Goal: Feedback & Contribution: Contribute content

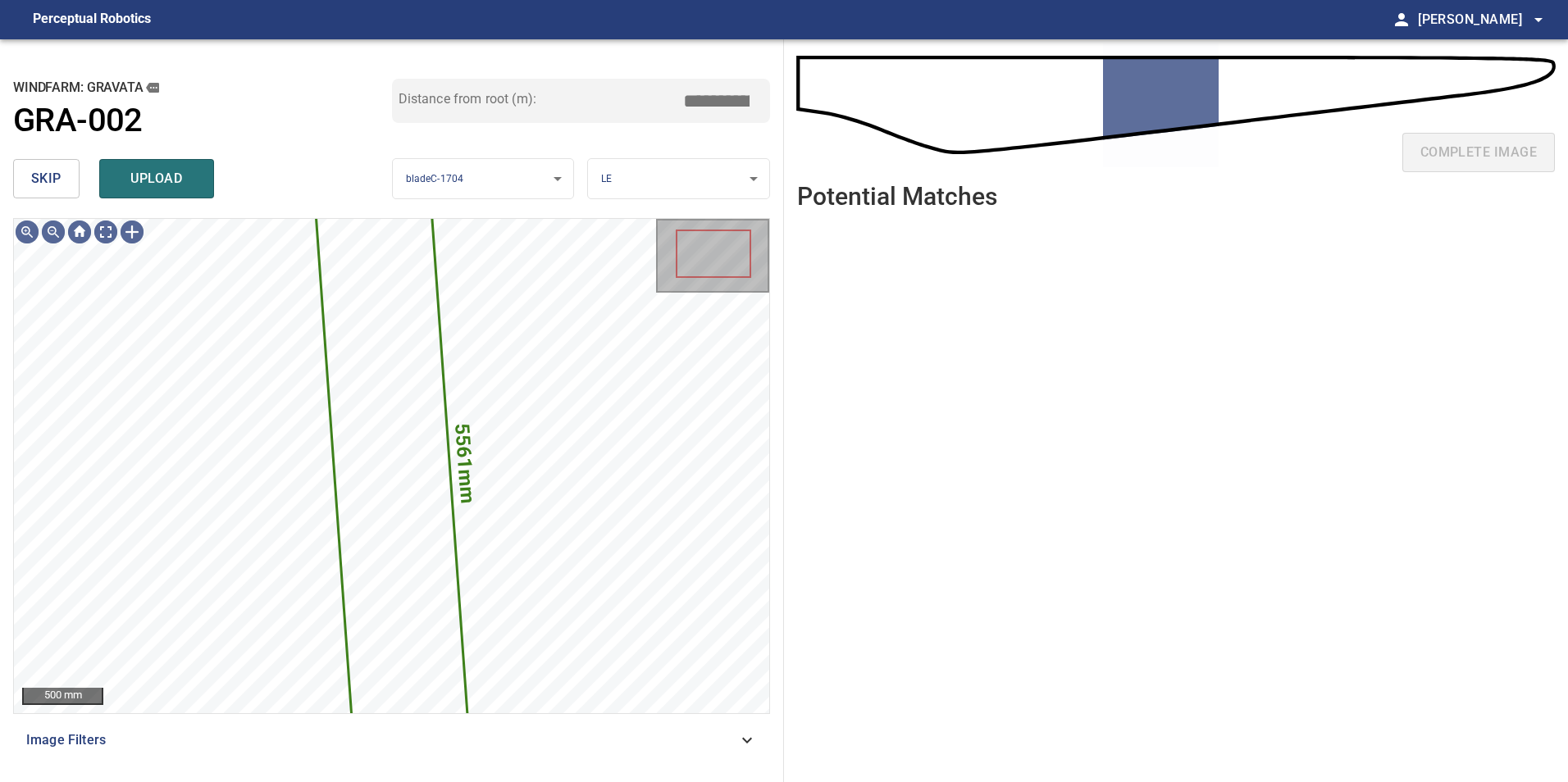
click at [61, 177] on button "skip" at bounding box center [46, 178] width 66 height 40
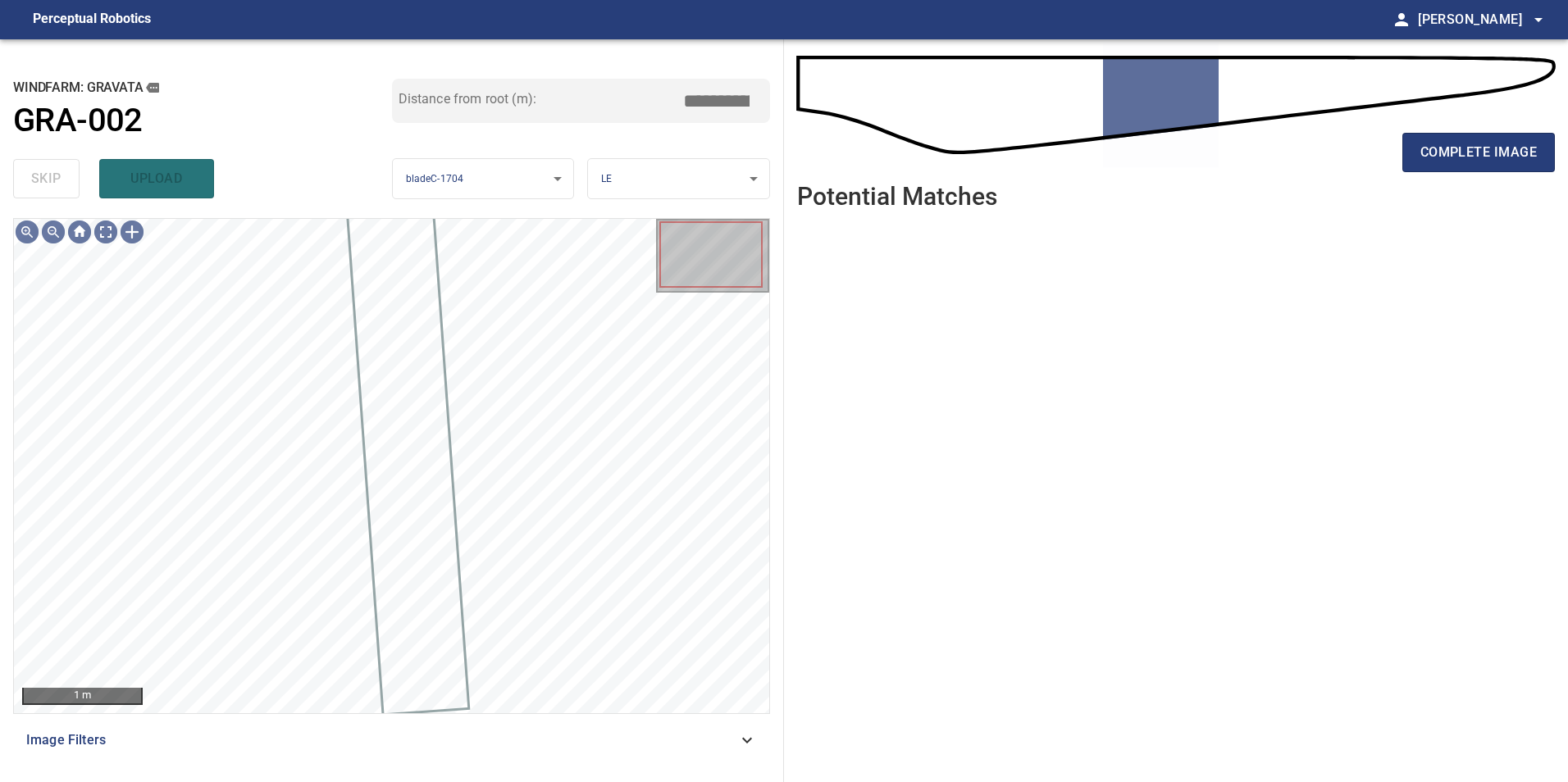
drag, startPoint x: 1409, startPoint y: 225, endPoint x: 1407, endPoint y: 216, distance: 9.2
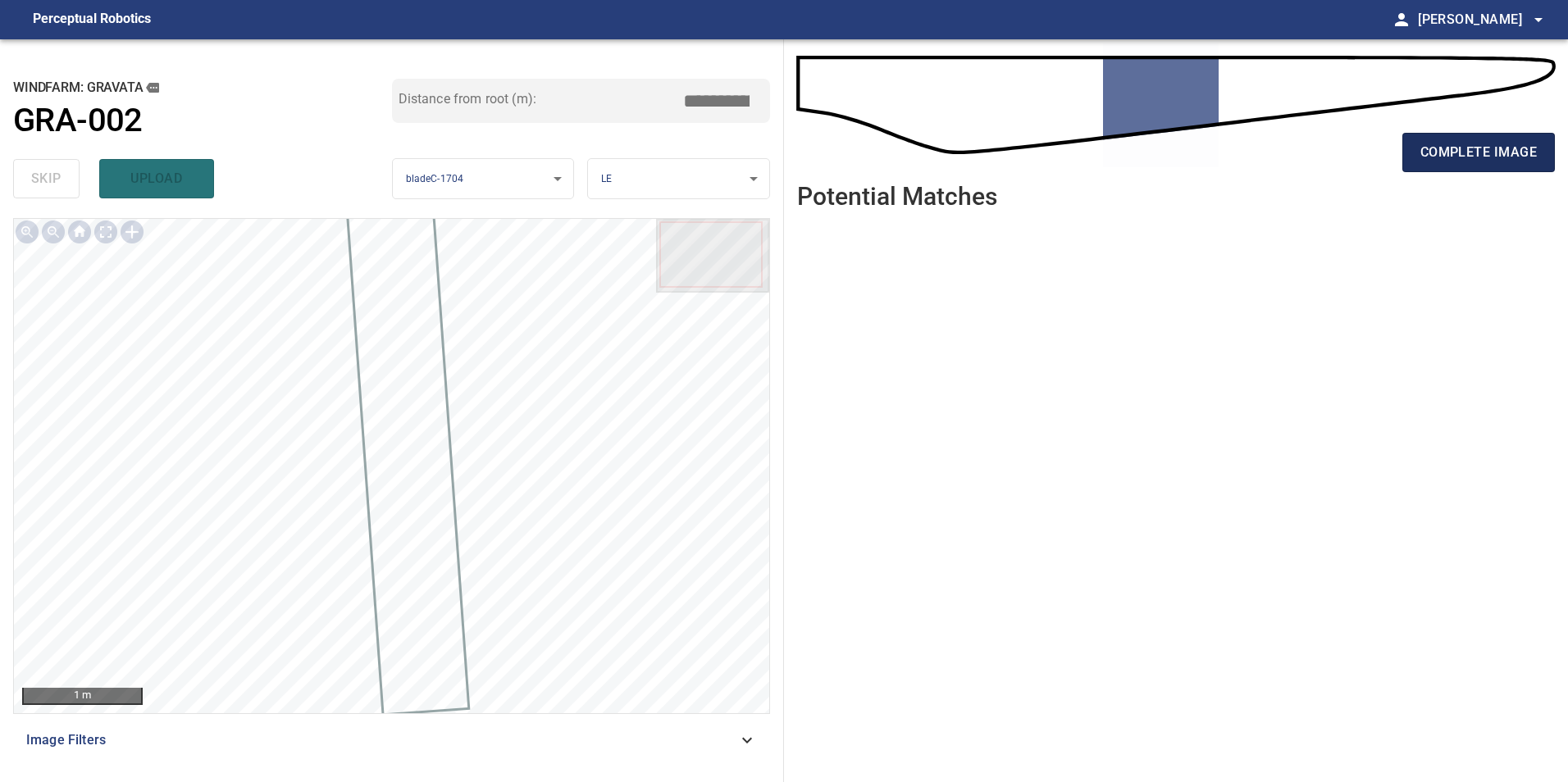
drag, startPoint x: 1407, startPoint y: 216, endPoint x: 1445, endPoint y: 149, distance: 77.0
click at [1445, 149] on span "complete image" at bounding box center [1478, 152] width 116 height 23
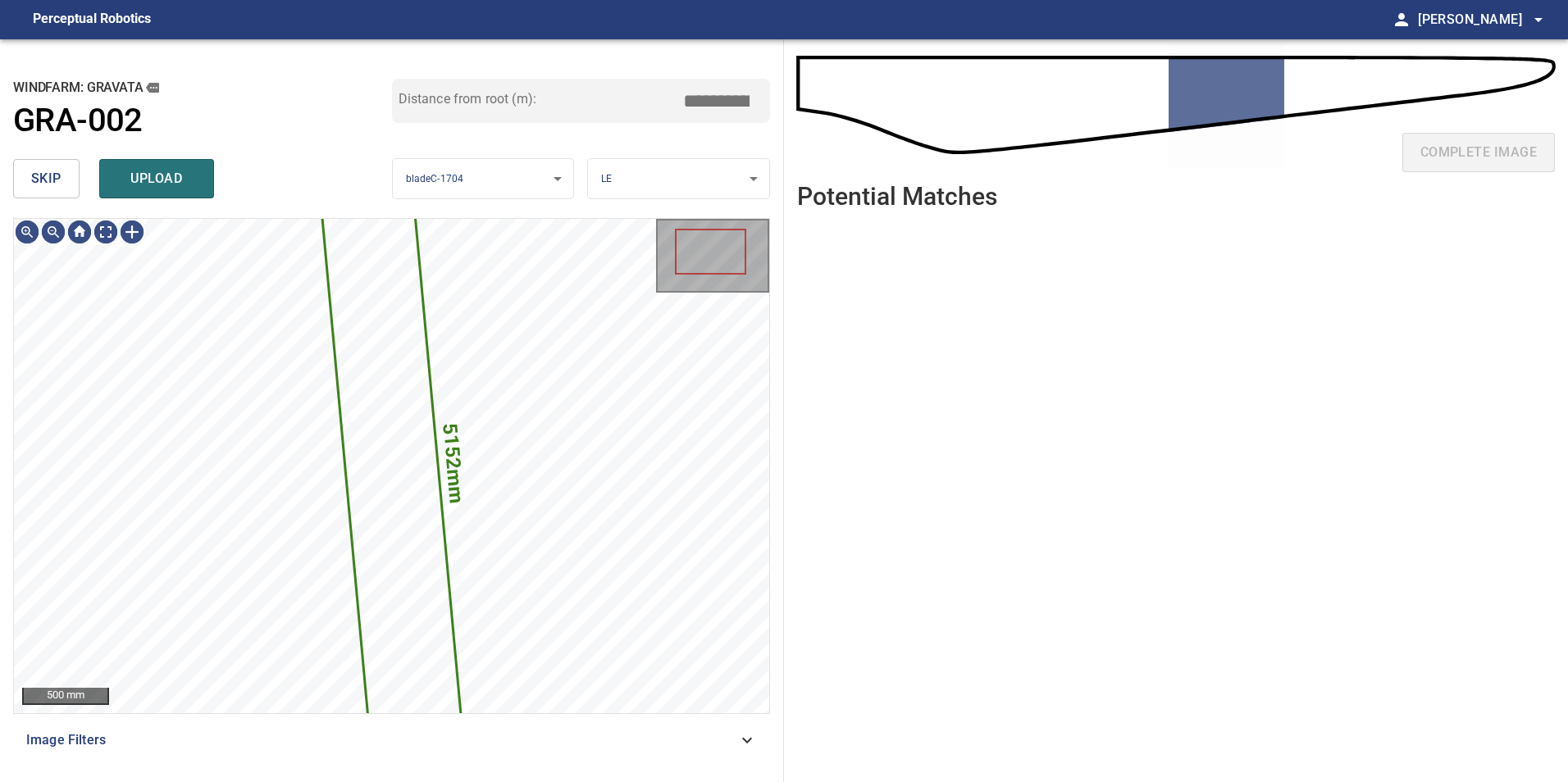
click at [58, 171] on span "skip" at bounding box center [46, 178] width 30 height 23
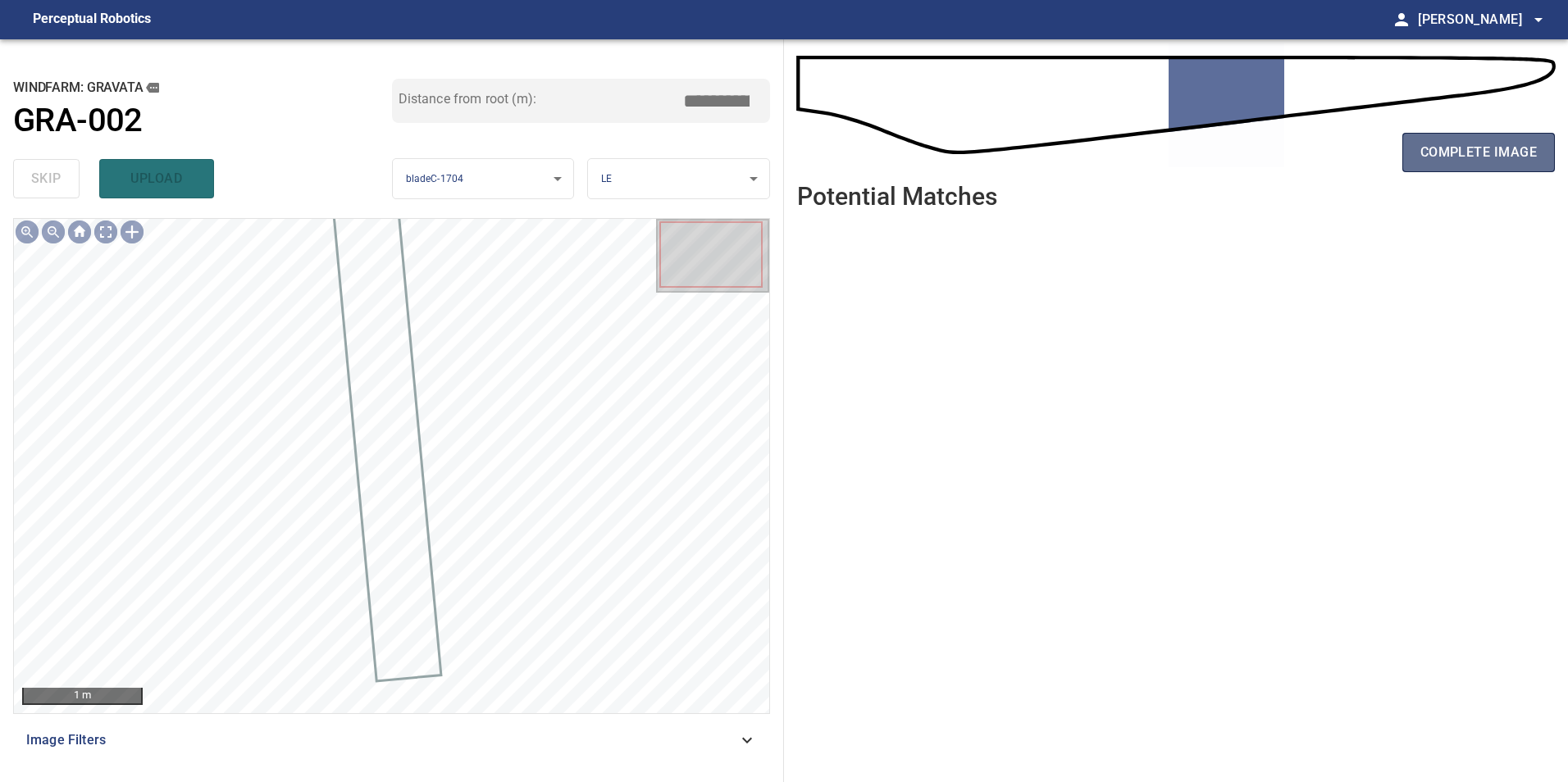
click at [1462, 143] on span "complete image" at bounding box center [1478, 152] width 116 height 23
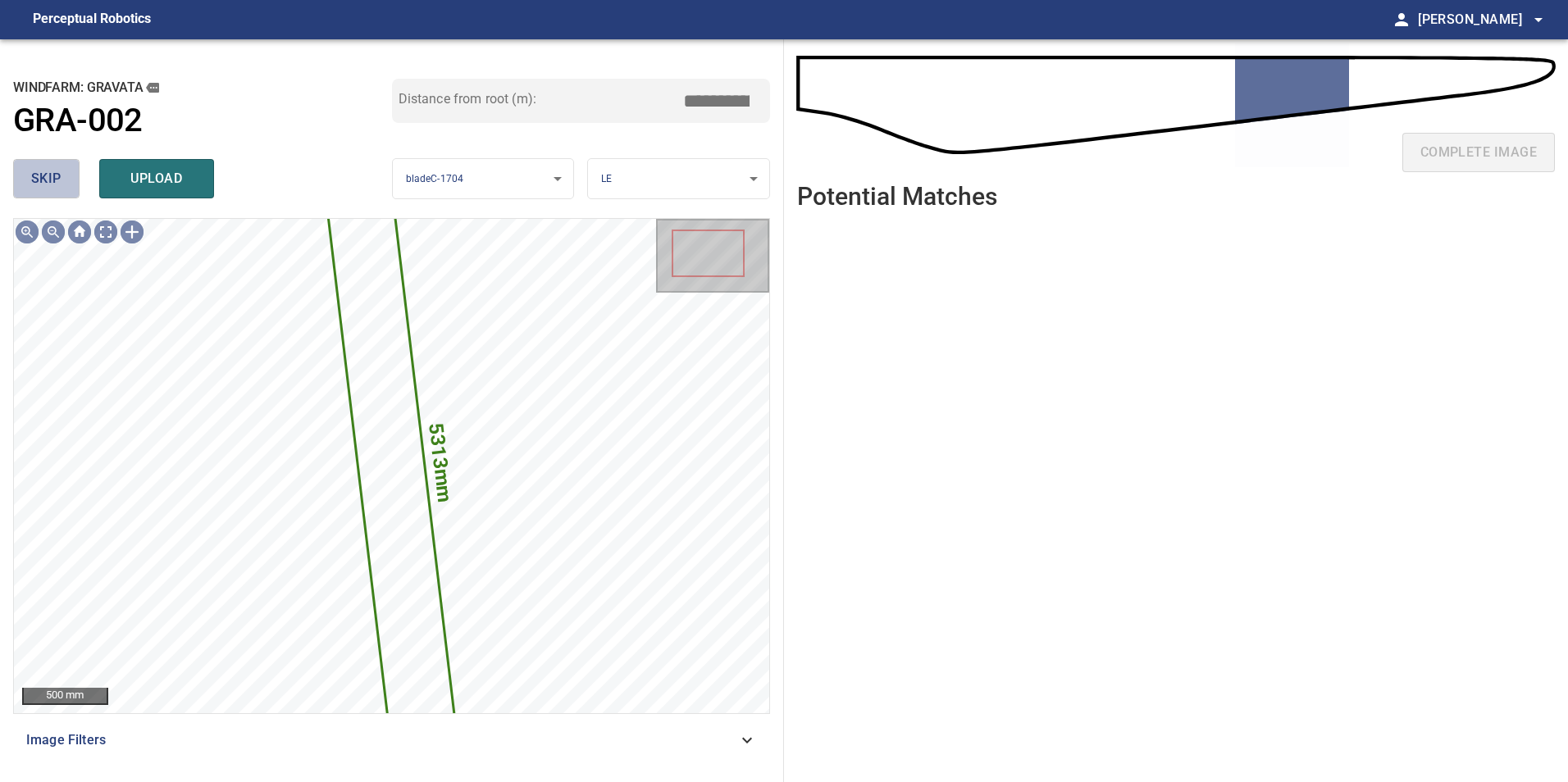
click at [75, 184] on button "skip" at bounding box center [46, 178] width 66 height 40
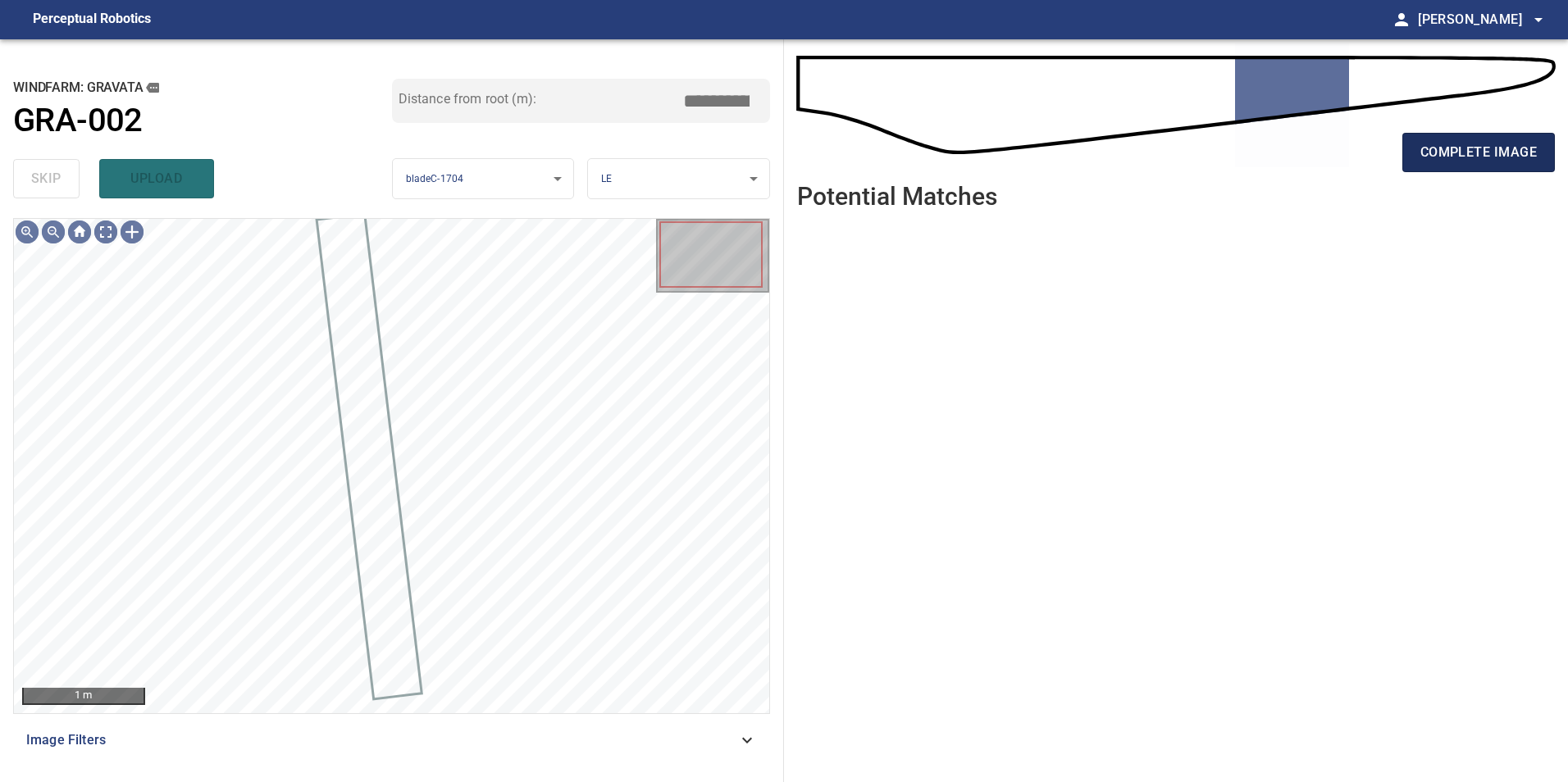
click at [1455, 152] on span "complete image" at bounding box center [1478, 152] width 116 height 23
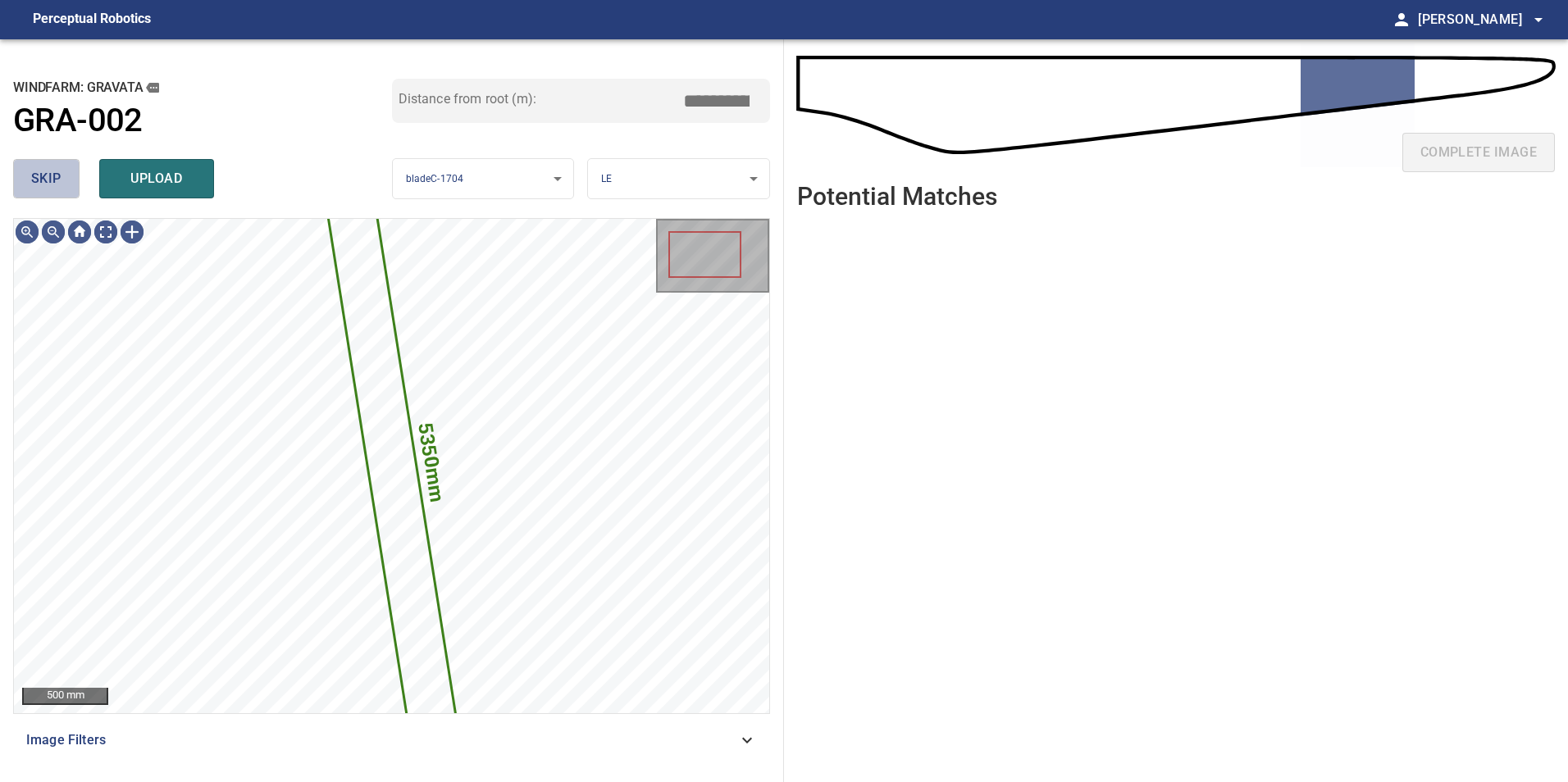
click at [55, 169] on span "skip" at bounding box center [46, 178] width 30 height 23
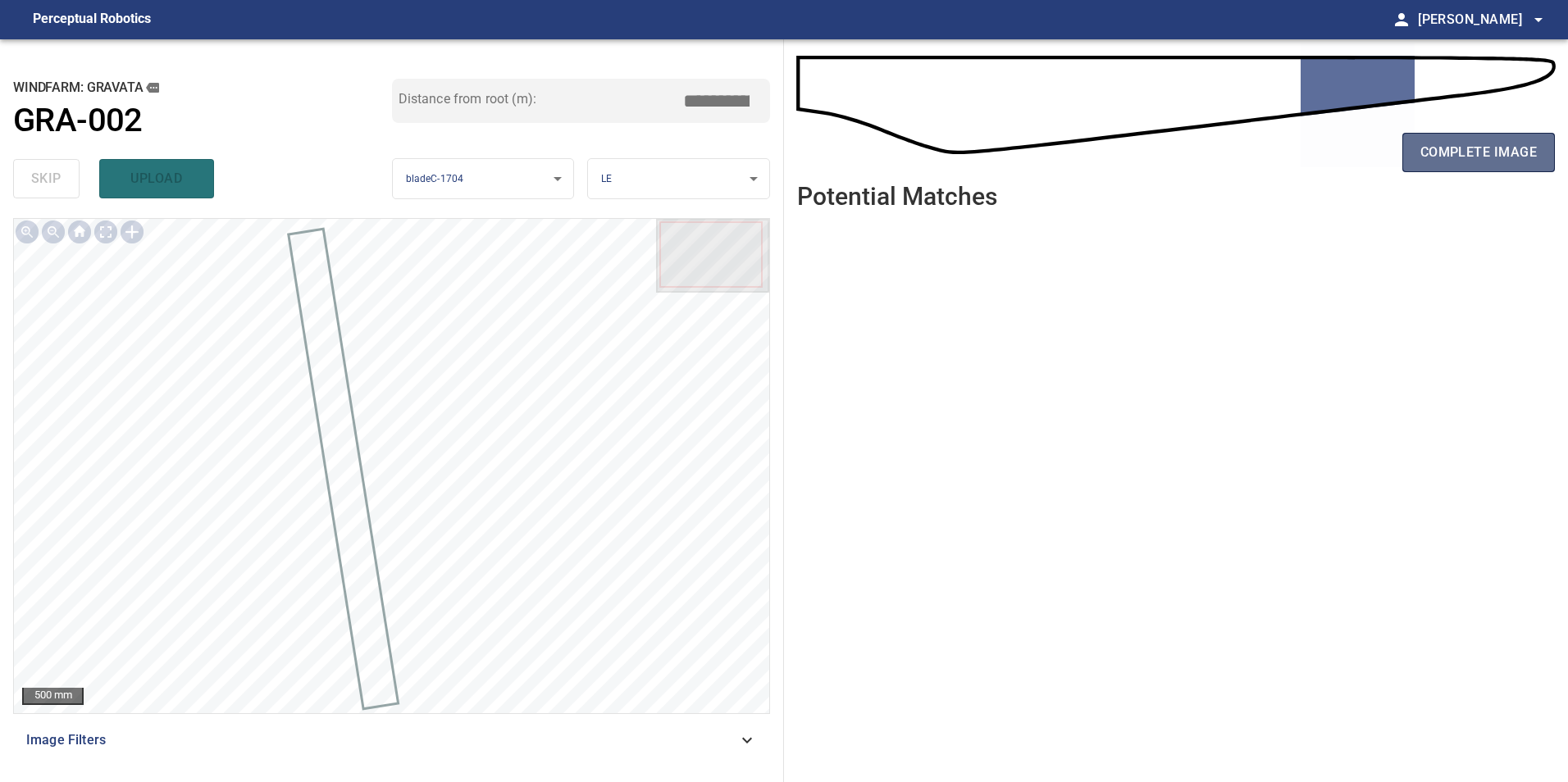
click at [1502, 156] on span "complete image" at bounding box center [1478, 152] width 116 height 23
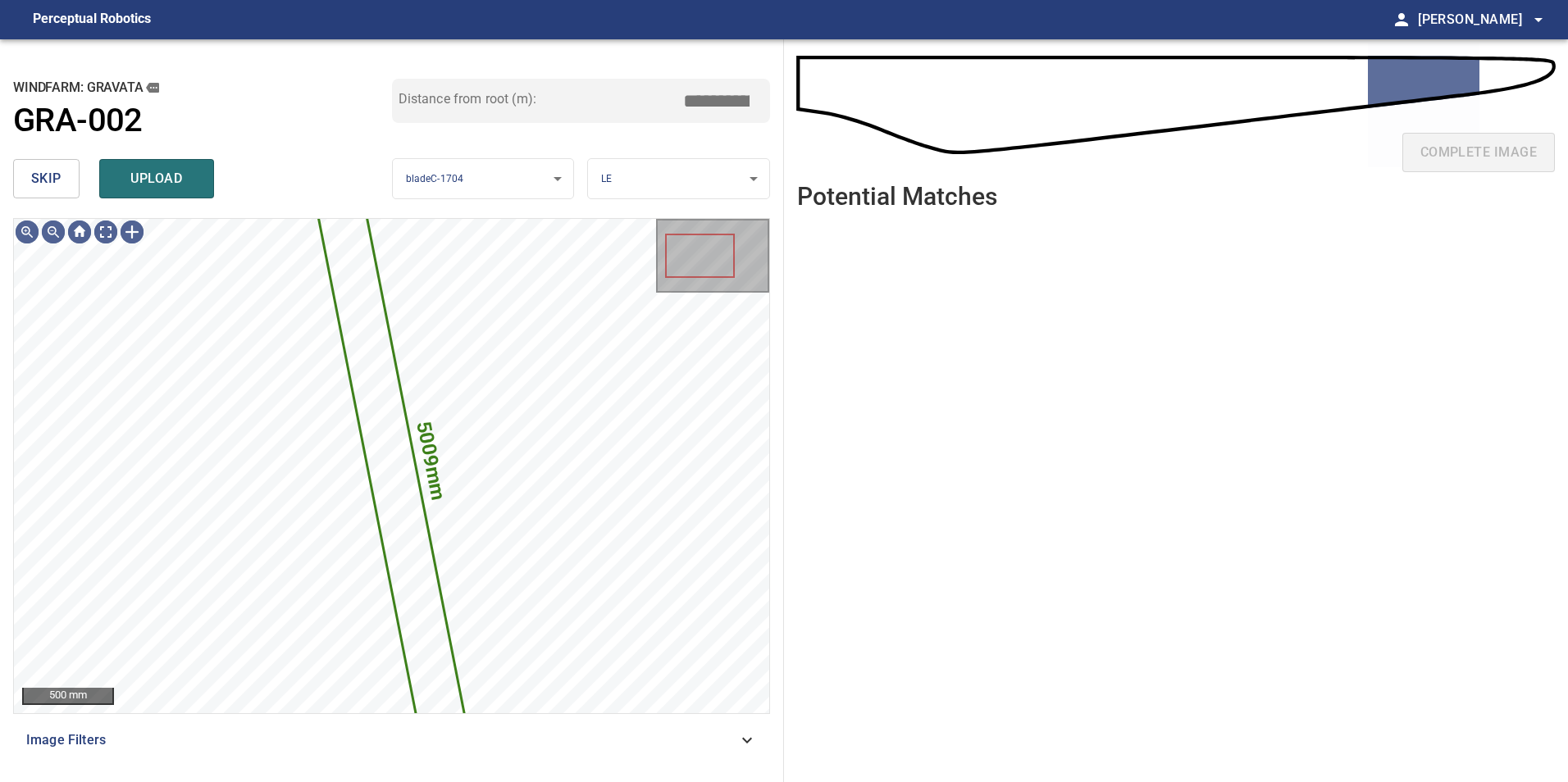
click at [37, 186] on span "skip" at bounding box center [46, 178] width 30 height 23
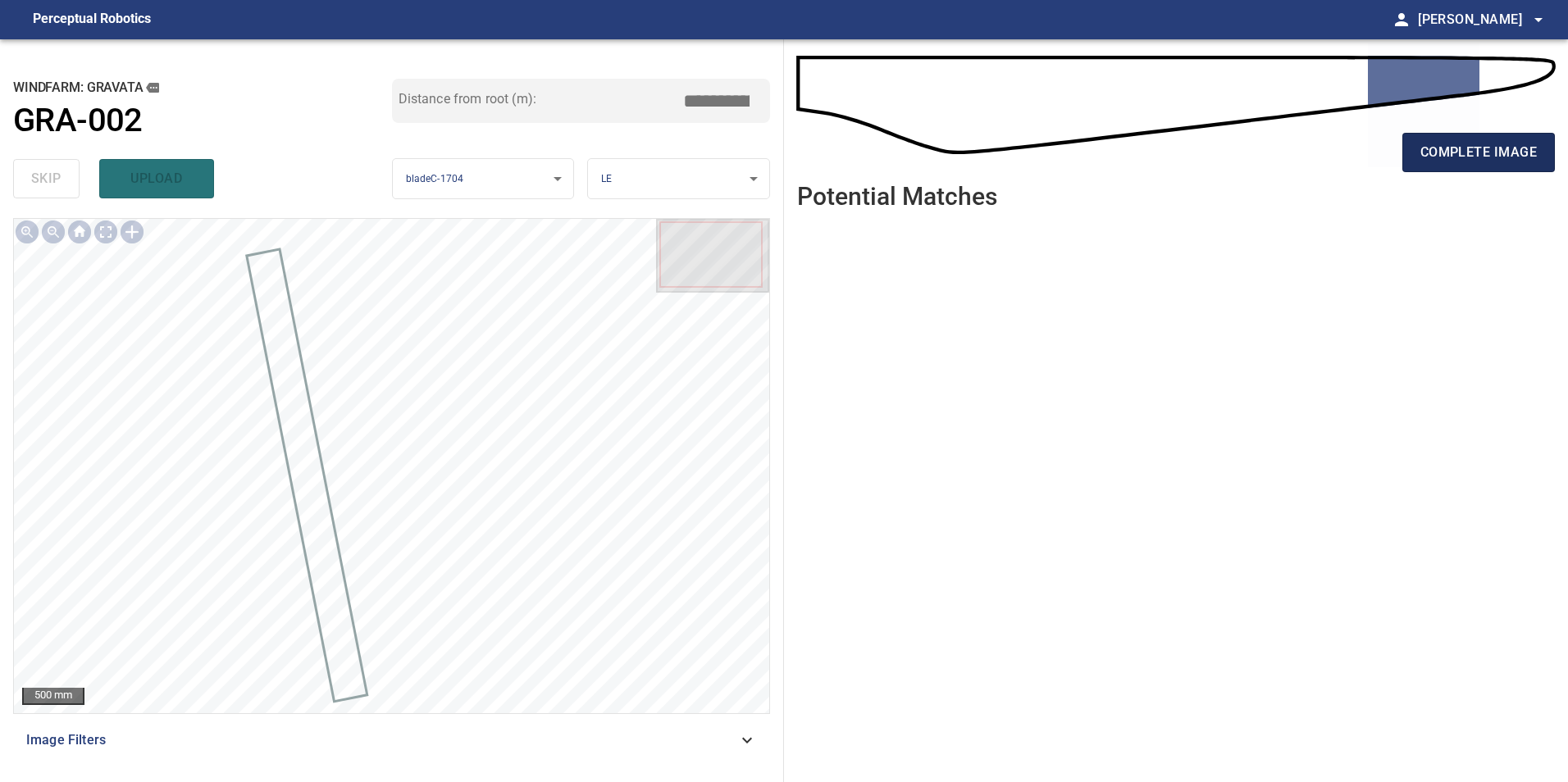
click at [1477, 147] on span "complete image" at bounding box center [1478, 152] width 116 height 23
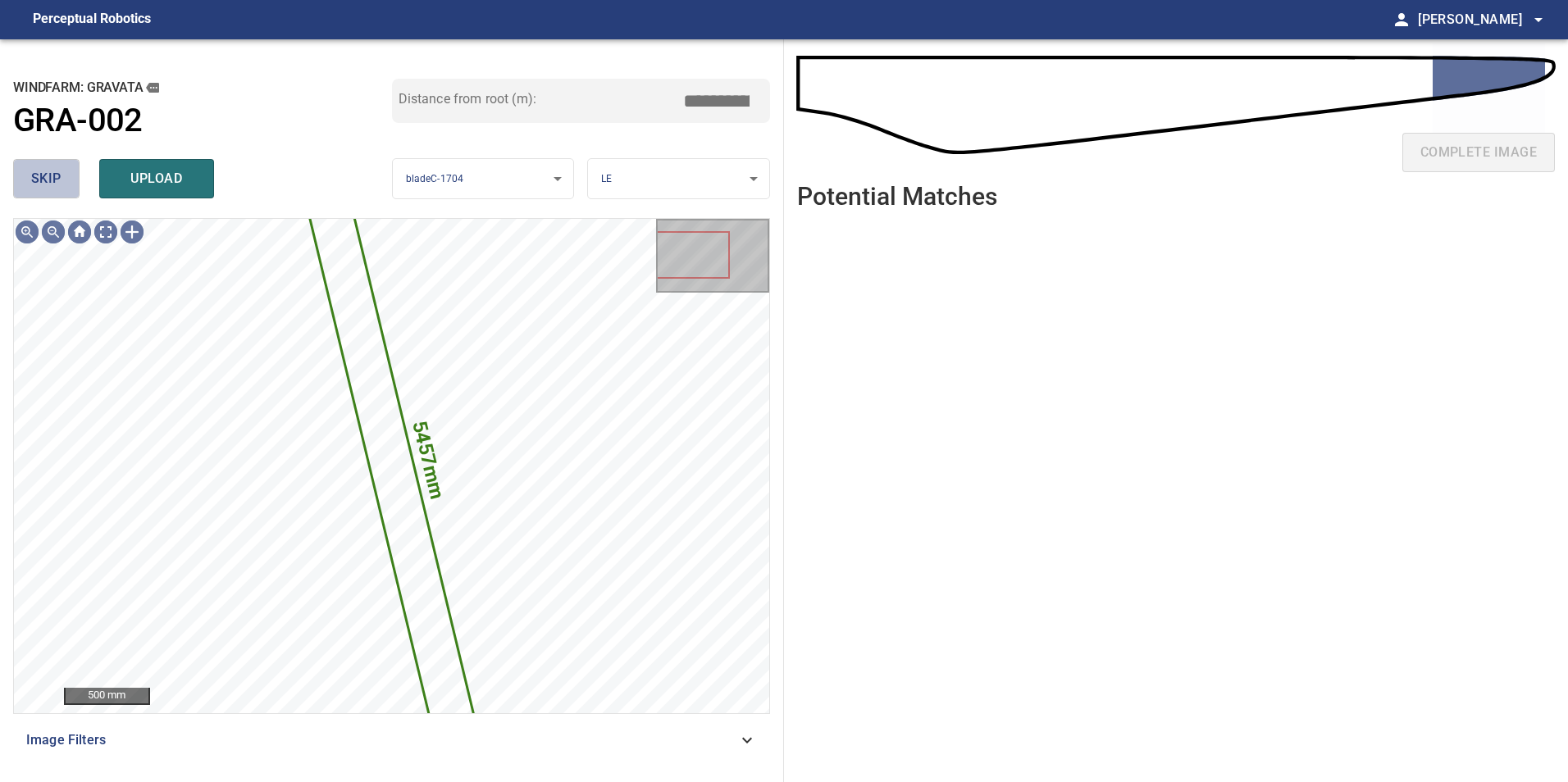
click at [48, 172] on span "skip" at bounding box center [46, 178] width 30 height 23
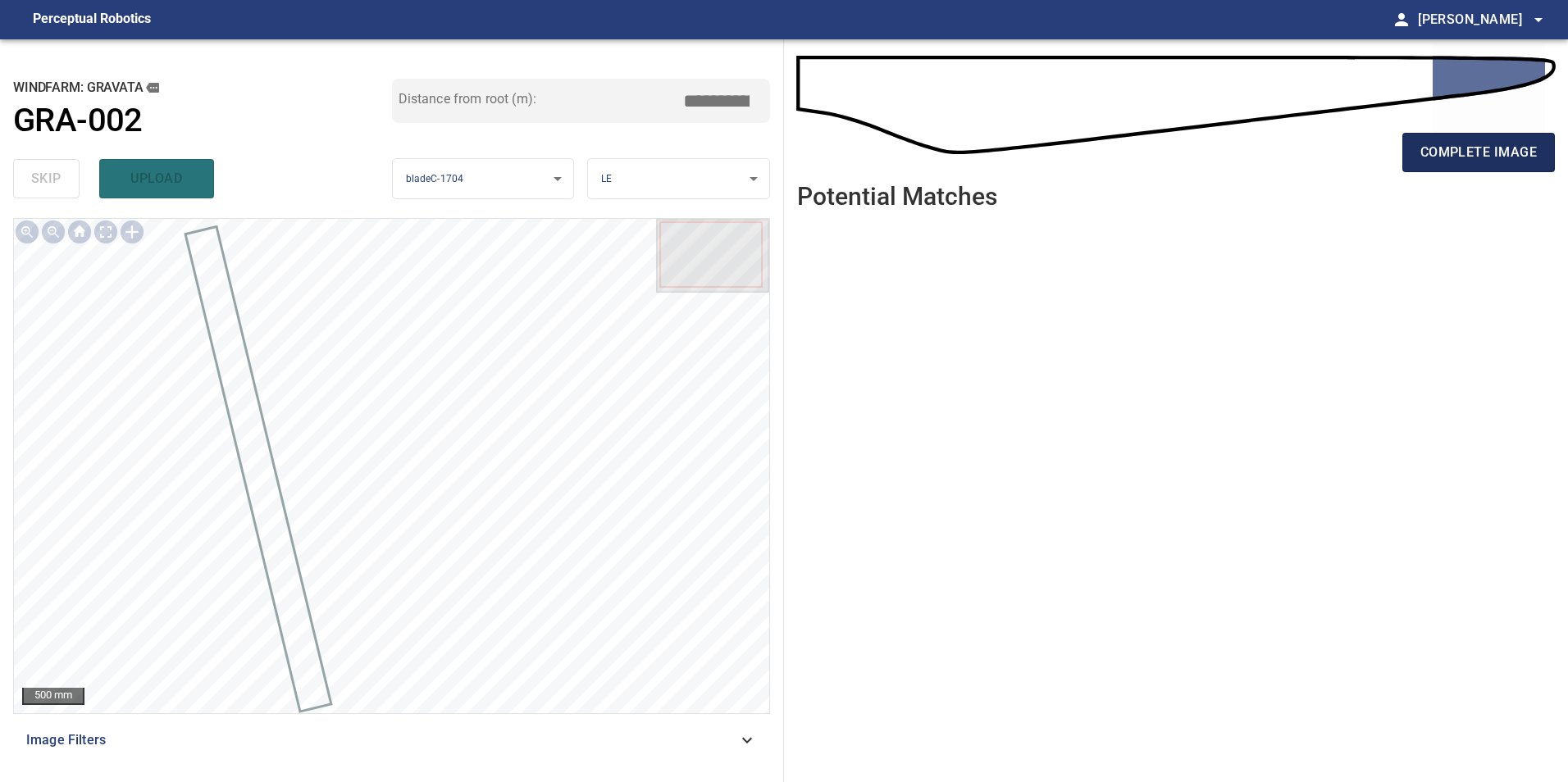
click at [1434, 160] on span "complete image" at bounding box center [1478, 152] width 116 height 23
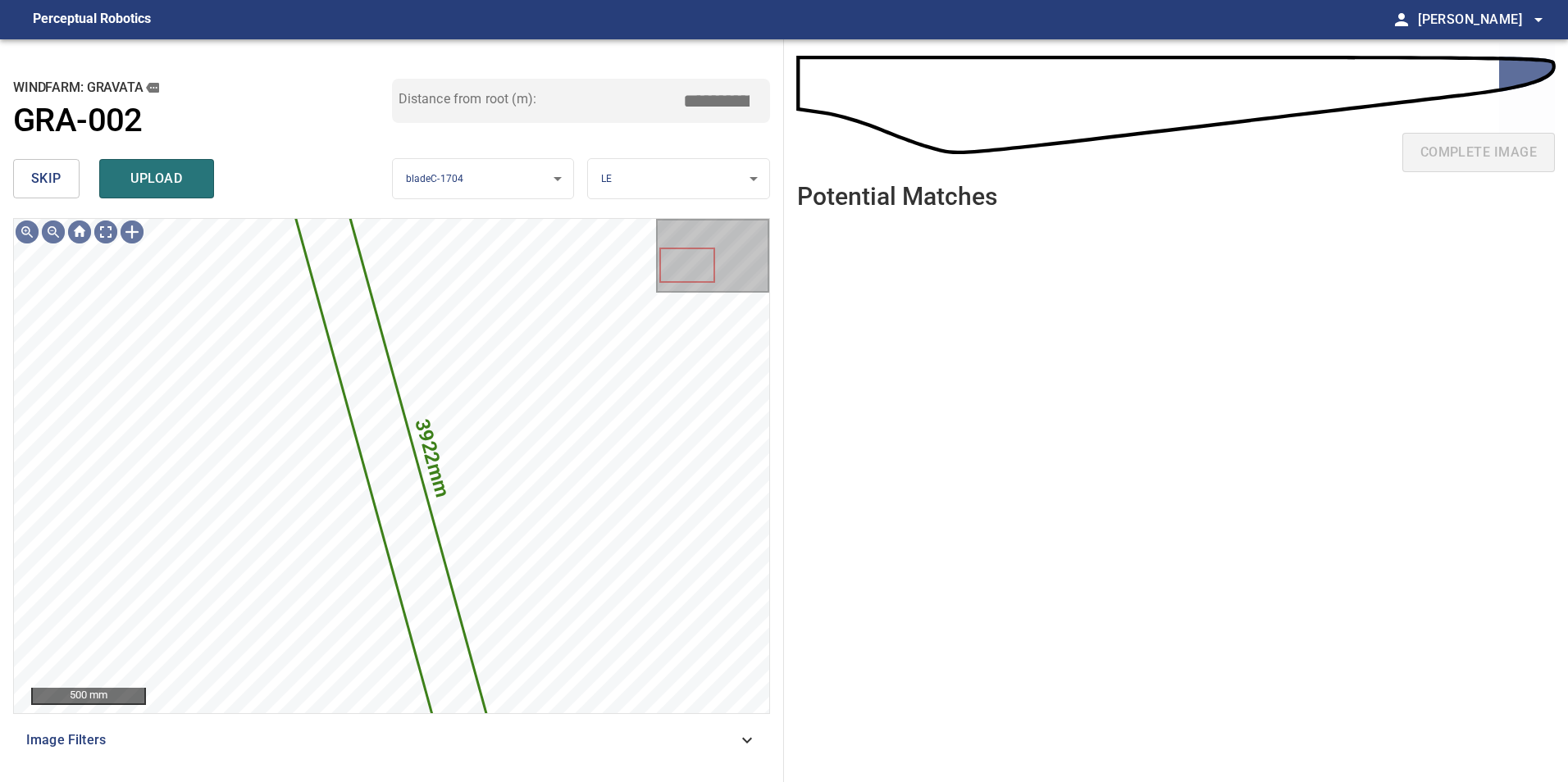
click at [76, 185] on button "skip" at bounding box center [46, 178] width 66 height 40
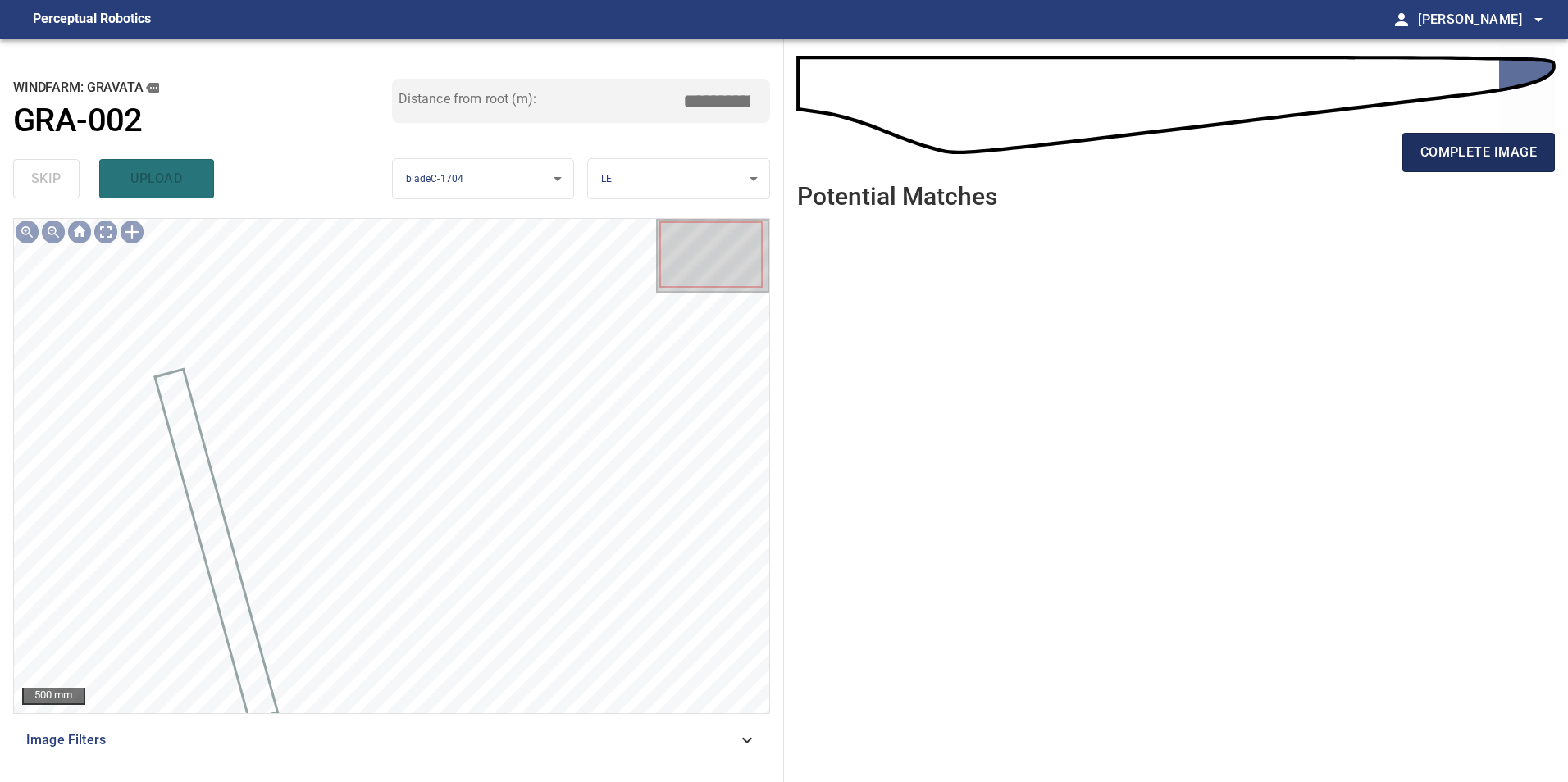
click at [1502, 151] on span "complete image" at bounding box center [1478, 152] width 116 height 23
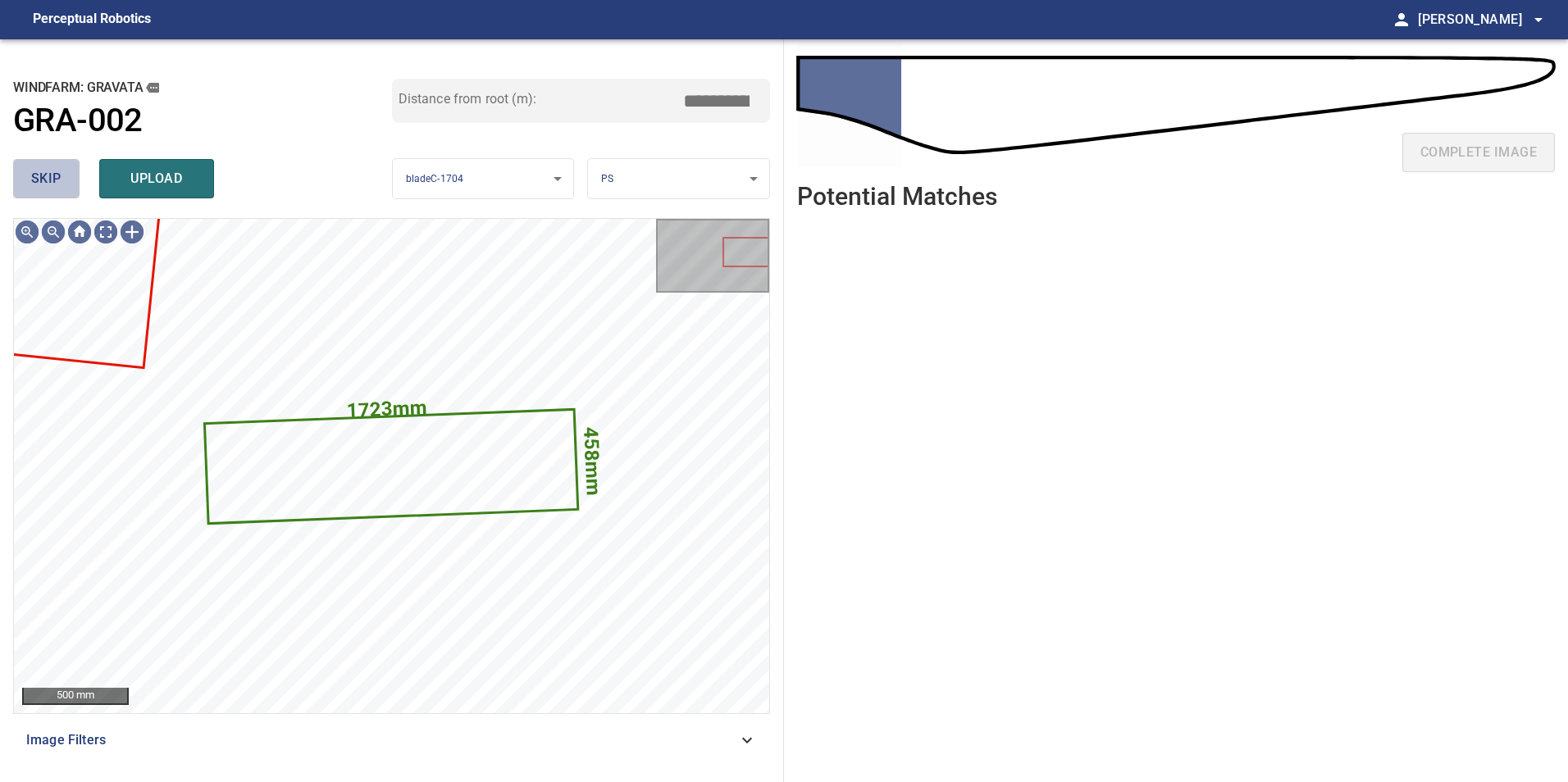
click at [40, 182] on span "skip" at bounding box center [46, 178] width 30 height 23
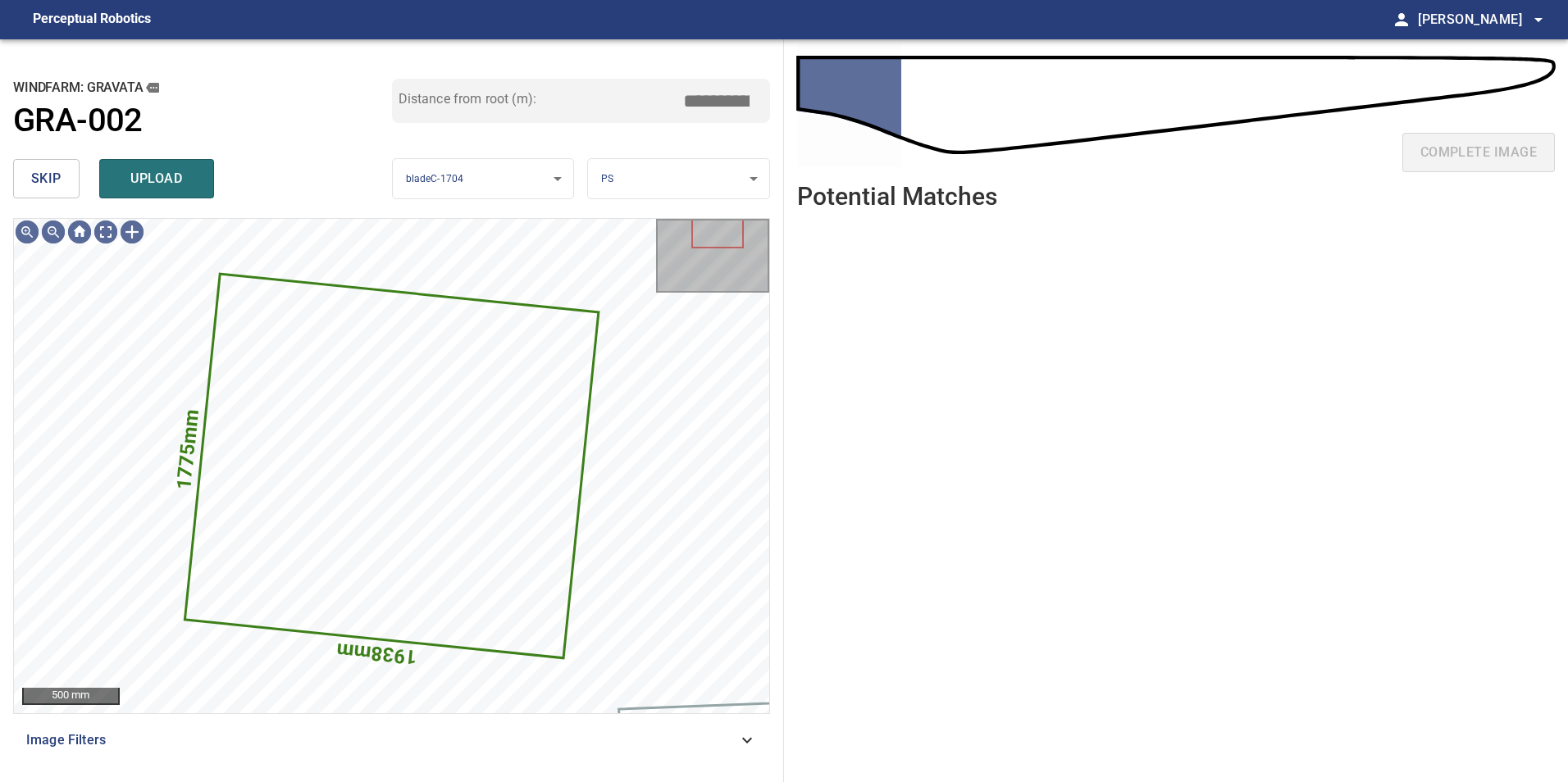
click at [40, 182] on span "skip" at bounding box center [46, 178] width 30 height 23
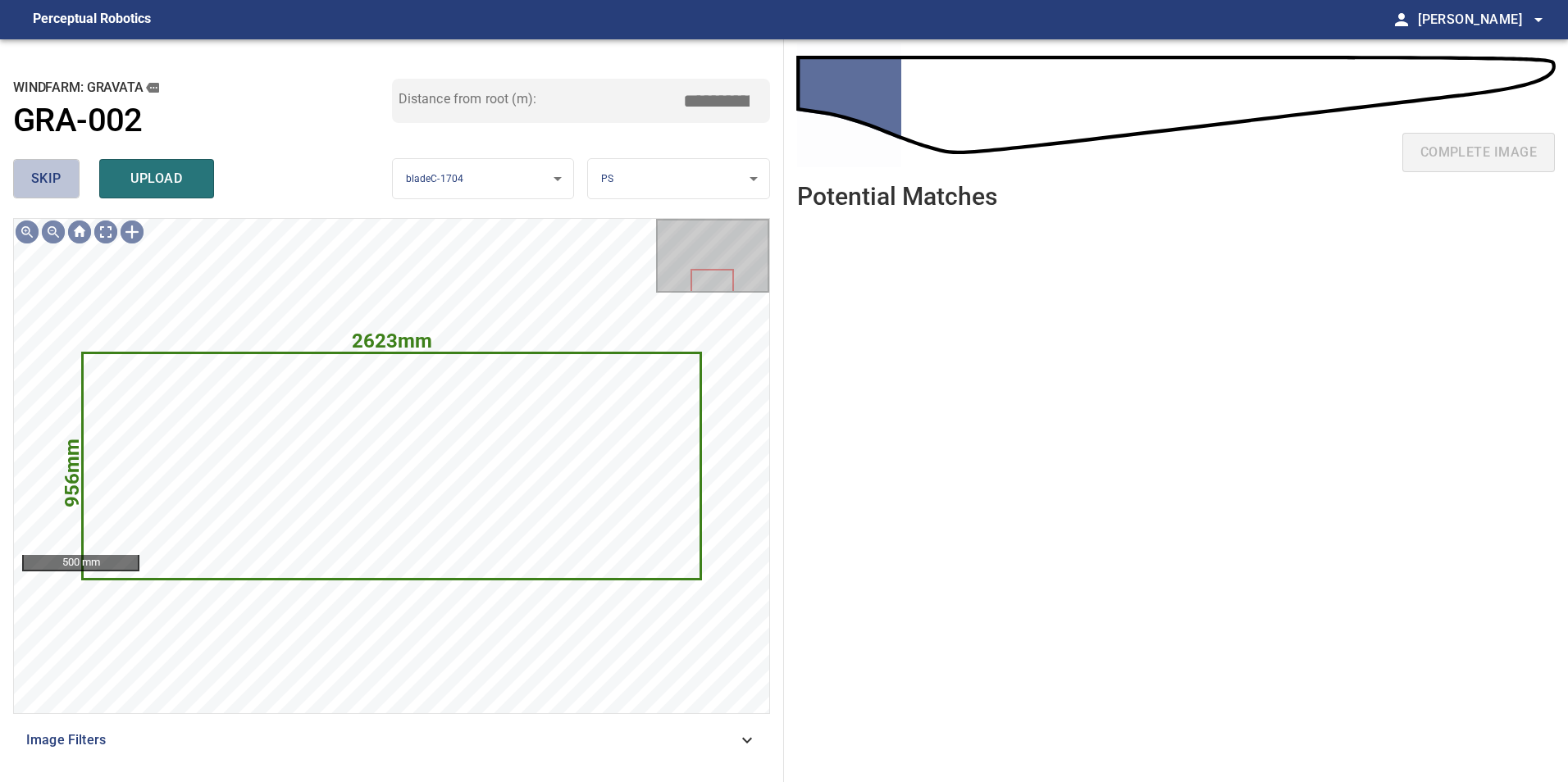
click at [40, 182] on span "skip" at bounding box center [46, 178] width 30 height 23
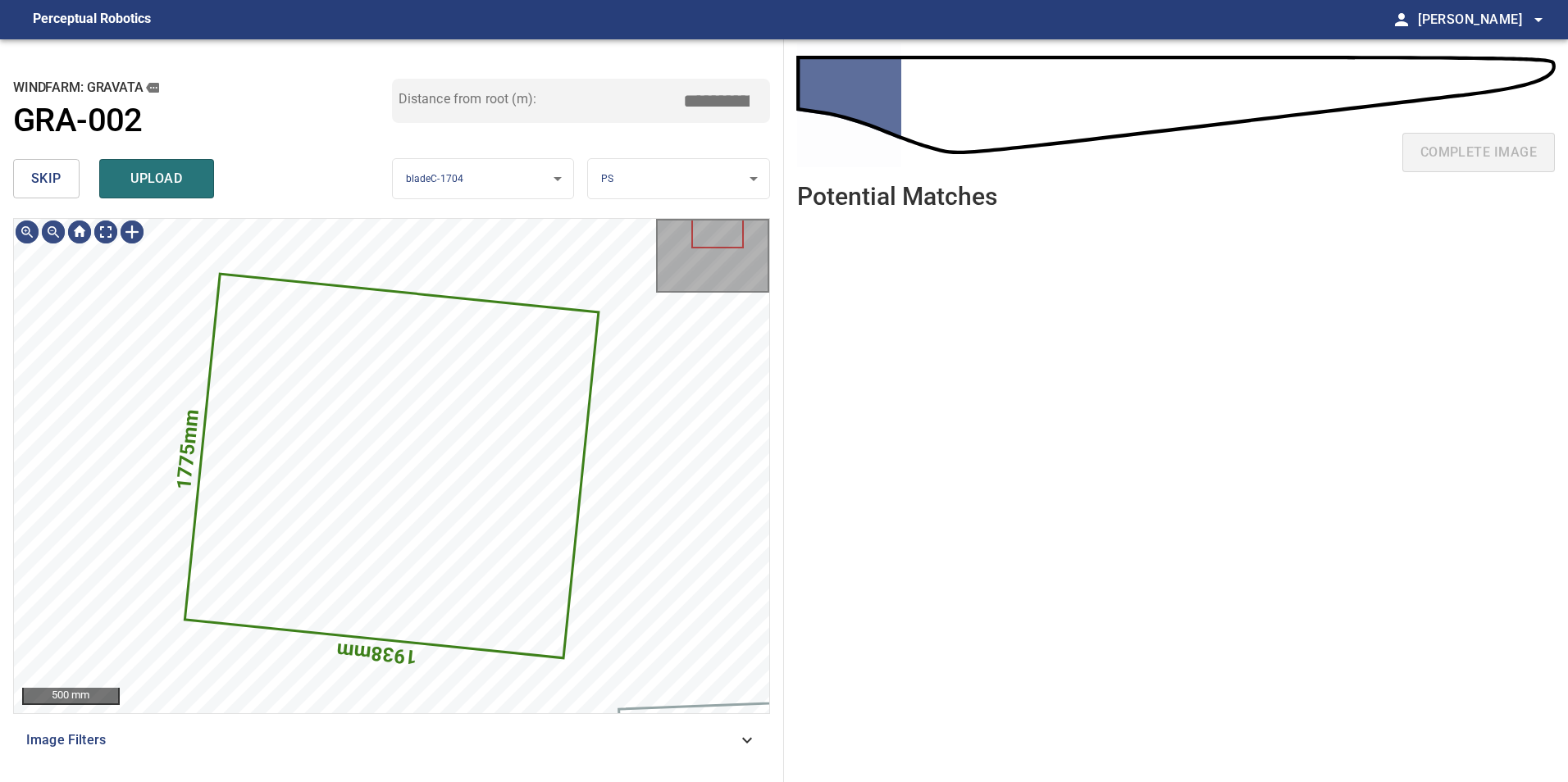
click at [190, 154] on div "skip upload" at bounding box center [203, 178] width 379 height 52
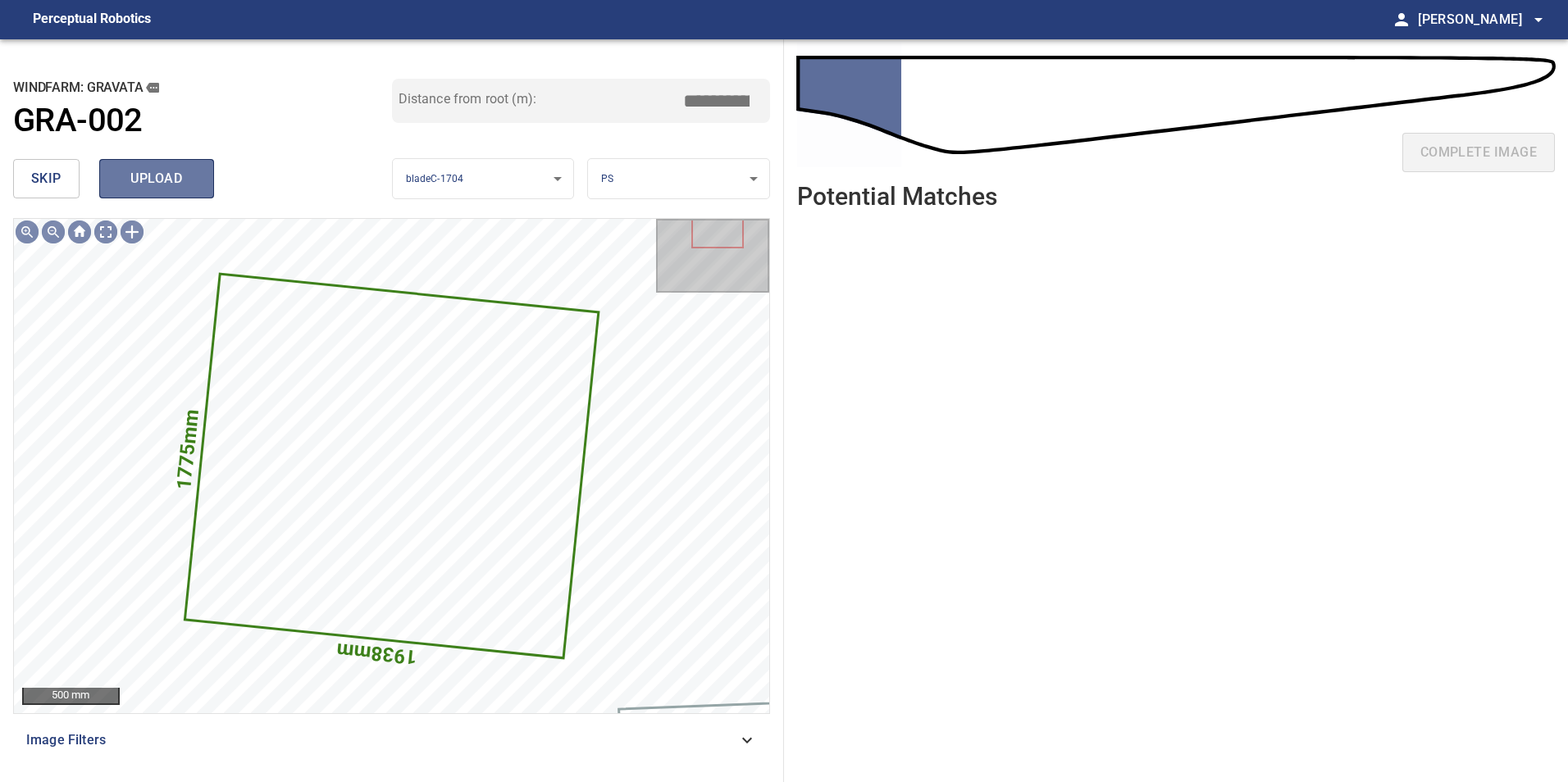
click at [190, 167] on span "upload" at bounding box center [156, 178] width 79 height 23
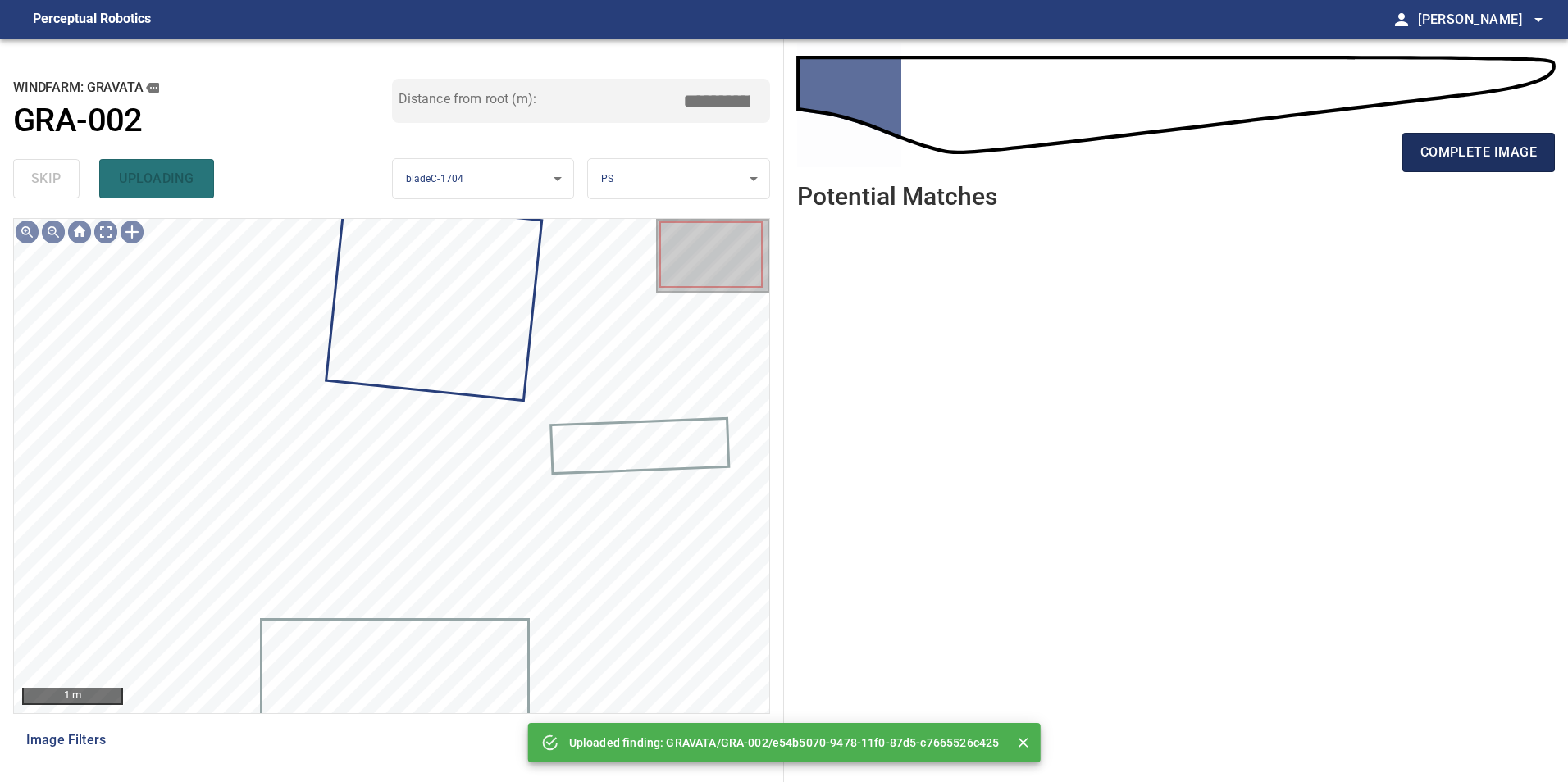
click at [1500, 158] on span "complete image" at bounding box center [1478, 152] width 116 height 23
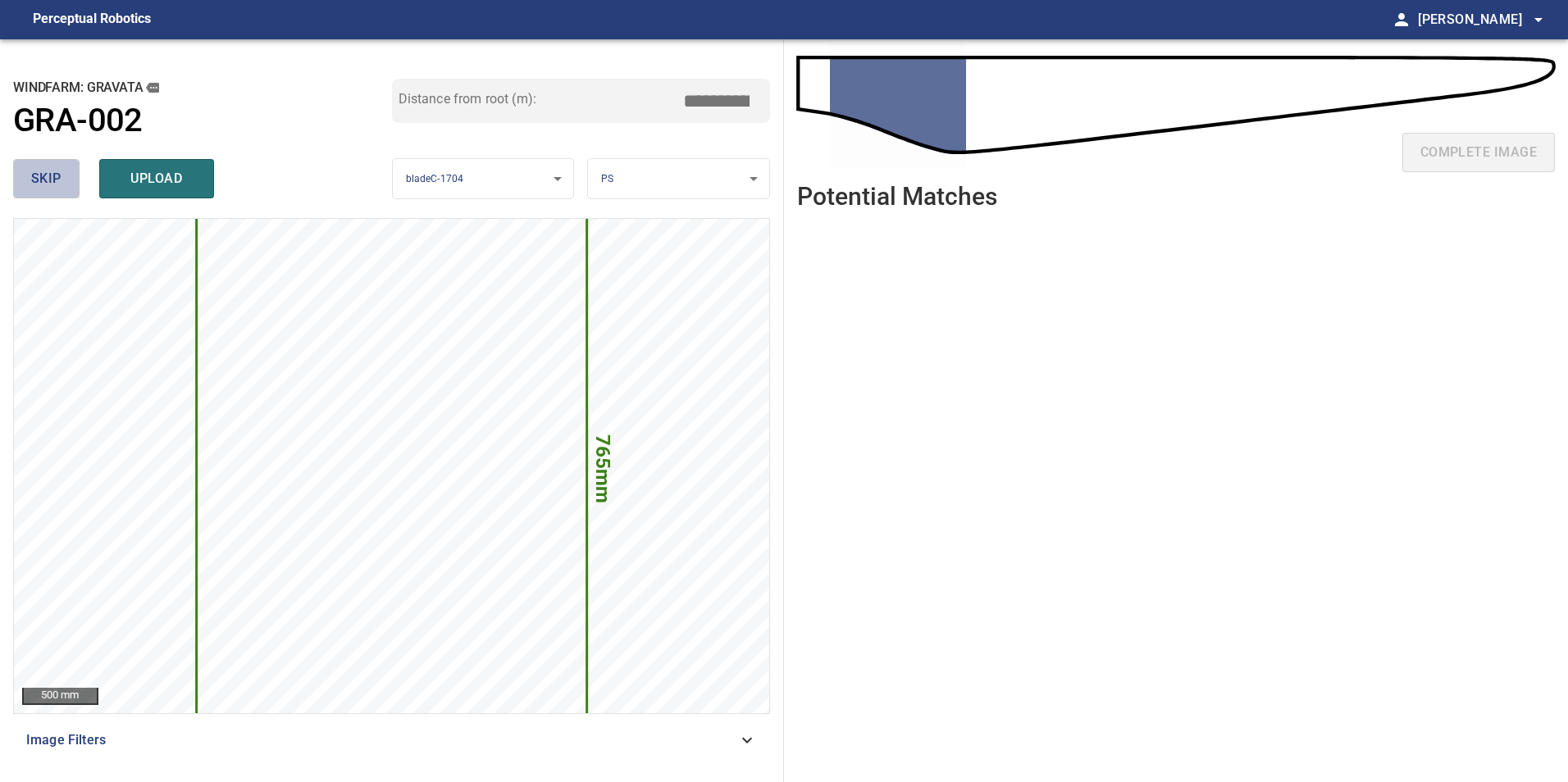
click at [50, 177] on span "skip" at bounding box center [46, 178] width 30 height 23
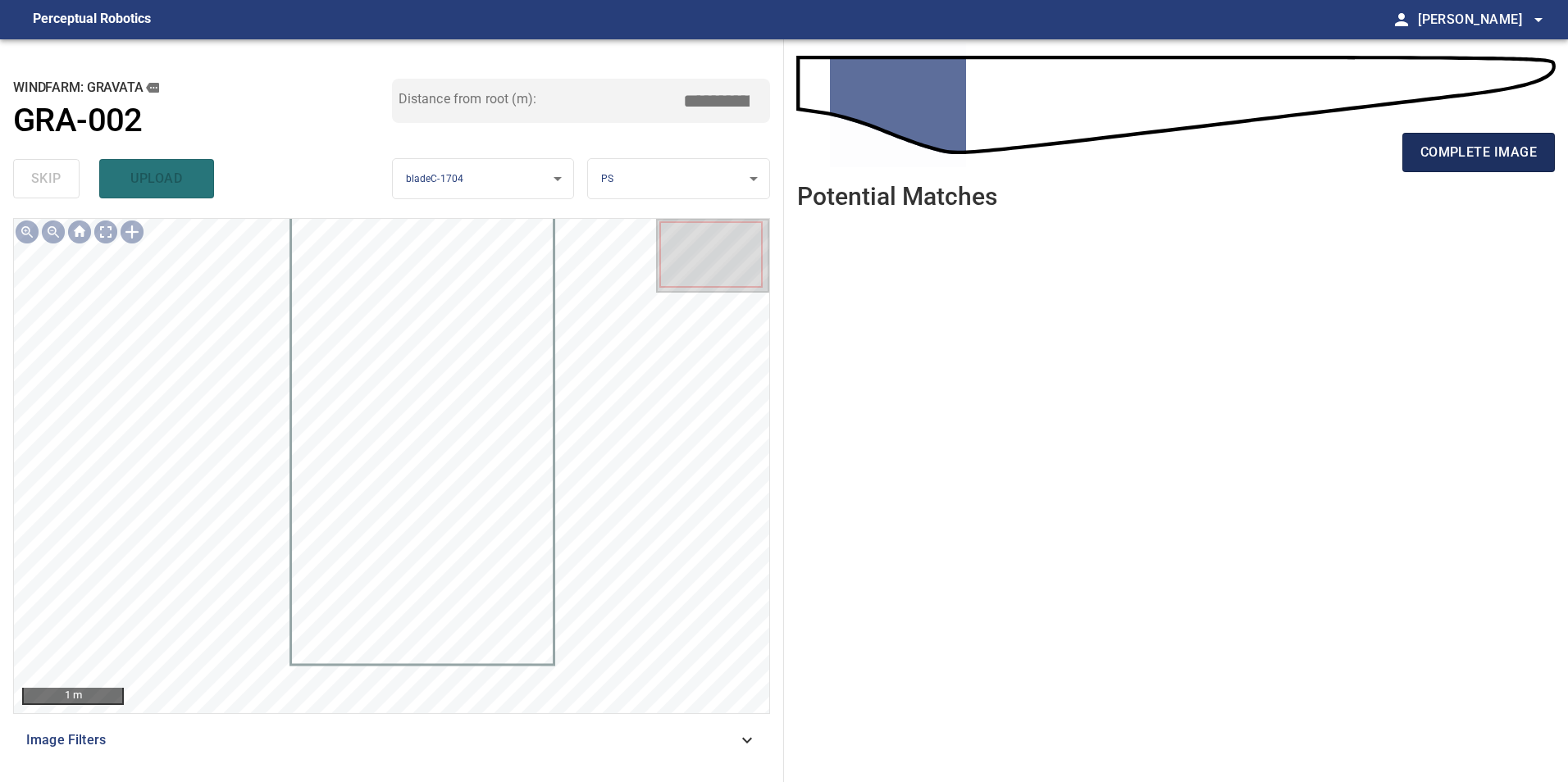
click at [1486, 149] on span "complete image" at bounding box center [1478, 152] width 116 height 23
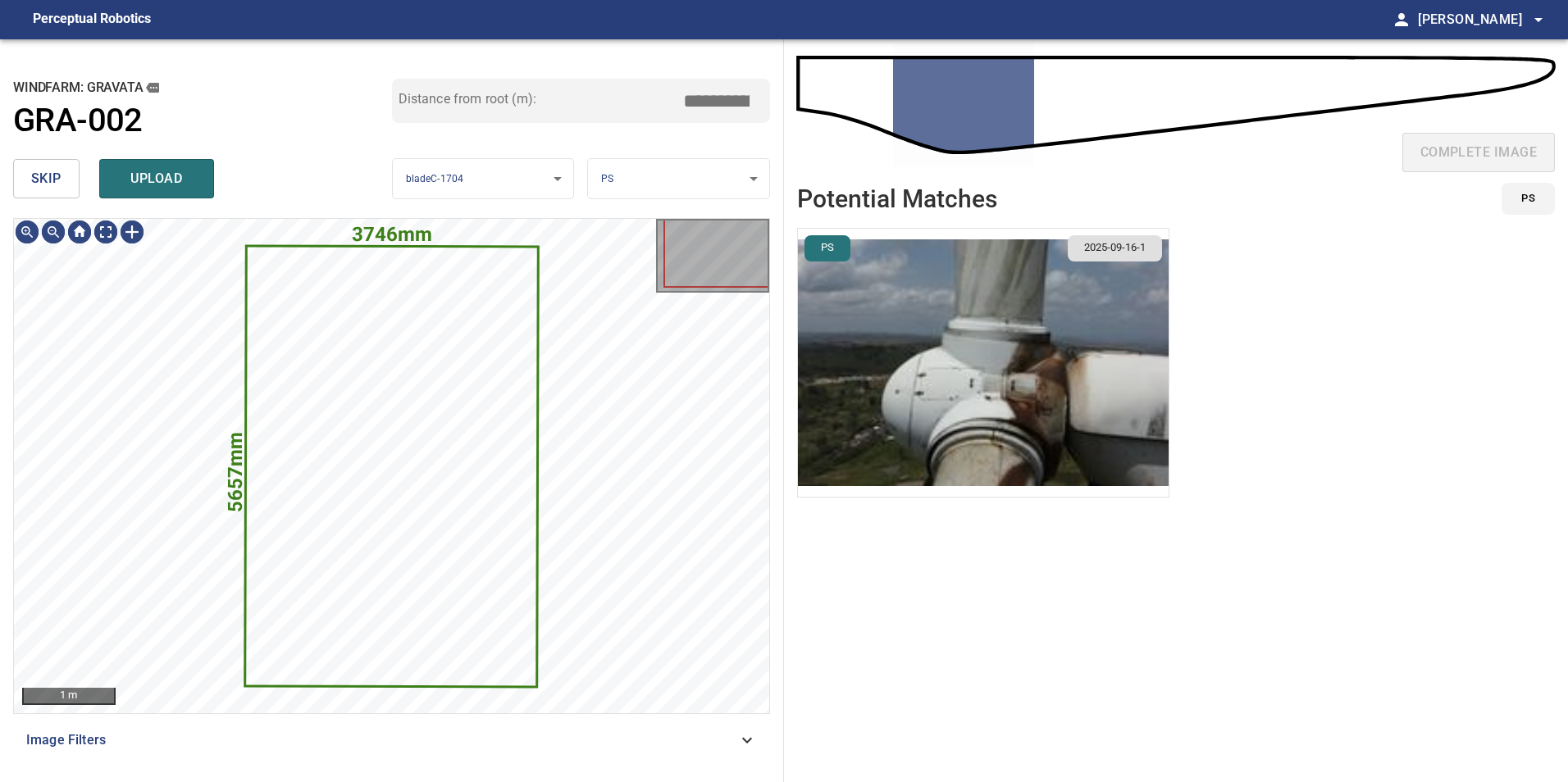
click at [70, 191] on button "skip" at bounding box center [46, 178] width 66 height 40
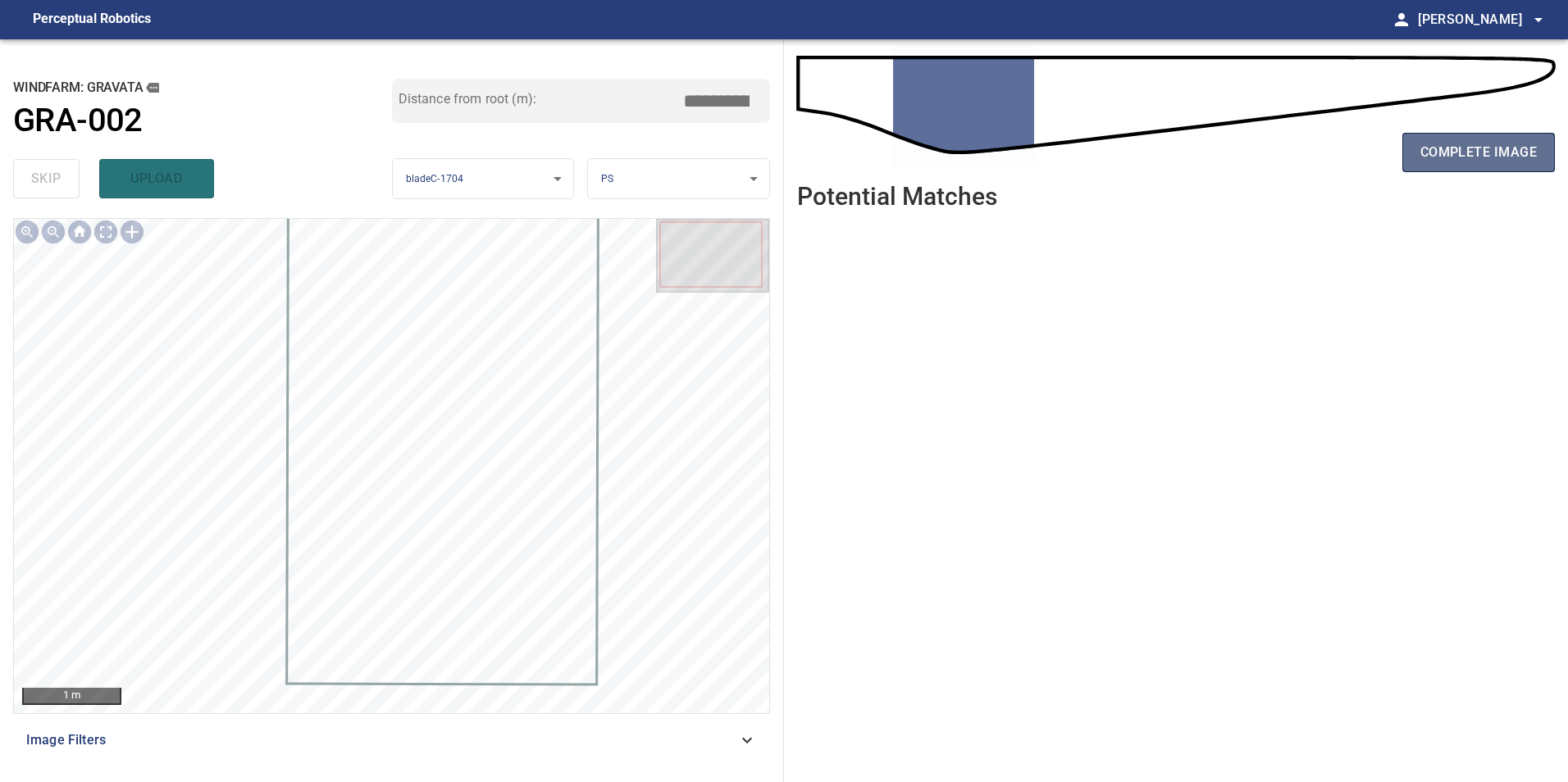
click at [1460, 153] on span "complete image" at bounding box center [1478, 152] width 116 height 23
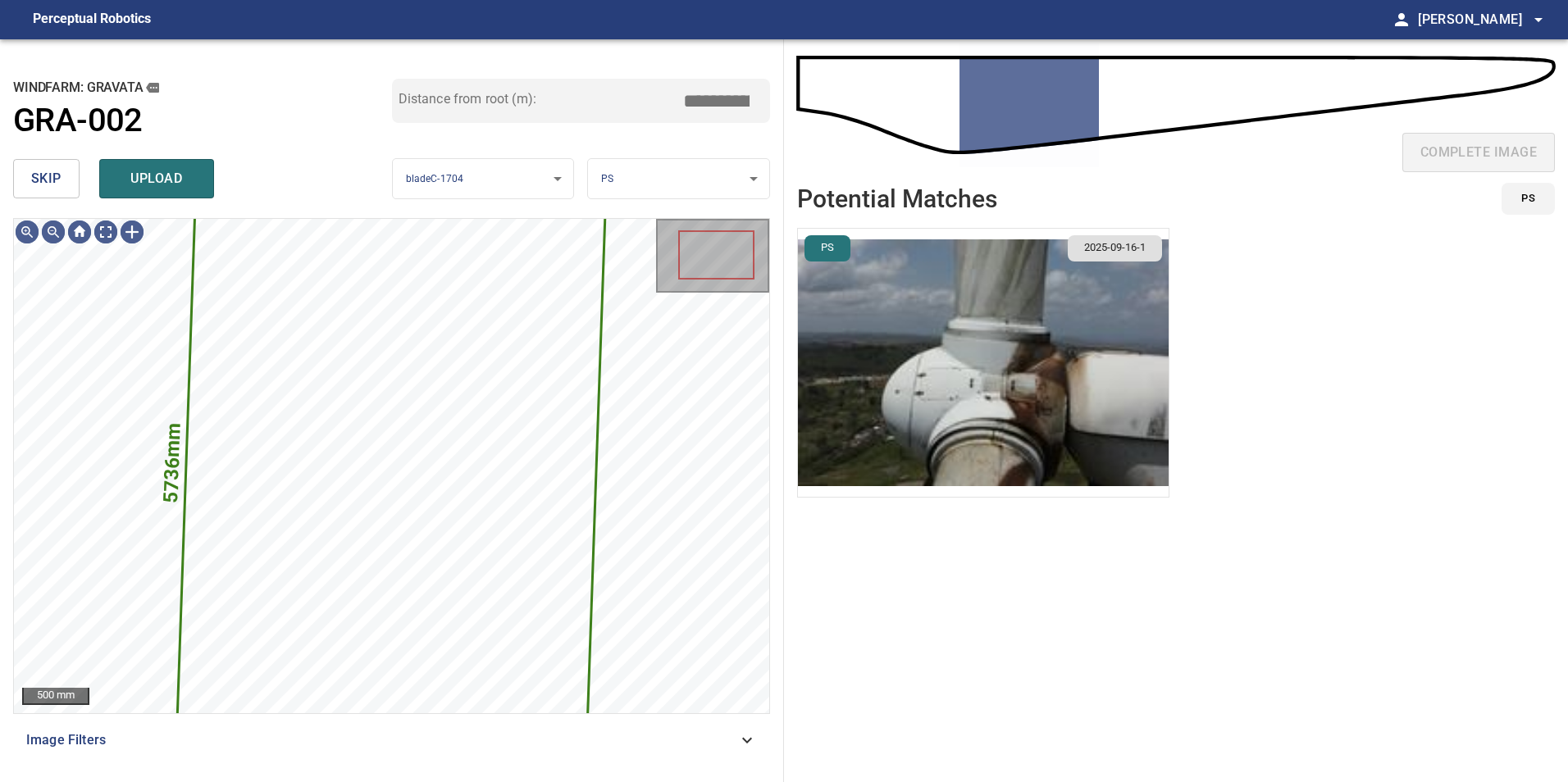
click at [25, 181] on button "skip" at bounding box center [46, 178] width 66 height 40
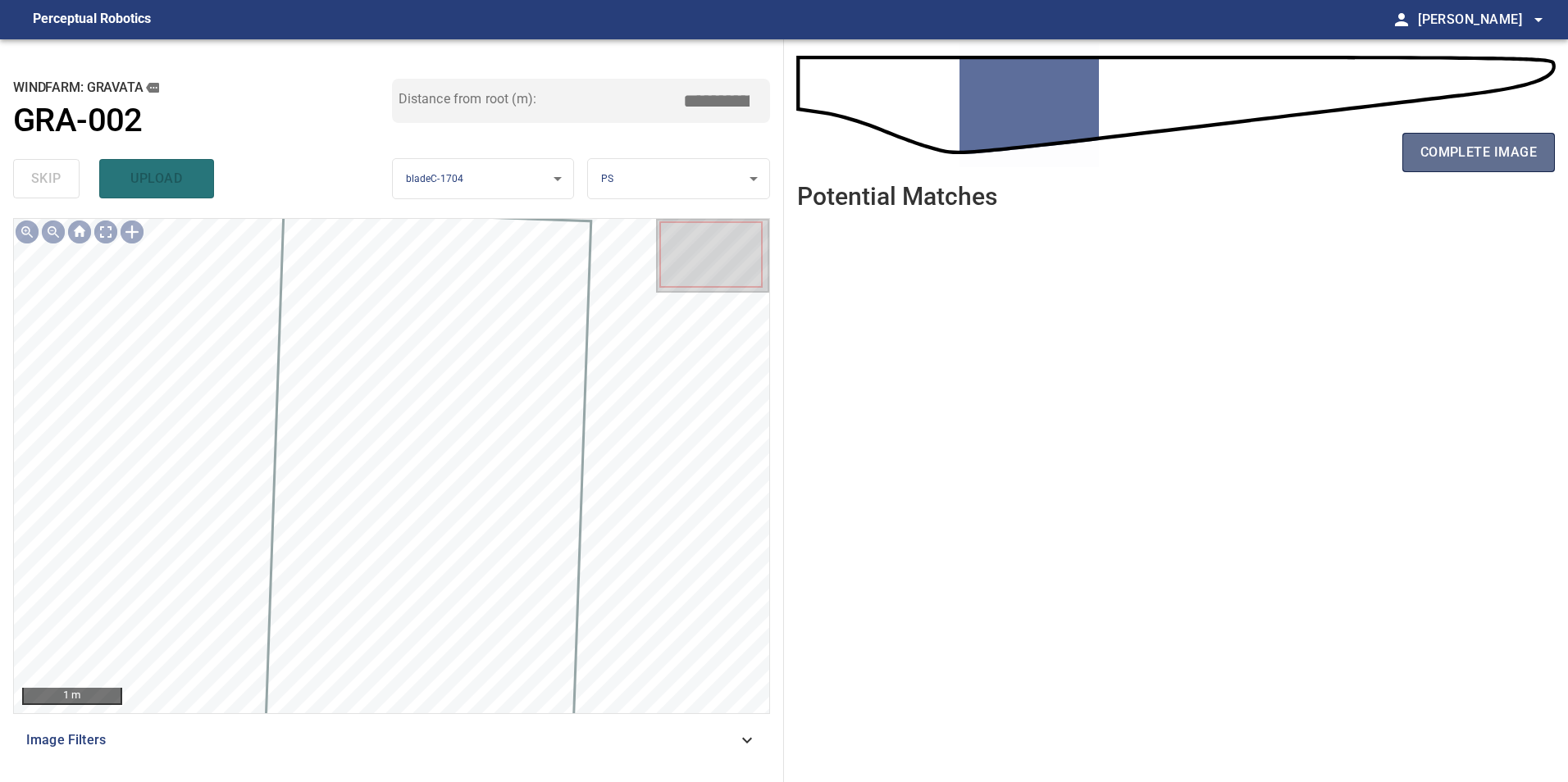
click at [1502, 155] on span "complete image" at bounding box center [1478, 152] width 116 height 23
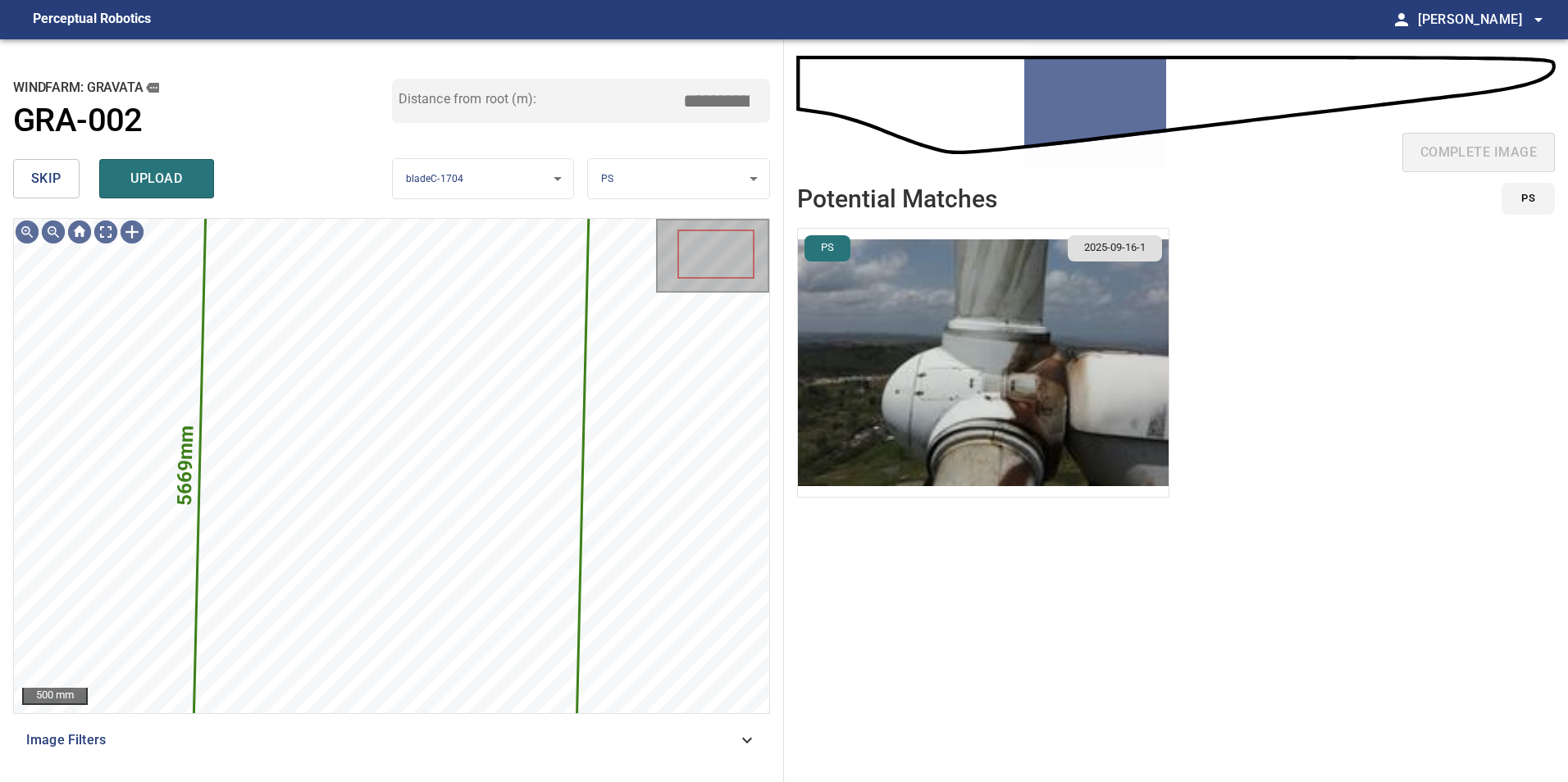
click at [67, 182] on button "skip" at bounding box center [46, 178] width 66 height 40
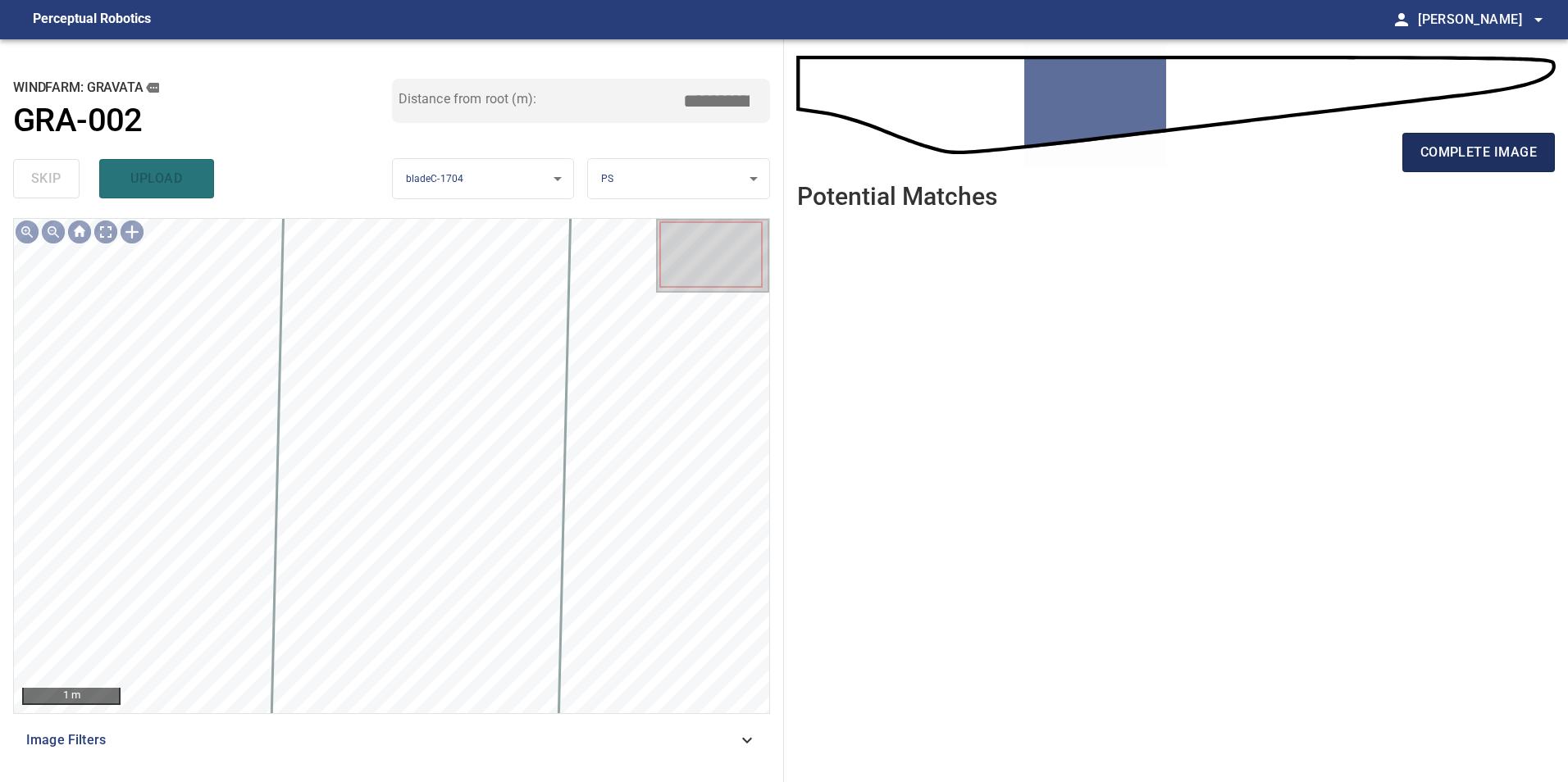
click at [1499, 145] on span "complete image" at bounding box center [1478, 152] width 116 height 23
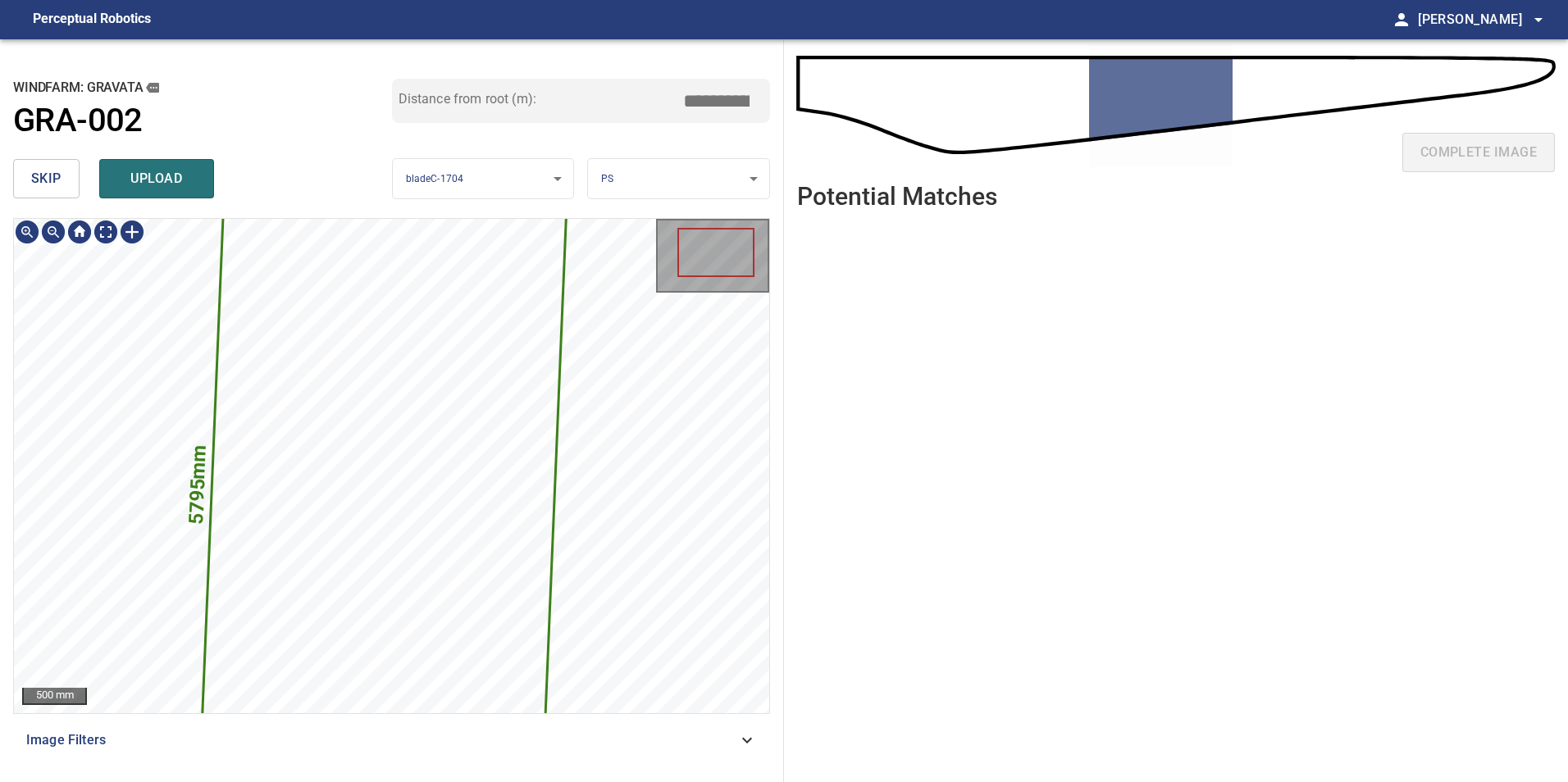
click at [50, 182] on span "skip" at bounding box center [46, 178] width 30 height 23
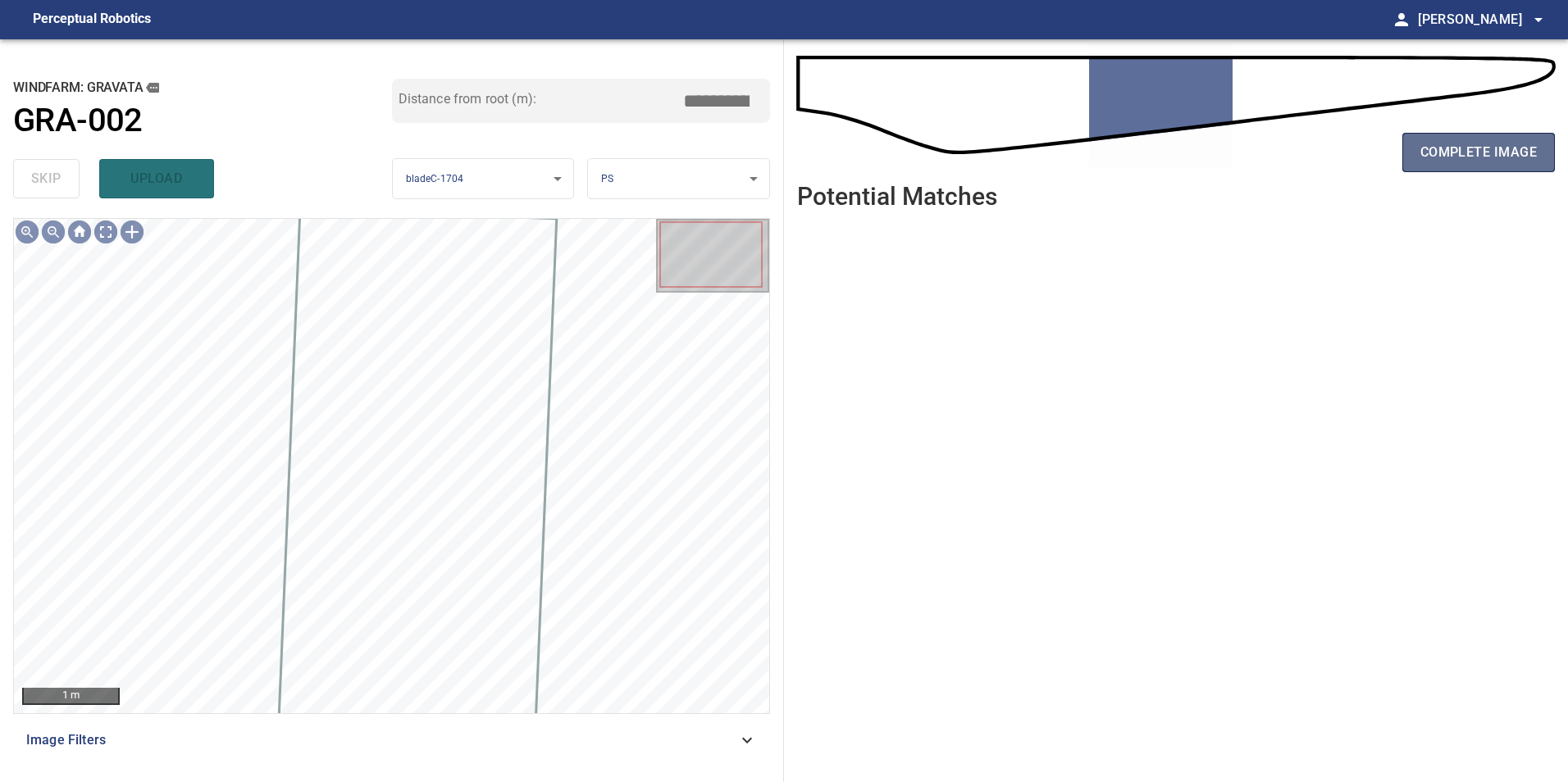
click at [1407, 145] on button "complete image" at bounding box center [1478, 152] width 152 height 40
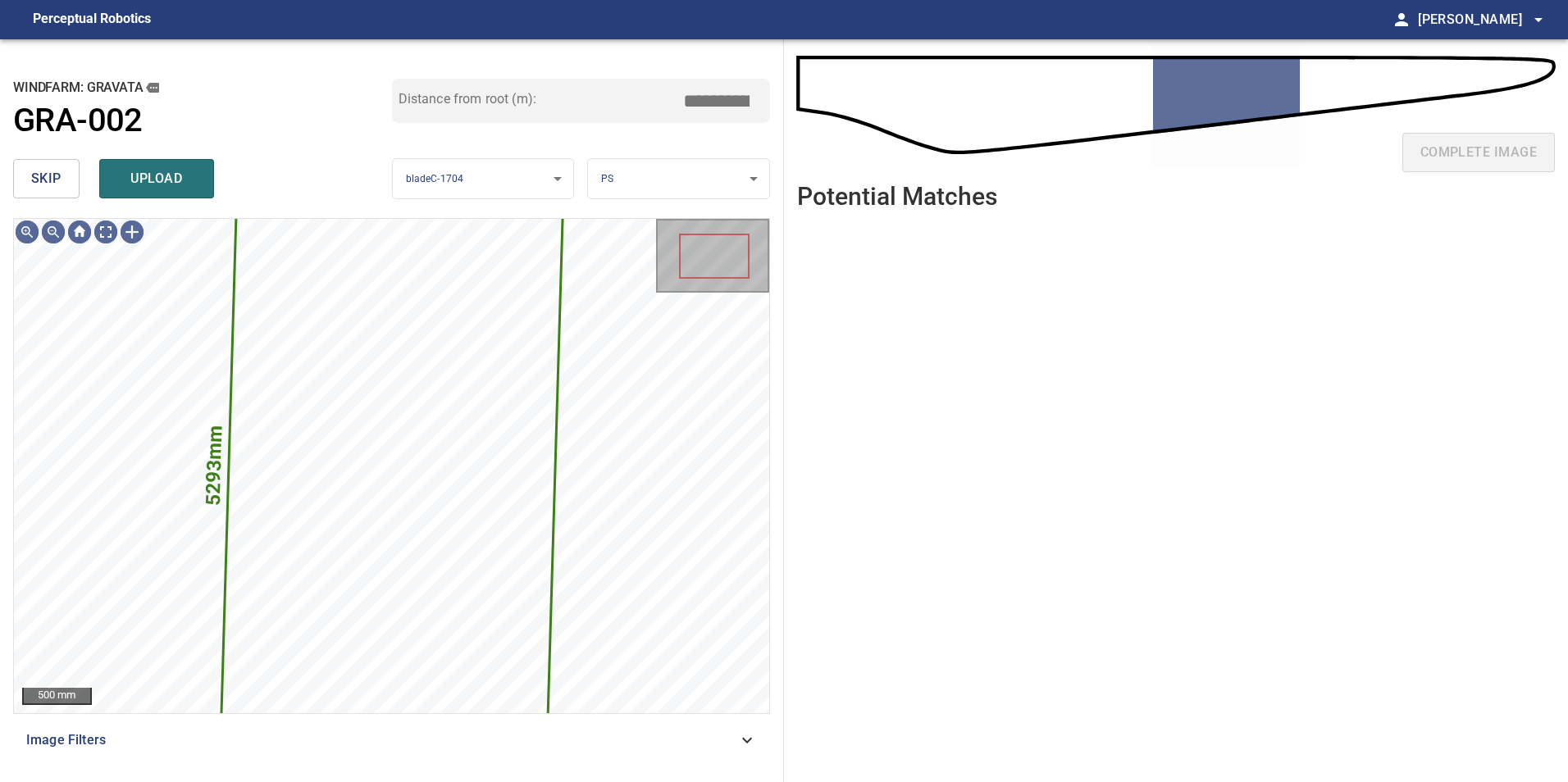
click at [63, 179] on button "skip" at bounding box center [46, 178] width 66 height 40
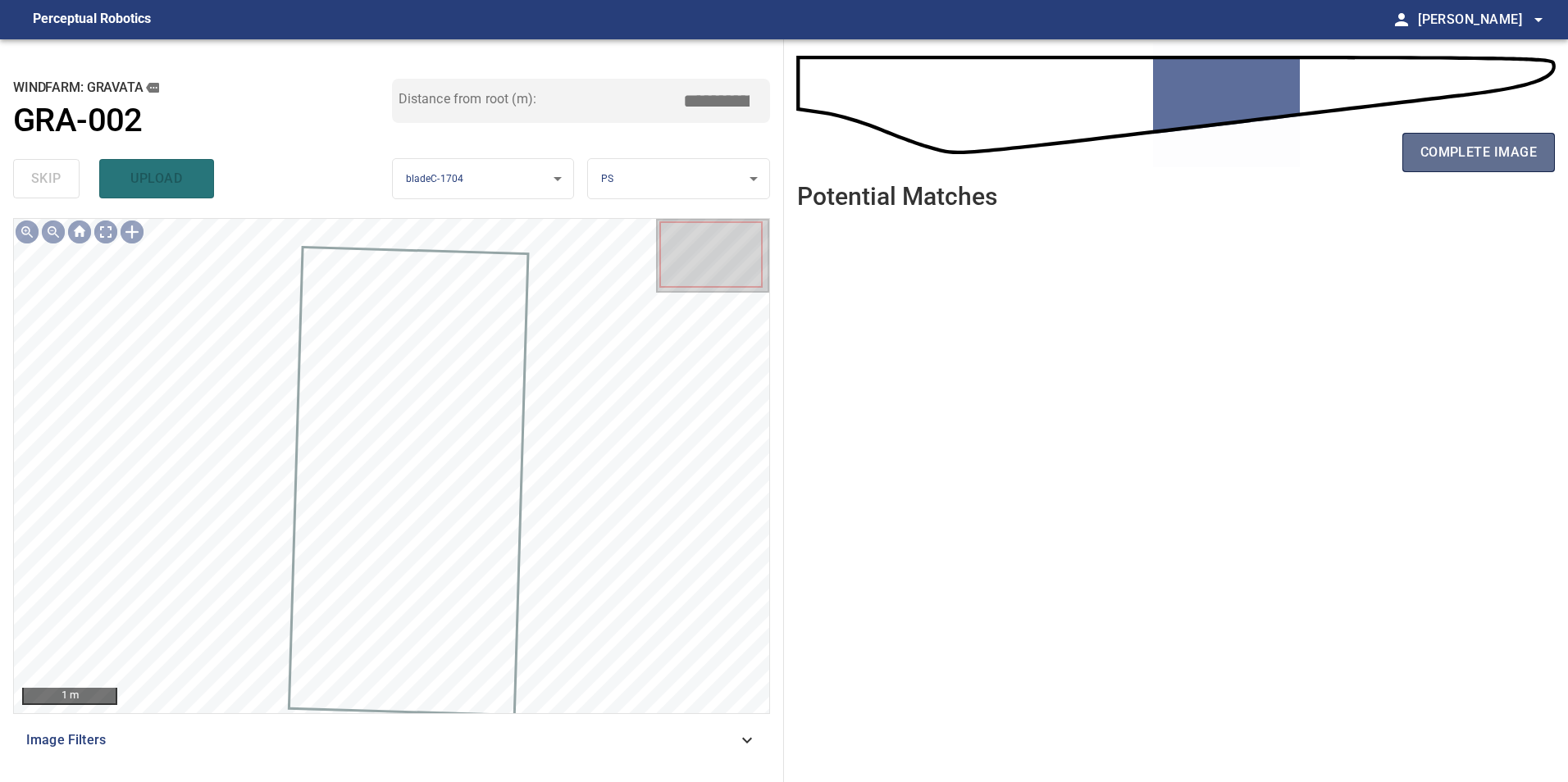
click at [1440, 148] on span "complete image" at bounding box center [1478, 152] width 116 height 23
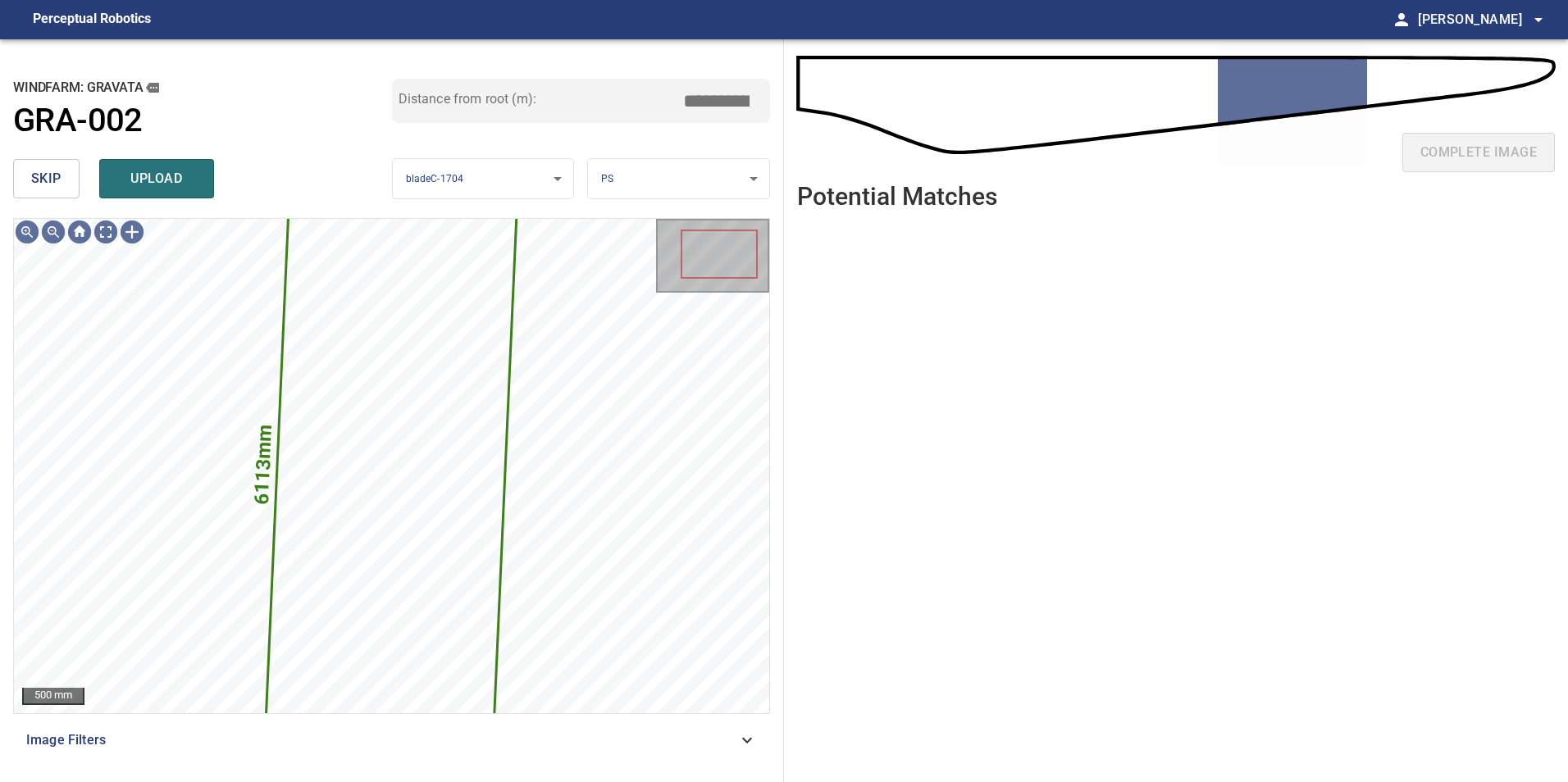
click at [77, 182] on button "skip" at bounding box center [46, 178] width 66 height 40
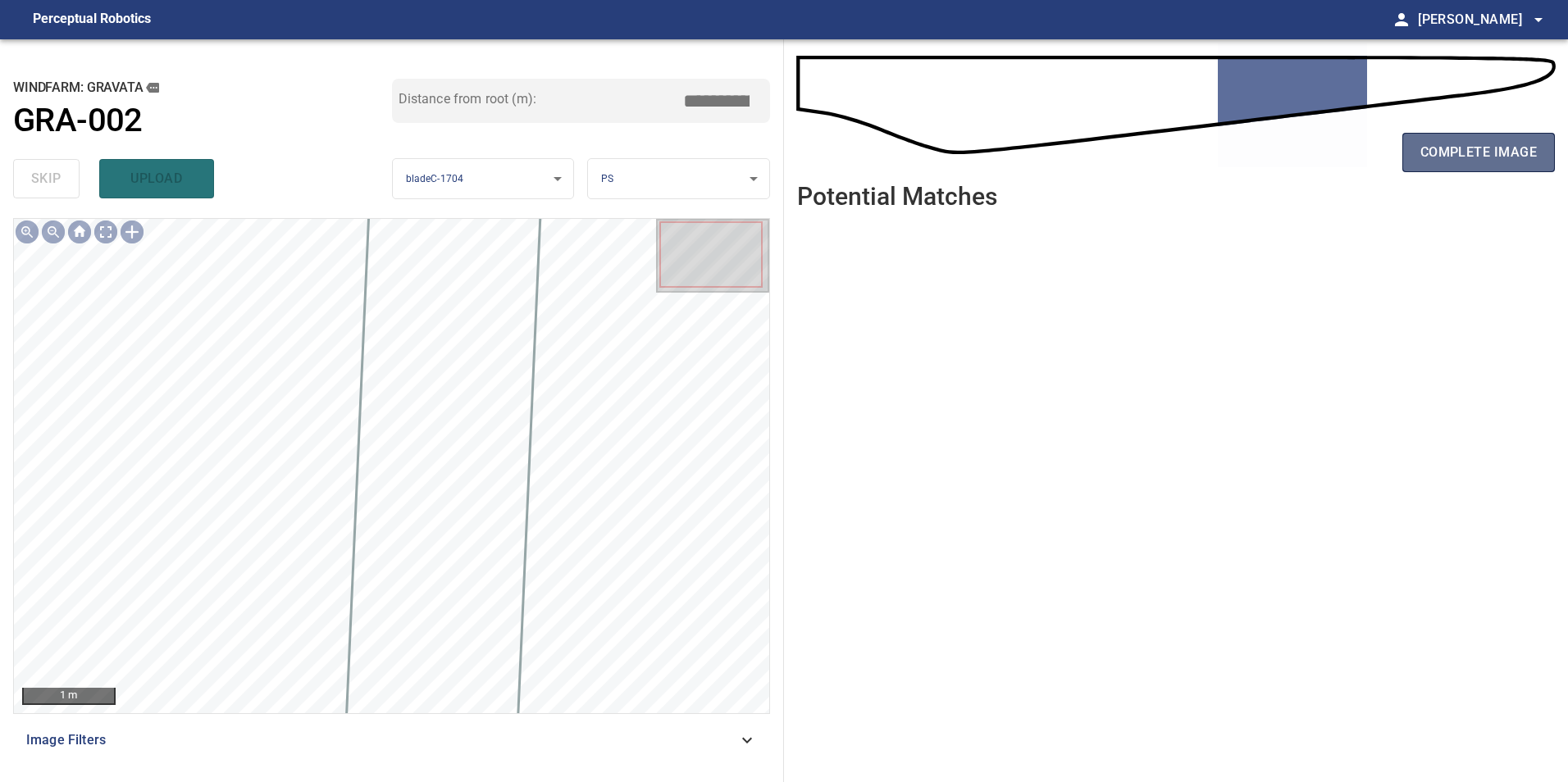
click at [1468, 161] on span "complete image" at bounding box center [1478, 152] width 116 height 23
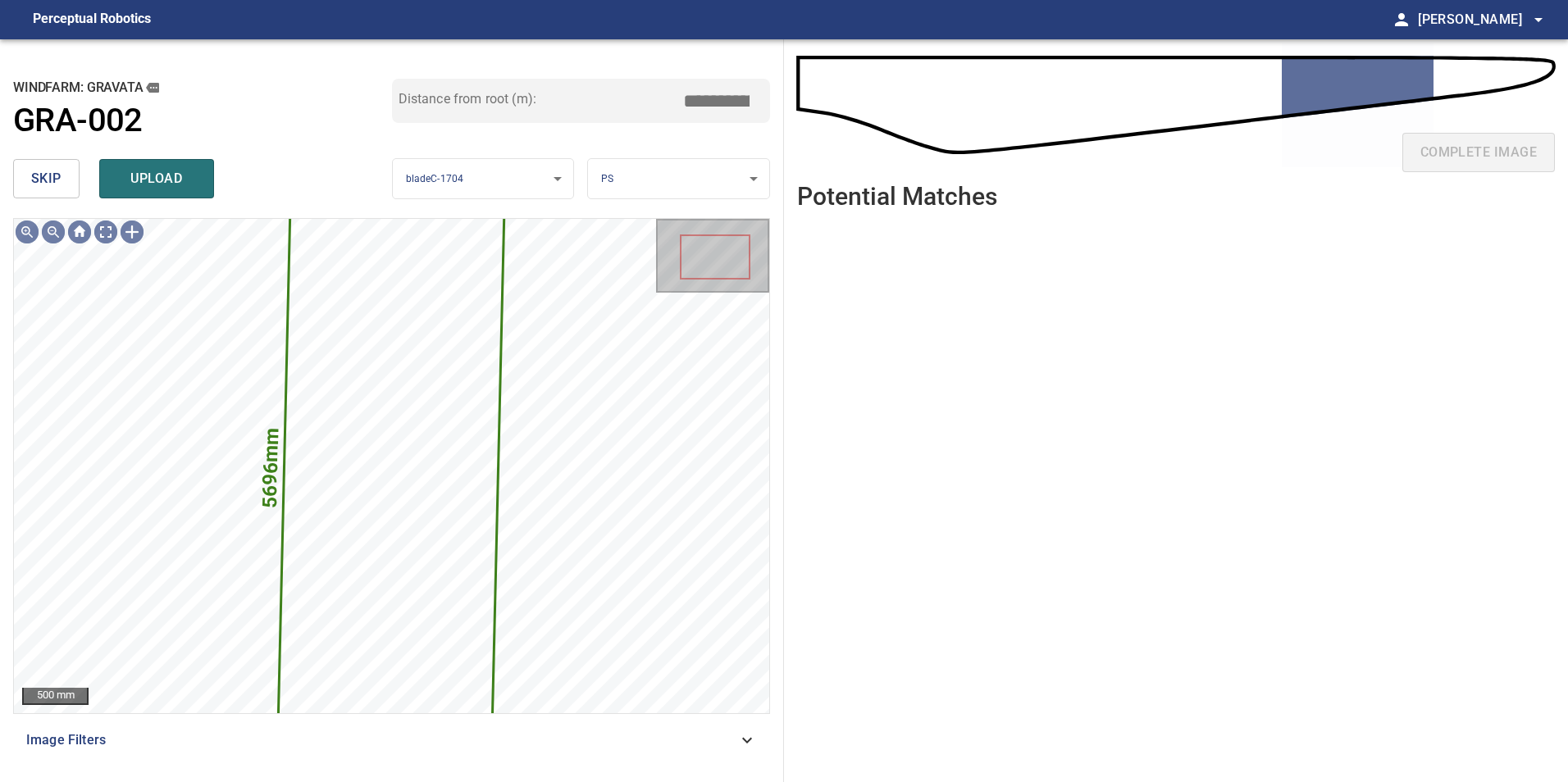
click at [61, 175] on button "skip" at bounding box center [46, 178] width 66 height 40
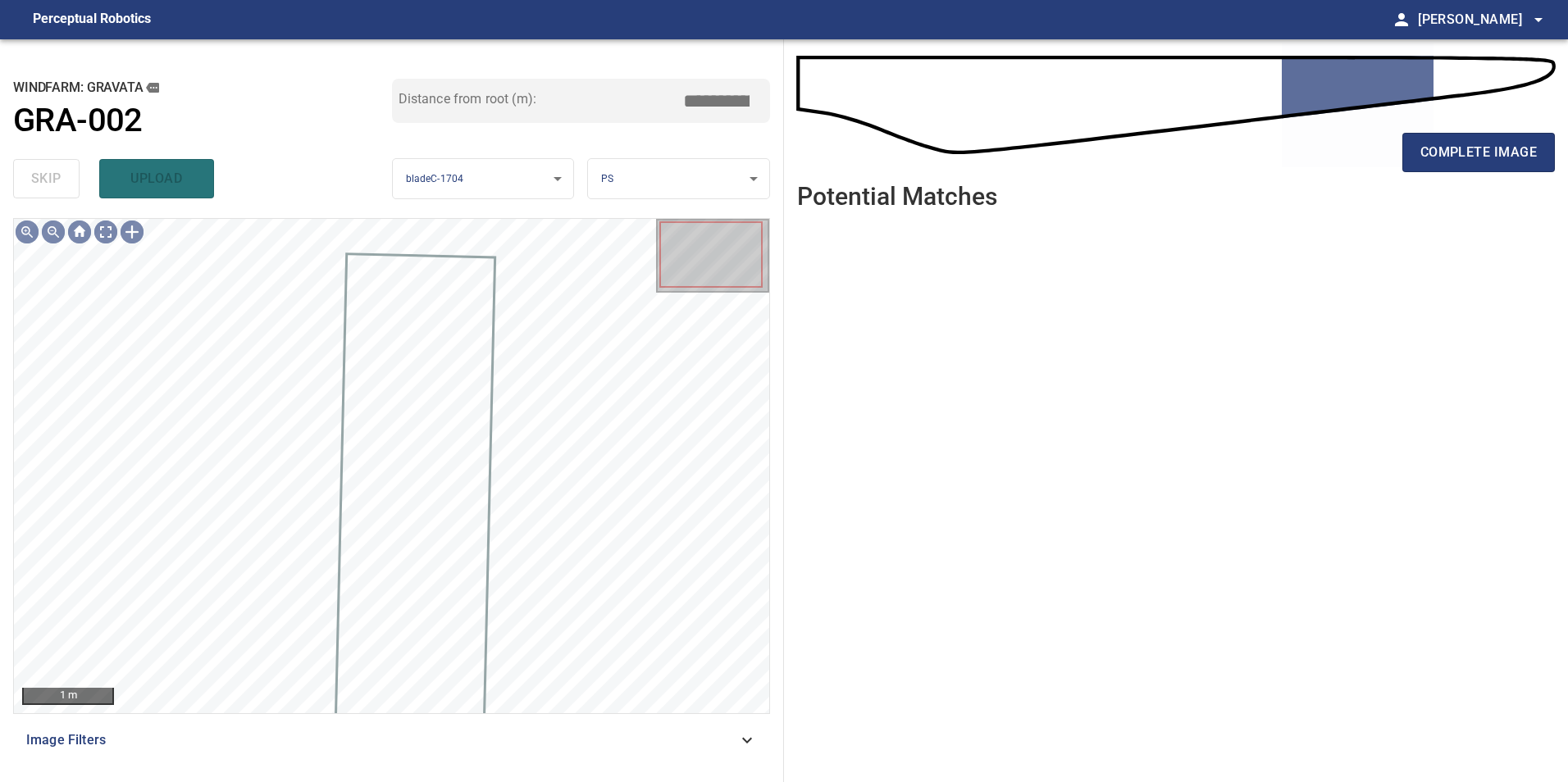
click at [1462, 128] on div "complete image" at bounding box center [1175, 159] width 758 height 66
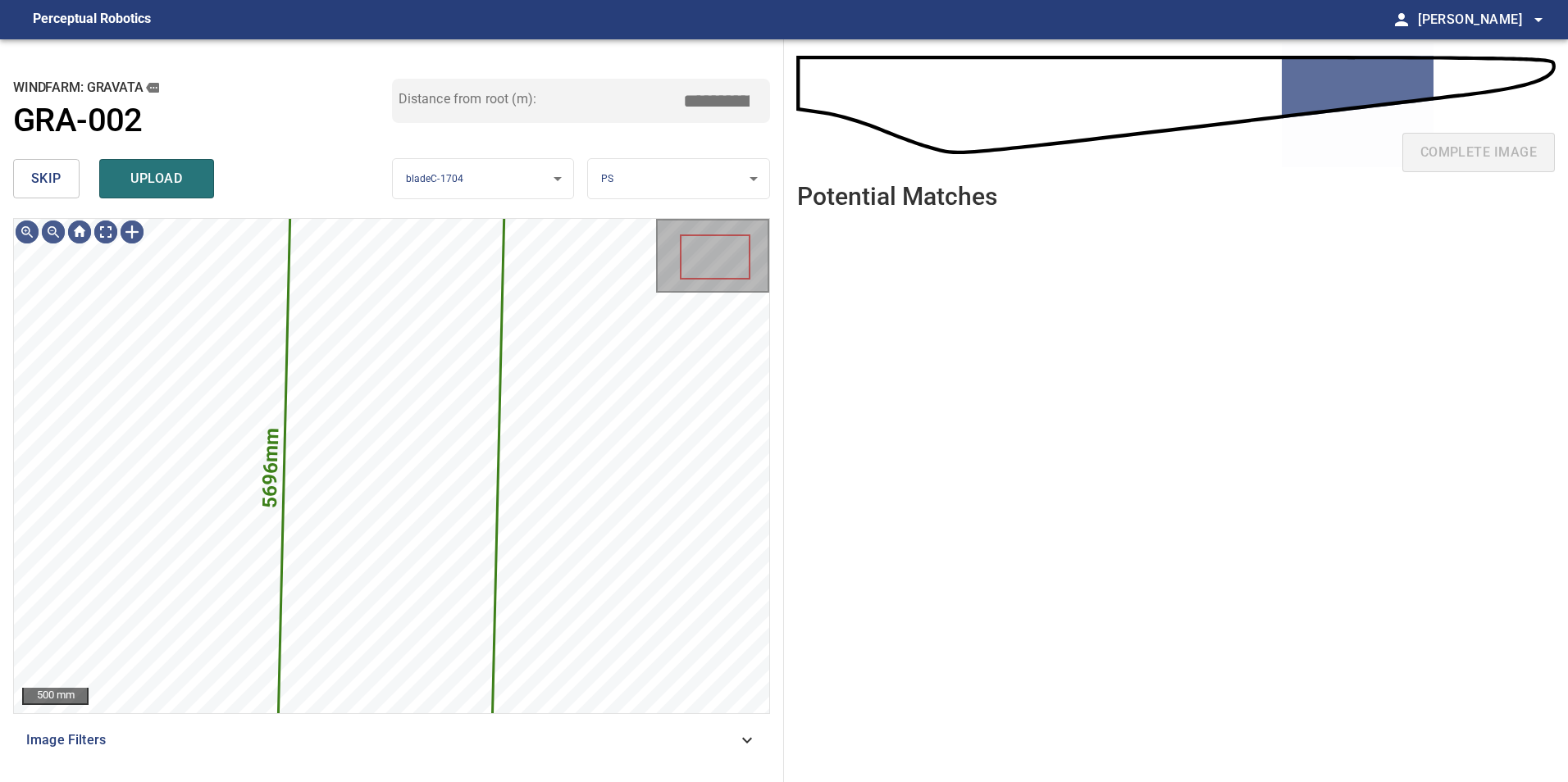
click at [33, 172] on span "skip" at bounding box center [46, 178] width 30 height 23
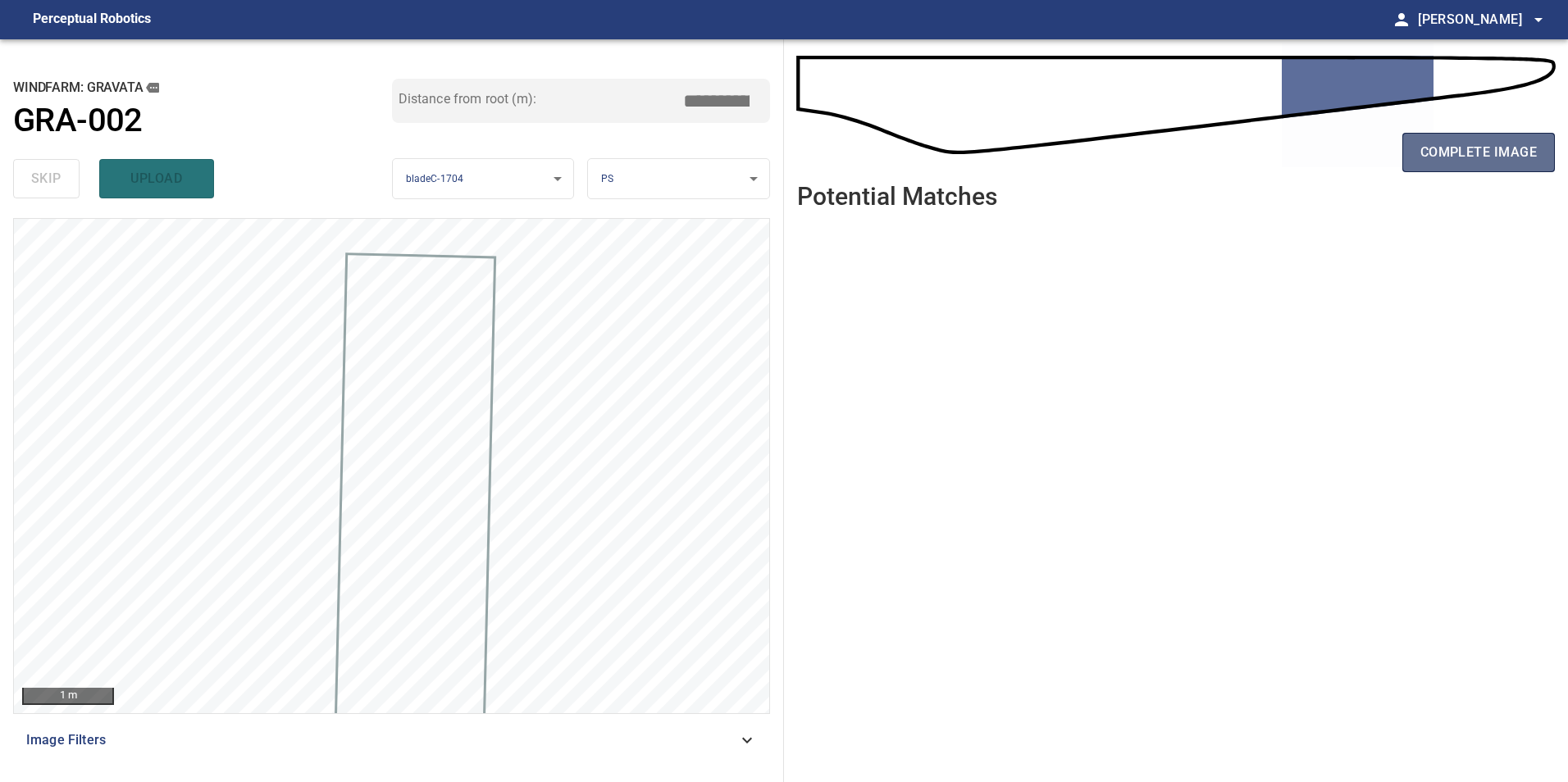
drag, startPoint x: 1325, startPoint y: 220, endPoint x: 1427, endPoint y: 166, distance: 115.4
click at [1427, 166] on button "complete image" at bounding box center [1478, 152] width 152 height 40
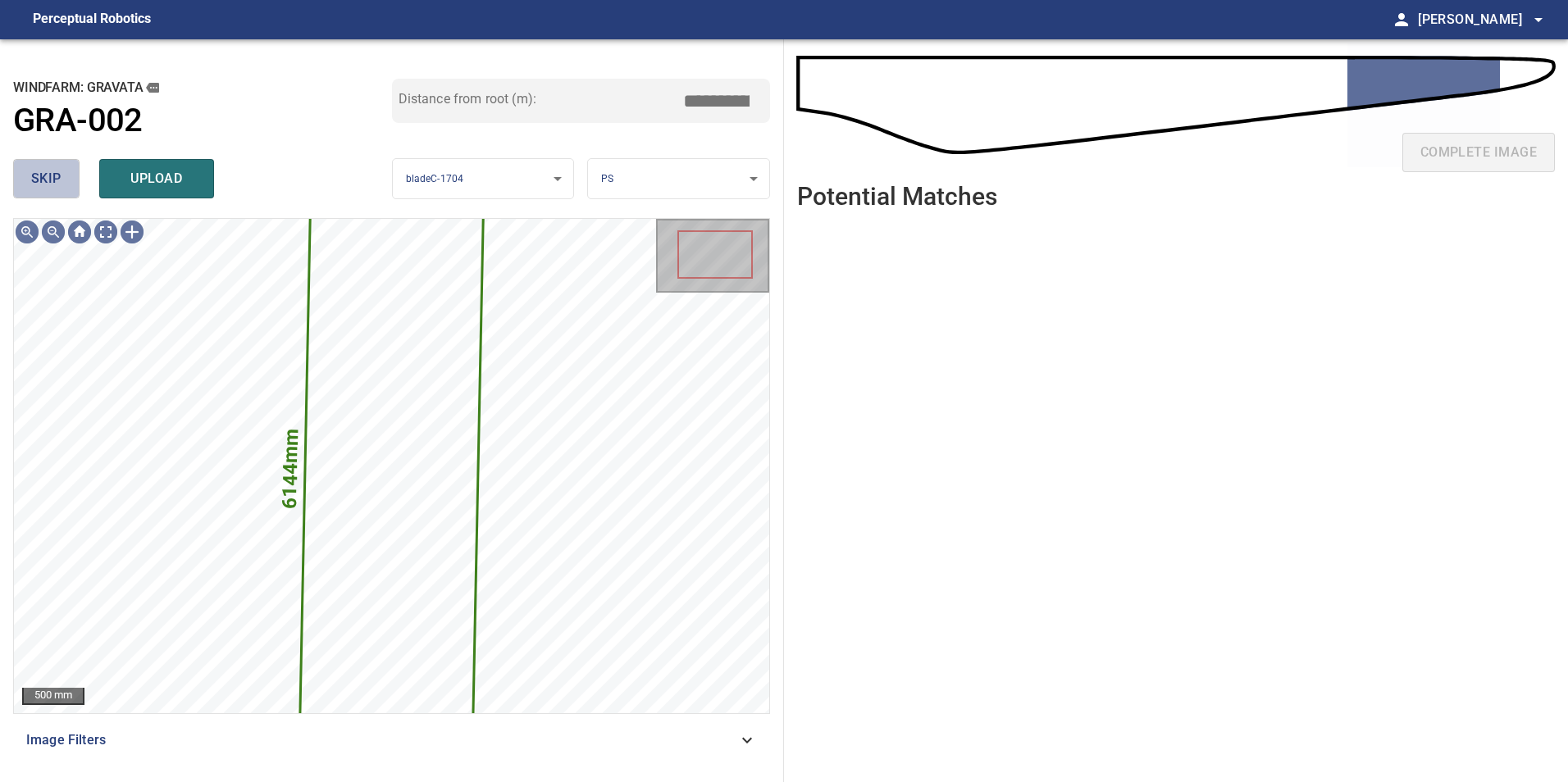
click at [61, 167] on button "skip" at bounding box center [46, 178] width 66 height 40
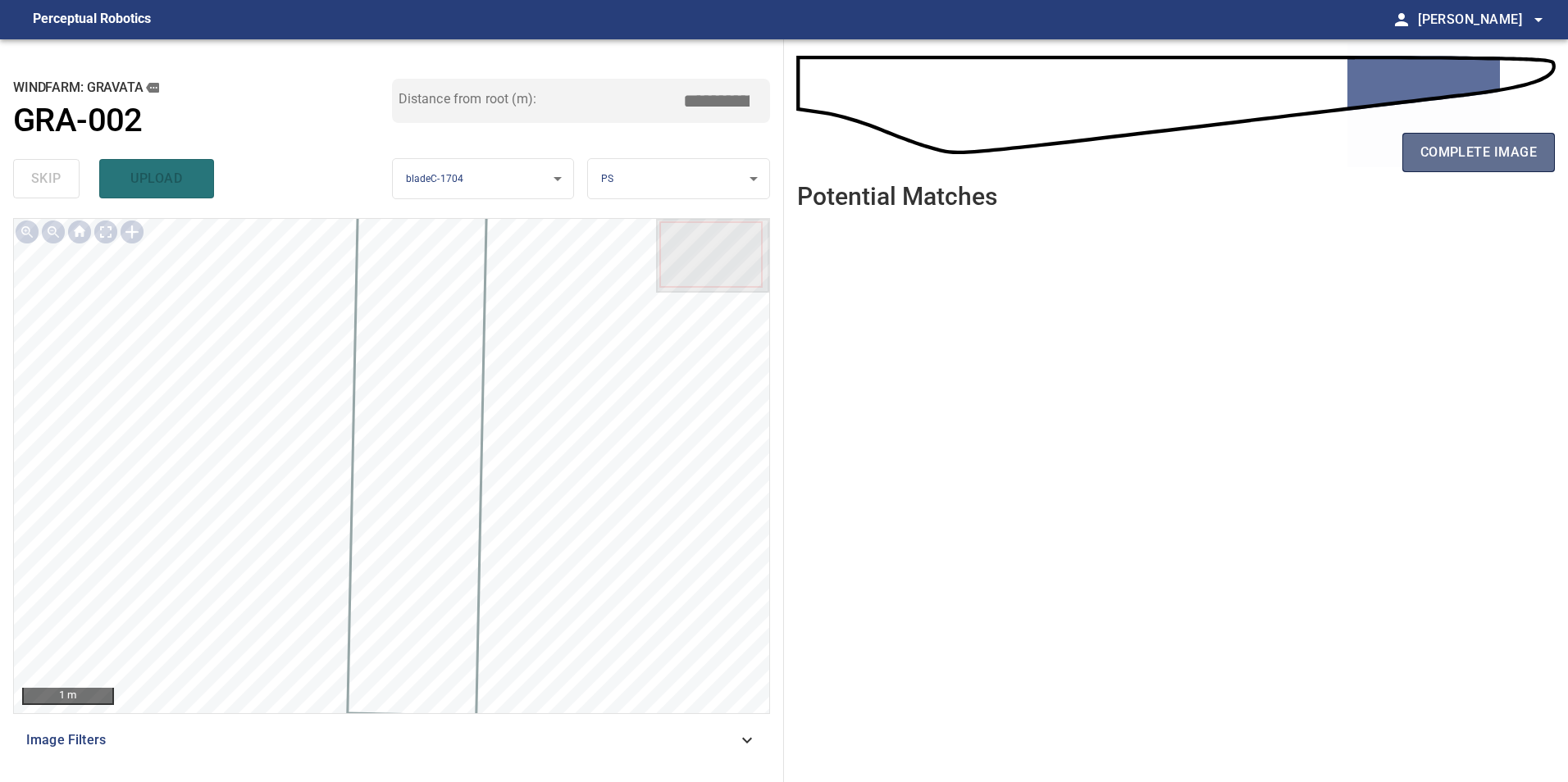
click at [1439, 134] on button "complete image" at bounding box center [1478, 152] width 152 height 40
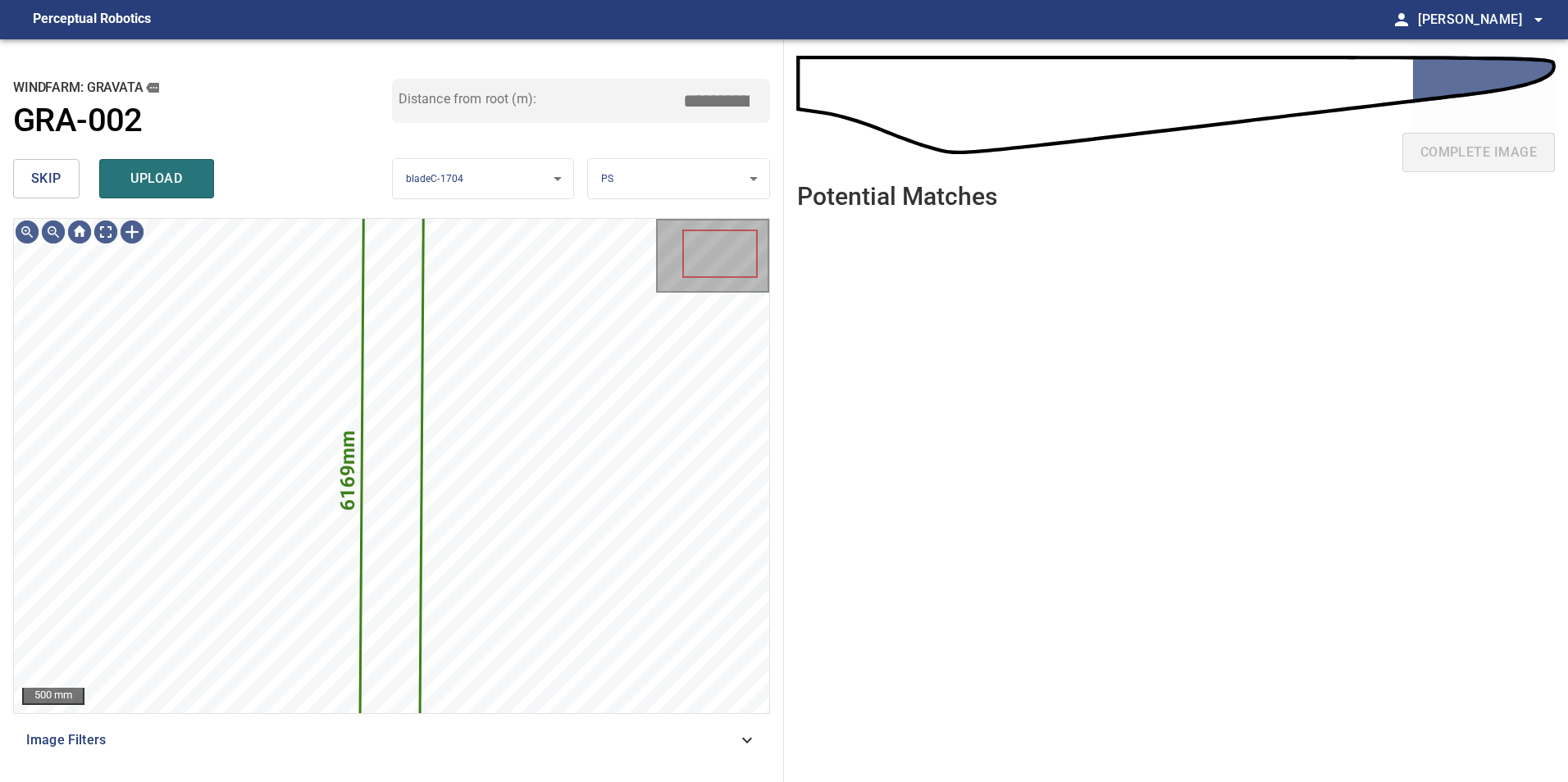
click at [71, 183] on button "skip" at bounding box center [46, 178] width 66 height 40
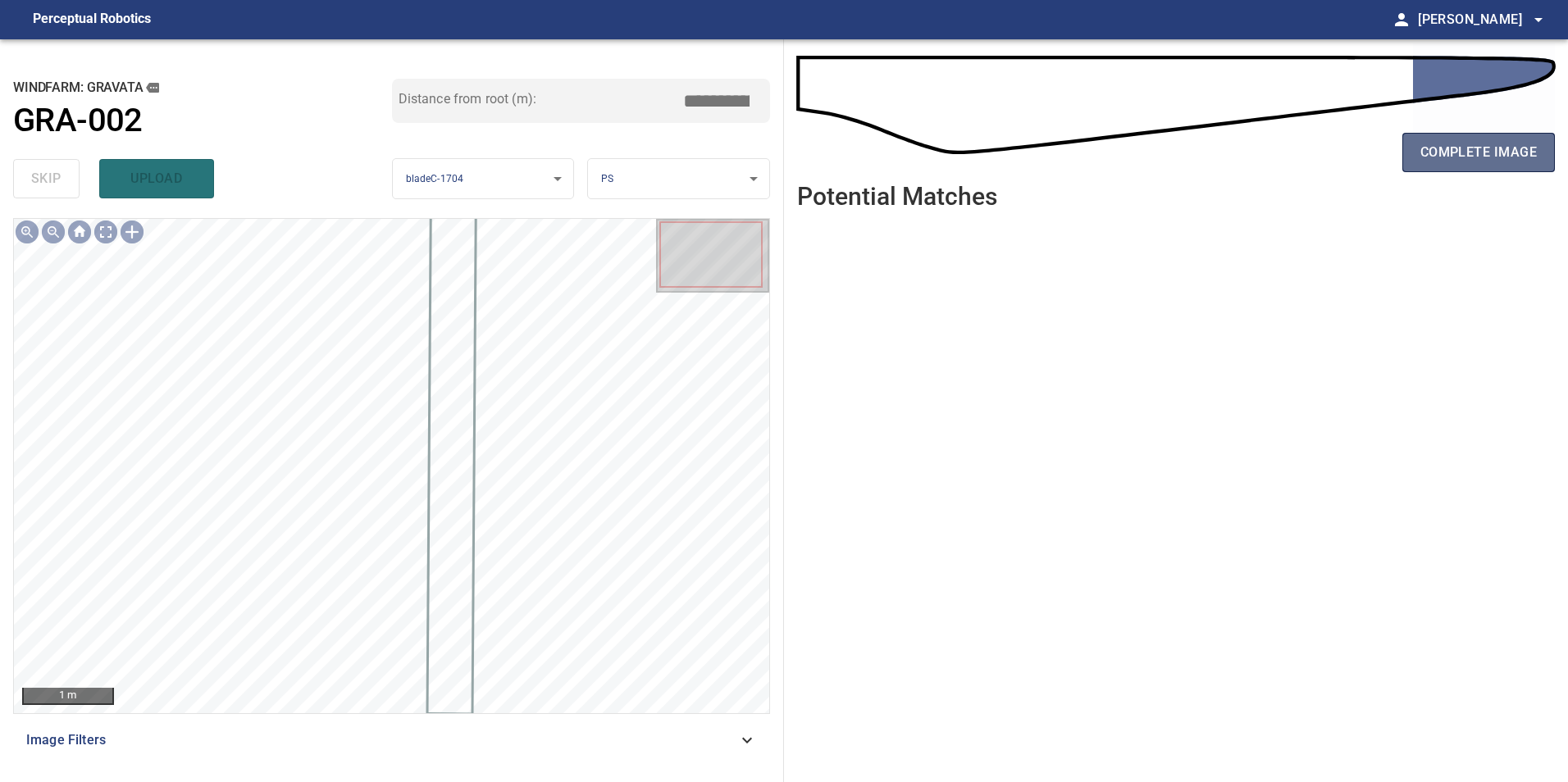
click at [1477, 157] on span "complete image" at bounding box center [1478, 152] width 116 height 23
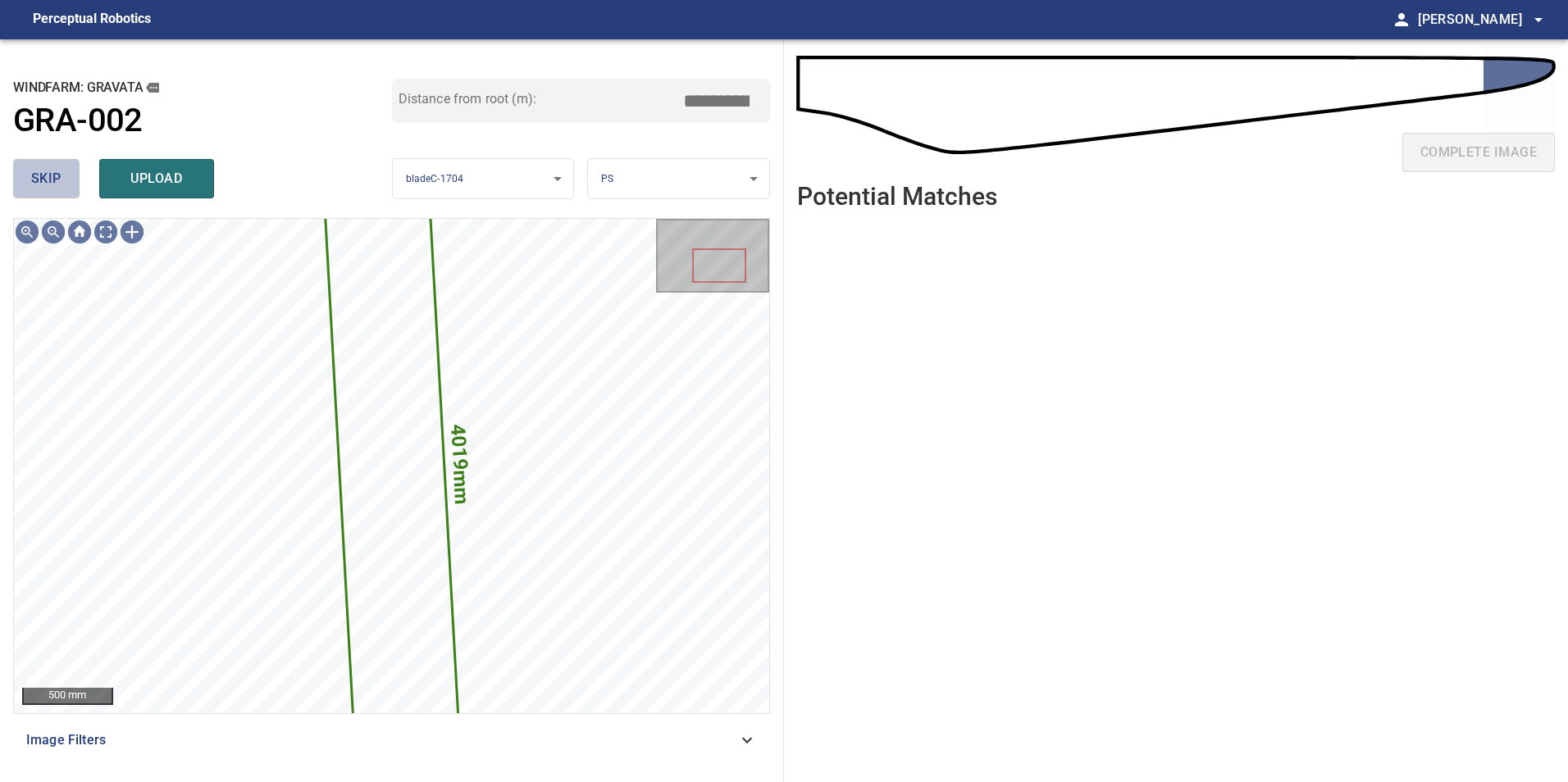
click at [46, 186] on span "skip" at bounding box center [46, 178] width 30 height 23
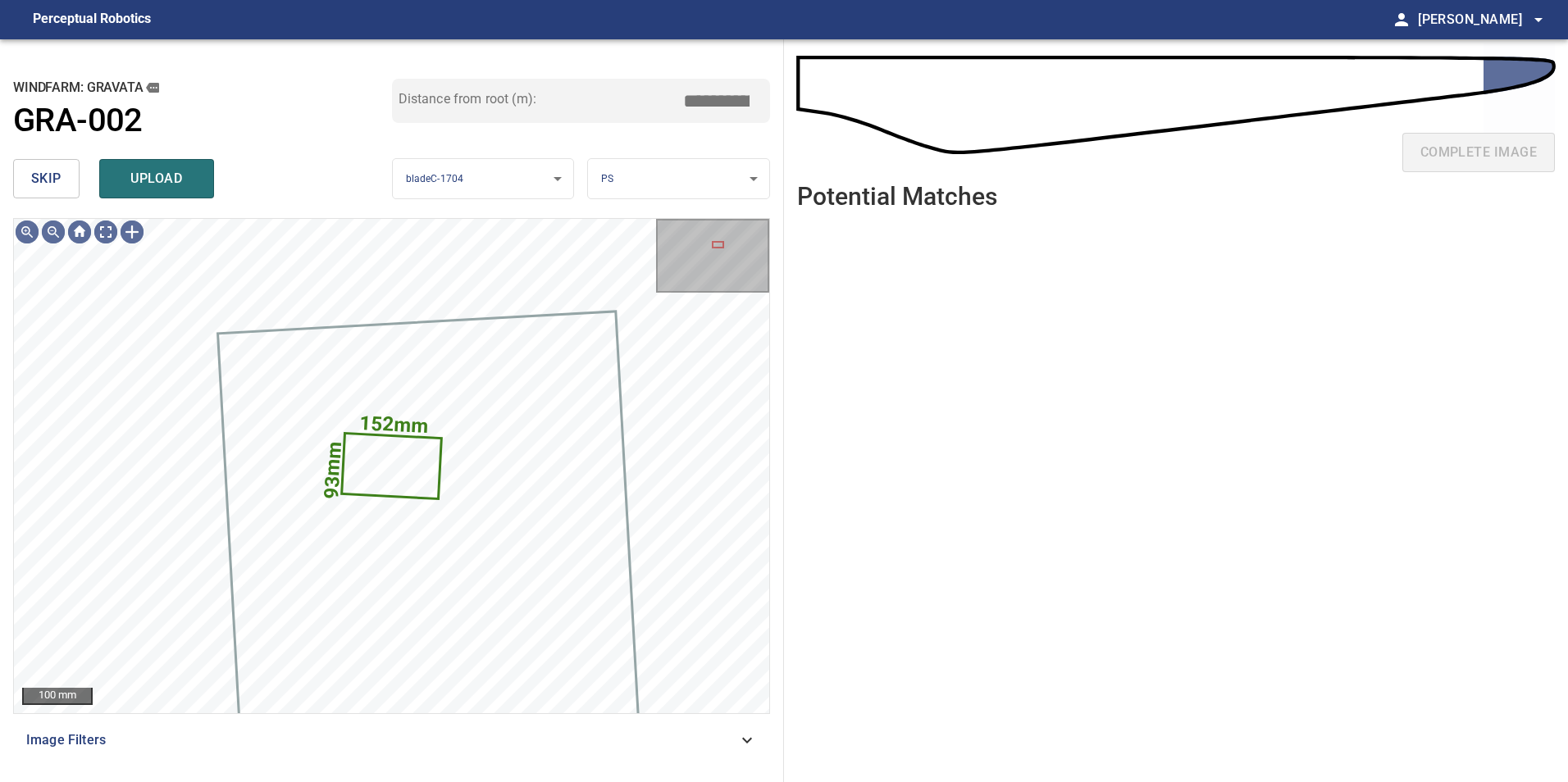
click at [46, 186] on span "skip" at bounding box center [46, 178] width 30 height 23
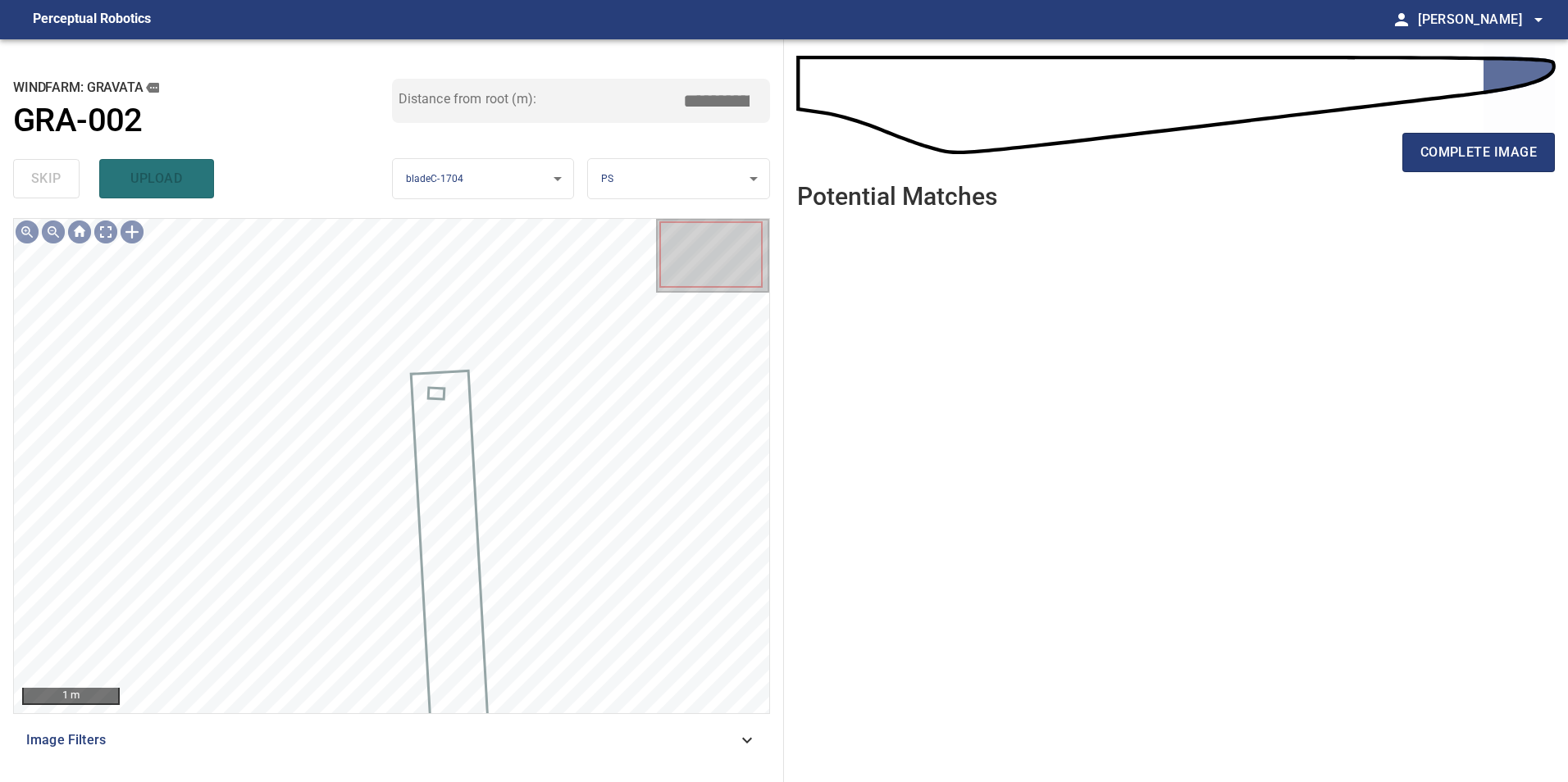
click at [1459, 175] on div "complete image" at bounding box center [1175, 159] width 758 height 66
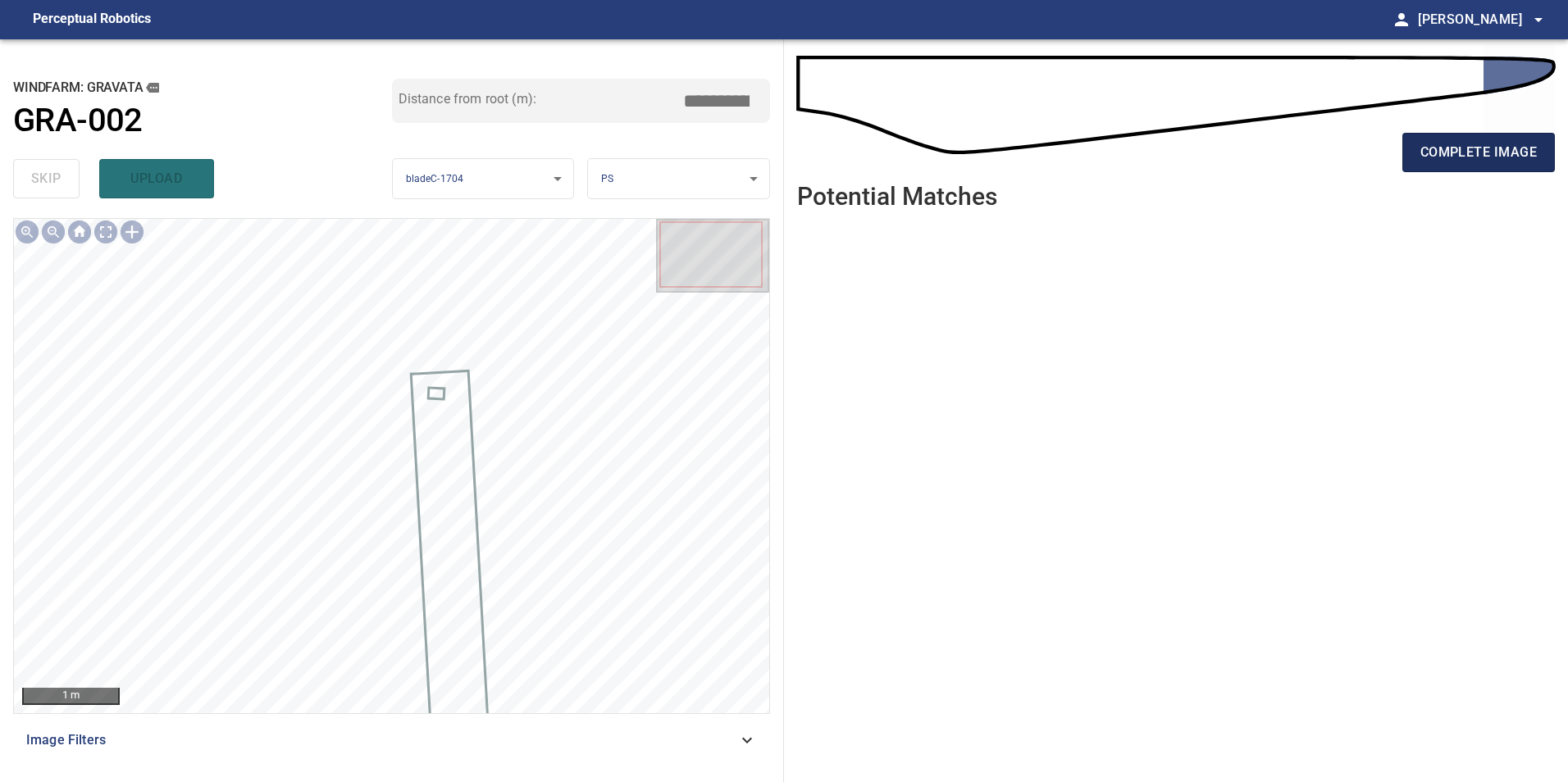
click at [1452, 161] on span "complete image" at bounding box center [1478, 152] width 116 height 23
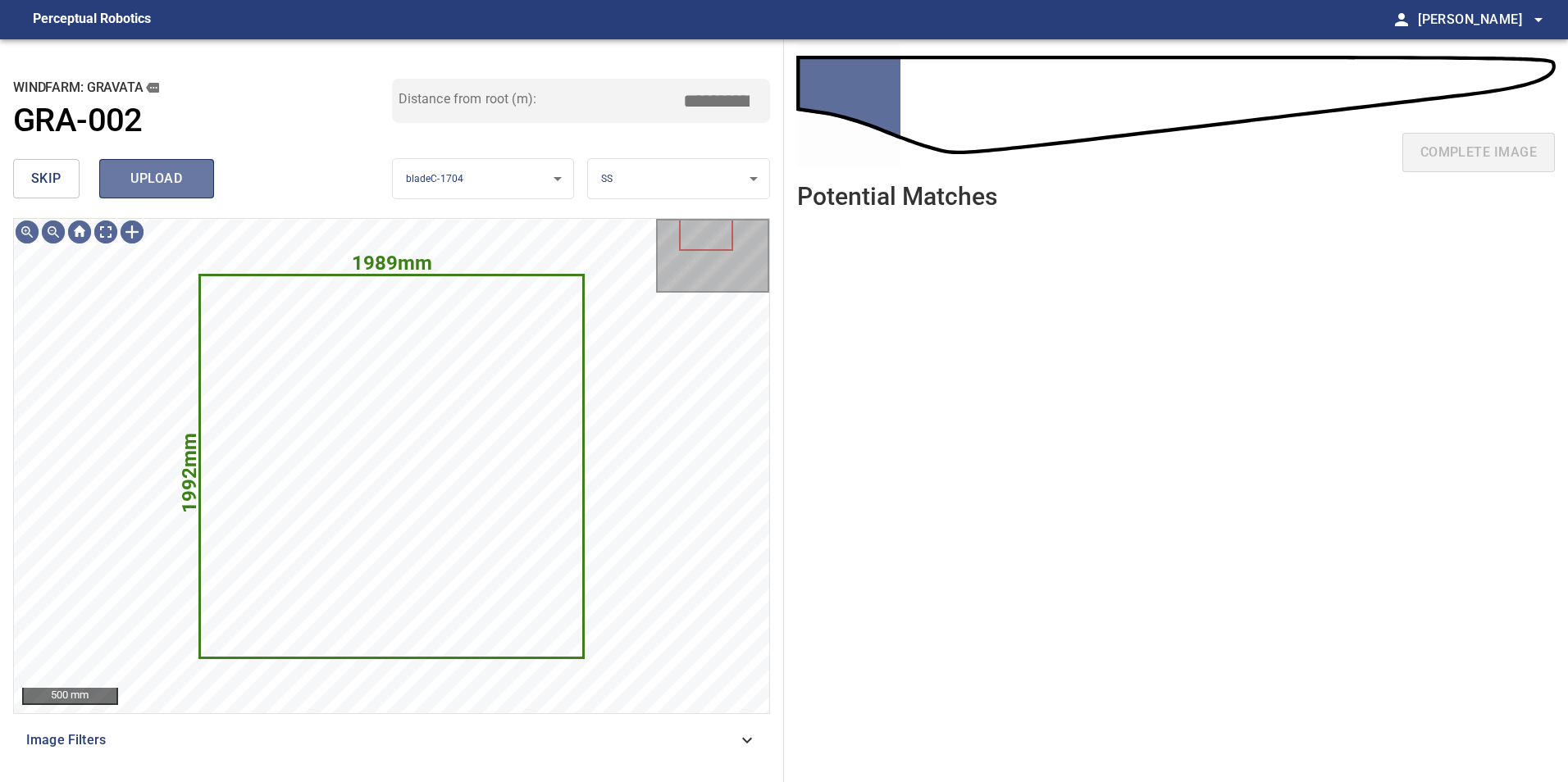
click at [161, 188] on span "upload" at bounding box center [156, 178] width 79 height 23
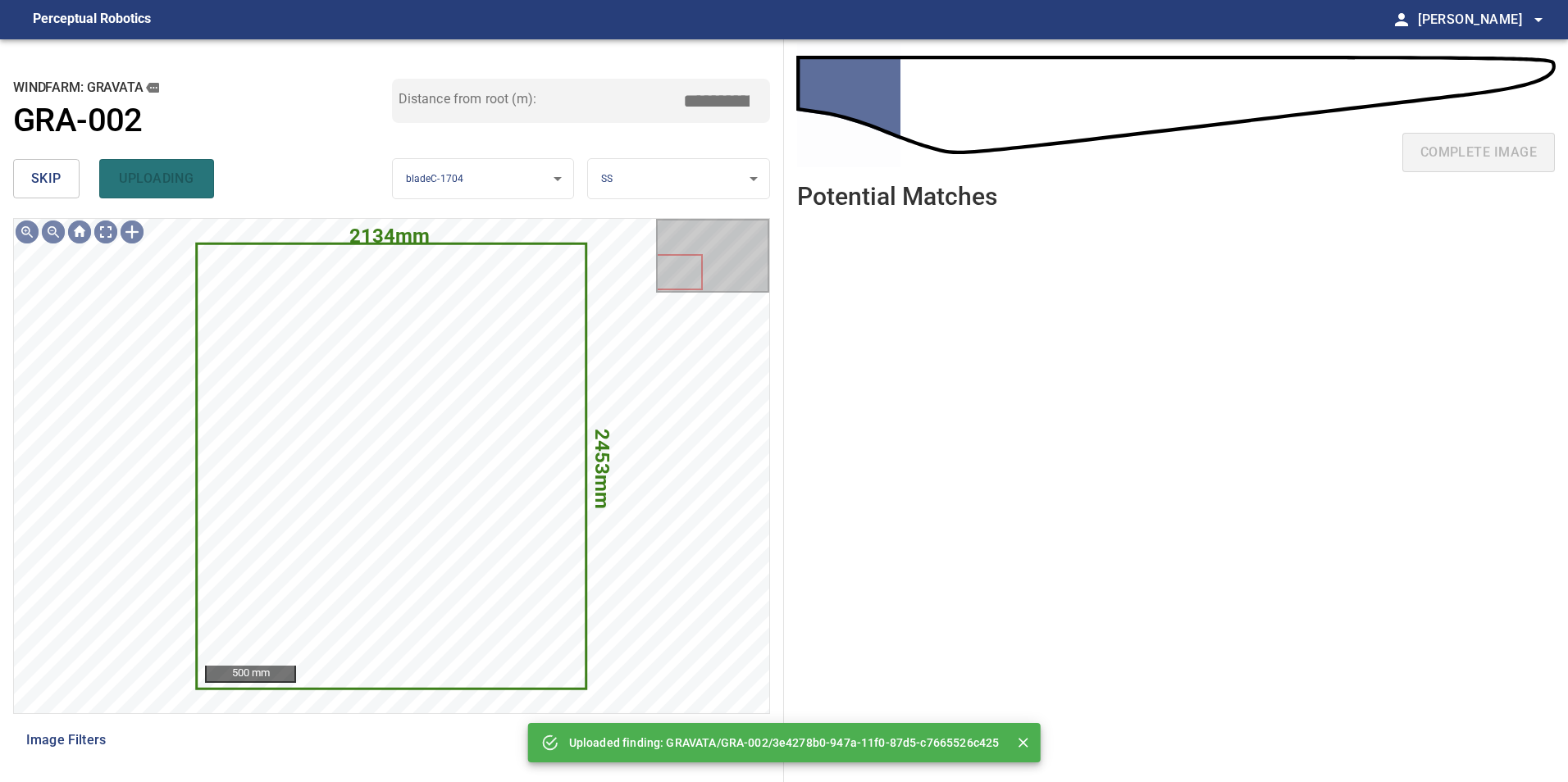
click at [30, 182] on button "skip" at bounding box center [46, 178] width 66 height 40
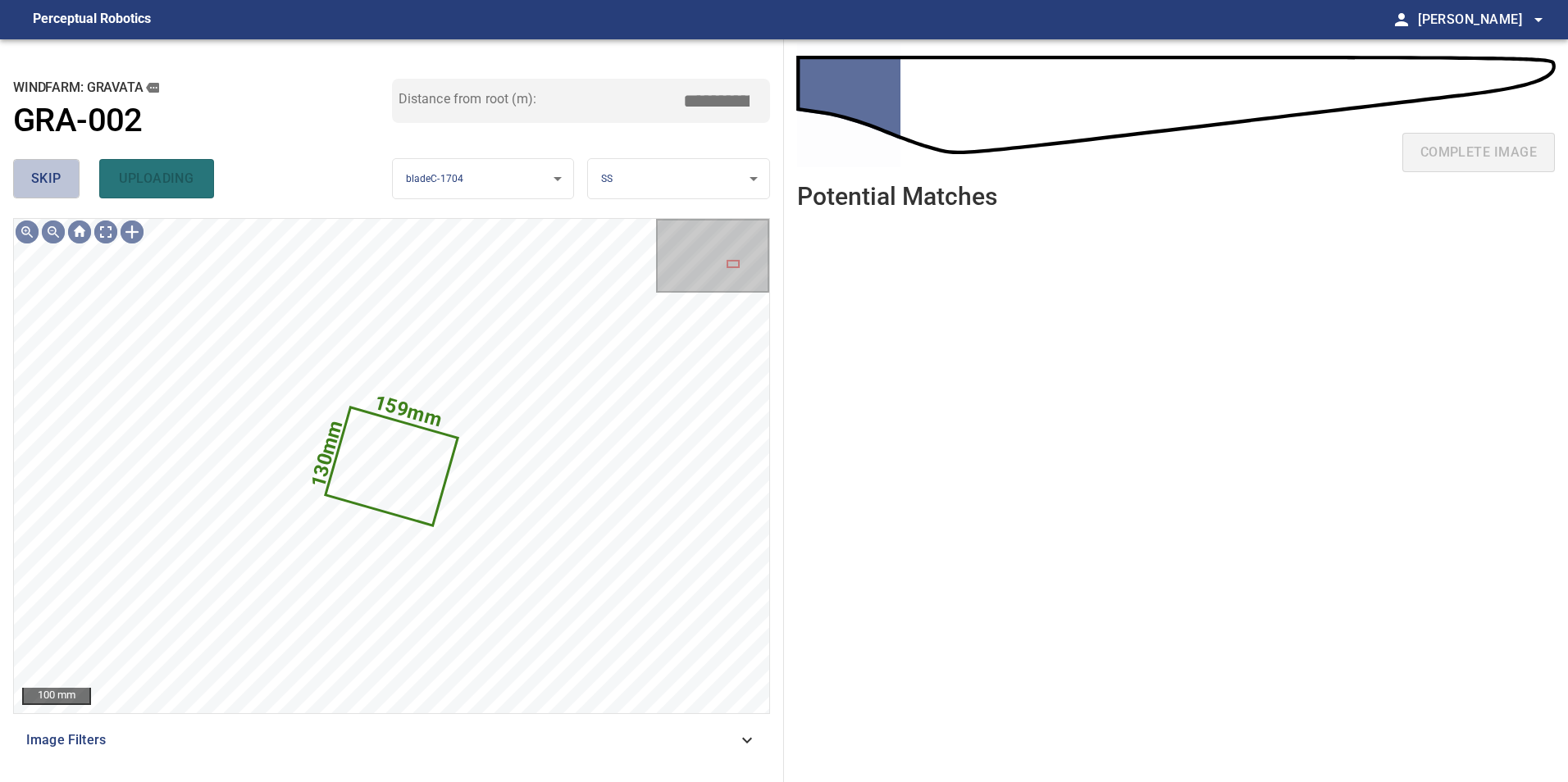
click at [30, 182] on button "skip" at bounding box center [46, 178] width 66 height 40
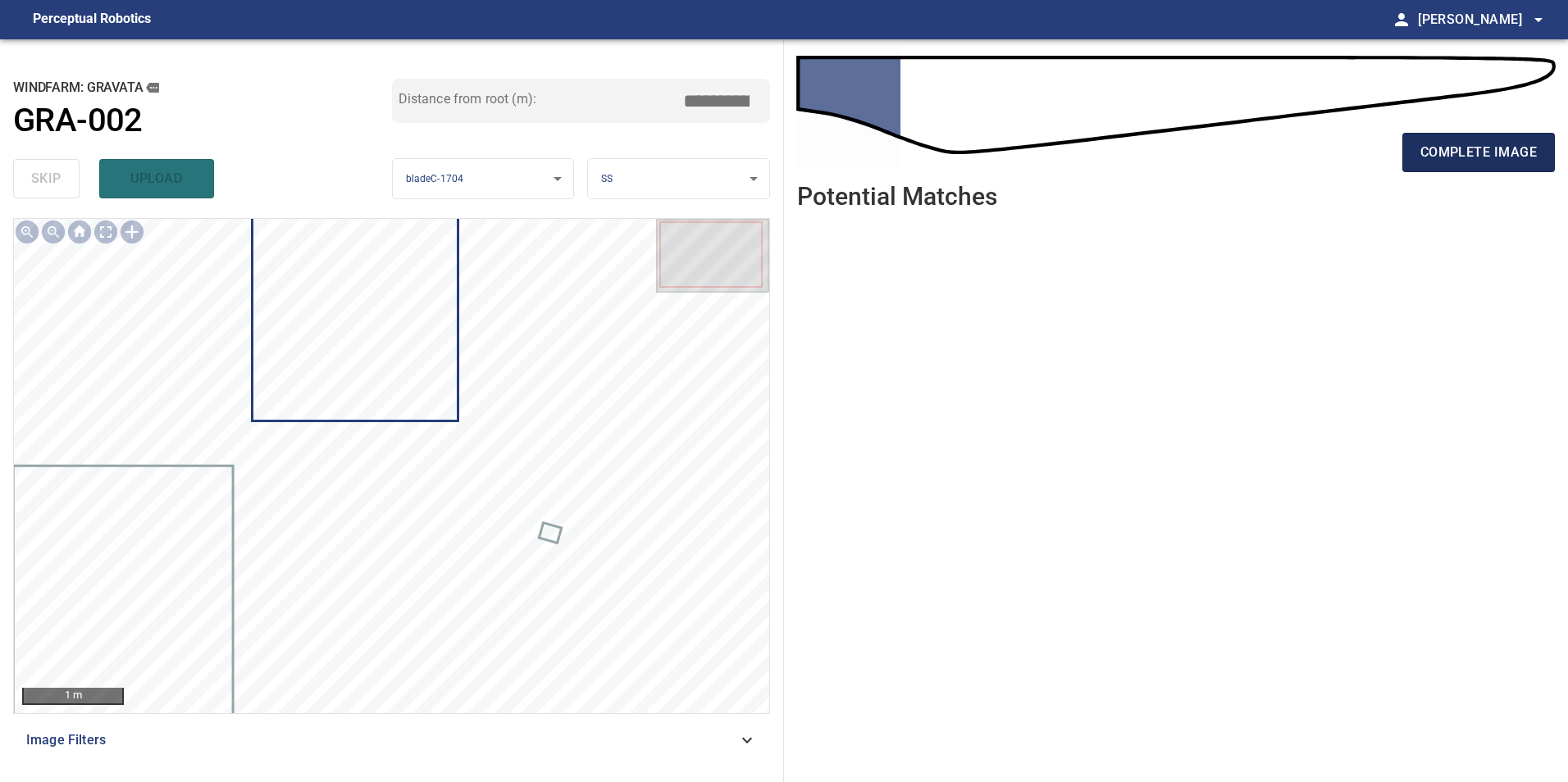
drag, startPoint x: 1277, startPoint y: 343, endPoint x: 1458, endPoint y: 165, distance: 253.9
click at [1458, 165] on button "complete image" at bounding box center [1478, 152] width 152 height 40
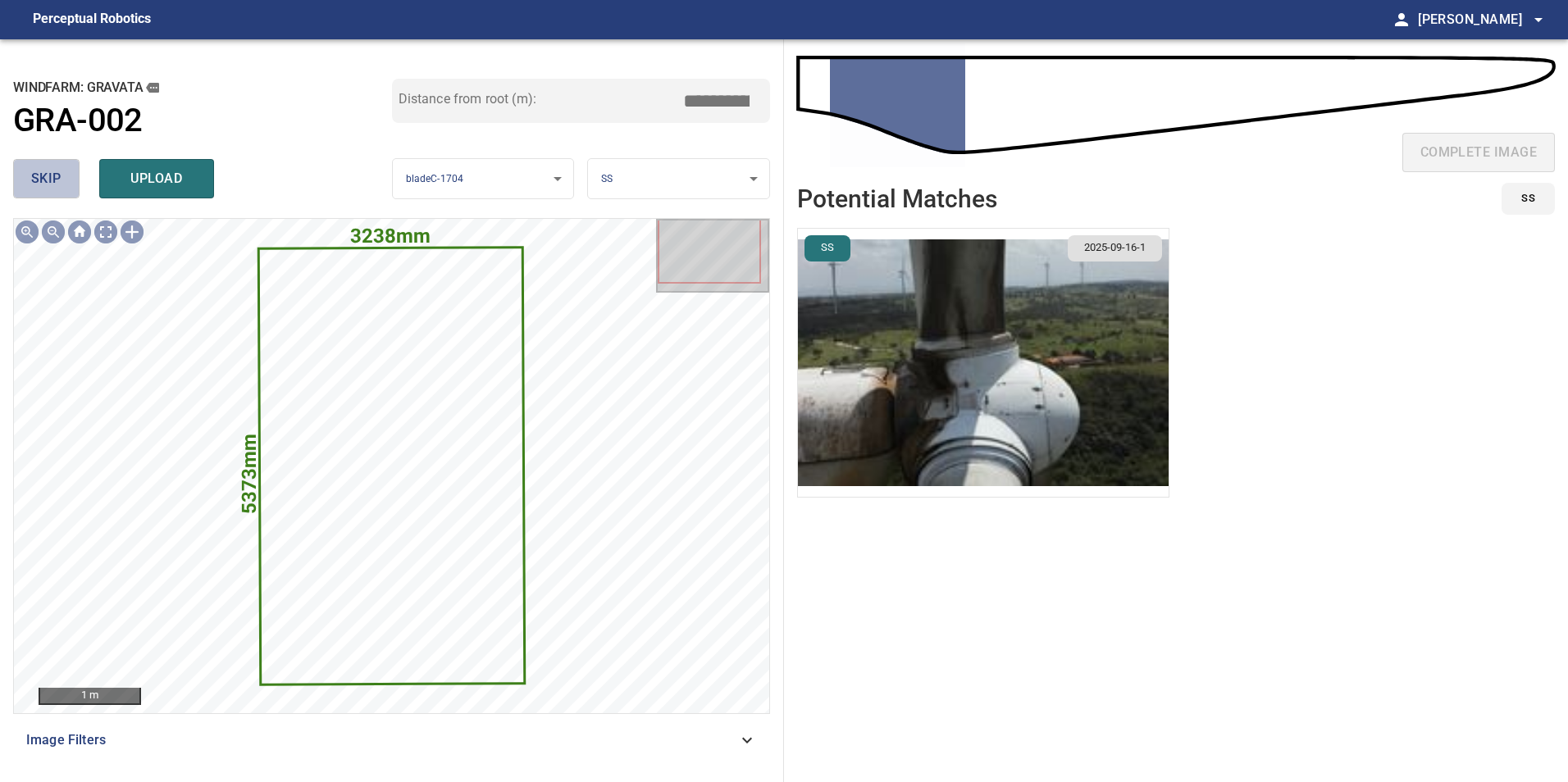
click at [31, 178] on span "skip" at bounding box center [46, 178] width 30 height 23
click at [73, 177] on button "skip" at bounding box center [46, 178] width 66 height 40
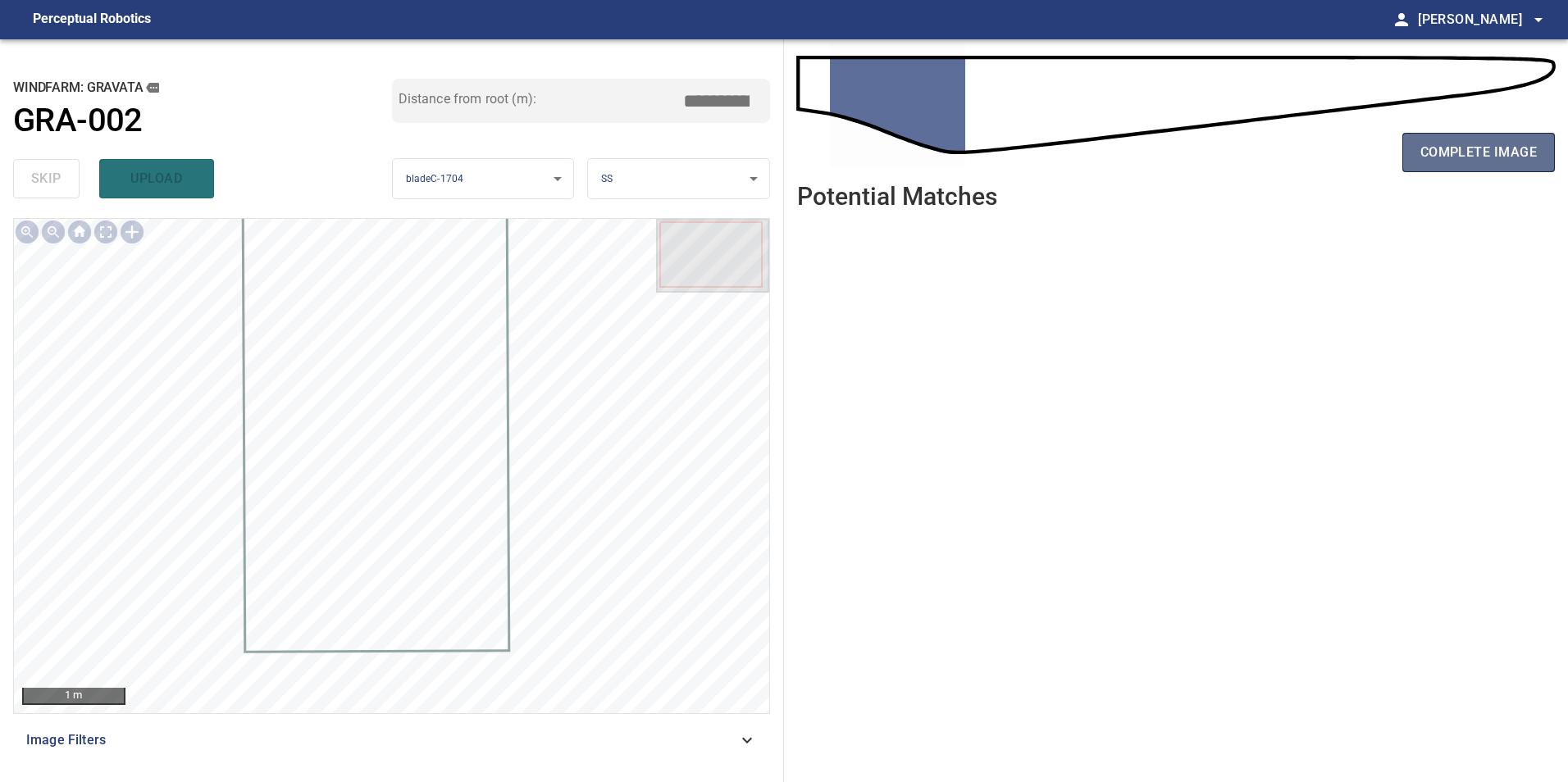
click at [1433, 152] on span "complete image" at bounding box center [1478, 152] width 116 height 23
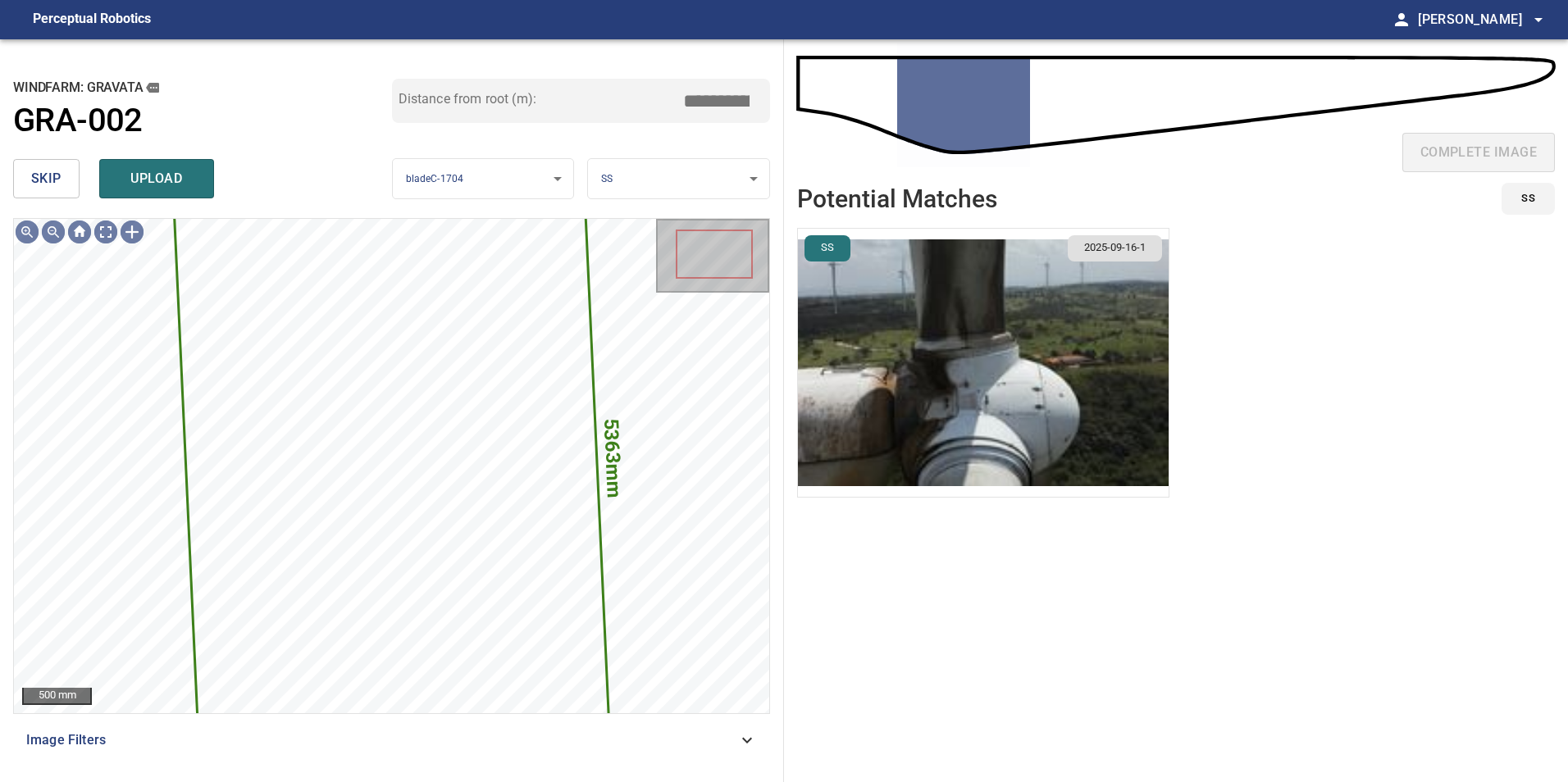
click at [71, 172] on button "skip" at bounding box center [46, 178] width 66 height 40
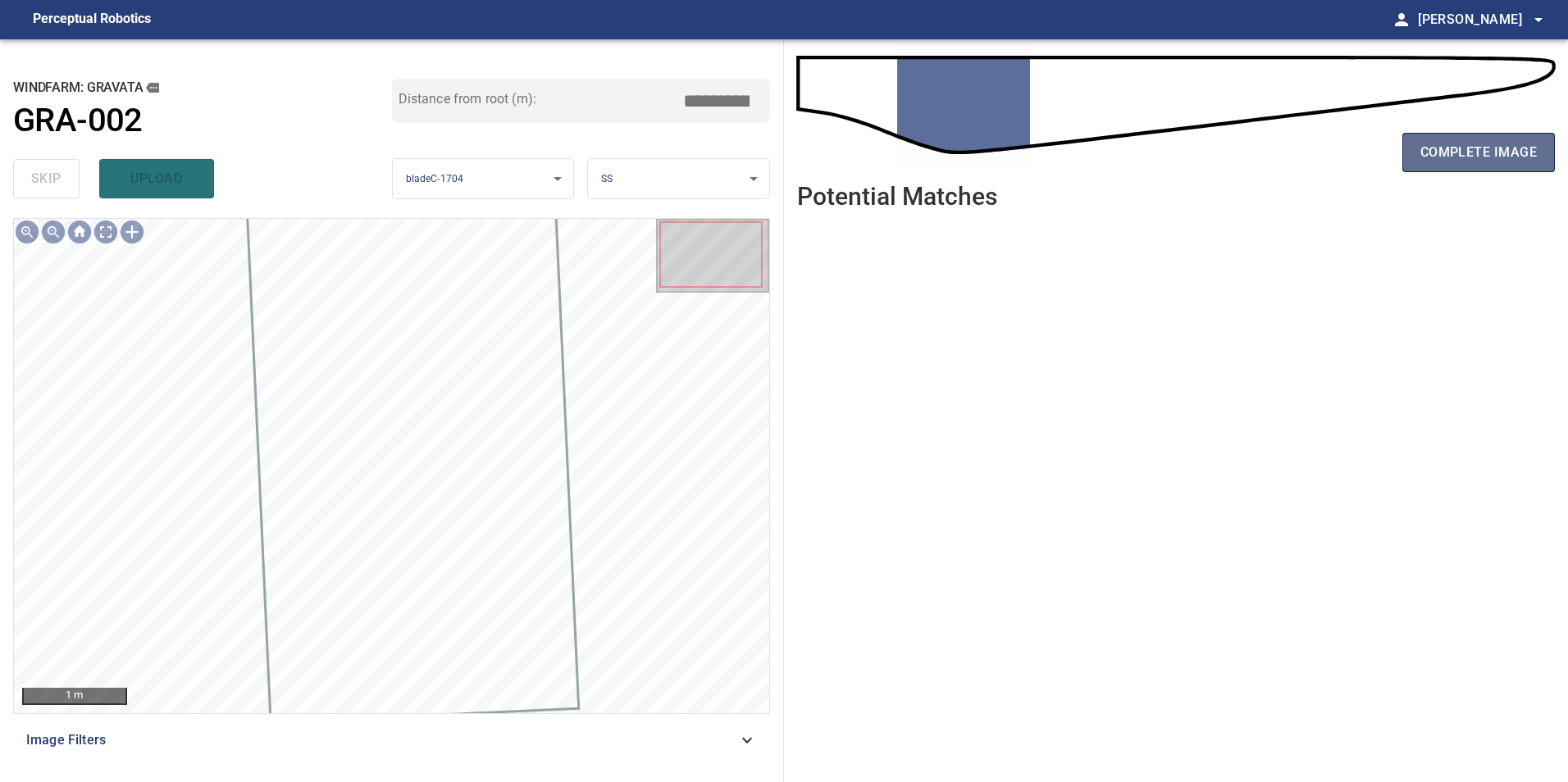
click at [1476, 154] on span "complete image" at bounding box center [1478, 152] width 116 height 23
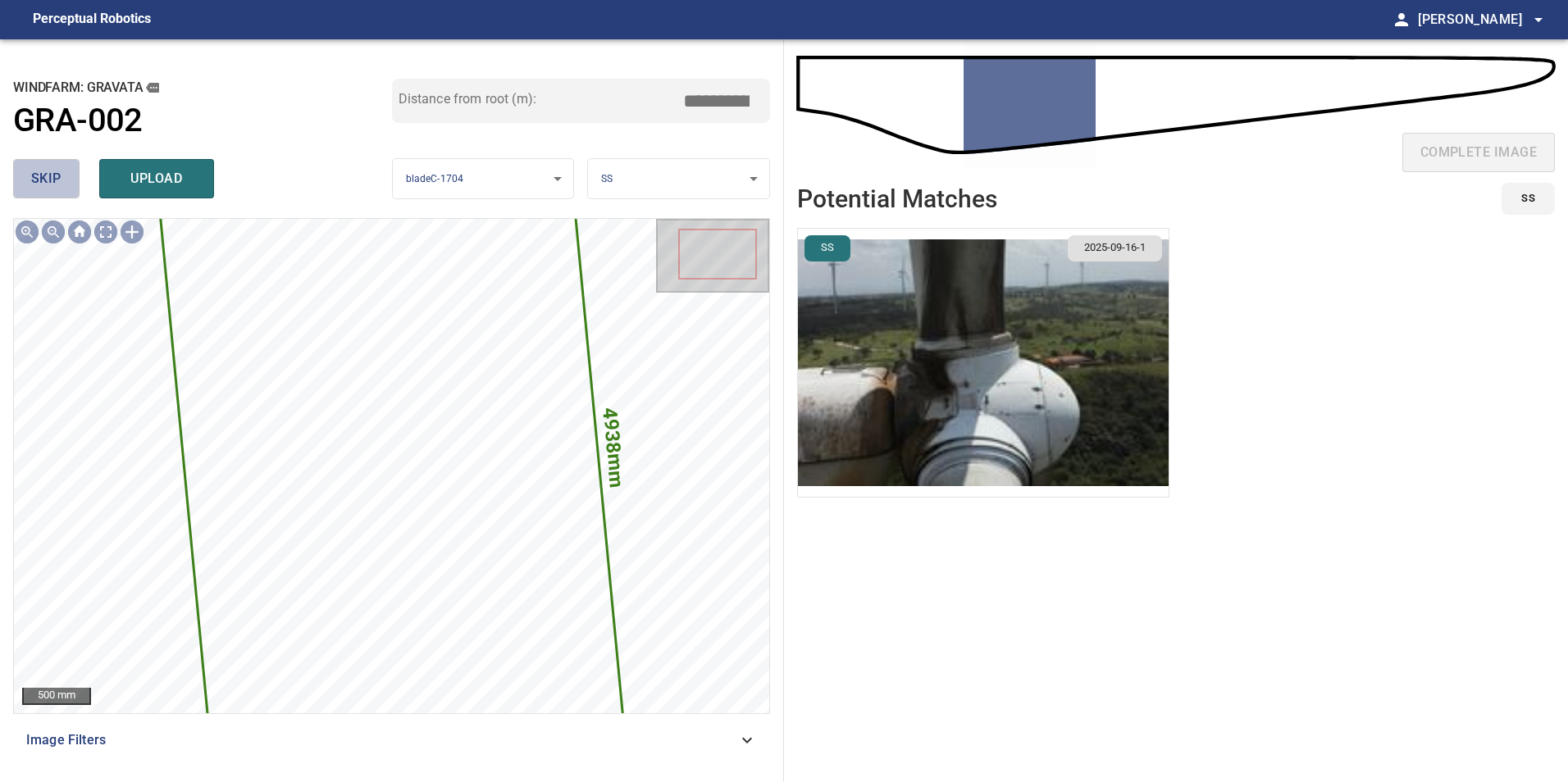
click at [42, 176] on span "skip" at bounding box center [46, 178] width 30 height 23
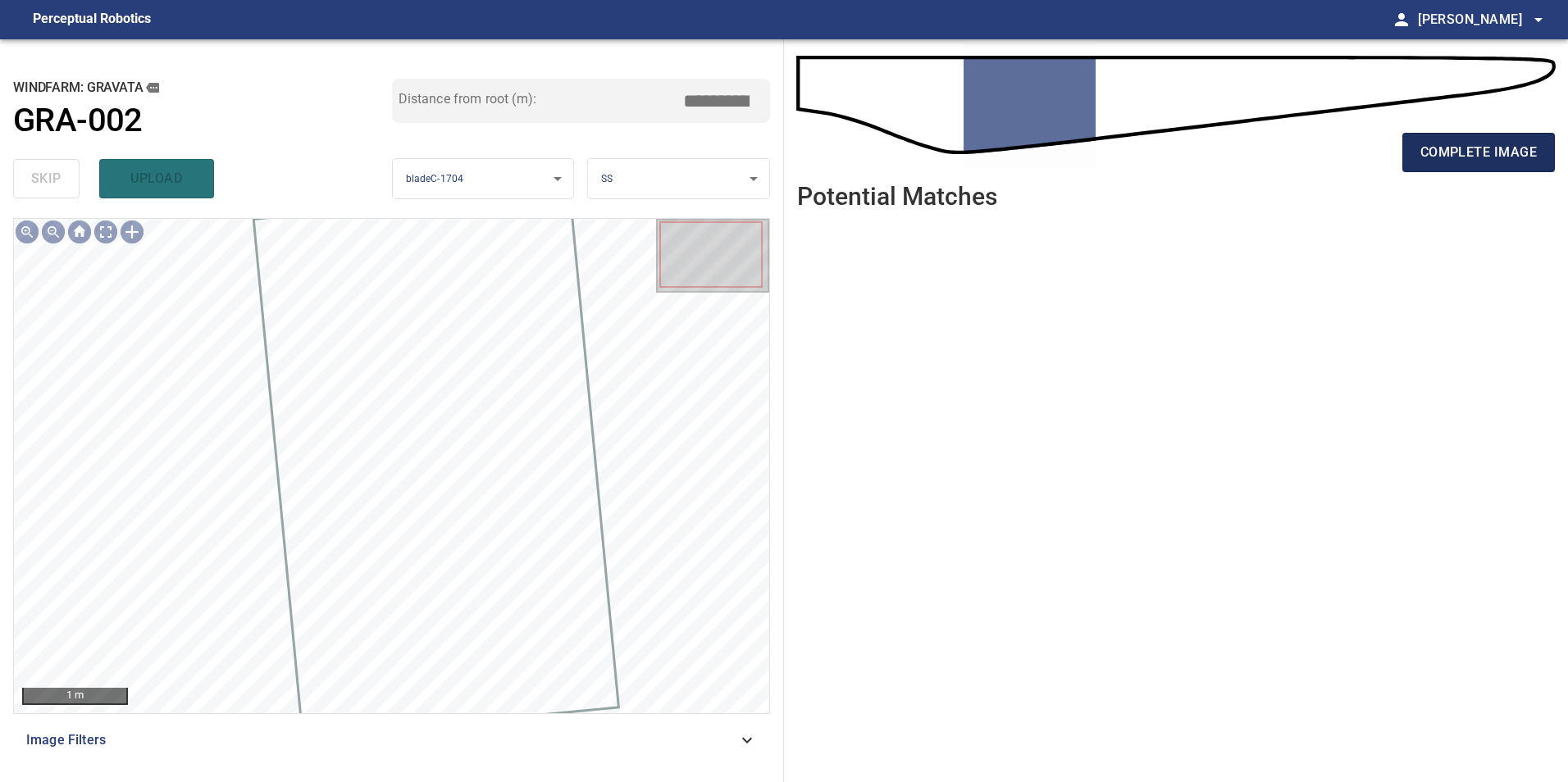
click at [1471, 144] on span "complete image" at bounding box center [1478, 152] width 116 height 23
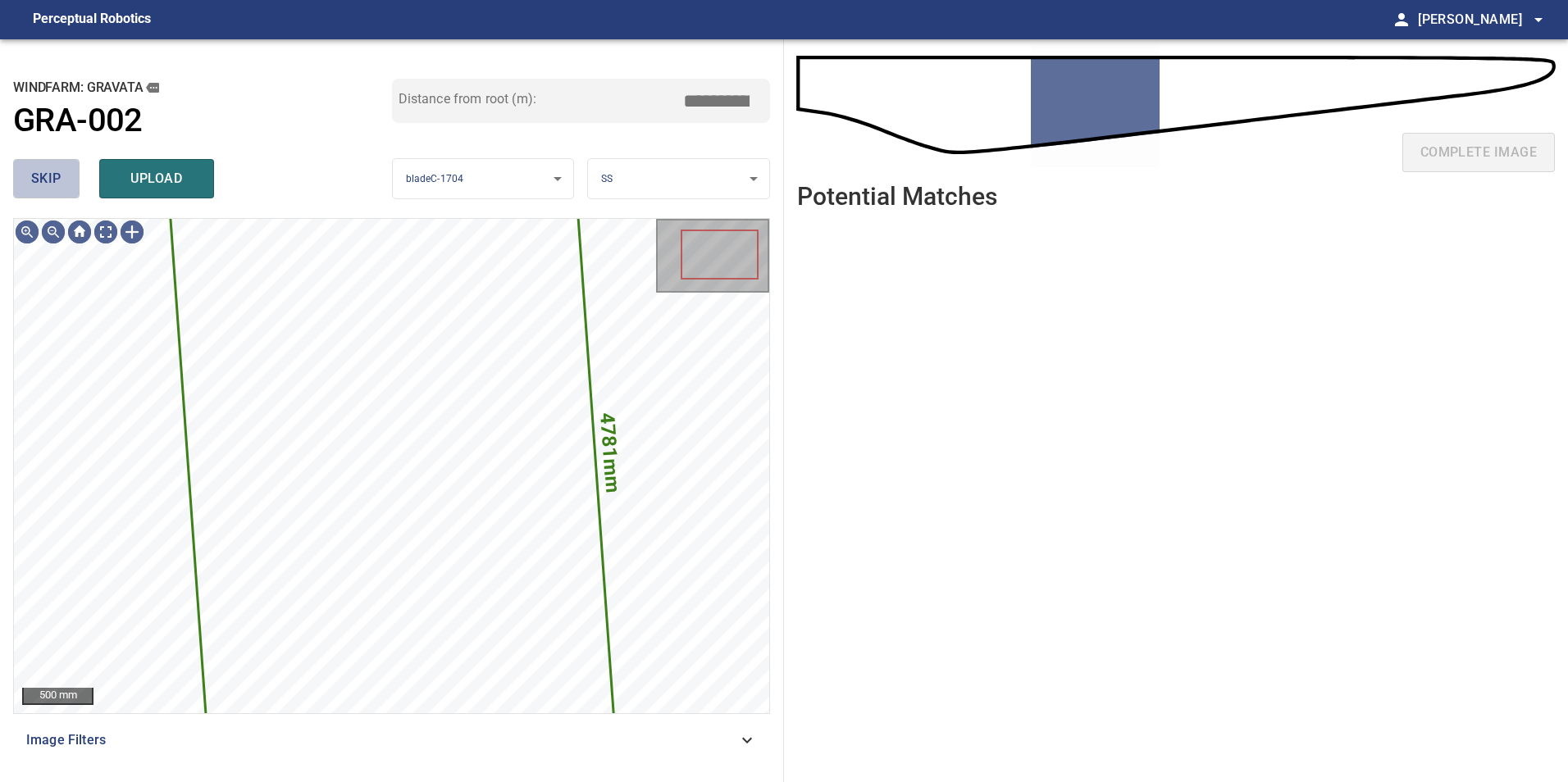
click at [34, 165] on button "skip" at bounding box center [46, 178] width 66 height 40
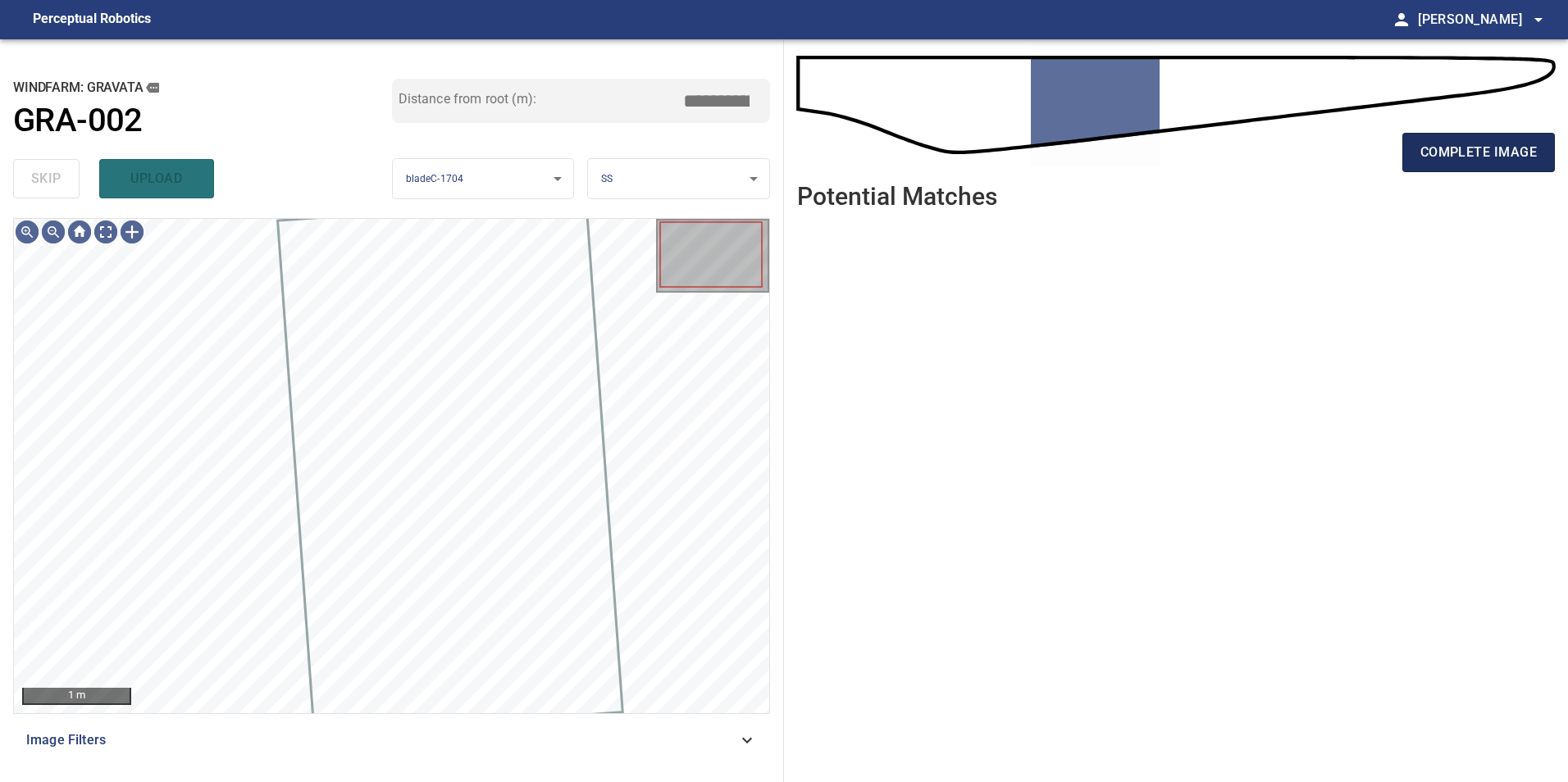
click at [1444, 156] on span "complete image" at bounding box center [1478, 152] width 116 height 23
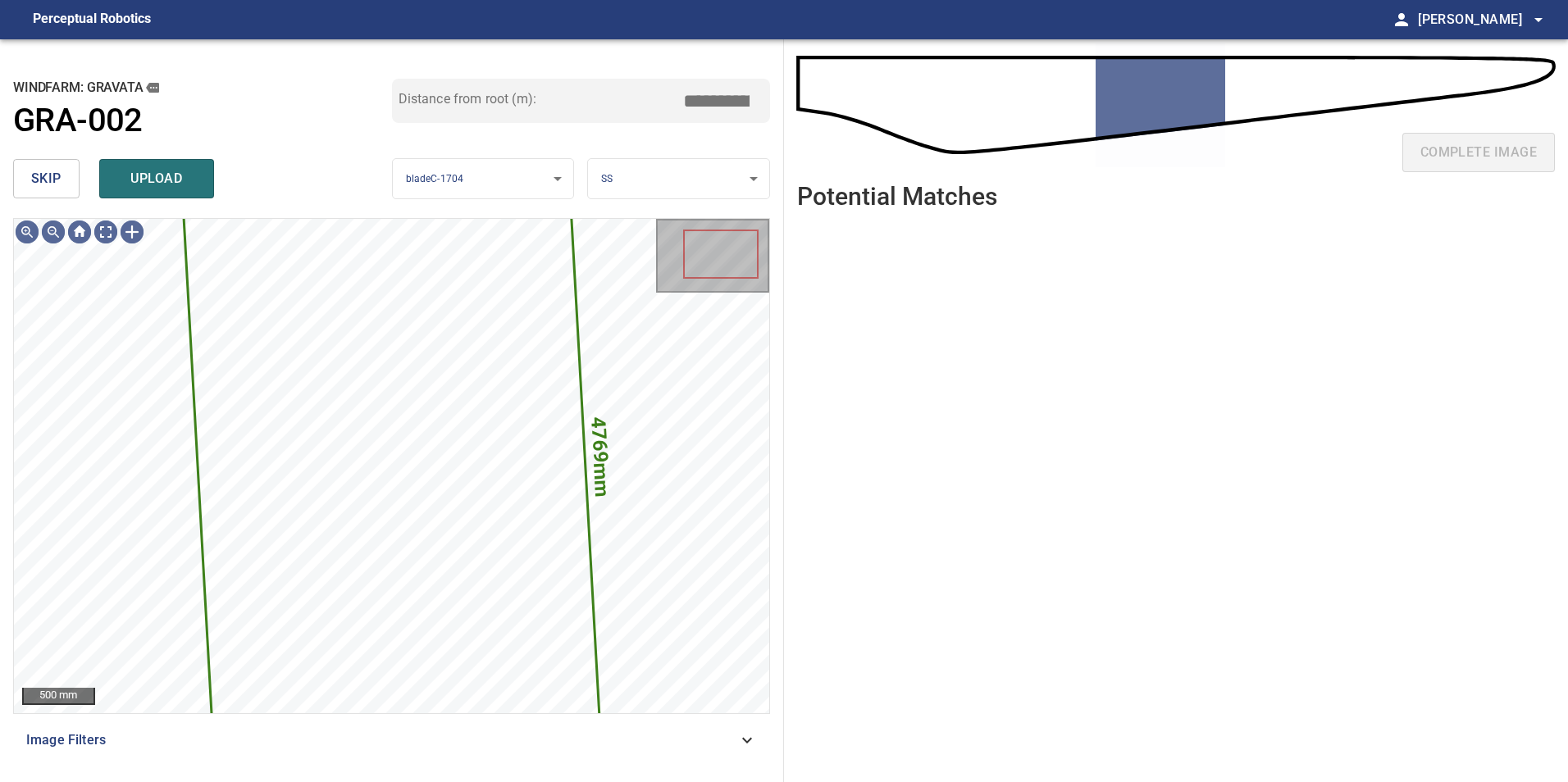
click at [24, 156] on div "skip upload" at bounding box center [203, 178] width 379 height 52
click at [30, 193] on button "skip" at bounding box center [46, 178] width 66 height 40
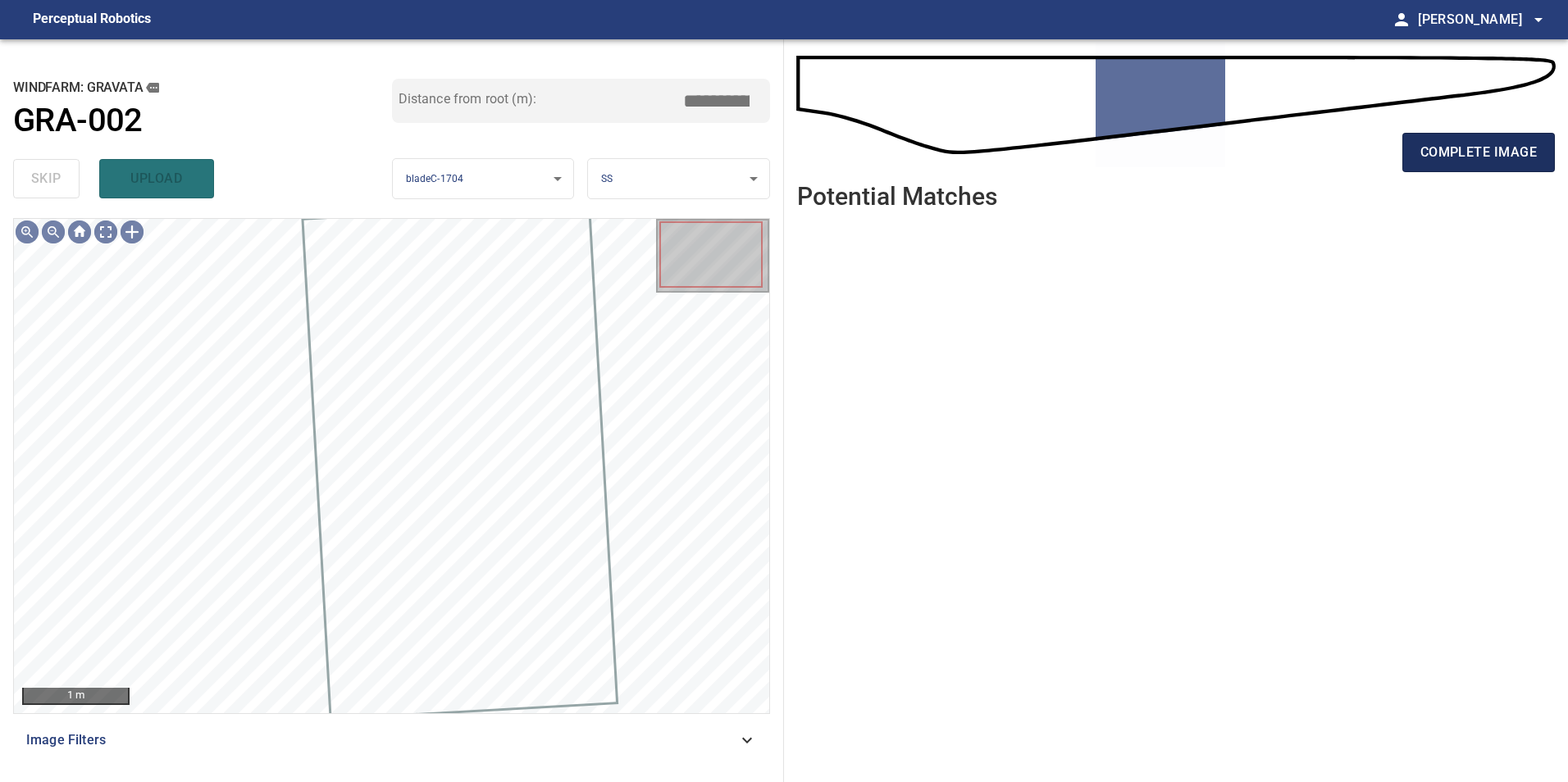
click at [1417, 160] on button "complete image" at bounding box center [1478, 152] width 152 height 40
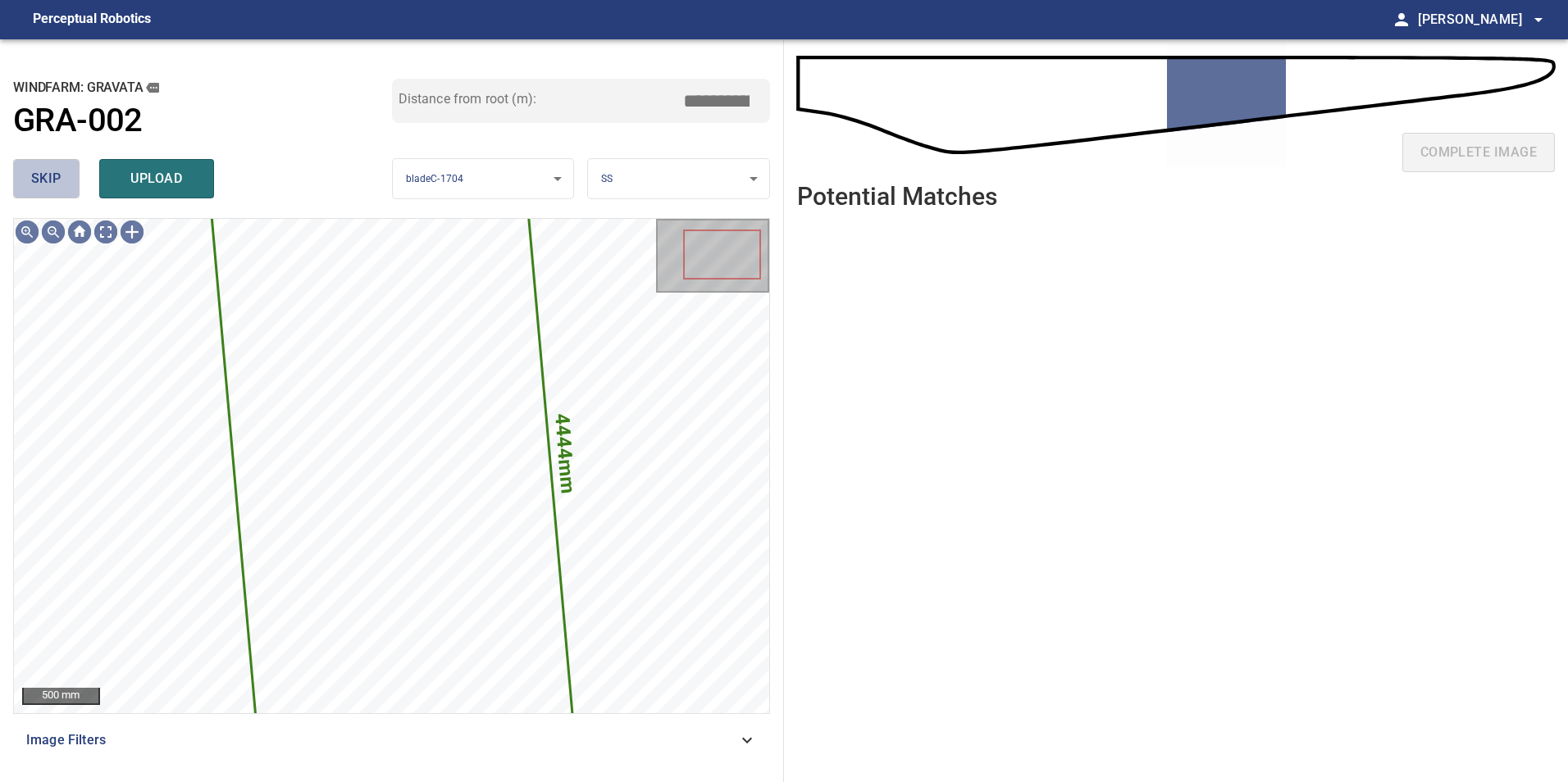
click at [50, 181] on span "skip" at bounding box center [46, 178] width 30 height 23
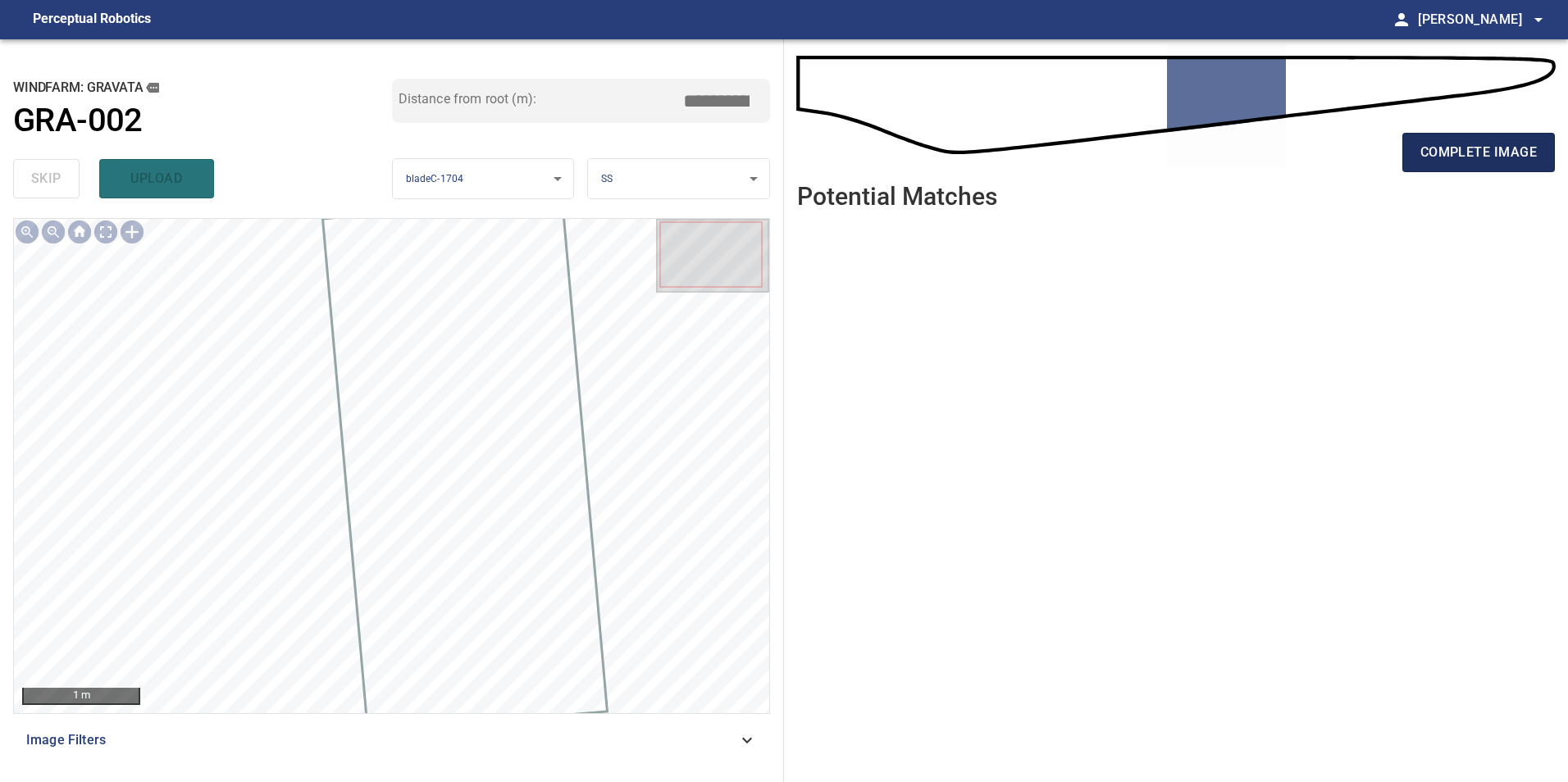
click at [1412, 150] on button "complete image" at bounding box center [1478, 152] width 152 height 40
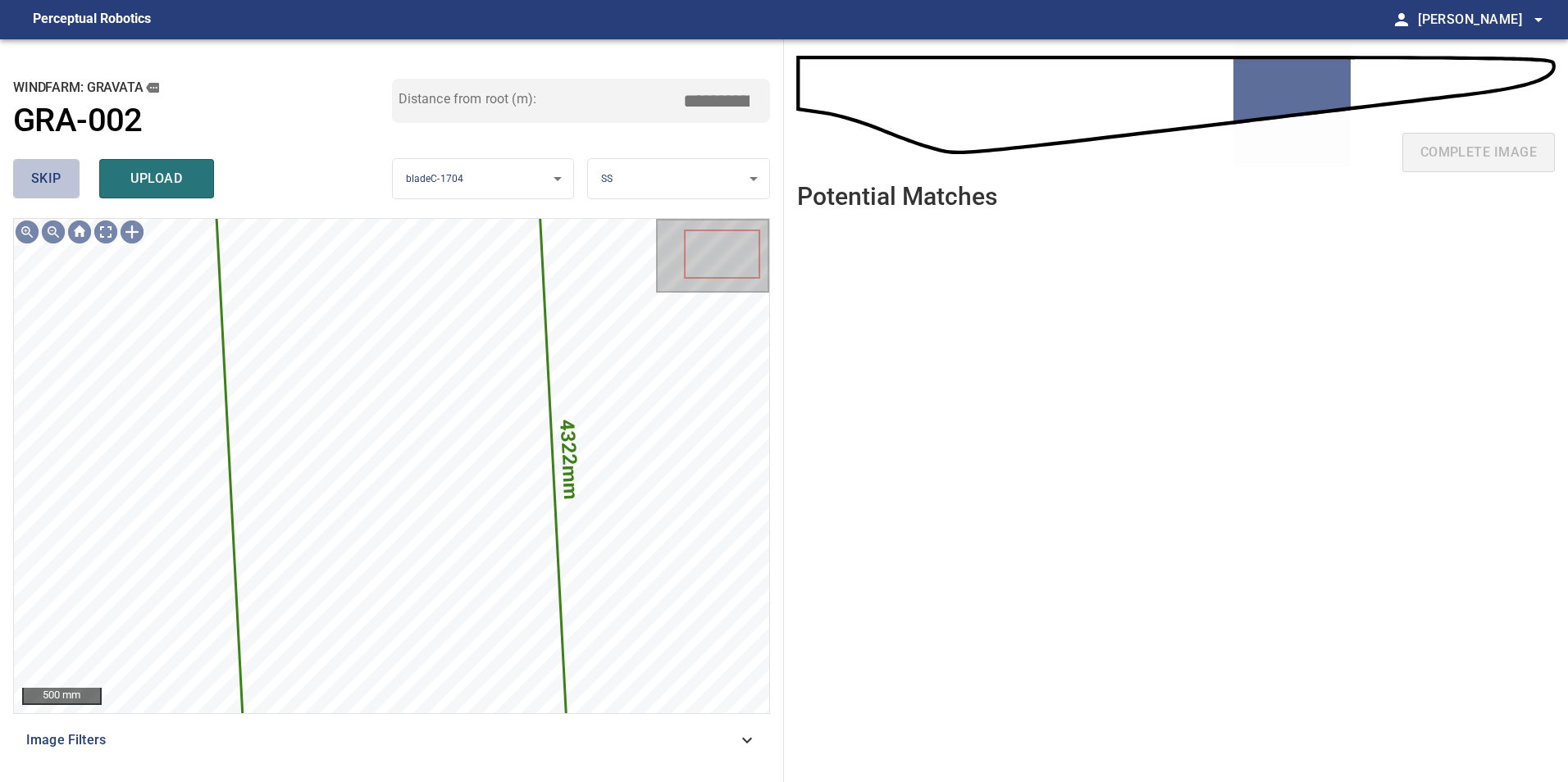
click at [69, 184] on button "skip" at bounding box center [46, 178] width 66 height 40
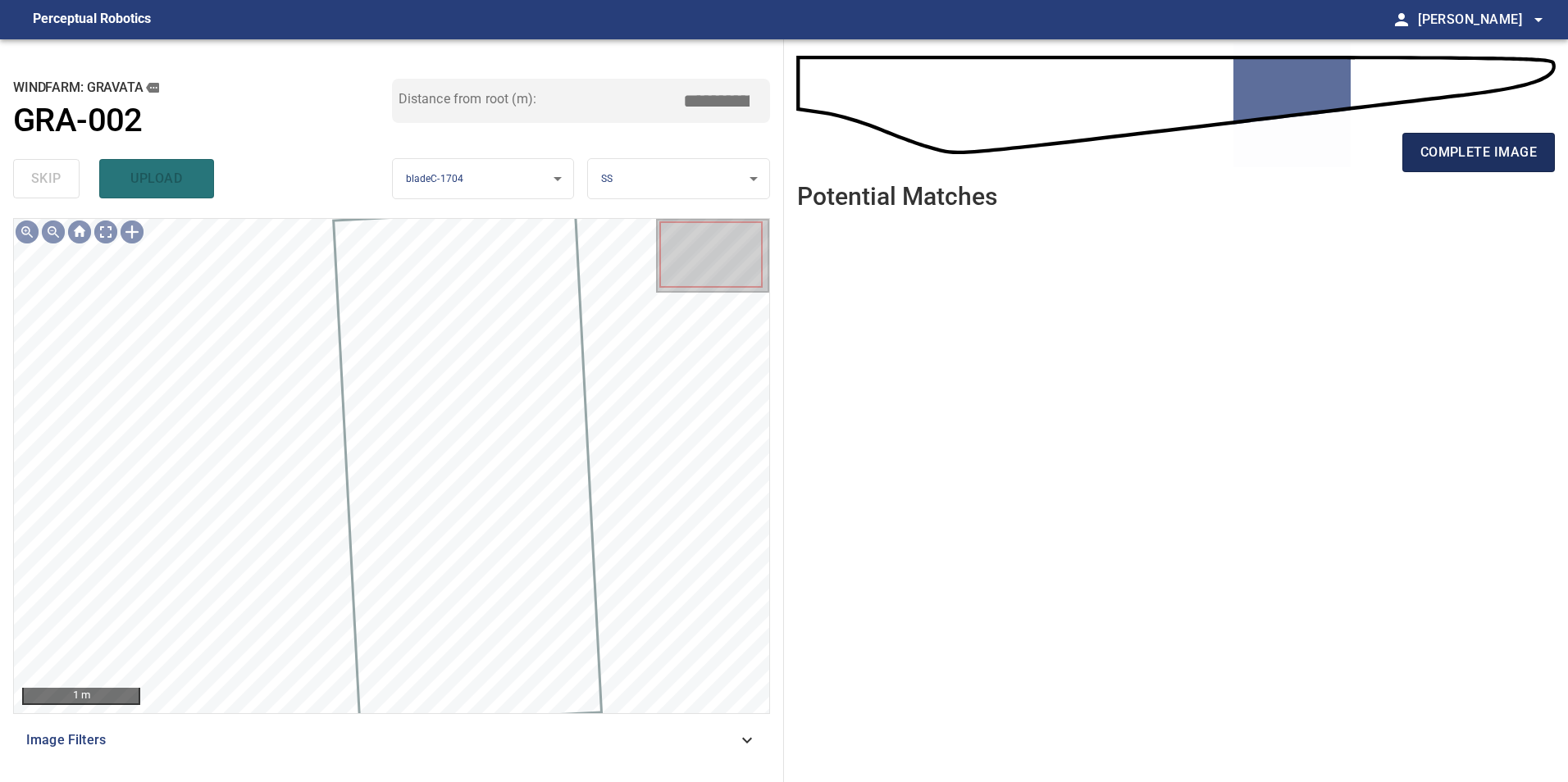
click at [1495, 158] on span "complete image" at bounding box center [1478, 152] width 116 height 23
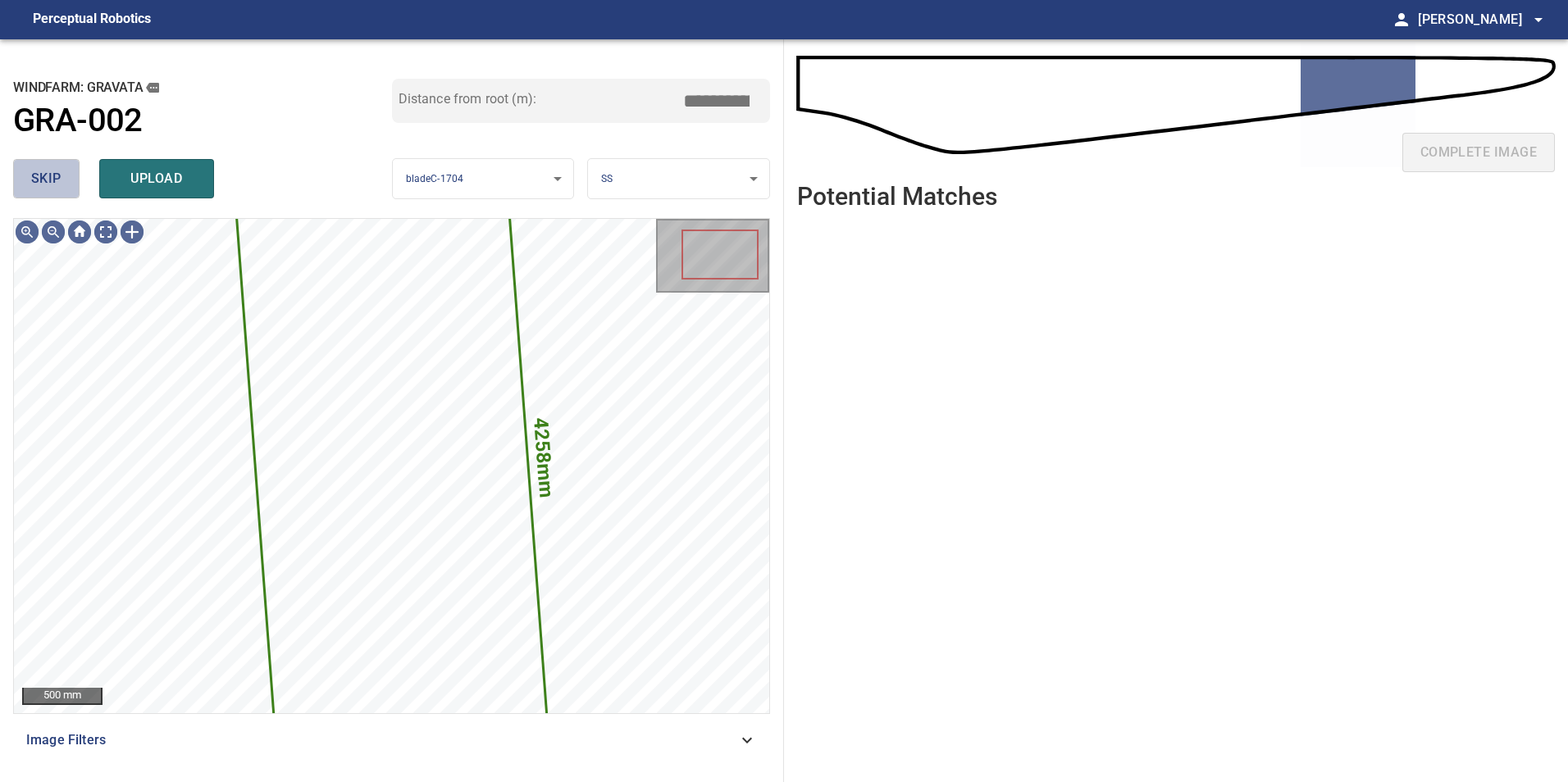
click at [71, 176] on button "skip" at bounding box center [46, 178] width 66 height 40
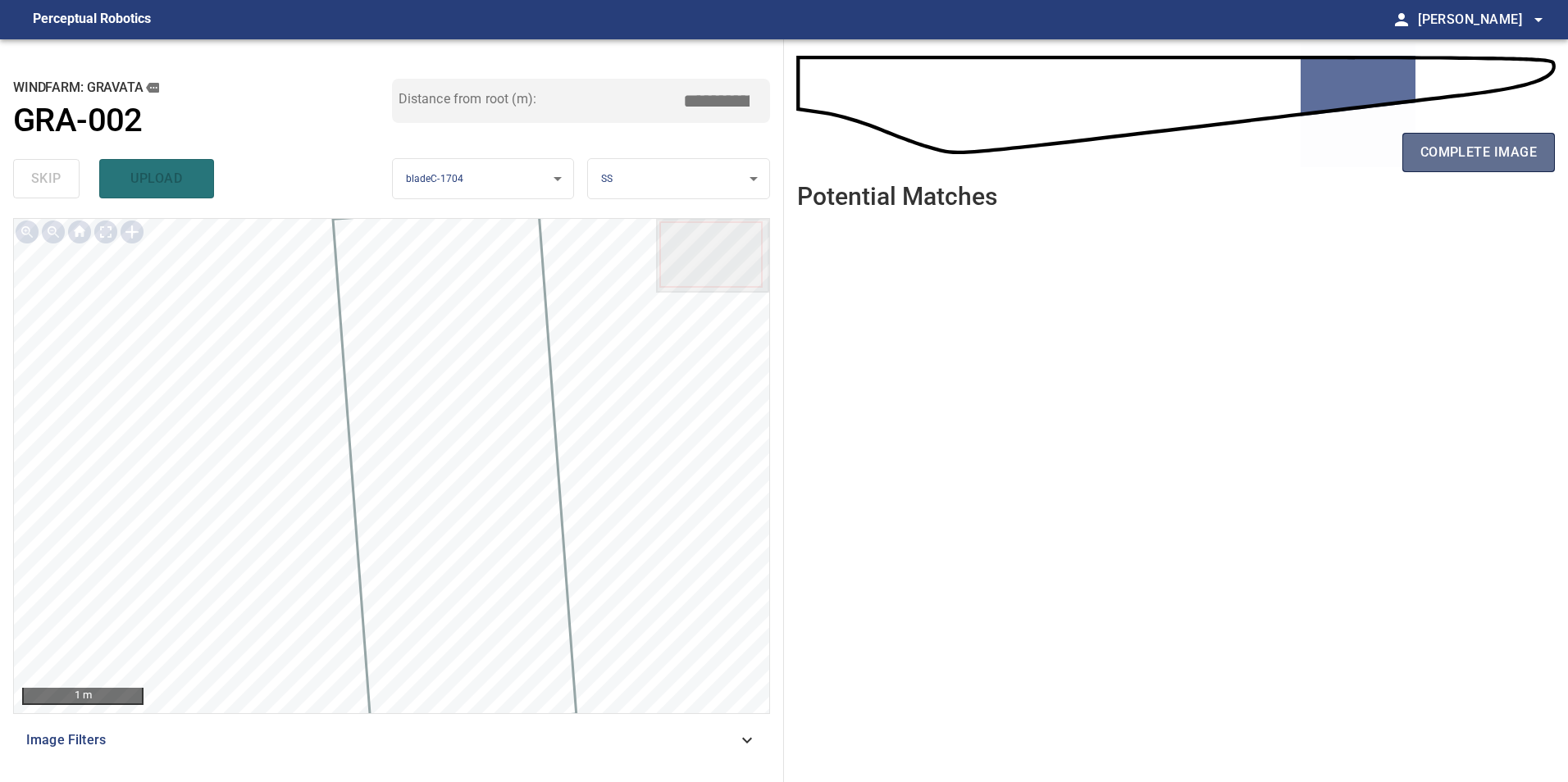
click at [1446, 150] on span "complete image" at bounding box center [1478, 152] width 116 height 23
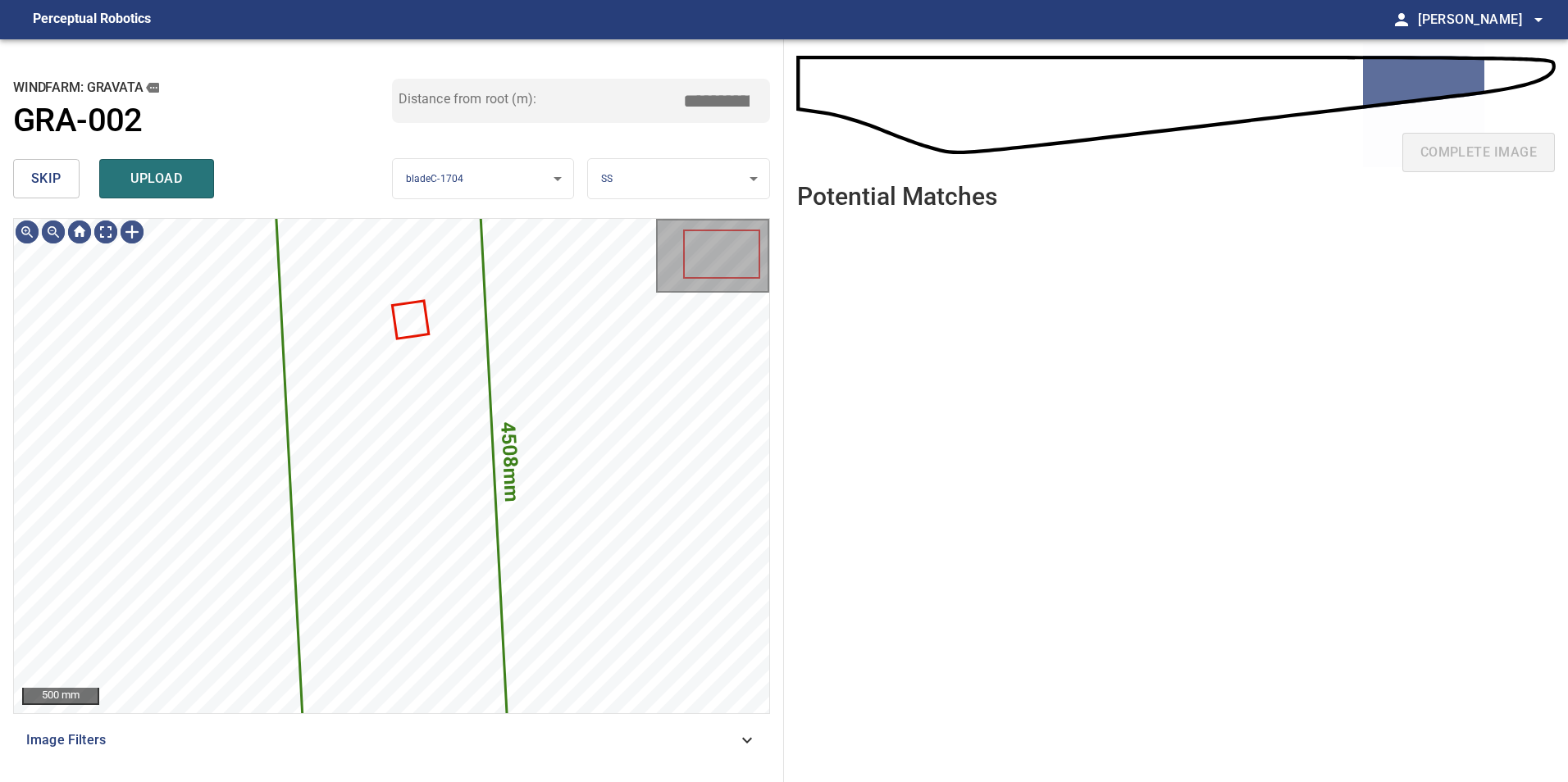
click at [46, 157] on div "skip upload" at bounding box center [203, 178] width 379 height 52
click at [46, 171] on span "skip" at bounding box center [46, 178] width 30 height 23
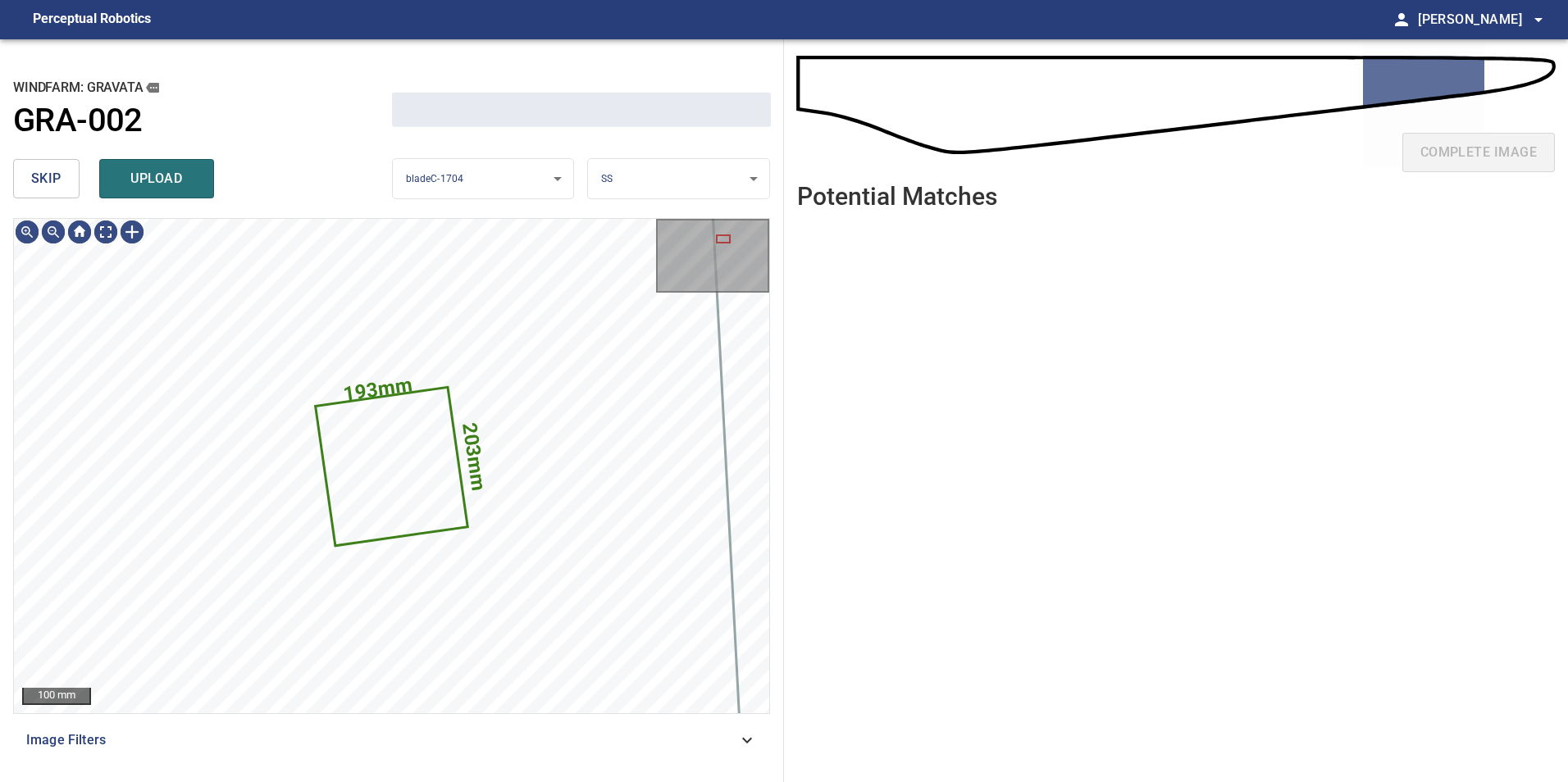
click at [46, 171] on span "skip" at bounding box center [46, 178] width 30 height 23
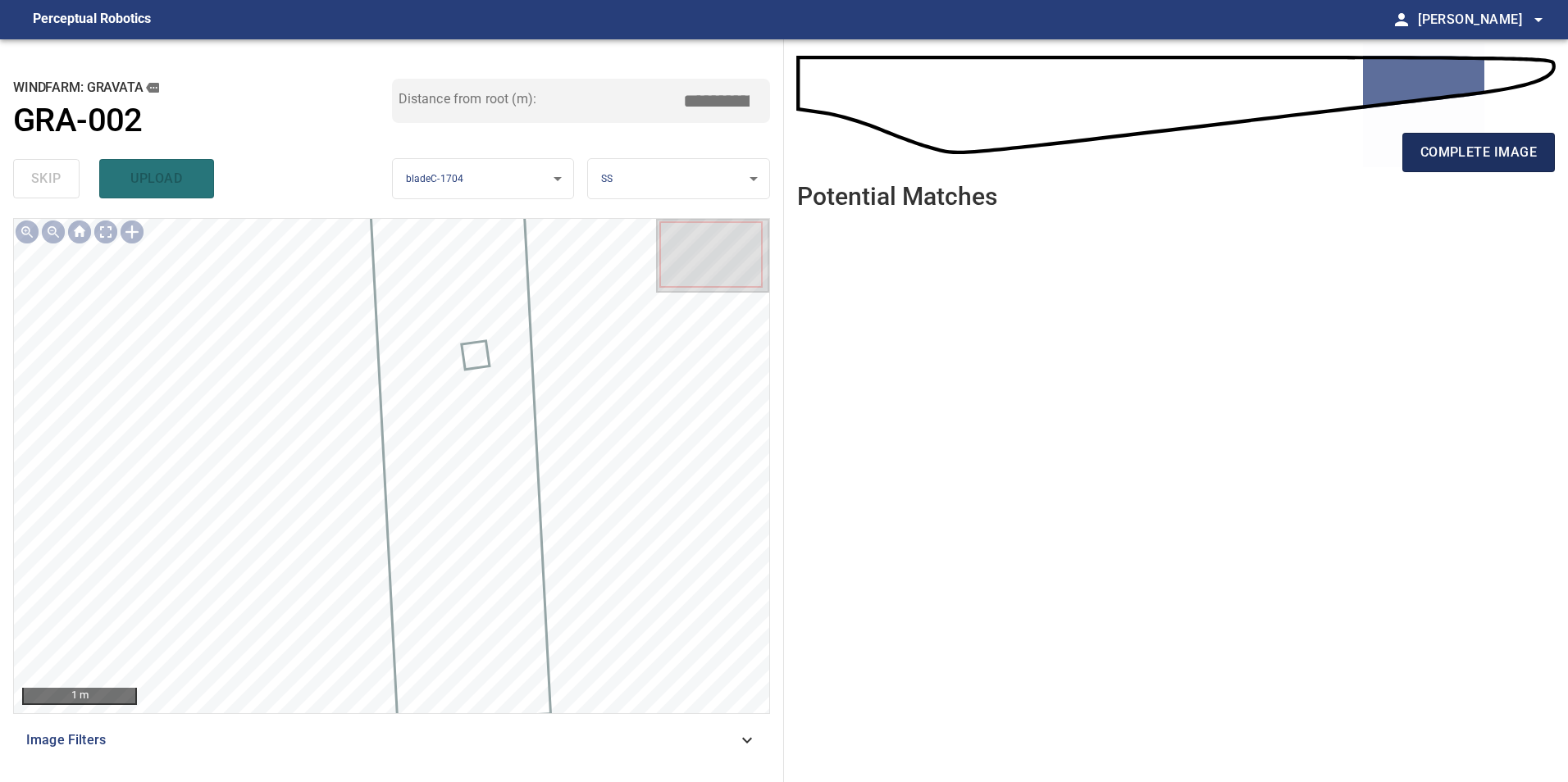
click at [1437, 151] on span "complete image" at bounding box center [1478, 152] width 116 height 23
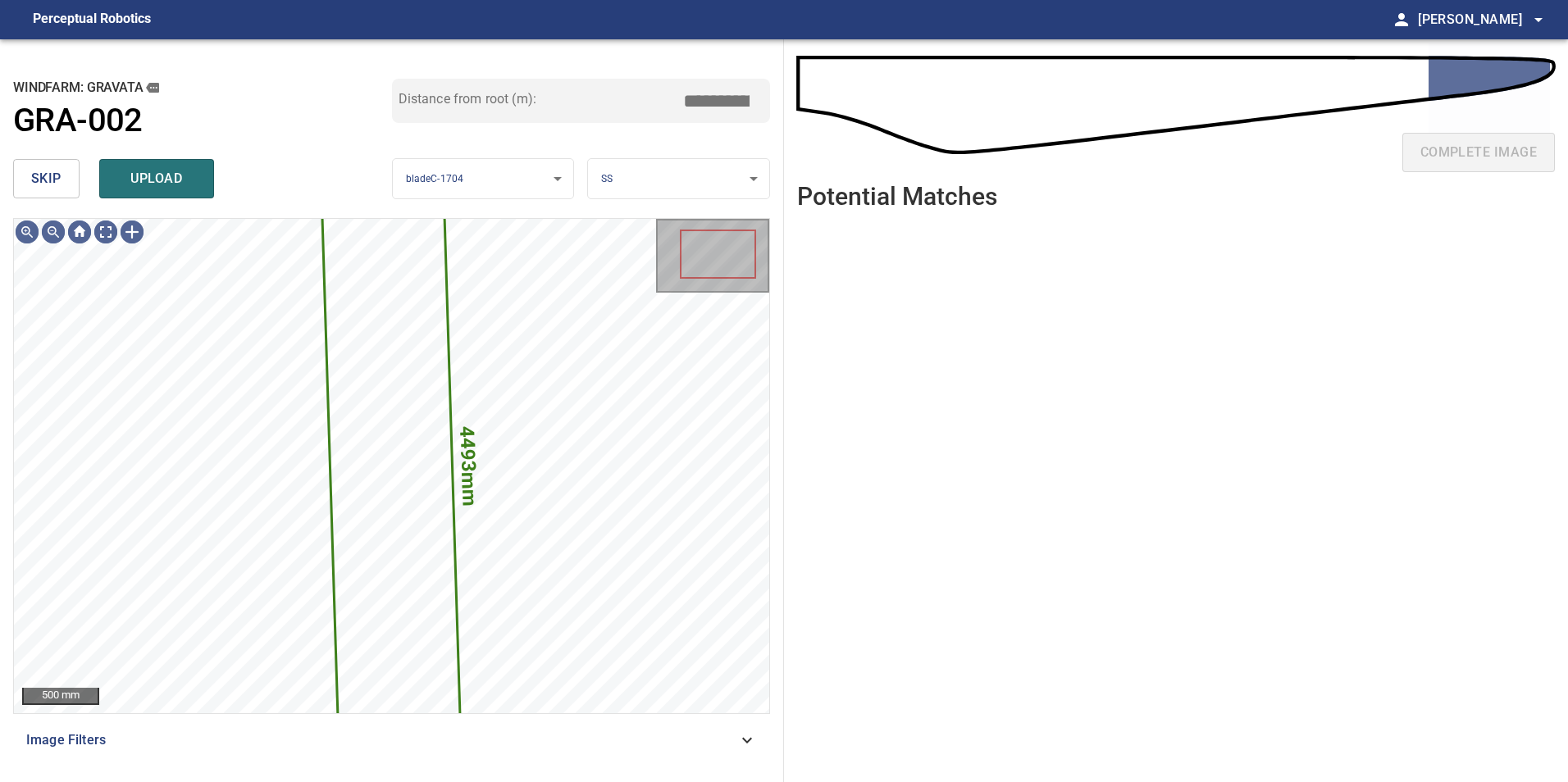
drag, startPoint x: 66, startPoint y: 182, endPoint x: 74, endPoint y: 180, distance: 8.2
click at [86, 191] on div "skip upload" at bounding box center [203, 178] width 379 height 52
click at [78, 191] on button "skip" at bounding box center [46, 178] width 66 height 40
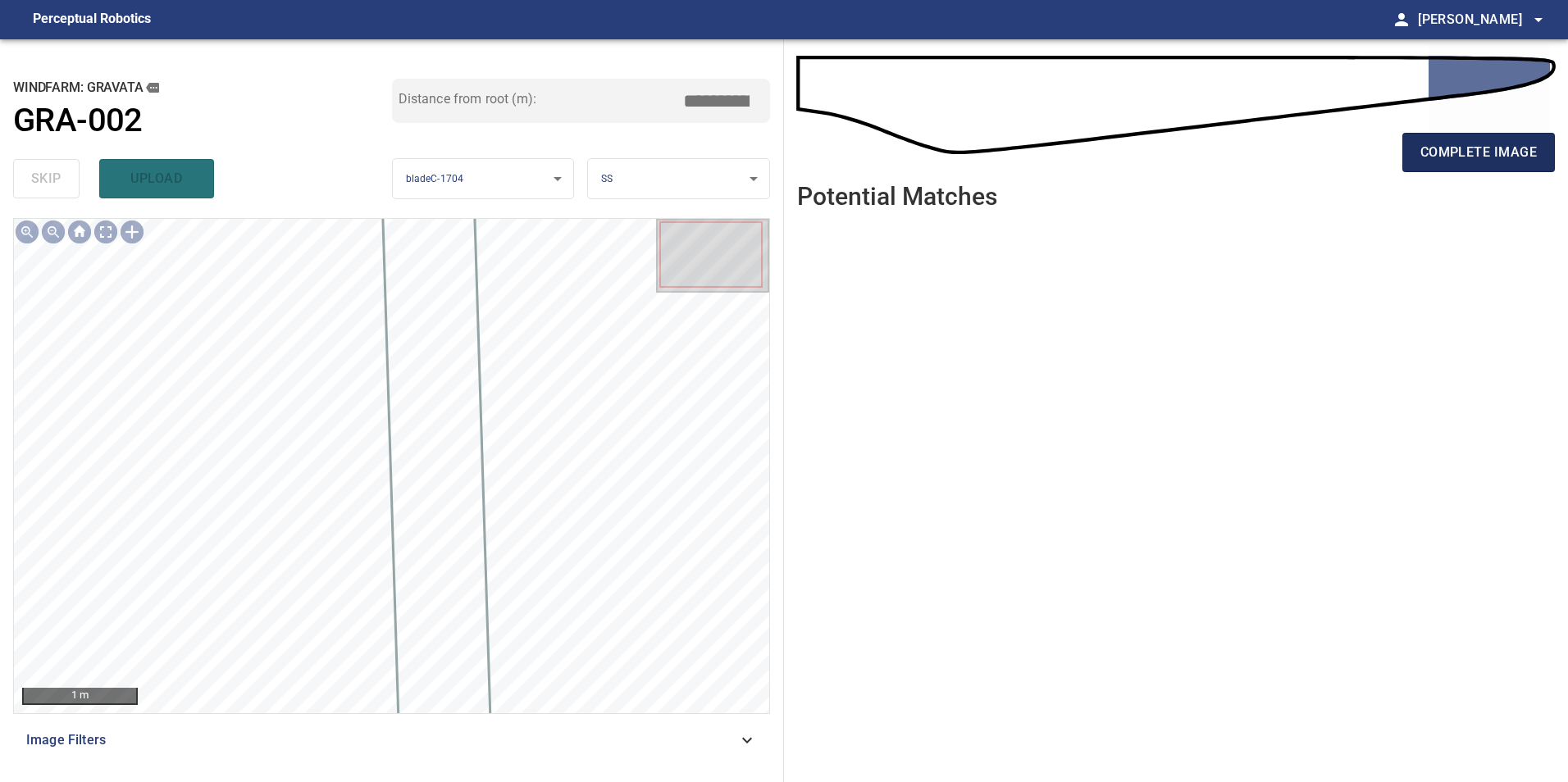
click at [1464, 154] on span "complete image" at bounding box center [1478, 152] width 116 height 23
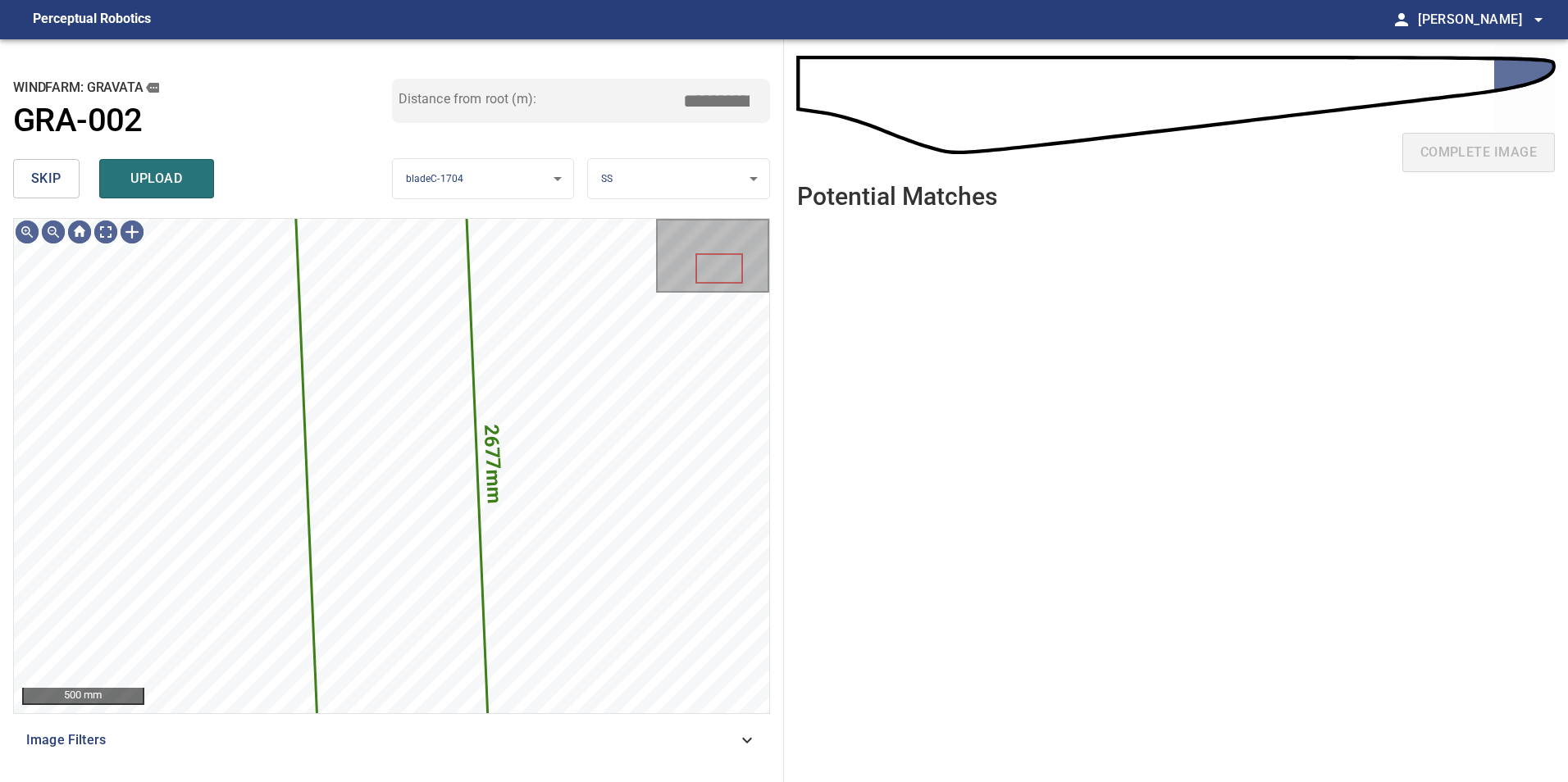
click at [56, 189] on span "skip" at bounding box center [46, 178] width 30 height 23
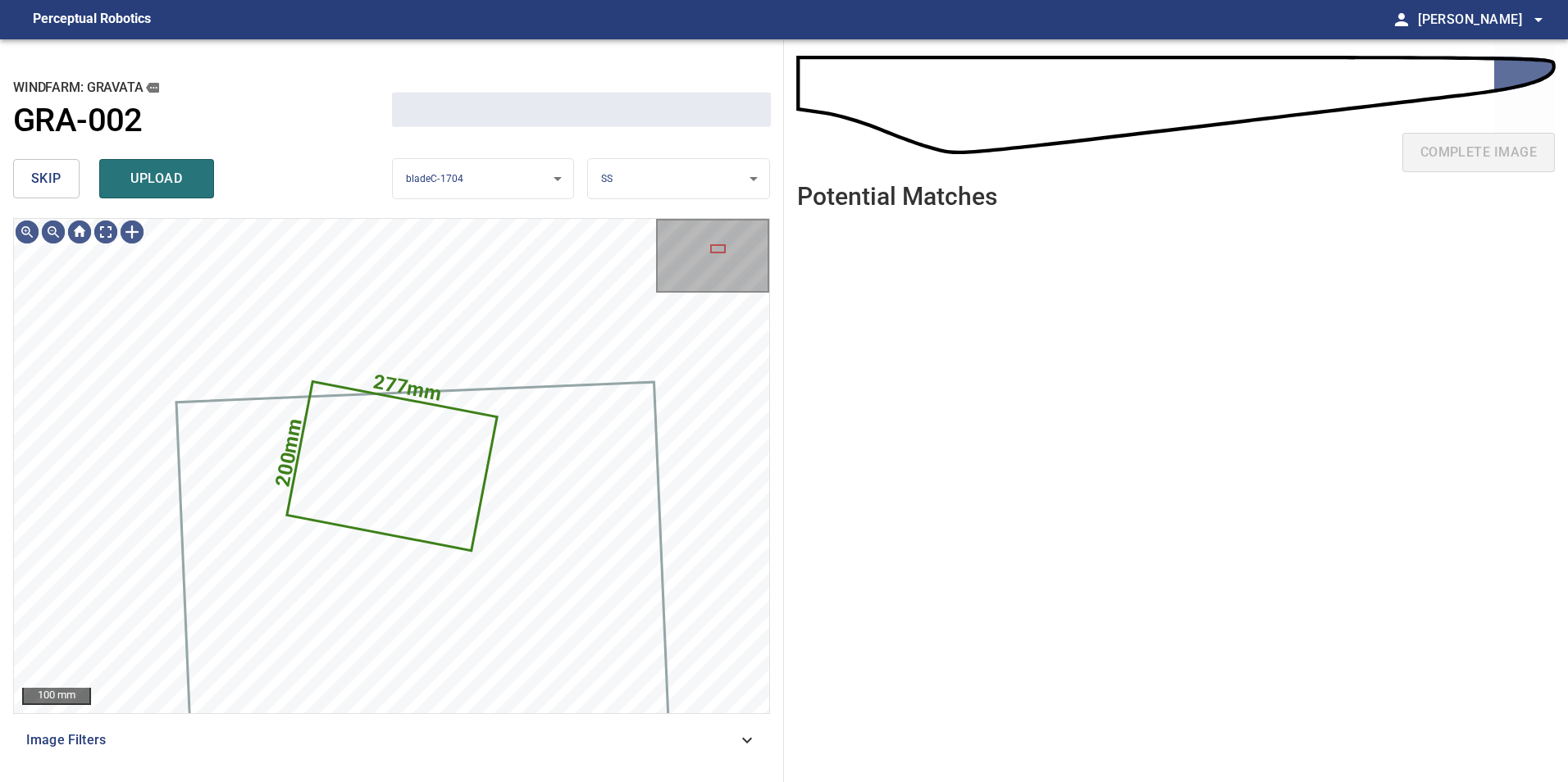
click at [56, 189] on span "skip" at bounding box center [46, 178] width 30 height 23
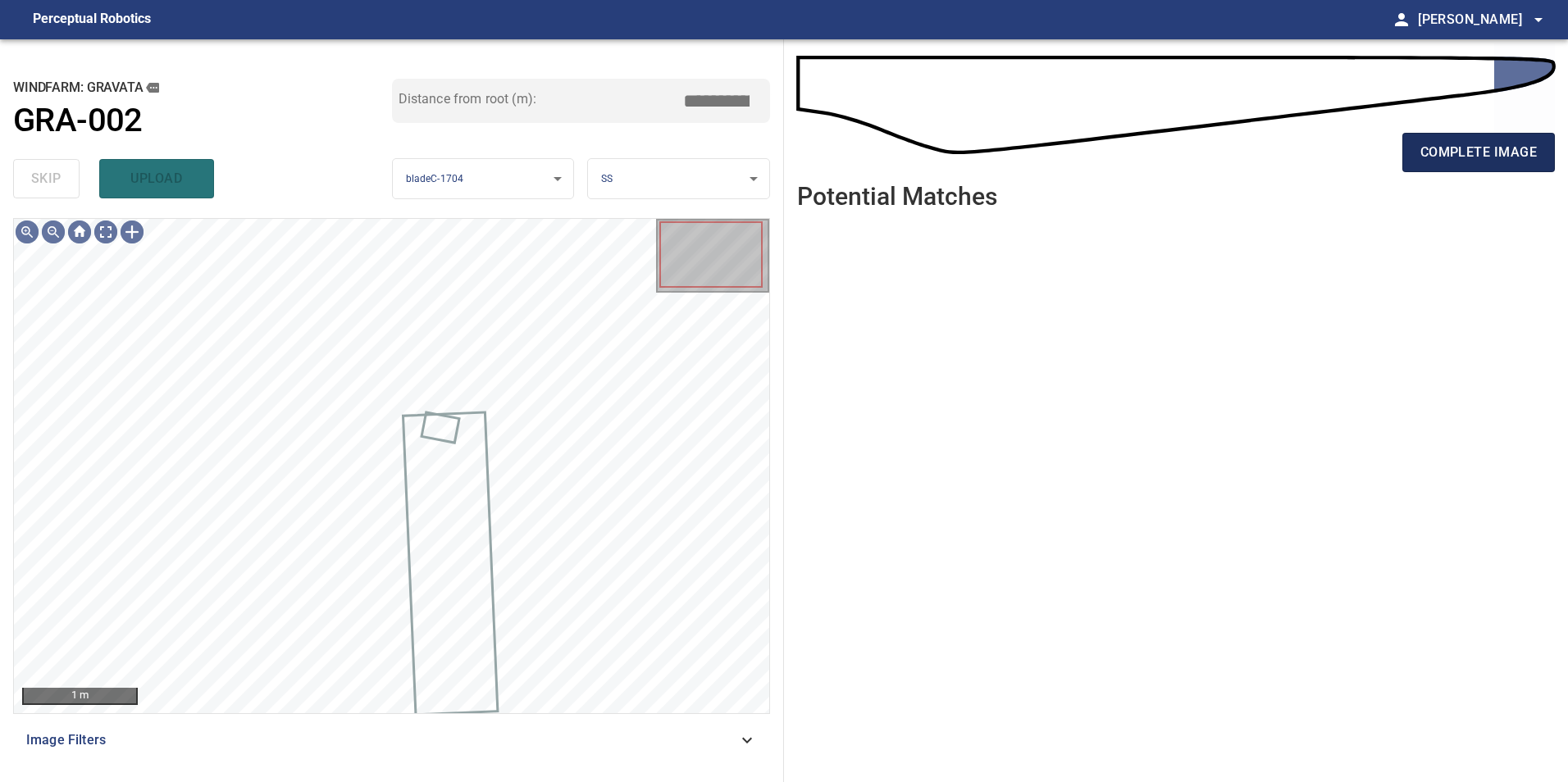
click at [1459, 145] on span "complete image" at bounding box center [1478, 152] width 116 height 23
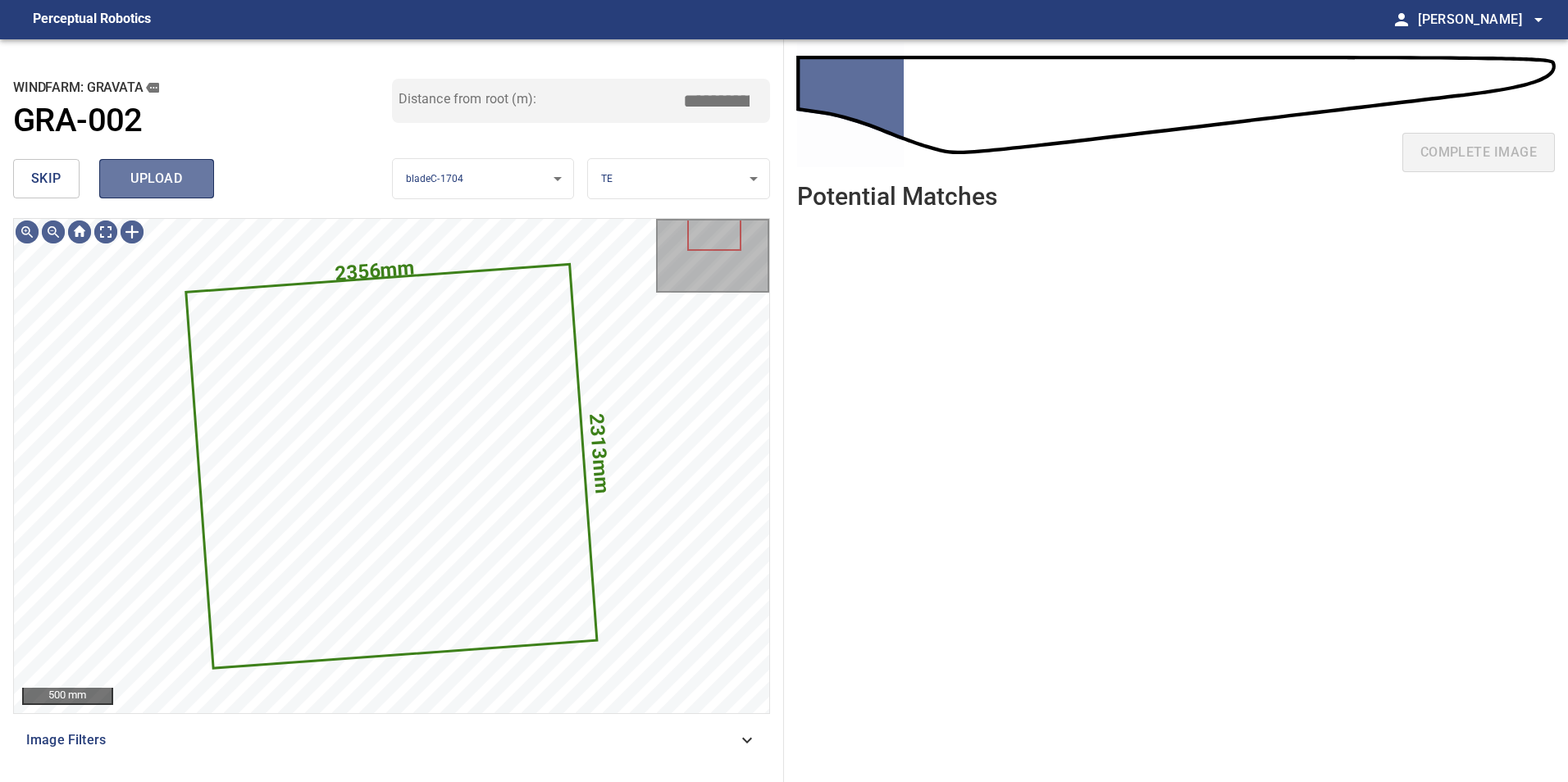
click at [195, 190] on span "upload" at bounding box center [156, 178] width 79 height 23
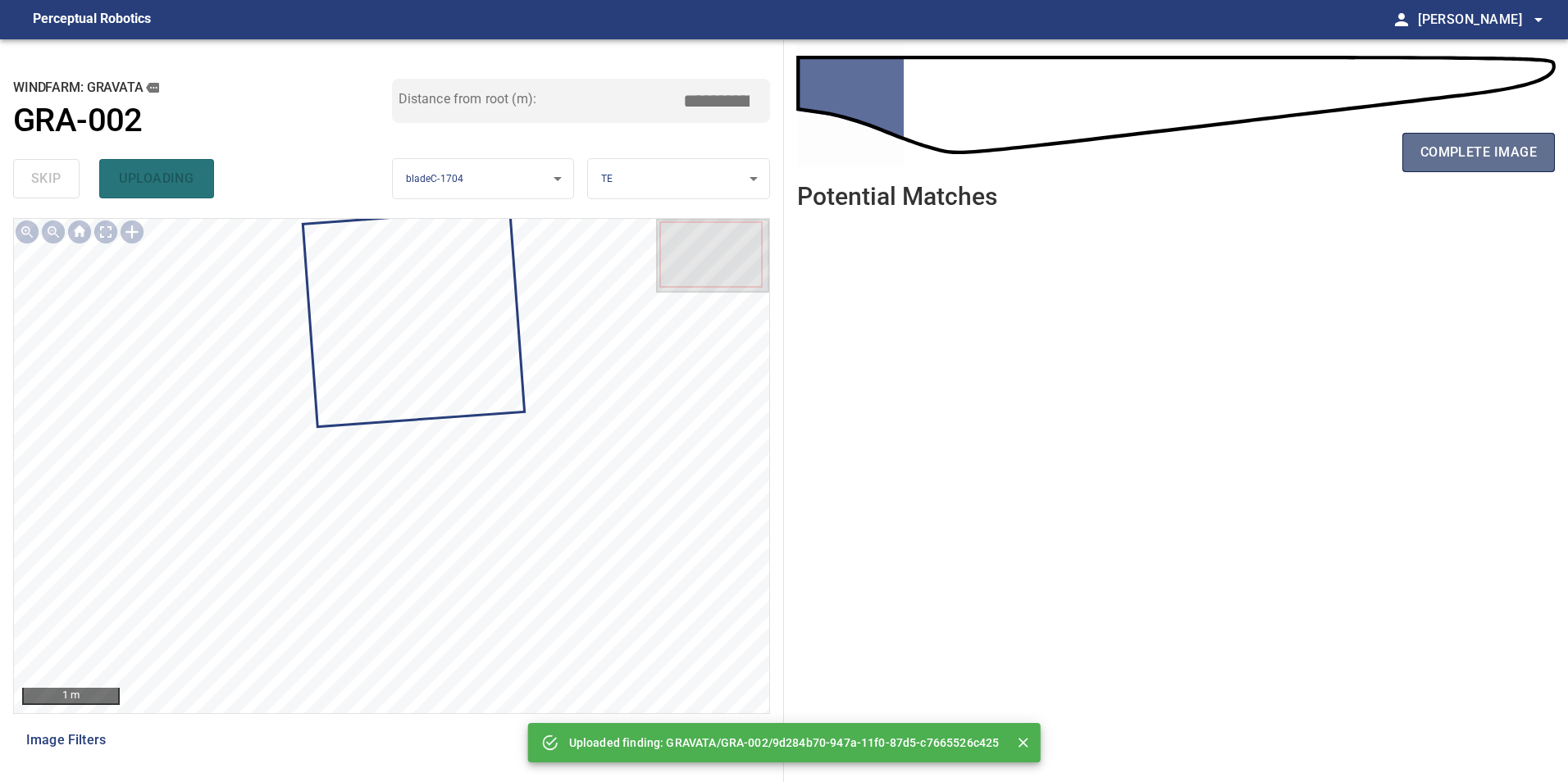
click at [1441, 154] on span "complete image" at bounding box center [1478, 152] width 116 height 23
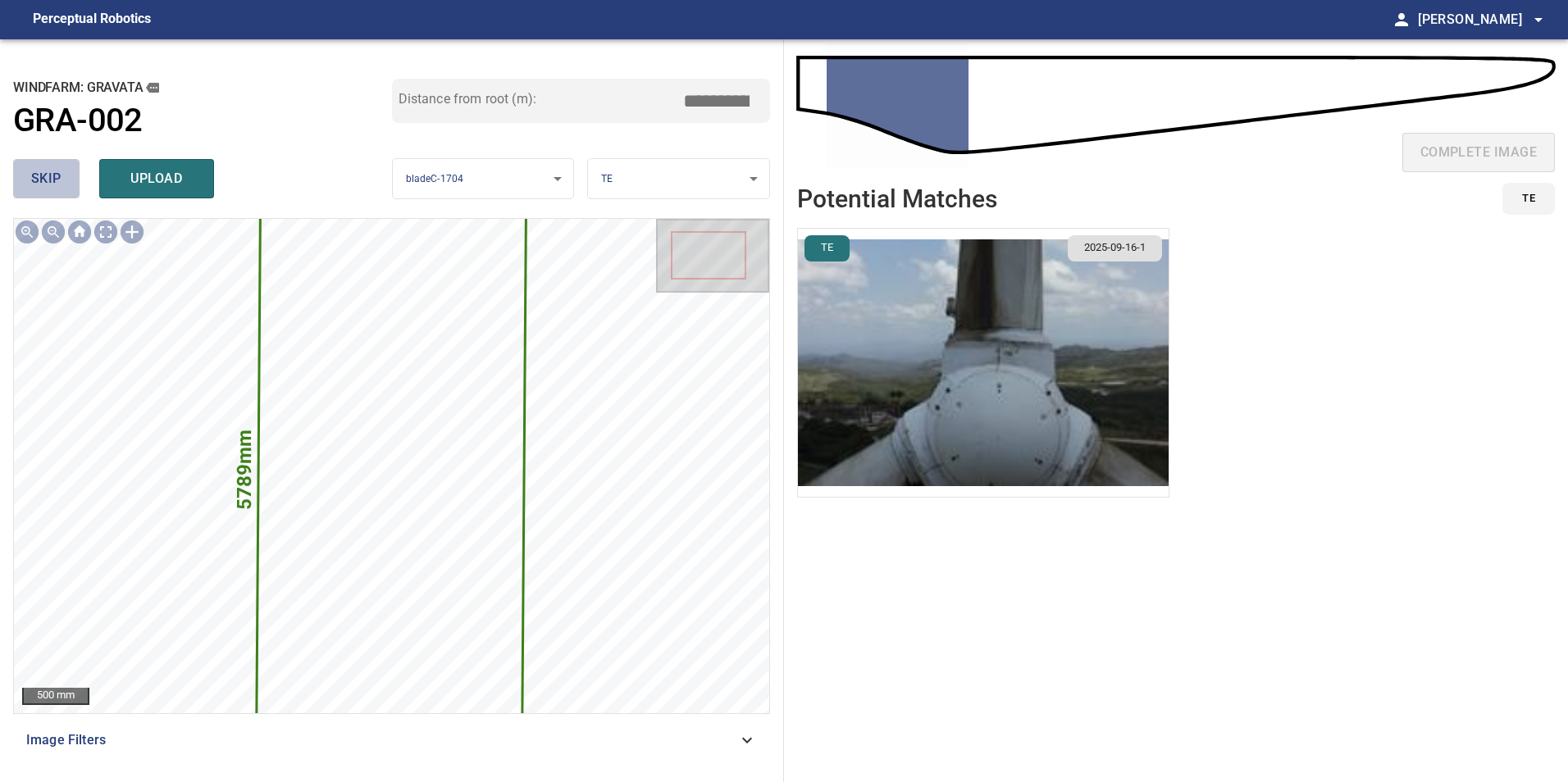
click at [61, 188] on button "skip" at bounding box center [46, 178] width 66 height 40
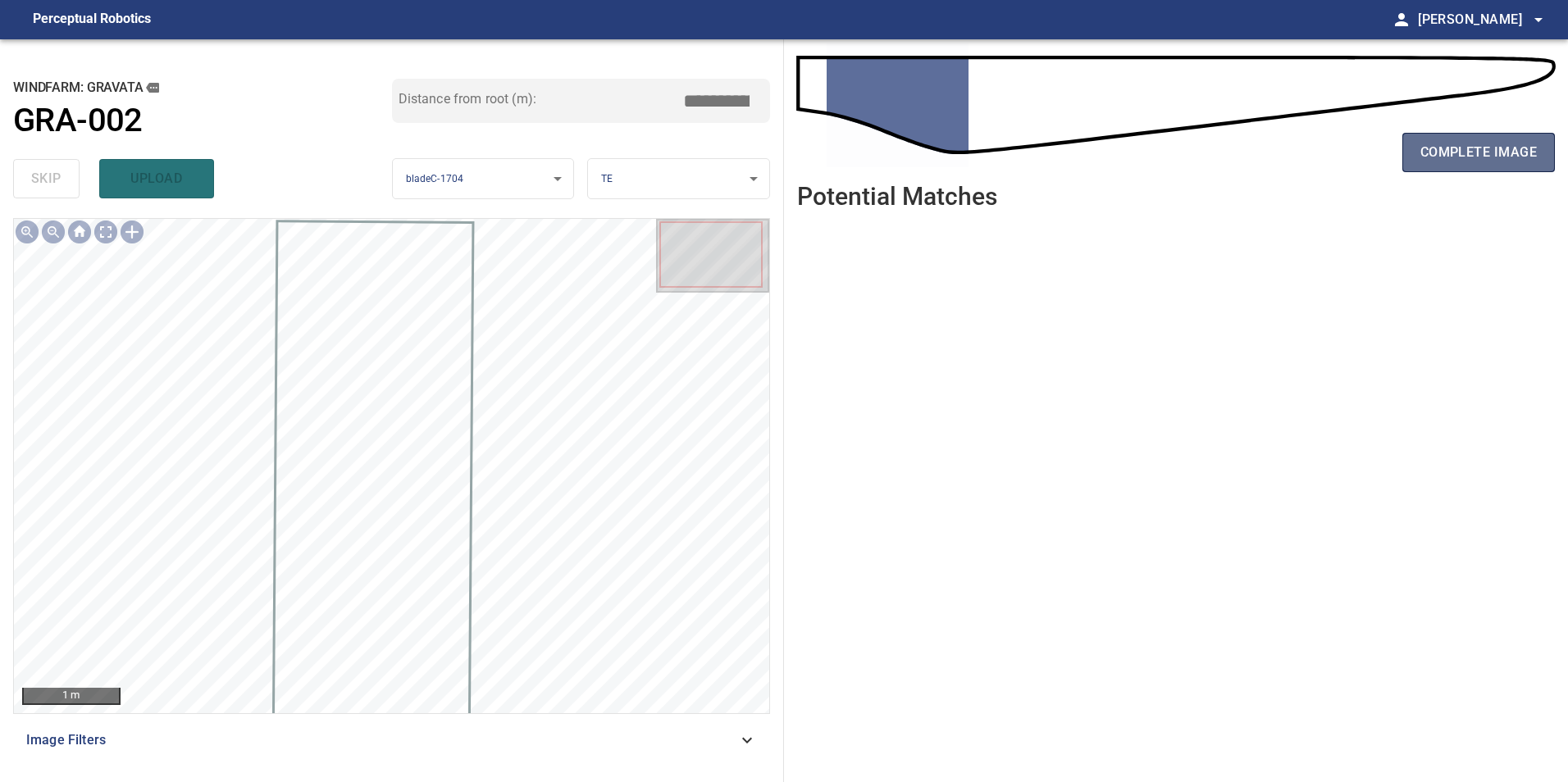
click at [1412, 165] on button "complete image" at bounding box center [1478, 152] width 152 height 40
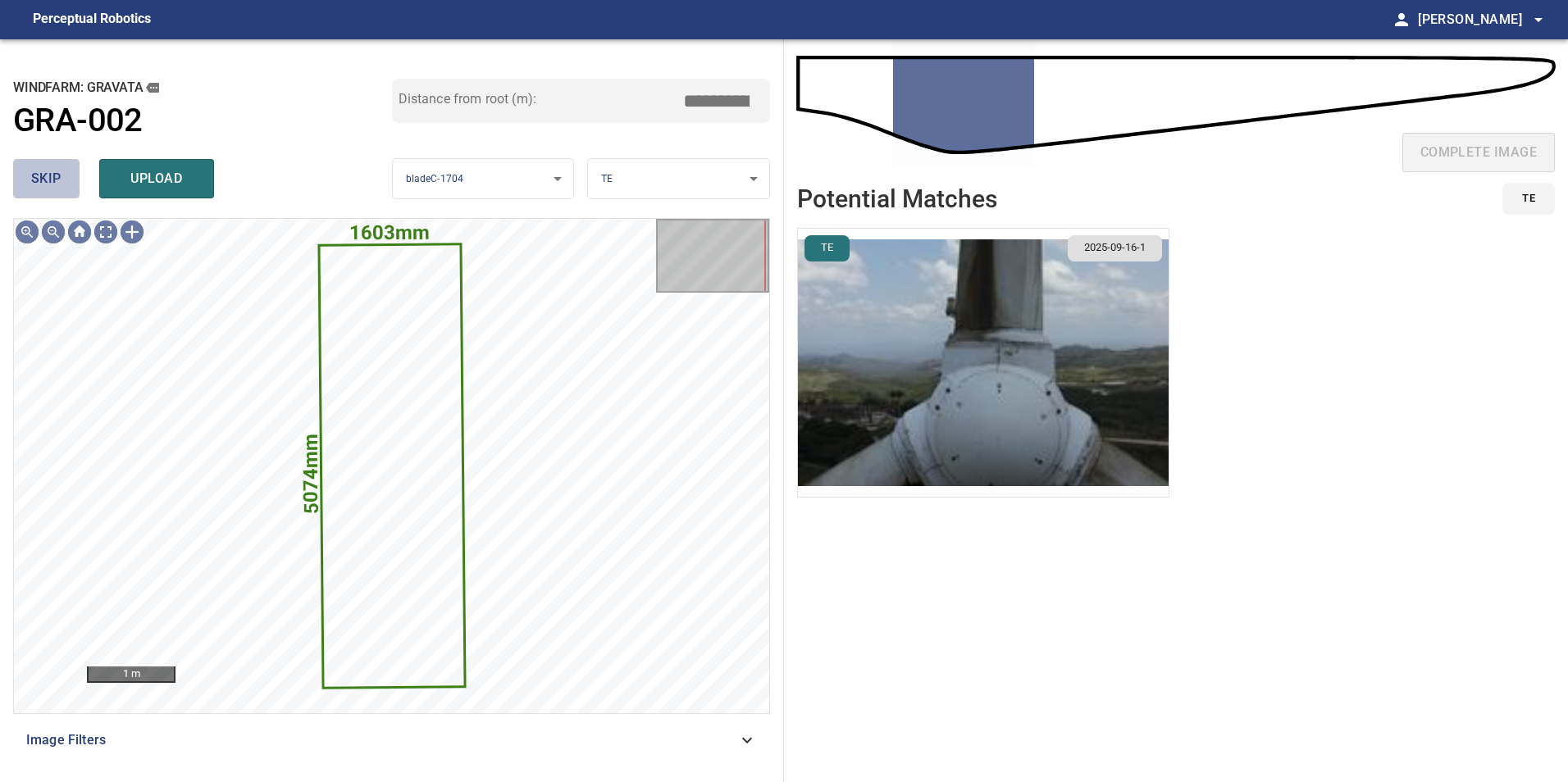
click at [42, 182] on span "skip" at bounding box center [46, 178] width 30 height 23
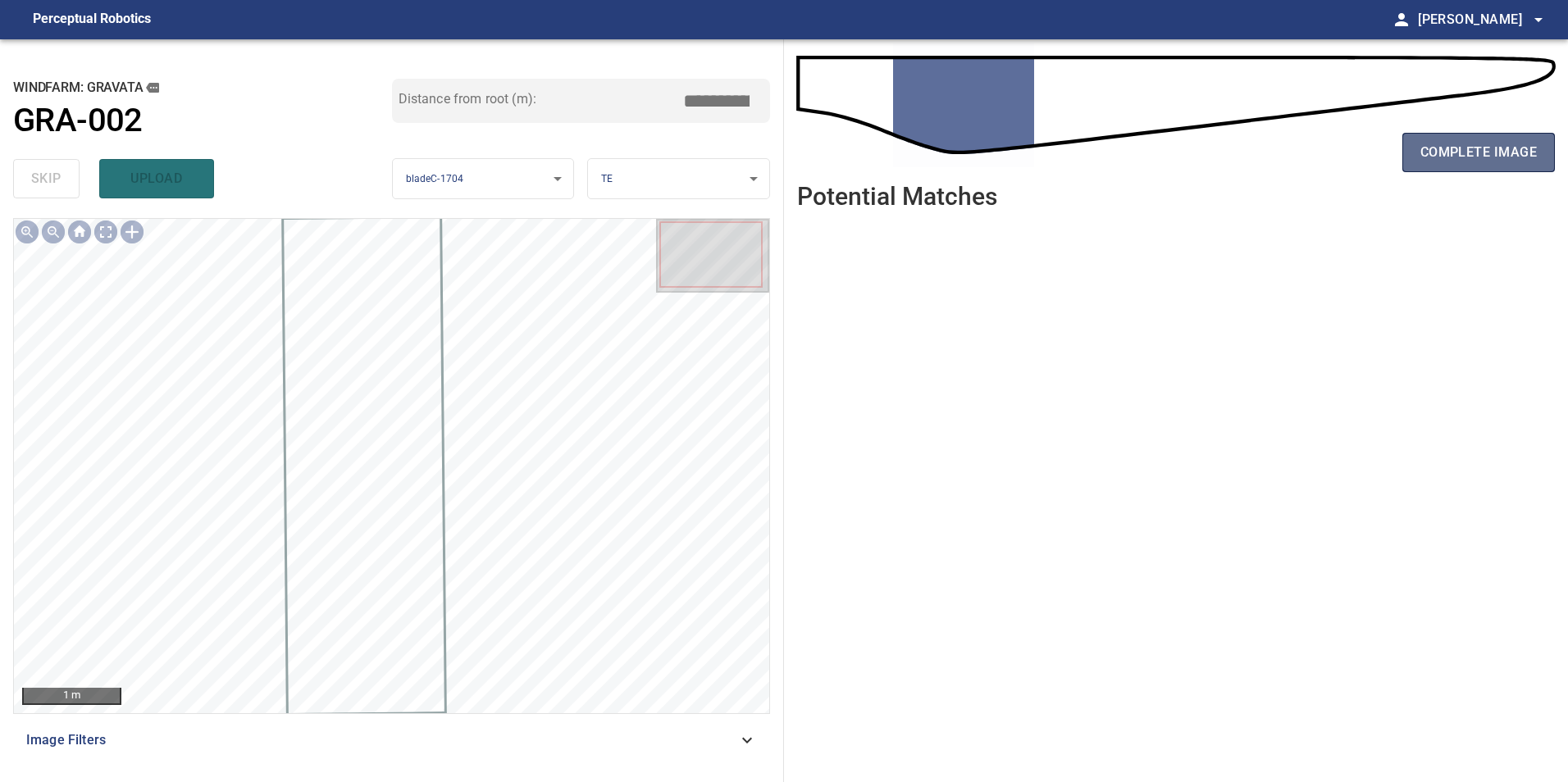
click at [1426, 168] on button "complete image" at bounding box center [1478, 152] width 152 height 40
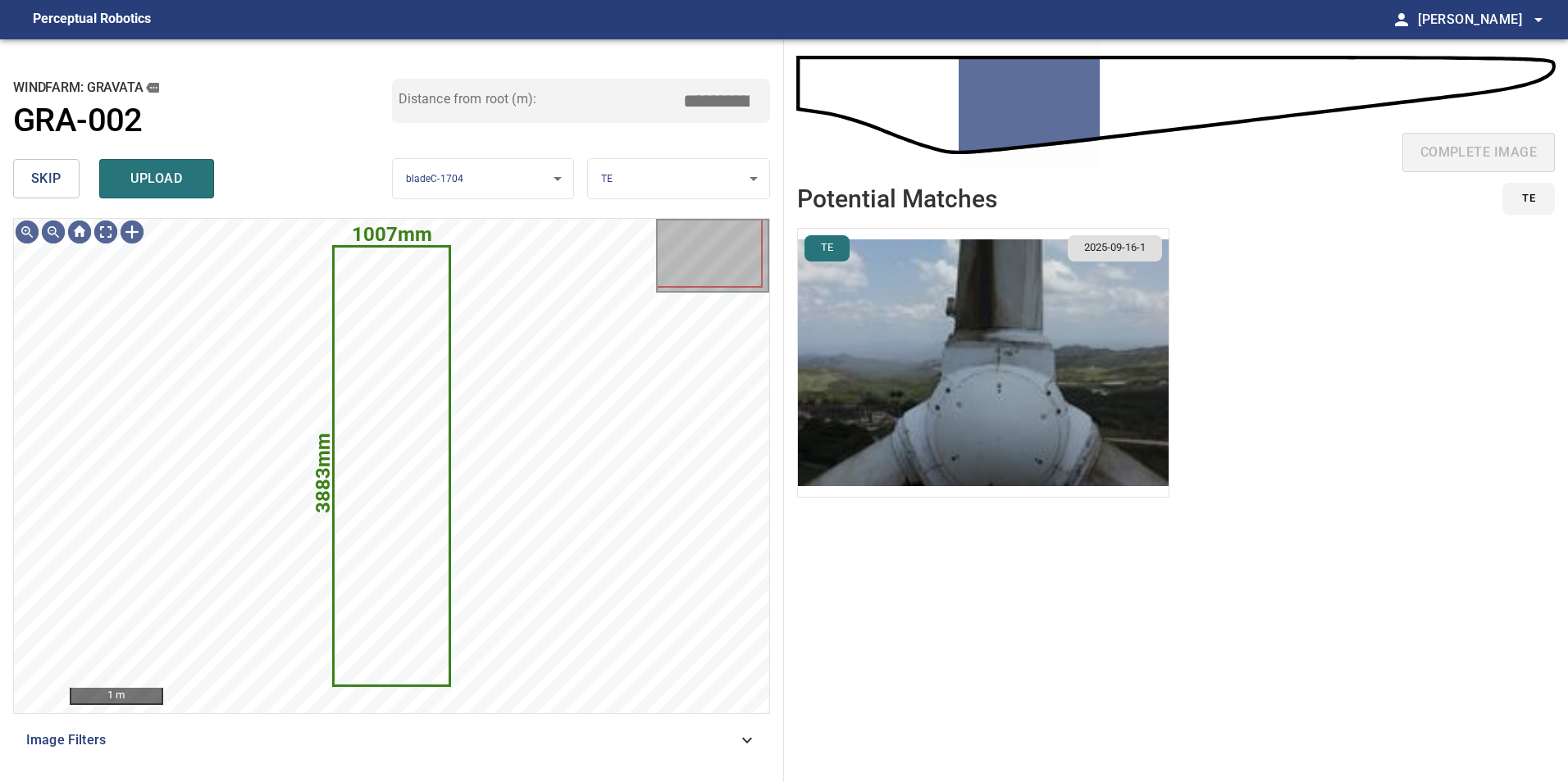
click at [36, 189] on span "skip" at bounding box center [46, 178] width 30 height 23
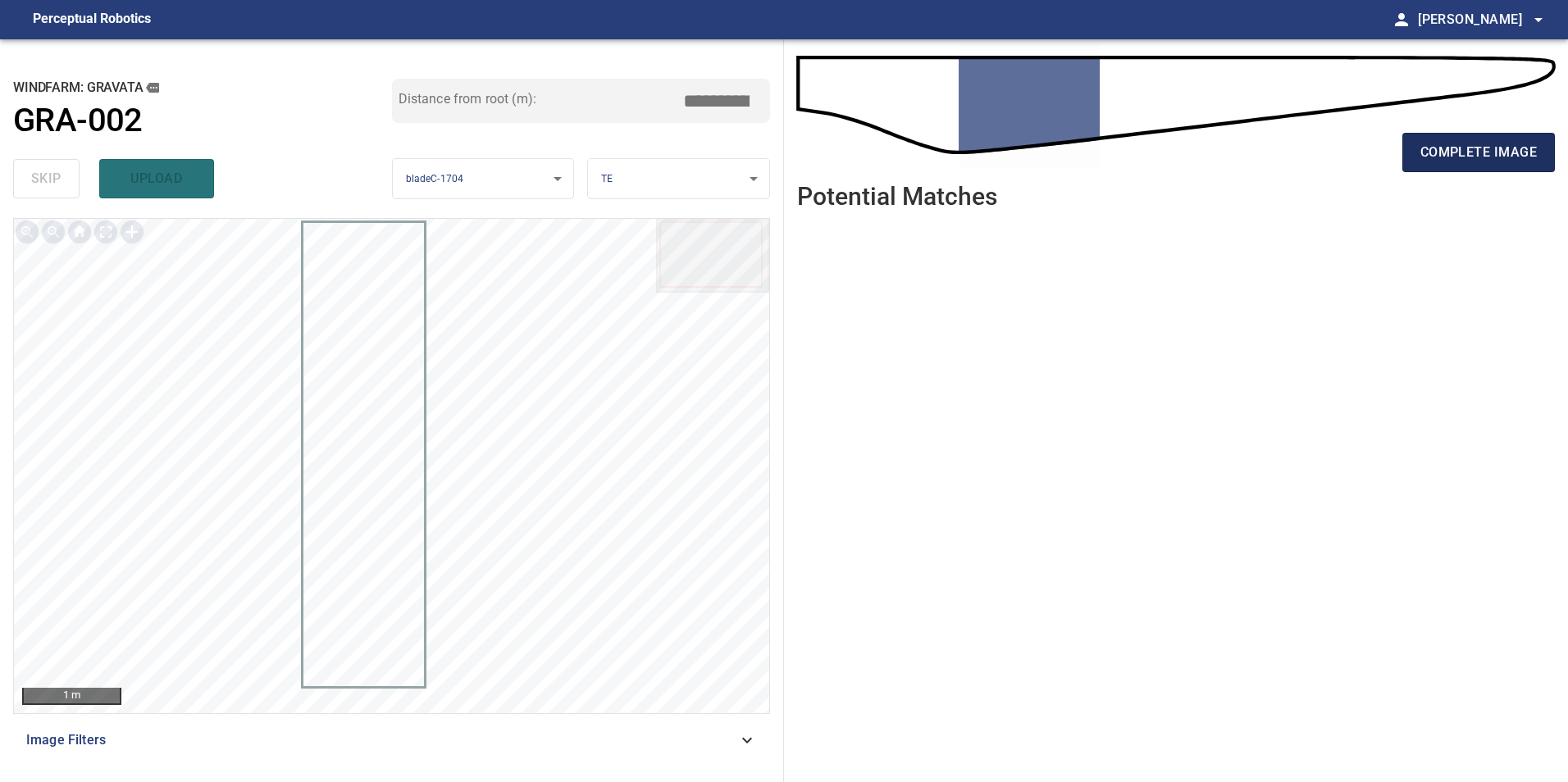
click at [1485, 164] on button "complete image" at bounding box center [1478, 152] width 152 height 40
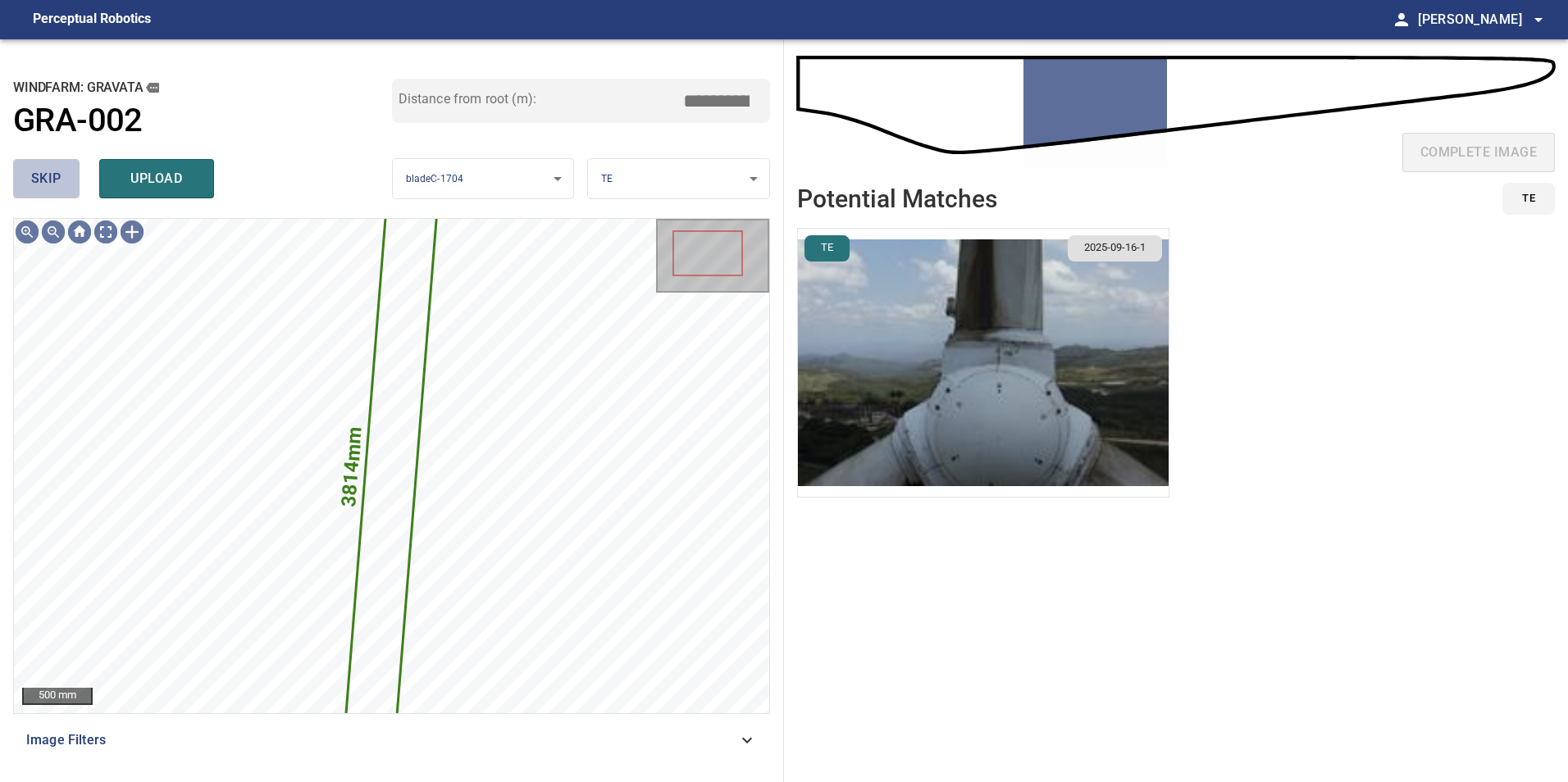
click at [61, 182] on button "skip" at bounding box center [46, 178] width 66 height 40
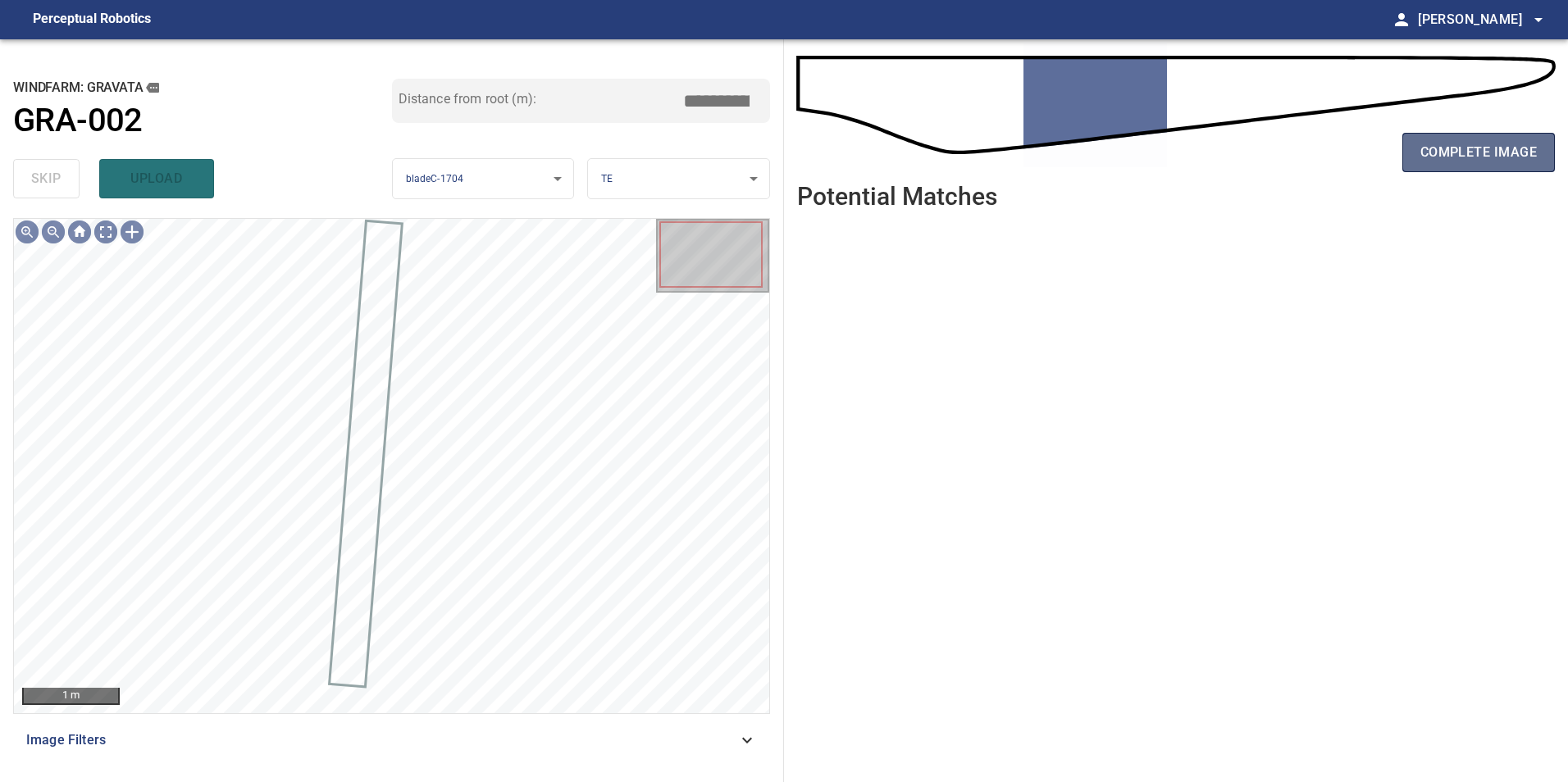
click at [1412, 168] on button "complete image" at bounding box center [1478, 152] width 152 height 40
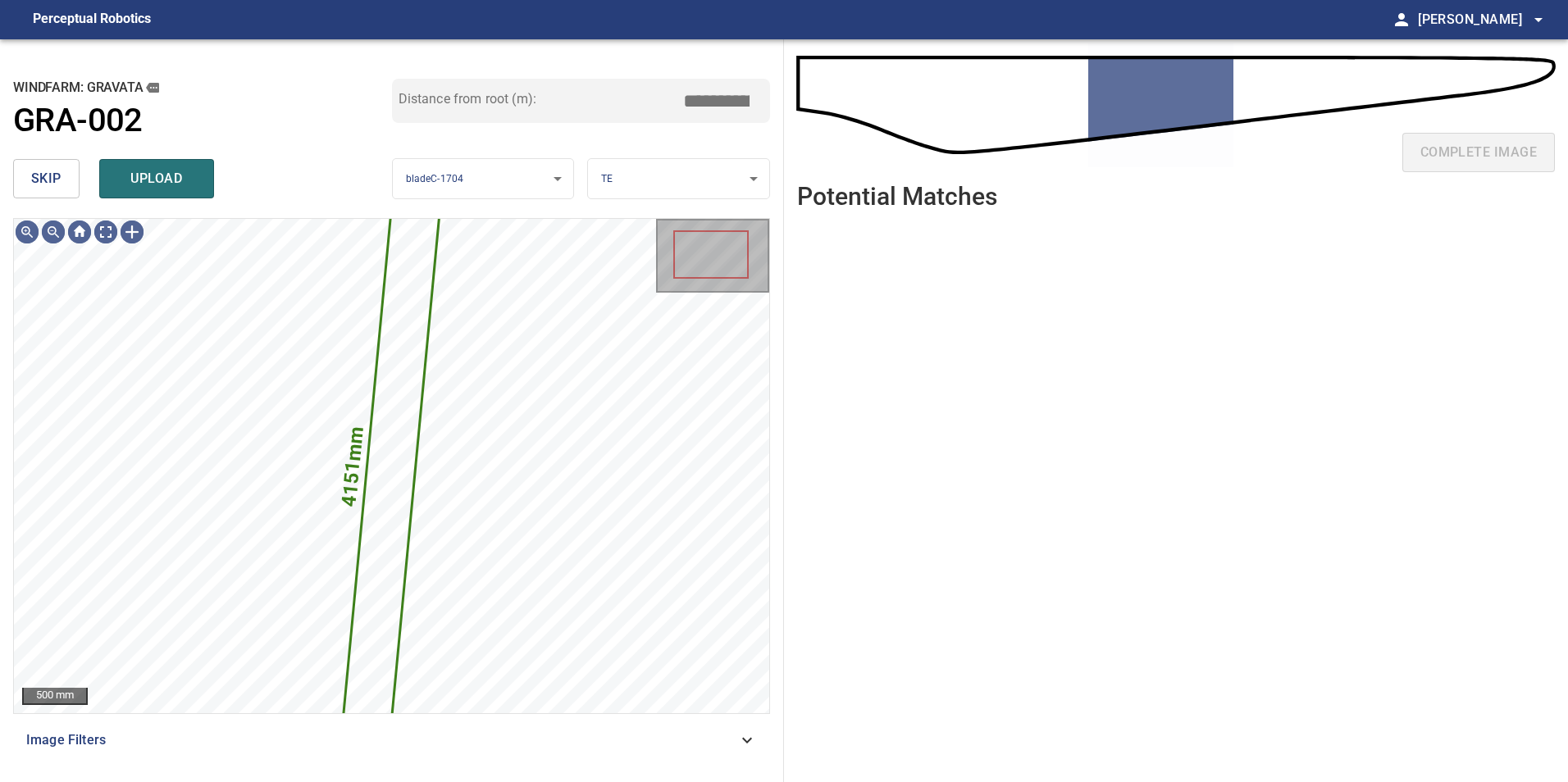
click at [47, 178] on span "skip" at bounding box center [46, 178] width 30 height 23
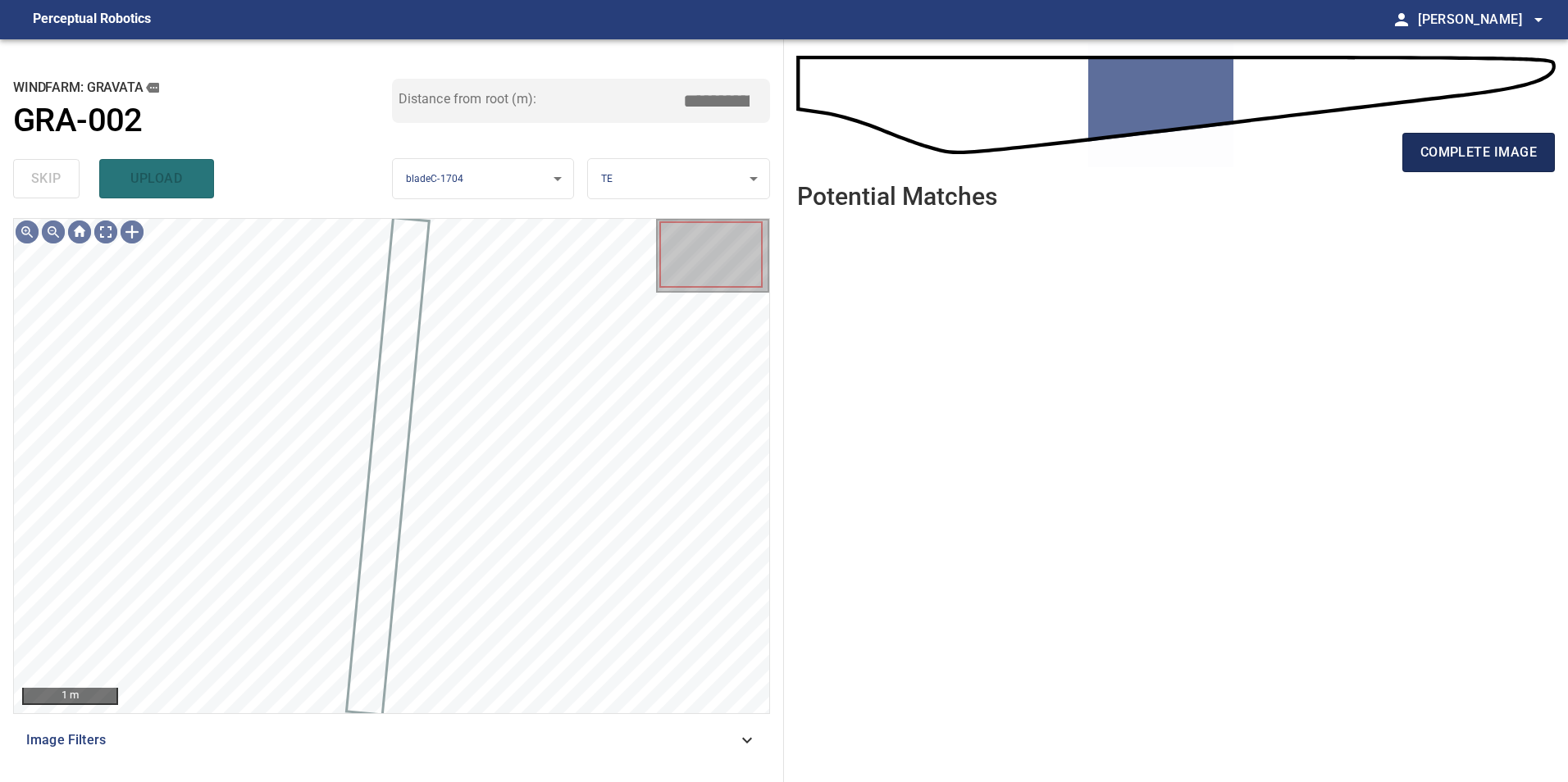
click at [1530, 136] on button "complete image" at bounding box center [1478, 152] width 152 height 40
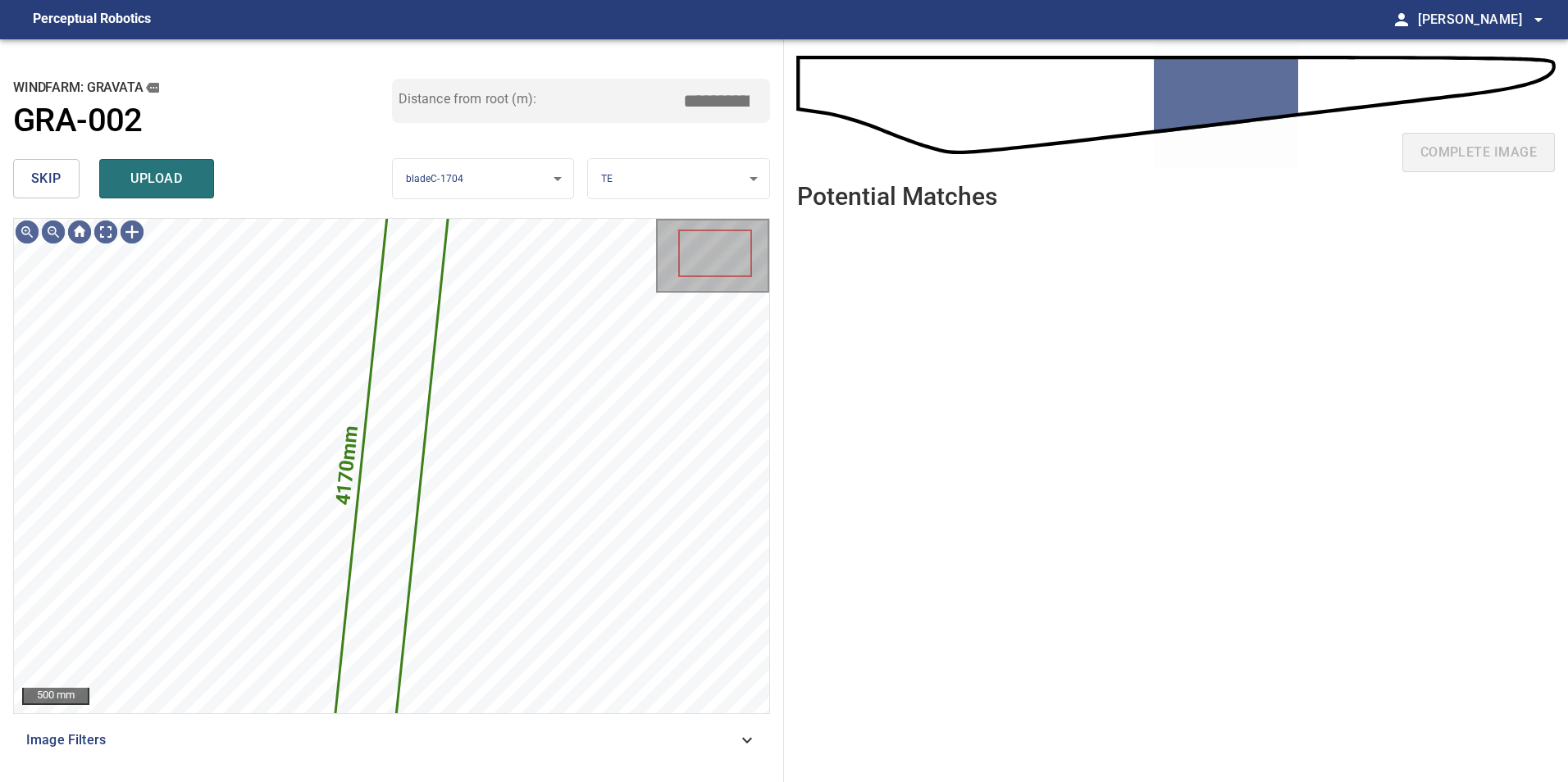
click at [73, 177] on button "skip" at bounding box center [46, 178] width 66 height 40
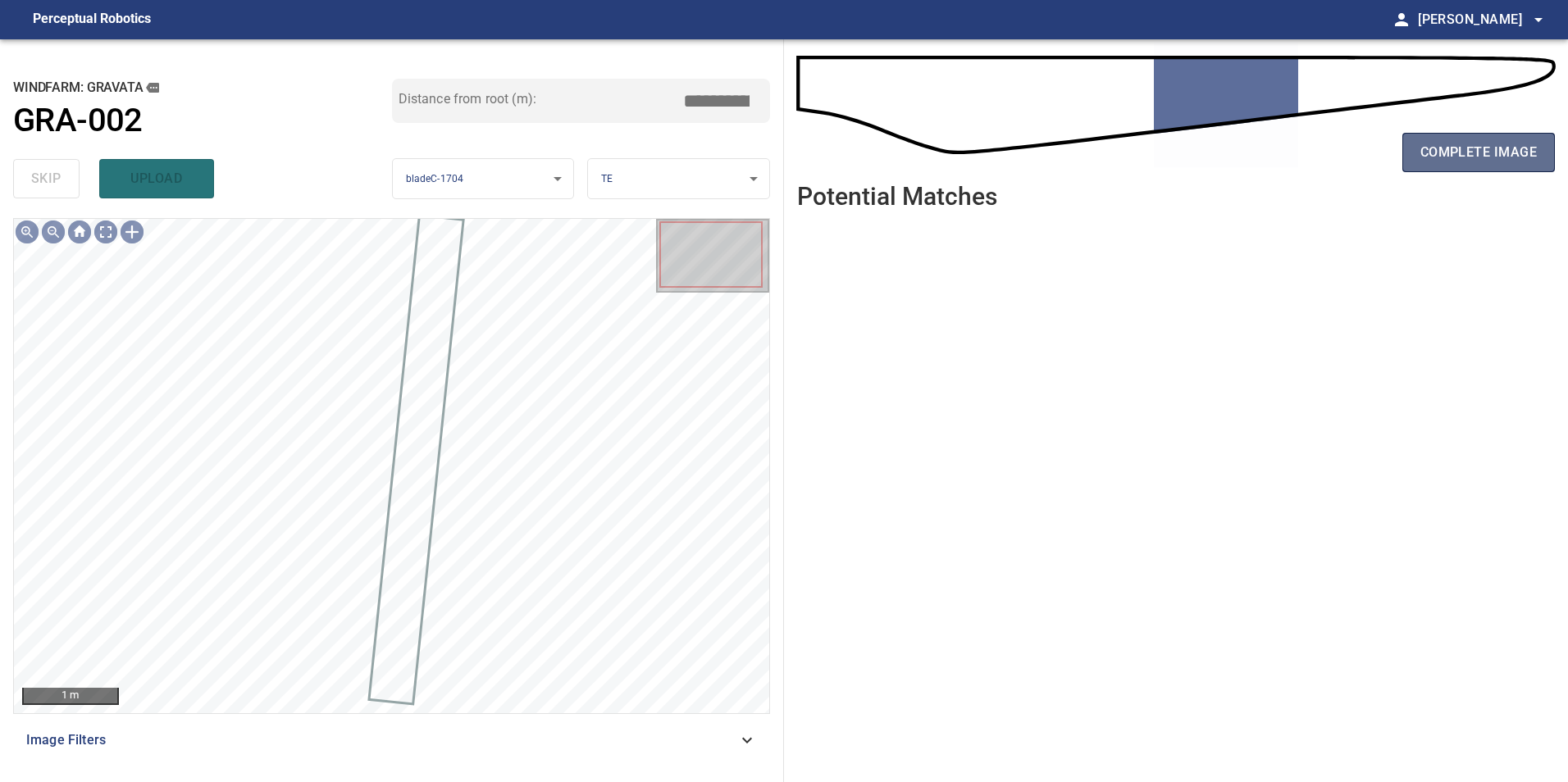
click at [1439, 161] on span "complete image" at bounding box center [1478, 152] width 116 height 23
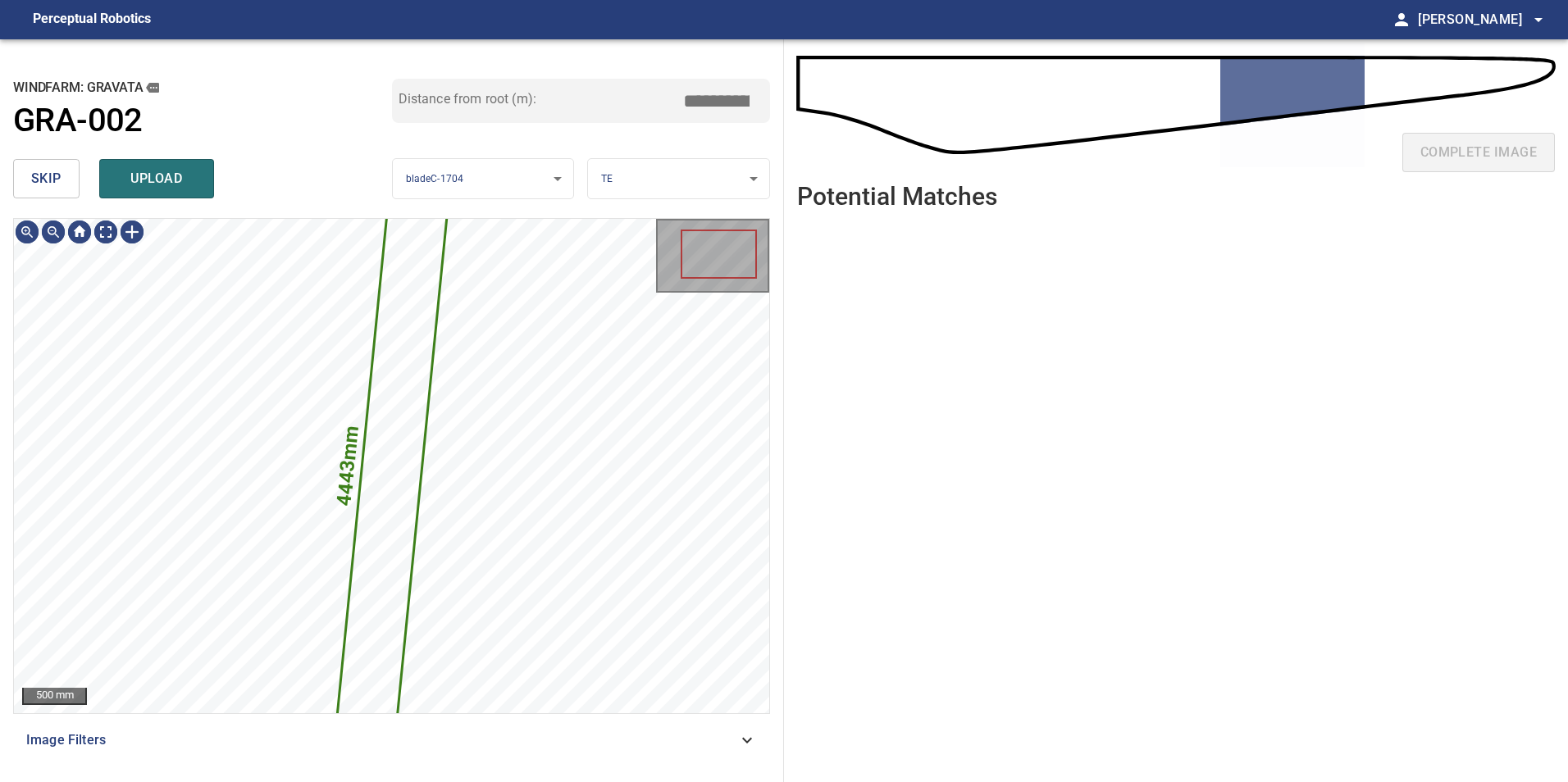
click at [71, 176] on button "skip" at bounding box center [46, 178] width 66 height 40
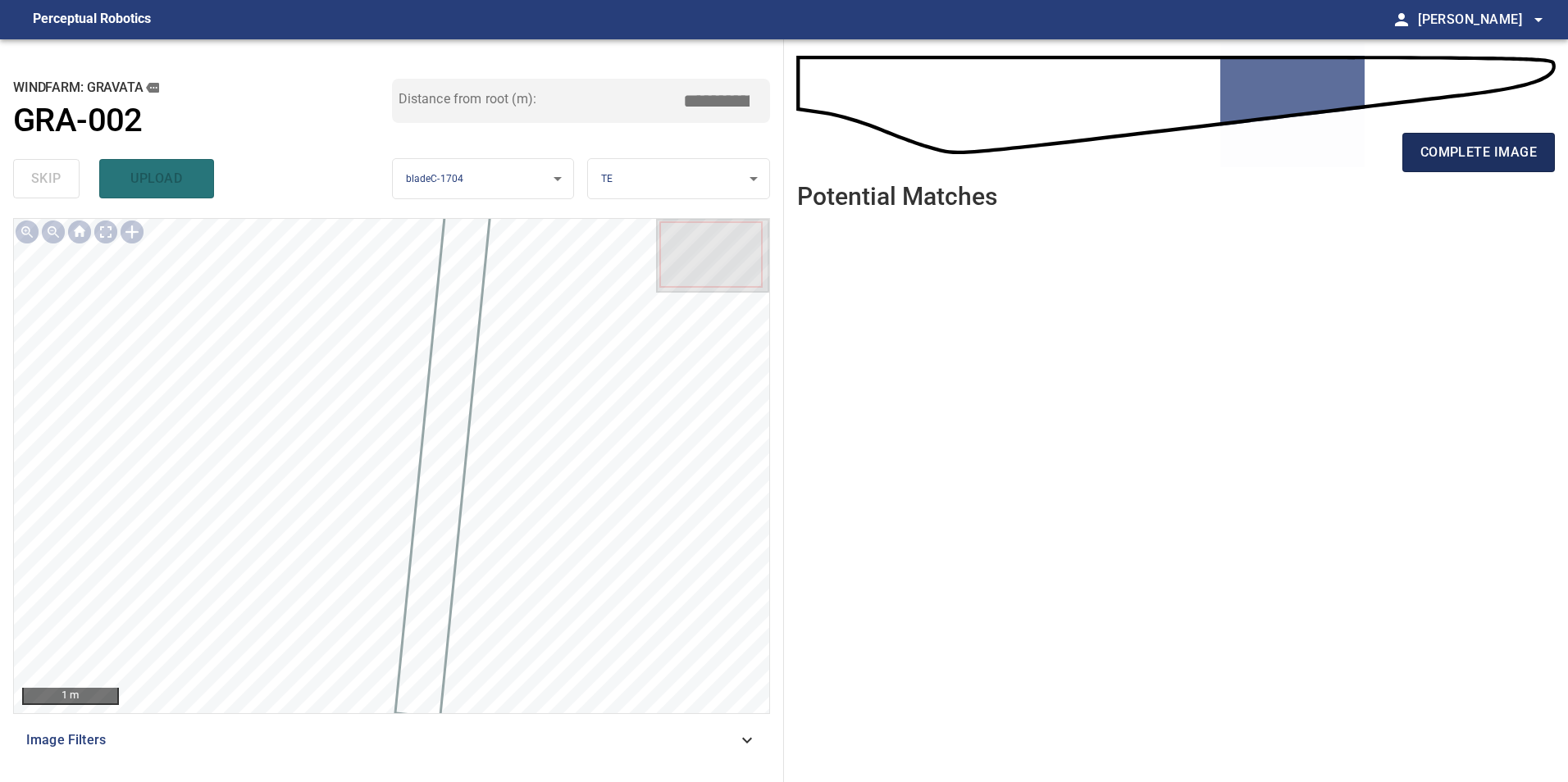
click at [1453, 142] on span "complete image" at bounding box center [1478, 152] width 116 height 23
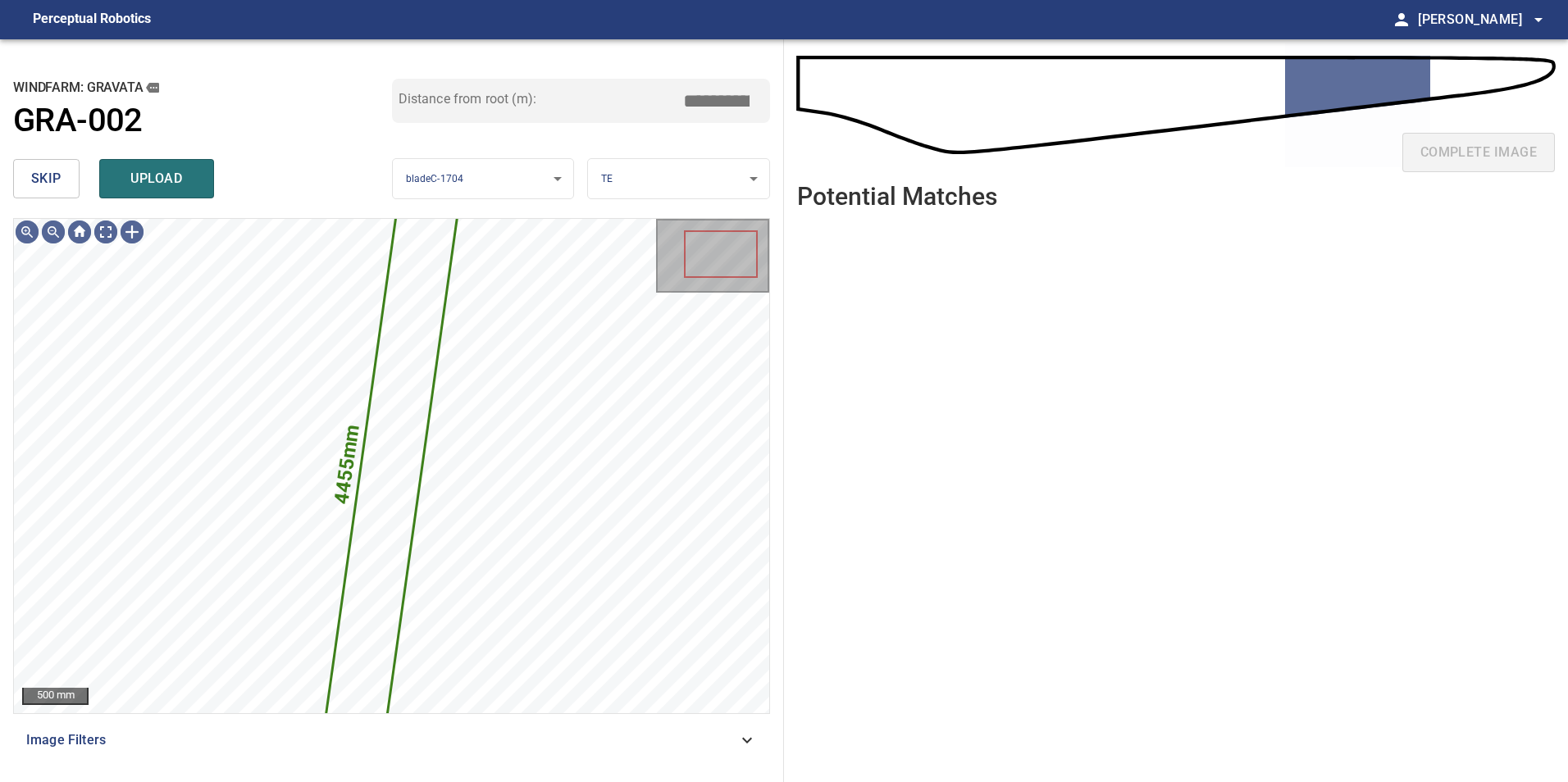
click at [67, 179] on button "skip" at bounding box center [46, 178] width 66 height 40
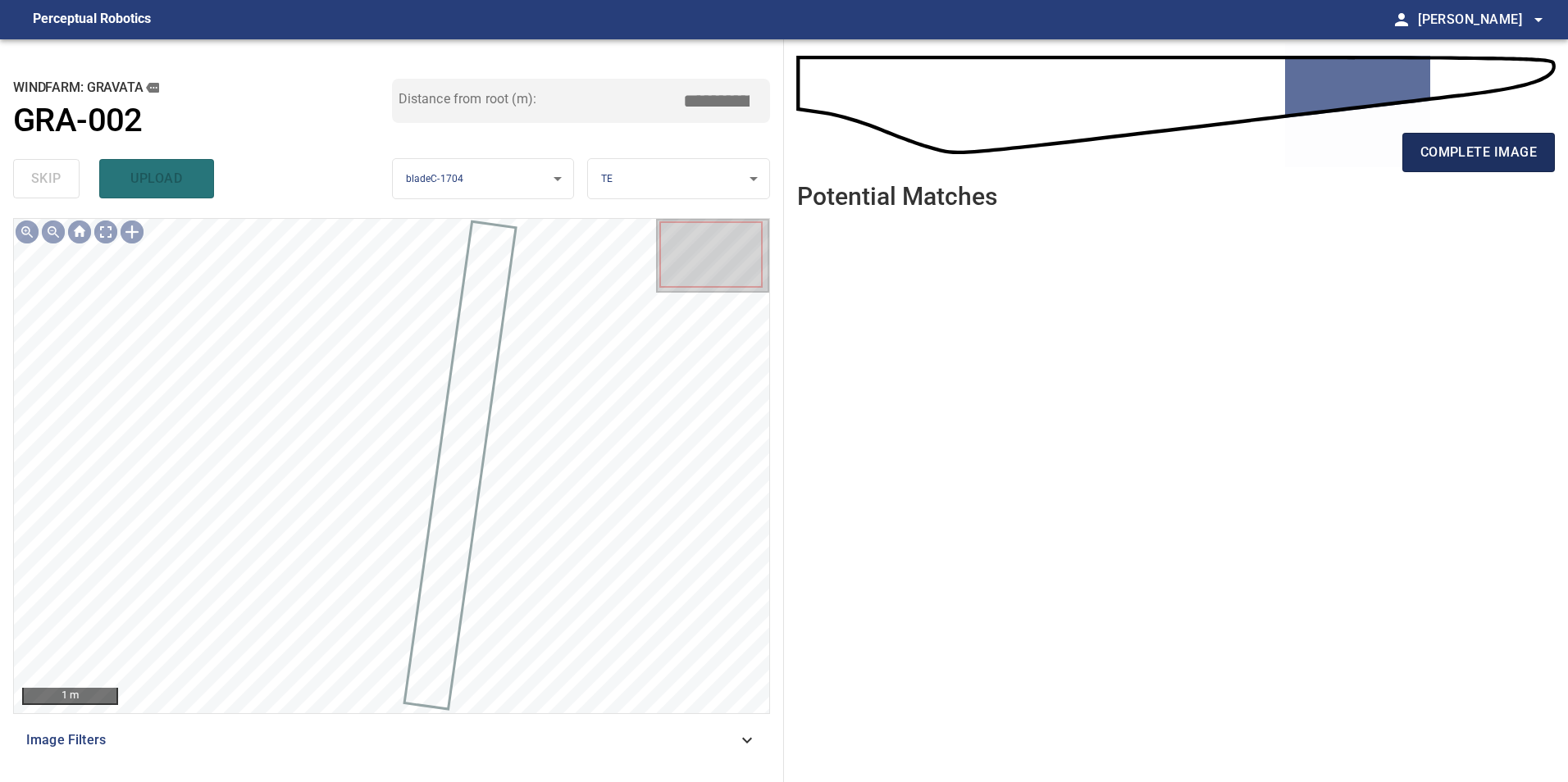
click at [1463, 161] on span "complete image" at bounding box center [1478, 152] width 116 height 23
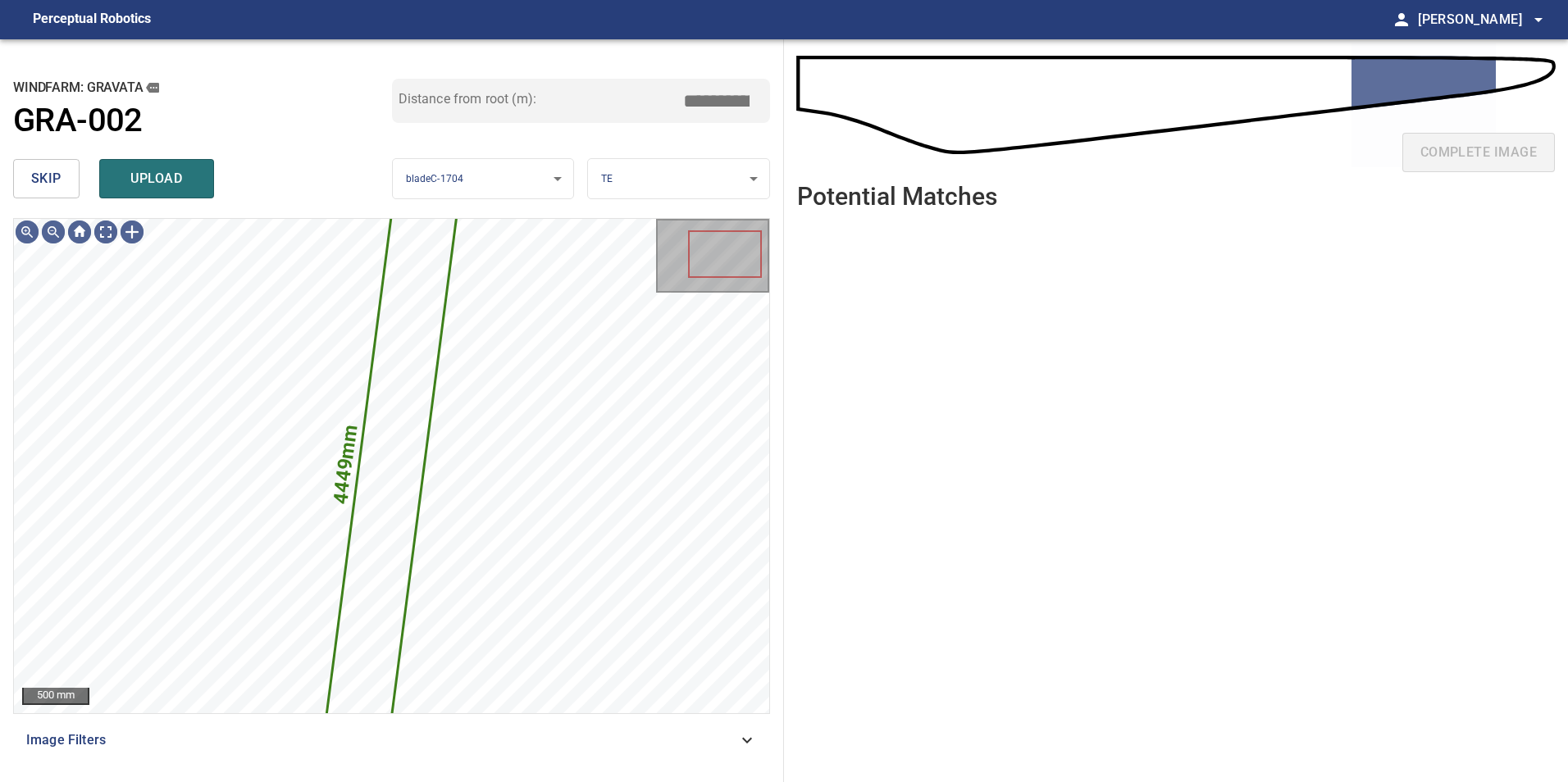
click at [49, 174] on span "skip" at bounding box center [46, 178] width 30 height 23
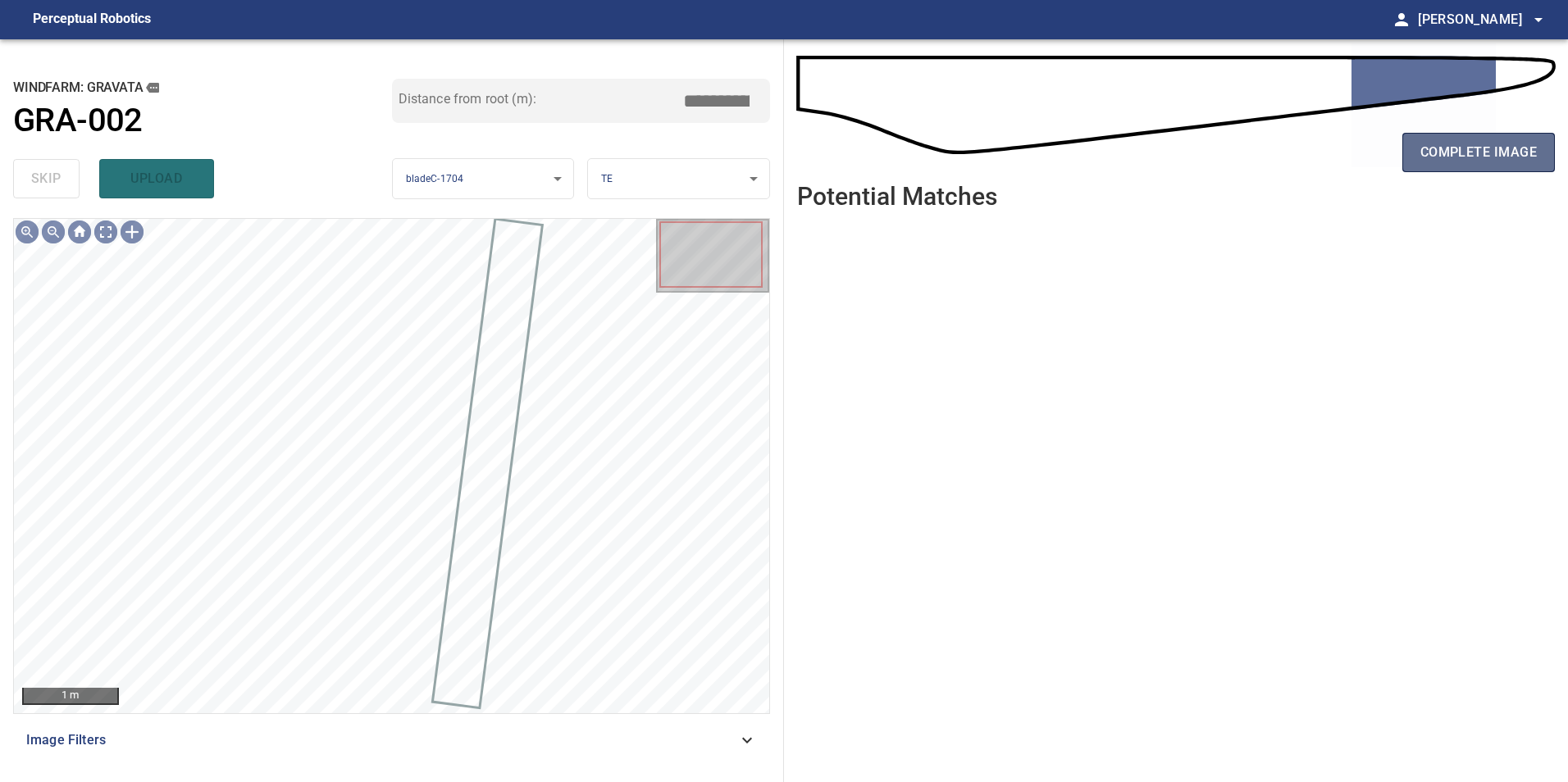
click at [1479, 166] on button "complete image" at bounding box center [1478, 152] width 152 height 40
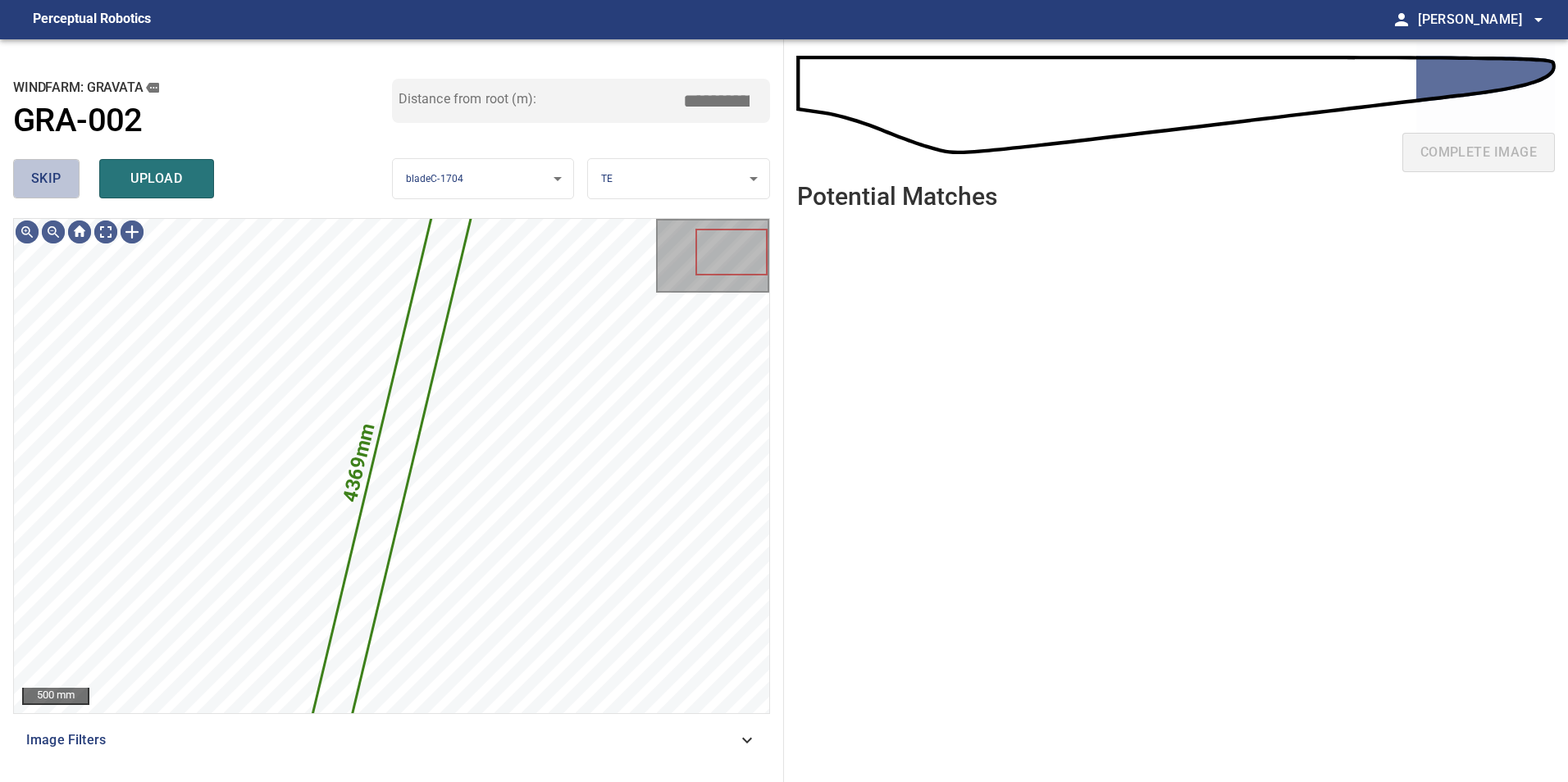
click at [63, 175] on button "skip" at bounding box center [46, 178] width 66 height 40
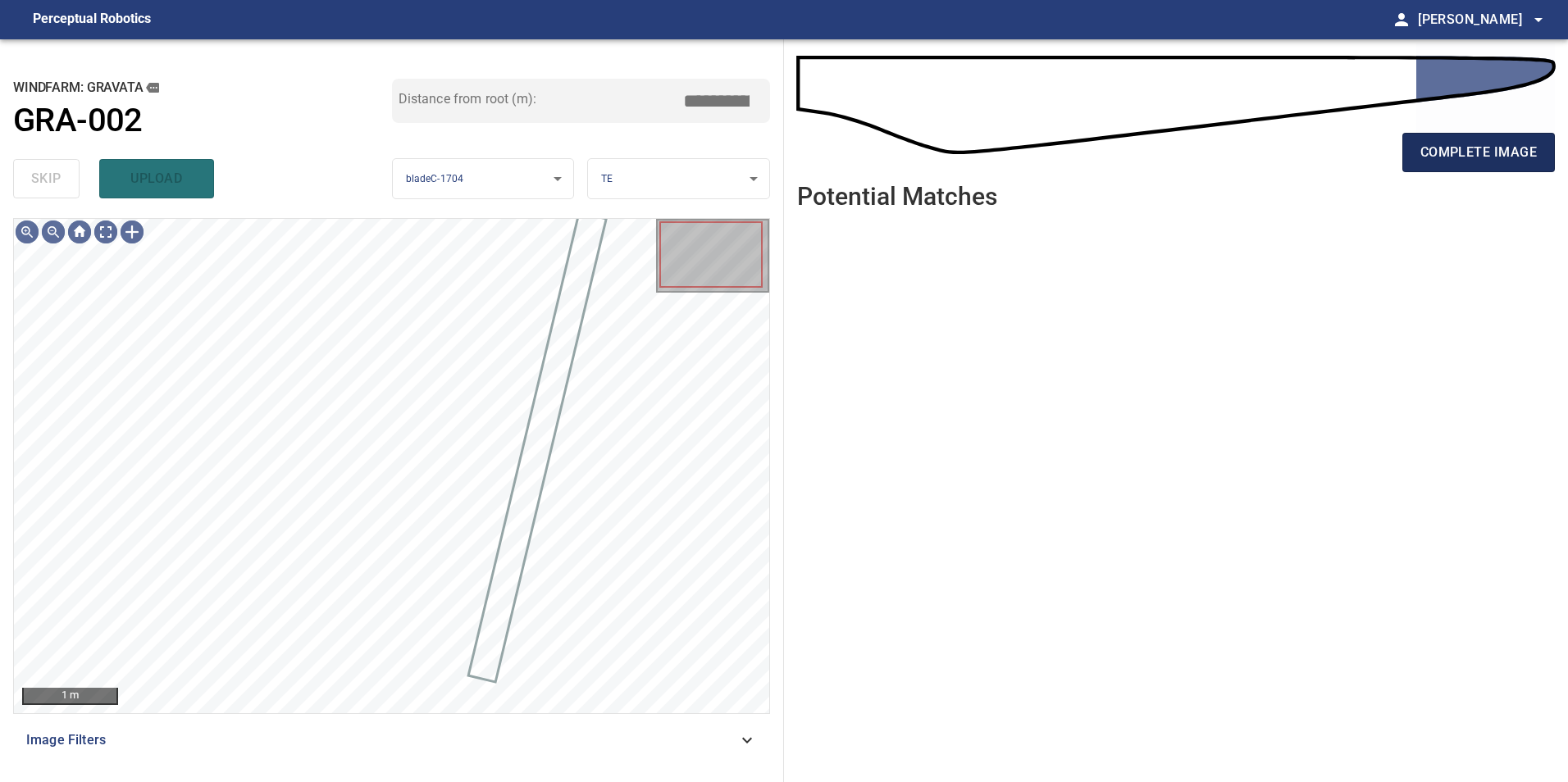
click at [1486, 156] on span "complete image" at bounding box center [1478, 152] width 116 height 23
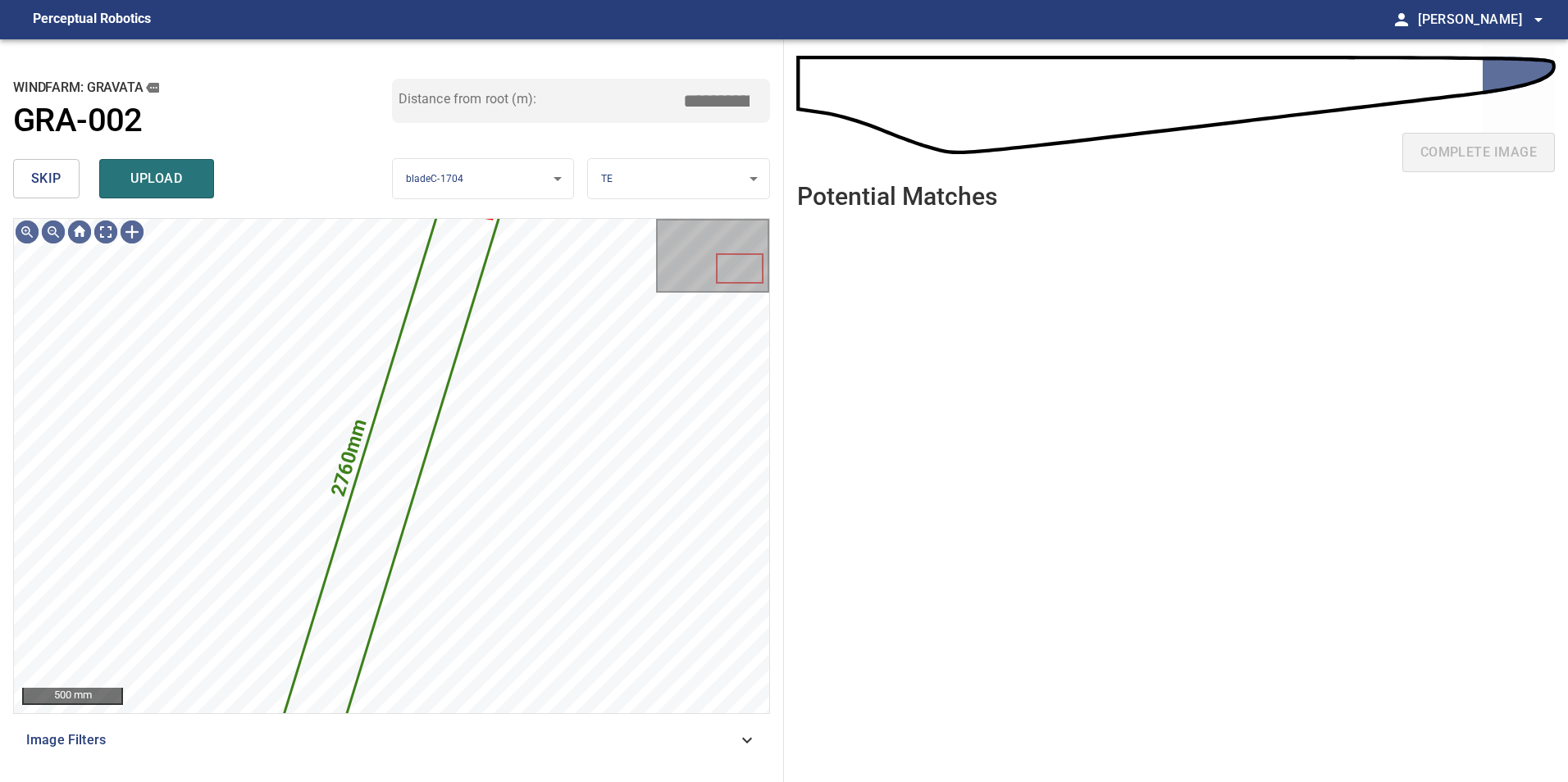
click at [56, 182] on span "skip" at bounding box center [46, 178] width 30 height 23
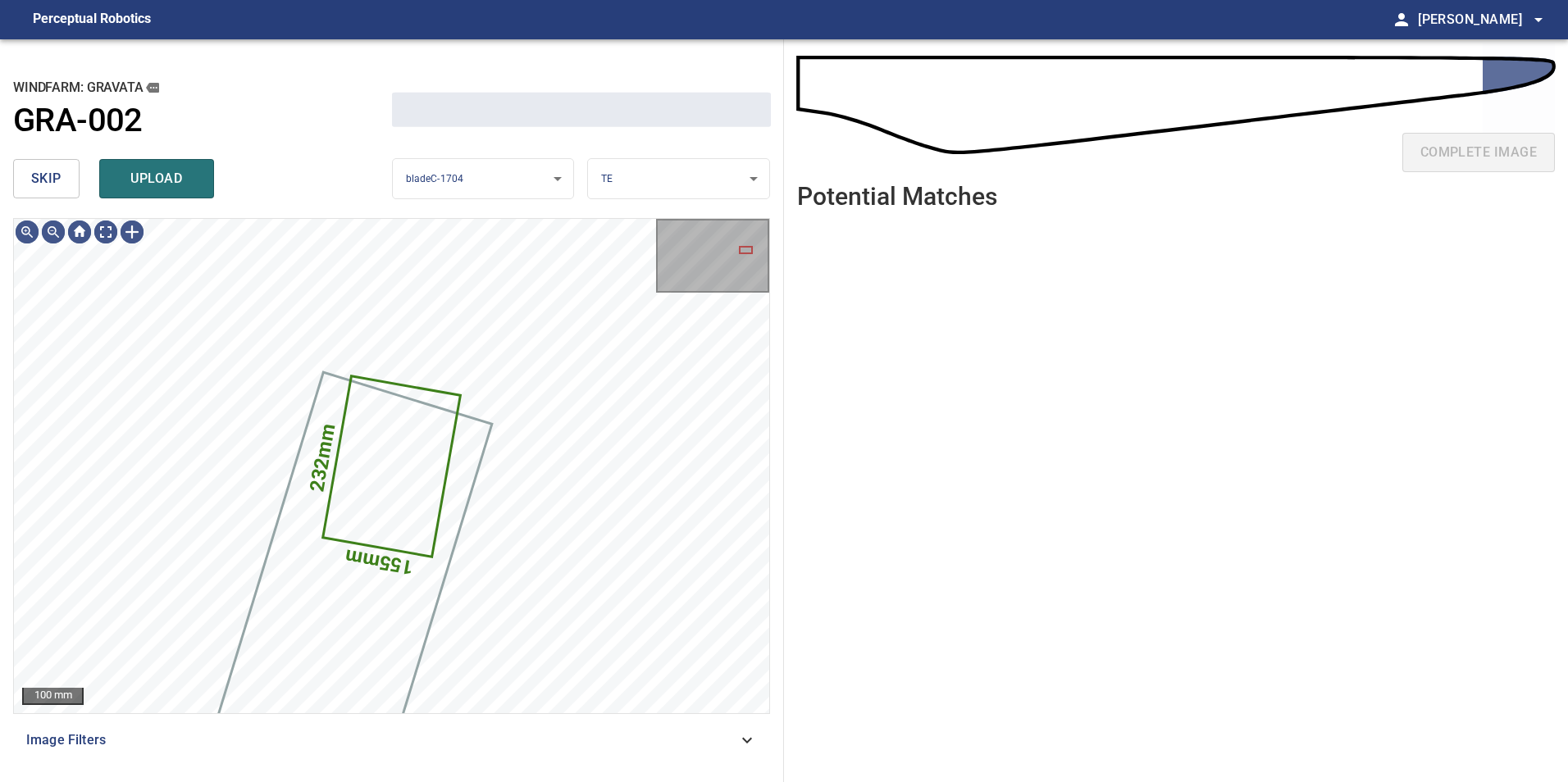
click at [56, 182] on span "skip" at bounding box center [46, 178] width 30 height 23
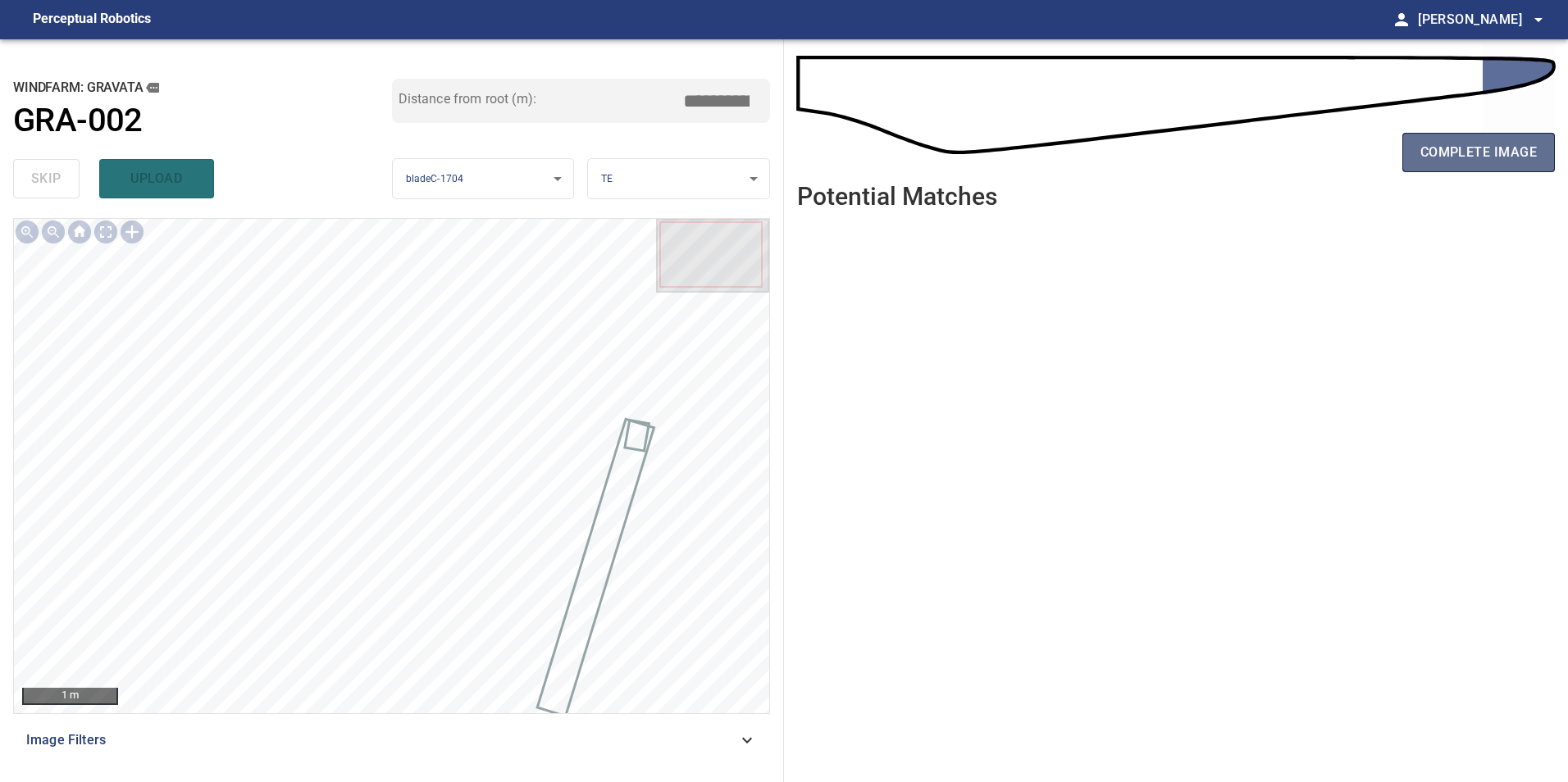
click at [1426, 150] on span "complete image" at bounding box center [1478, 152] width 116 height 23
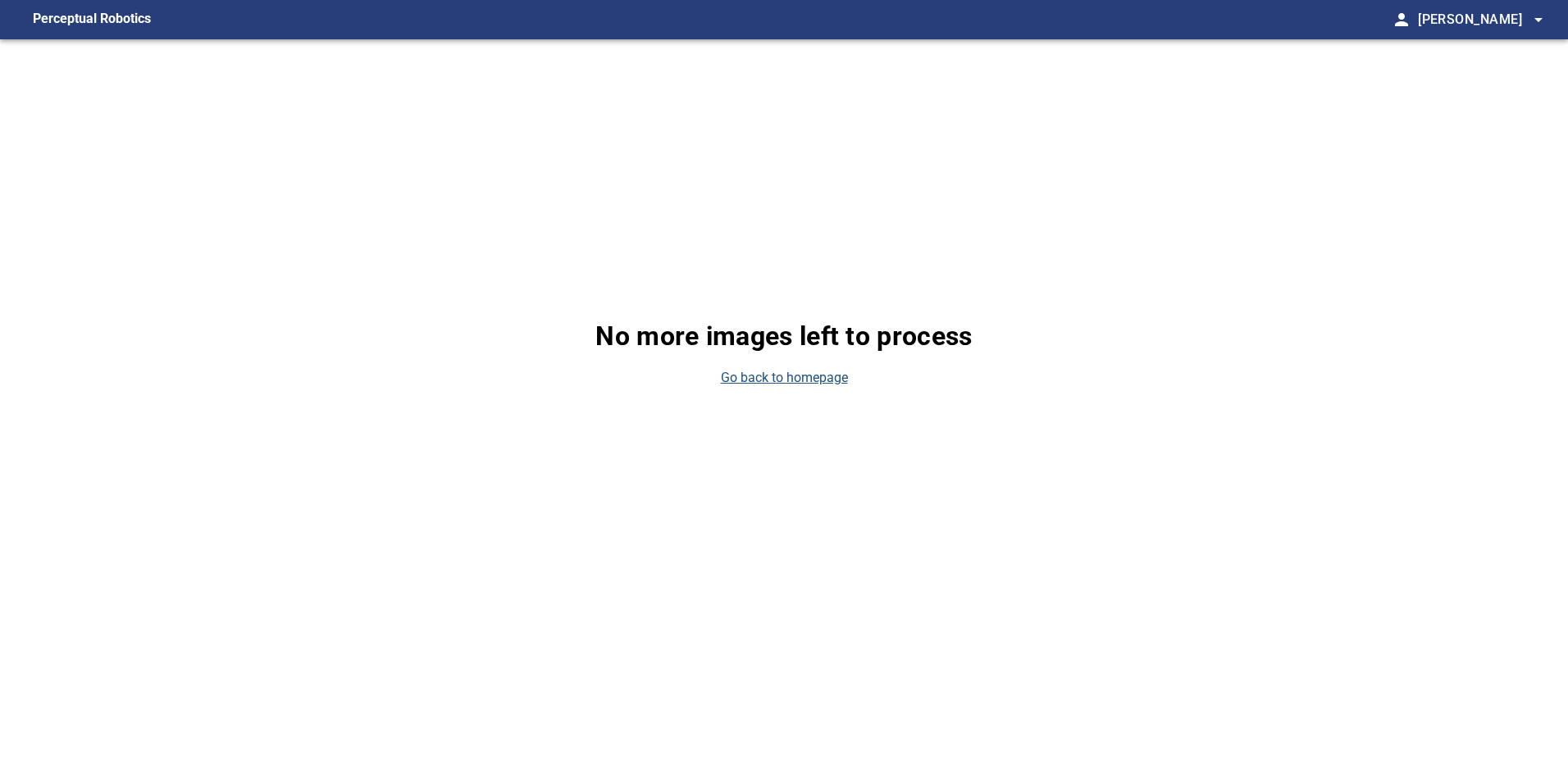
click at [848, 383] on div "No more images left to process Go back to homepage" at bounding box center [784, 352] width 1568 height 626
click at [826, 380] on link "Go back to homepage" at bounding box center [784, 378] width 127 height 18
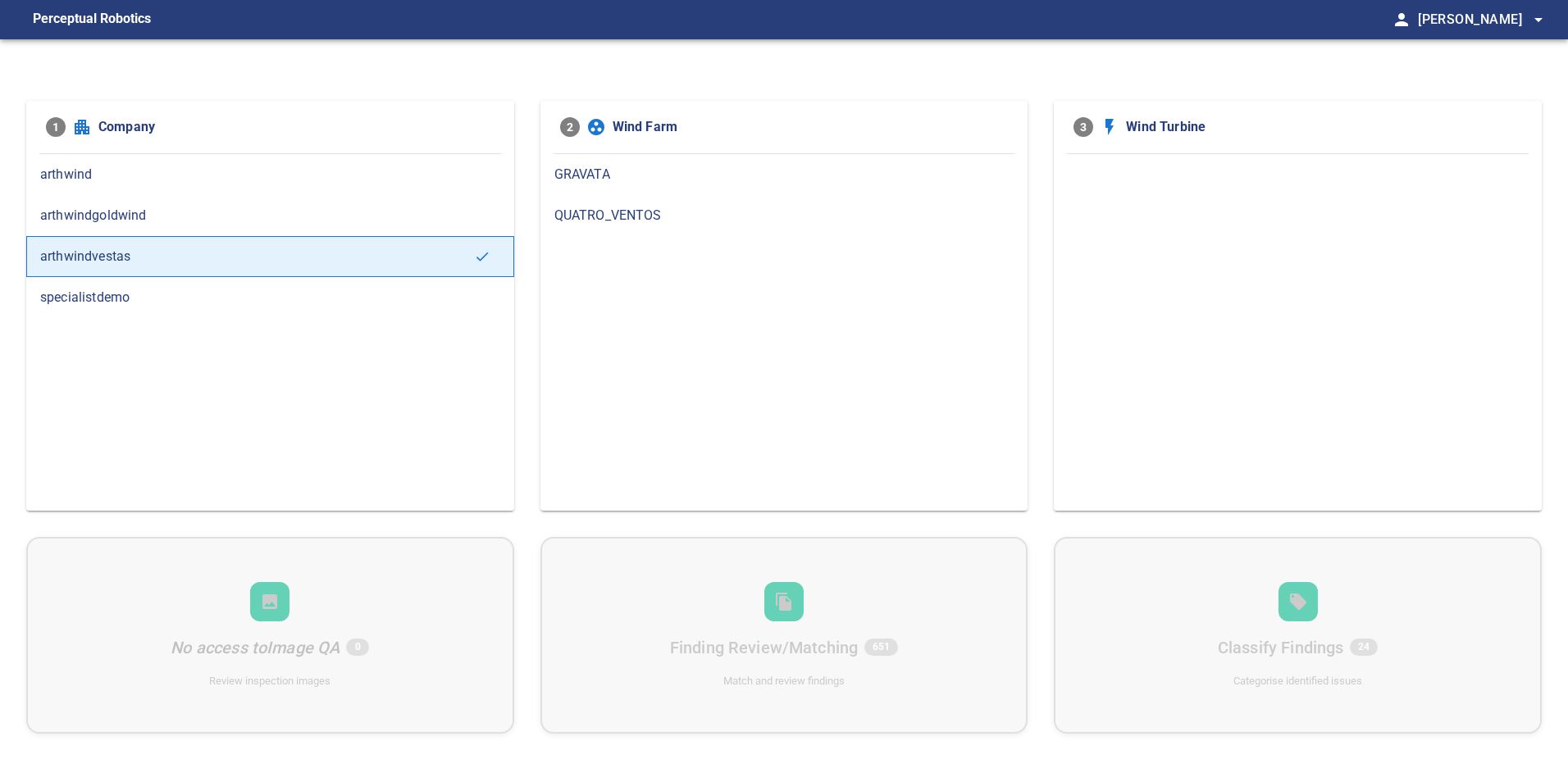
click at [627, 163] on div "GRAVATA" at bounding box center [784, 174] width 488 height 41
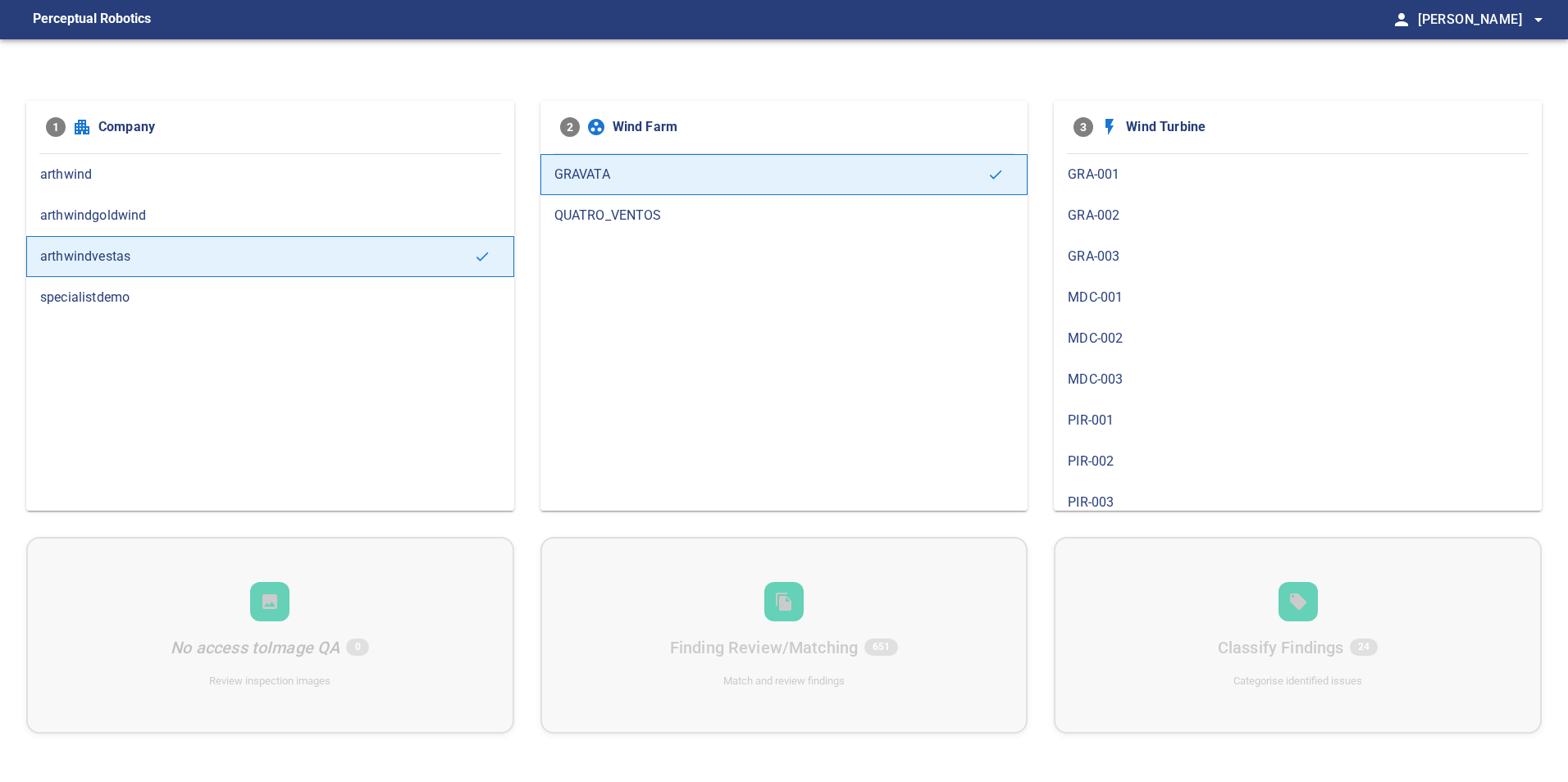
click at [1155, 182] on span "GRA-001" at bounding box center [1297, 174] width 460 height 19
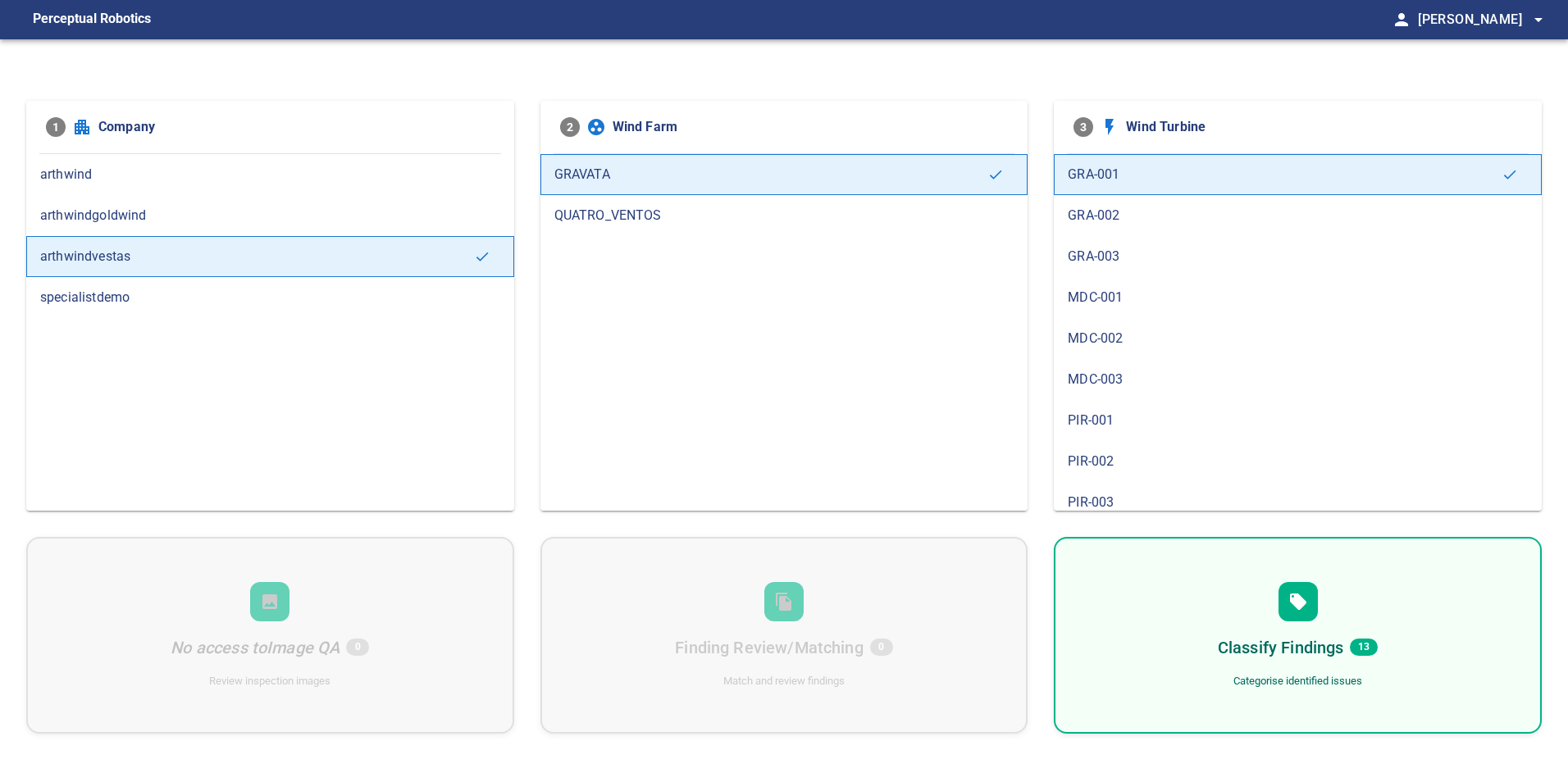
click at [1275, 610] on div "Classify Findings 13 Categorise identified issues" at bounding box center [1297, 636] width 488 height 197
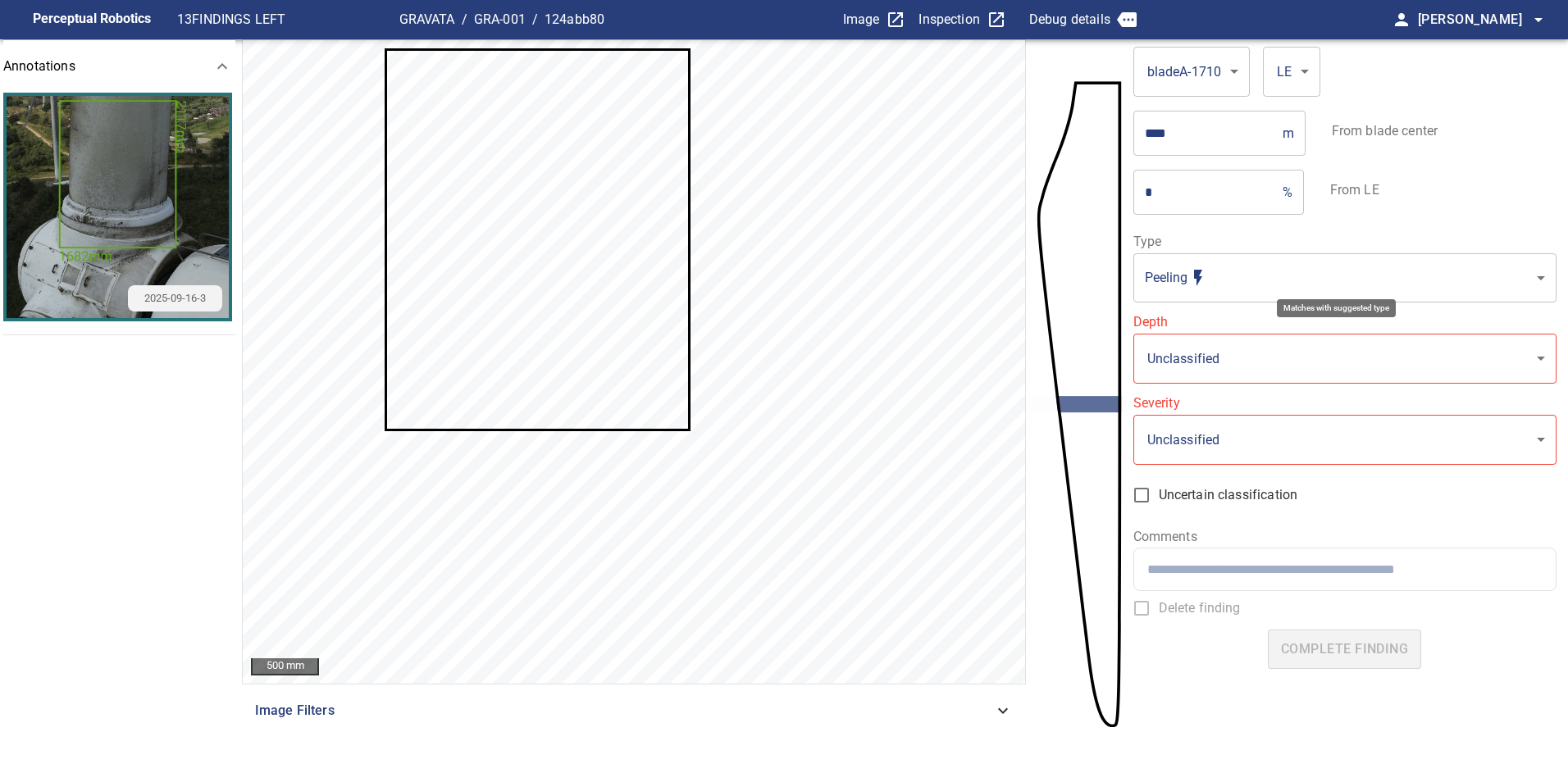
click at [1257, 287] on body "**********" at bounding box center [784, 391] width 1568 height 782
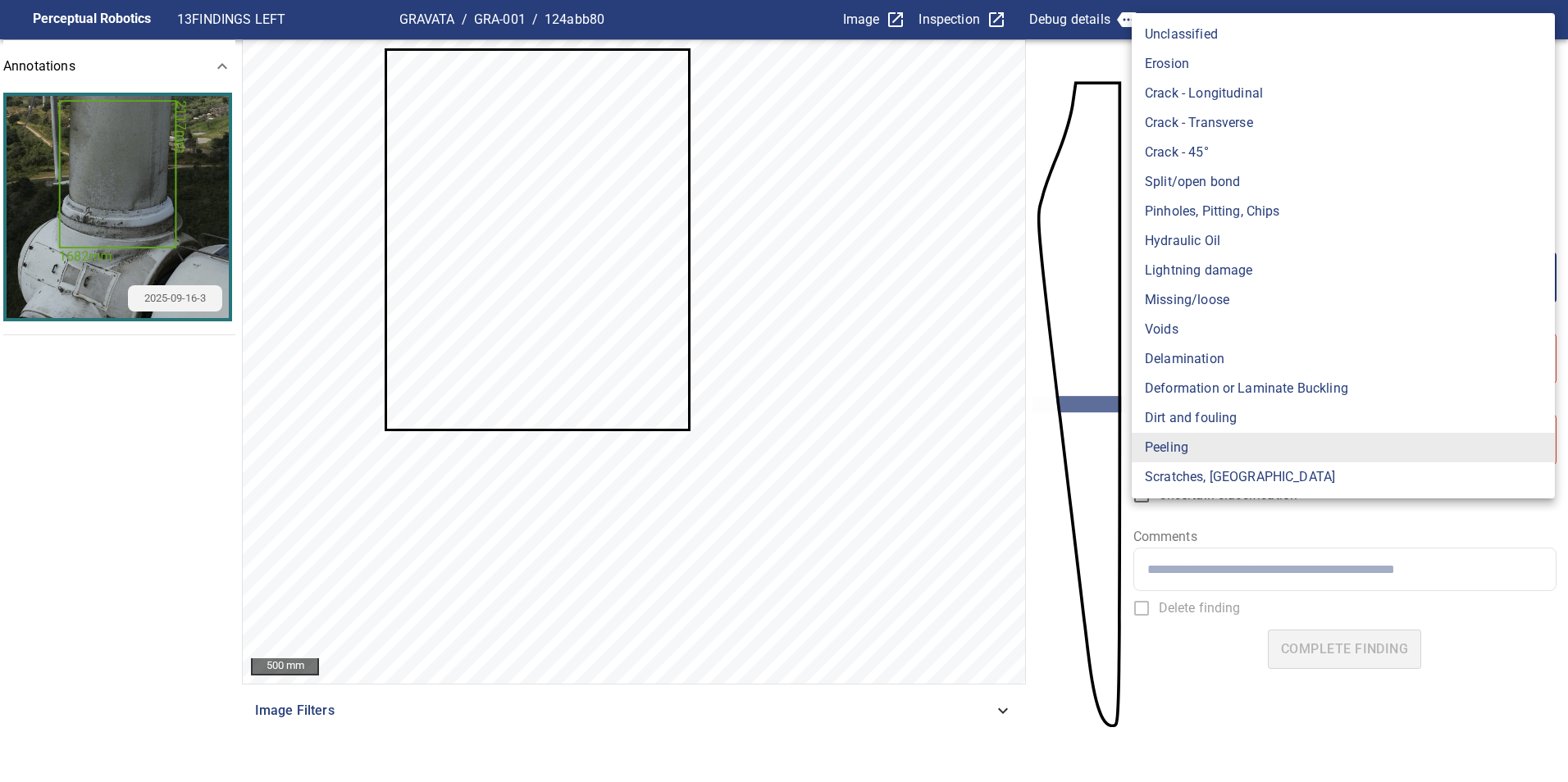
click at [1241, 274] on li "Lightning damage" at bounding box center [1343, 270] width 423 height 29
type input "**********"
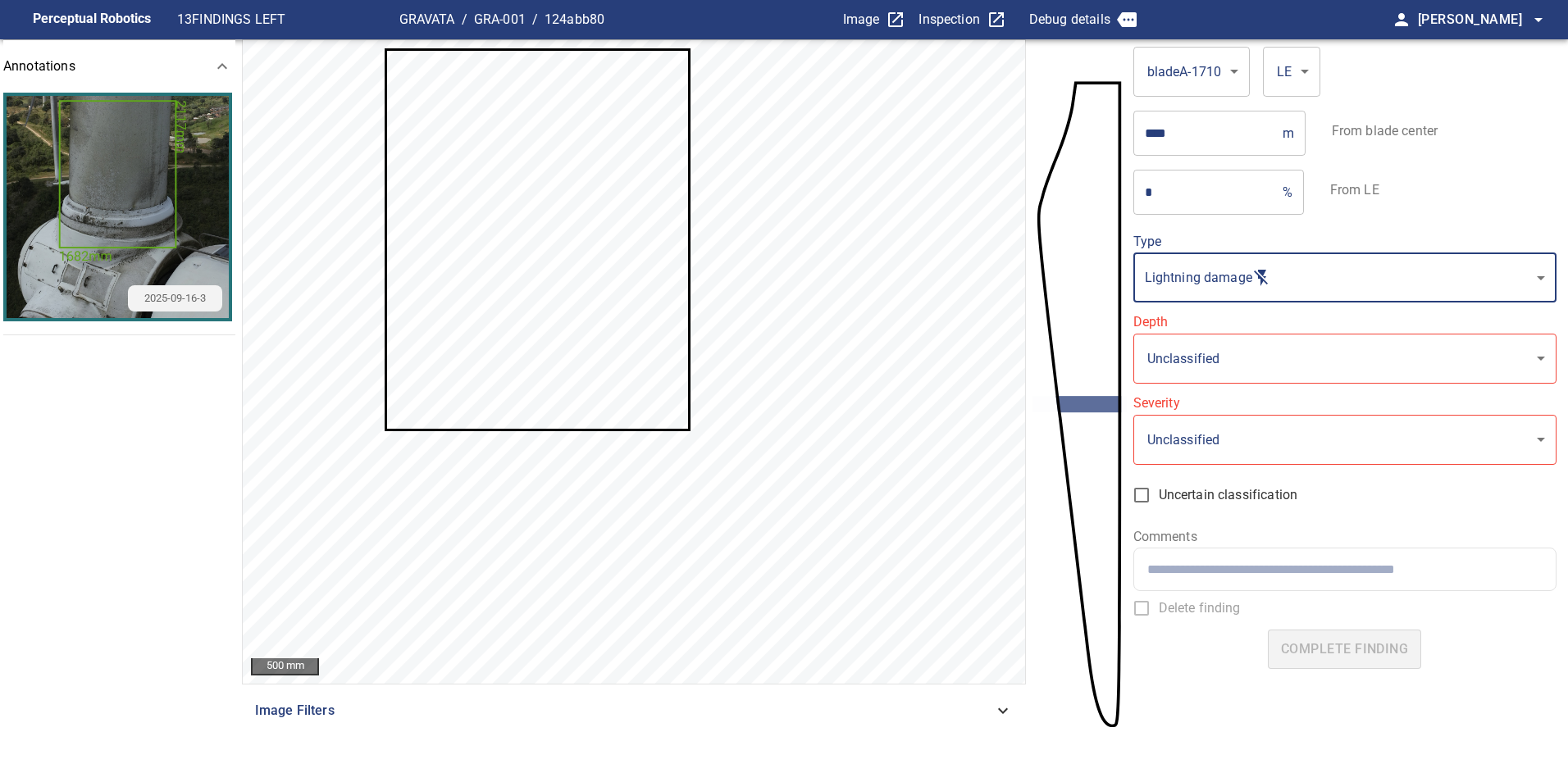
click at [1243, 345] on body "**********" at bounding box center [784, 391] width 1568 height 782
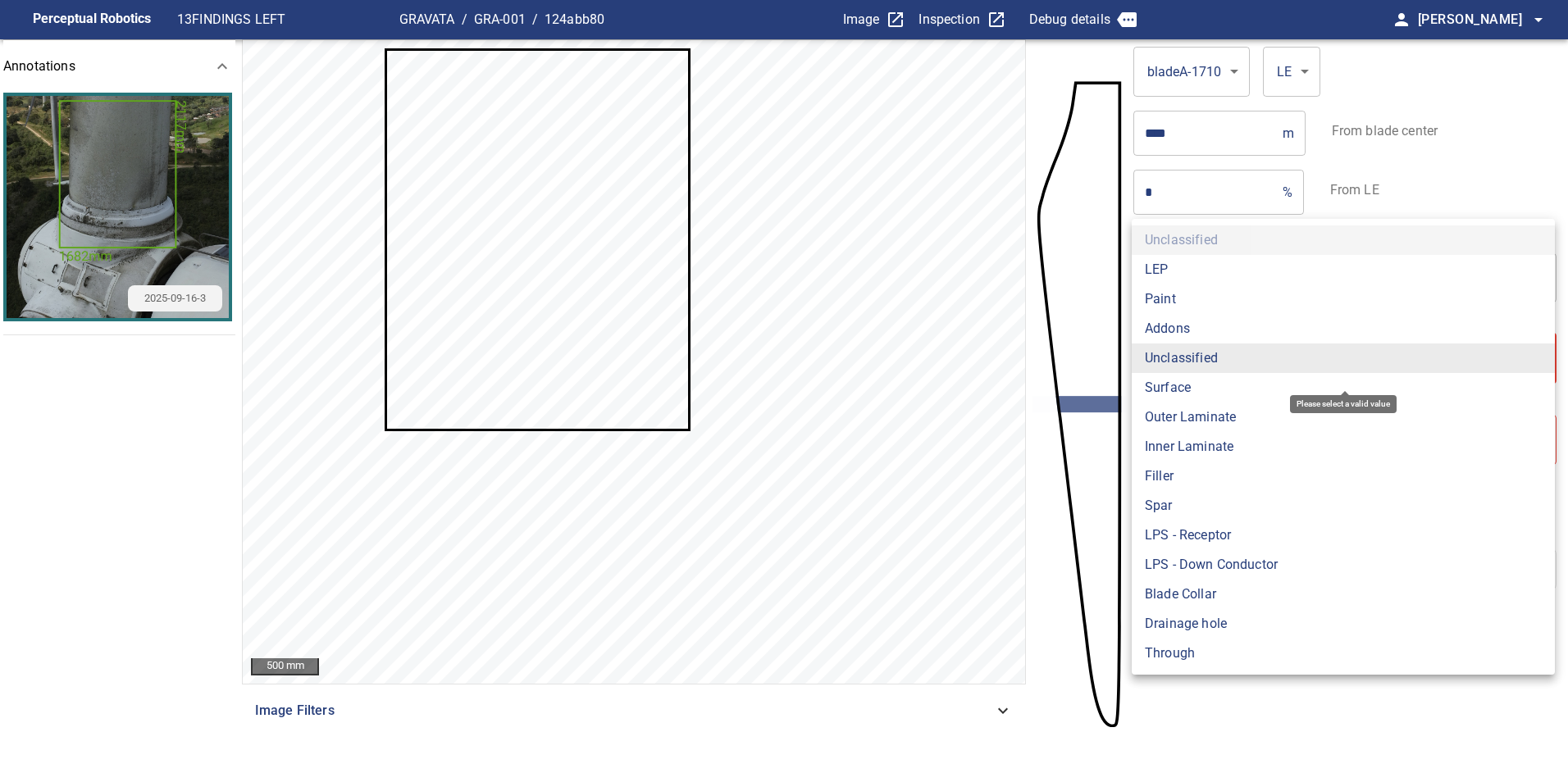
click at [1229, 391] on li "Surface" at bounding box center [1343, 388] width 423 height 29
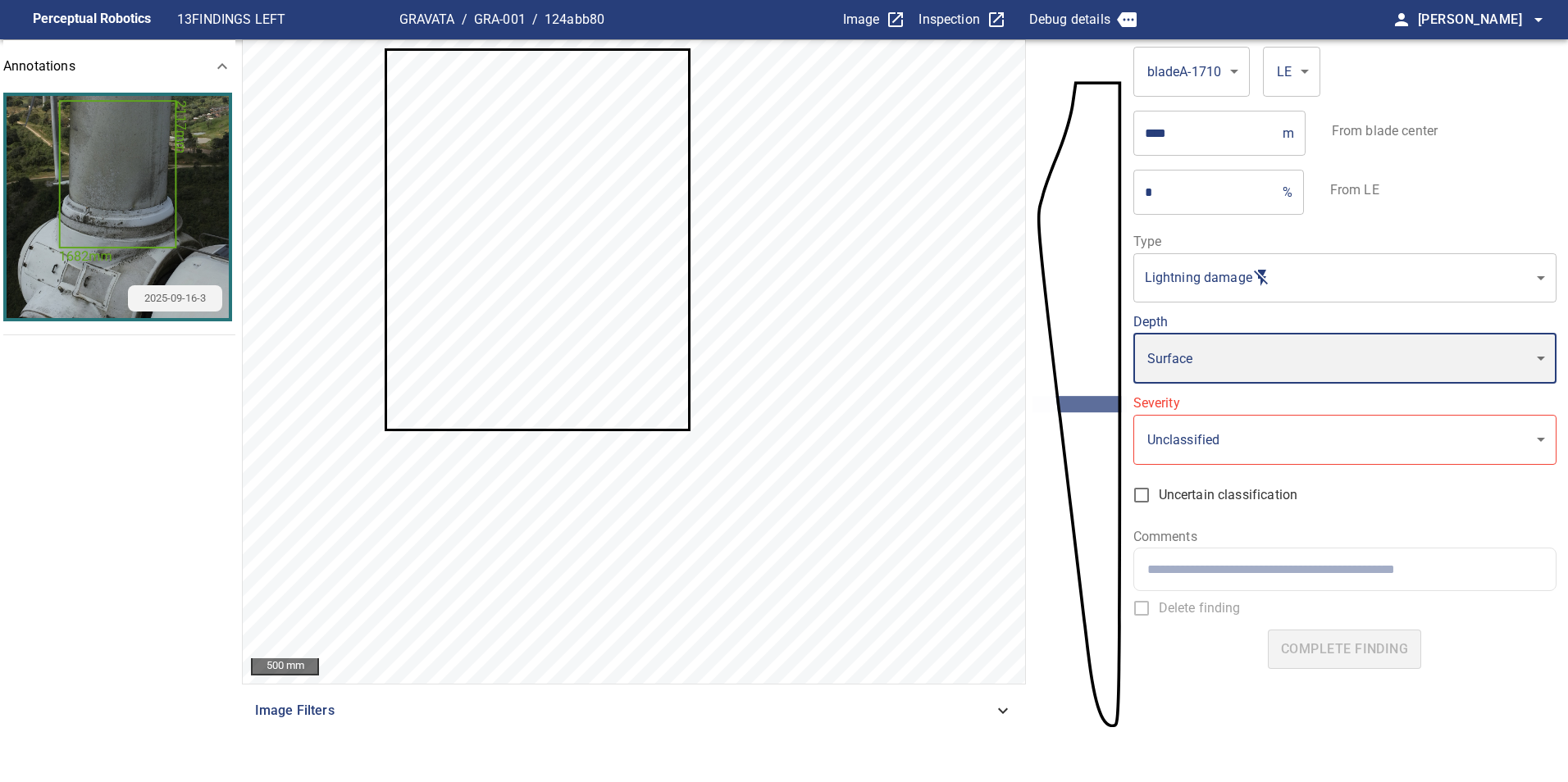
type input "*******"
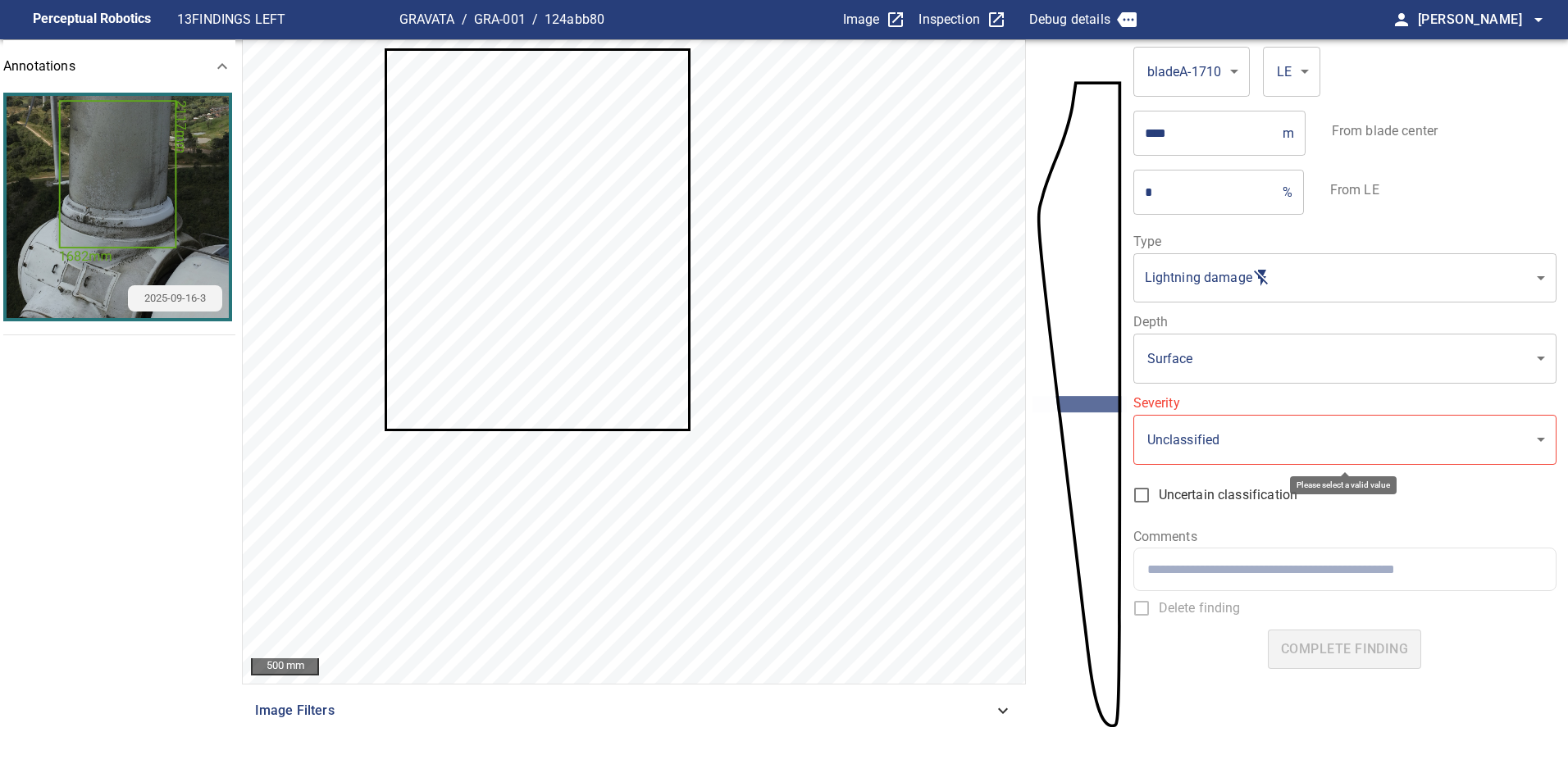
click at [1212, 452] on body "**********" at bounding box center [784, 391] width 1568 height 782
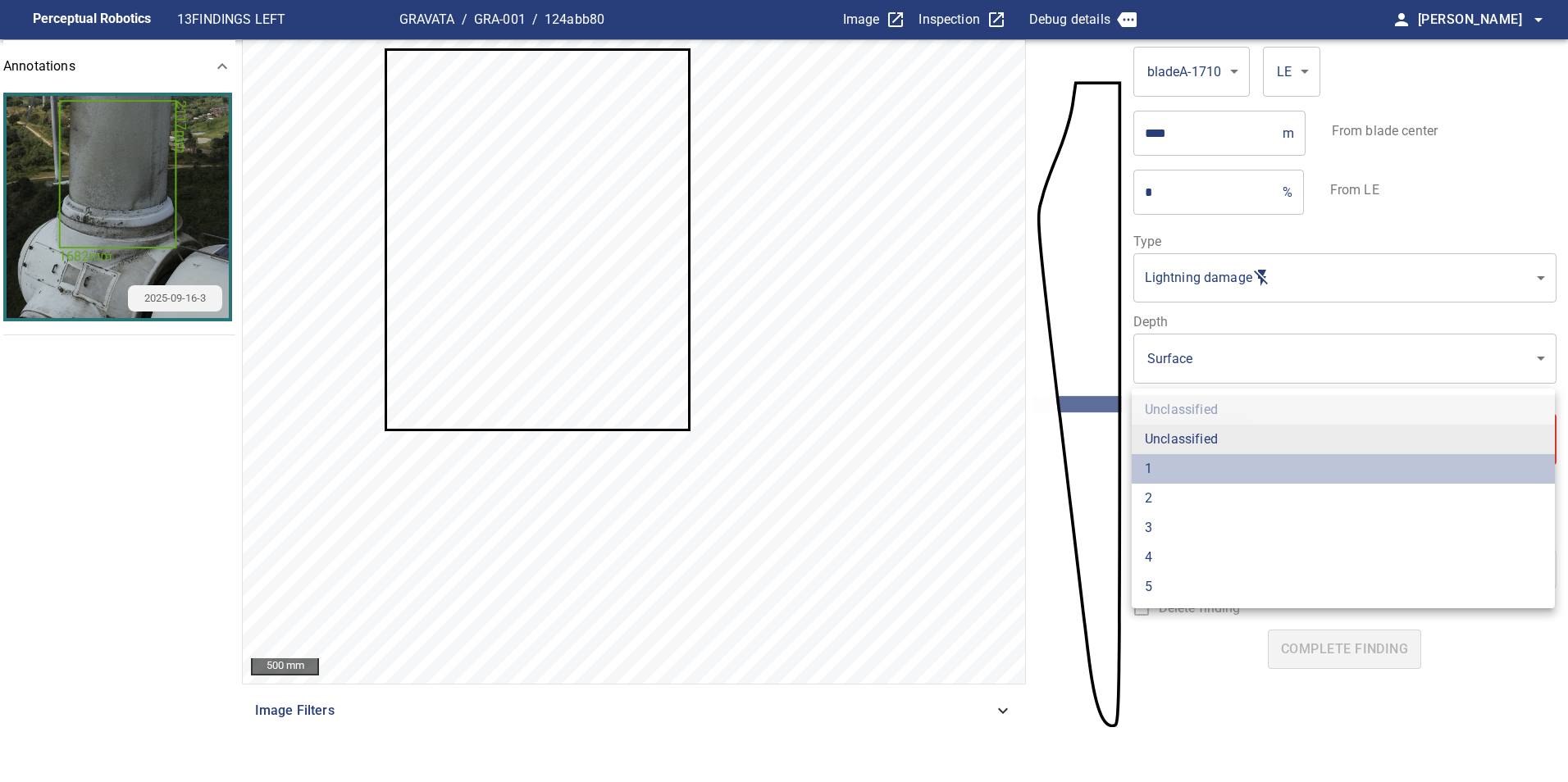
click at [1199, 476] on li "1" at bounding box center [1343, 468] width 423 height 29
type input "*"
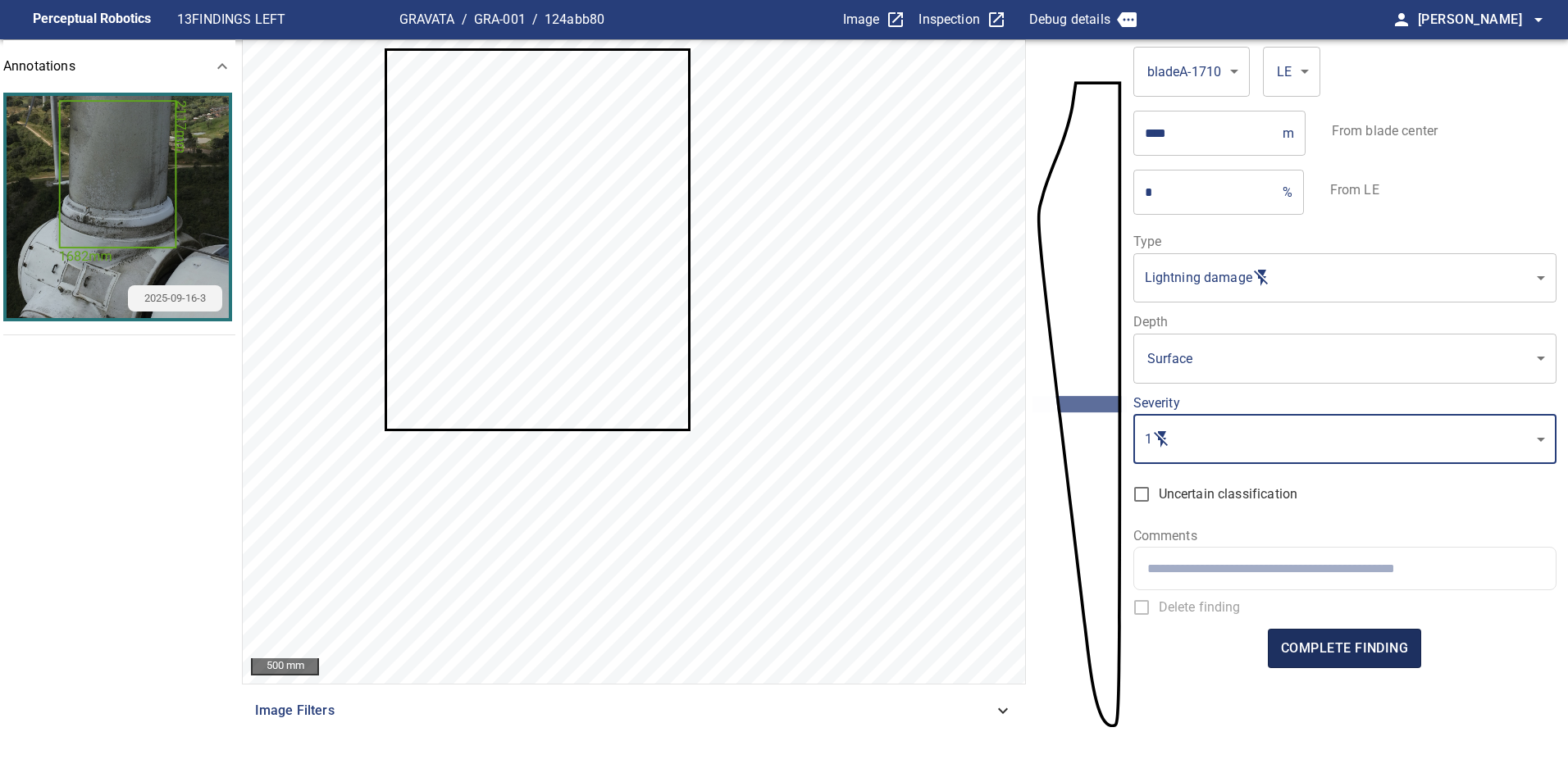
click at [1359, 644] on span "complete finding" at bounding box center [1344, 648] width 127 height 23
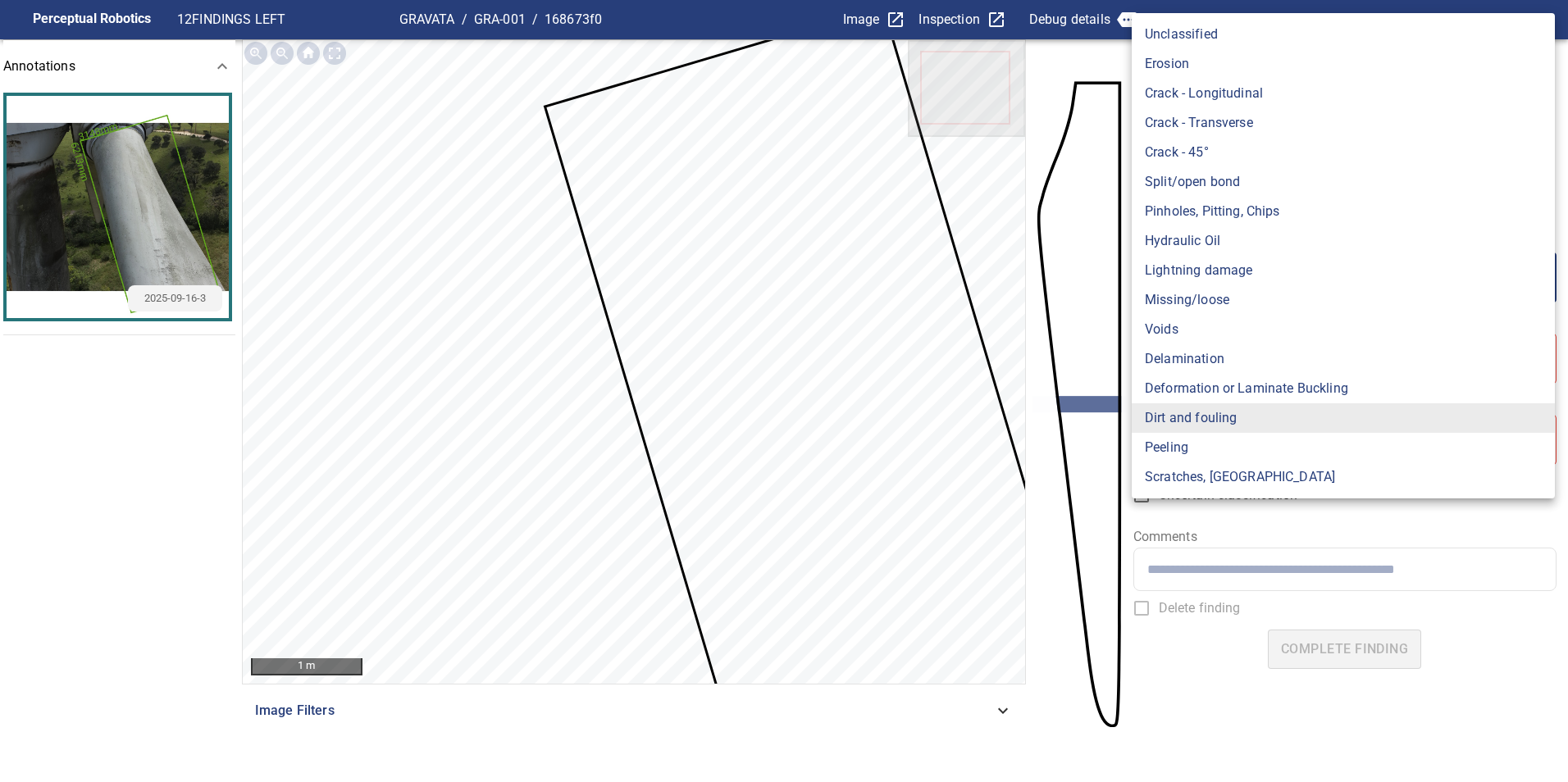
click at [1256, 290] on body "**********" at bounding box center [784, 391] width 1568 height 782
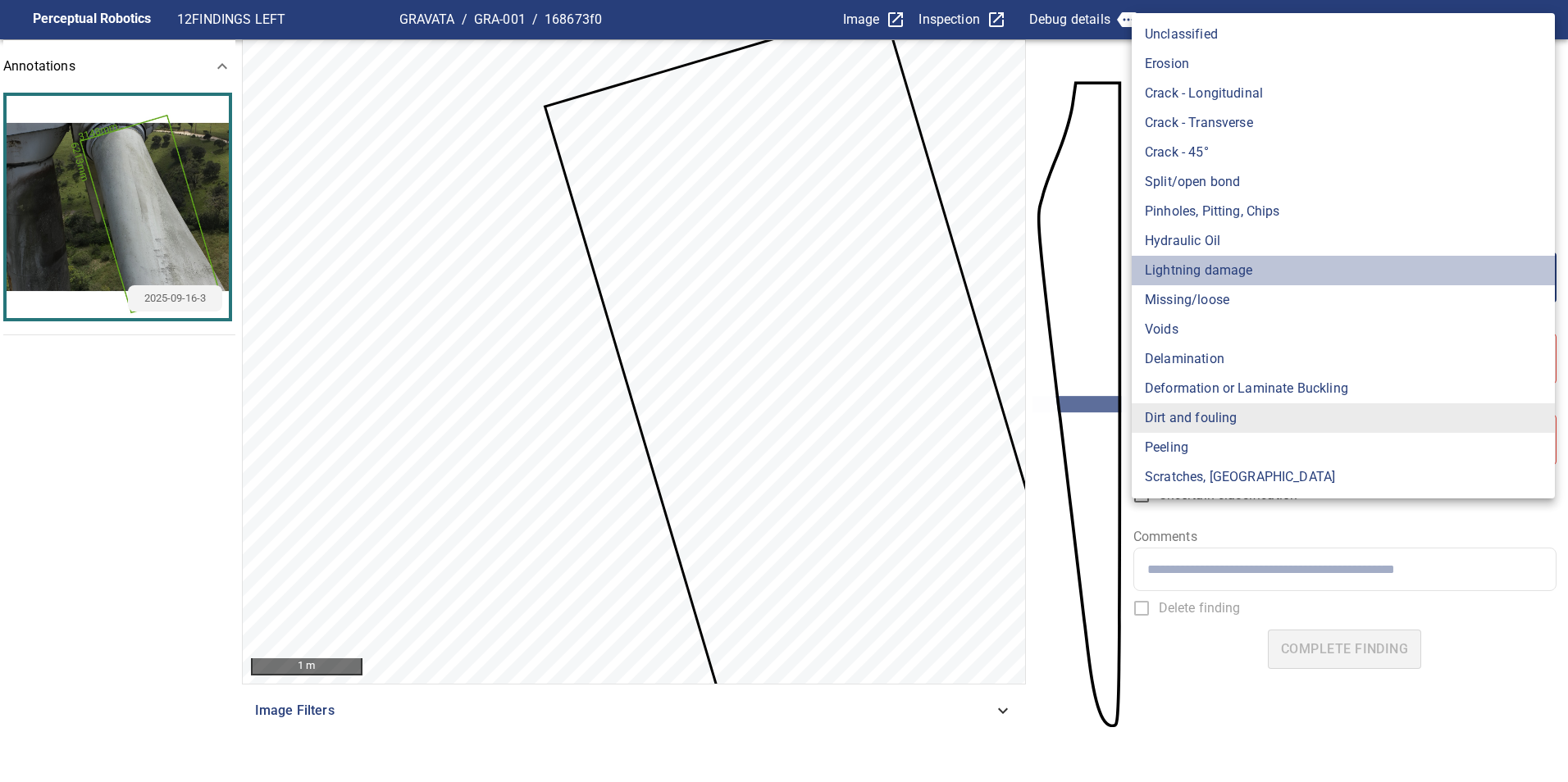
click at [1256, 278] on li "Lightning damage" at bounding box center [1343, 270] width 423 height 29
type input "**********"
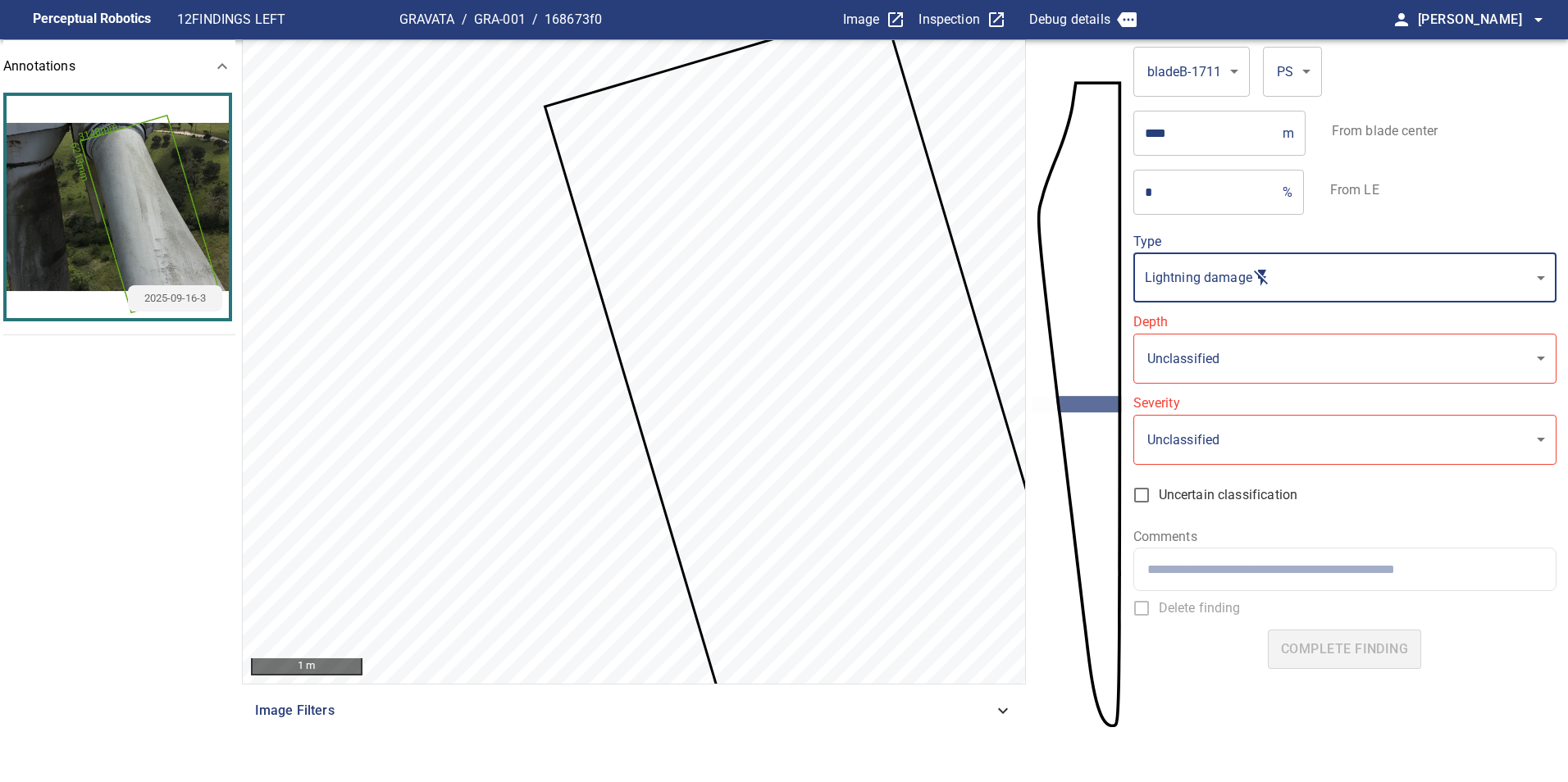
click at [1253, 336] on body "**********" at bounding box center [784, 391] width 1568 height 782
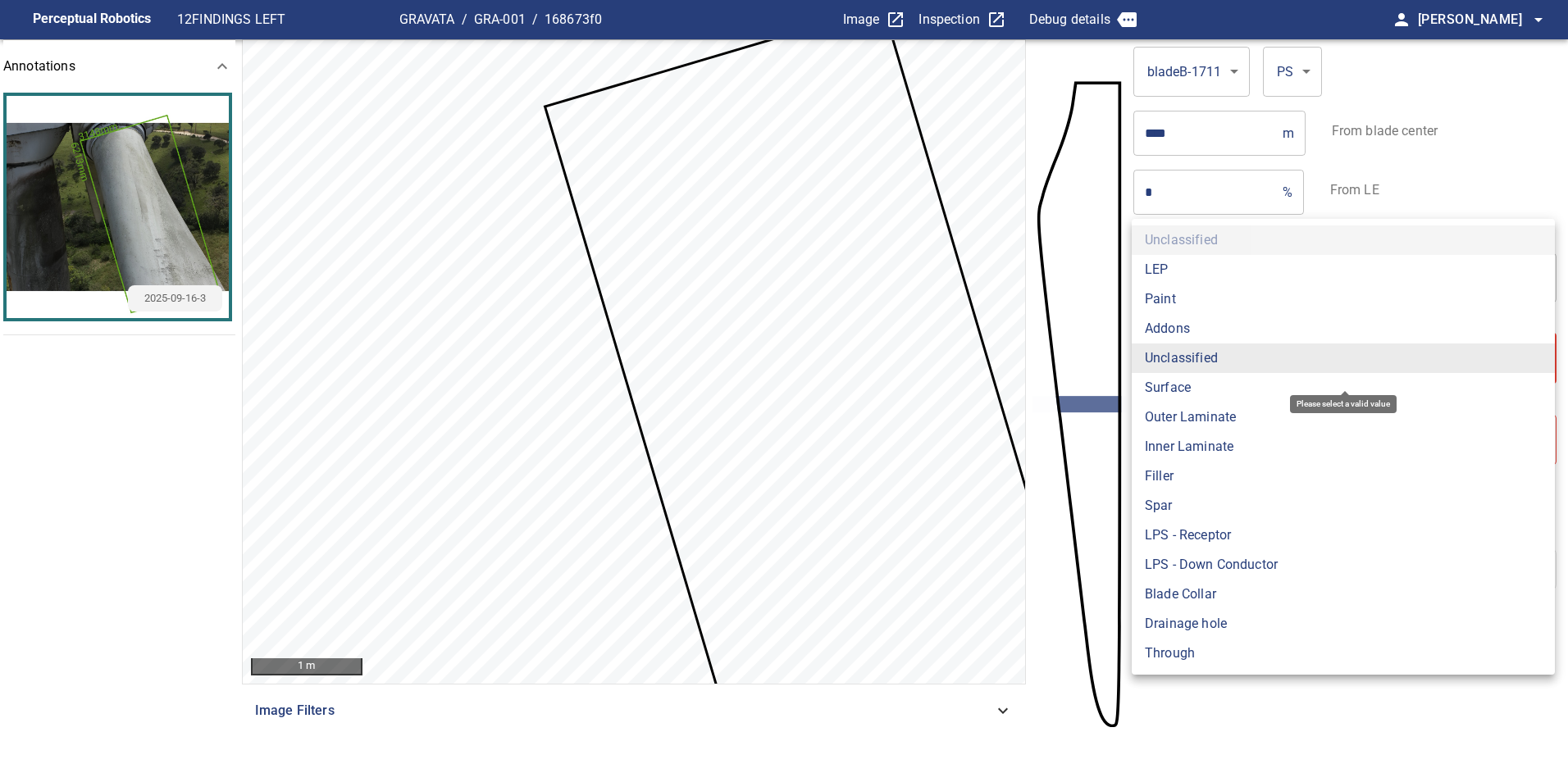
click at [1227, 377] on li "Surface" at bounding box center [1343, 388] width 423 height 29
type input "*******"
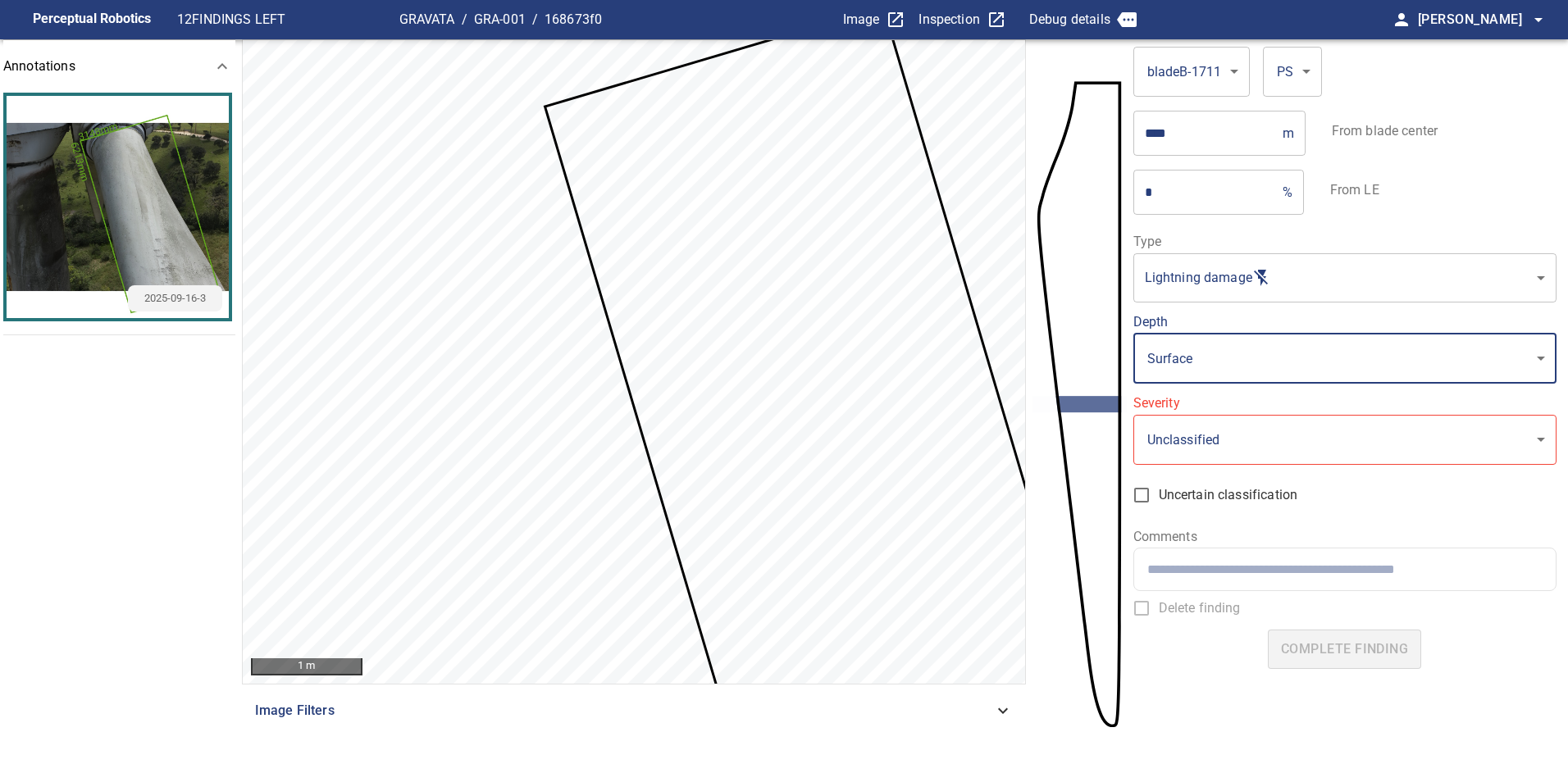
click at [1201, 427] on body "**********" at bounding box center [784, 391] width 1568 height 782
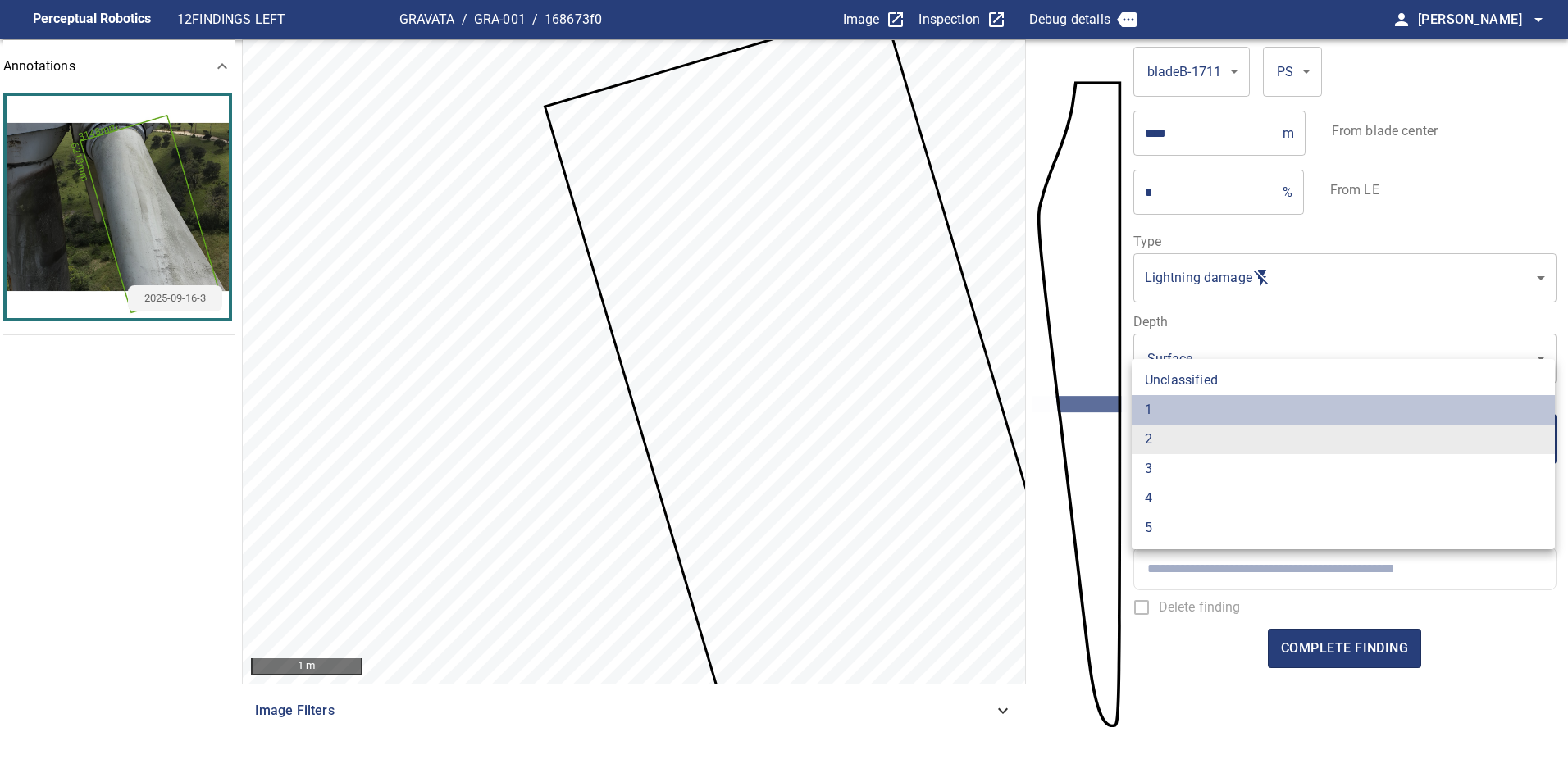
click at [1198, 418] on li "1" at bounding box center [1343, 409] width 423 height 29
type input "*"
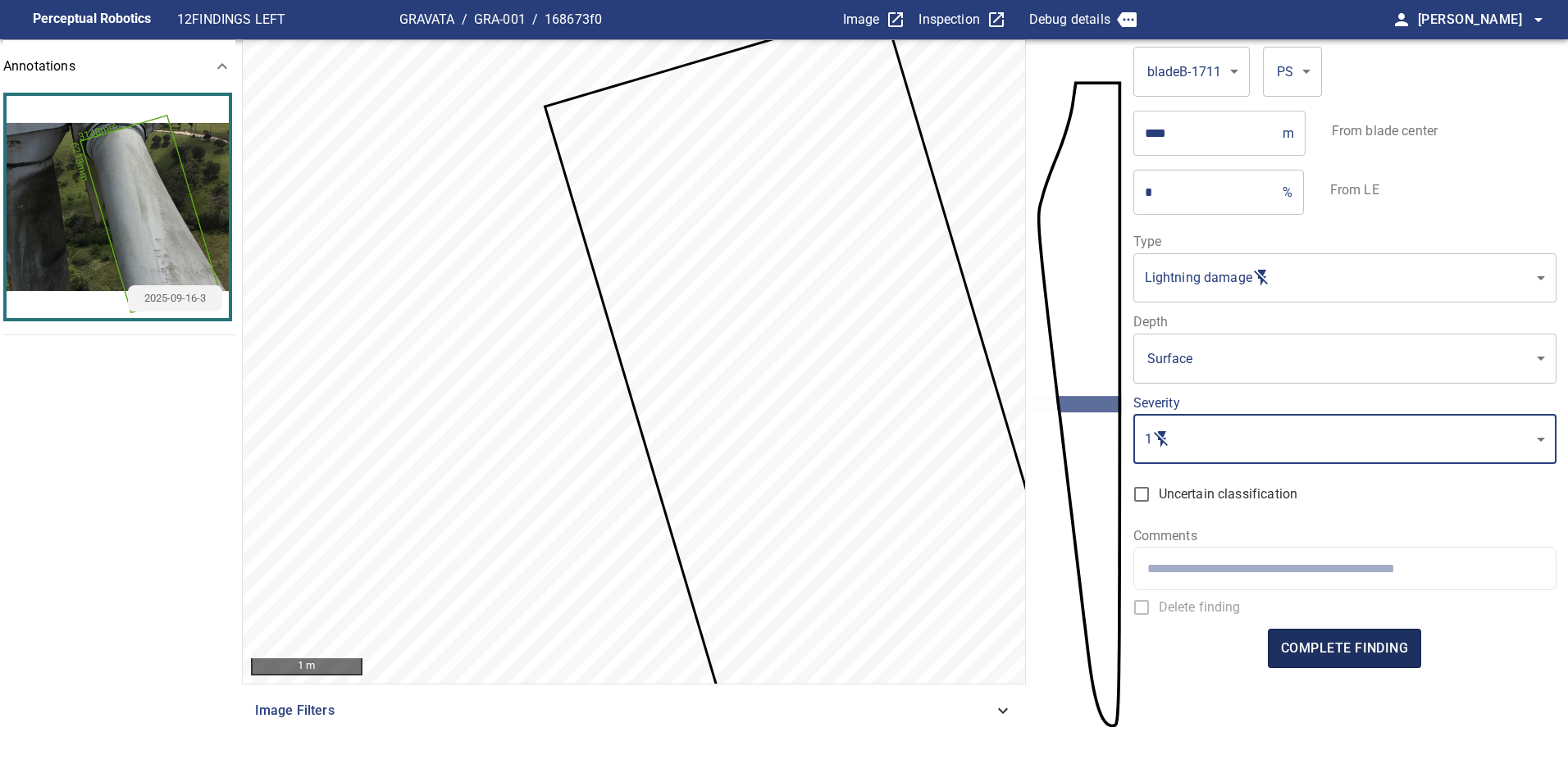
click at [1370, 644] on span "complete finding" at bounding box center [1344, 648] width 127 height 23
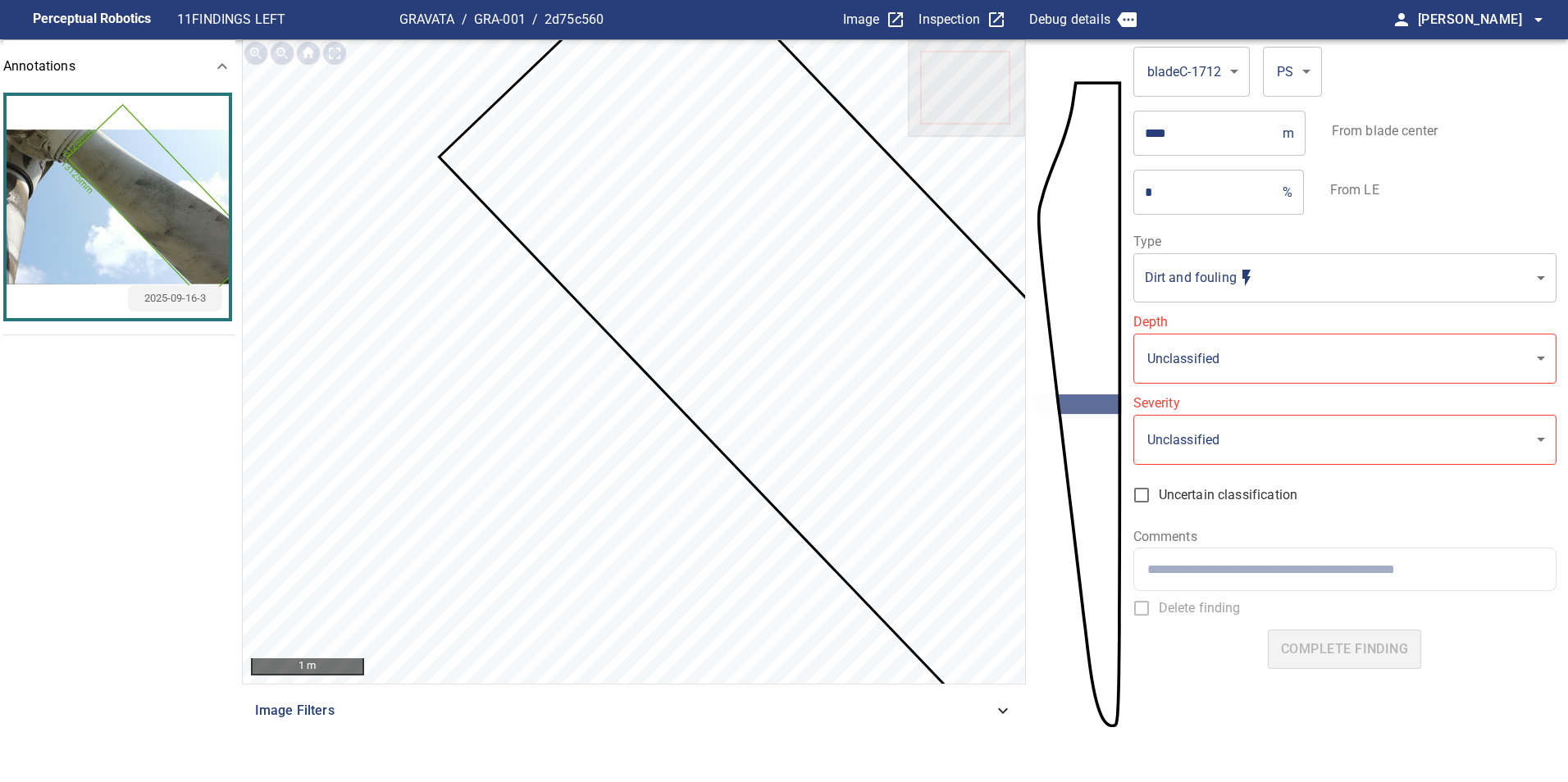
click at [1235, 244] on label "Type" at bounding box center [1344, 242] width 423 height 13
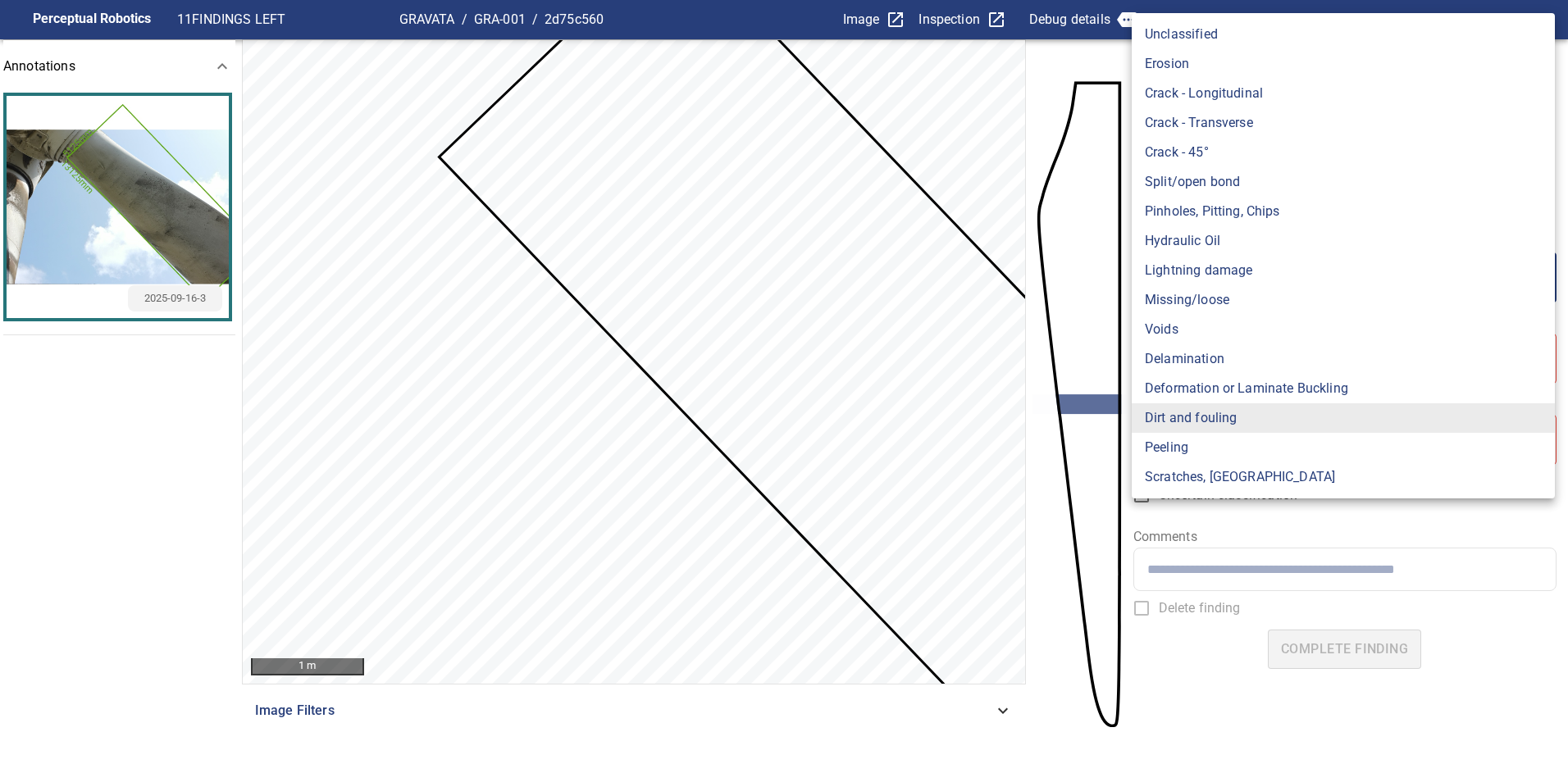
click at [1247, 264] on body "**********" at bounding box center [784, 391] width 1568 height 782
click at [1247, 264] on li "Lightning damage" at bounding box center [1343, 270] width 423 height 29
type input "**********"
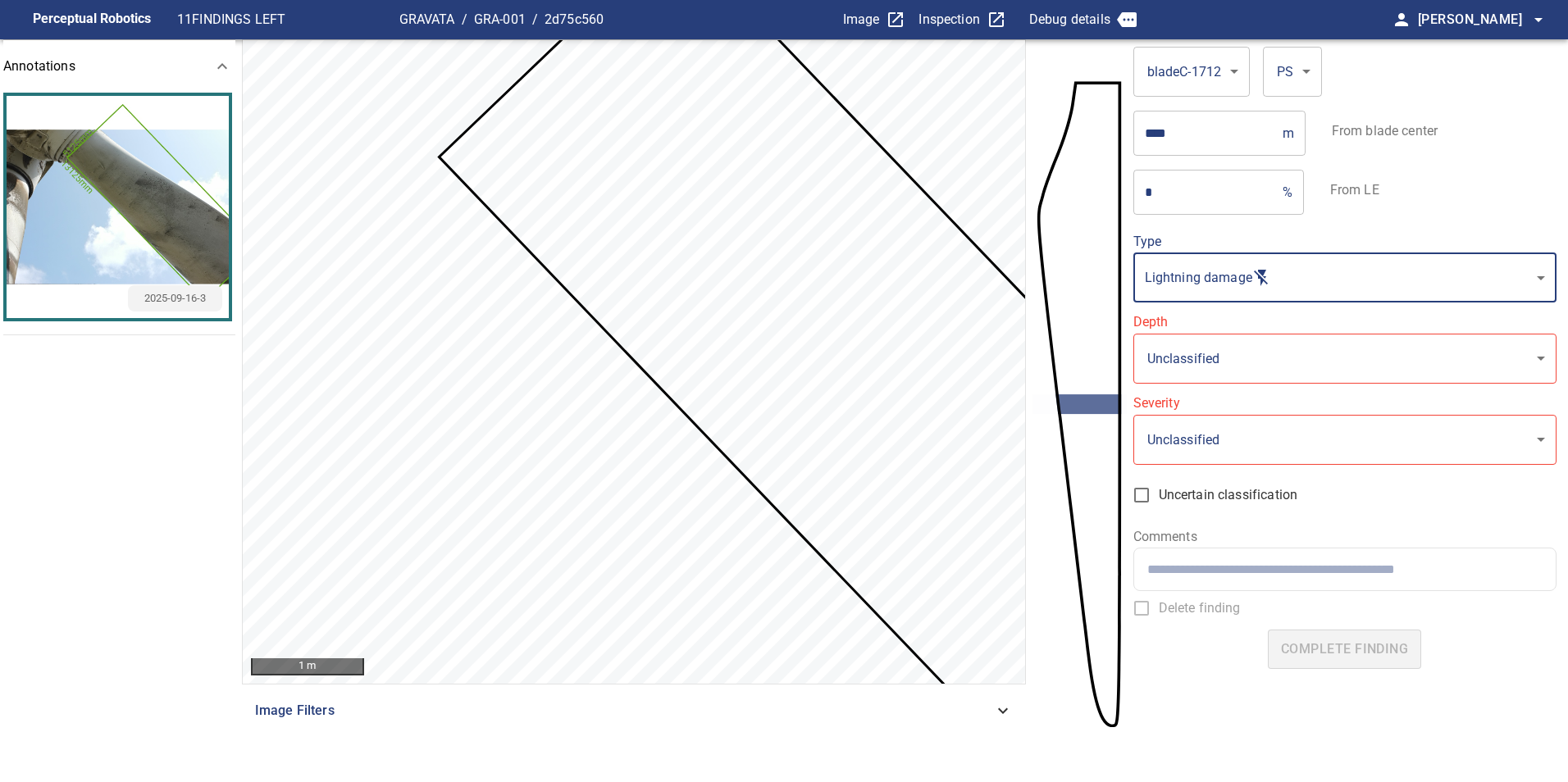
click at [1243, 370] on body "**********" at bounding box center [784, 391] width 1568 height 782
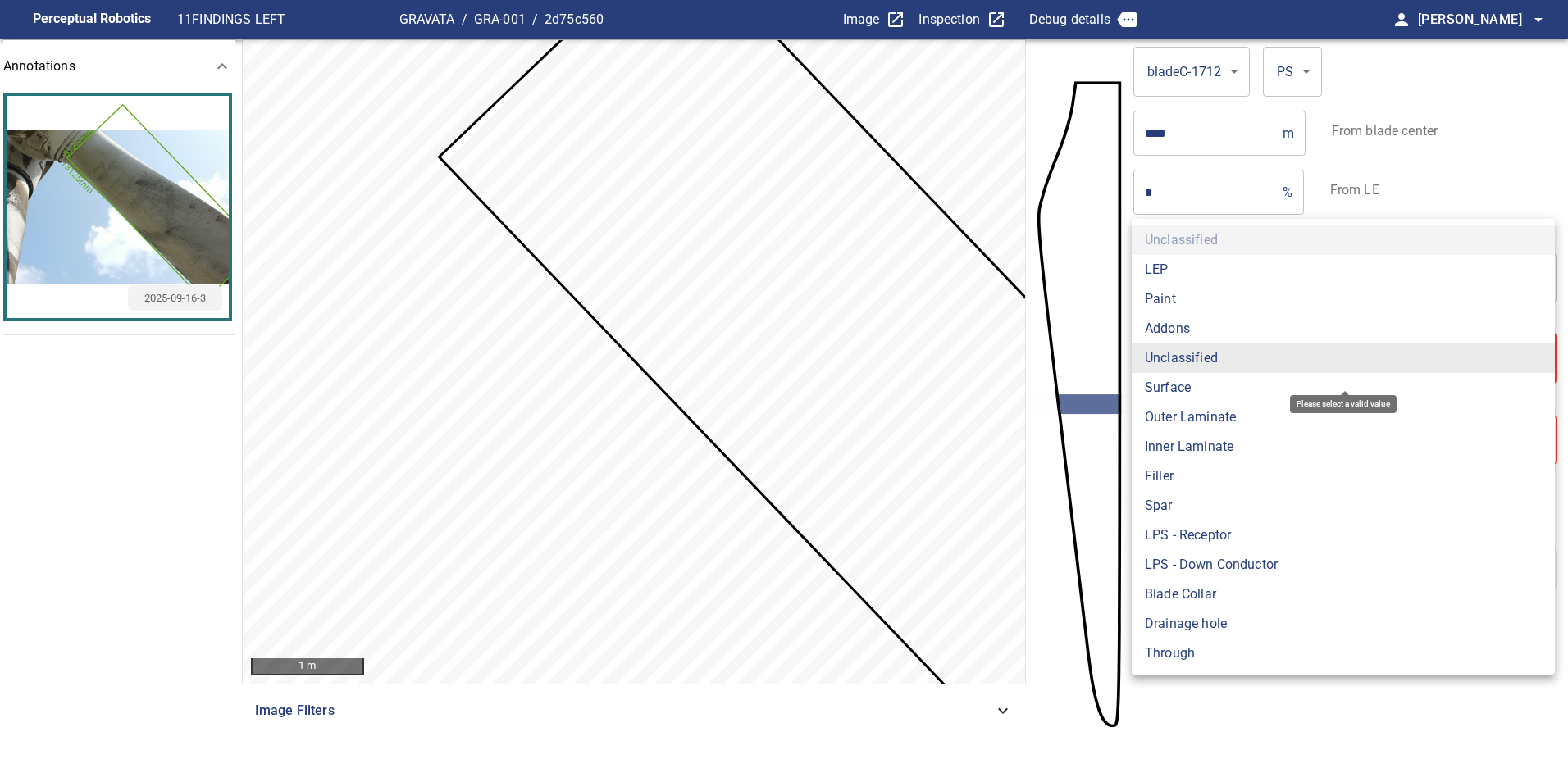
click at [1240, 386] on li "Surface" at bounding box center [1343, 388] width 423 height 29
type input "*******"
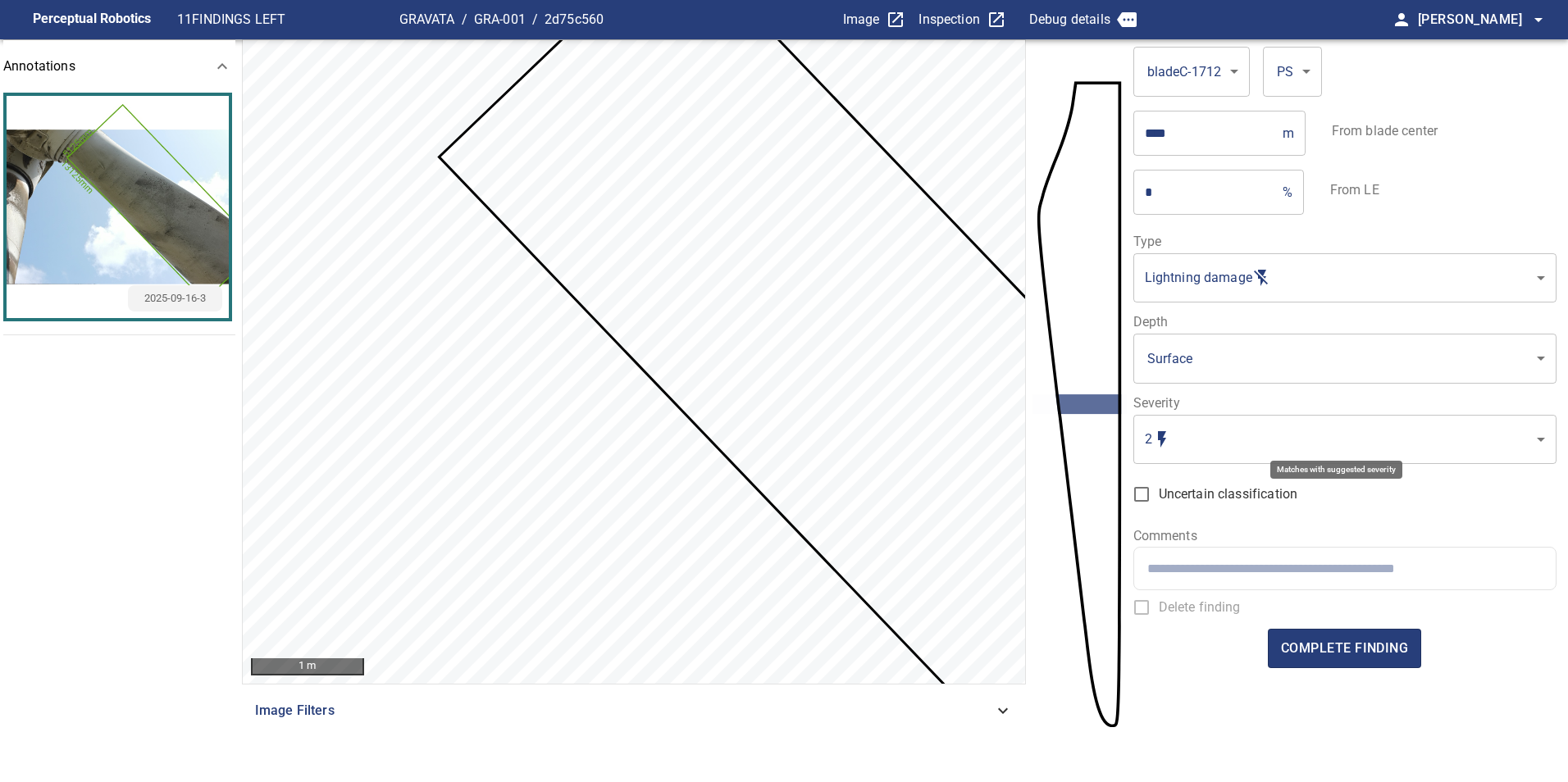
click at [1194, 447] on body "**********" at bounding box center [784, 391] width 1568 height 782
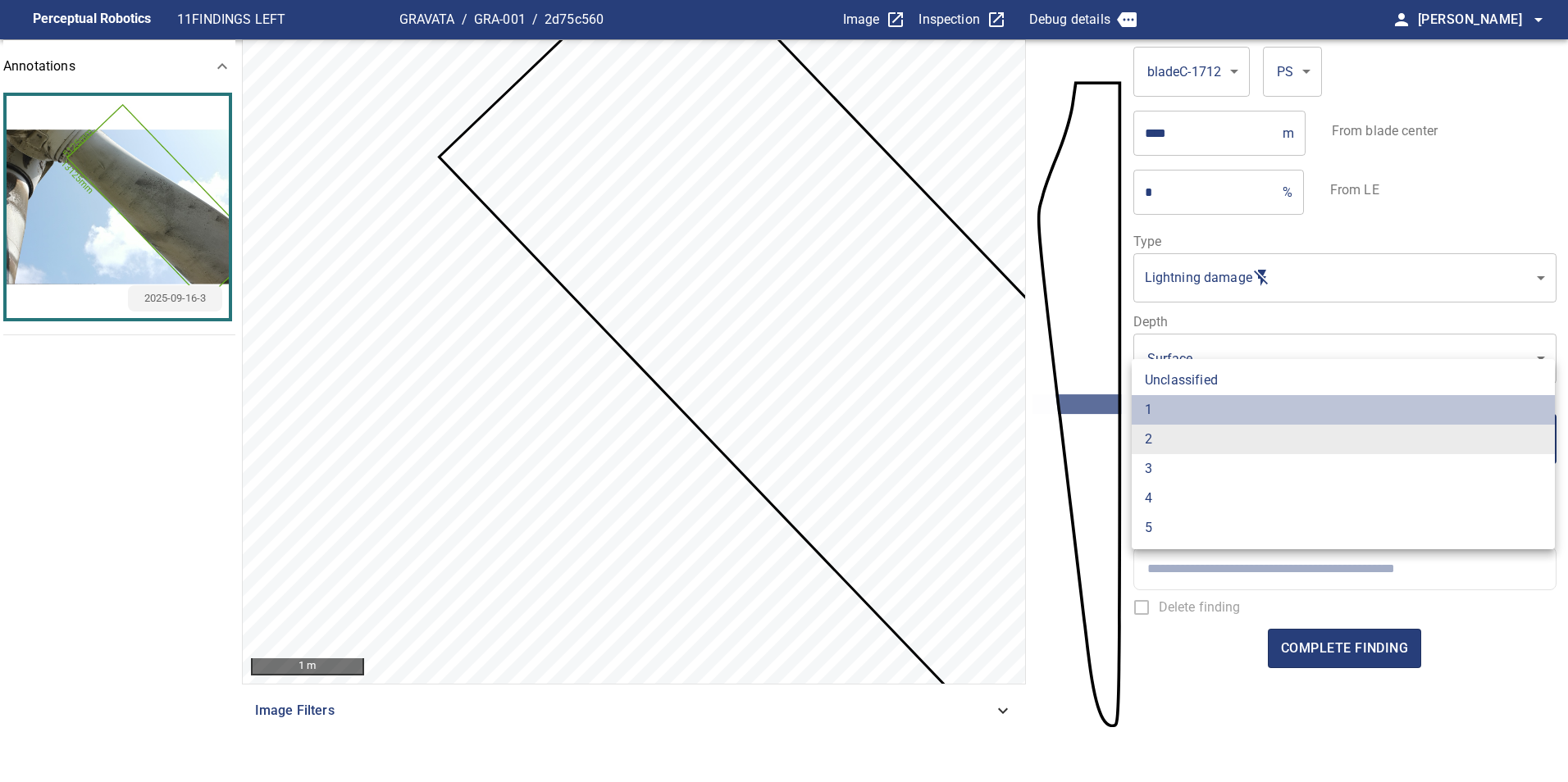
click at [1187, 409] on li "1" at bounding box center [1343, 409] width 423 height 29
type input "*"
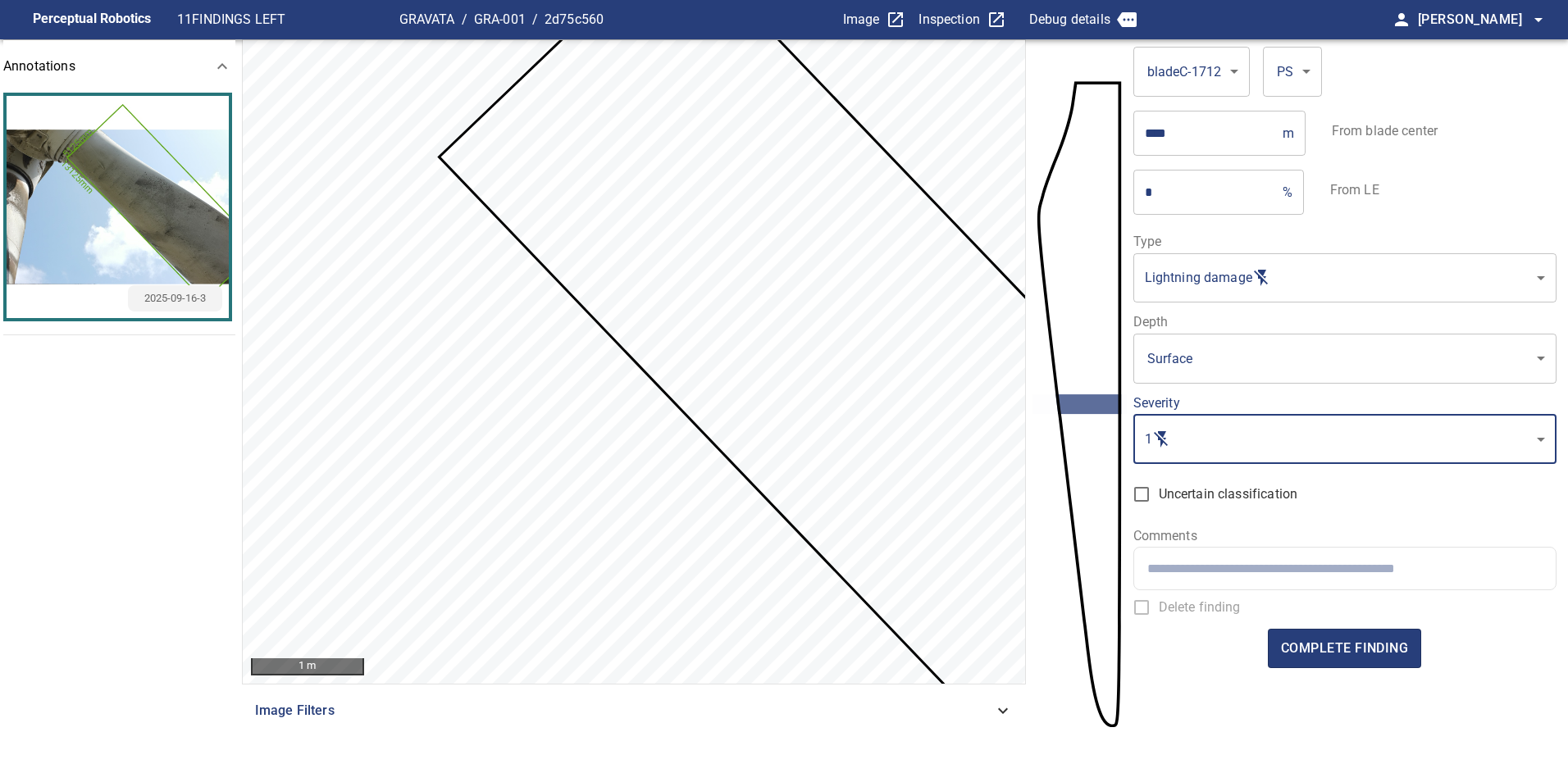
click at [1291, 620] on form "**********" at bounding box center [1344, 398] width 423 height 717
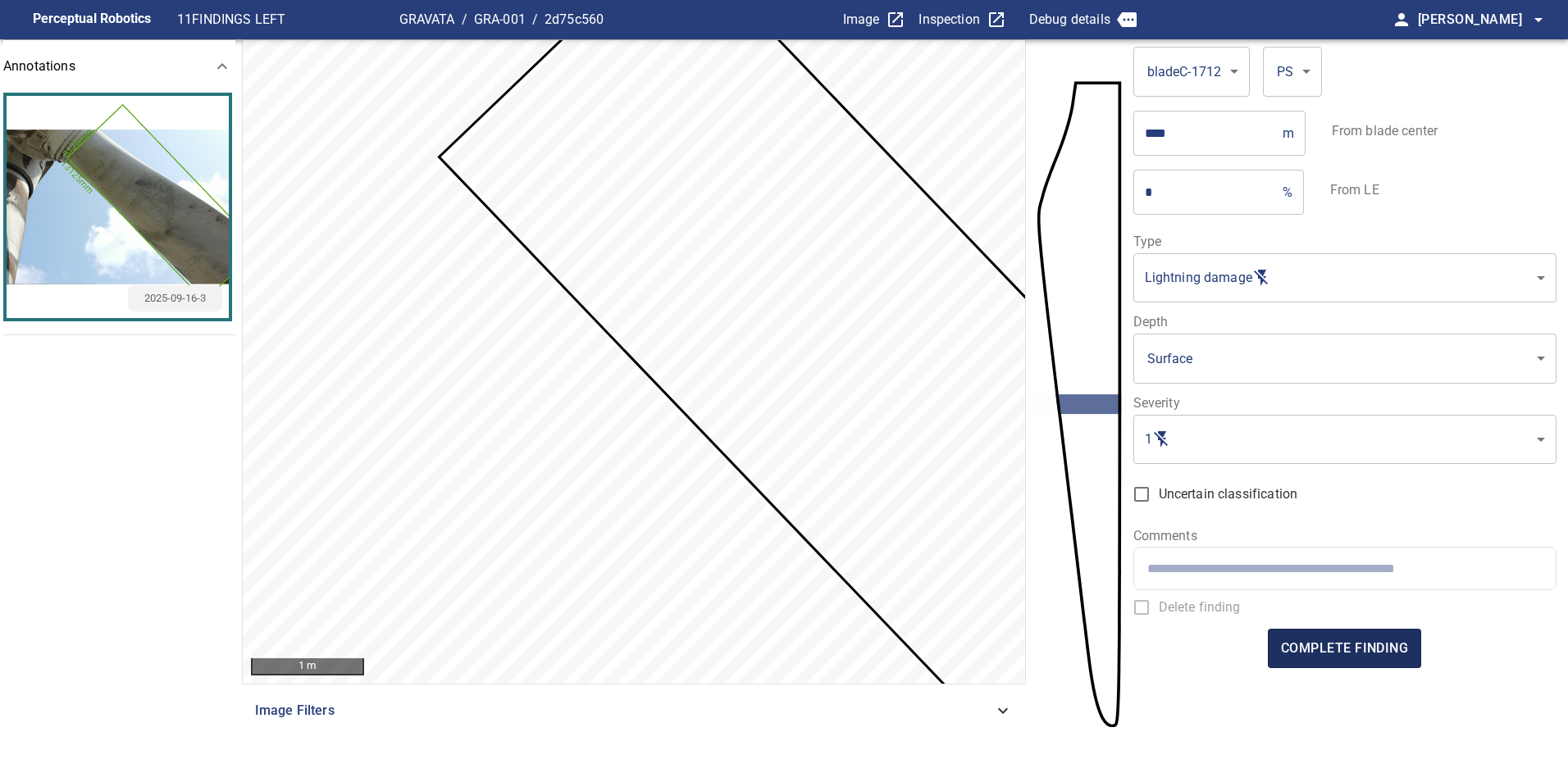
click at [1298, 633] on button "complete finding" at bounding box center [1344, 648] width 153 height 40
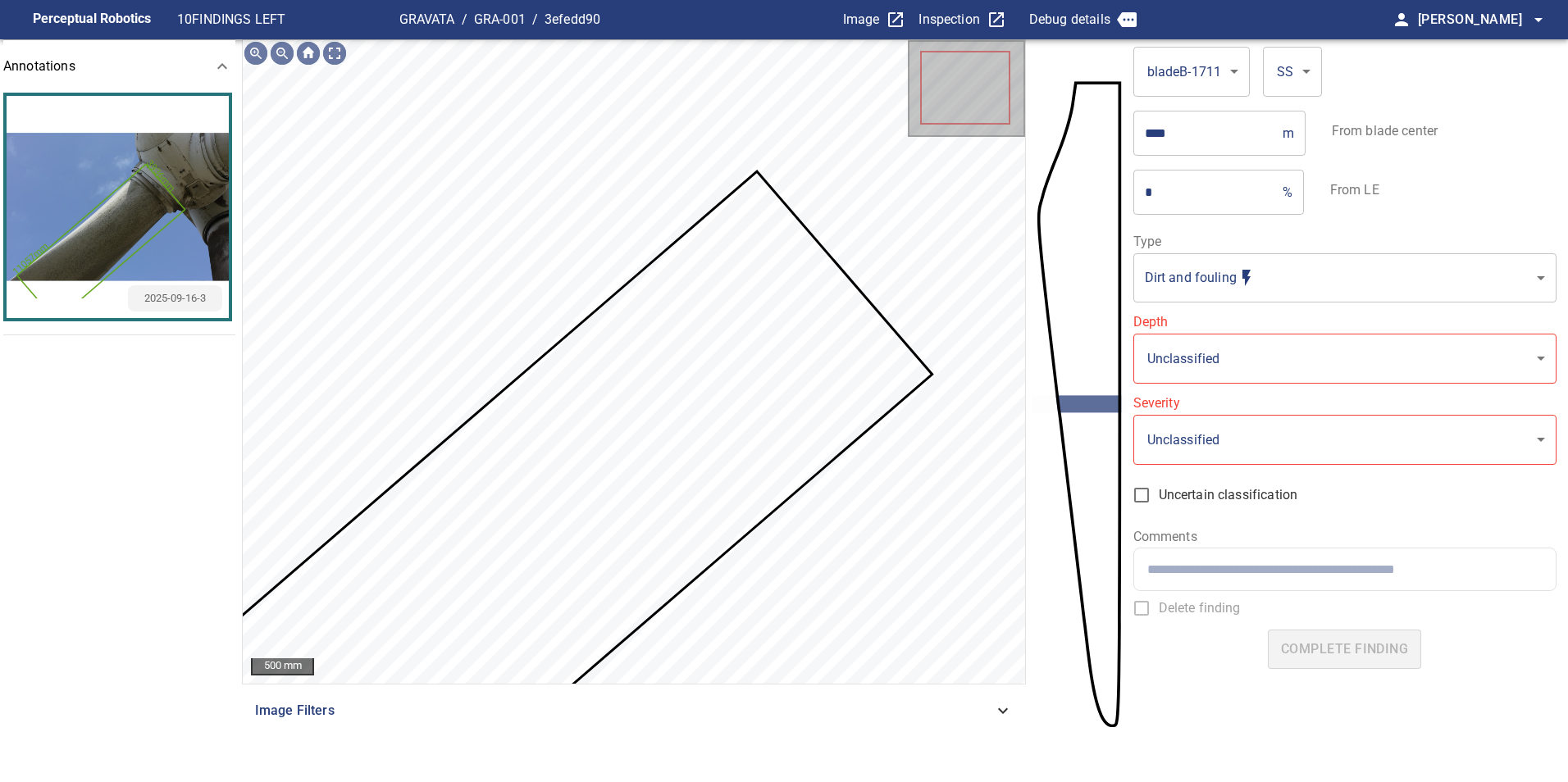
click at [825, 320] on icon at bounding box center [560, 517] width 737 height 688
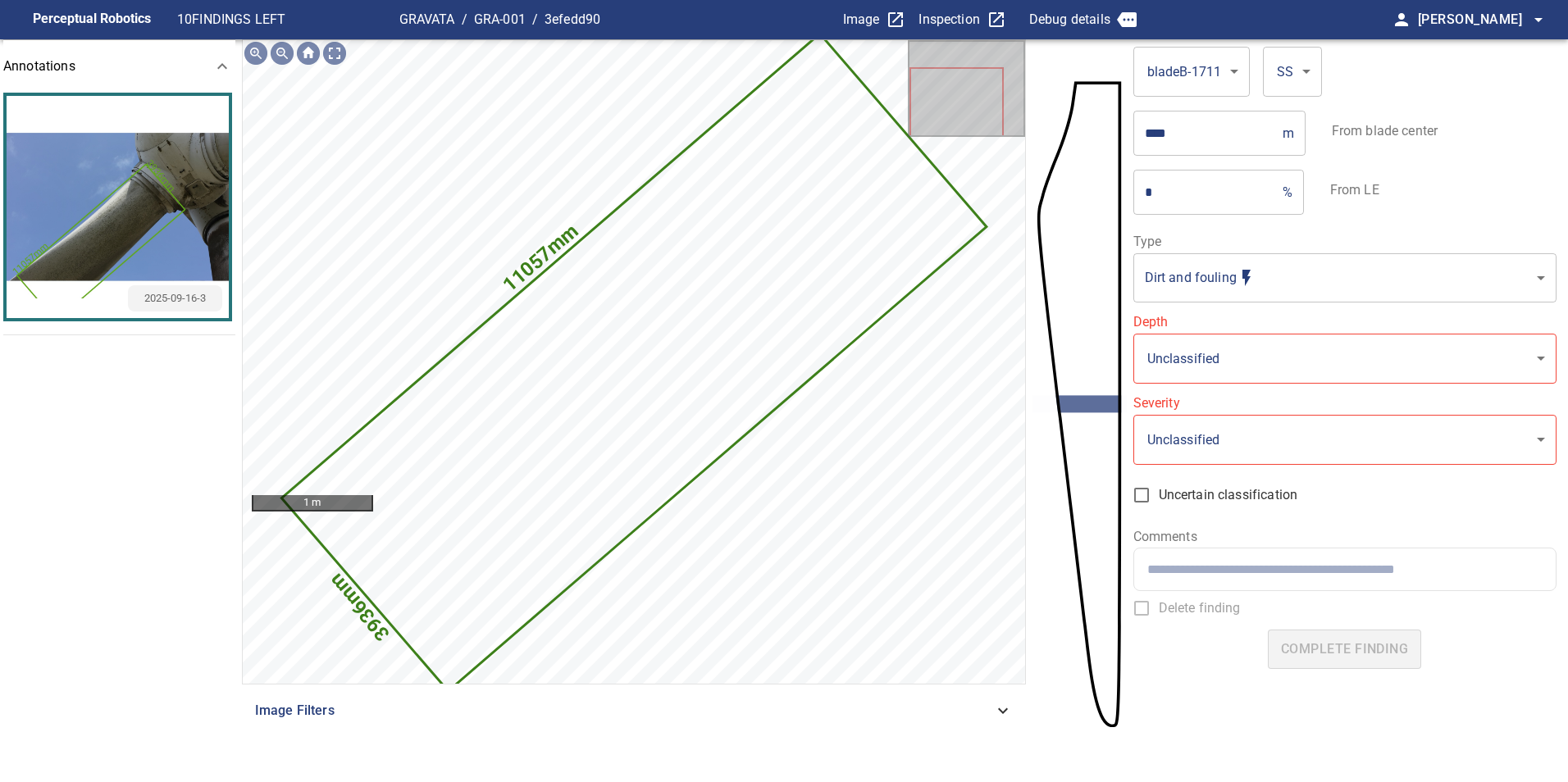
click at [1265, 262] on body "**********" at bounding box center [784, 391] width 1568 height 782
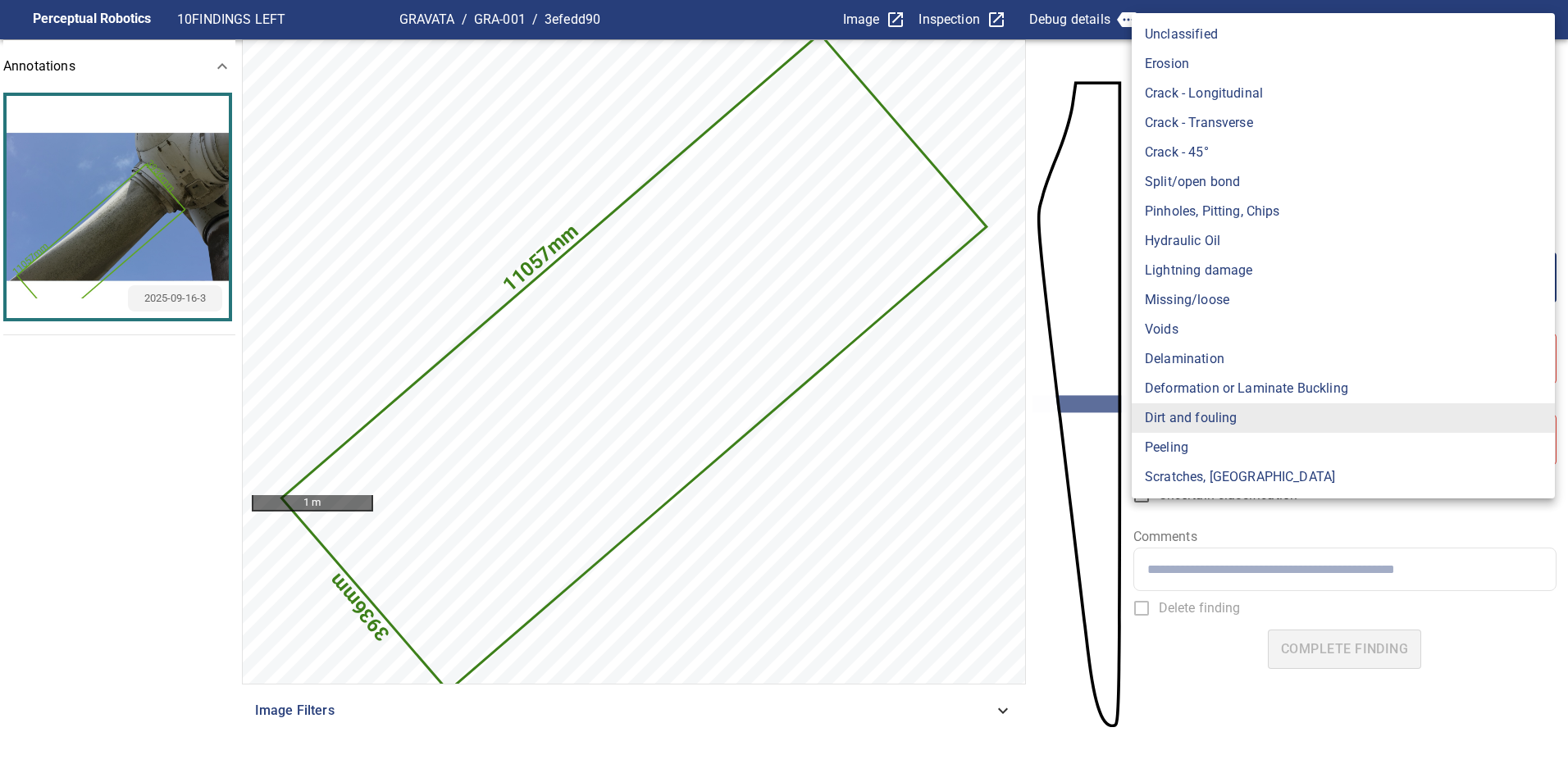
click at [1239, 274] on li "Lightning damage" at bounding box center [1343, 270] width 423 height 29
type input "**********"
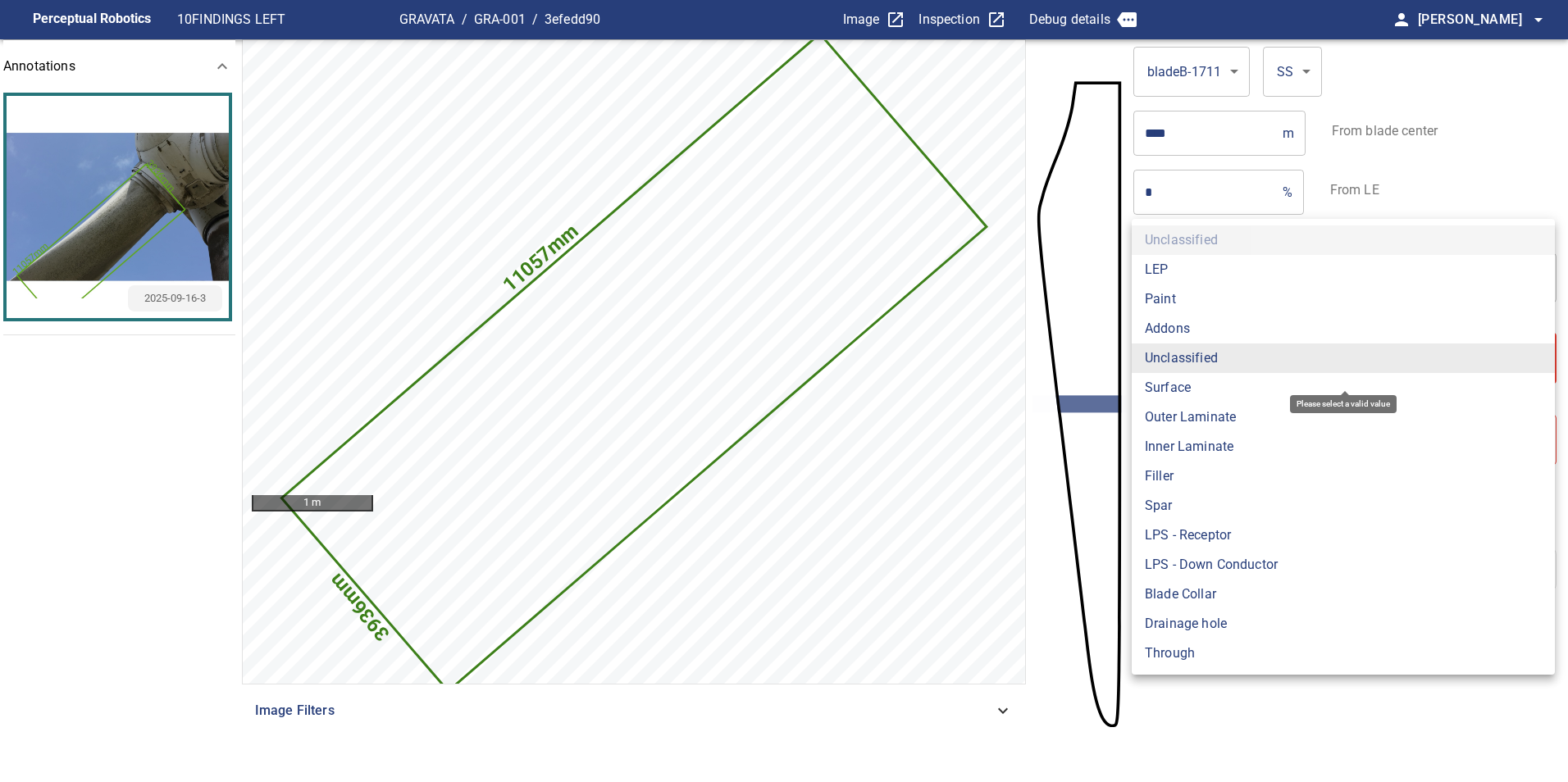
click at [1239, 360] on body "**********" at bounding box center [784, 391] width 1568 height 782
click at [1238, 397] on li "Surface" at bounding box center [1343, 388] width 423 height 29
type input "*******"
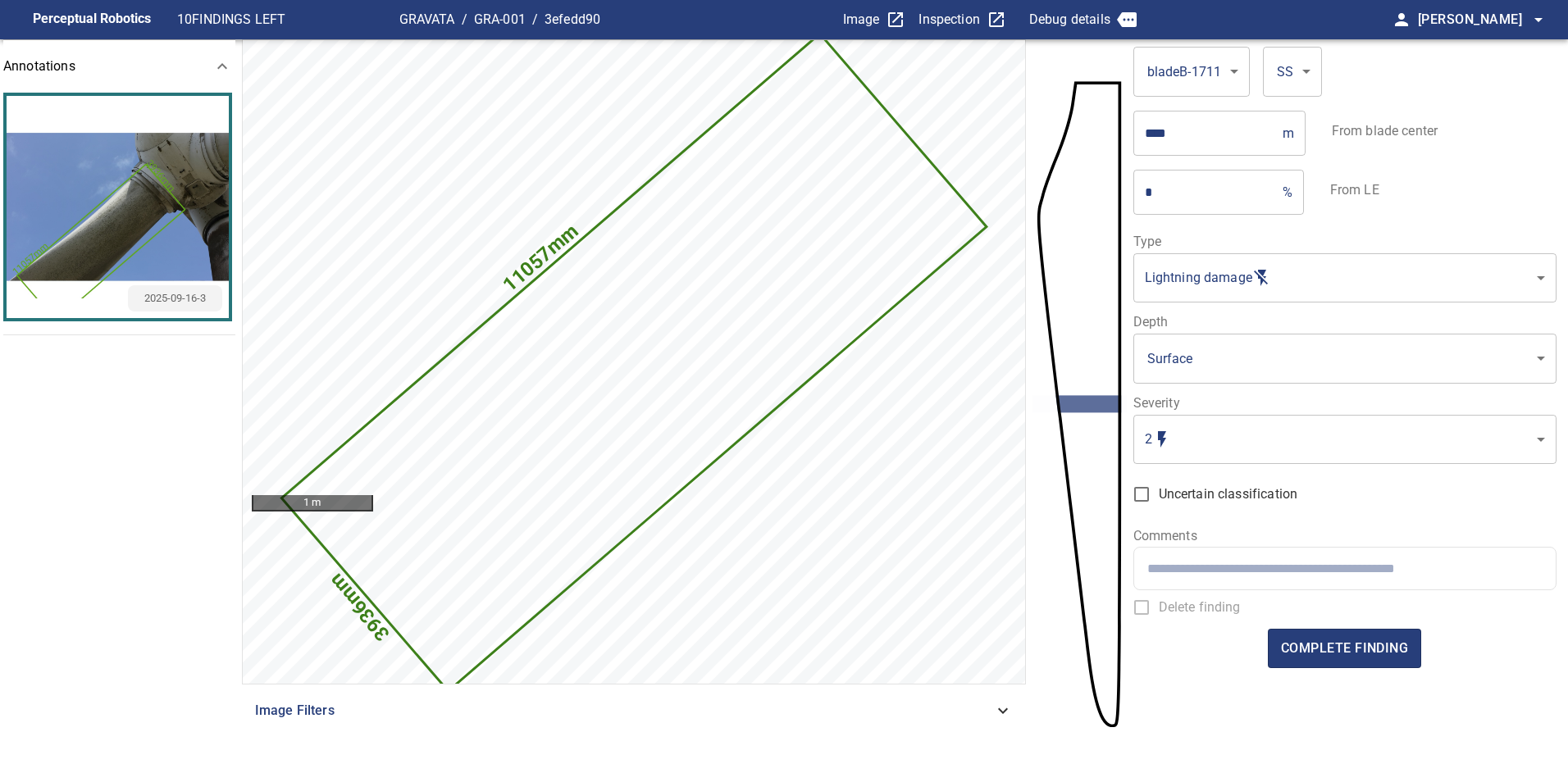
click at [1219, 447] on body "**********" at bounding box center [784, 391] width 1568 height 782
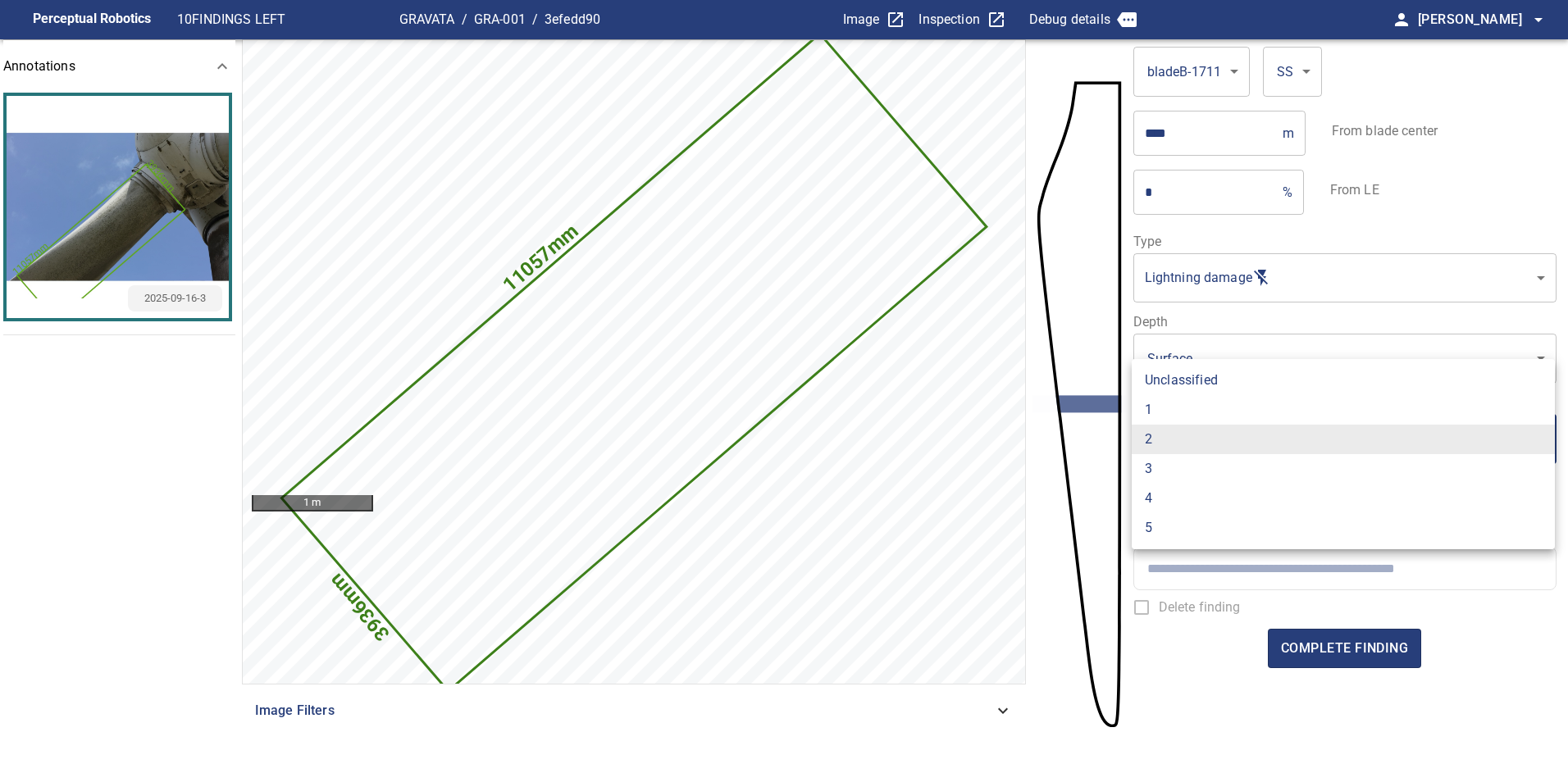
click at [1219, 412] on li "1" at bounding box center [1343, 409] width 423 height 29
type input "*"
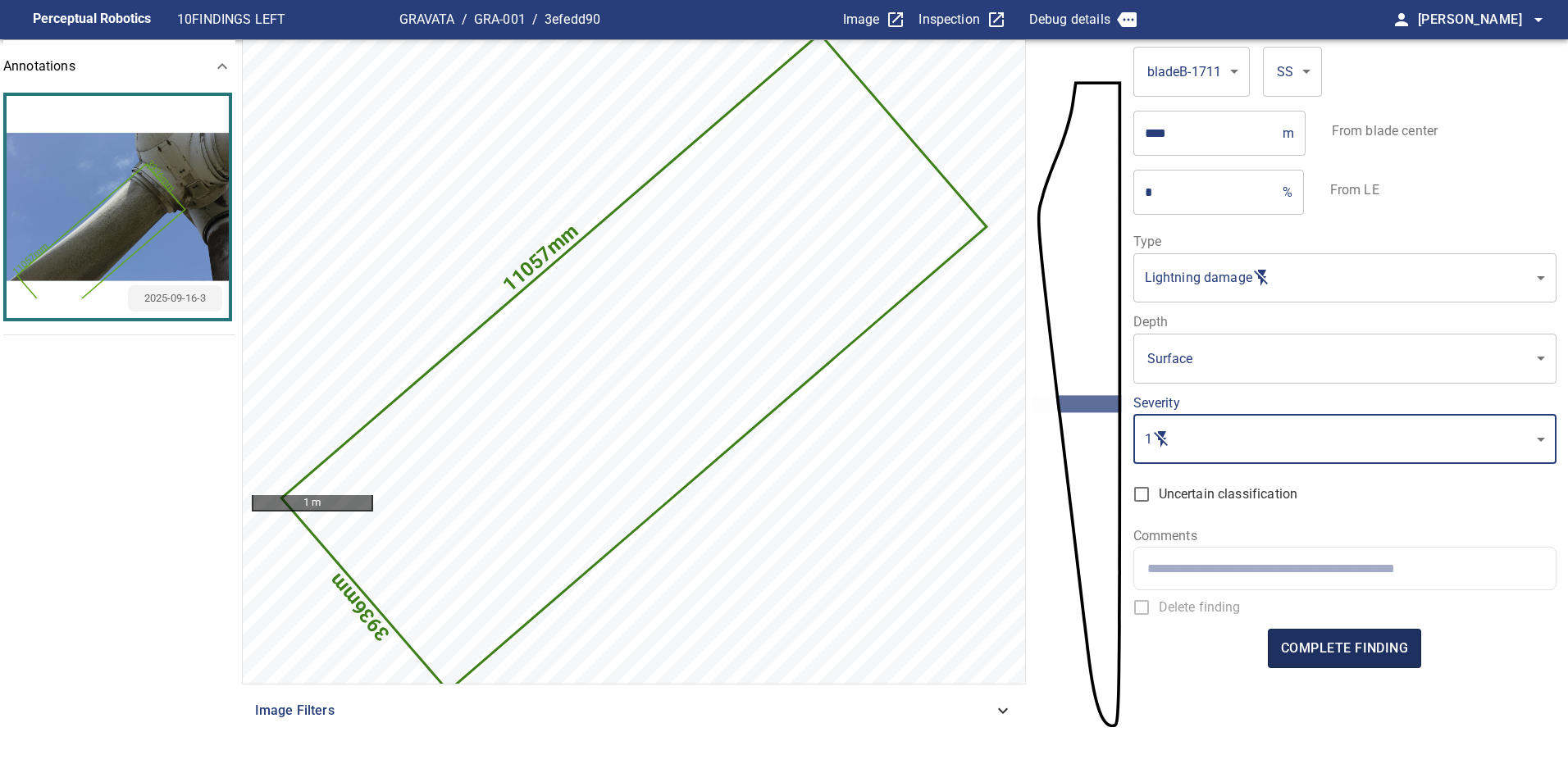
click at [1349, 659] on span "complete finding" at bounding box center [1344, 648] width 127 height 23
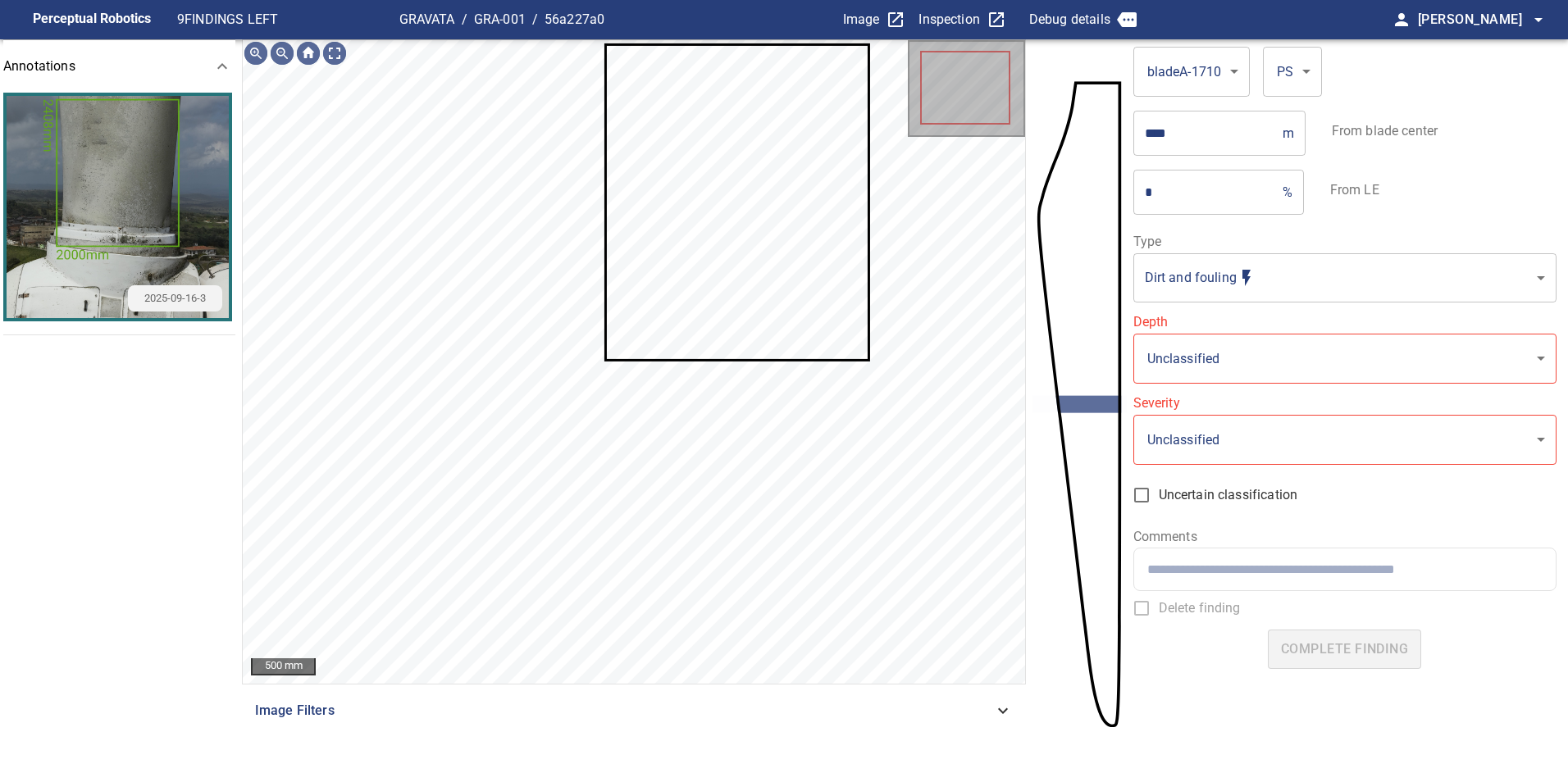
click at [759, 348] on icon at bounding box center [737, 203] width 261 height 314
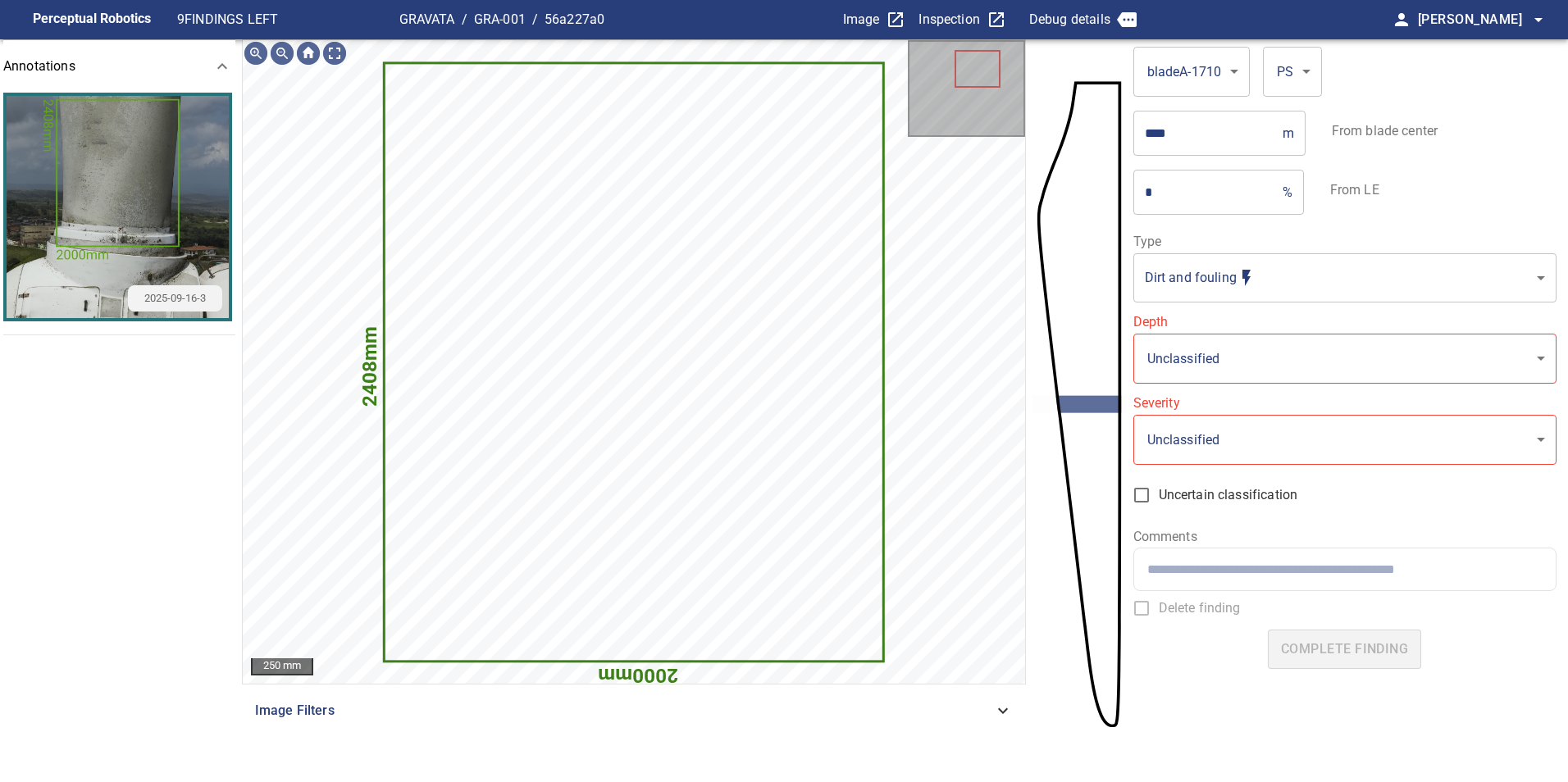
click at [1217, 275] on body "**********" at bounding box center [784, 391] width 1568 height 782
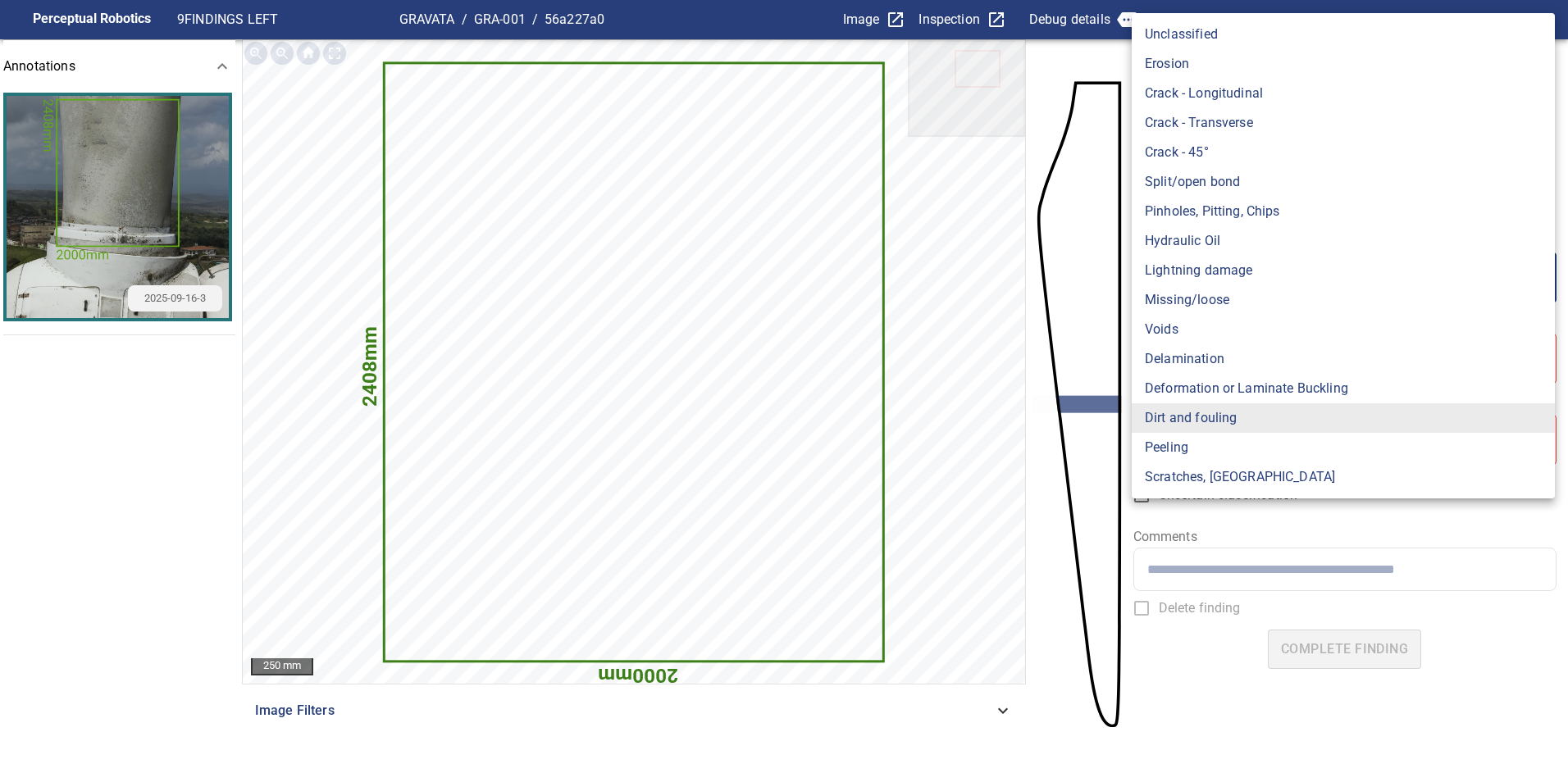
click at [1236, 265] on li "Lightning damage" at bounding box center [1343, 270] width 423 height 29
type input "**********"
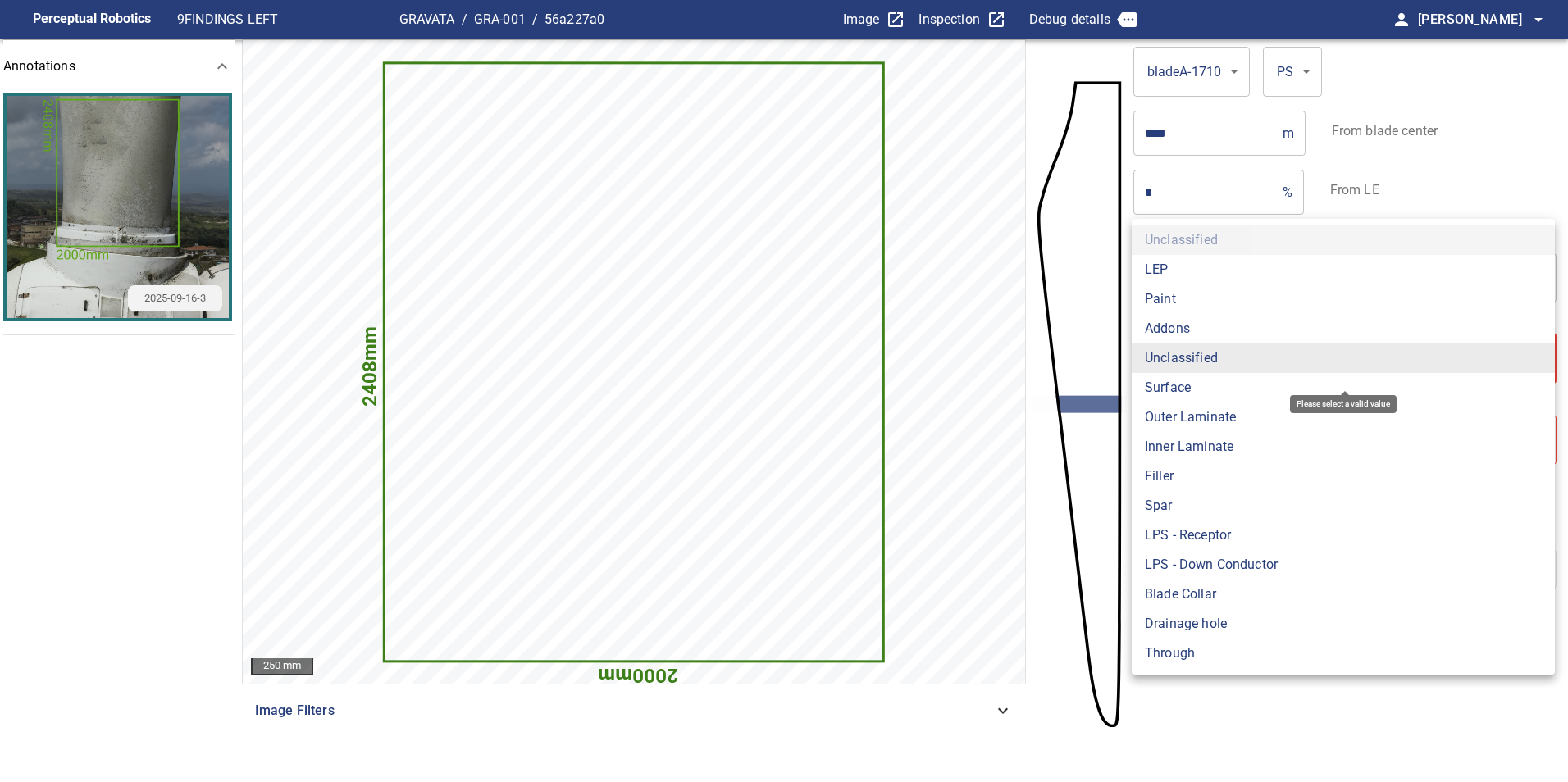
click at [1238, 339] on body "**********" at bounding box center [784, 391] width 1568 height 782
click at [1230, 386] on li "Surface" at bounding box center [1343, 388] width 423 height 29
type input "*******"
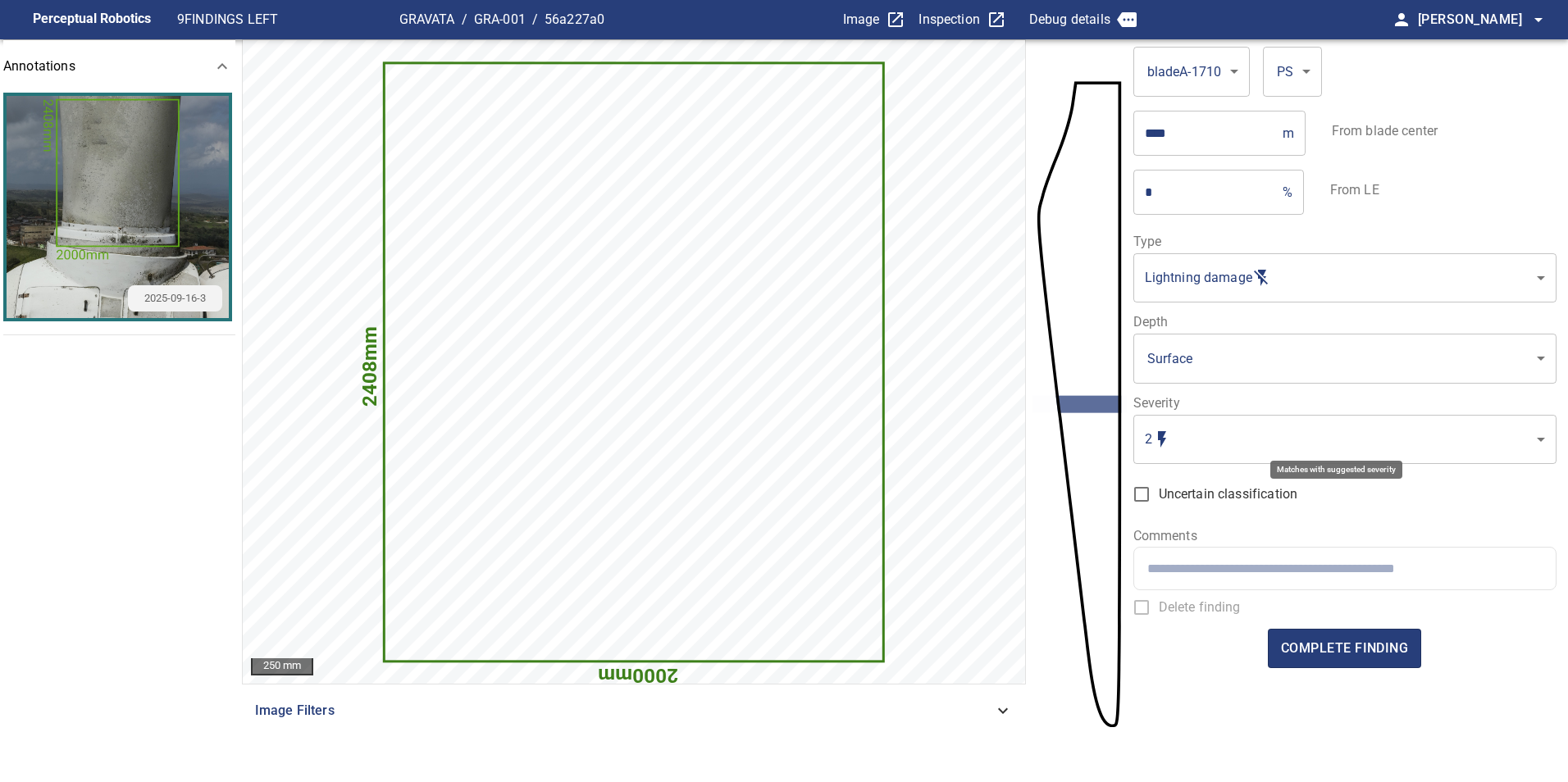
click at [1213, 448] on body "**********" at bounding box center [784, 391] width 1568 height 782
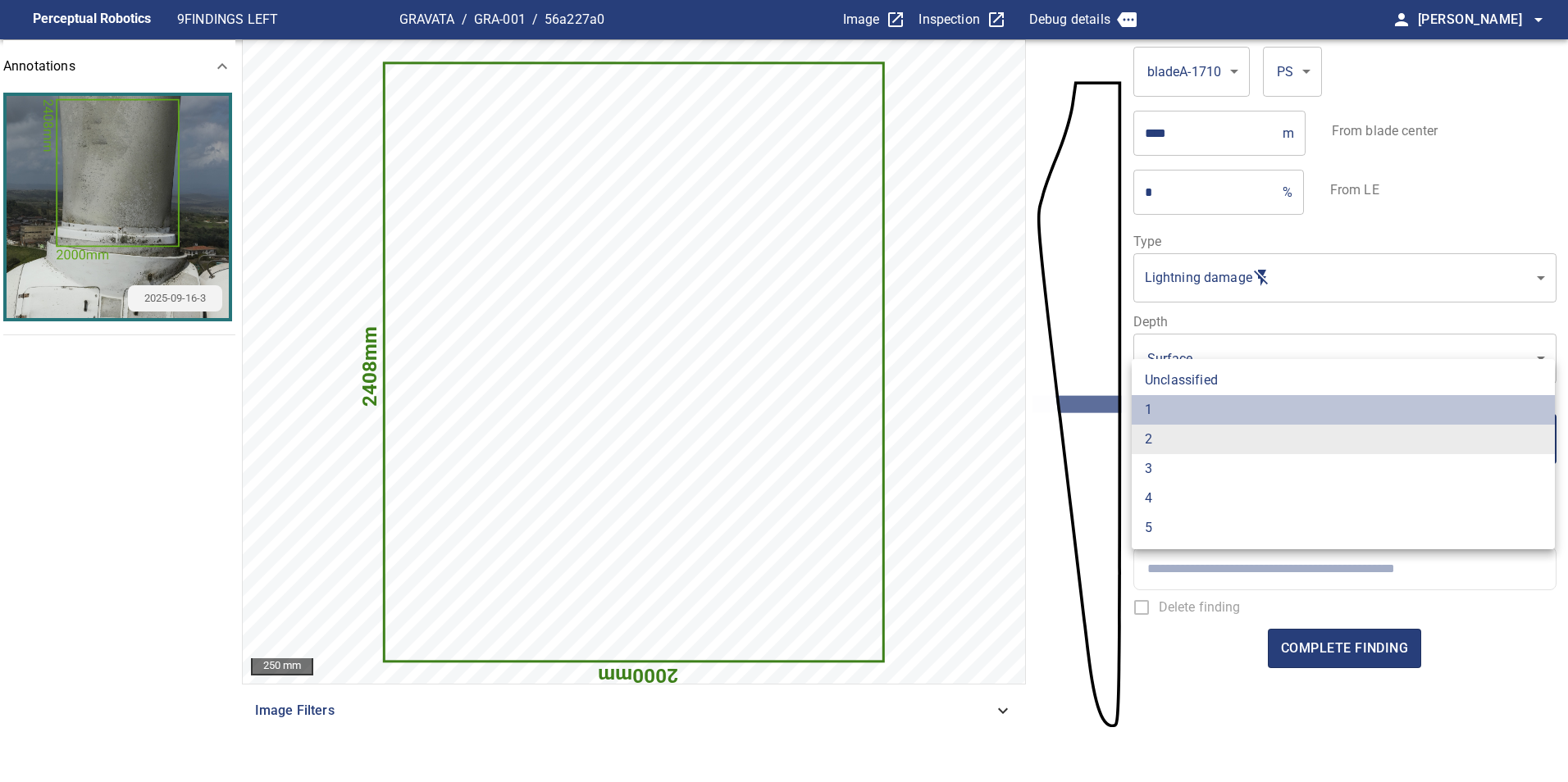
click at [1163, 409] on li "1" at bounding box center [1343, 409] width 423 height 29
type input "*"
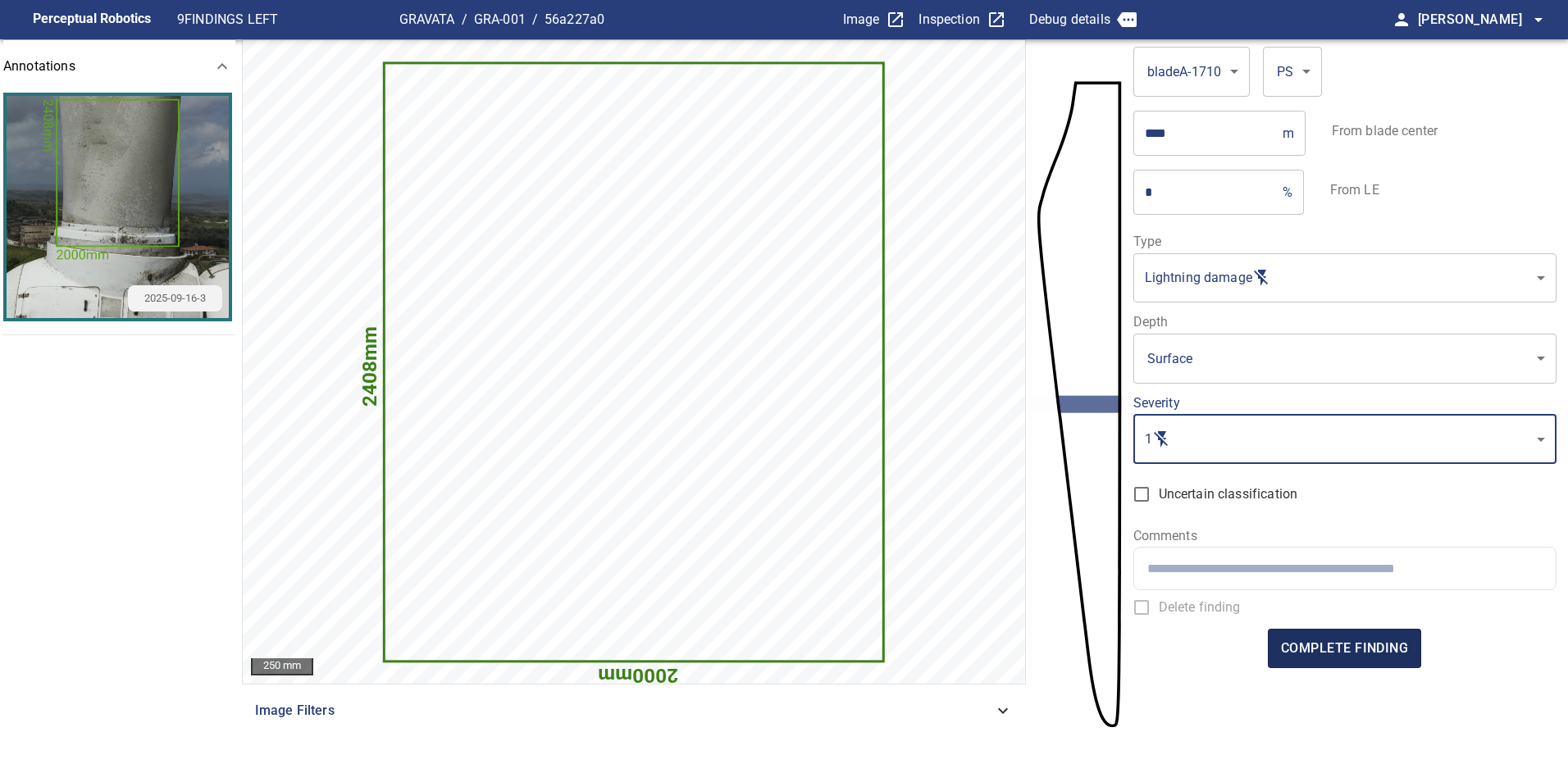
click at [1317, 642] on span "complete finding" at bounding box center [1344, 648] width 127 height 23
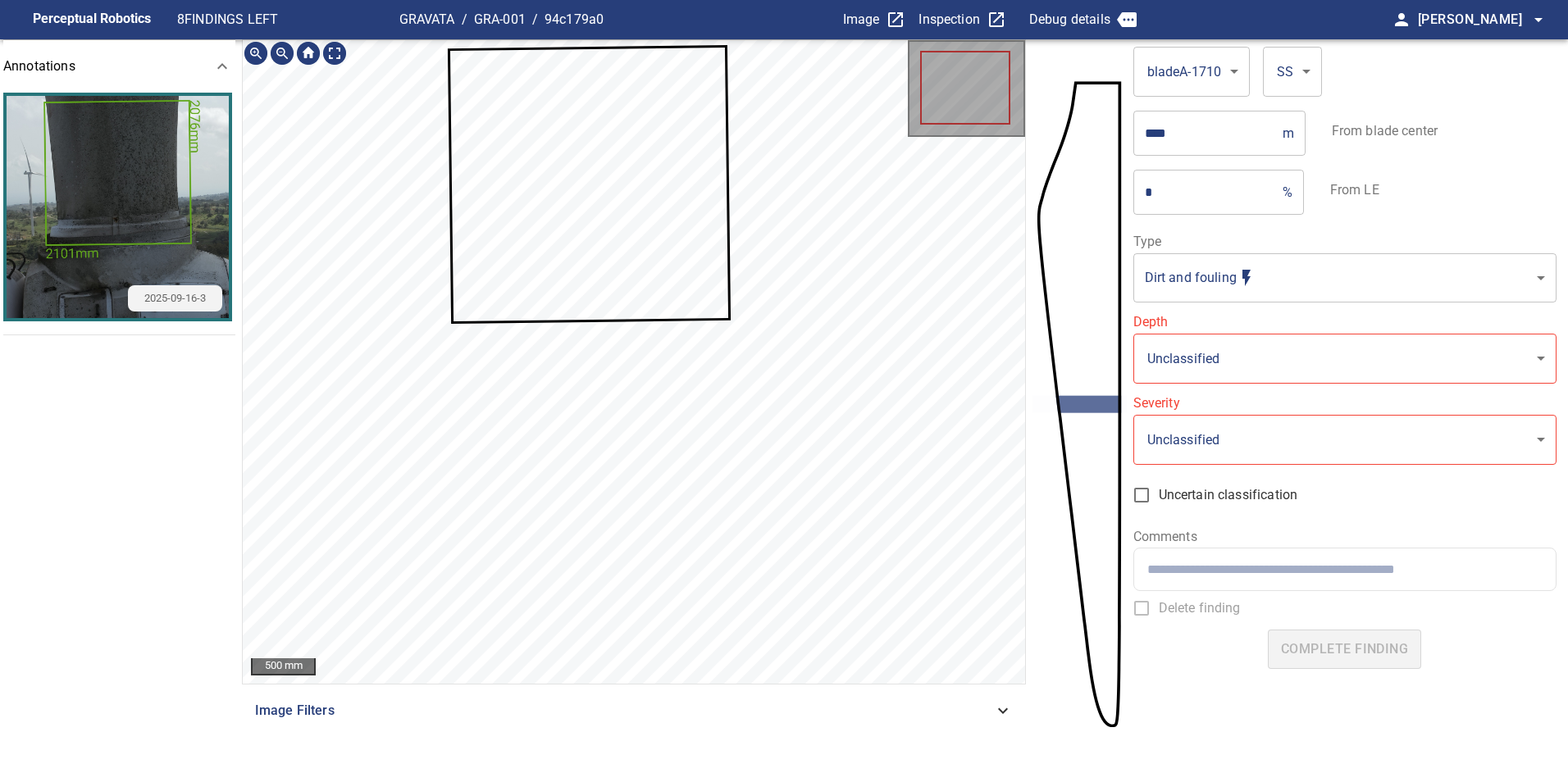
click at [473, 235] on icon at bounding box center [589, 185] width 278 height 274
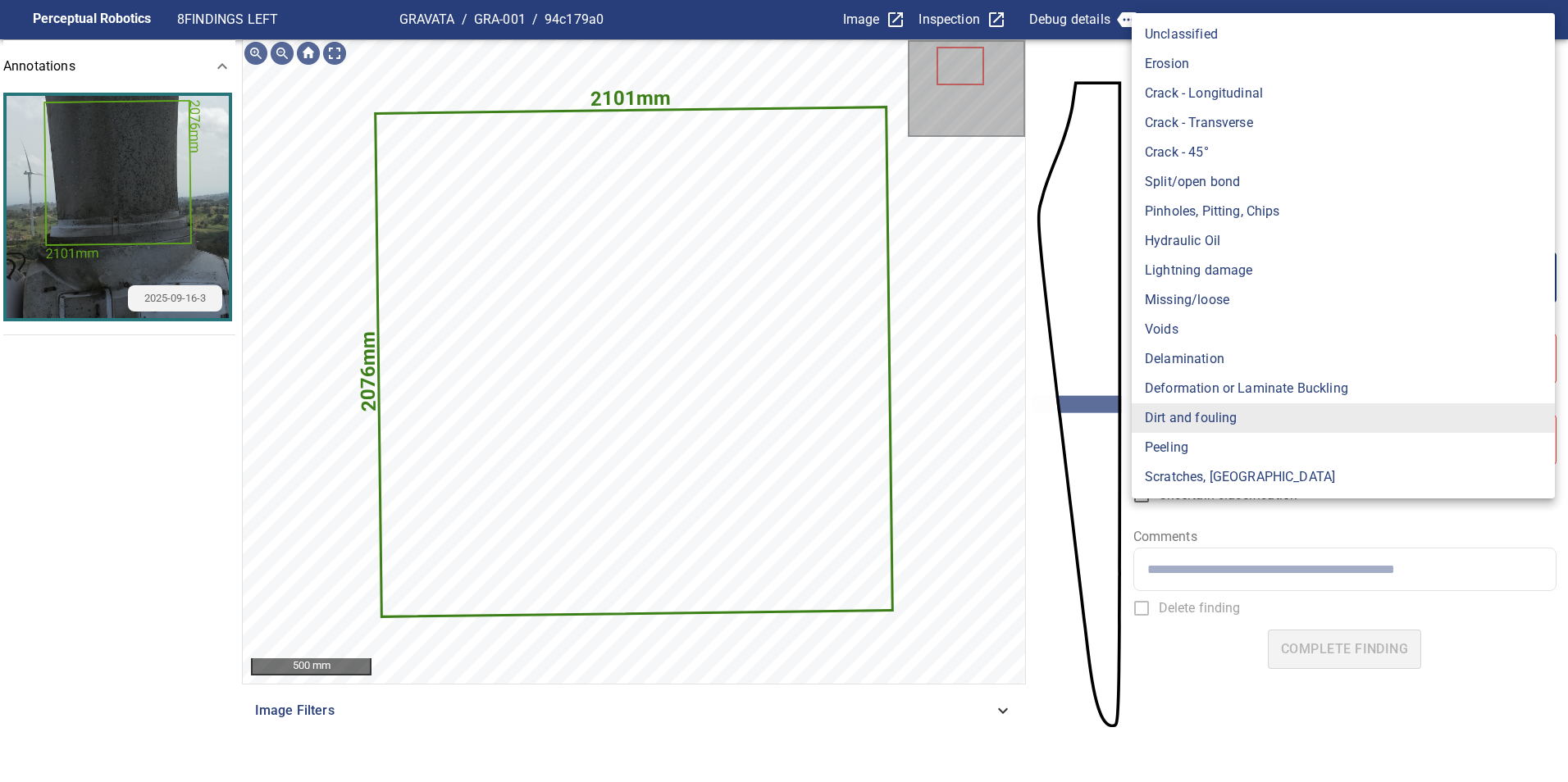
click at [1187, 290] on body "**********" at bounding box center [784, 391] width 1568 height 782
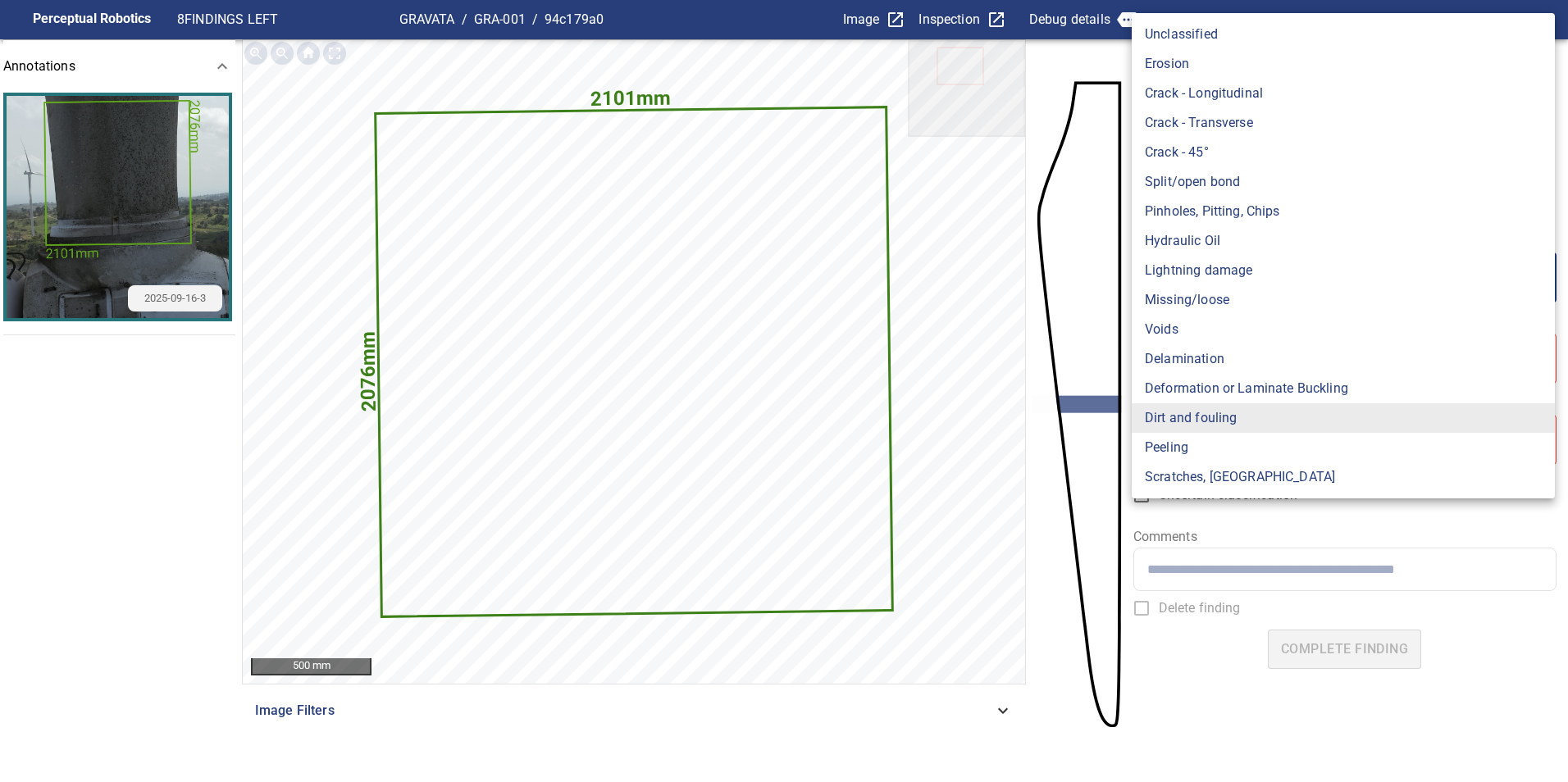
click at [1236, 264] on li "Lightning damage" at bounding box center [1343, 270] width 423 height 29
type input "**********"
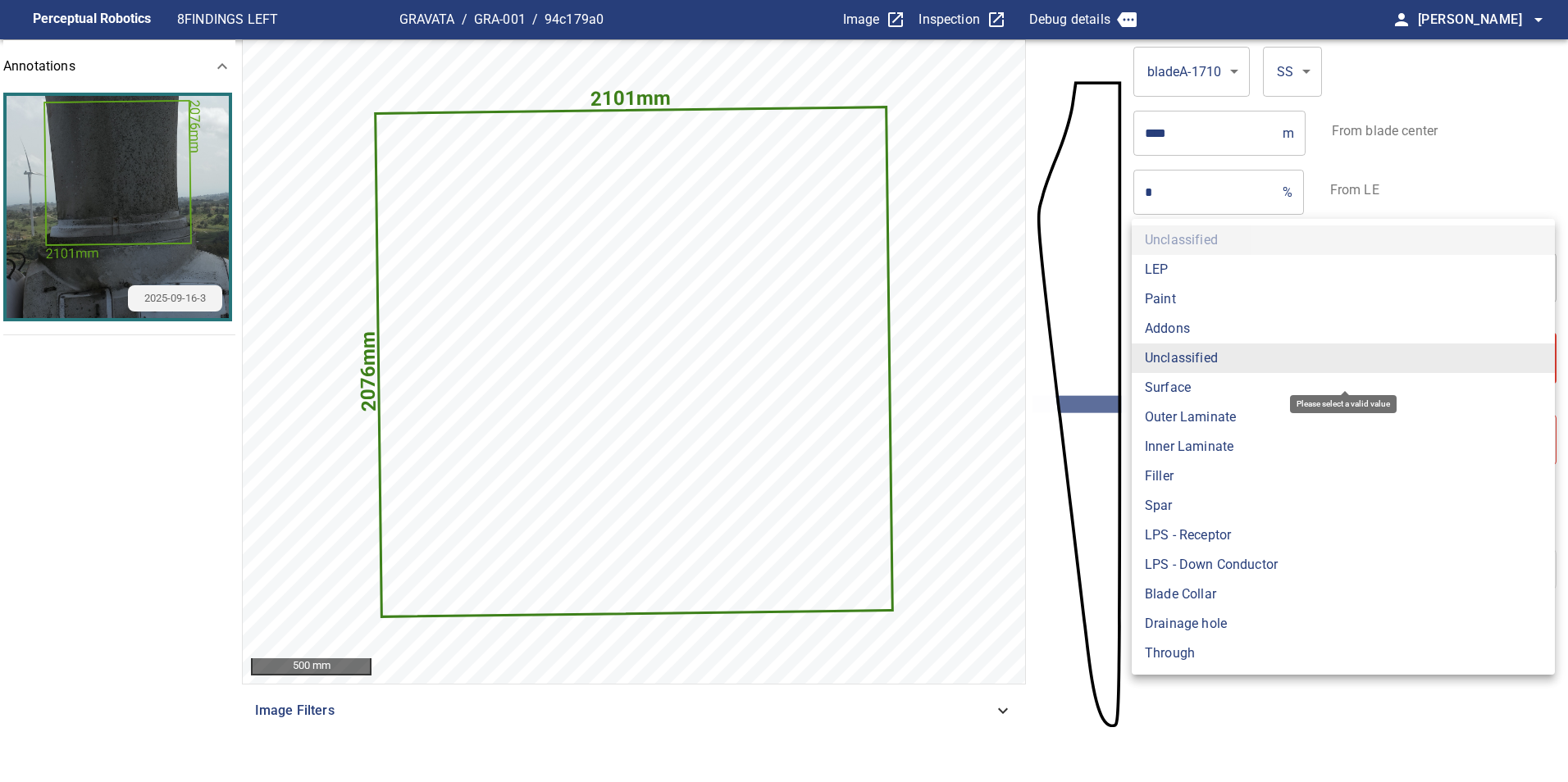
click at [1217, 359] on body "**********" at bounding box center [784, 391] width 1568 height 782
click at [1214, 388] on li "Surface" at bounding box center [1343, 388] width 423 height 29
type input "*******"
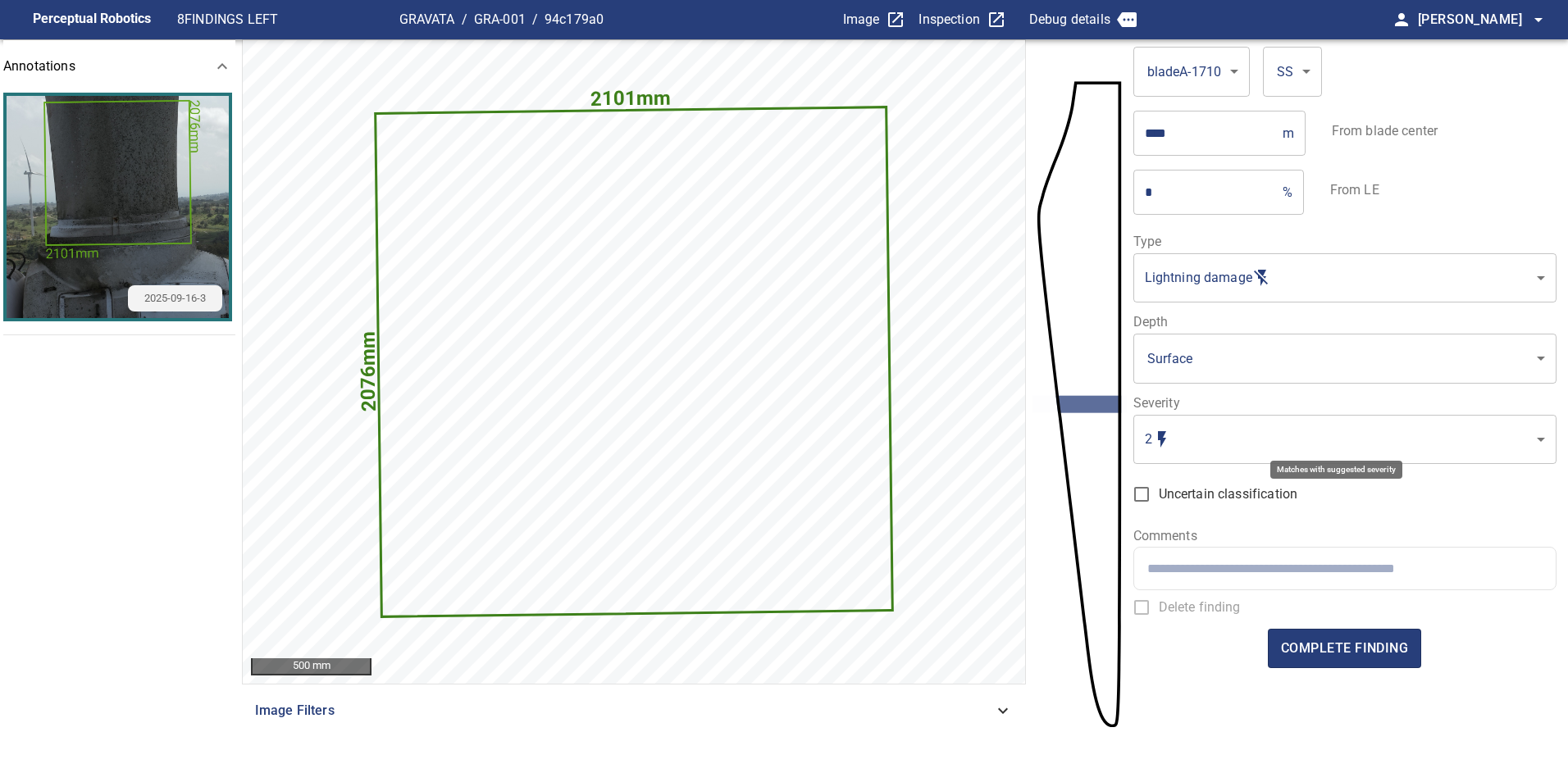
click at [1223, 433] on body "**********" at bounding box center [784, 391] width 1568 height 782
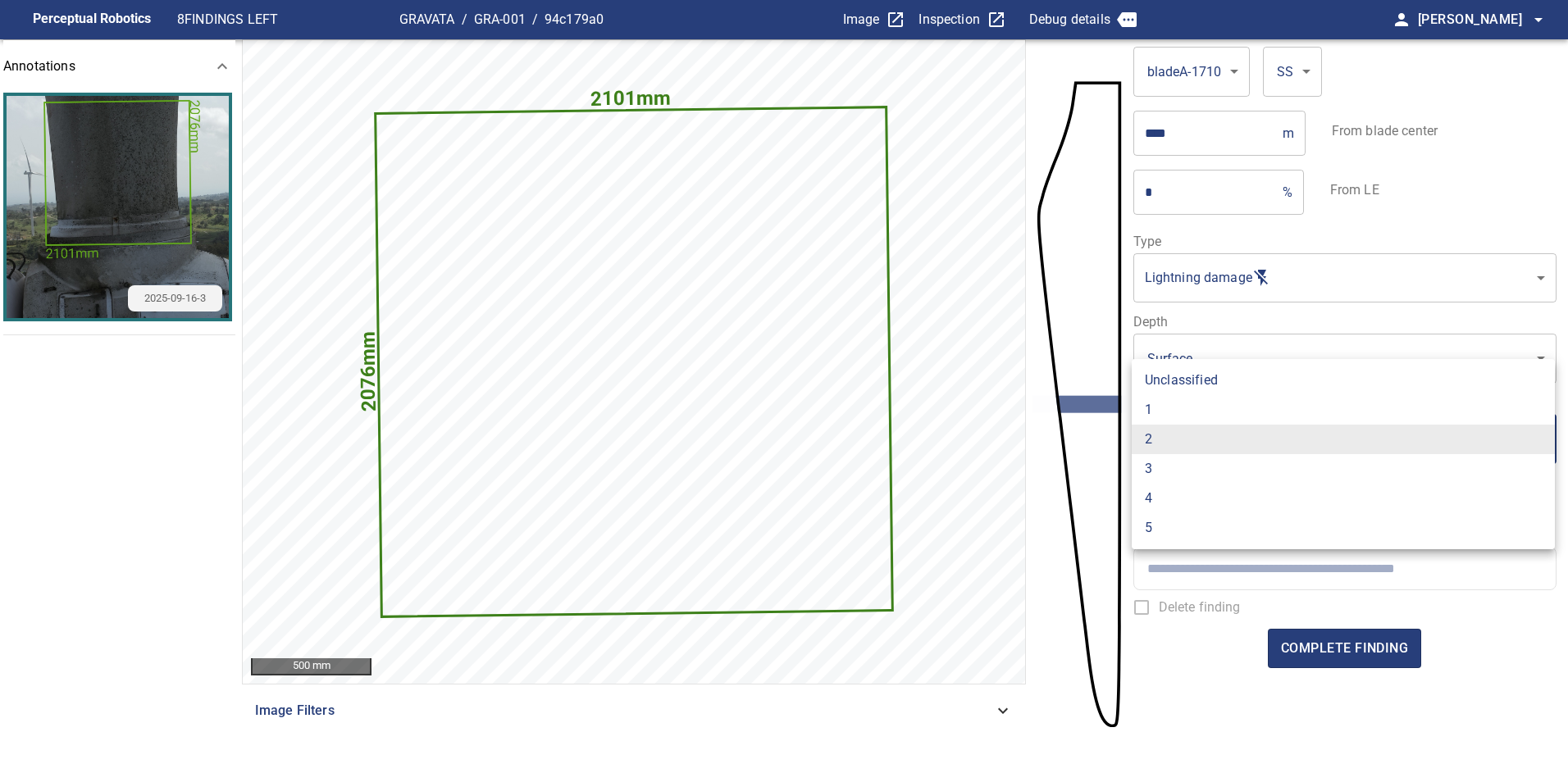
click at [1180, 416] on li "1" at bounding box center [1343, 409] width 423 height 29
type input "*"
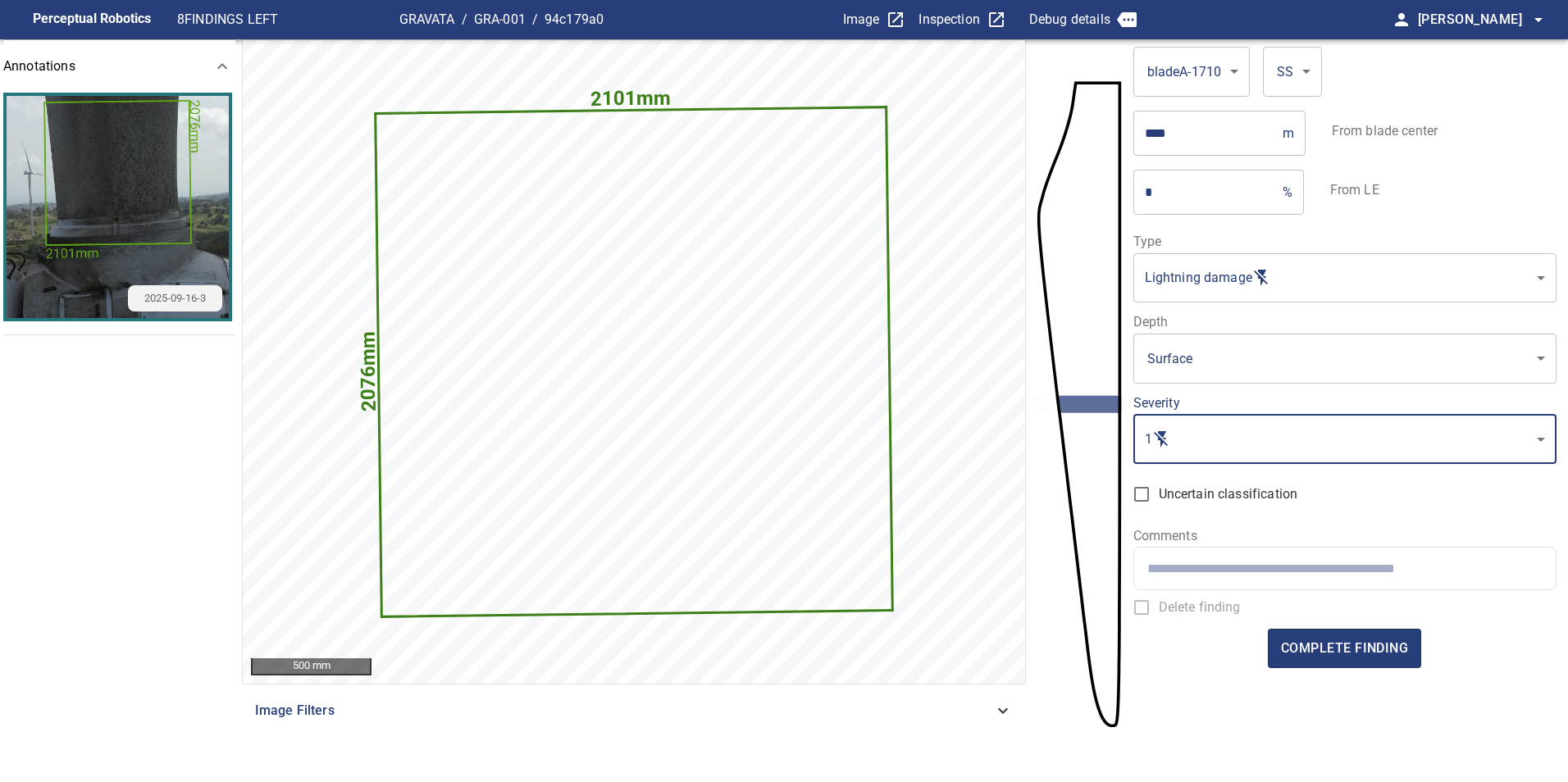
click at [1335, 654] on span "complete finding" at bounding box center [1344, 648] width 127 height 23
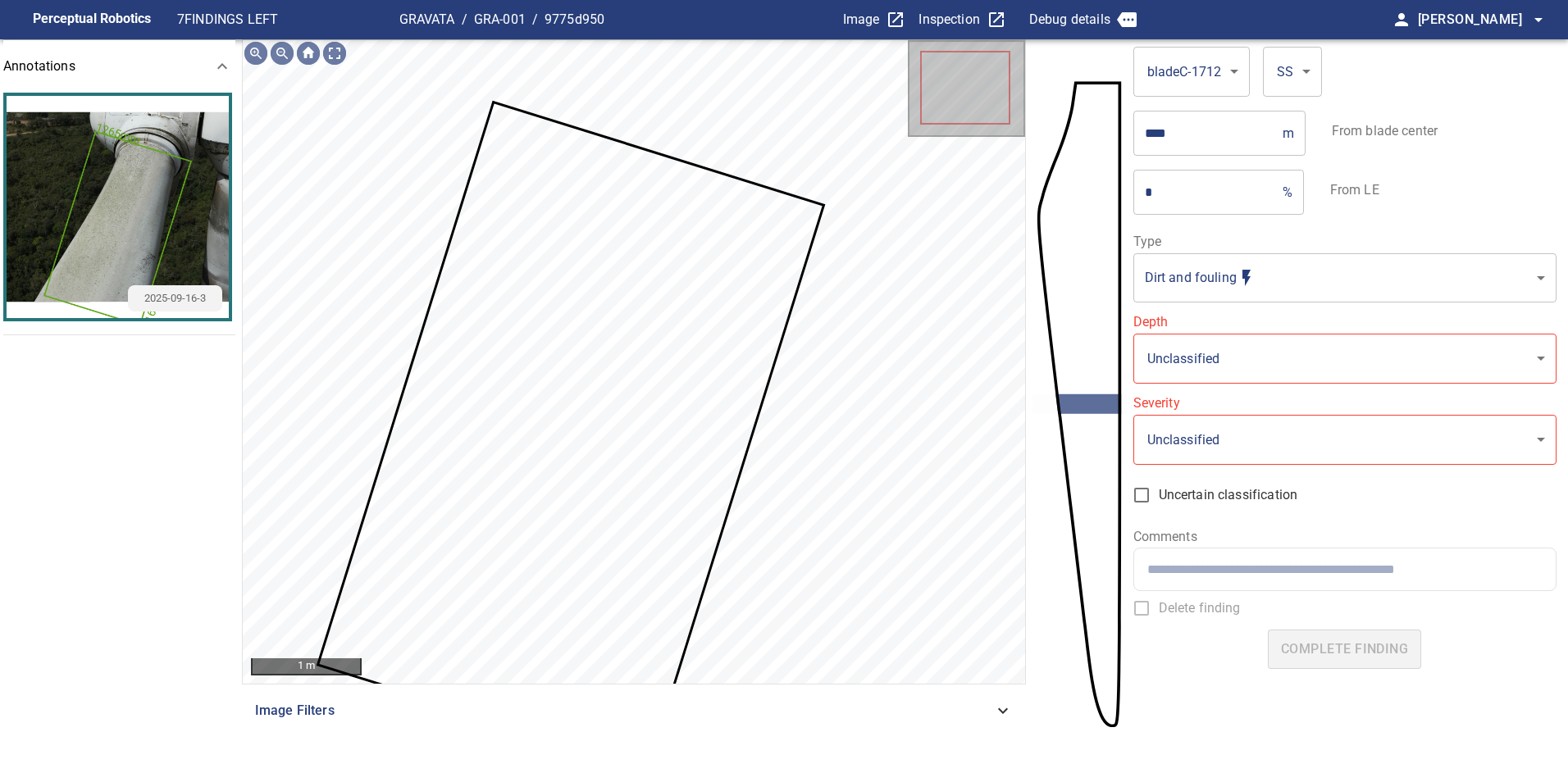
click at [654, 378] on icon at bounding box center [570, 435] width 503 height 663
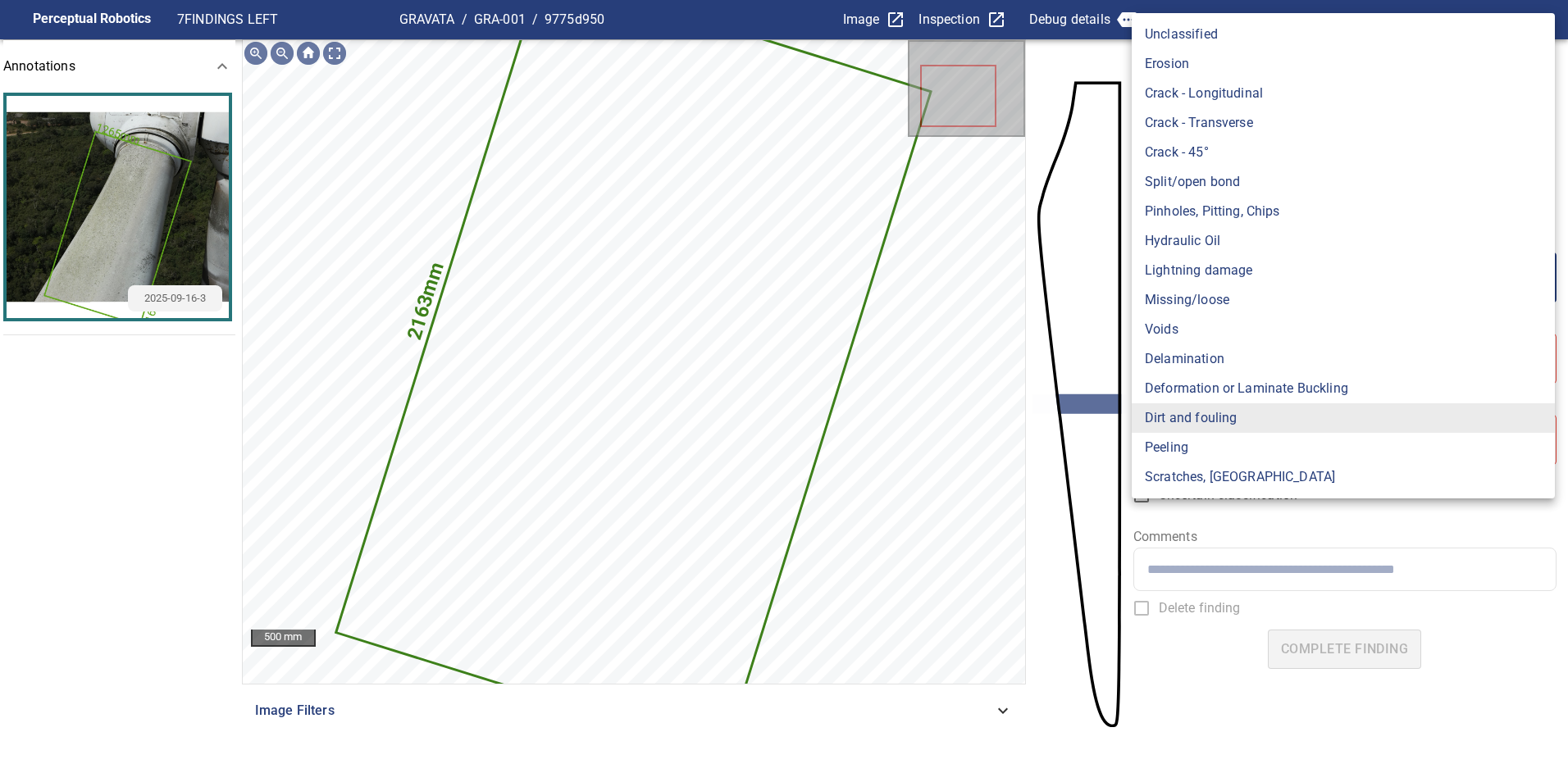
click at [1204, 272] on body "**********" at bounding box center [784, 391] width 1568 height 782
click at [1226, 269] on li "Lightning damage" at bounding box center [1343, 270] width 423 height 29
type input "**********"
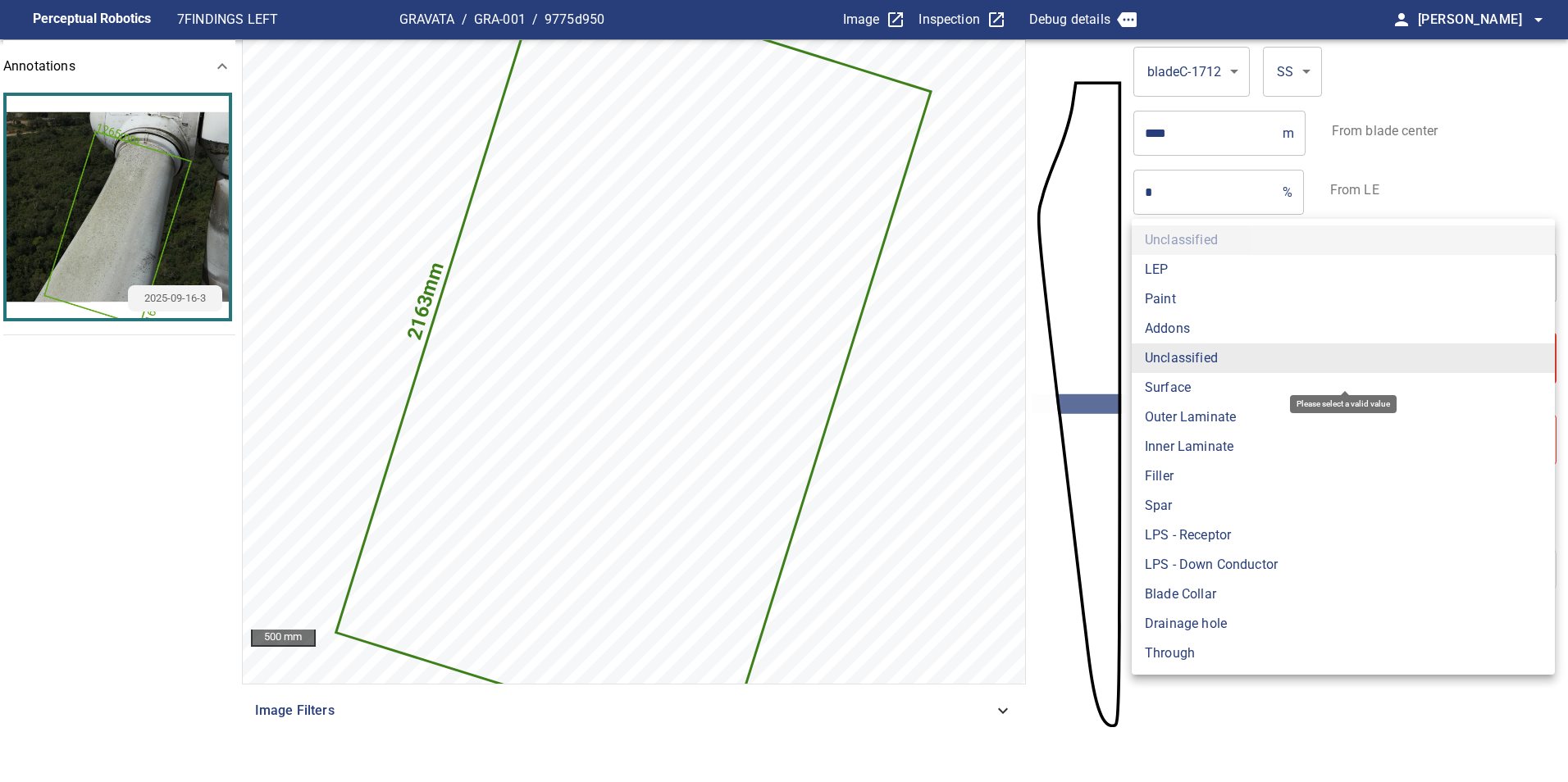
click at [1240, 355] on body "**********" at bounding box center [784, 391] width 1568 height 782
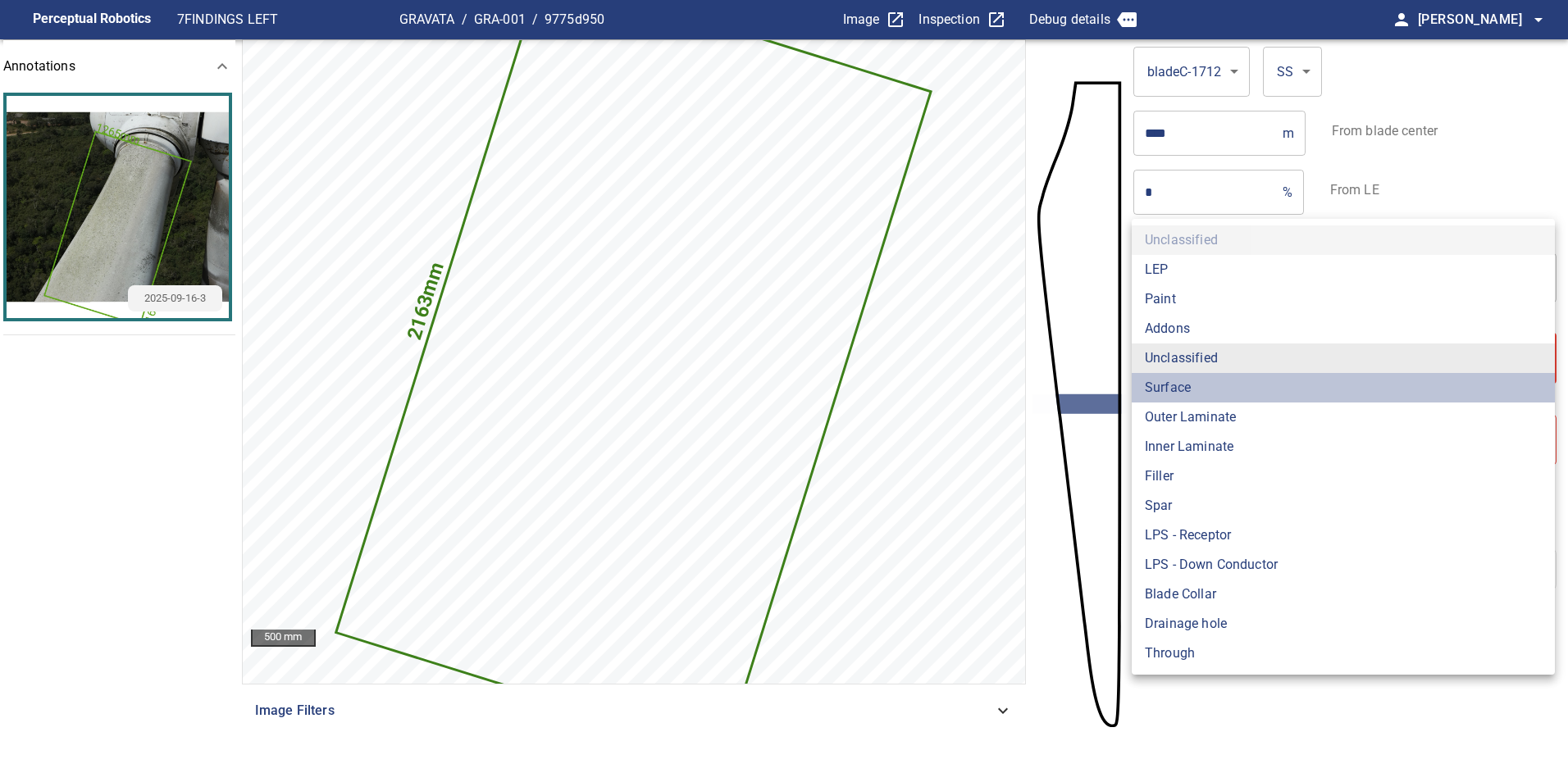
click at [1228, 380] on li "Surface" at bounding box center [1343, 388] width 423 height 29
type input "*******"
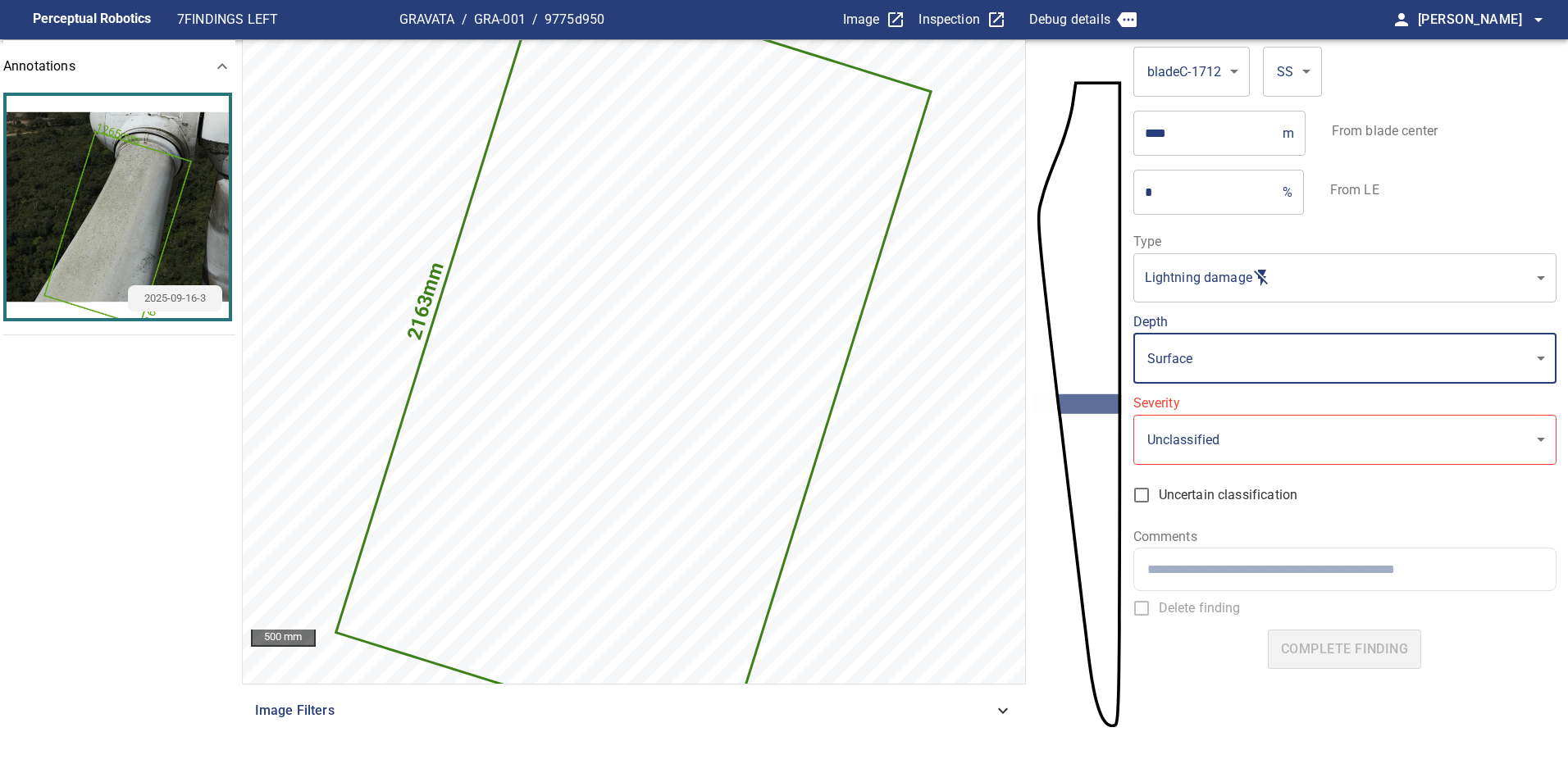
click at [1222, 435] on ul "LEP Paint Addons Unclassified Surface Outer Laminate Inner Laminate Filler Spar…" at bounding box center [1290, 400] width 317 height 240
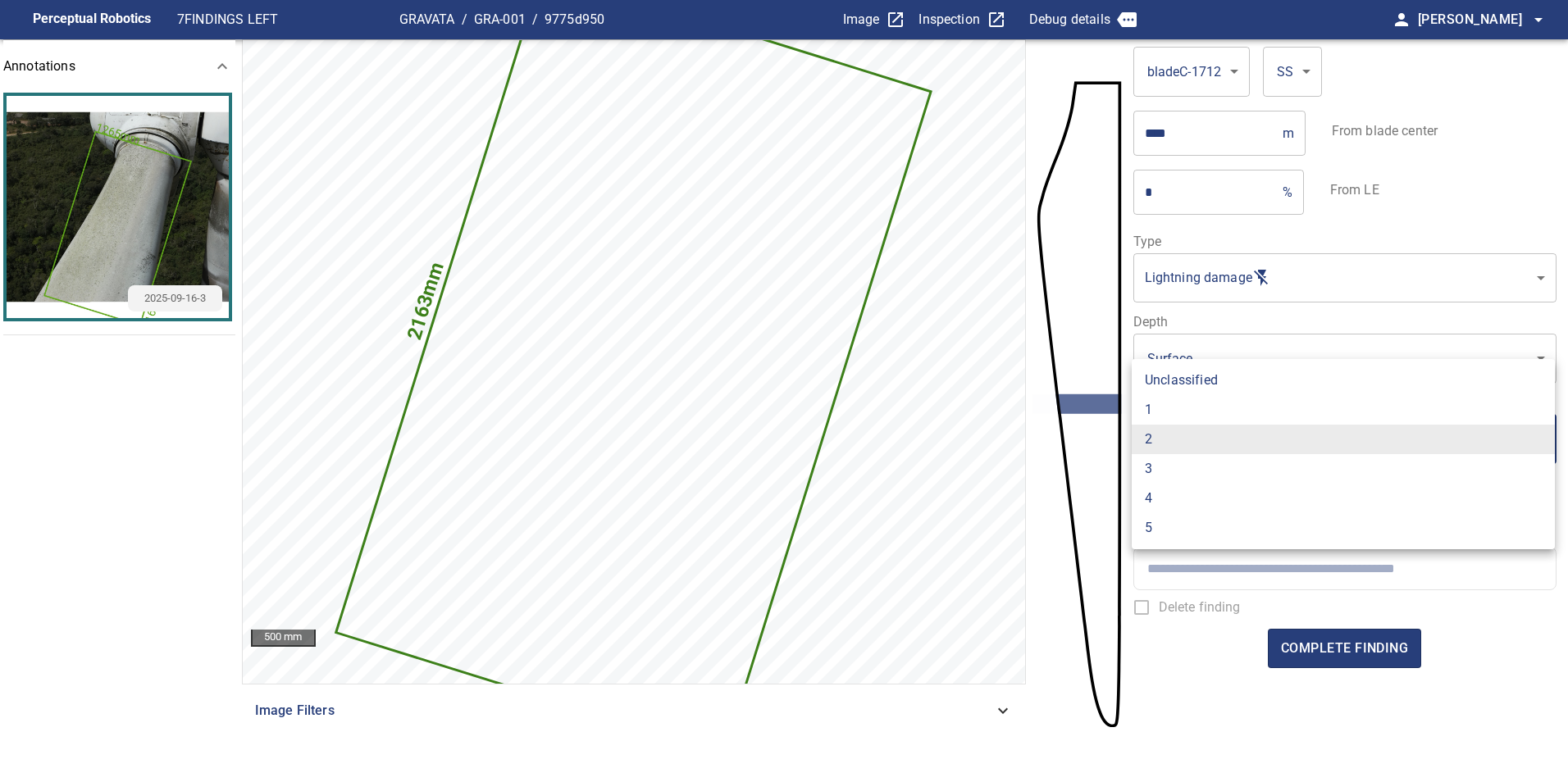
click at [1222, 452] on body "**********" at bounding box center [784, 391] width 1568 height 782
click at [1164, 406] on li "1" at bounding box center [1343, 409] width 423 height 29
type input "*"
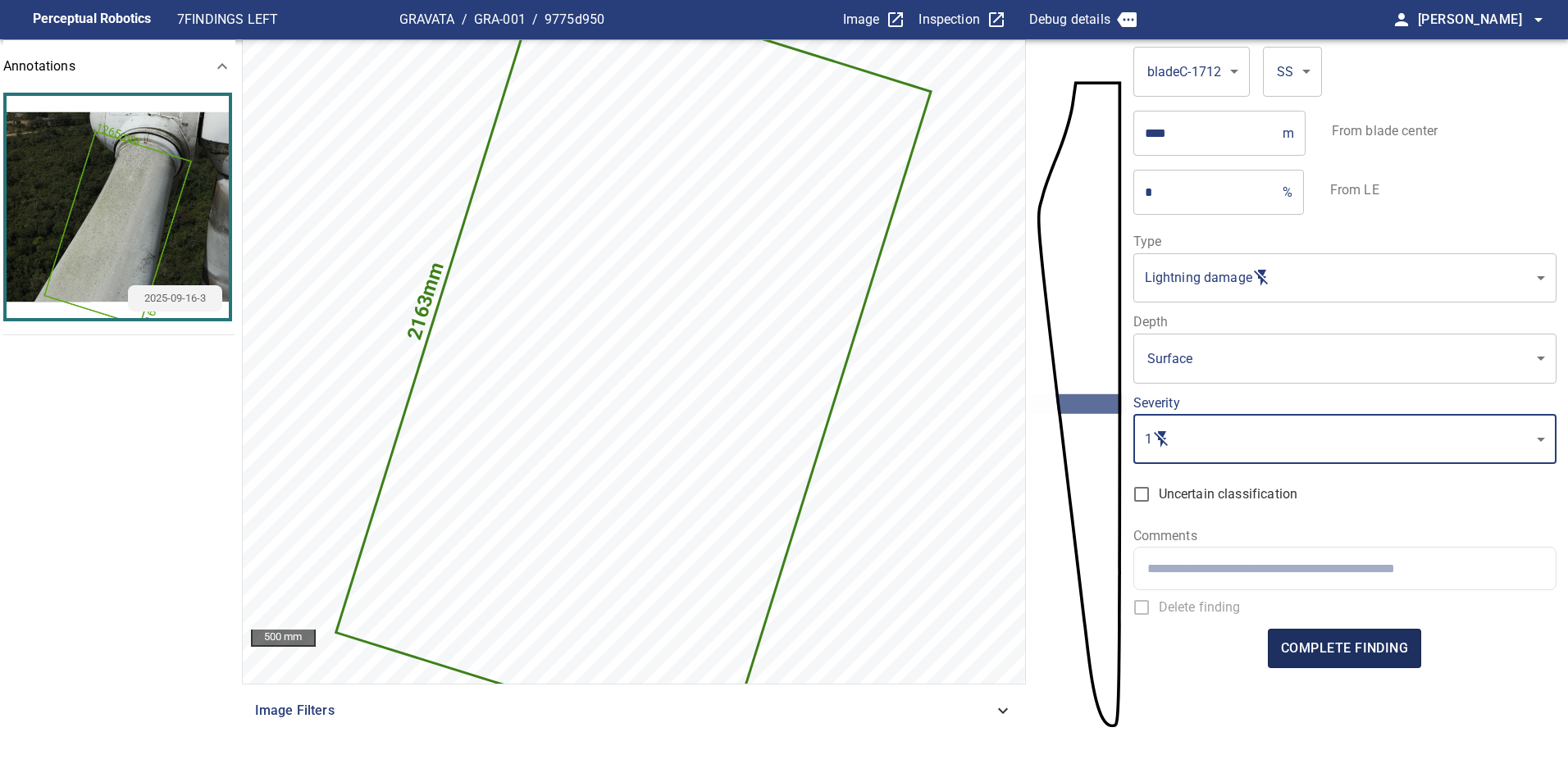
click at [1296, 658] on span "complete finding" at bounding box center [1344, 648] width 127 height 23
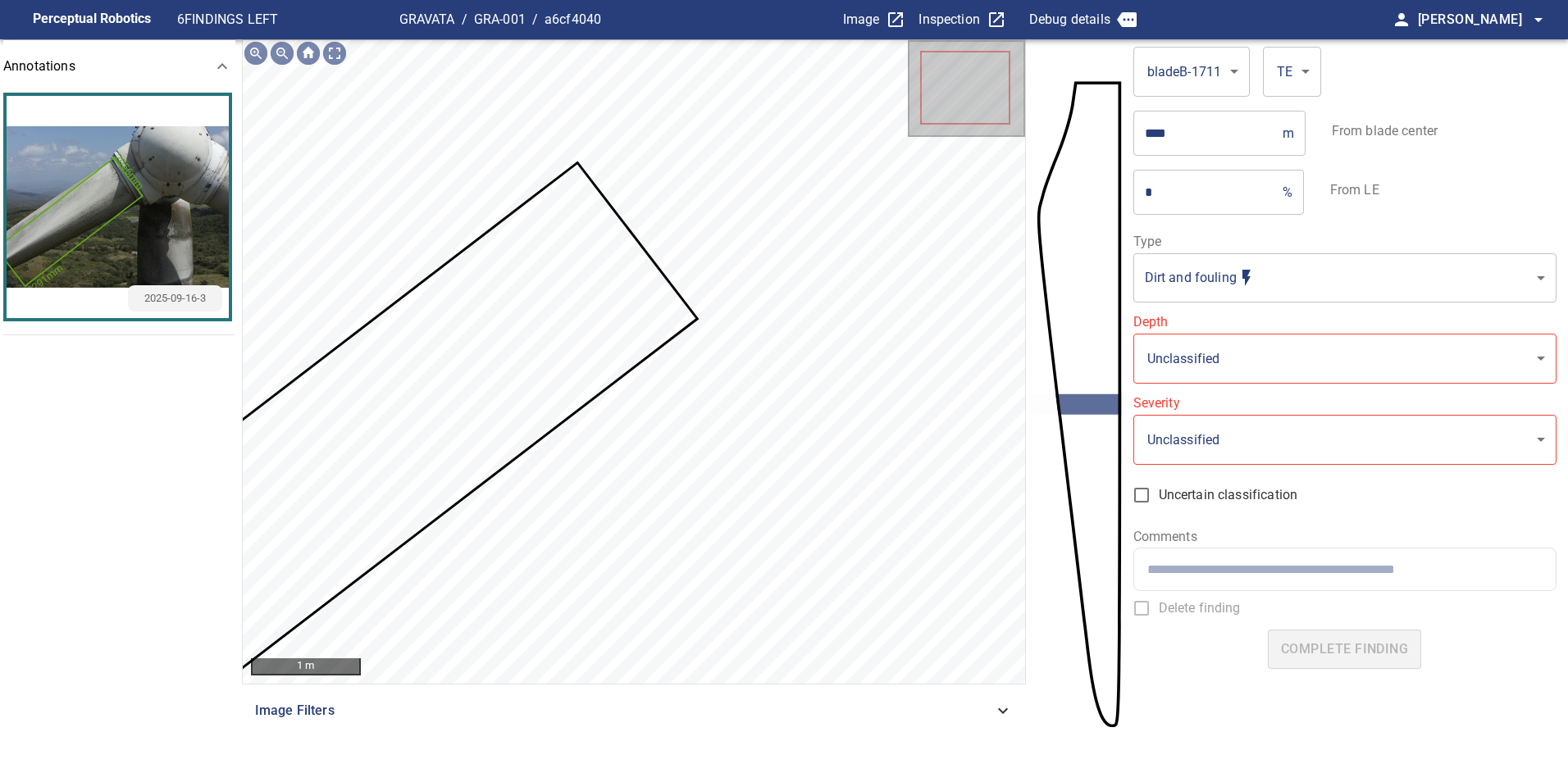
click at [624, 326] on icon at bounding box center [399, 422] width 589 height 515
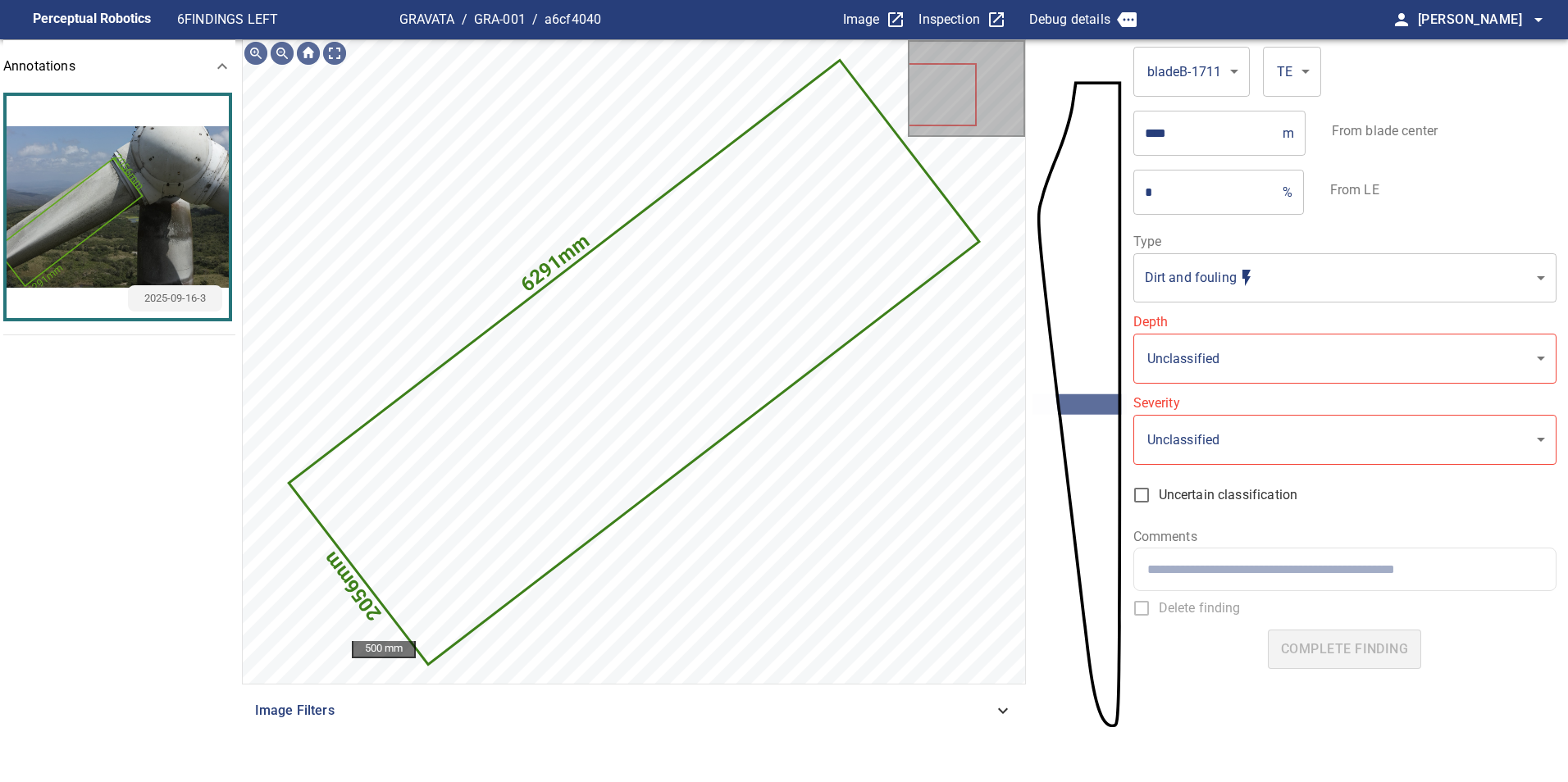
click at [1228, 256] on body "**********" at bounding box center [784, 391] width 1568 height 782
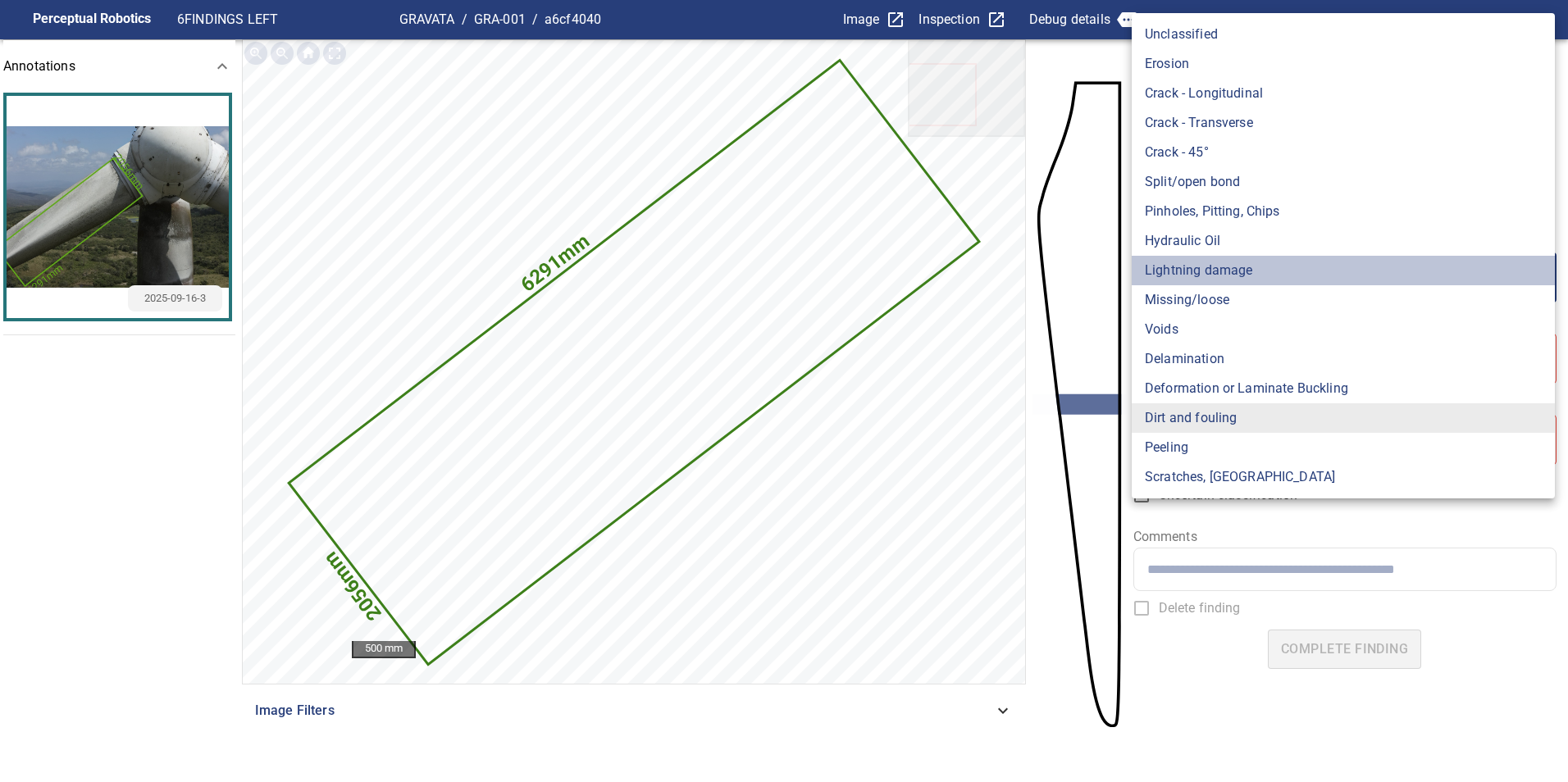
click at [1238, 272] on li "Lightning damage" at bounding box center [1343, 270] width 423 height 29
type input "**********"
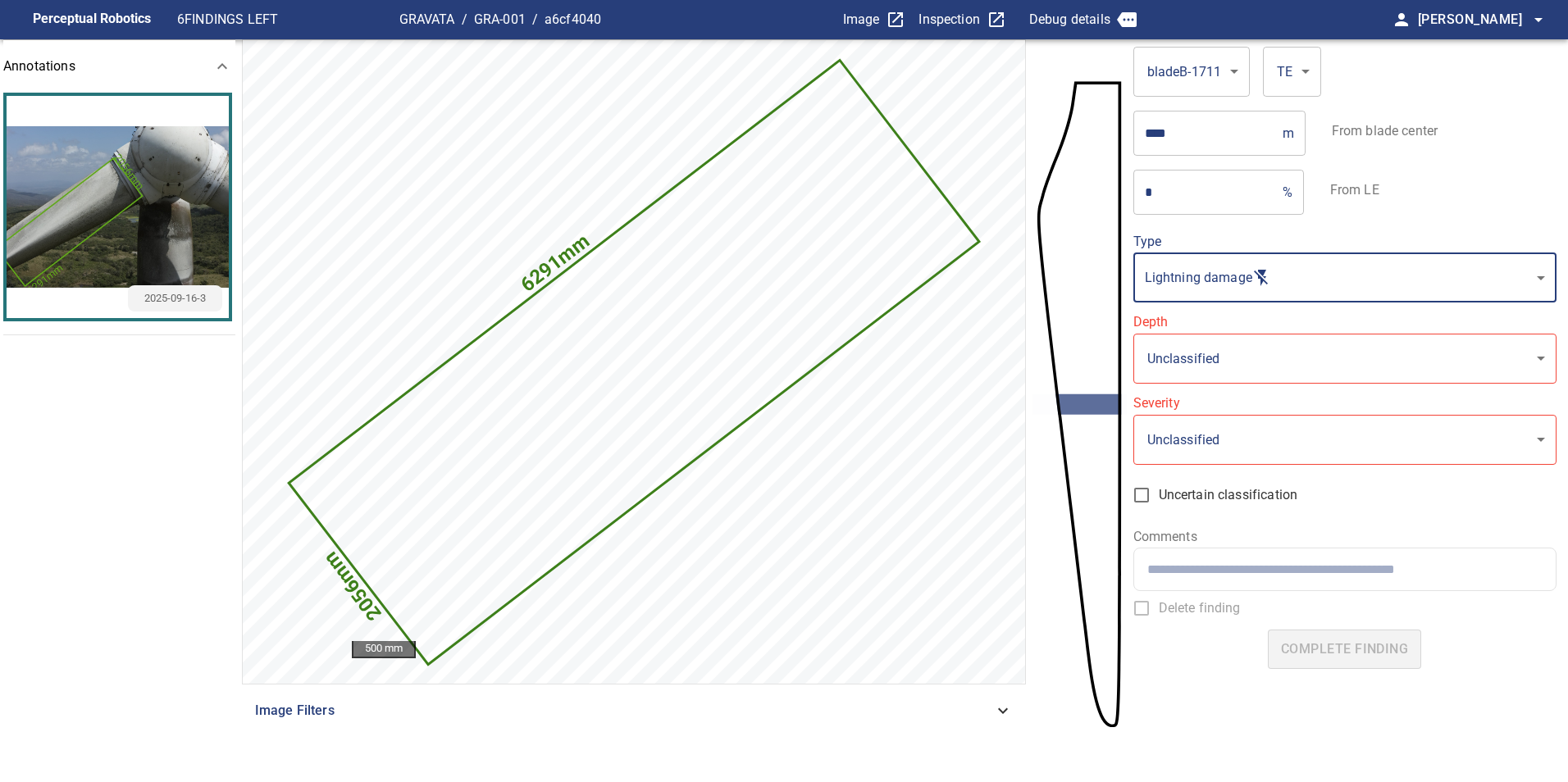
click at [1206, 371] on body "**********" at bounding box center [784, 391] width 1568 height 782
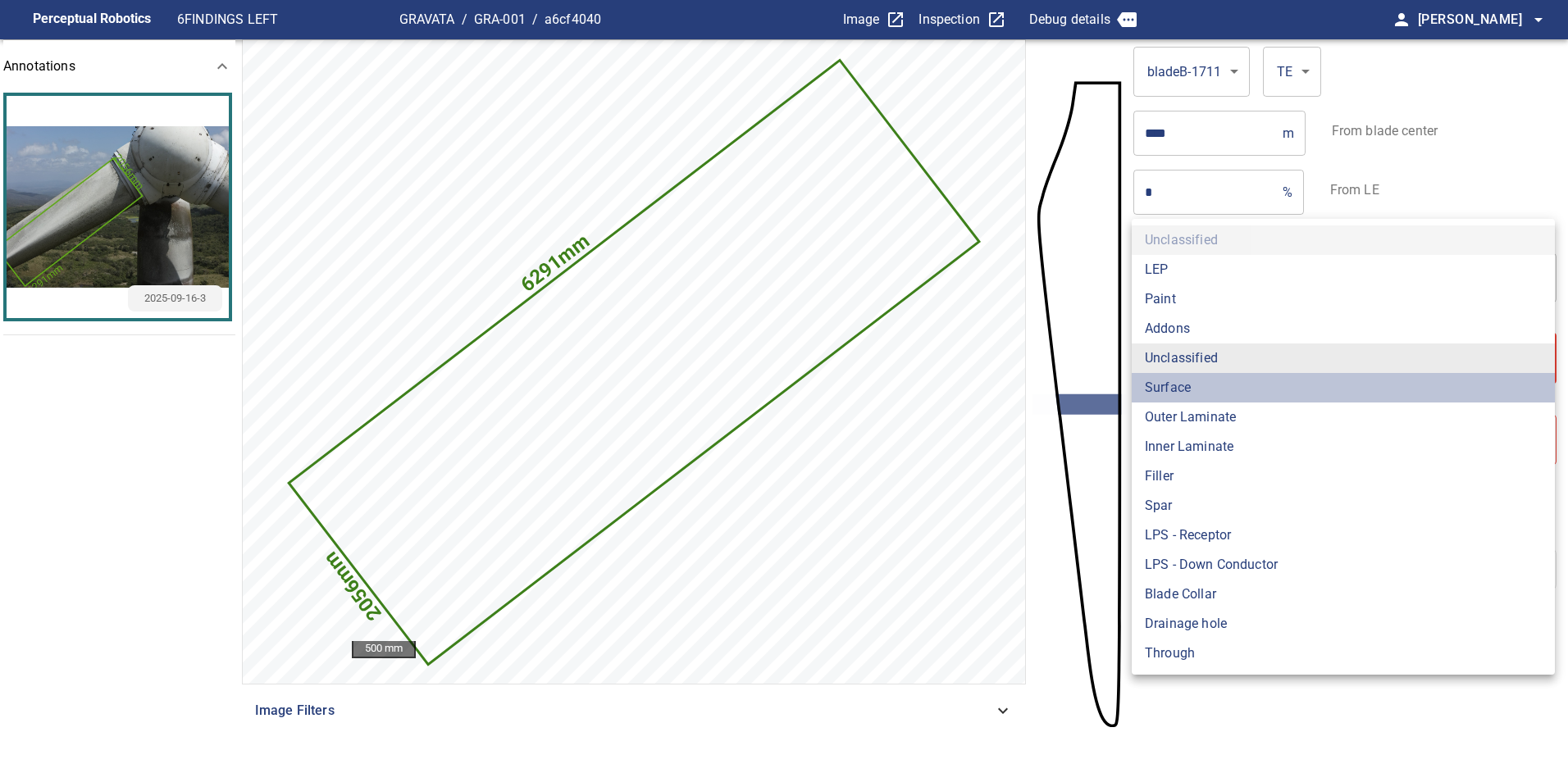
click at [1154, 397] on li "Surface" at bounding box center [1343, 388] width 423 height 29
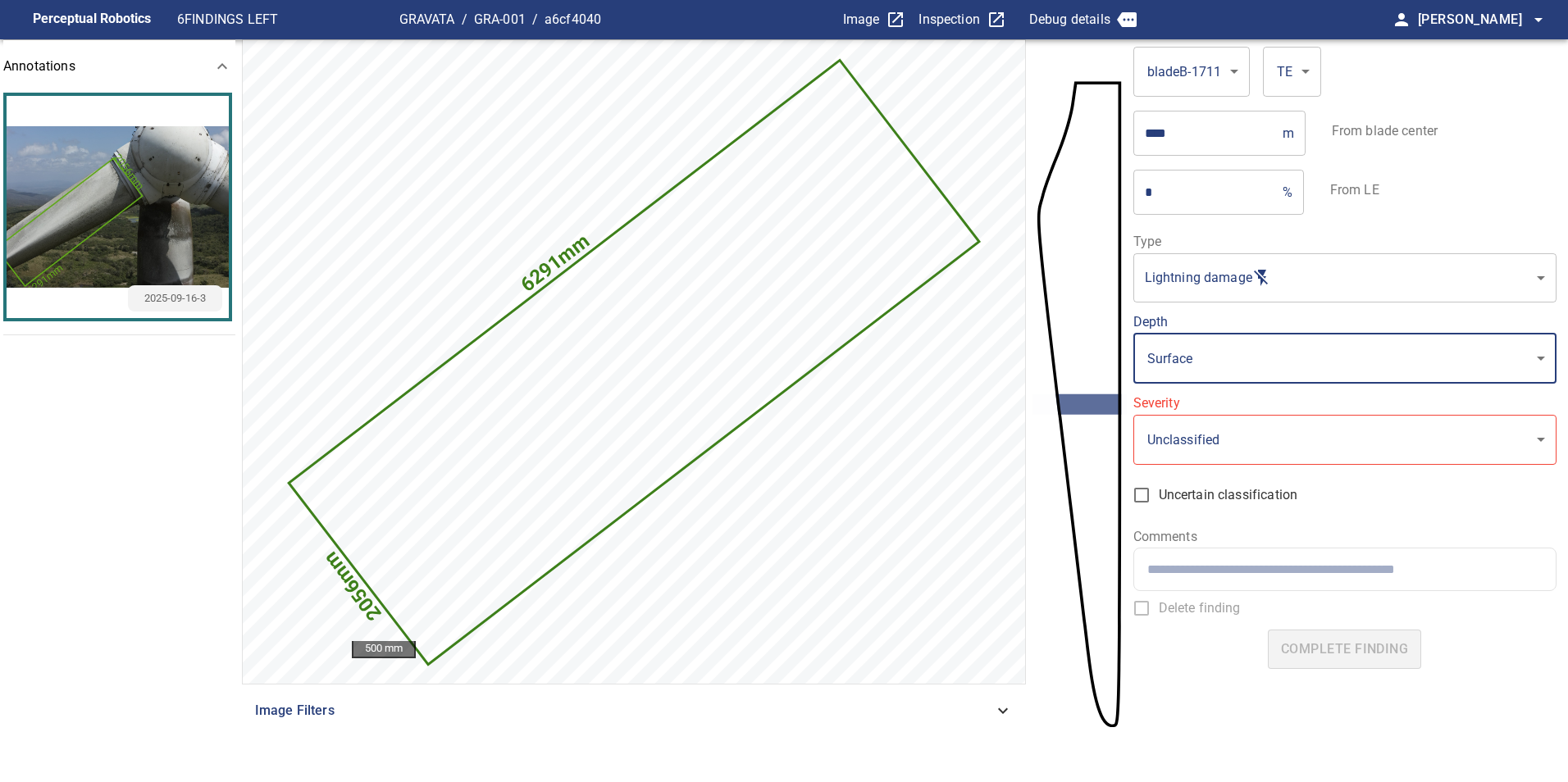
click at [1184, 428] on li "Spar" at bounding box center [1290, 425] width 317 height 17
type input "****"
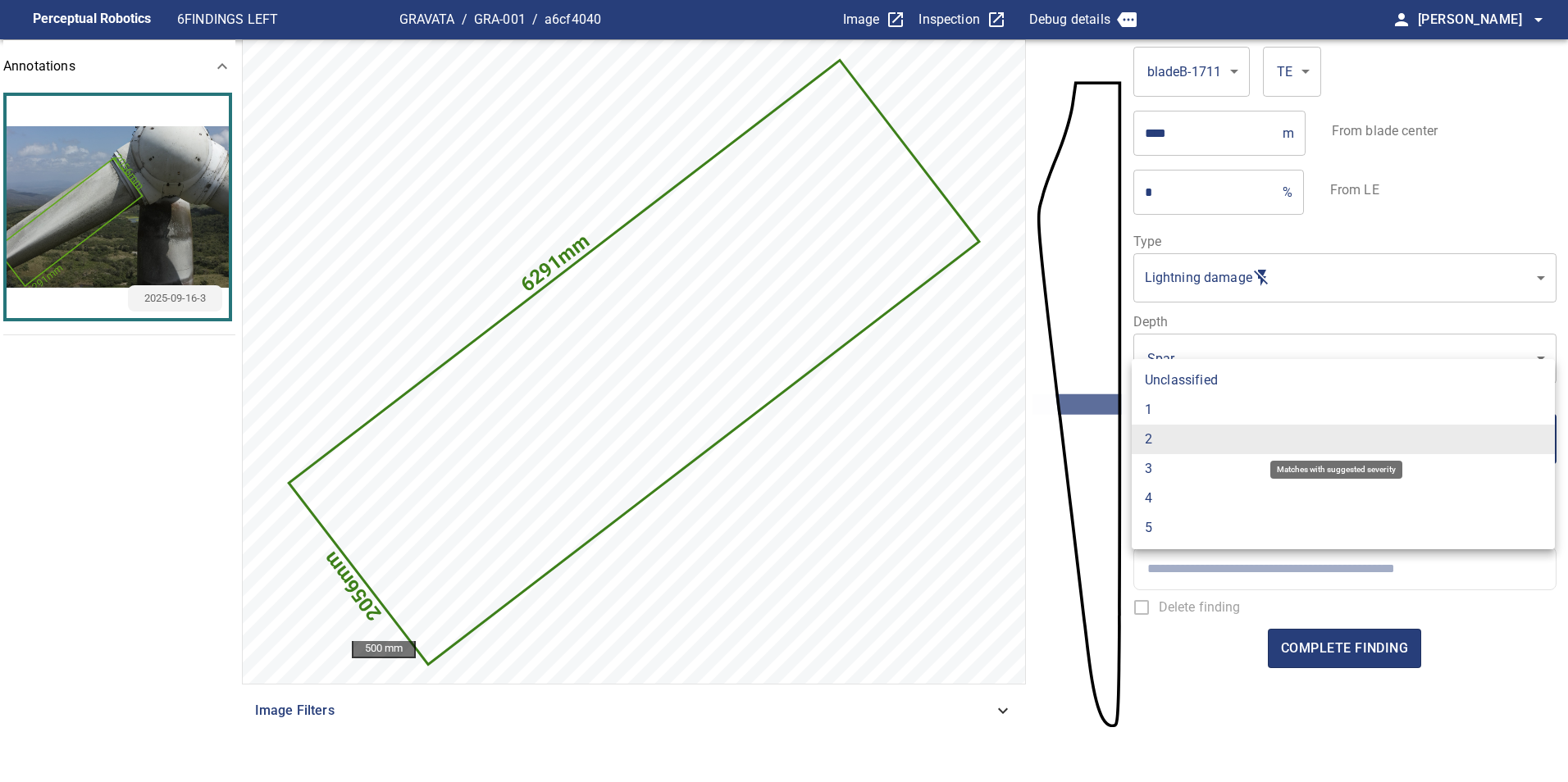
click at [1181, 440] on body "**********" at bounding box center [784, 391] width 1568 height 782
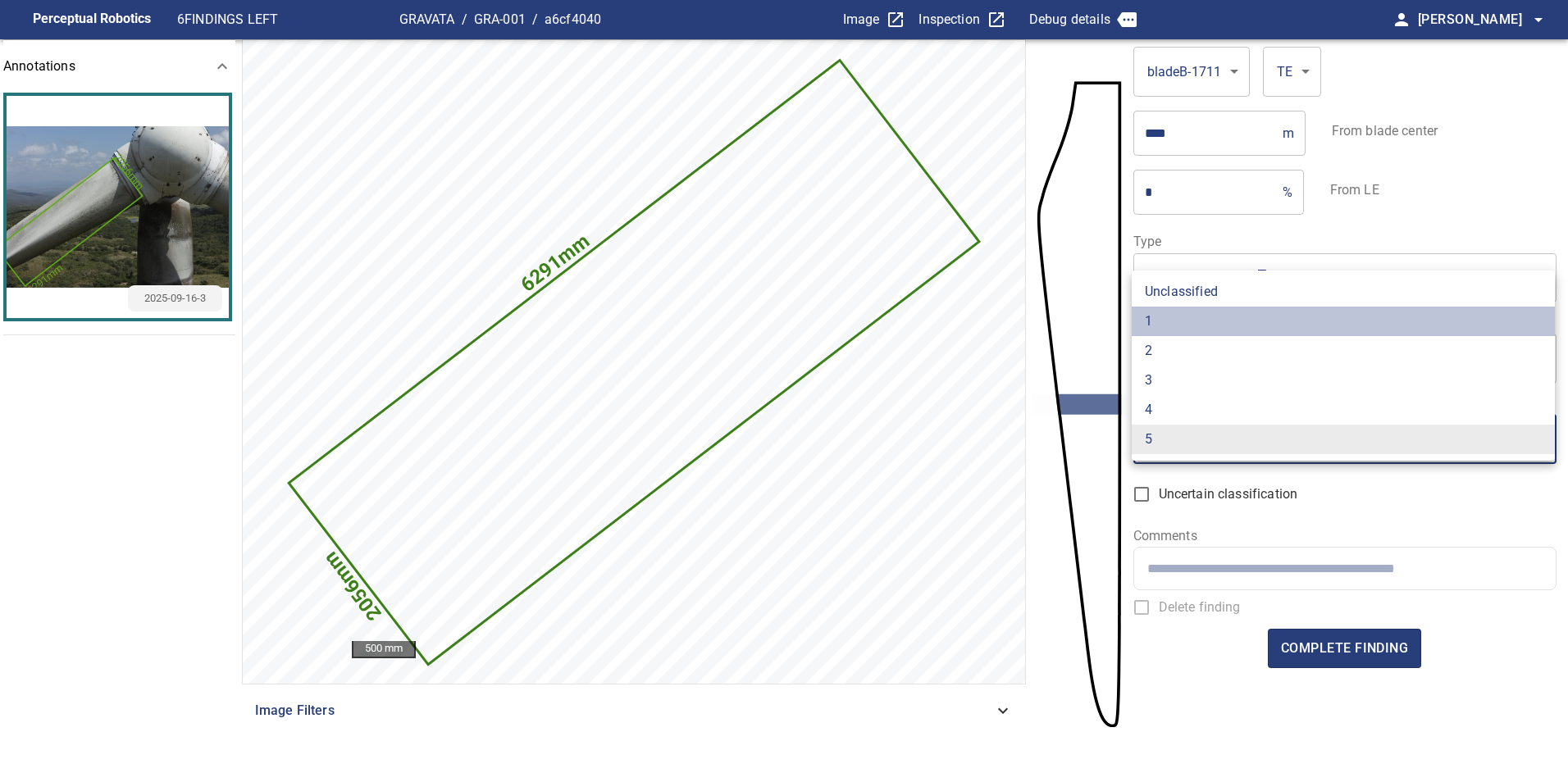
click at [1185, 312] on li "1" at bounding box center [1343, 321] width 423 height 29
type input "*"
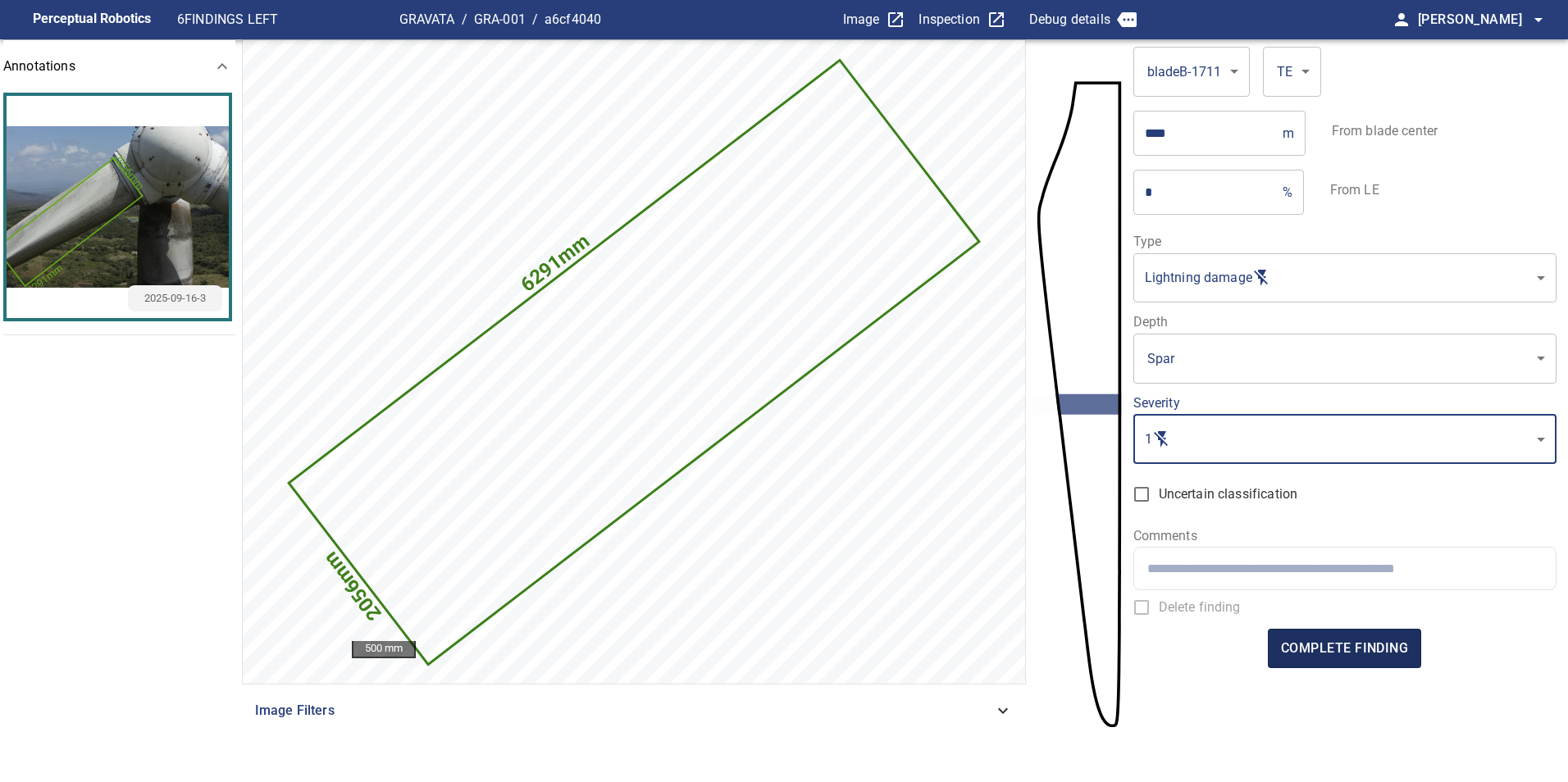
click at [1351, 633] on button "complete finding" at bounding box center [1344, 648] width 153 height 40
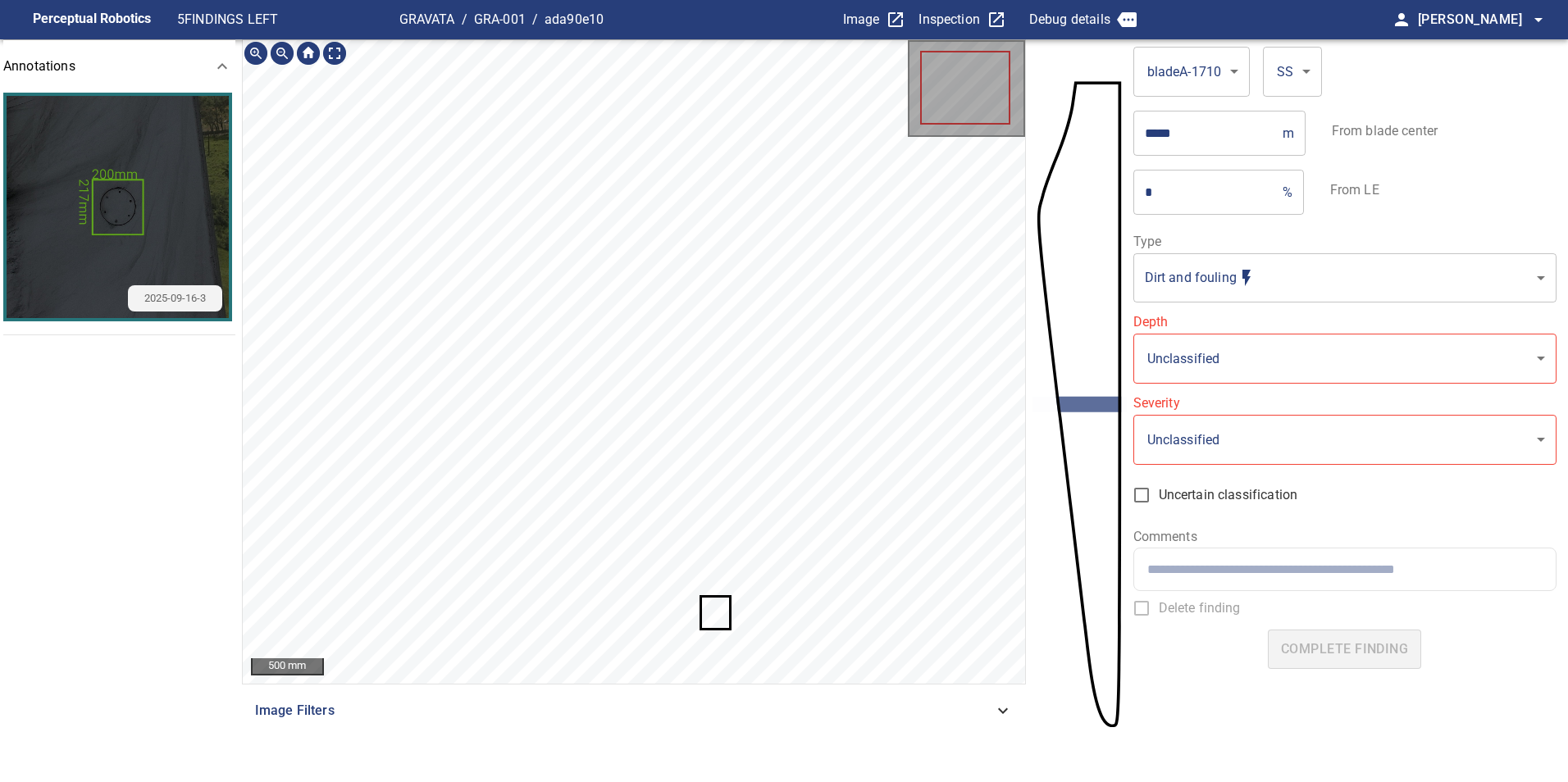
click at [728, 609] on icon at bounding box center [715, 612] width 28 height 29
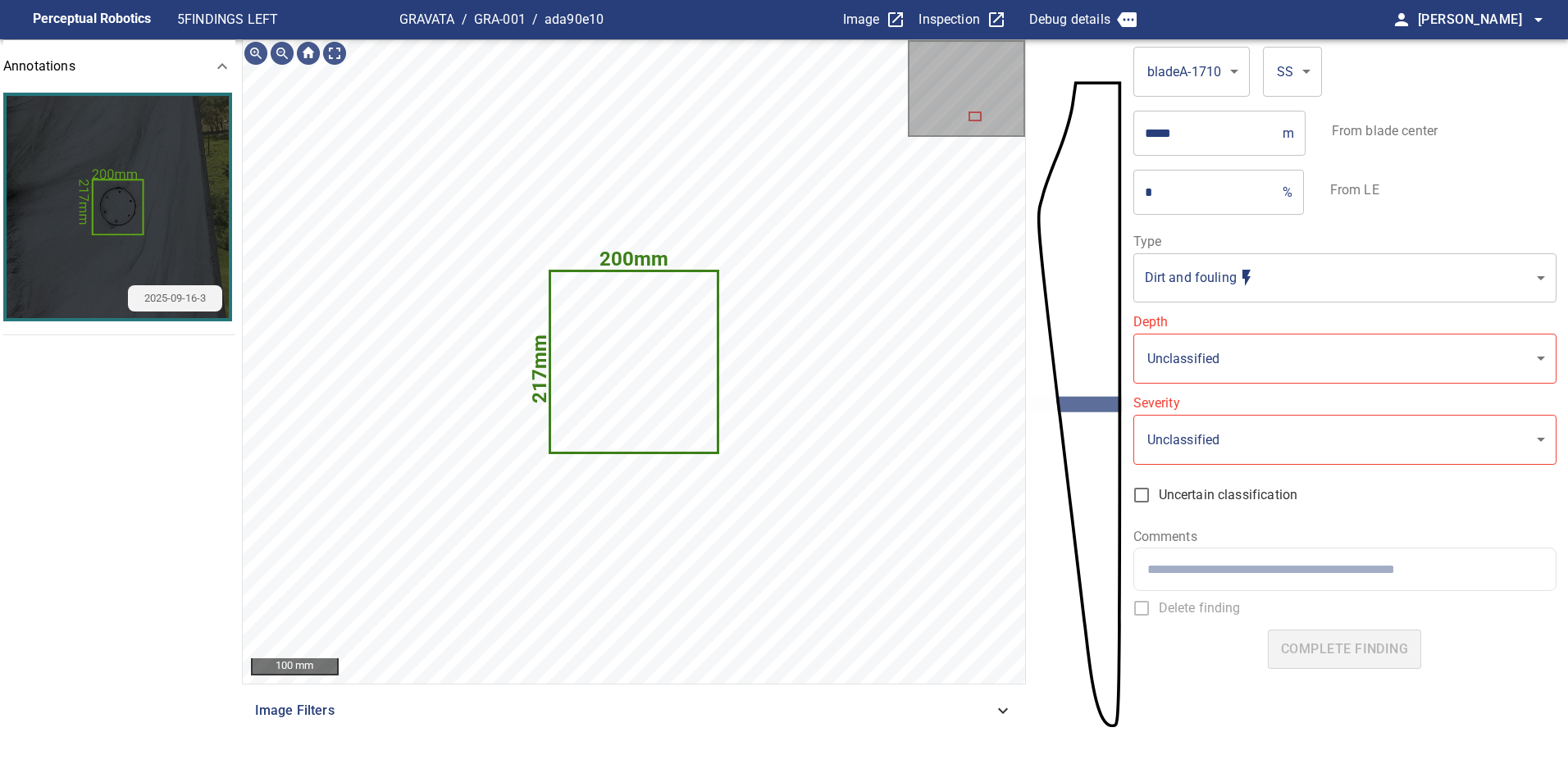
click at [1276, 262] on body "**********" at bounding box center [784, 391] width 1568 height 782
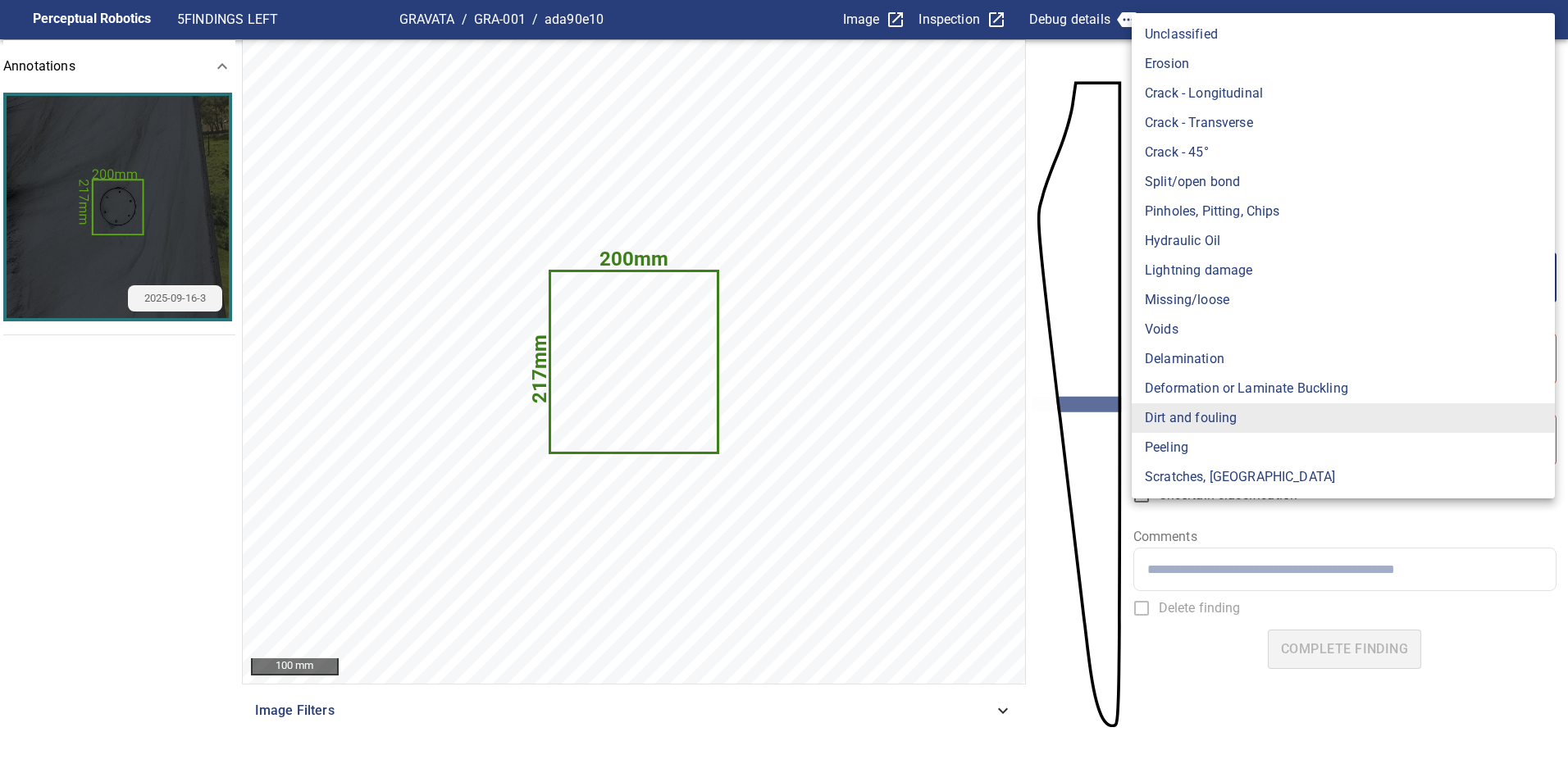
click at [1244, 276] on li "Lightning damage" at bounding box center [1343, 270] width 423 height 29
type input "**********"
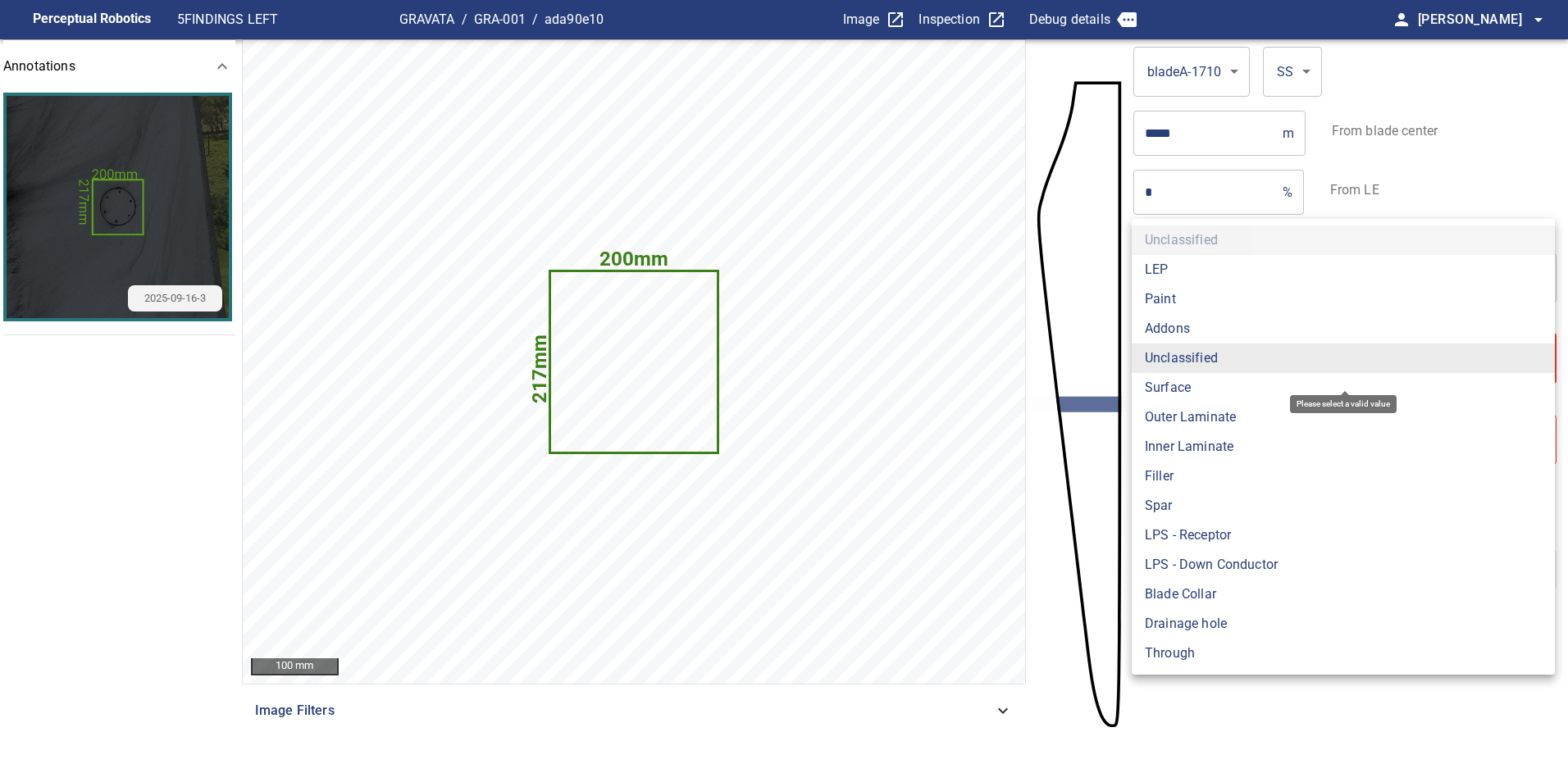
click at [1248, 376] on body "**********" at bounding box center [784, 391] width 1568 height 782
click at [1234, 395] on li "Surface" at bounding box center [1343, 388] width 423 height 29
type input "*******"
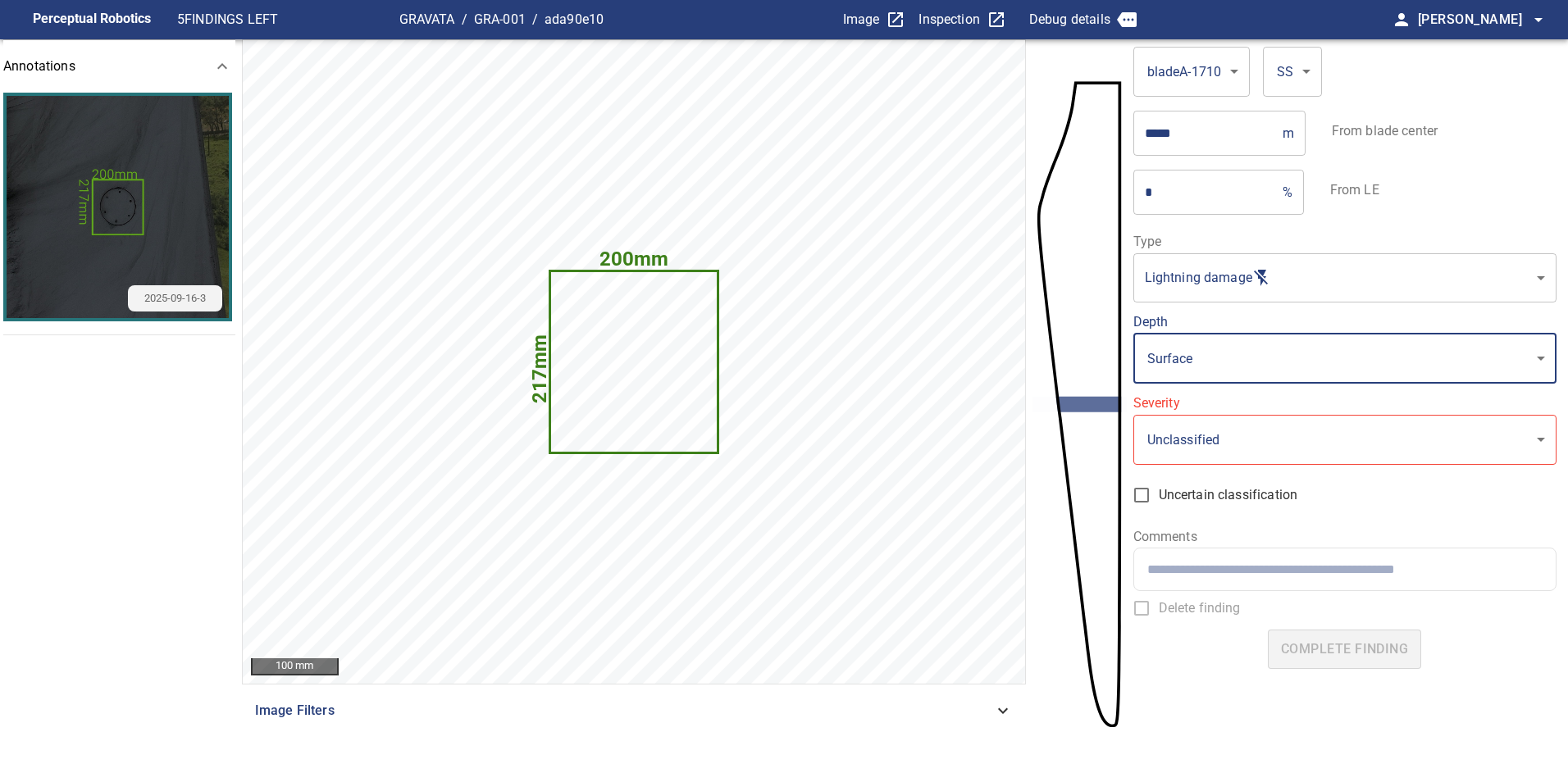
click at [1230, 441] on body "**********" at bounding box center [784, 391] width 1568 height 782
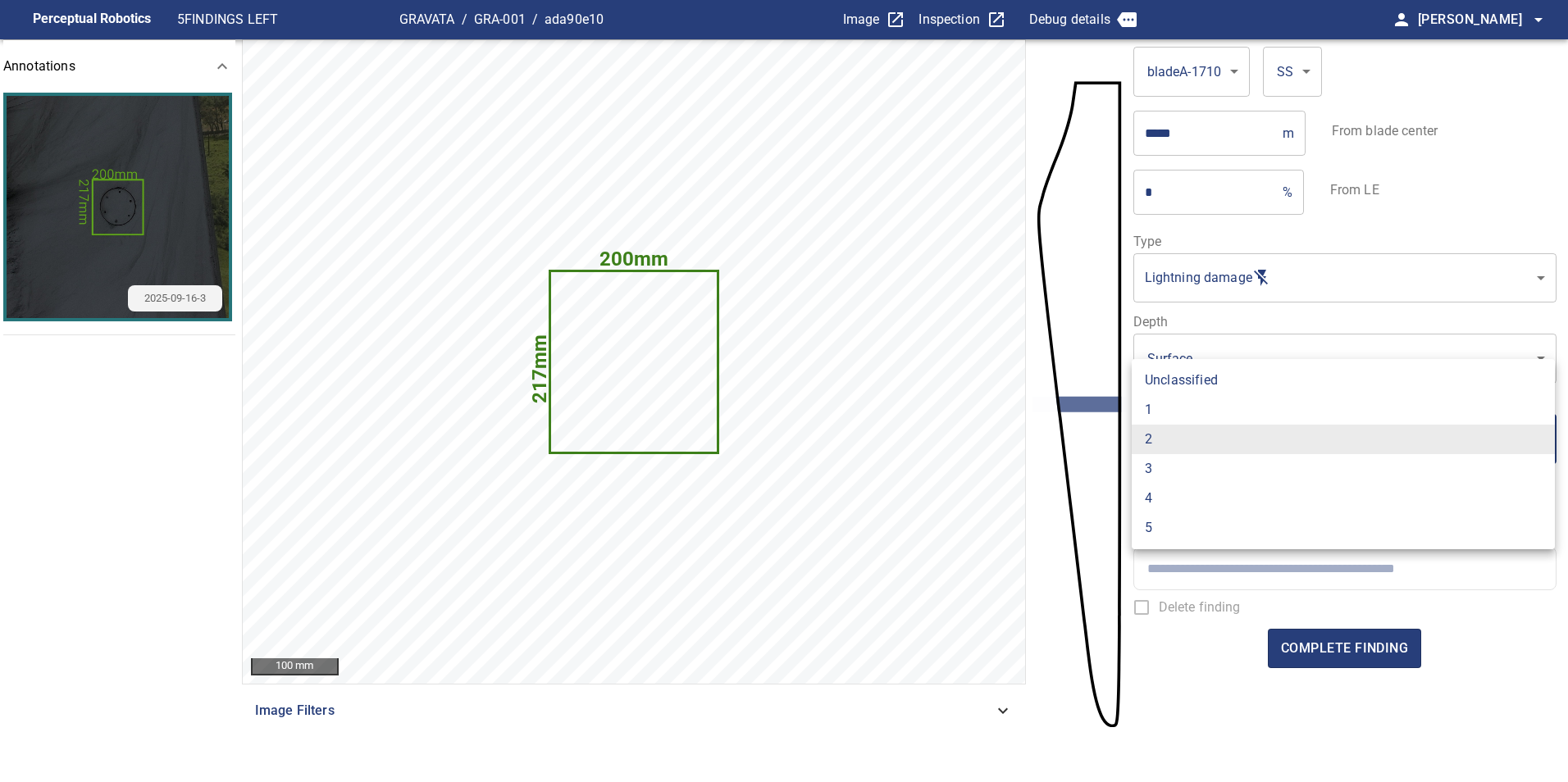
click at [1207, 400] on li "1" at bounding box center [1343, 409] width 423 height 29
type input "*"
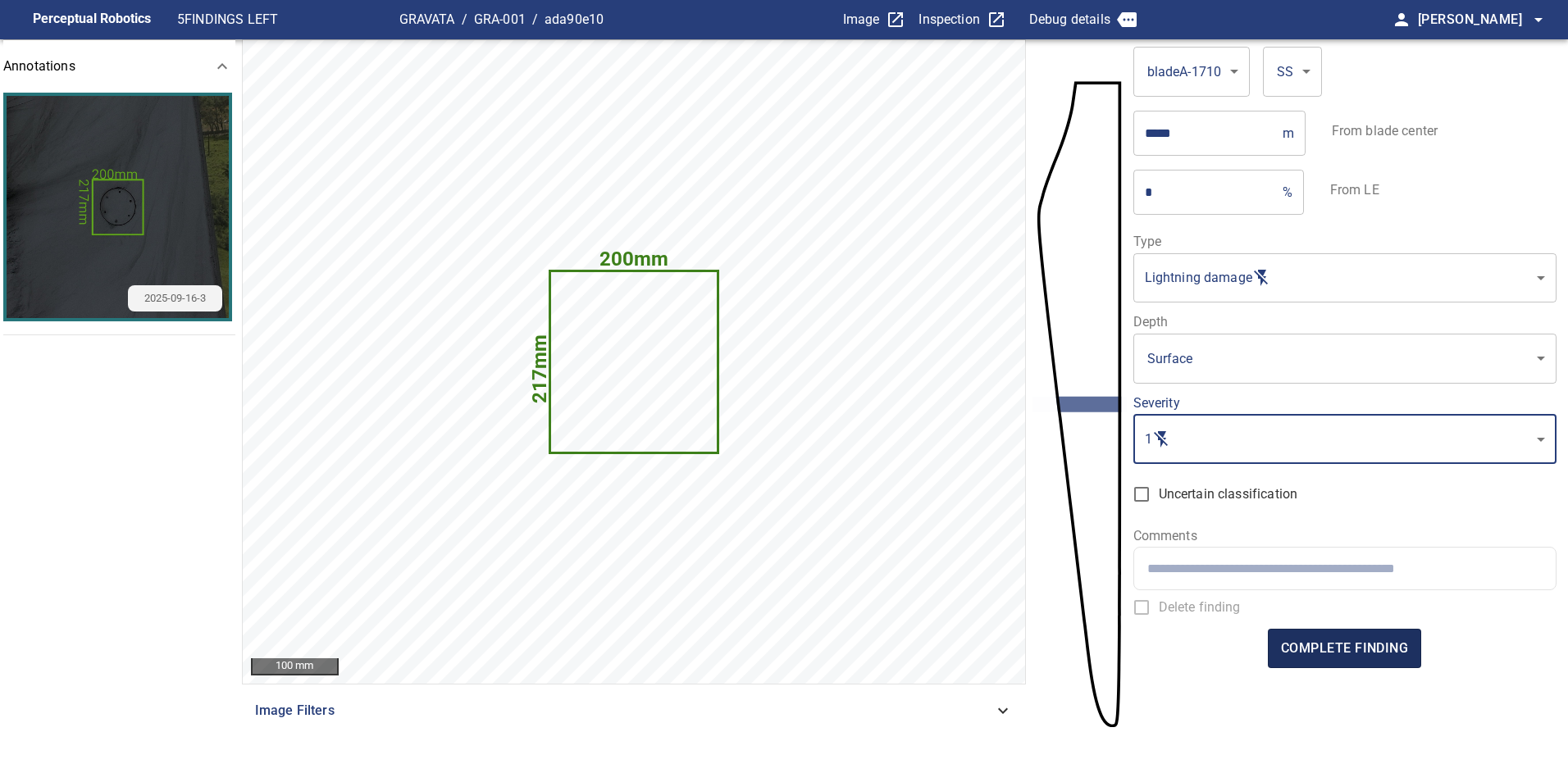
click at [1346, 652] on span "complete finding" at bounding box center [1344, 648] width 127 height 23
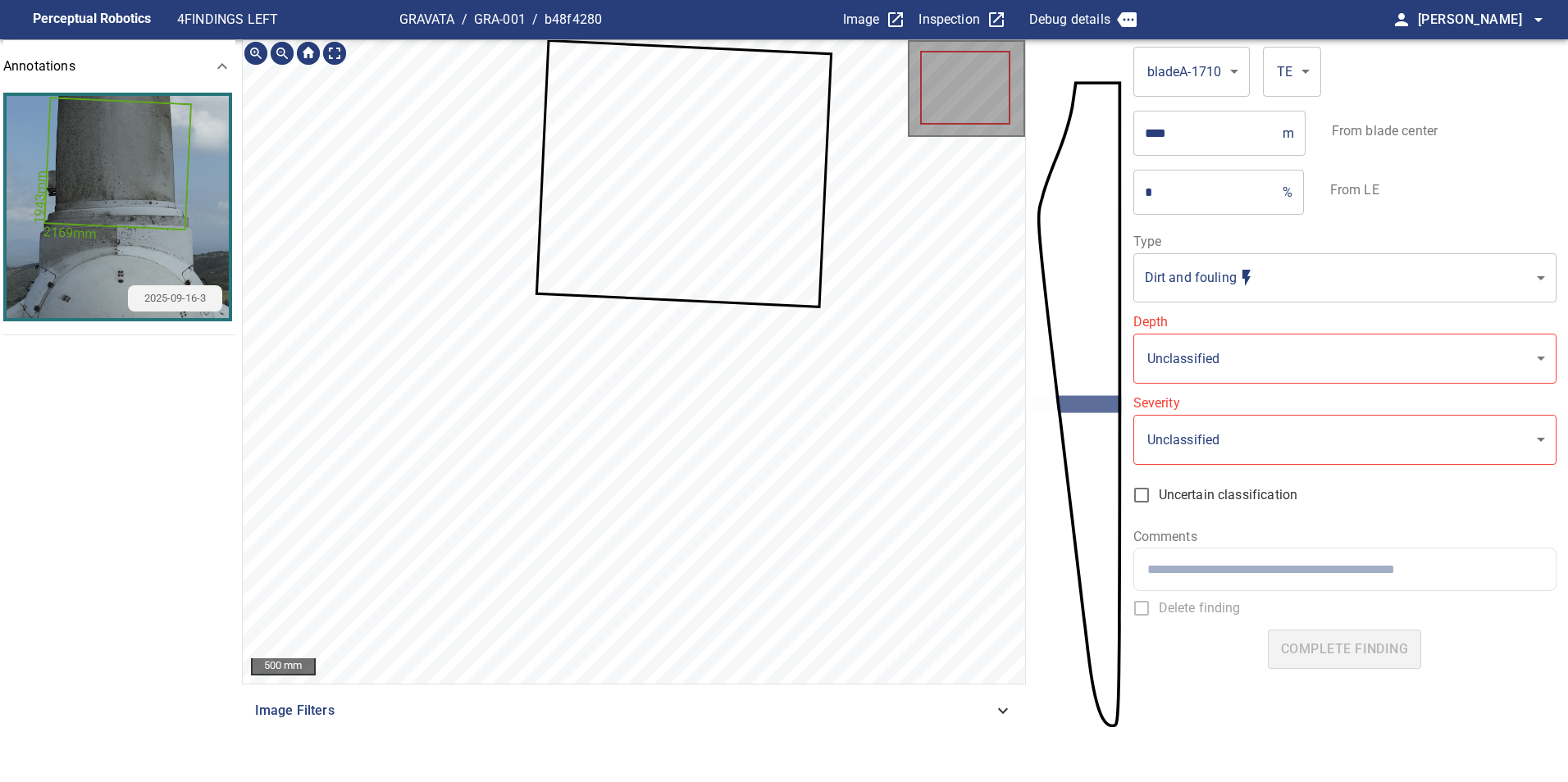
click at [746, 185] on icon at bounding box center [684, 173] width 292 height 263
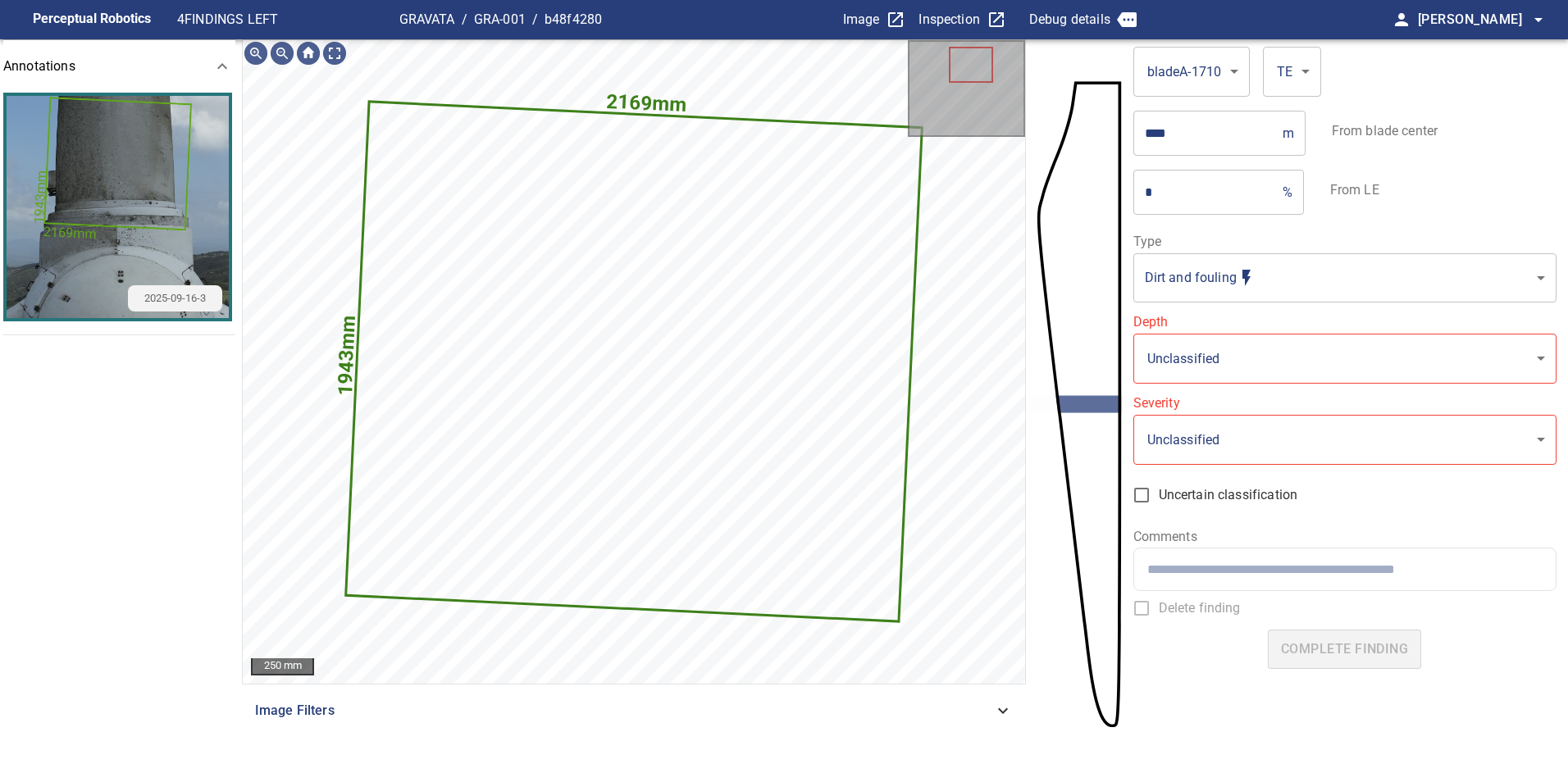
click at [1238, 278] on body "**********" at bounding box center [784, 391] width 1568 height 782
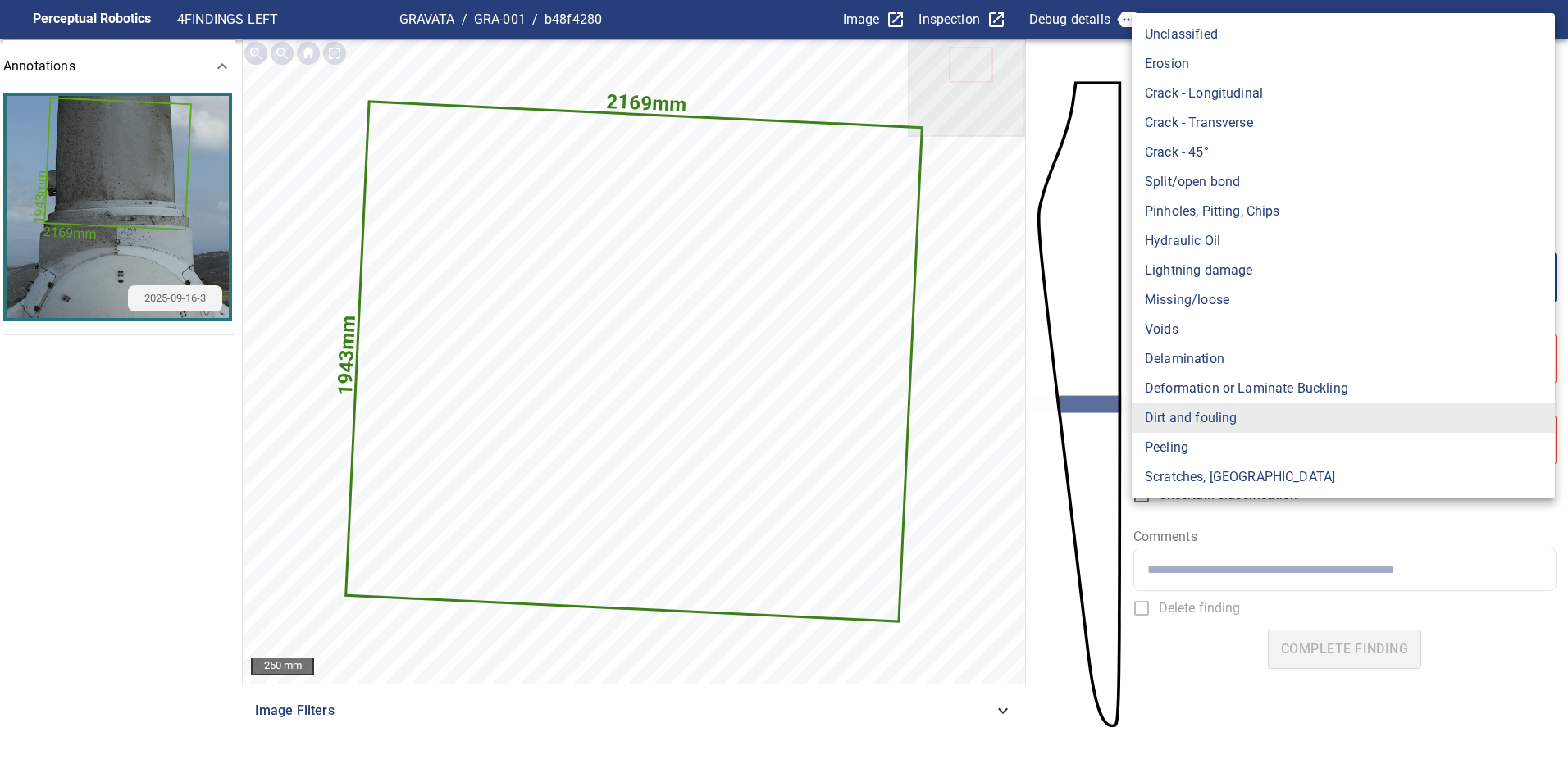
click at [1236, 272] on li "Lightning damage" at bounding box center [1343, 270] width 423 height 29
type input "**********"
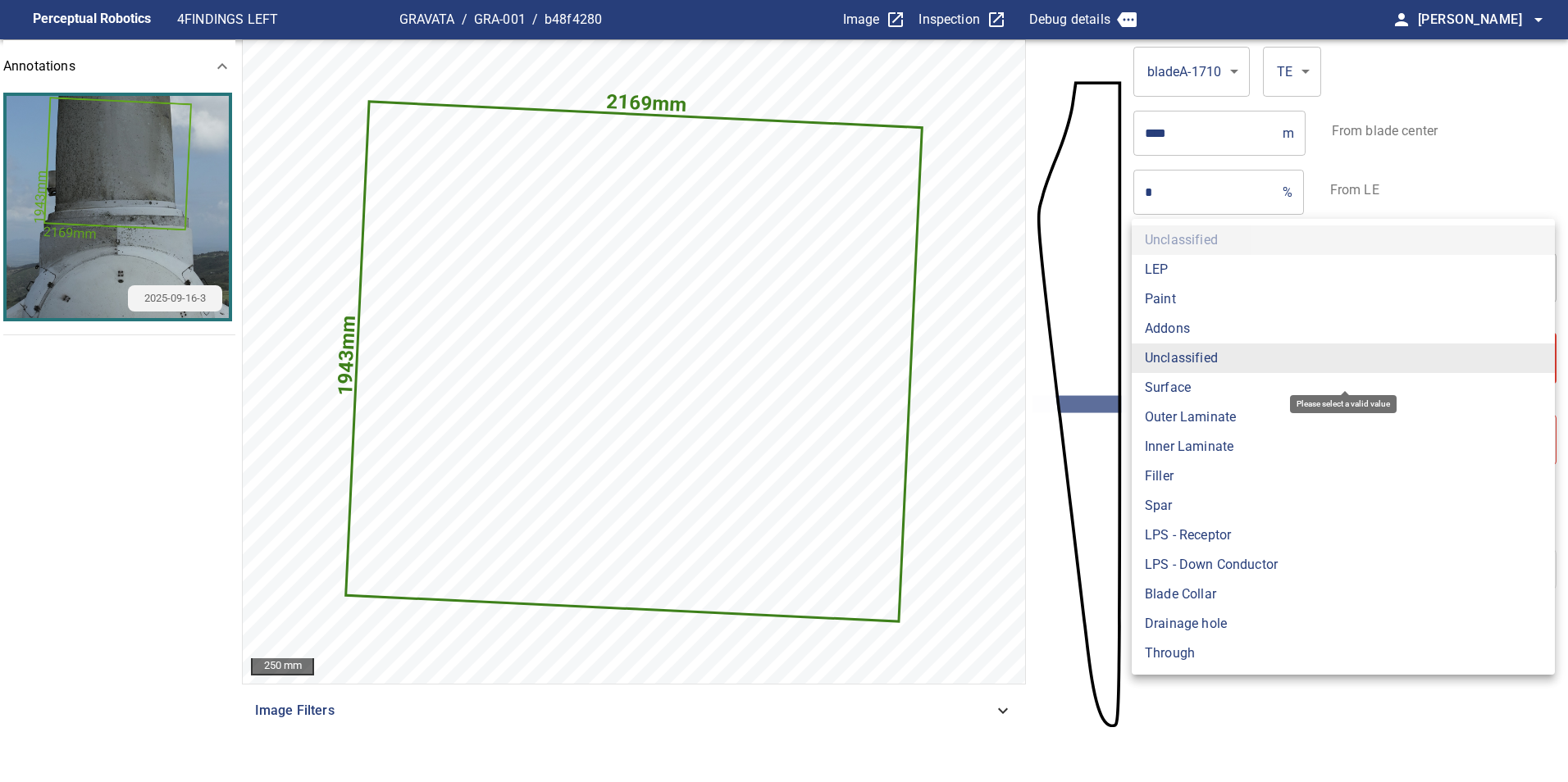
click at [1234, 364] on body "**********" at bounding box center [784, 391] width 1568 height 782
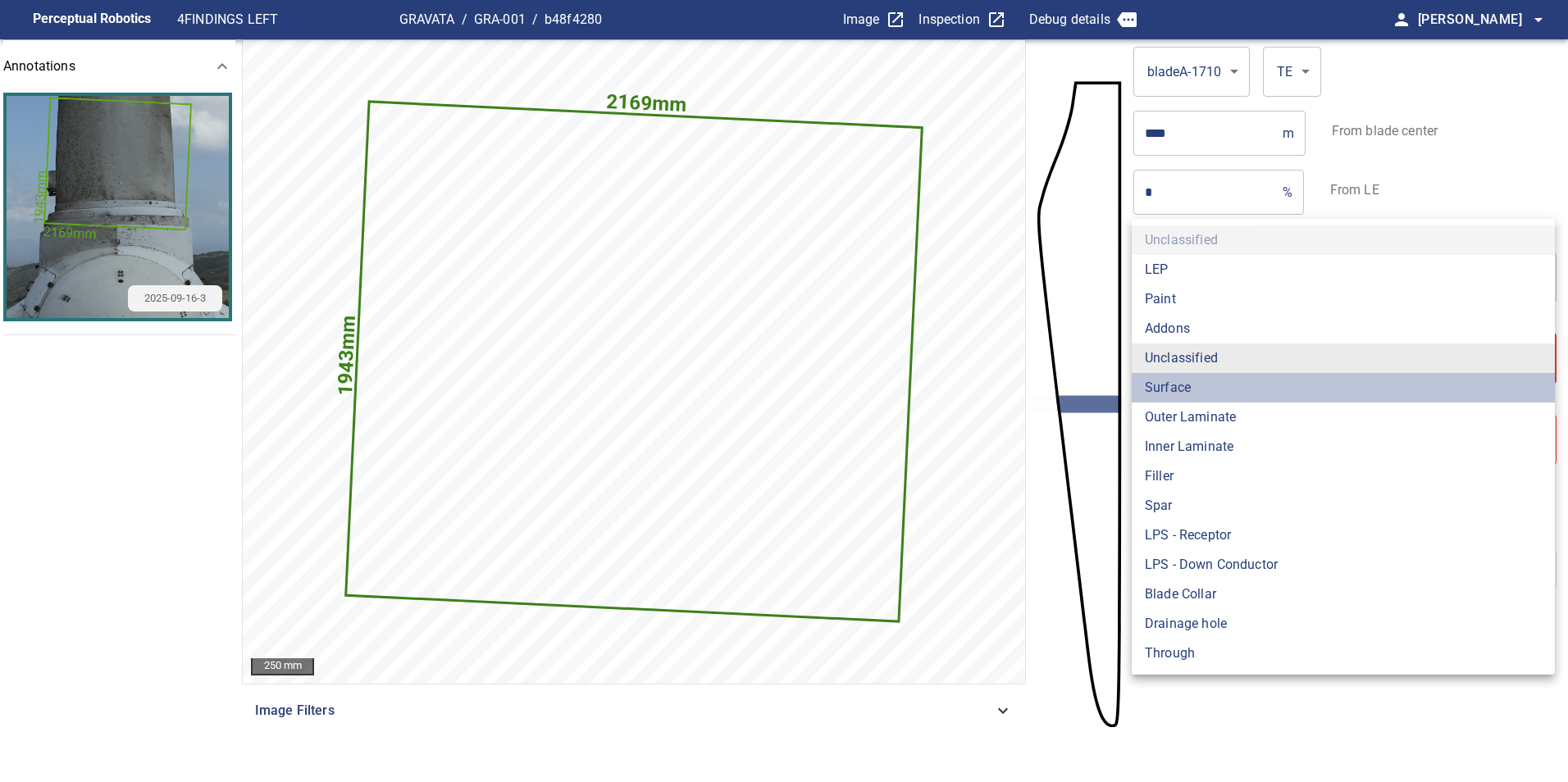
click at [1233, 385] on li "Surface" at bounding box center [1343, 388] width 423 height 29
type input "*******"
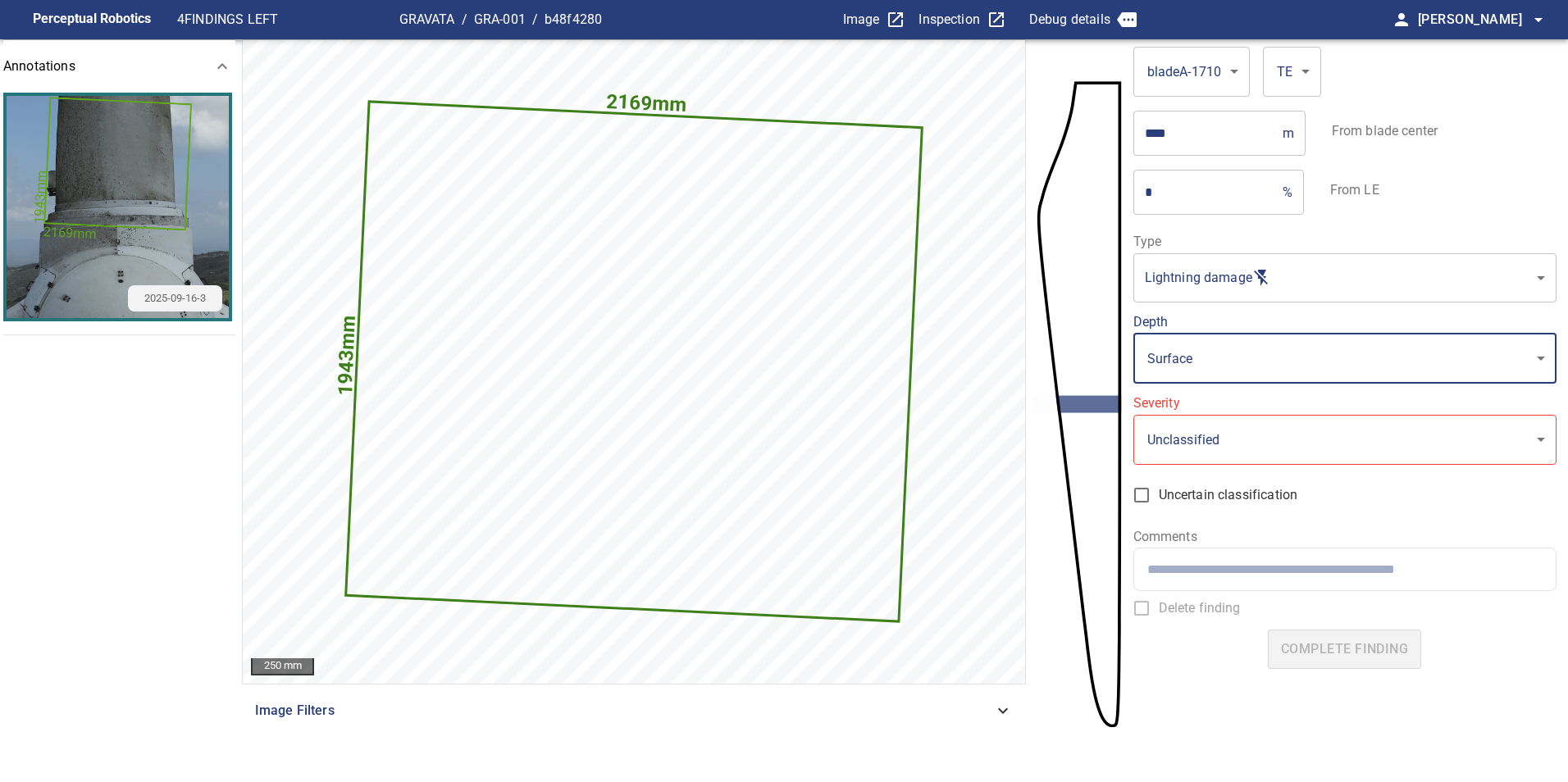
click at [1229, 441] on ul "LEP Paint Addons Unclassified Surface Outer Laminate Inner Laminate Filler Spar…" at bounding box center [1290, 400] width 317 height 240
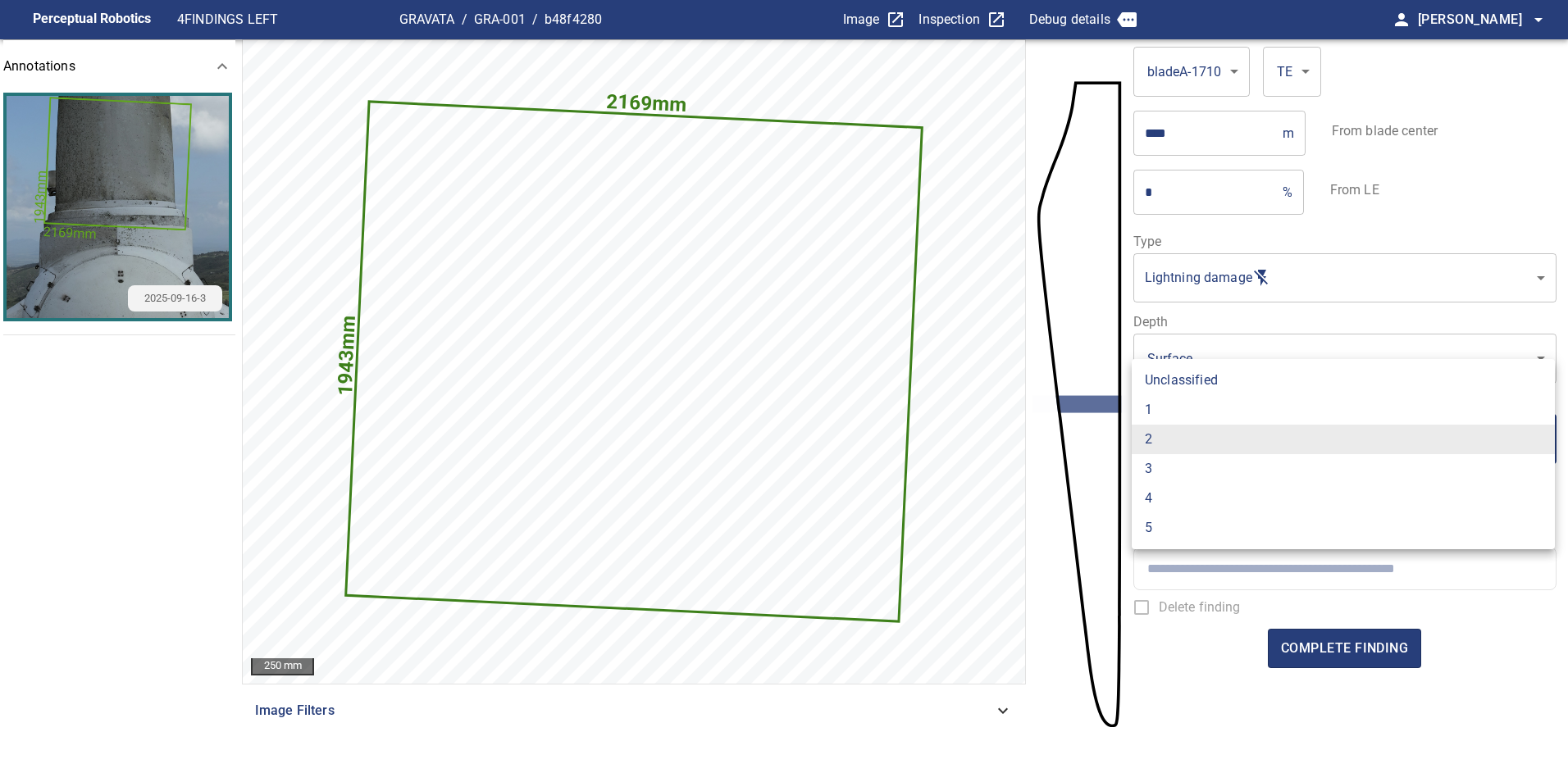
click at [1229, 441] on body "**********" at bounding box center [784, 391] width 1568 height 782
click at [1217, 416] on li "1" at bounding box center [1343, 409] width 423 height 29
type input "*"
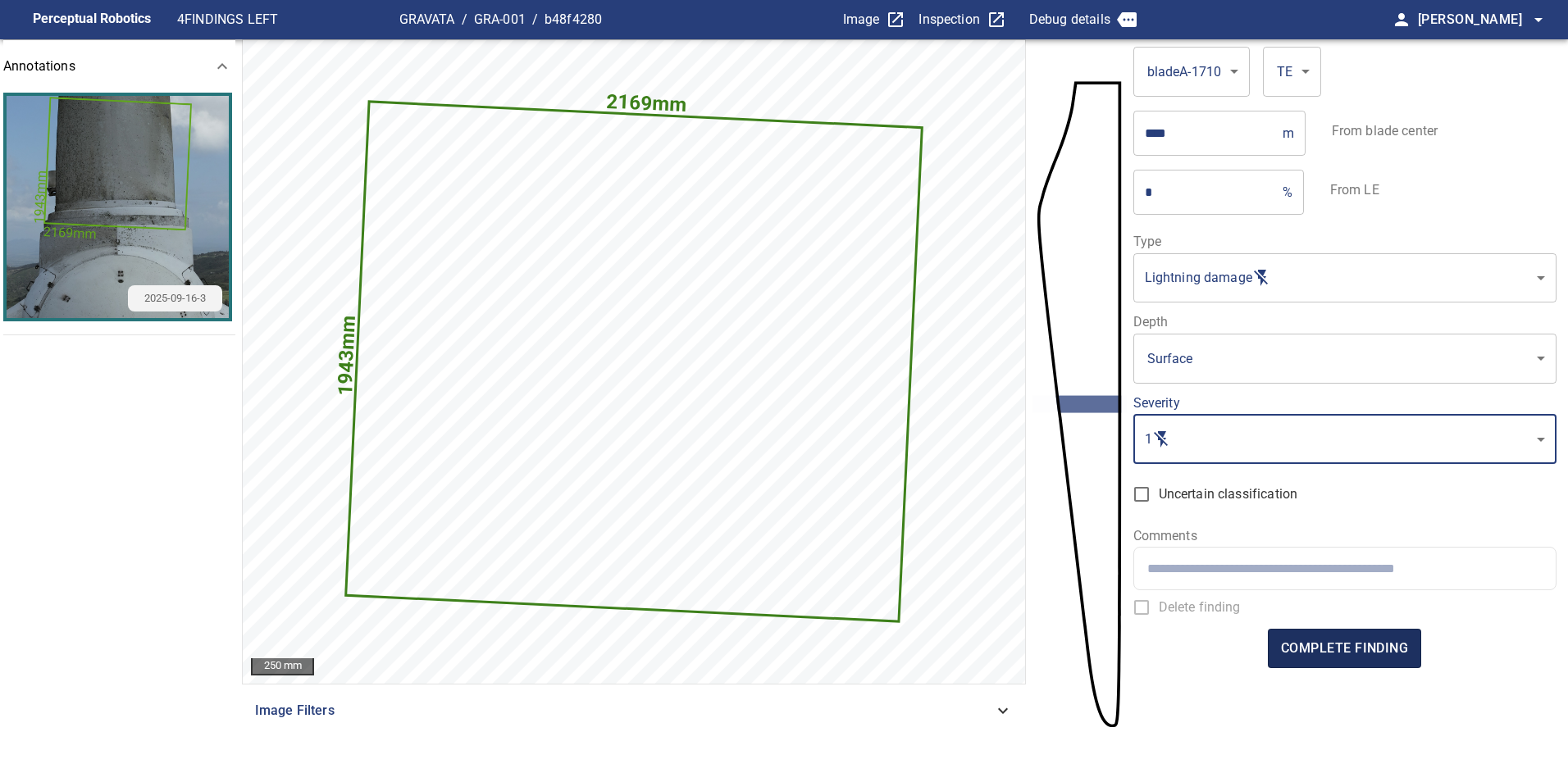
click at [1338, 656] on span "complete finding" at bounding box center [1344, 648] width 127 height 23
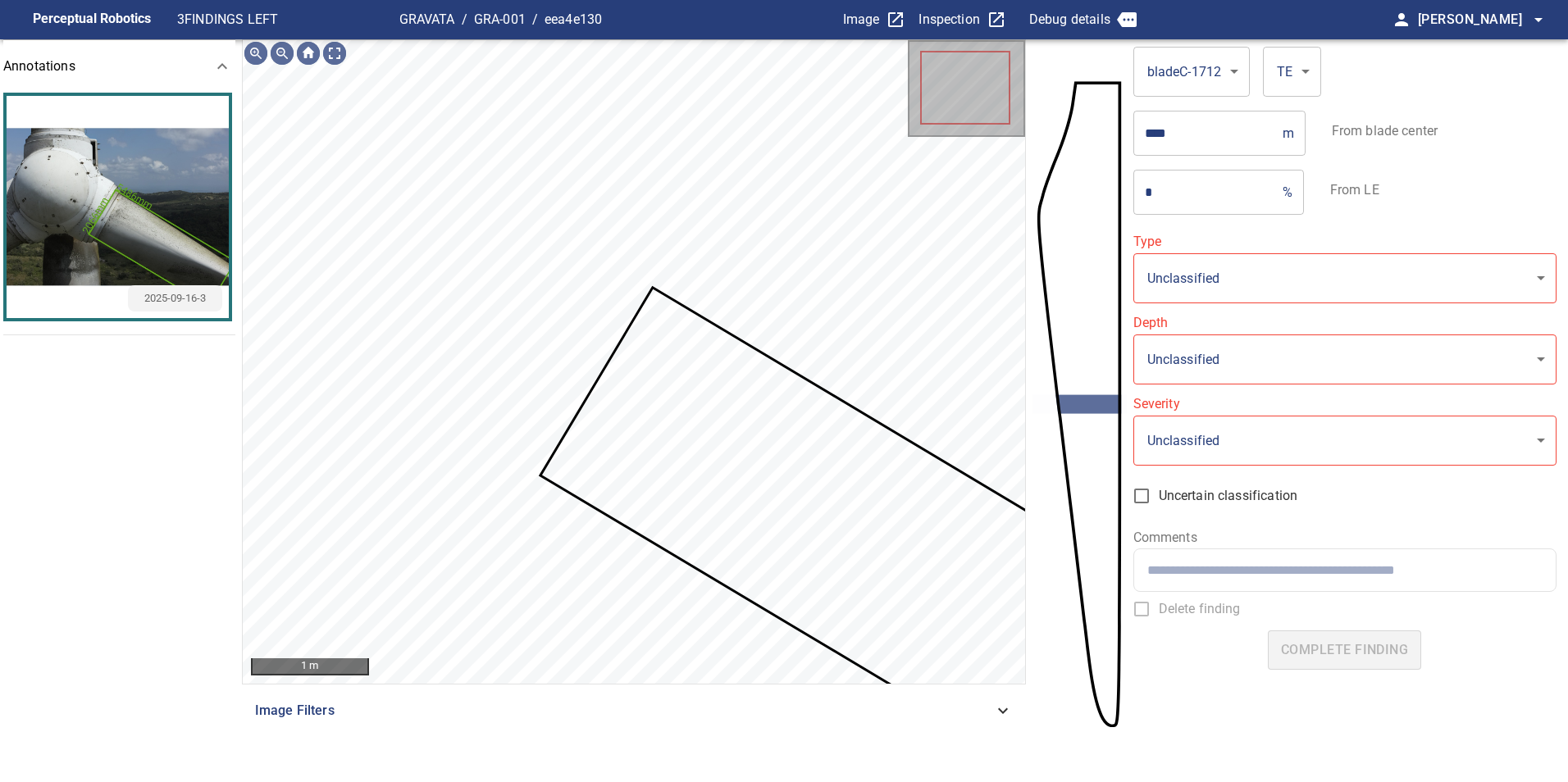
click at [740, 446] on icon at bounding box center [844, 529] width 604 height 480
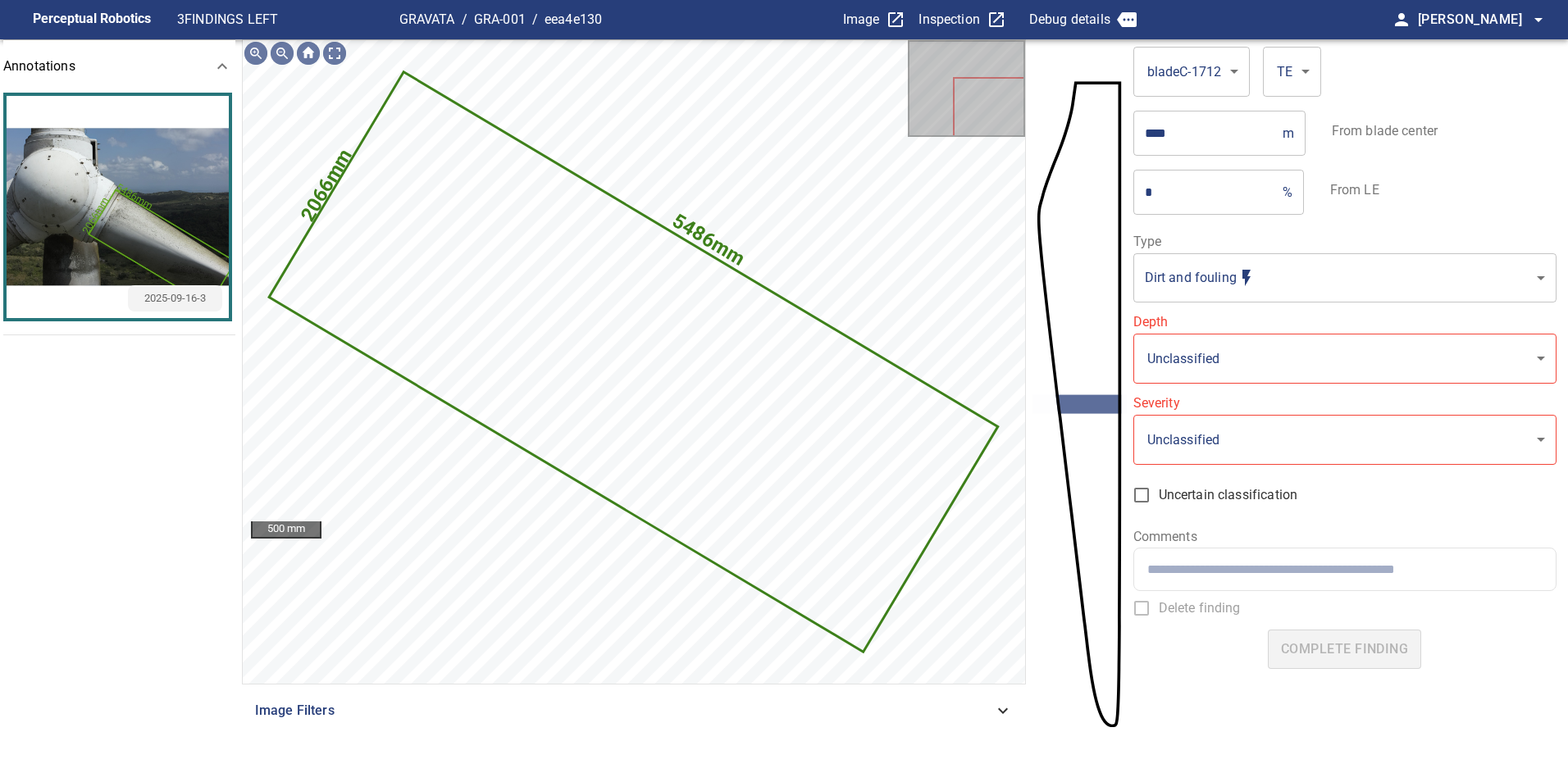
click at [1182, 283] on body "**********" at bounding box center [784, 391] width 1568 height 782
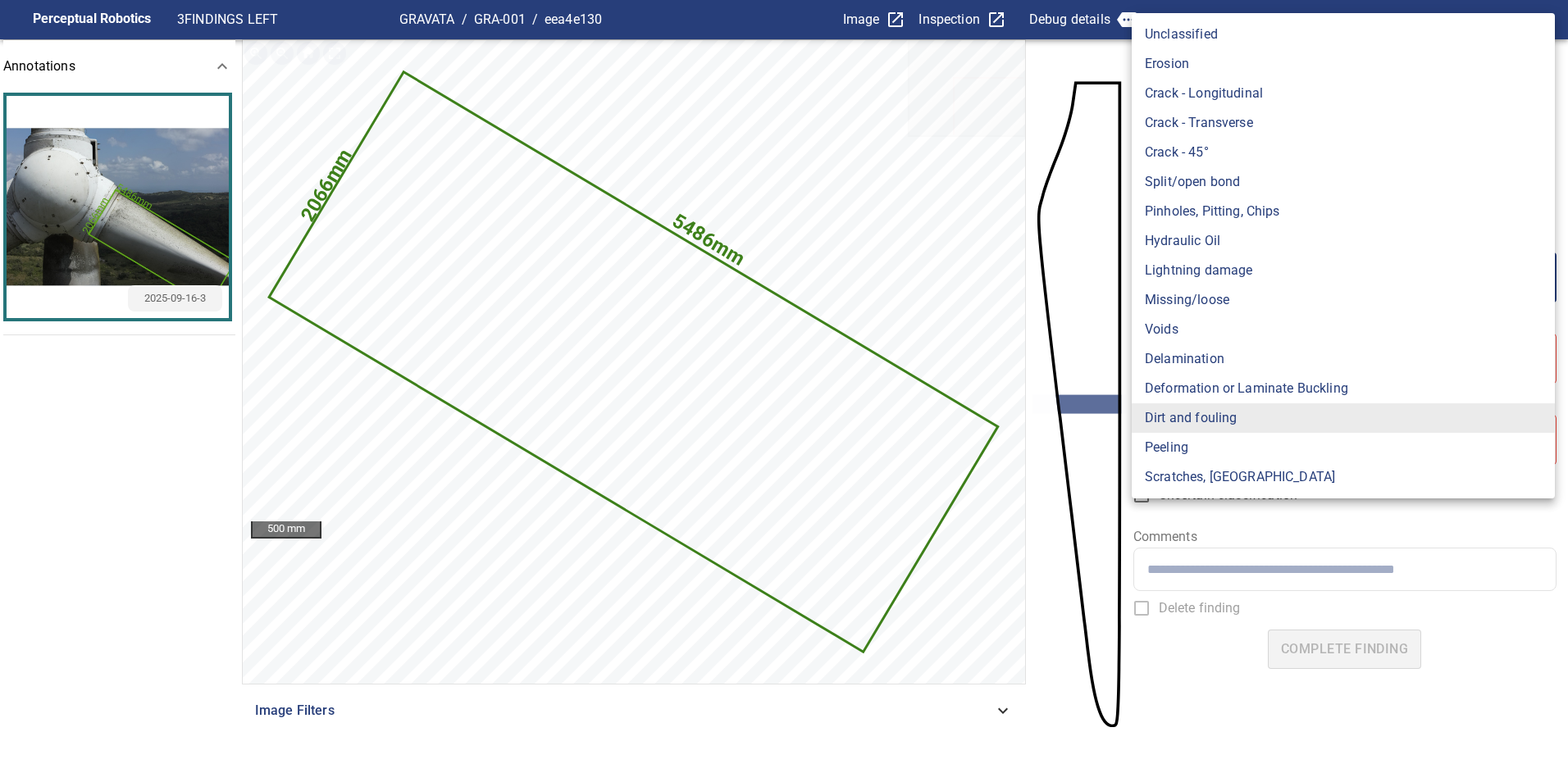
click at [1232, 269] on li "Lightning damage" at bounding box center [1343, 270] width 423 height 29
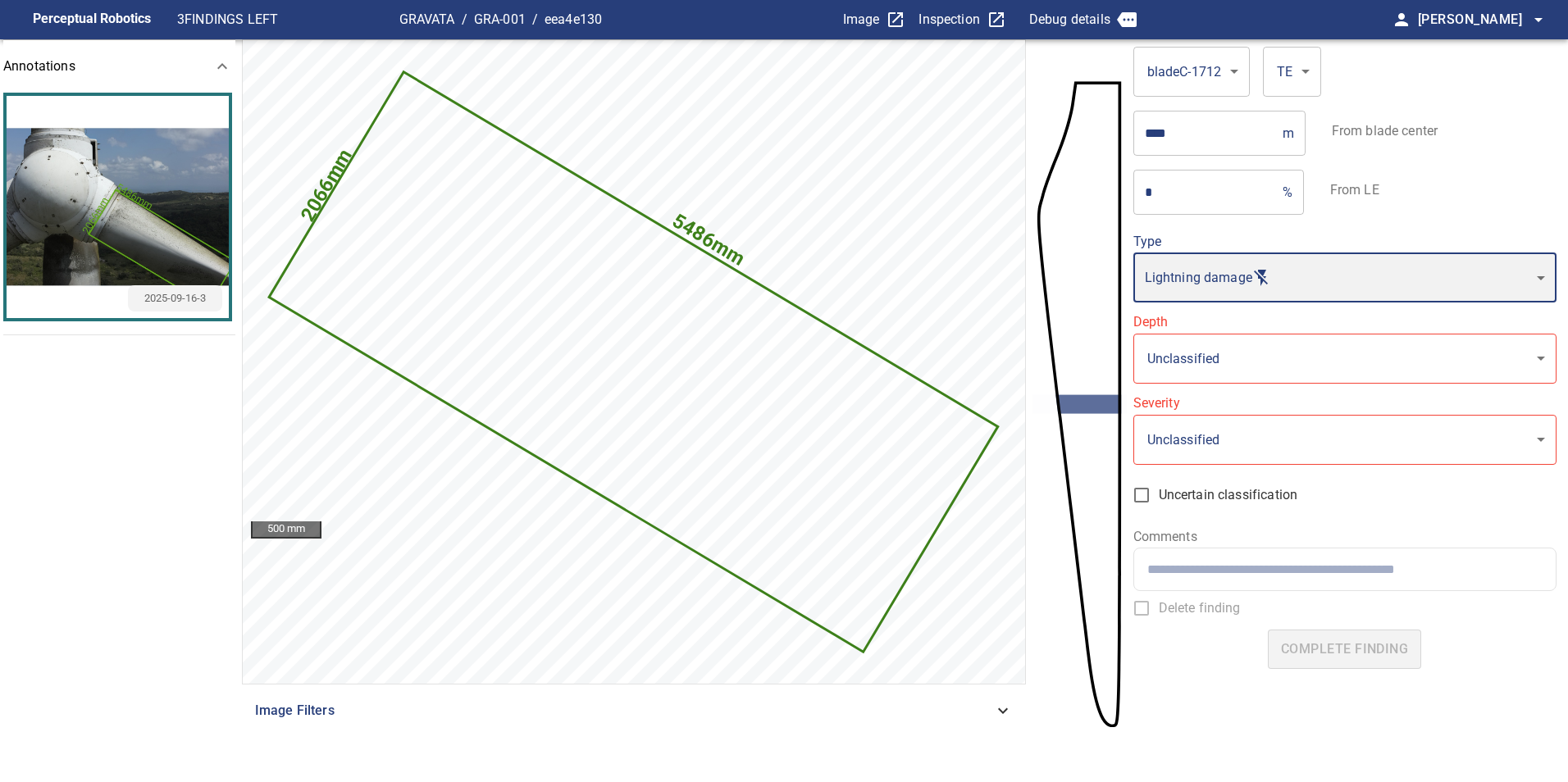
type input "**********"
click at [1200, 351] on body "**********" at bounding box center [784, 391] width 1568 height 782
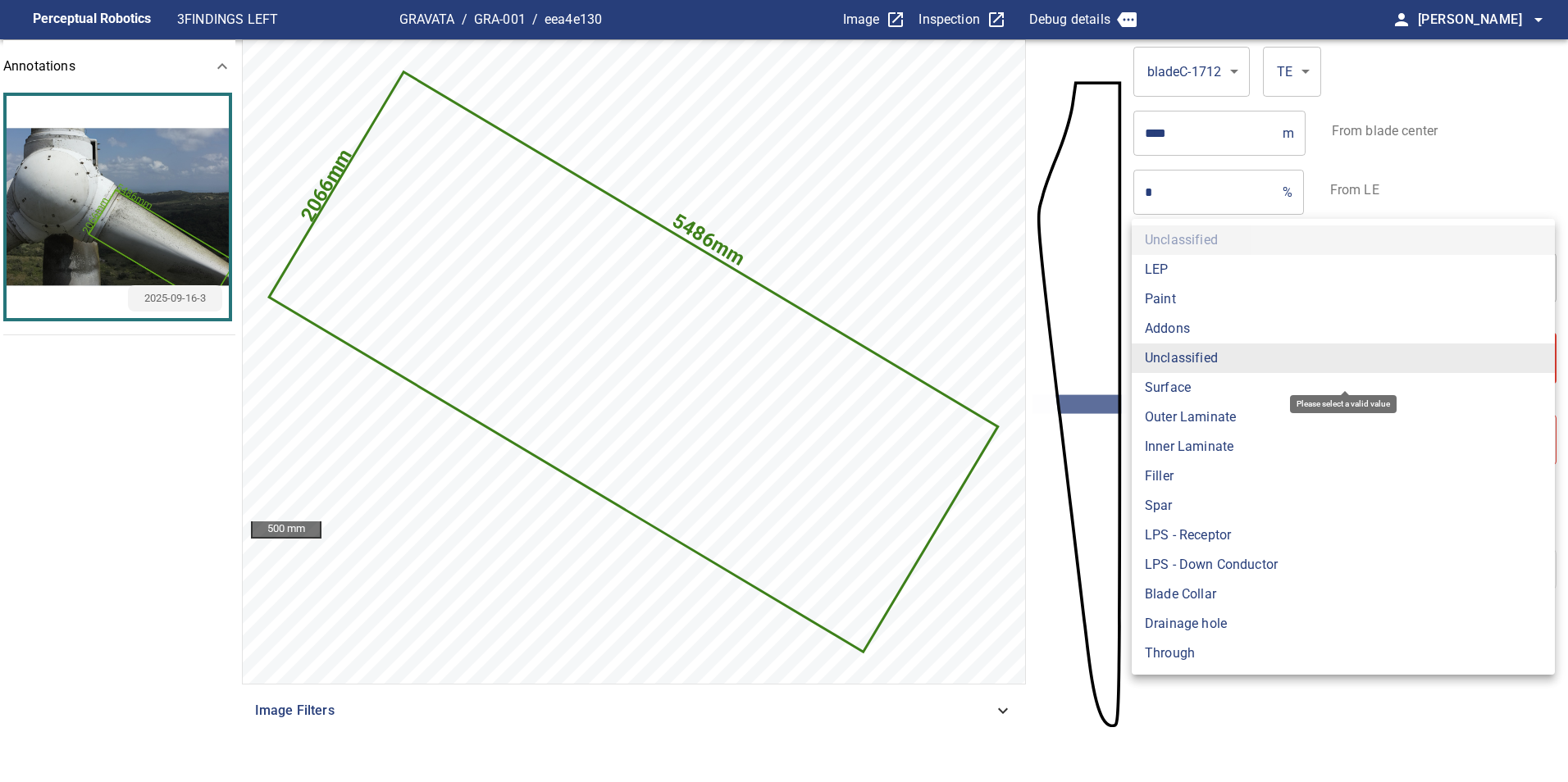
click at [1196, 384] on li "Surface" at bounding box center [1343, 388] width 423 height 29
type input "*******"
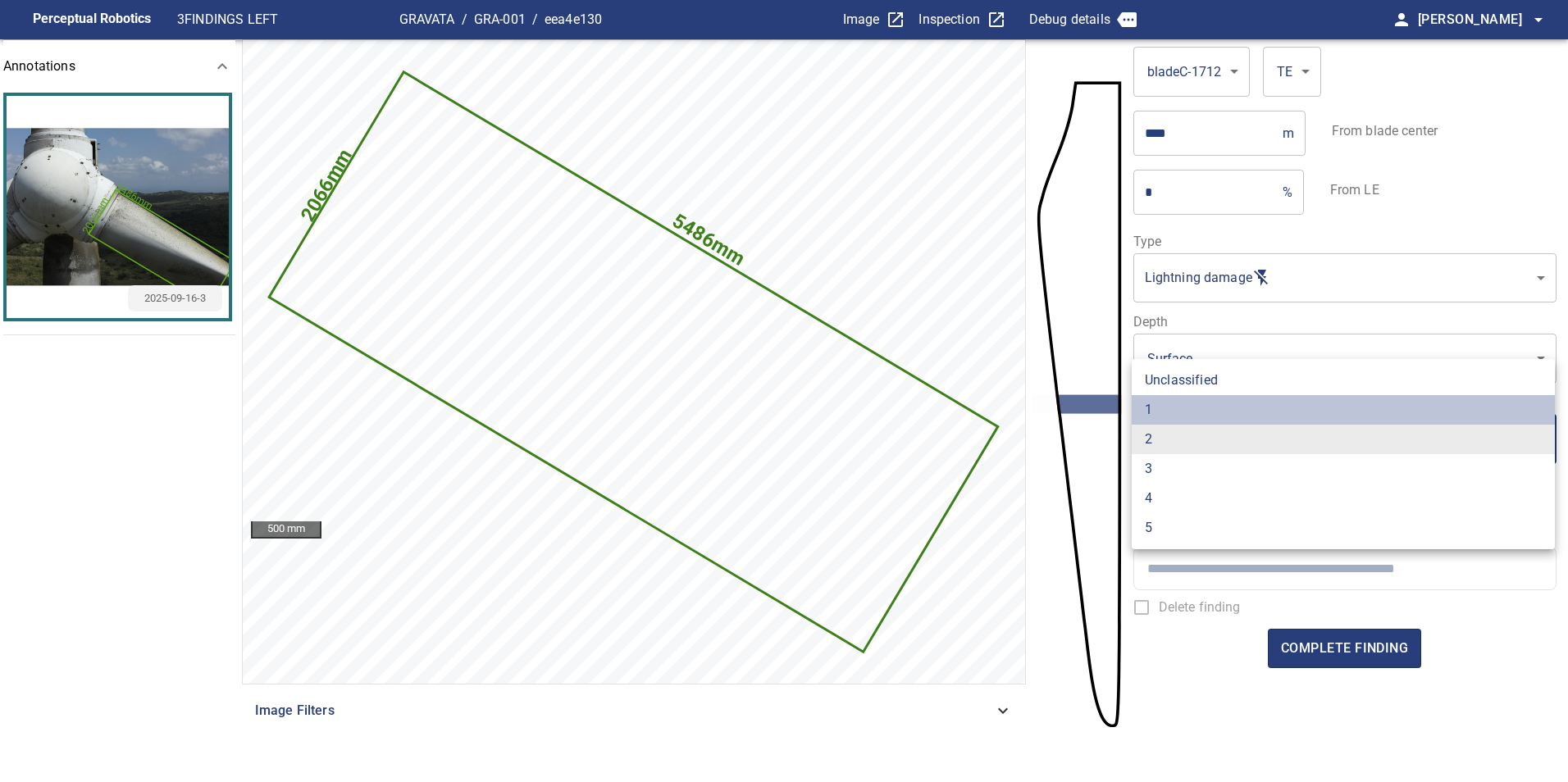
click at [1203, 411] on li "1" at bounding box center [1343, 409] width 423 height 29
type input "*"
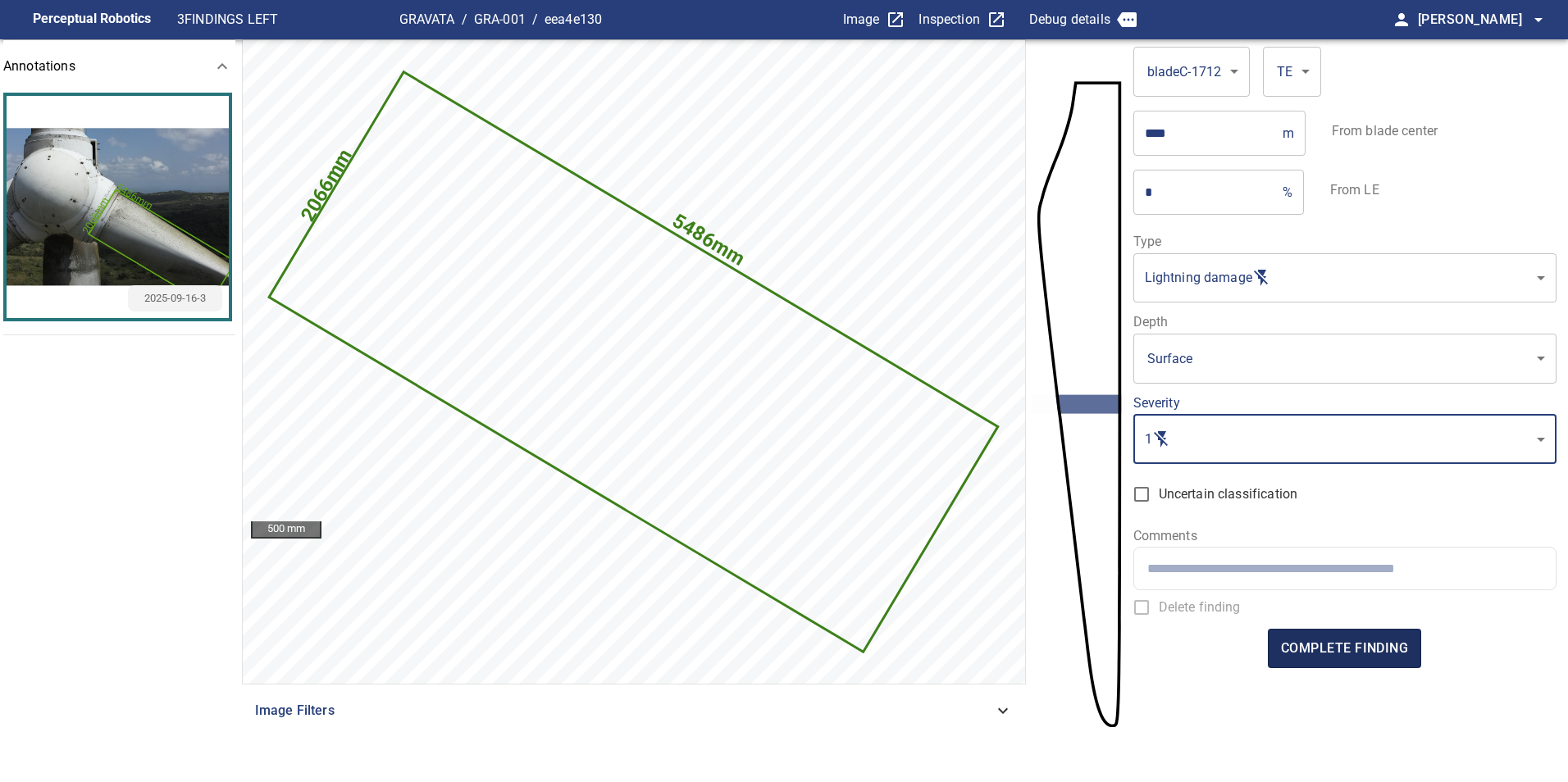
click at [1337, 635] on button "complete finding" at bounding box center [1344, 648] width 153 height 40
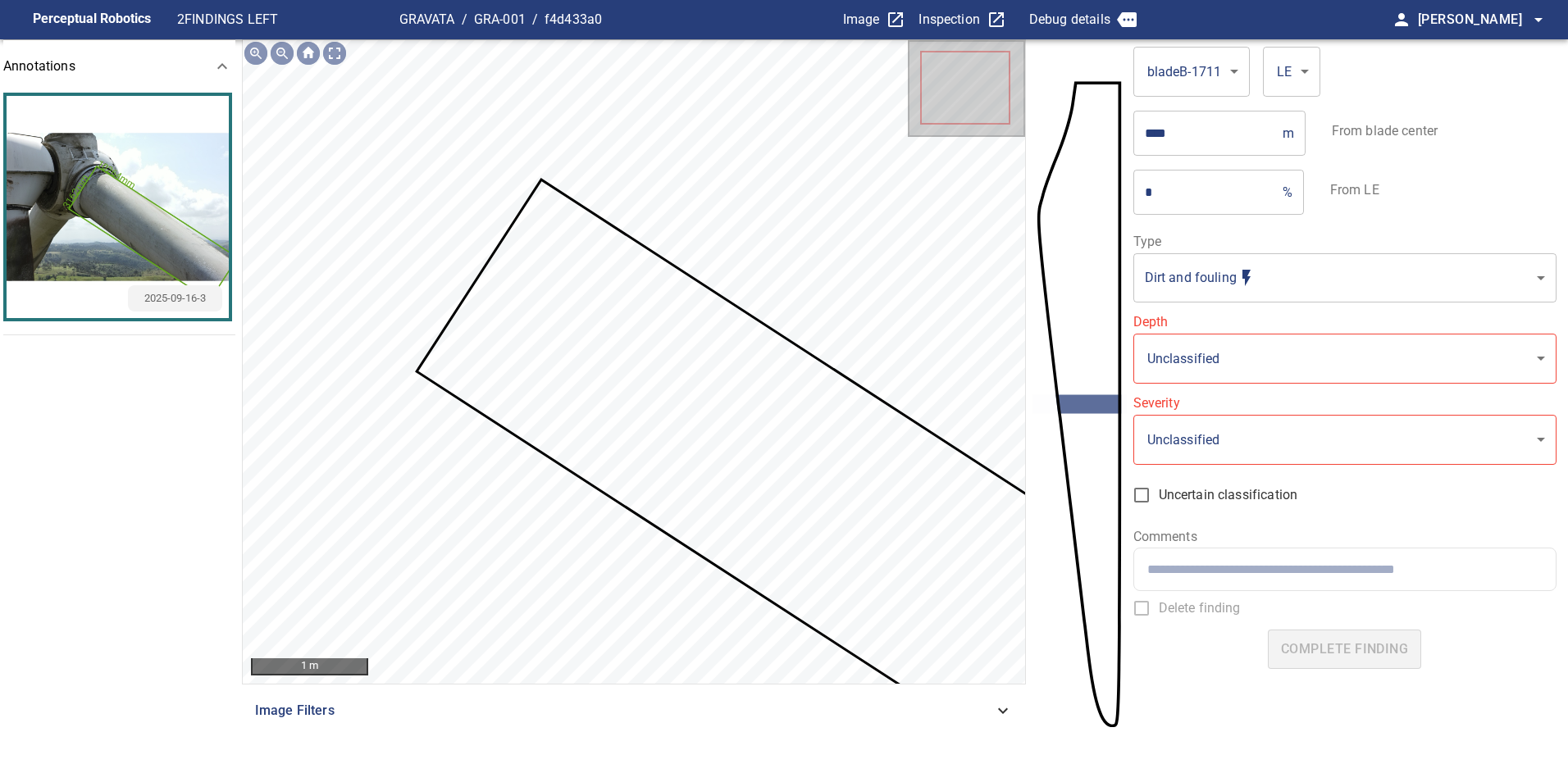
click at [996, 572] on icon at bounding box center [788, 477] width 741 height 590
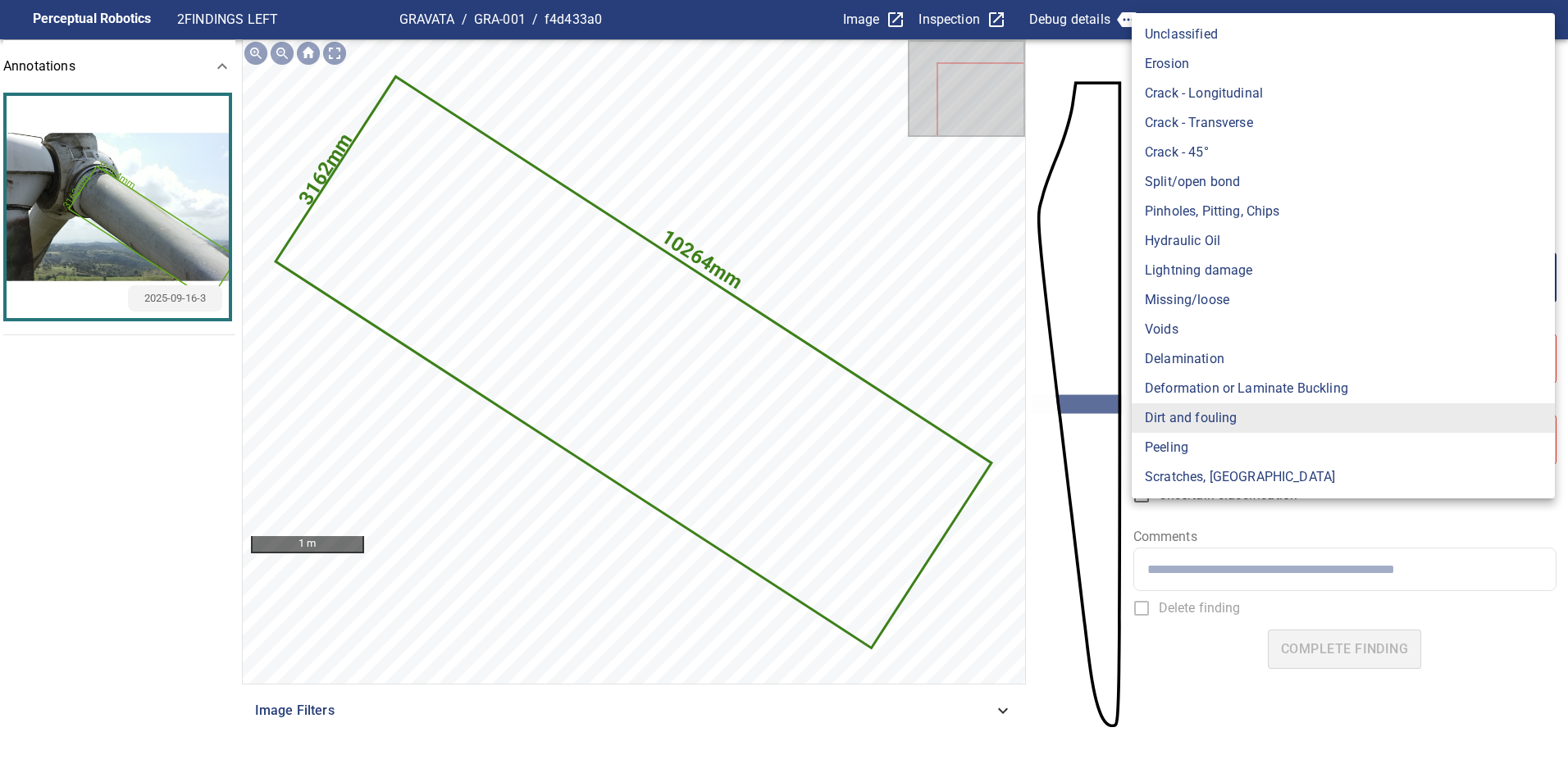
click at [1201, 274] on body "**********" at bounding box center [784, 391] width 1568 height 782
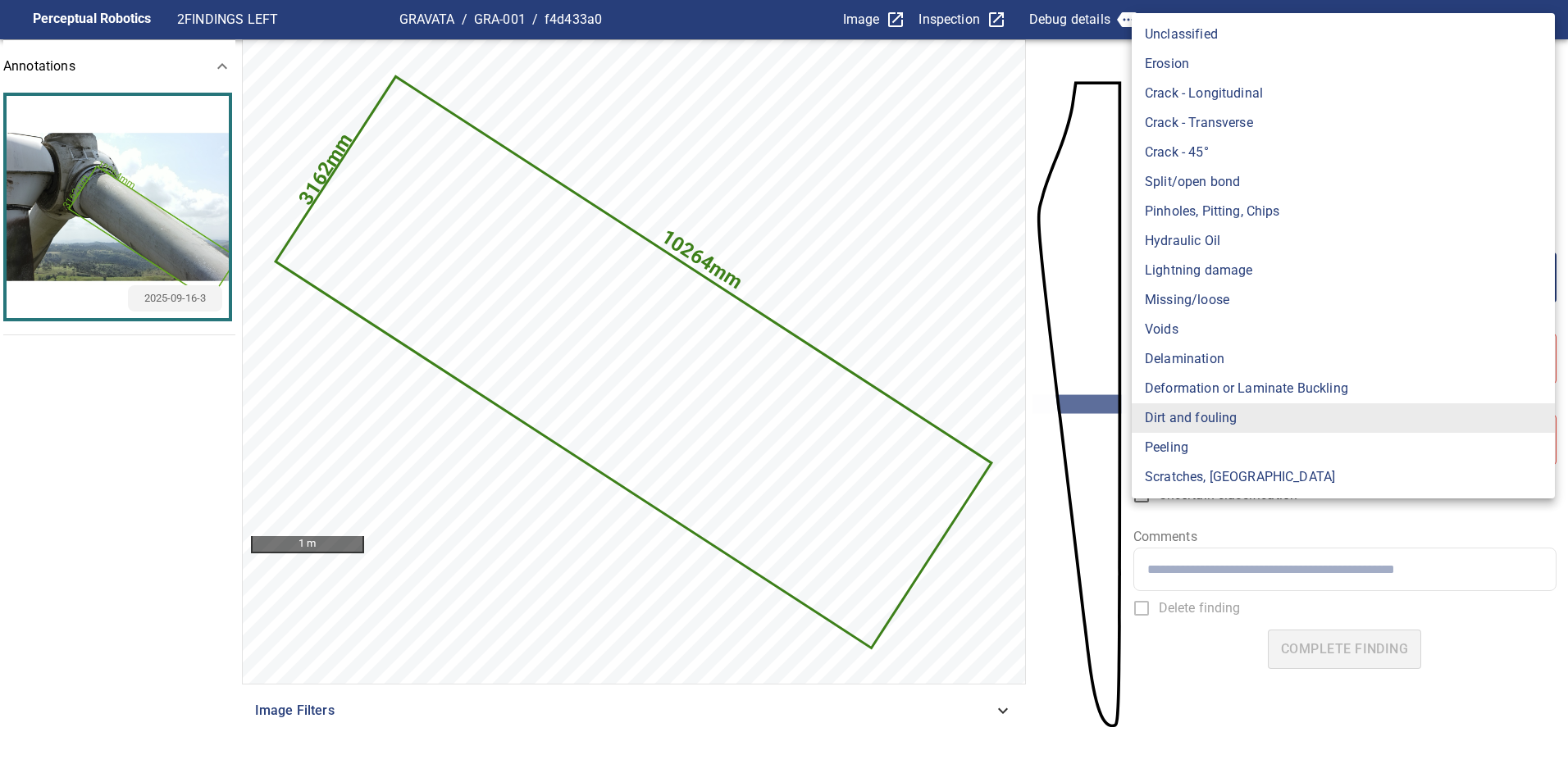
click at [1225, 279] on li "Lightning damage" at bounding box center [1343, 270] width 423 height 29
type input "**********"
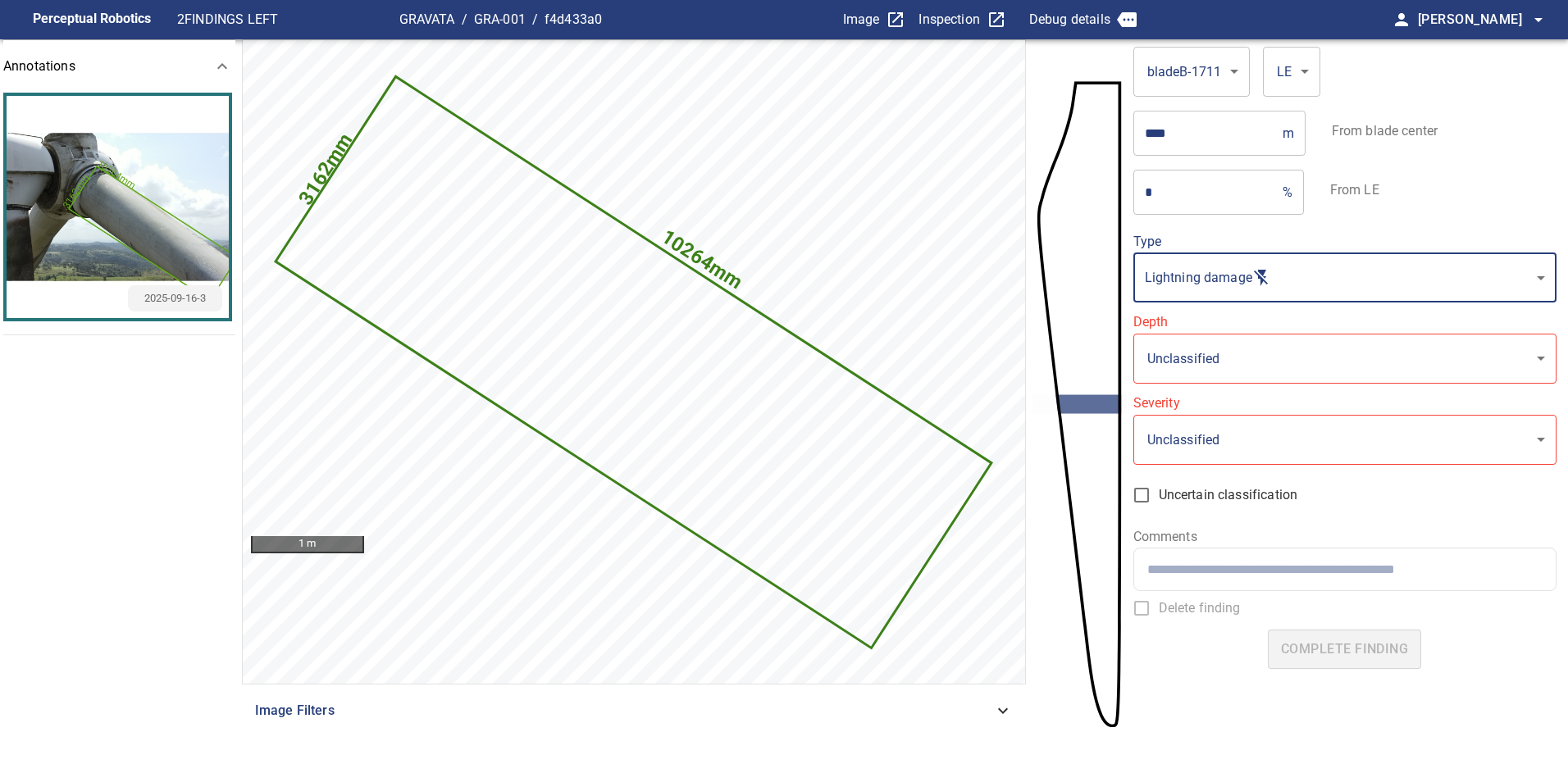
click at [1225, 329] on div "**********" at bounding box center [1344, 349] width 423 height 68
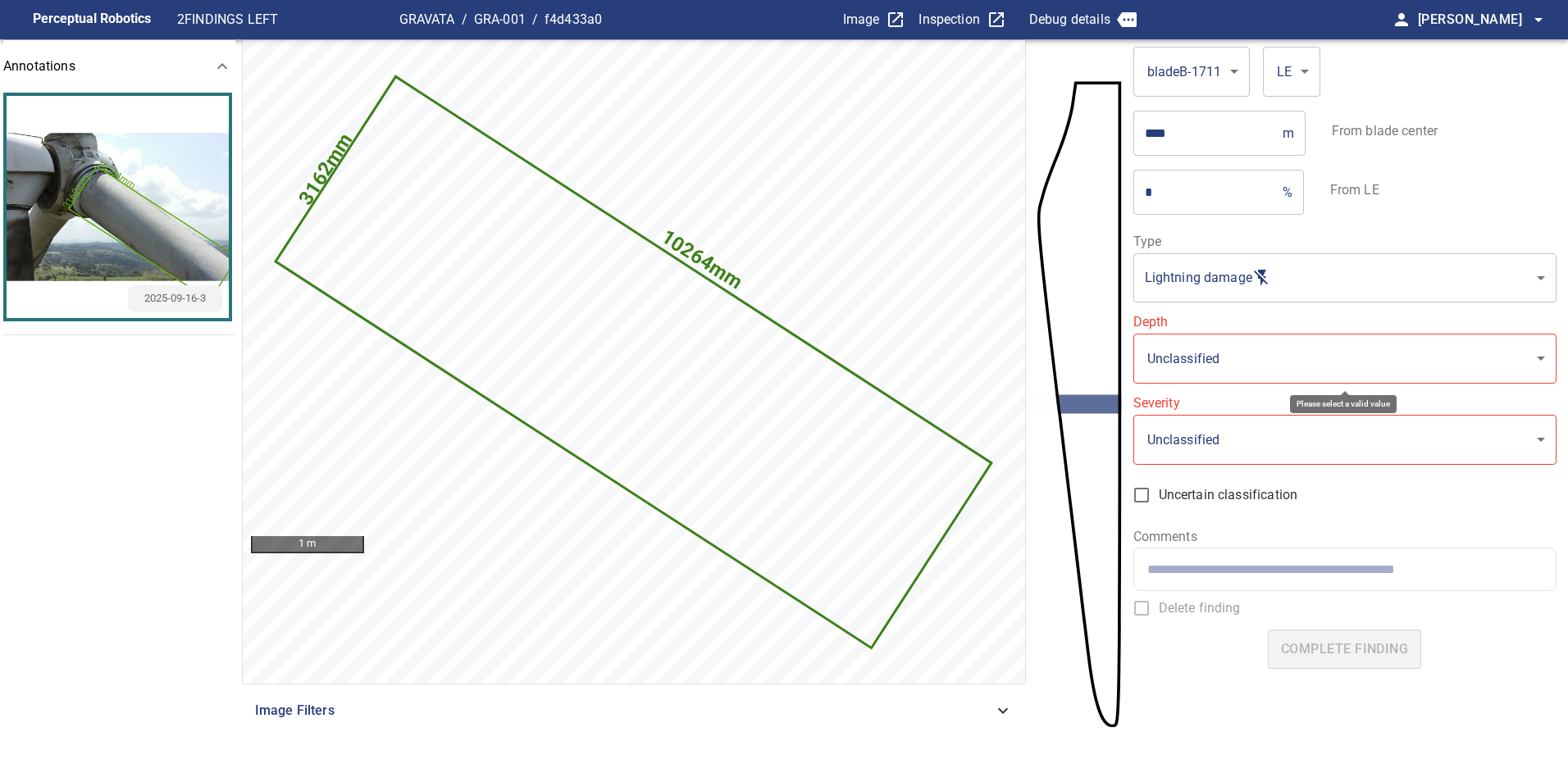
click at [1222, 358] on body "**********" at bounding box center [784, 391] width 1568 height 782
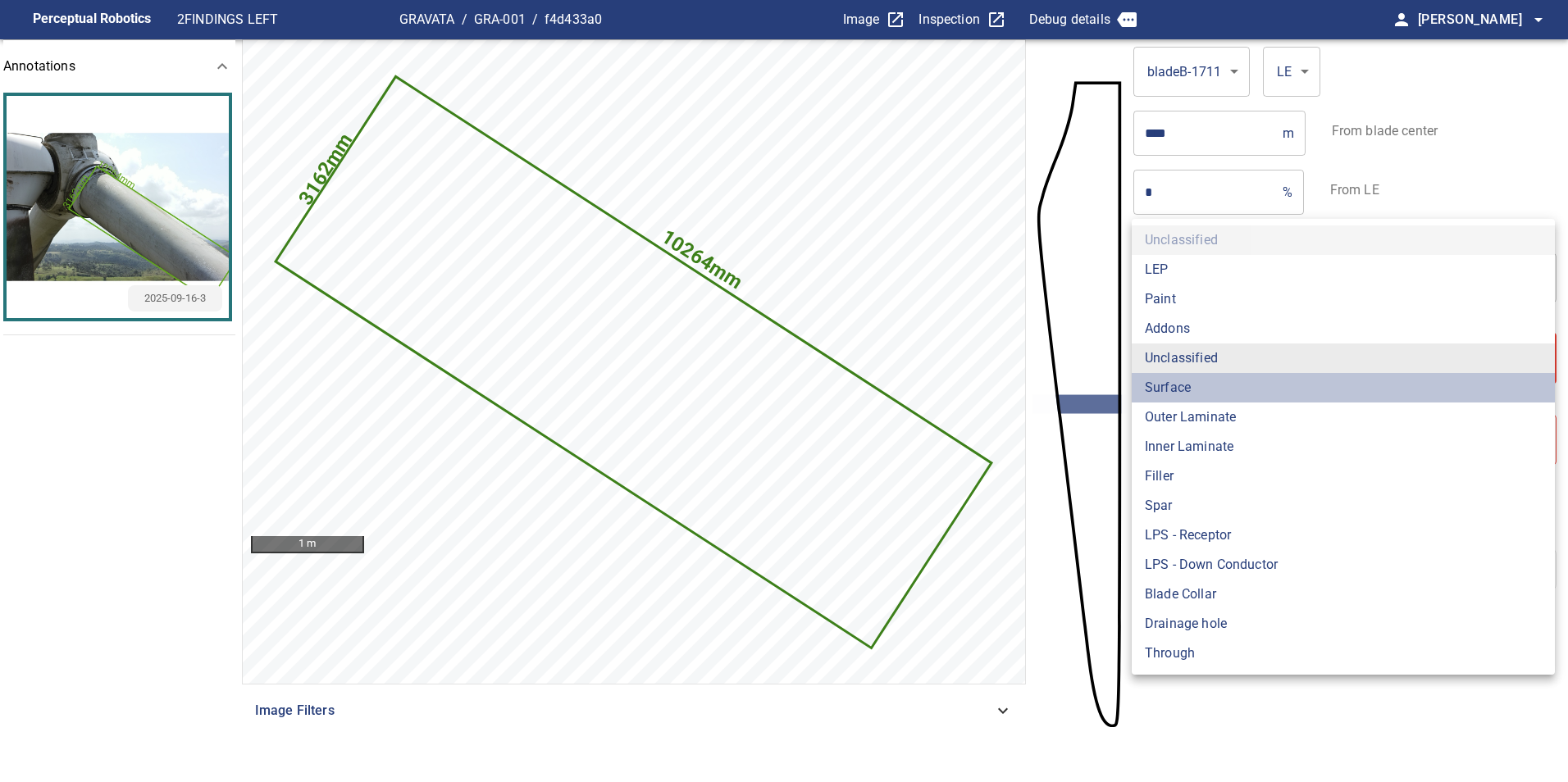
click at [1210, 394] on li "Surface" at bounding box center [1343, 388] width 423 height 29
type input "*******"
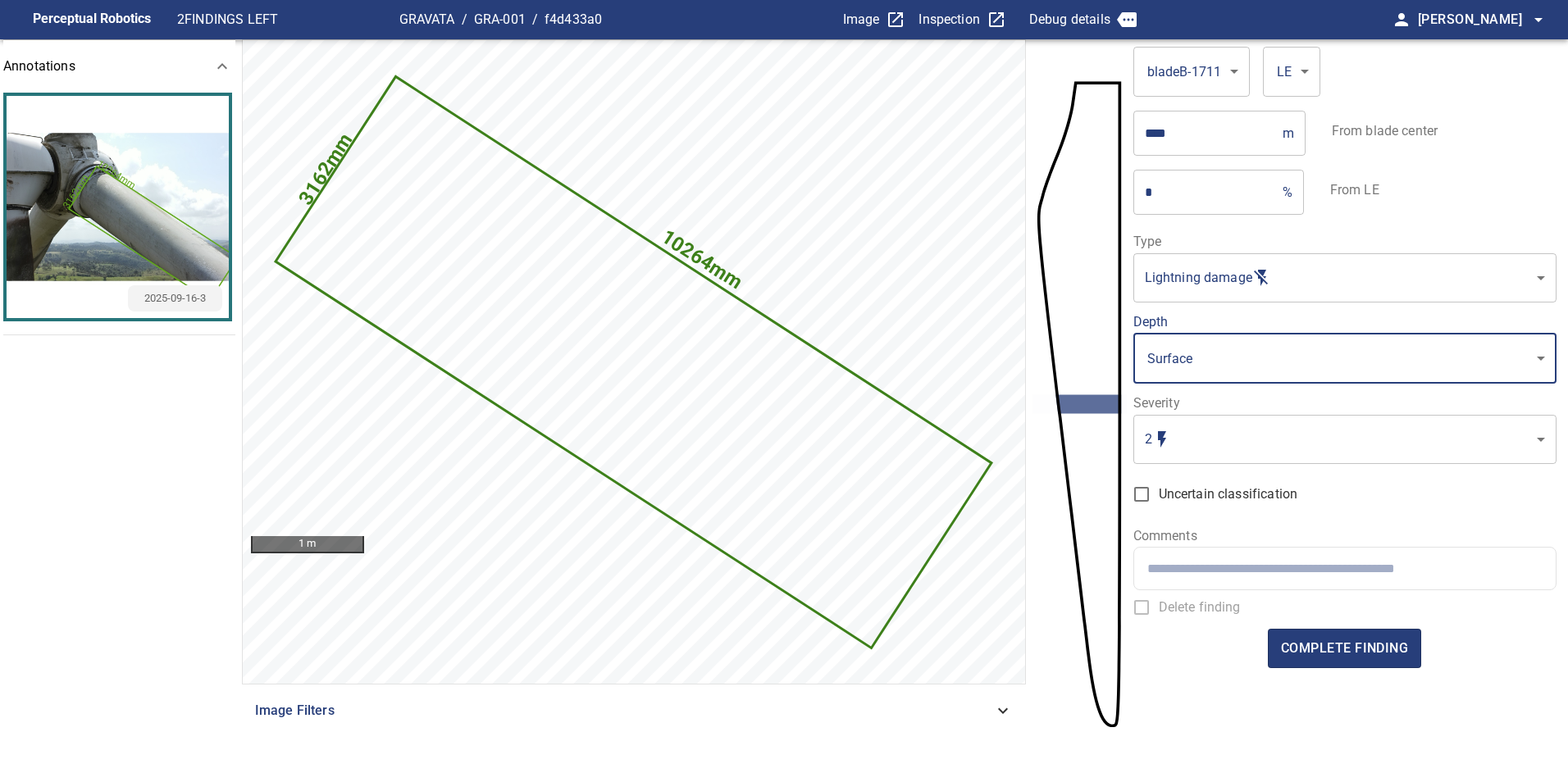
click at [1227, 455] on body "**********" at bounding box center [784, 391] width 1568 height 782
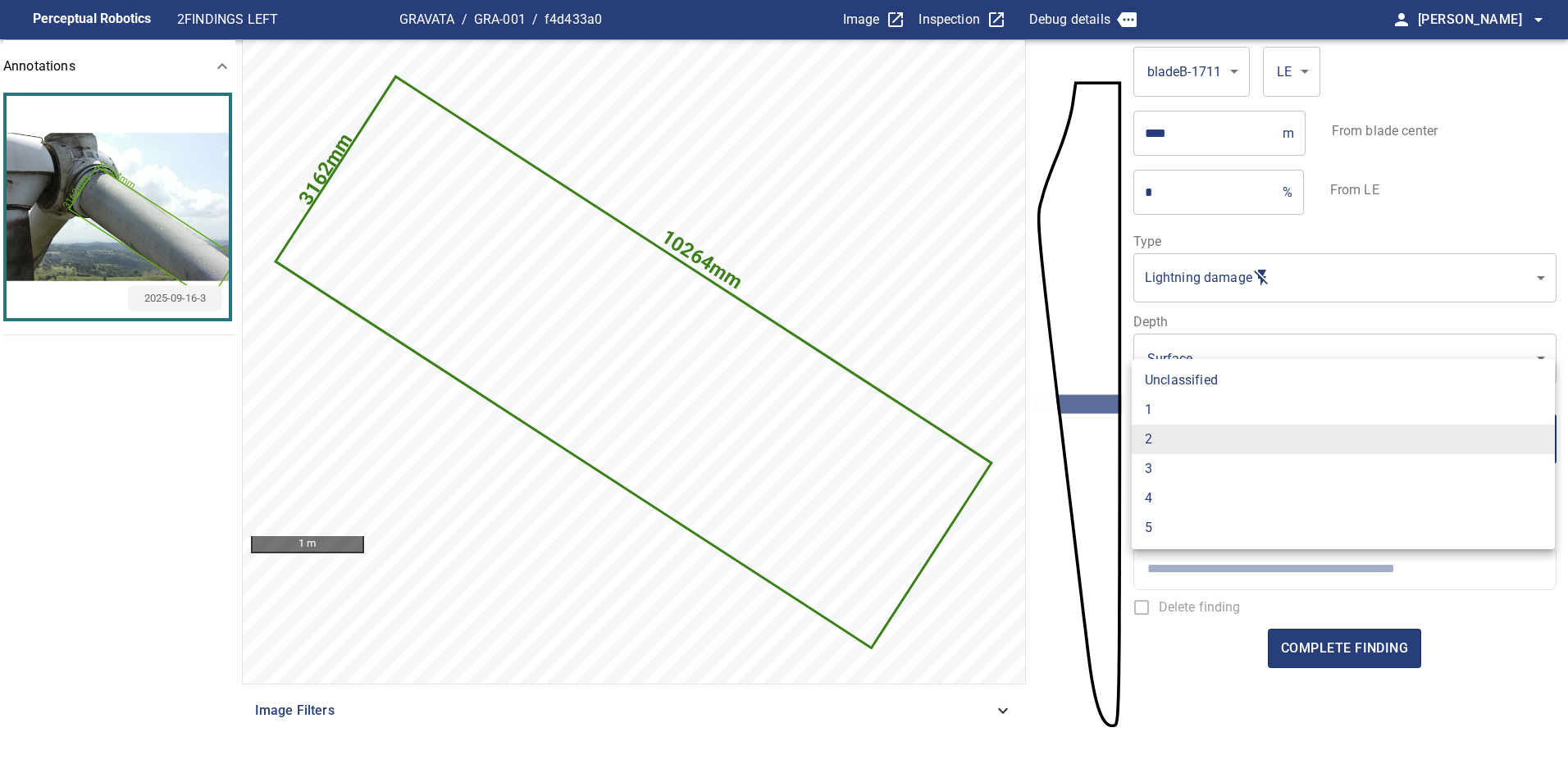
click at [1209, 408] on li "1" at bounding box center [1343, 409] width 423 height 29
type input "*"
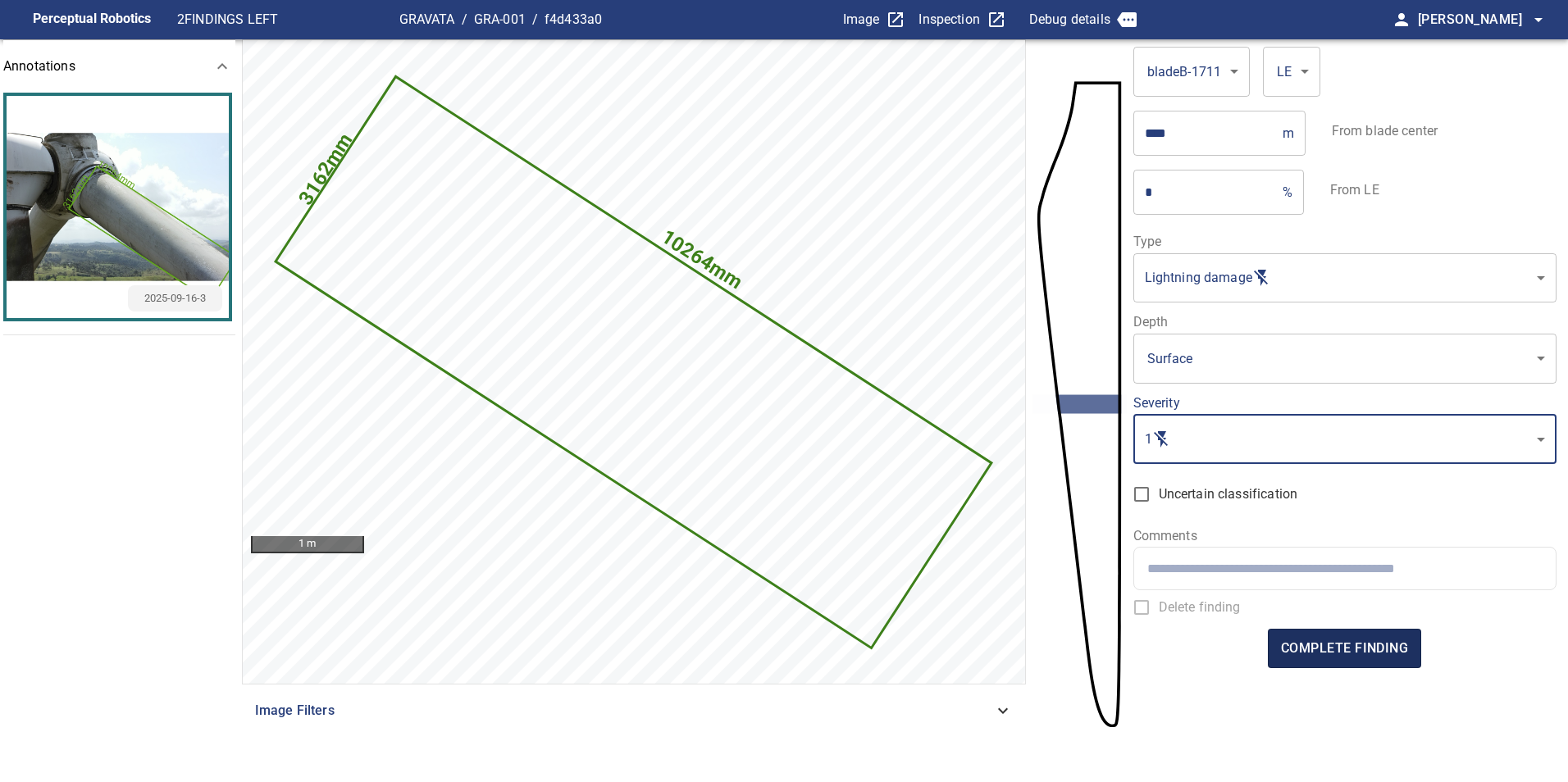
click at [1364, 655] on span "complete finding" at bounding box center [1344, 648] width 127 height 23
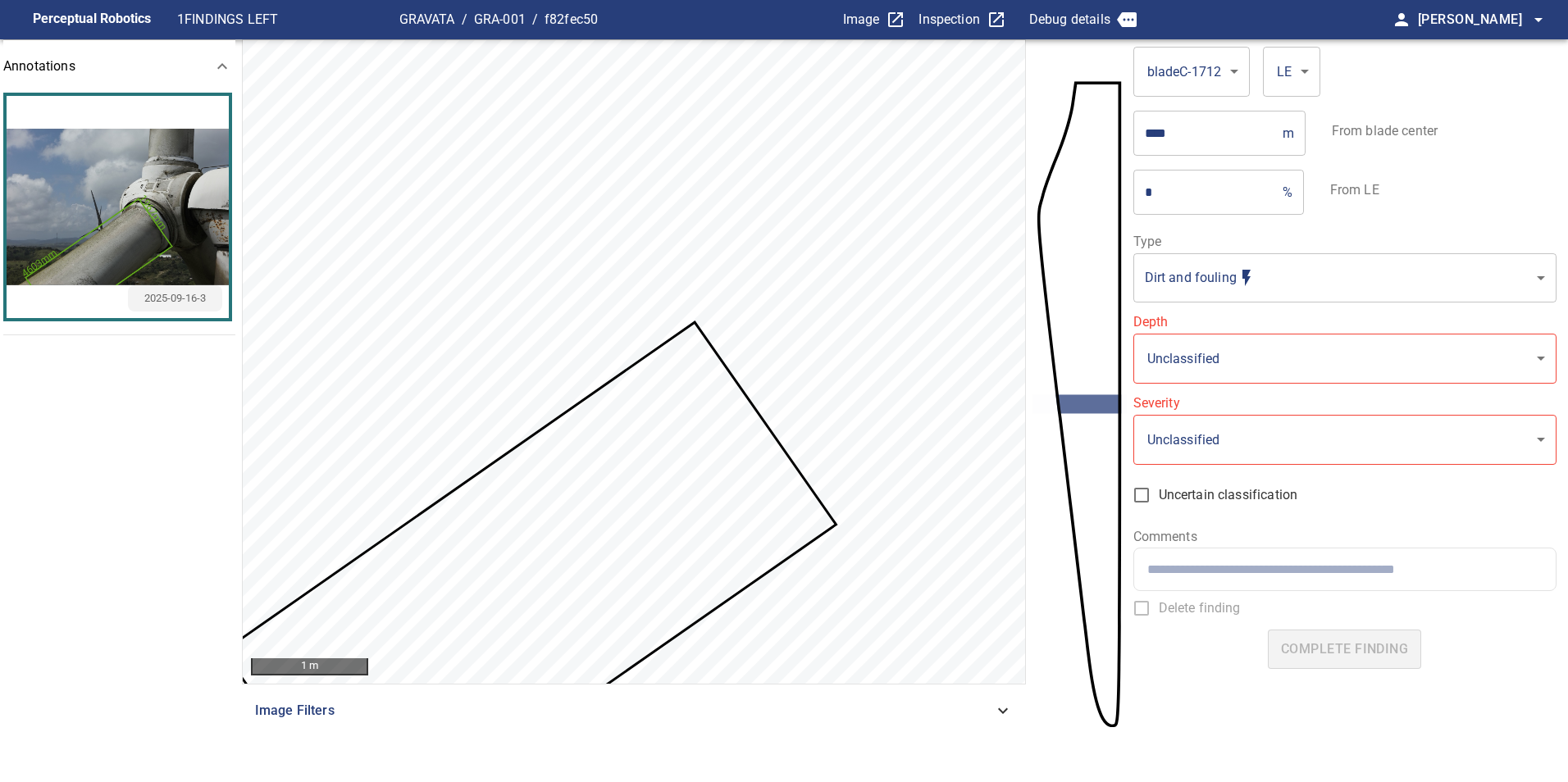
click at [1243, 288] on body "**********" at bounding box center [784, 391] width 1568 height 782
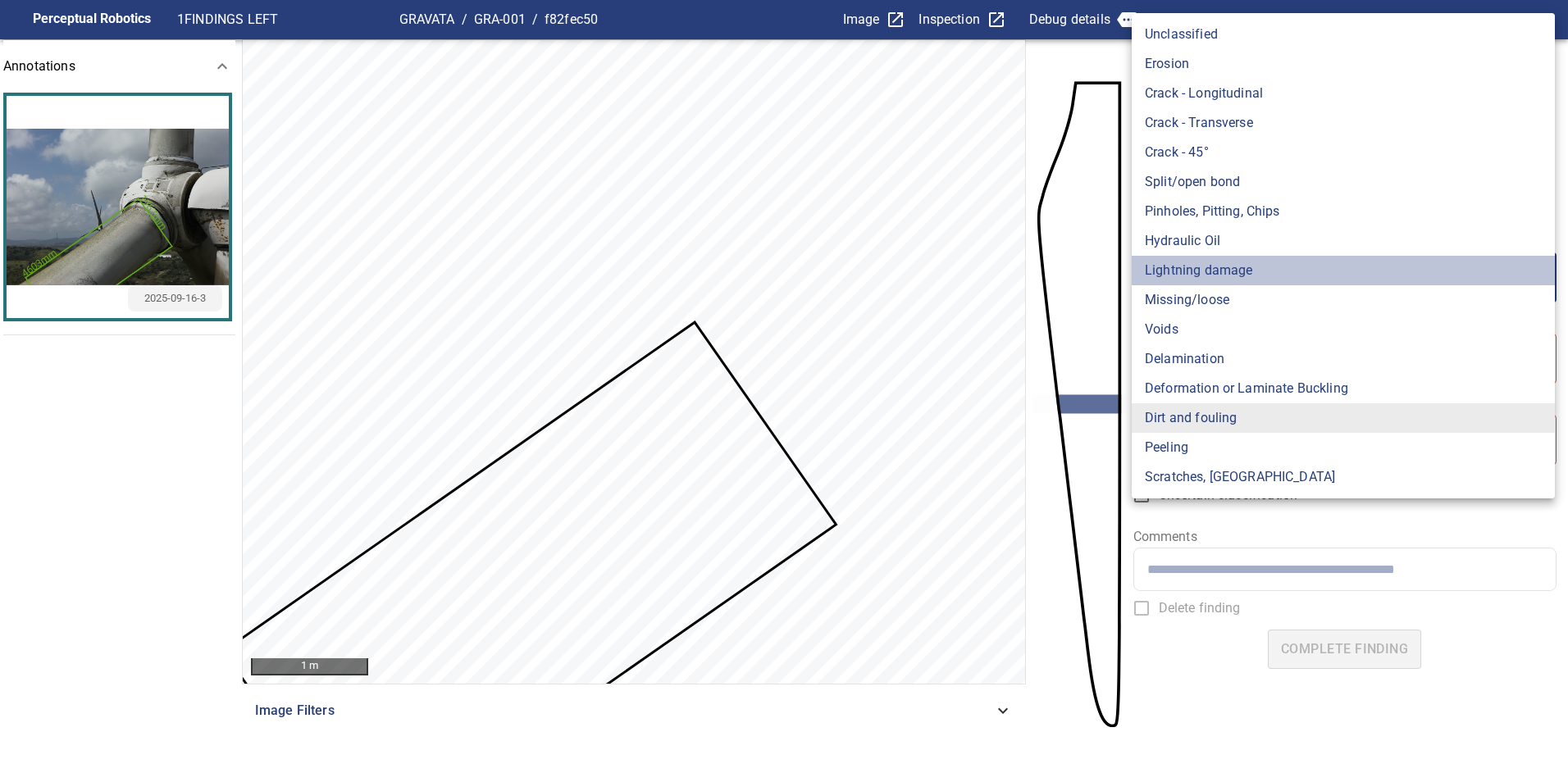
click at [1249, 272] on li "Lightning damage" at bounding box center [1343, 270] width 423 height 29
type input "**********"
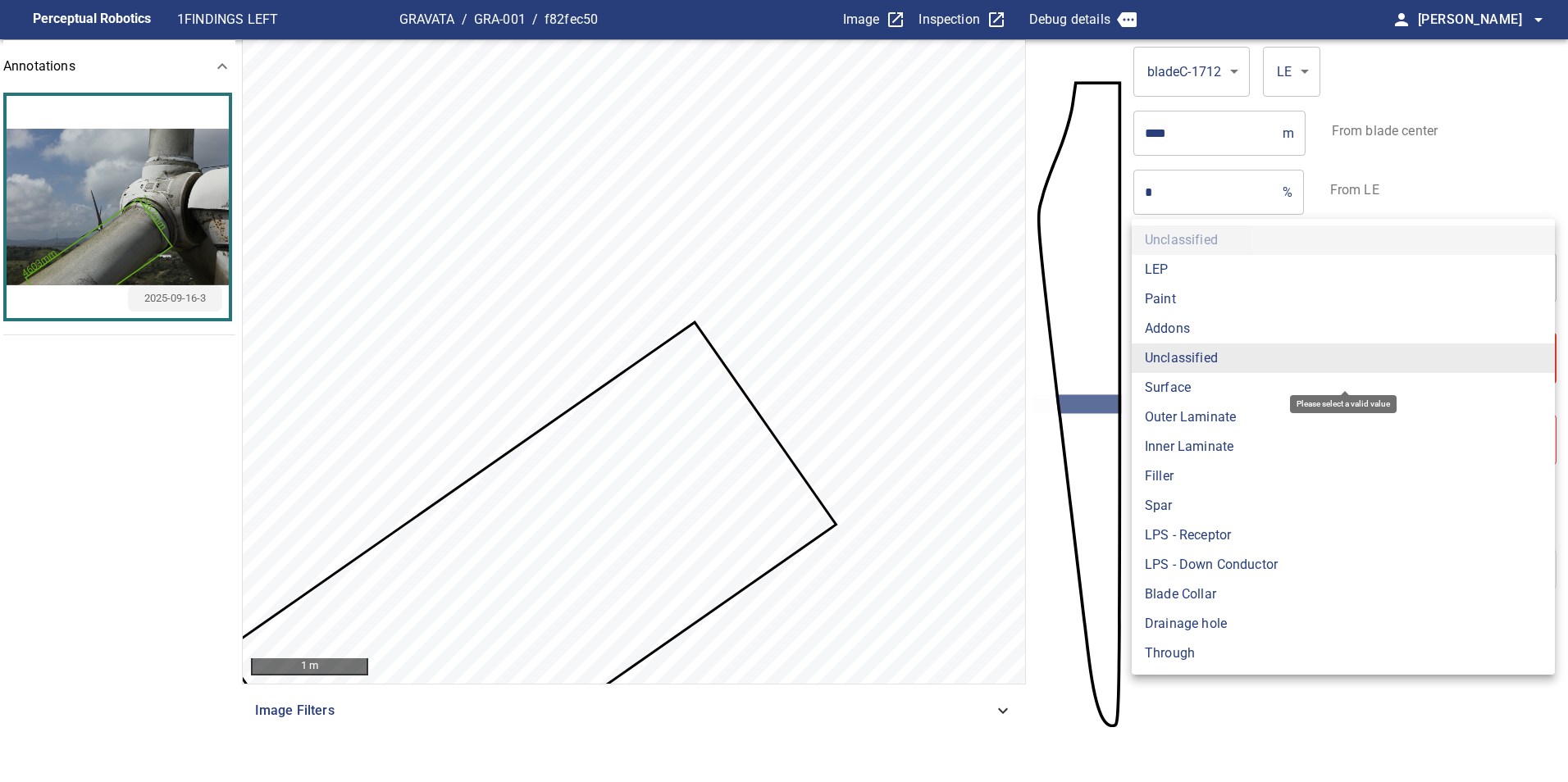
click at [1243, 364] on body "**********" at bounding box center [784, 391] width 1568 height 782
click at [1238, 384] on li "Surface" at bounding box center [1343, 388] width 423 height 29
type input "*******"
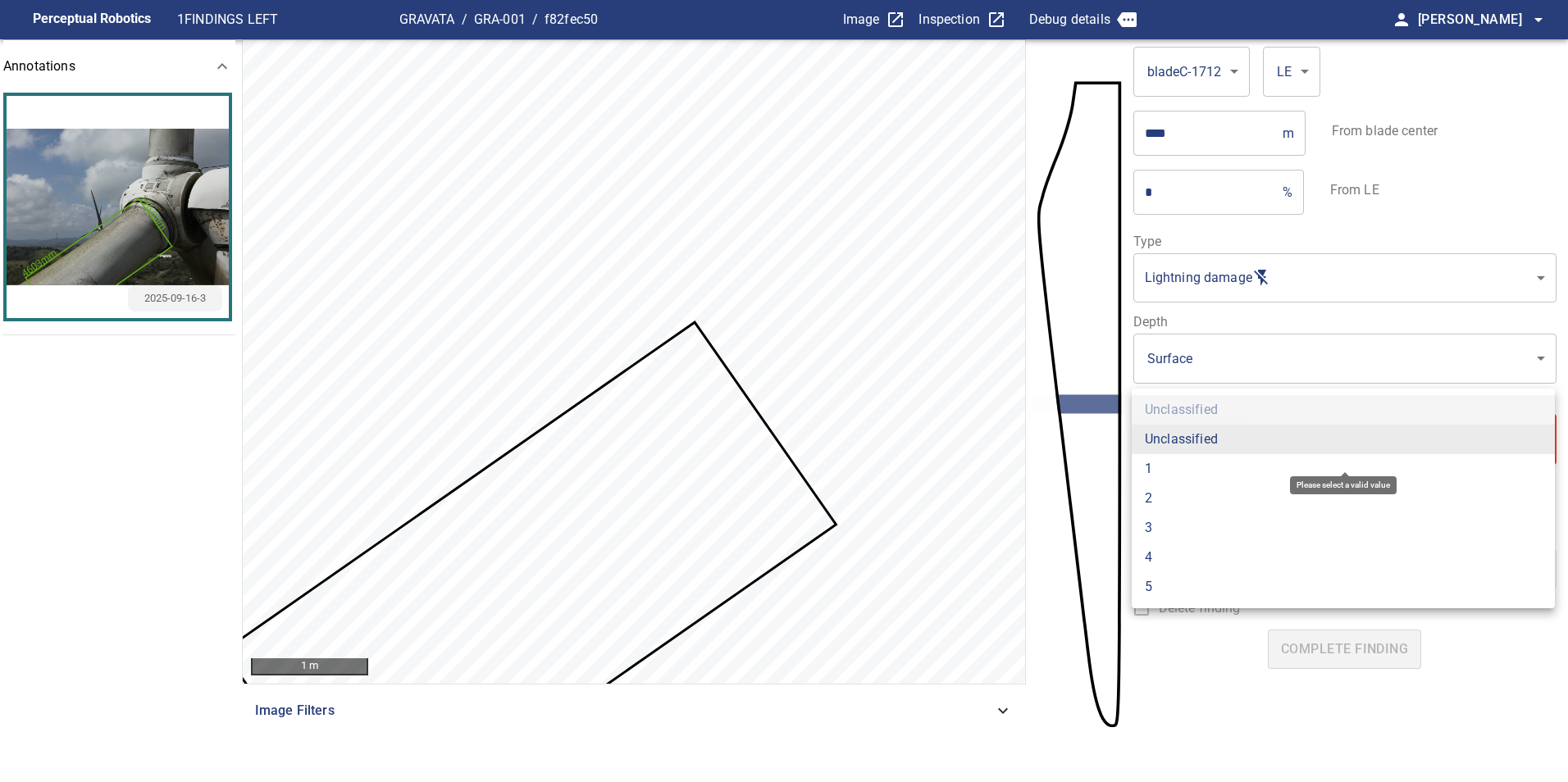
click at [1220, 449] on body "**********" at bounding box center [784, 391] width 1568 height 782
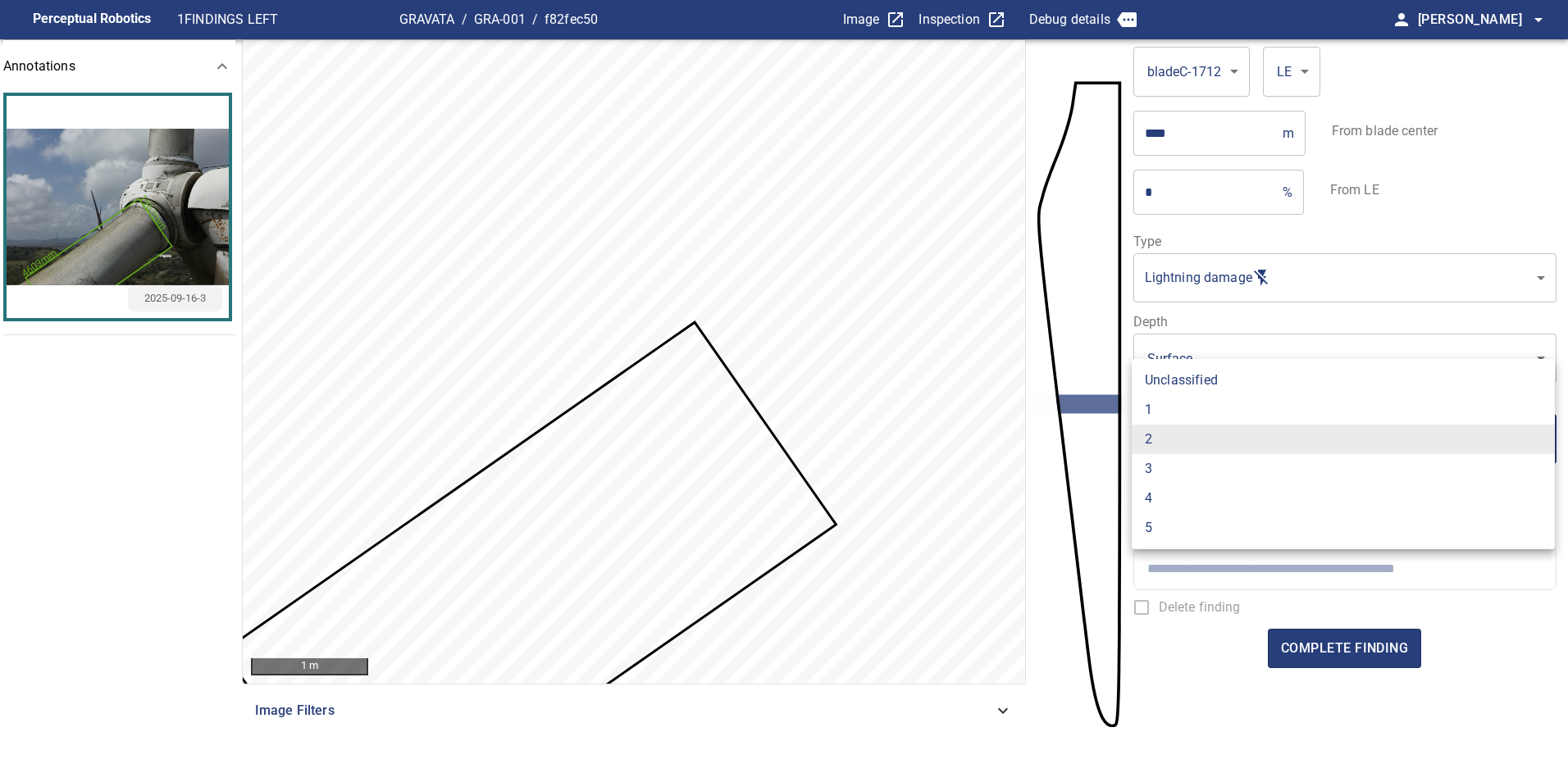
click at [1222, 414] on li "1" at bounding box center [1343, 409] width 423 height 29
type input "*"
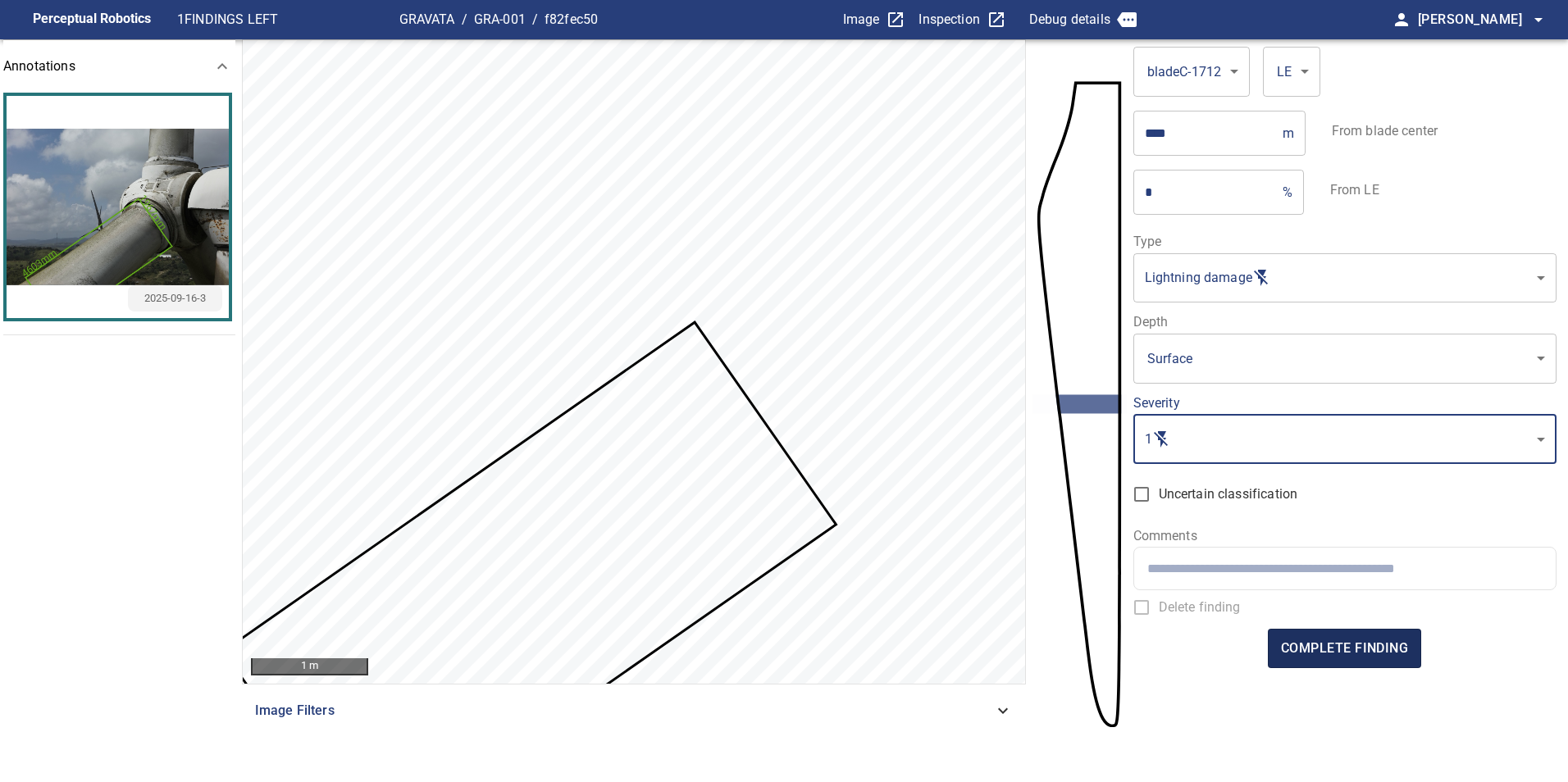
click at [1348, 654] on span "complete finding" at bounding box center [1344, 648] width 127 height 23
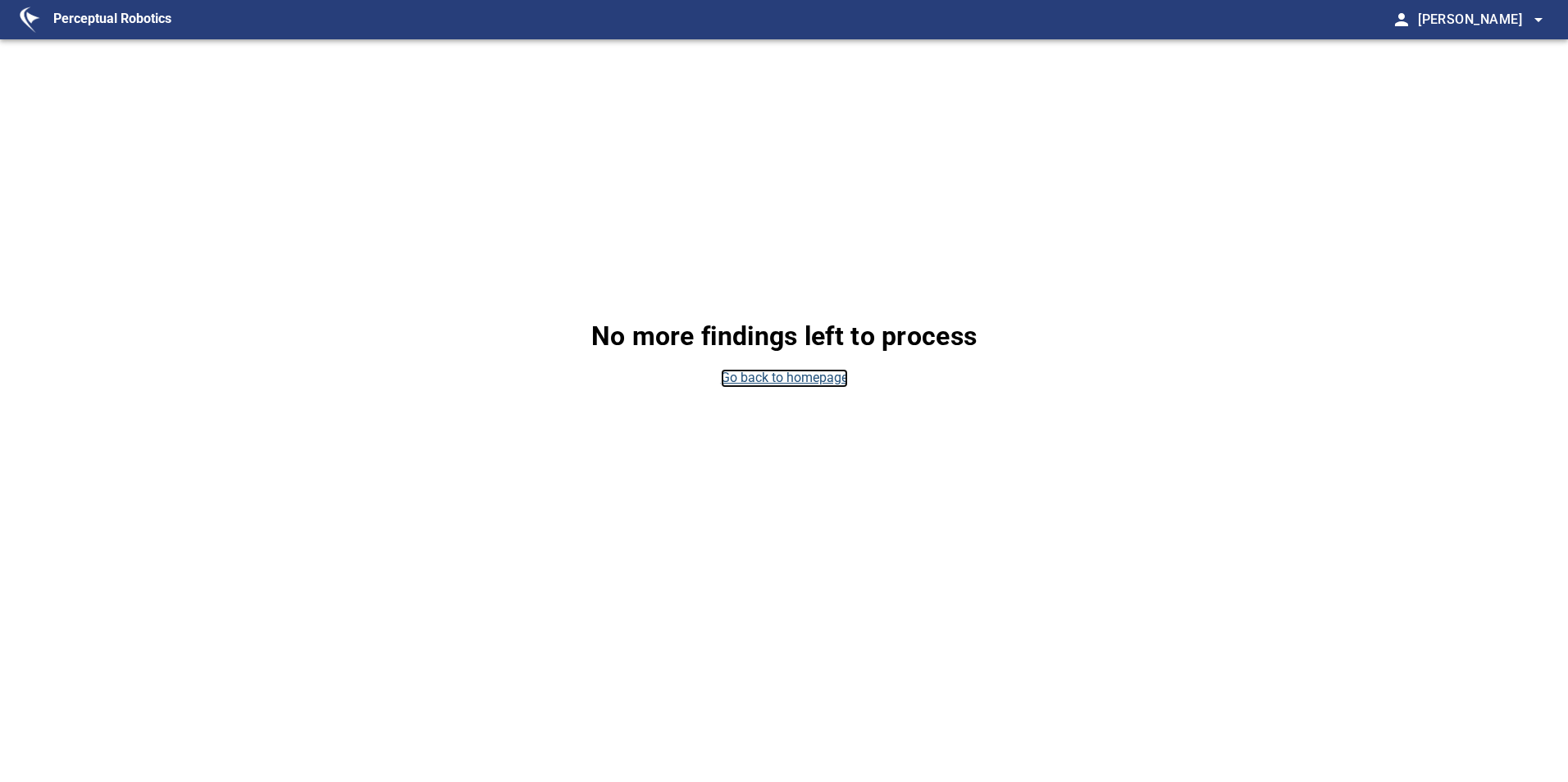
click at [842, 388] on link "Go back to homepage" at bounding box center [784, 378] width 127 height 18
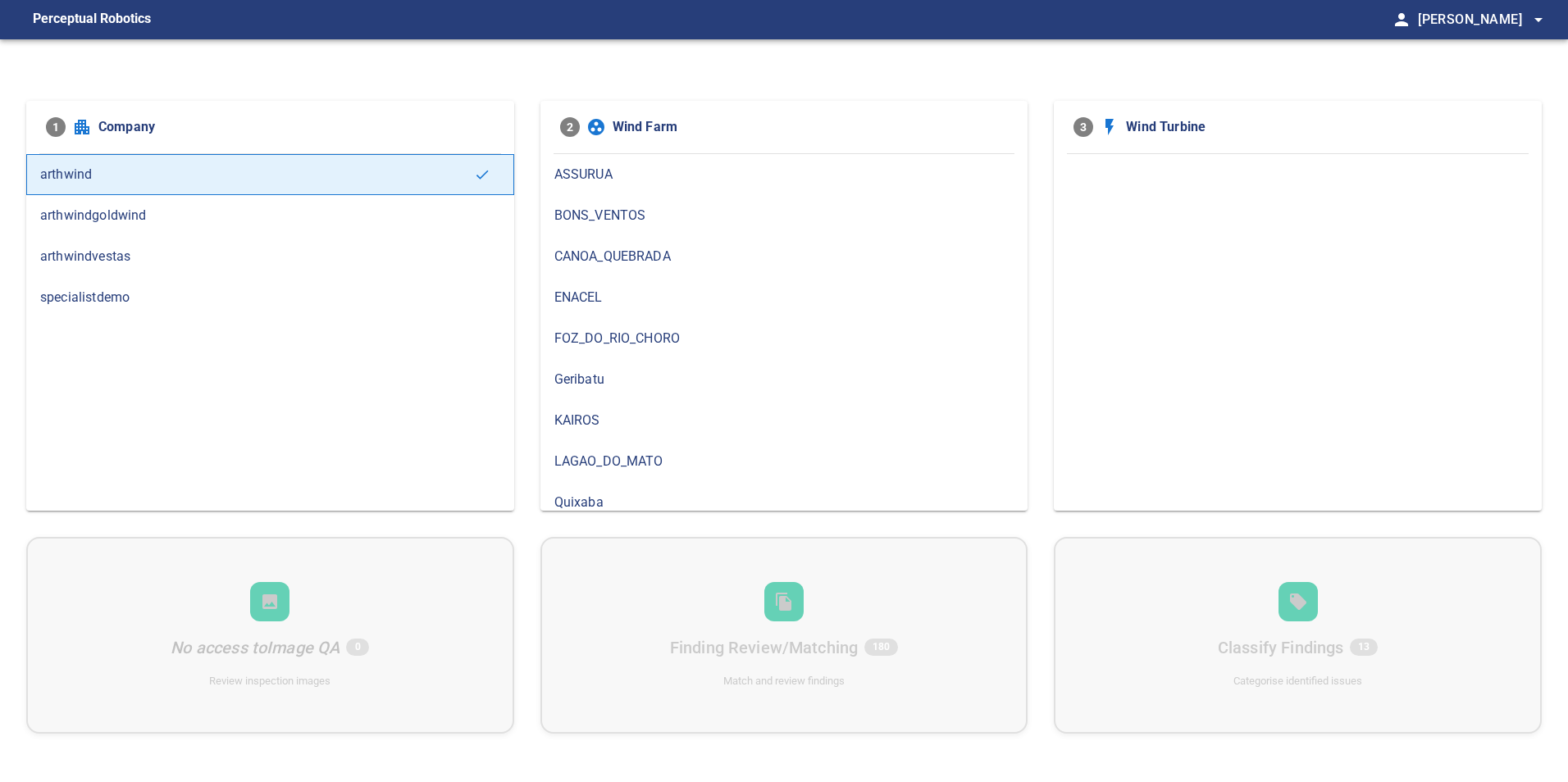
click at [229, 258] on span "arthwindvestas" at bounding box center [270, 256] width 460 height 19
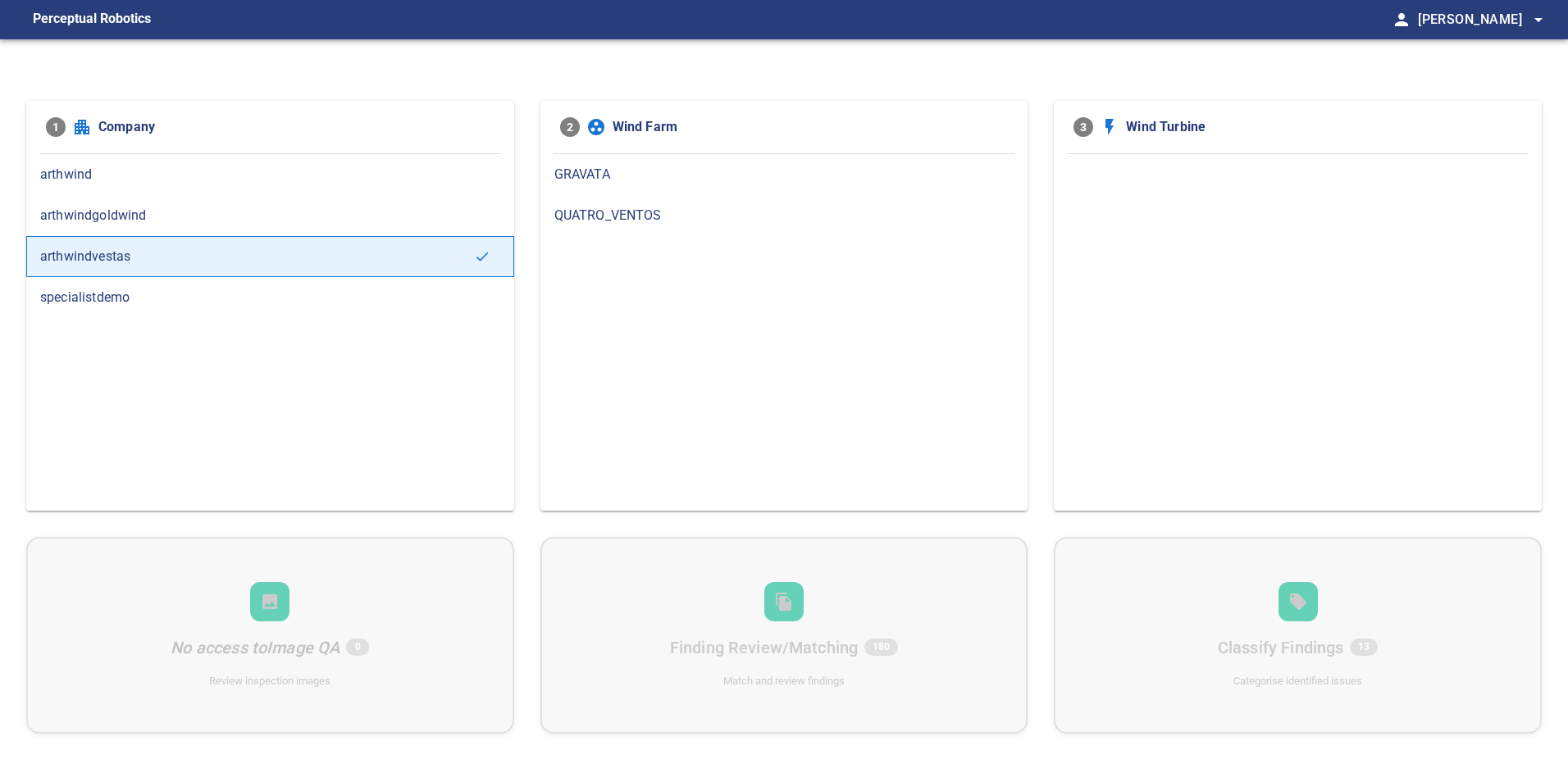
click at [692, 174] on span "GRAVATA" at bounding box center [784, 174] width 460 height 19
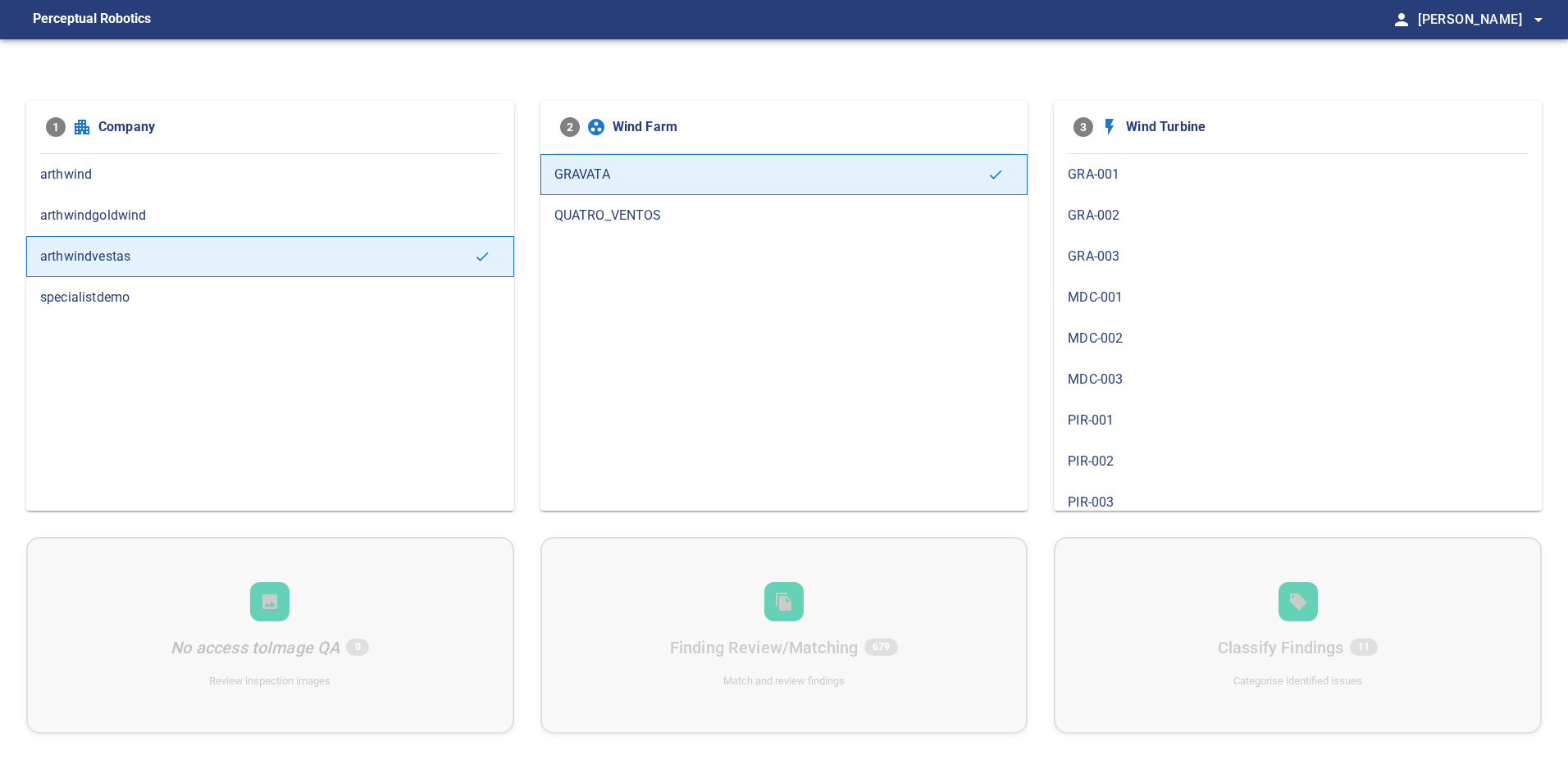
click at [1175, 219] on span "GRA-002" at bounding box center [1297, 215] width 460 height 19
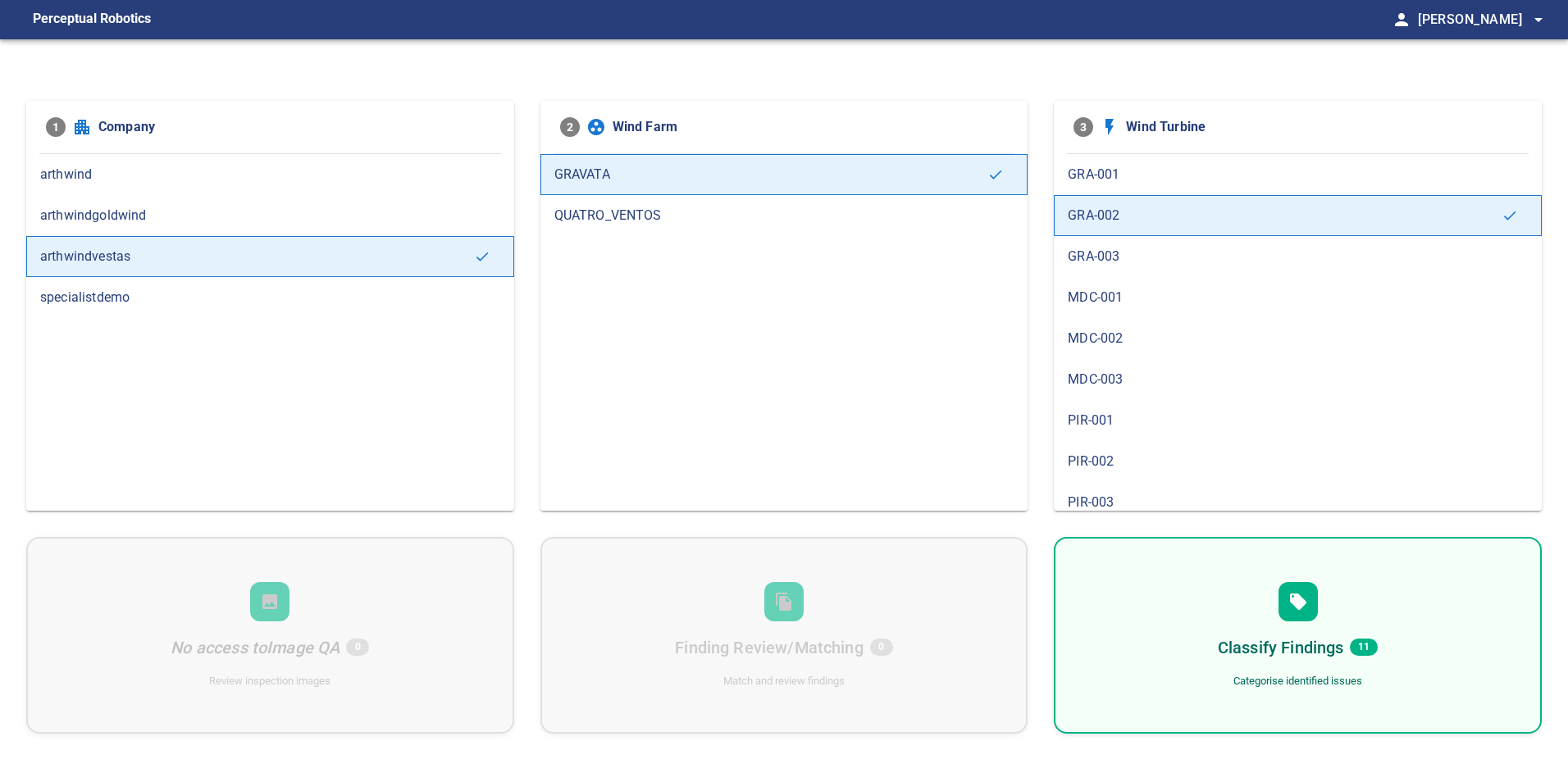
click at [1307, 614] on div at bounding box center [1297, 601] width 40 height 40
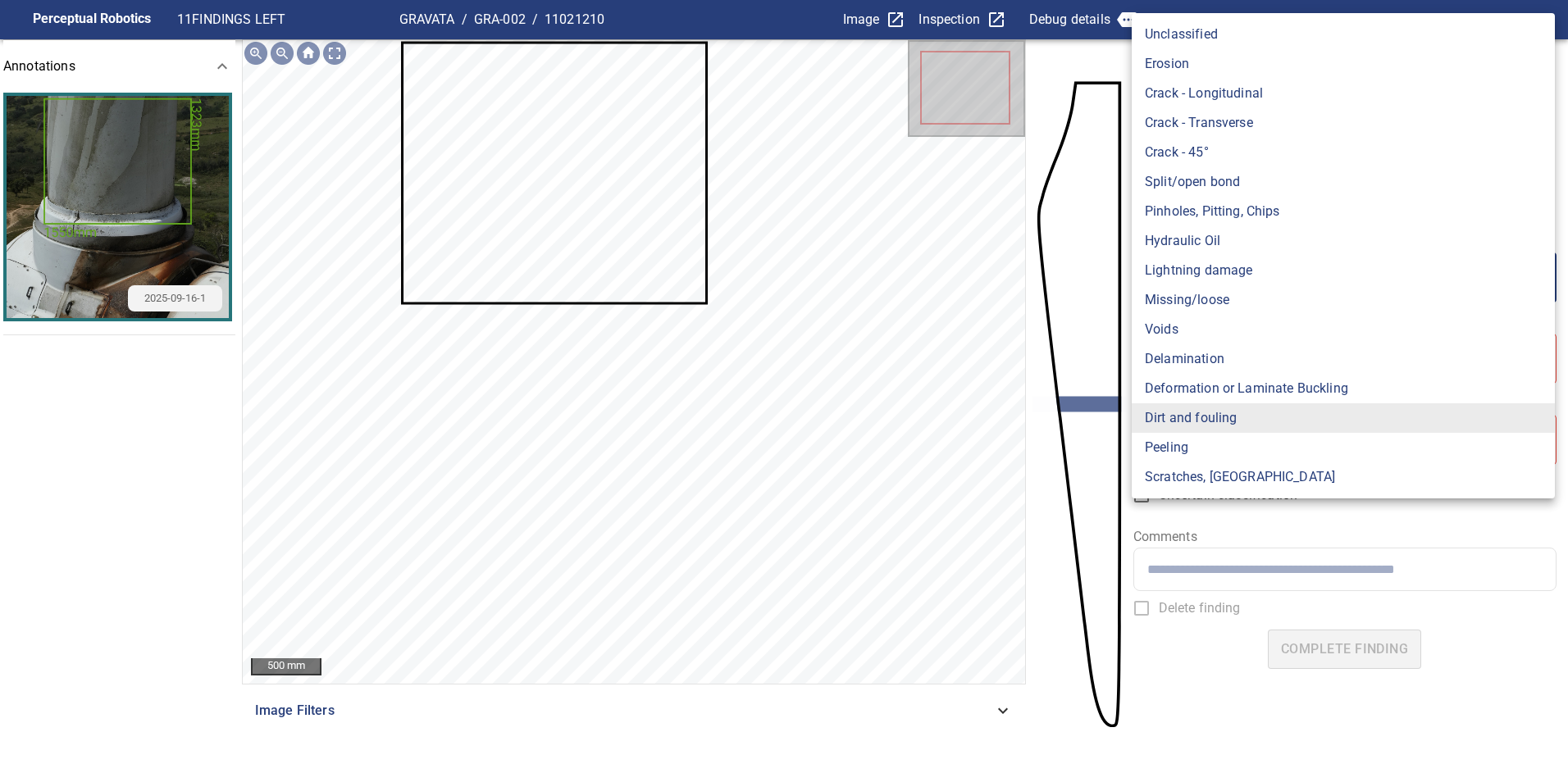
click at [1243, 288] on body "**********" at bounding box center [784, 391] width 1568 height 782
click at [1270, 267] on li "Lightning damage" at bounding box center [1343, 270] width 423 height 29
type input "**********"
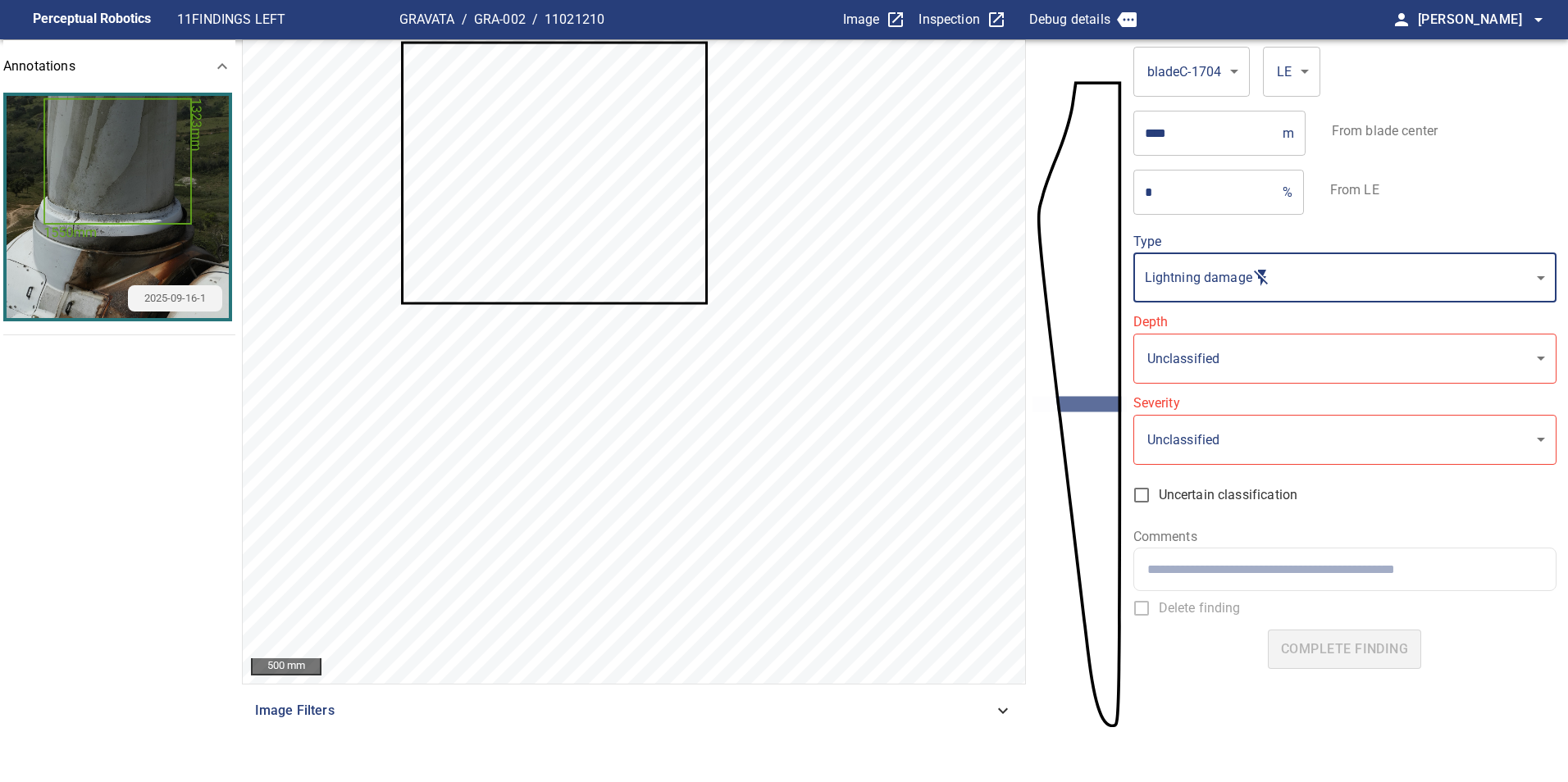
click at [1243, 354] on body "**********" at bounding box center [784, 391] width 1568 height 782
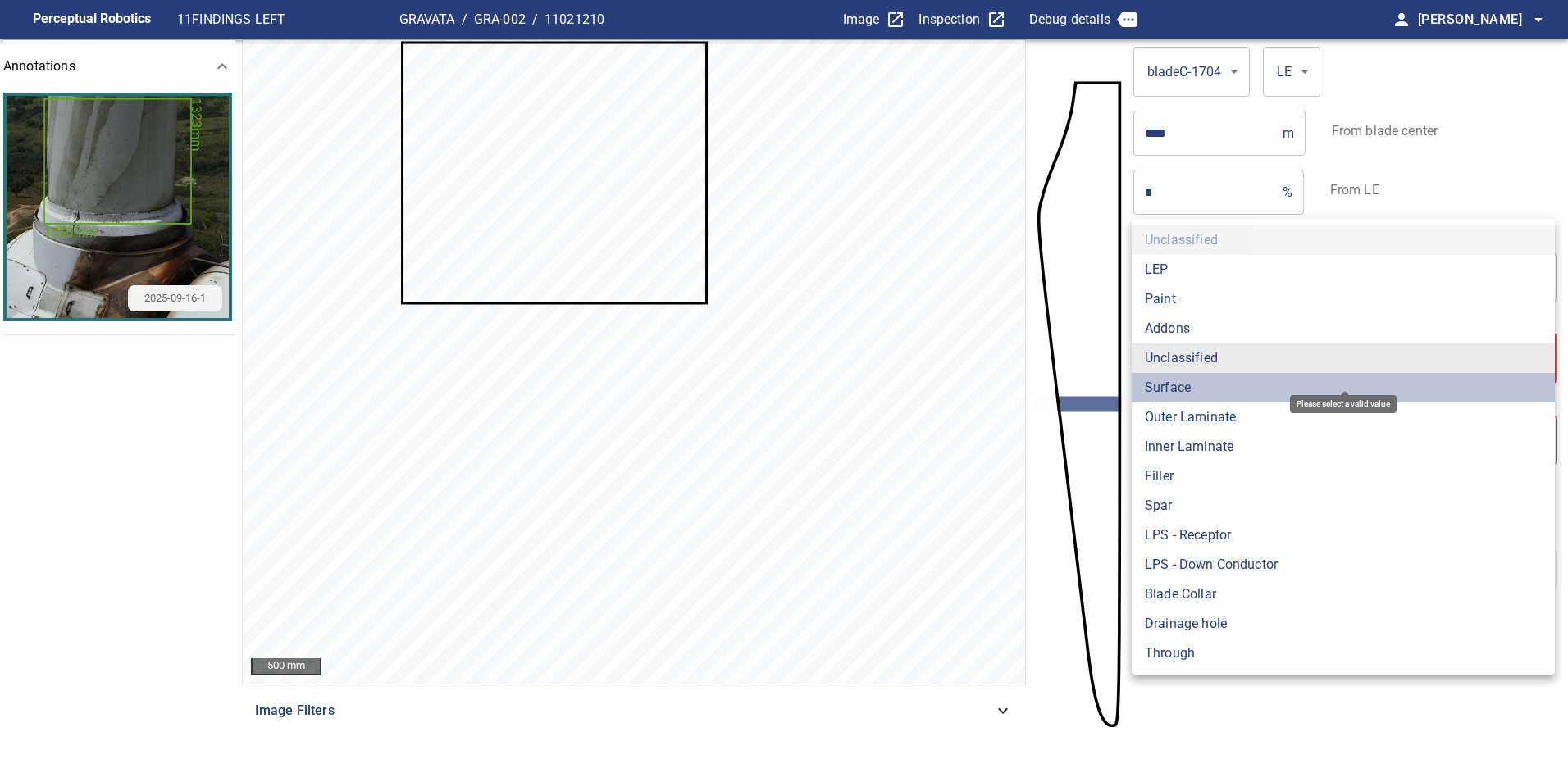
click at [1251, 385] on li "Surface" at bounding box center [1343, 388] width 423 height 29
type input "*******"
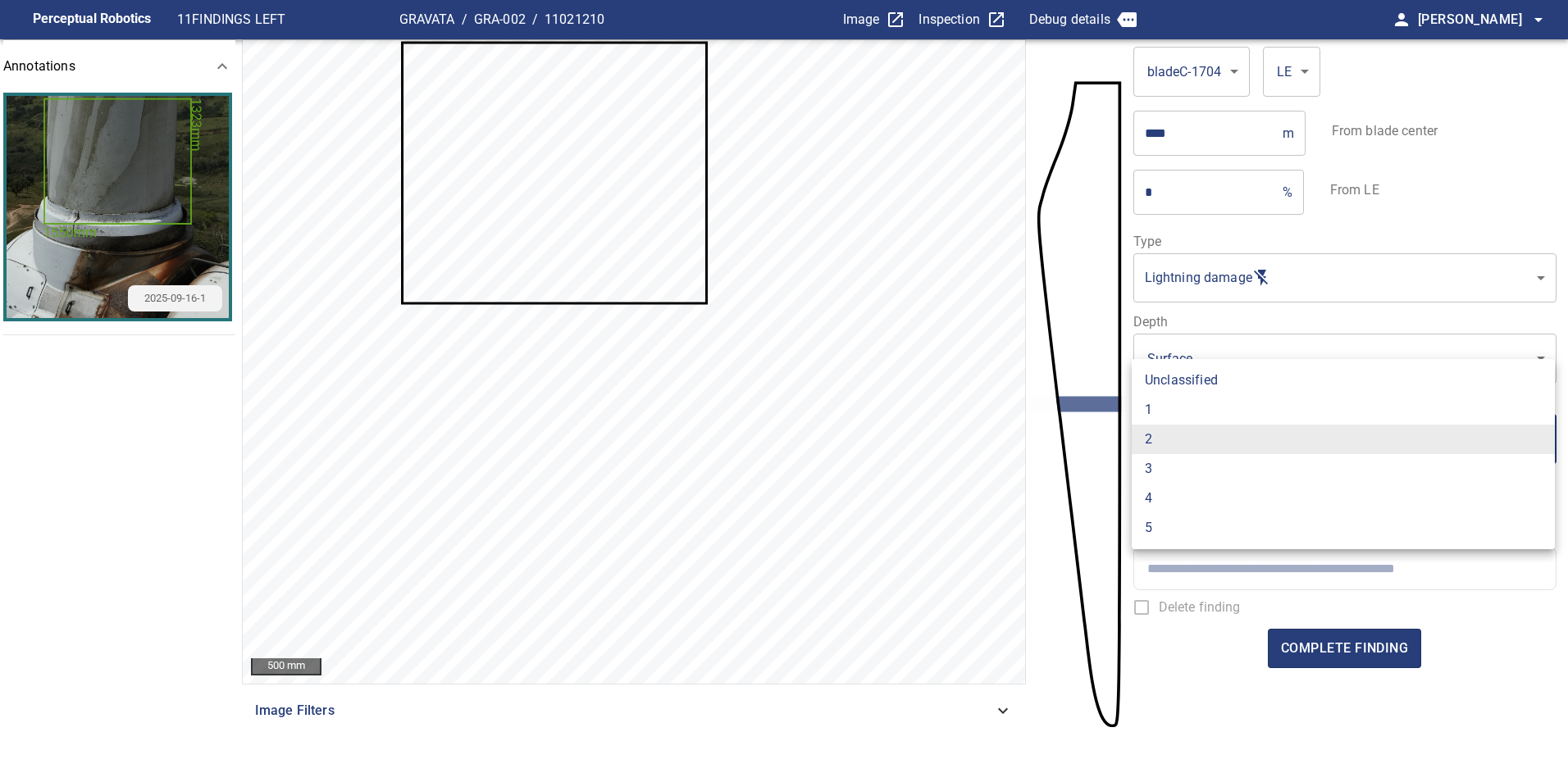
click at [1200, 406] on li "1" at bounding box center [1343, 409] width 423 height 29
type input "*"
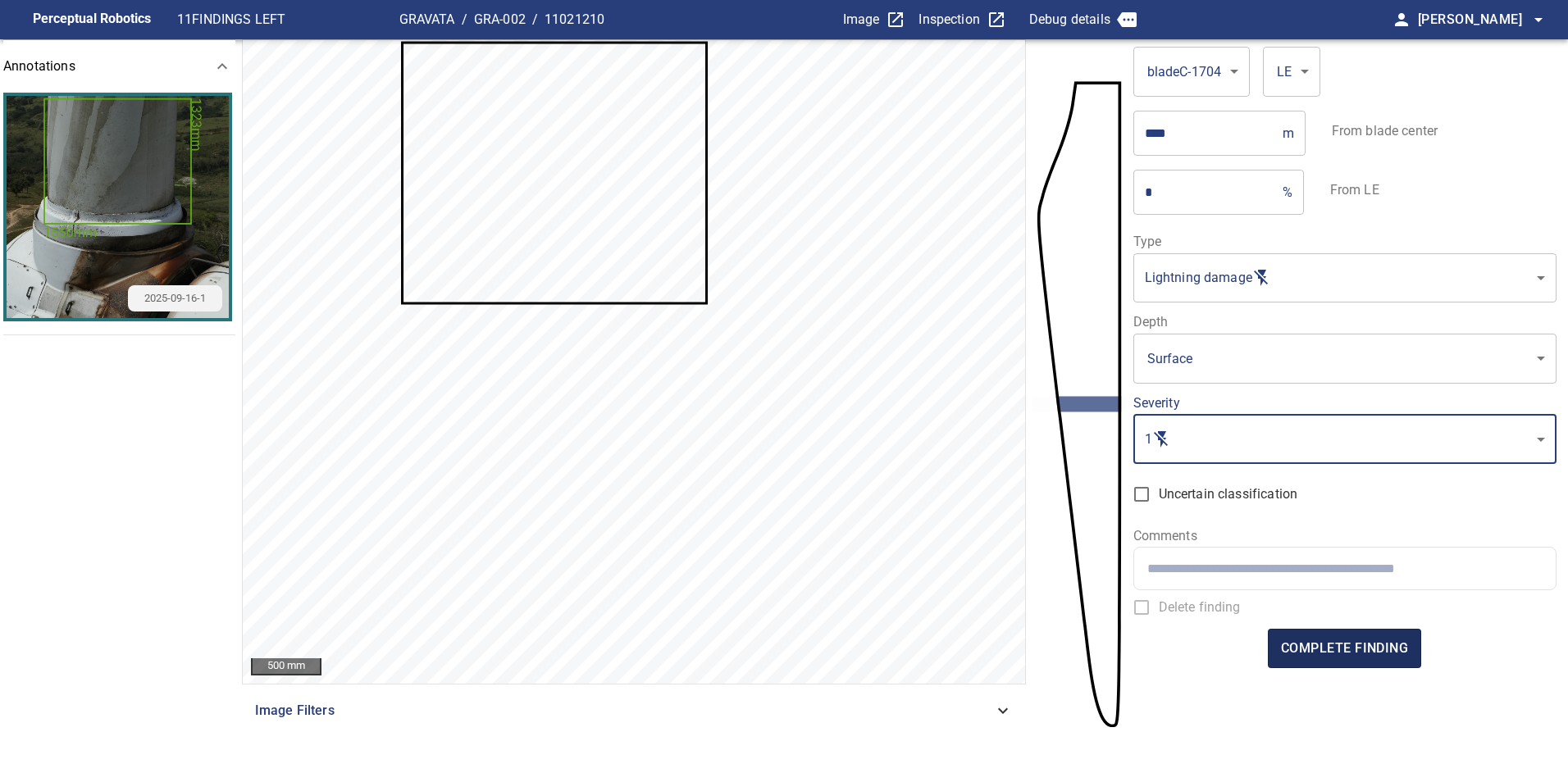
click at [1356, 646] on span "complete finding" at bounding box center [1344, 648] width 127 height 23
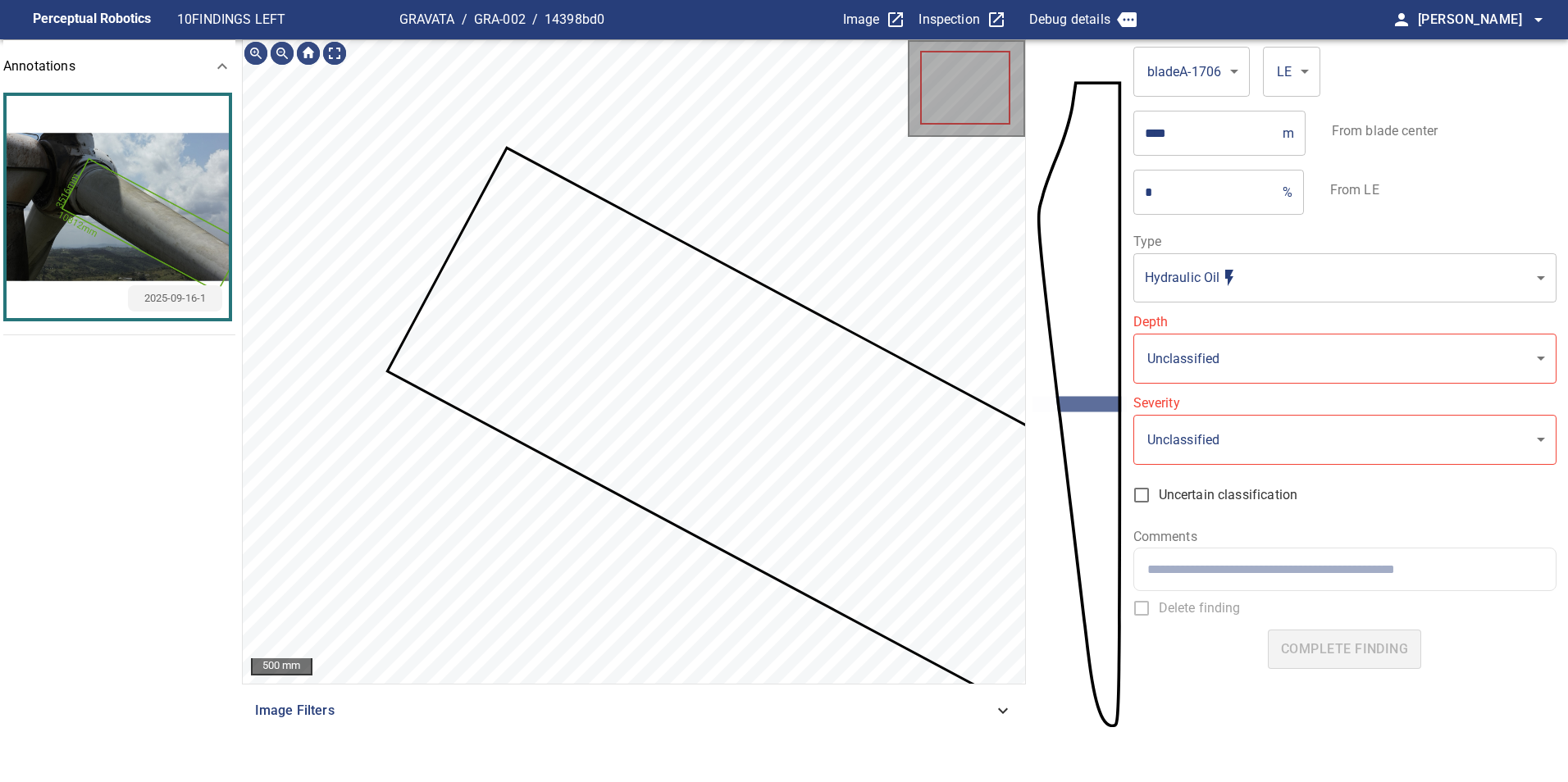
click at [852, 500] on icon at bounding box center [788, 441] width 799 height 584
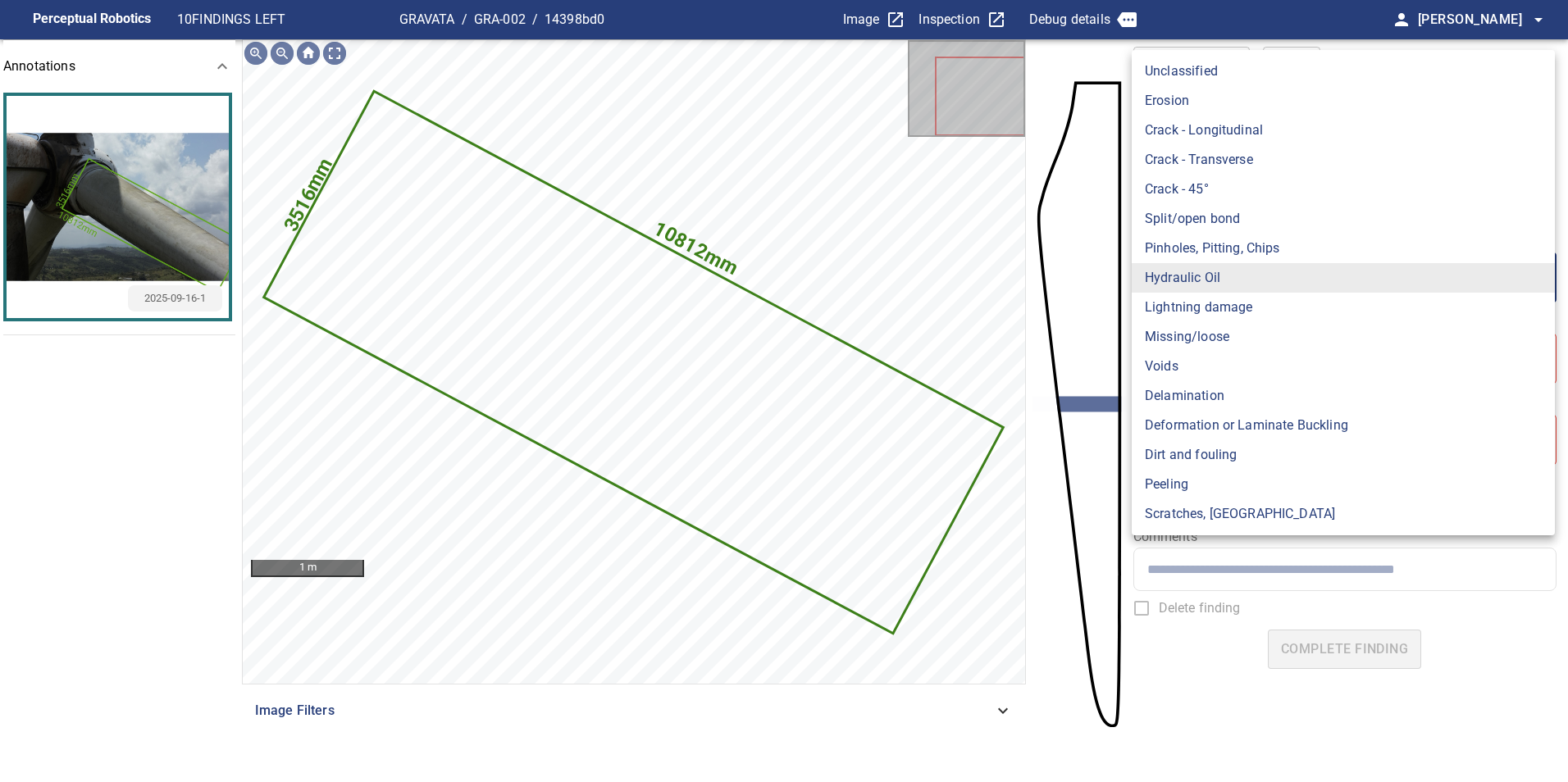
click at [1200, 262] on body "**********" at bounding box center [784, 391] width 1568 height 782
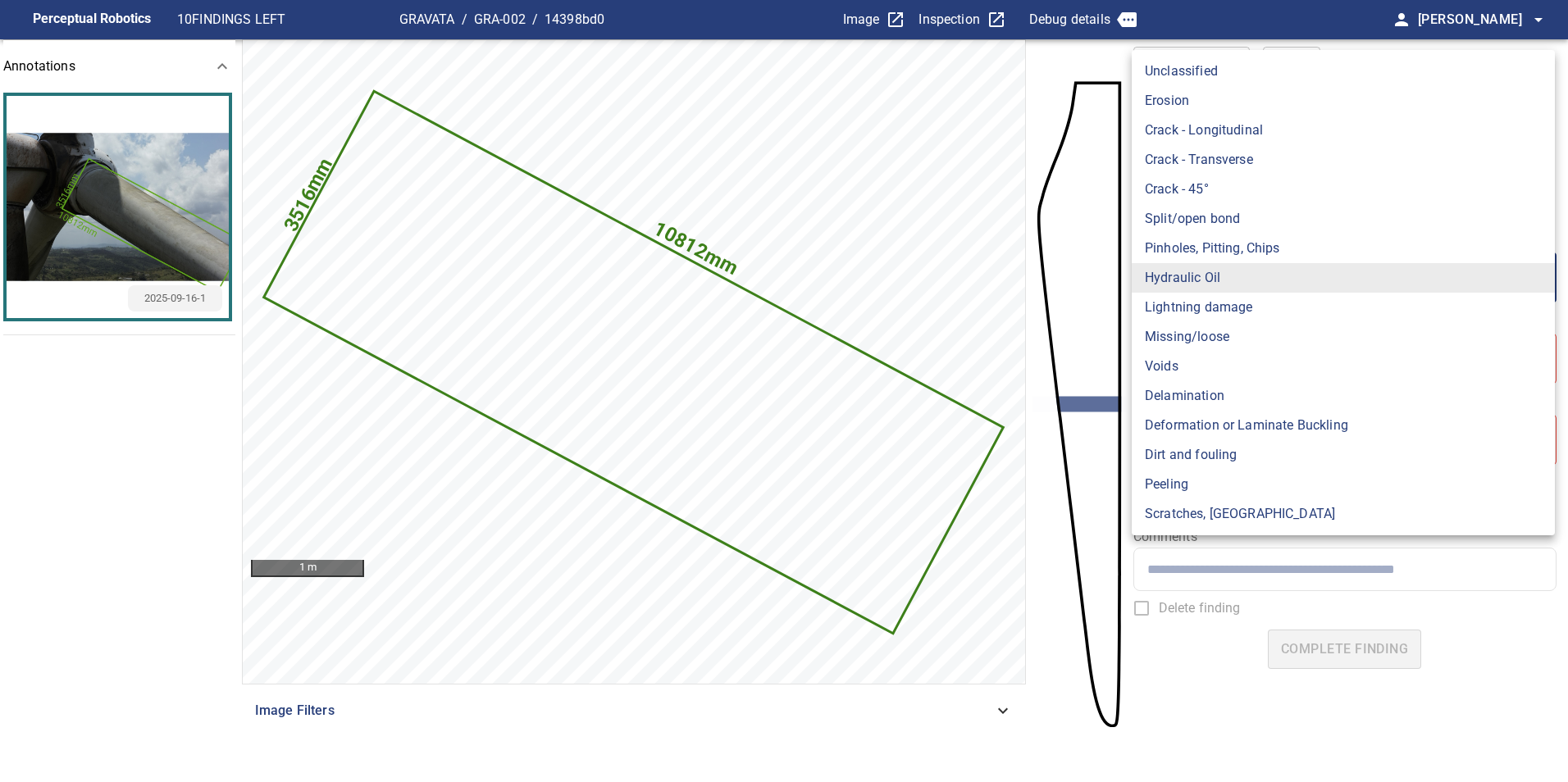
click at [1231, 301] on li "Lightning damage" at bounding box center [1343, 307] width 423 height 29
type input "**********"
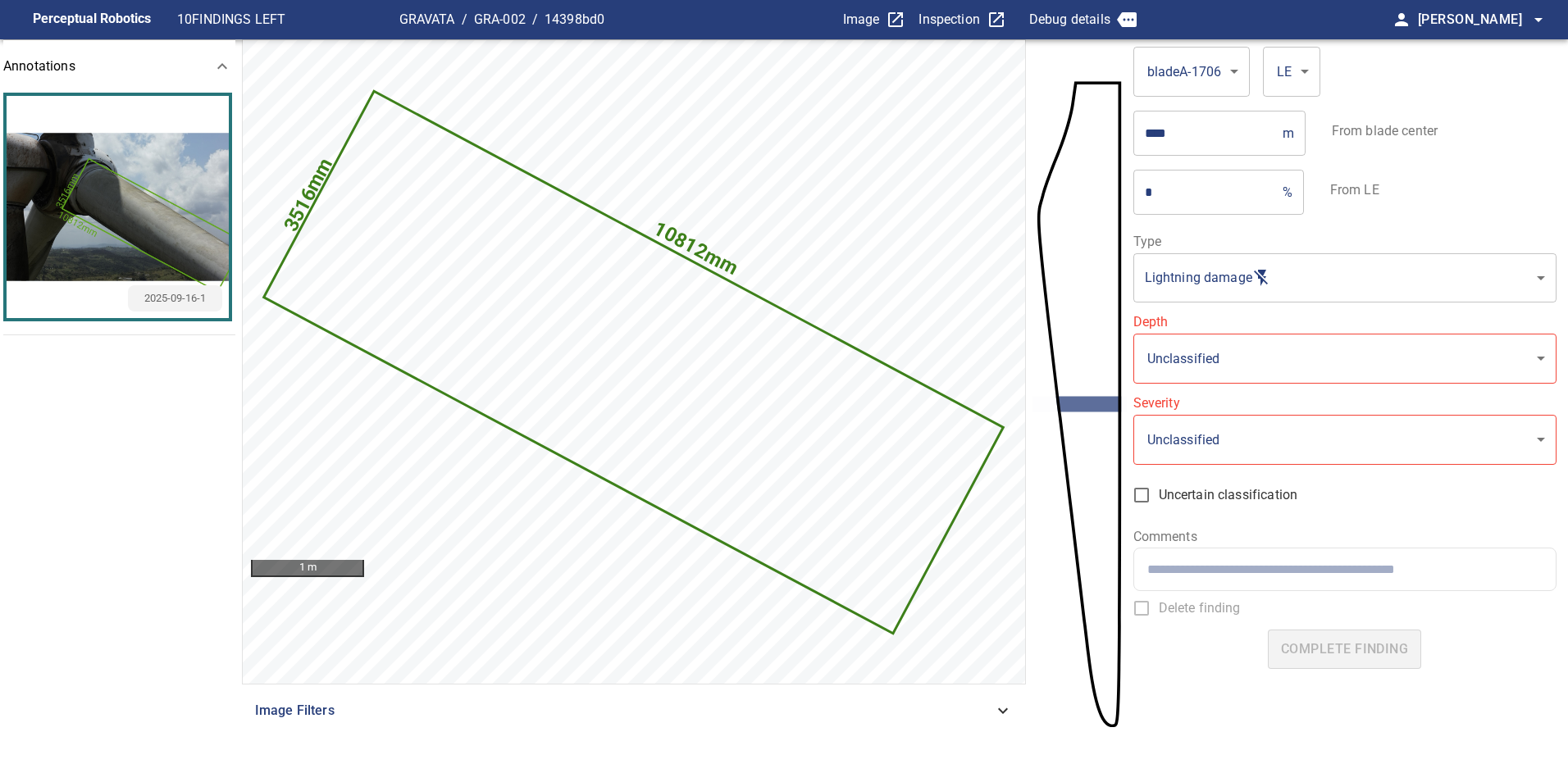
click at [1214, 383] on div "**********" at bounding box center [1344, 376] width 423 height 281
click at [1204, 365] on body "**********" at bounding box center [784, 391] width 1568 height 782
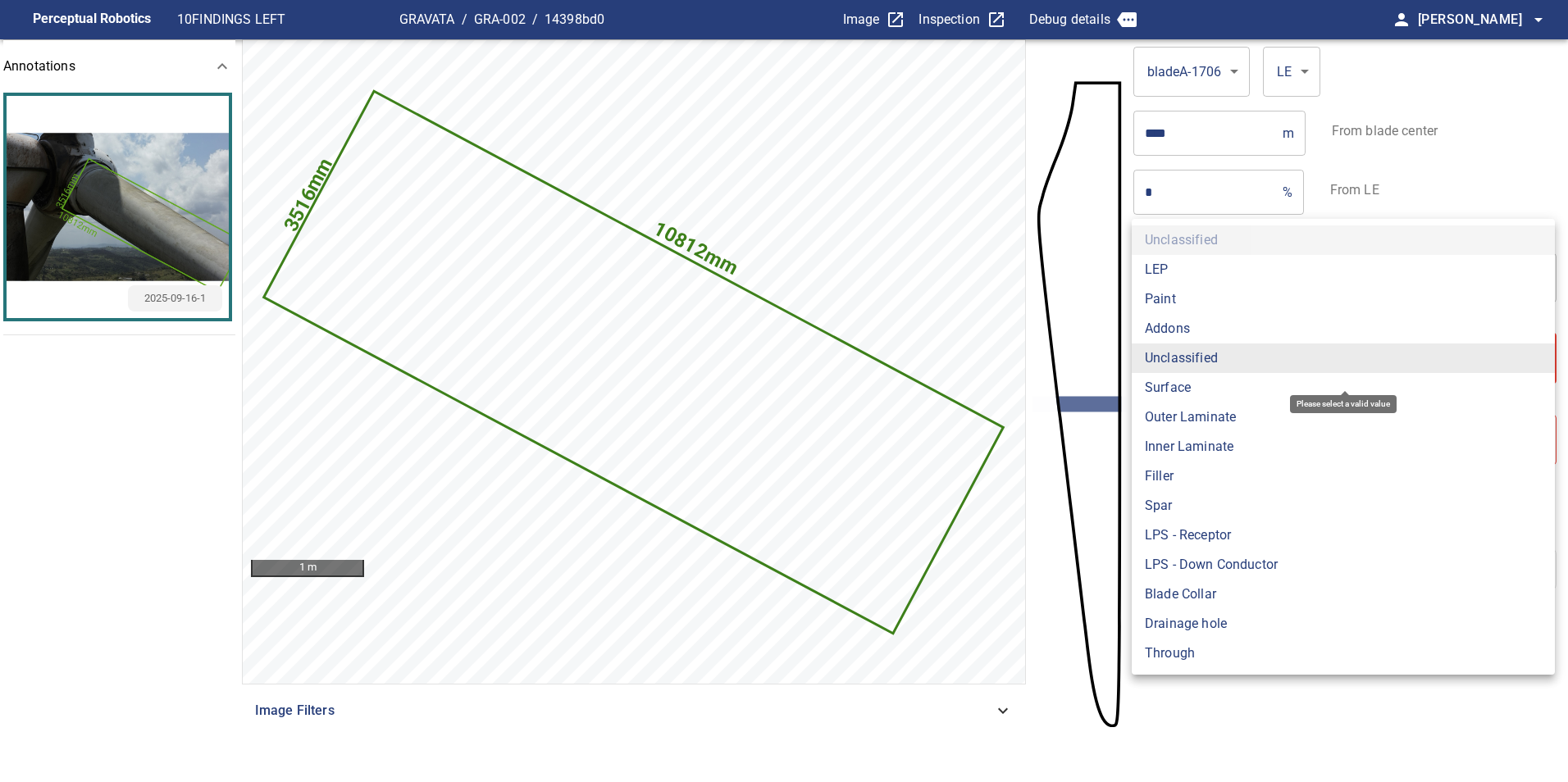
click at [1209, 393] on li "Surface" at bounding box center [1343, 388] width 423 height 29
type input "*******"
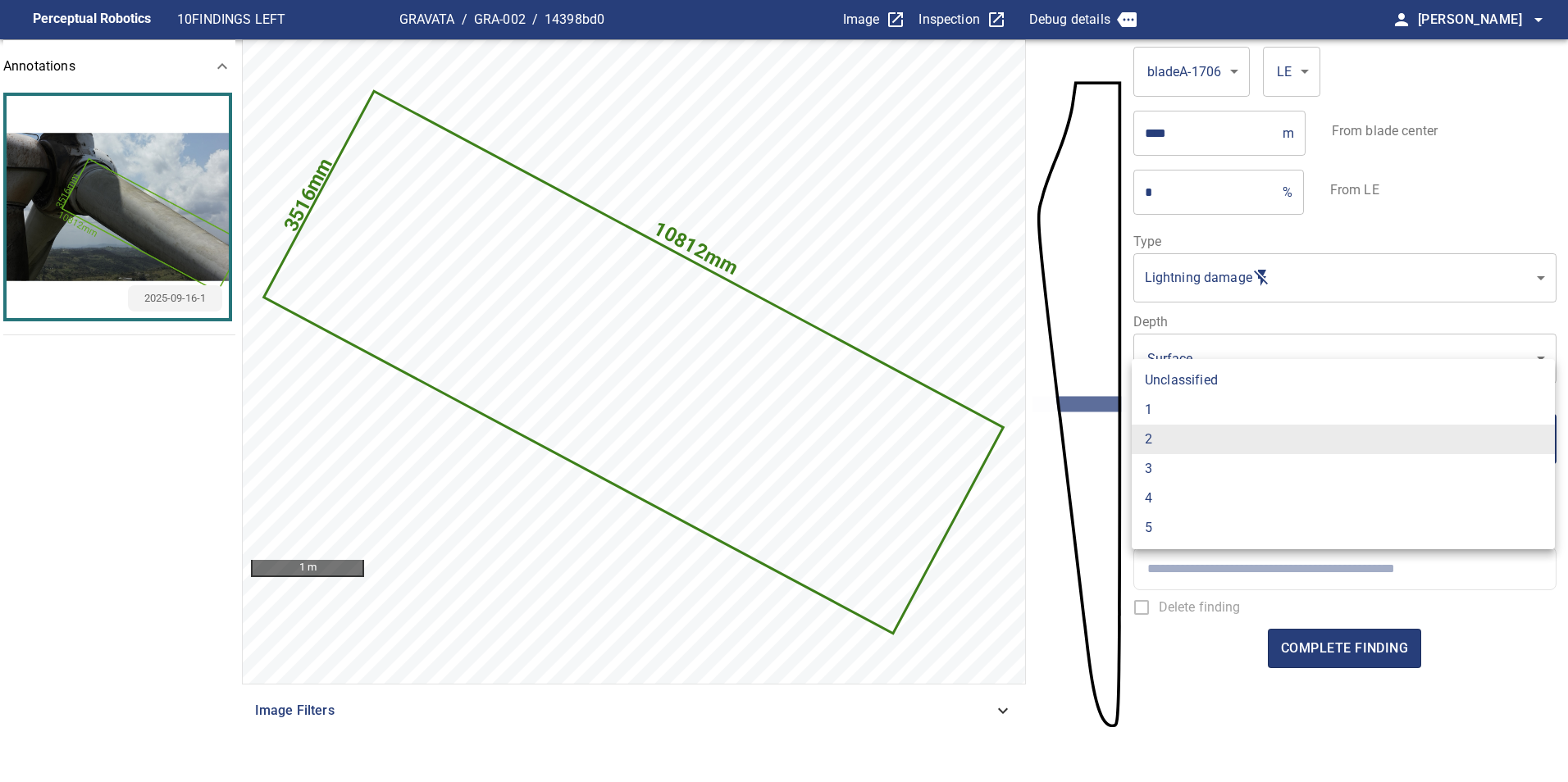
click at [1207, 413] on li "1" at bounding box center [1343, 409] width 423 height 29
type input "*"
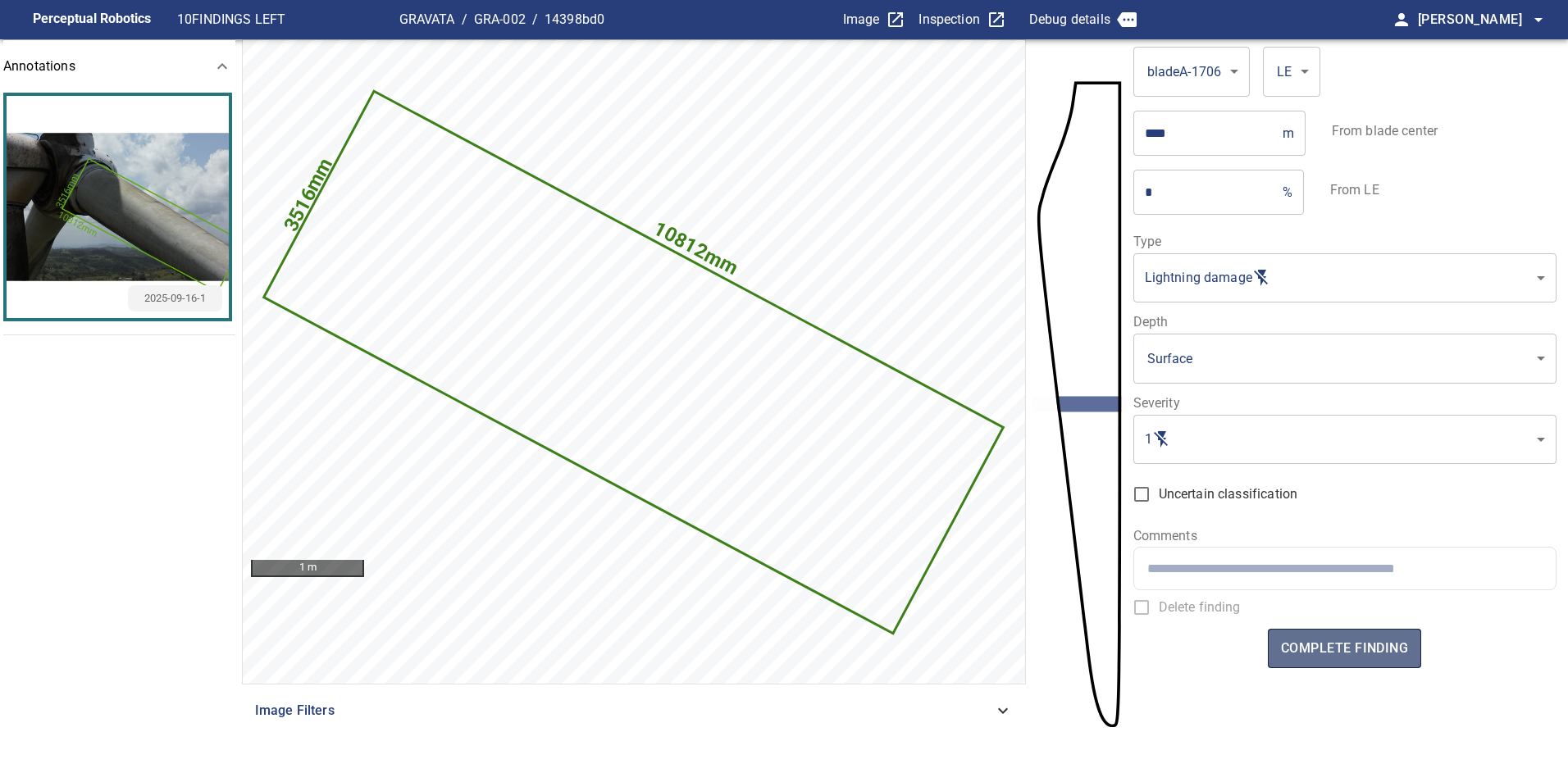
click at [1379, 659] on span "complete finding" at bounding box center [1344, 648] width 127 height 23
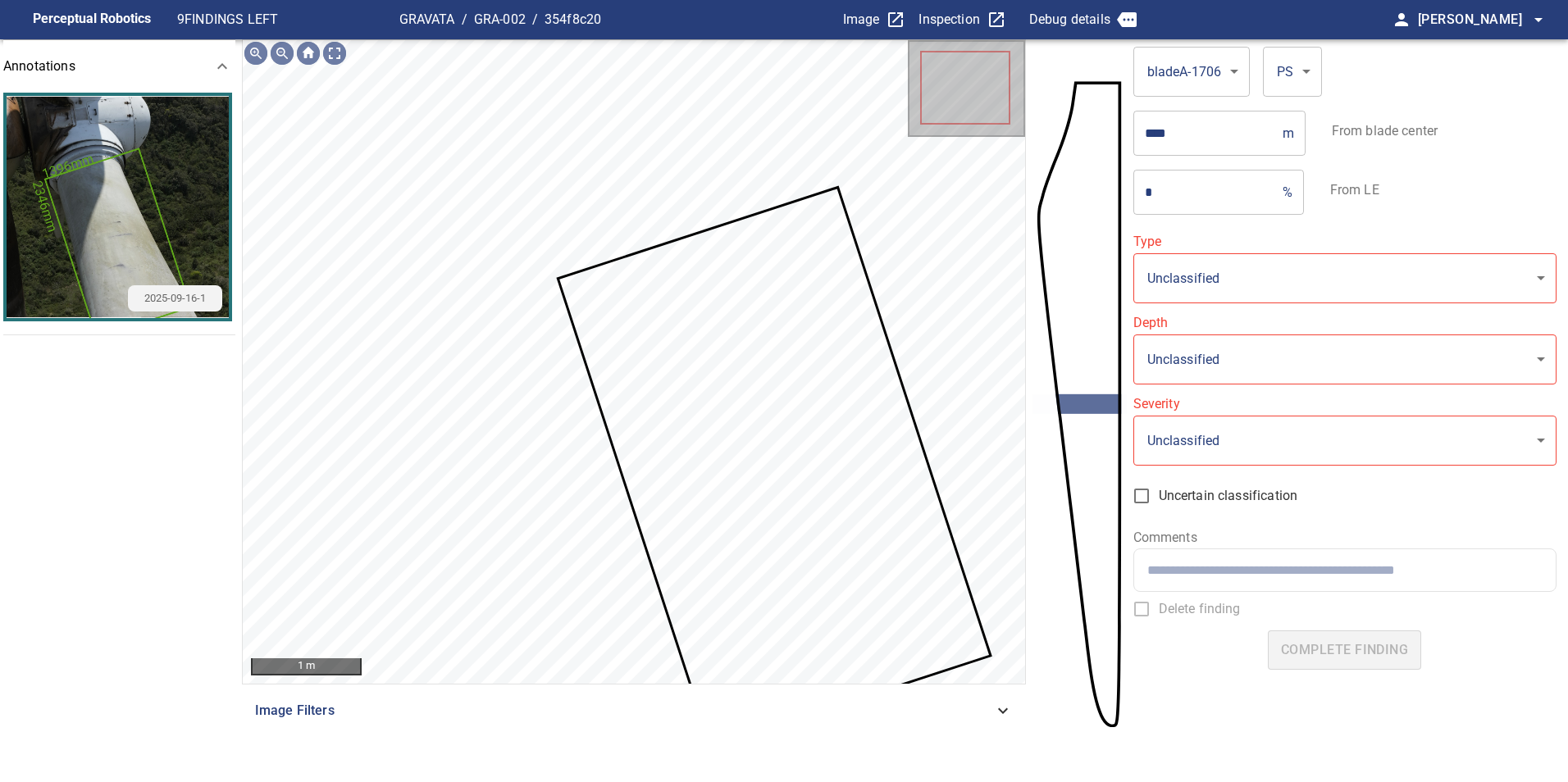
click at [772, 408] on icon at bounding box center [773, 468] width 430 height 557
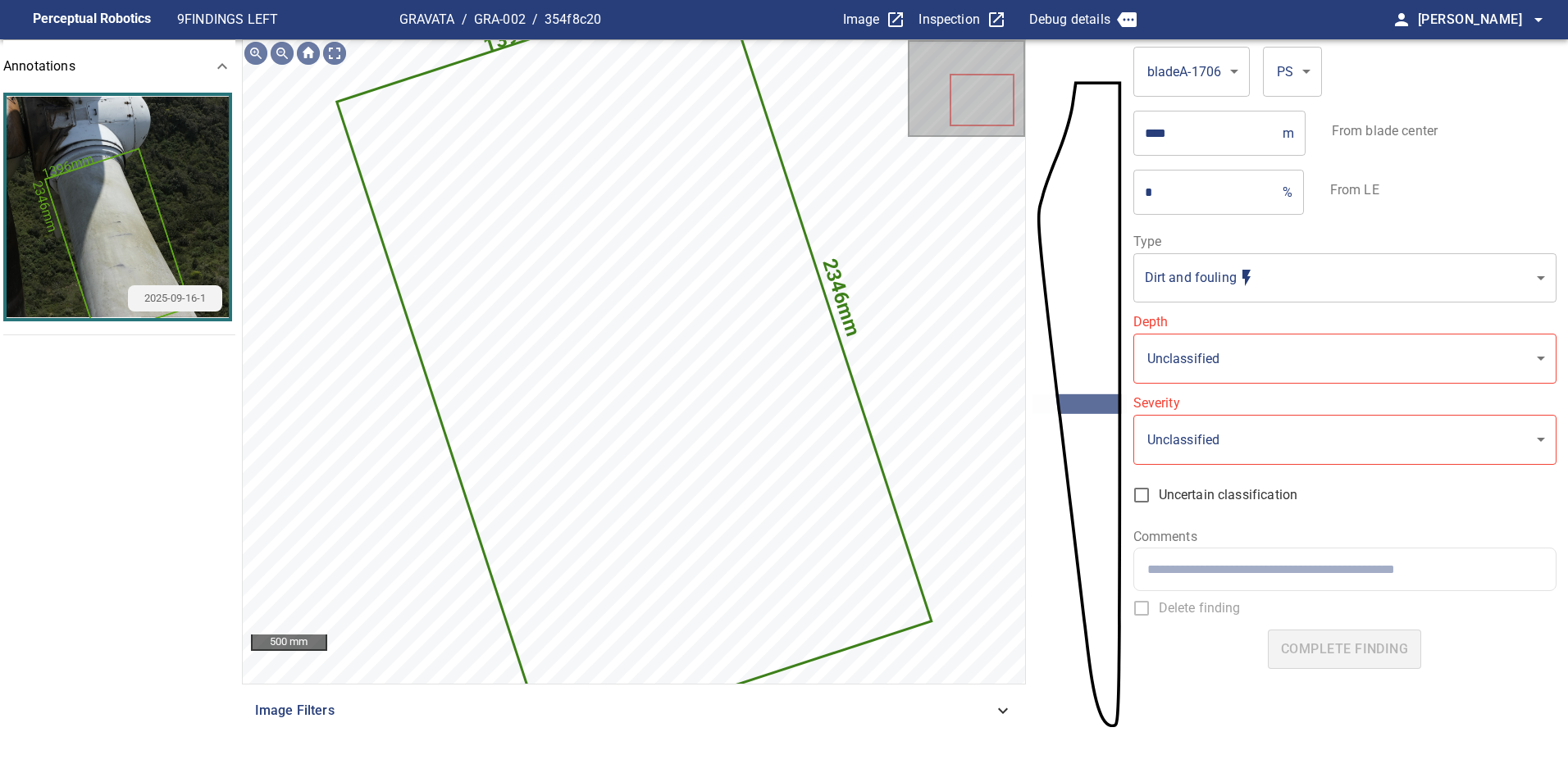
click at [1208, 269] on body "**********" at bounding box center [784, 391] width 1568 height 782
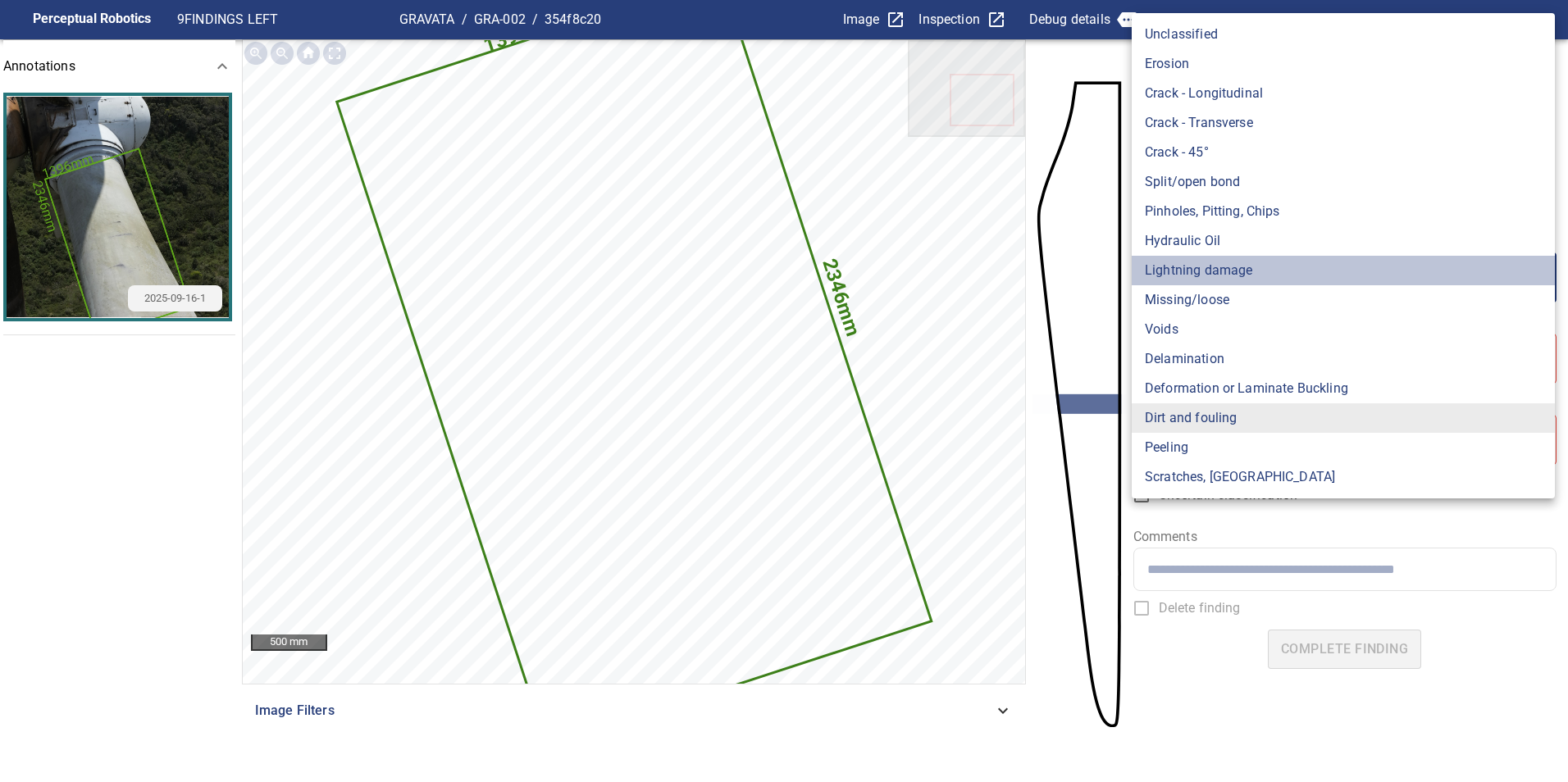
click at [1208, 269] on li "Lightning damage" at bounding box center [1343, 270] width 423 height 29
type input "**********"
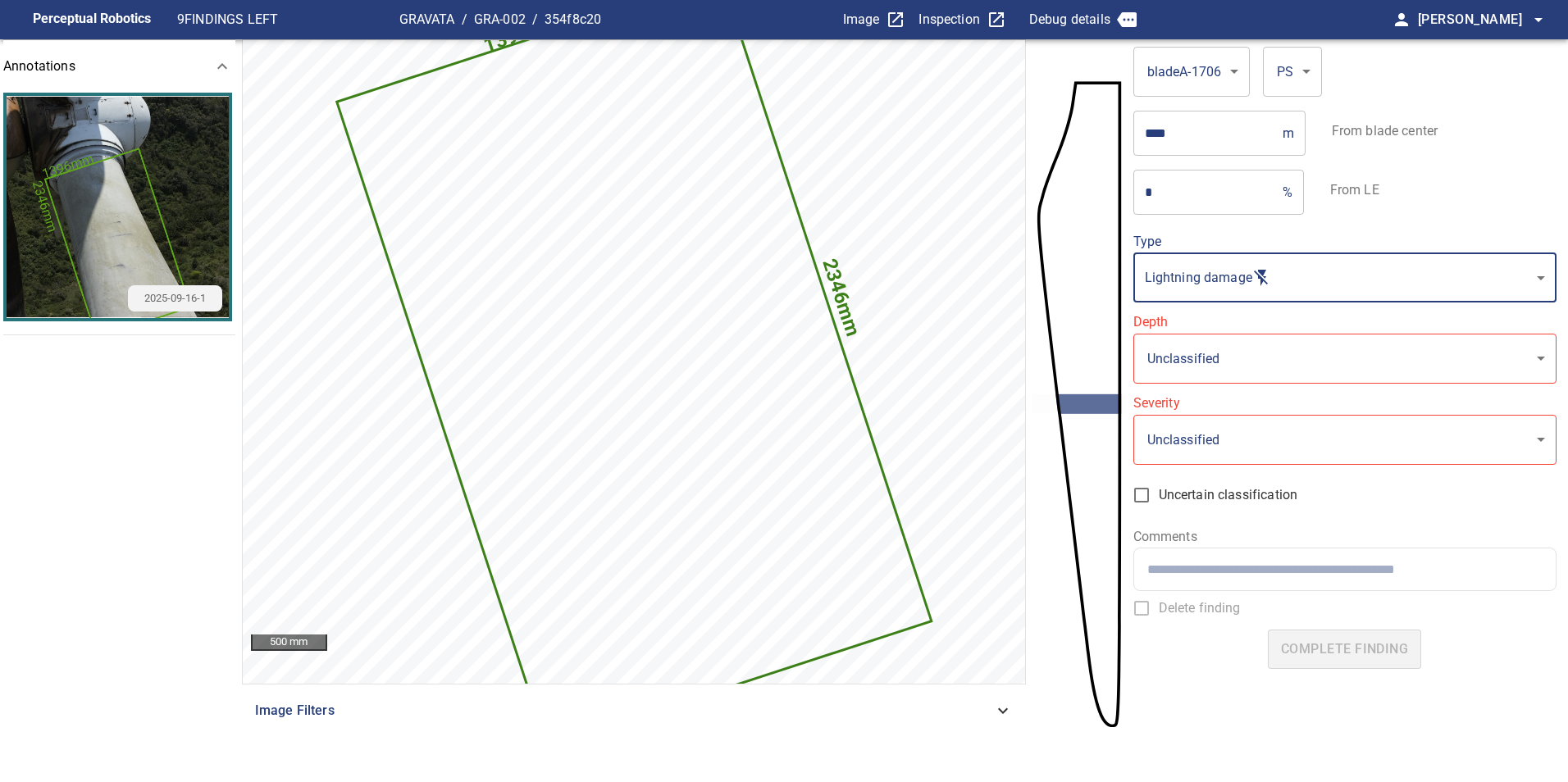
click at [1236, 361] on body "**********" at bounding box center [784, 391] width 1568 height 782
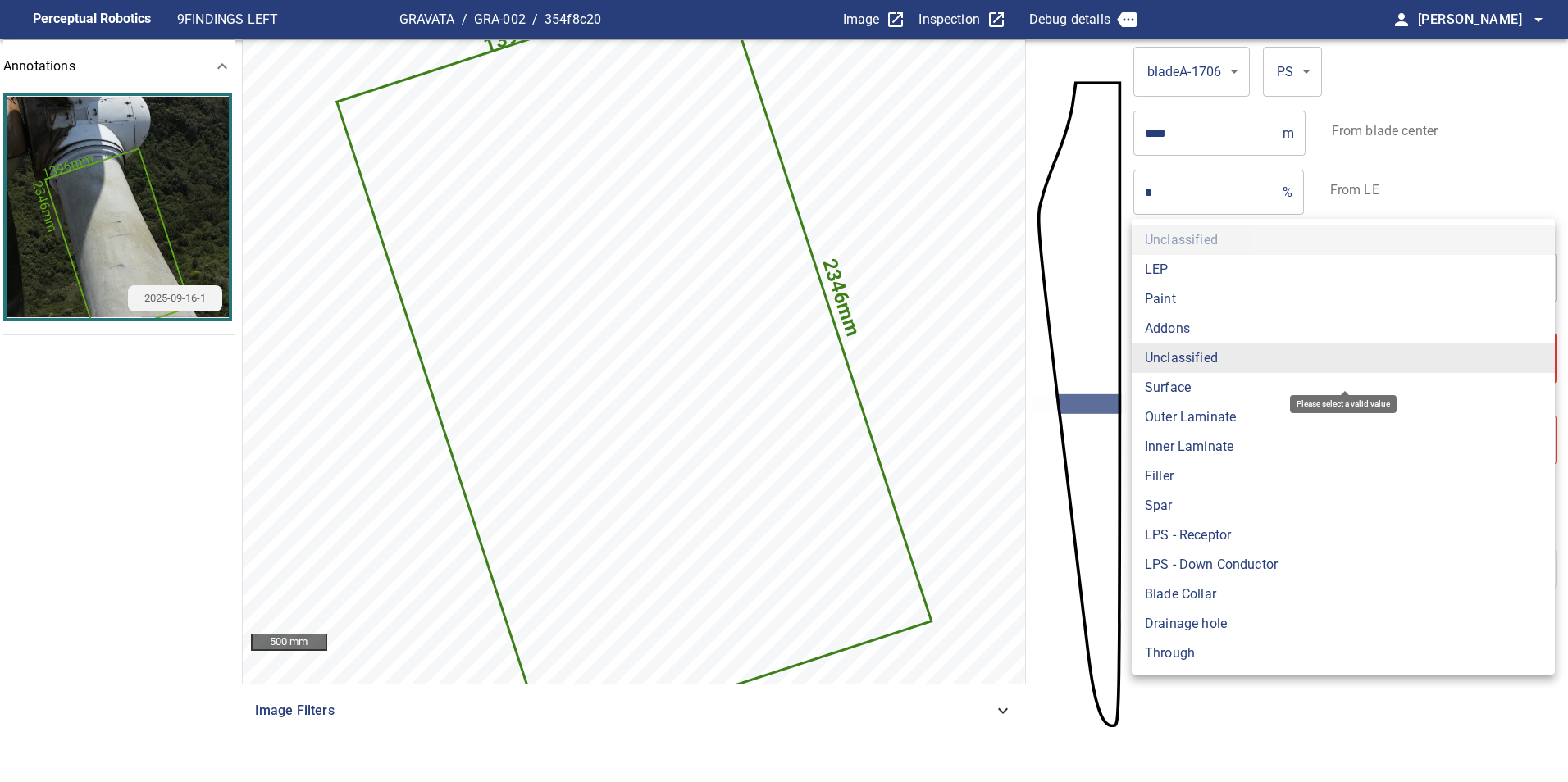
click at [1236, 393] on li "Surface" at bounding box center [1343, 388] width 423 height 29
type input "*******"
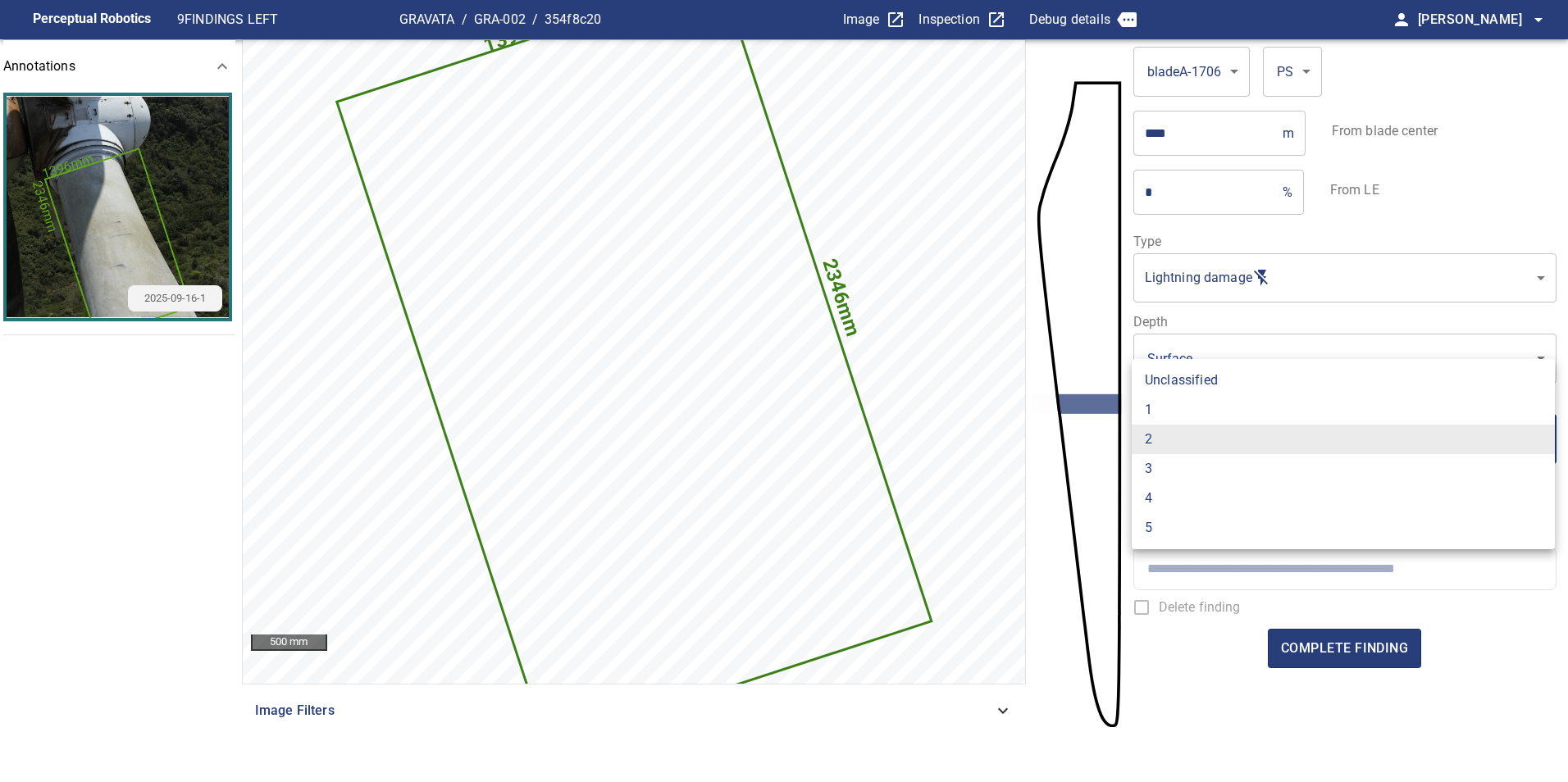
click at [1212, 437] on body "**********" at bounding box center [784, 391] width 1568 height 782
click at [1152, 408] on li "1" at bounding box center [1343, 409] width 423 height 29
type input "*"
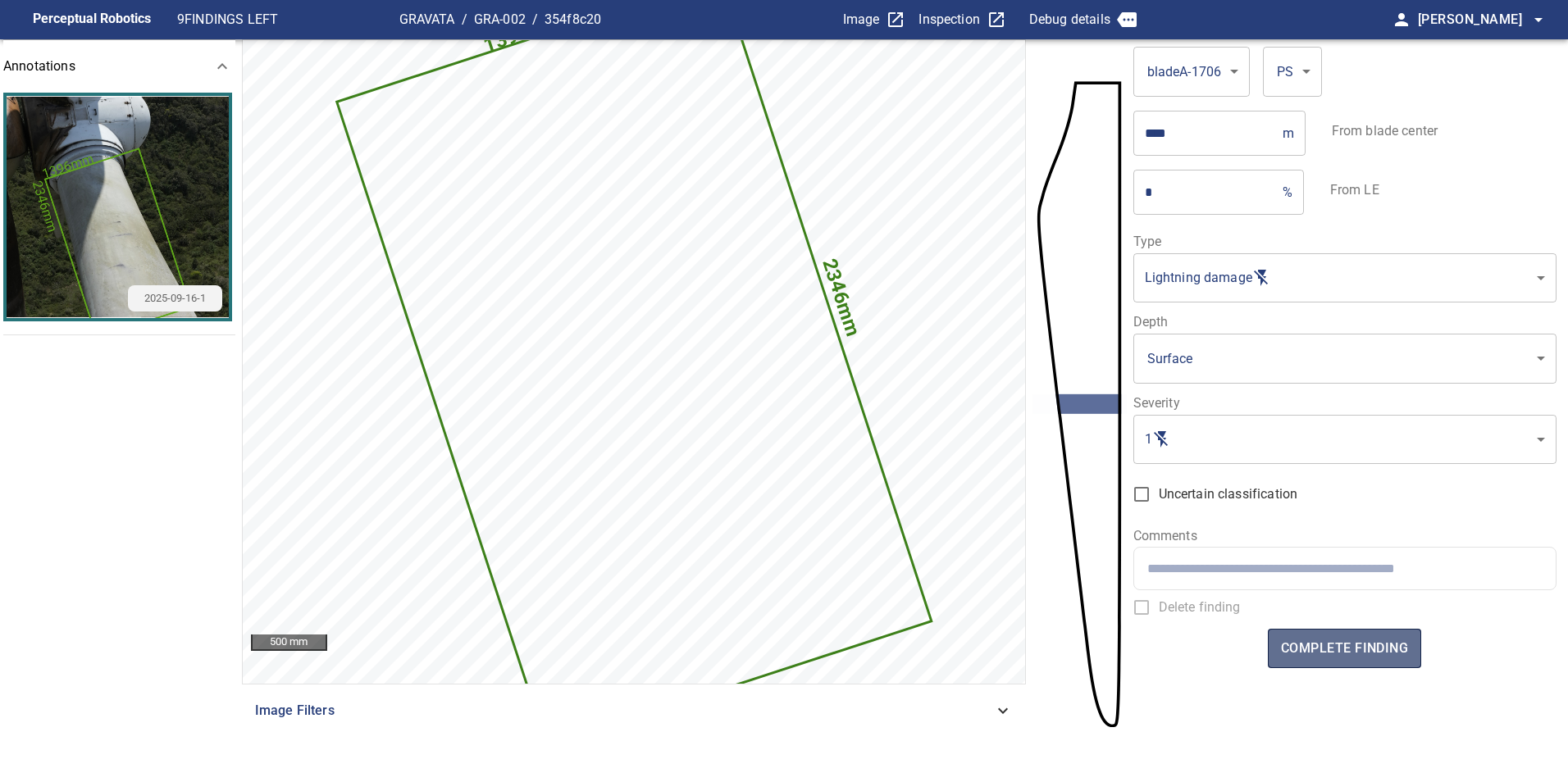
click at [1333, 638] on span "complete finding" at bounding box center [1344, 648] width 127 height 23
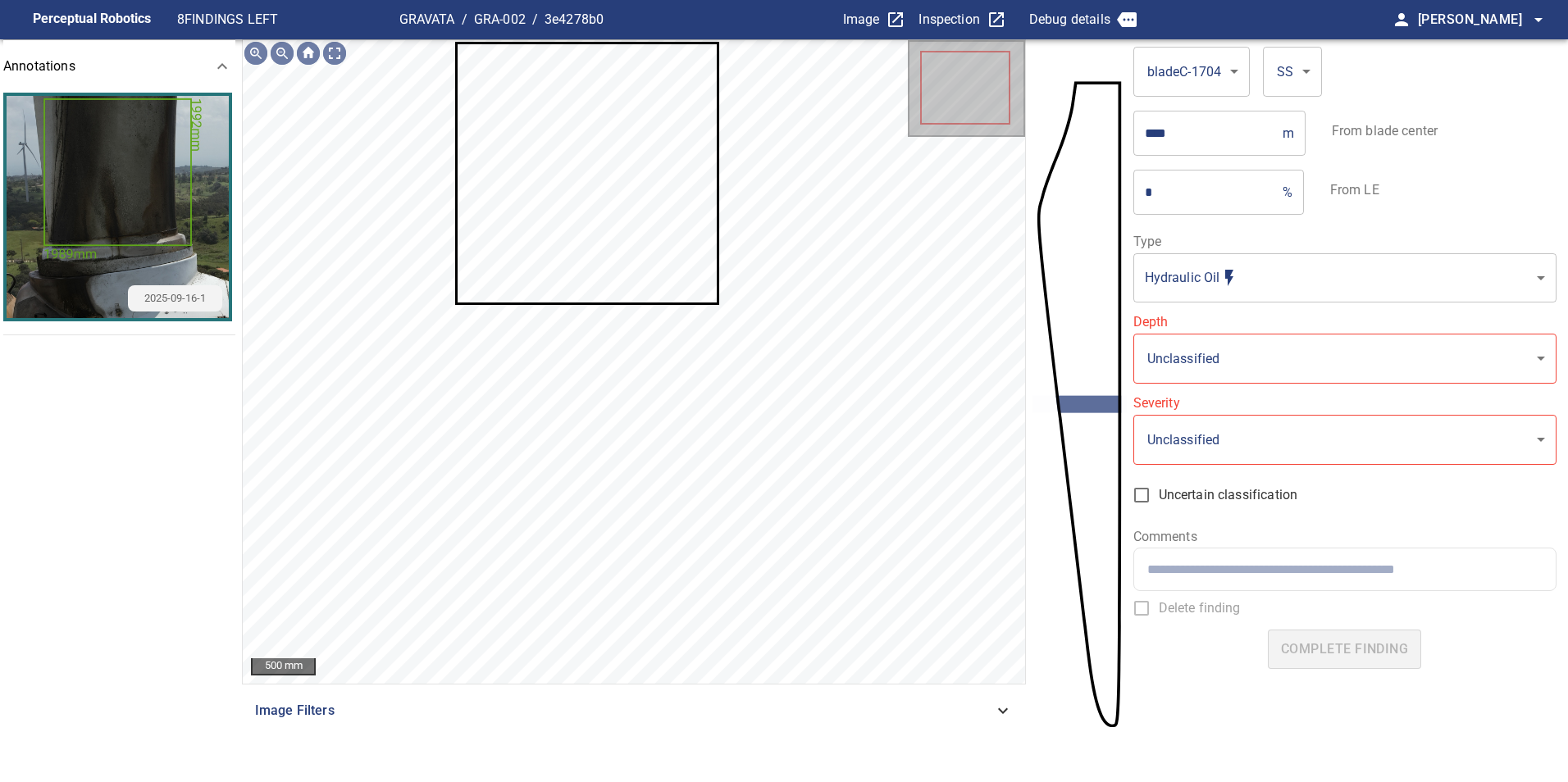
click at [652, 208] on icon at bounding box center [587, 174] width 259 height 259
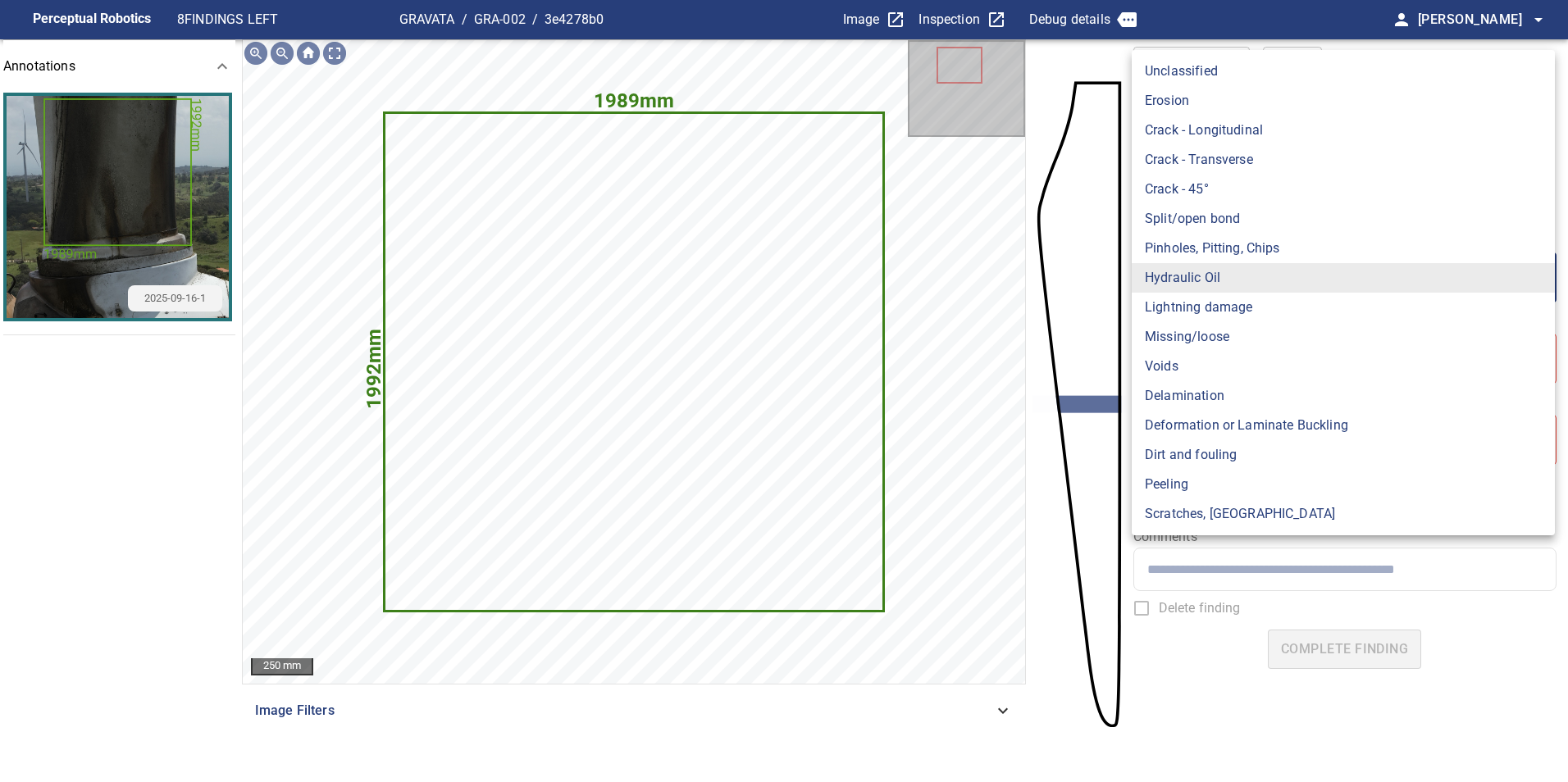
click at [1273, 291] on body "**********" at bounding box center [784, 391] width 1568 height 782
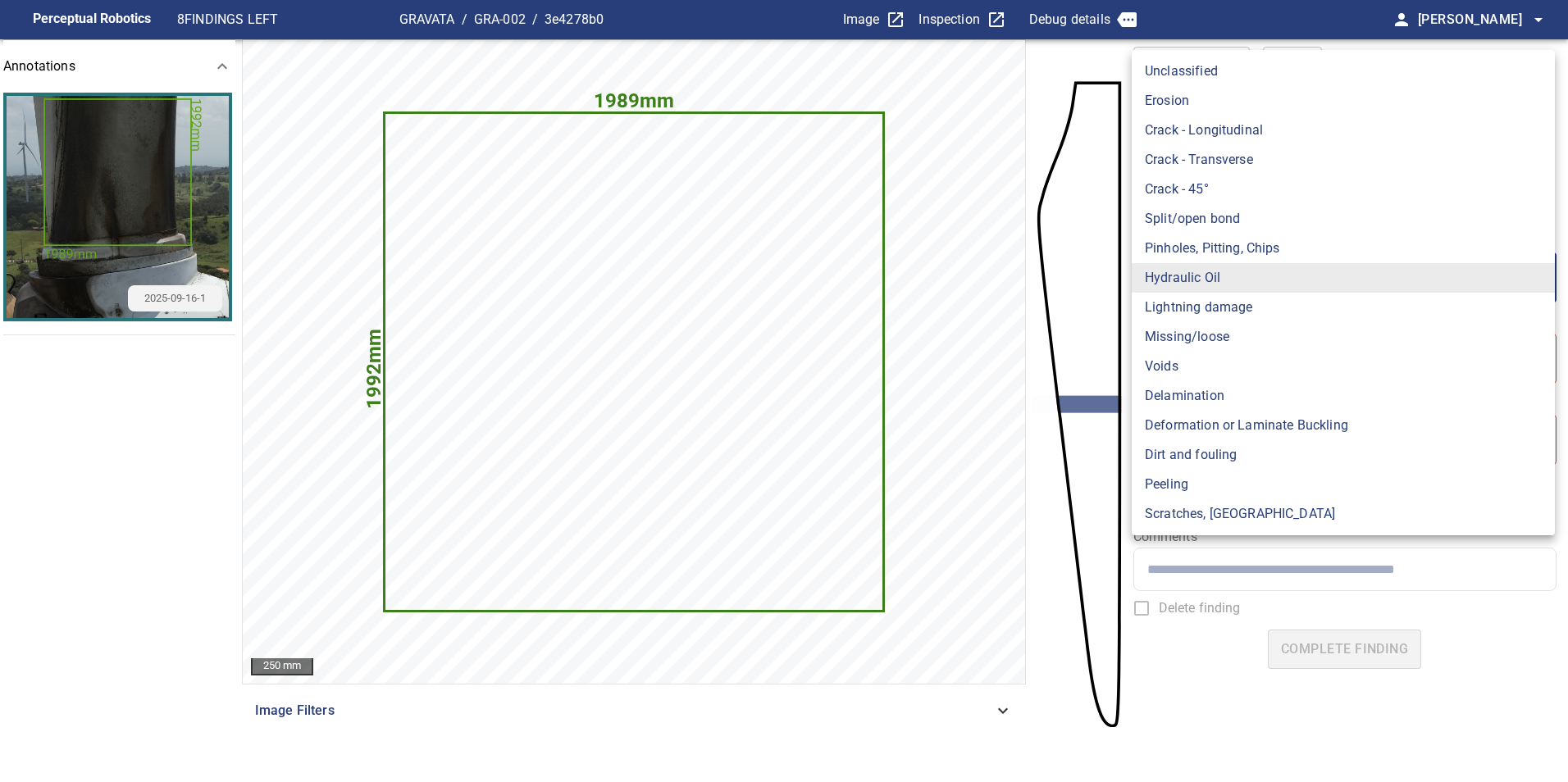
click at [1244, 313] on li "Lightning damage" at bounding box center [1343, 307] width 423 height 29
type input "**********"
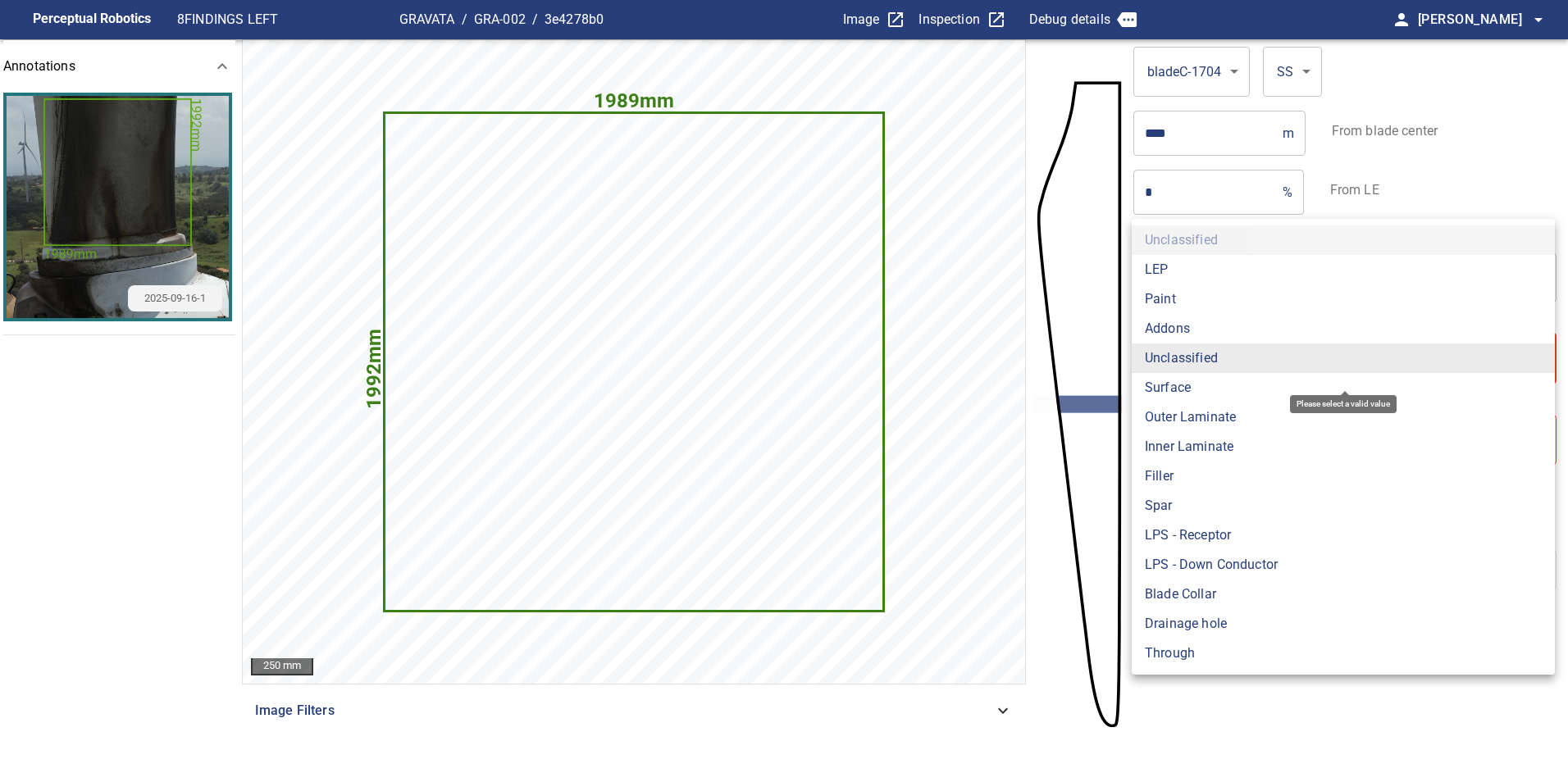
click at [1222, 363] on body "**********" at bounding box center [784, 391] width 1568 height 782
click at [1224, 380] on li "Surface" at bounding box center [1343, 388] width 423 height 29
type input "*******"
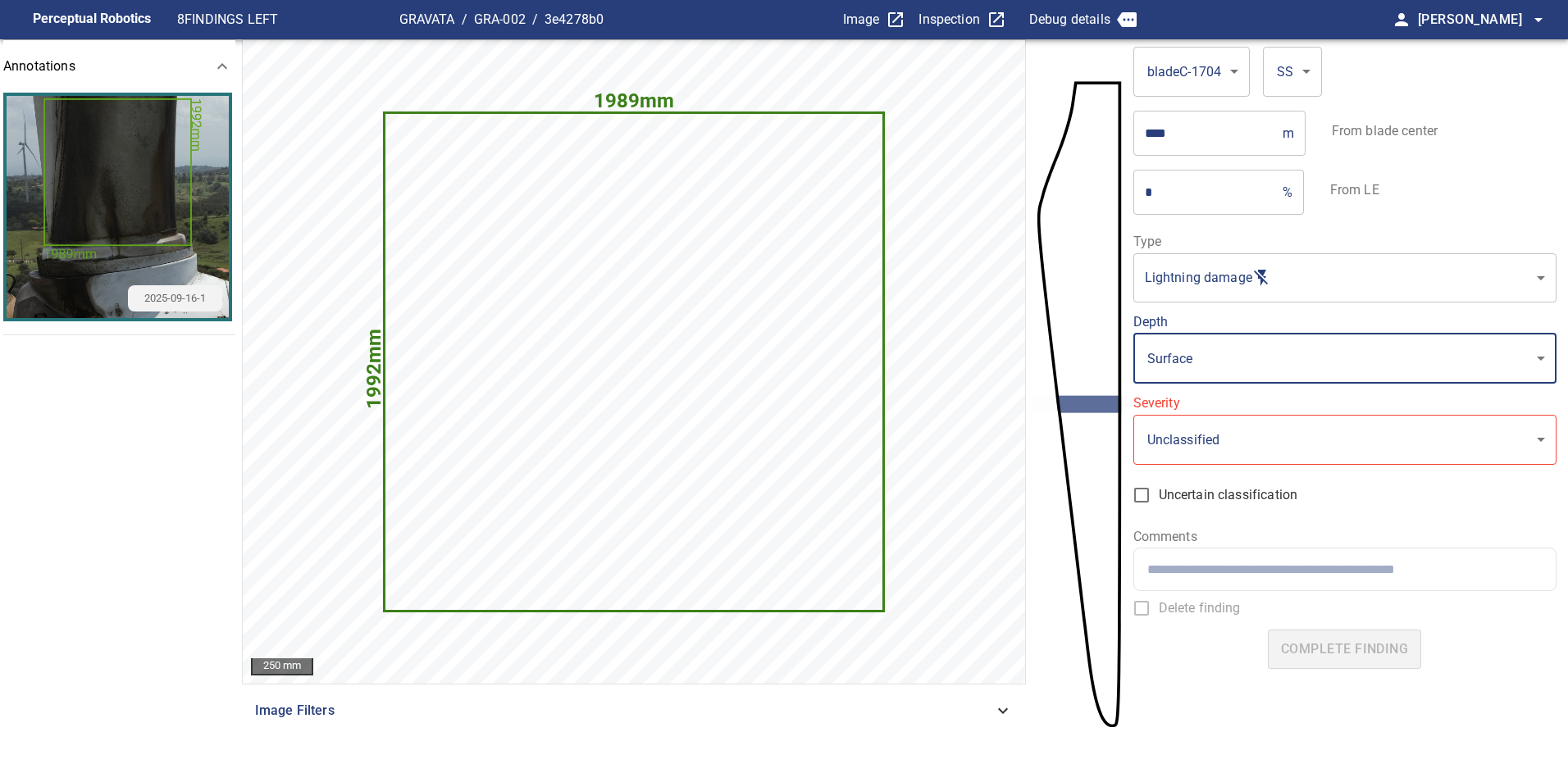
click at [1233, 432] on body "**********" at bounding box center [784, 391] width 1568 height 782
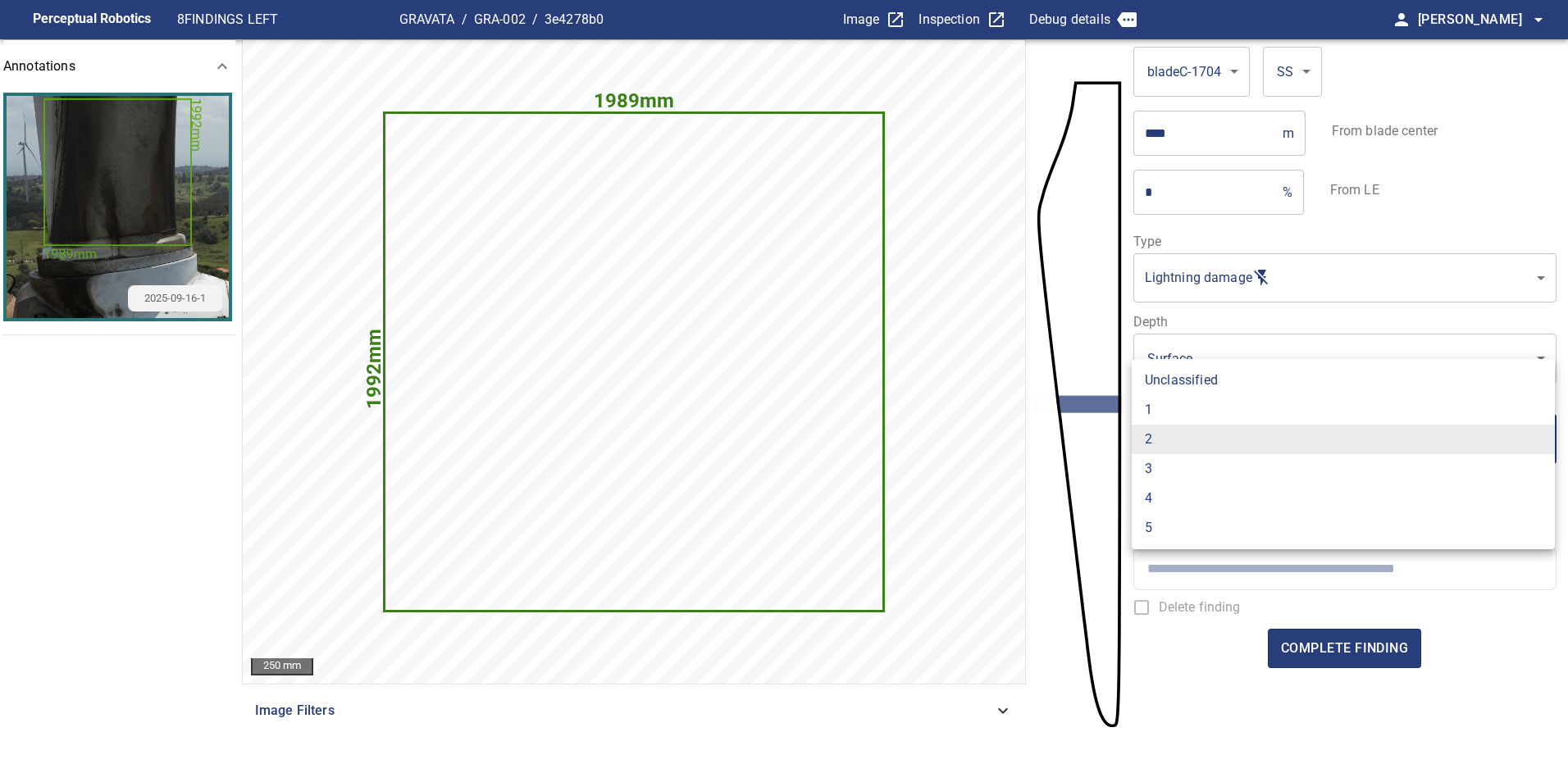
click at [1221, 416] on li "1" at bounding box center [1343, 409] width 423 height 29
type input "*"
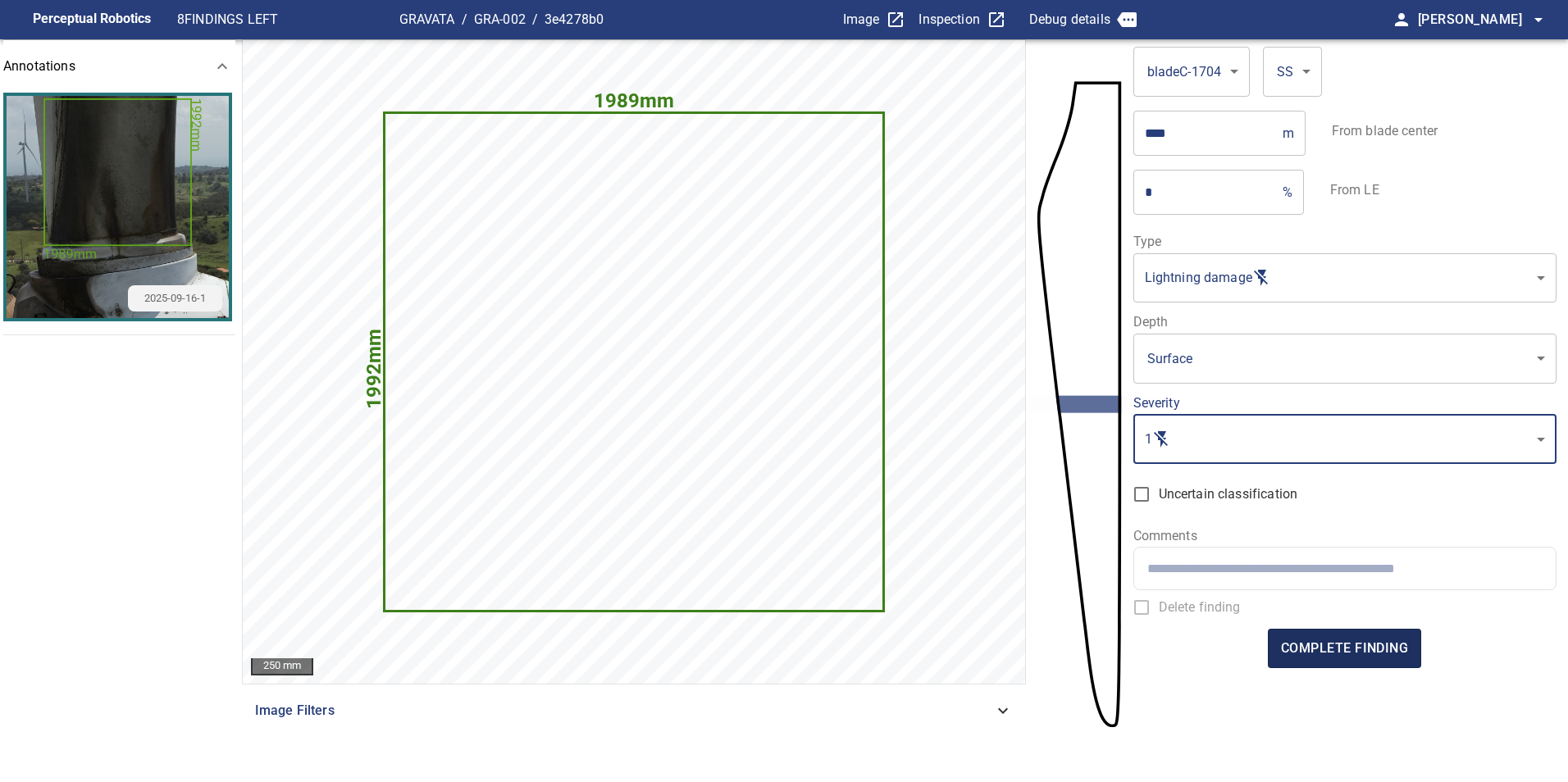
click at [1365, 647] on span "complete finding" at bounding box center [1344, 648] width 127 height 23
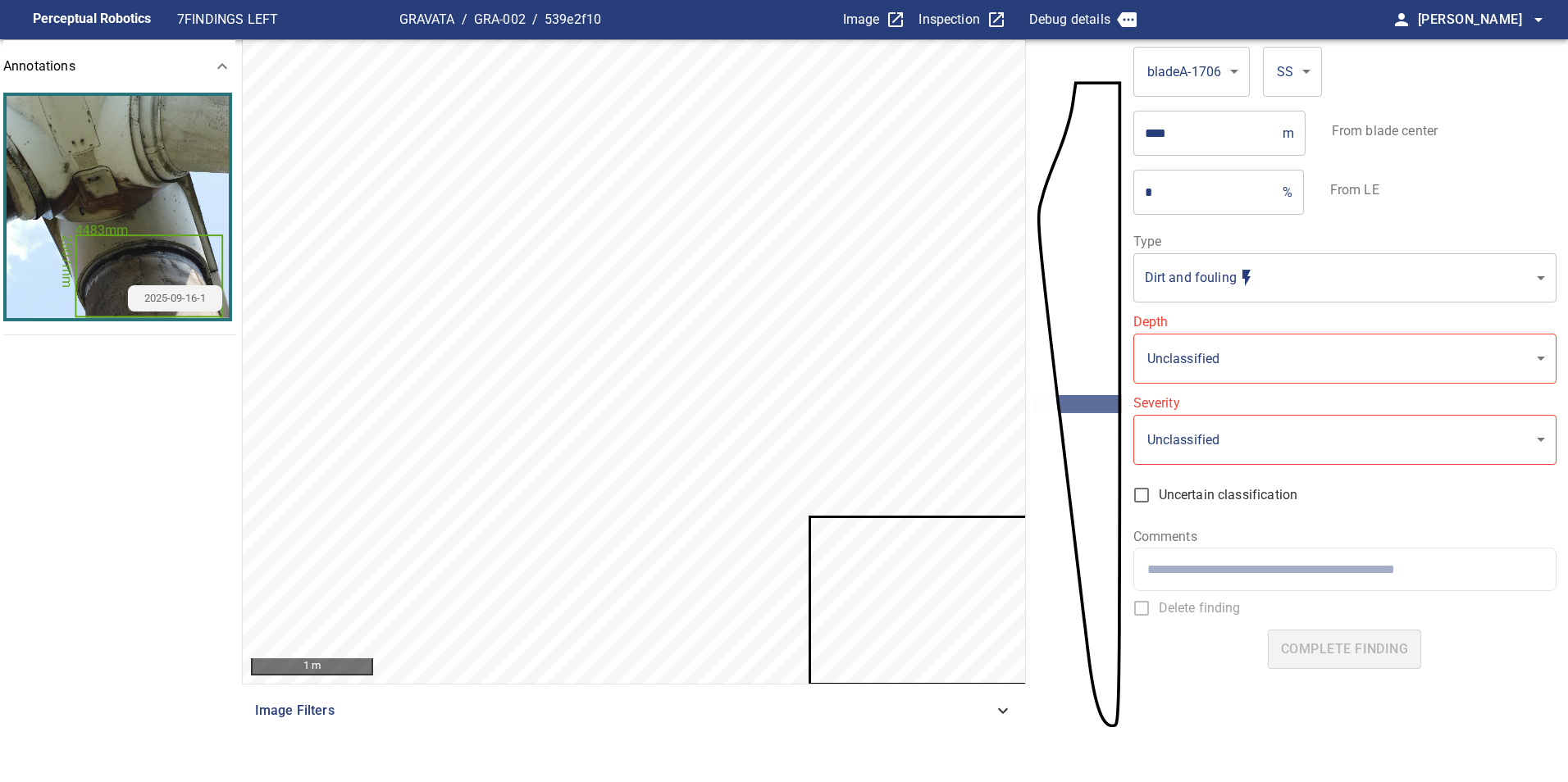
click at [923, 605] on icon at bounding box center [958, 600] width 294 height 165
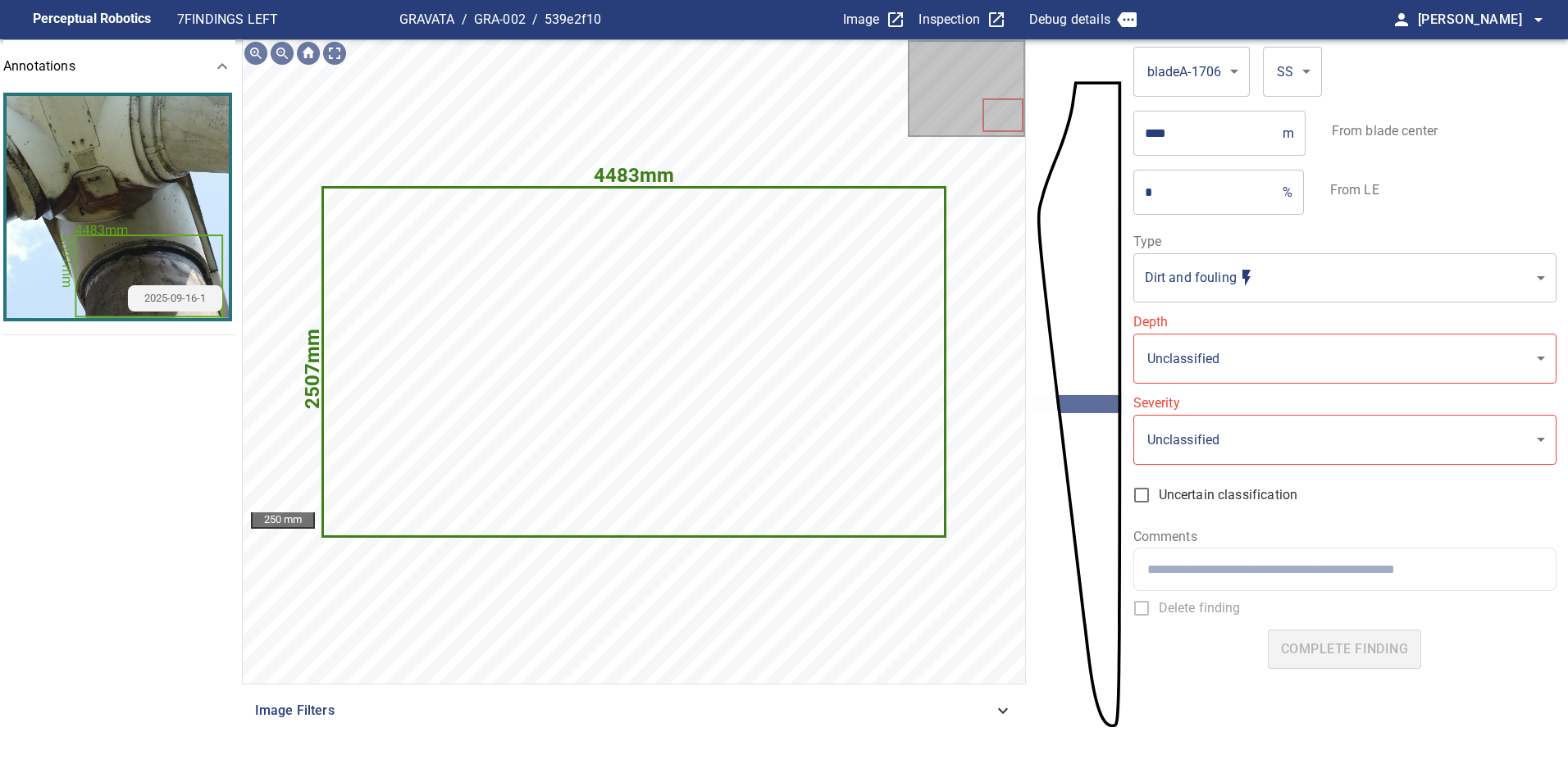
click at [1256, 262] on body "**********" at bounding box center [784, 391] width 1568 height 782
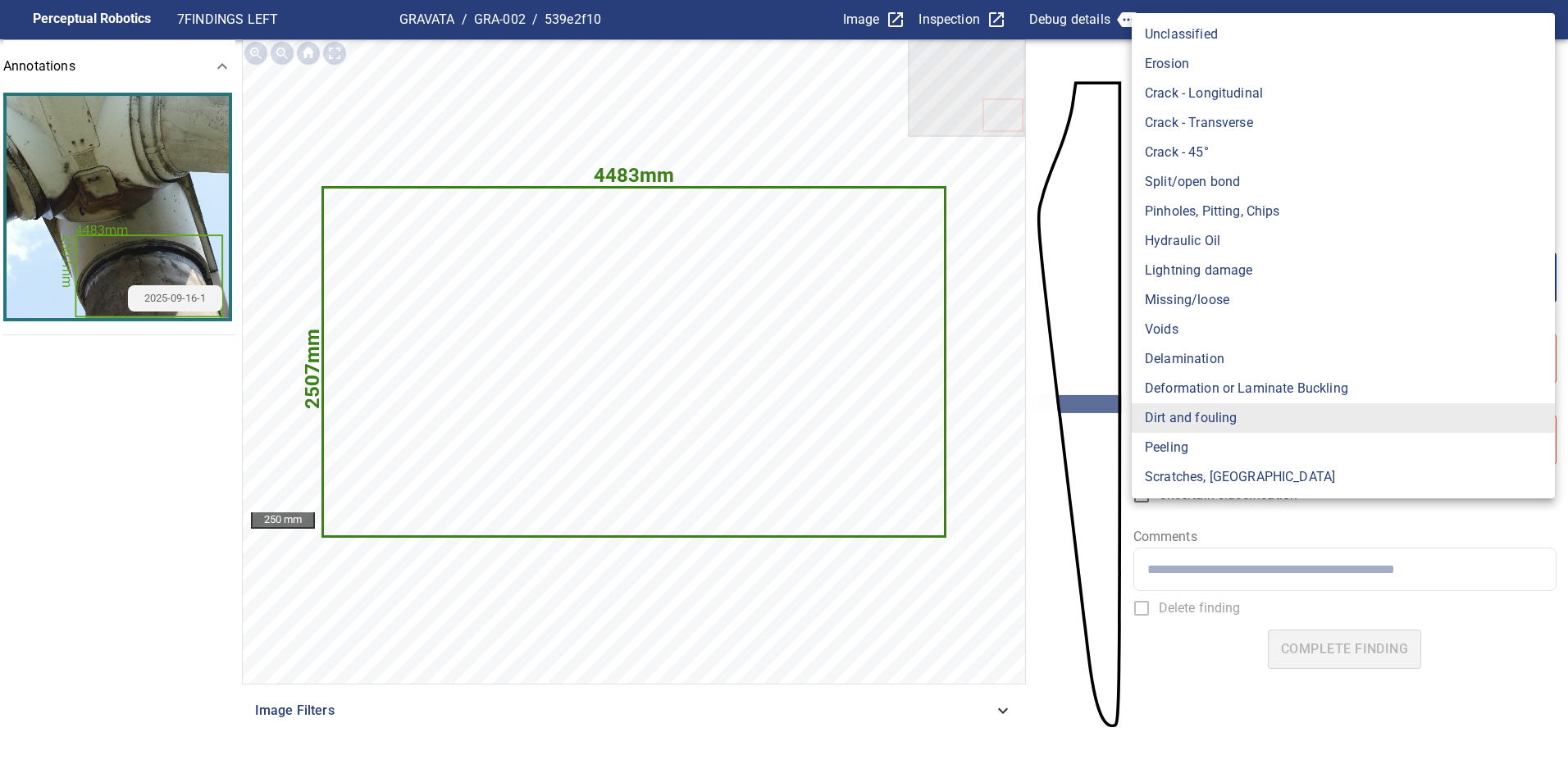
click at [1249, 272] on li "Lightning damage" at bounding box center [1343, 270] width 423 height 29
type input "**********"
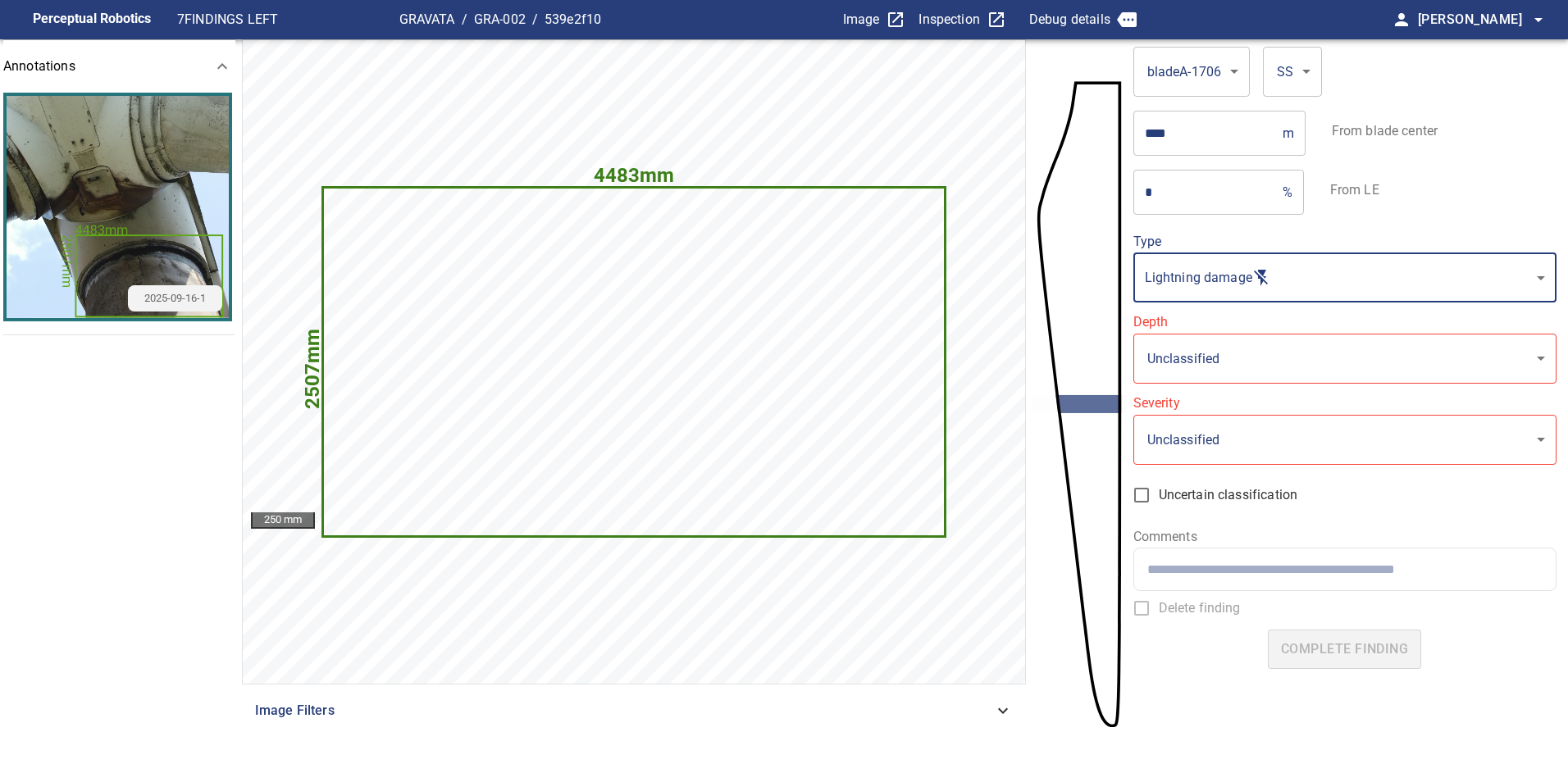
click at [1222, 351] on body "**********" at bounding box center [784, 391] width 1568 height 782
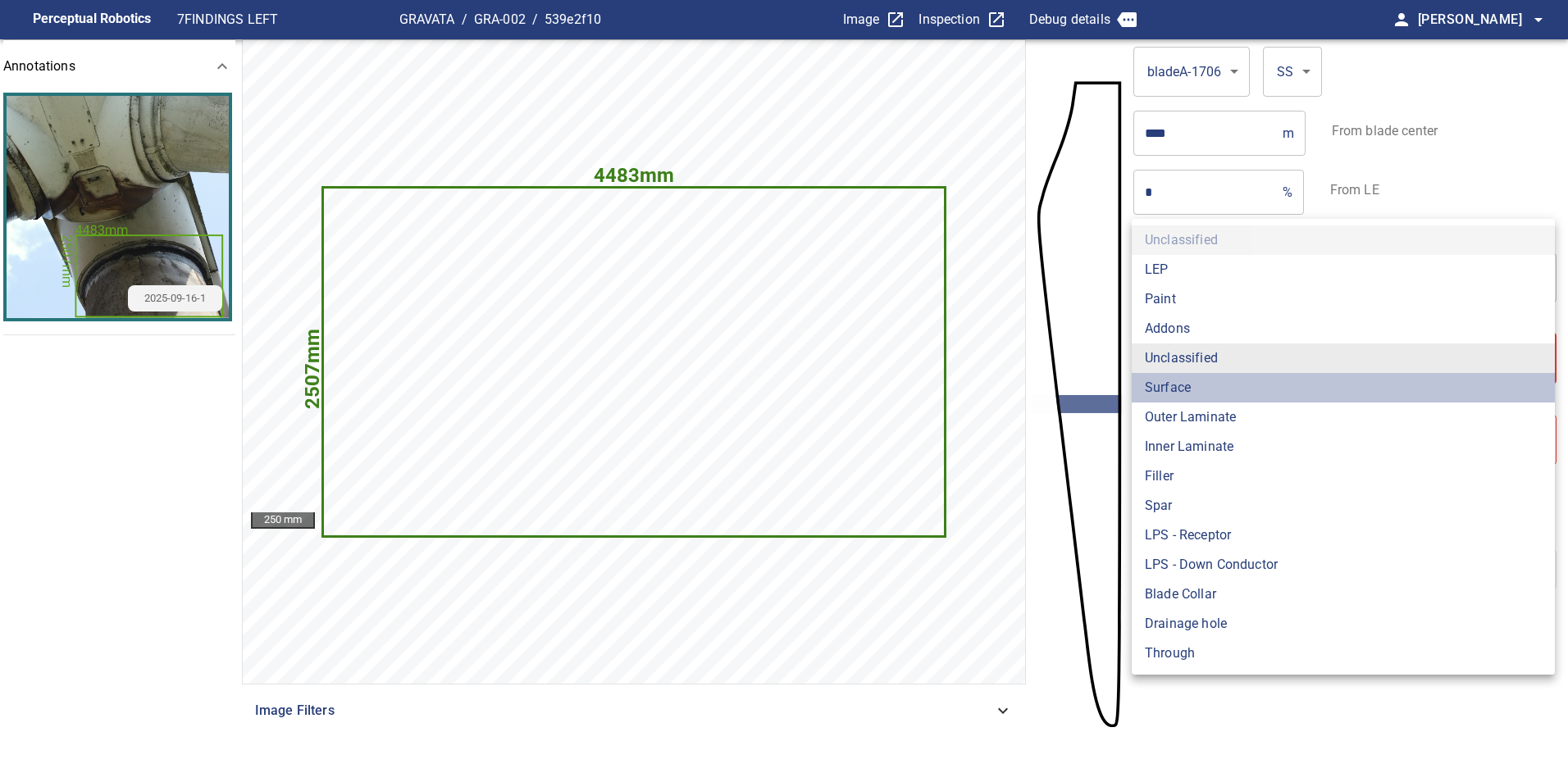
click at [1199, 383] on li "Surface" at bounding box center [1343, 388] width 423 height 29
type input "*******"
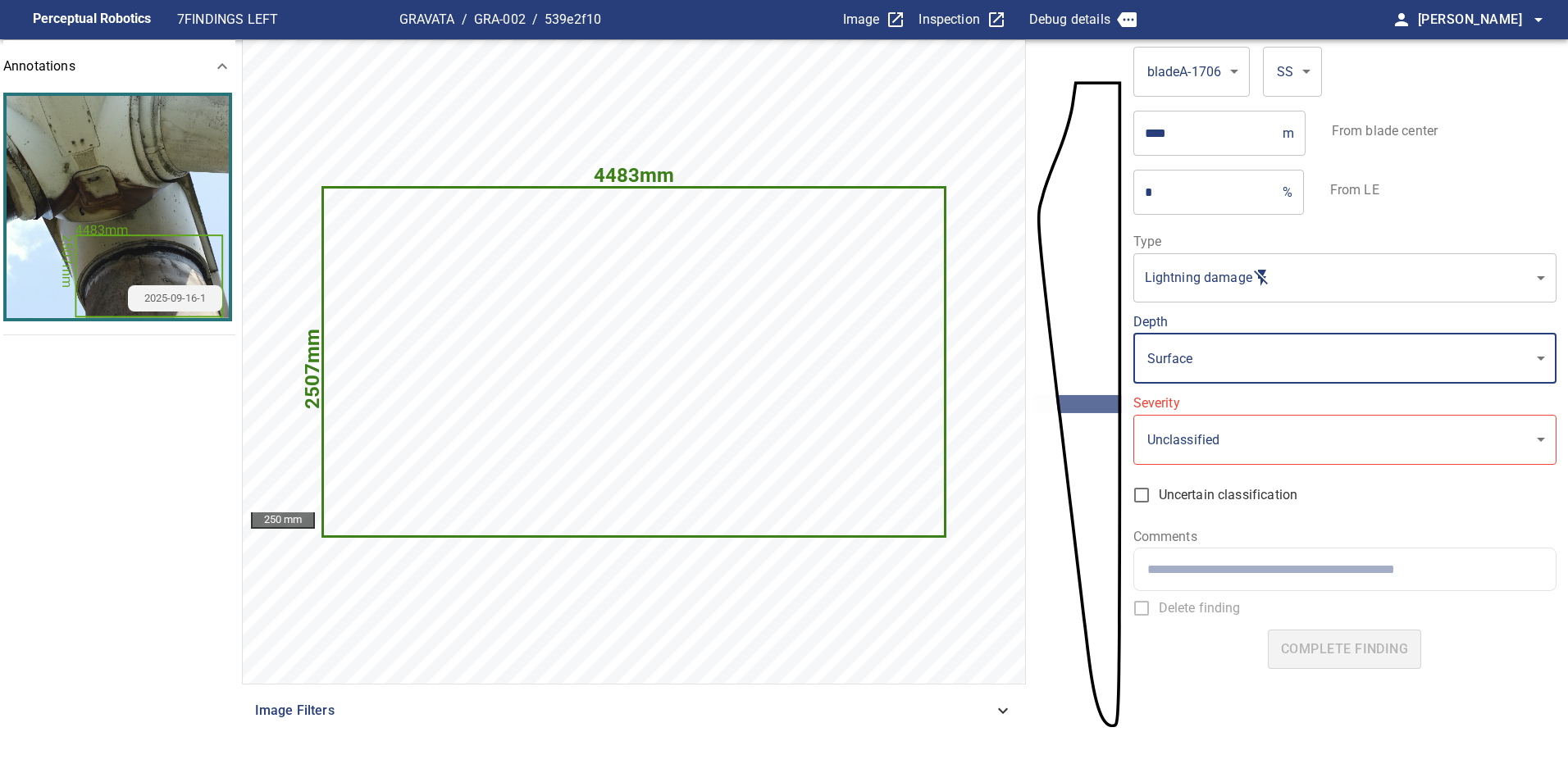
click at [1233, 444] on ul "LEP Paint Addons Unclassified Surface Outer Laminate Inner Laminate Filler Spar…" at bounding box center [1290, 400] width 317 height 240
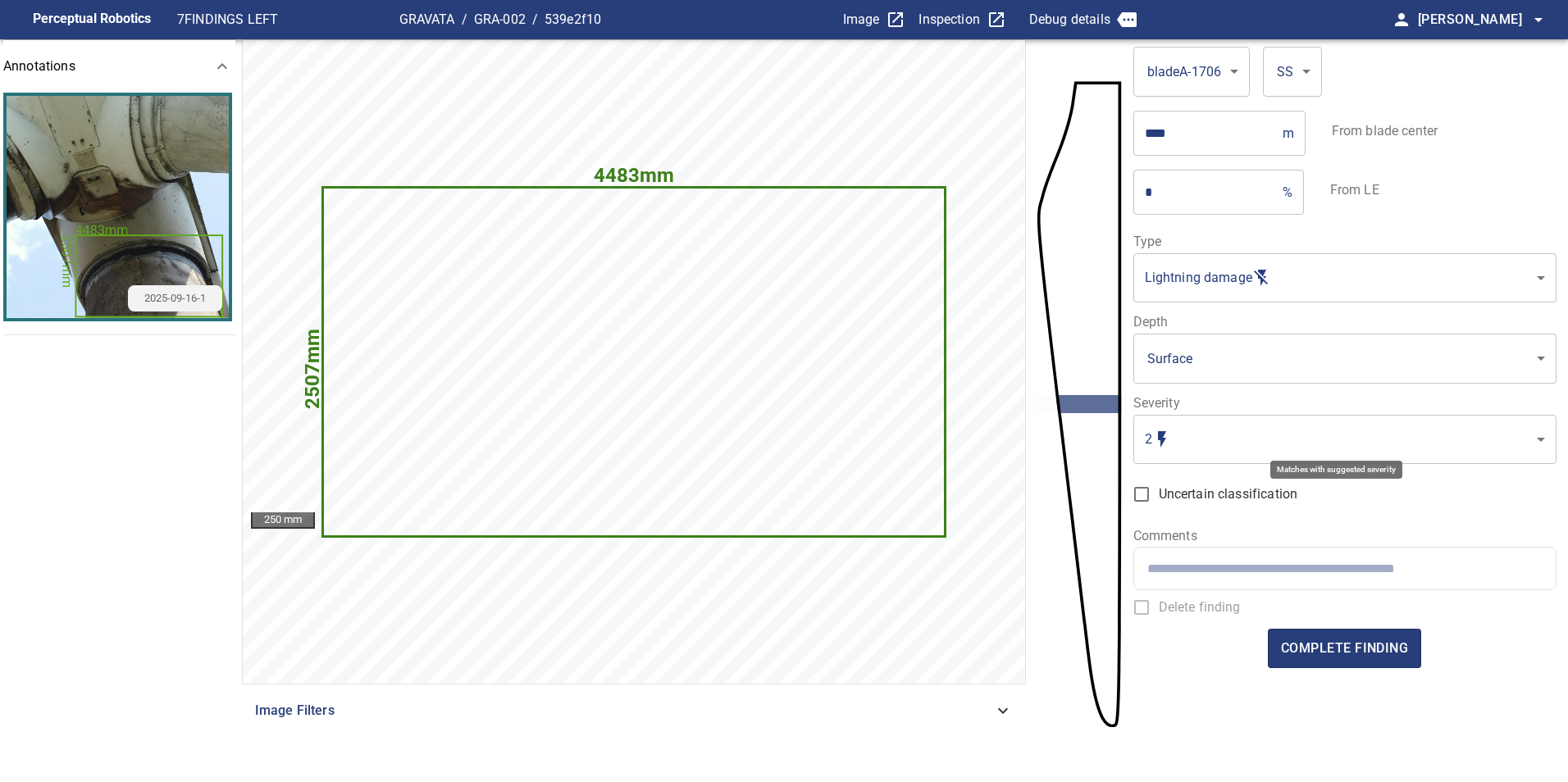
click at [1235, 446] on body "**********" at bounding box center [784, 391] width 1568 height 782
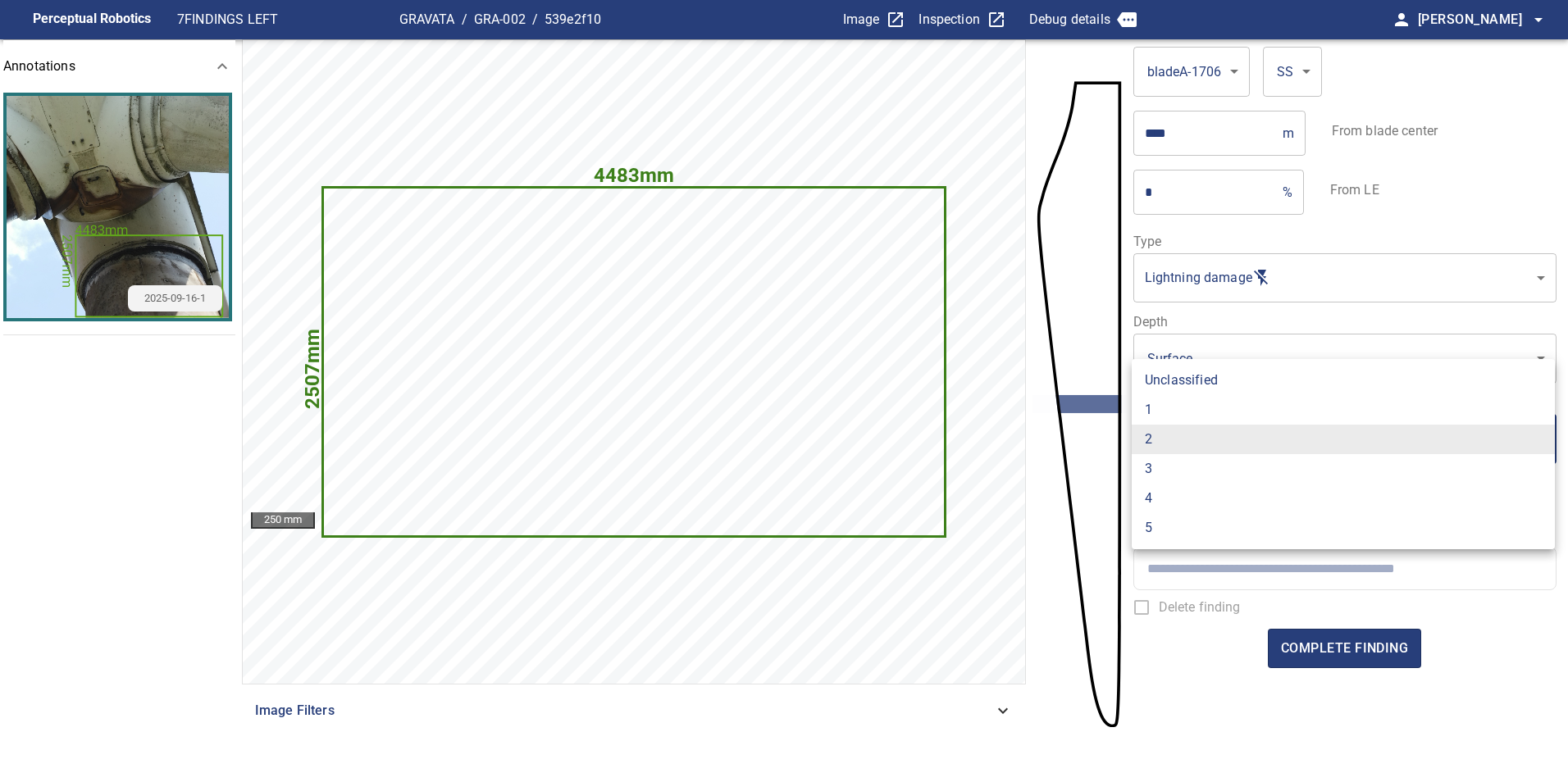
drag, startPoint x: 1174, startPoint y: 415, endPoint x: 1212, endPoint y: 473, distance: 69.3
click at [1173, 415] on li "1" at bounding box center [1343, 409] width 423 height 29
type input "*"
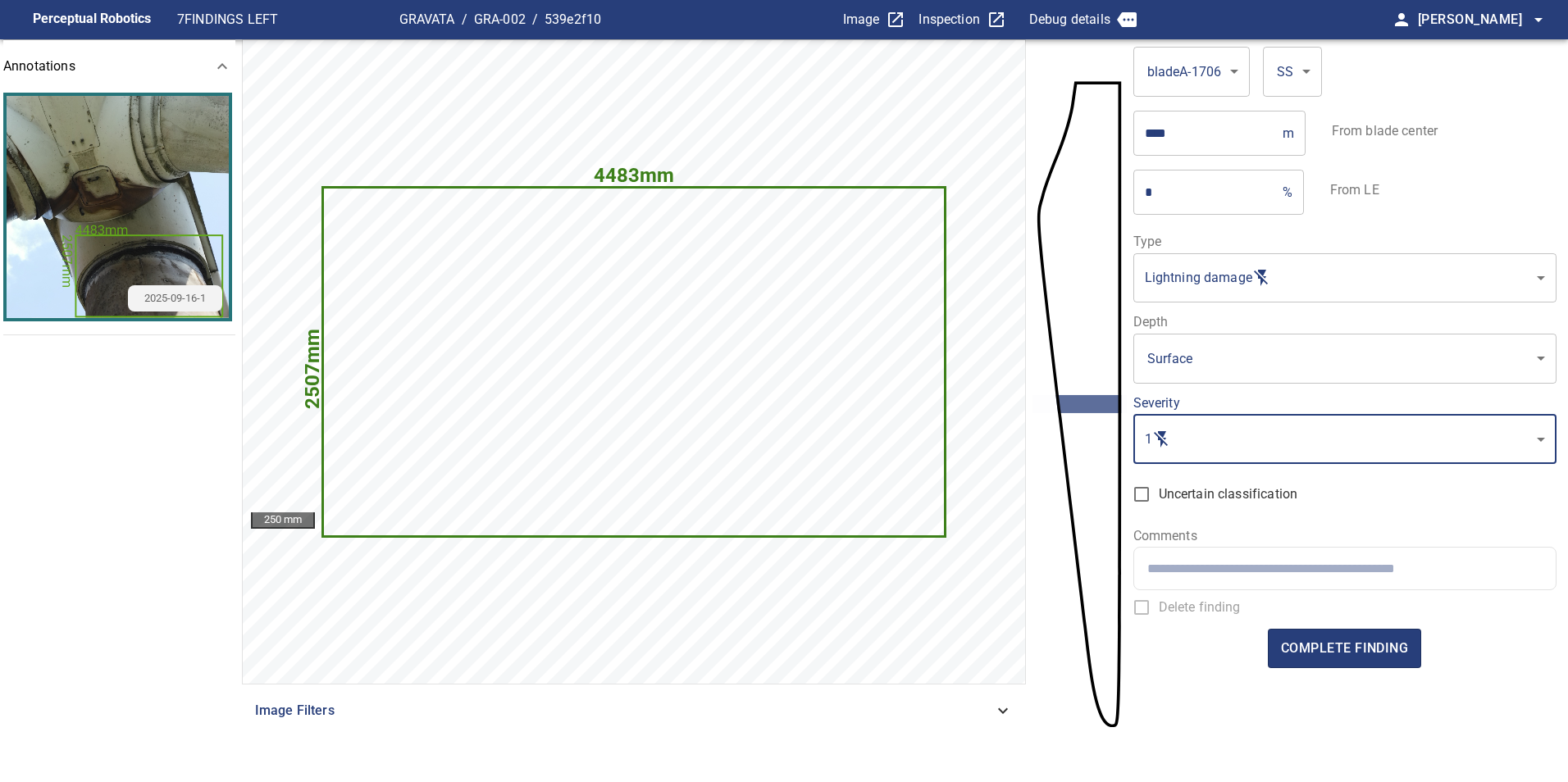
click at [1338, 656] on span "complete finding" at bounding box center [1344, 648] width 127 height 23
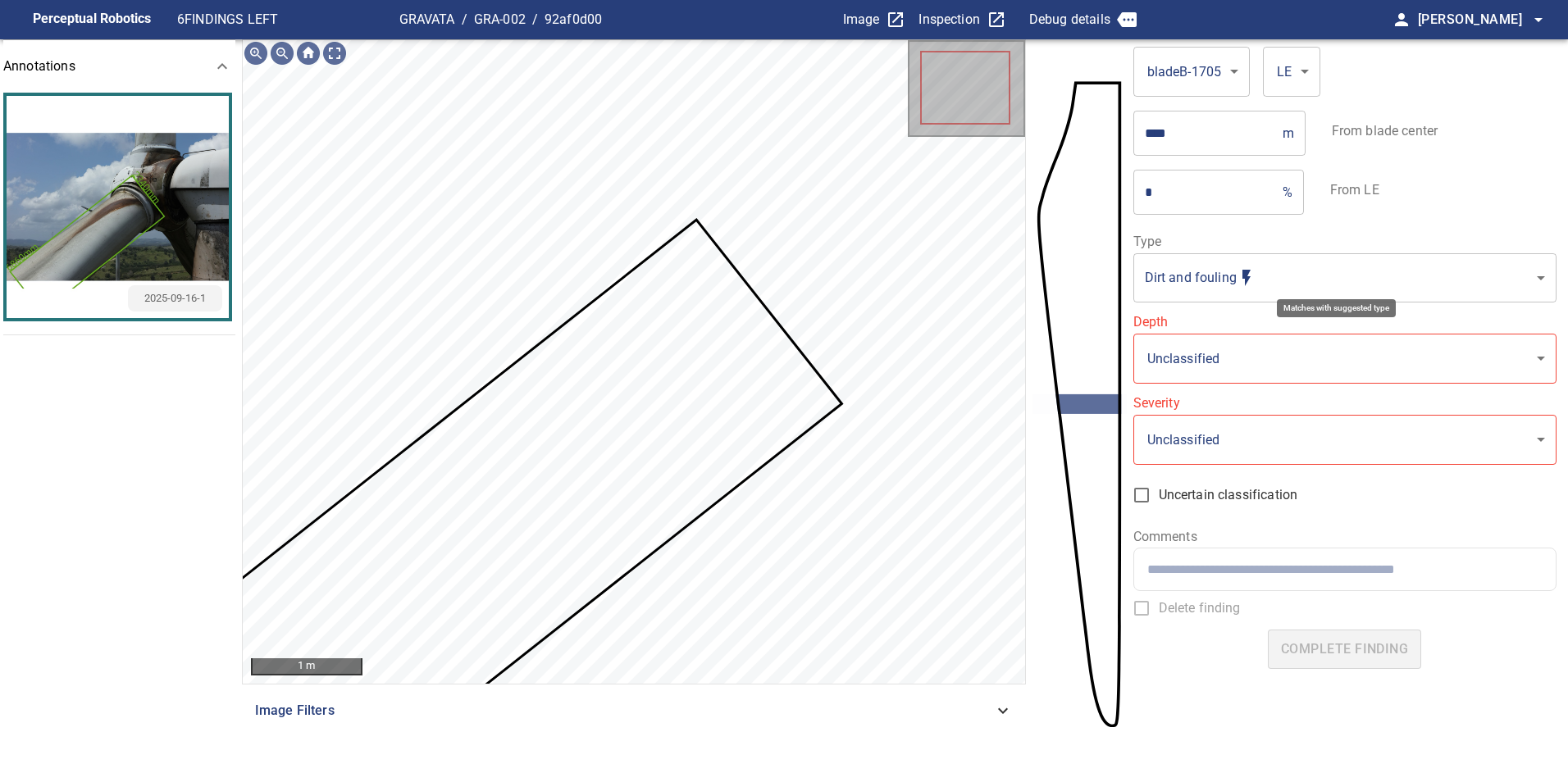
click at [1215, 284] on body "**********" at bounding box center [784, 391] width 1568 height 782
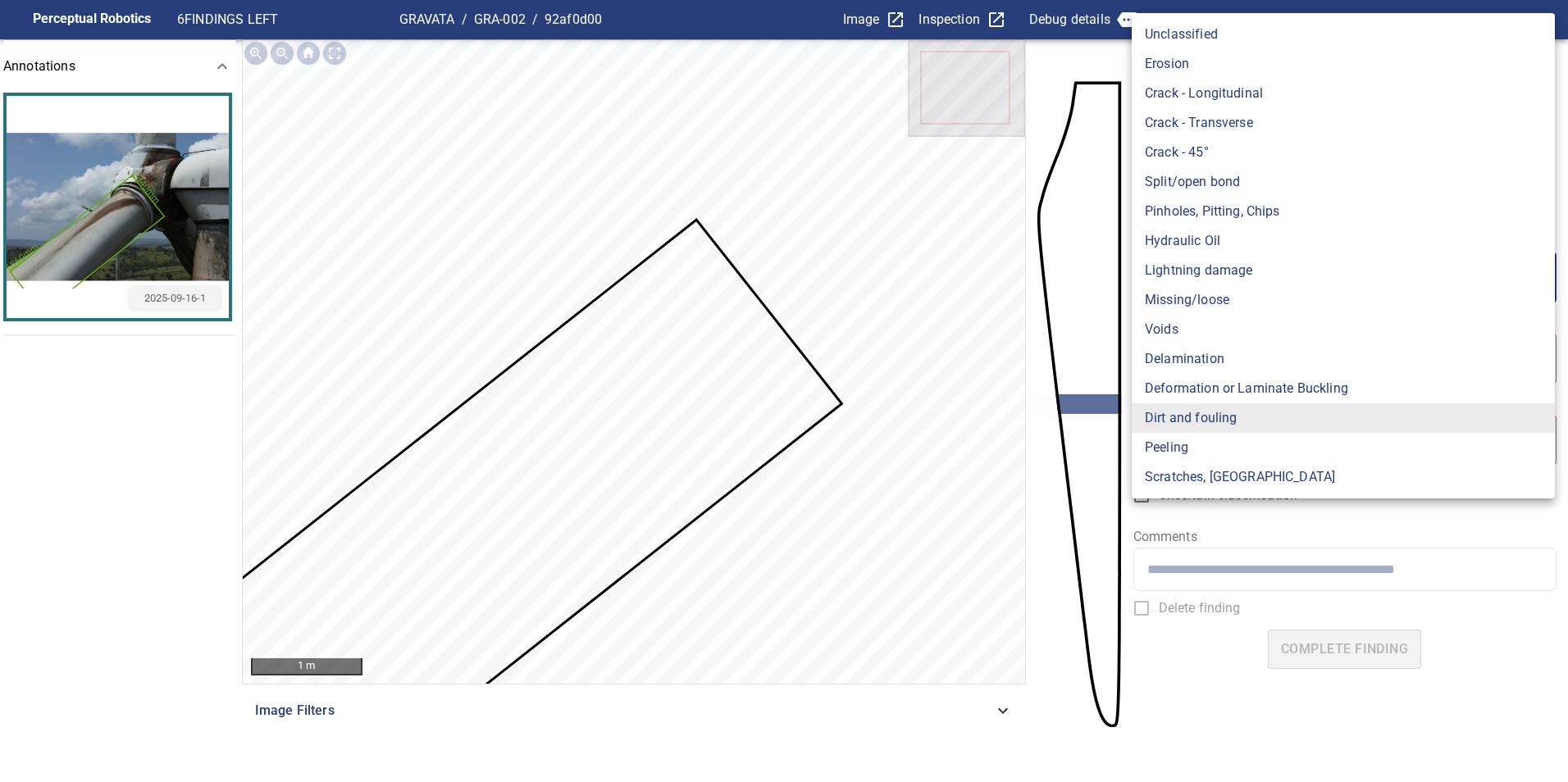
click at [1249, 260] on li "Lightning damage" at bounding box center [1343, 270] width 423 height 29
type input "**********"
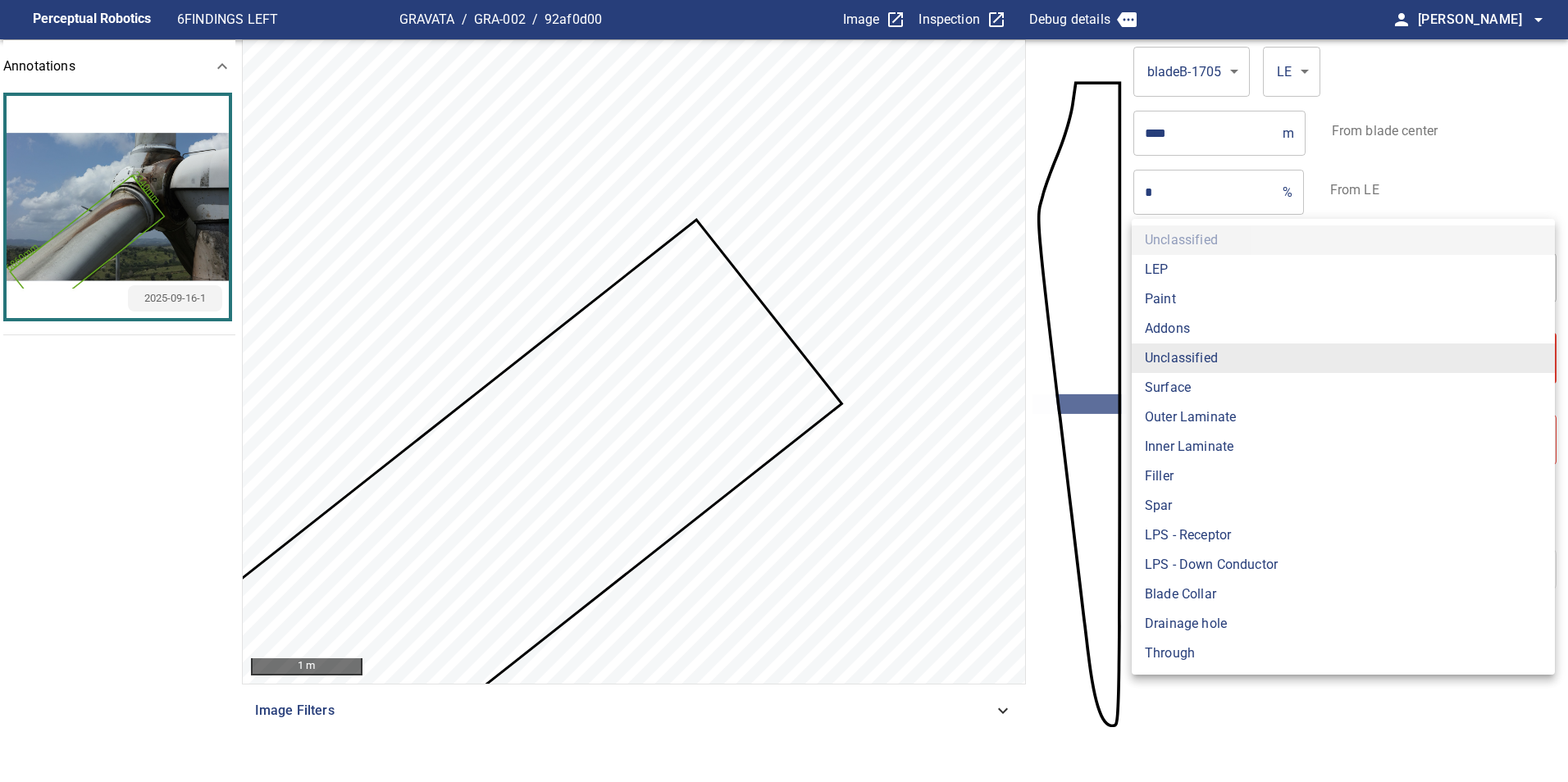
click at [1261, 340] on body "**********" at bounding box center [784, 391] width 1568 height 782
click at [1235, 385] on li "Surface" at bounding box center [1343, 388] width 423 height 29
type input "*******"
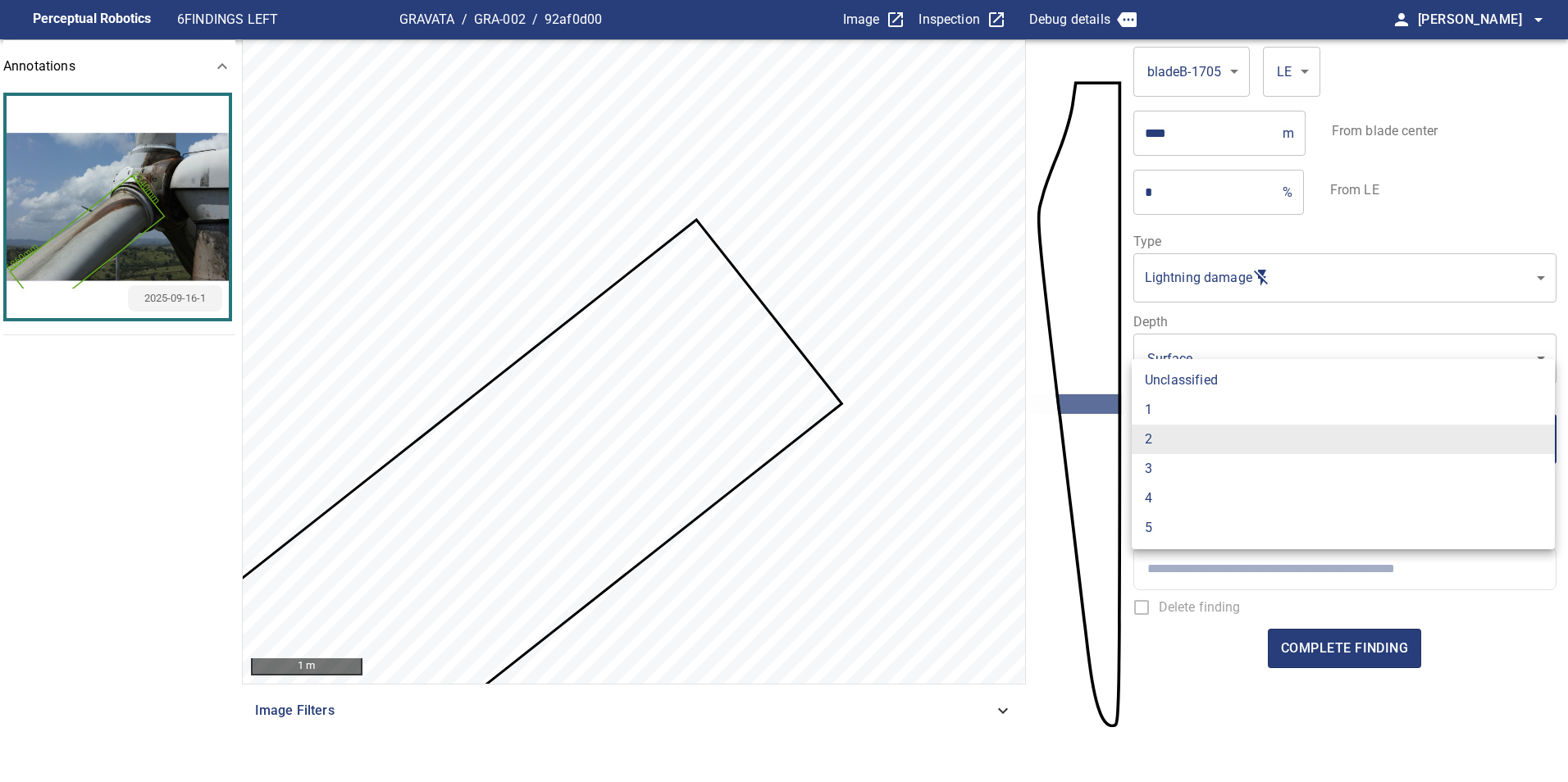
click at [1235, 446] on body "**********" at bounding box center [784, 391] width 1568 height 782
click at [1165, 413] on li "1" at bounding box center [1343, 409] width 423 height 29
type input "*"
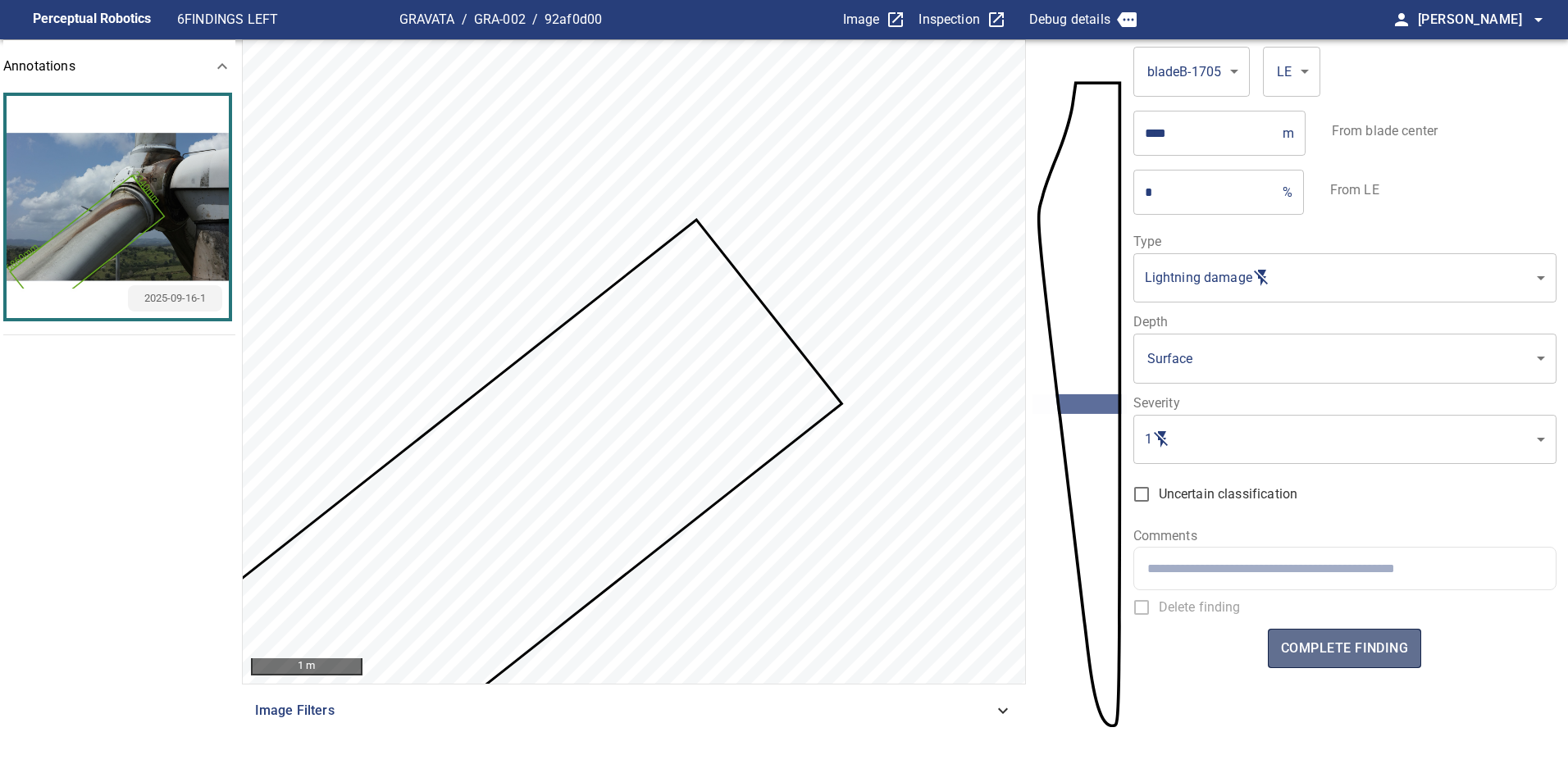
click at [1340, 645] on span "complete finding" at bounding box center [1344, 648] width 127 height 23
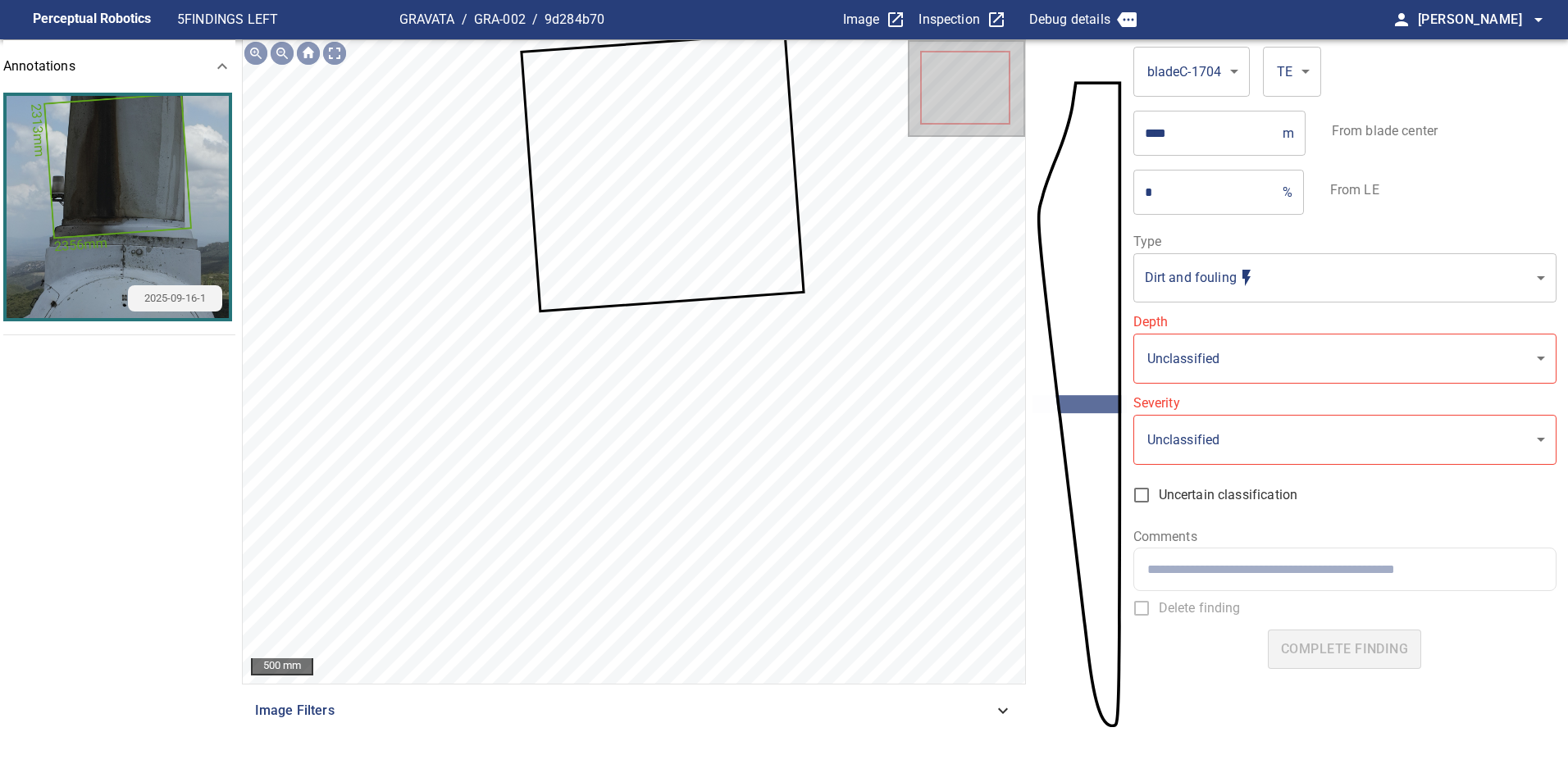
click at [777, 262] on icon at bounding box center [662, 172] width 280 height 276
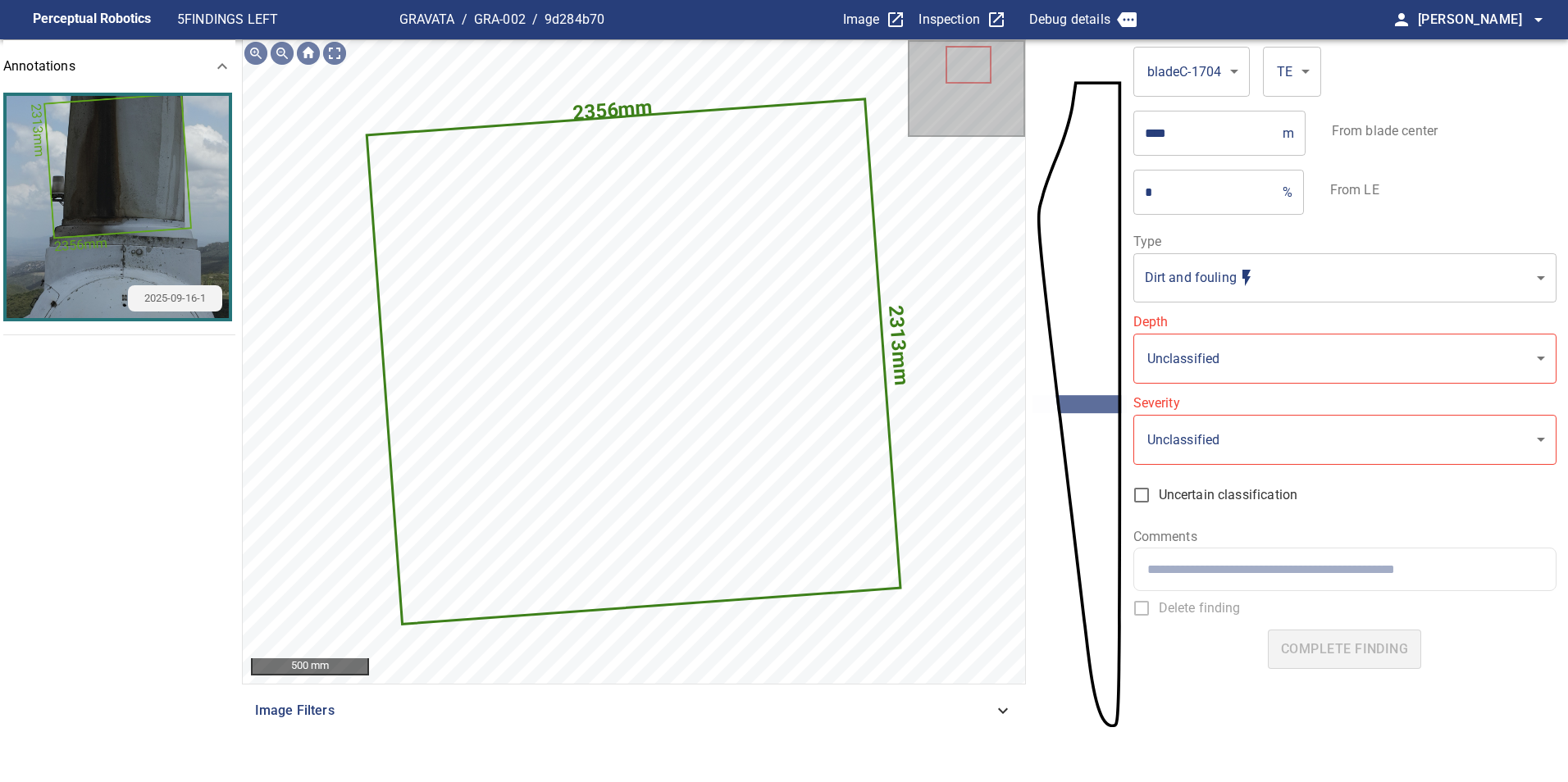
click at [1200, 263] on body "**********" at bounding box center [784, 391] width 1568 height 782
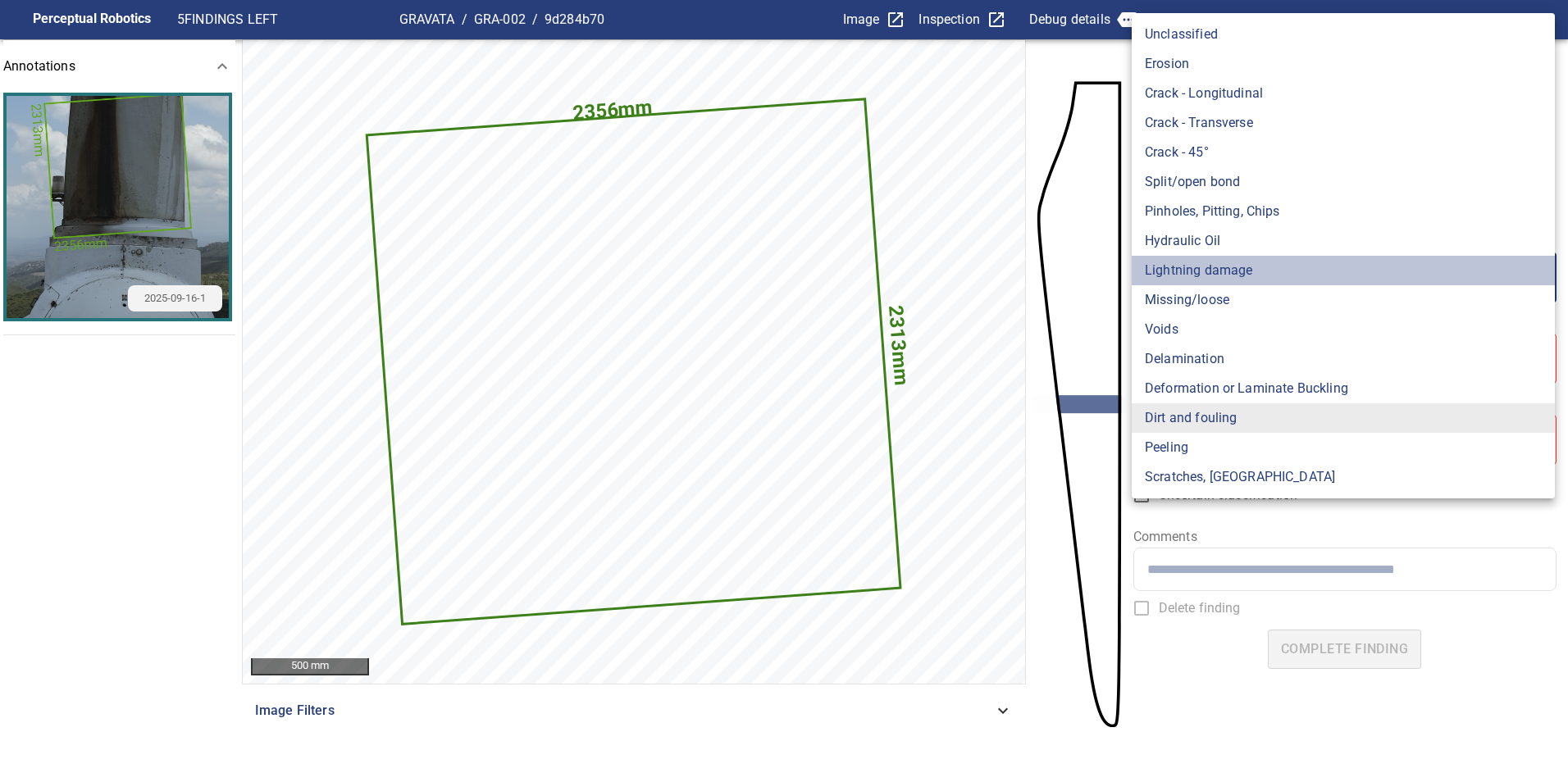
click at [1212, 272] on li "Lightning damage" at bounding box center [1343, 270] width 423 height 29
type input "**********"
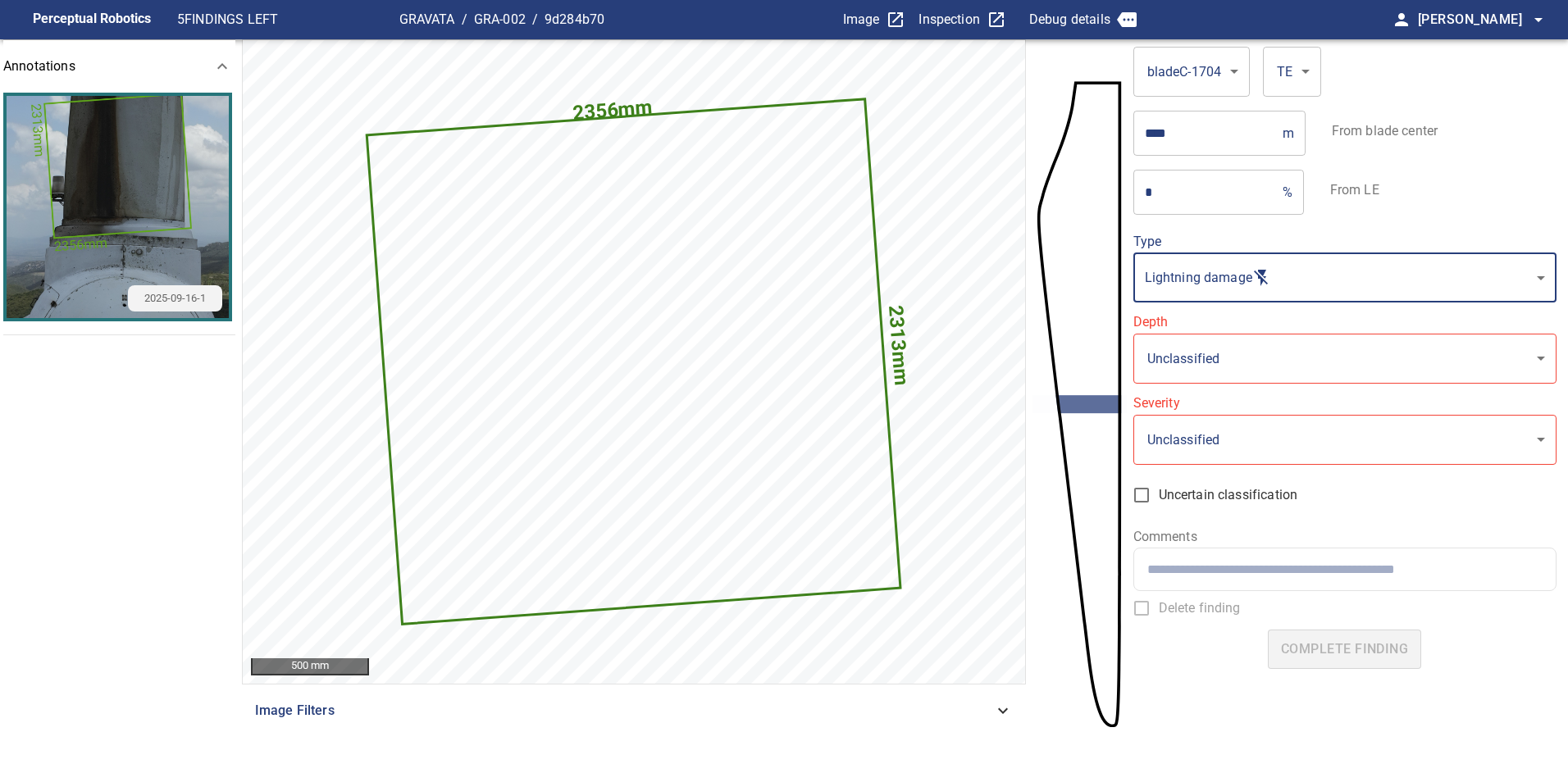
click at [1205, 356] on body "**********" at bounding box center [784, 391] width 1568 height 782
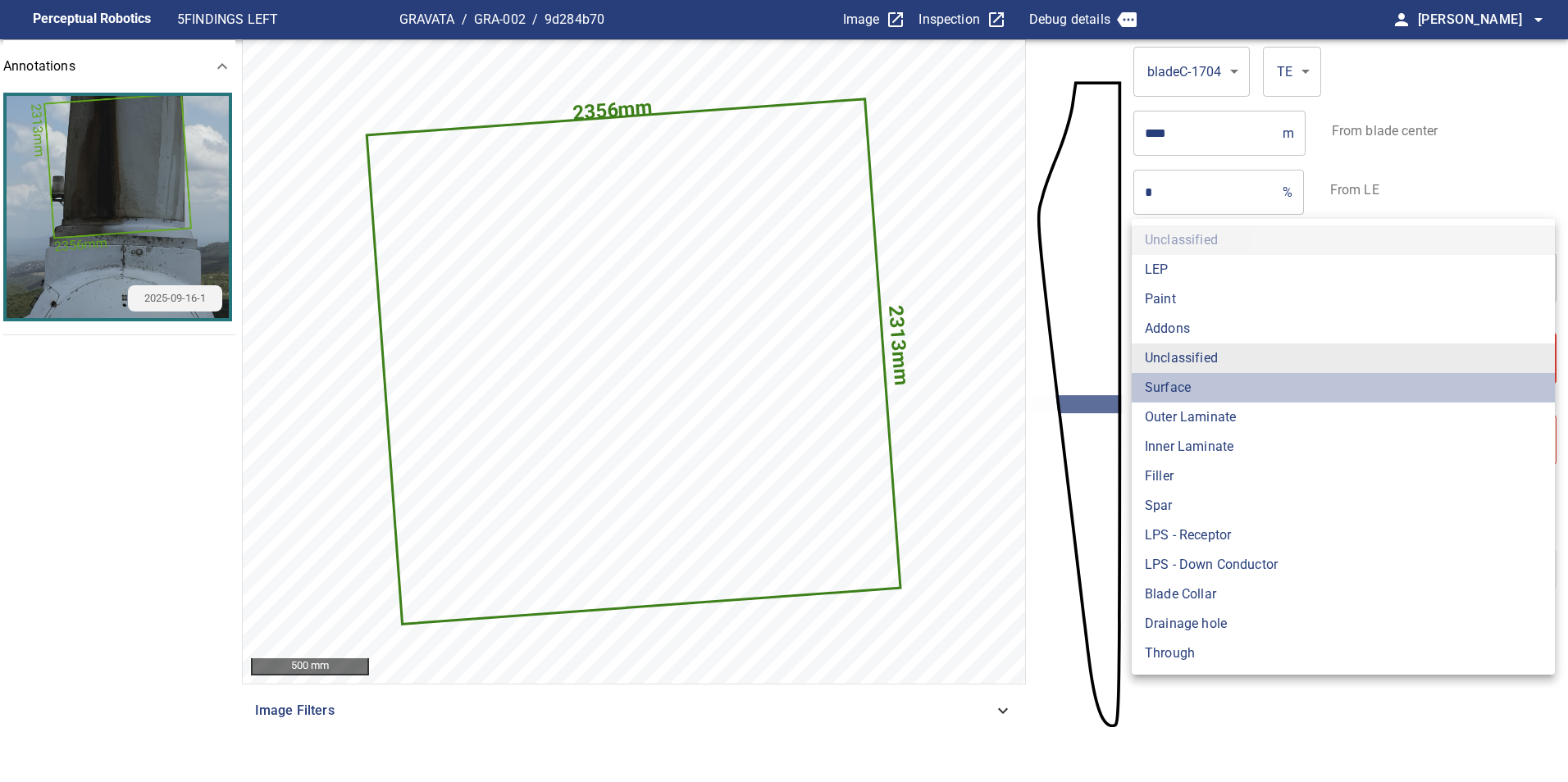
click at [1186, 390] on li "Surface" at bounding box center [1343, 388] width 423 height 29
type input "*******"
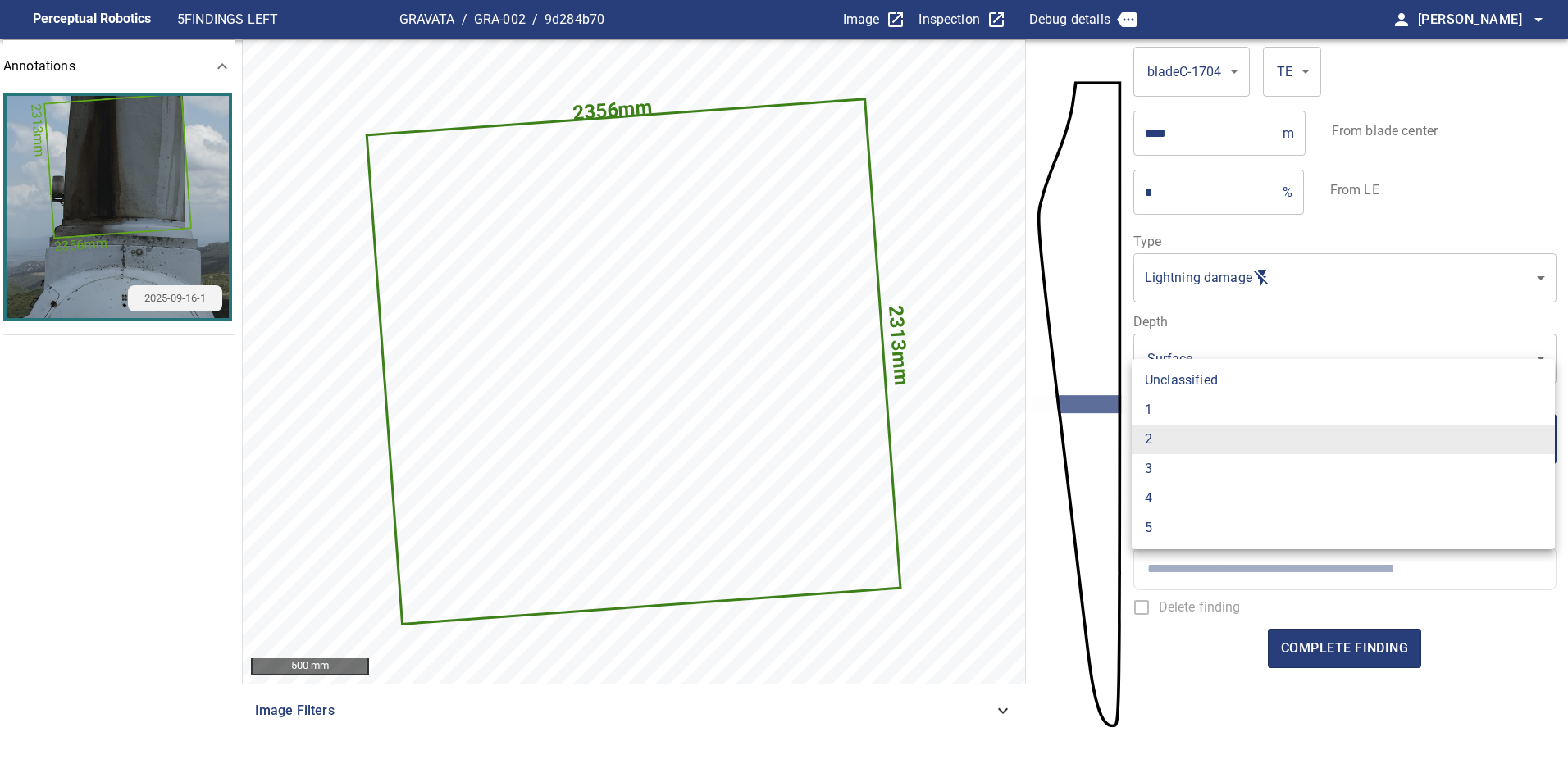
click at [1191, 441] on body "**********" at bounding box center [784, 391] width 1568 height 782
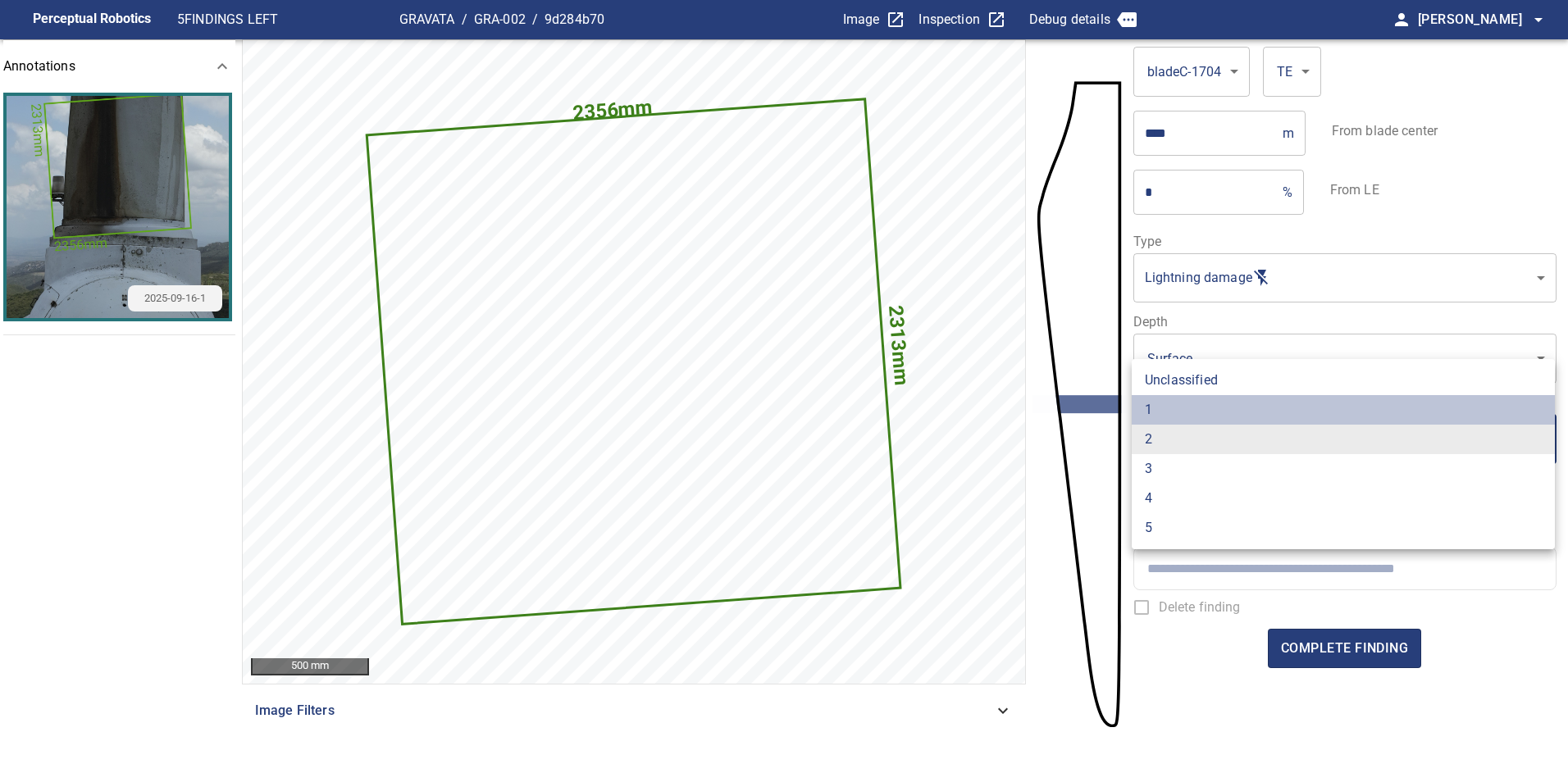
click at [1181, 409] on li "1" at bounding box center [1343, 409] width 423 height 29
type input "*"
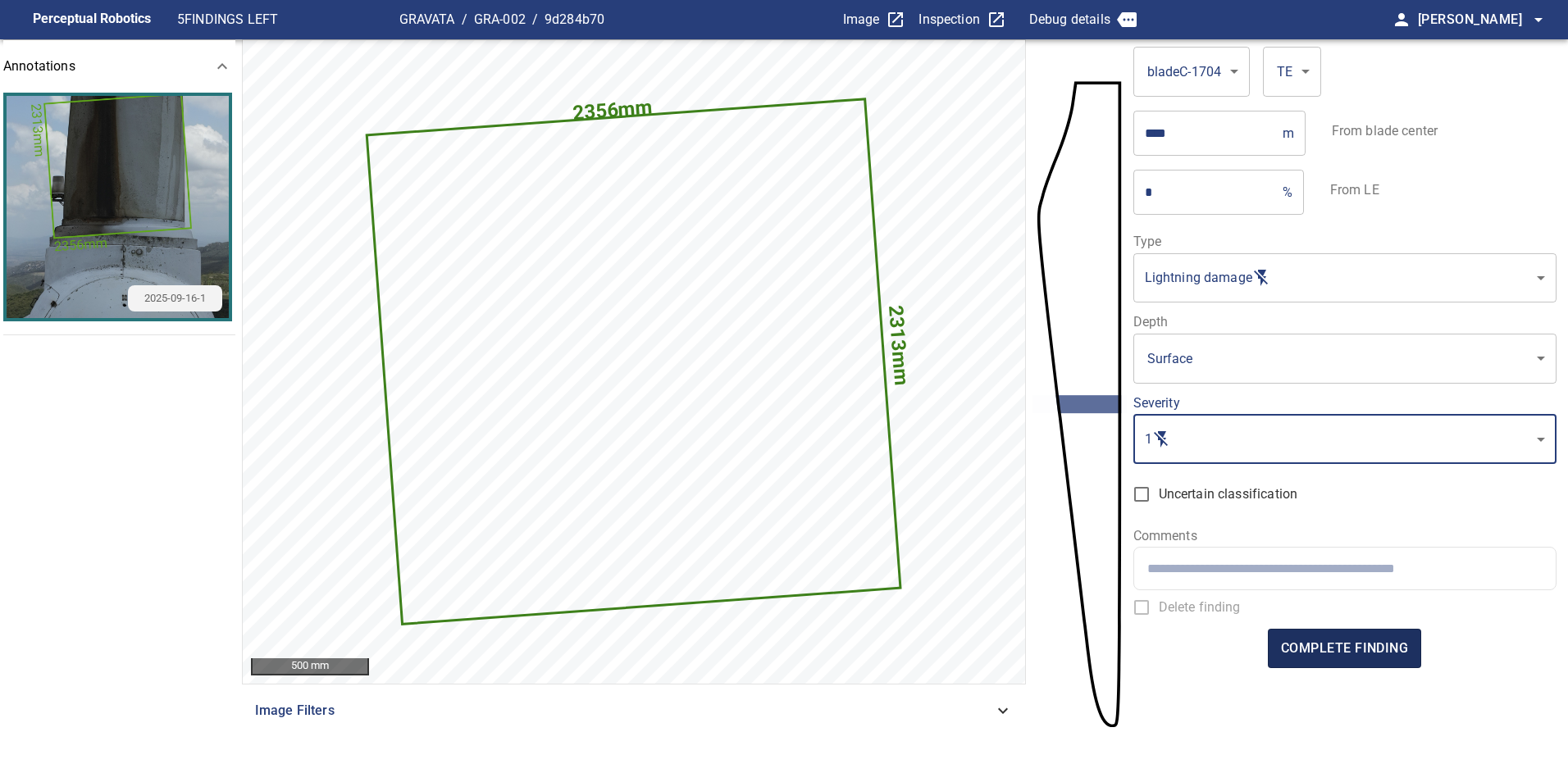
click at [1358, 662] on button "complete finding" at bounding box center [1344, 648] width 153 height 40
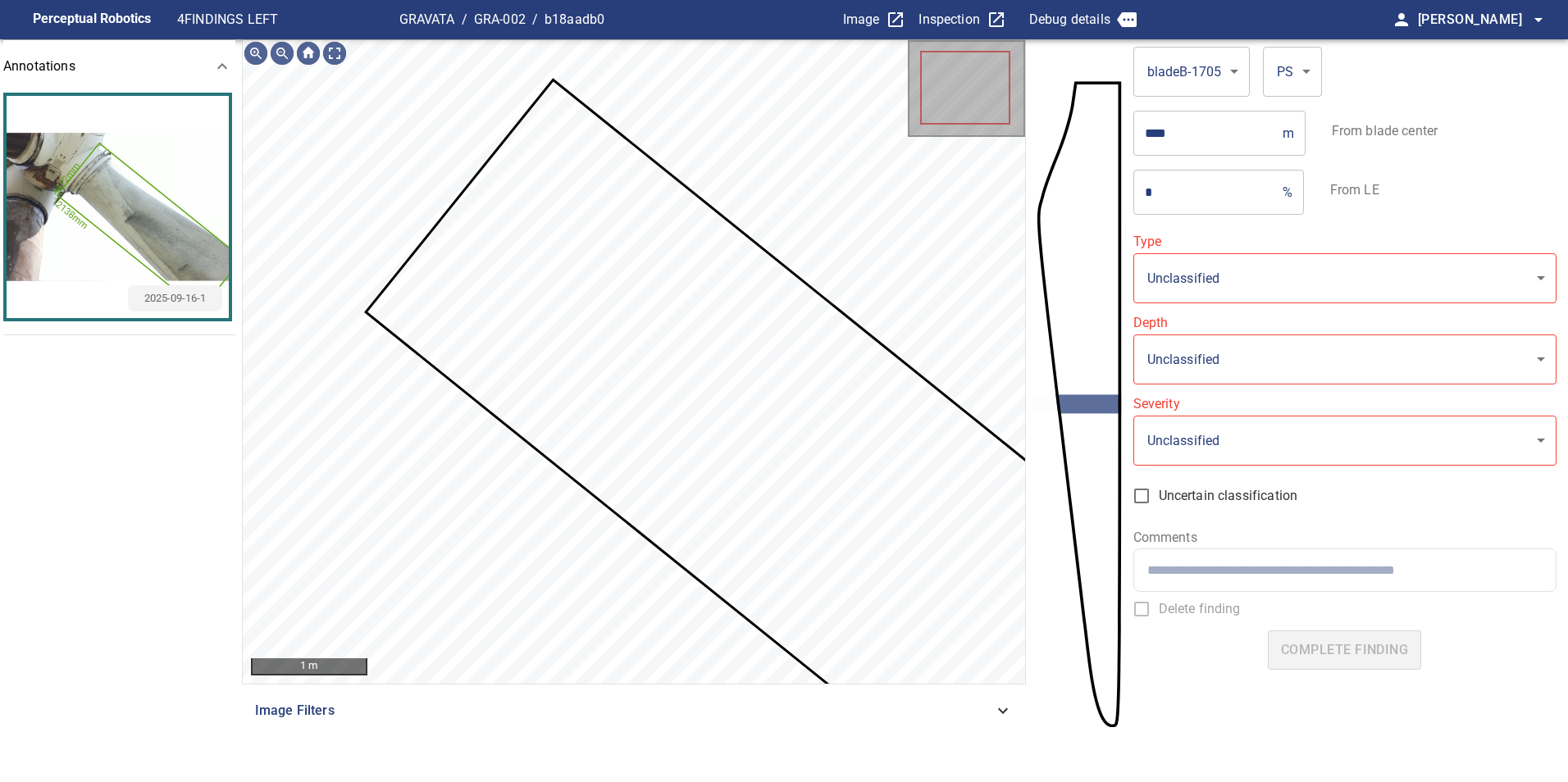
click at [816, 434] on icon at bounding box center [773, 449] width 811 height 735
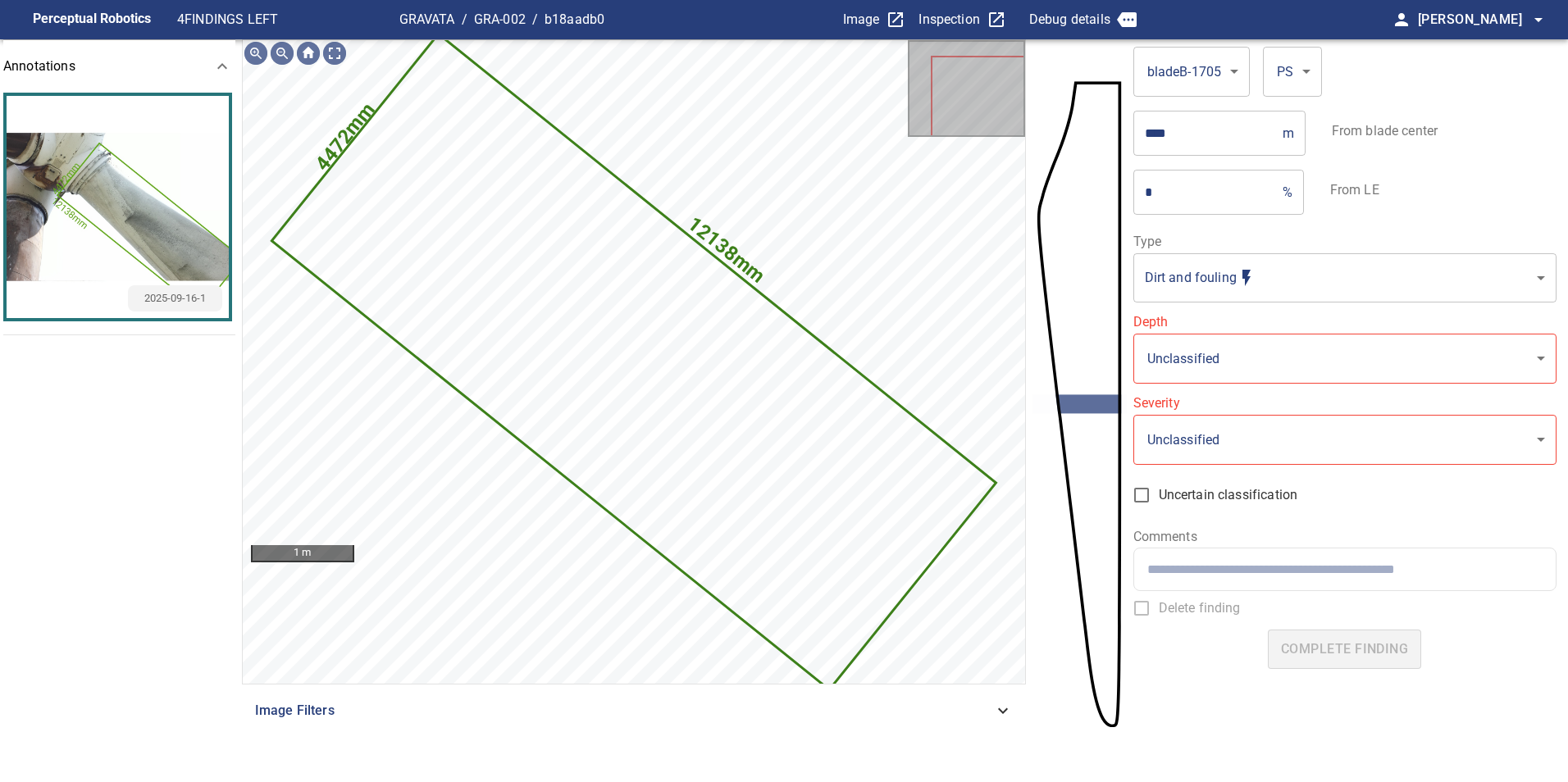
click at [1224, 268] on body "**********" at bounding box center [784, 391] width 1568 height 782
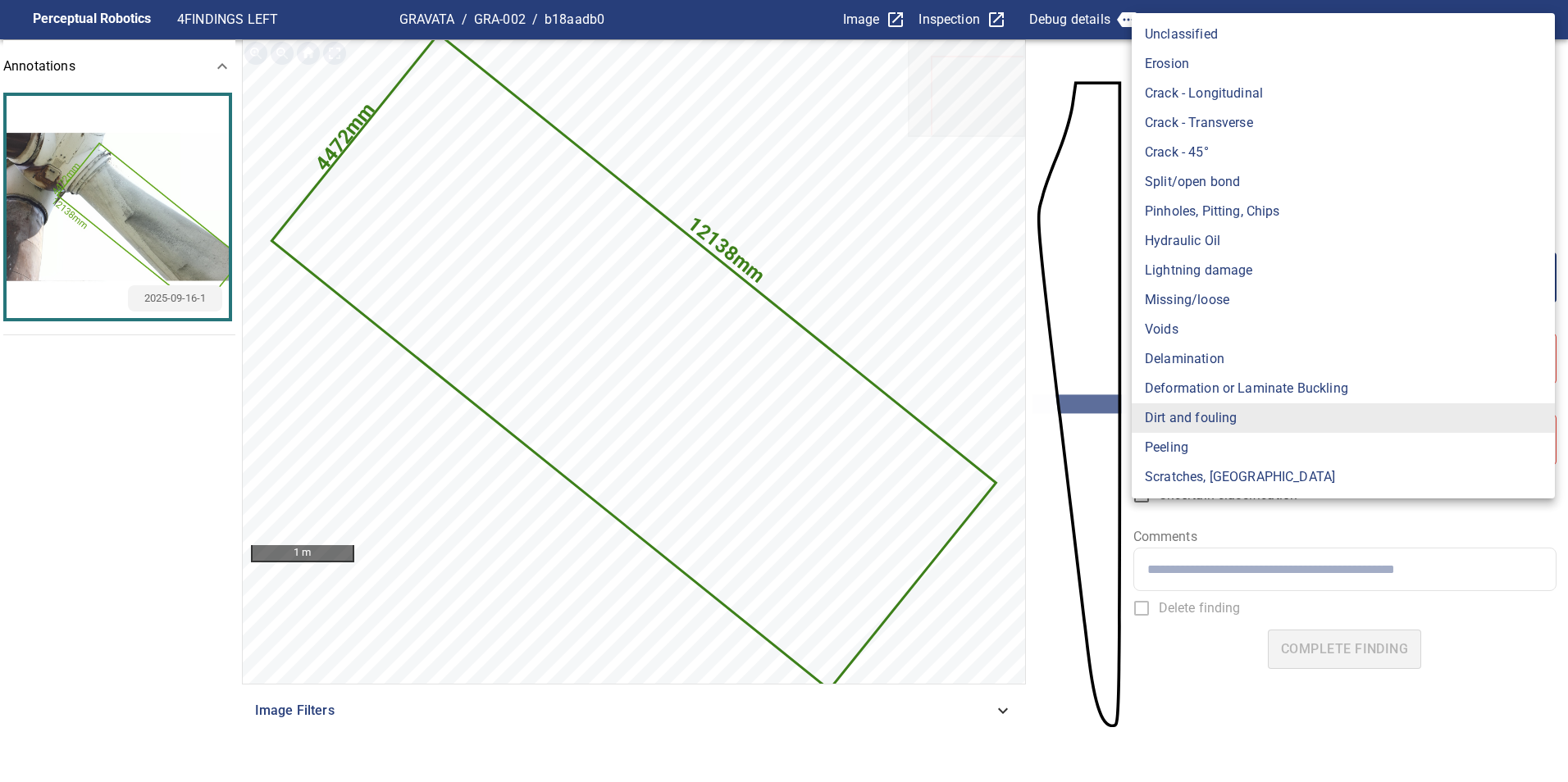
click at [1218, 278] on li "Lightning damage" at bounding box center [1343, 270] width 423 height 29
type input "**********"
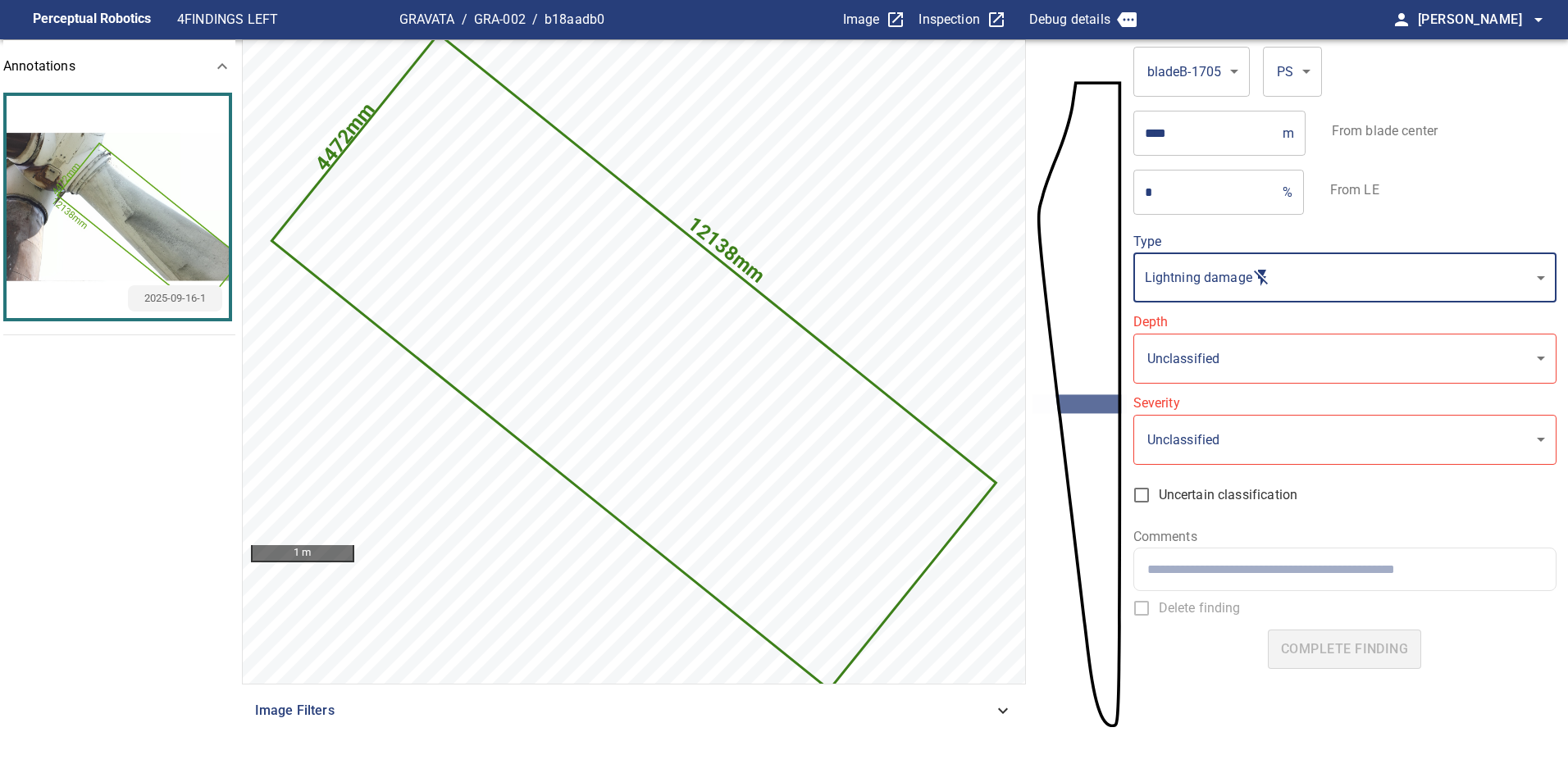
click at [1206, 364] on body "**********" at bounding box center [784, 391] width 1568 height 782
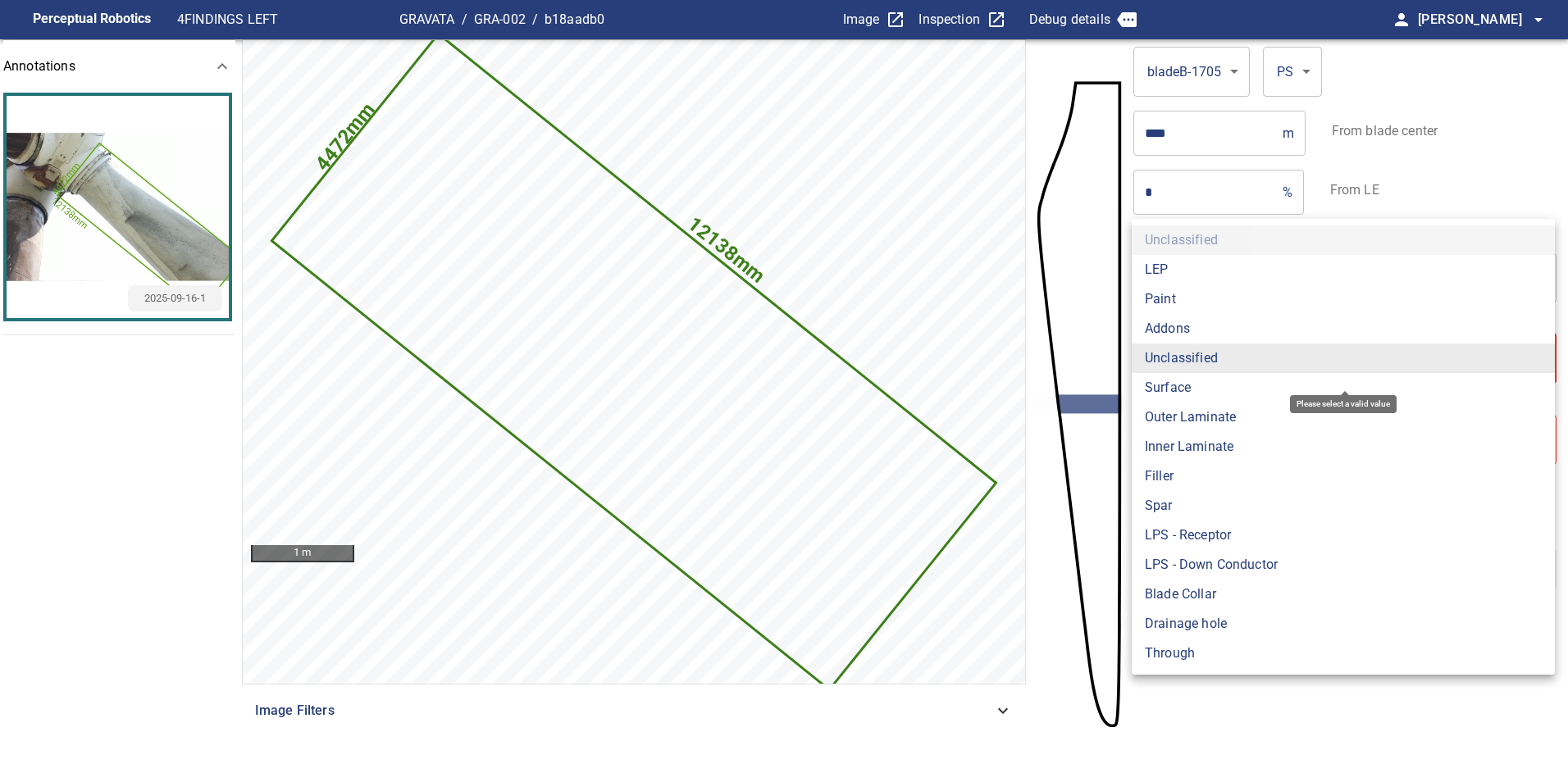
click at [1183, 383] on li "Surface" at bounding box center [1343, 388] width 423 height 29
type input "*******"
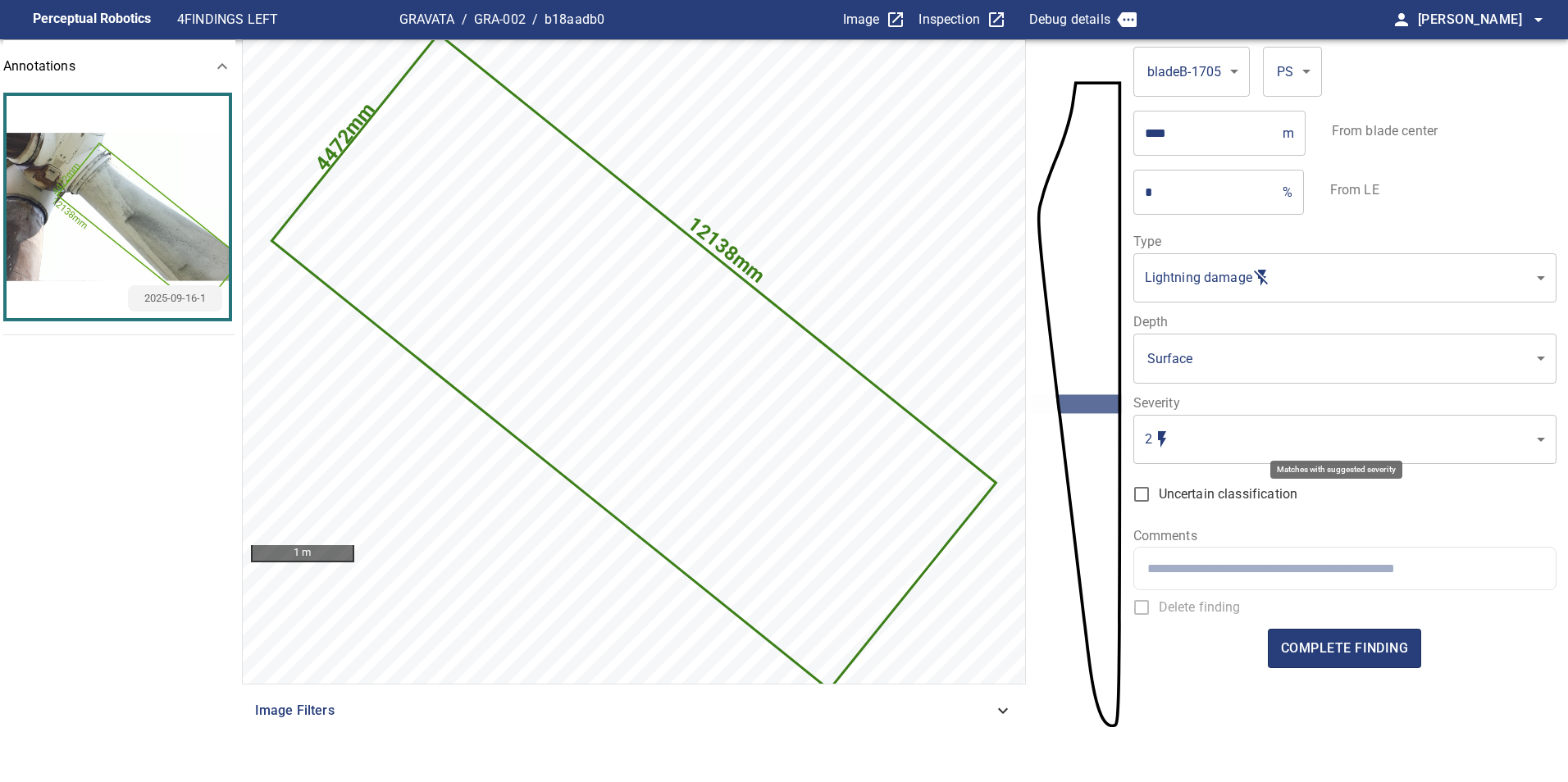
click at [1180, 436] on body "**********" at bounding box center [784, 391] width 1568 height 782
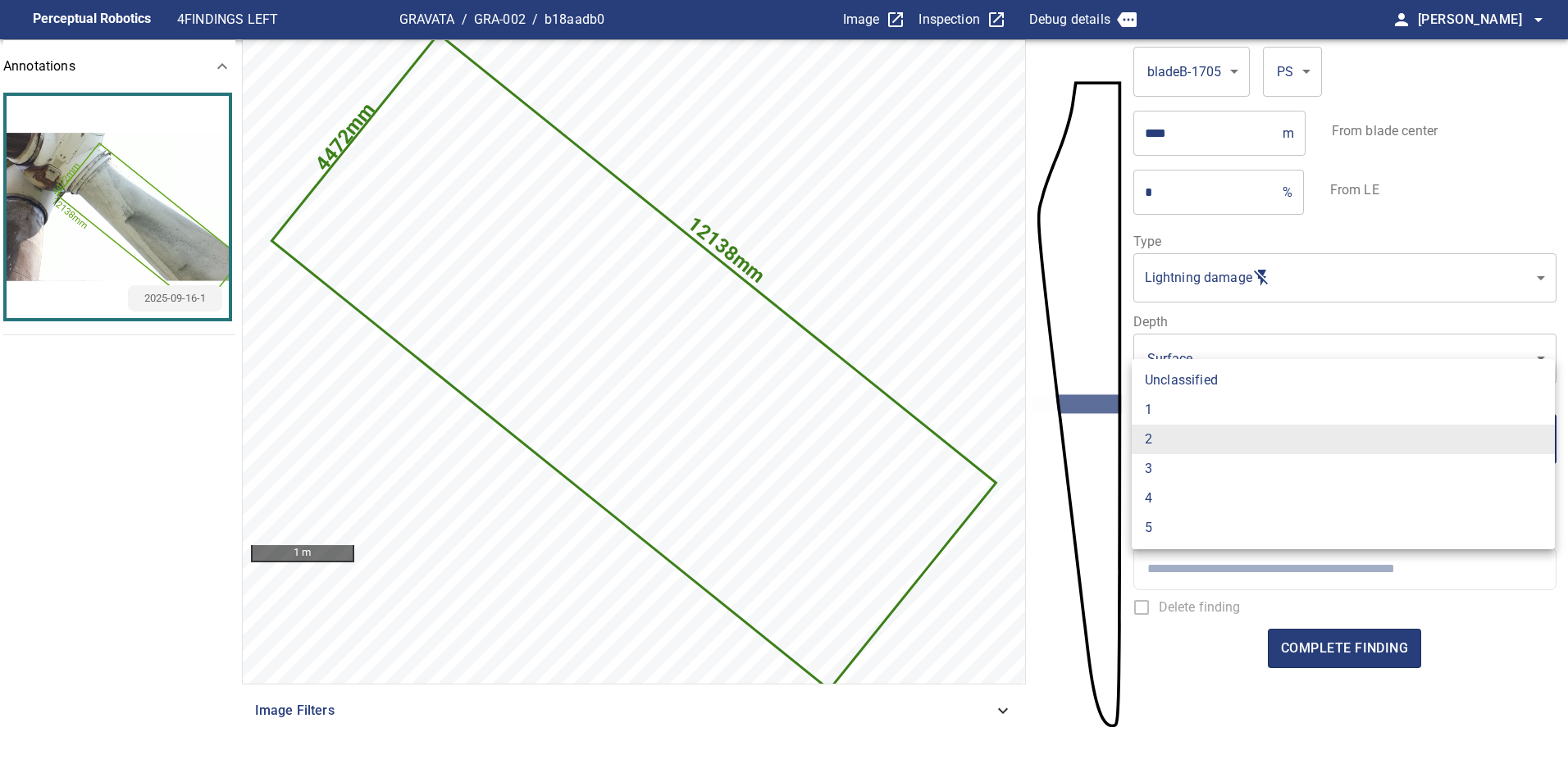
click at [1160, 415] on li "1" at bounding box center [1343, 409] width 423 height 29
type input "*"
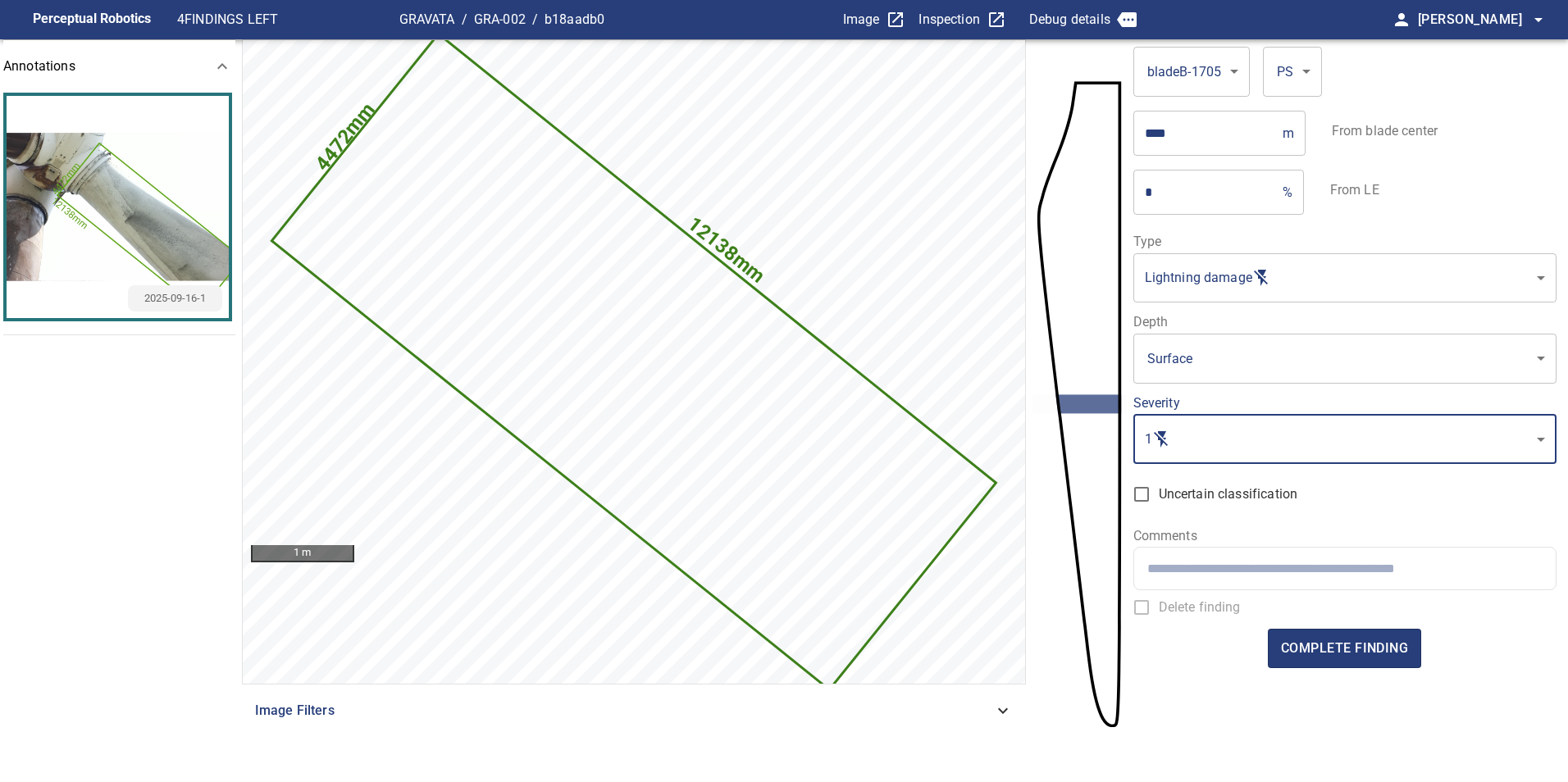
click at [1322, 654] on span "complete finding" at bounding box center [1344, 648] width 127 height 23
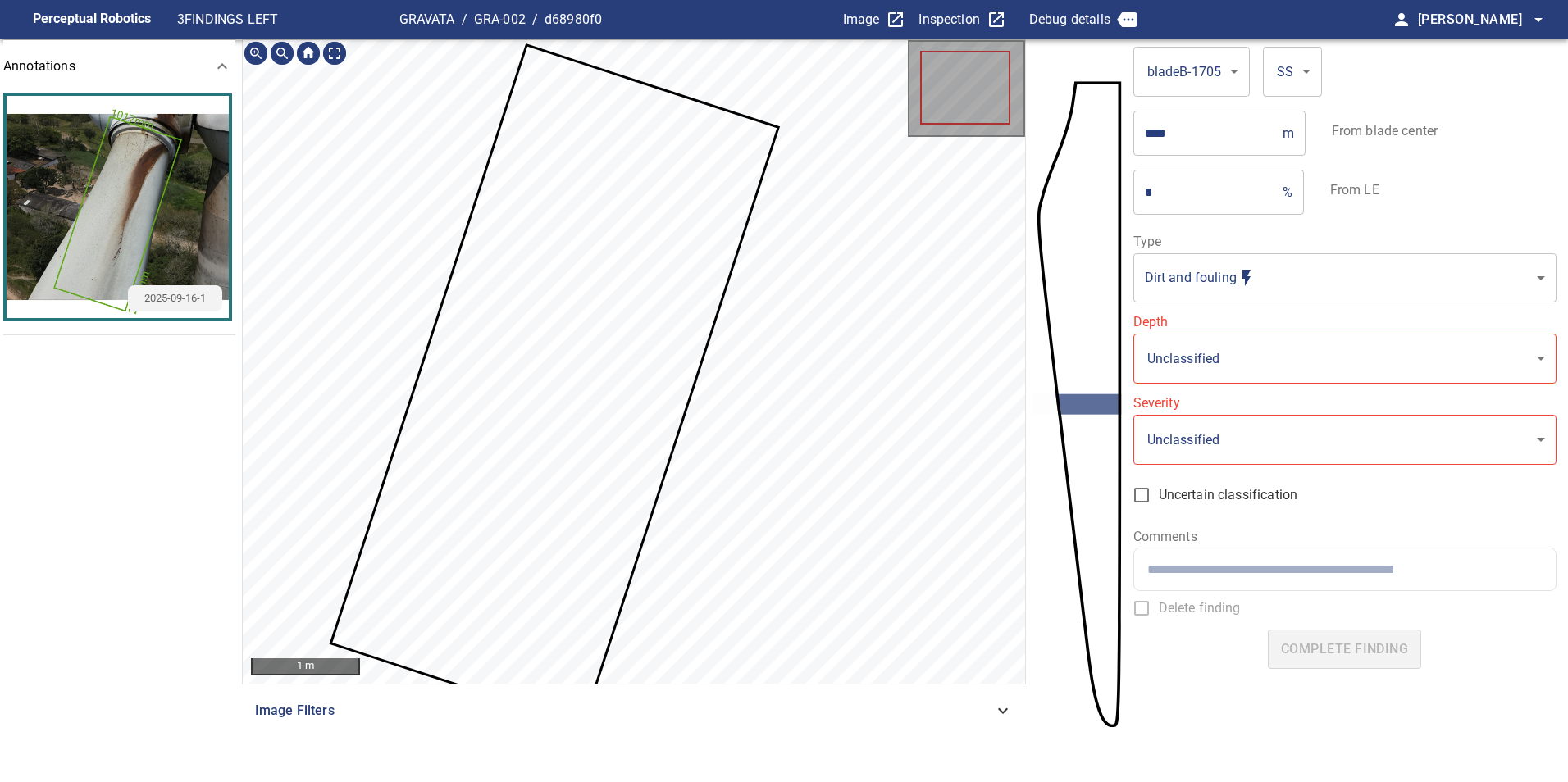
click at [612, 280] on icon at bounding box center [554, 386] width 445 height 678
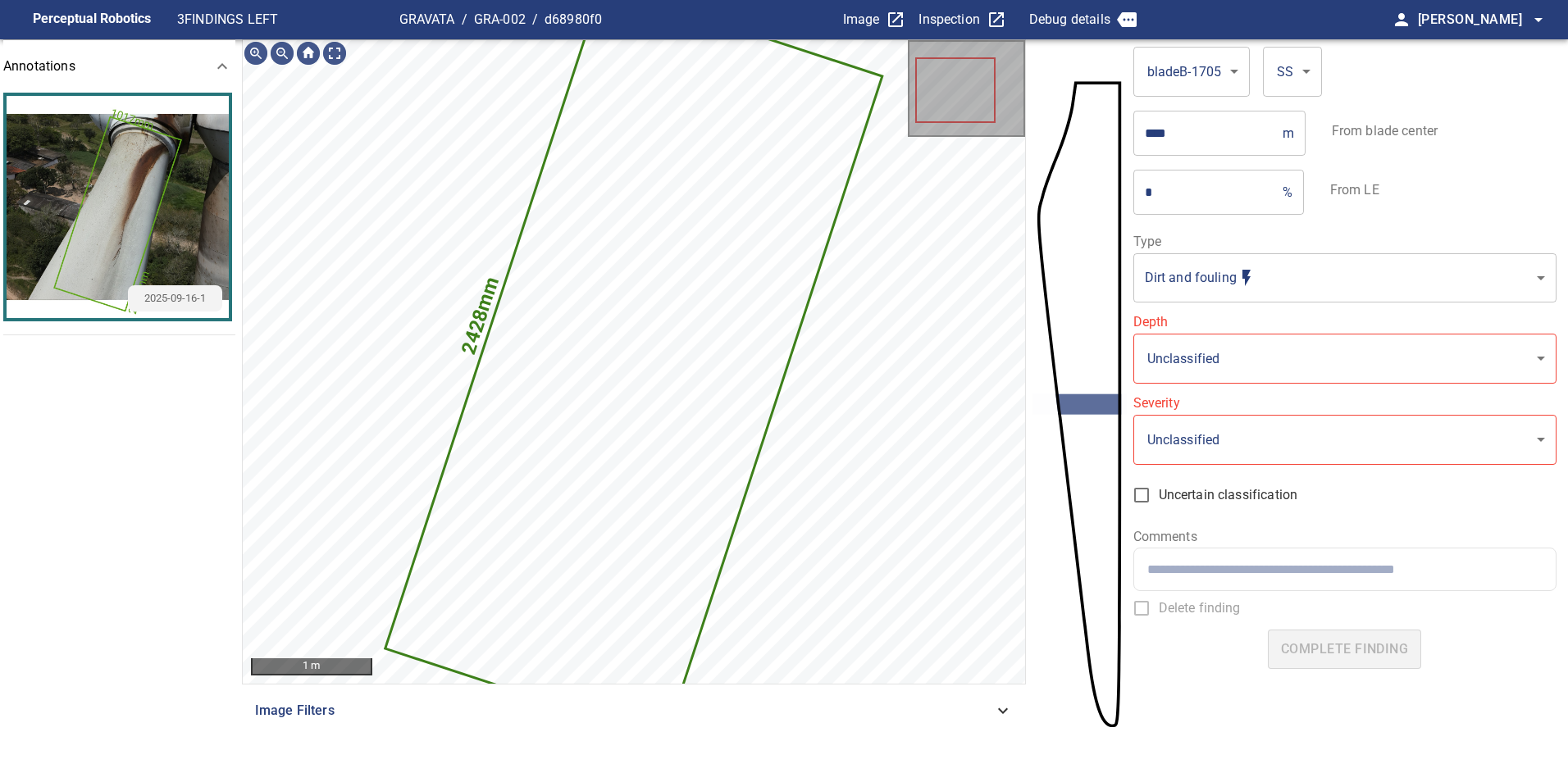
click at [1186, 283] on body "**********" at bounding box center [784, 391] width 1568 height 782
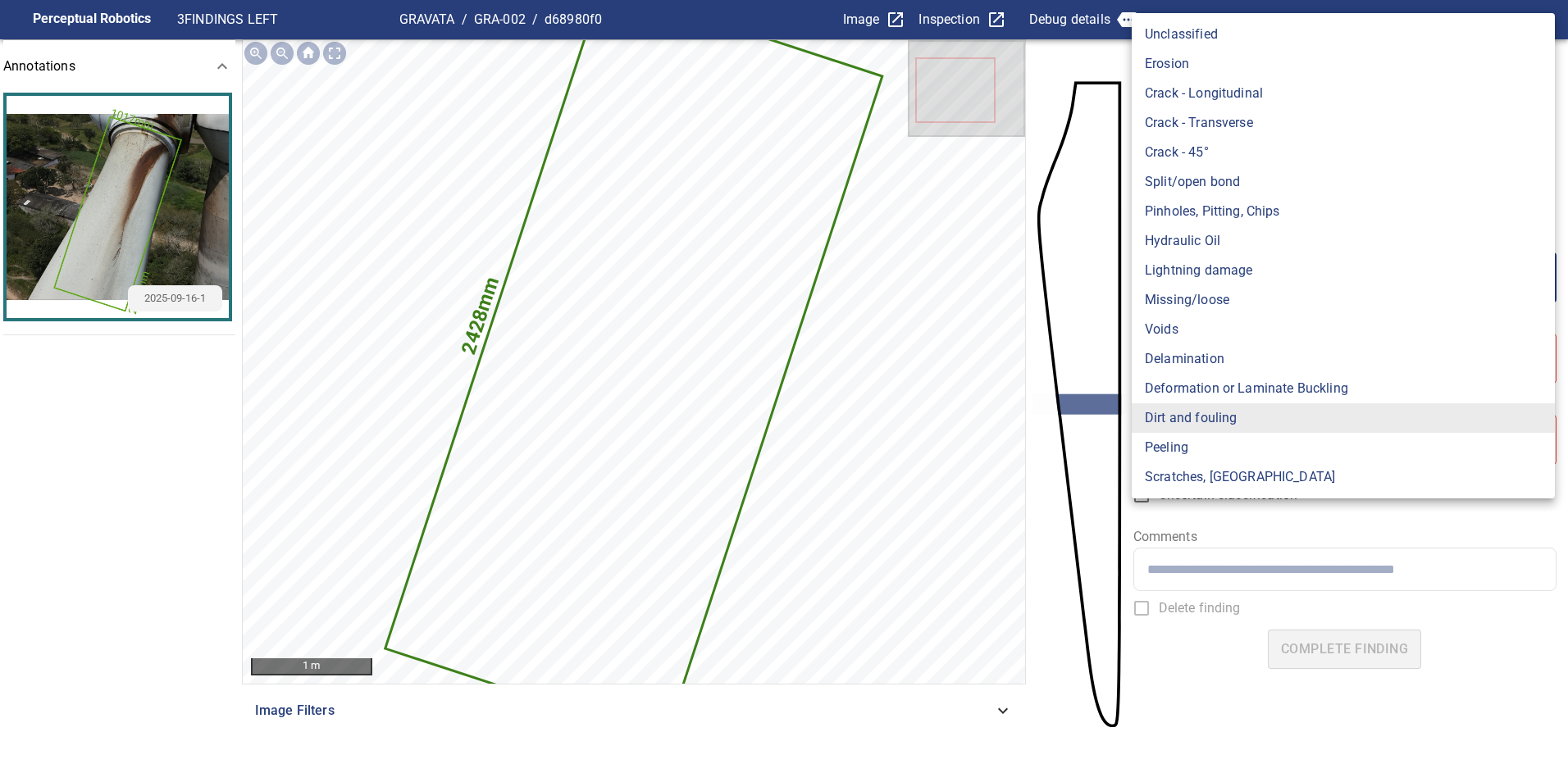
click at [1208, 267] on li "Lightning damage" at bounding box center [1343, 270] width 423 height 29
type input "**********"
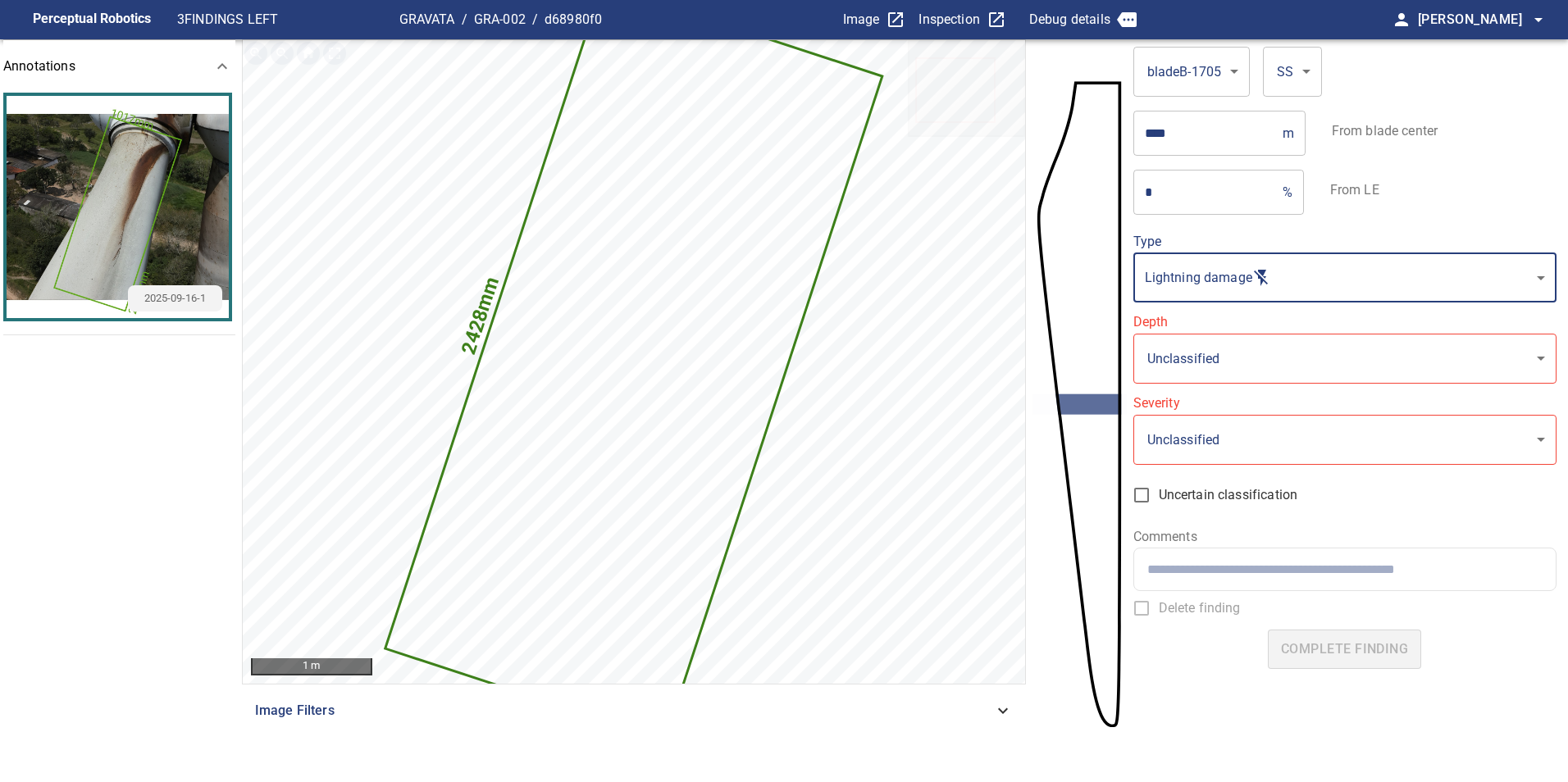
click at [1220, 354] on body "**********" at bounding box center [784, 391] width 1568 height 782
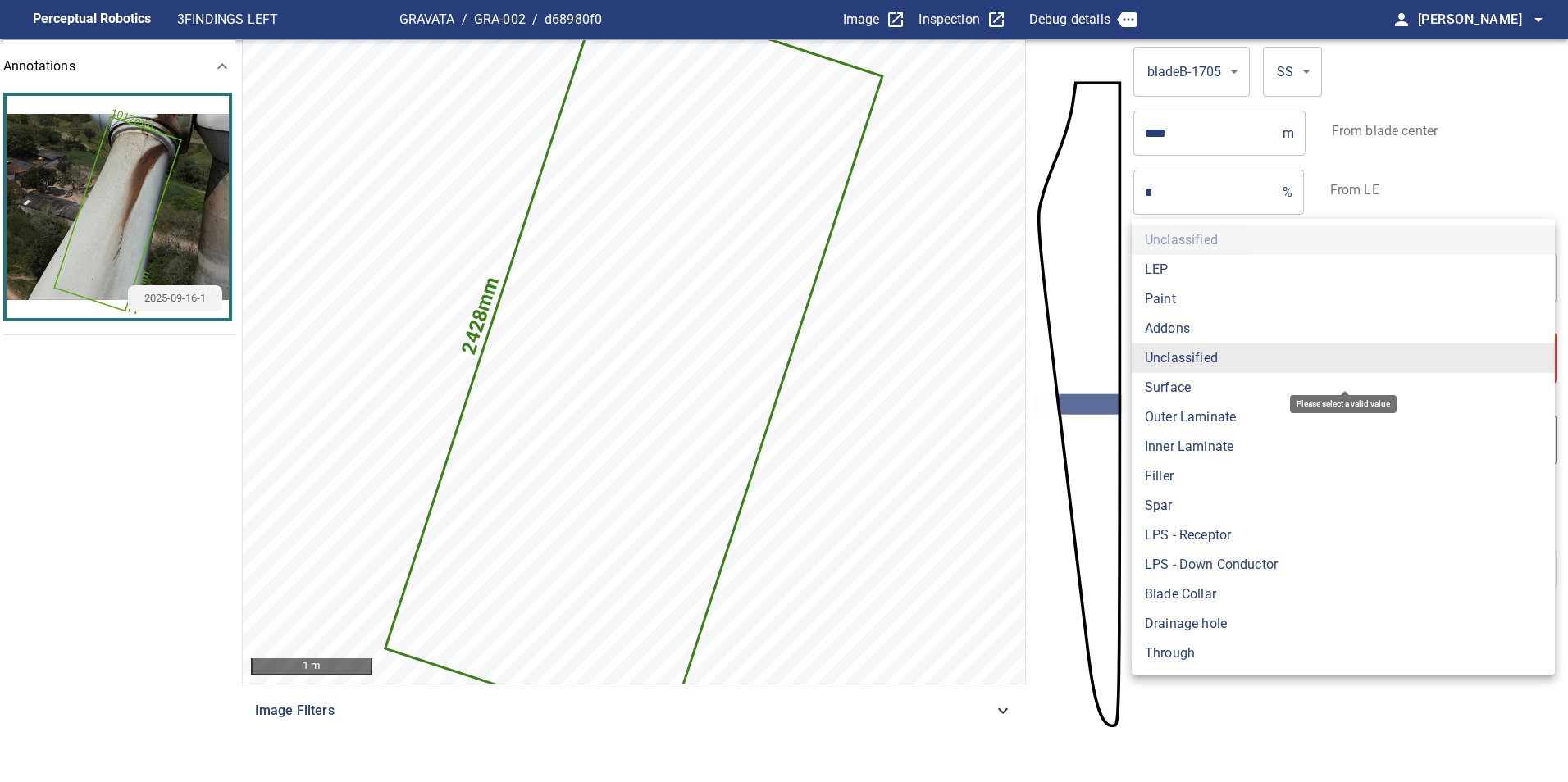
click at [1191, 387] on li "Surface" at bounding box center [1343, 388] width 423 height 29
type input "*******"
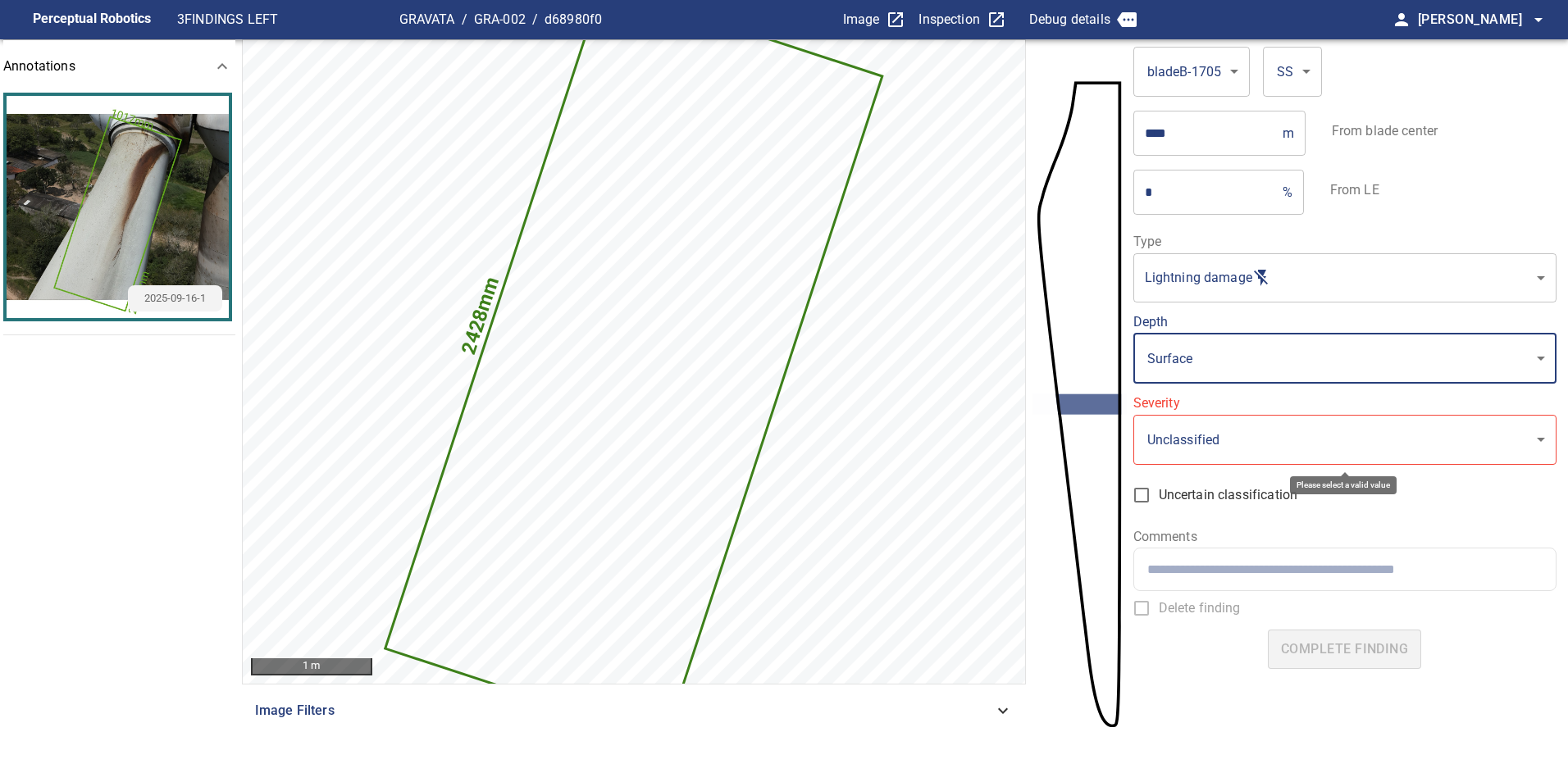
click at [1151, 445] on body "**********" at bounding box center [784, 391] width 1568 height 782
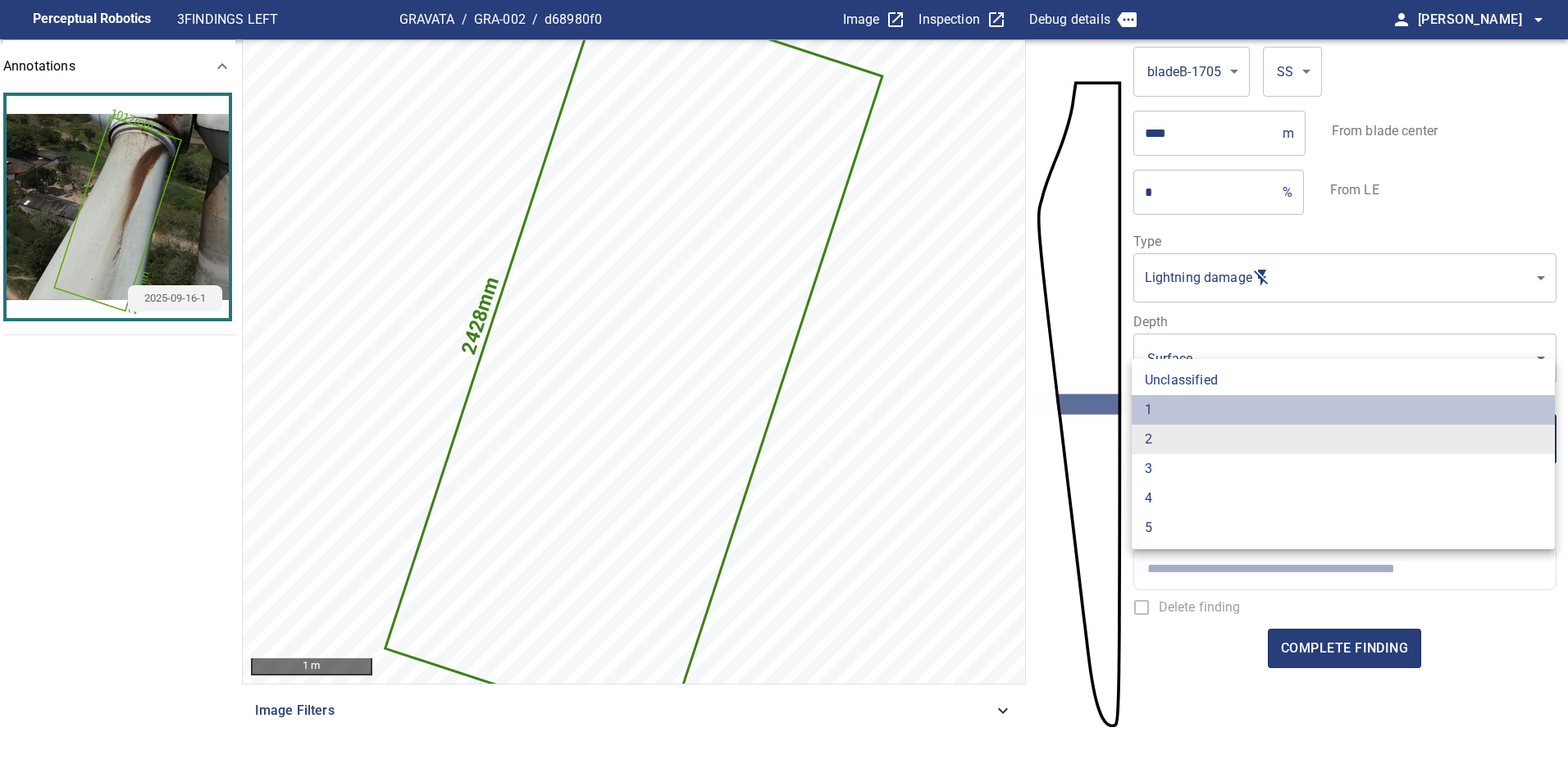
click at [1159, 414] on li "1" at bounding box center [1343, 409] width 423 height 29
type input "*"
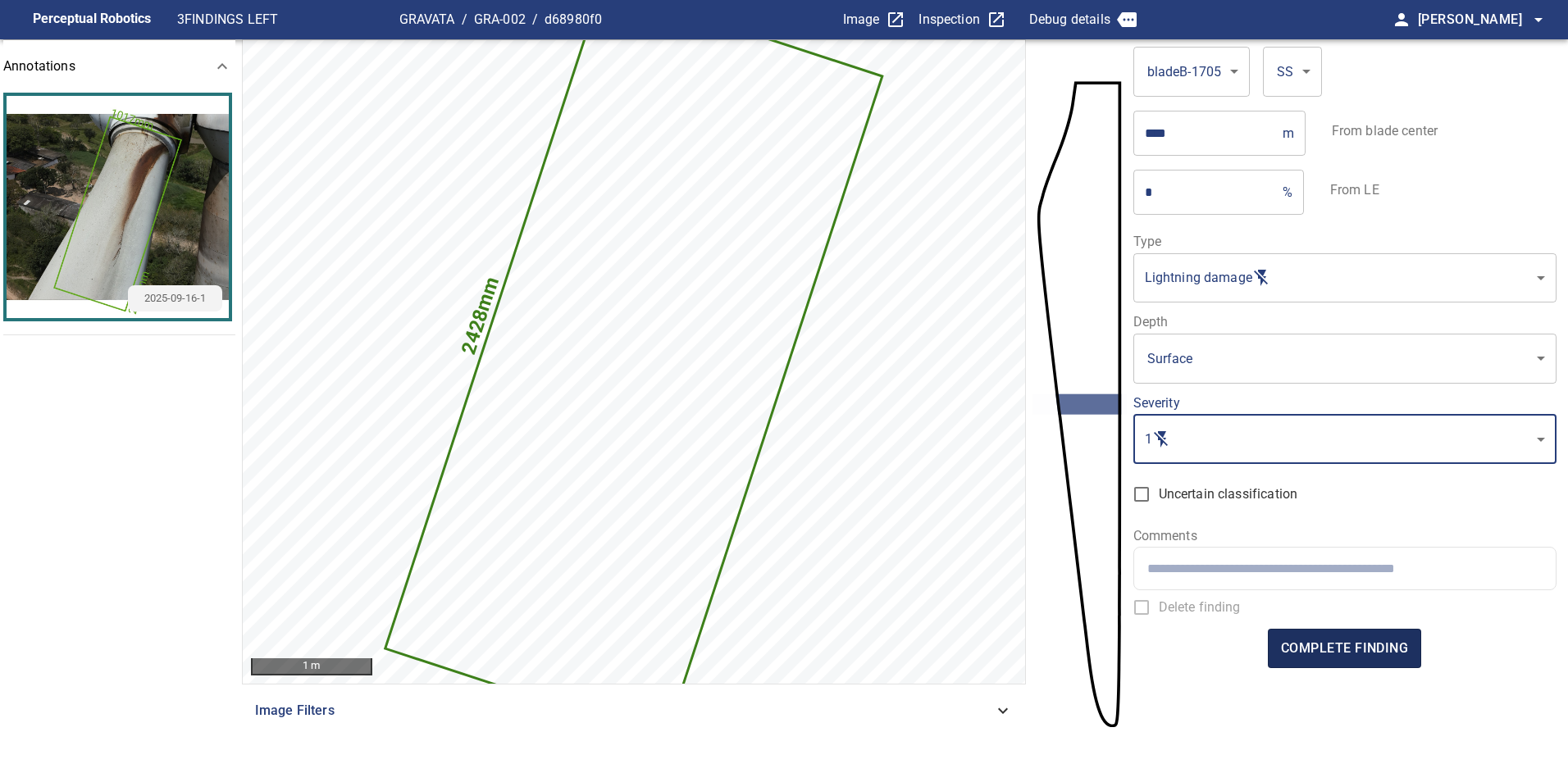
click at [1340, 658] on span "complete finding" at bounding box center [1344, 648] width 127 height 23
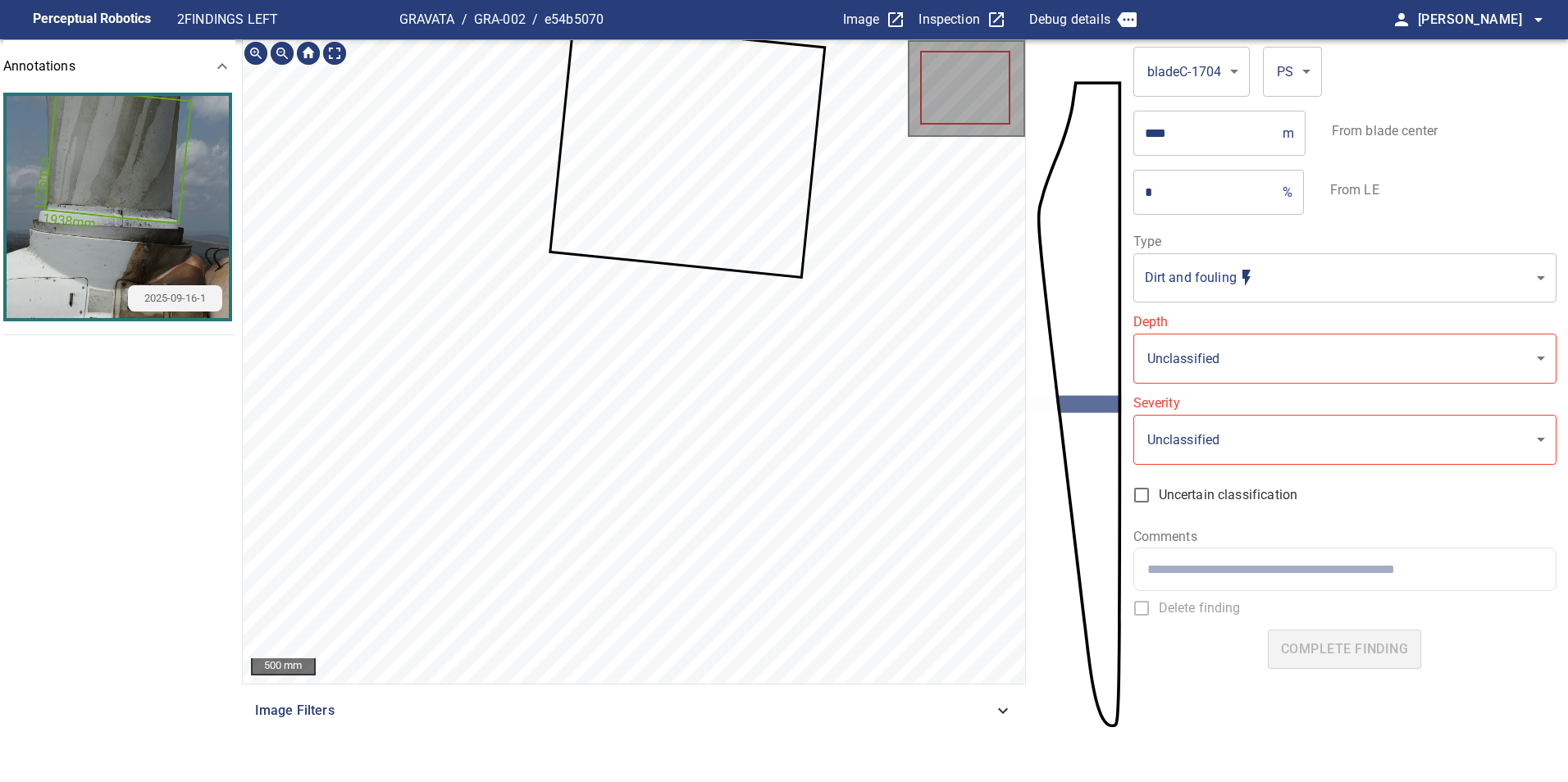
click at [758, 163] on icon at bounding box center [688, 149] width 272 height 252
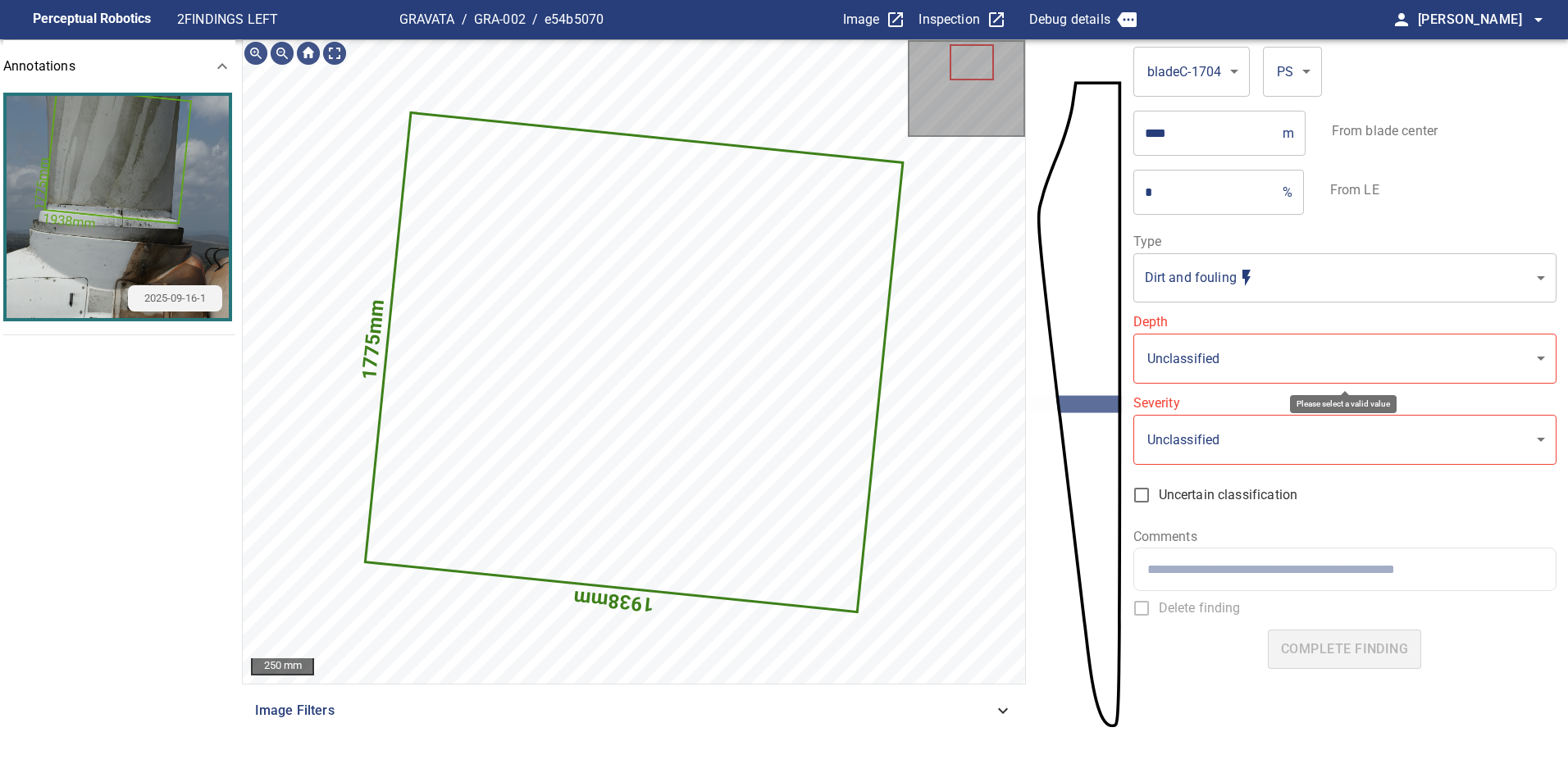
click at [1226, 281] on body "**********" at bounding box center [784, 391] width 1568 height 782
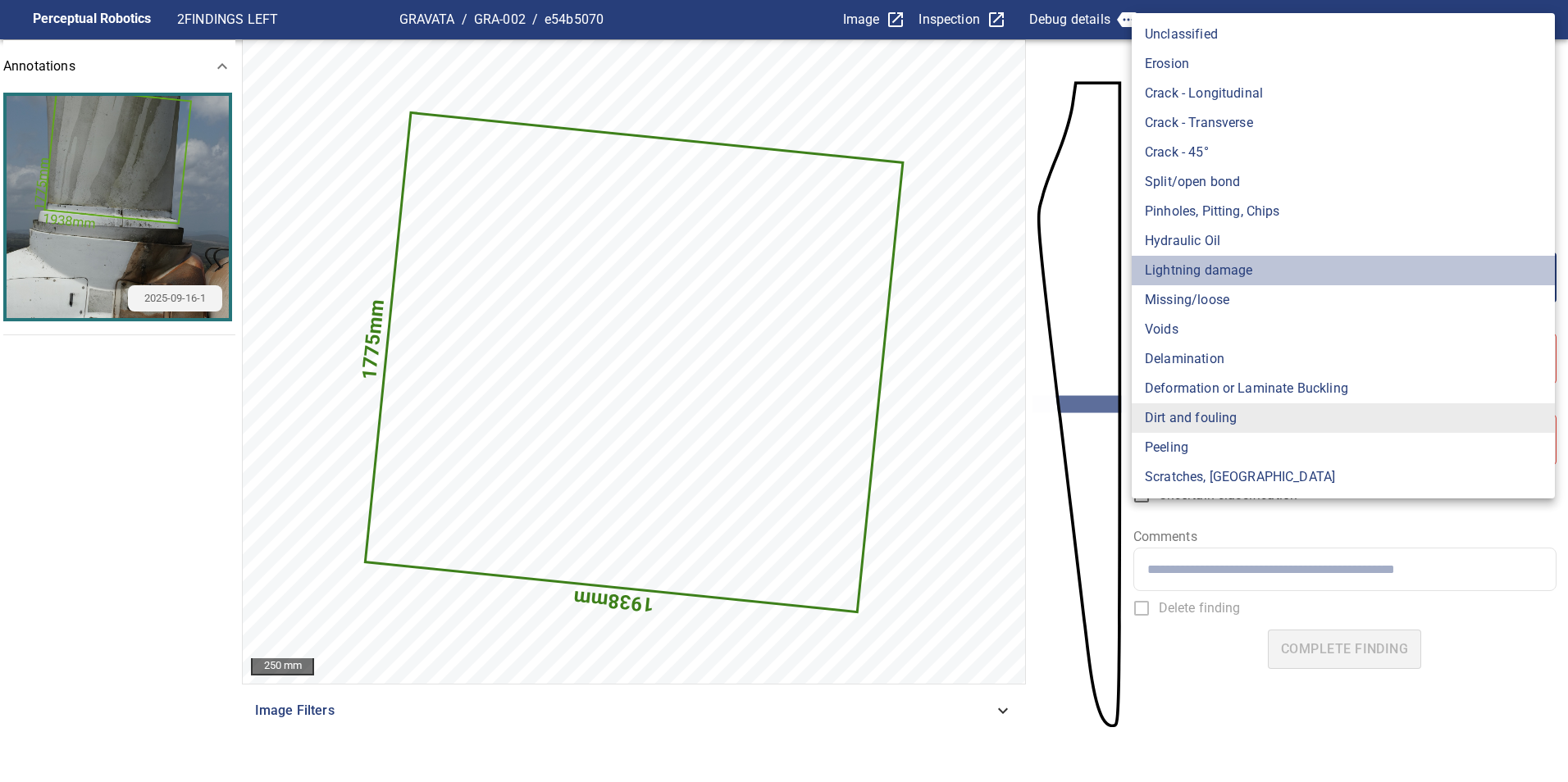
click at [1225, 265] on li "Lightning damage" at bounding box center [1343, 270] width 423 height 29
type input "**********"
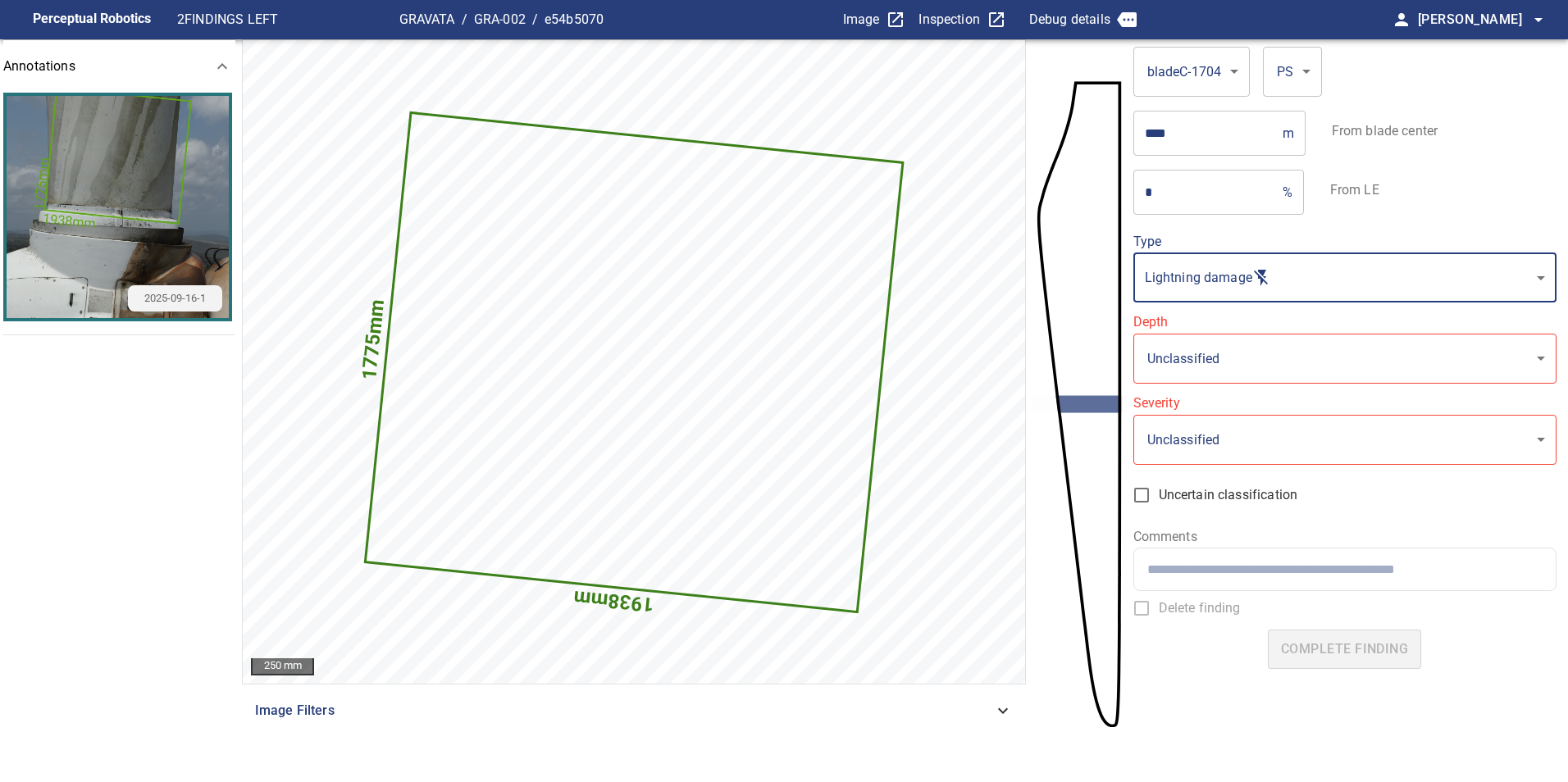
click at [1234, 328] on label "Depth" at bounding box center [1344, 322] width 423 height 13
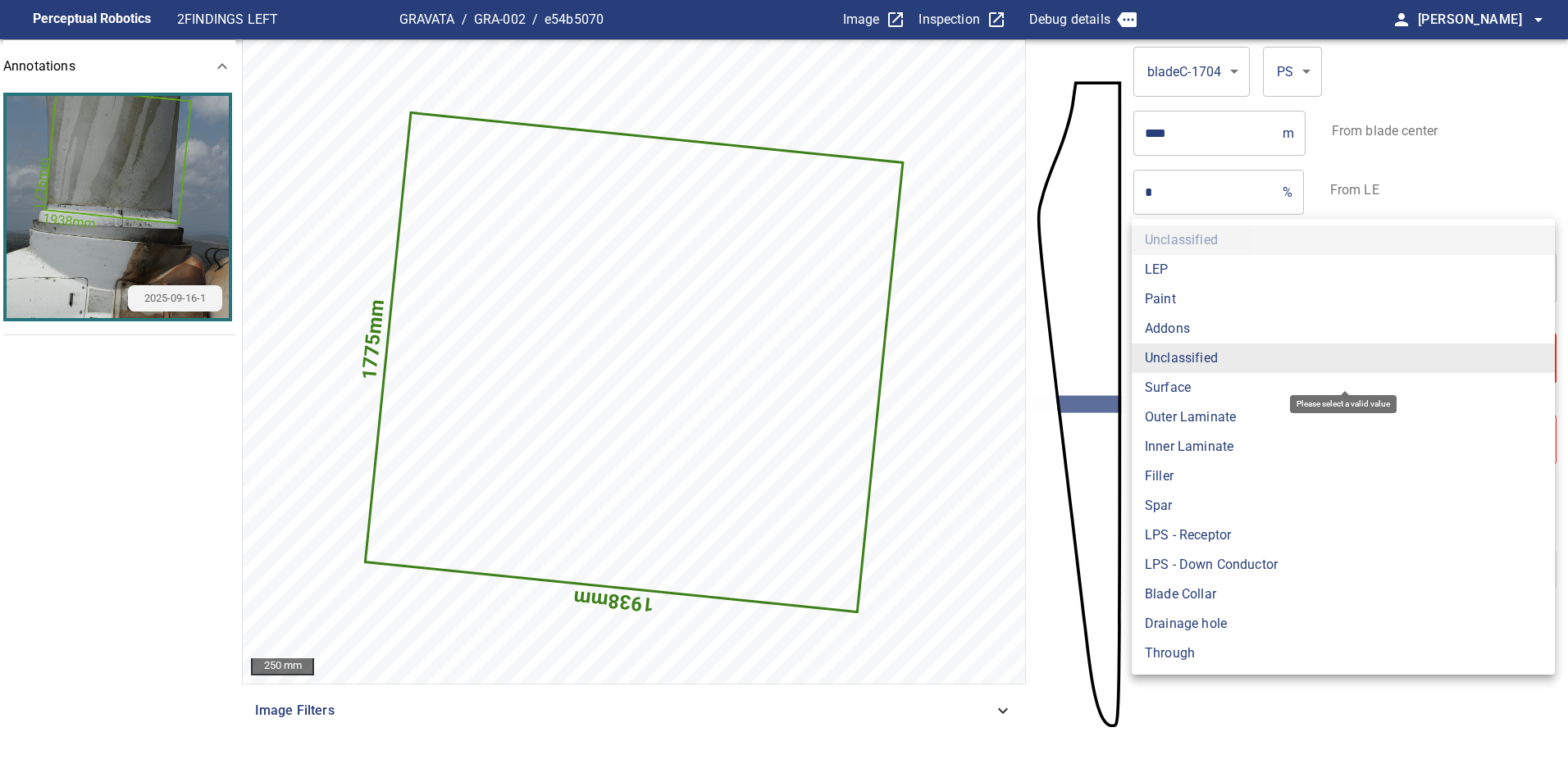
drag, startPoint x: 1233, startPoint y: 356, endPoint x: 1206, endPoint y: 378, distance: 34.8
click at [1232, 357] on body "**********" at bounding box center [784, 391] width 1568 height 782
click at [1185, 382] on li "Surface" at bounding box center [1343, 388] width 423 height 29
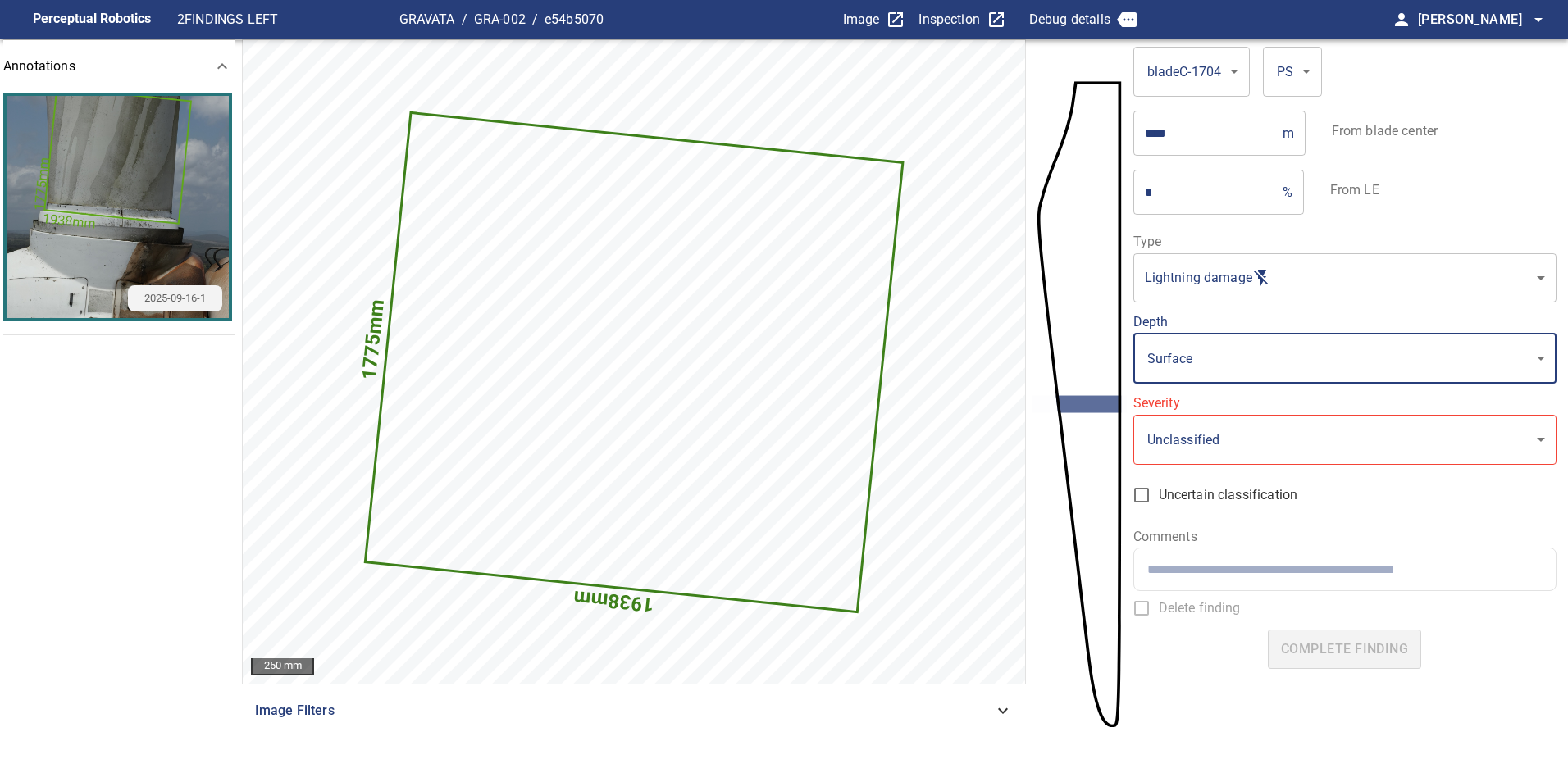
click at [1193, 406] on li "Filler" at bounding box center [1290, 409] width 317 height 17
type input "******"
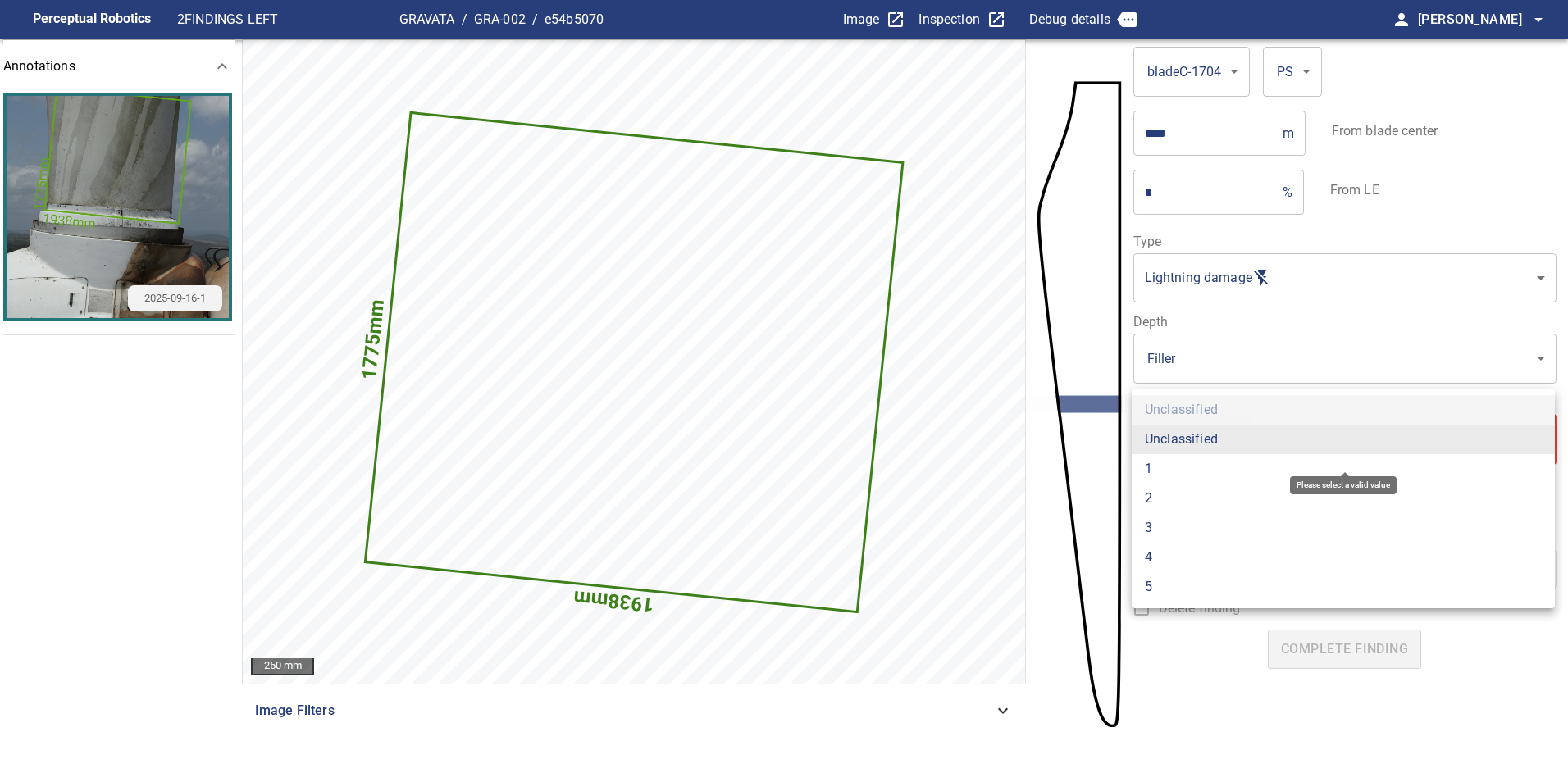
click at [1192, 437] on body "**********" at bounding box center [784, 391] width 1568 height 782
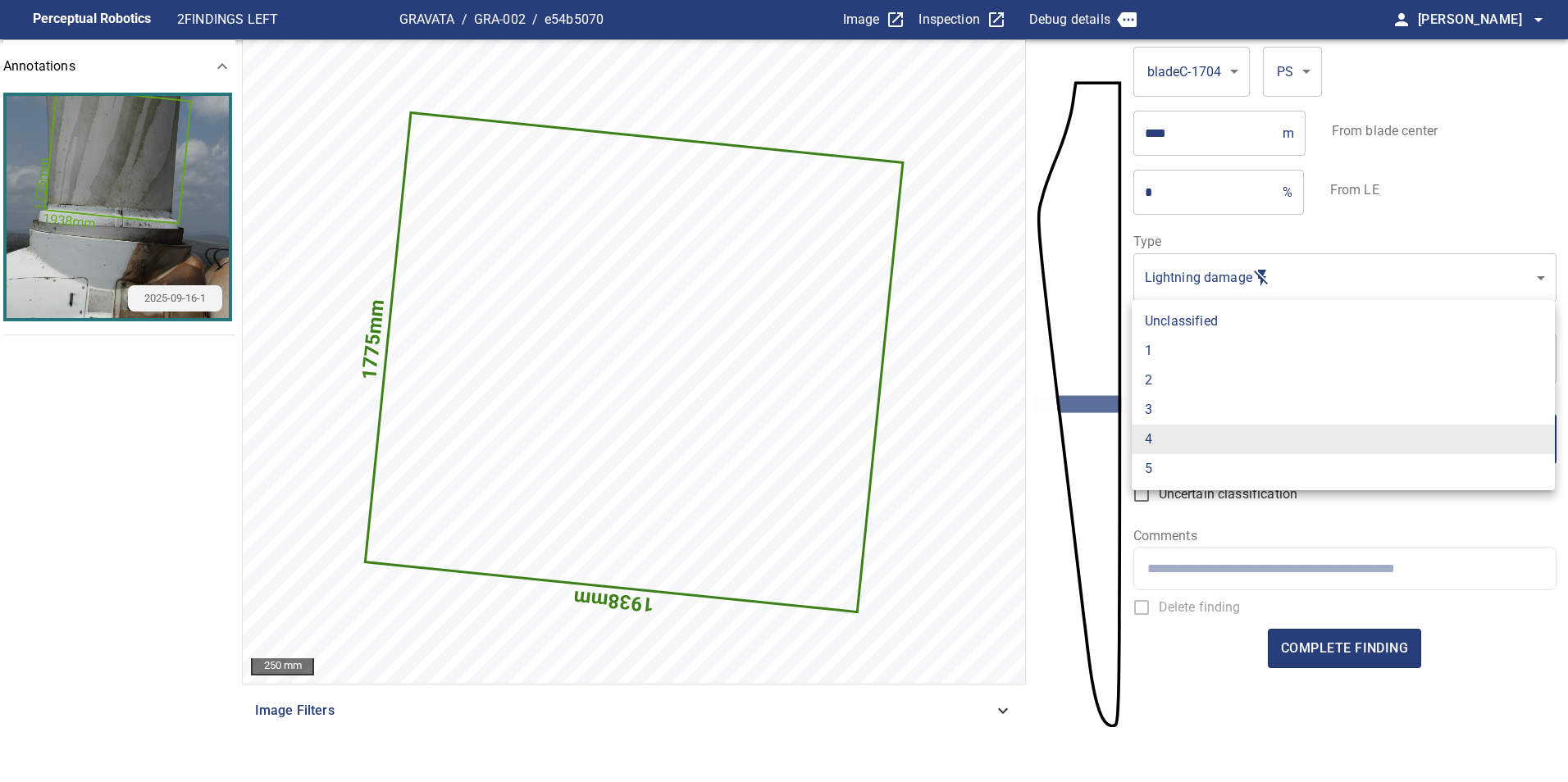
click at [1178, 407] on li "3" at bounding box center [1343, 409] width 423 height 29
type input "*"
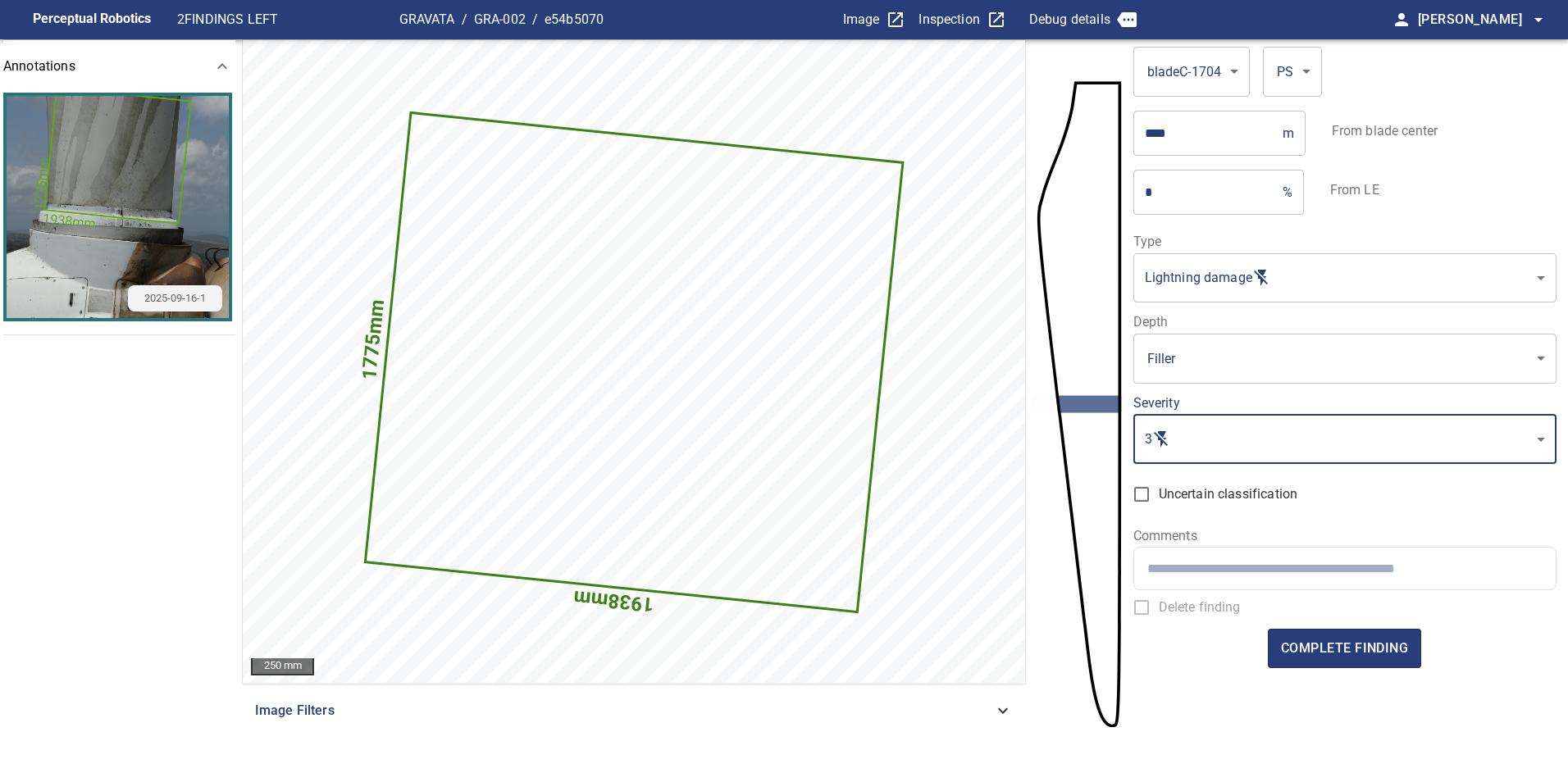
click at [1198, 368] on body "**********" at bounding box center [784, 391] width 1568 height 782
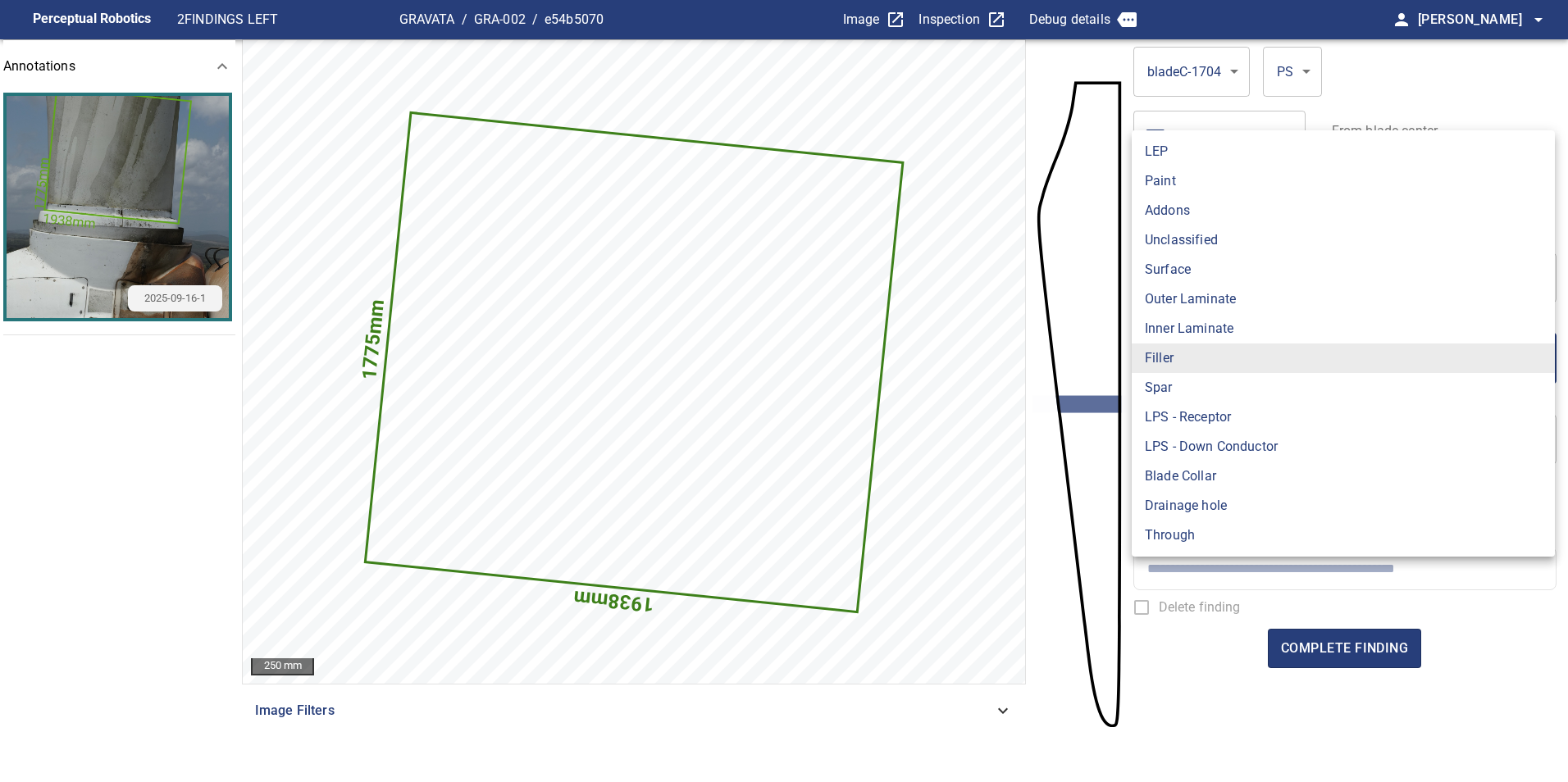
click at [1205, 324] on li "Inner Laminate" at bounding box center [1343, 328] width 423 height 29
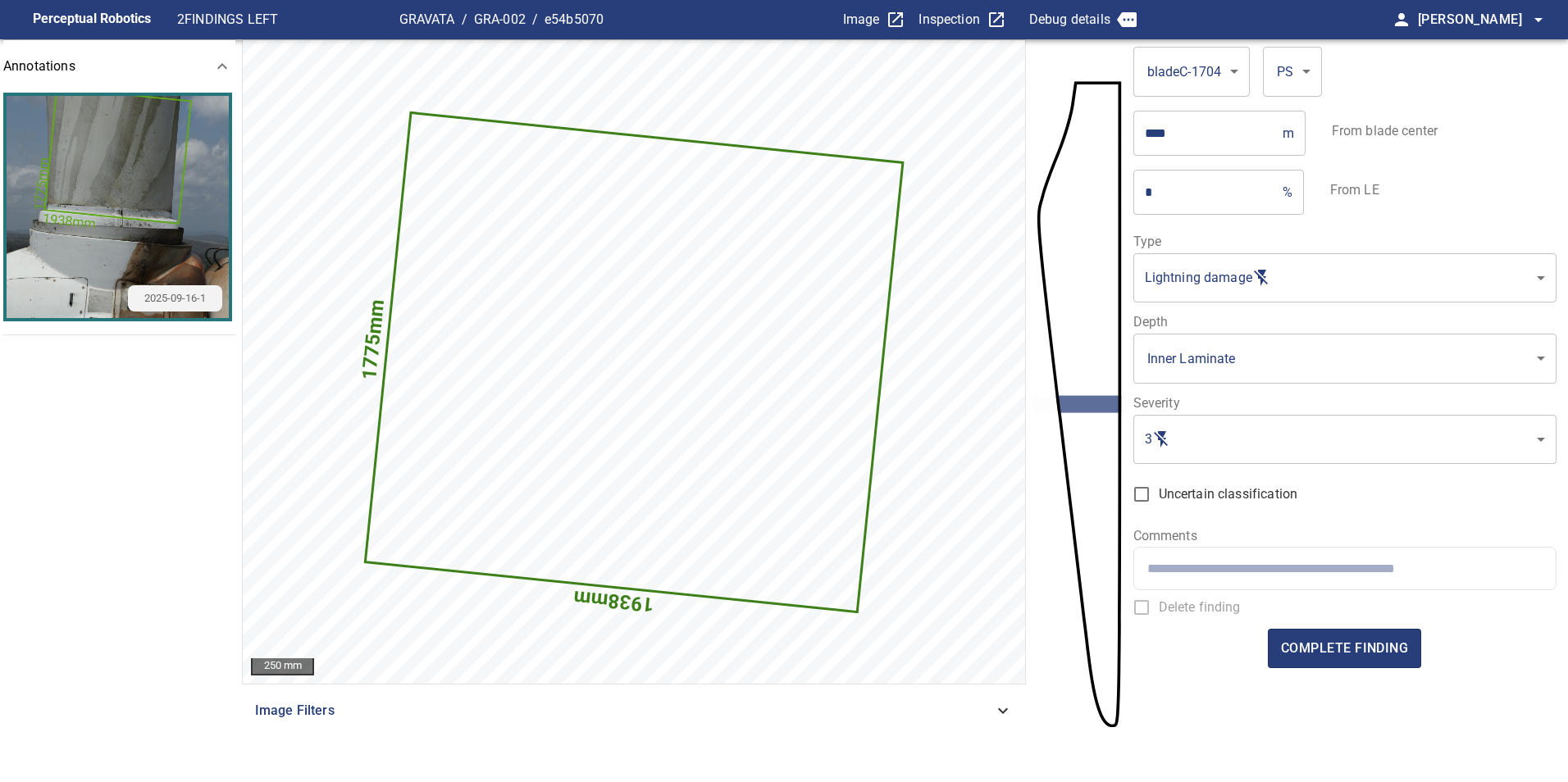
click at [1205, 334] on li "Inner Laminate" at bounding box center [1290, 342] width 317 height 17
click at [1200, 367] on body "**********" at bounding box center [784, 391] width 1568 height 782
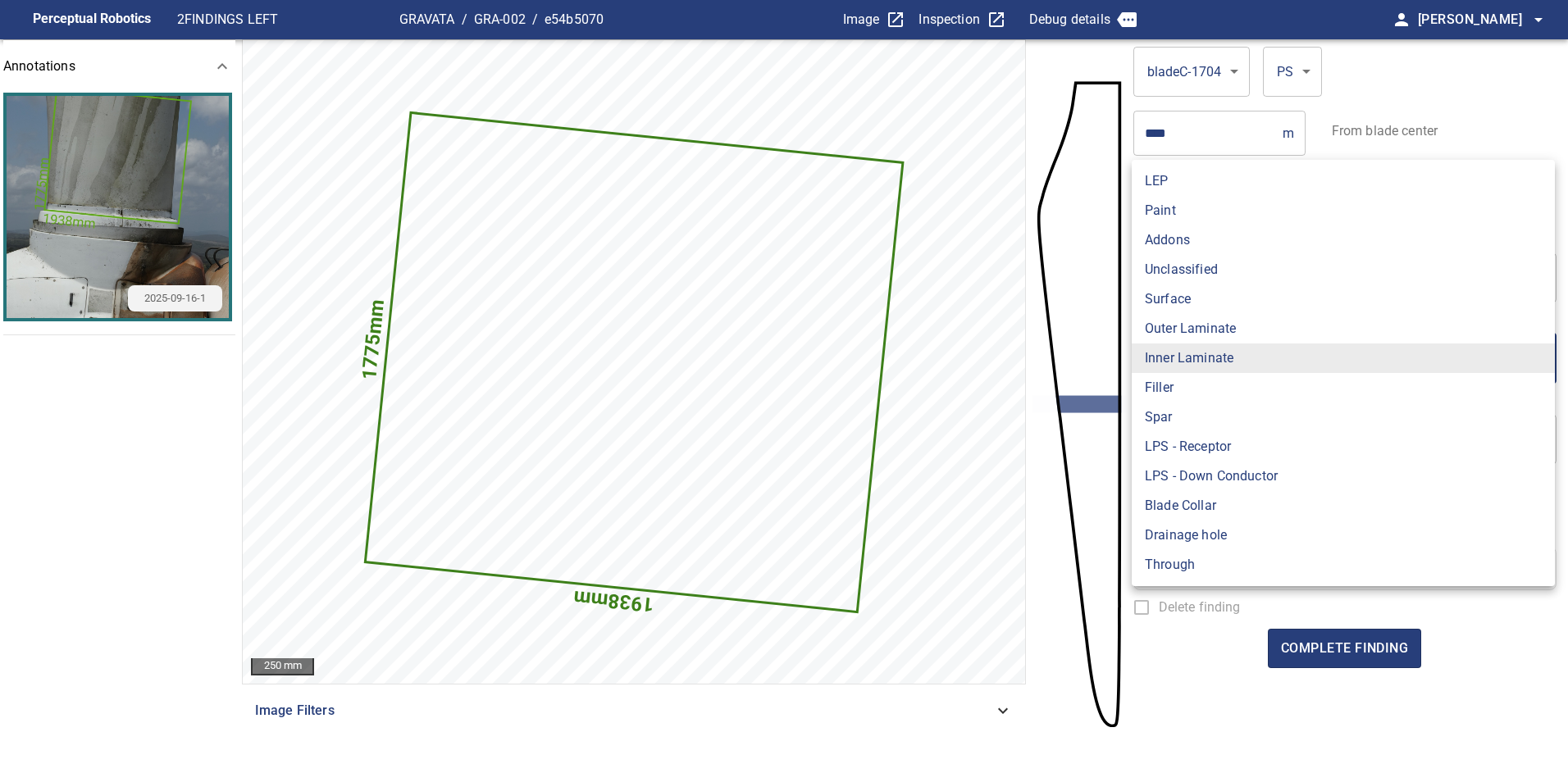
click at [1202, 291] on li "Surface" at bounding box center [1343, 299] width 423 height 29
type input "*******"
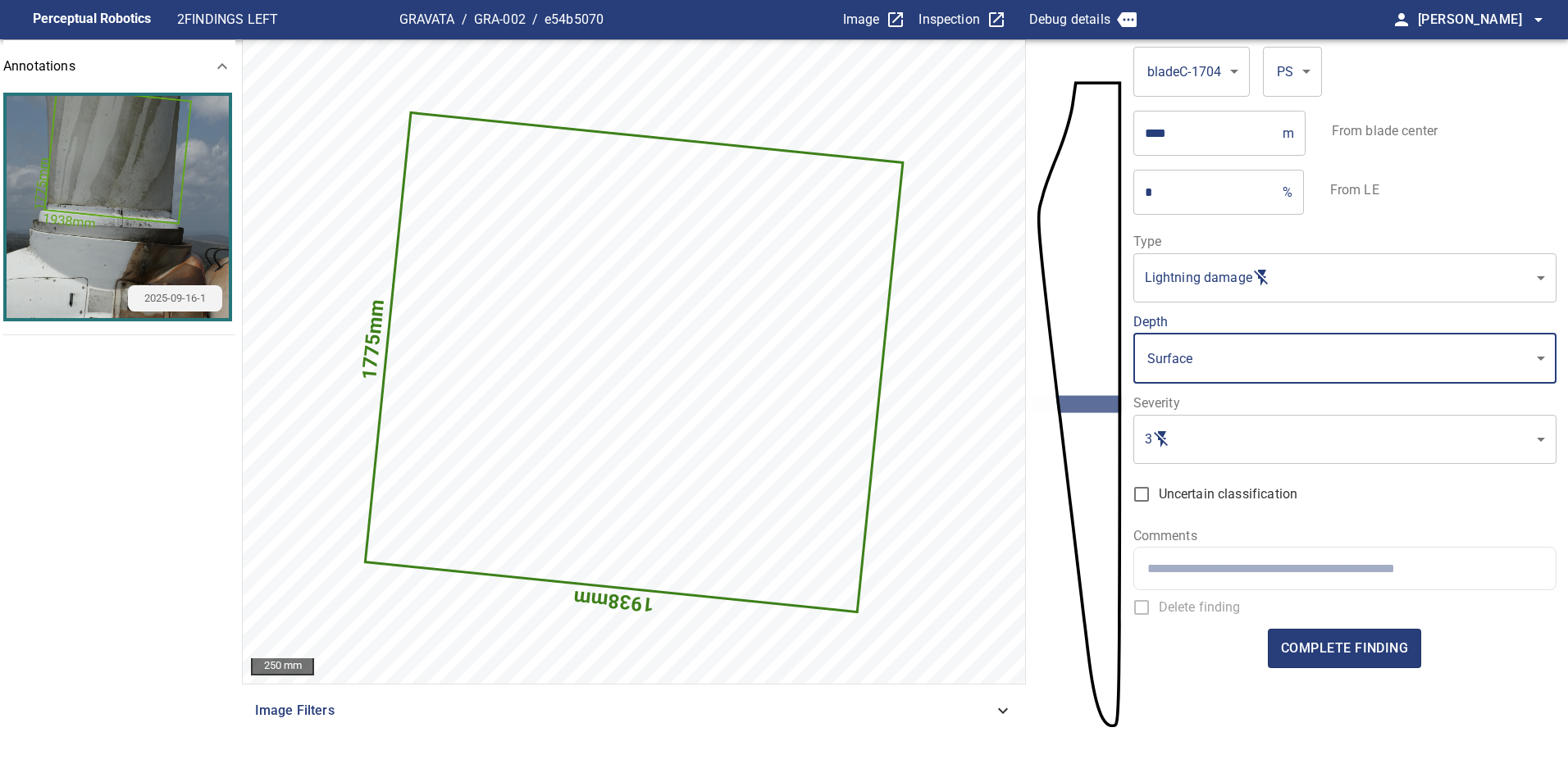
click at [1212, 425] on body "**********" at bounding box center [784, 391] width 1568 height 782
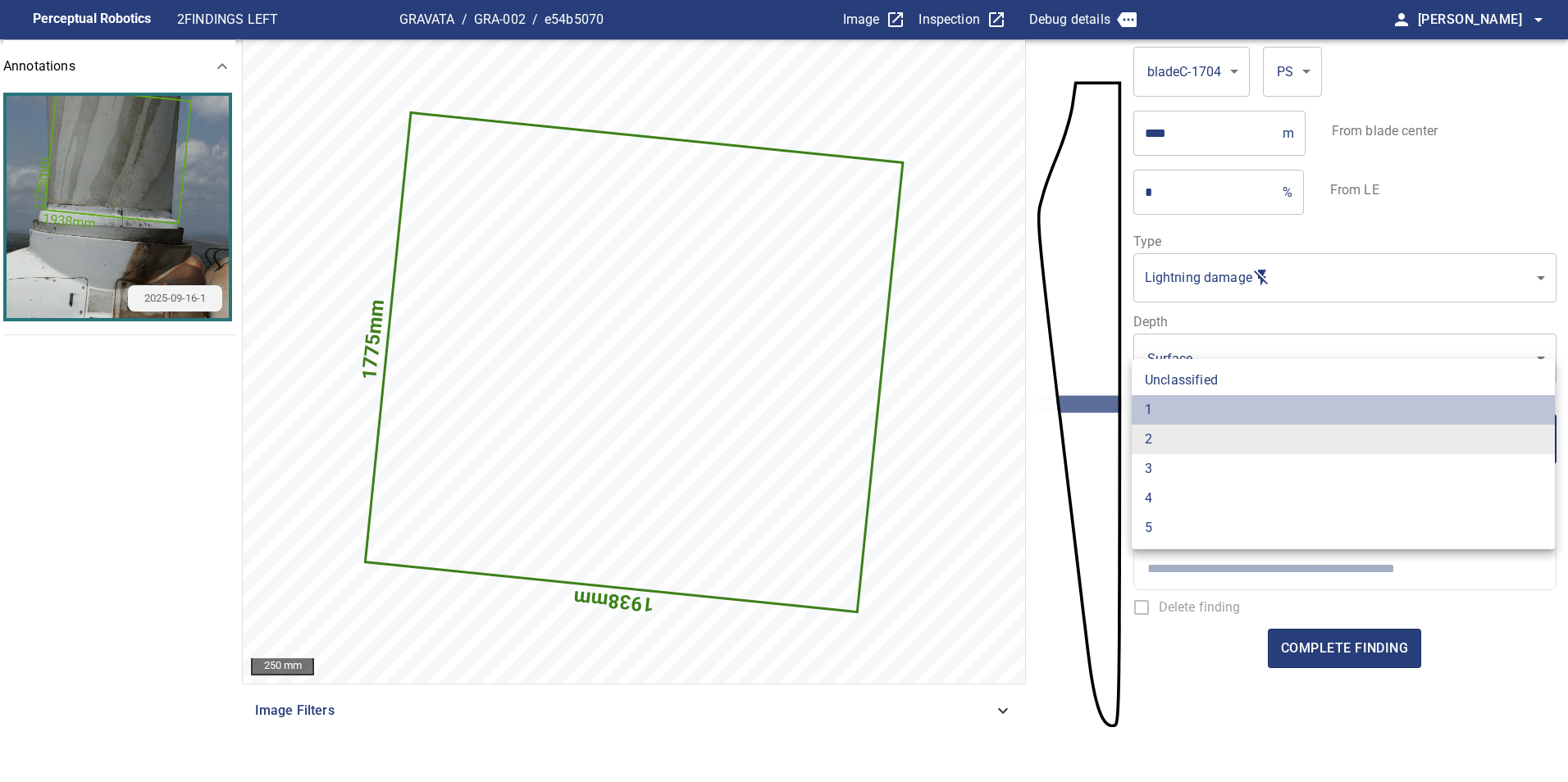
click at [1177, 405] on li "1" at bounding box center [1343, 409] width 423 height 29
type input "*"
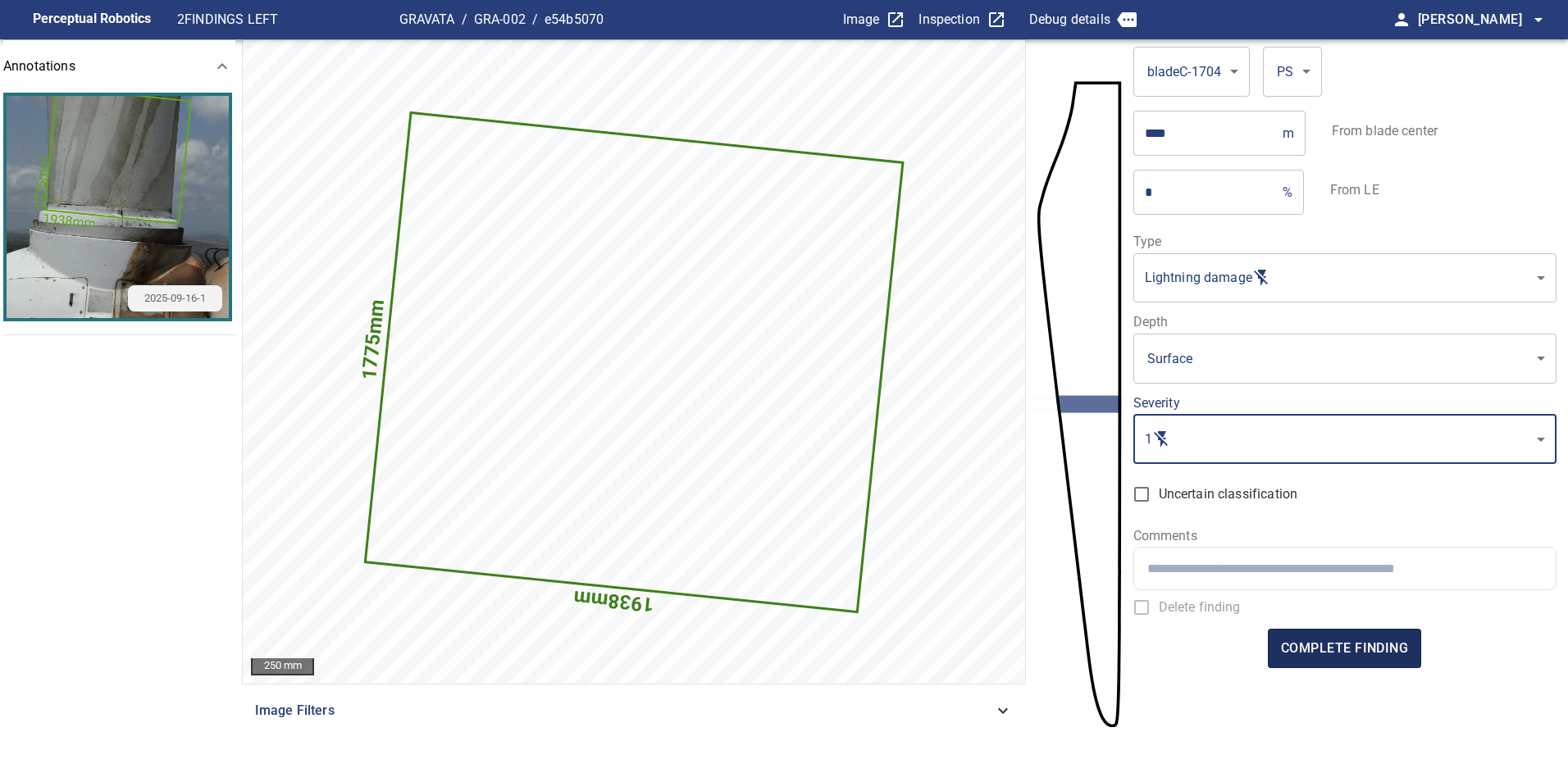
click at [1332, 638] on span "complete finding" at bounding box center [1344, 648] width 127 height 23
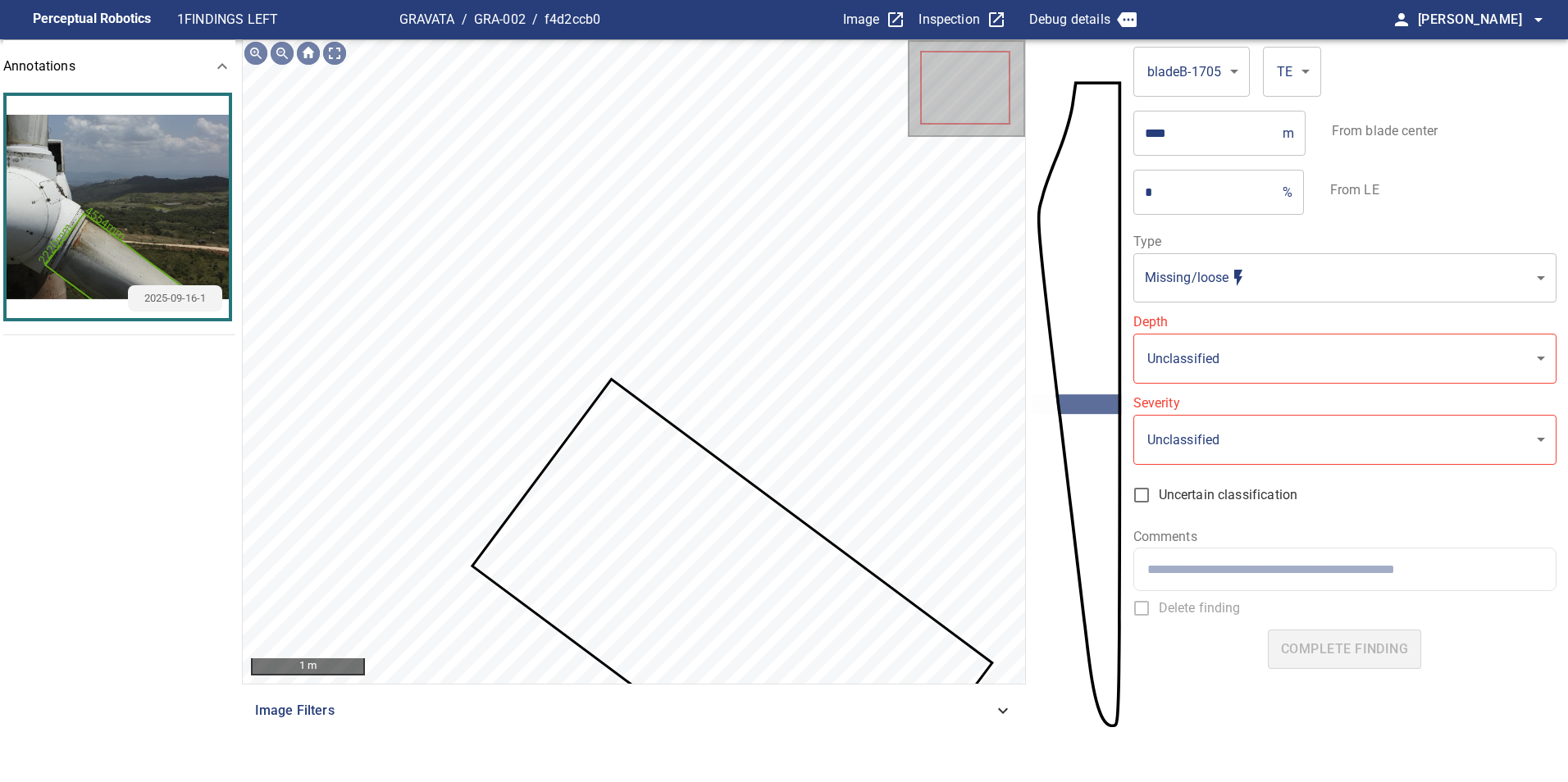
click at [710, 527] on icon at bounding box center [731, 614] width 515 height 467
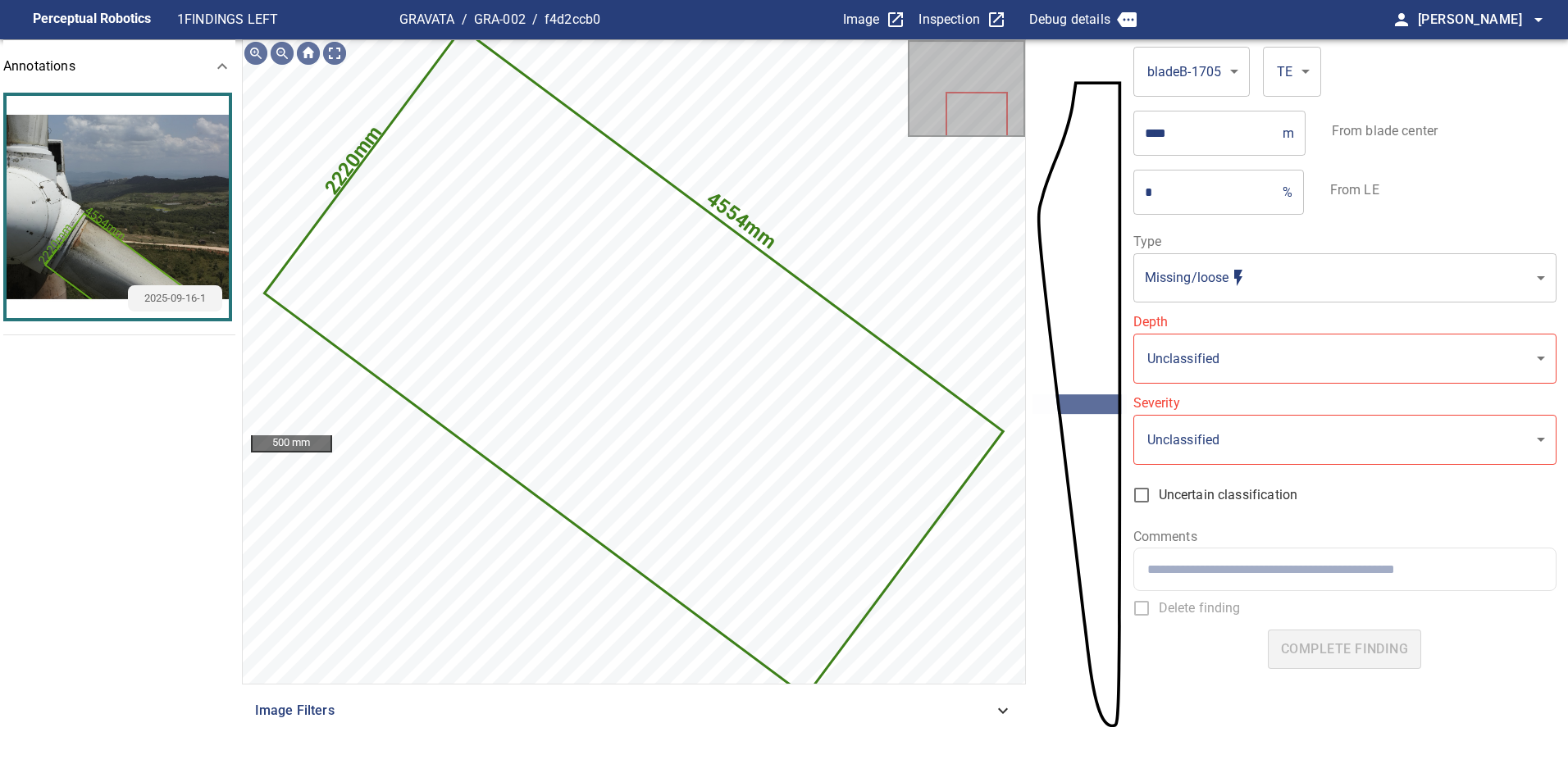
click at [1259, 284] on body "**********" at bounding box center [784, 391] width 1568 height 782
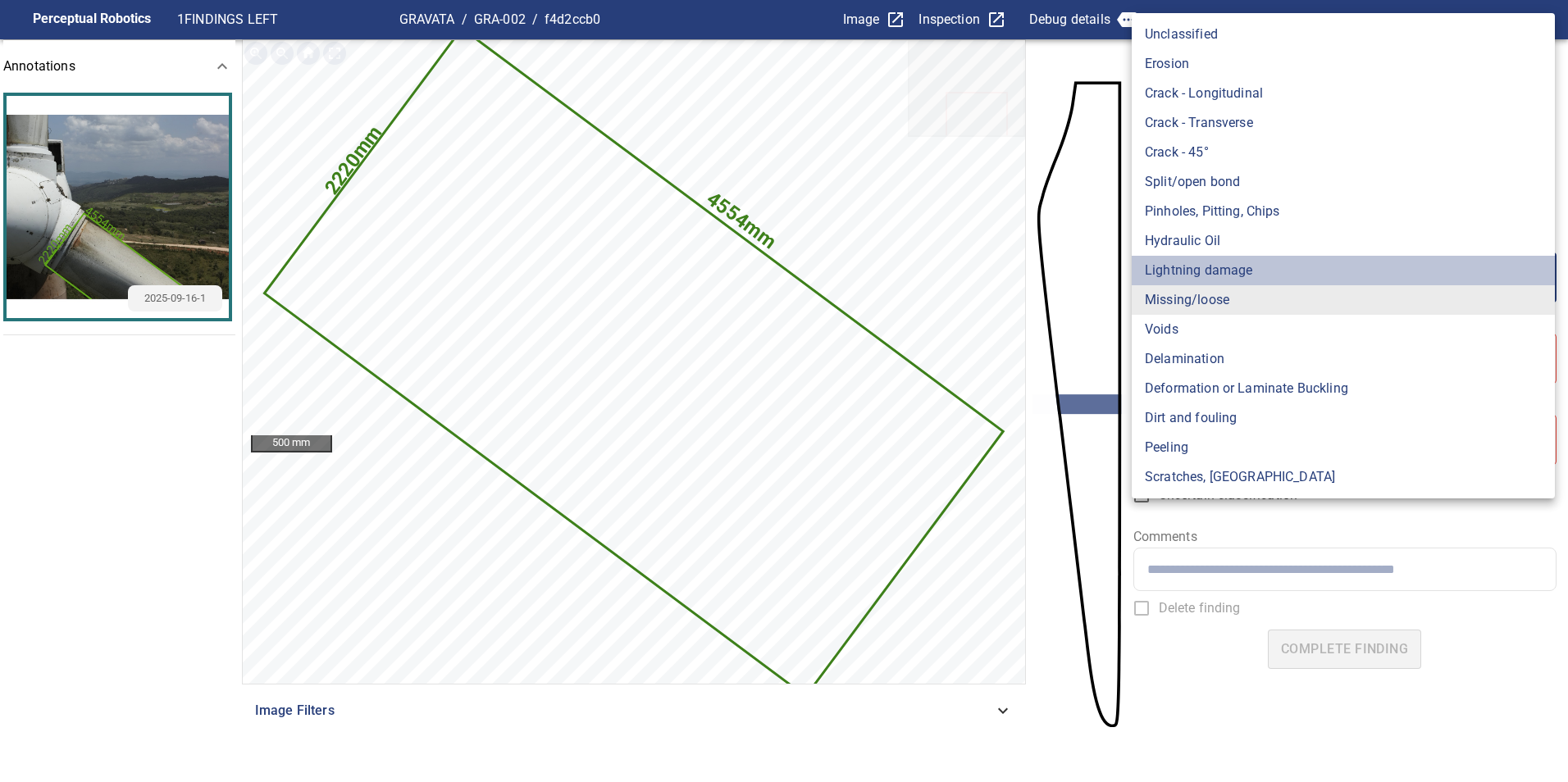
click at [1232, 267] on li "Lightning damage" at bounding box center [1343, 270] width 423 height 29
type input "**********"
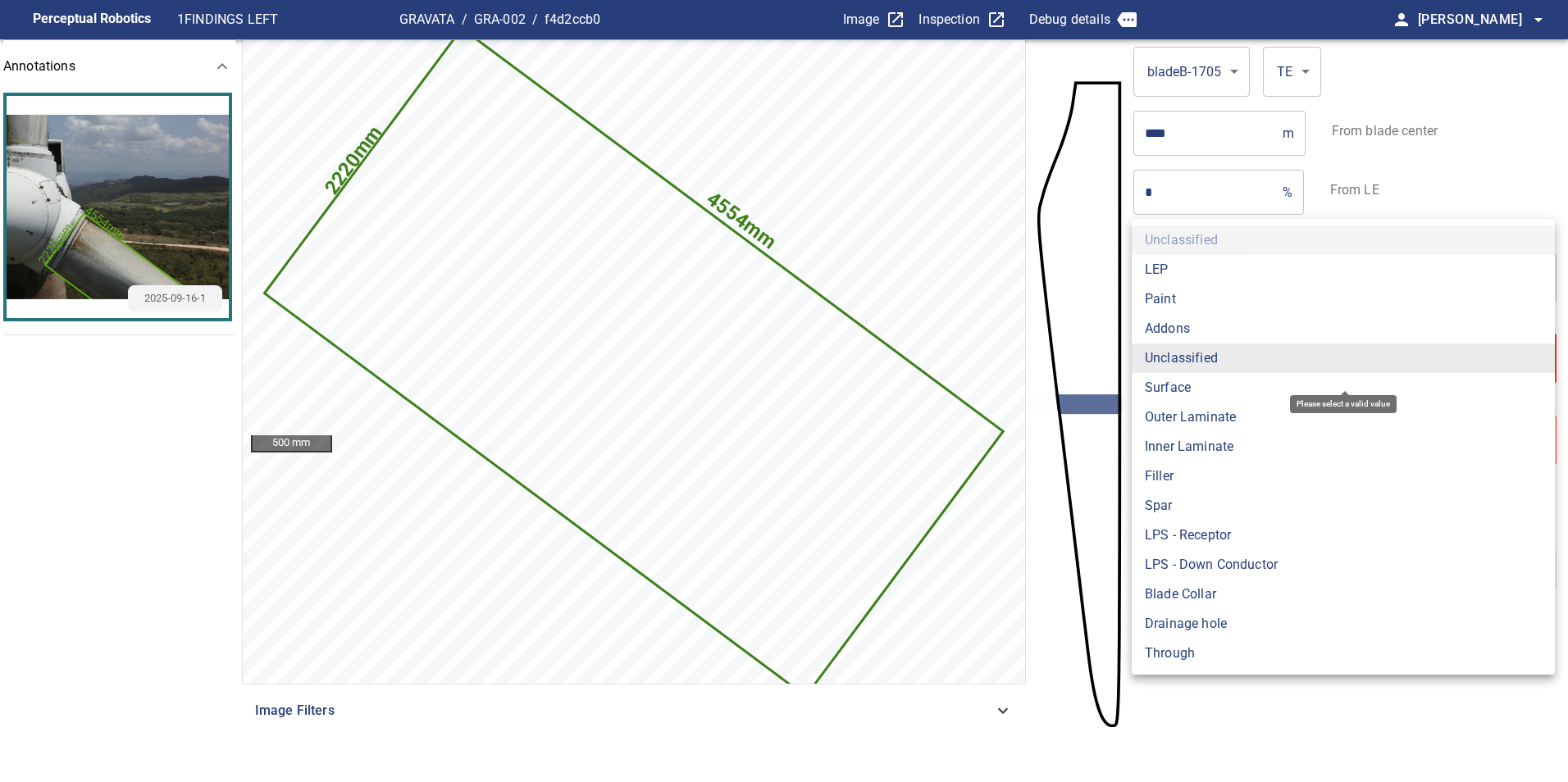
click at [1197, 352] on body "**********" at bounding box center [784, 391] width 1568 height 782
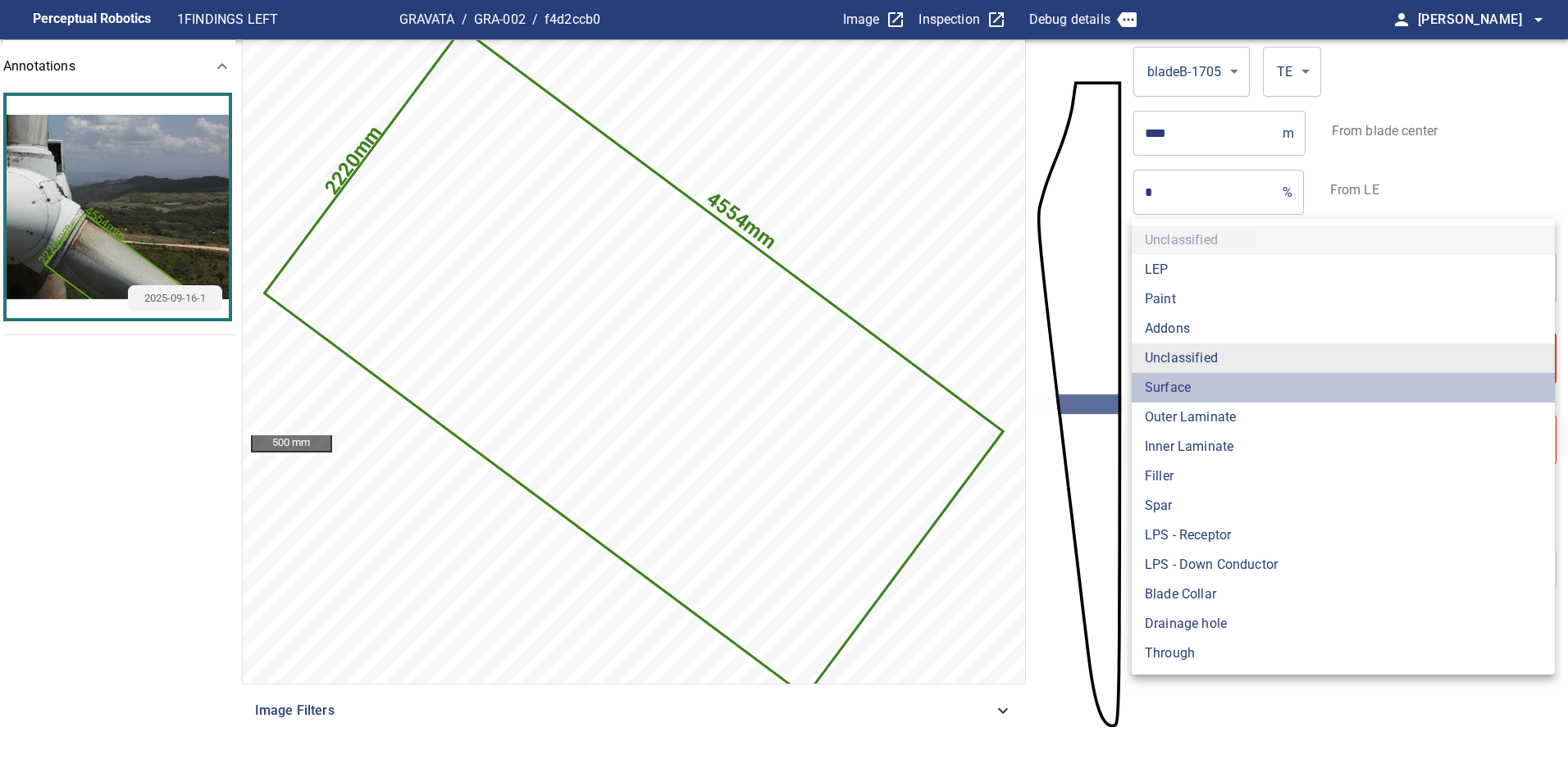
click at [1171, 392] on li "Surface" at bounding box center [1343, 388] width 423 height 29
type input "*******"
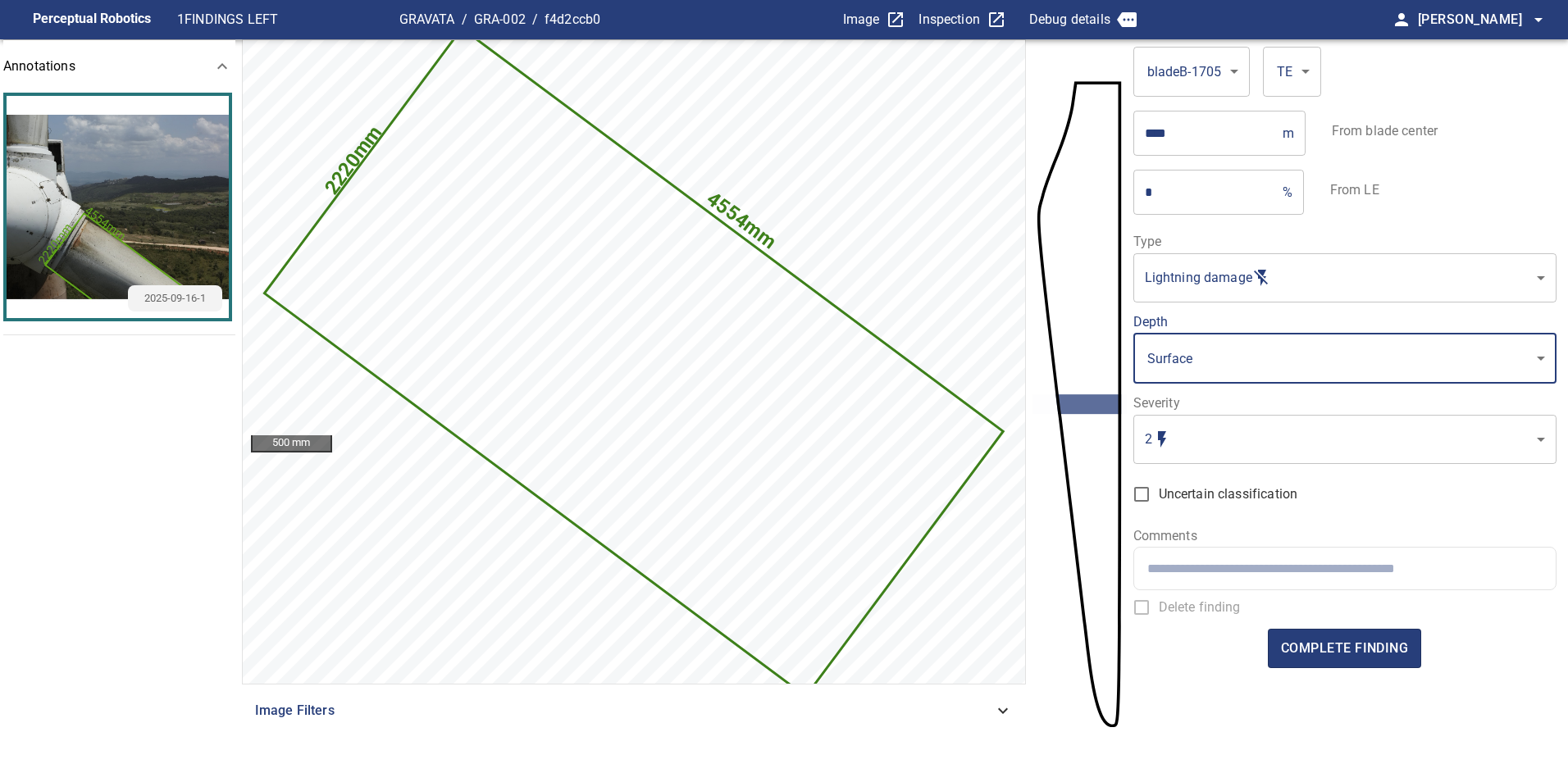
click at [1164, 428] on body "**********" at bounding box center [784, 391] width 1568 height 782
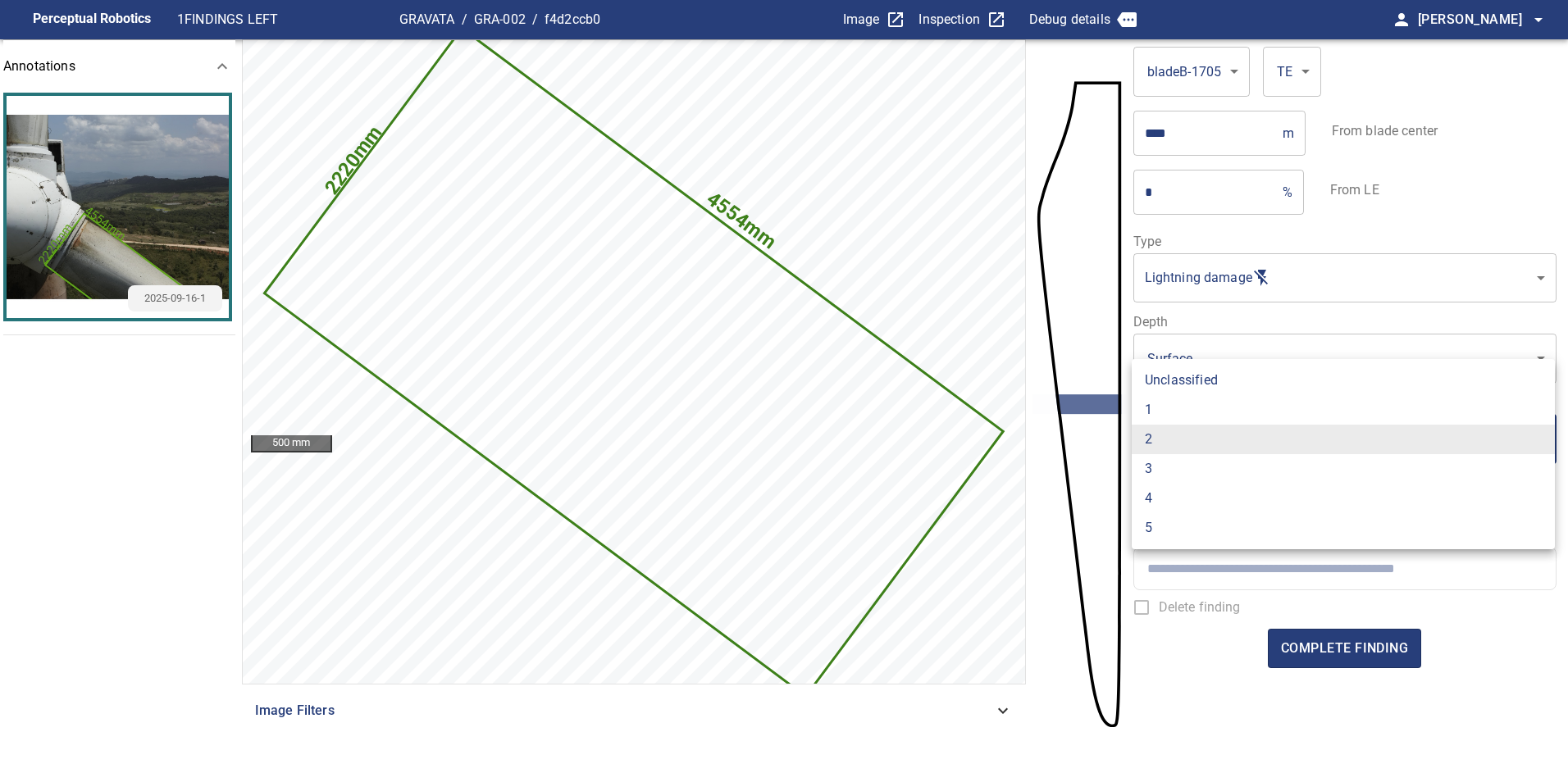
click at [1158, 421] on li "1" at bounding box center [1343, 409] width 423 height 29
type input "*"
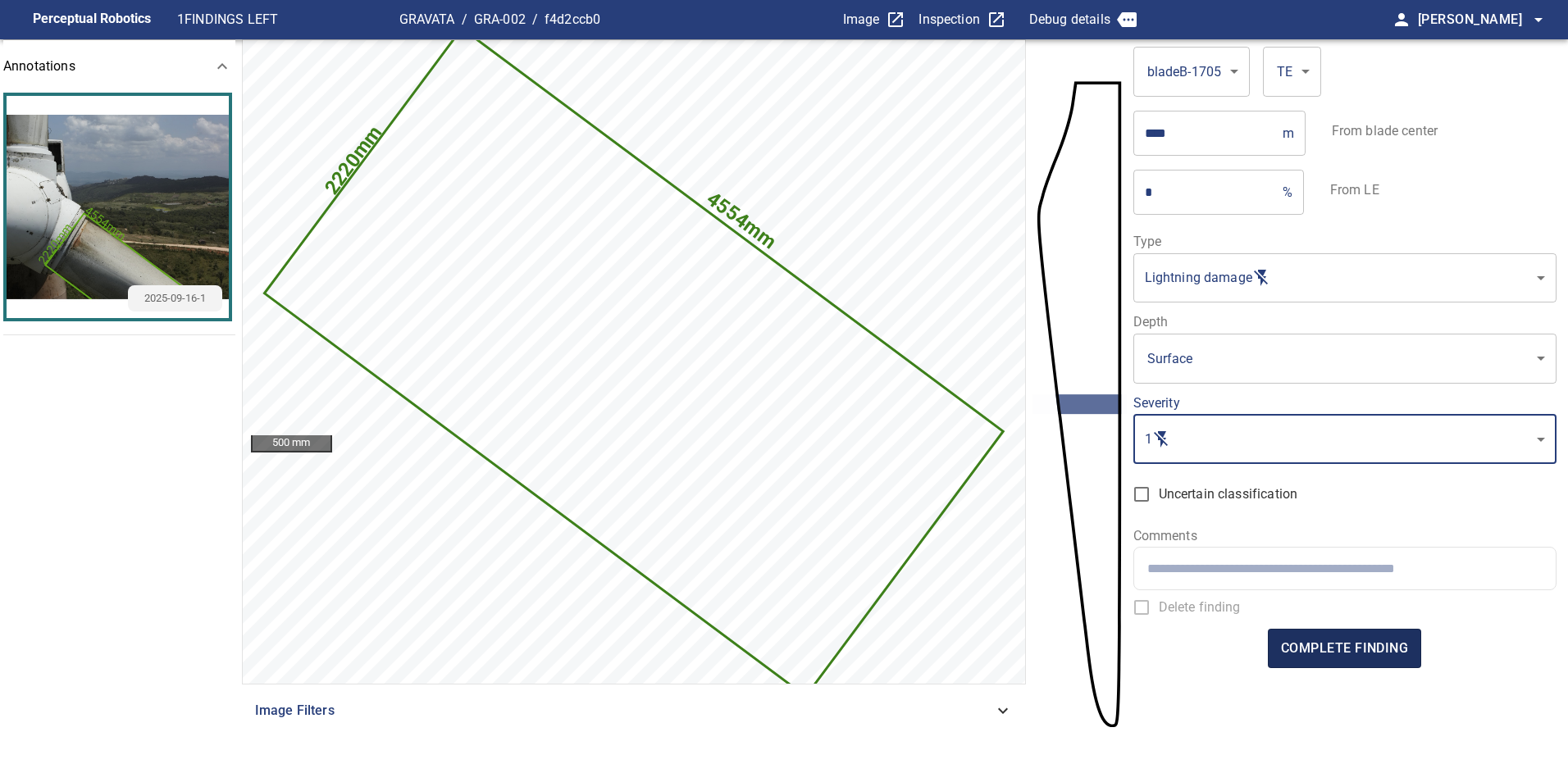
click at [1350, 658] on span "complete finding" at bounding box center [1344, 648] width 127 height 23
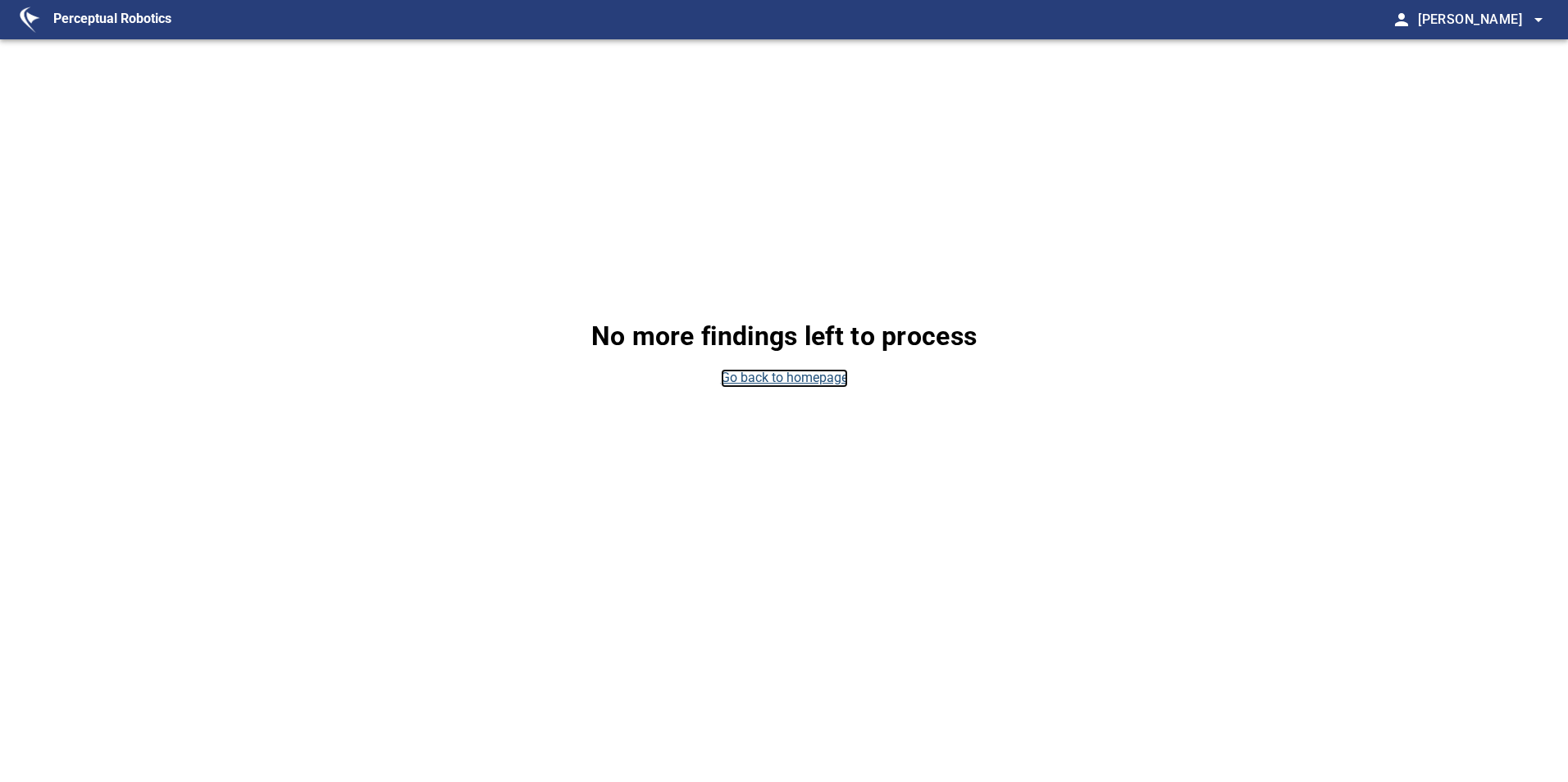
click at [779, 375] on link "Go back to homepage" at bounding box center [784, 378] width 127 height 18
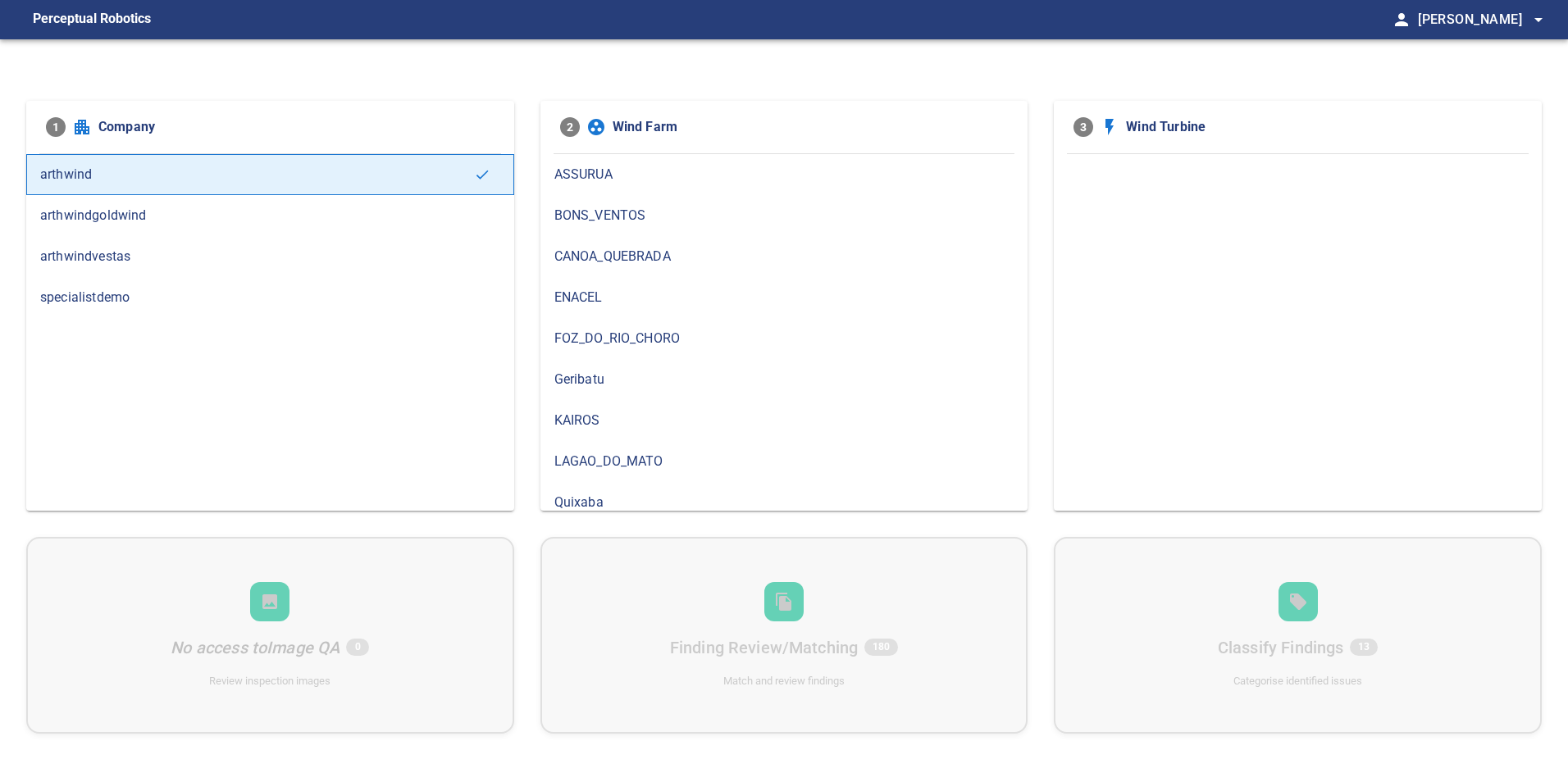
click at [192, 265] on span "arthwindvestas" at bounding box center [270, 256] width 460 height 19
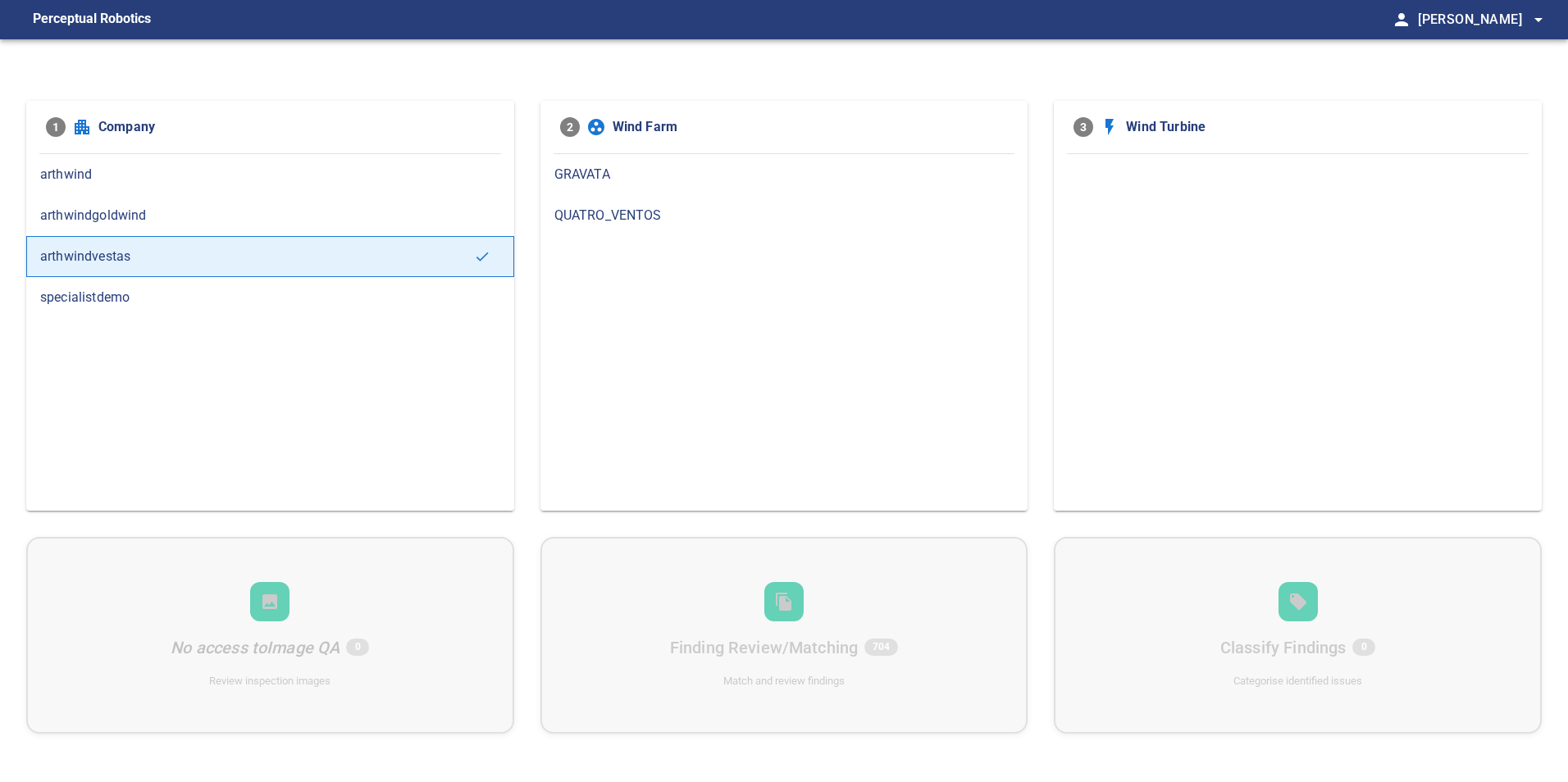
click at [657, 159] on div "GRAVATA" at bounding box center [784, 174] width 488 height 41
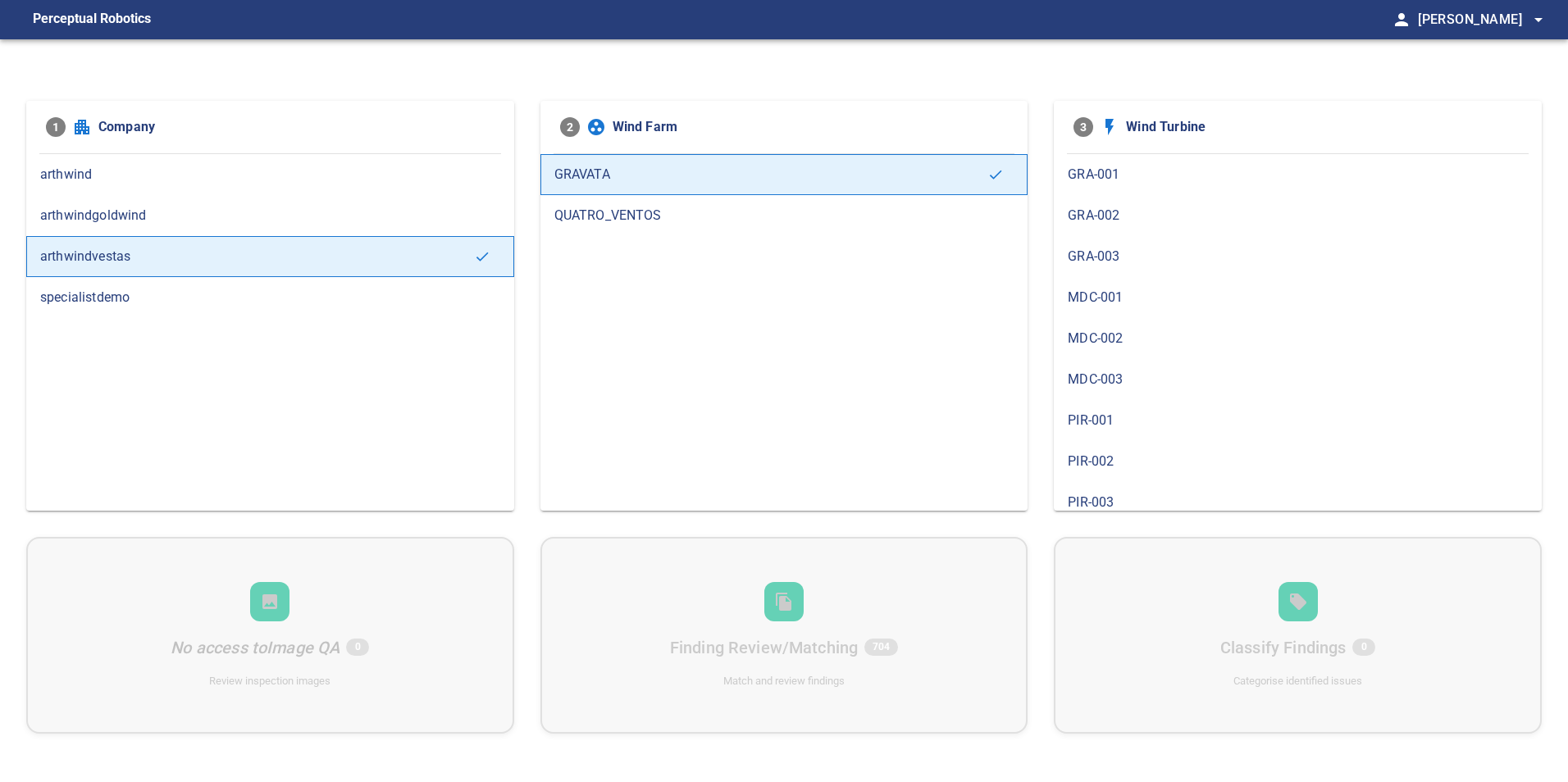
click at [1103, 299] on span "MDC-001" at bounding box center [1297, 297] width 460 height 19
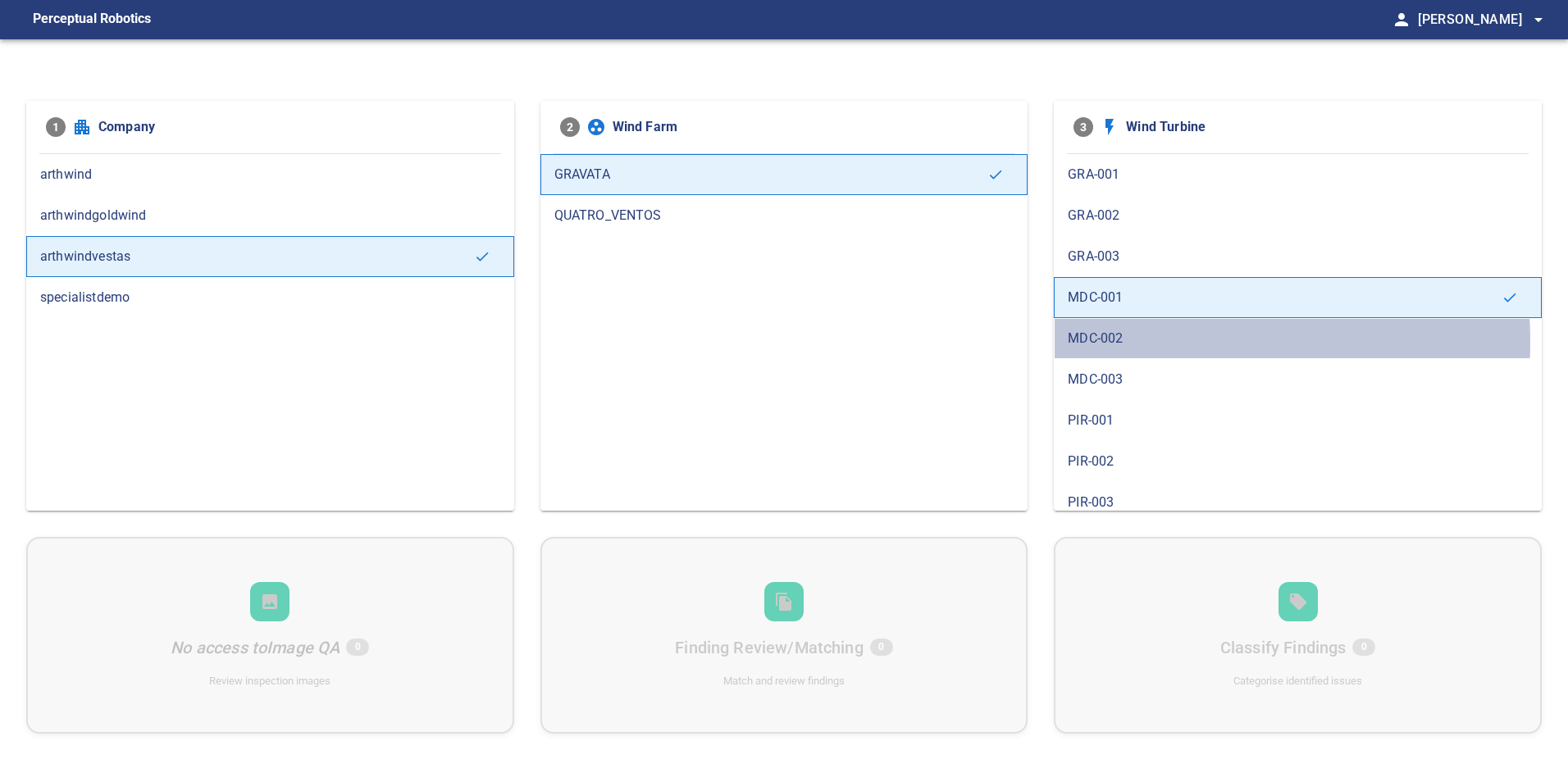
click at [1131, 342] on span "MDC-002" at bounding box center [1297, 338] width 460 height 19
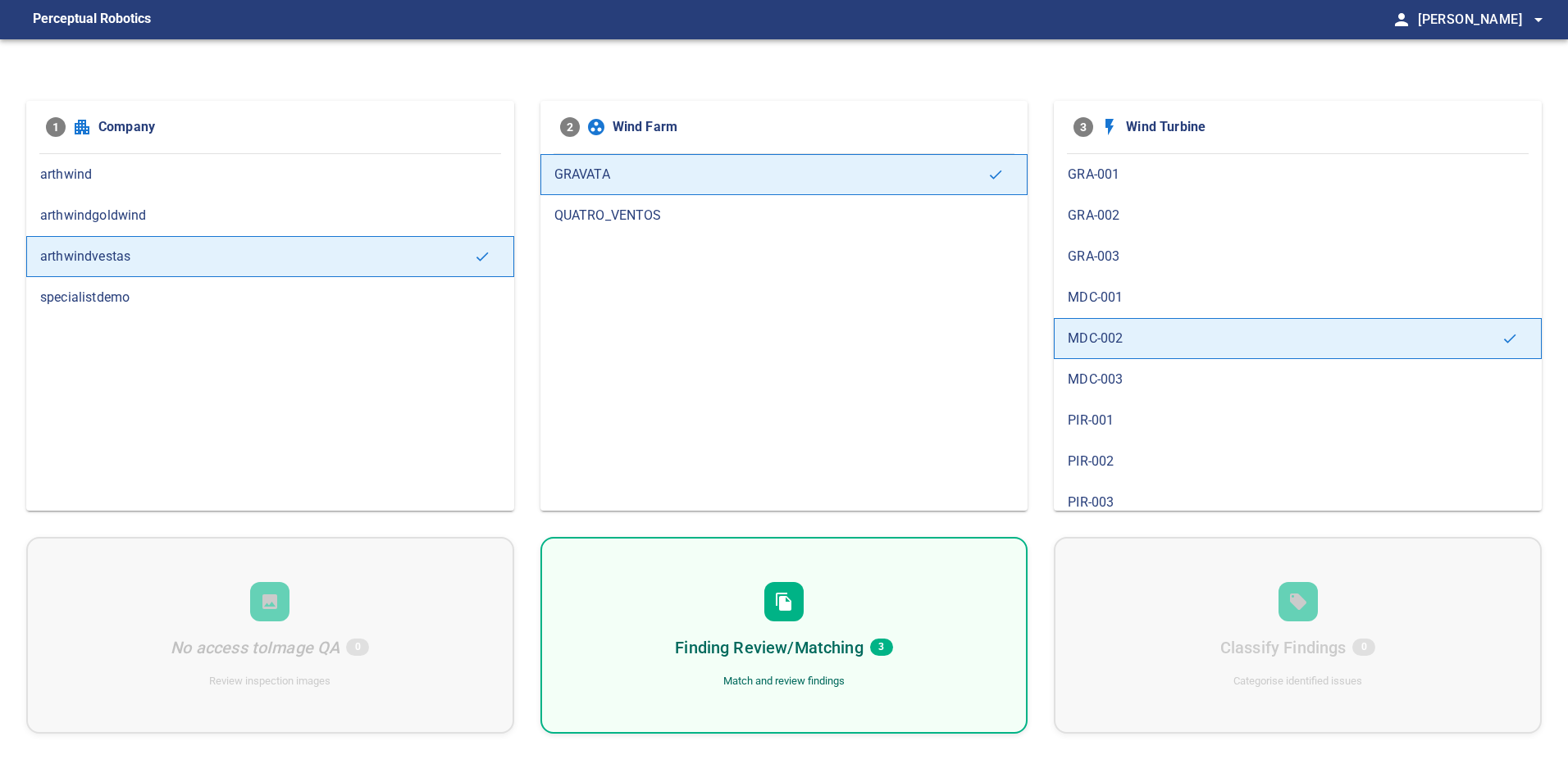
click at [1101, 378] on span "MDC-003" at bounding box center [1297, 379] width 460 height 19
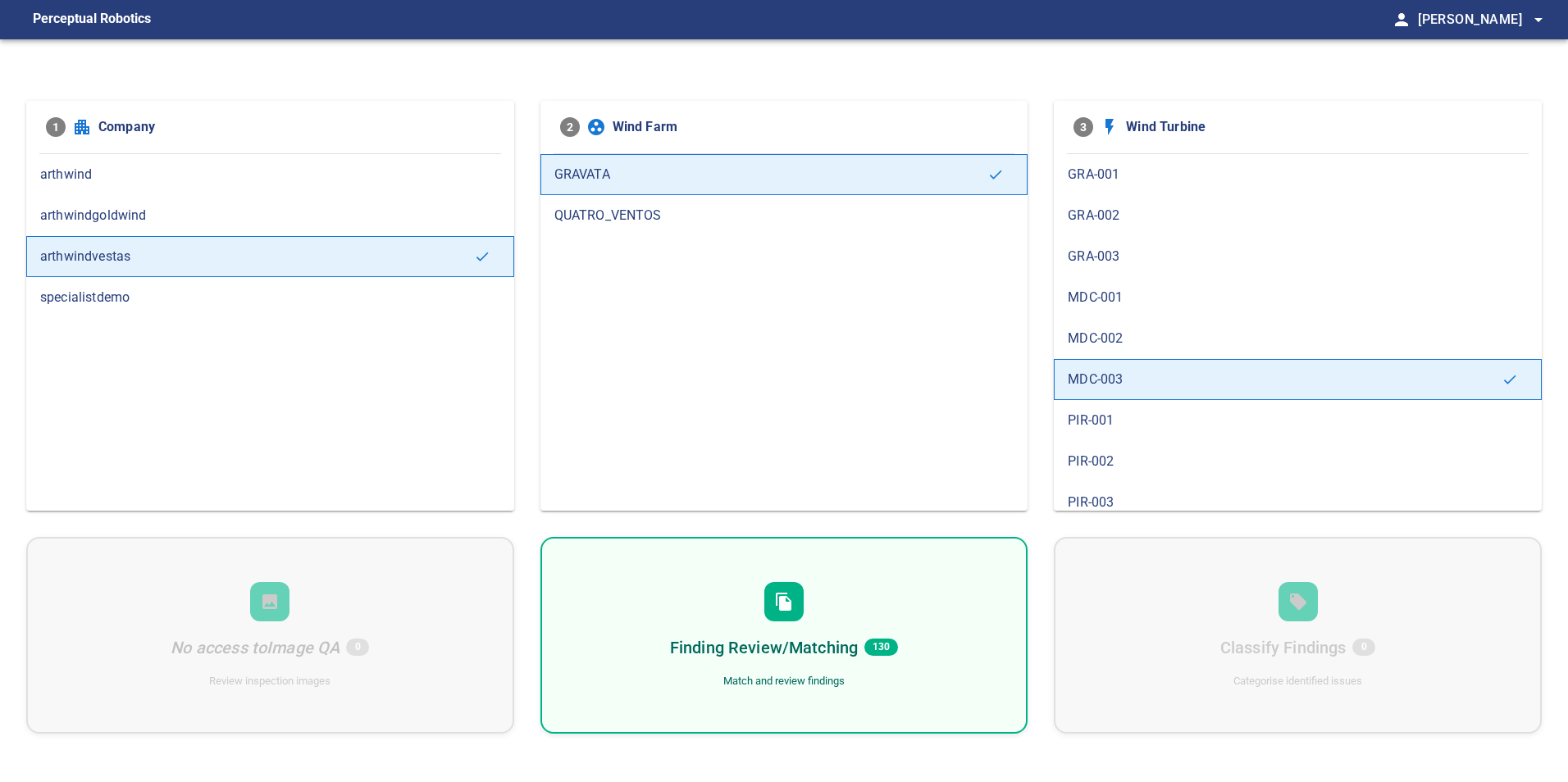
click at [887, 609] on div "Finding Review/Matching 130 Match and review findings" at bounding box center [784, 636] width 488 height 197
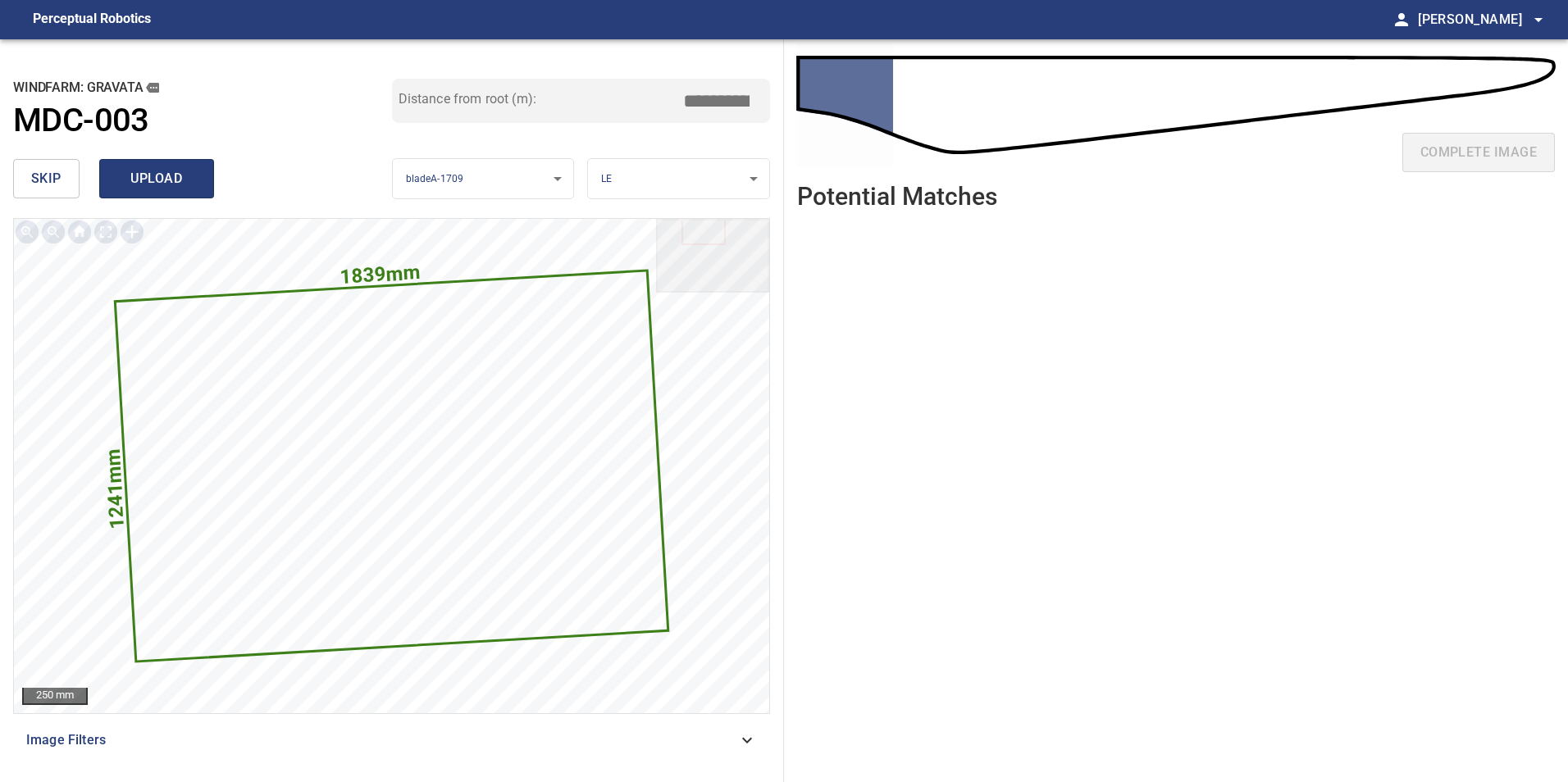
click at [161, 178] on span "upload" at bounding box center [156, 178] width 79 height 23
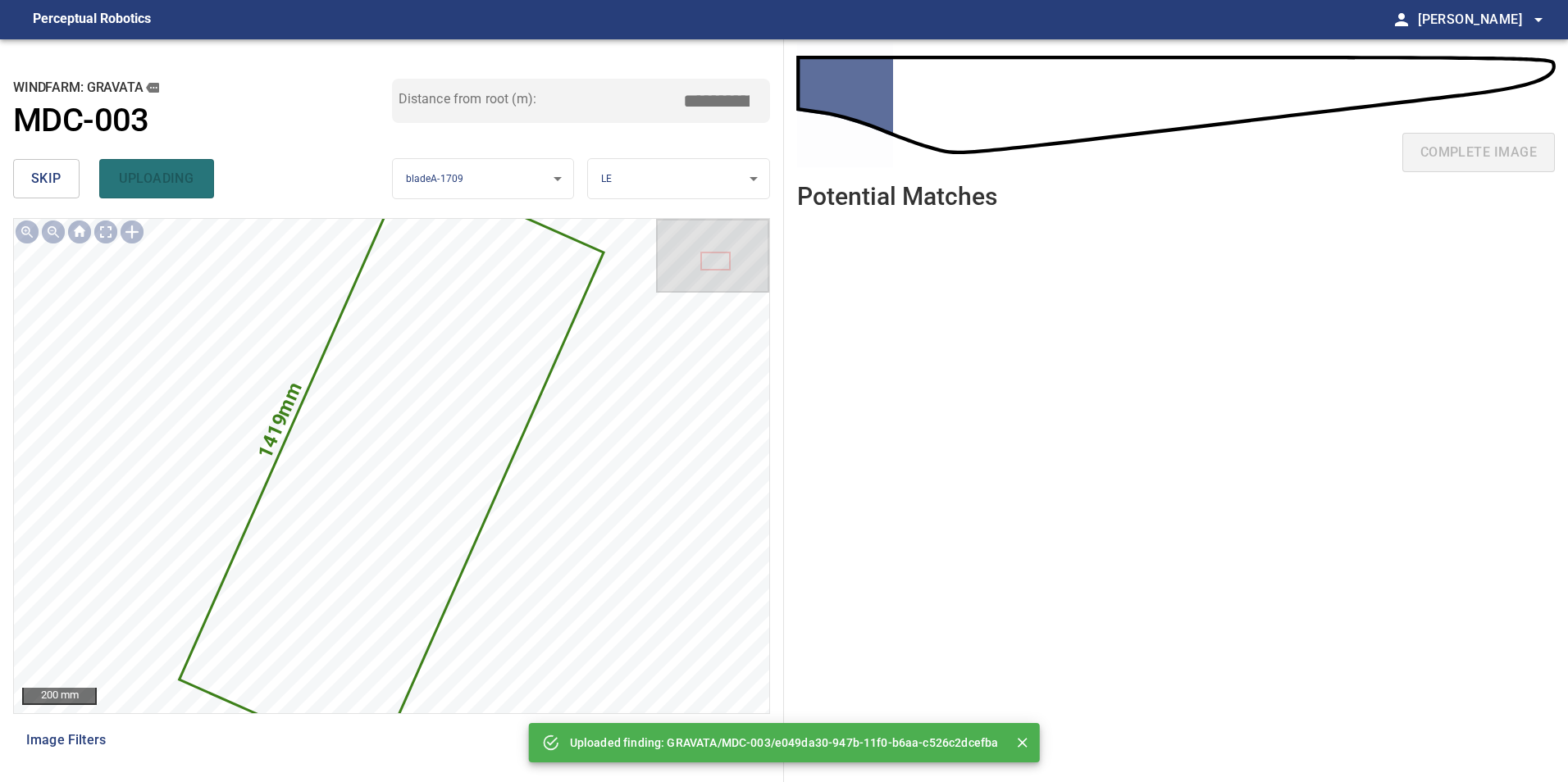
click at [40, 182] on span "skip" at bounding box center [46, 178] width 30 height 23
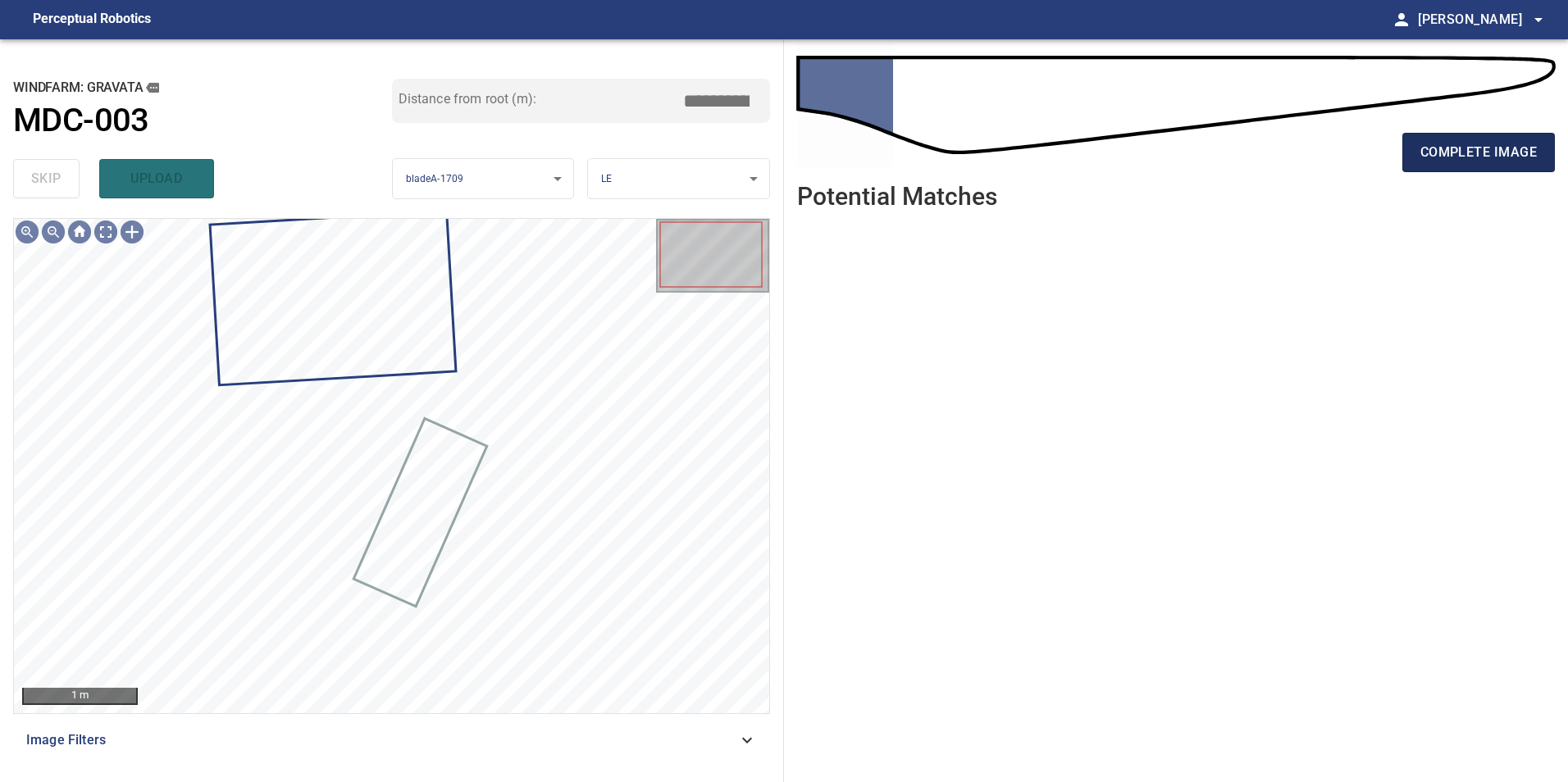
click at [1487, 149] on span "complete image" at bounding box center [1478, 152] width 116 height 23
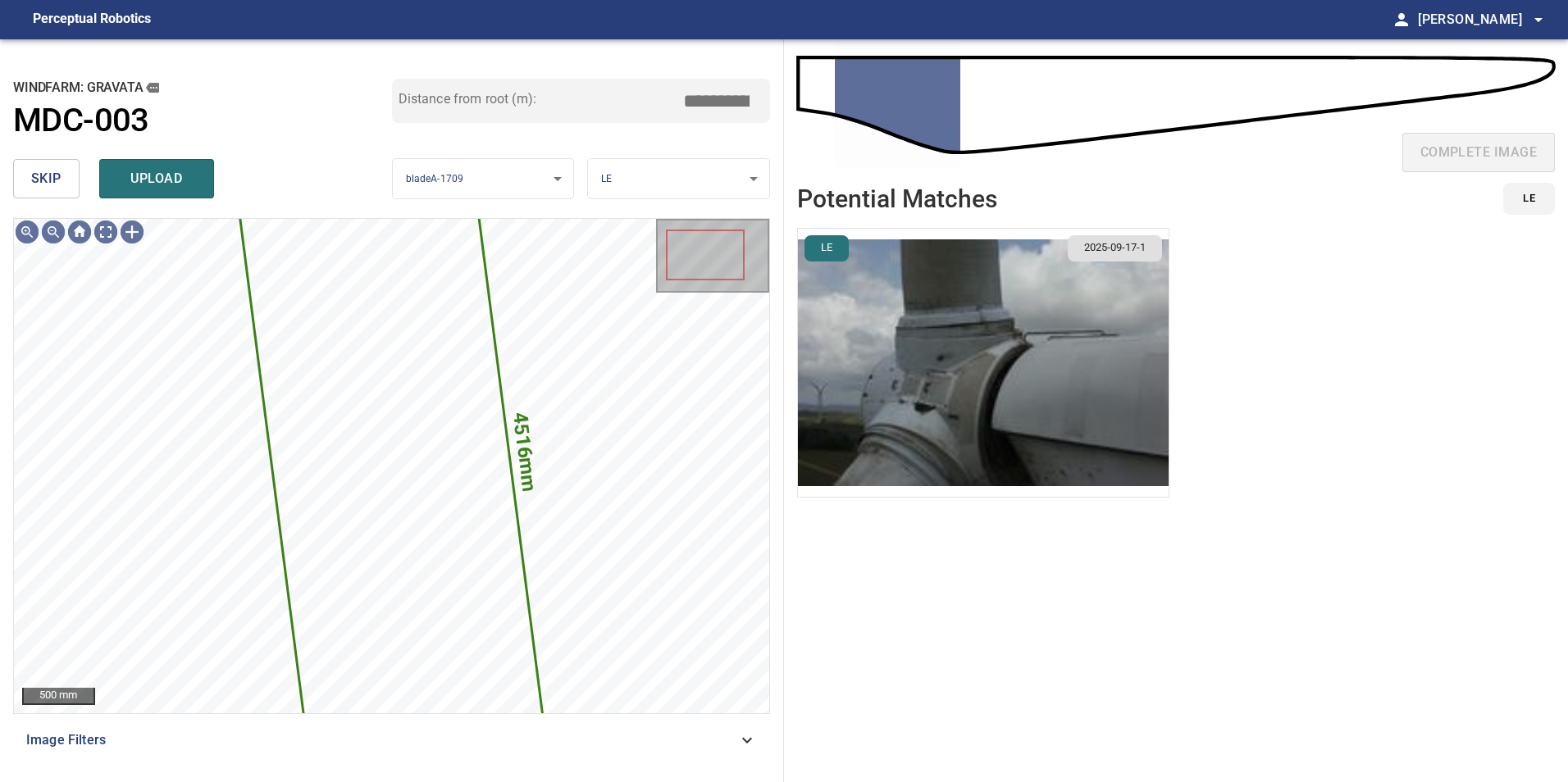
click at [41, 172] on span "skip" at bounding box center [46, 178] width 30 height 23
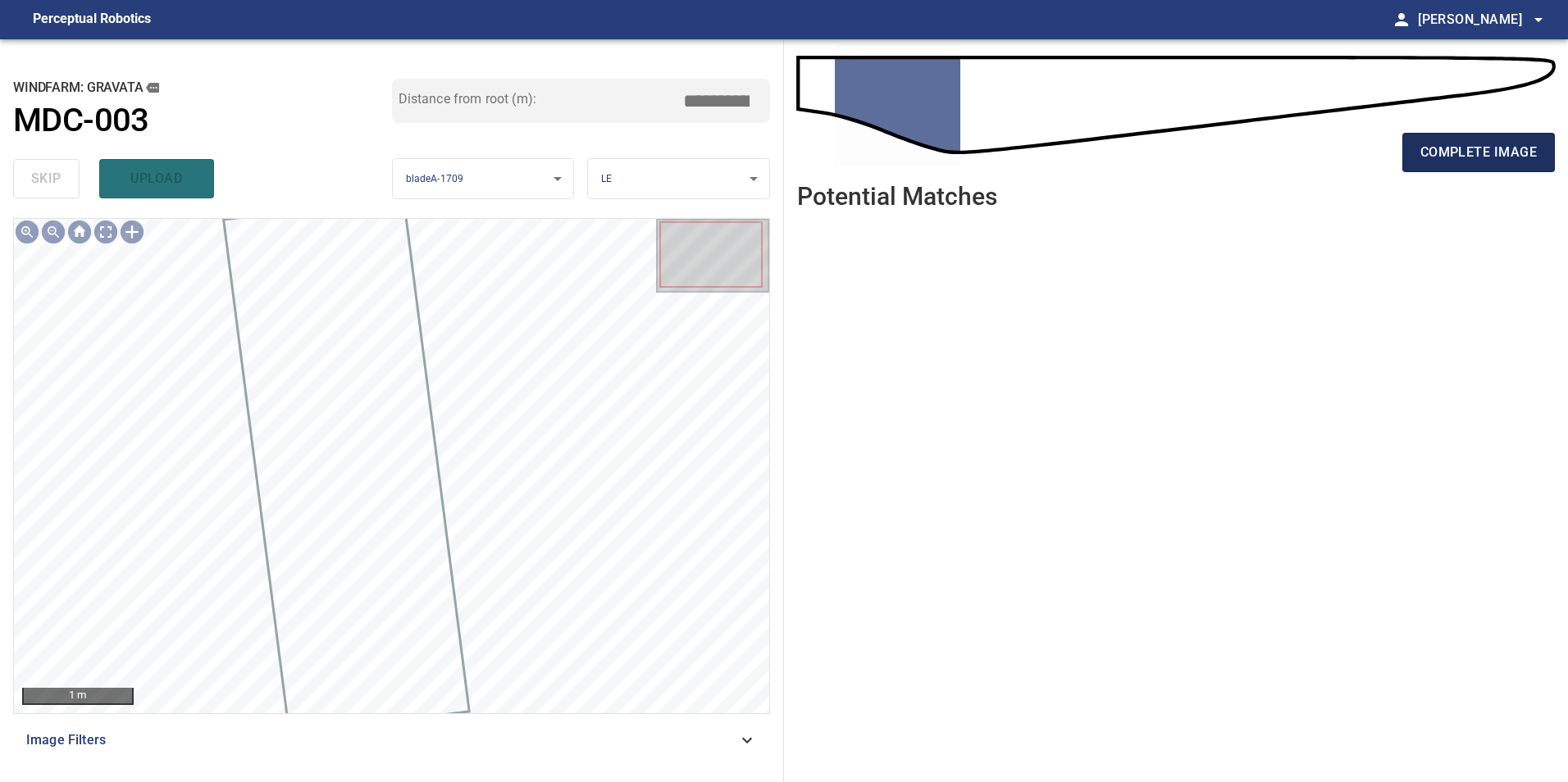
click at [1489, 142] on span "complete image" at bounding box center [1478, 152] width 116 height 23
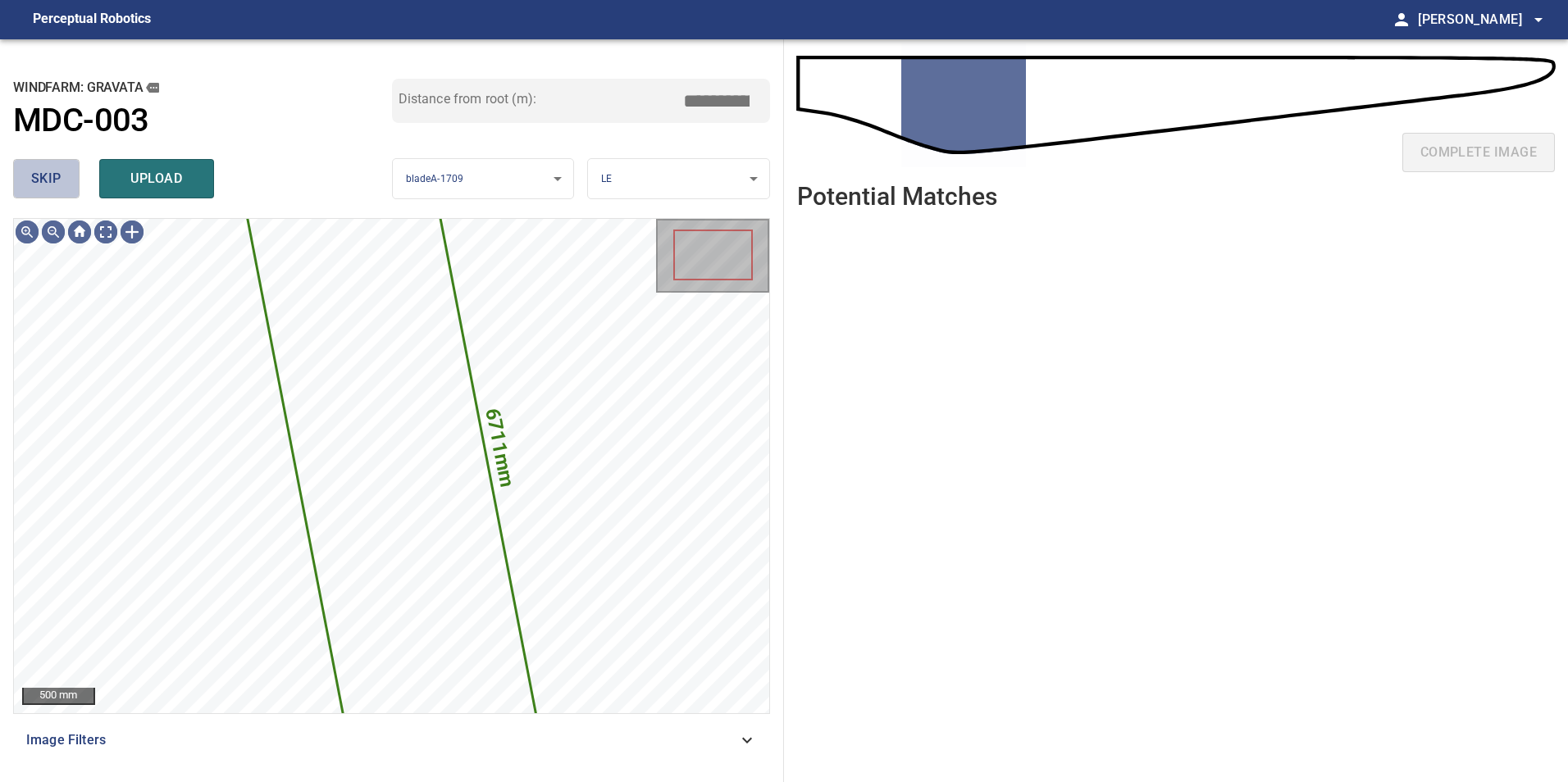
drag, startPoint x: 67, startPoint y: 186, endPoint x: 424, endPoint y: 189, distance: 357.0
click at [66, 186] on button "skip" at bounding box center [46, 178] width 66 height 40
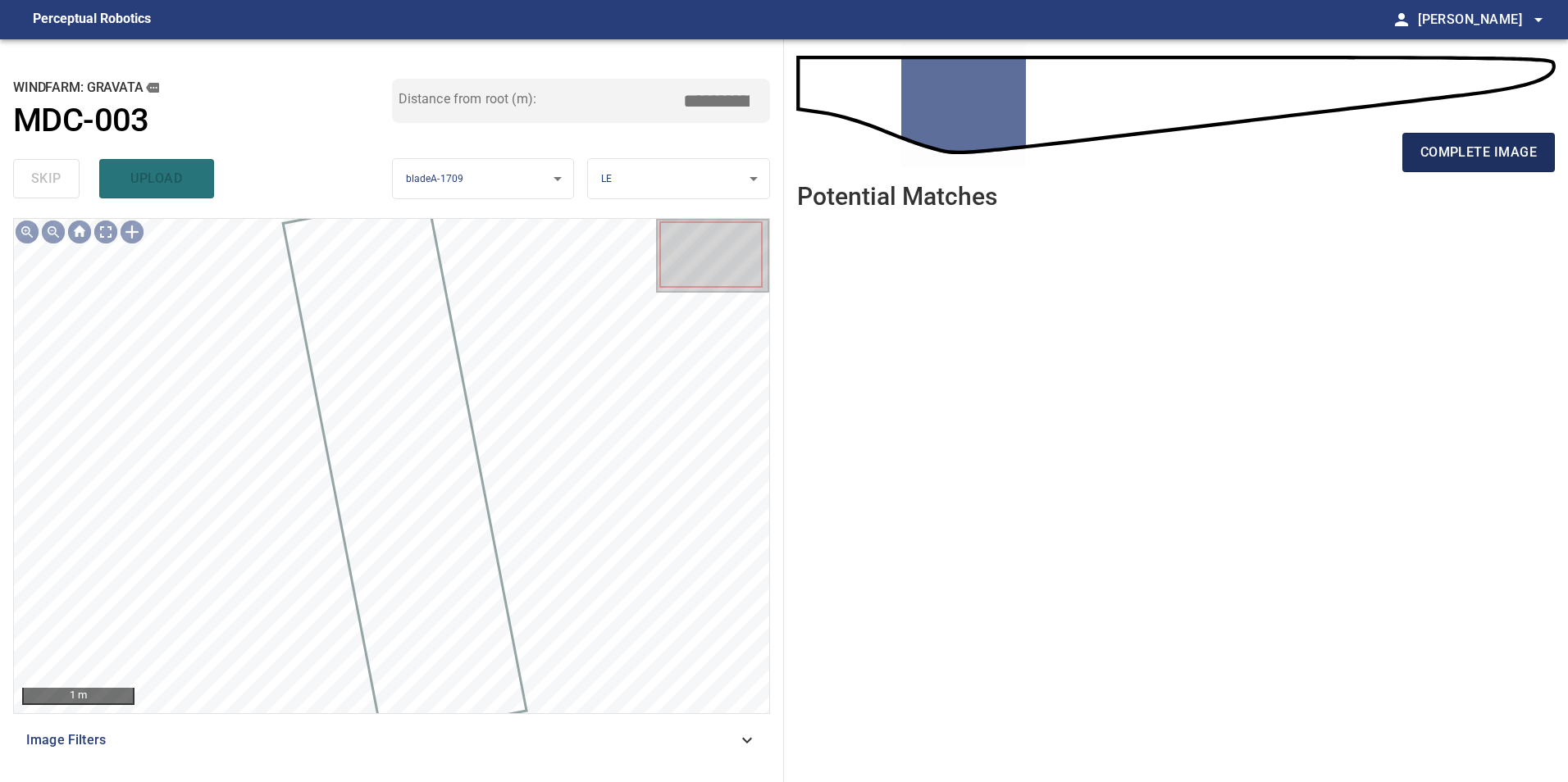
click at [1475, 142] on span "complete image" at bounding box center [1478, 152] width 116 height 23
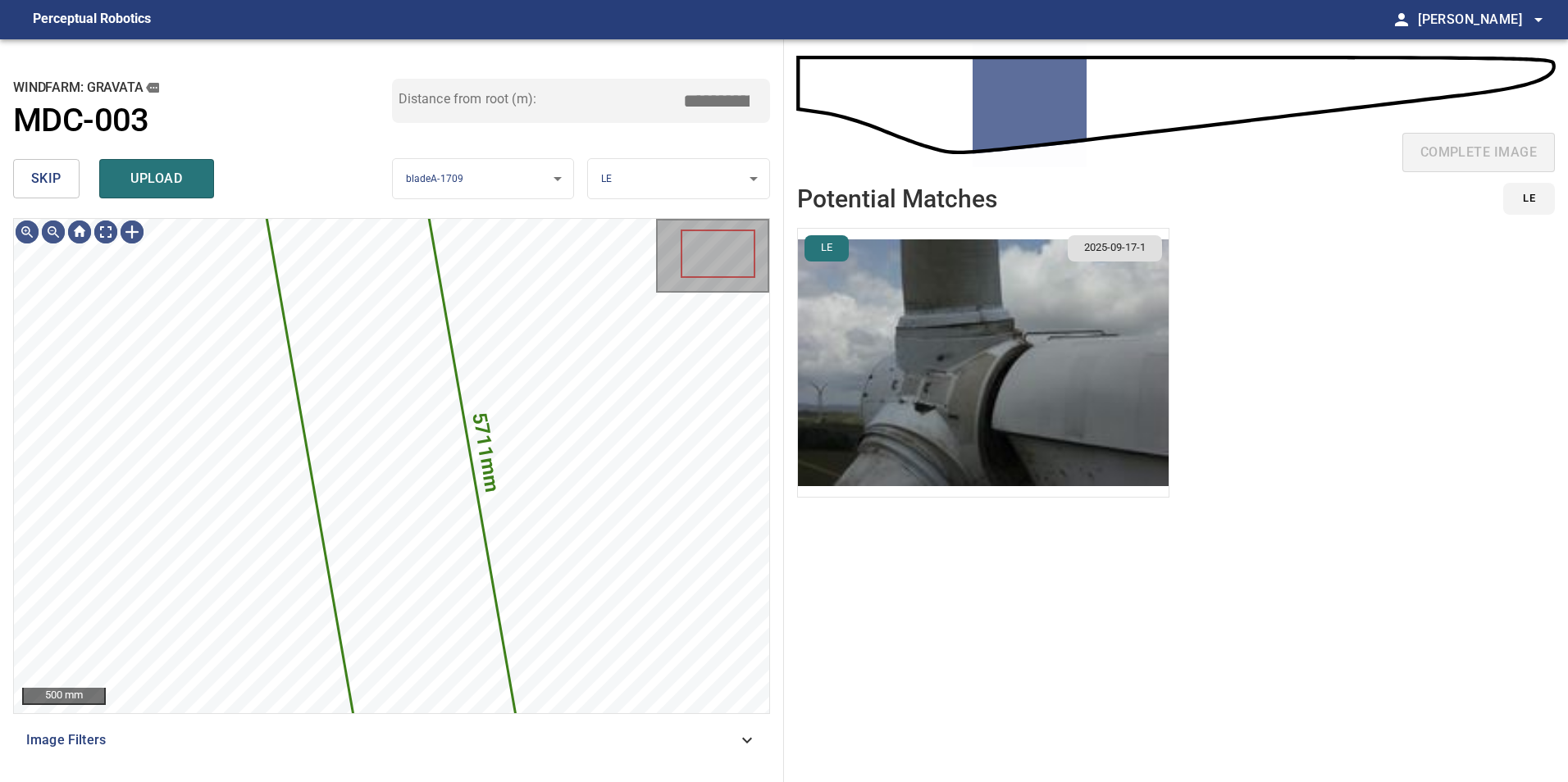
click at [48, 182] on span "skip" at bounding box center [46, 178] width 30 height 23
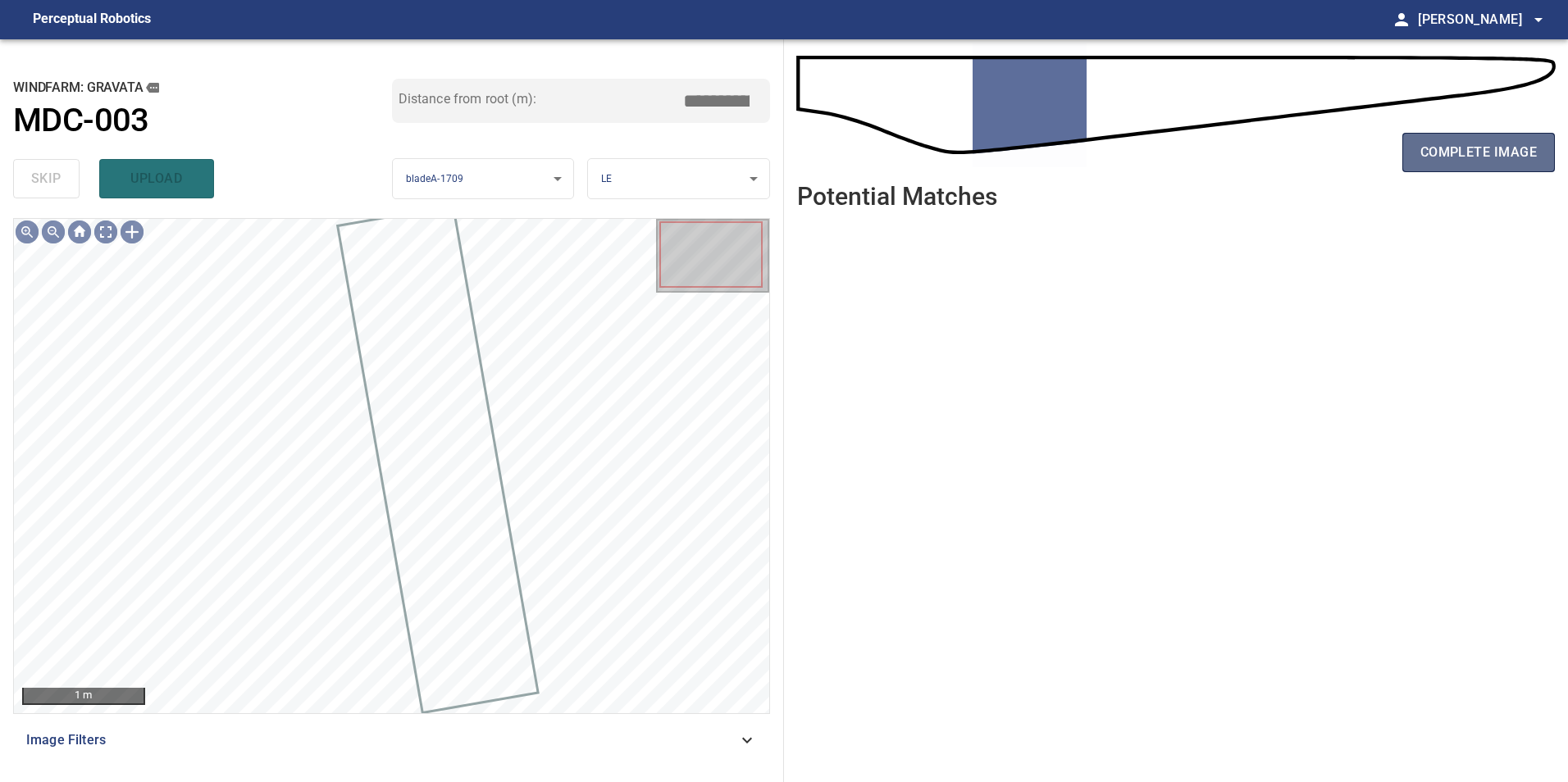
click at [1452, 163] on span "complete image" at bounding box center [1478, 152] width 116 height 23
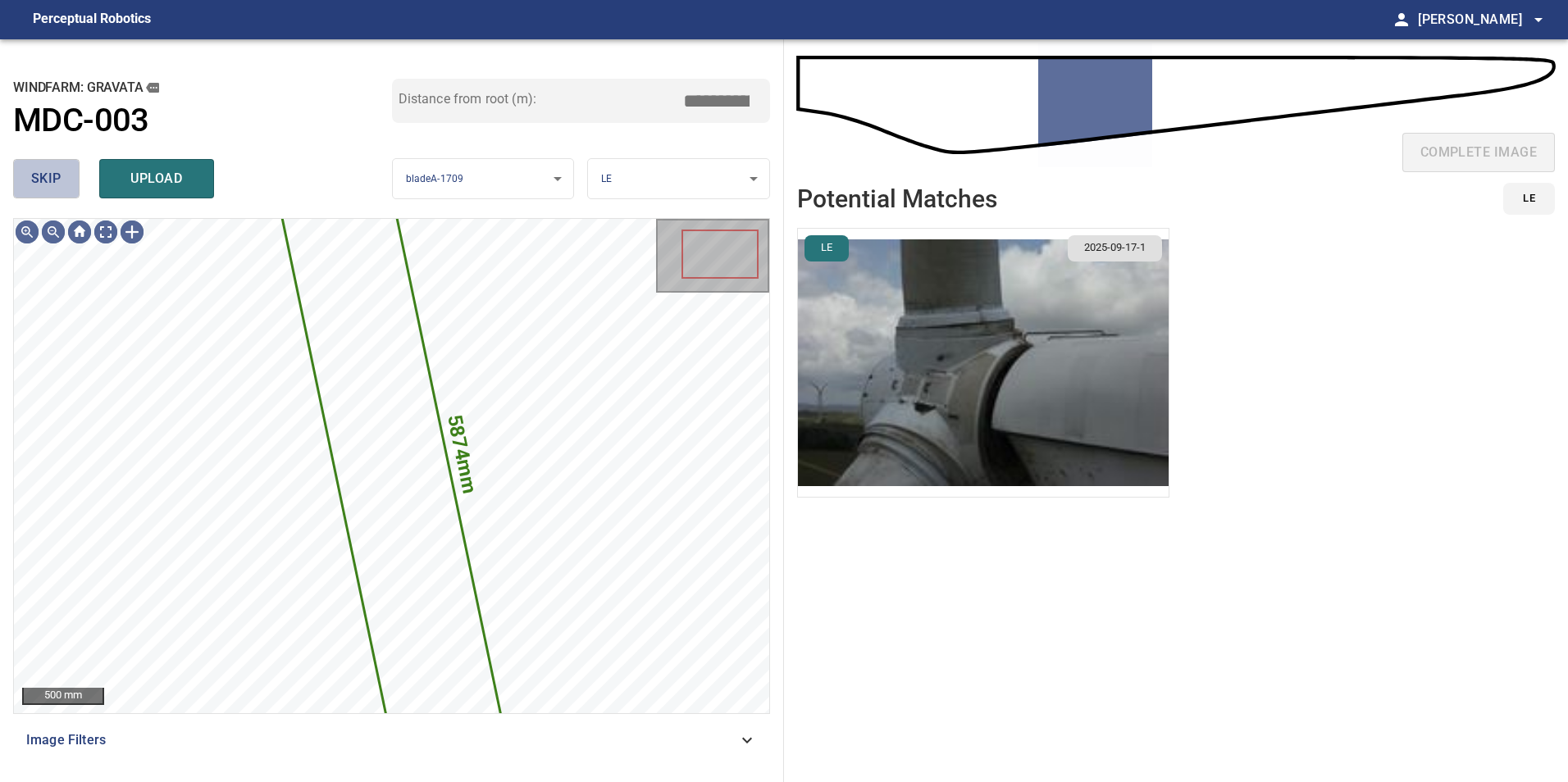
click at [27, 167] on button "skip" at bounding box center [46, 178] width 66 height 40
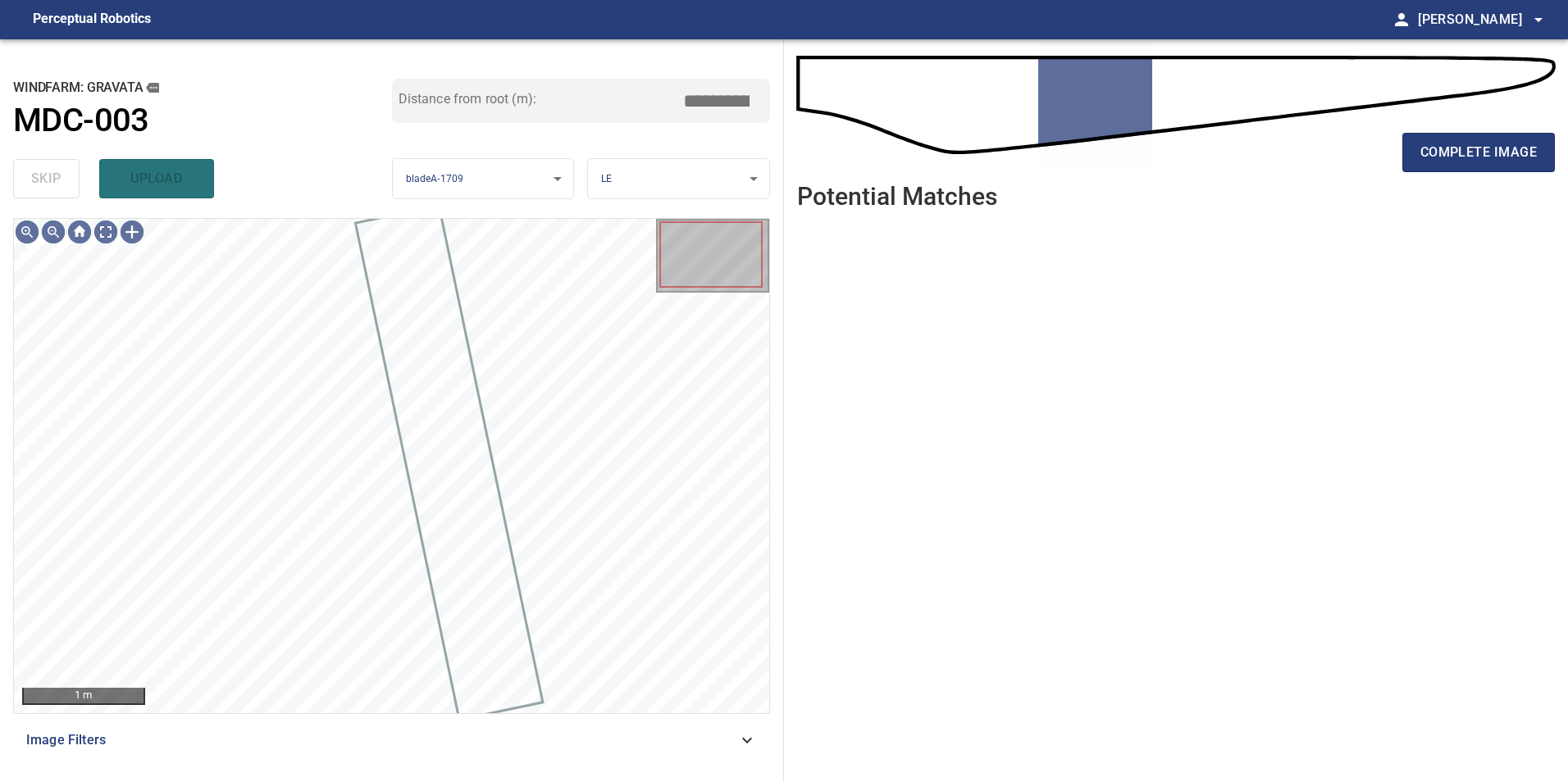
click at [1466, 173] on div "complete image" at bounding box center [1175, 159] width 758 height 66
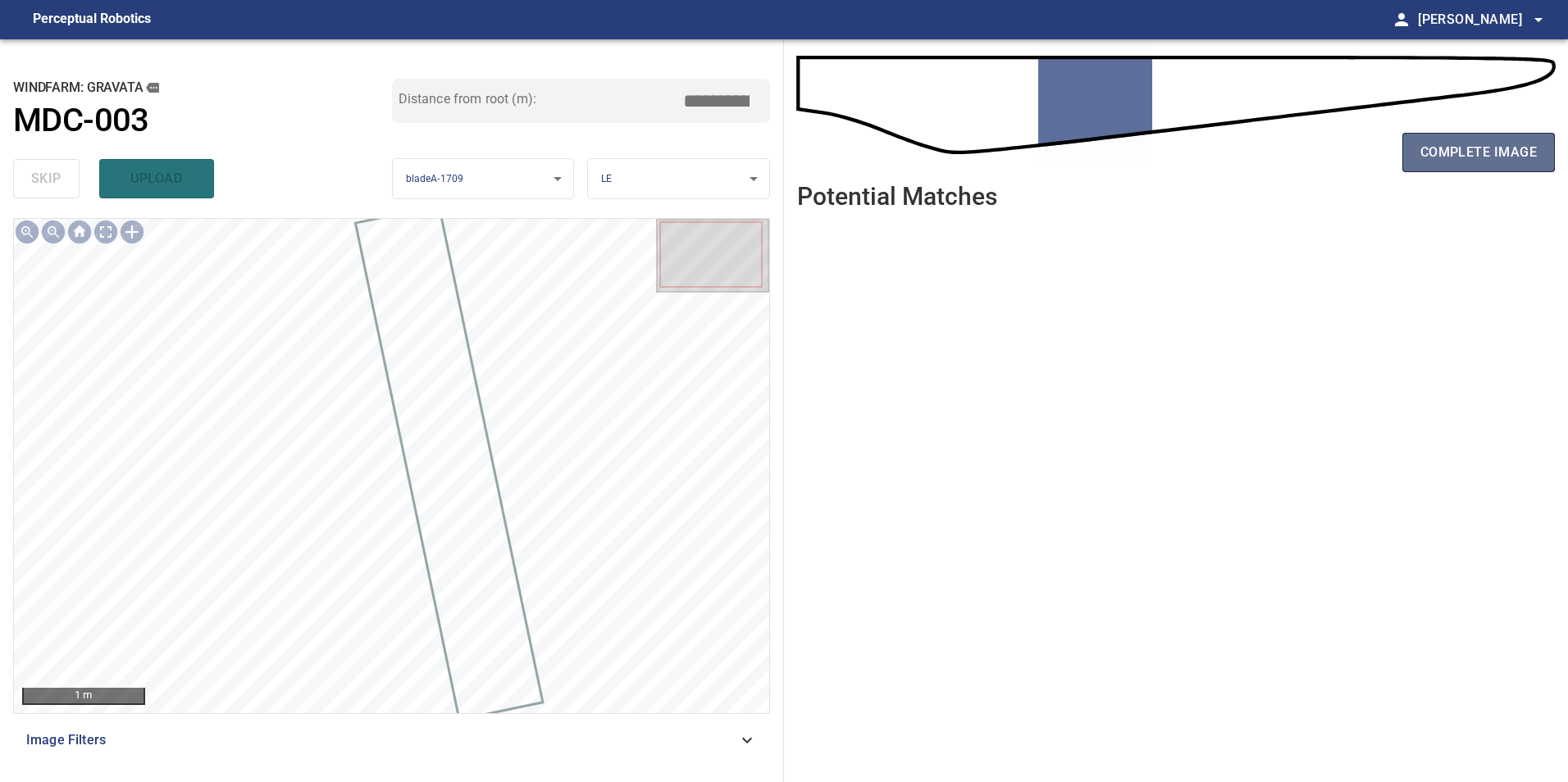
click at [1463, 156] on span "complete image" at bounding box center [1478, 152] width 116 height 23
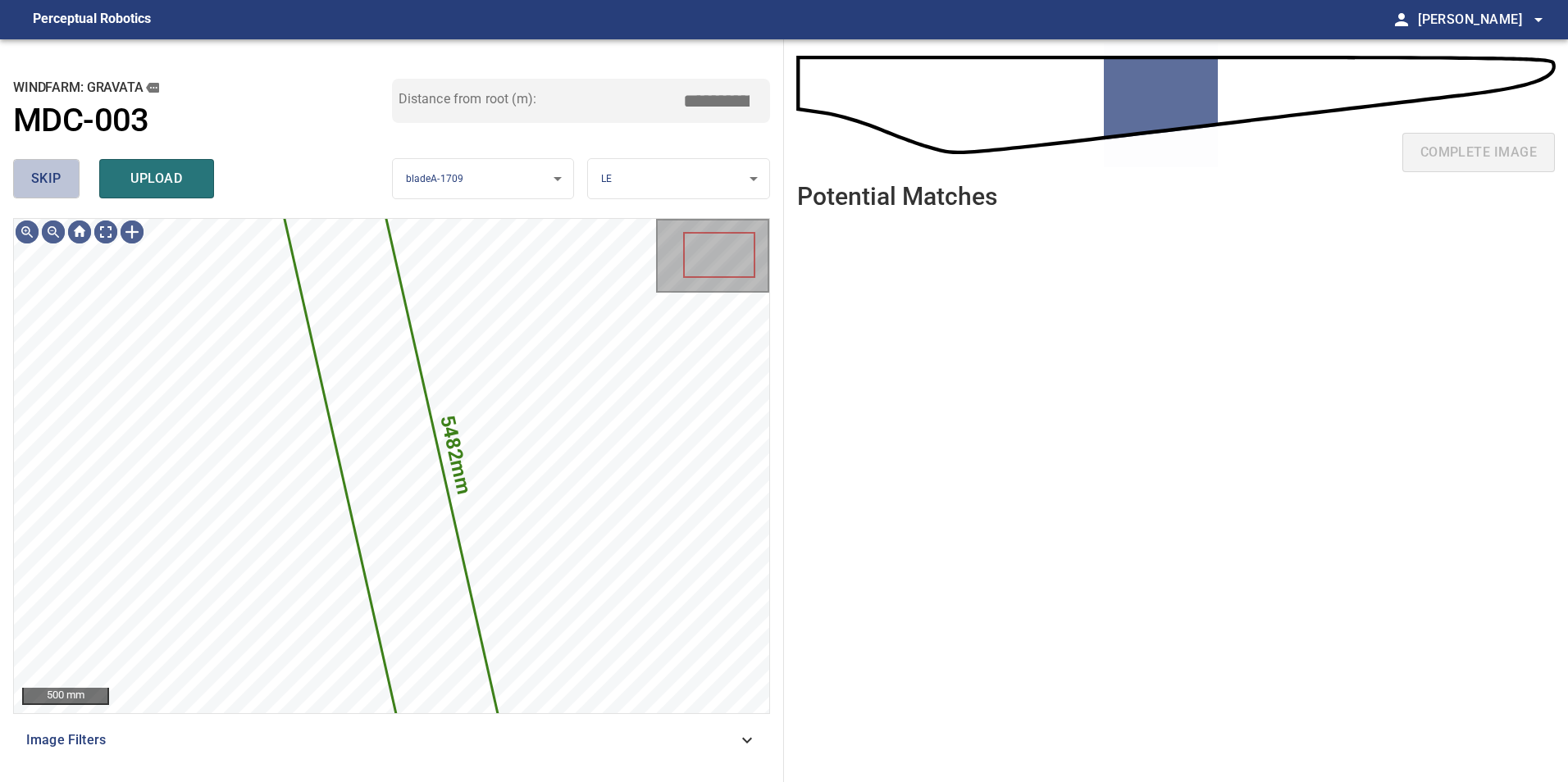
click at [52, 177] on span "skip" at bounding box center [46, 178] width 30 height 23
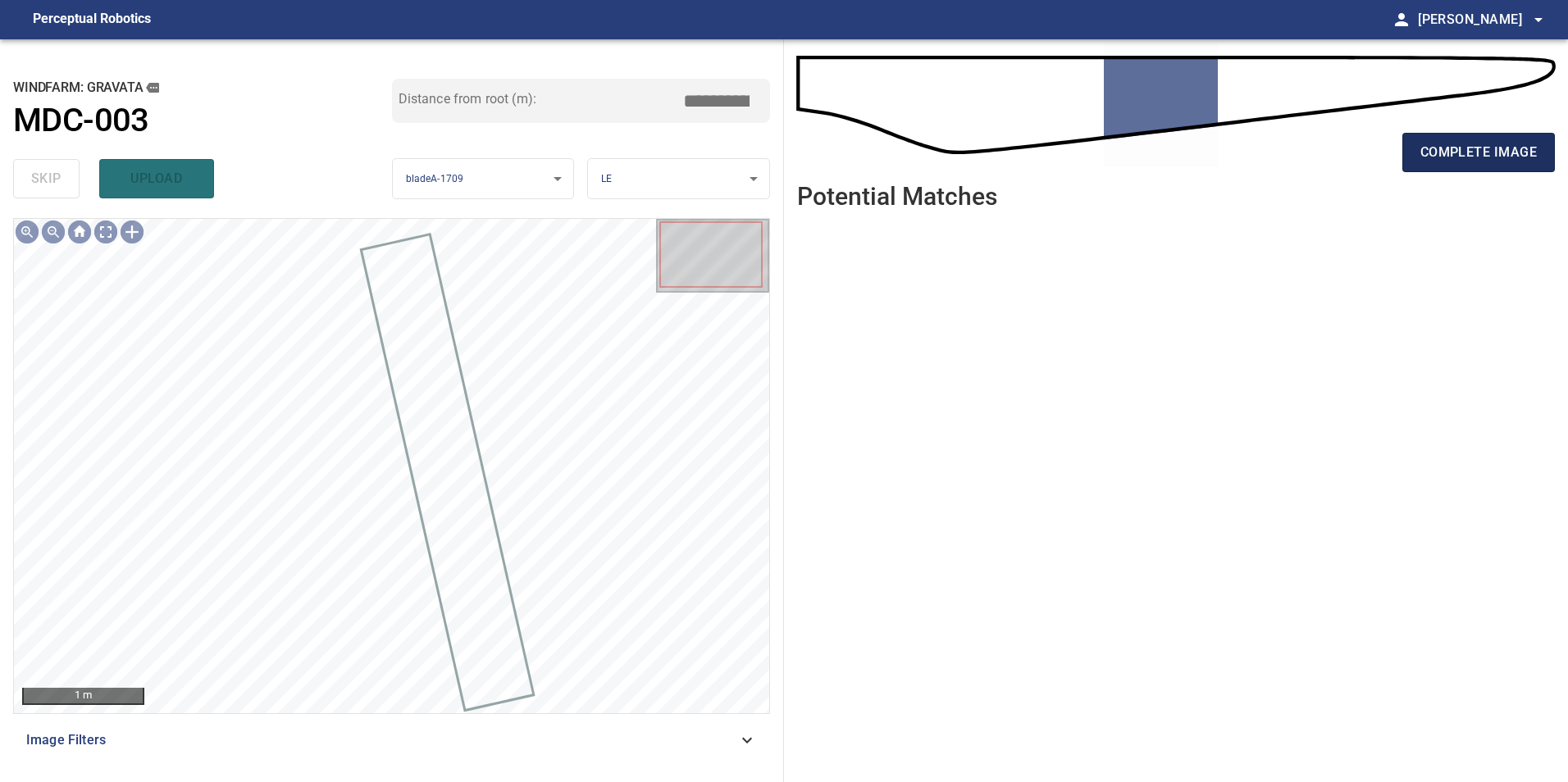
click at [1471, 145] on span "complete image" at bounding box center [1478, 152] width 116 height 23
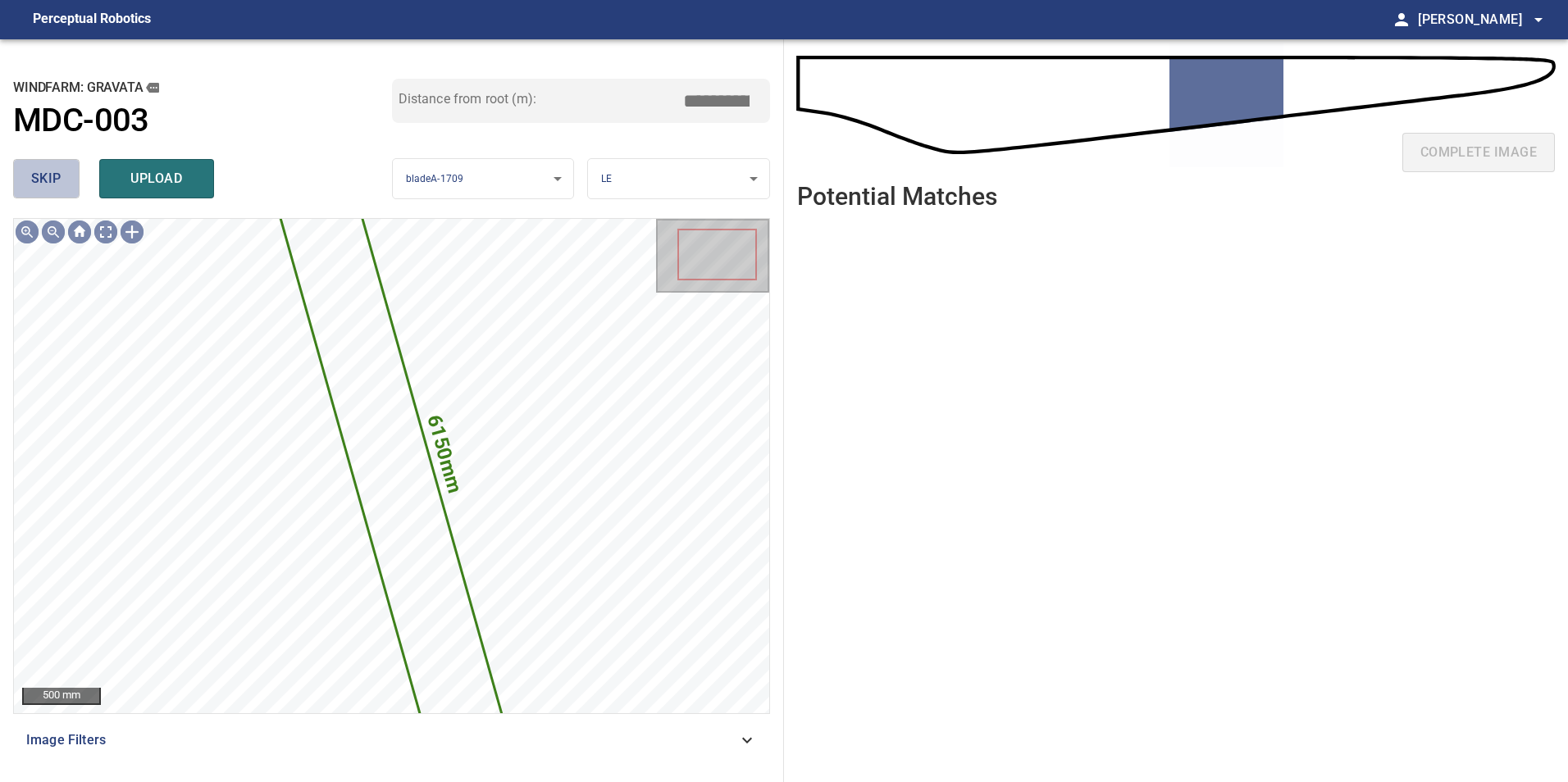
click at [31, 178] on span "skip" at bounding box center [46, 178] width 30 height 23
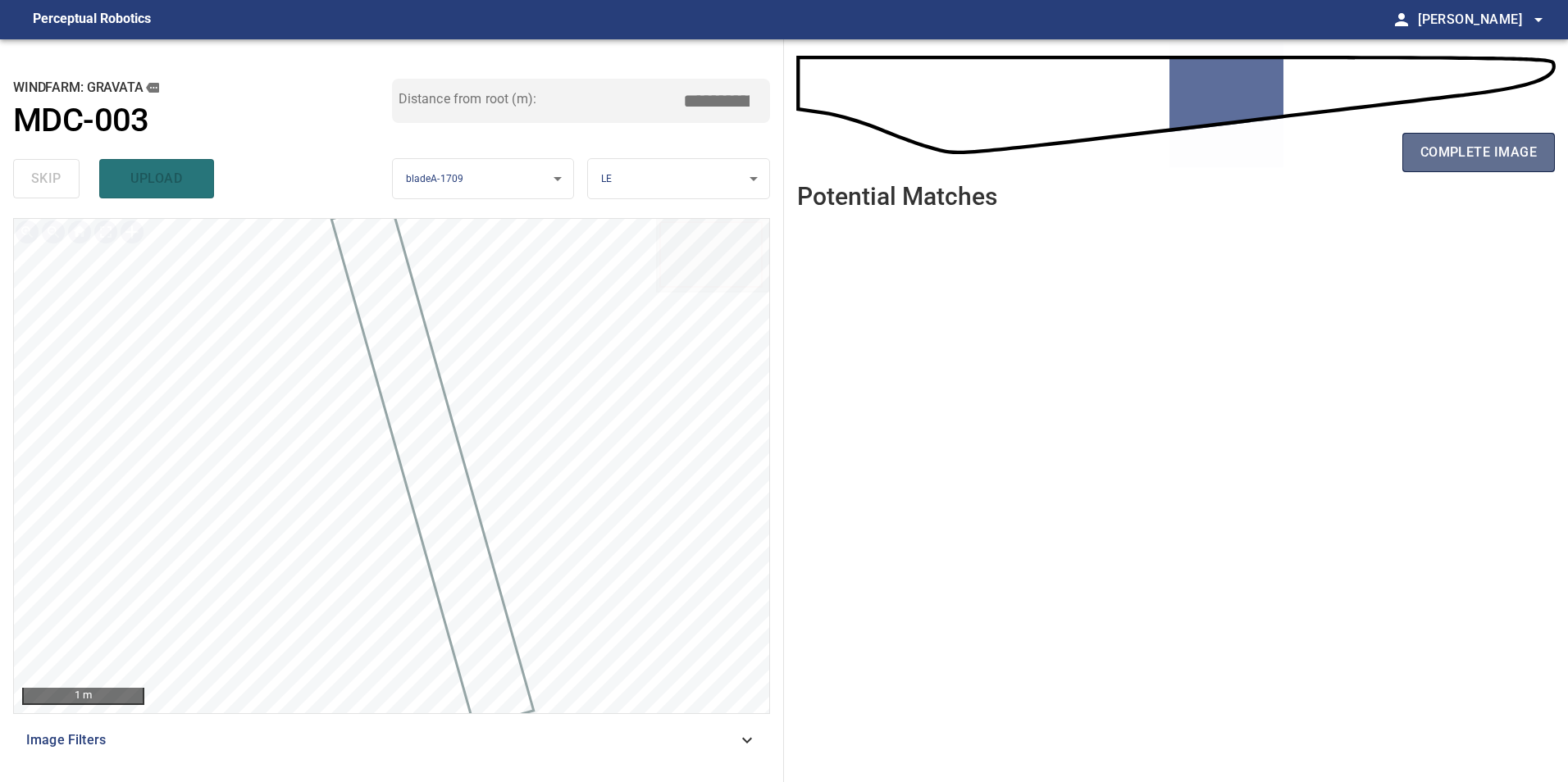
click at [1449, 155] on span "complete image" at bounding box center [1478, 152] width 116 height 23
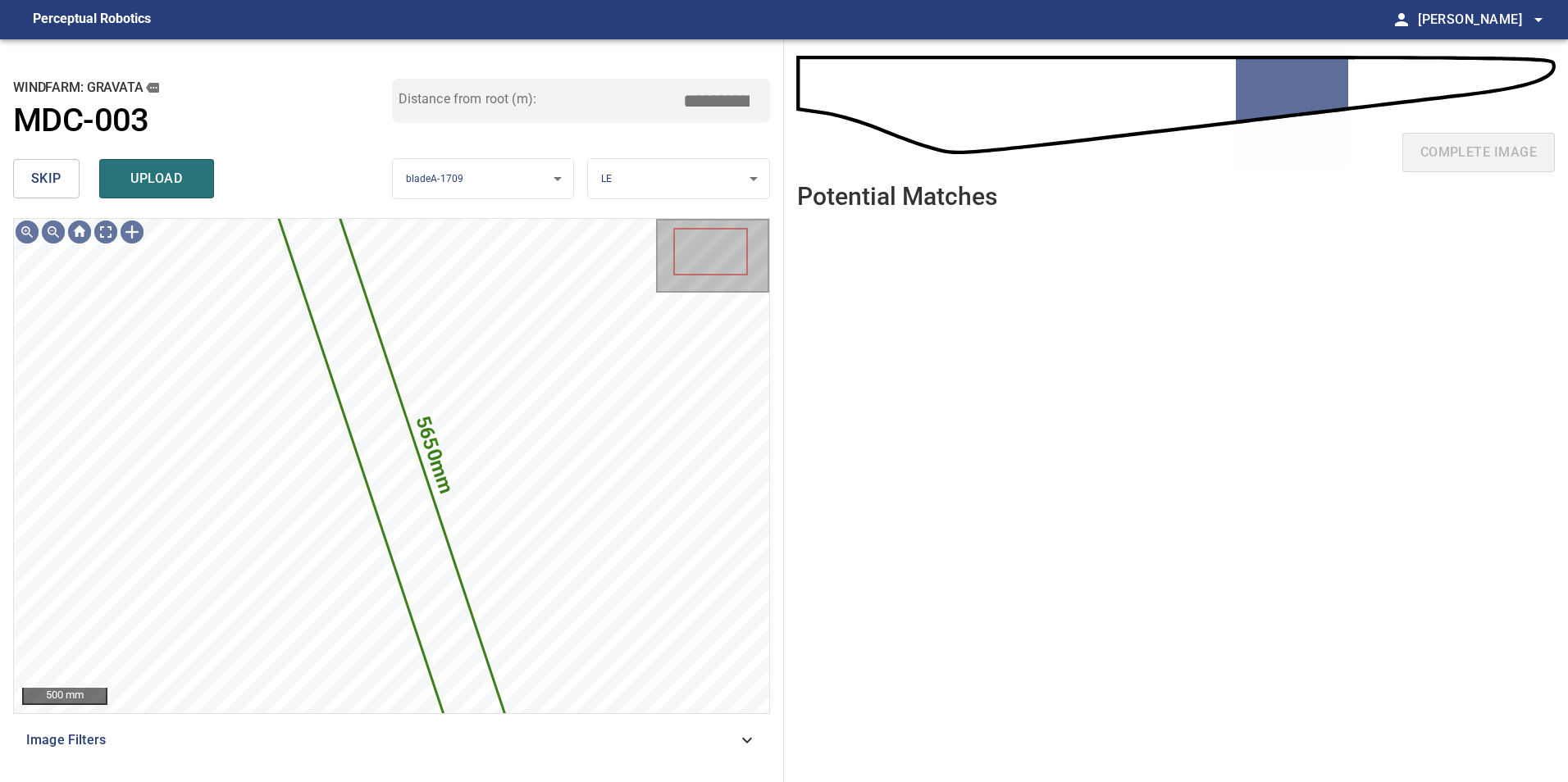
click at [56, 169] on span "skip" at bounding box center [46, 178] width 30 height 23
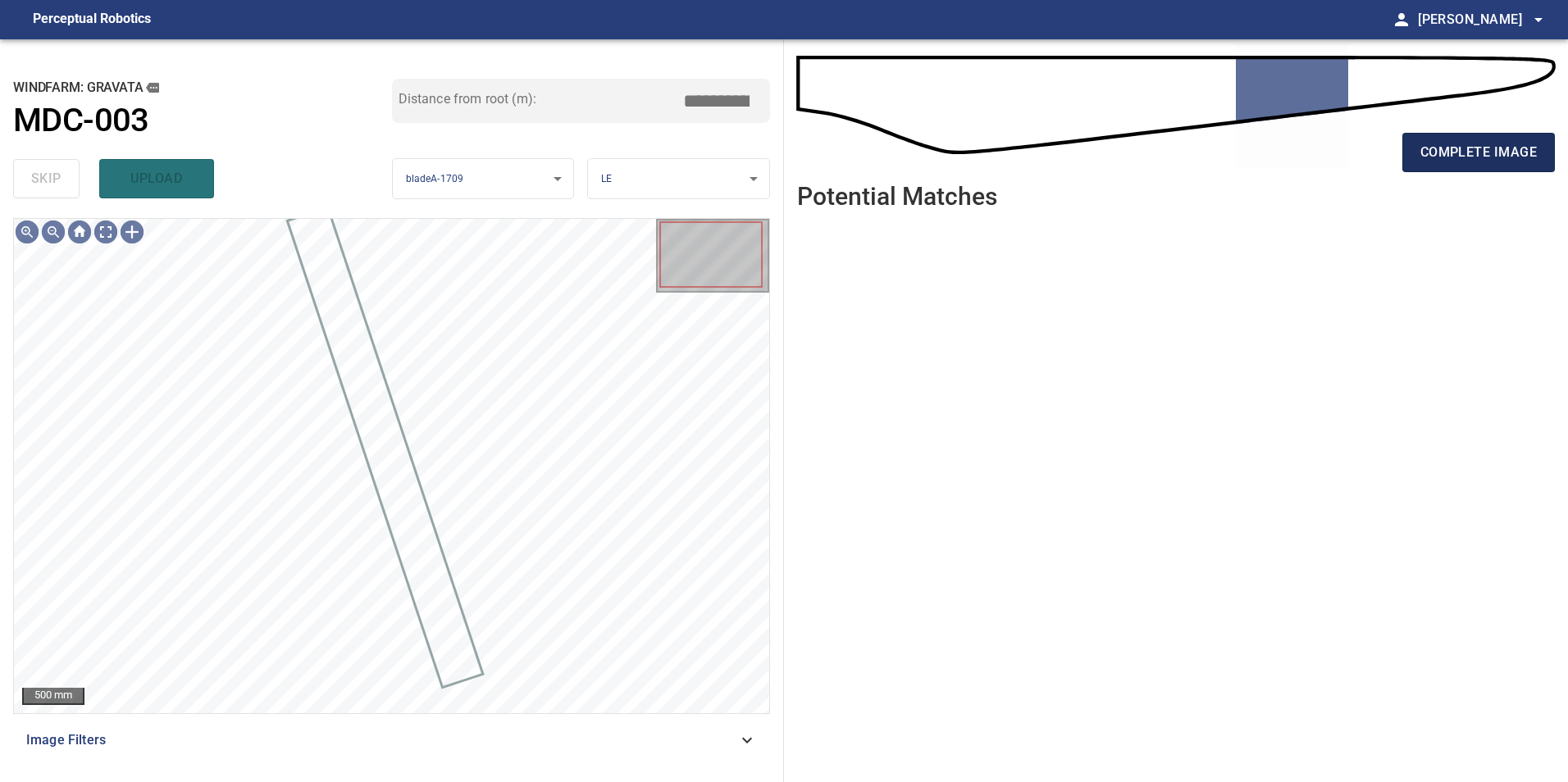
click at [1495, 151] on span "complete image" at bounding box center [1478, 152] width 116 height 23
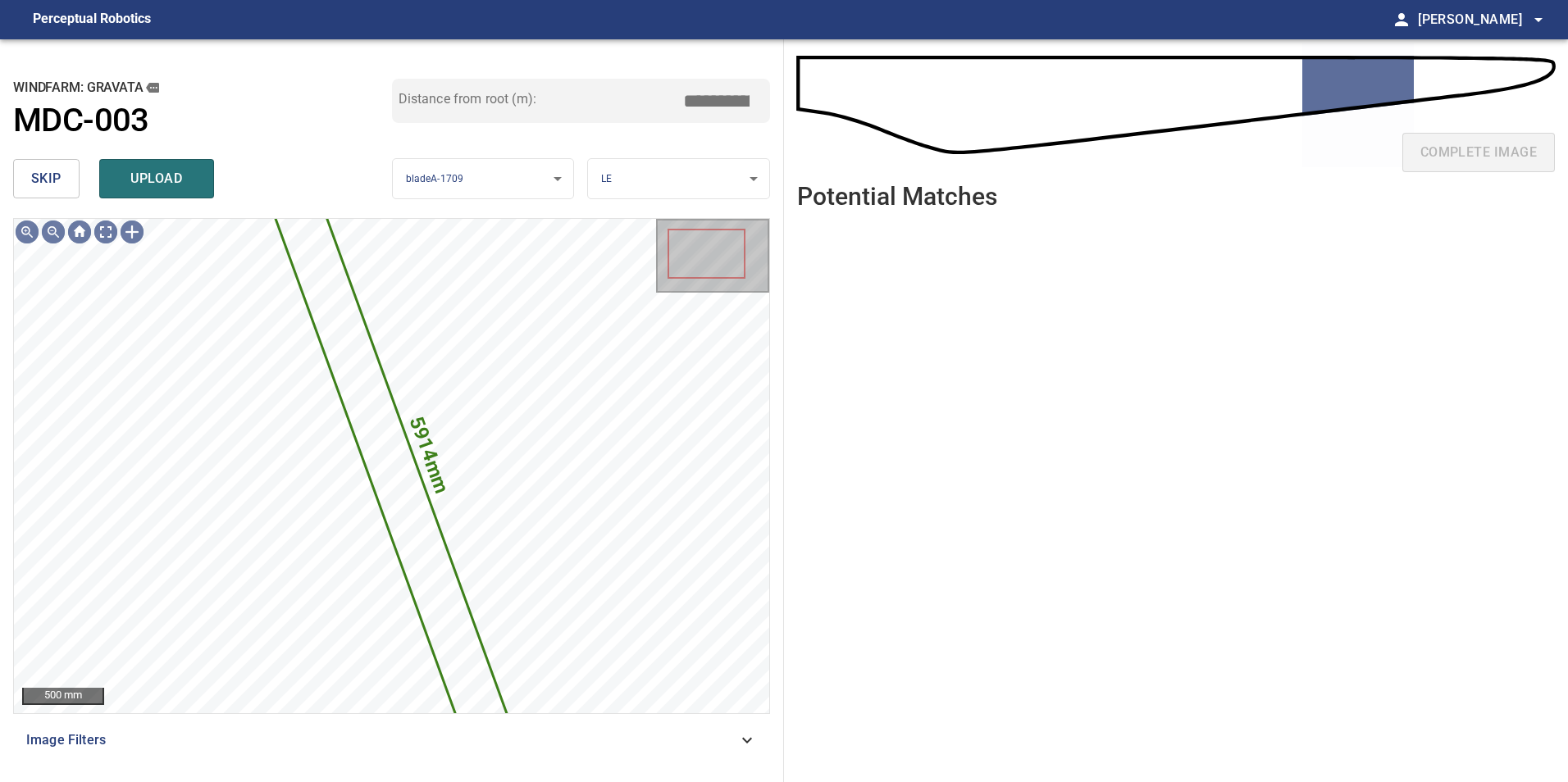
click at [41, 172] on span "skip" at bounding box center [46, 178] width 30 height 23
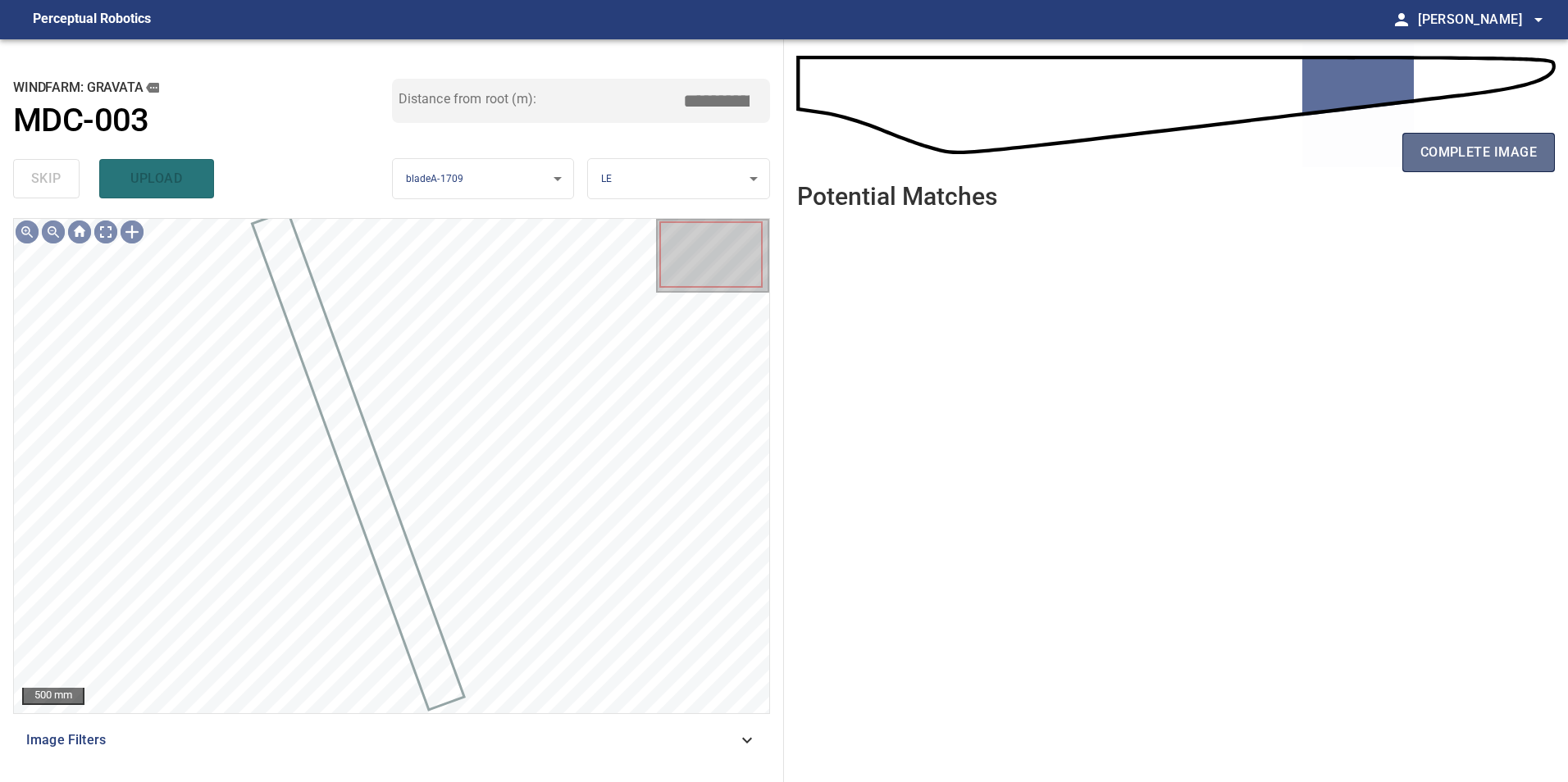
click at [1469, 133] on button "complete image" at bounding box center [1478, 152] width 152 height 40
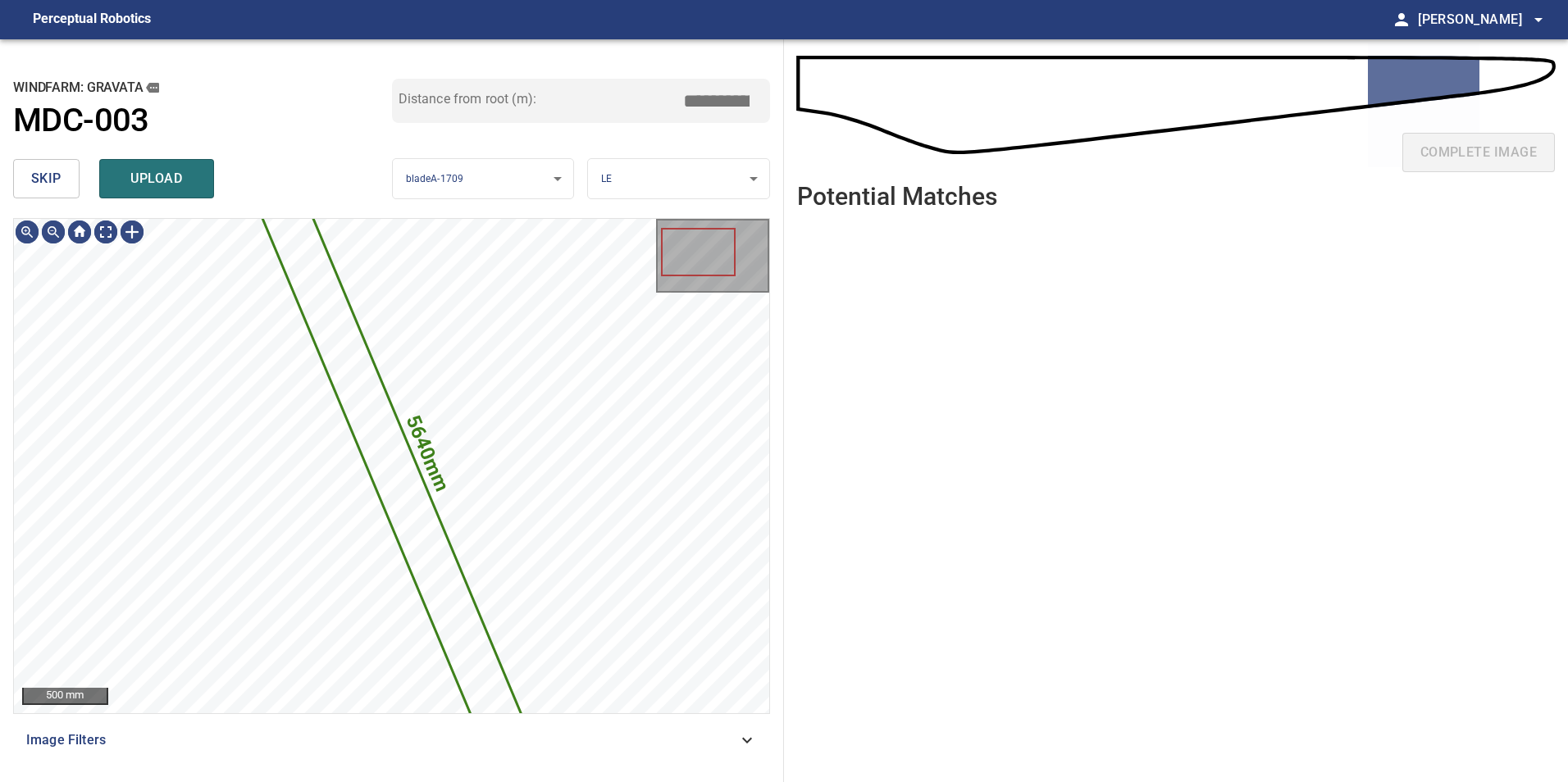
click at [32, 182] on span "skip" at bounding box center [46, 178] width 30 height 23
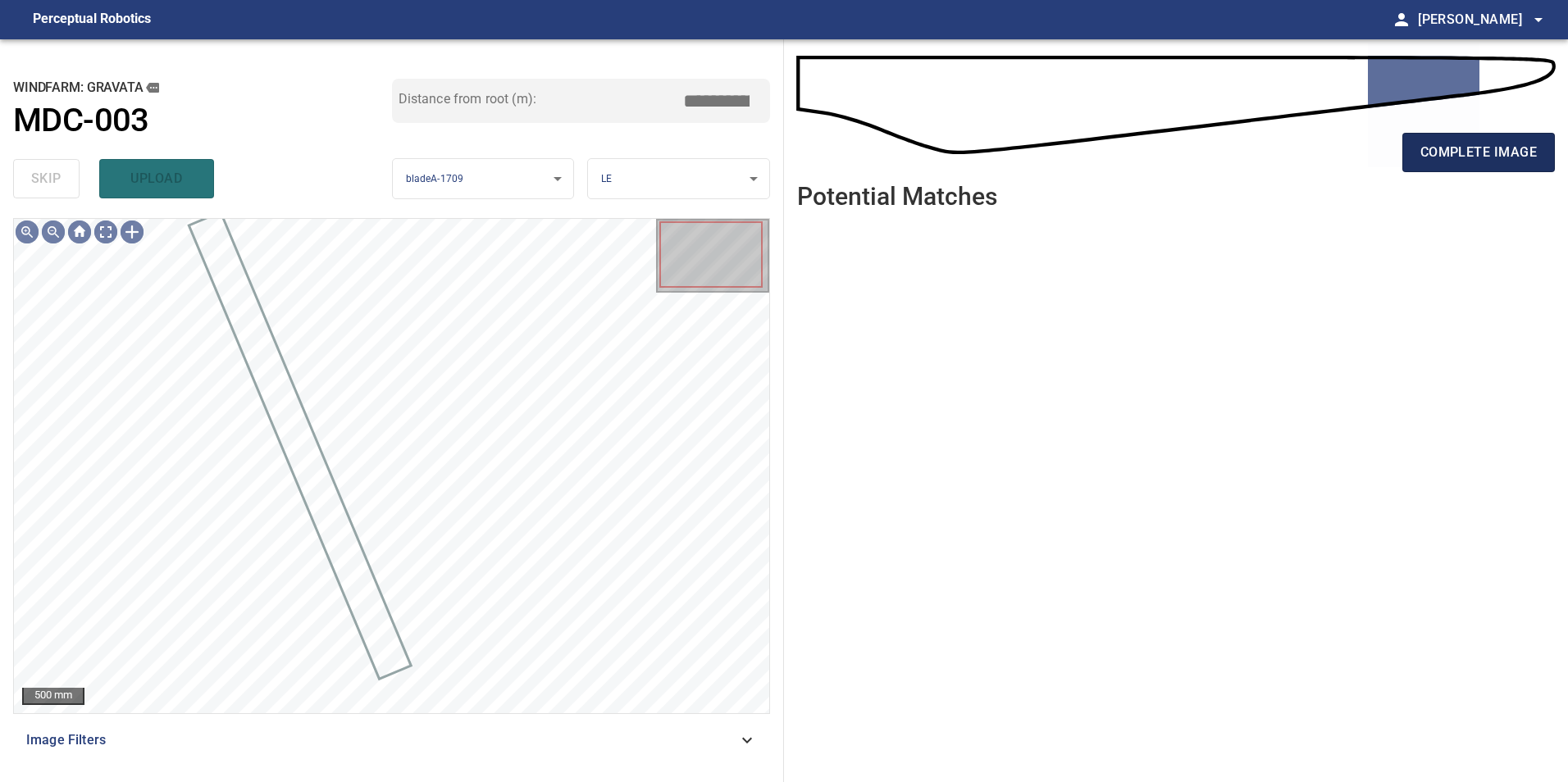
click at [1459, 162] on span "complete image" at bounding box center [1478, 152] width 116 height 23
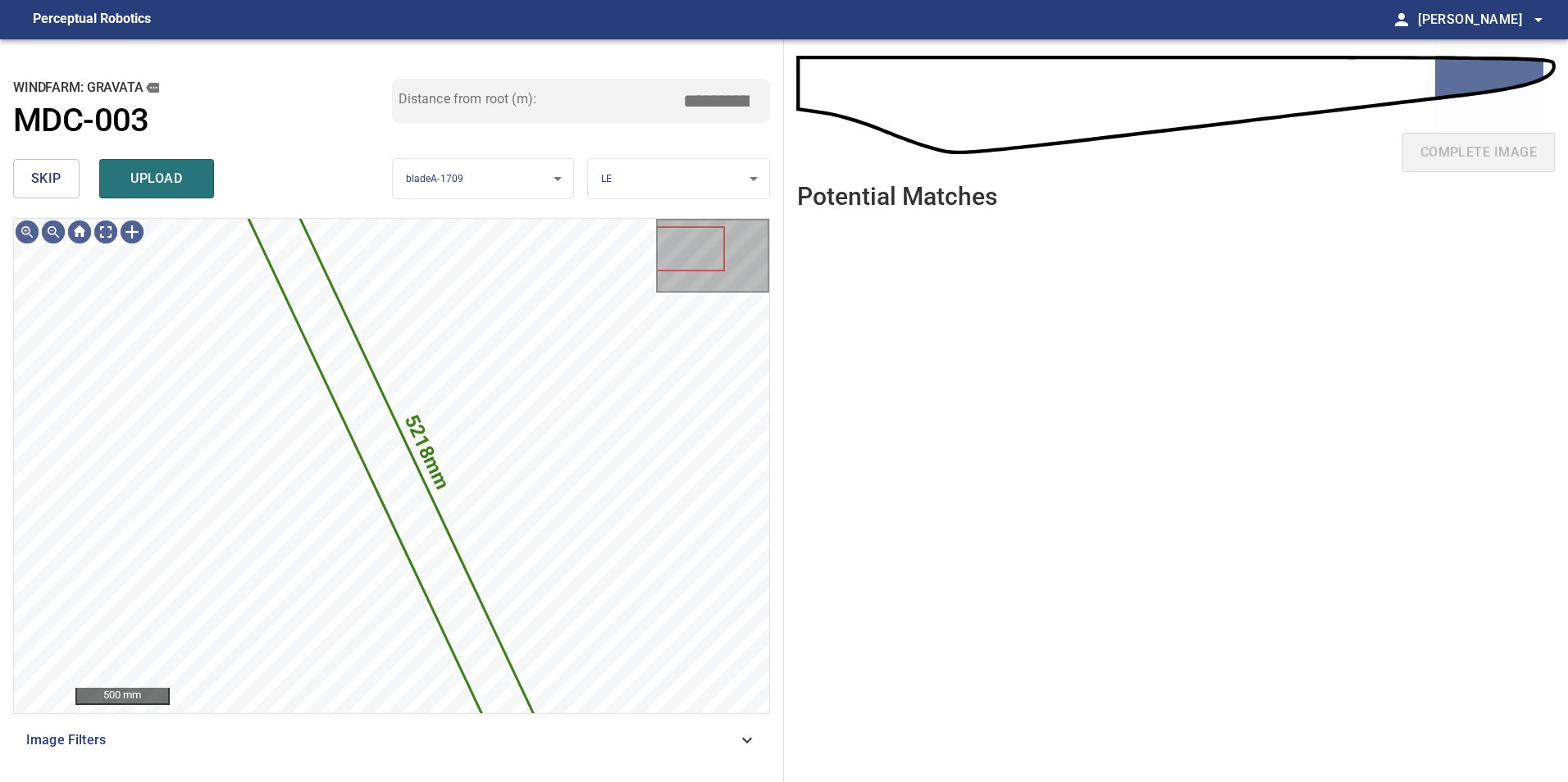
click at [57, 177] on span "skip" at bounding box center [46, 178] width 30 height 23
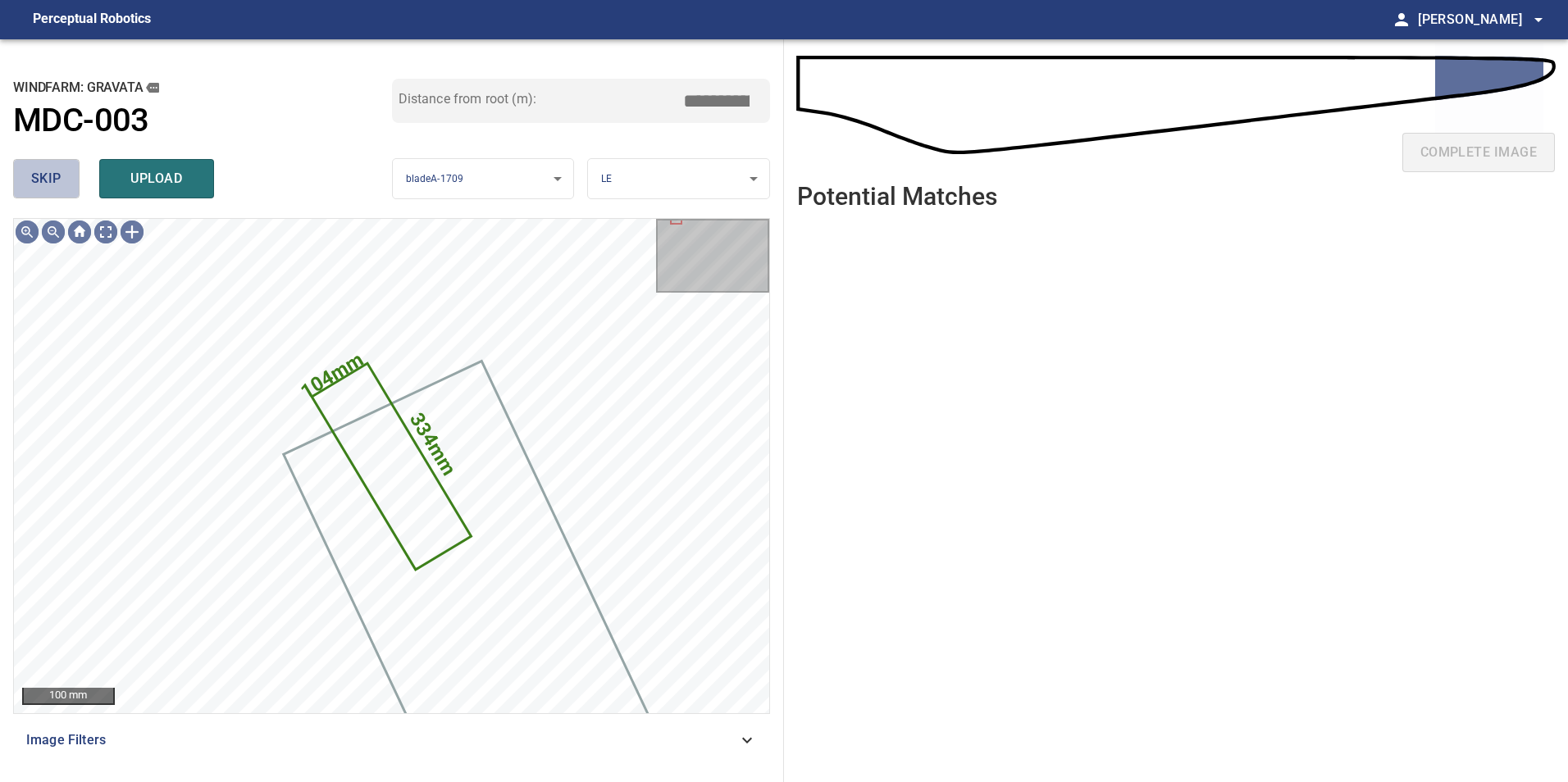
click at [50, 173] on span "skip" at bounding box center [46, 178] width 30 height 23
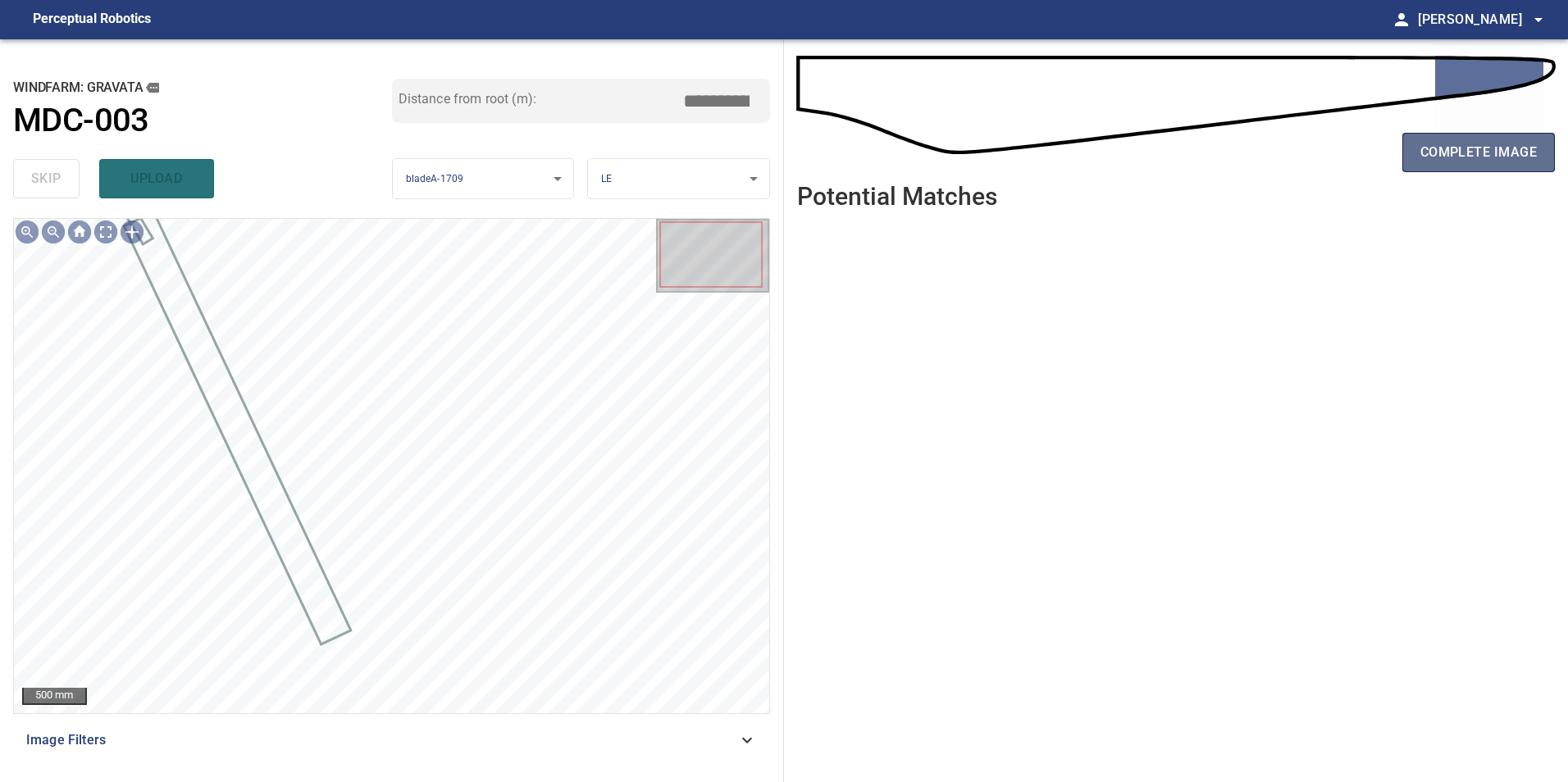
click at [1485, 162] on span "complete image" at bounding box center [1478, 152] width 116 height 23
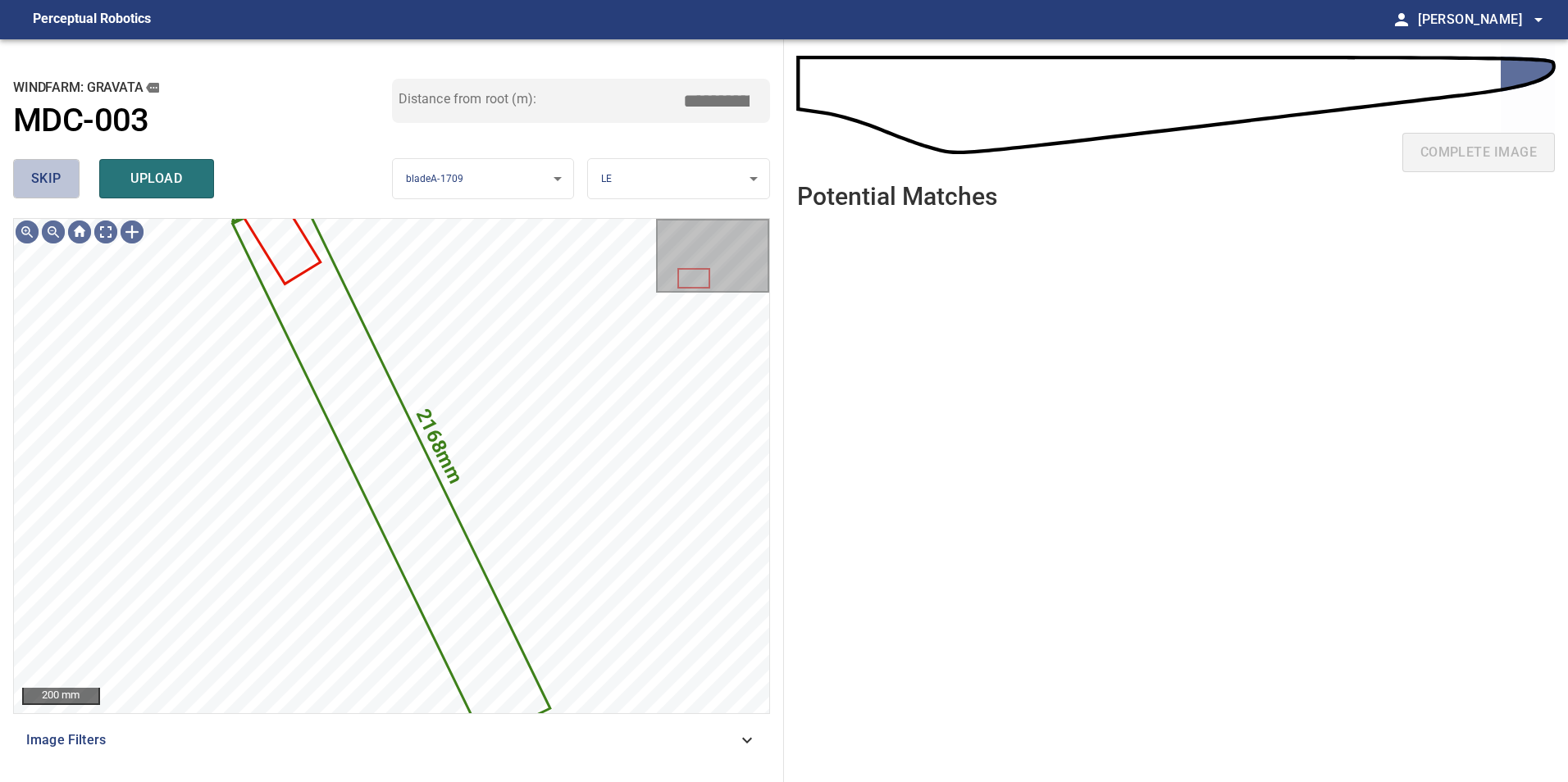
click at [41, 189] on span "skip" at bounding box center [46, 178] width 30 height 23
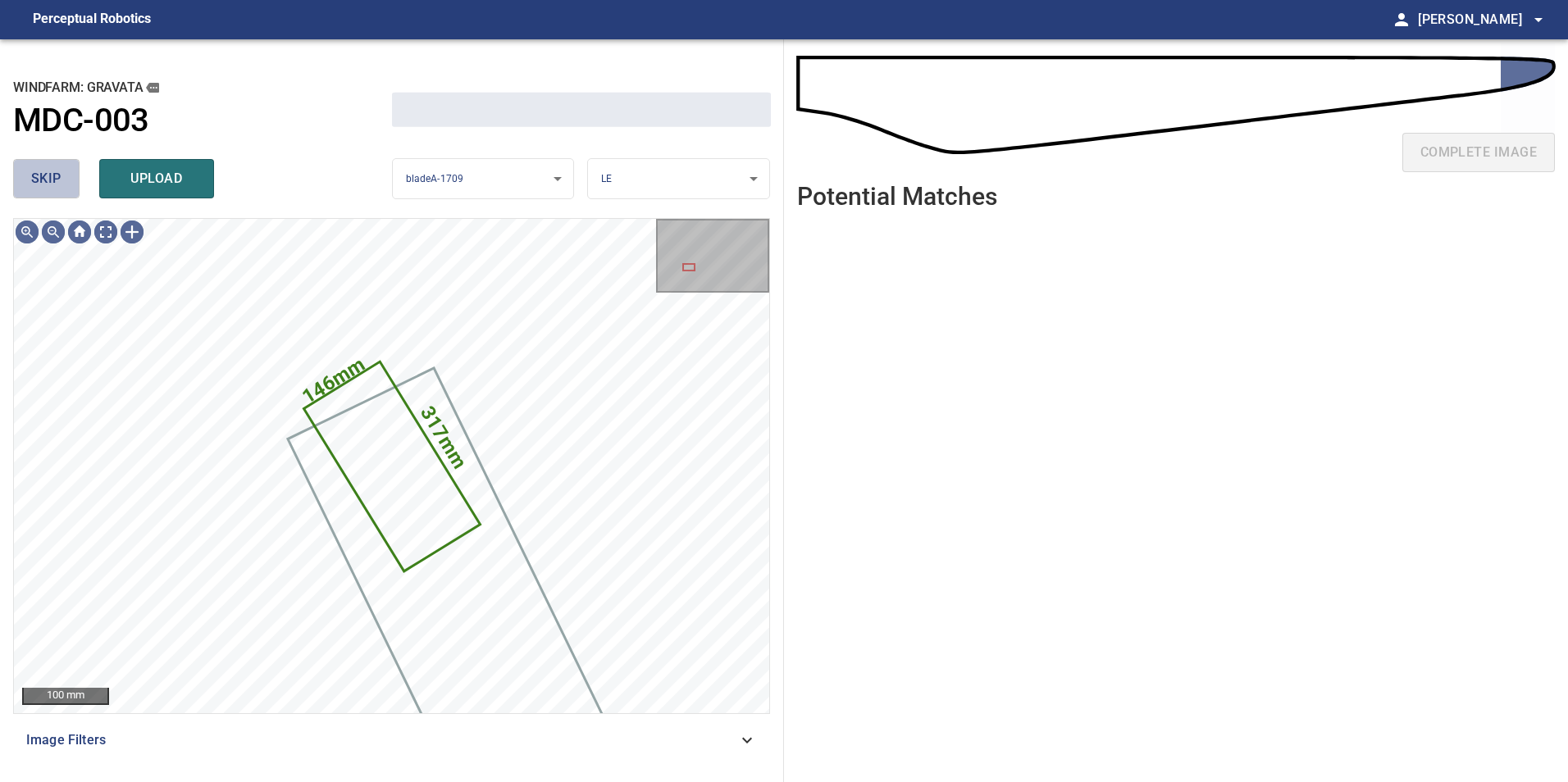
click at [41, 189] on span "skip" at bounding box center [46, 178] width 30 height 23
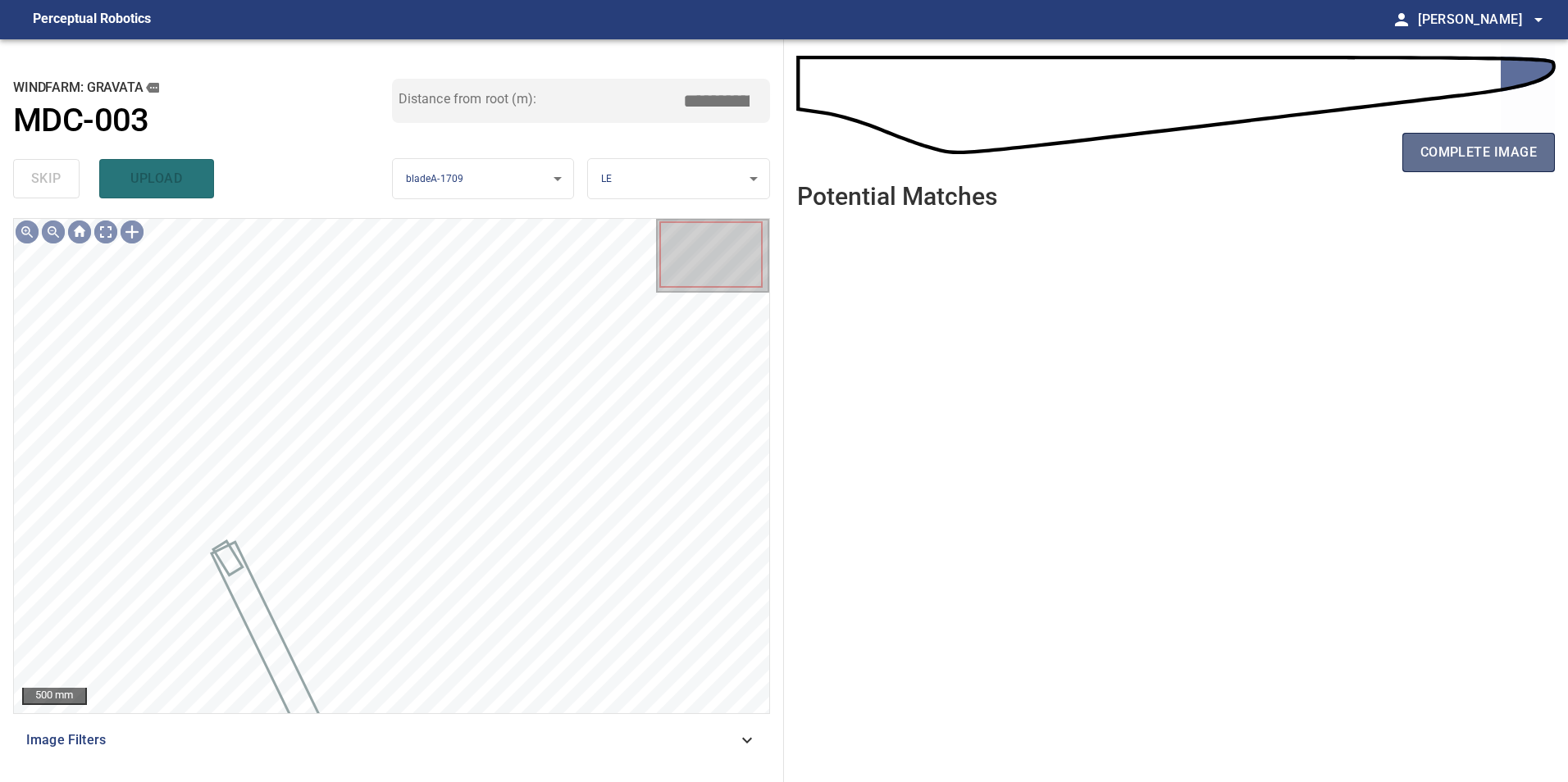
click at [1484, 152] on span "complete image" at bounding box center [1478, 152] width 116 height 23
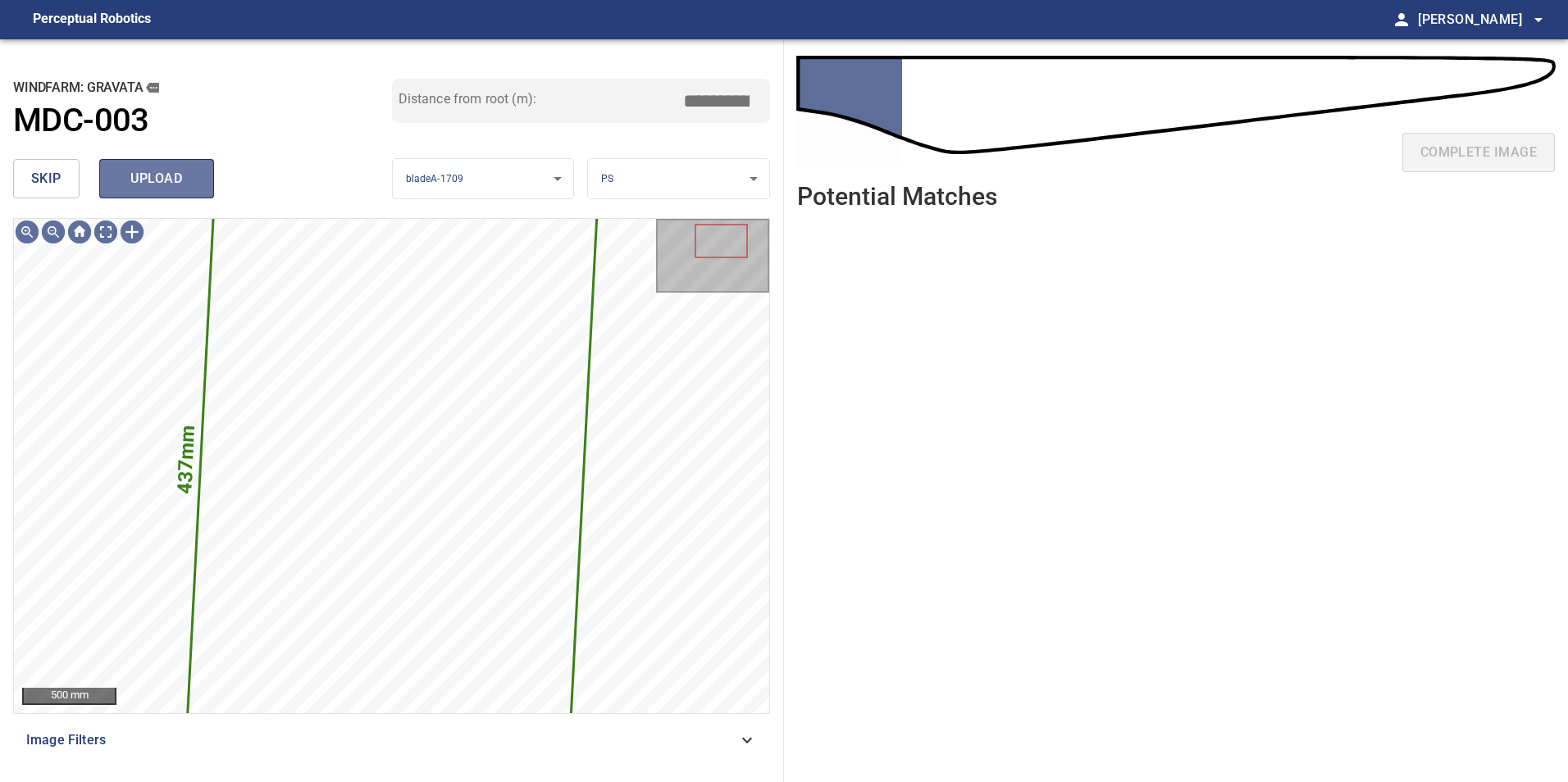
click at [141, 182] on span "upload" at bounding box center [156, 178] width 79 height 23
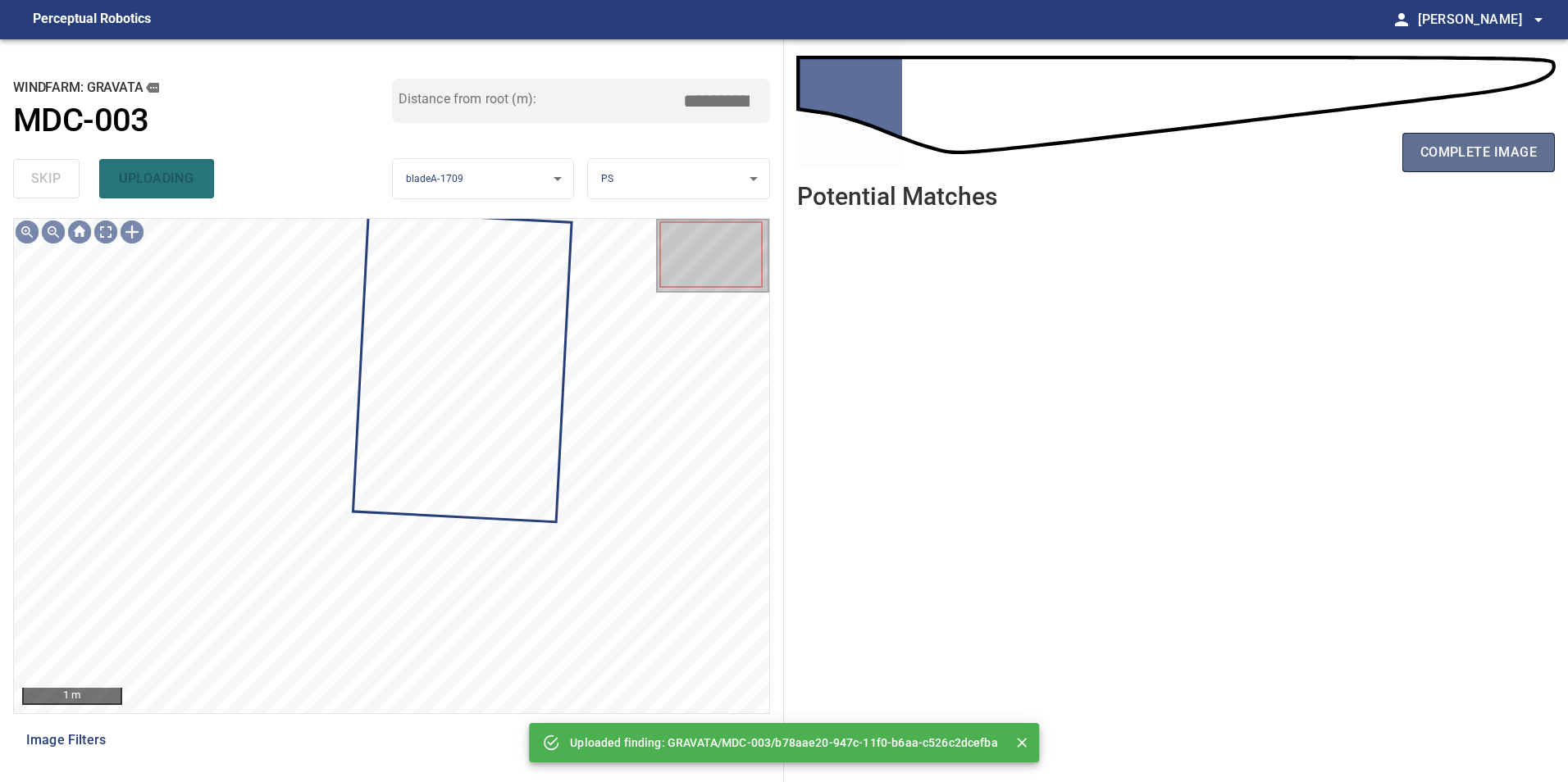
click at [1522, 149] on span "complete image" at bounding box center [1478, 152] width 116 height 23
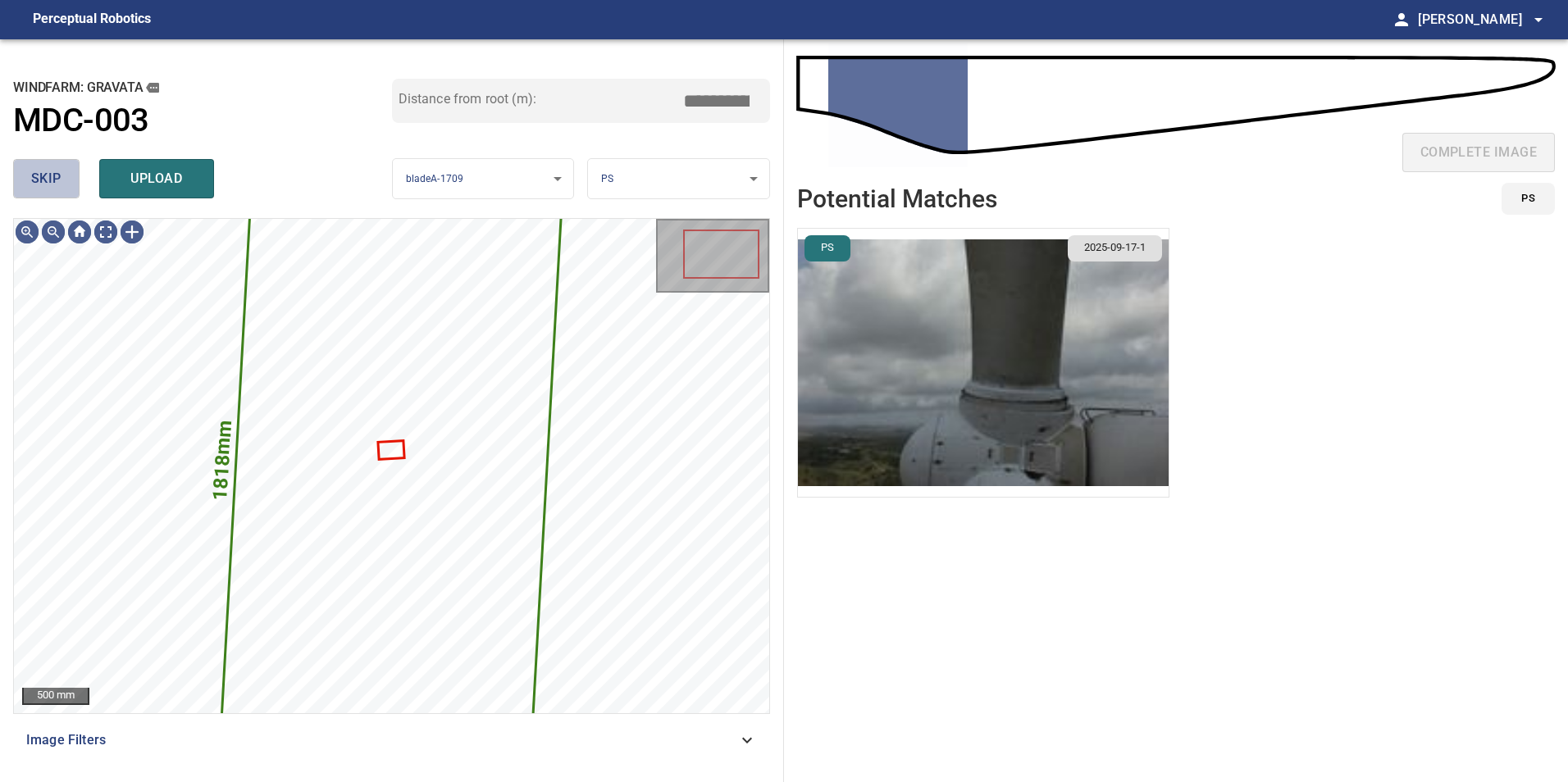
click at [49, 166] on button "skip" at bounding box center [46, 178] width 66 height 40
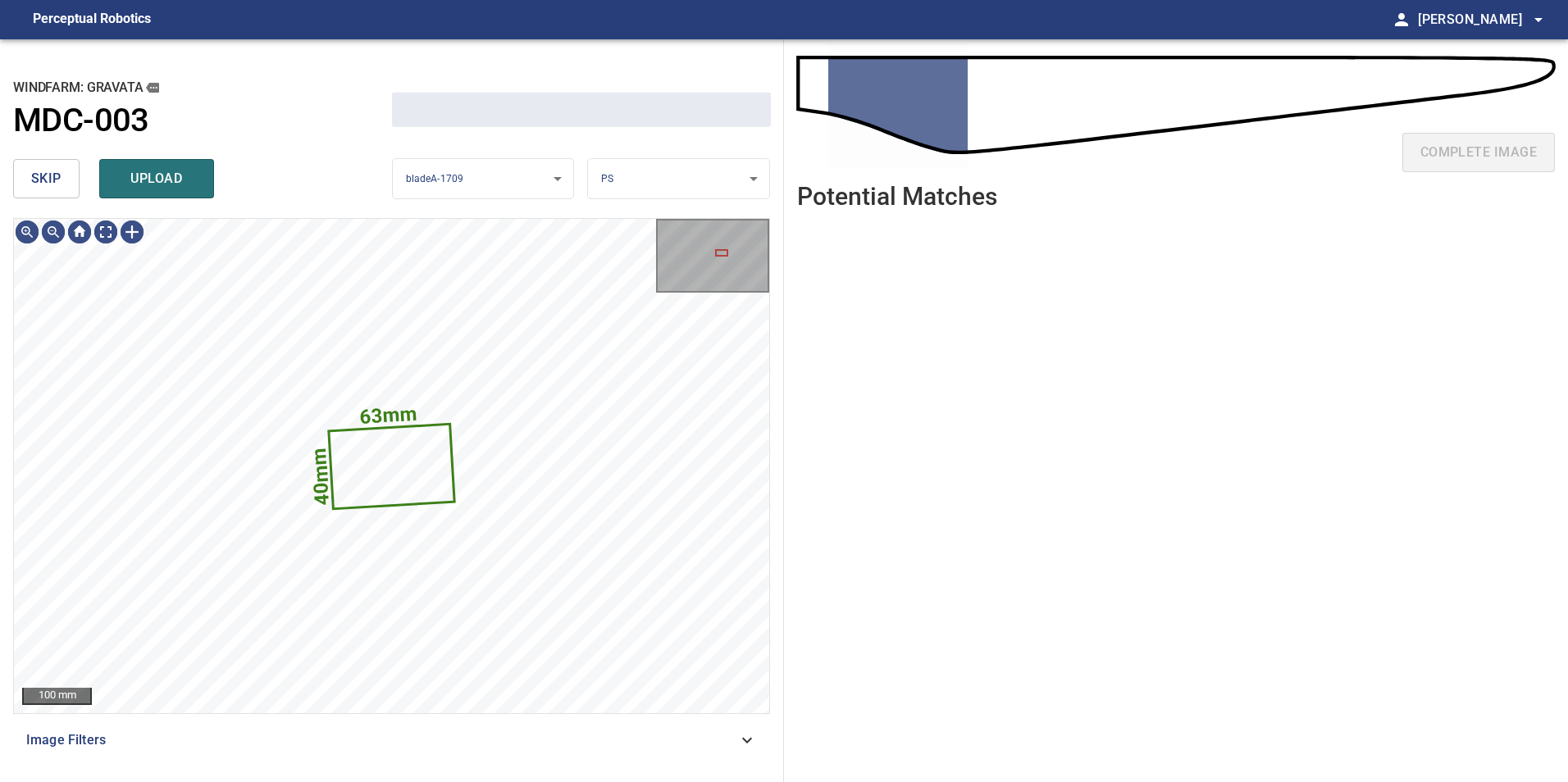
click at [49, 166] on button "skip" at bounding box center [46, 178] width 66 height 40
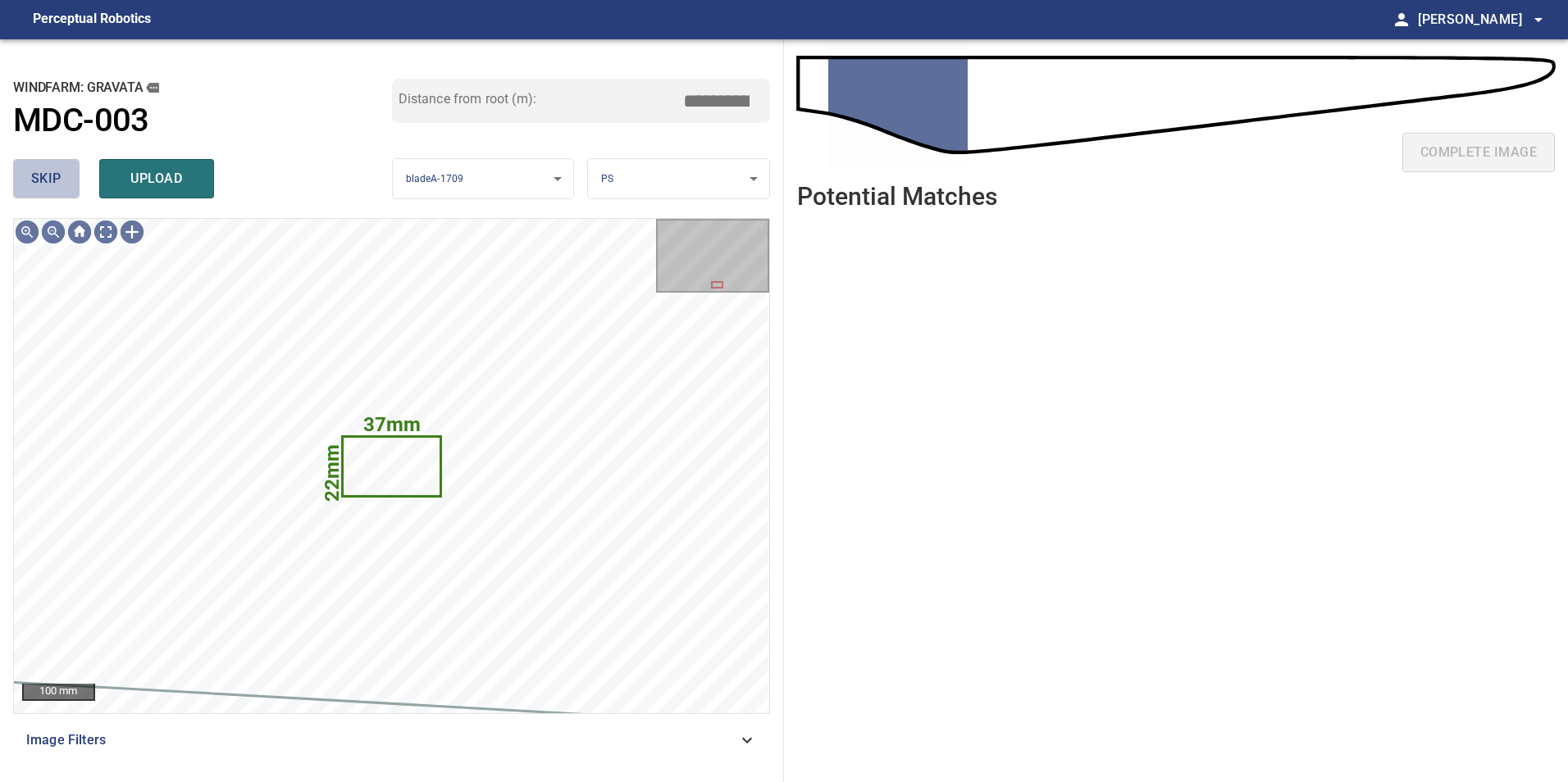
click at [49, 166] on button "skip" at bounding box center [46, 178] width 66 height 40
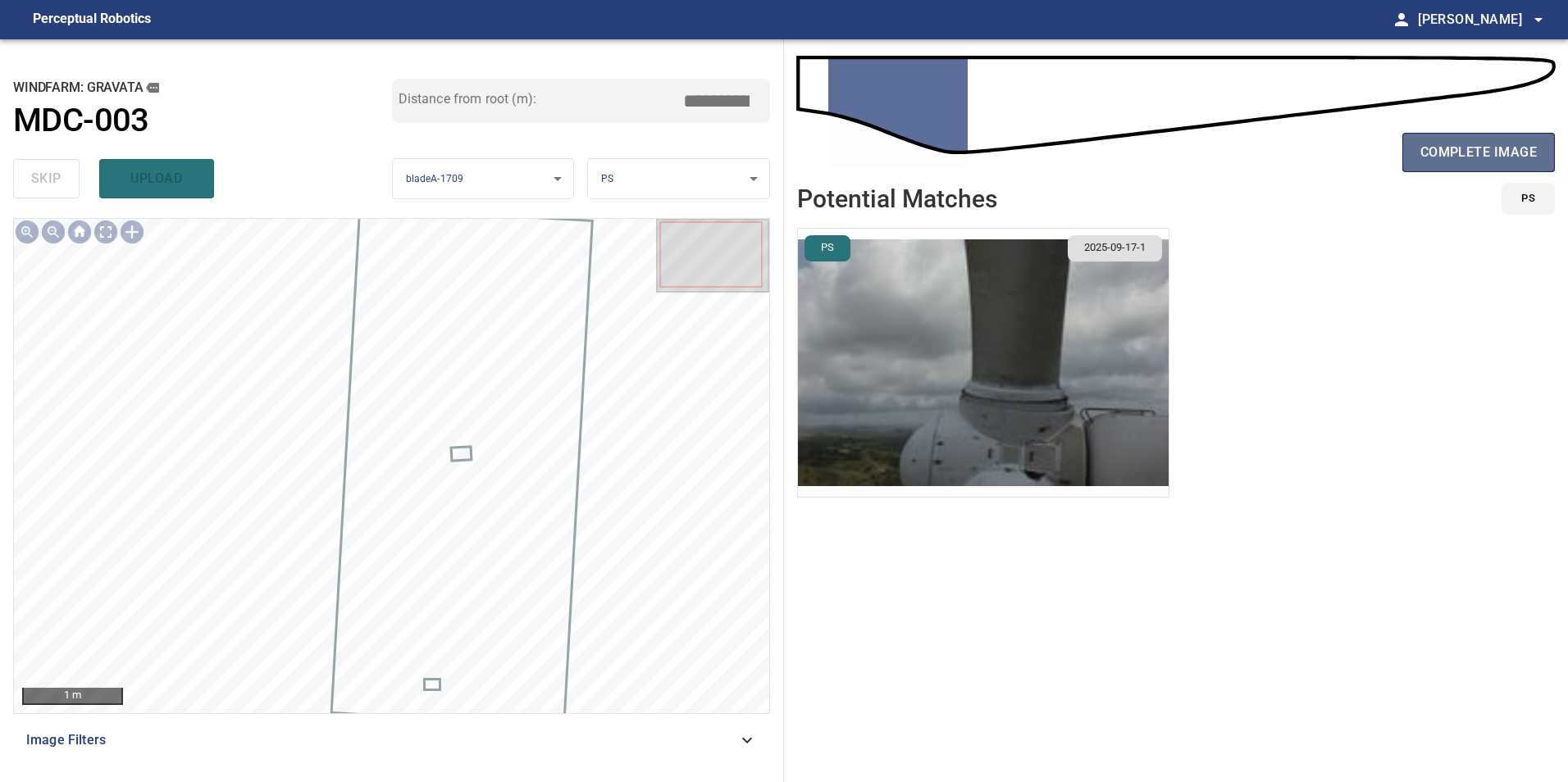
click at [1469, 161] on span "complete image" at bounding box center [1478, 152] width 116 height 23
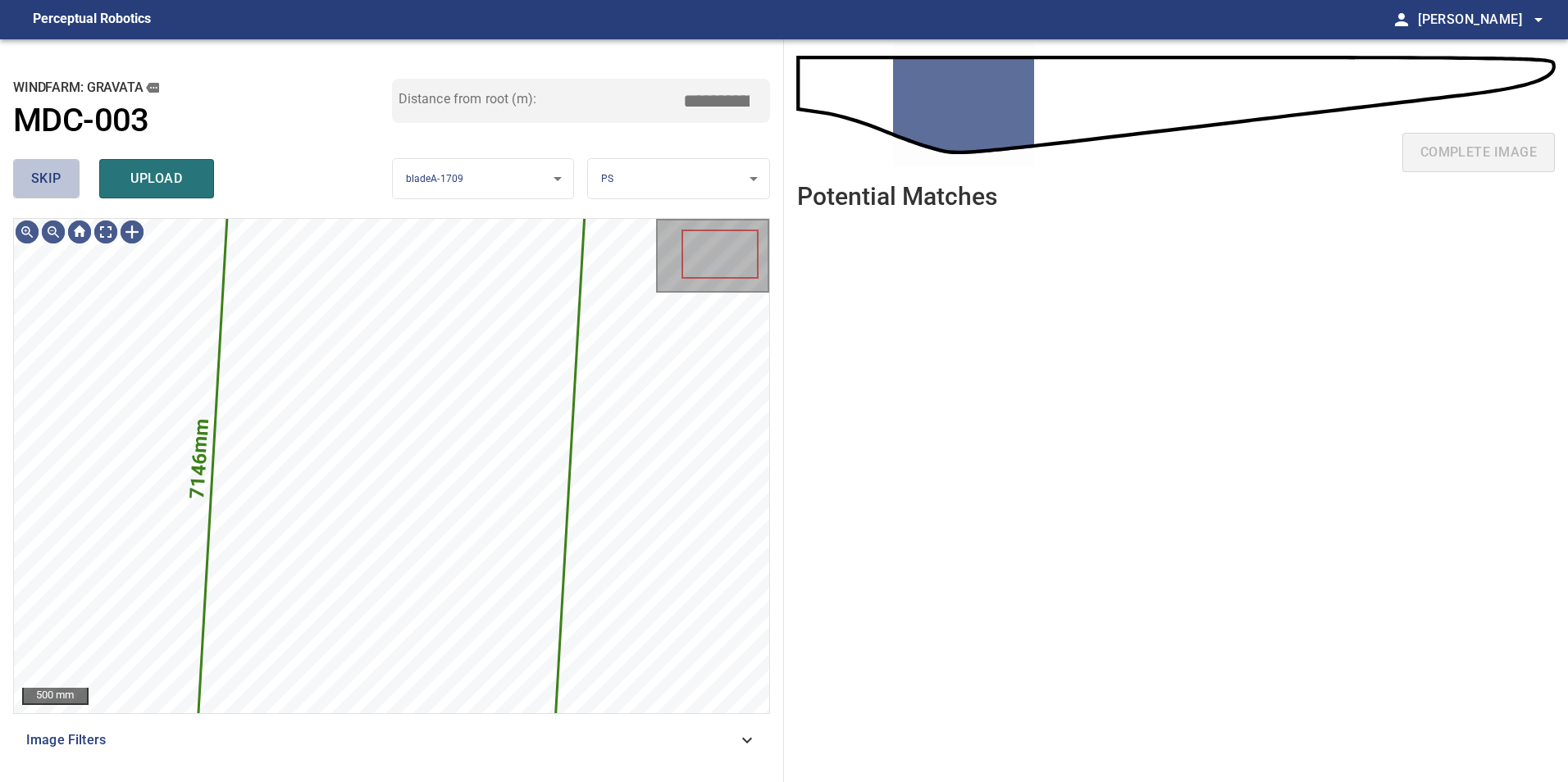
click at [48, 183] on span "skip" at bounding box center [46, 178] width 30 height 23
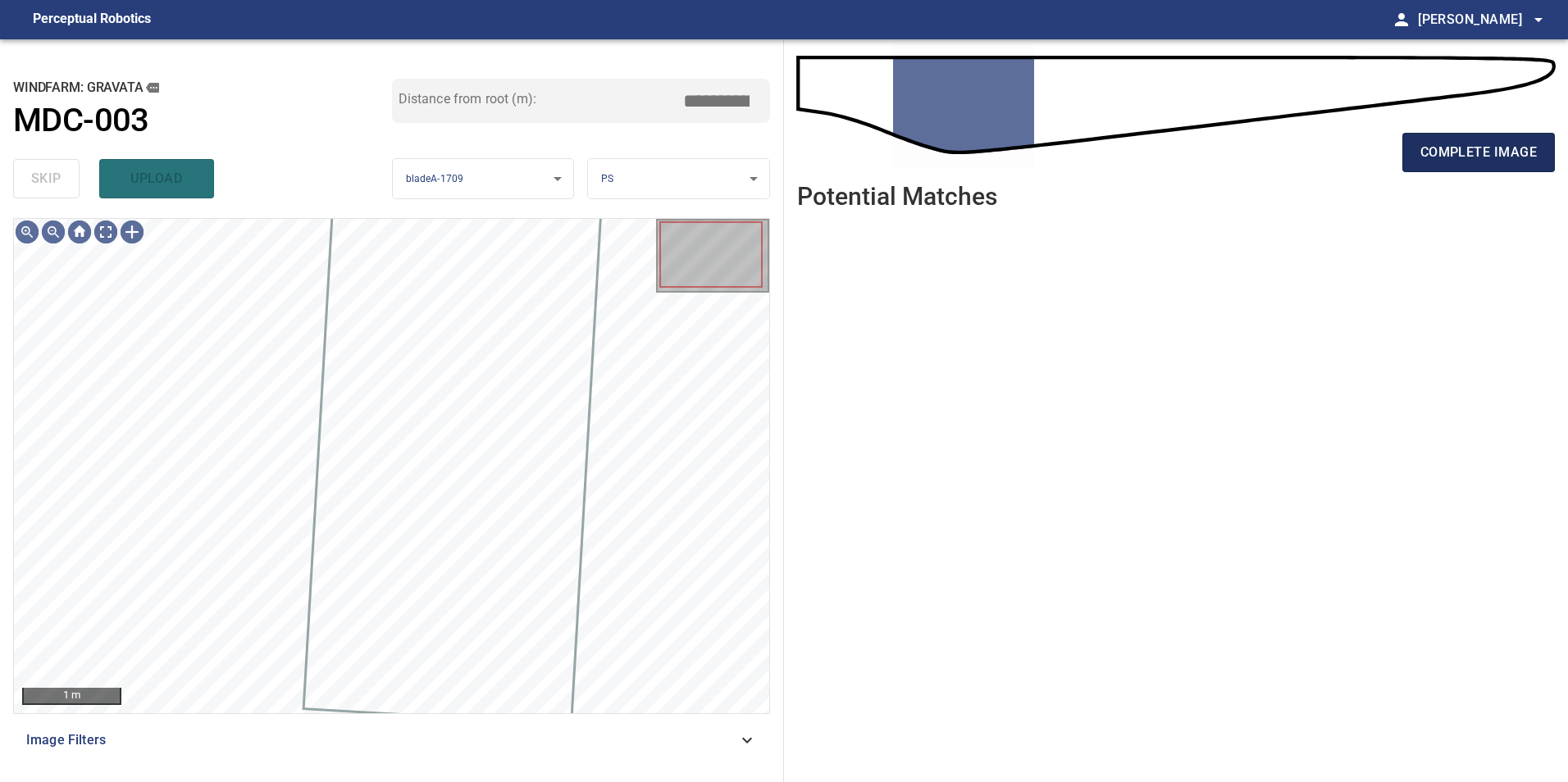
click at [1469, 164] on button "complete image" at bounding box center [1478, 152] width 152 height 40
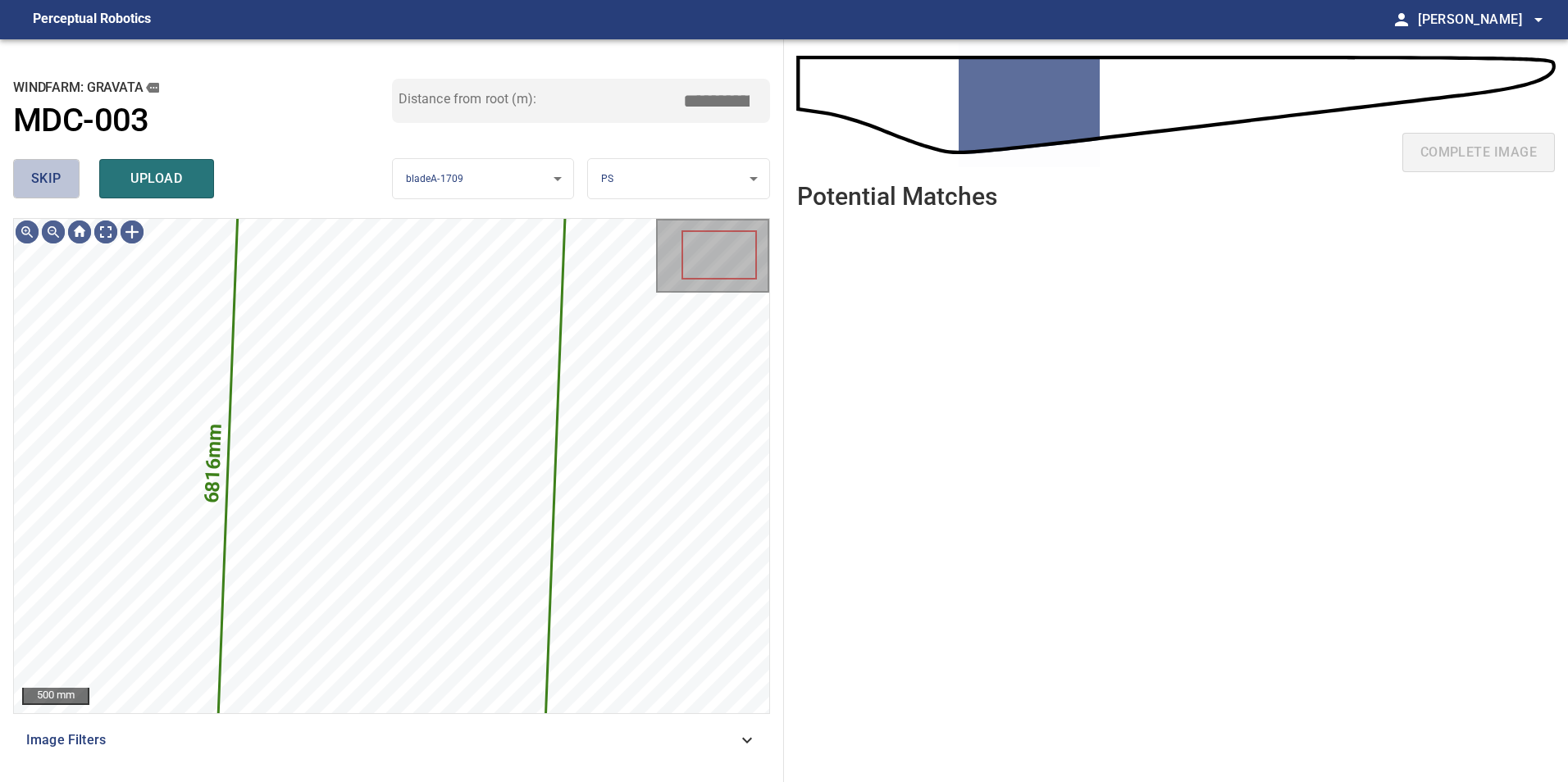
click at [72, 182] on button "skip" at bounding box center [46, 178] width 66 height 40
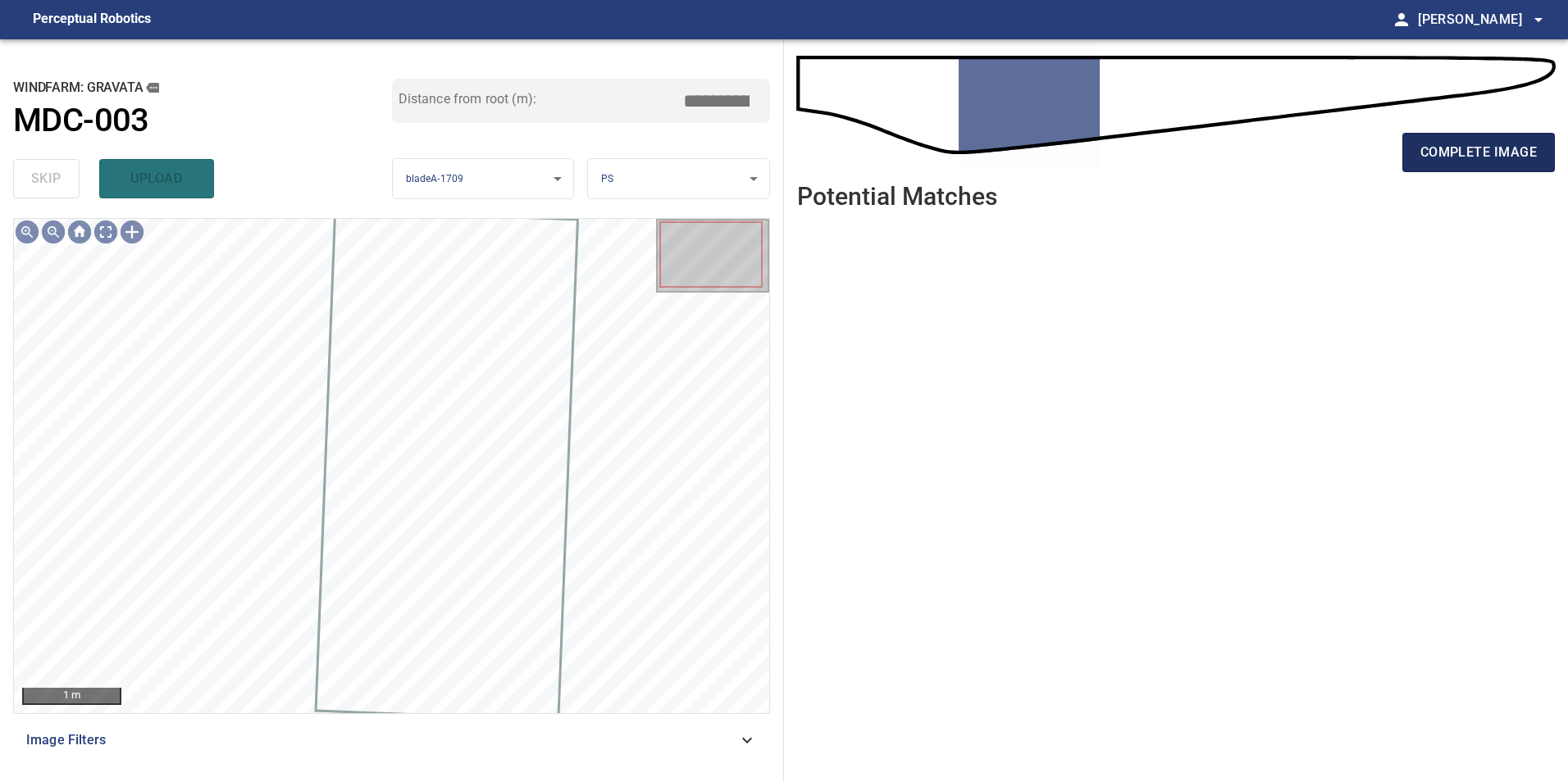
click at [1484, 157] on span "complete image" at bounding box center [1478, 152] width 116 height 23
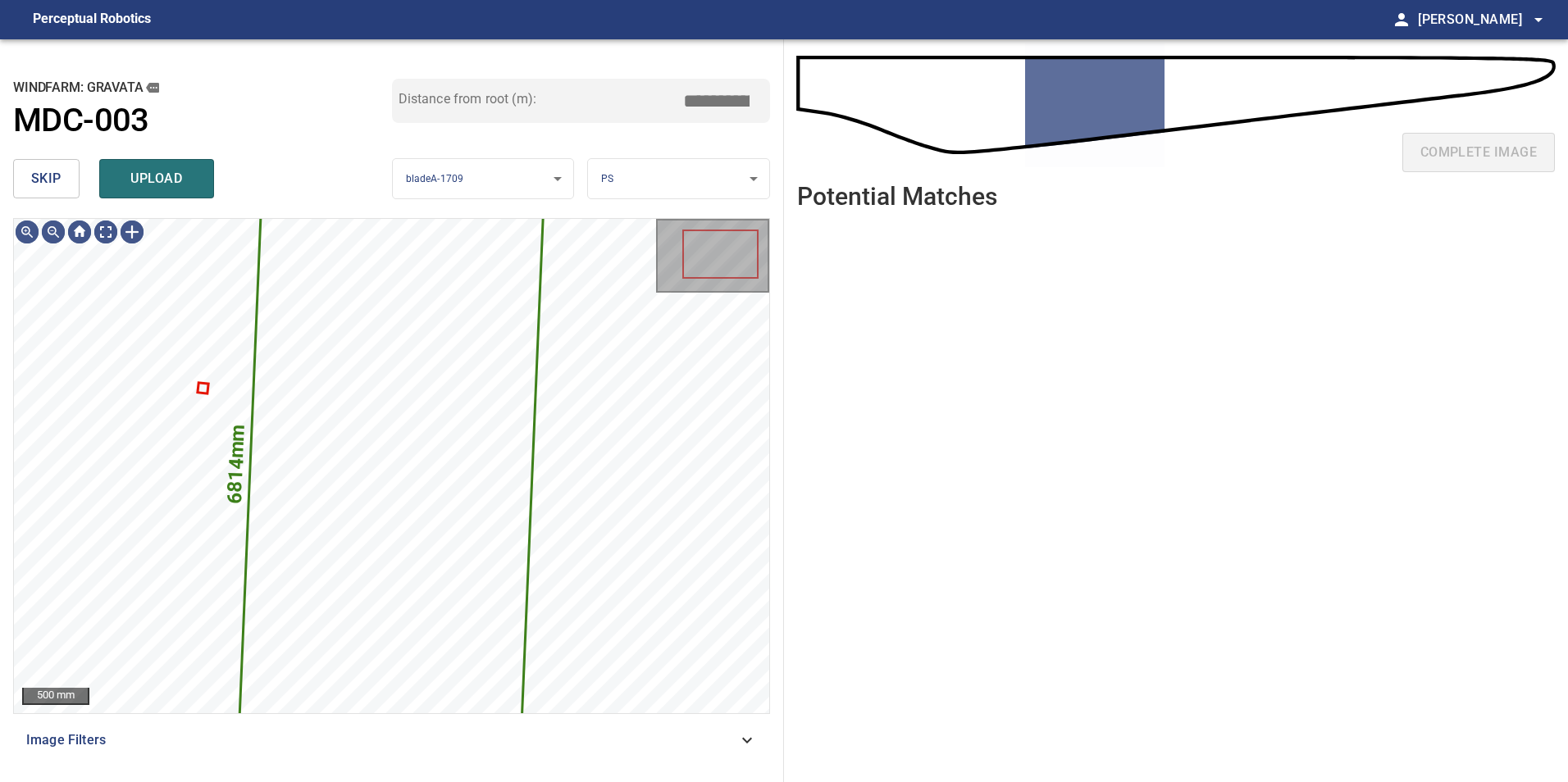
click at [29, 176] on button "skip" at bounding box center [46, 178] width 66 height 40
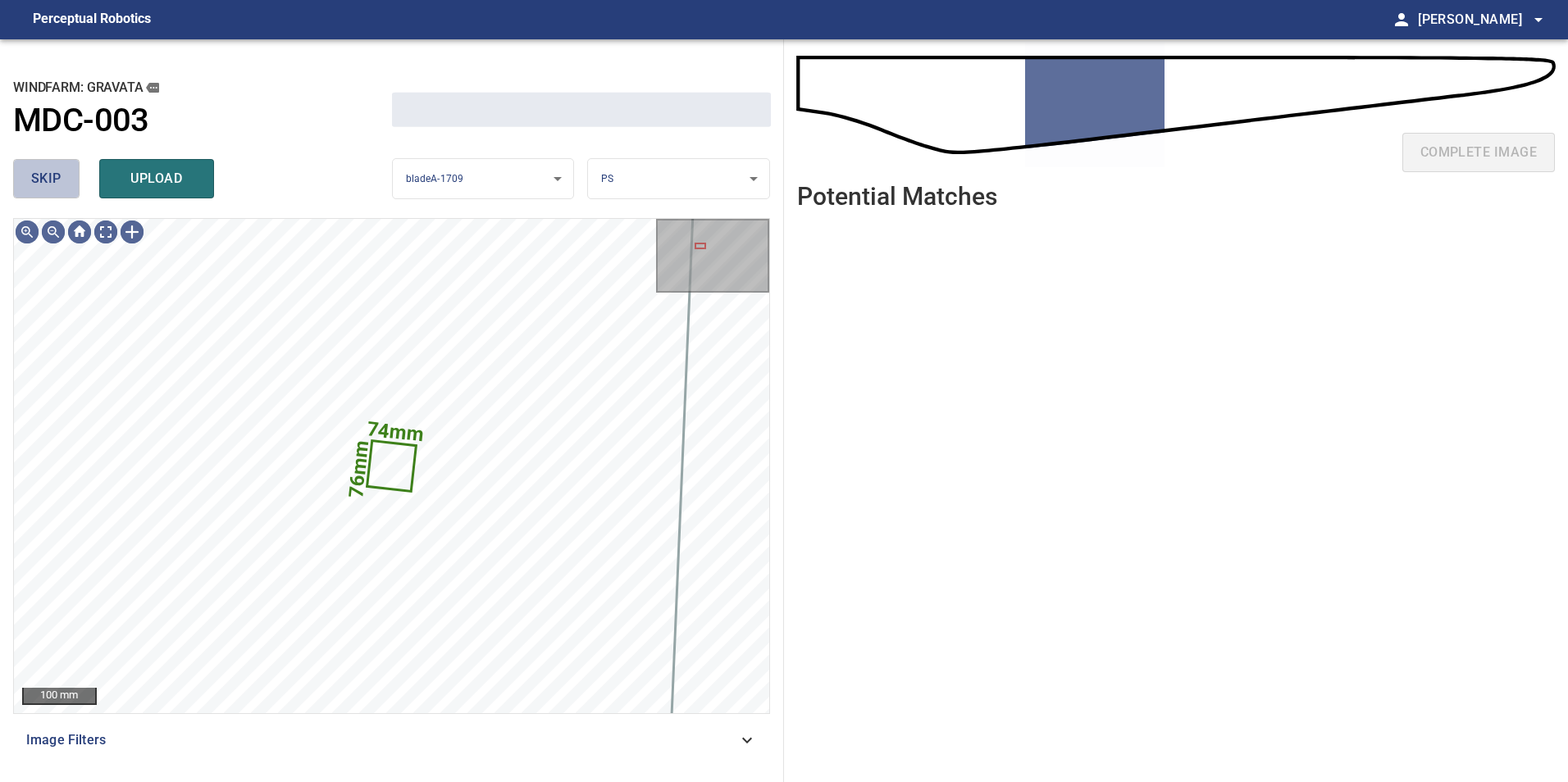
click at [29, 176] on button "skip" at bounding box center [46, 178] width 66 height 40
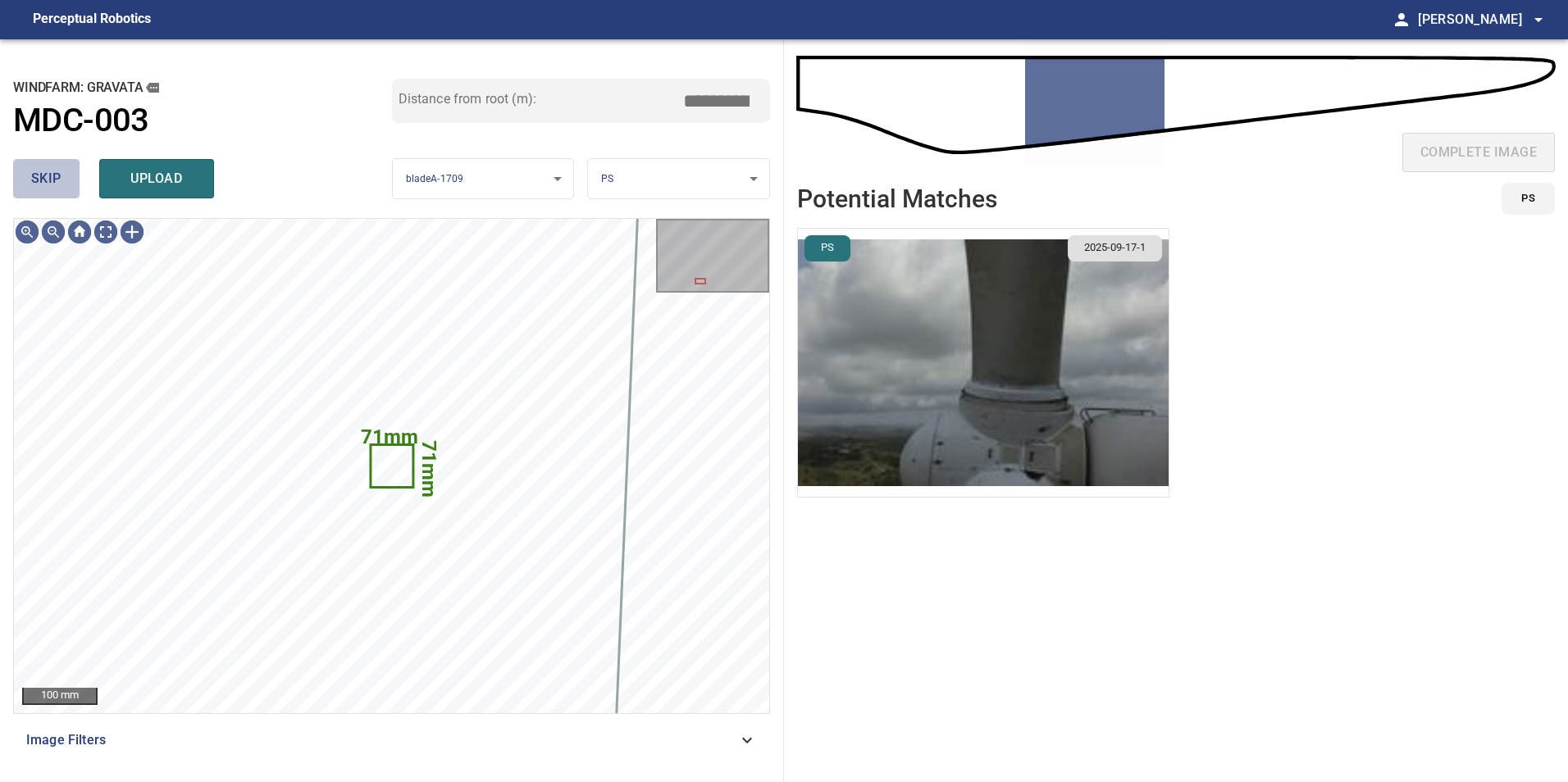
click at [29, 176] on button "skip" at bounding box center [46, 178] width 66 height 40
type input "*****"
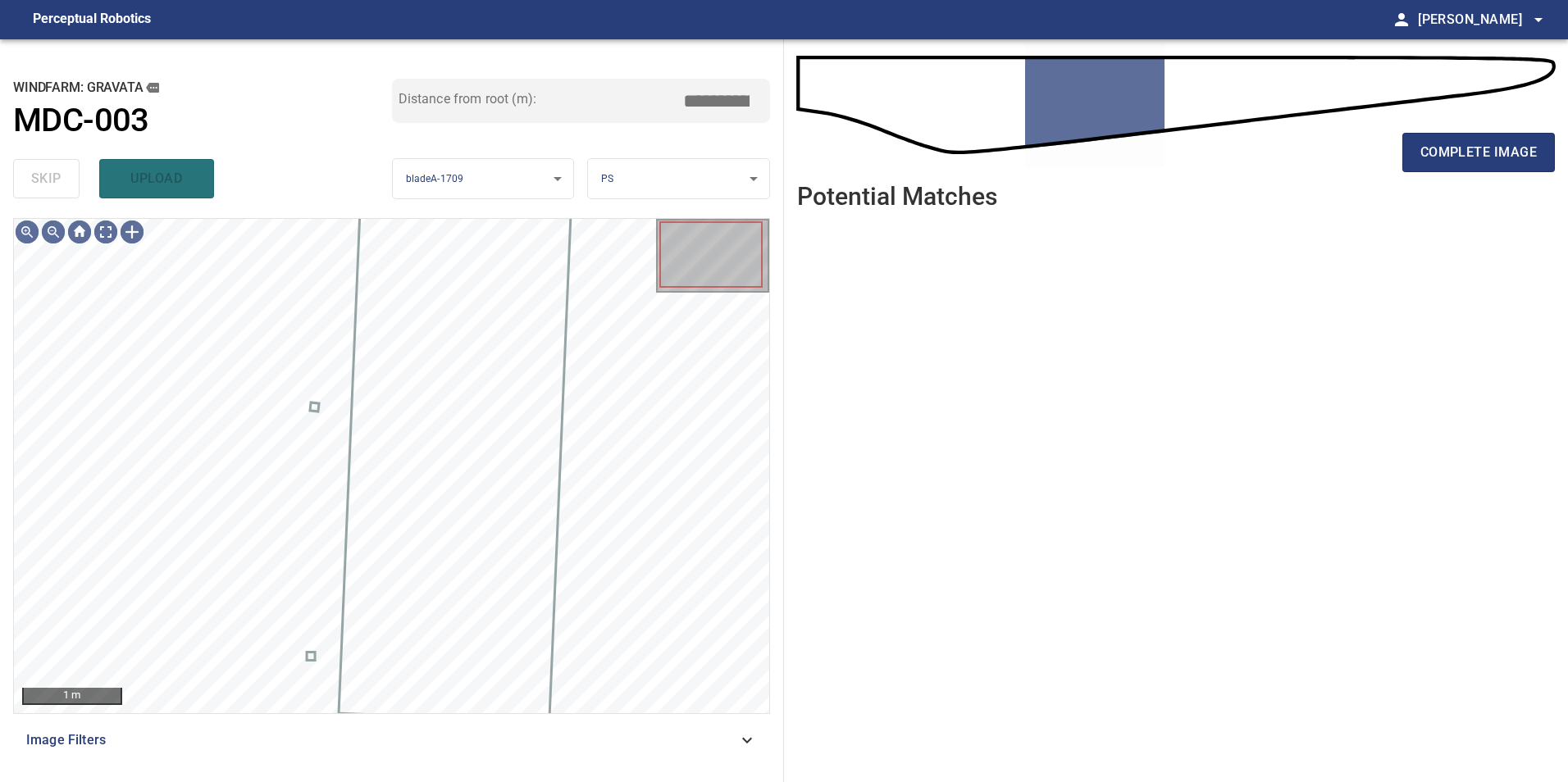
click at [1386, 150] on div "complete image" at bounding box center [1175, 159] width 758 height 66
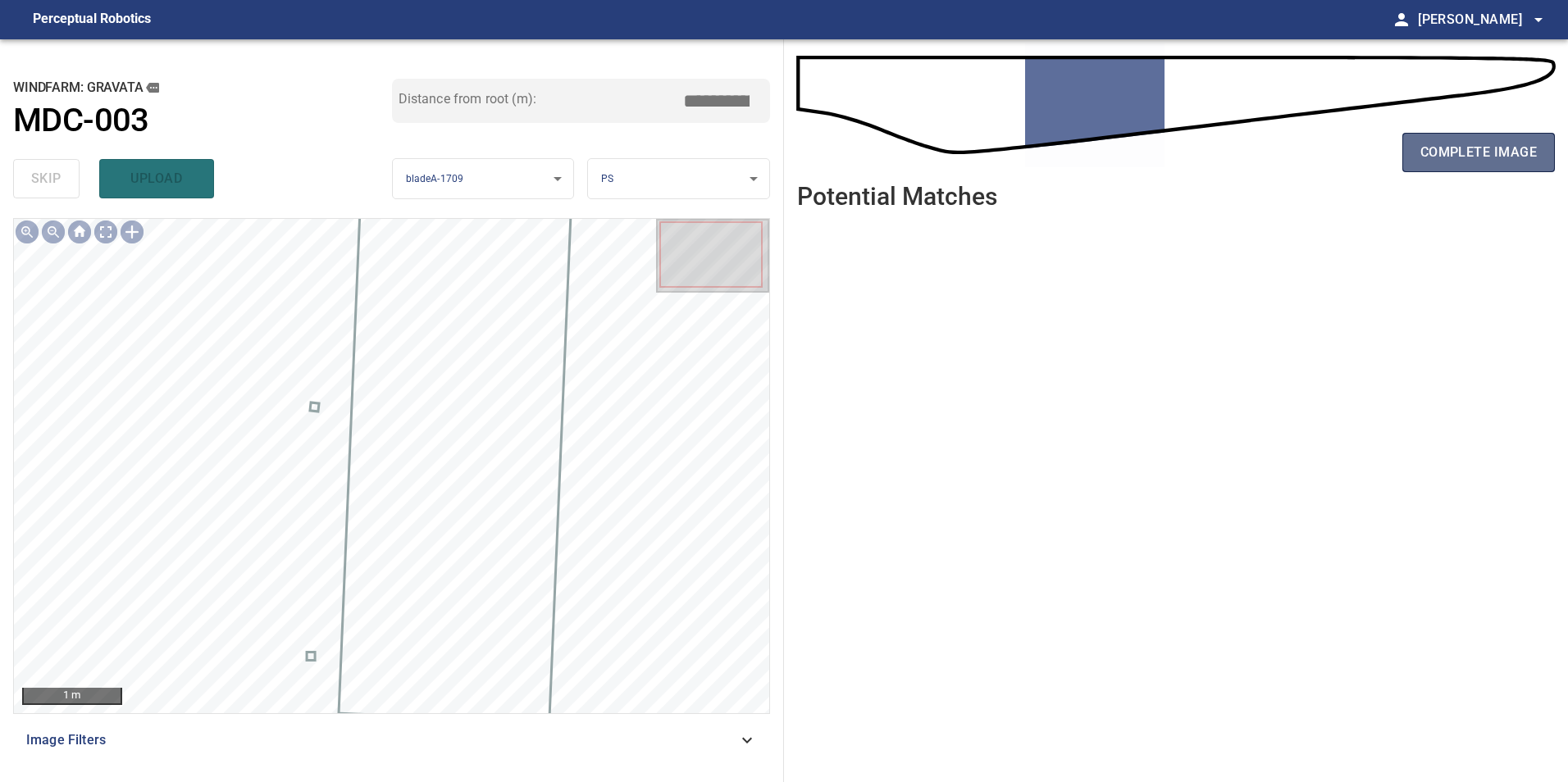
click at [1436, 164] on button "complete image" at bounding box center [1478, 152] width 152 height 40
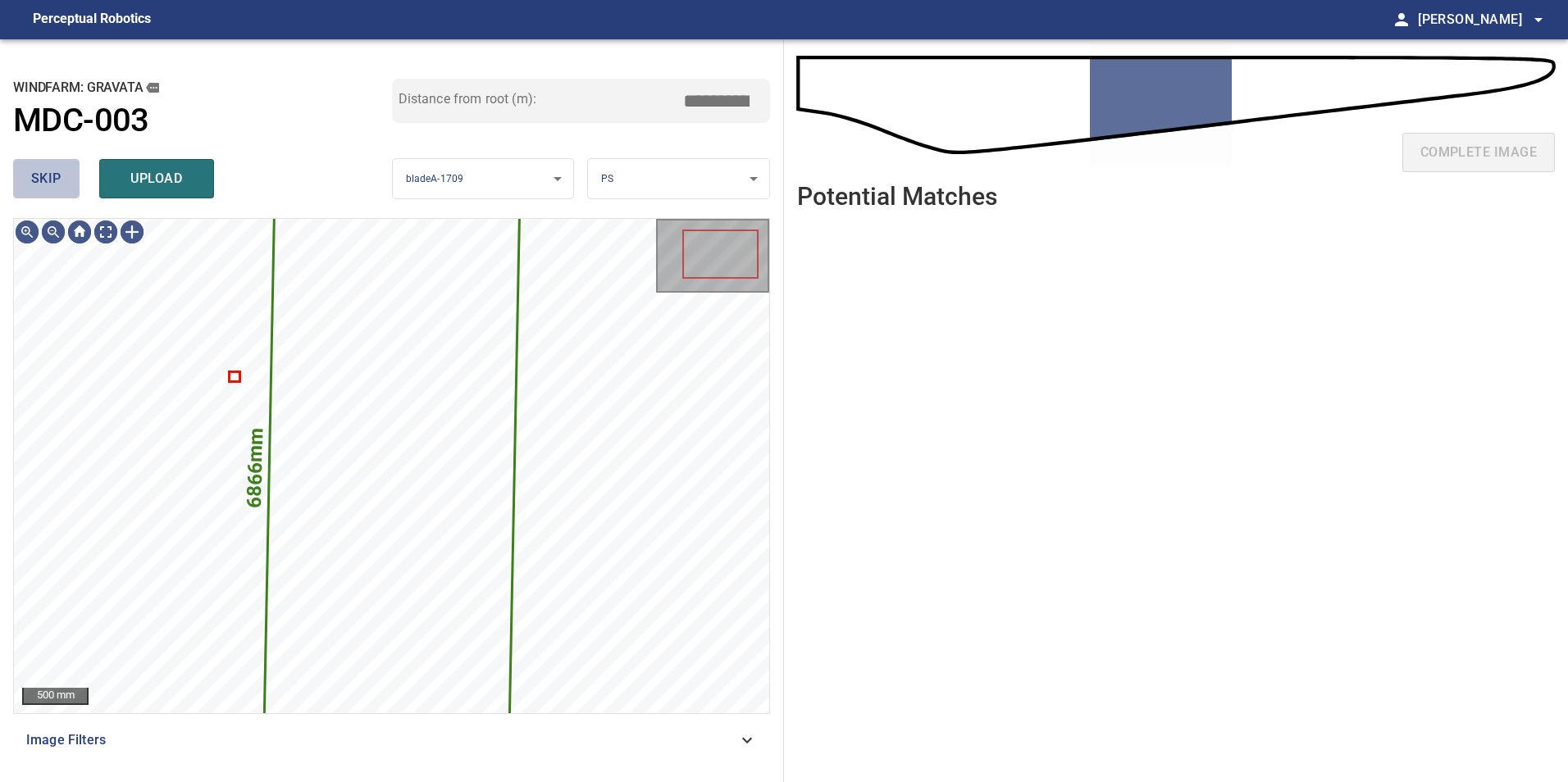
click at [50, 178] on span "skip" at bounding box center [46, 178] width 30 height 23
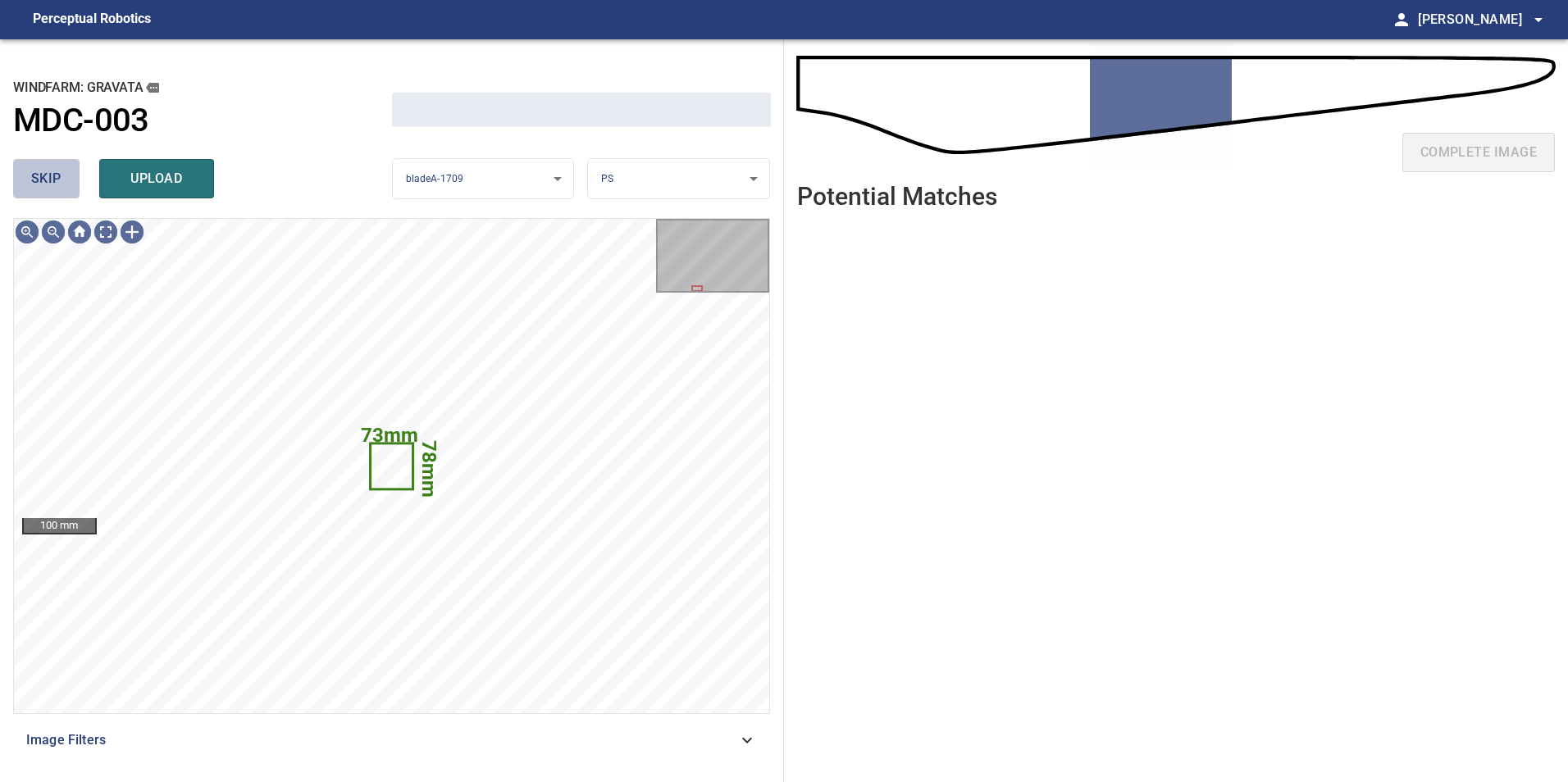
click at [50, 178] on span "skip" at bounding box center [46, 178] width 30 height 23
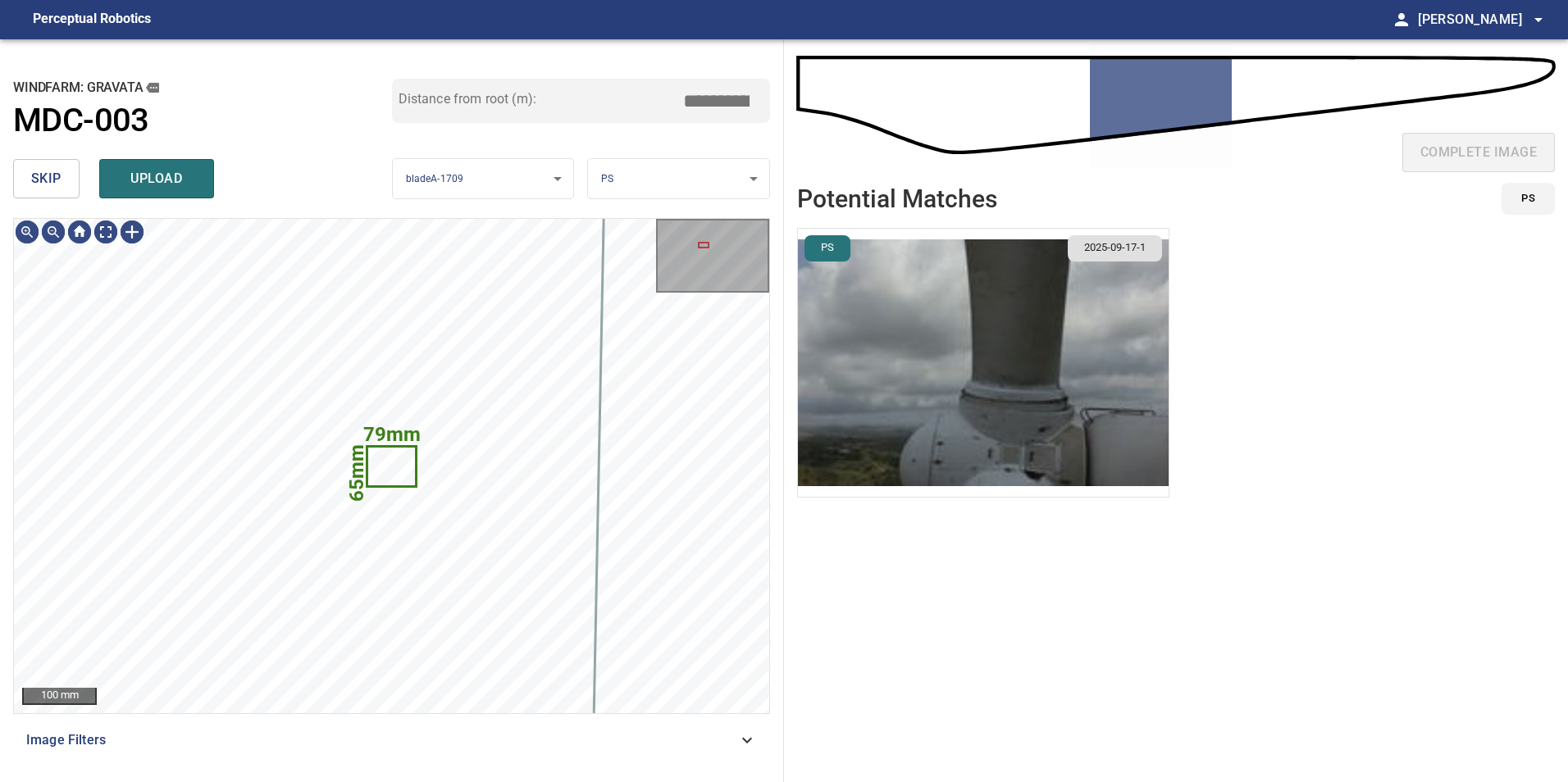
click at [50, 178] on span "skip" at bounding box center [46, 178] width 30 height 23
type input "*****"
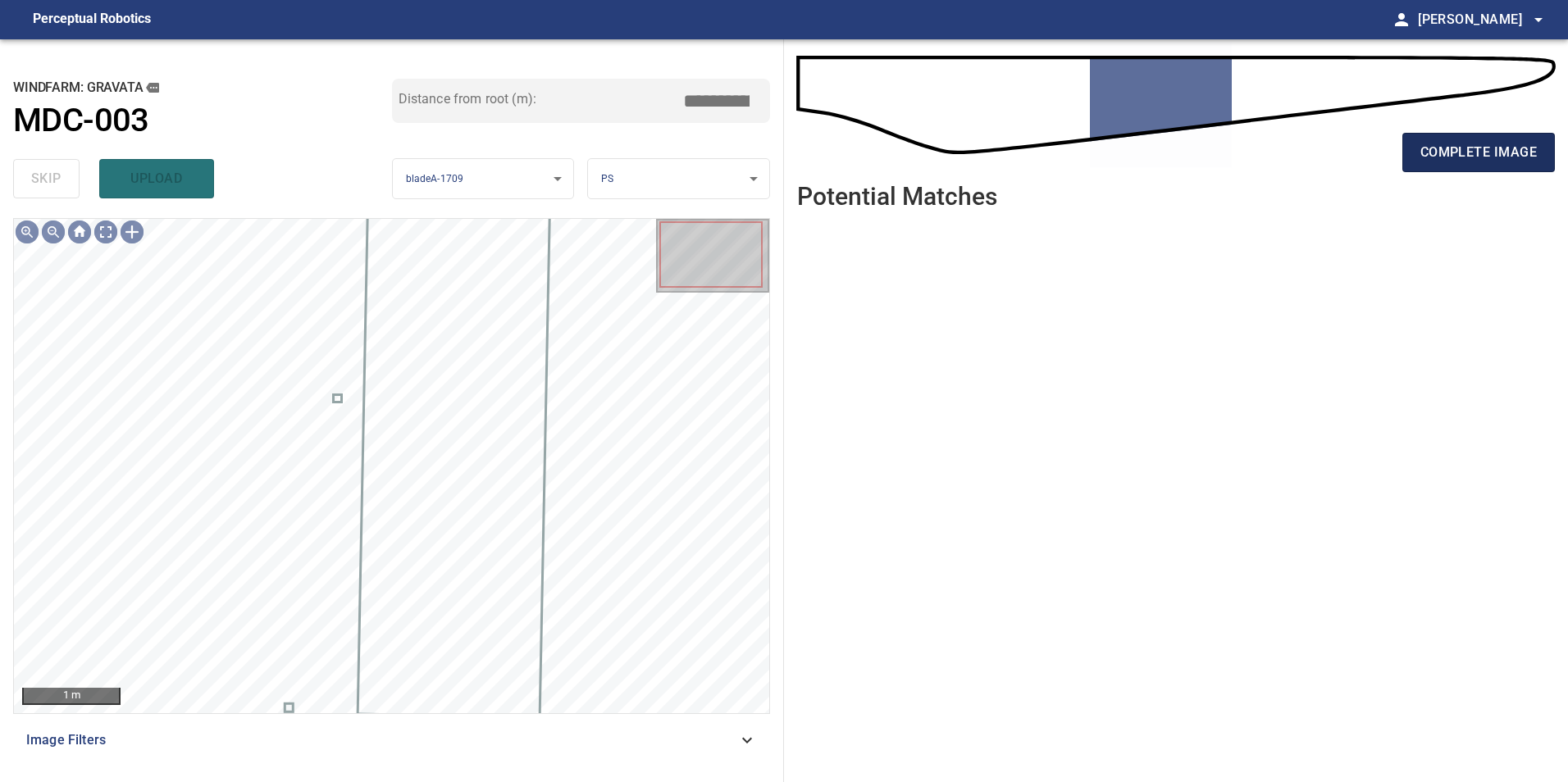
click at [1476, 155] on span "complete image" at bounding box center [1478, 152] width 116 height 23
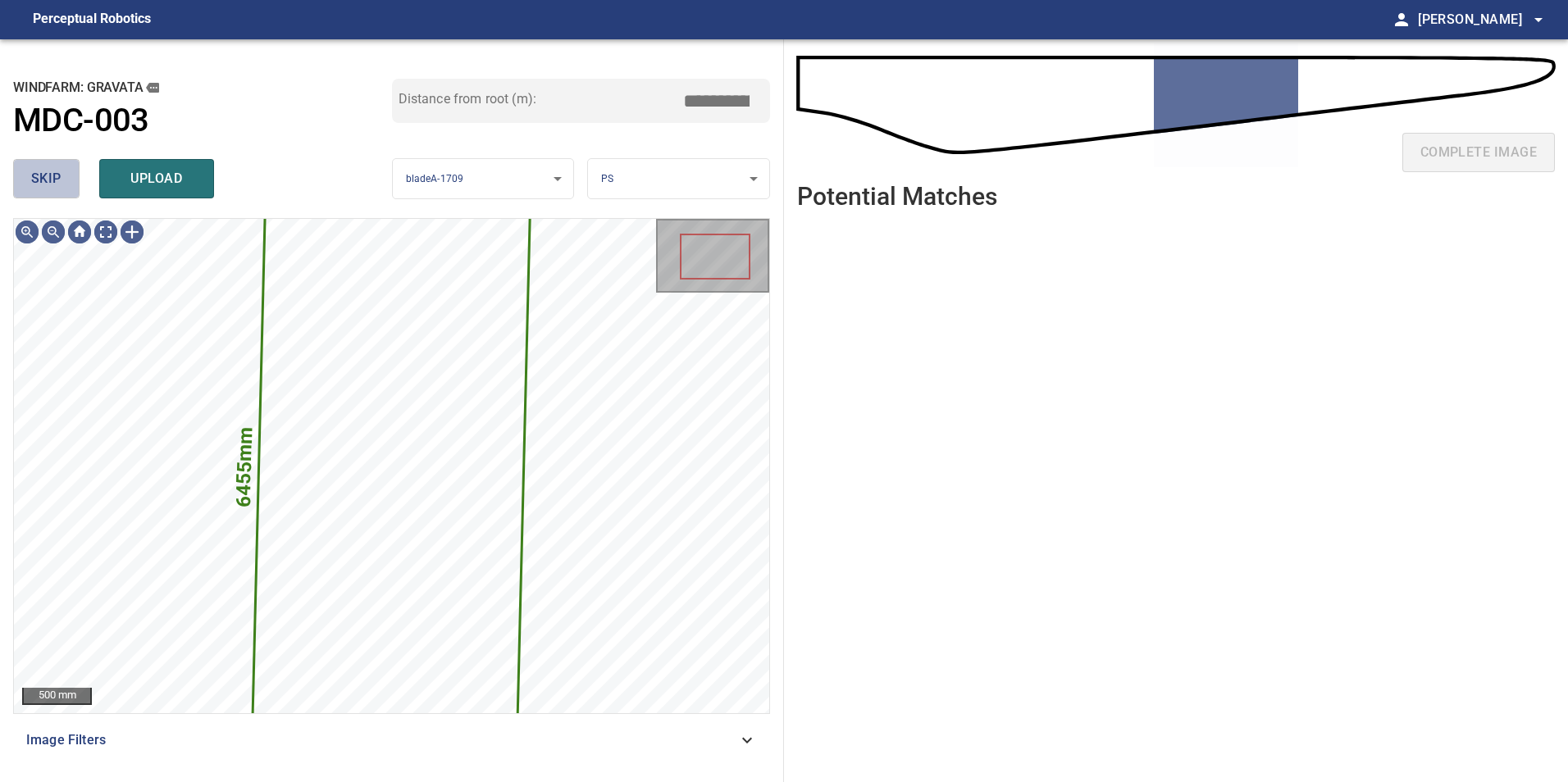
click at [60, 182] on span "skip" at bounding box center [46, 178] width 30 height 23
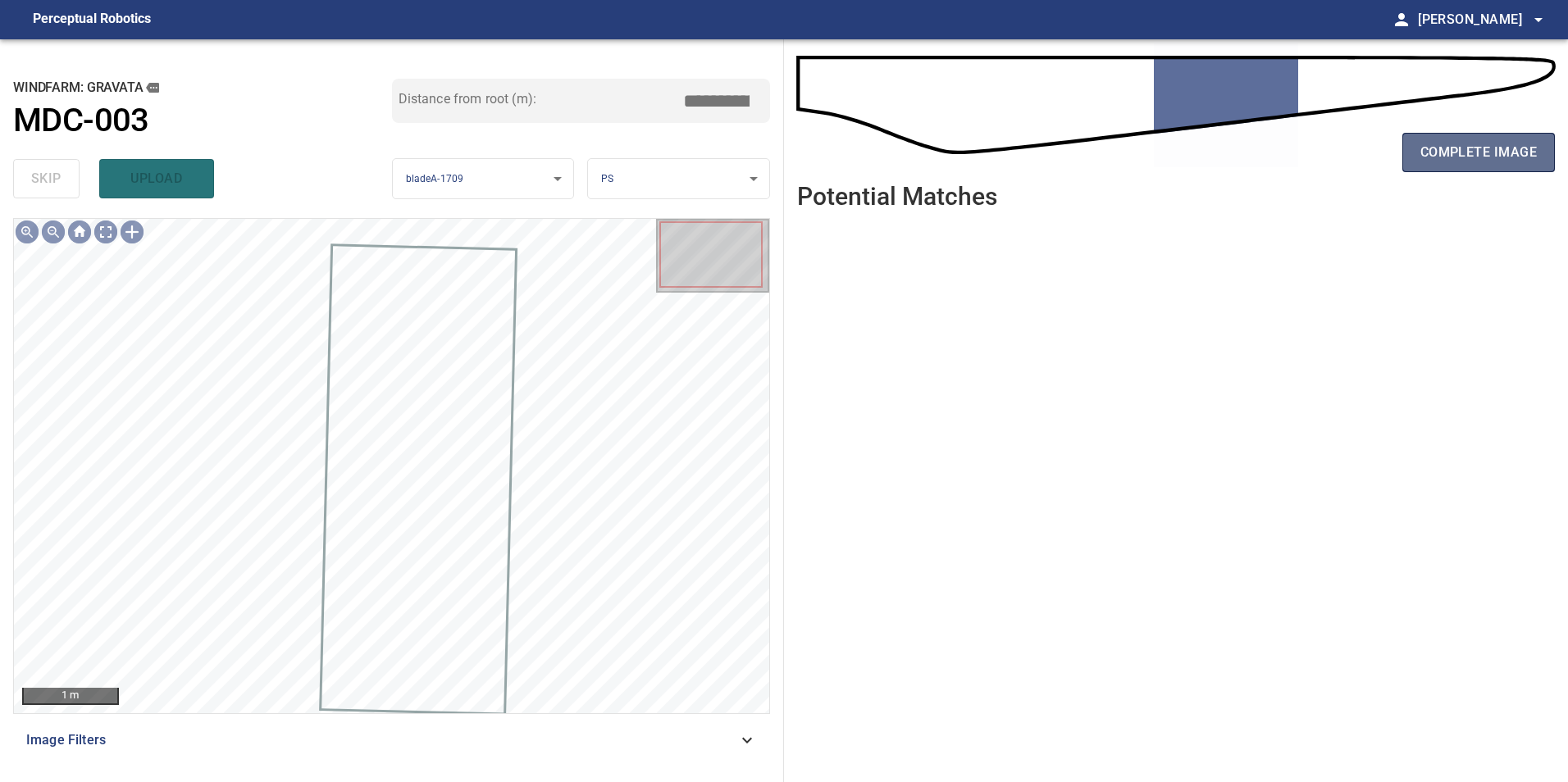
click at [1496, 151] on span "complete image" at bounding box center [1478, 152] width 116 height 23
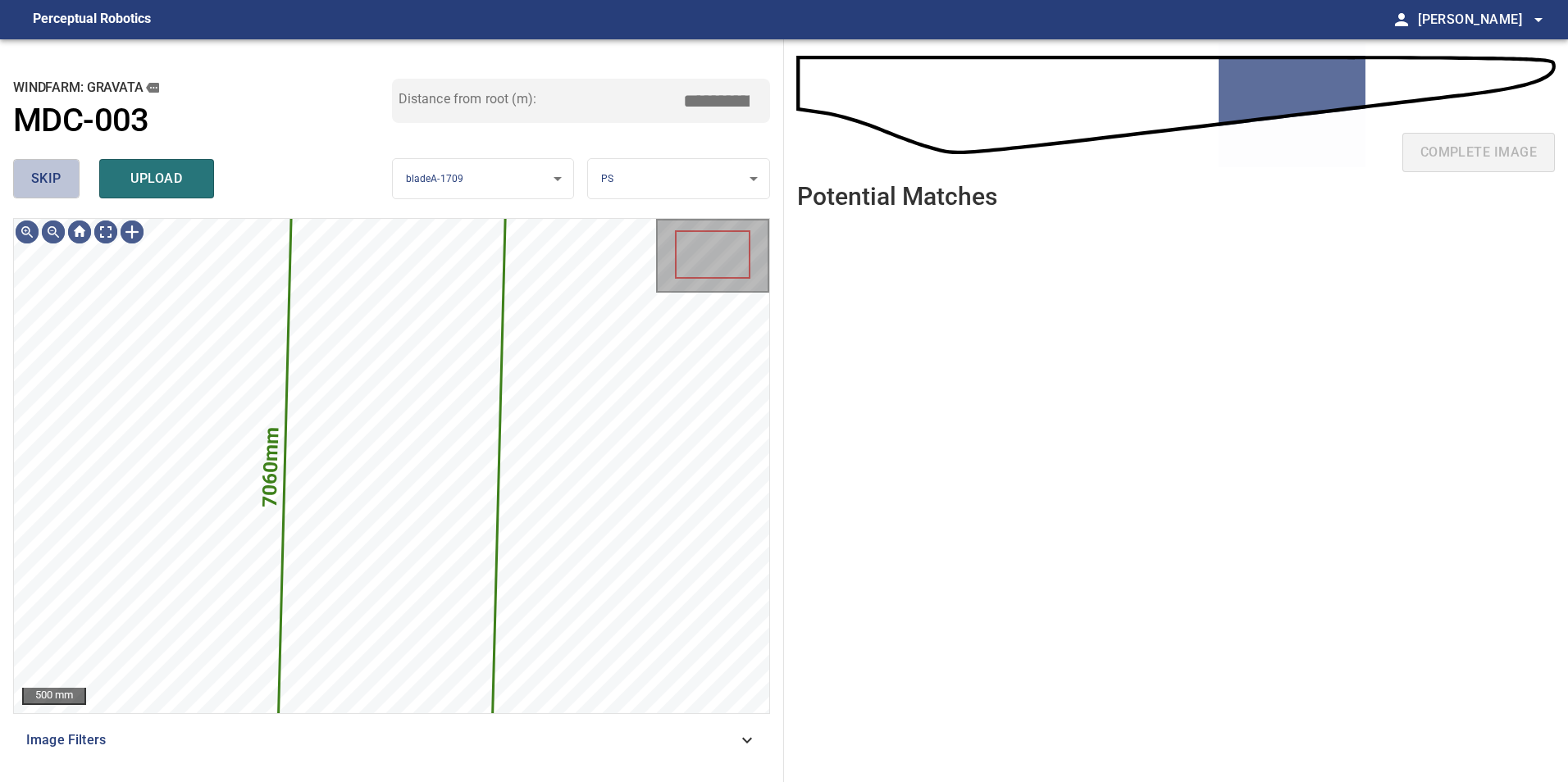
click at [41, 188] on span "skip" at bounding box center [46, 178] width 30 height 23
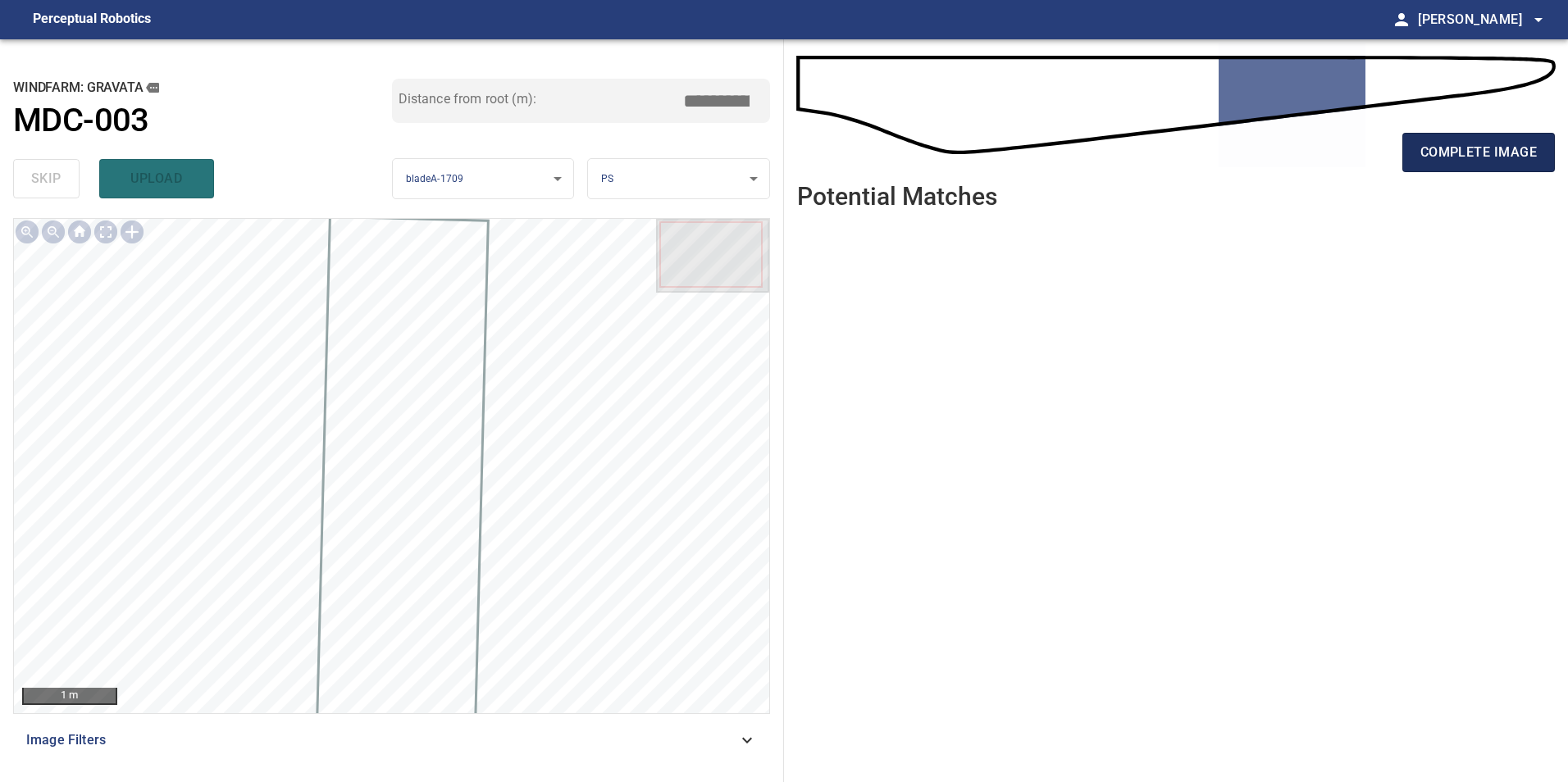
click at [1467, 151] on span "complete image" at bounding box center [1478, 152] width 116 height 23
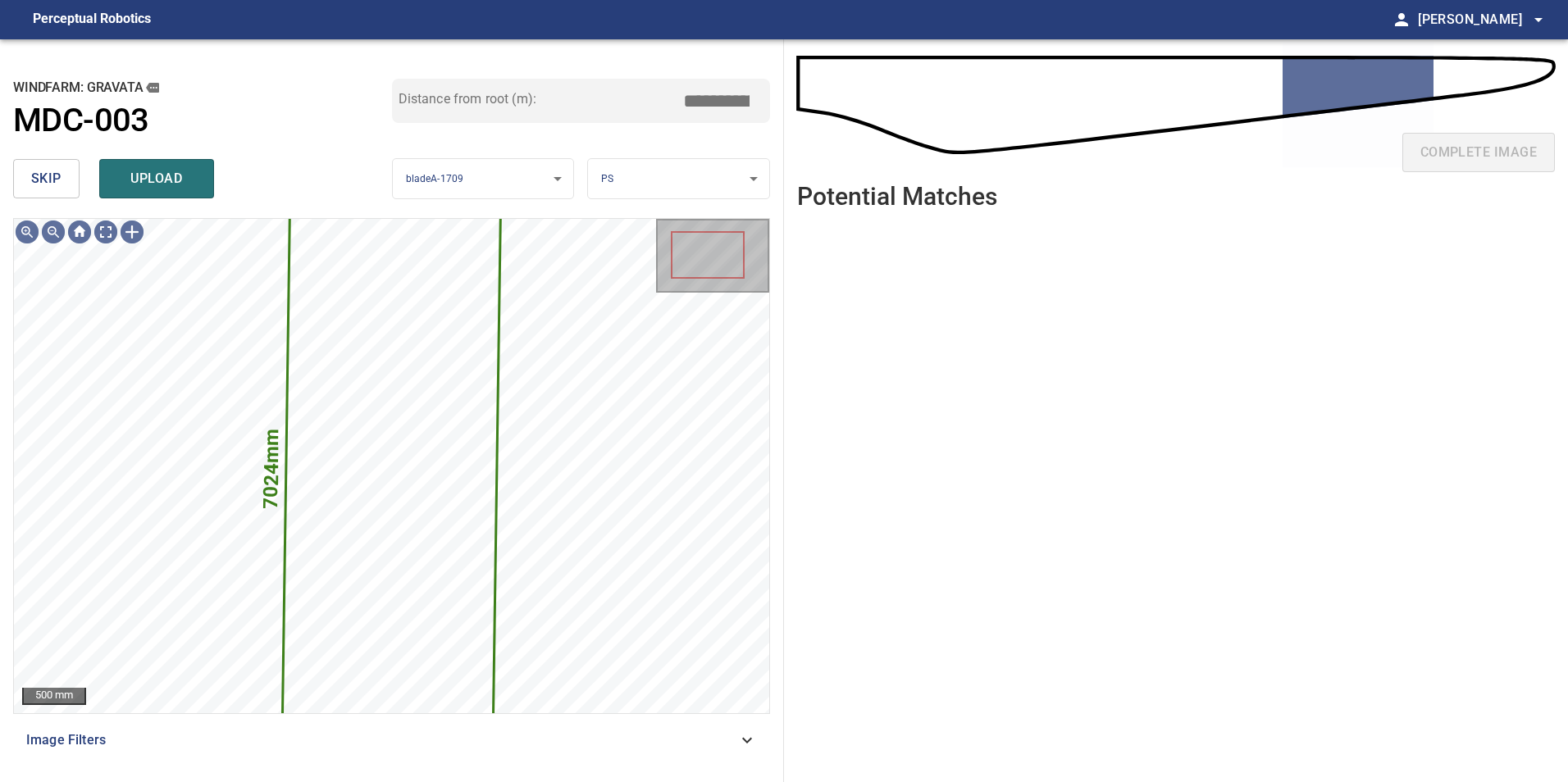
click at [60, 174] on span "skip" at bounding box center [46, 178] width 30 height 23
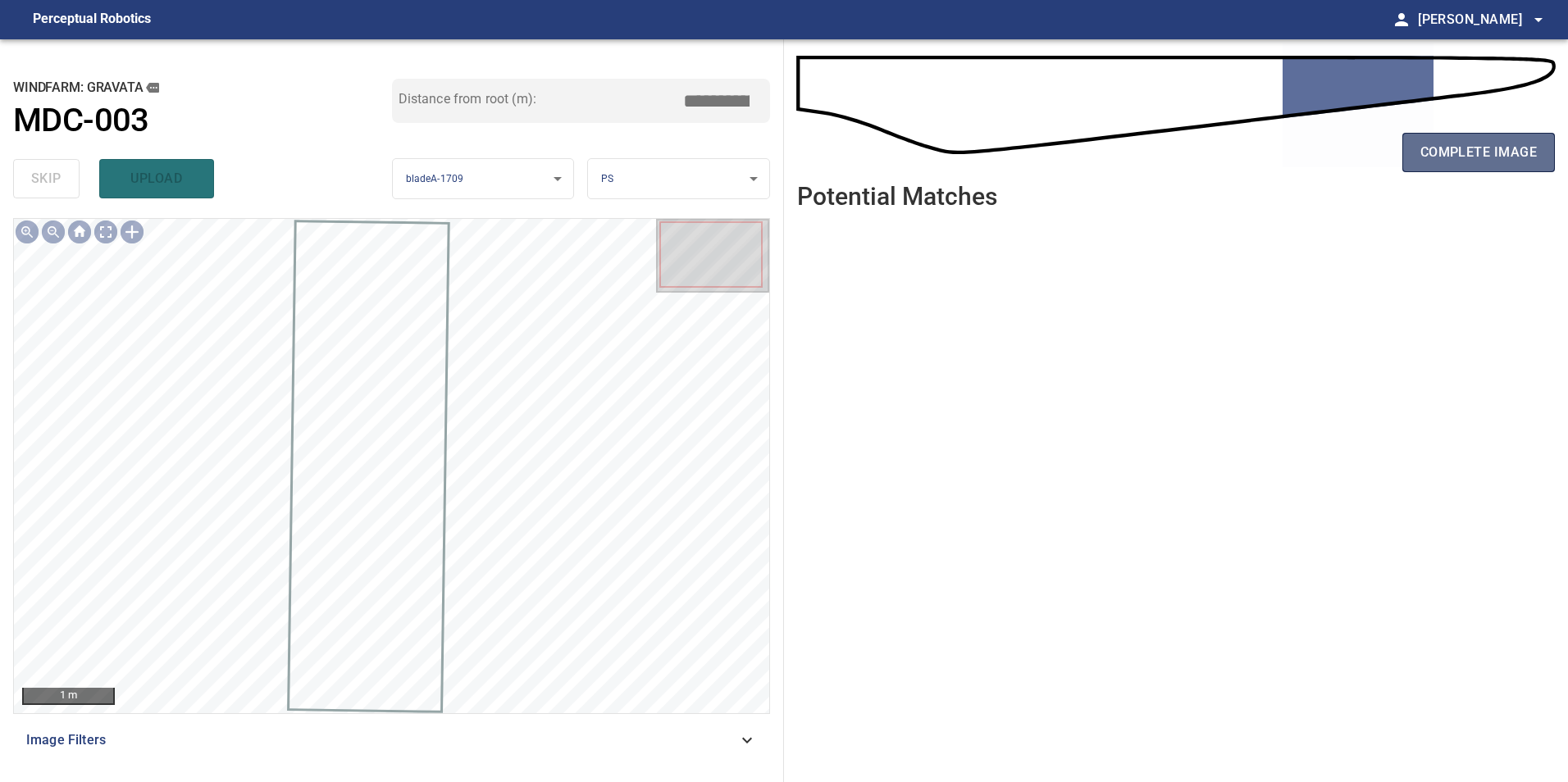
click at [1496, 155] on span "complete image" at bounding box center [1478, 152] width 116 height 23
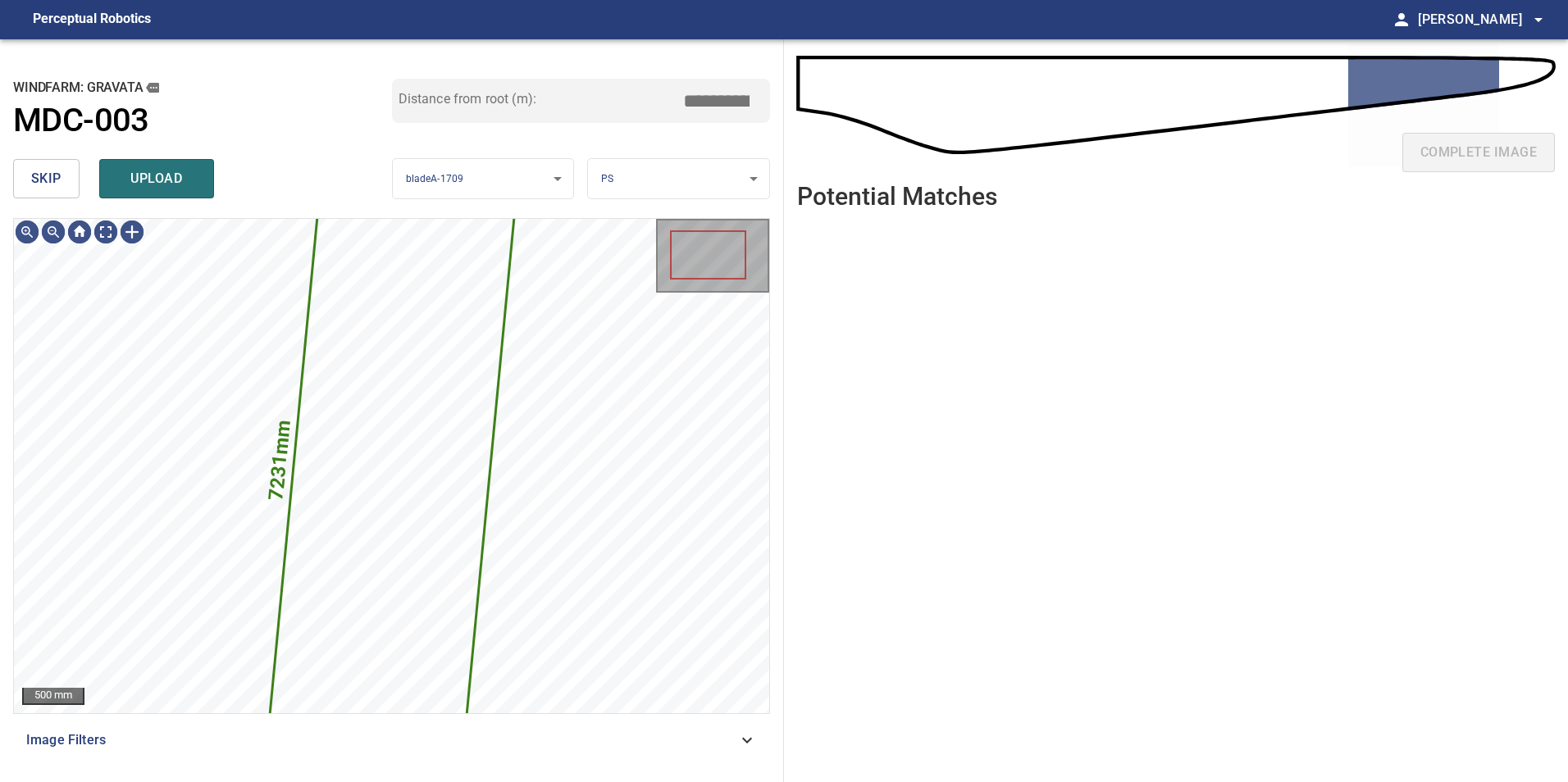
click at [61, 178] on button "skip" at bounding box center [46, 178] width 66 height 40
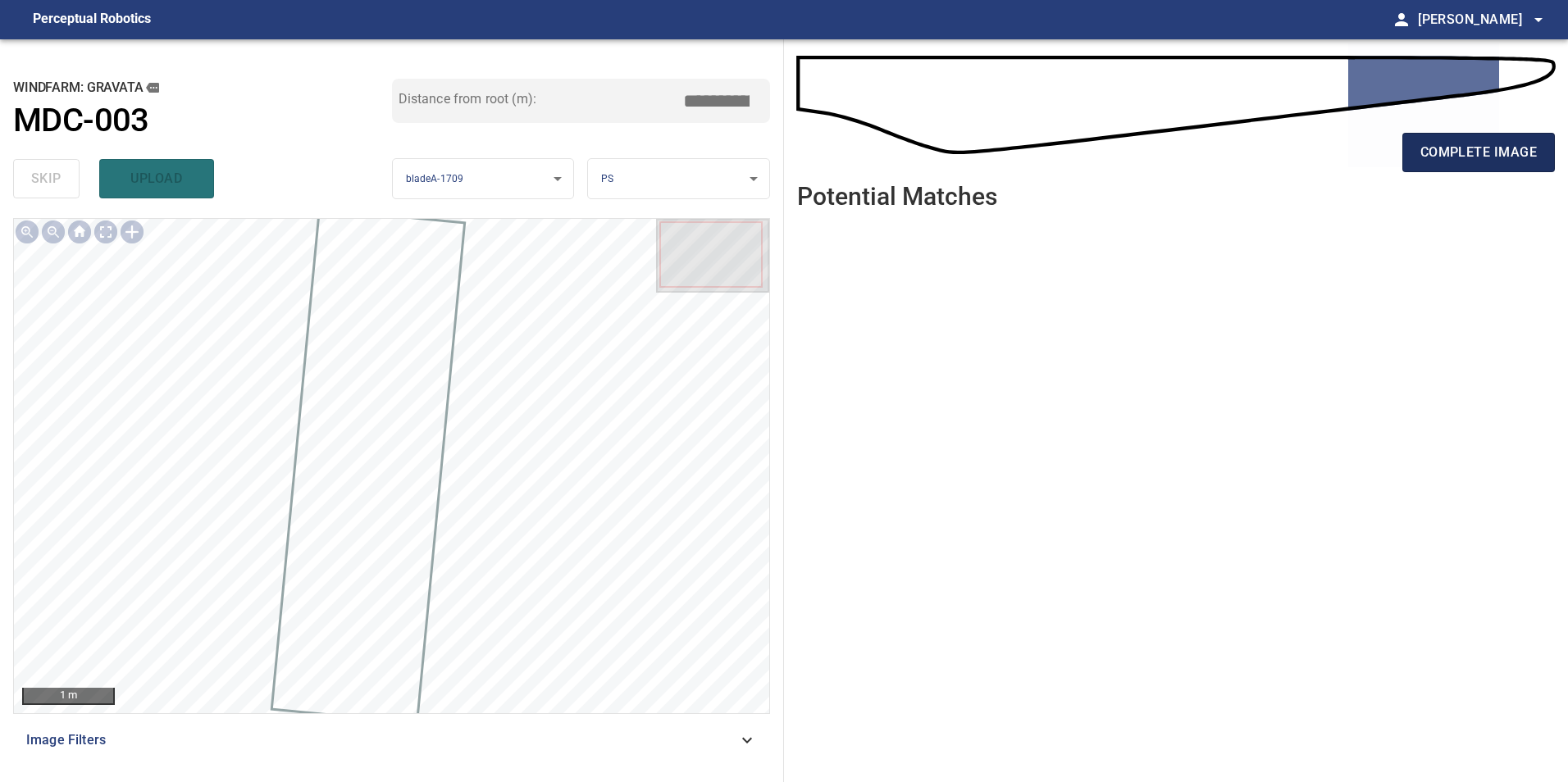
click at [1418, 151] on button "complete image" at bounding box center [1478, 152] width 152 height 40
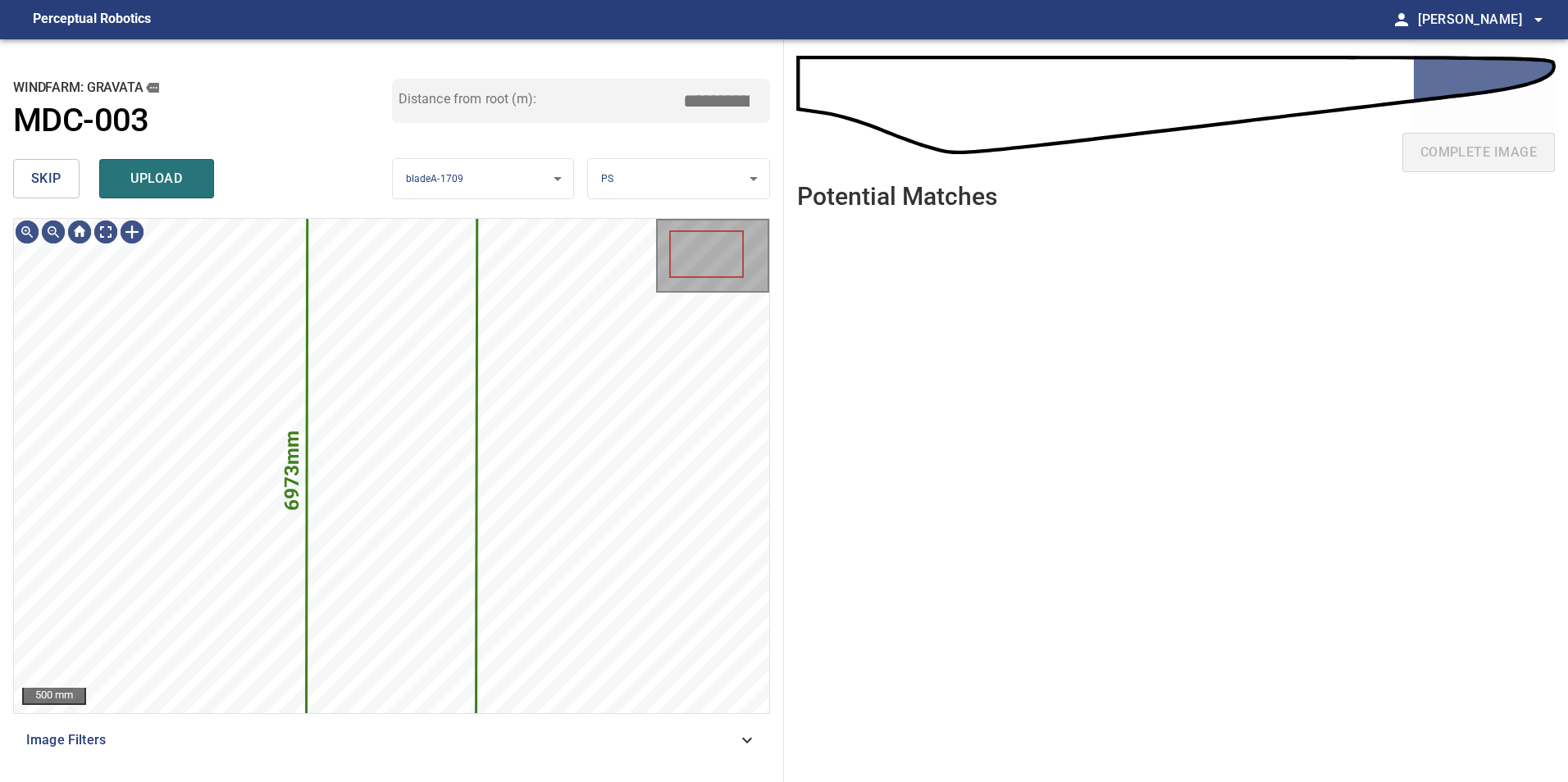
click at [63, 172] on button "skip" at bounding box center [46, 178] width 66 height 40
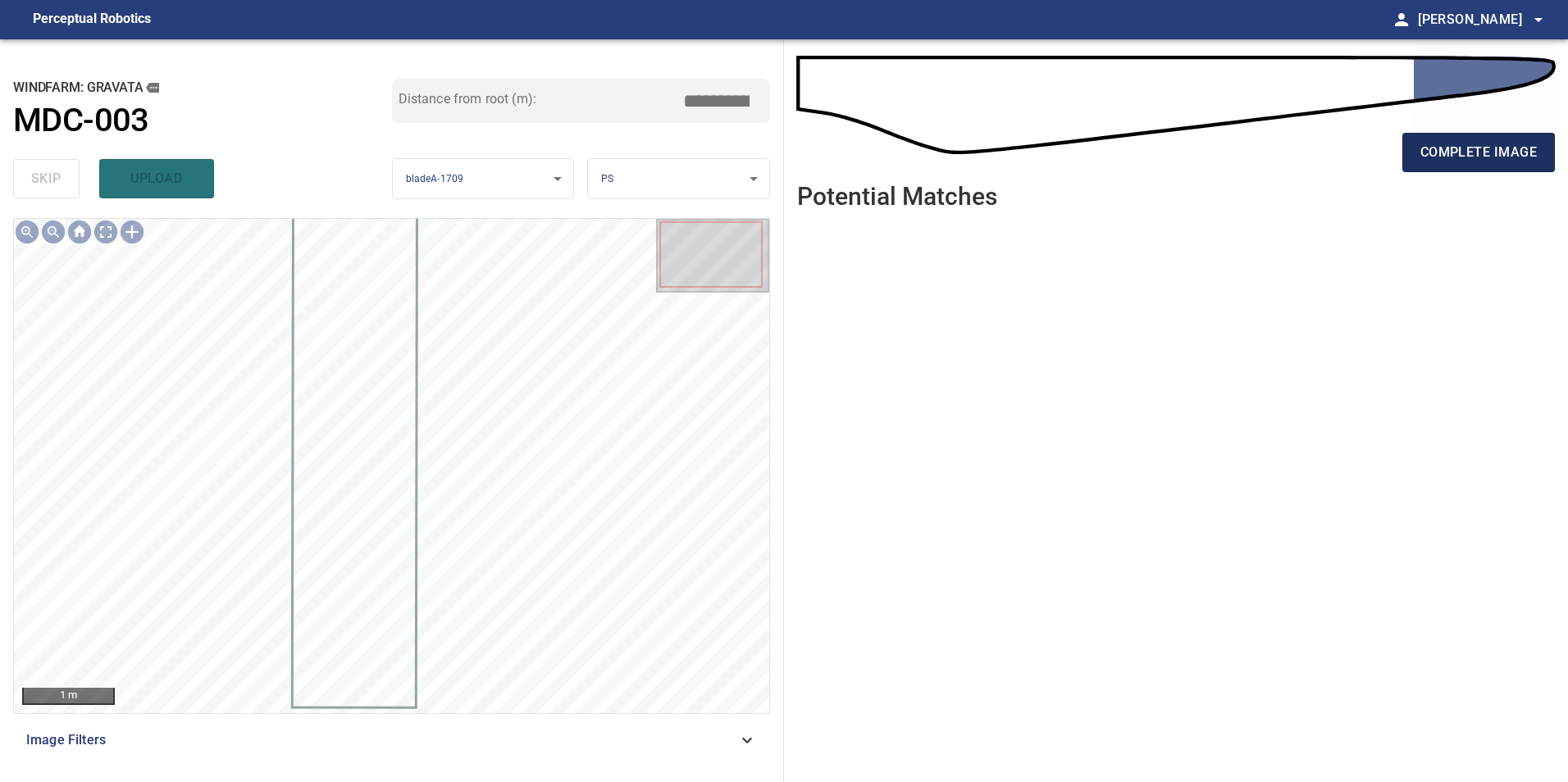
click at [1456, 153] on span "complete image" at bounding box center [1478, 152] width 116 height 23
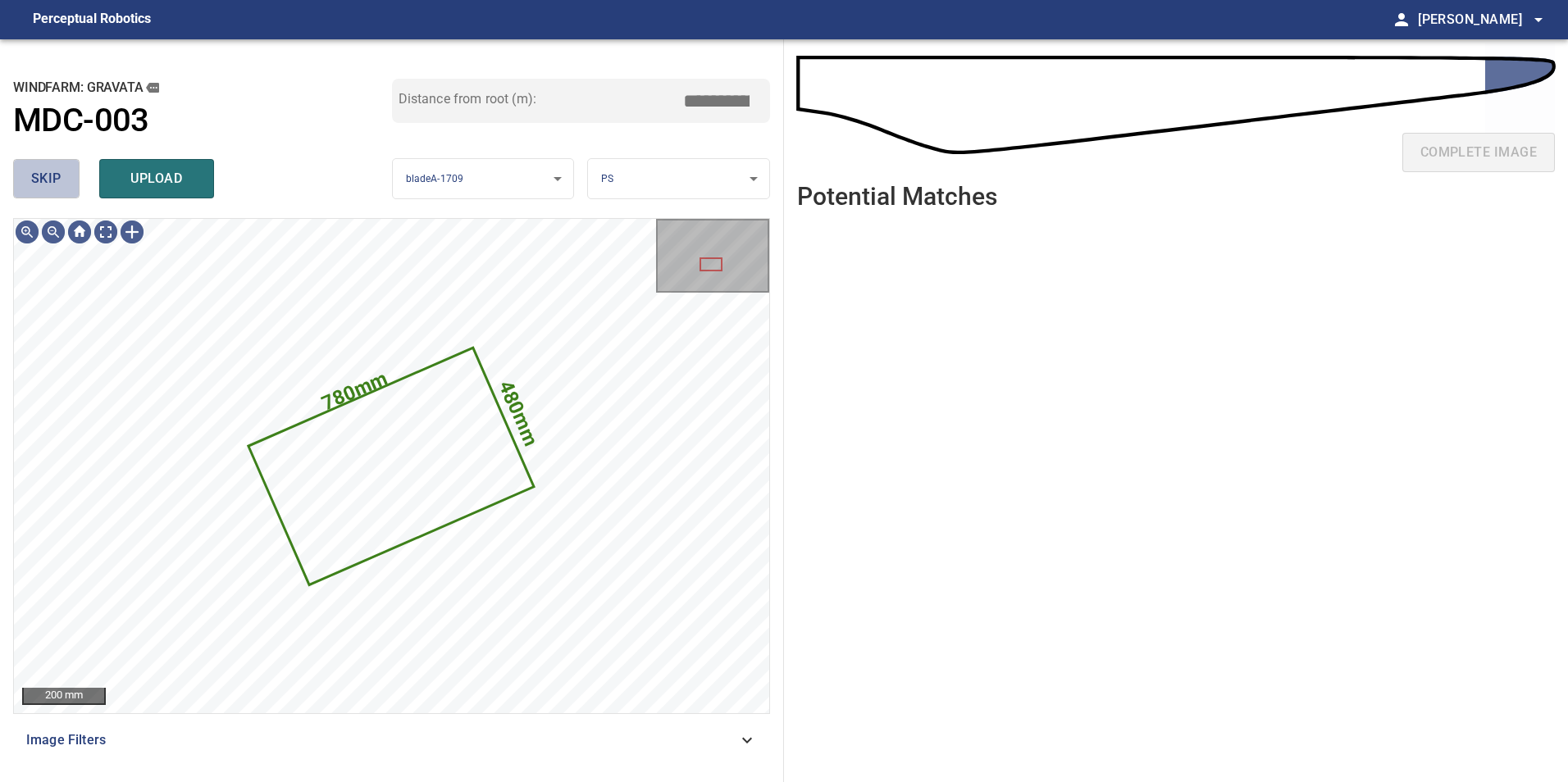
click at [61, 172] on span "skip" at bounding box center [46, 178] width 30 height 23
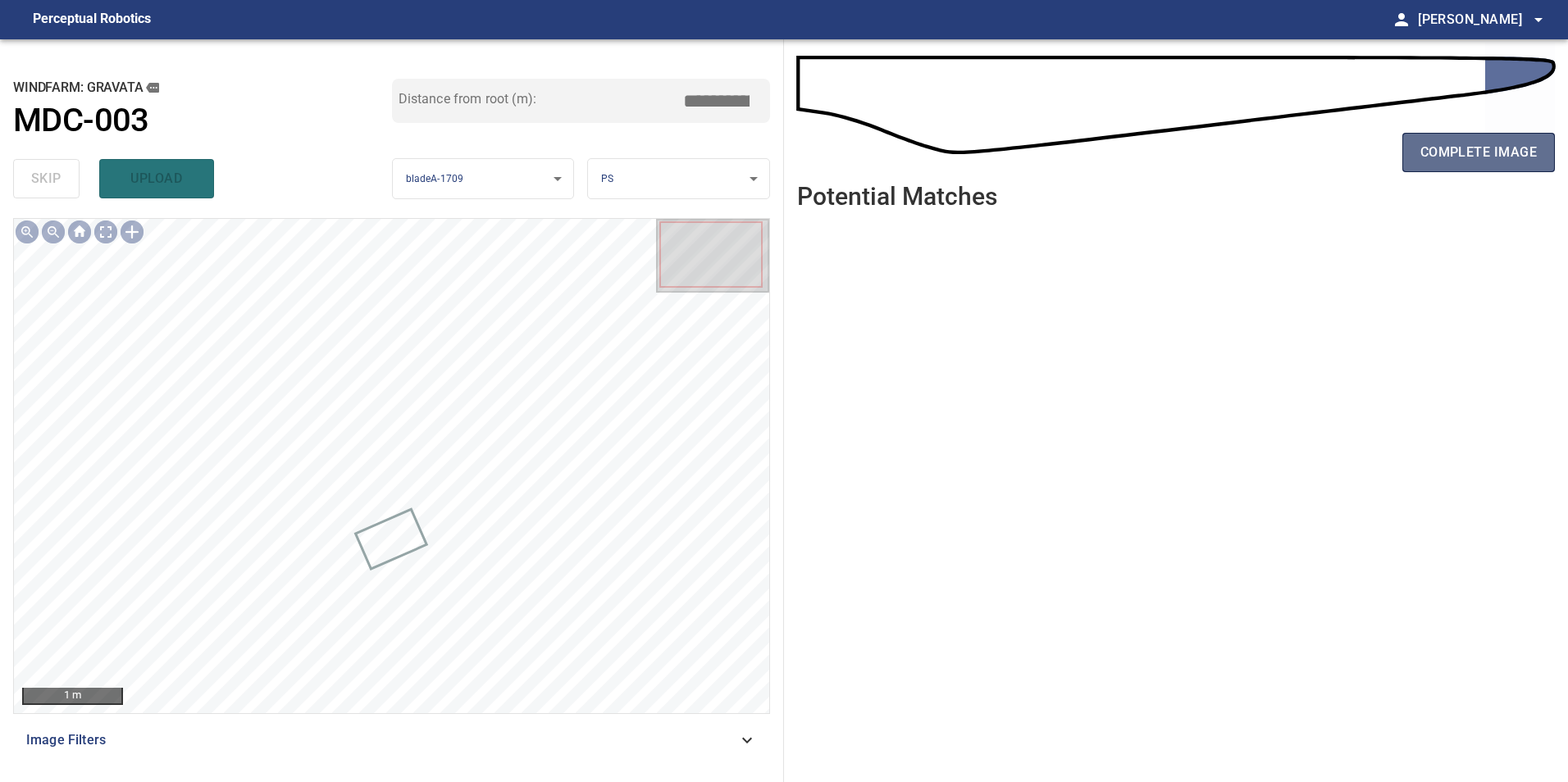
click at [1446, 161] on span "complete image" at bounding box center [1478, 152] width 116 height 23
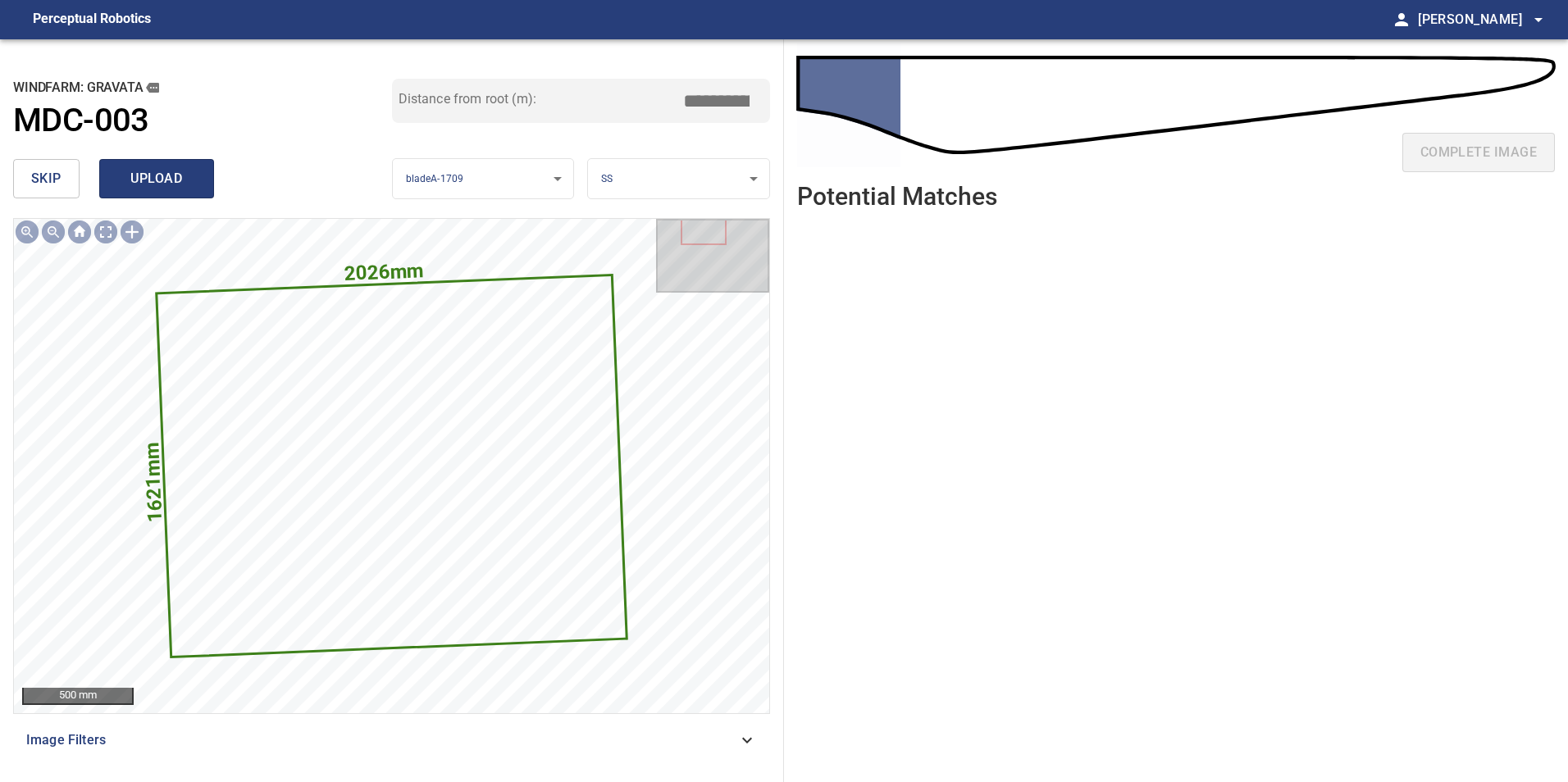
click at [167, 186] on span "upload" at bounding box center [156, 178] width 79 height 23
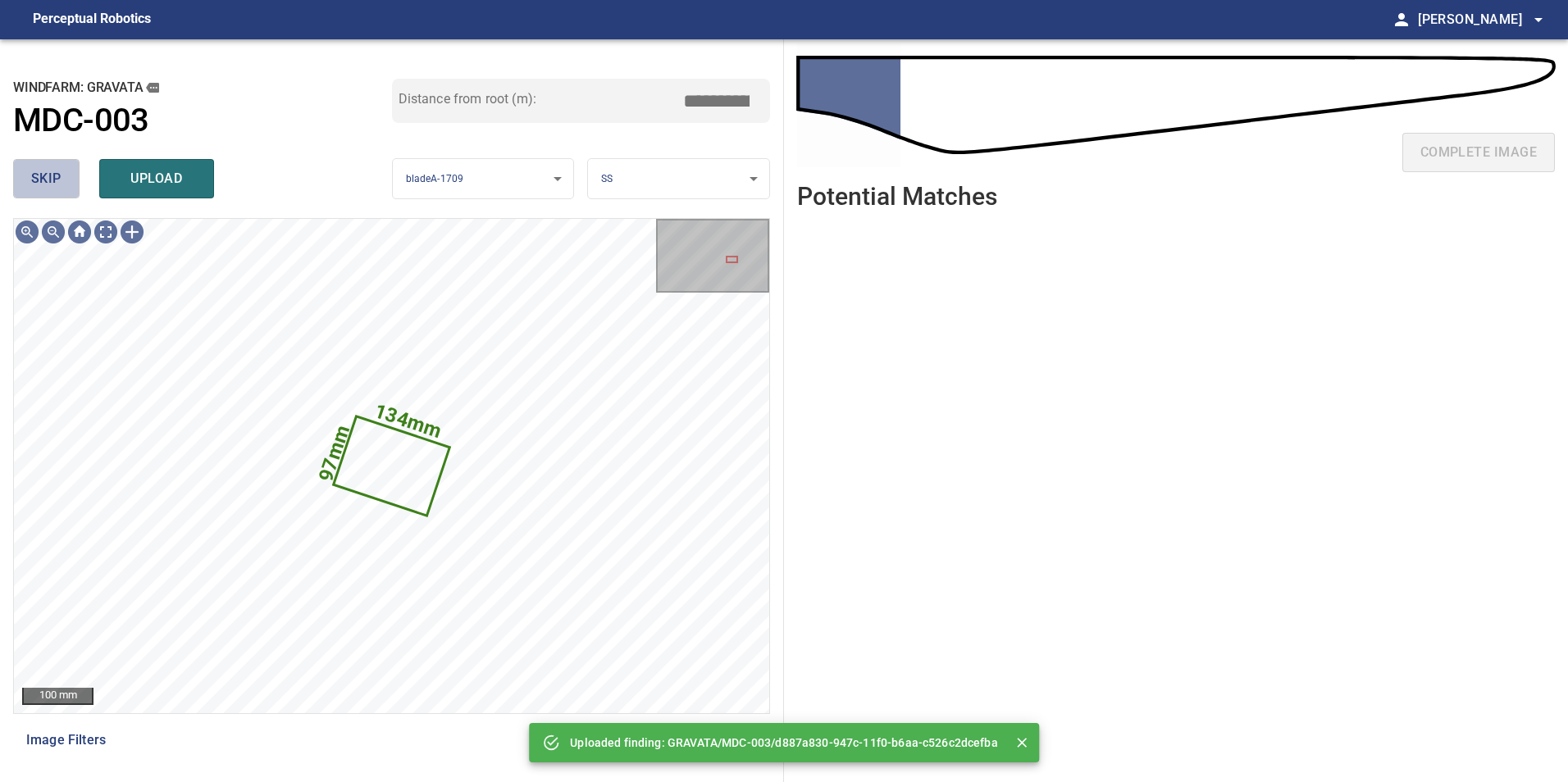
click at [50, 186] on span "skip" at bounding box center [46, 178] width 30 height 23
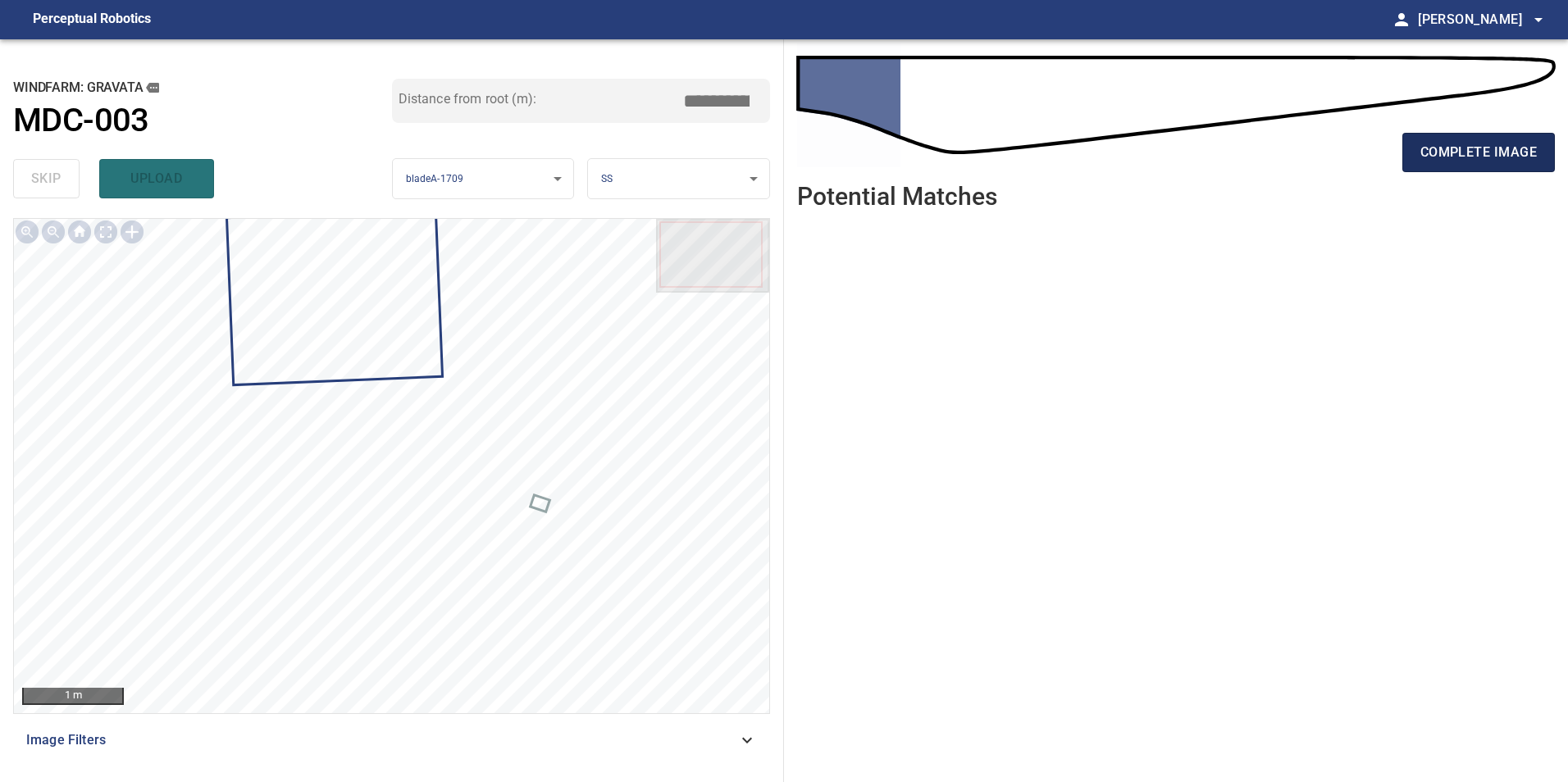
click at [1502, 167] on button "complete image" at bounding box center [1478, 152] width 152 height 40
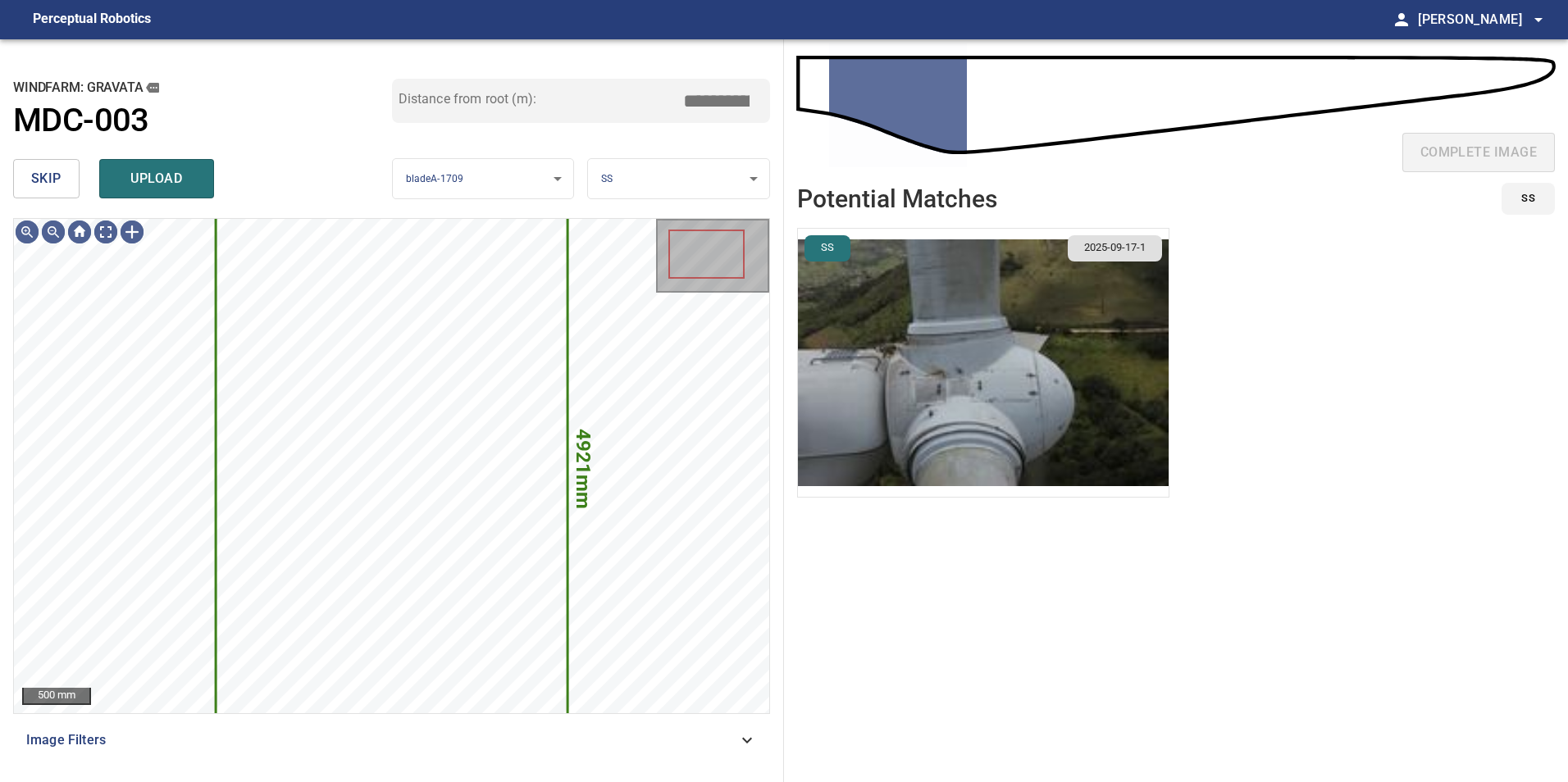
click at [61, 189] on span "skip" at bounding box center [46, 178] width 30 height 23
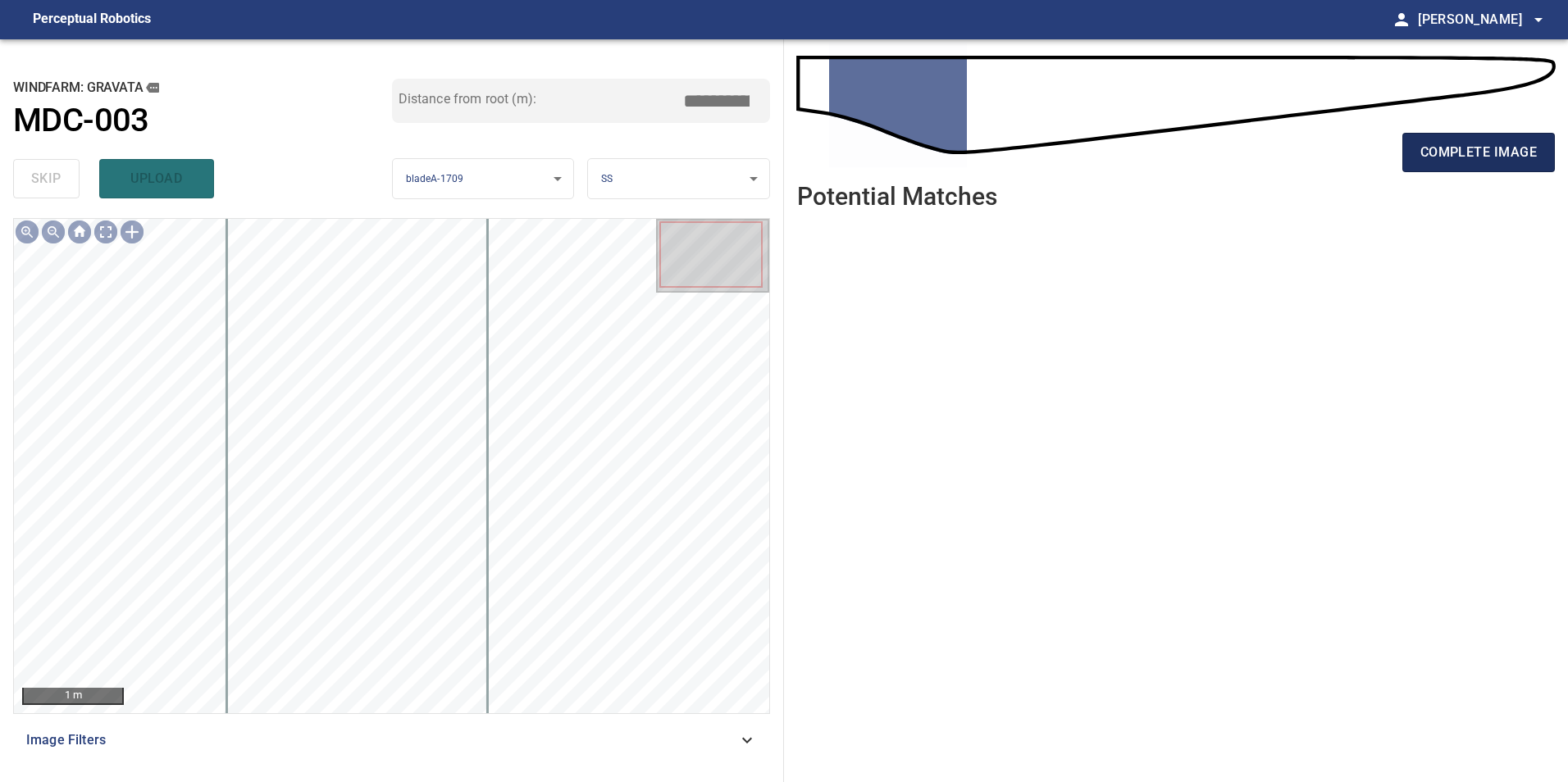
click at [1477, 160] on span "complete image" at bounding box center [1478, 152] width 116 height 23
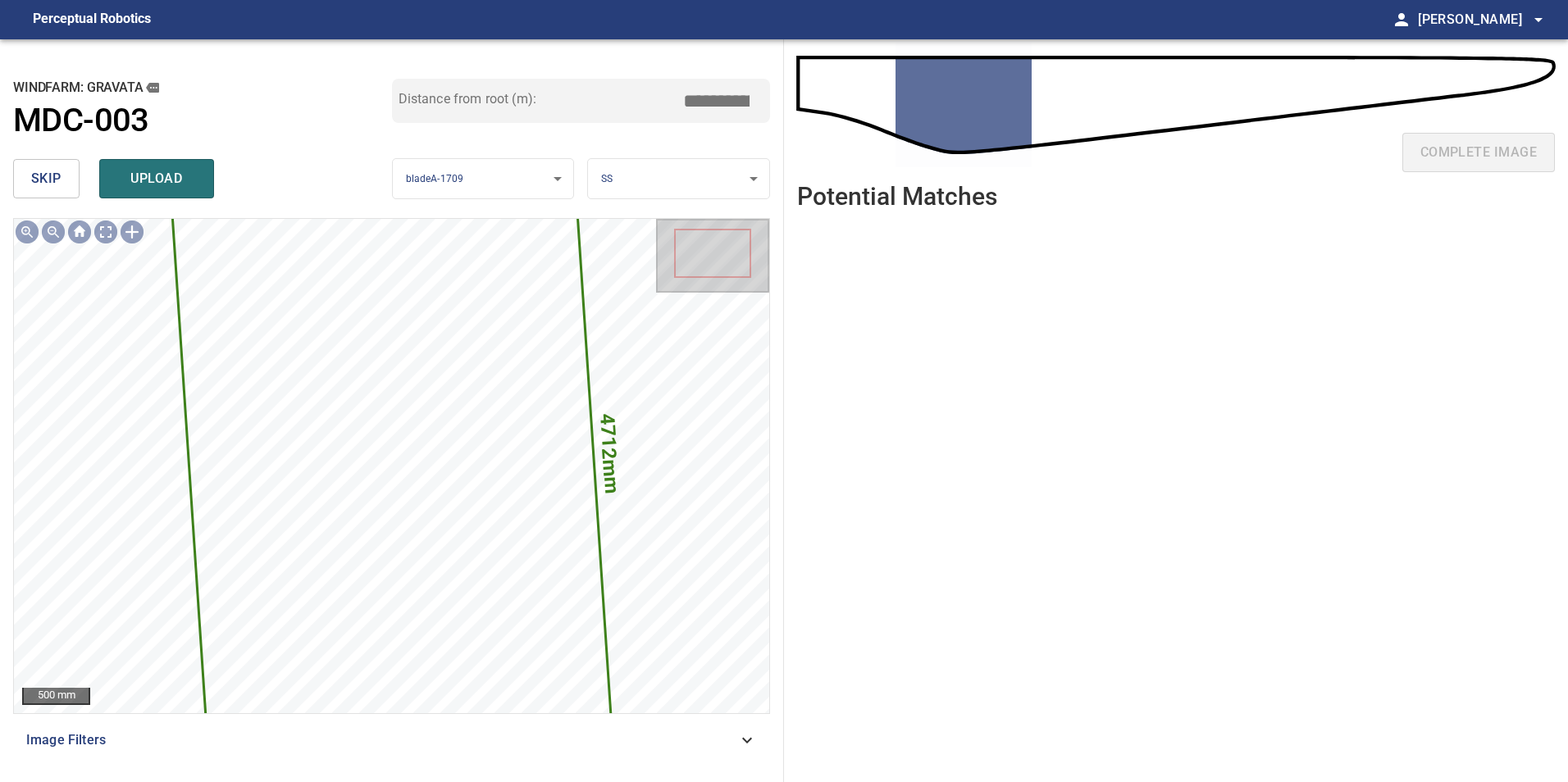
click at [43, 177] on span "skip" at bounding box center [46, 178] width 30 height 23
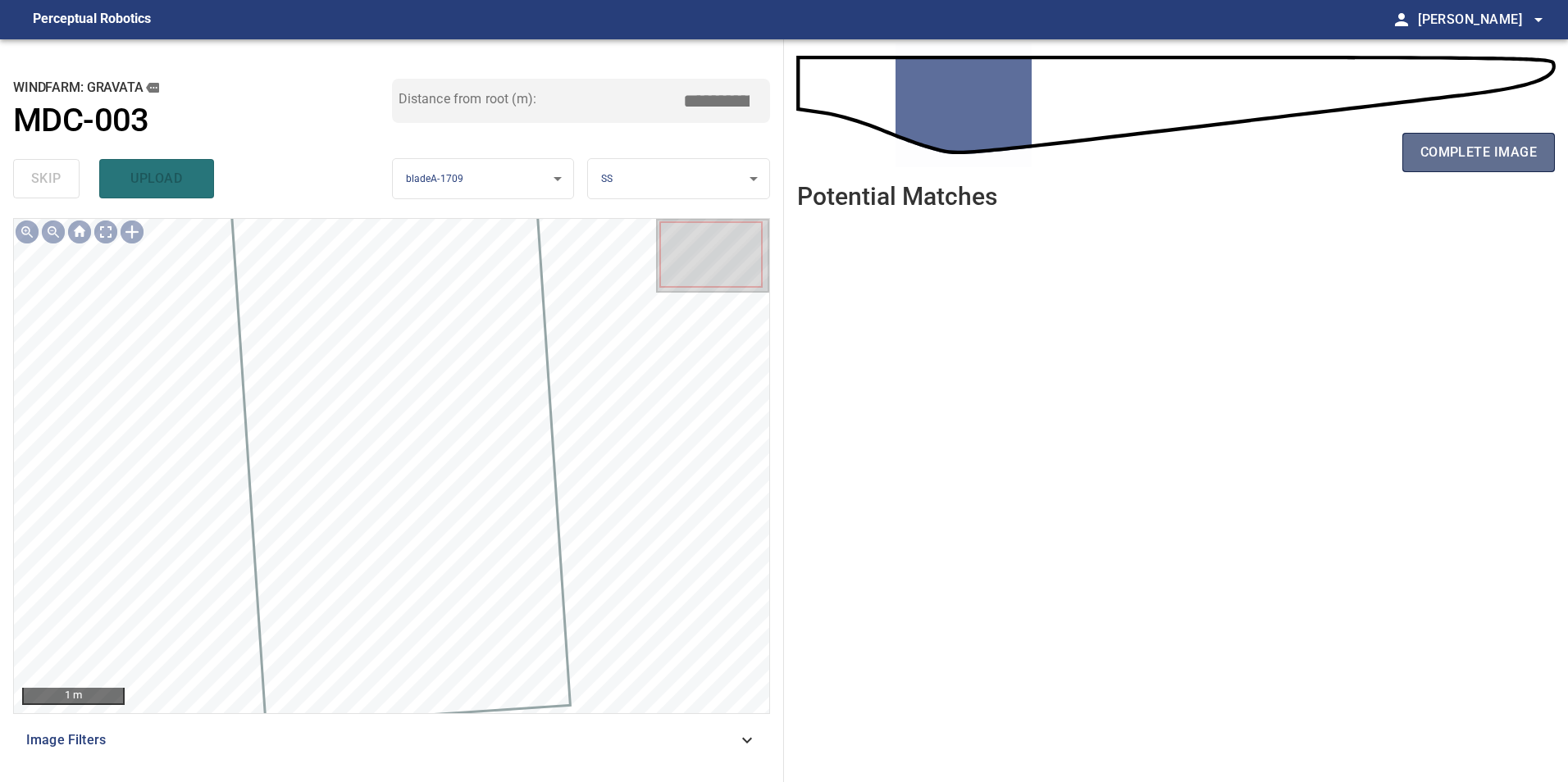
click at [1434, 151] on span "complete image" at bounding box center [1478, 152] width 116 height 23
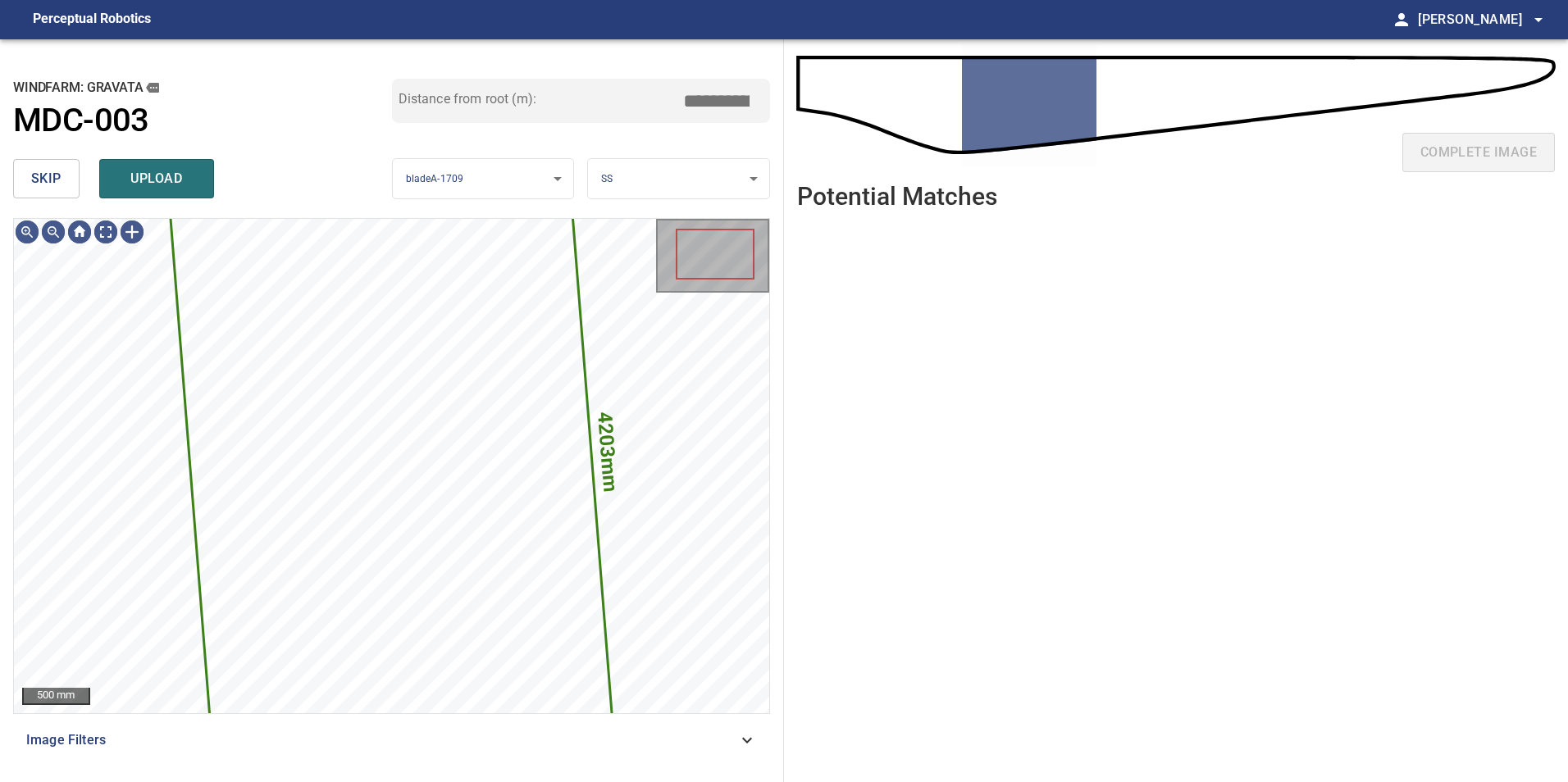
click at [29, 182] on button "skip" at bounding box center [46, 178] width 66 height 40
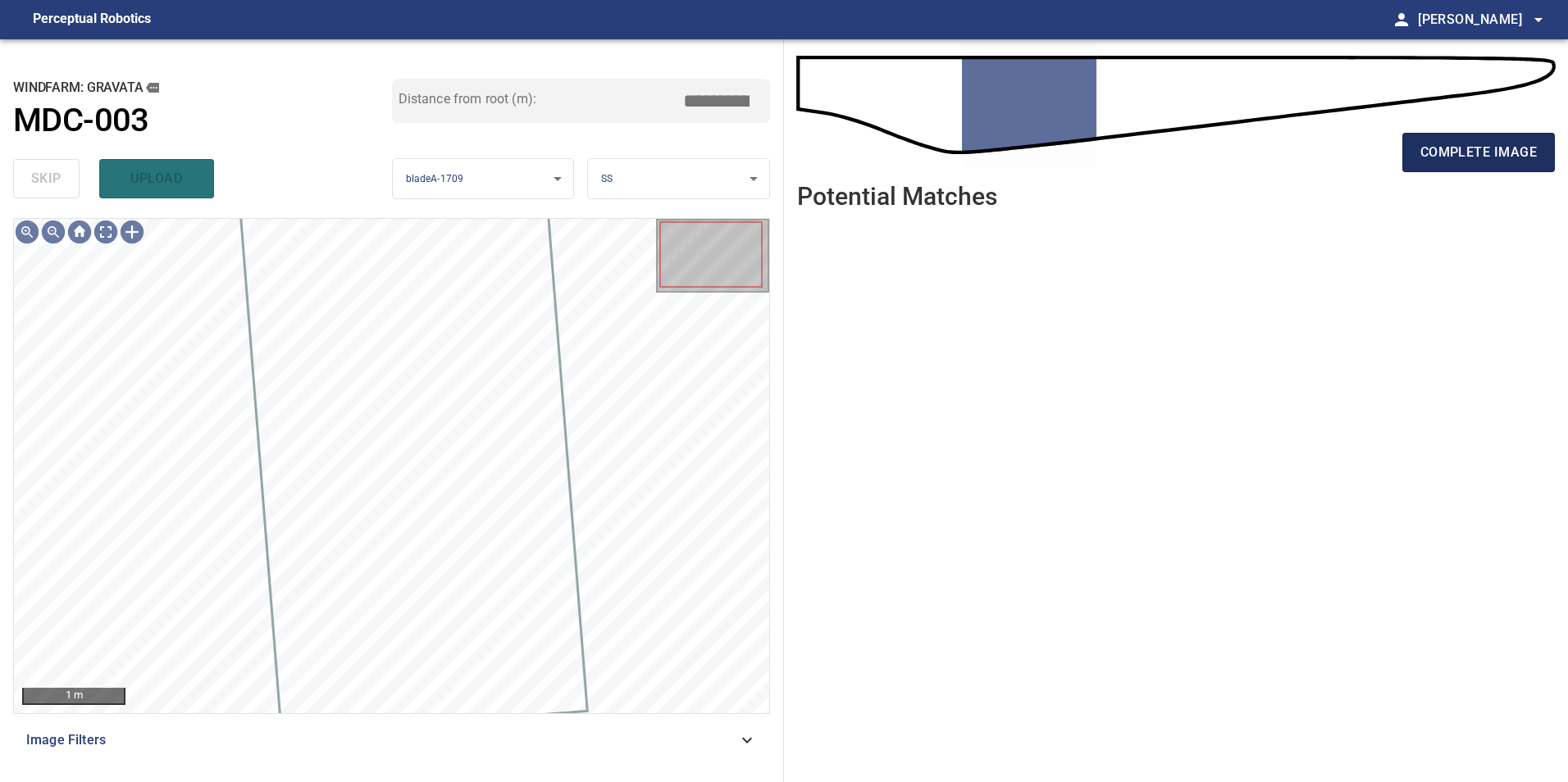
click at [1489, 165] on button "complete image" at bounding box center [1478, 152] width 152 height 40
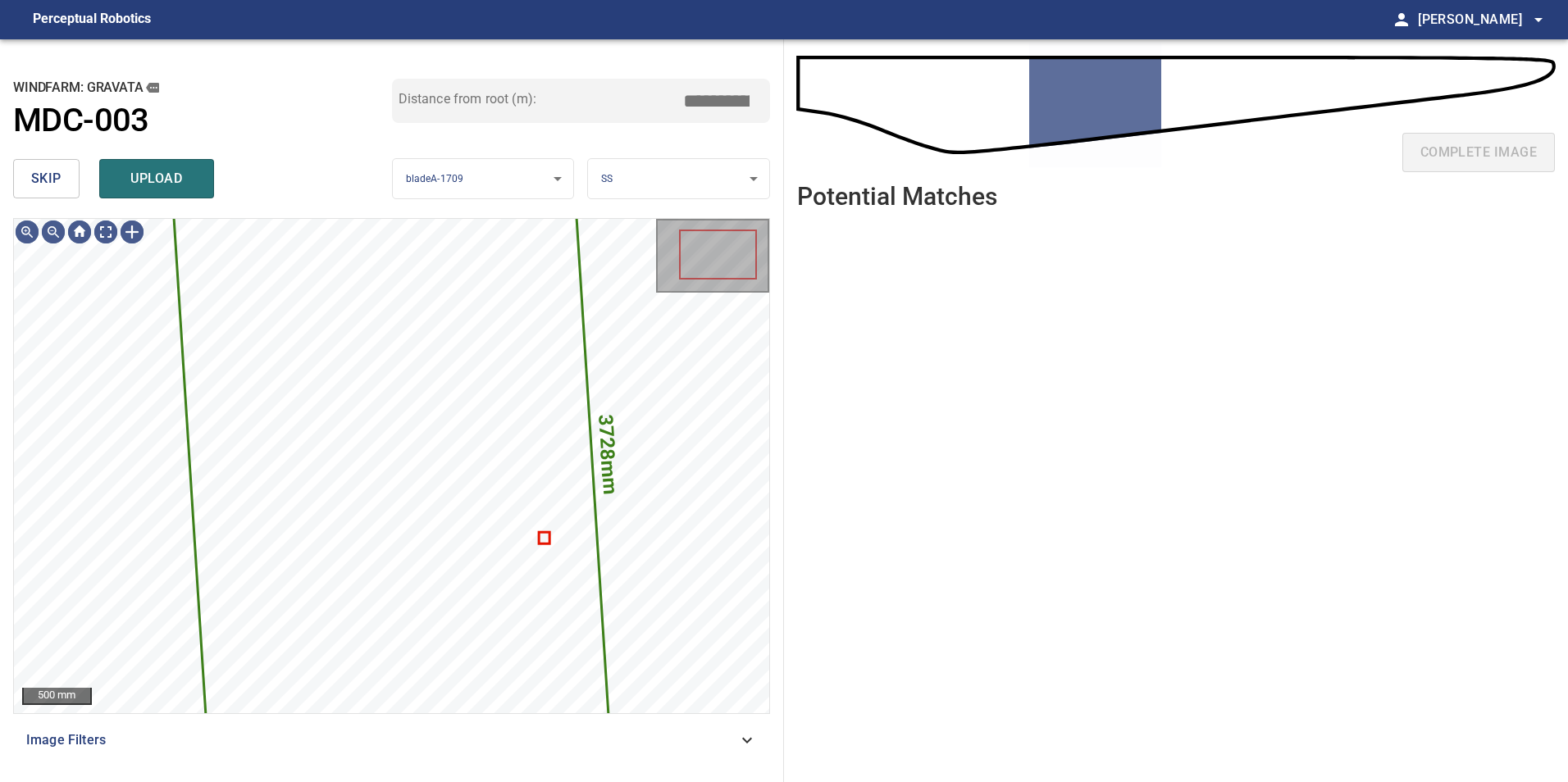
click at [51, 182] on span "skip" at bounding box center [46, 178] width 30 height 23
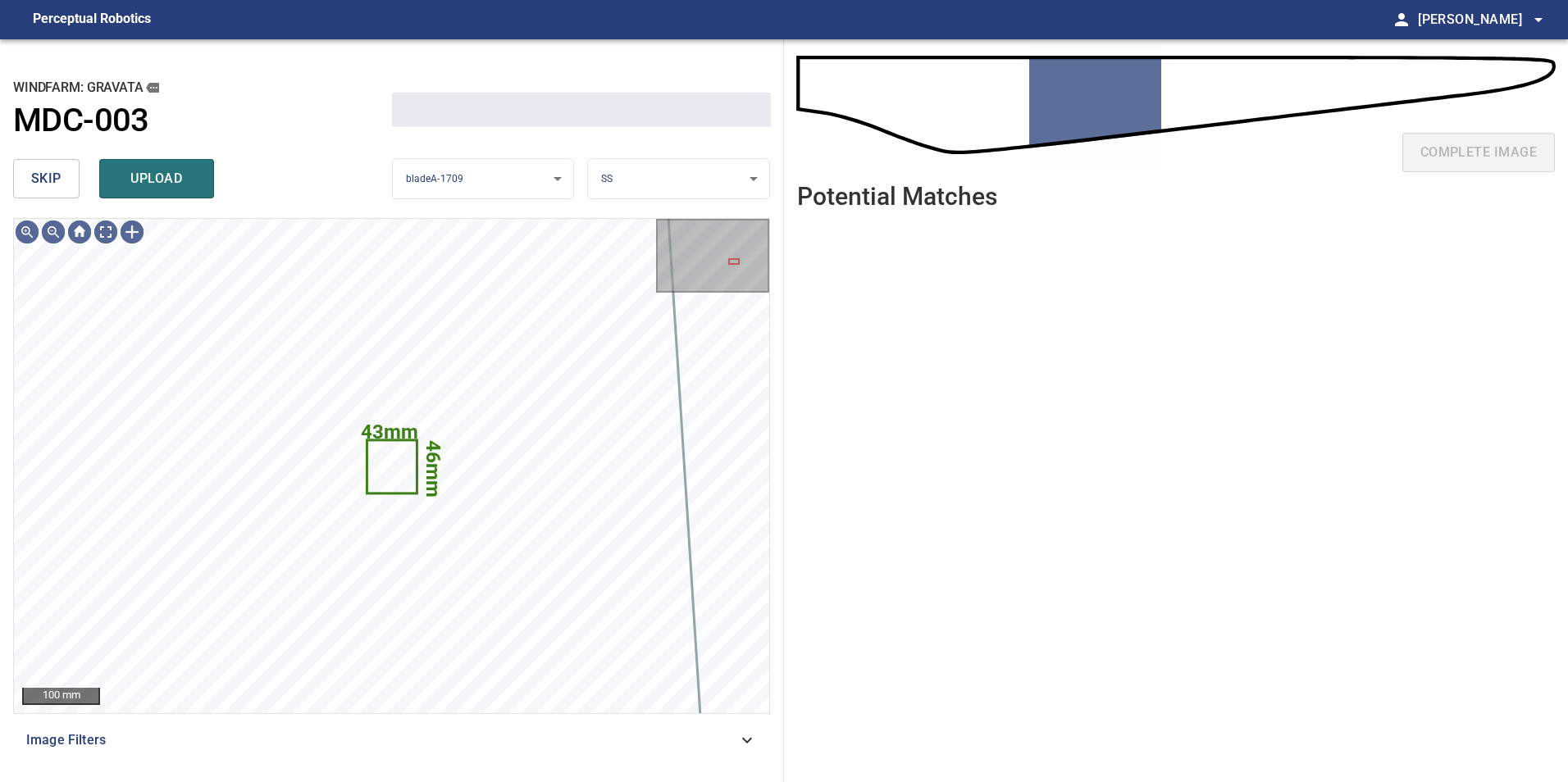
click at [57, 182] on span "skip" at bounding box center [46, 178] width 30 height 23
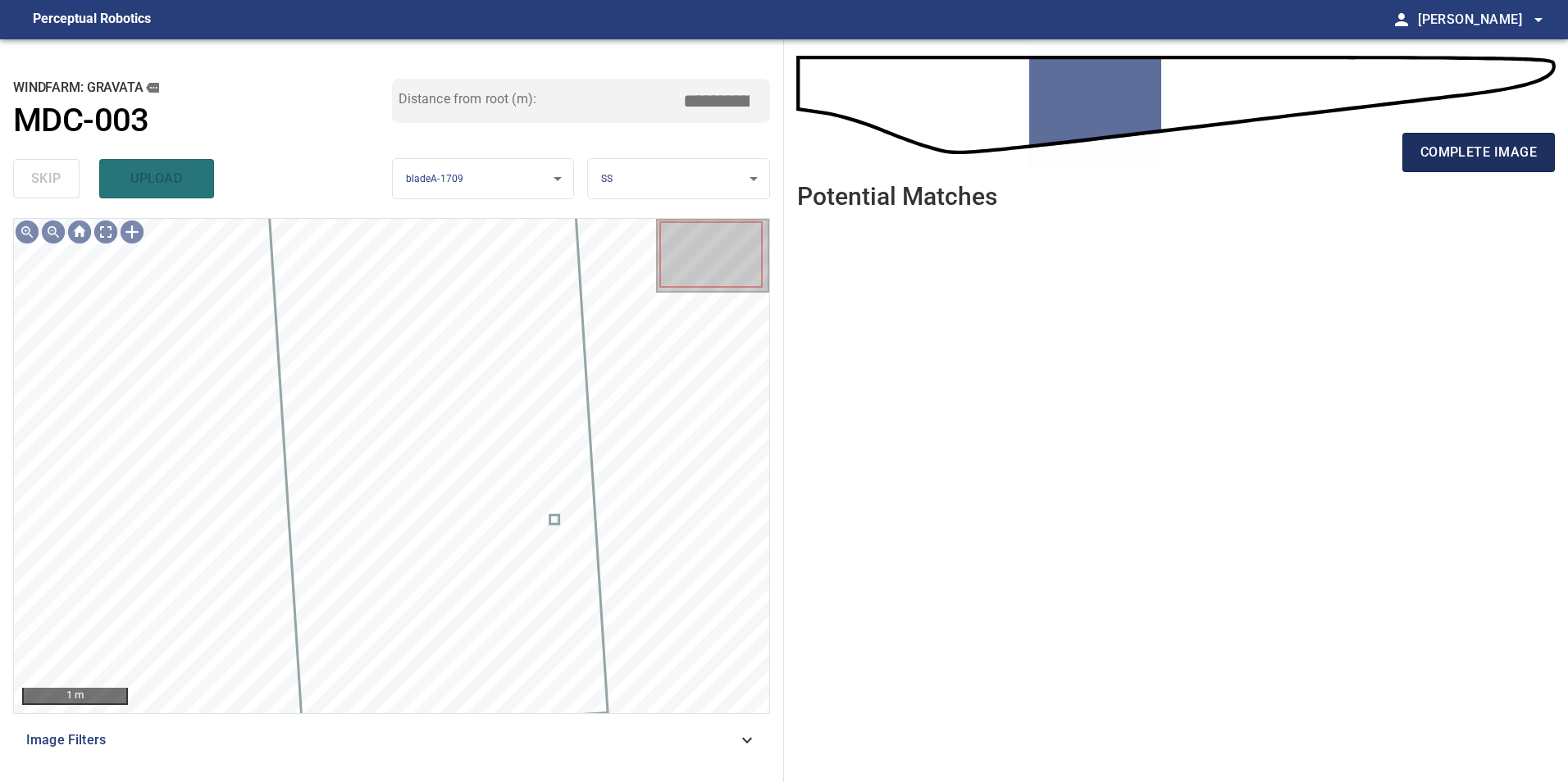
click at [1488, 146] on span "complete image" at bounding box center [1478, 152] width 116 height 23
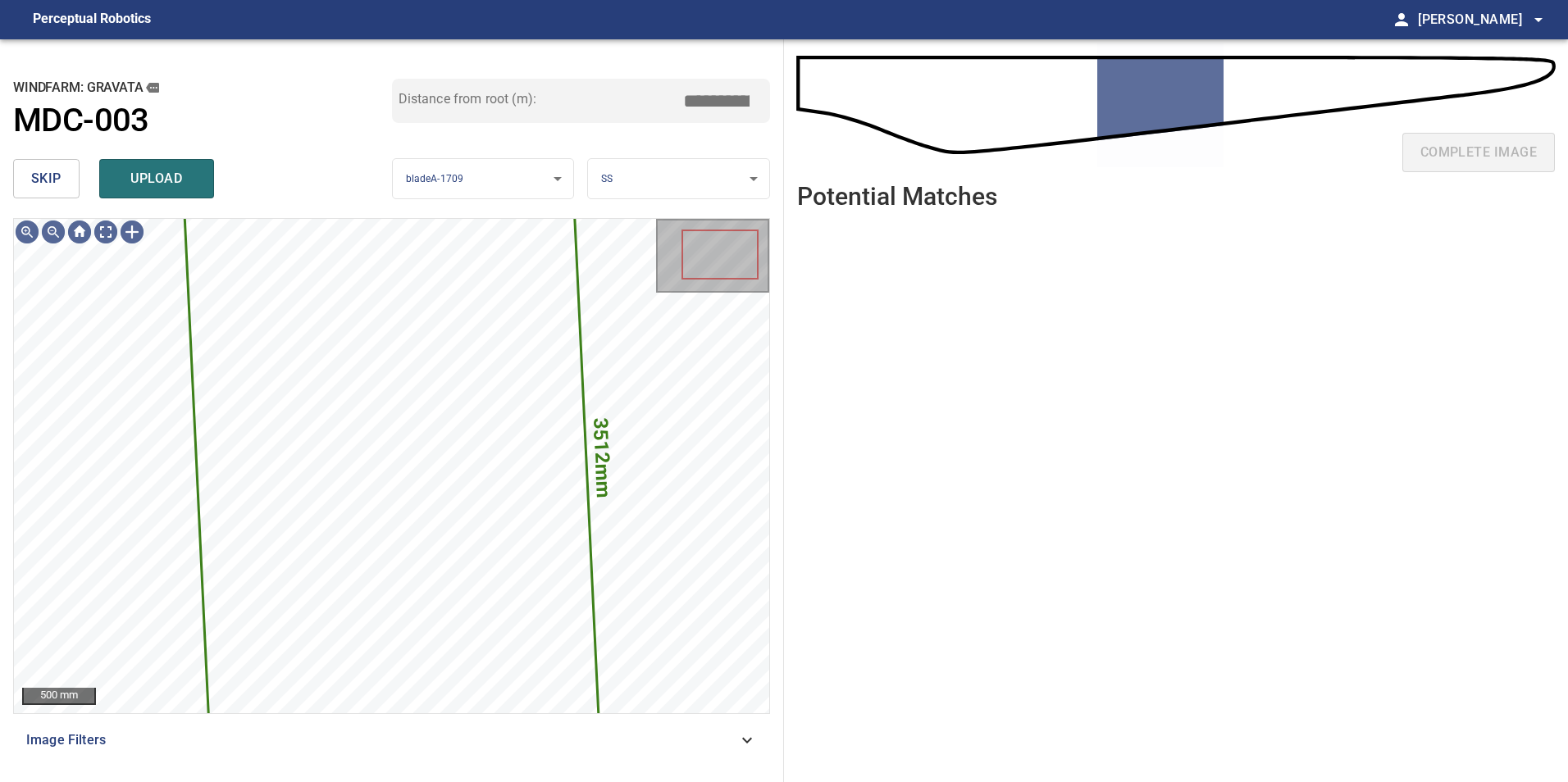
click at [27, 176] on button "skip" at bounding box center [46, 178] width 66 height 40
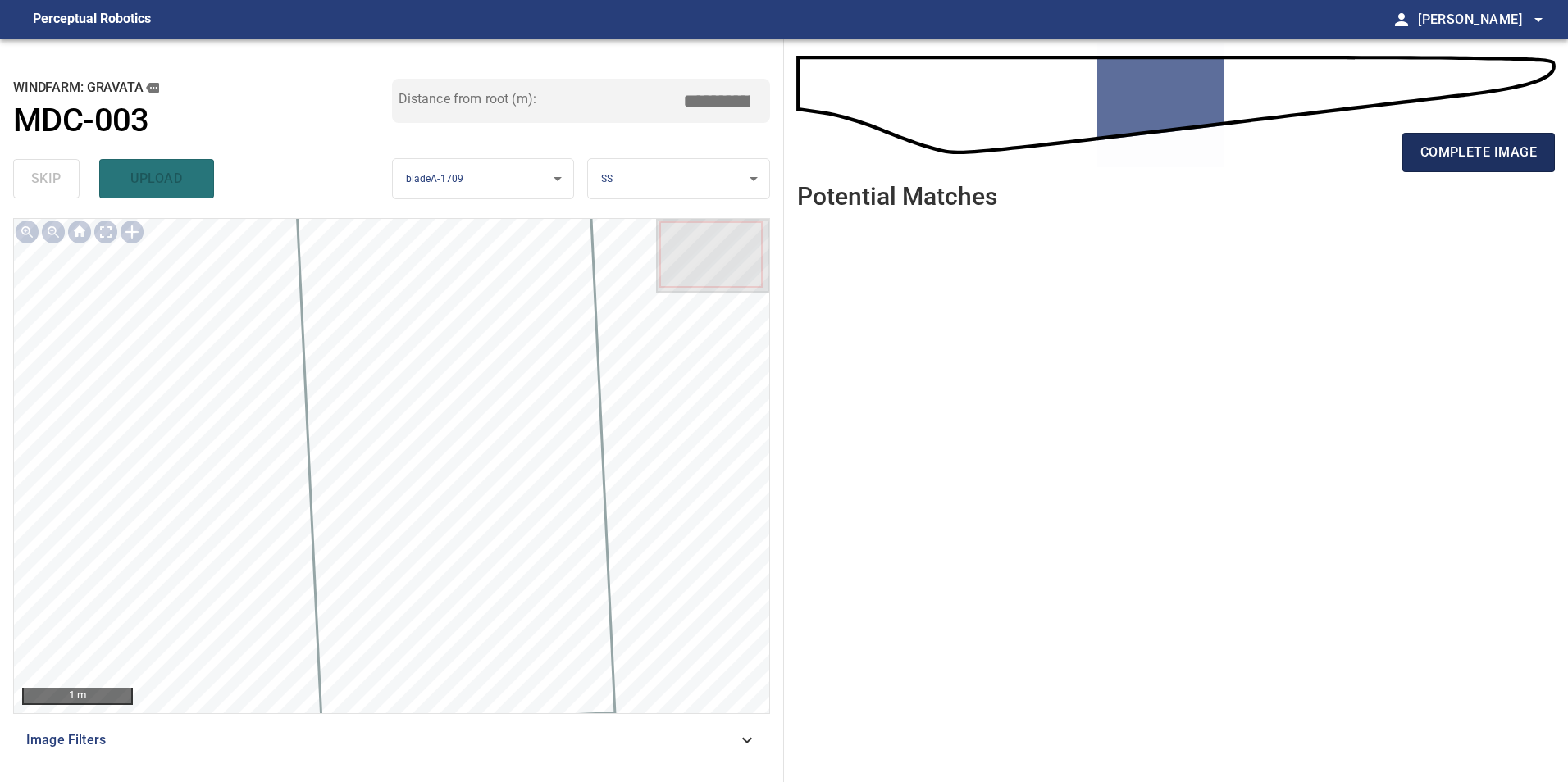
click at [1415, 165] on button "complete image" at bounding box center [1478, 152] width 152 height 40
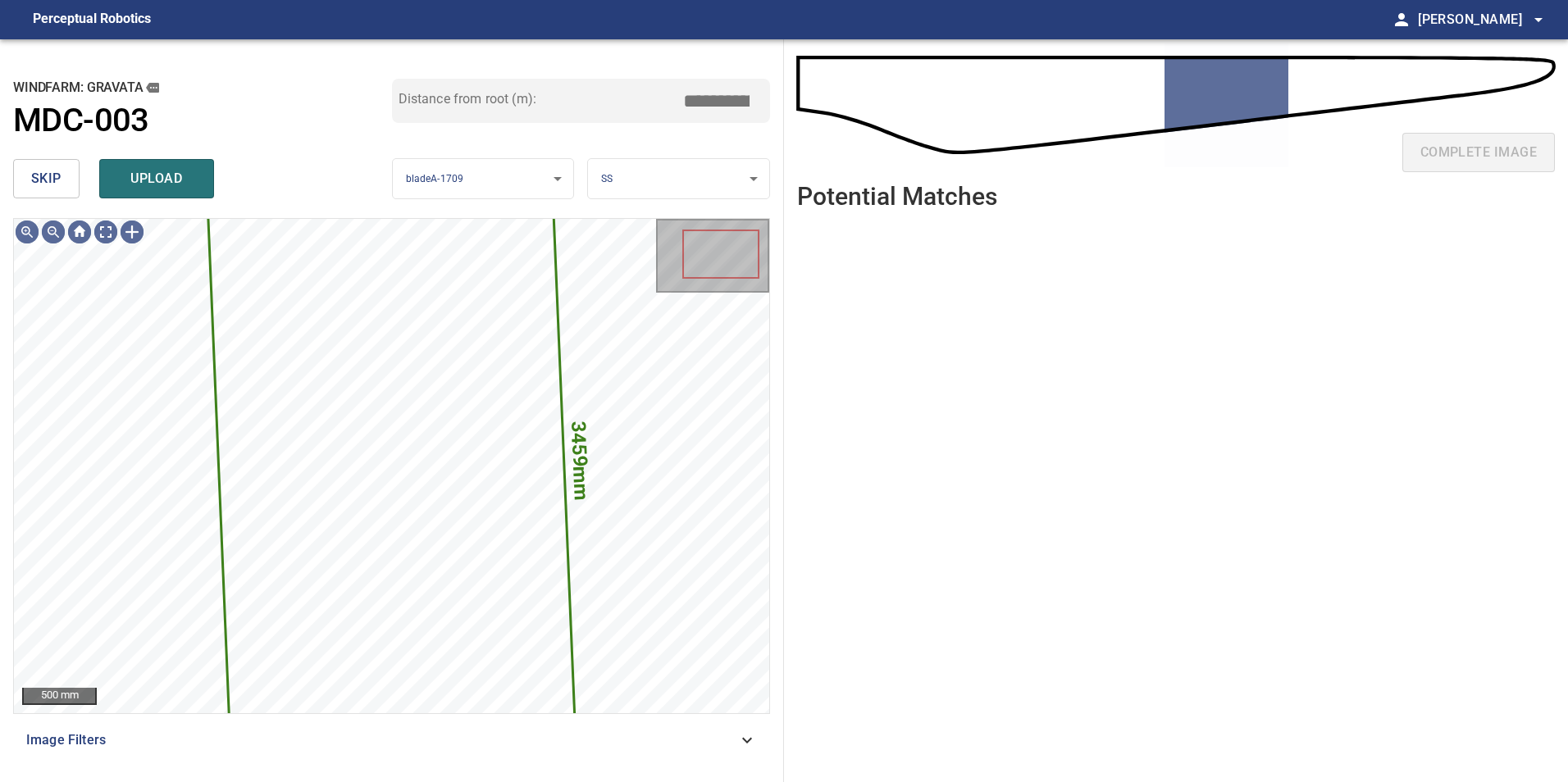
click at [64, 191] on button "skip" at bounding box center [46, 178] width 66 height 40
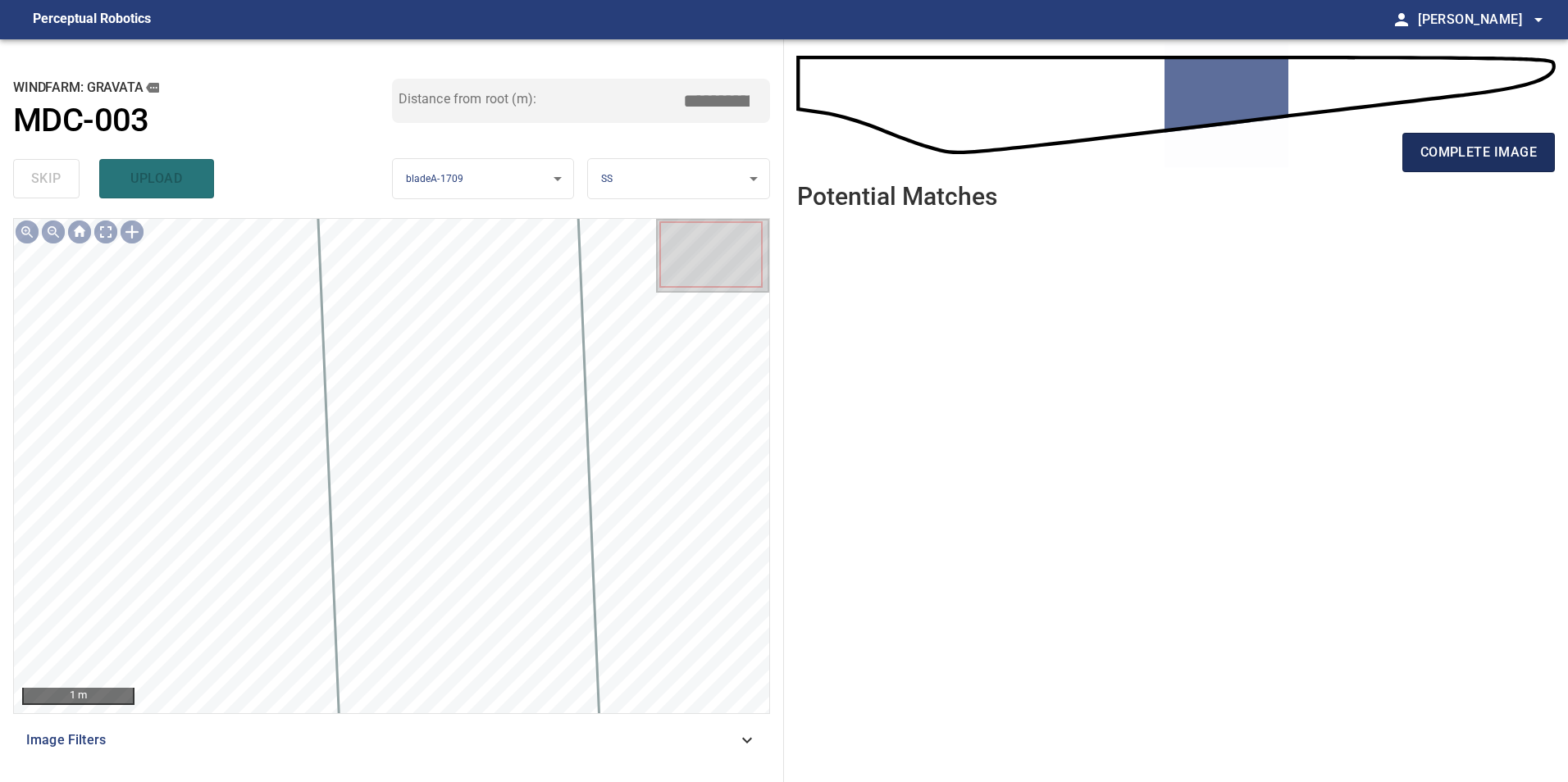
click at [1489, 149] on span "complete image" at bounding box center [1478, 152] width 116 height 23
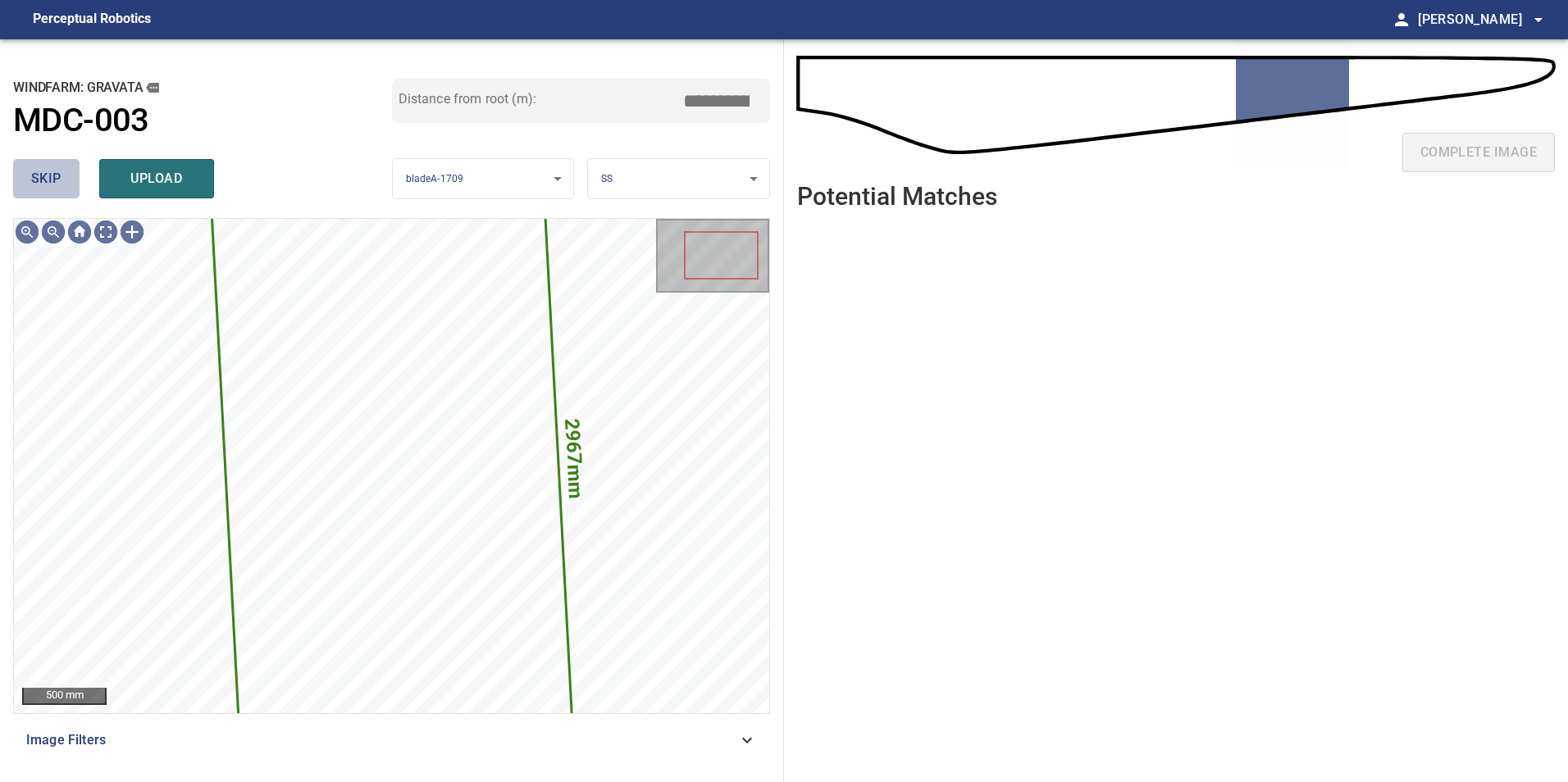
click at [37, 179] on span "skip" at bounding box center [46, 178] width 30 height 23
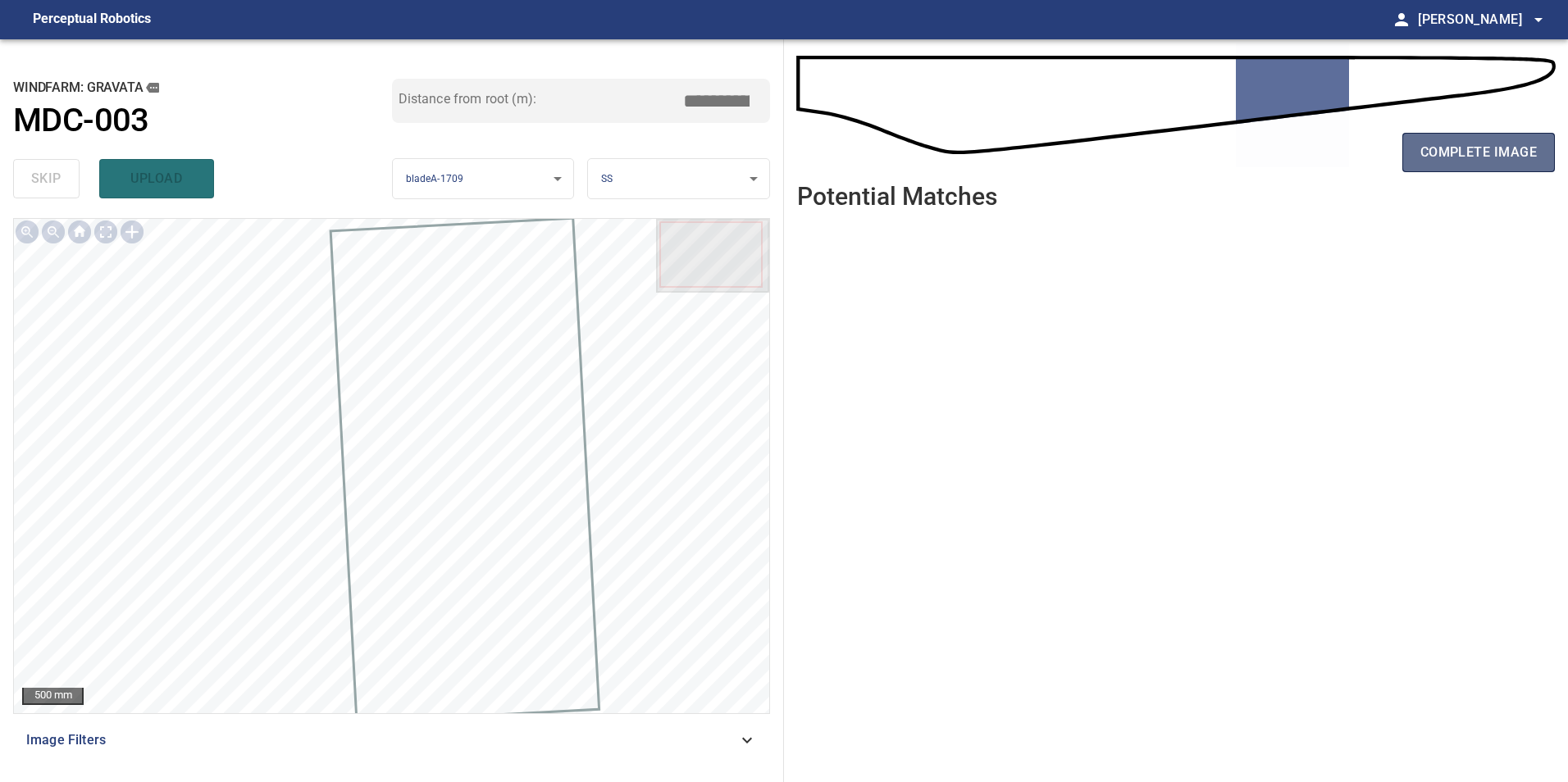
click at [1514, 166] on button "complete image" at bounding box center [1478, 152] width 152 height 40
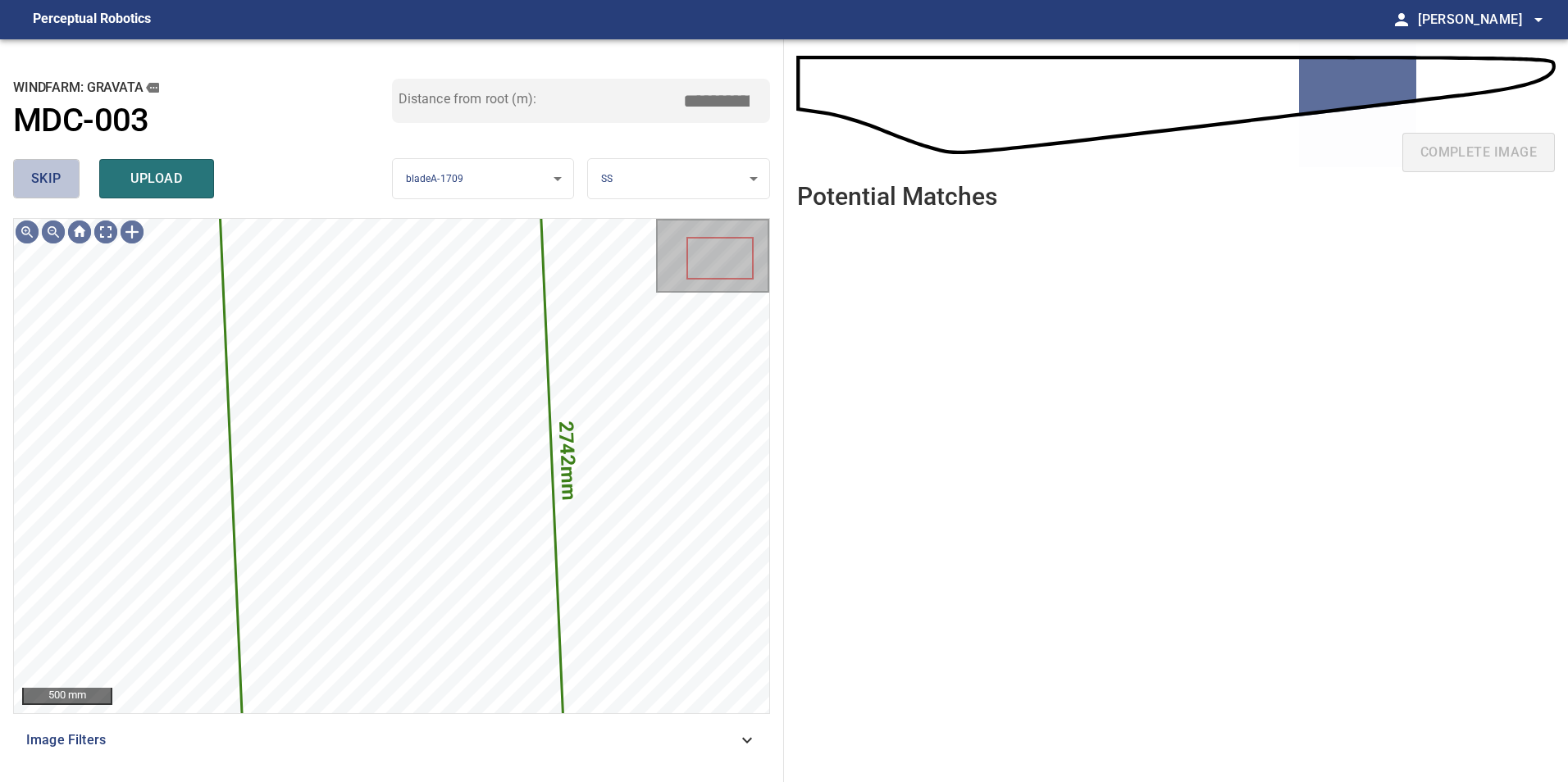
click at [61, 184] on button "skip" at bounding box center [46, 178] width 66 height 40
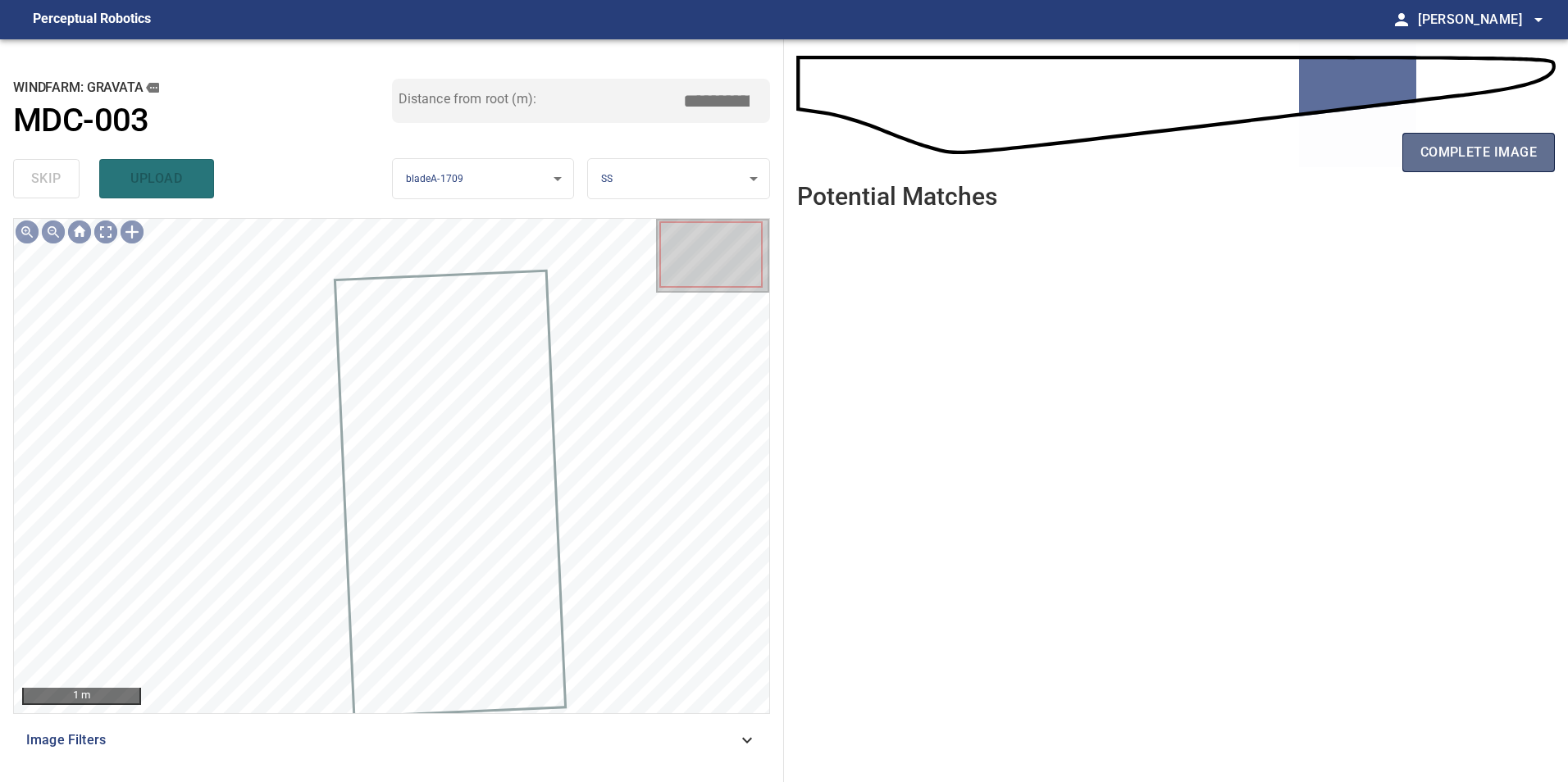
click at [1544, 144] on button "complete image" at bounding box center [1478, 152] width 152 height 40
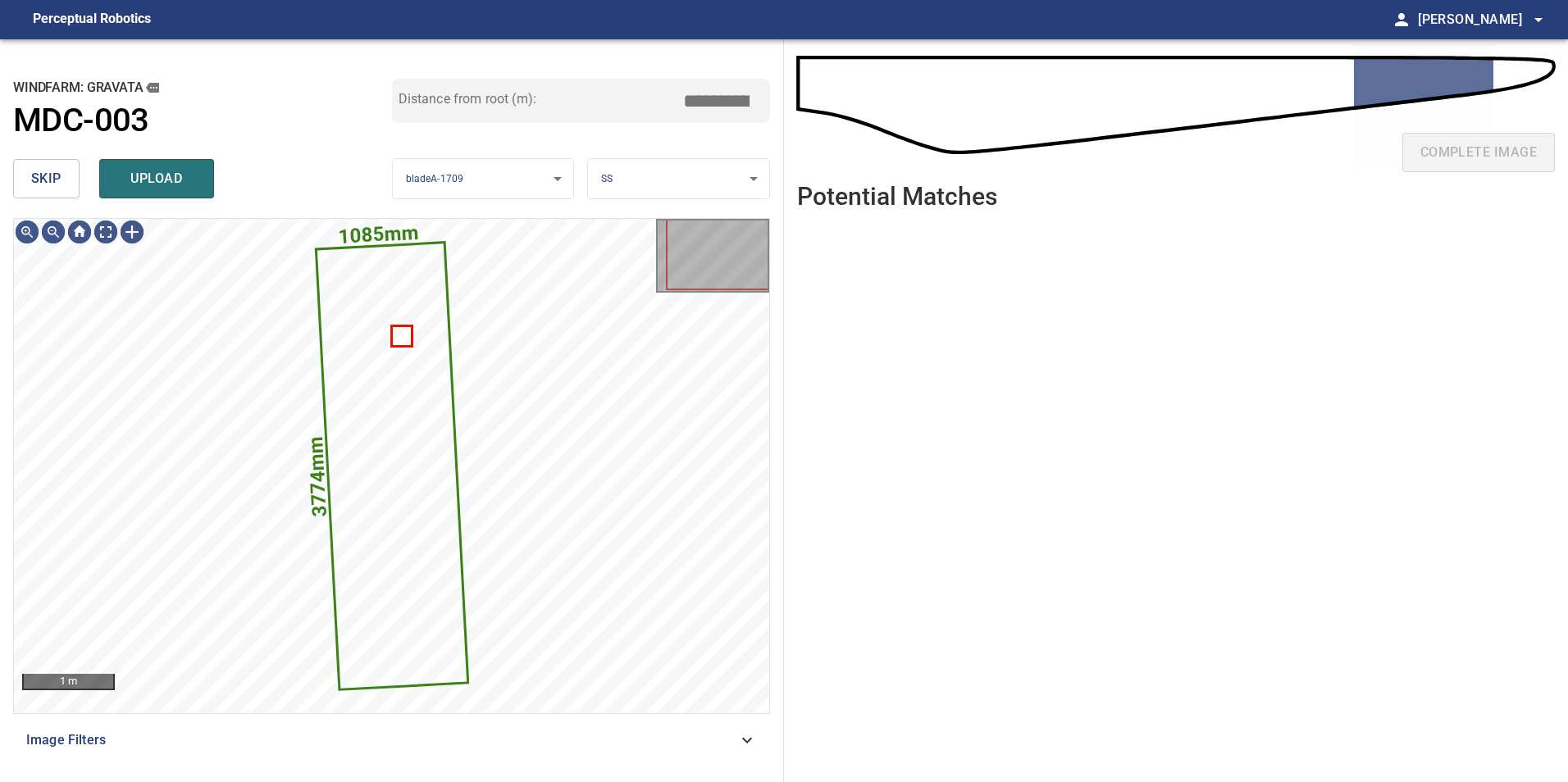
click at [73, 178] on button "skip" at bounding box center [46, 178] width 66 height 40
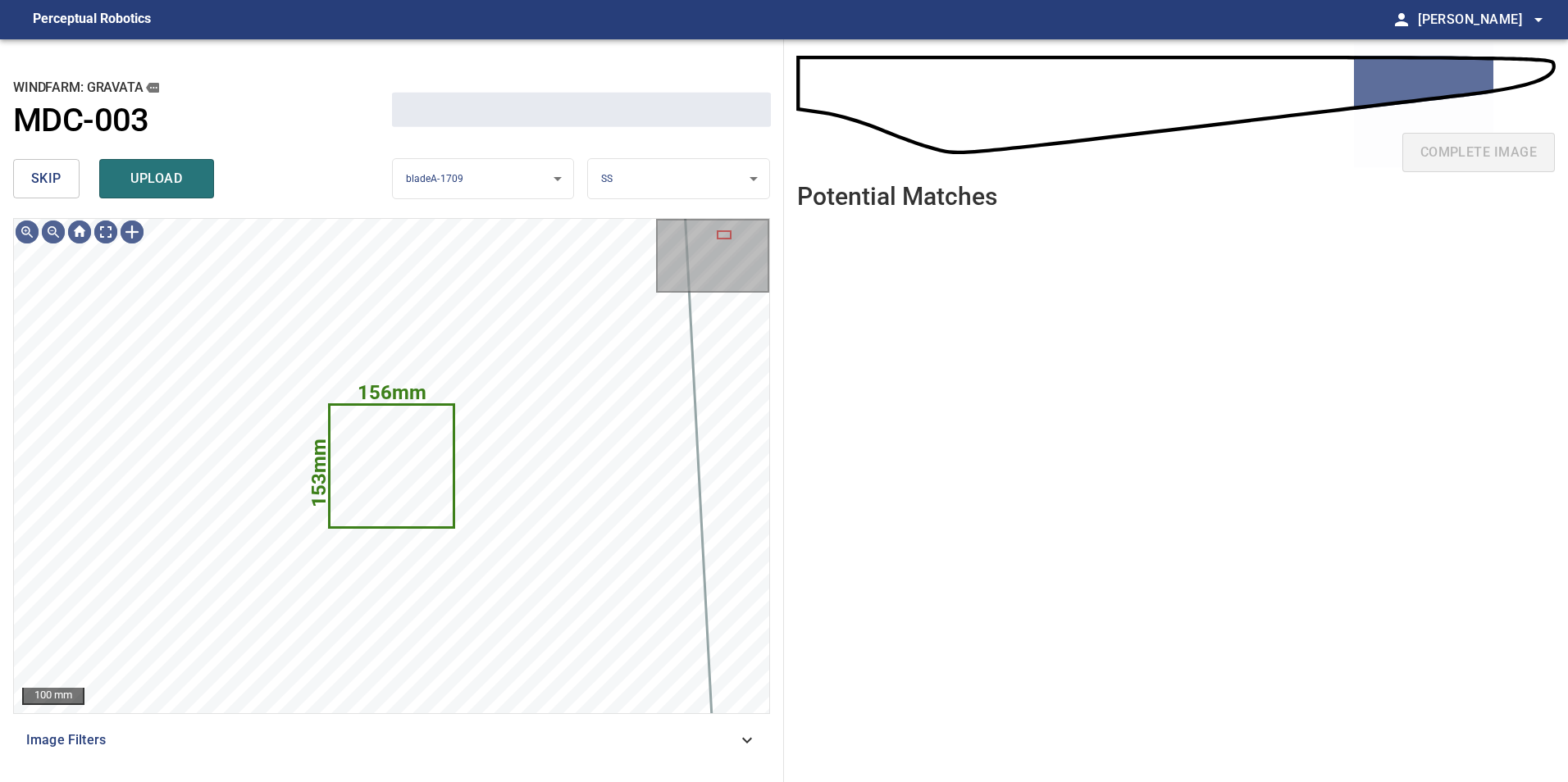
click at [73, 178] on button "skip" at bounding box center [46, 178] width 66 height 40
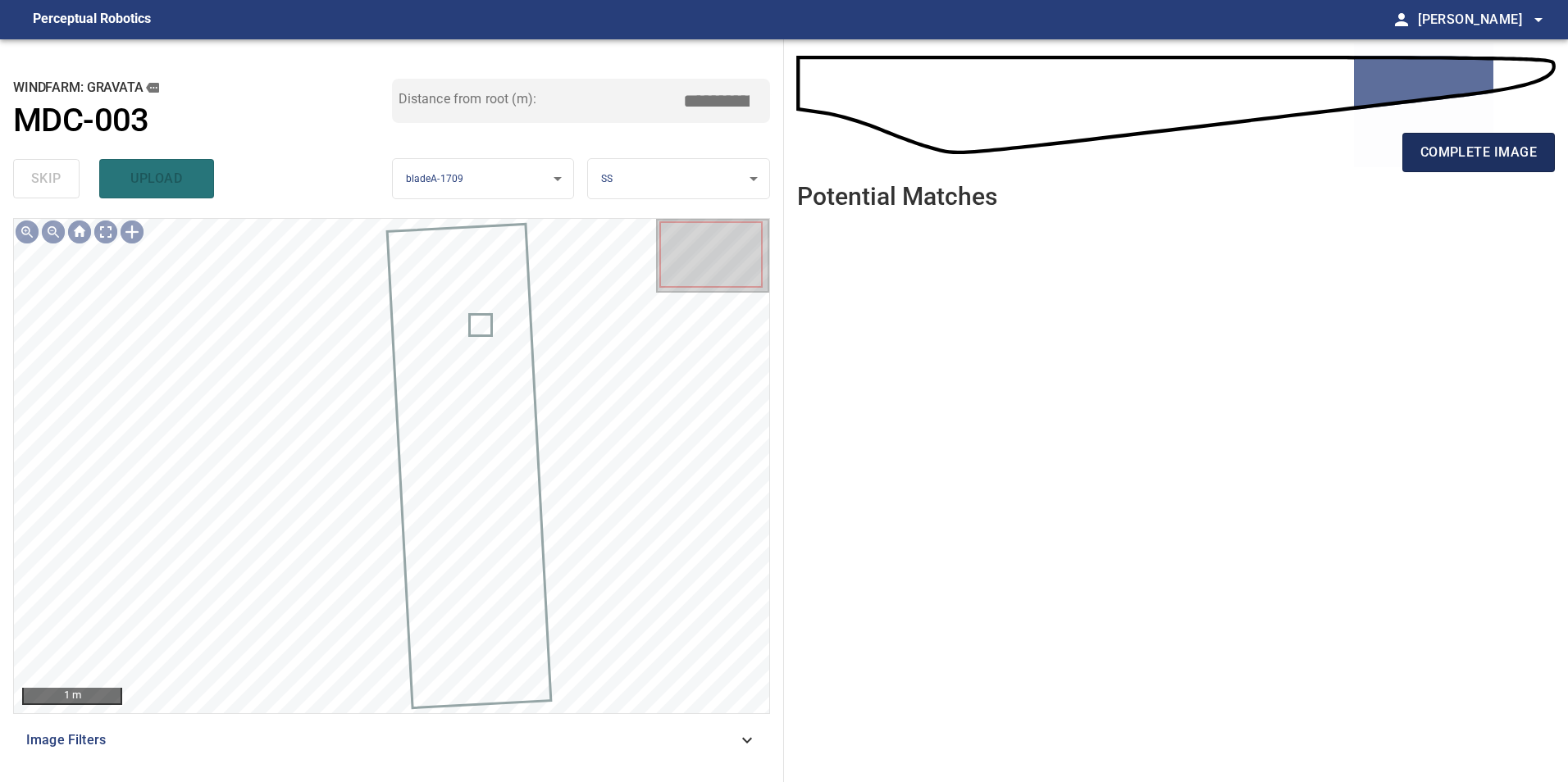
click at [1452, 144] on span "complete image" at bounding box center [1478, 152] width 116 height 23
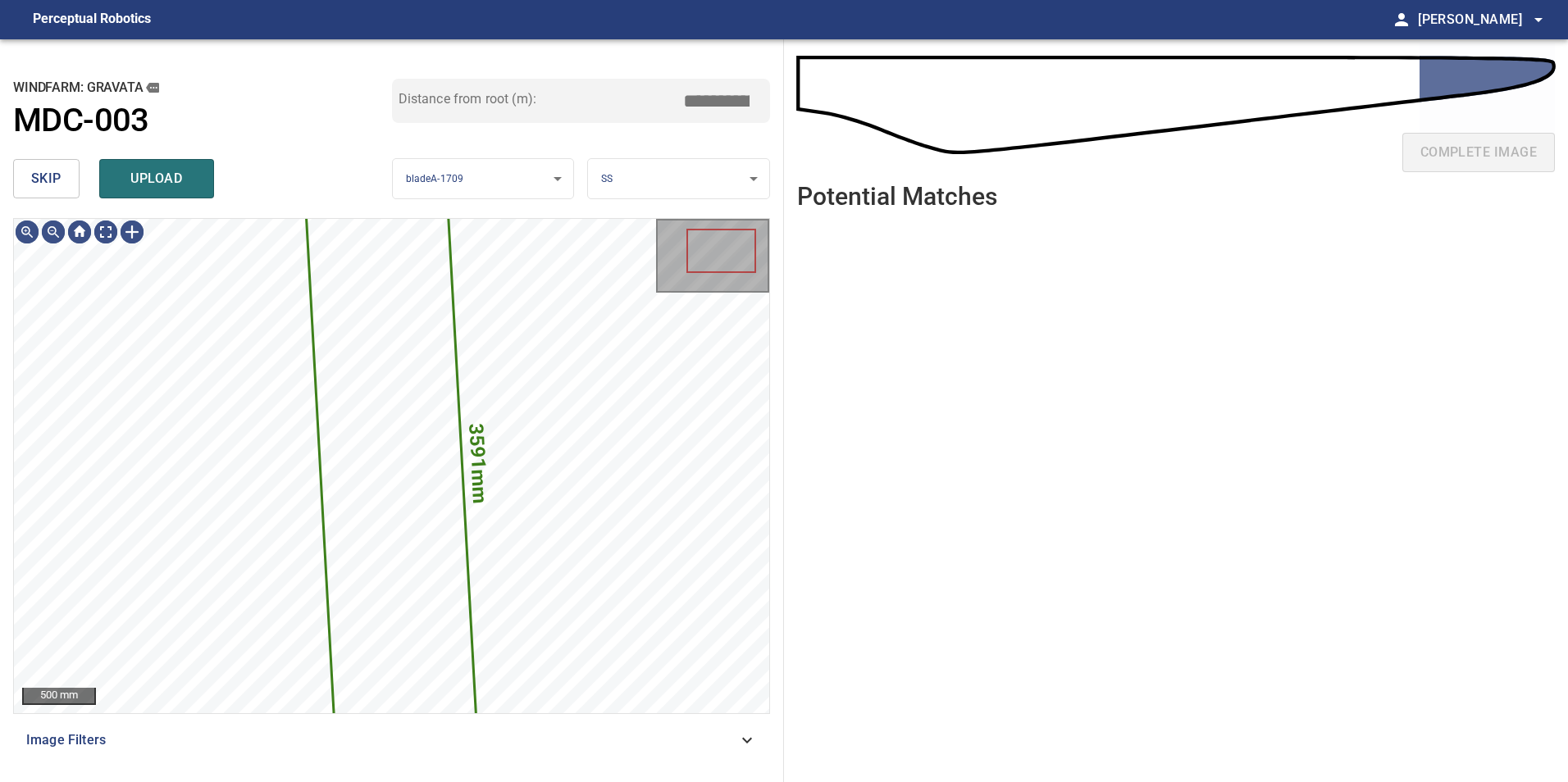
click at [58, 174] on span "skip" at bounding box center [46, 178] width 30 height 23
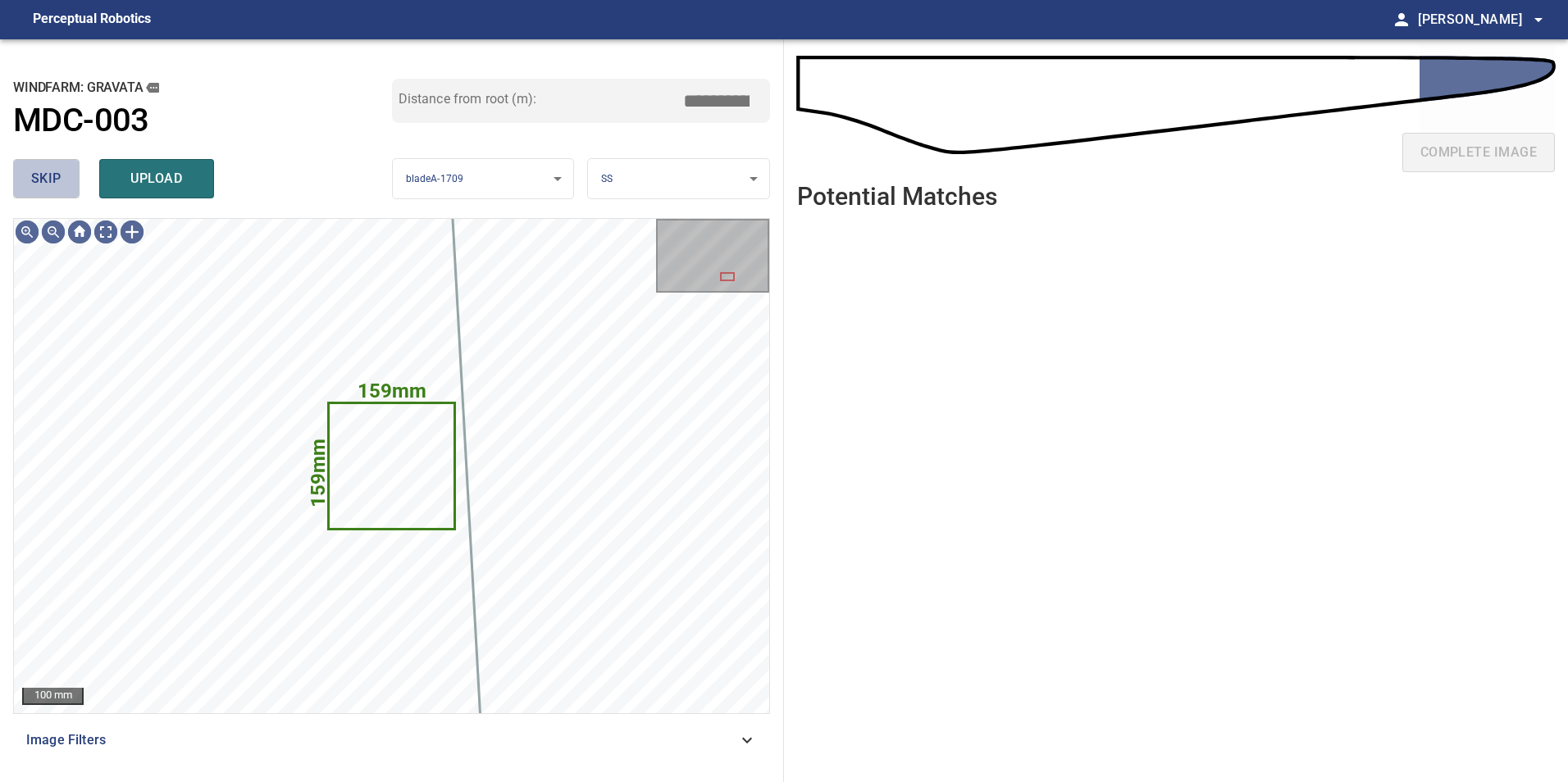
click at [58, 174] on span "skip" at bounding box center [46, 178] width 30 height 23
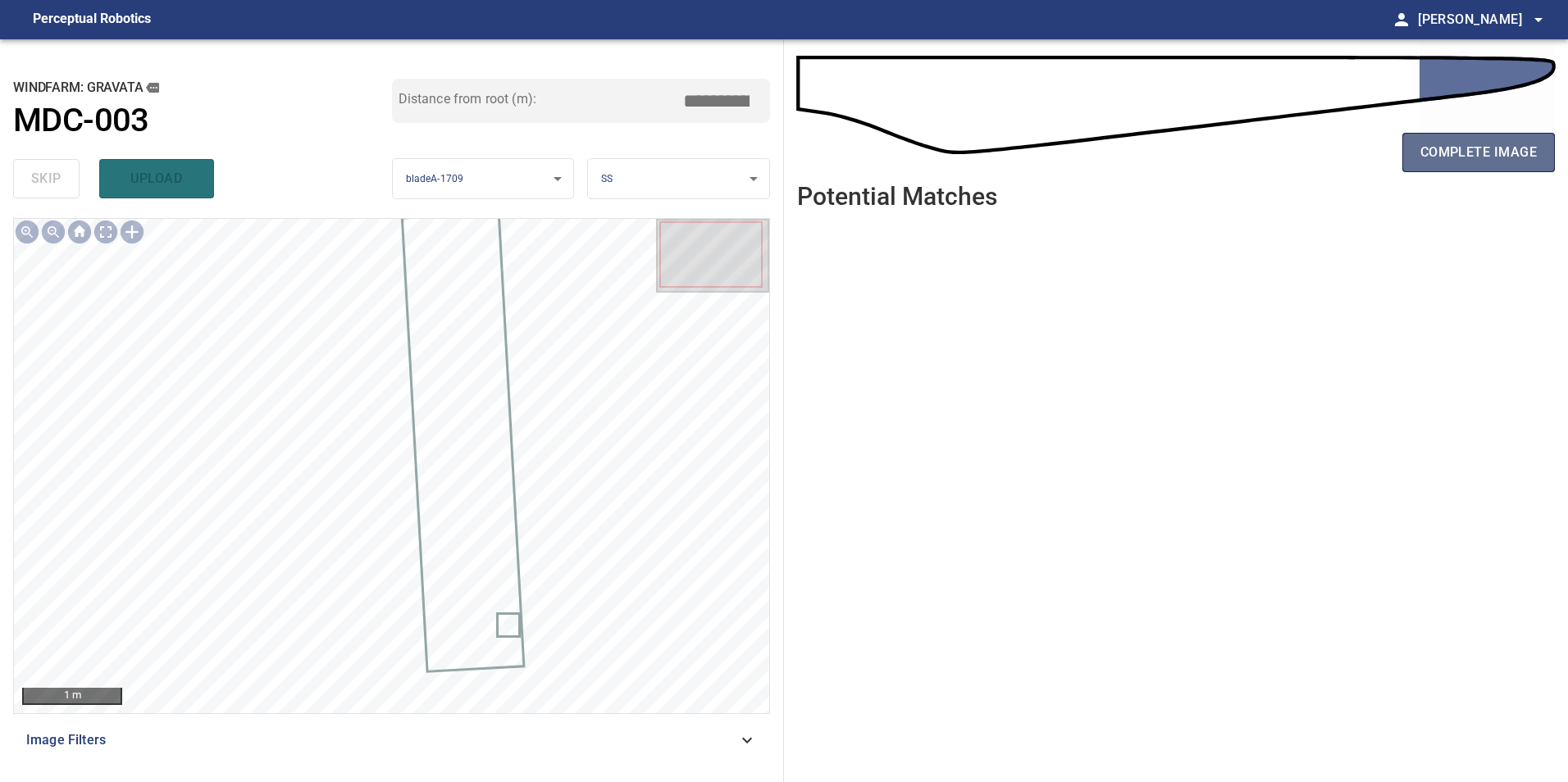
click at [1496, 147] on span "complete image" at bounding box center [1478, 152] width 116 height 23
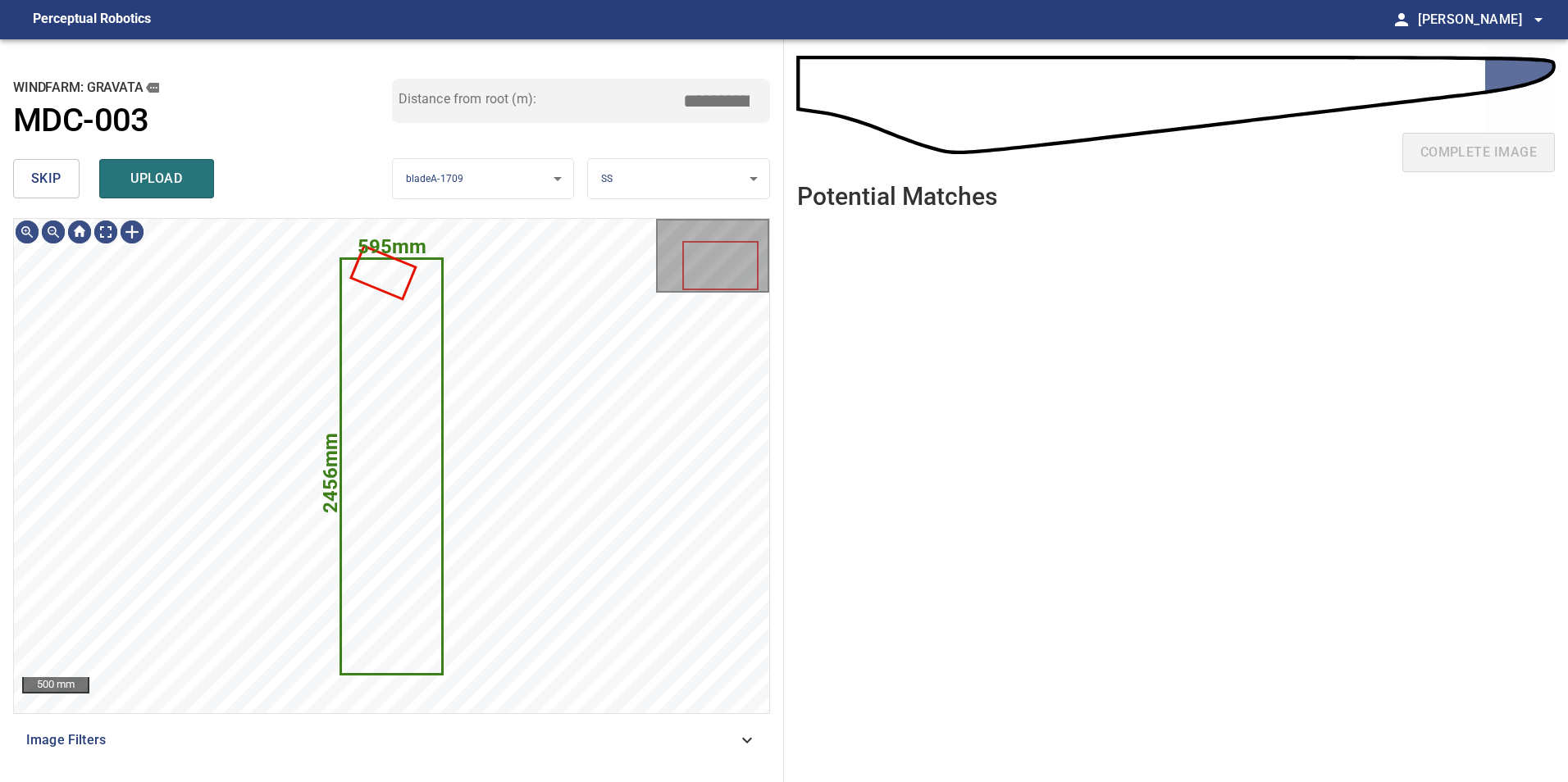
click at [59, 176] on span "skip" at bounding box center [46, 178] width 30 height 23
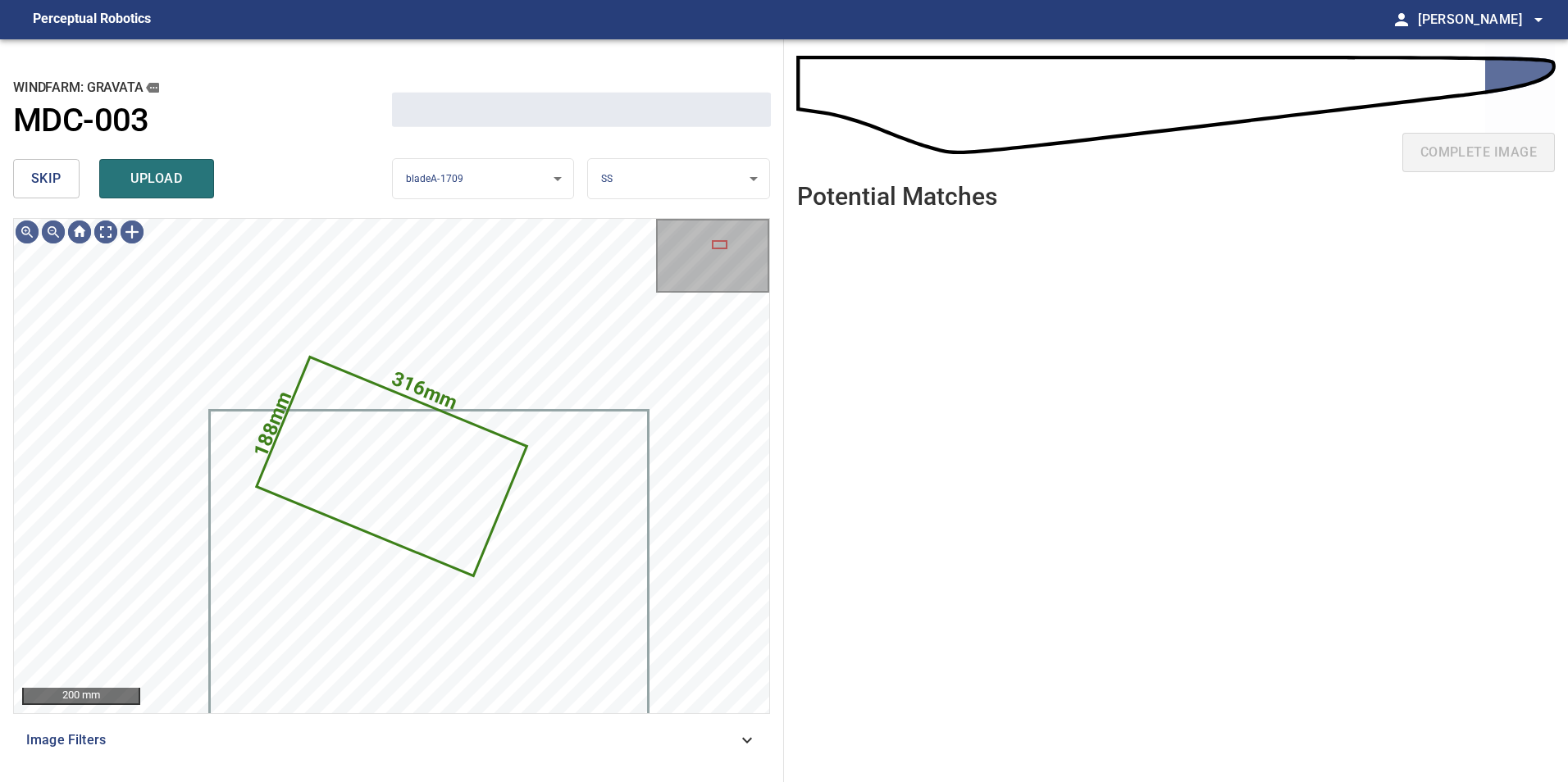
click at [59, 176] on span "skip" at bounding box center [46, 178] width 30 height 23
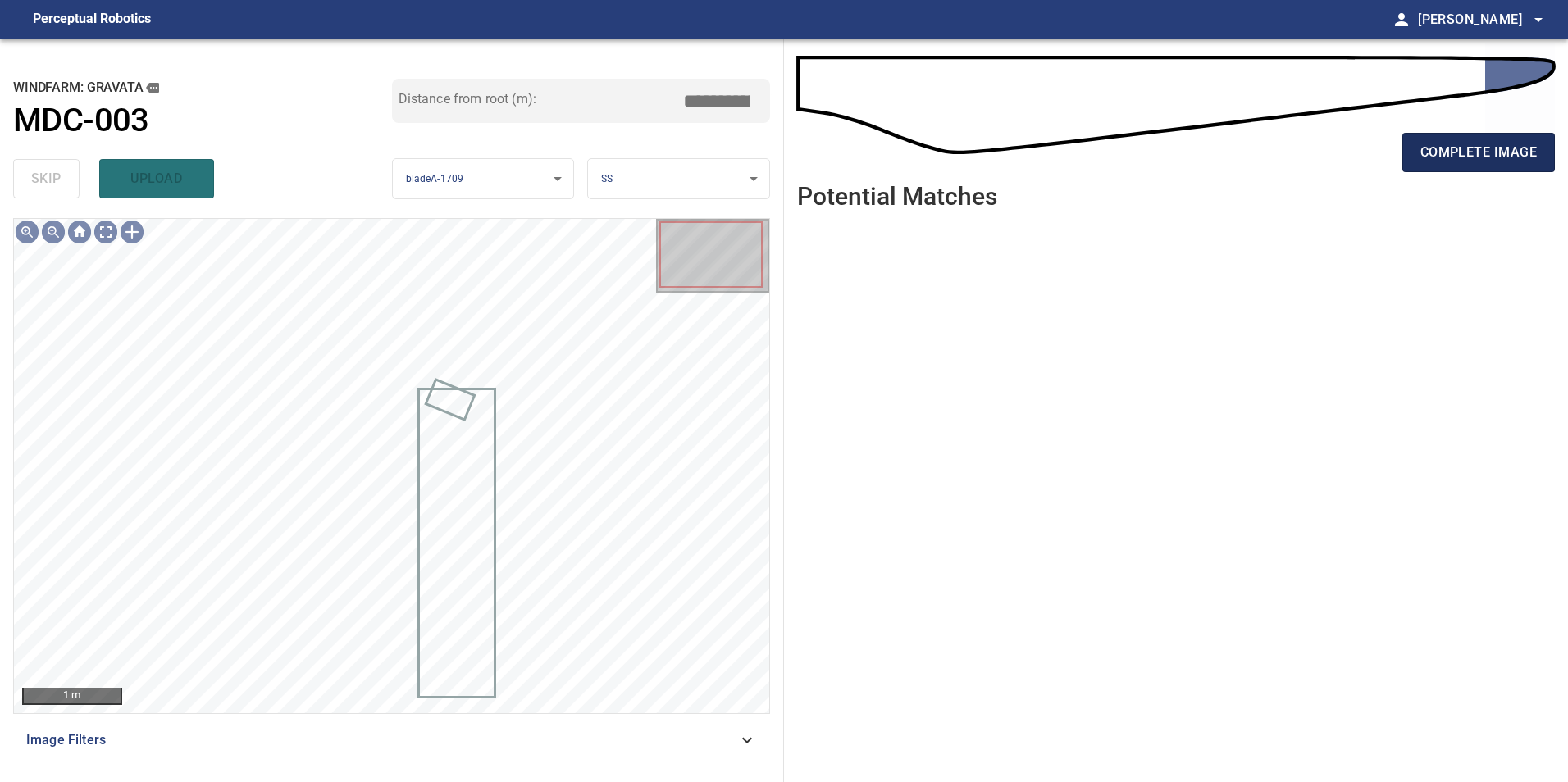
click at [1520, 138] on button "complete image" at bounding box center [1478, 152] width 152 height 40
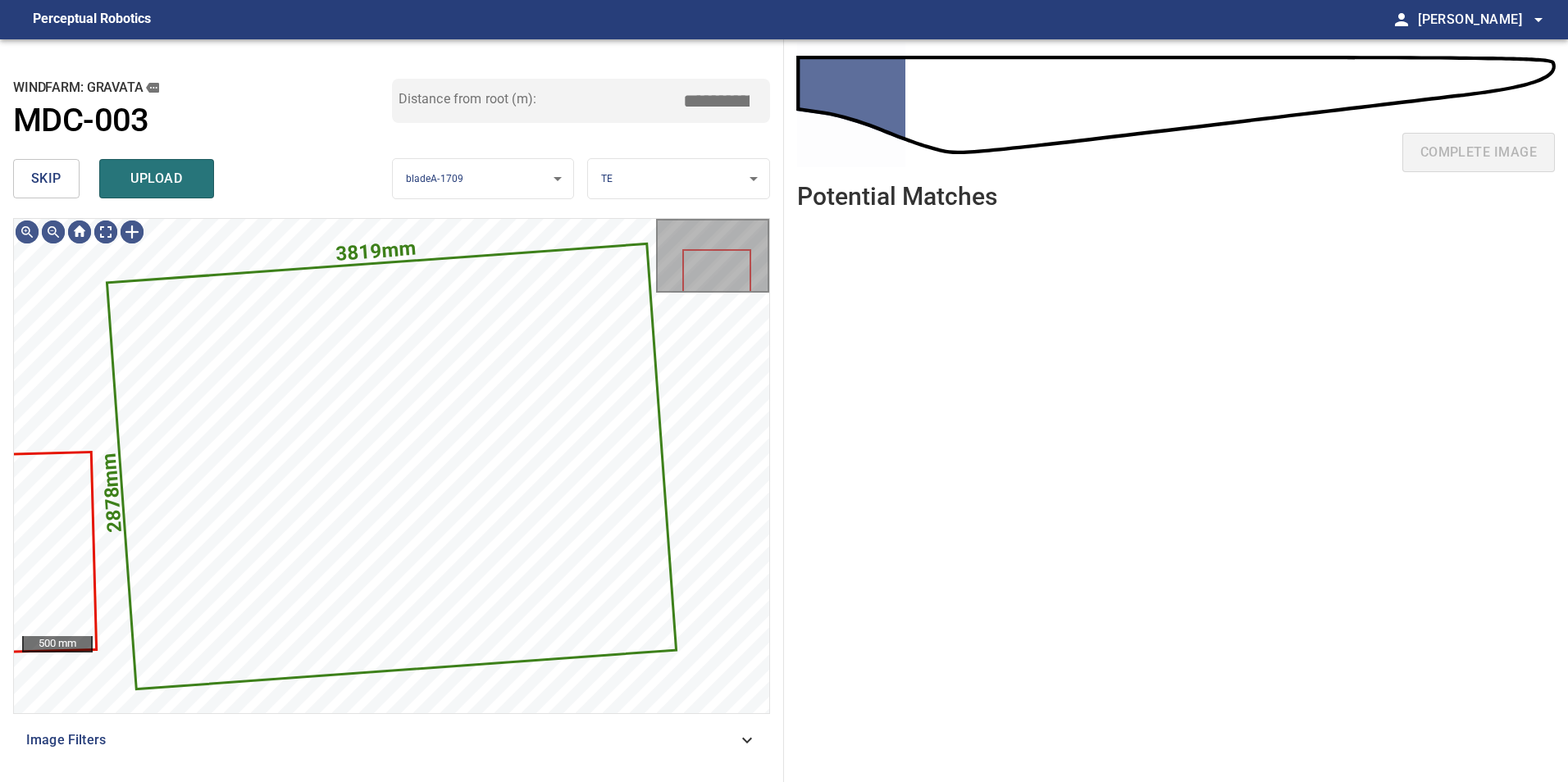
click at [18, 171] on button "skip" at bounding box center [46, 178] width 66 height 40
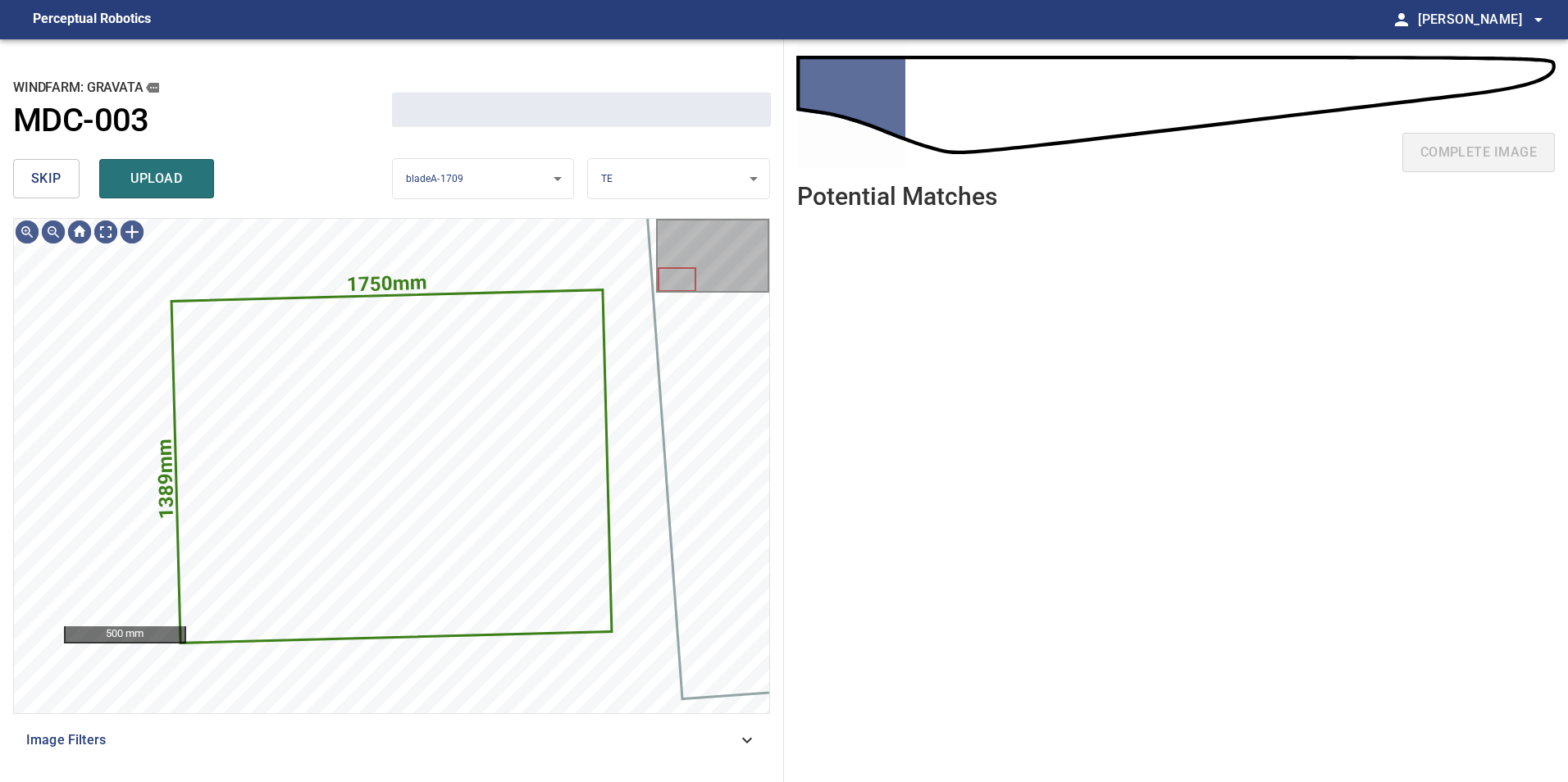
click at [37, 169] on span "skip" at bounding box center [46, 178] width 30 height 23
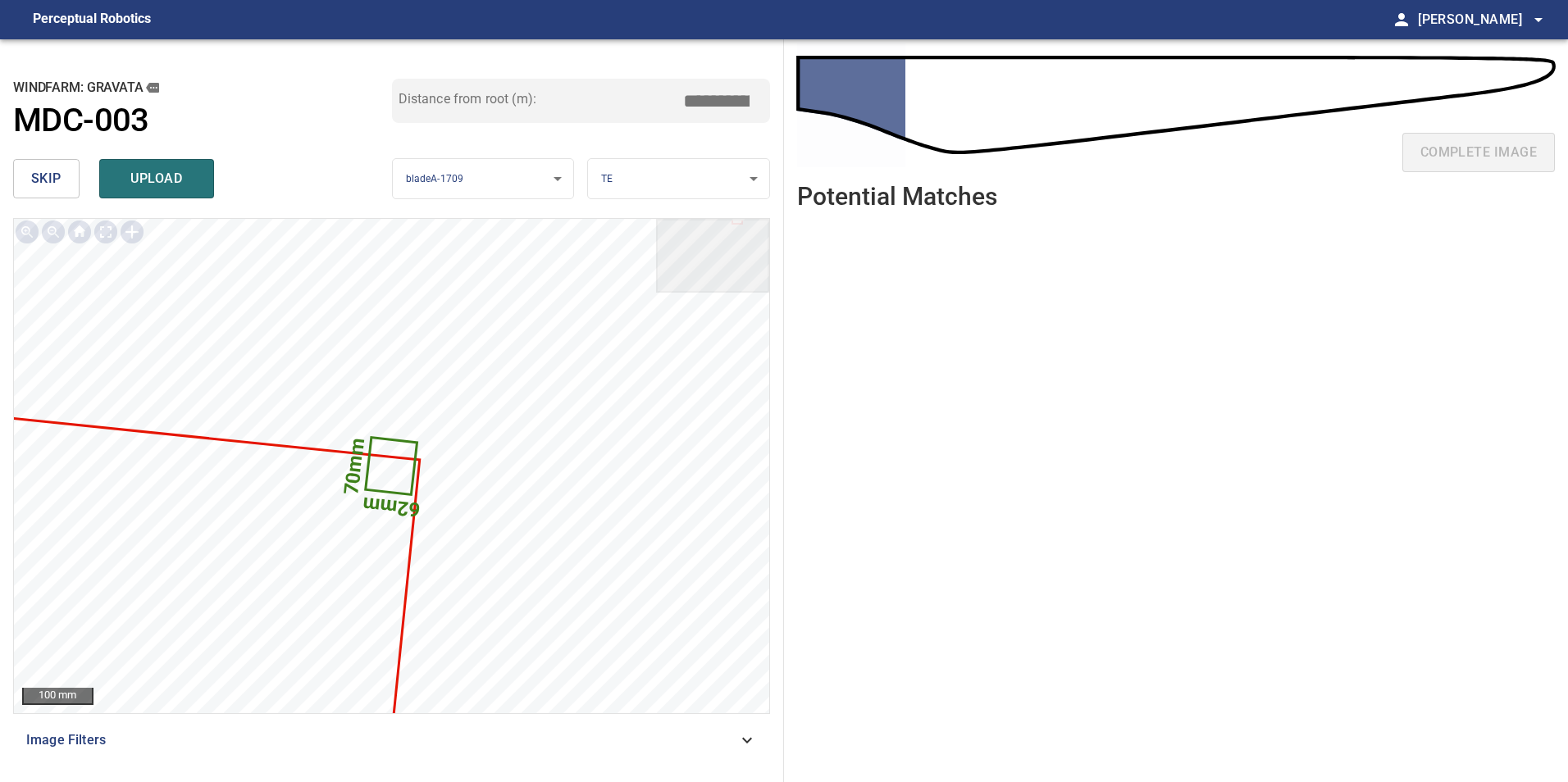
click at [64, 176] on button "skip" at bounding box center [46, 178] width 66 height 40
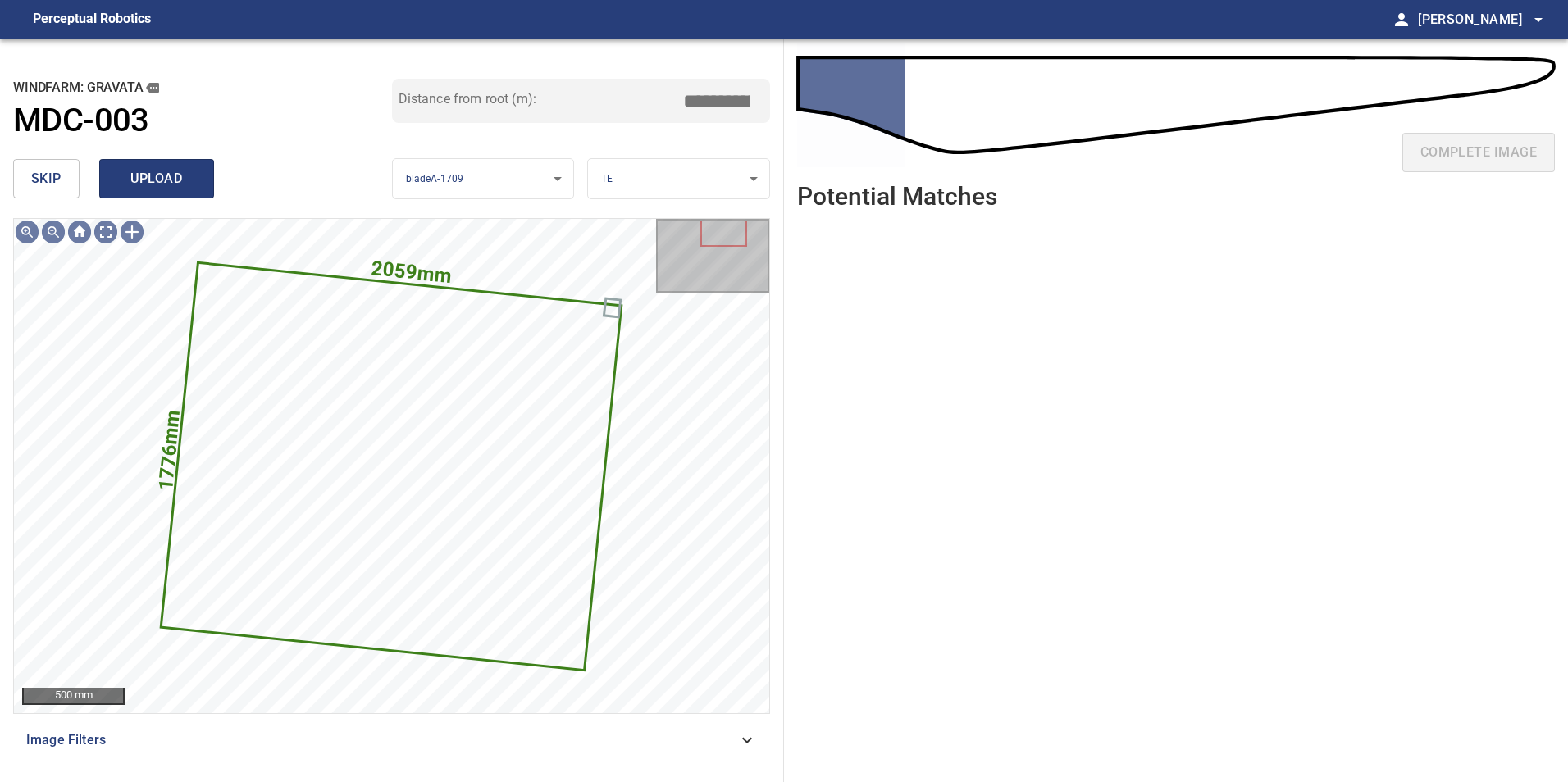
click at [125, 174] on span "upload" at bounding box center [156, 178] width 79 height 23
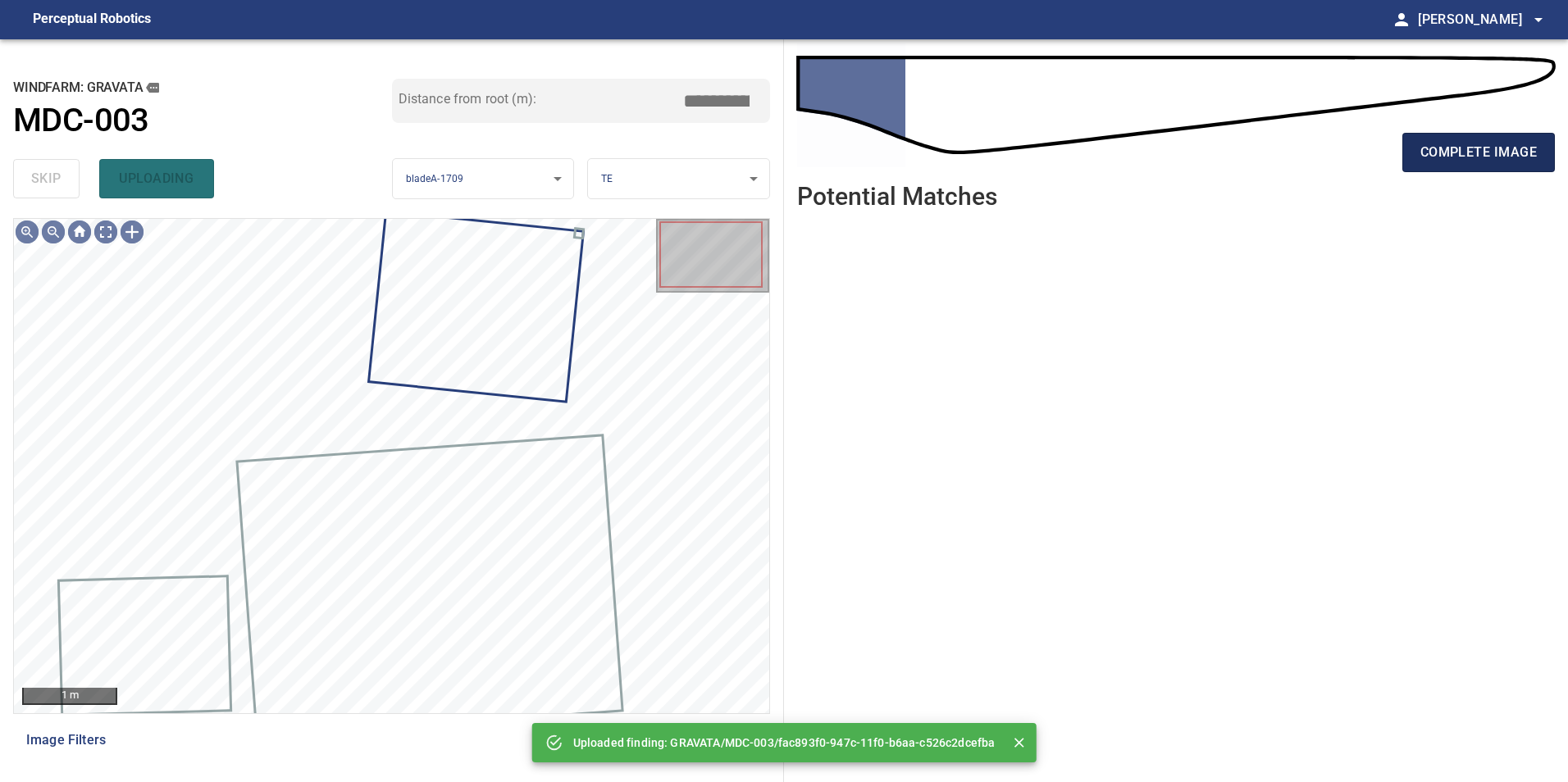
click at [1465, 162] on span "complete image" at bounding box center [1478, 152] width 116 height 23
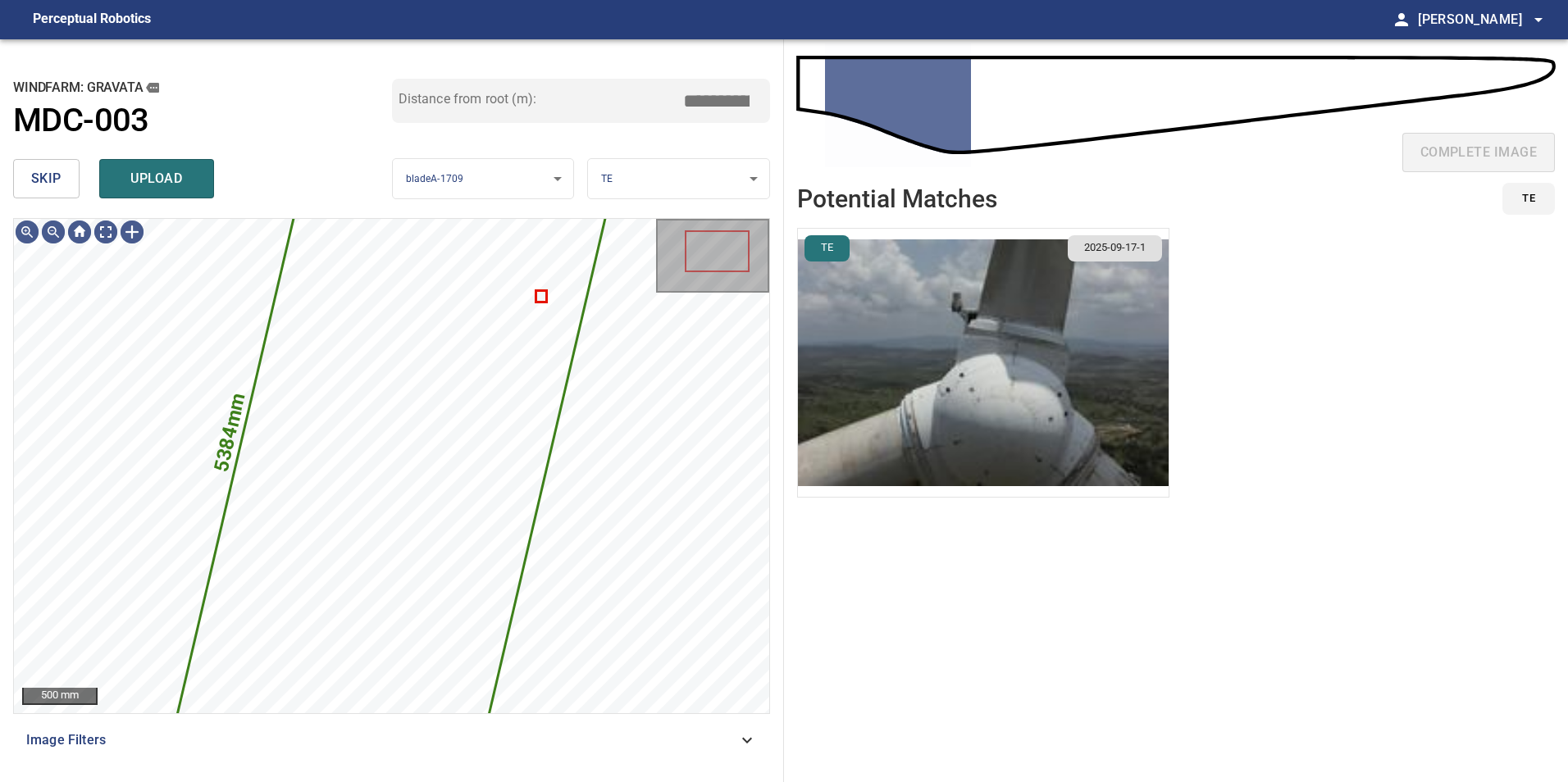
click at [63, 182] on button "skip" at bounding box center [46, 178] width 66 height 40
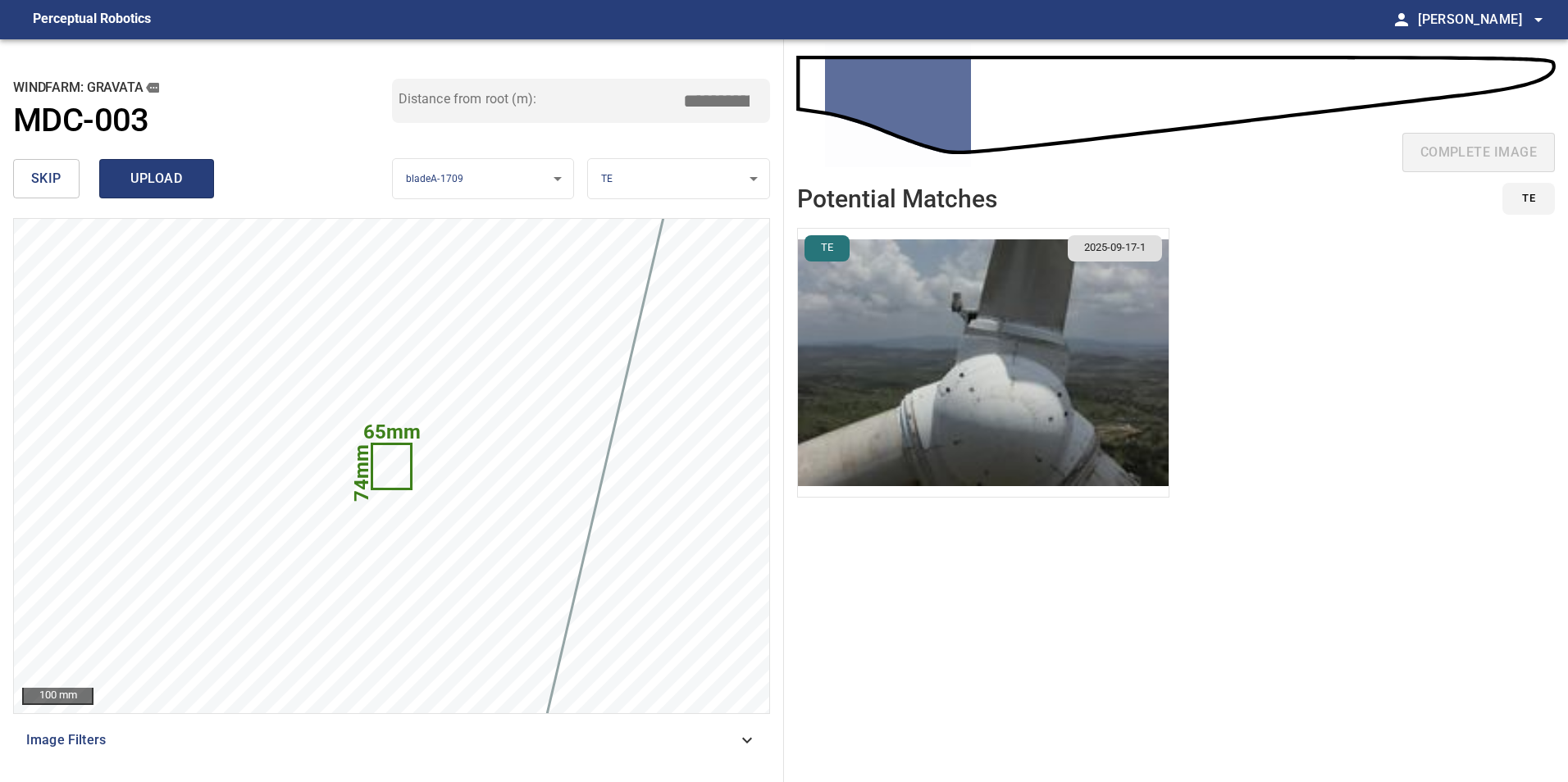
click at [144, 185] on span "upload" at bounding box center [156, 178] width 79 height 23
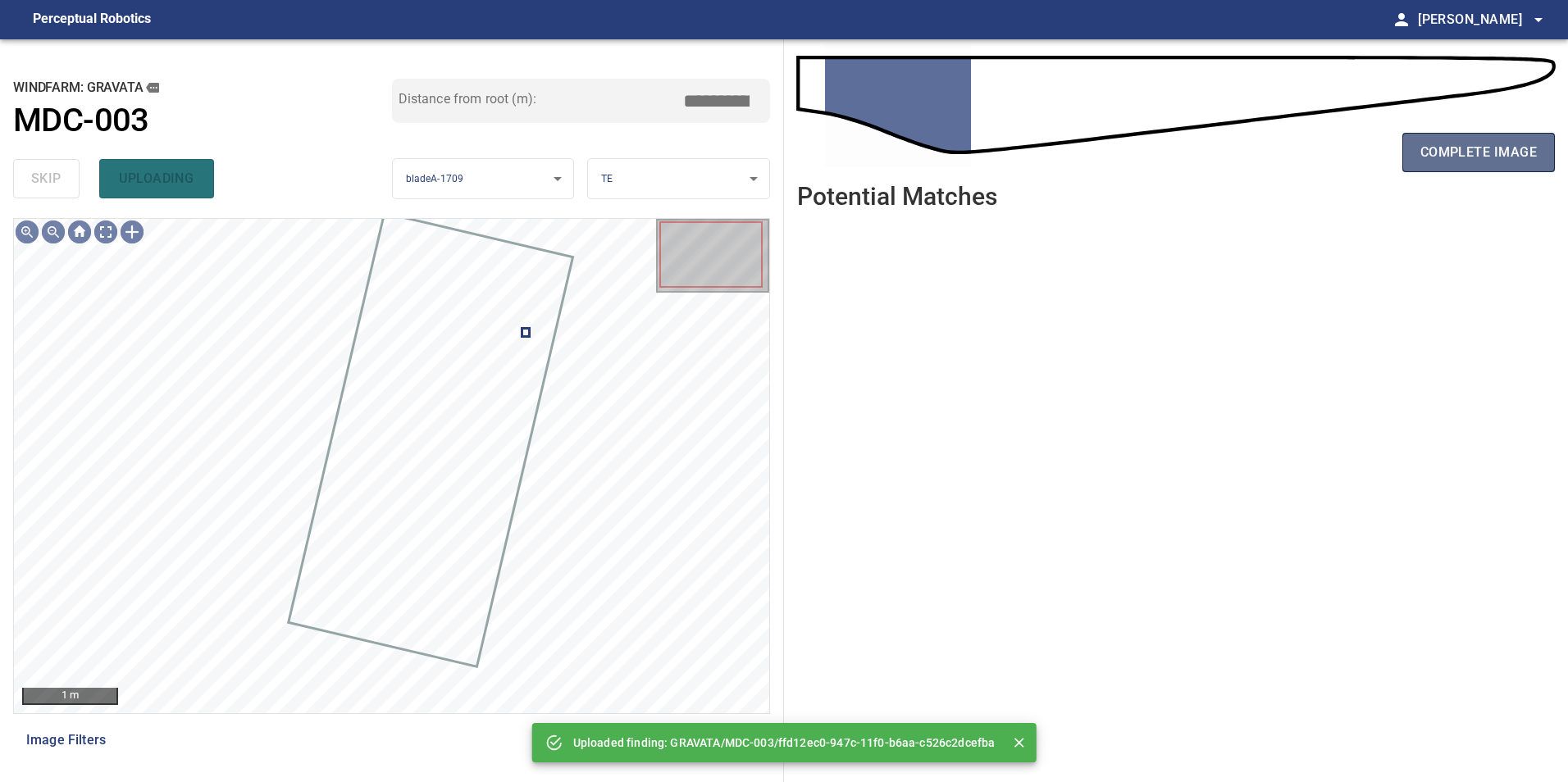
click at [1436, 162] on span "complete image" at bounding box center [1478, 152] width 116 height 23
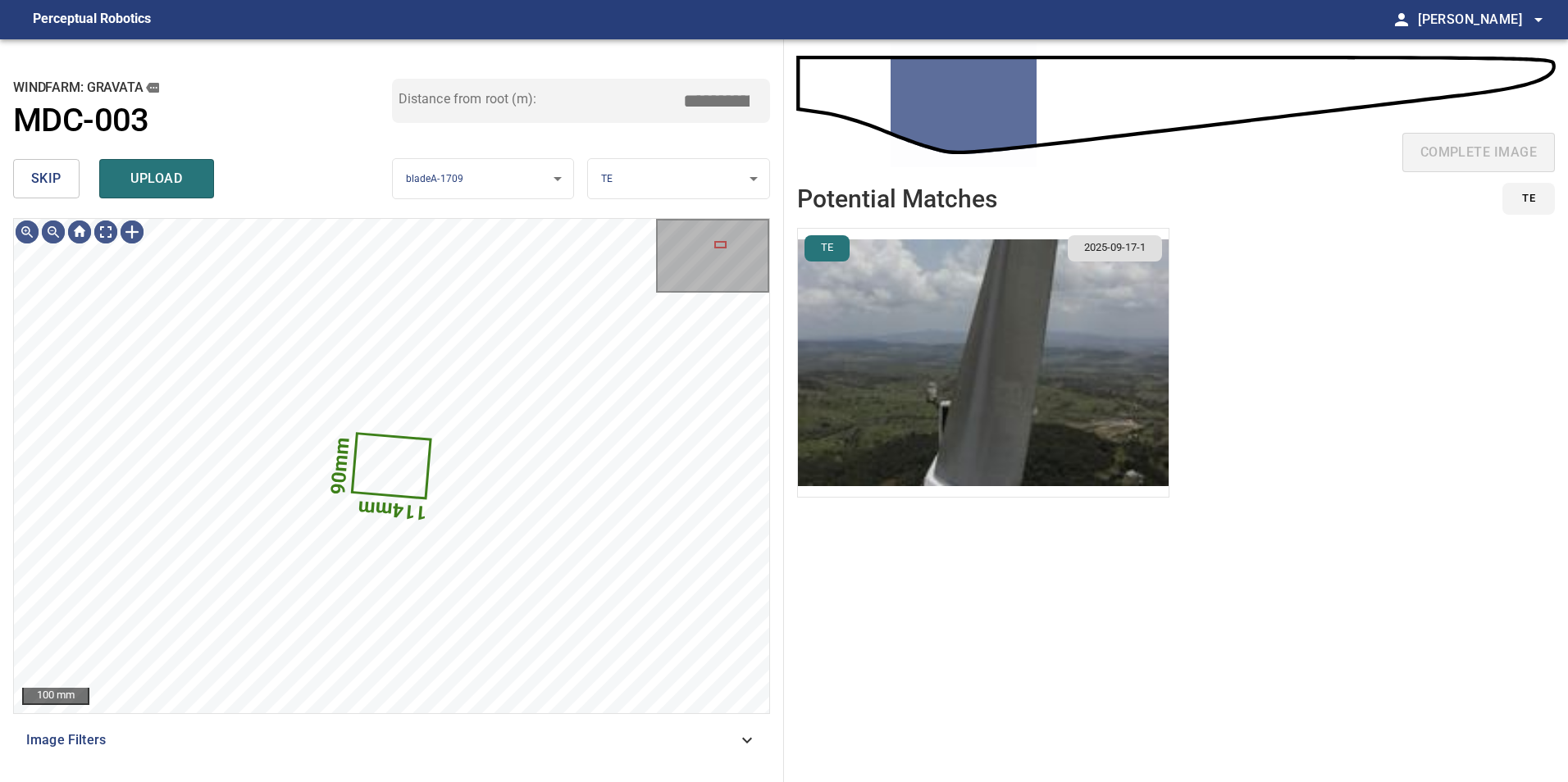
click at [58, 175] on span "skip" at bounding box center [46, 178] width 30 height 23
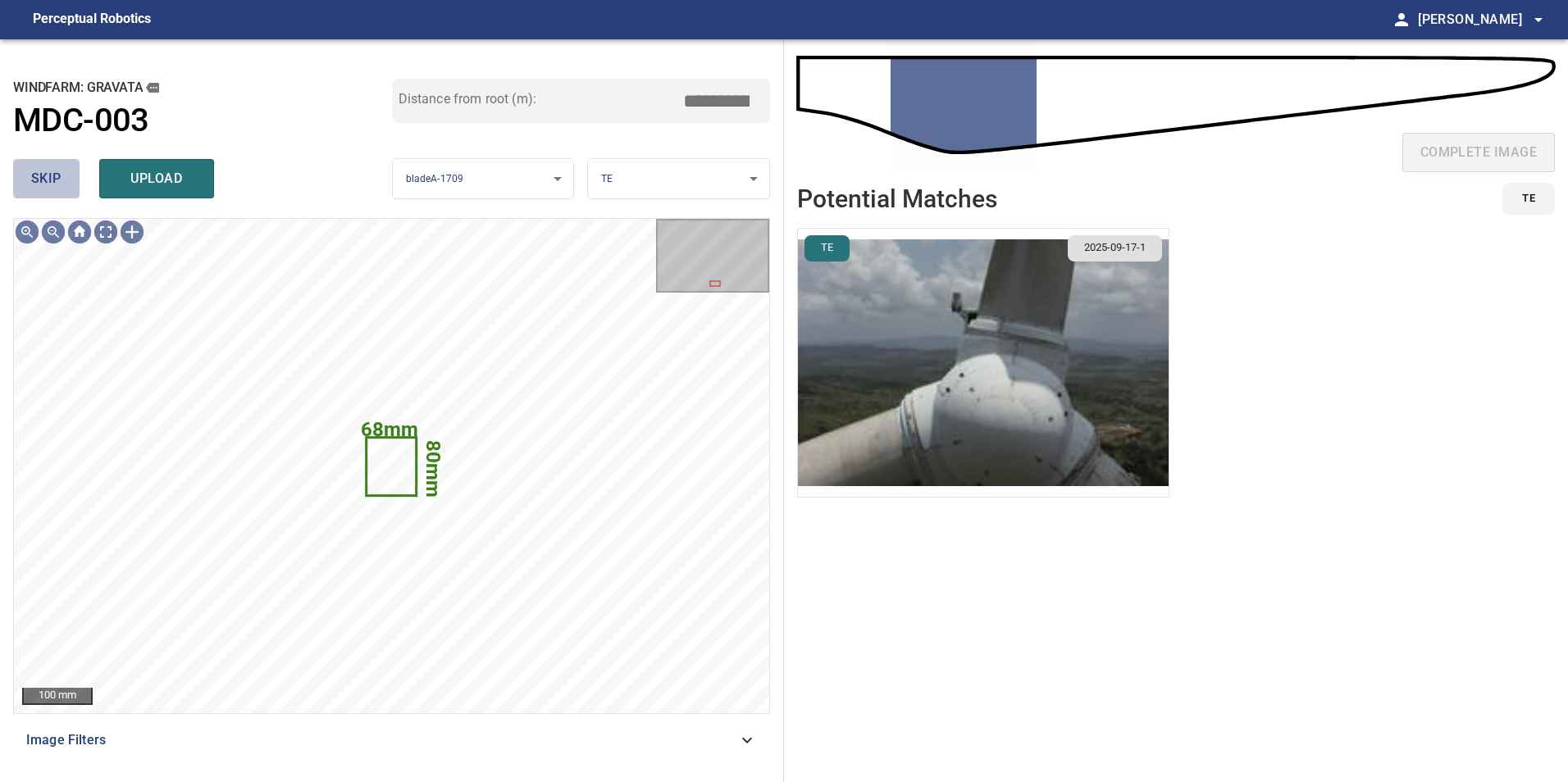
click at [58, 175] on span "skip" at bounding box center [46, 178] width 30 height 23
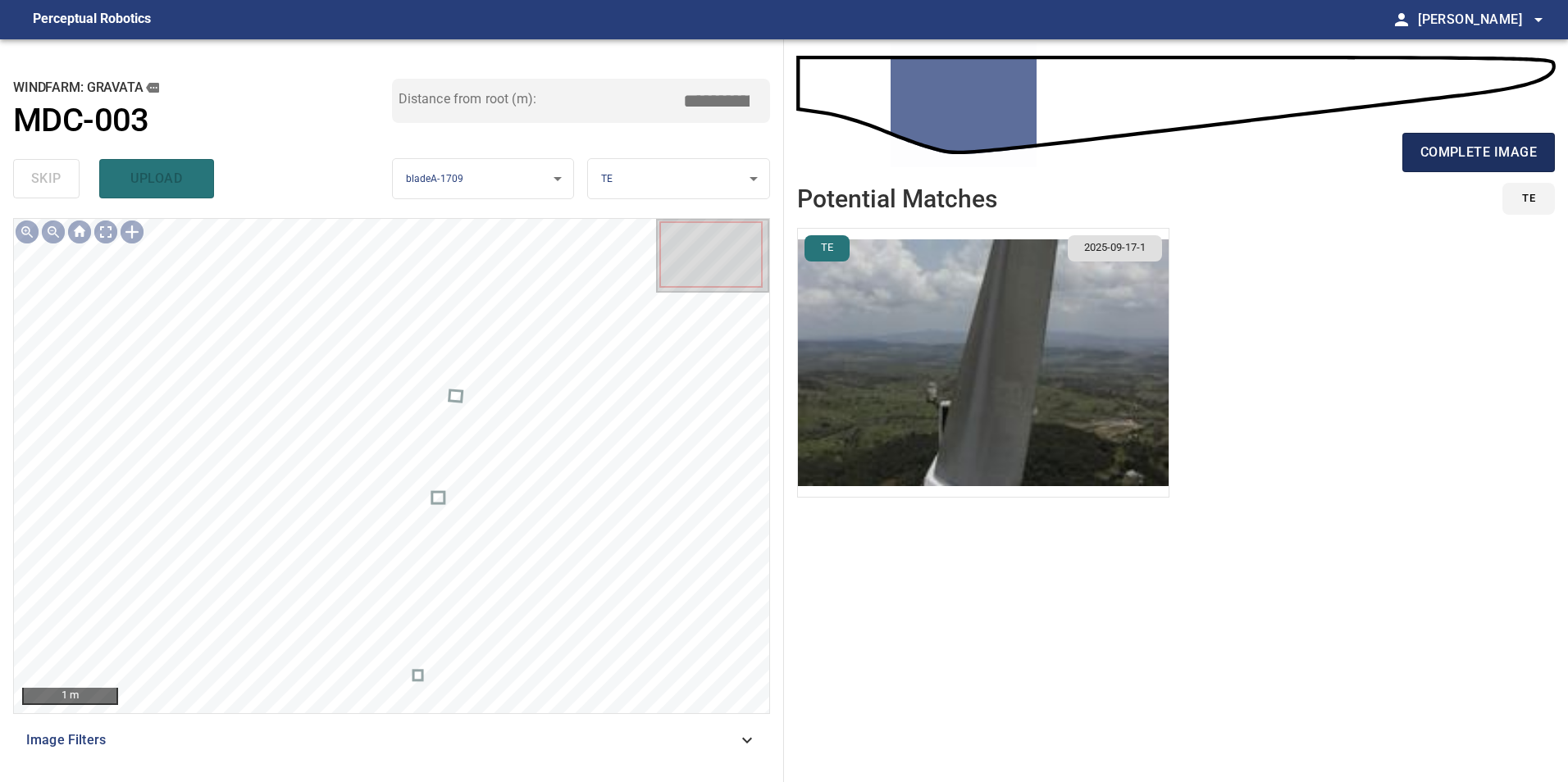
click at [1423, 141] on span "complete image" at bounding box center [1478, 152] width 116 height 23
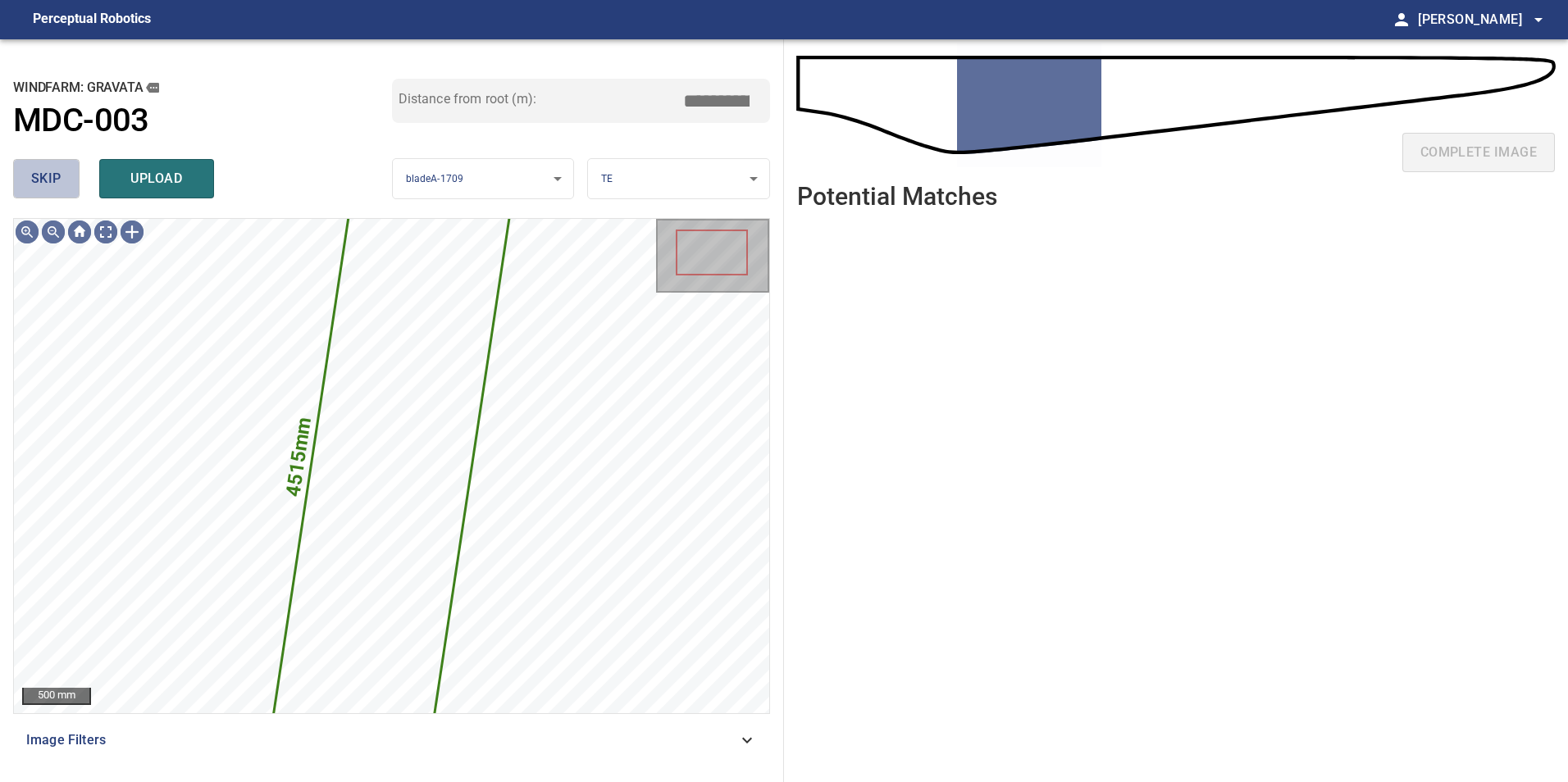
click at [61, 174] on span "skip" at bounding box center [46, 178] width 30 height 23
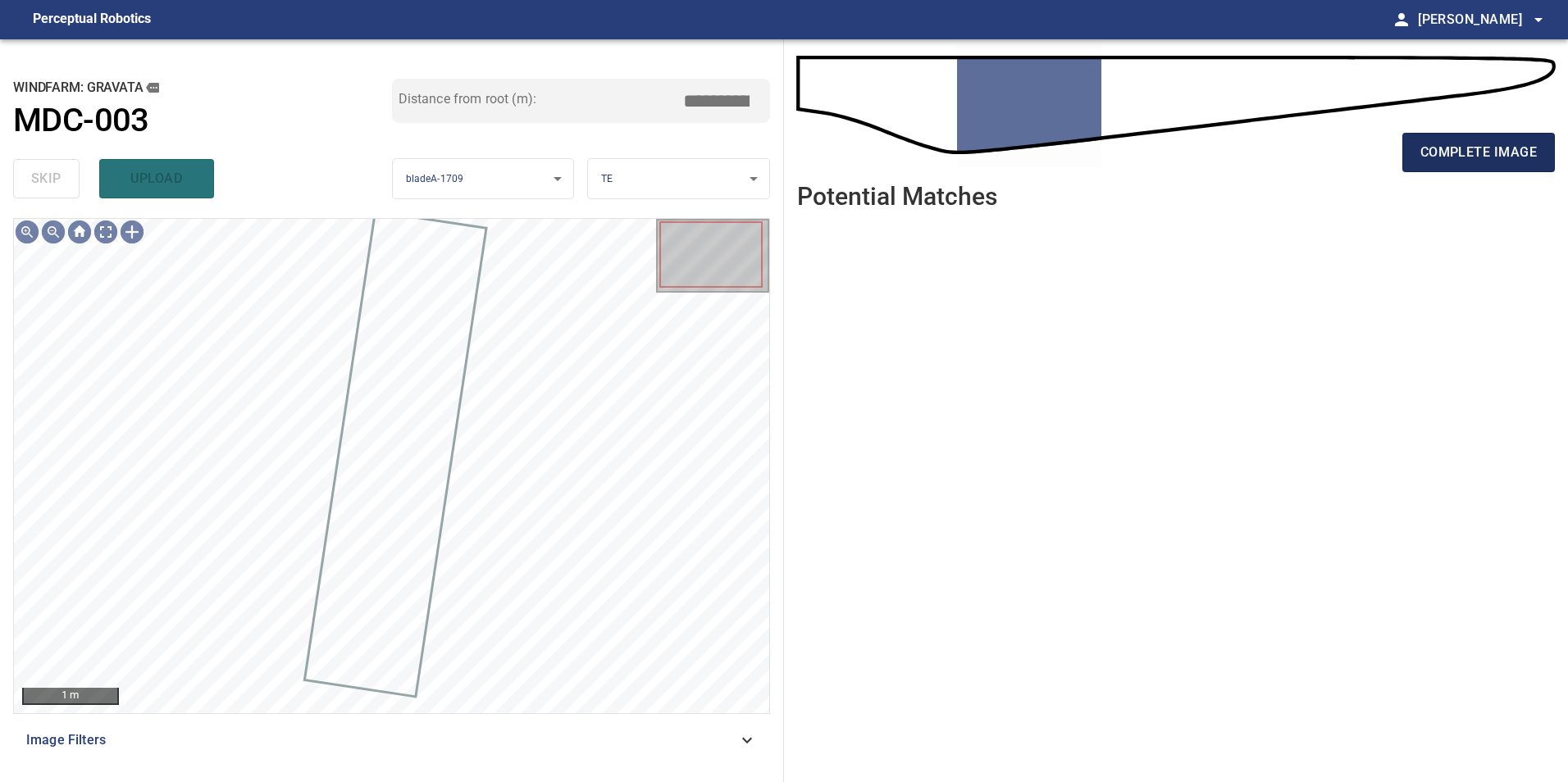
click at [1507, 149] on span "complete image" at bounding box center [1478, 152] width 116 height 23
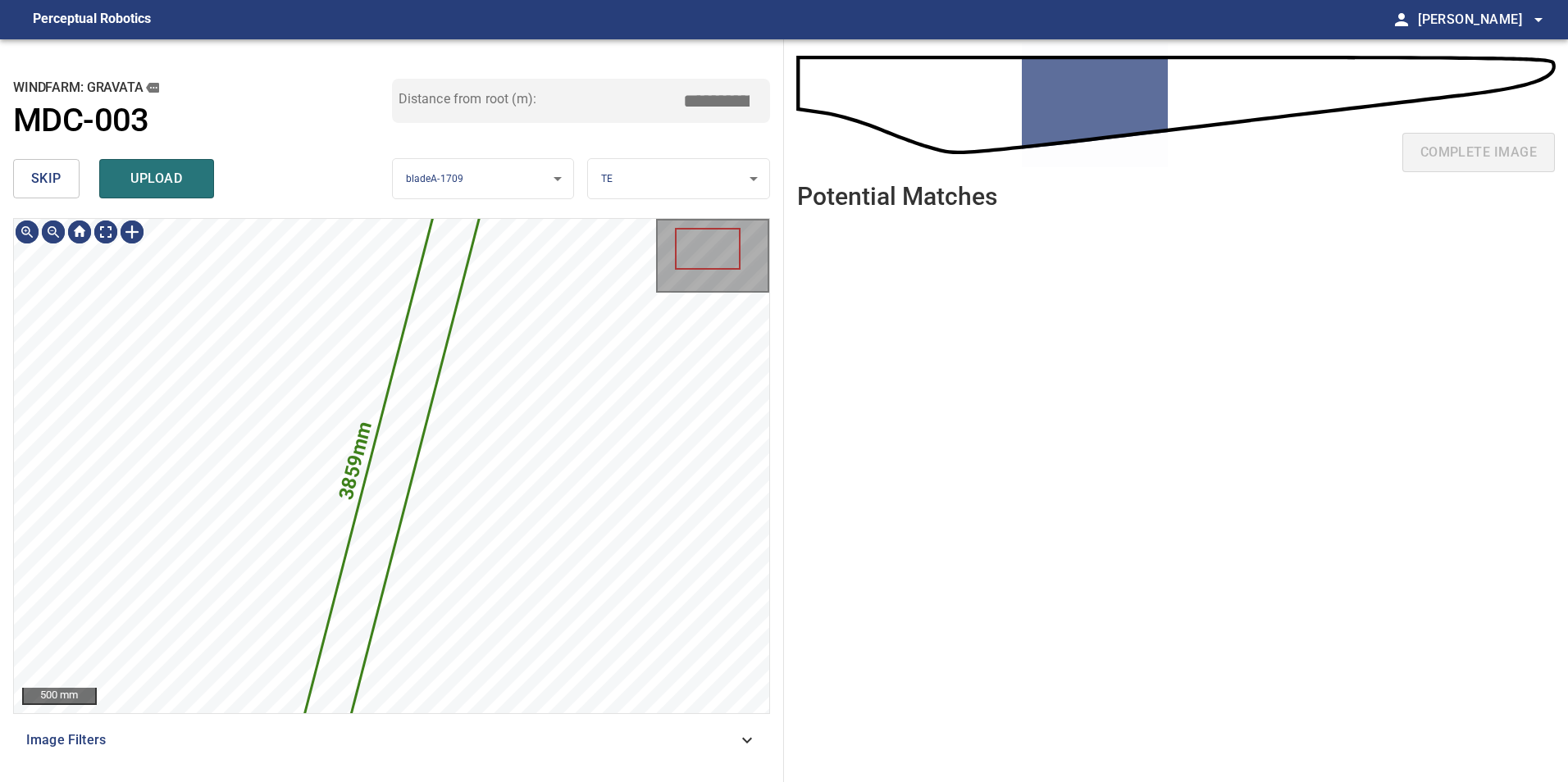
click at [55, 186] on span "skip" at bounding box center [46, 178] width 30 height 23
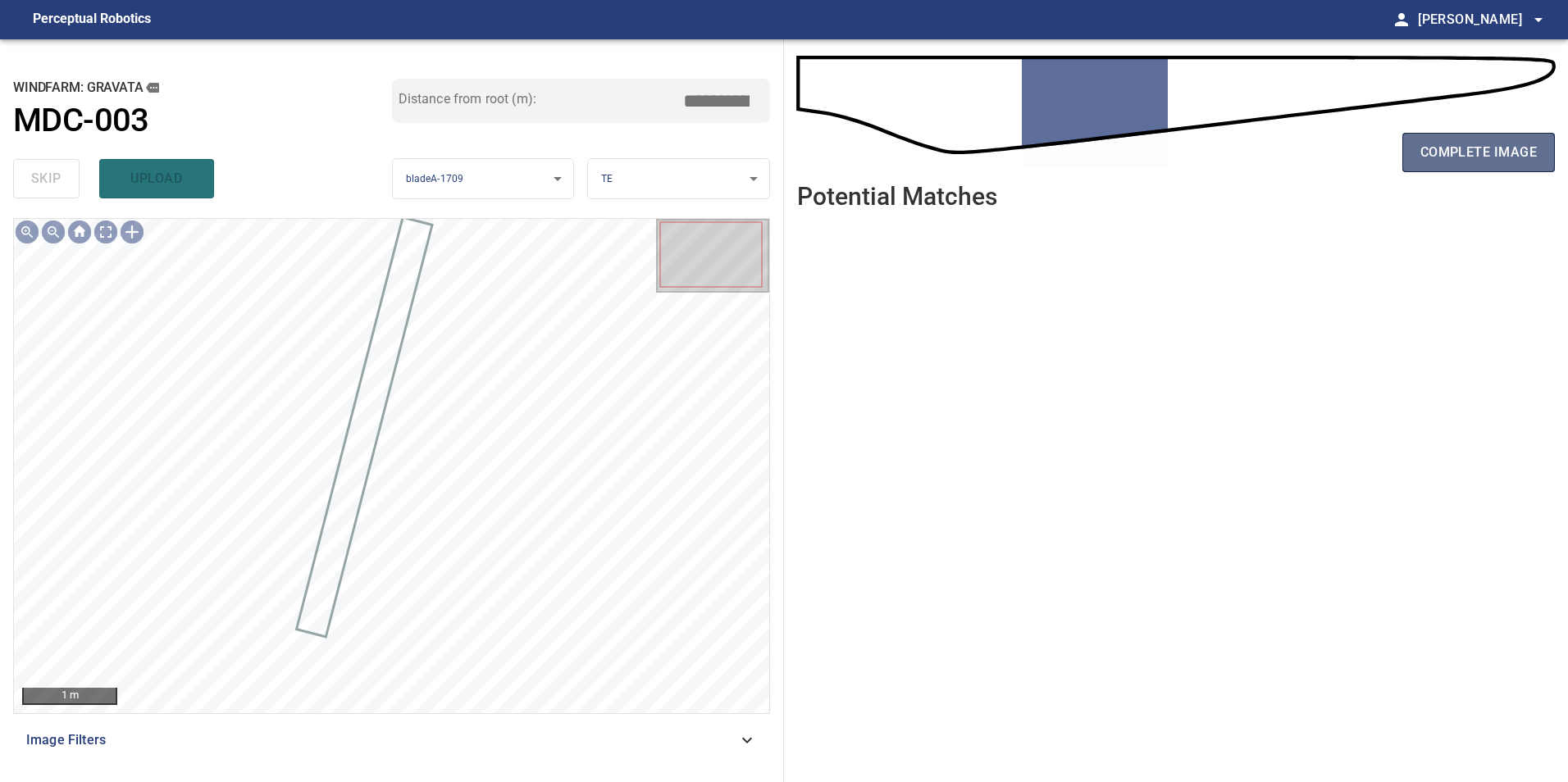
click at [1479, 159] on span "complete image" at bounding box center [1478, 152] width 116 height 23
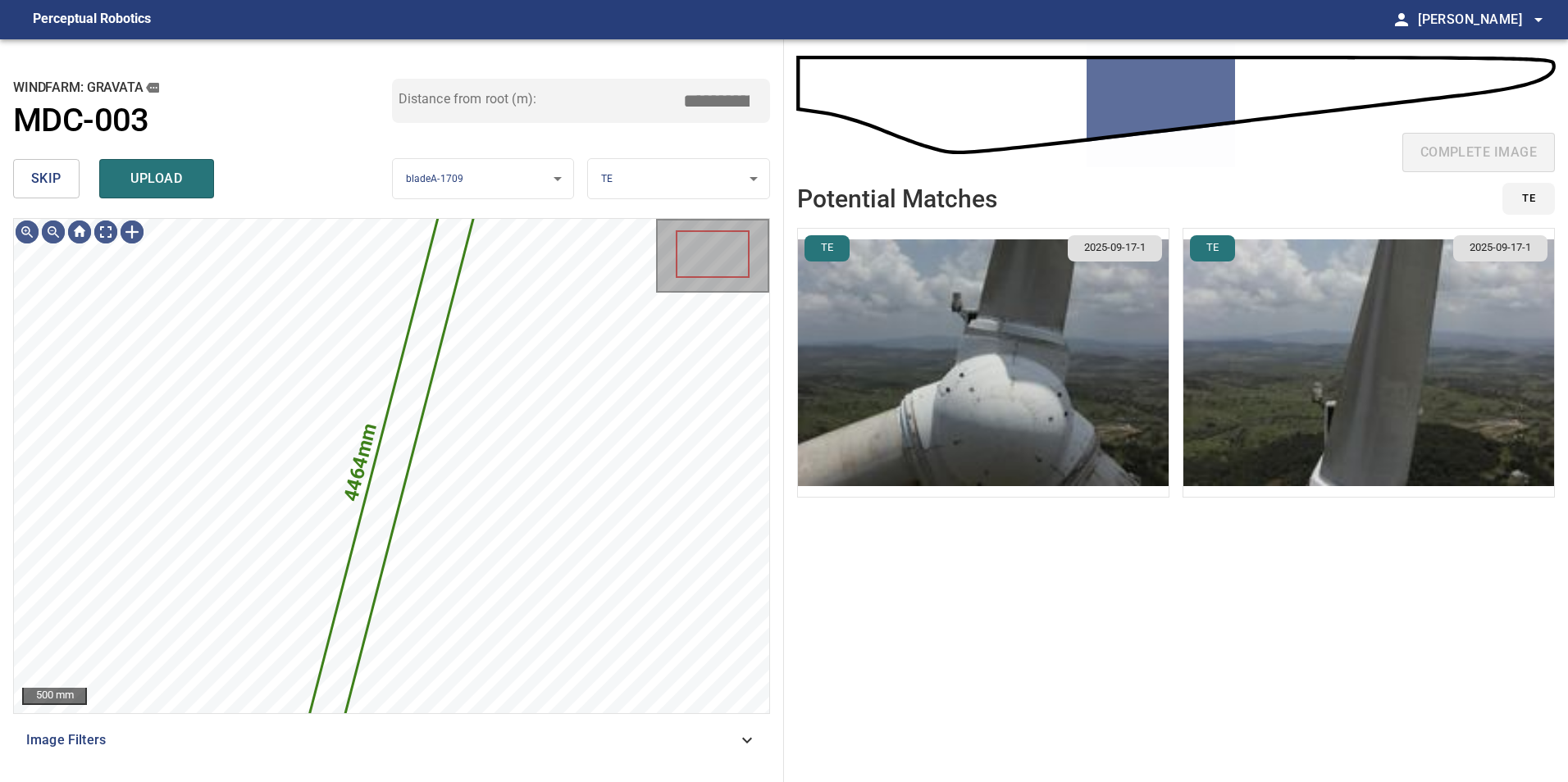
click at [60, 182] on span "skip" at bounding box center [46, 178] width 30 height 23
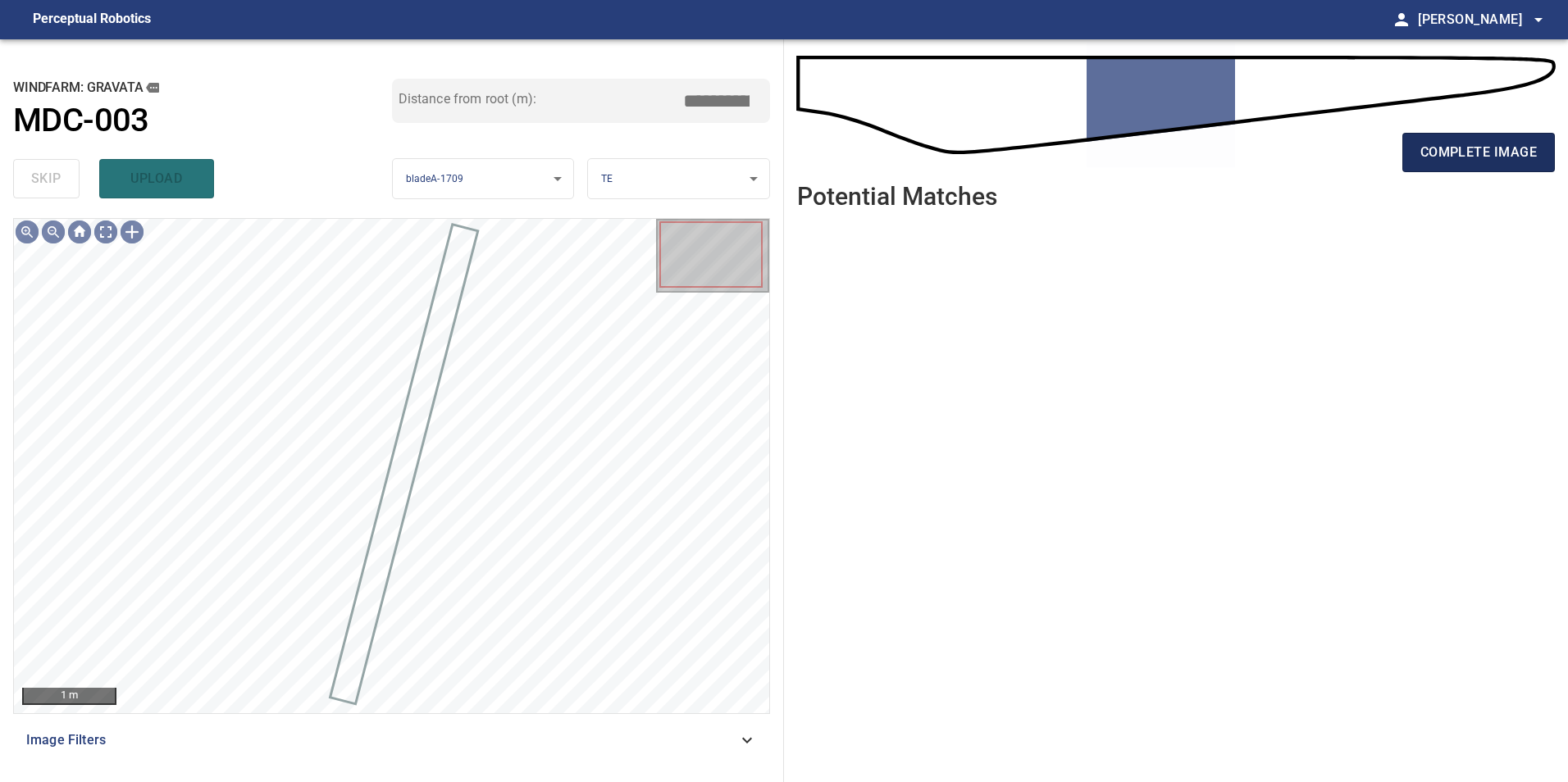
click at [1502, 142] on span "complete image" at bounding box center [1478, 152] width 116 height 23
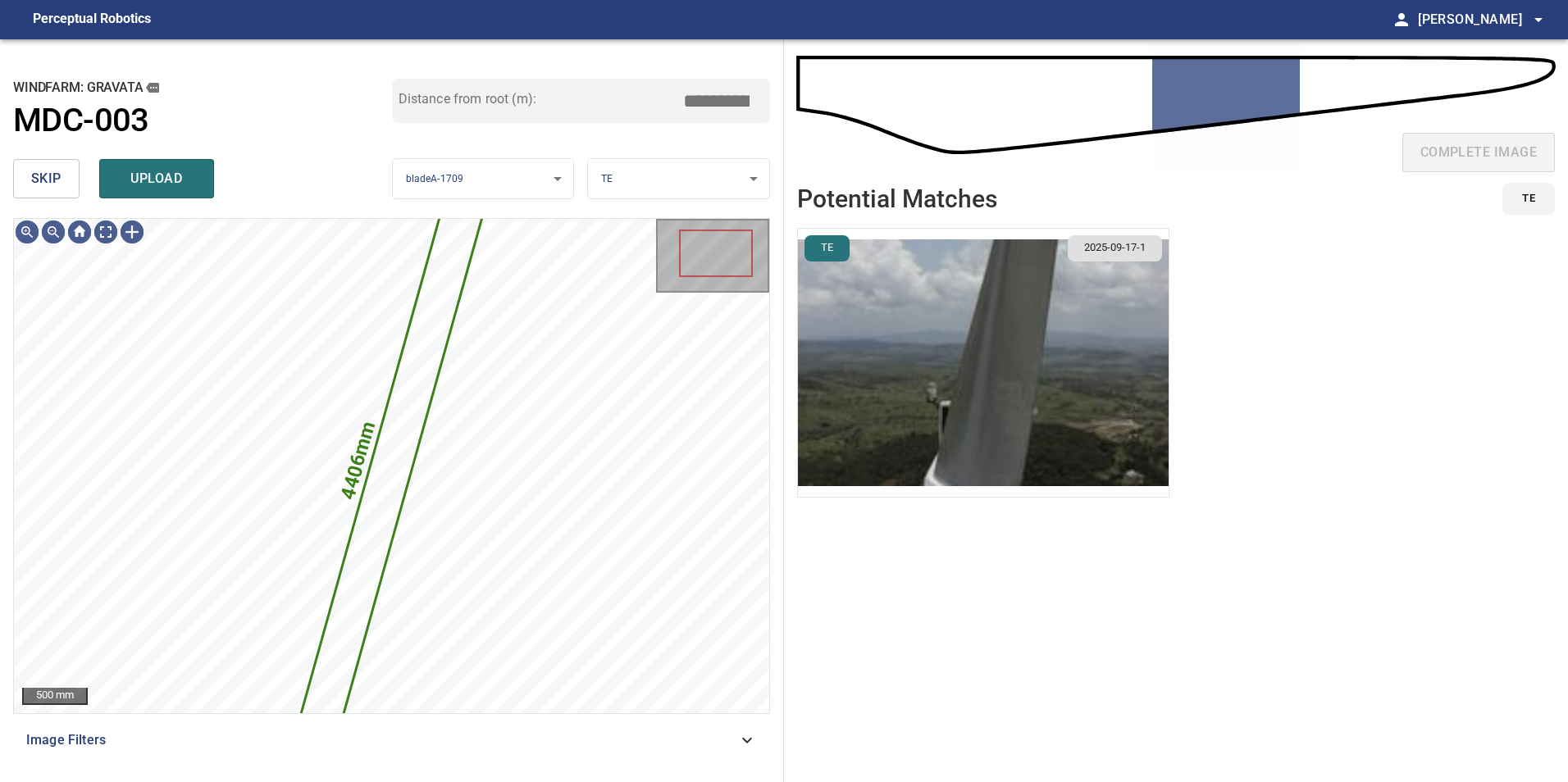
click at [54, 182] on span "skip" at bounding box center [46, 178] width 30 height 23
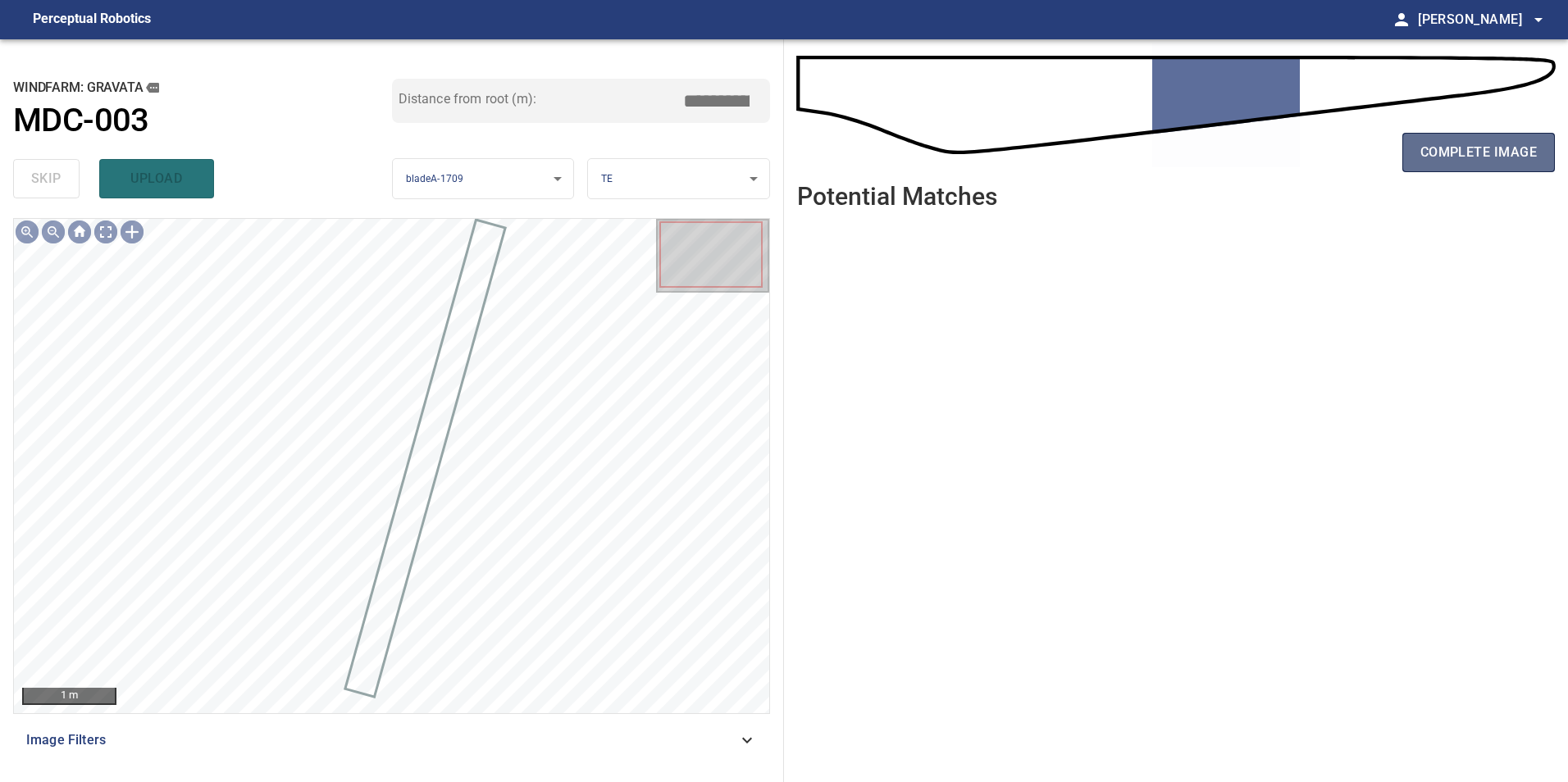
click at [1436, 158] on span "complete image" at bounding box center [1478, 152] width 116 height 23
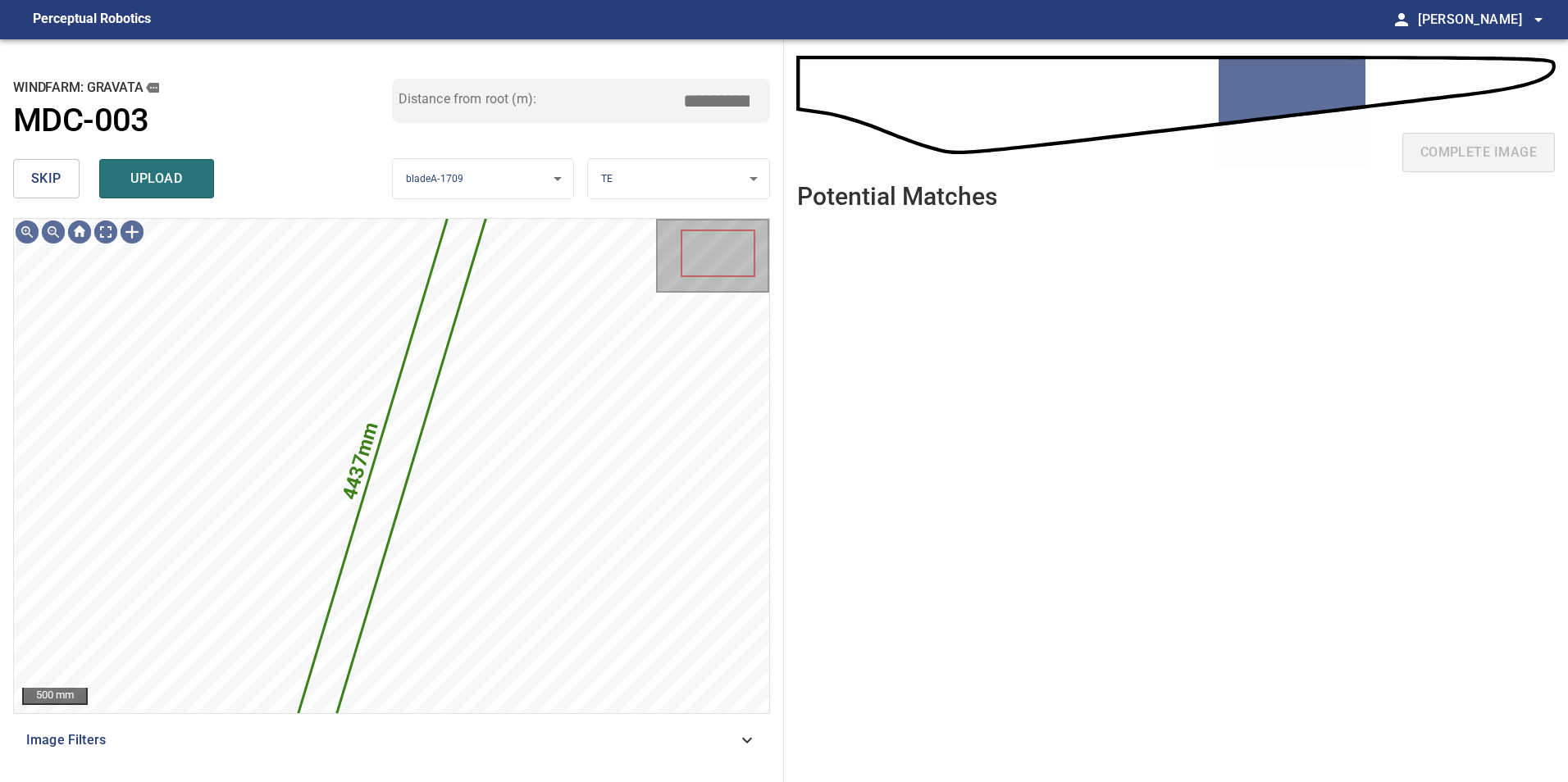
click at [28, 182] on button "skip" at bounding box center [46, 178] width 66 height 40
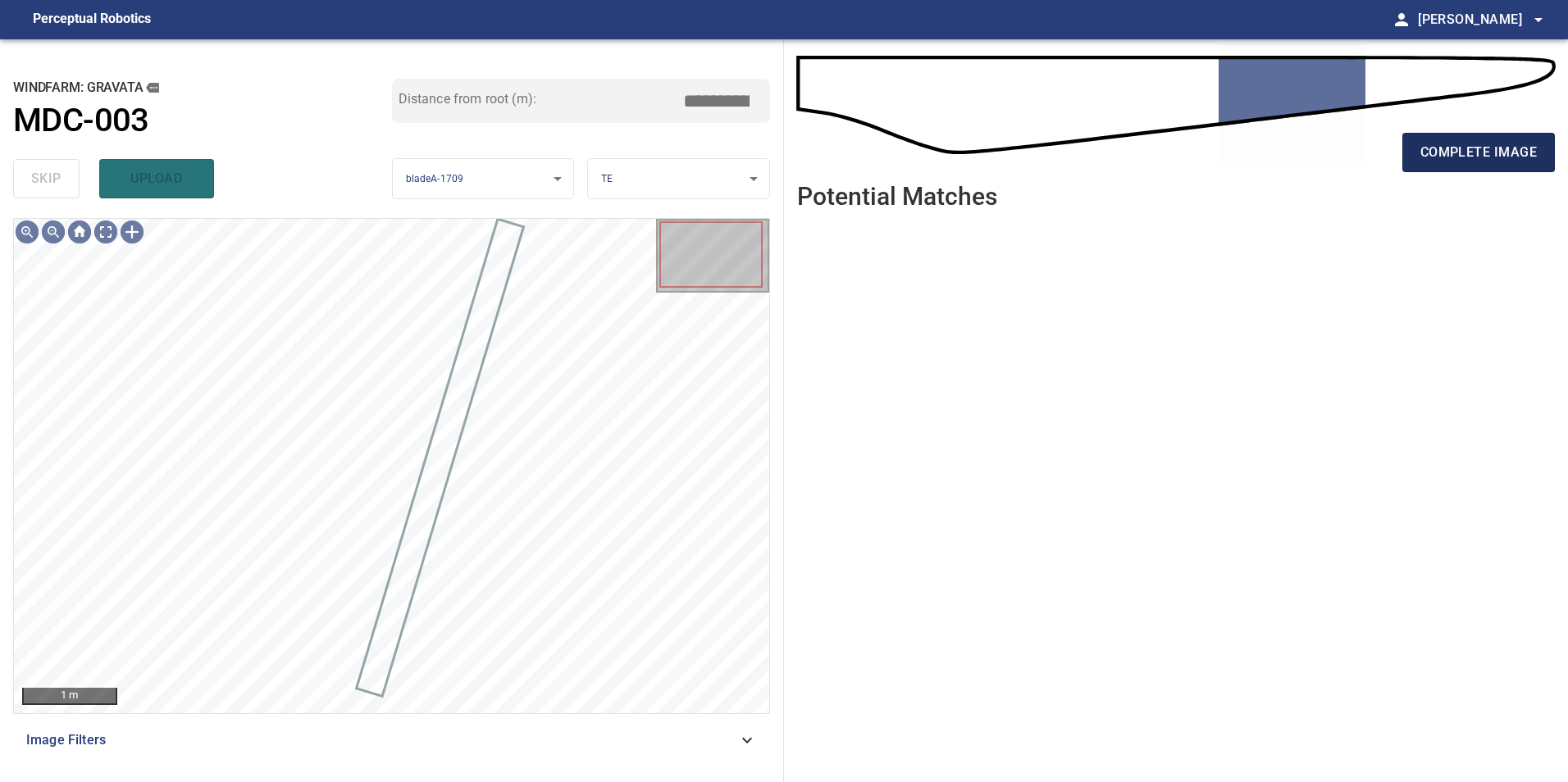
click at [1500, 168] on button "complete image" at bounding box center [1478, 152] width 152 height 40
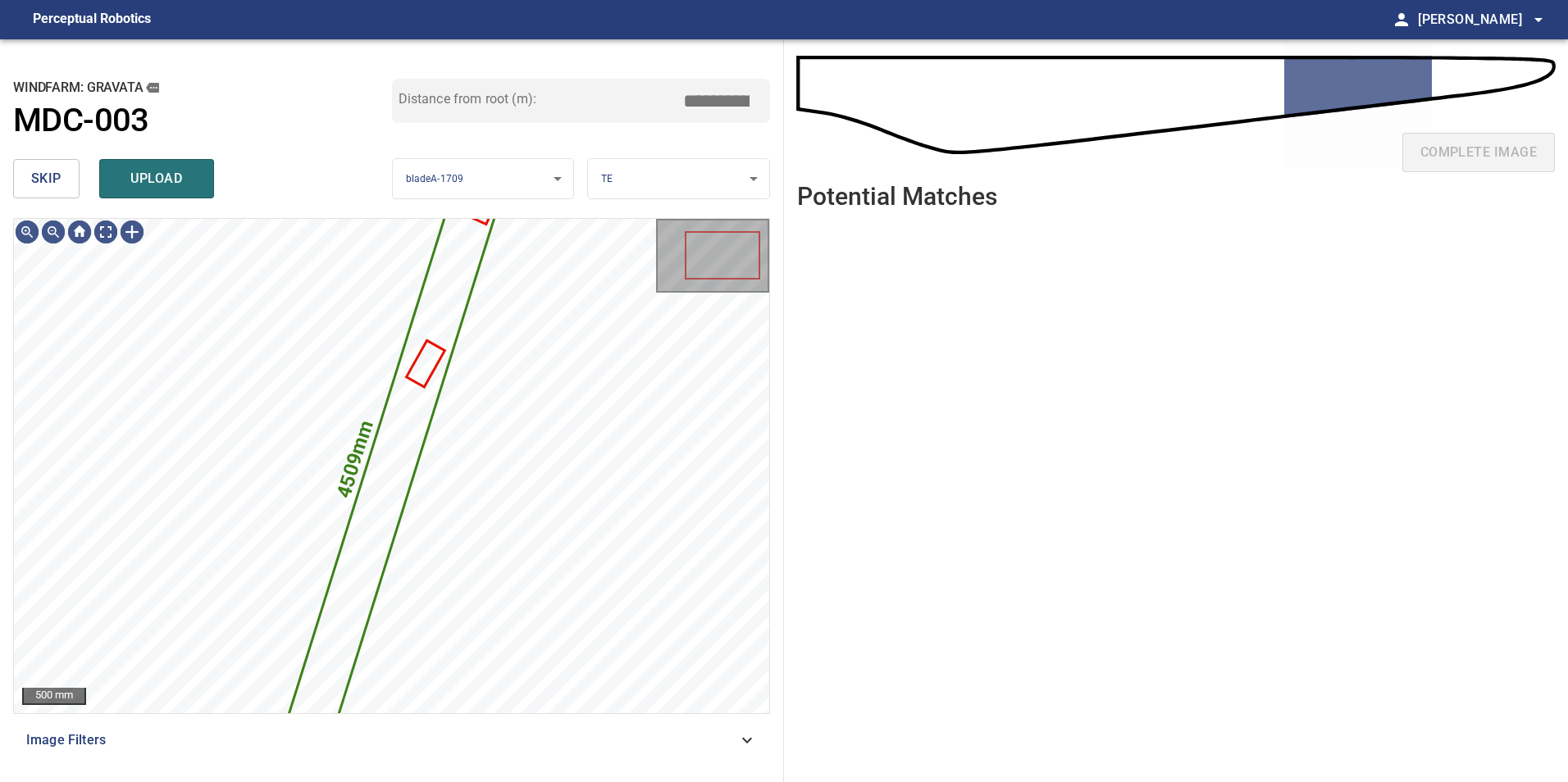
click at [50, 176] on span "skip" at bounding box center [46, 178] width 30 height 23
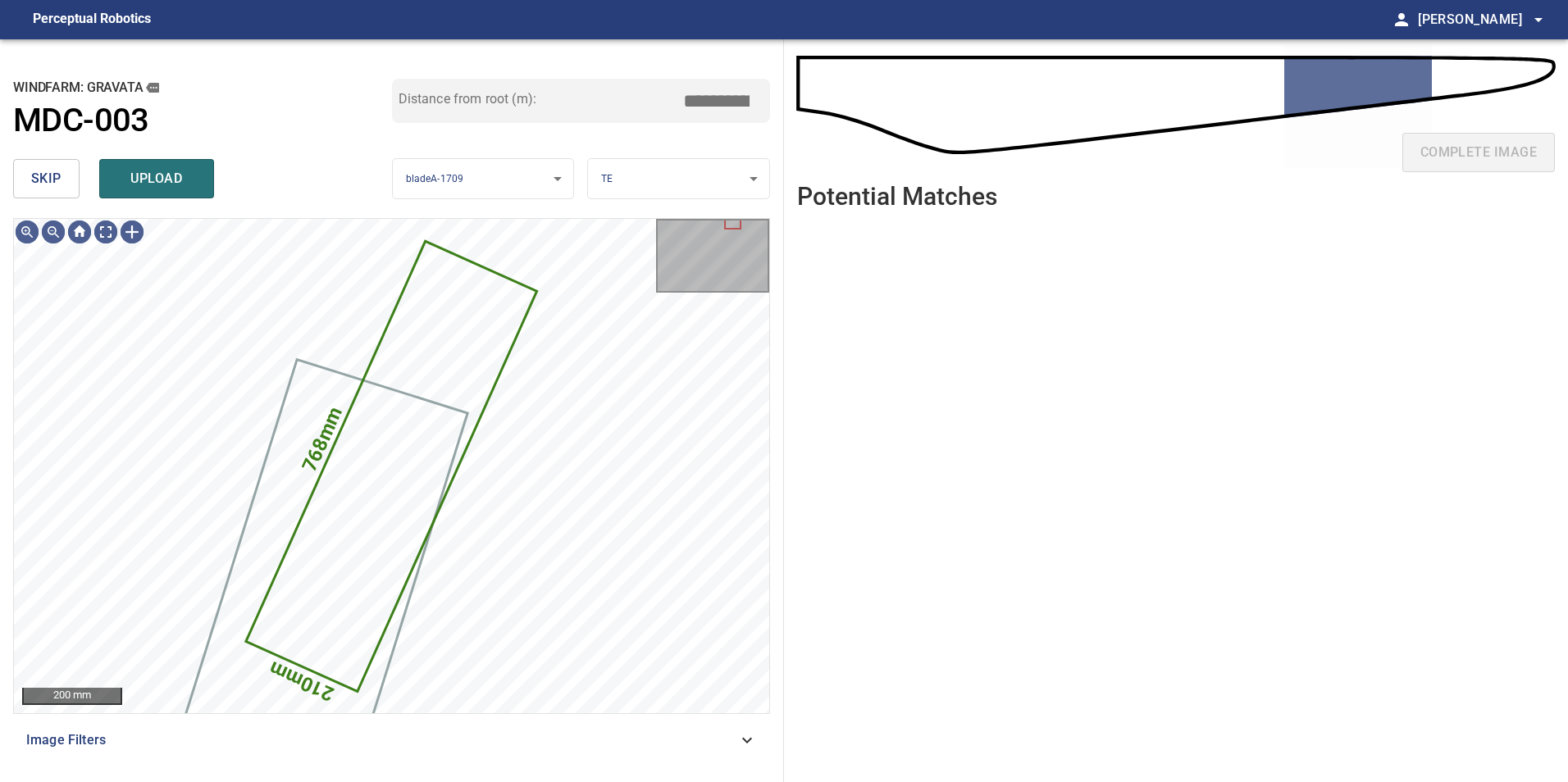
click at [50, 176] on span "skip" at bounding box center [46, 178] width 30 height 23
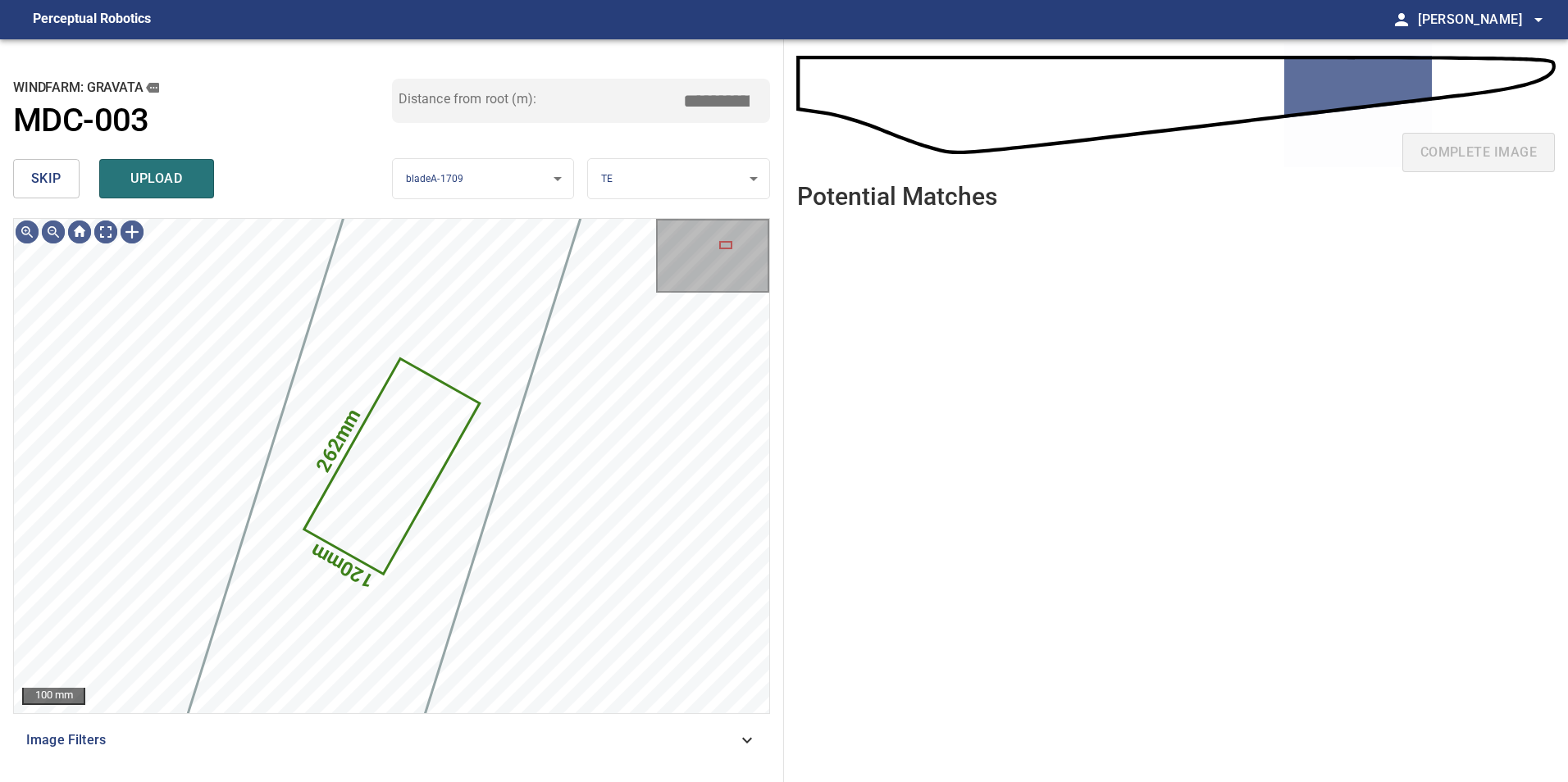
click at [50, 176] on span "skip" at bounding box center [46, 178] width 30 height 23
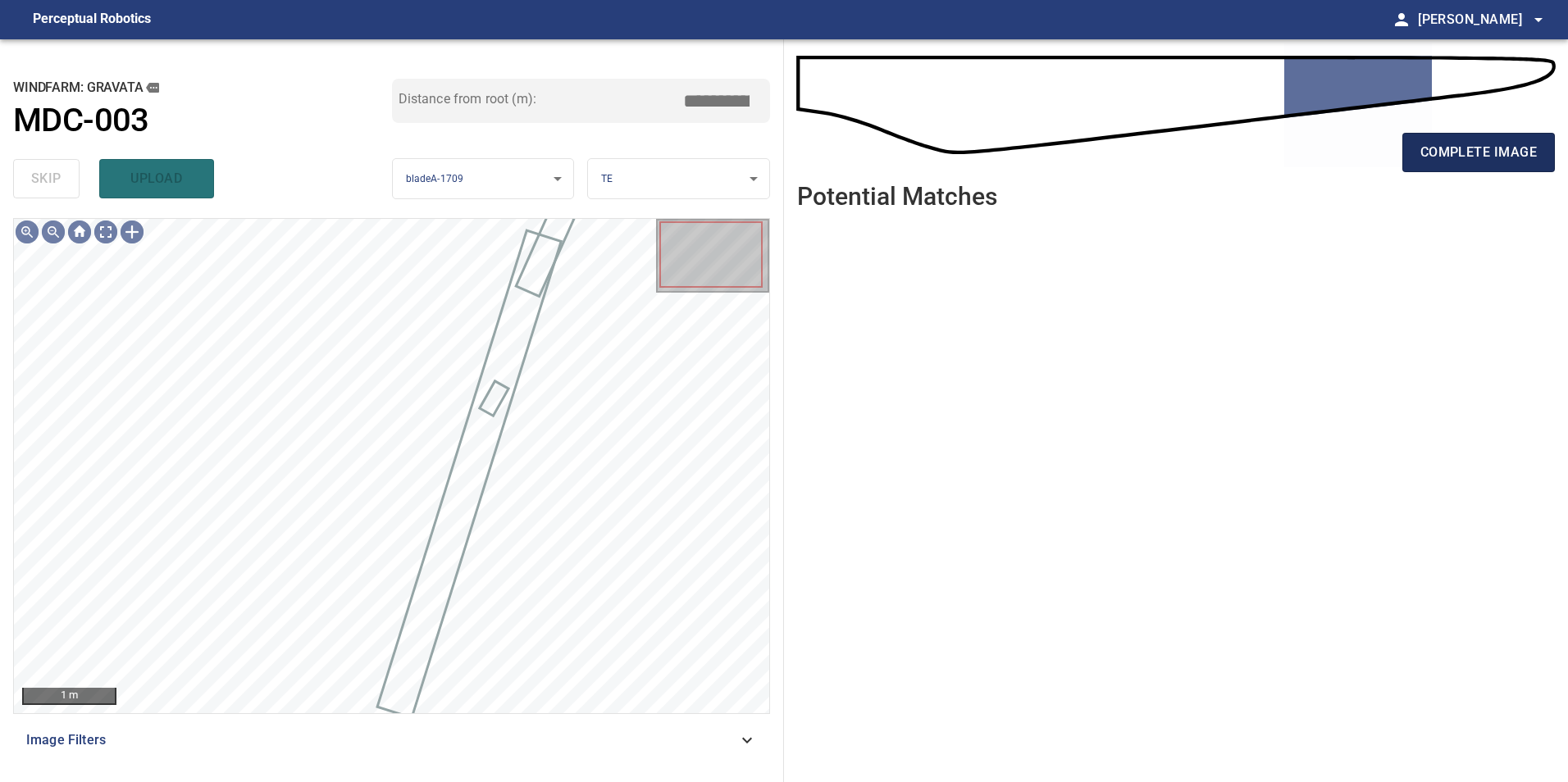
click at [1439, 170] on button "complete image" at bounding box center [1478, 152] width 152 height 40
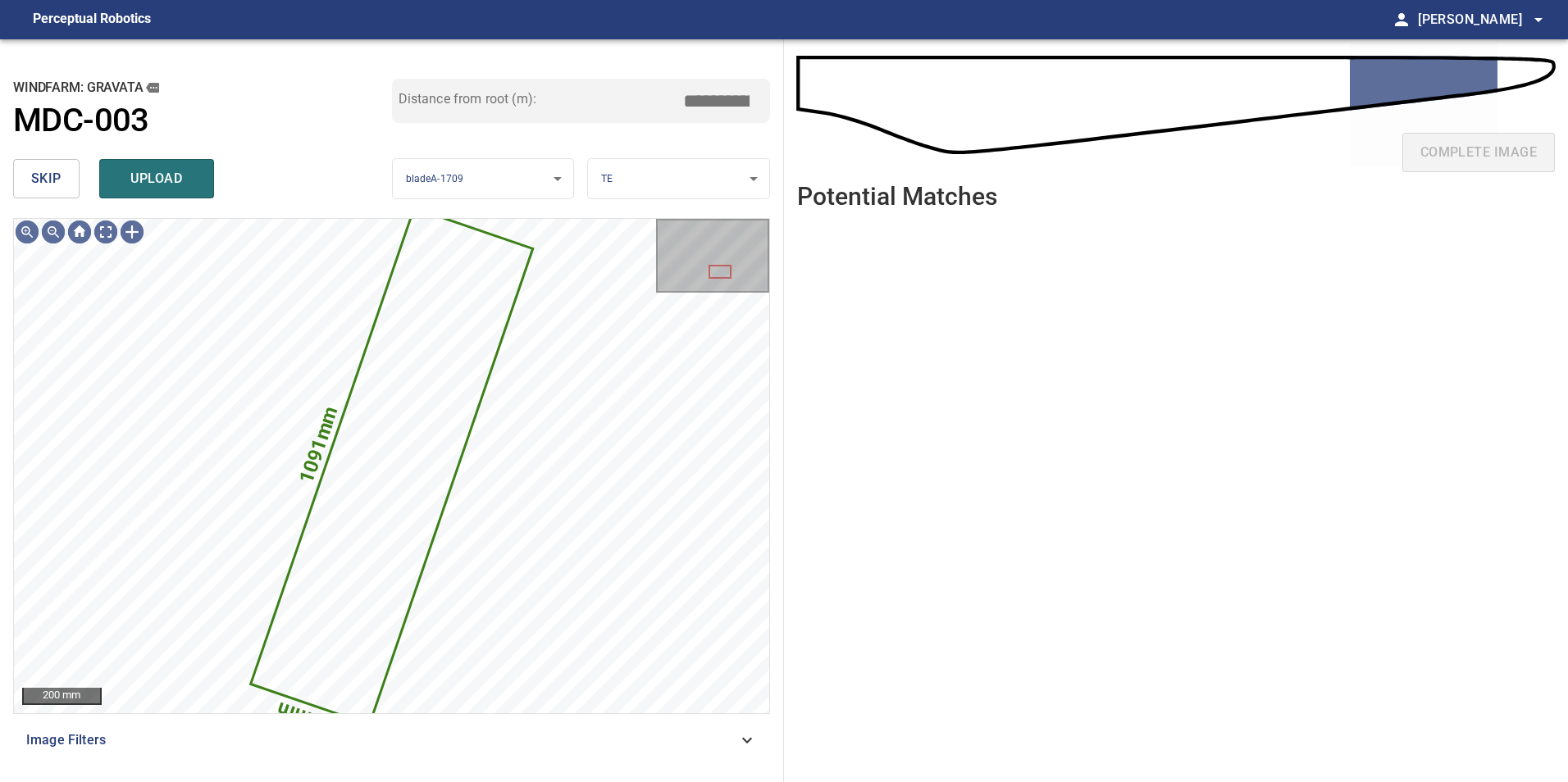
click at [56, 182] on span "skip" at bounding box center [46, 178] width 30 height 23
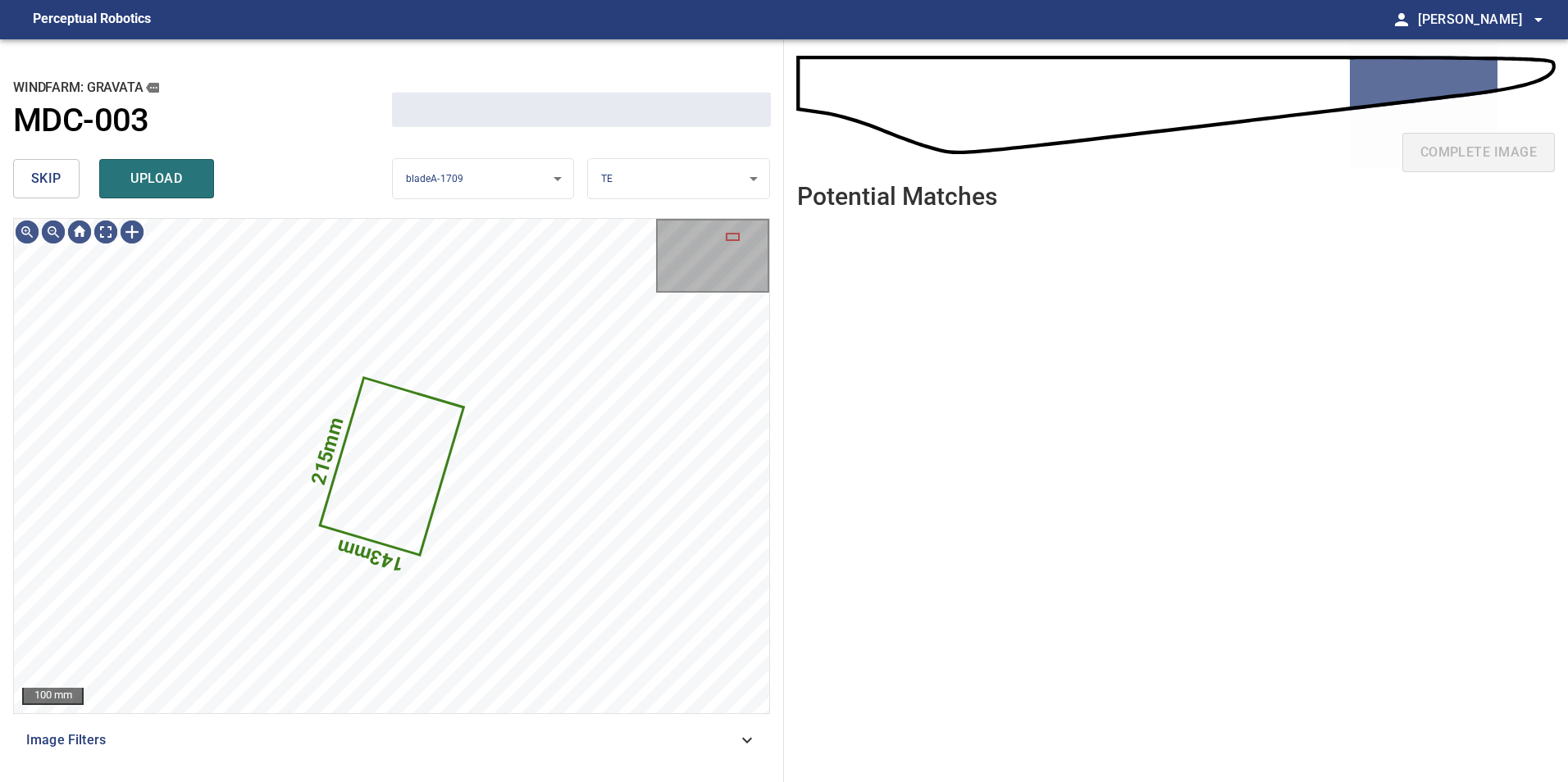
click at [56, 182] on span "skip" at bounding box center [46, 178] width 30 height 23
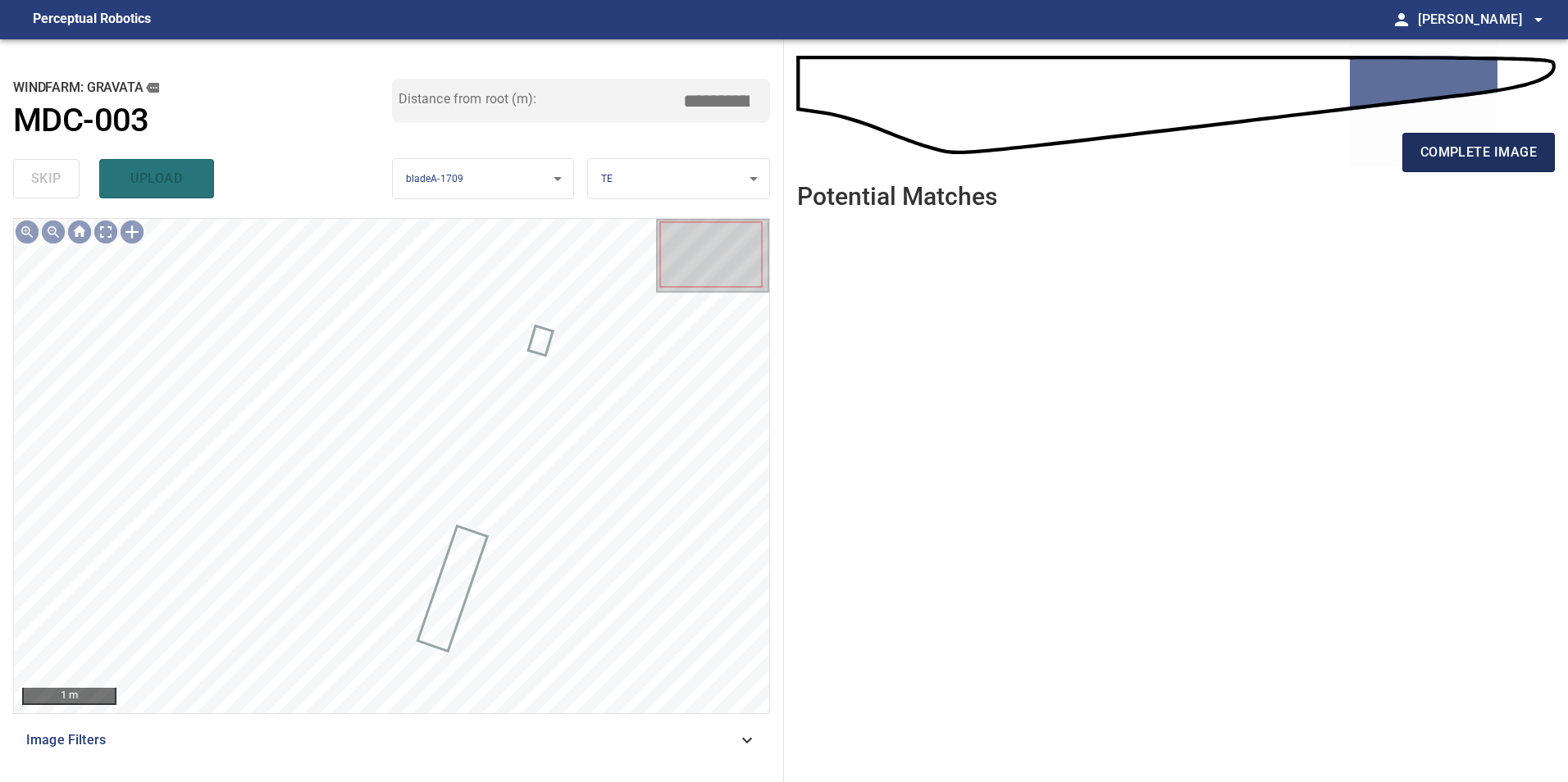
click at [1452, 146] on span "complete image" at bounding box center [1478, 152] width 116 height 23
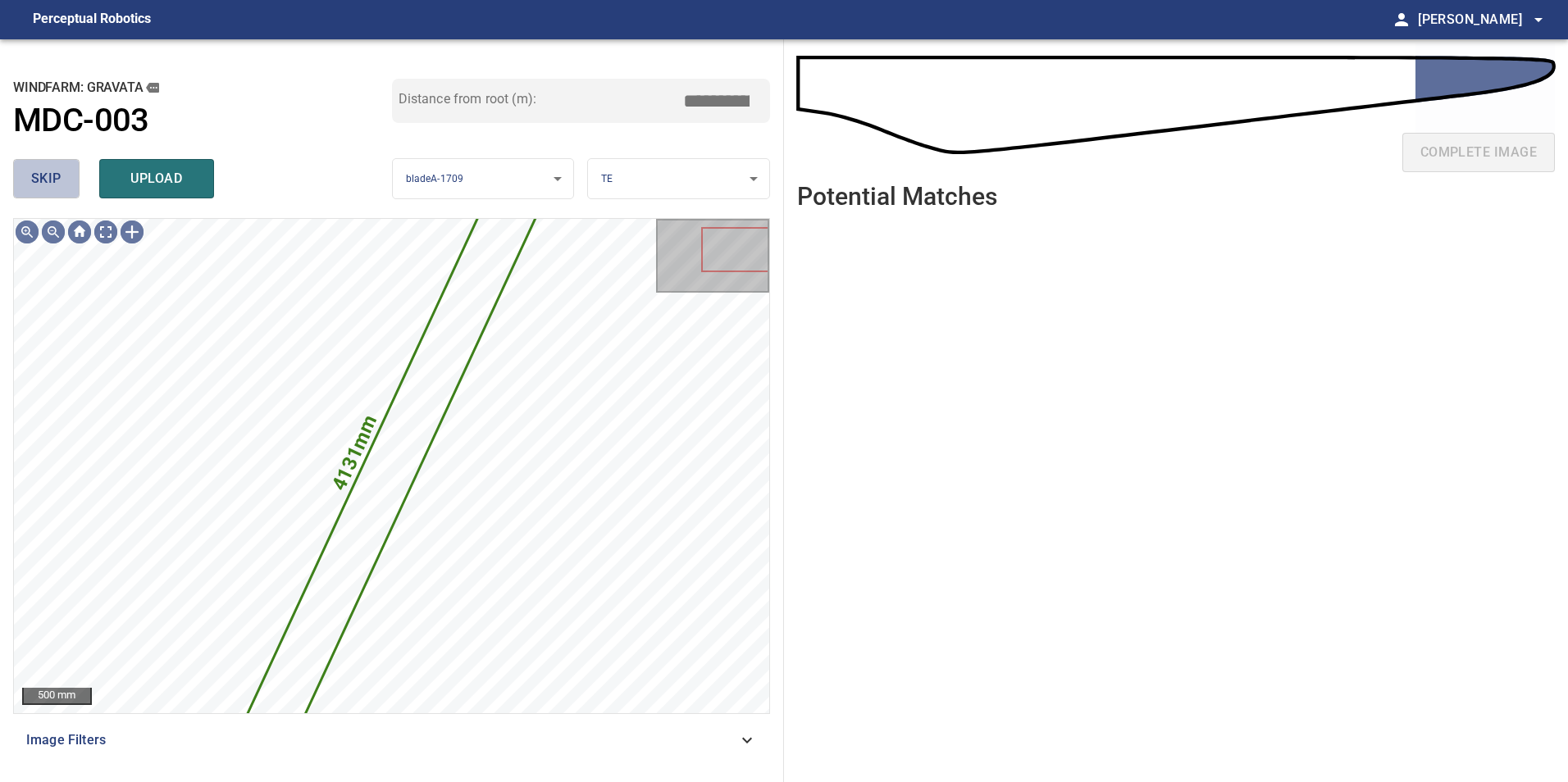
click at [60, 169] on span "skip" at bounding box center [46, 178] width 30 height 23
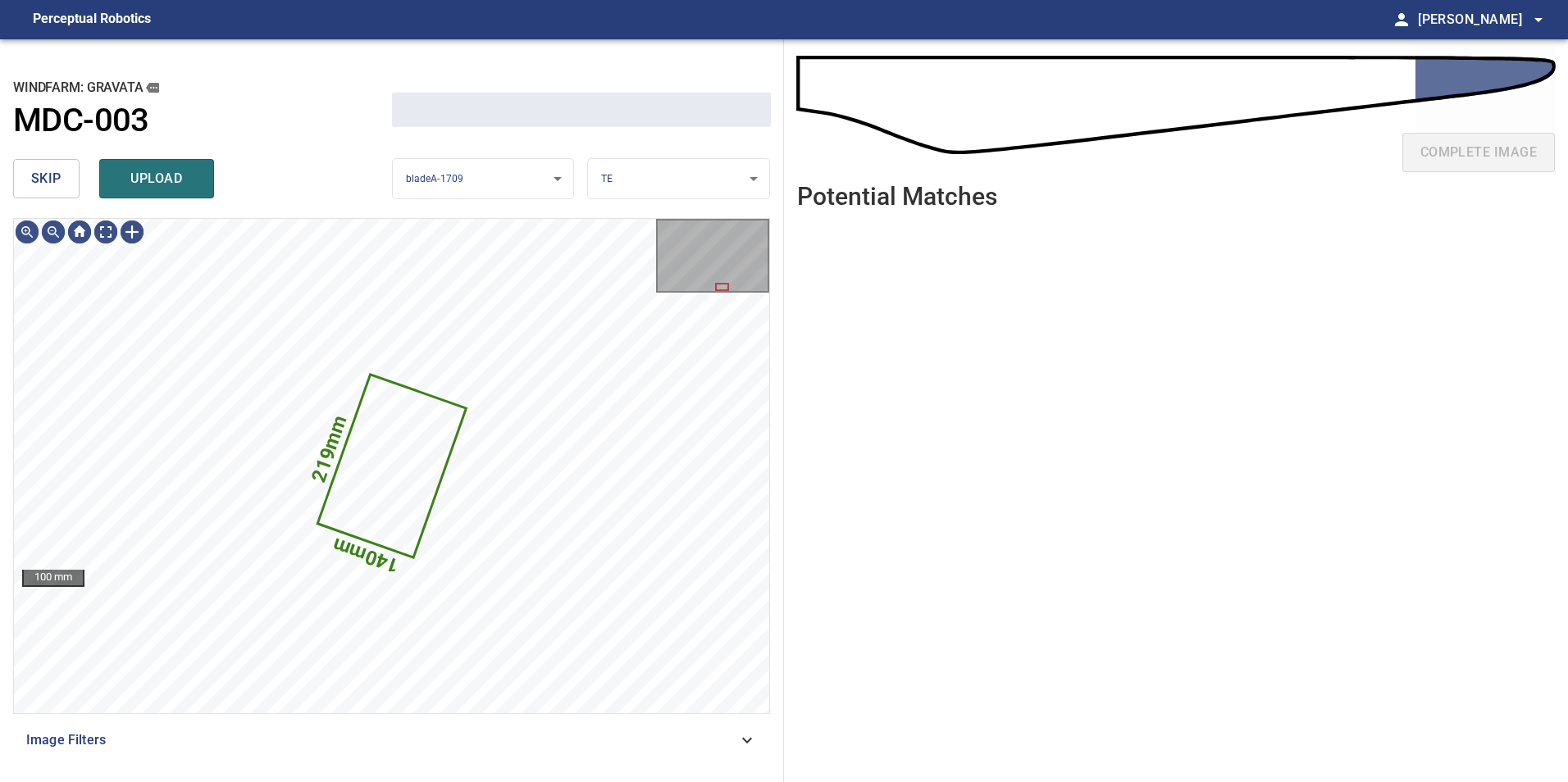
click at [60, 169] on span "skip" at bounding box center [46, 178] width 30 height 23
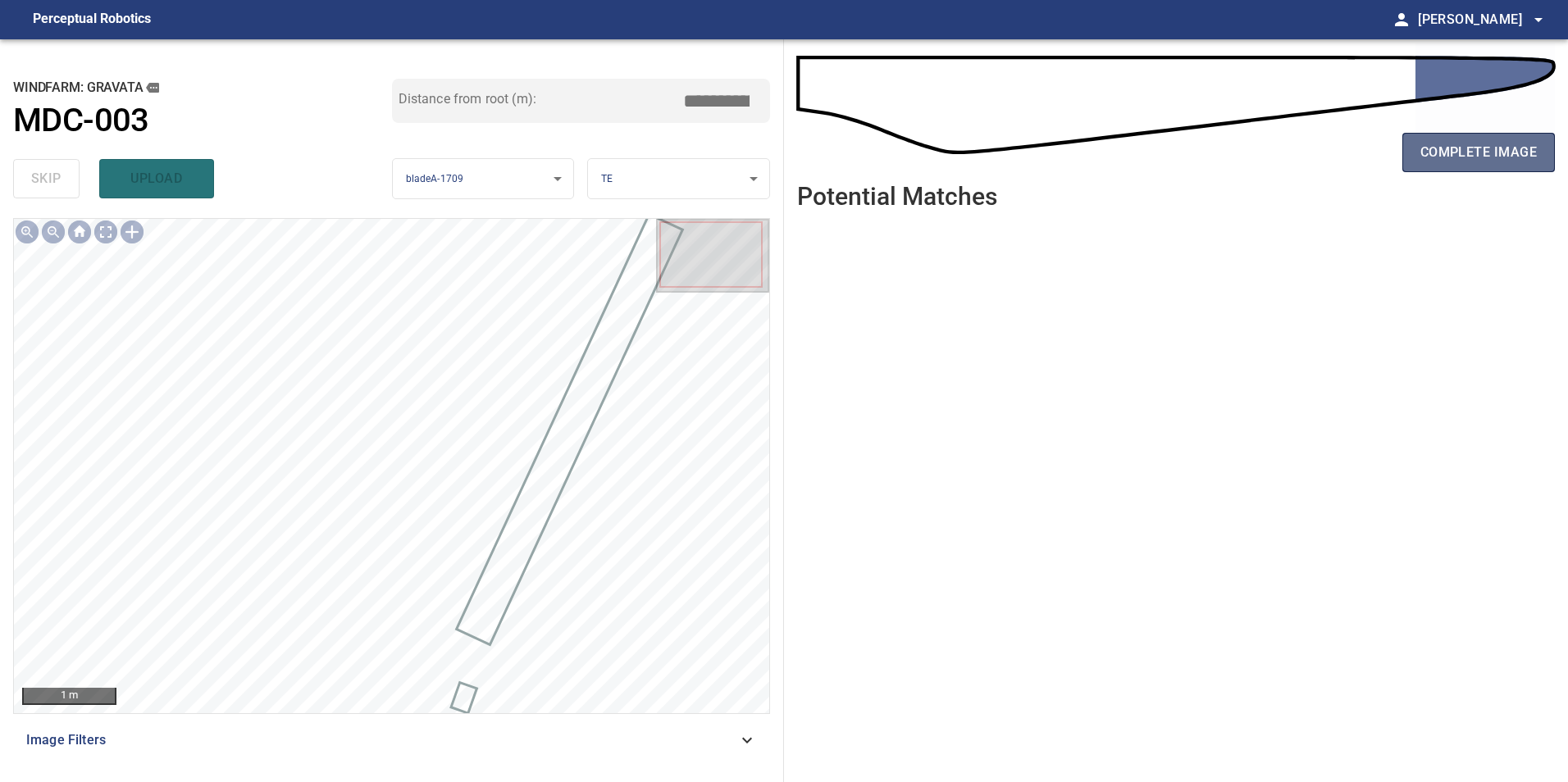
click at [1467, 144] on span "complete image" at bounding box center [1478, 152] width 116 height 23
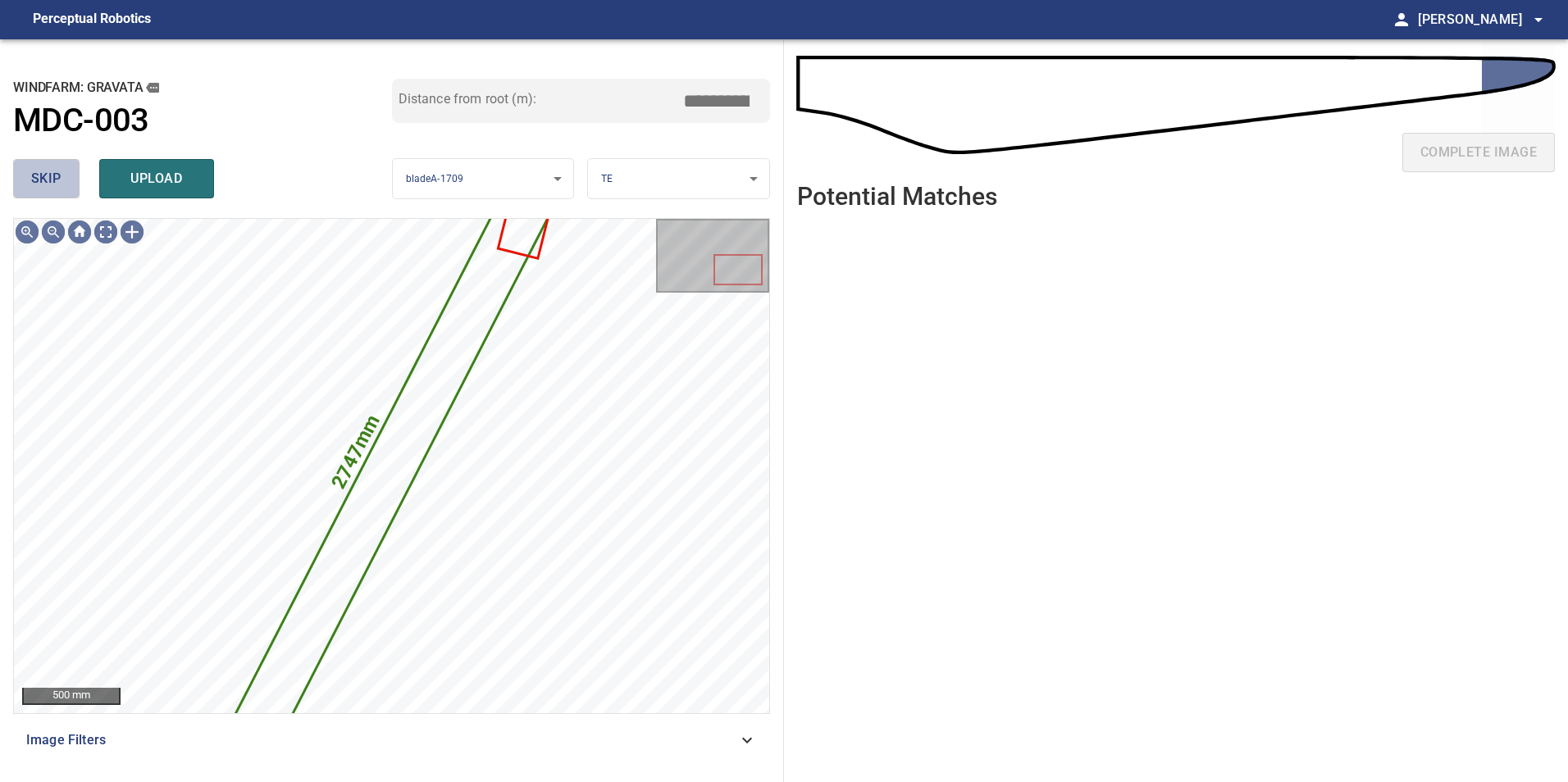
click at [66, 189] on button "skip" at bounding box center [46, 178] width 66 height 40
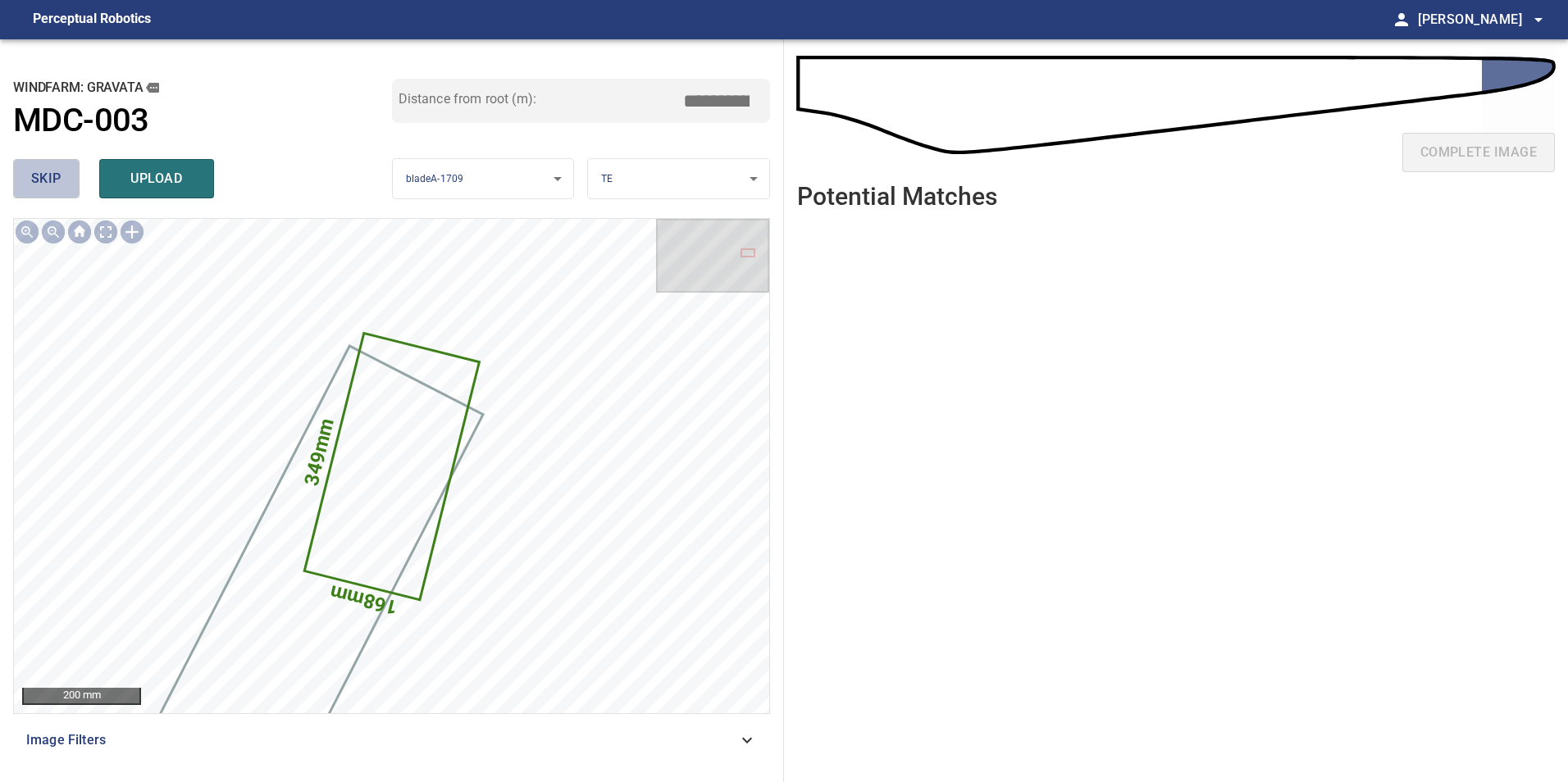
click at [66, 189] on button "skip" at bounding box center [46, 178] width 66 height 40
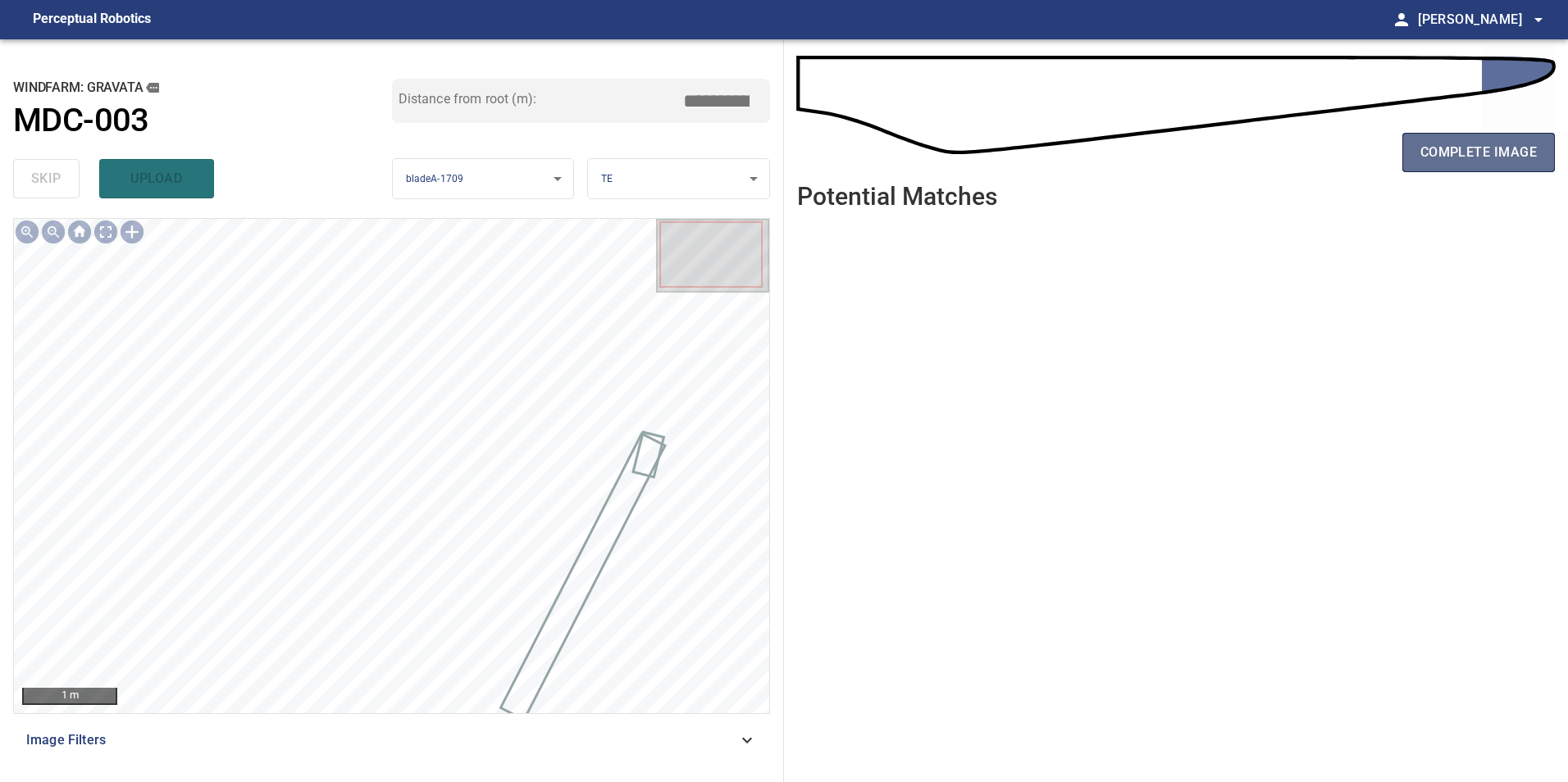
click at [1476, 144] on span "complete image" at bounding box center [1478, 152] width 116 height 23
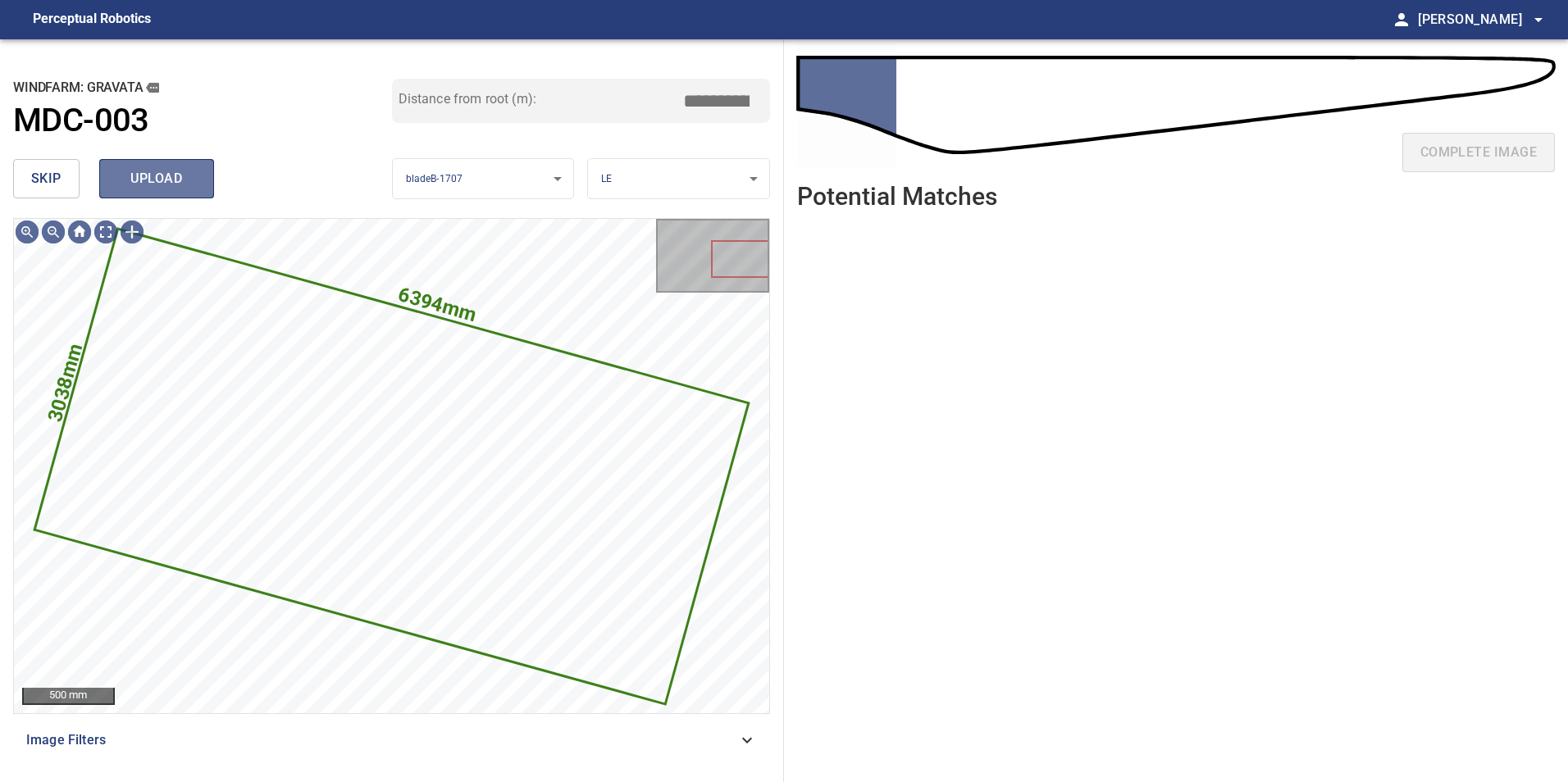
click at [124, 170] on span "upload" at bounding box center [156, 178] width 79 height 23
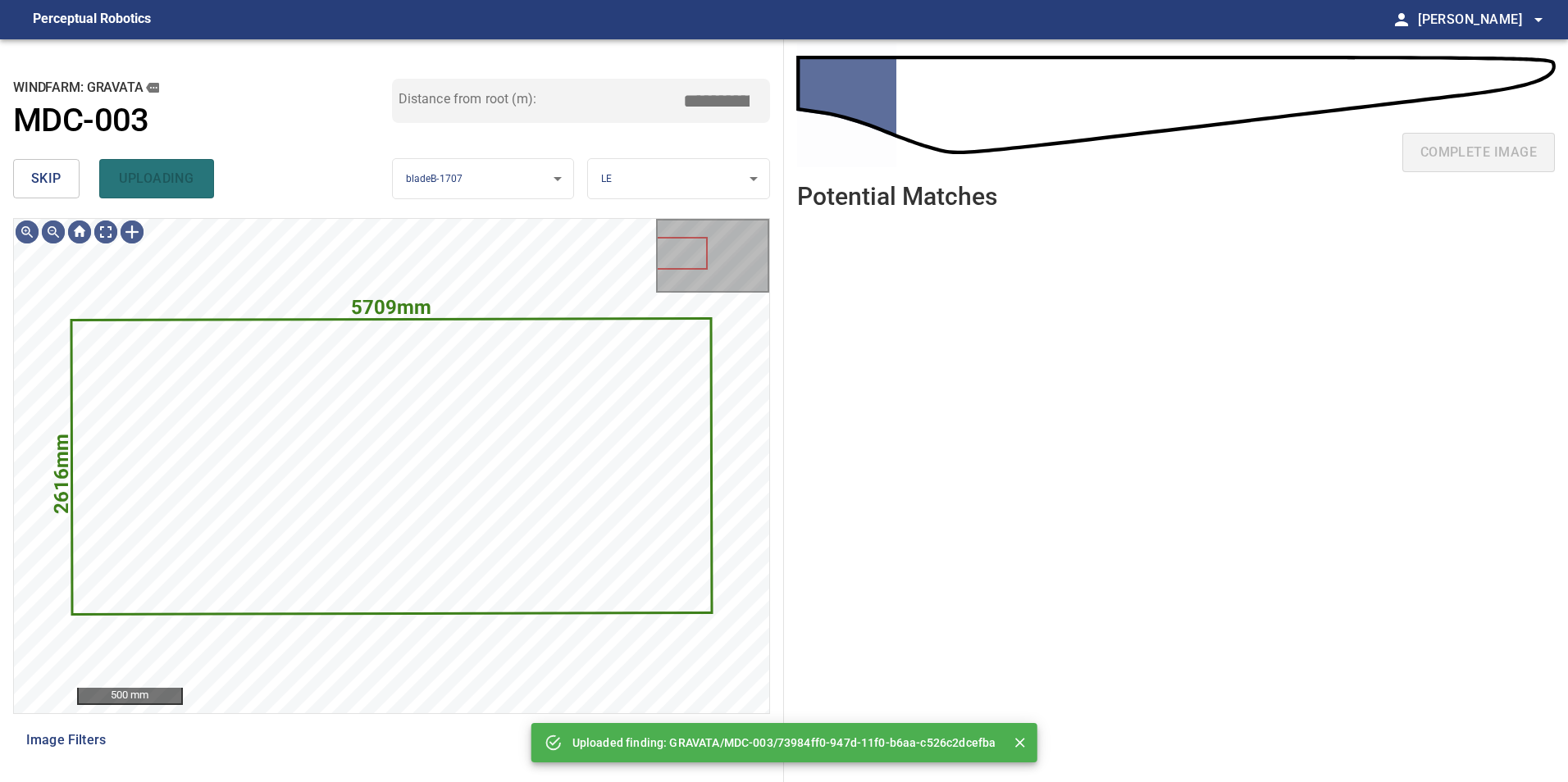
click at [79, 168] on button "skip" at bounding box center [46, 178] width 66 height 40
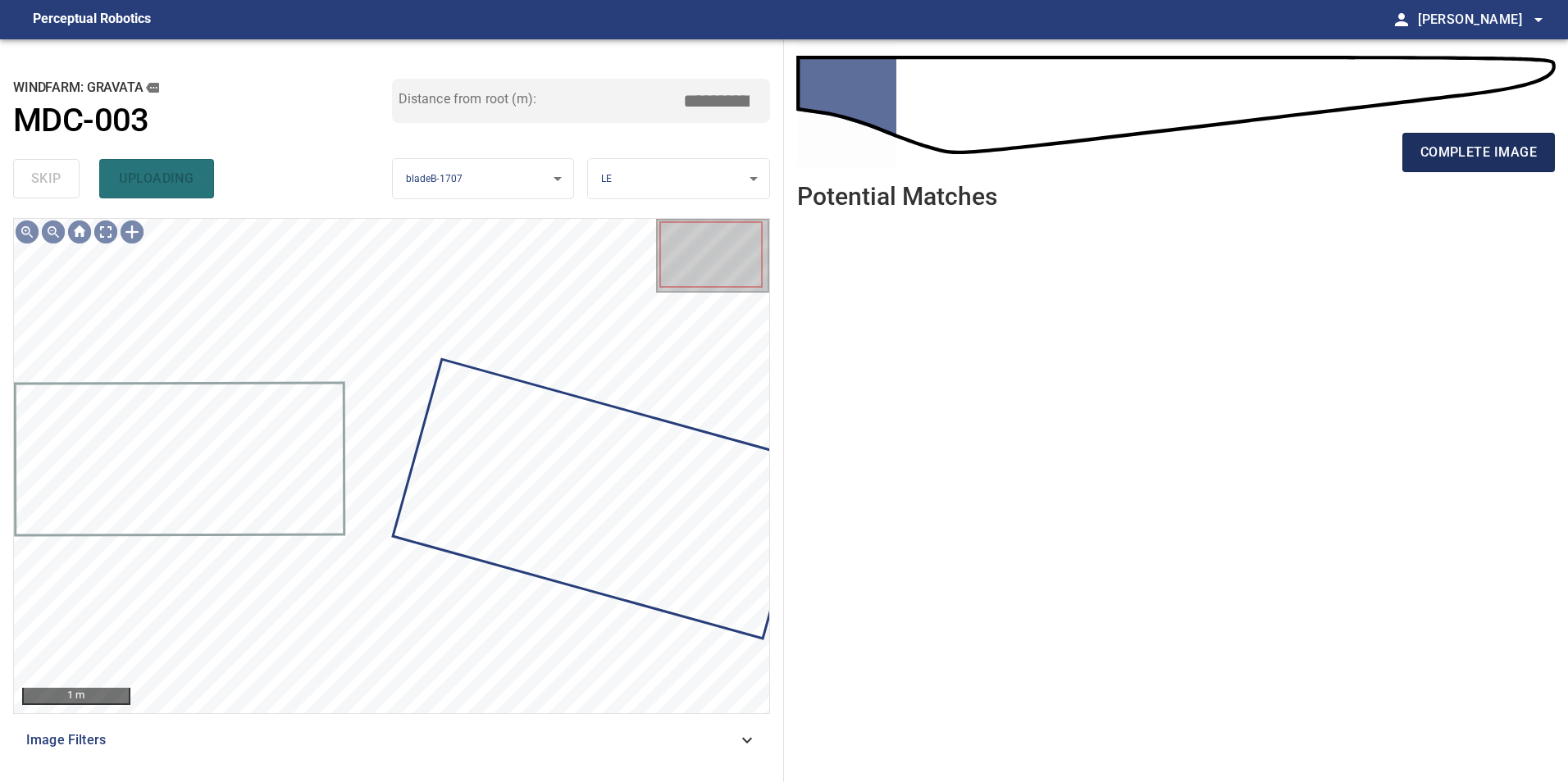
click at [1462, 159] on span "complete image" at bounding box center [1478, 152] width 116 height 23
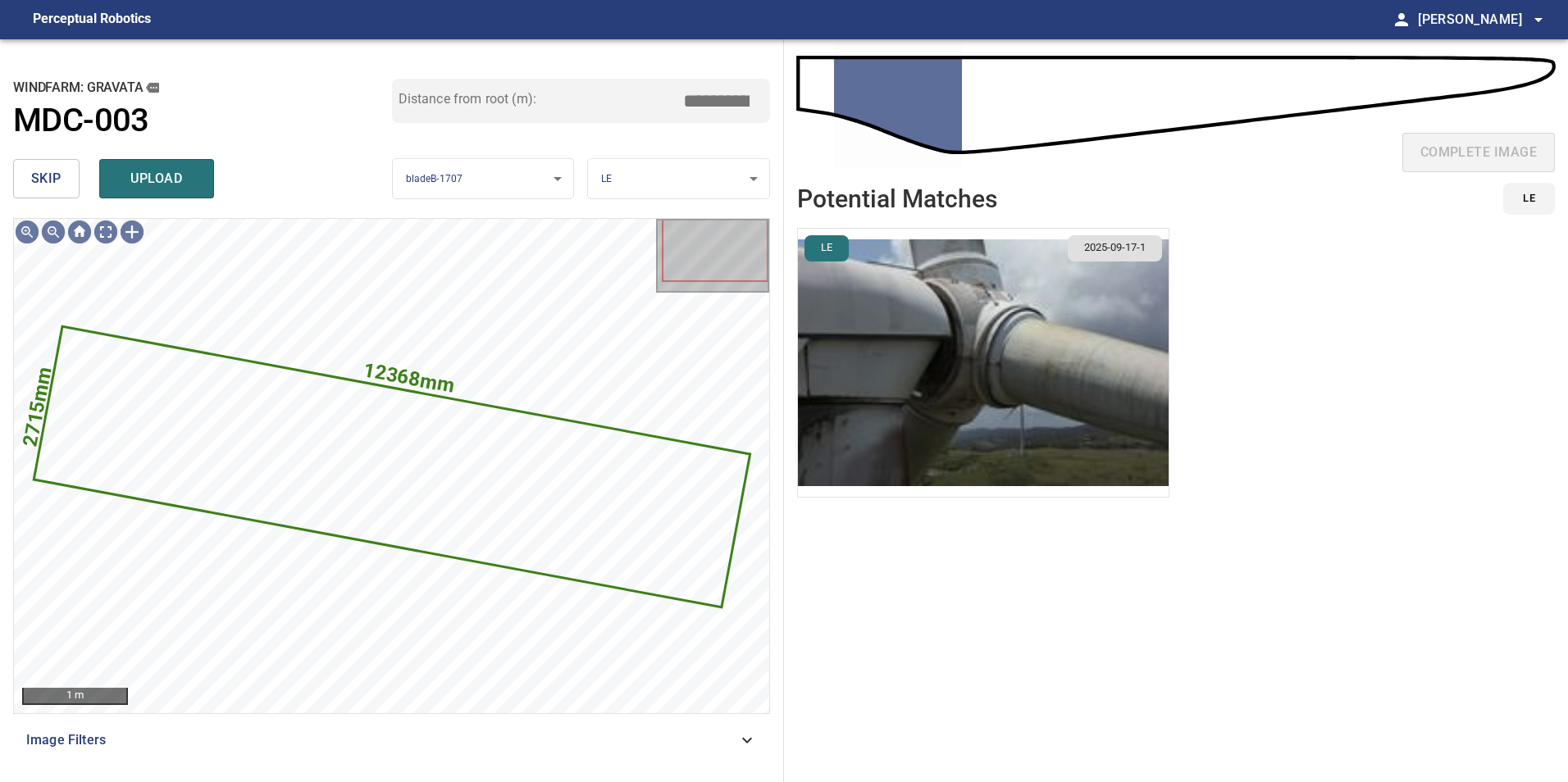
click at [61, 171] on span "skip" at bounding box center [46, 178] width 30 height 23
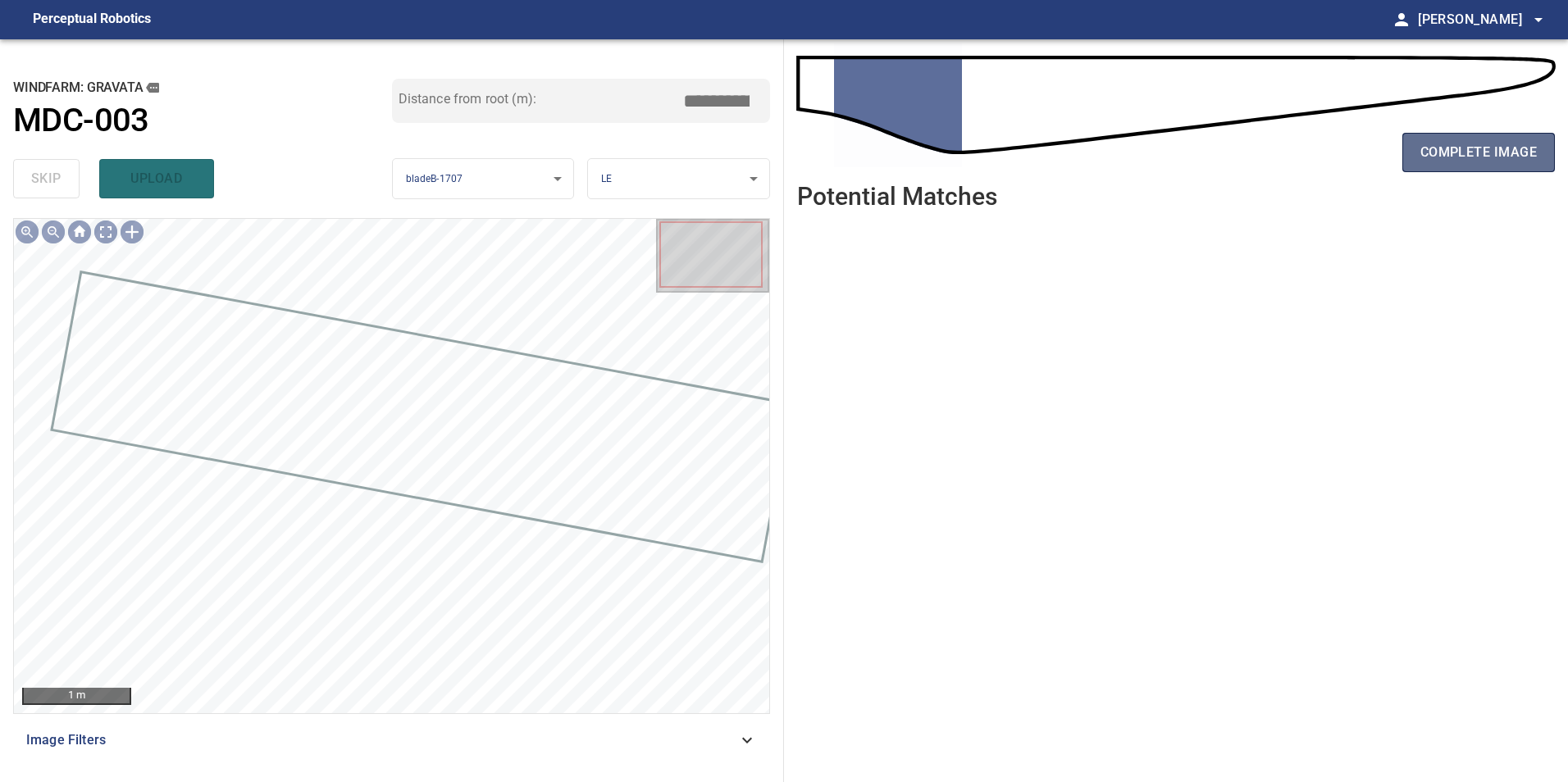
click at [1440, 147] on span "complete image" at bounding box center [1478, 152] width 116 height 23
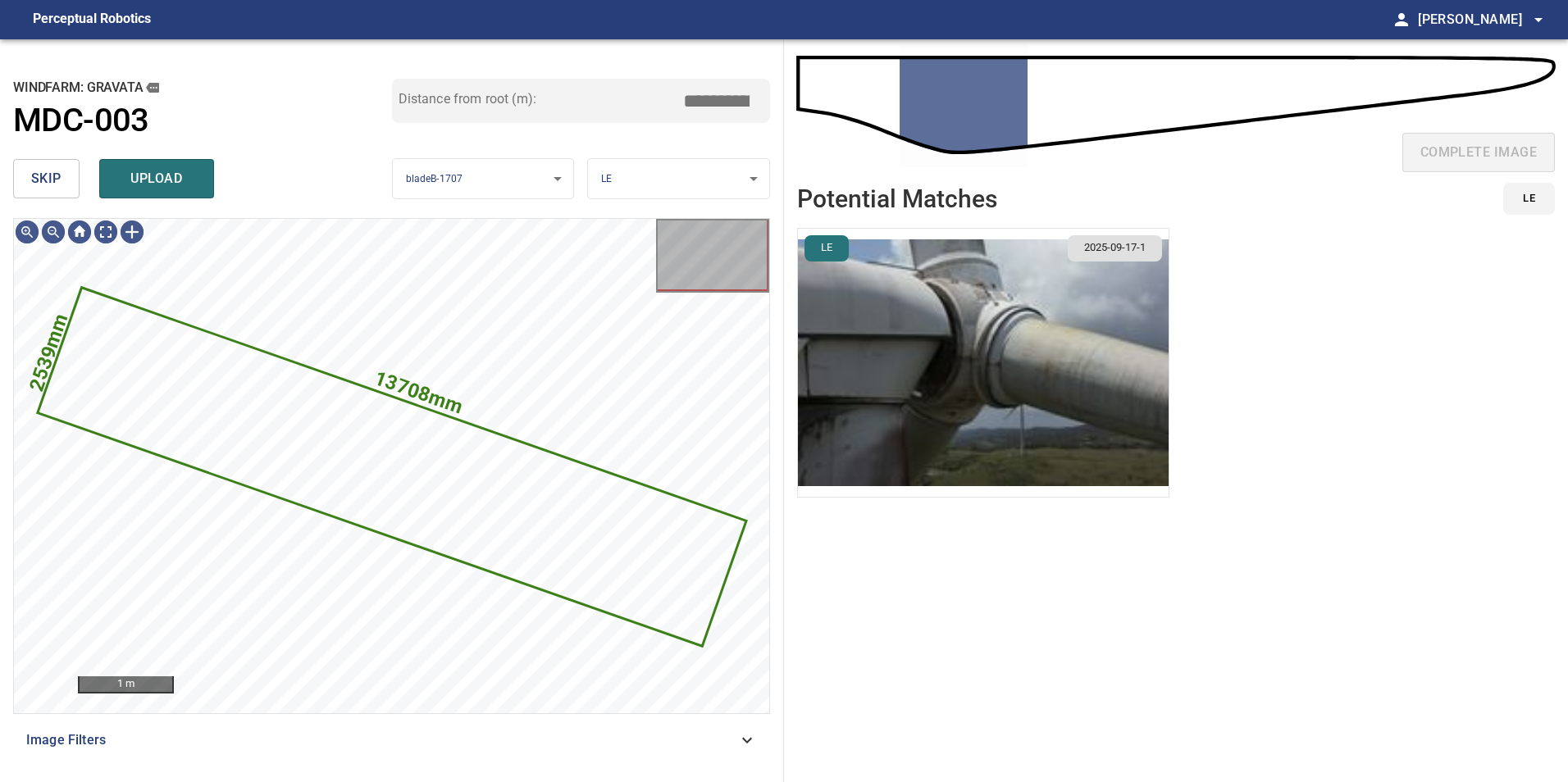
click at [68, 189] on button "skip" at bounding box center [46, 178] width 66 height 40
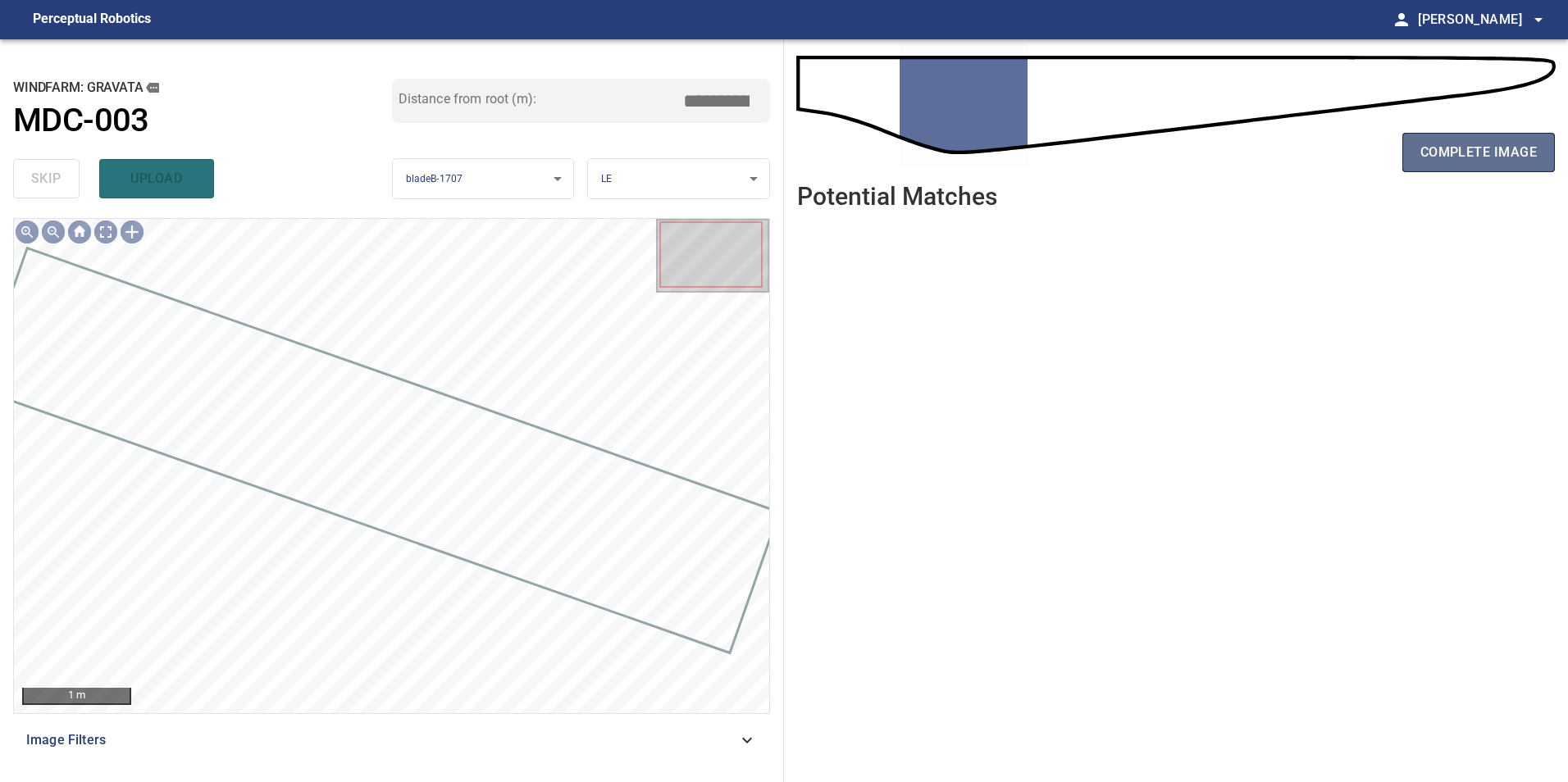
click at [1432, 152] on span "complete image" at bounding box center [1478, 152] width 116 height 23
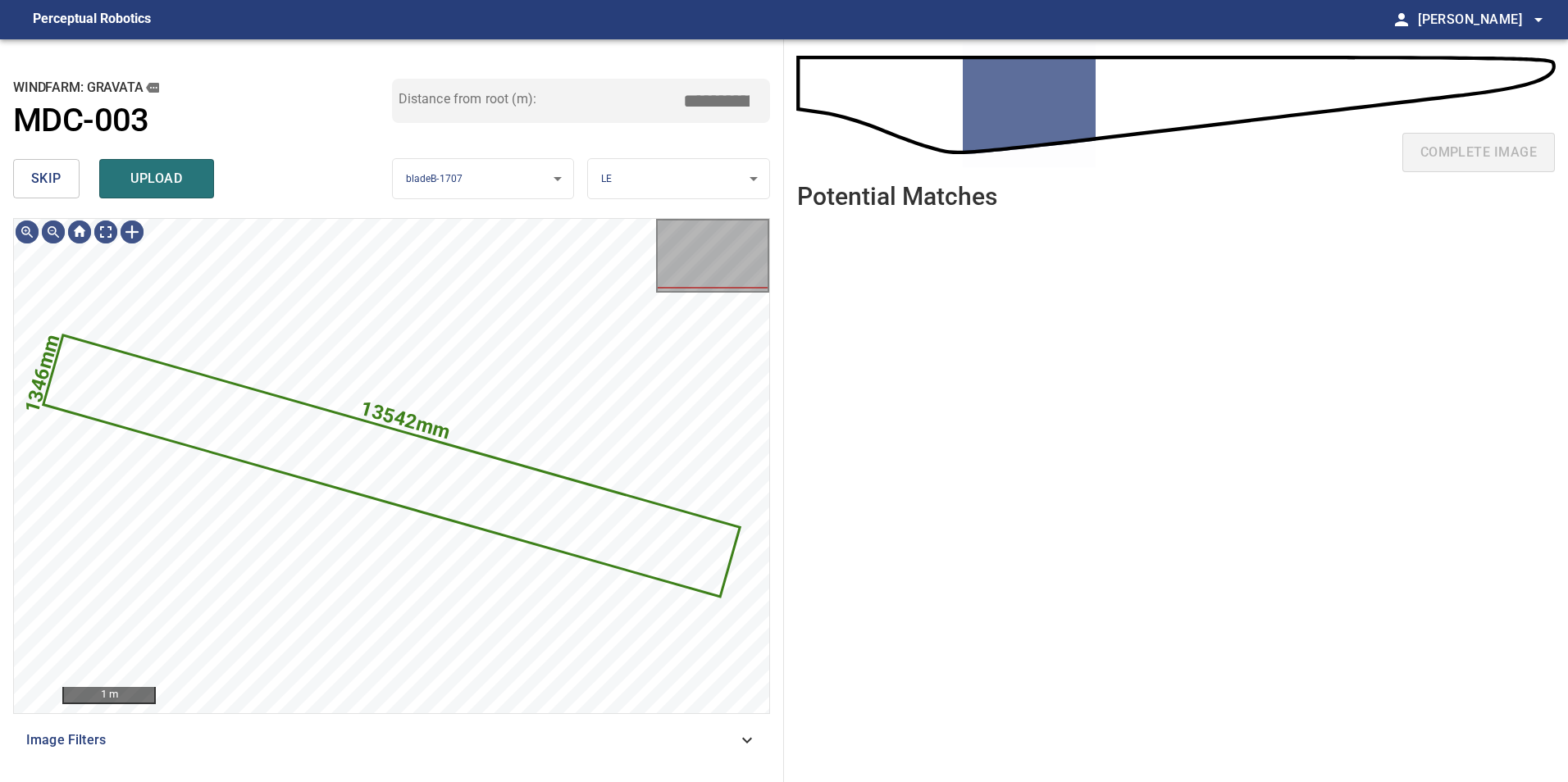
click at [61, 160] on button "skip" at bounding box center [46, 178] width 66 height 40
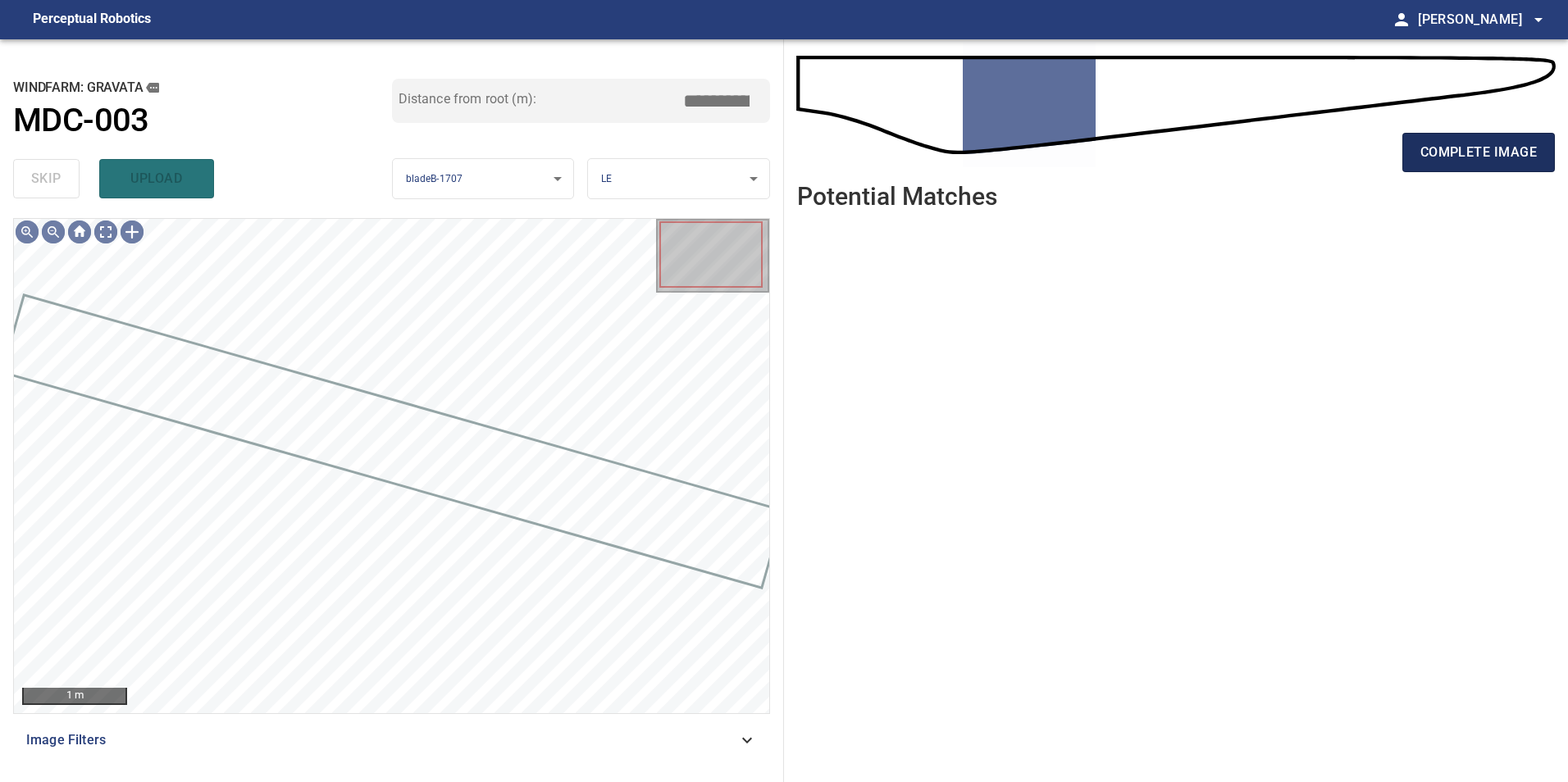
click at [1435, 149] on span "complete image" at bounding box center [1478, 152] width 116 height 23
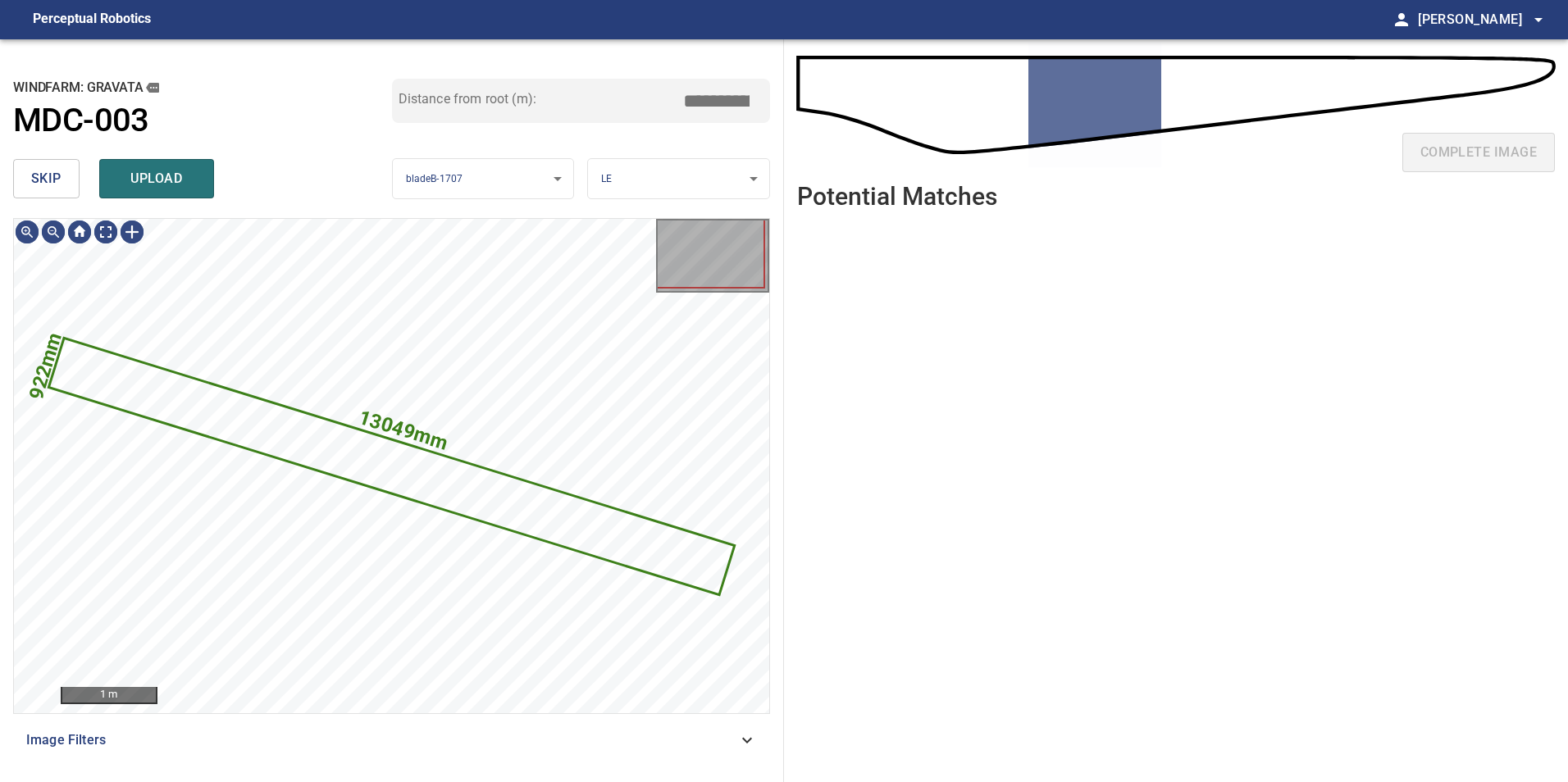
click at [72, 193] on button "skip" at bounding box center [46, 178] width 66 height 40
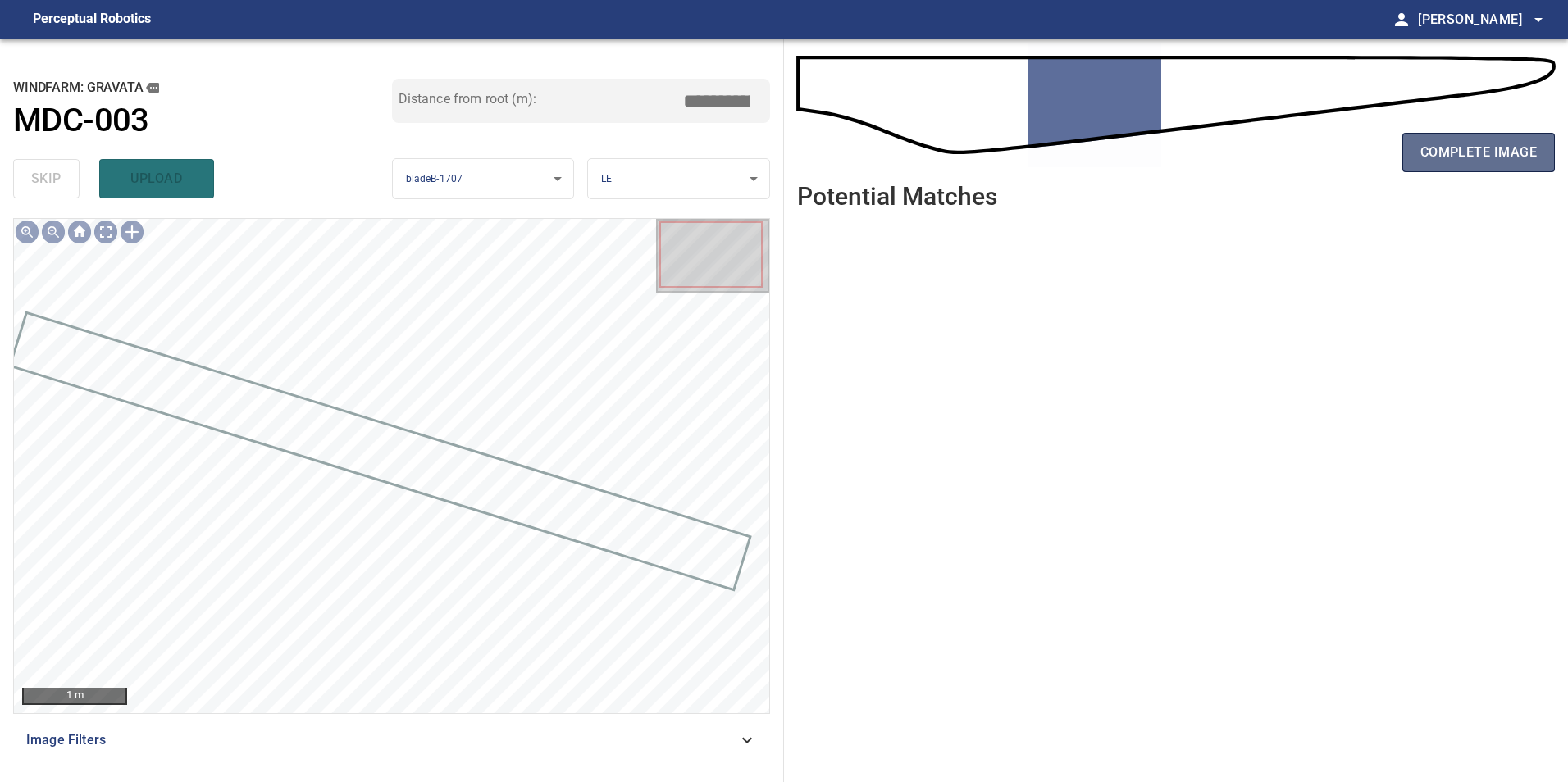
click at [1455, 166] on button "complete image" at bounding box center [1478, 152] width 152 height 40
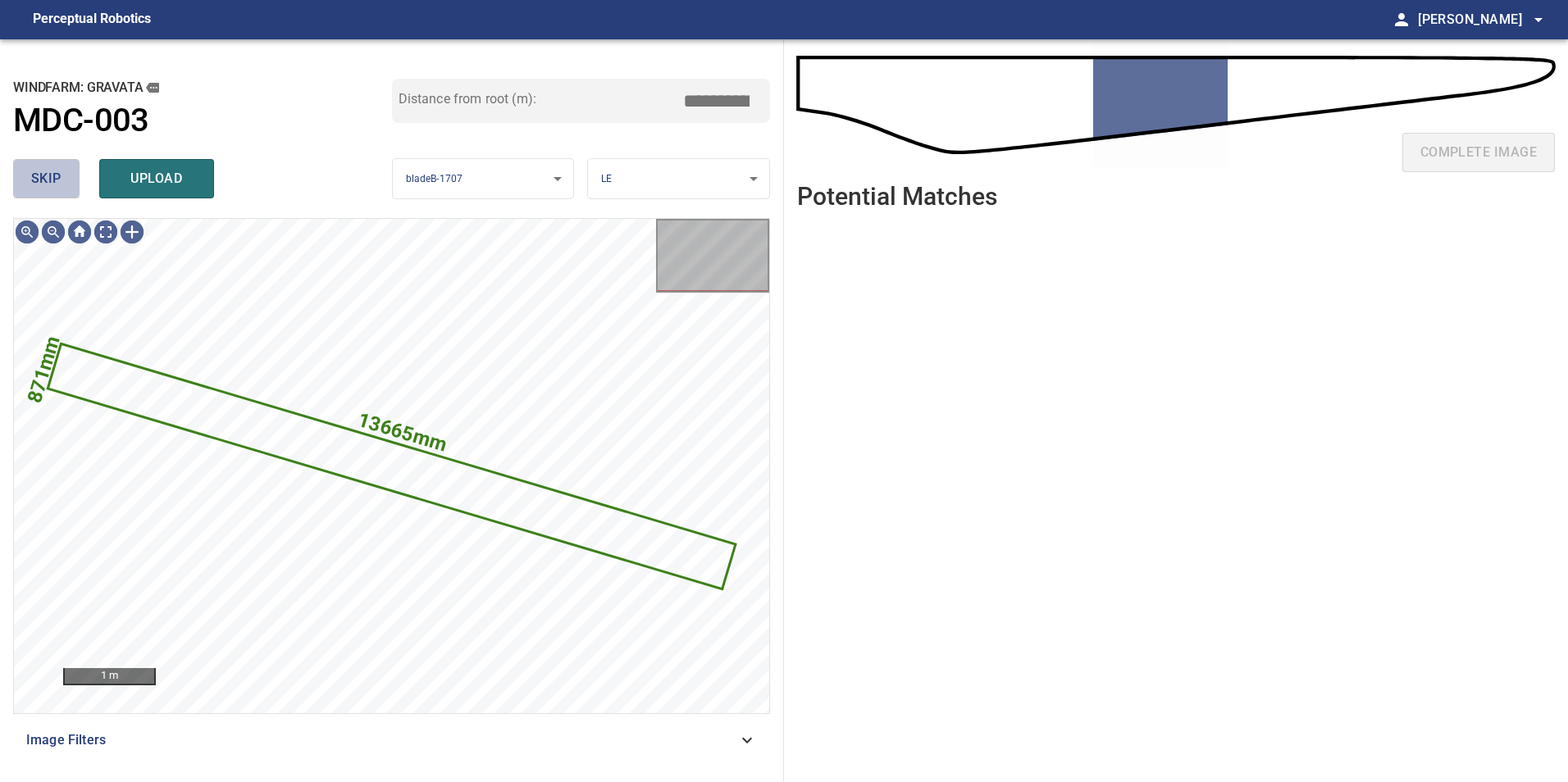
click at [57, 161] on button "skip" at bounding box center [46, 178] width 66 height 40
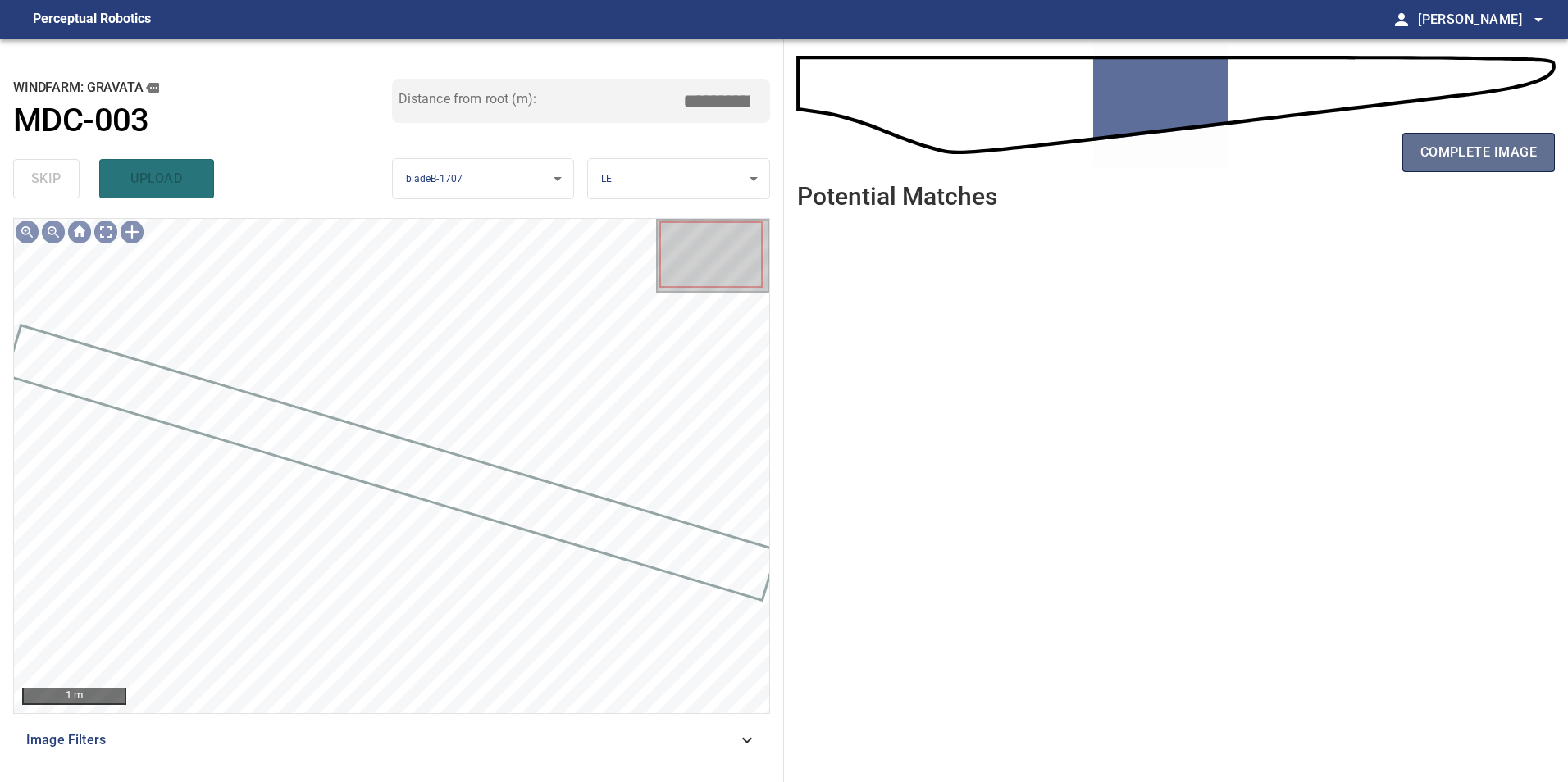
click at [1462, 157] on span "complete image" at bounding box center [1478, 152] width 116 height 23
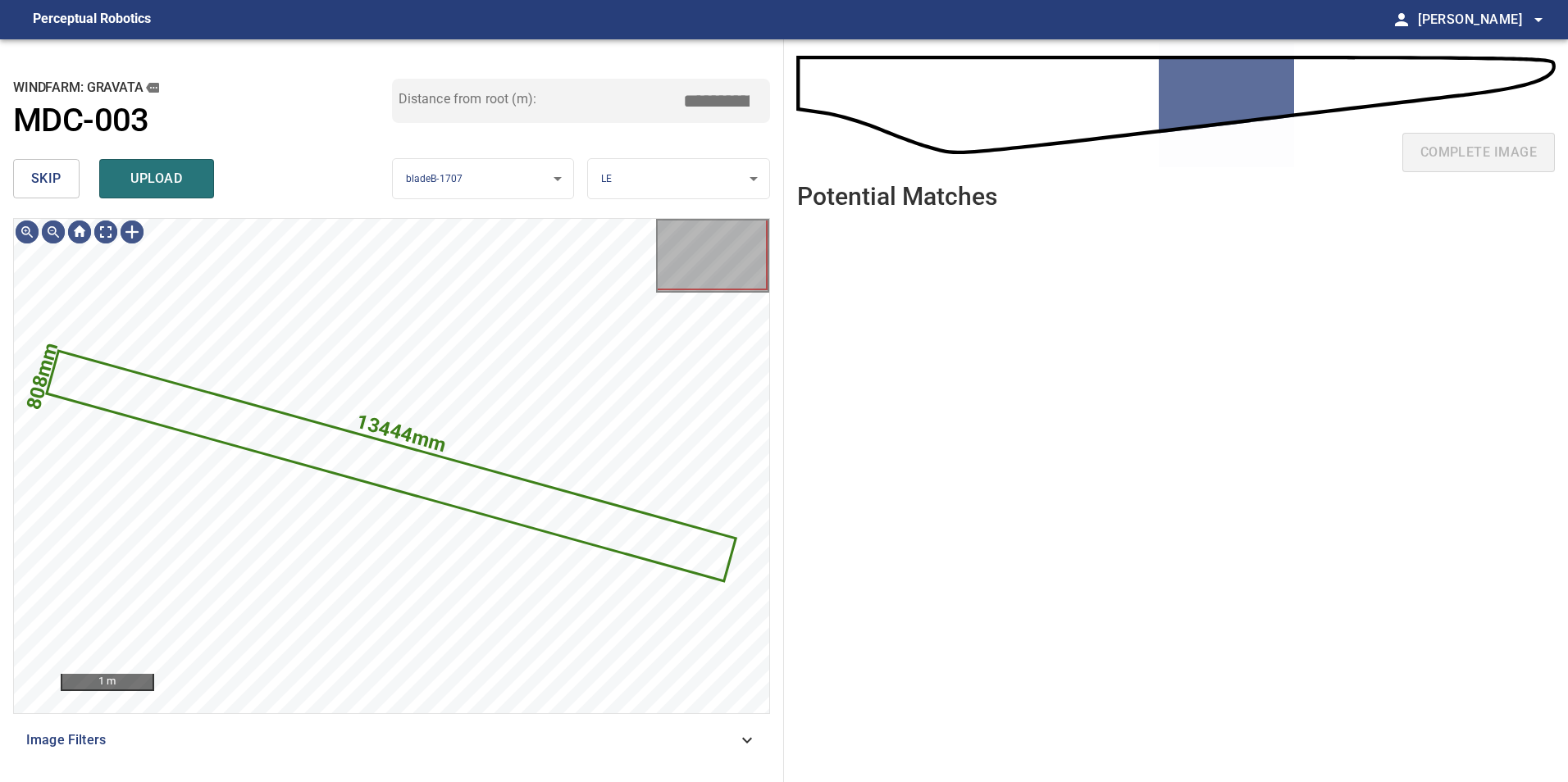
click at [48, 172] on span "skip" at bounding box center [46, 178] width 30 height 23
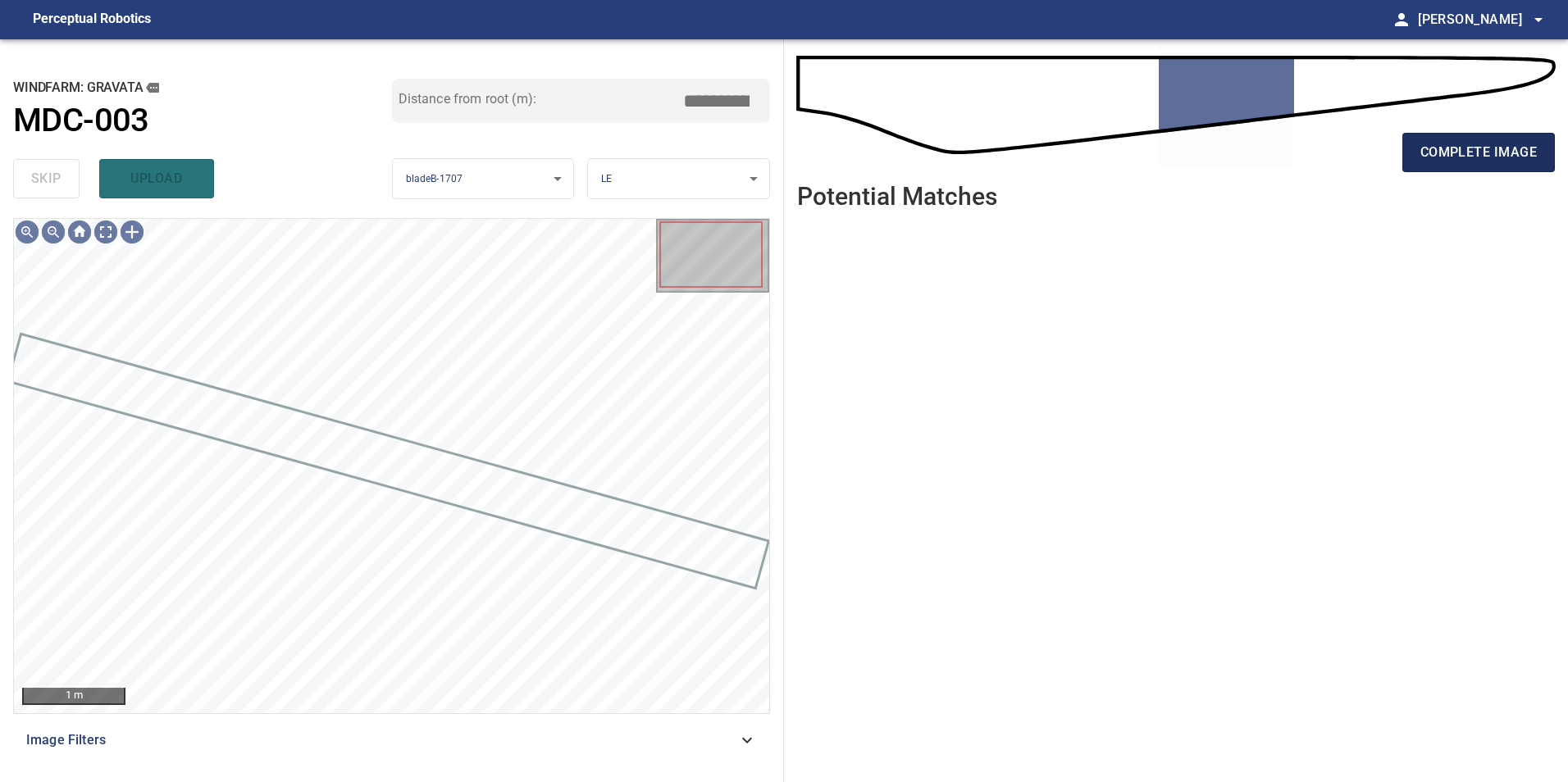
click at [1411, 144] on button "complete image" at bounding box center [1478, 152] width 152 height 40
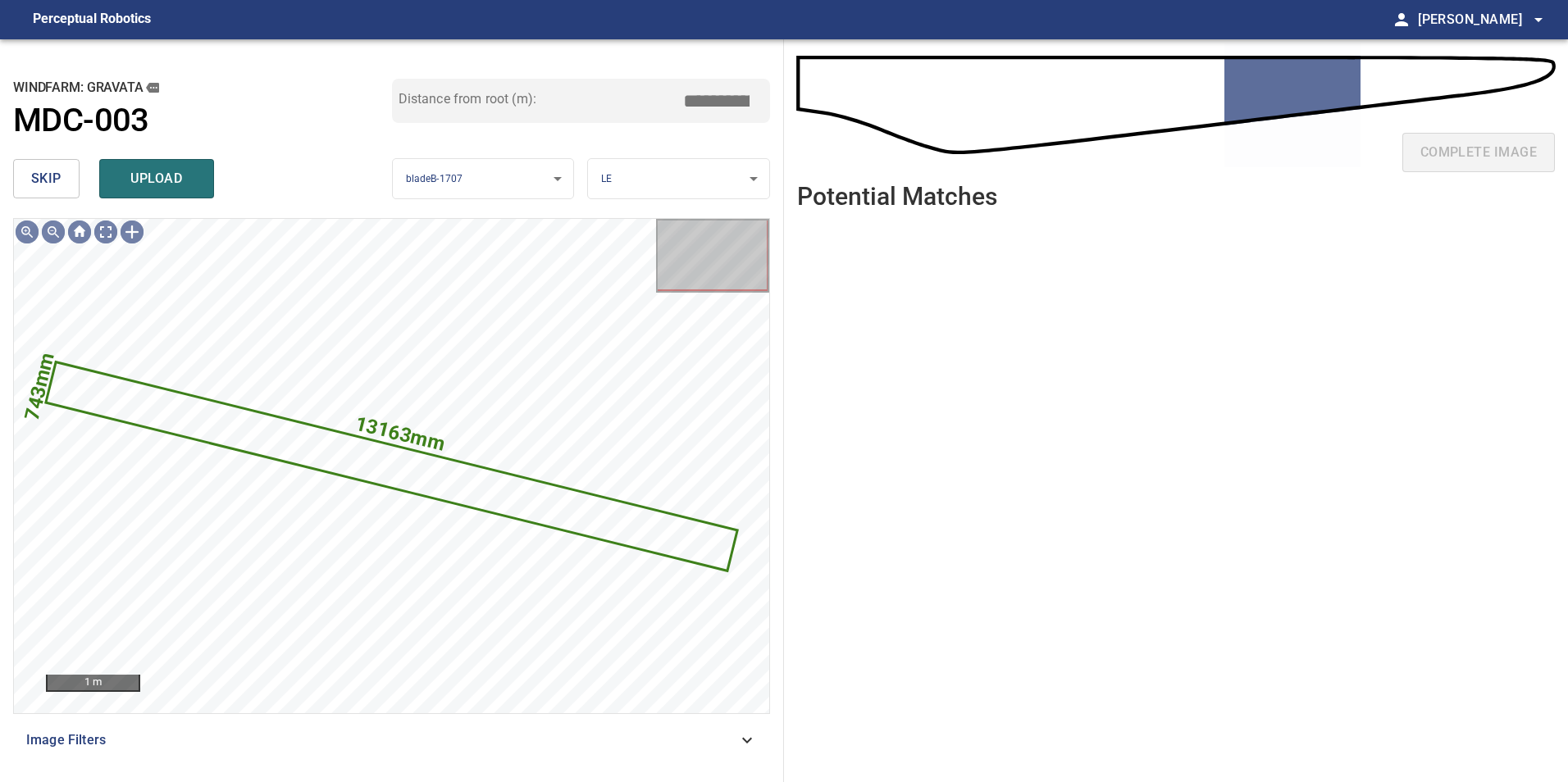
click at [27, 174] on button "skip" at bounding box center [46, 178] width 66 height 40
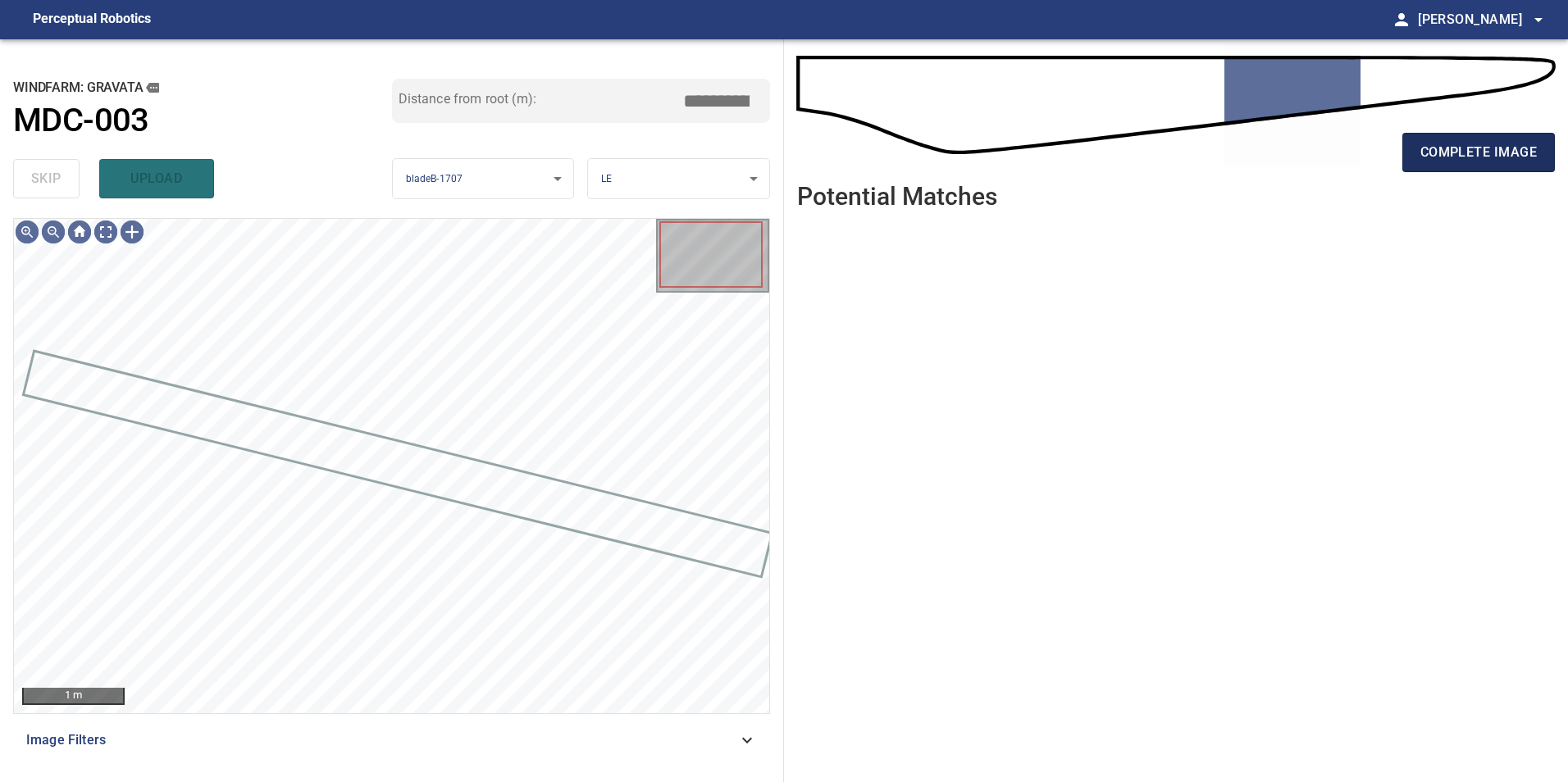
click at [1486, 160] on span "complete image" at bounding box center [1478, 152] width 116 height 23
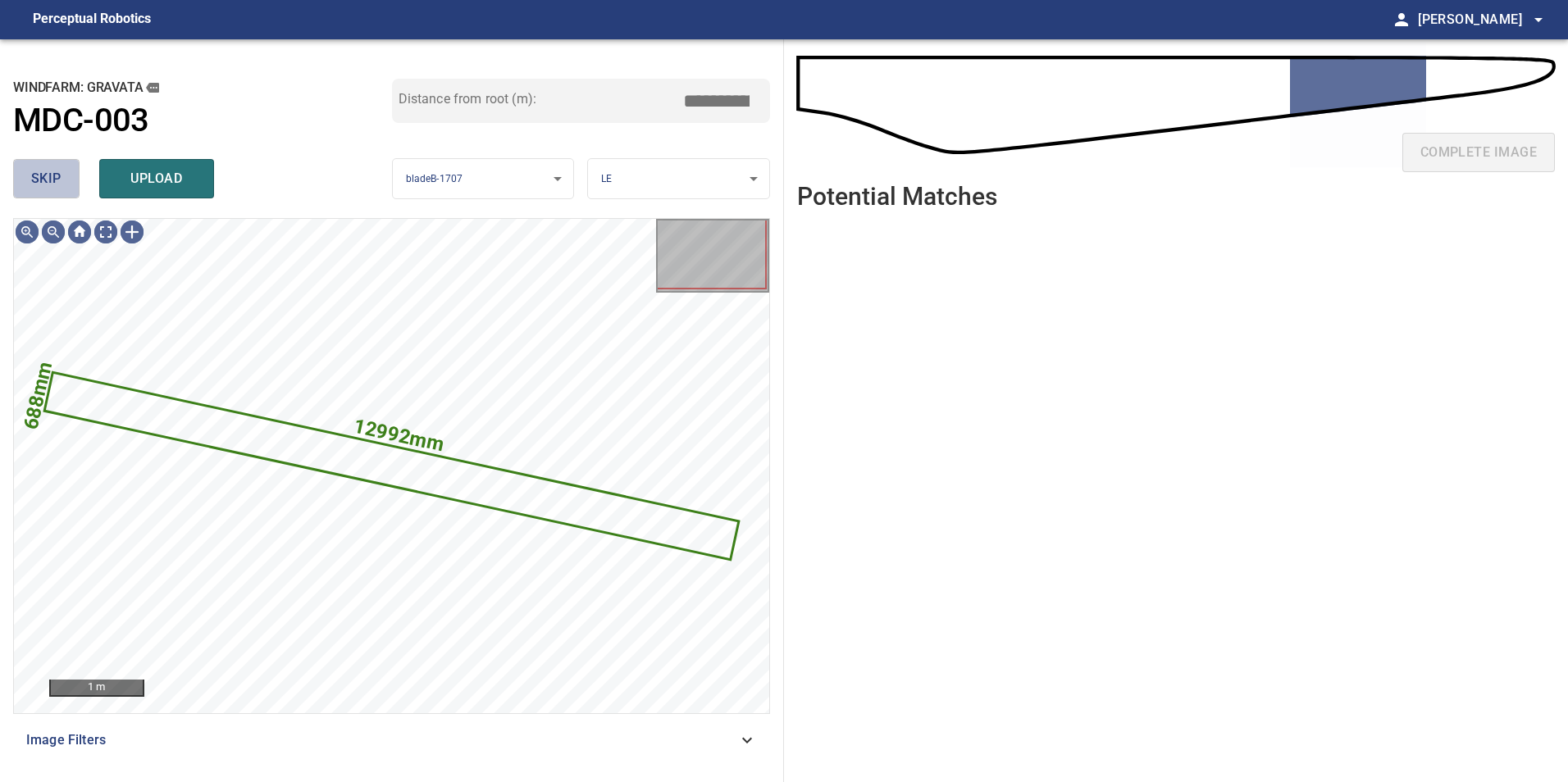
click at [62, 178] on button "skip" at bounding box center [46, 178] width 66 height 40
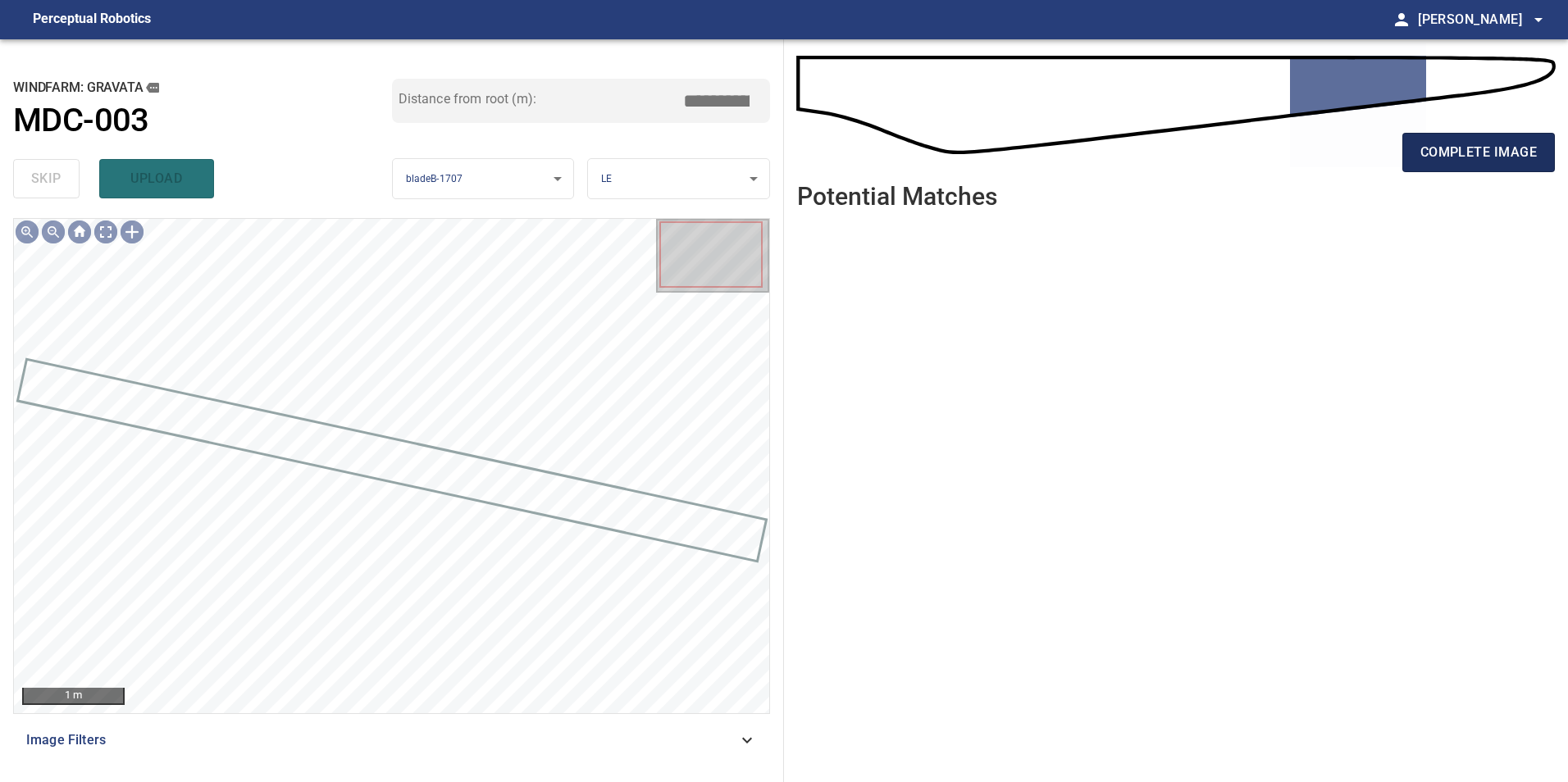
click at [1490, 148] on span "complete image" at bounding box center [1478, 152] width 116 height 23
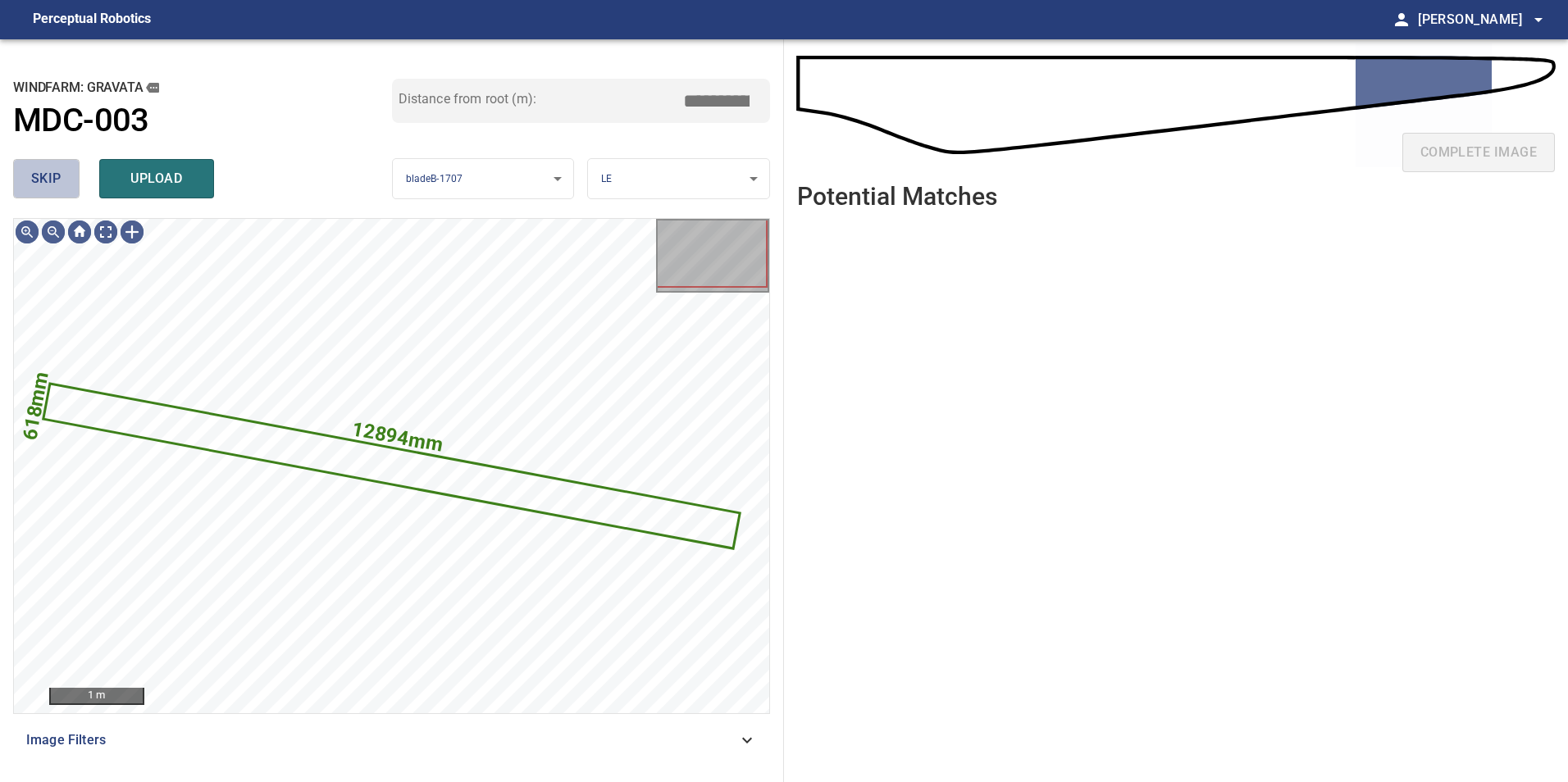
click at [63, 166] on button "skip" at bounding box center [46, 178] width 66 height 40
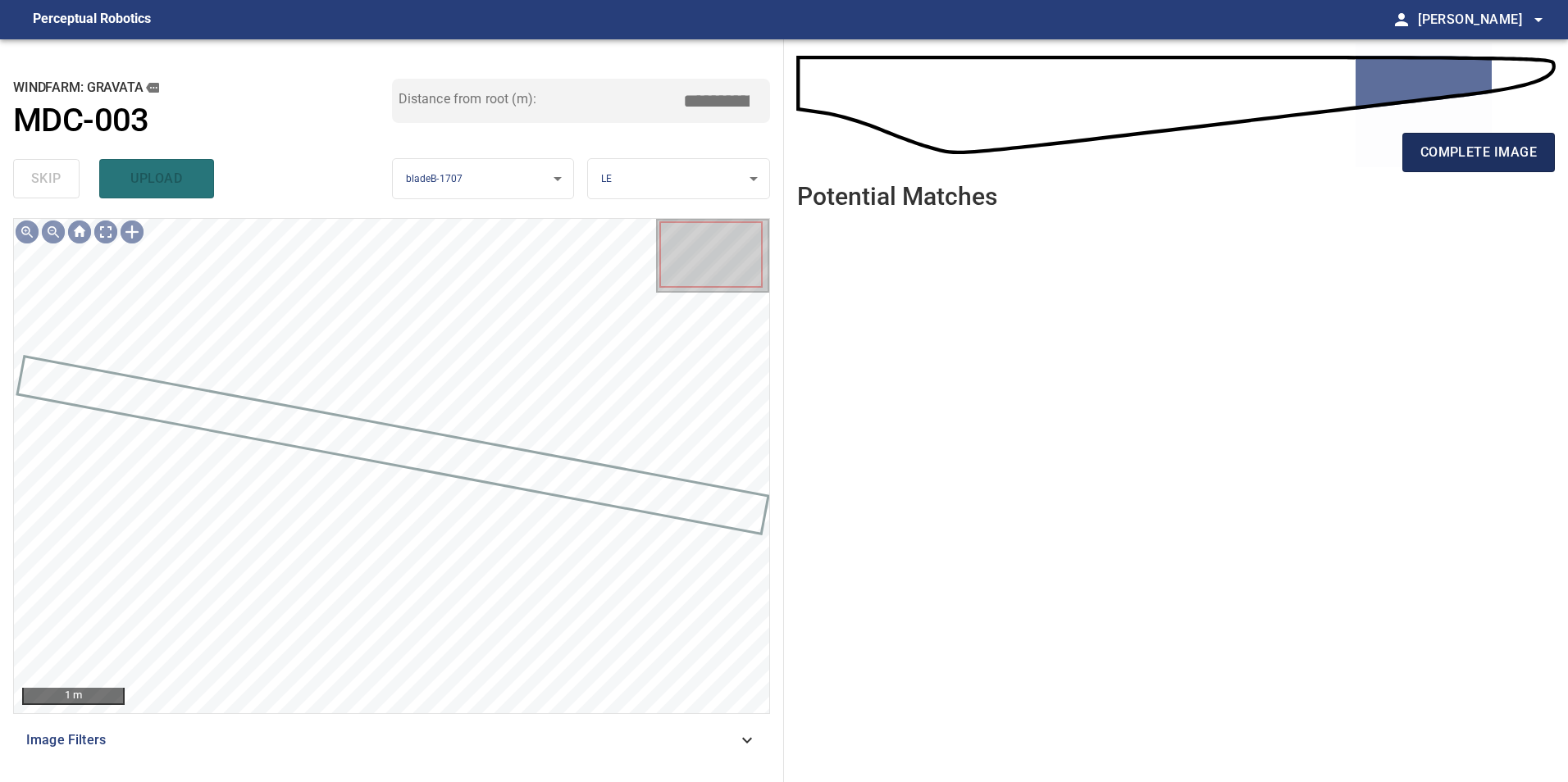
click at [1490, 141] on span "complete image" at bounding box center [1478, 152] width 116 height 23
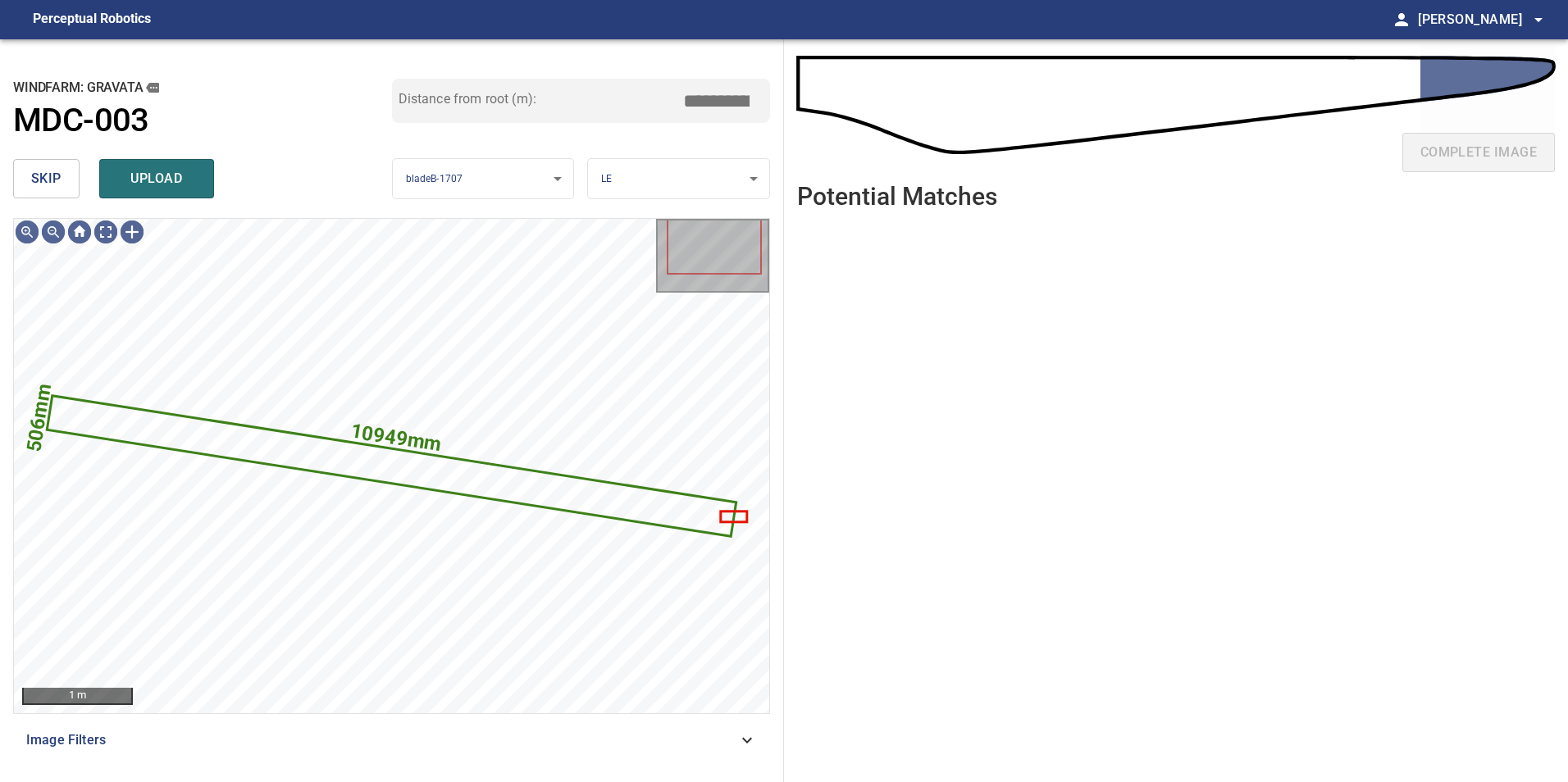
click at [45, 174] on span "skip" at bounding box center [46, 178] width 30 height 23
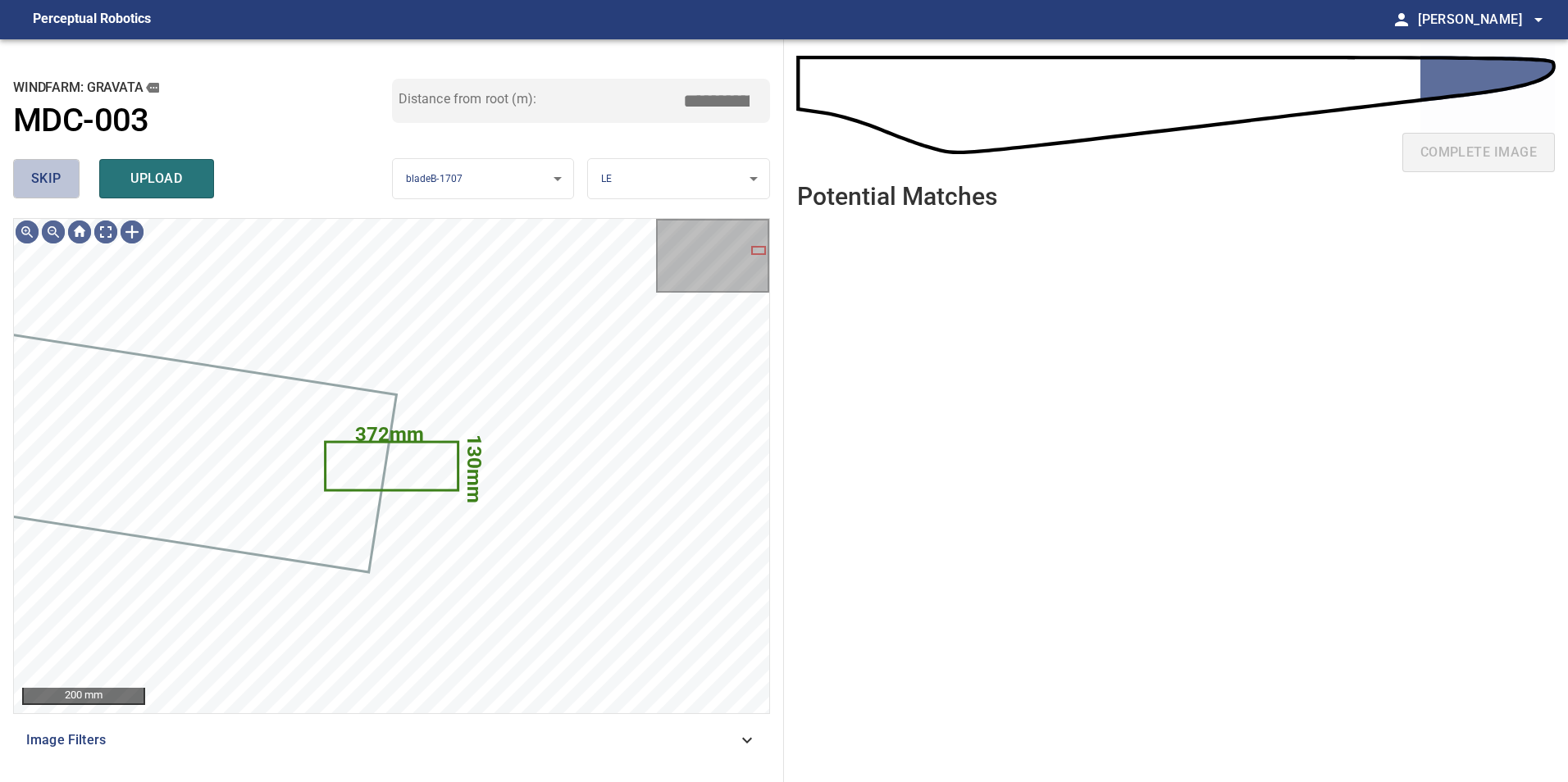
click at [45, 174] on span "skip" at bounding box center [46, 178] width 30 height 23
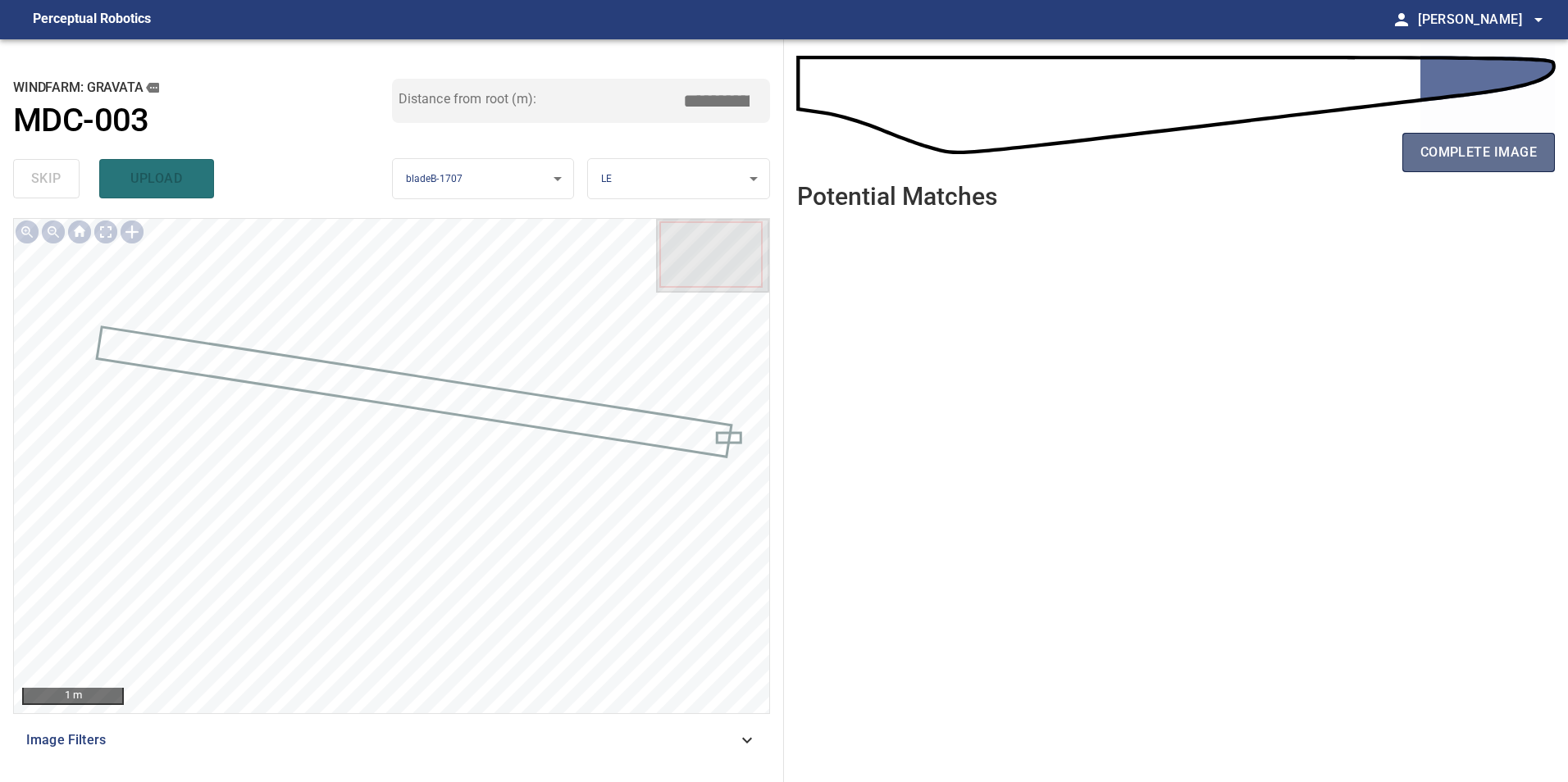
click at [1482, 155] on span "complete image" at bounding box center [1478, 152] width 116 height 23
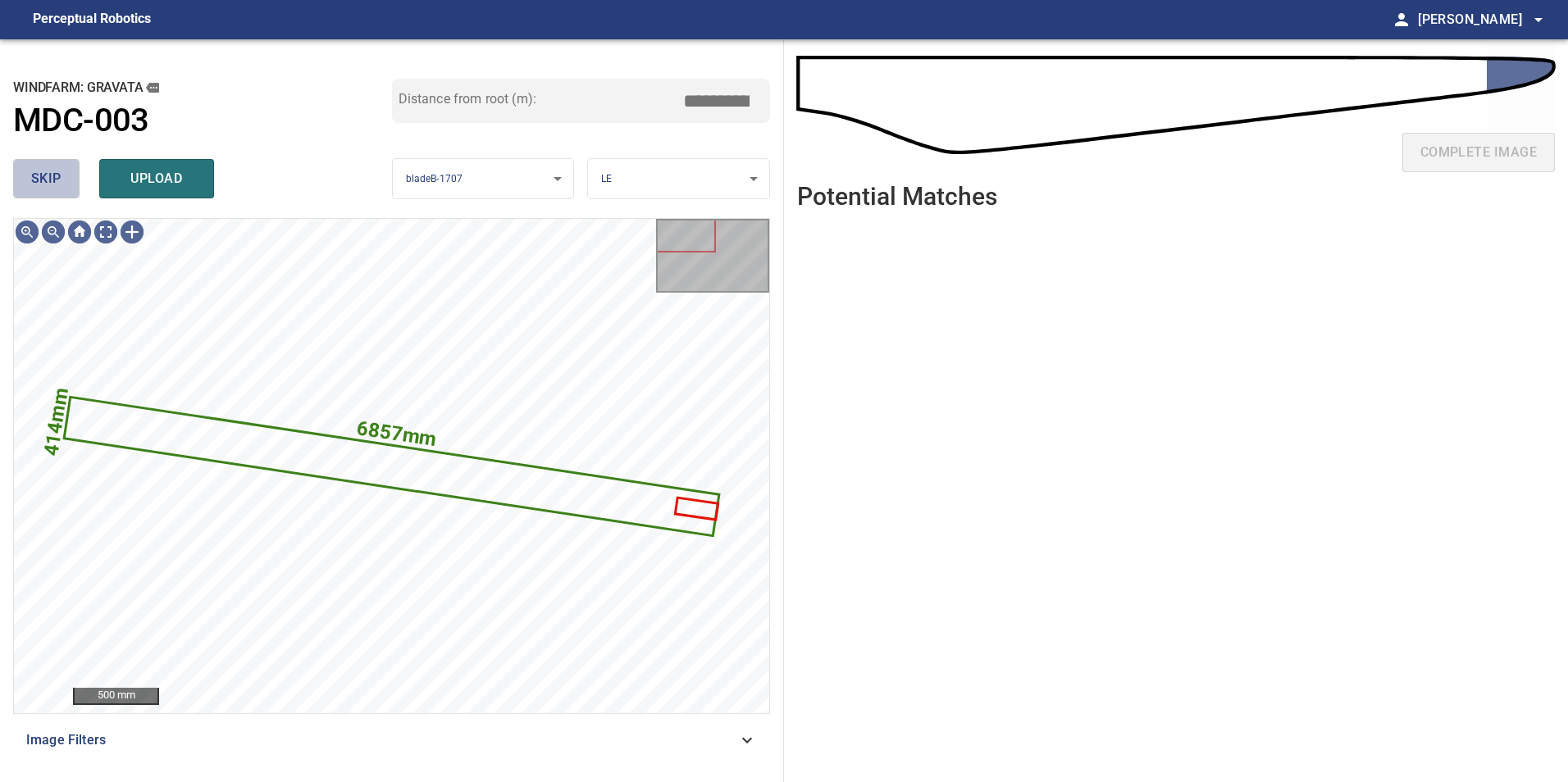
click at [34, 174] on span "skip" at bounding box center [46, 178] width 30 height 23
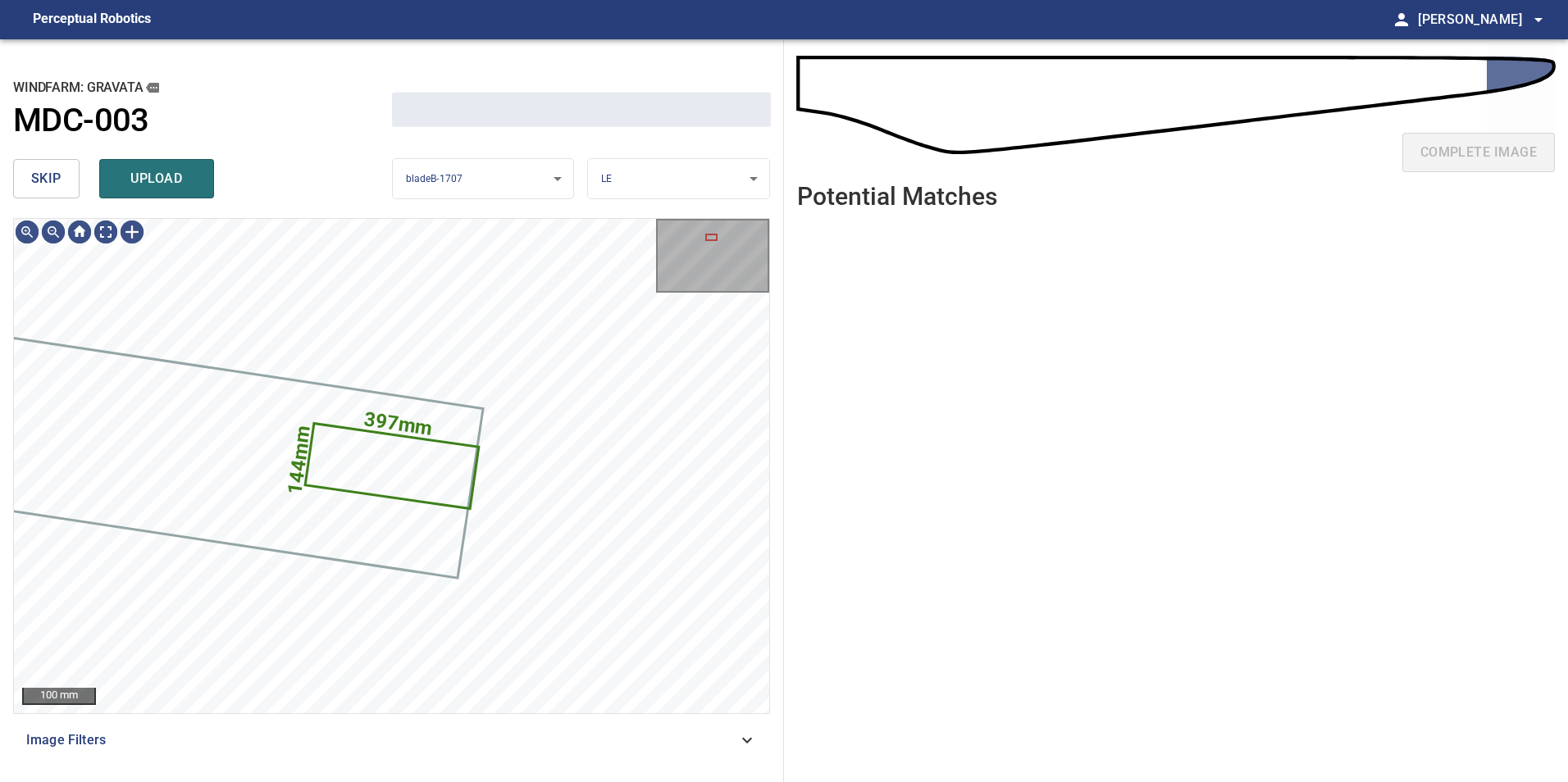
click at [34, 174] on span "skip" at bounding box center [46, 178] width 30 height 23
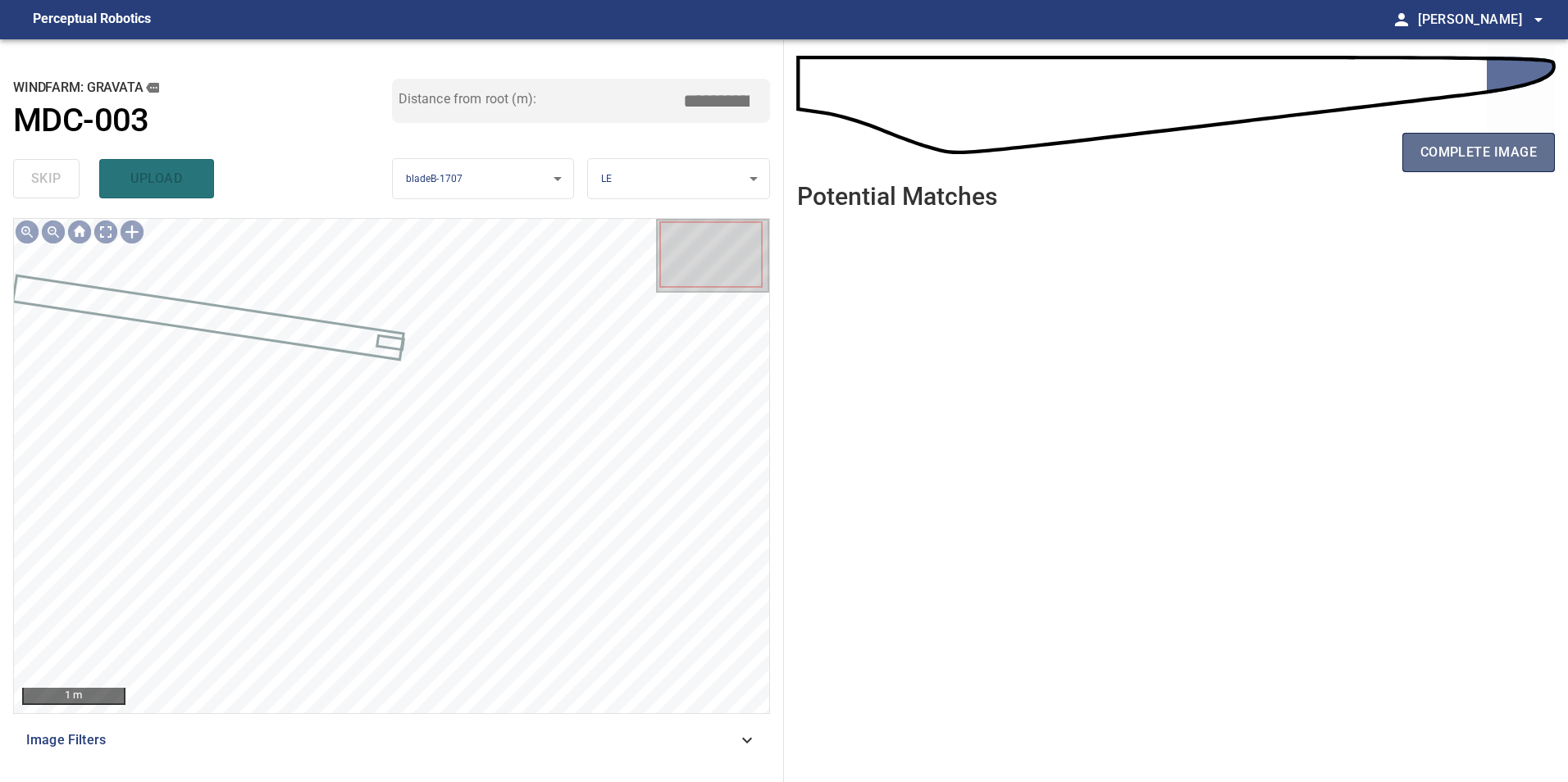
click at [1478, 168] on button "complete image" at bounding box center [1478, 152] width 152 height 40
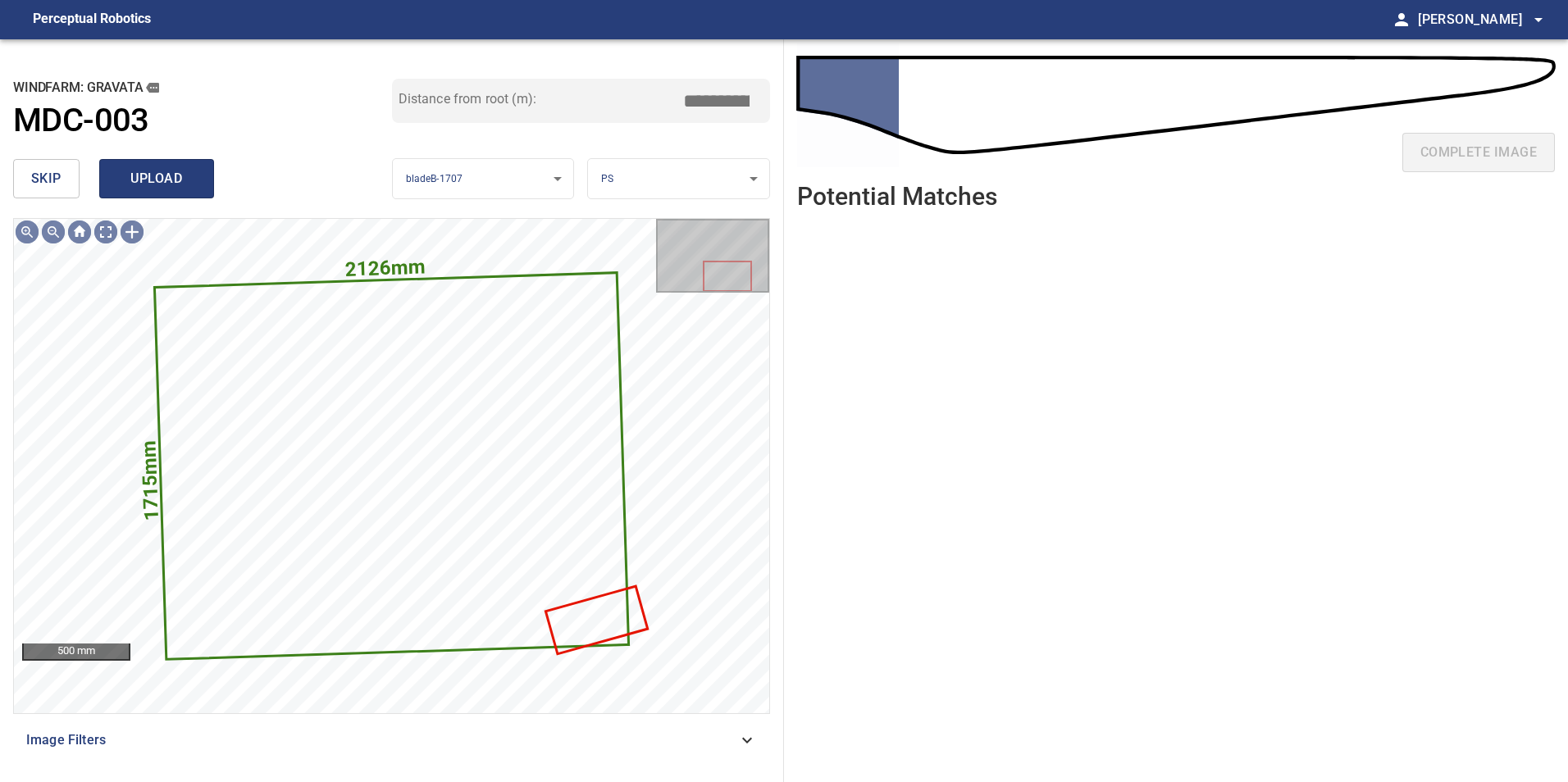
click at [152, 169] on span "upload" at bounding box center [156, 178] width 79 height 23
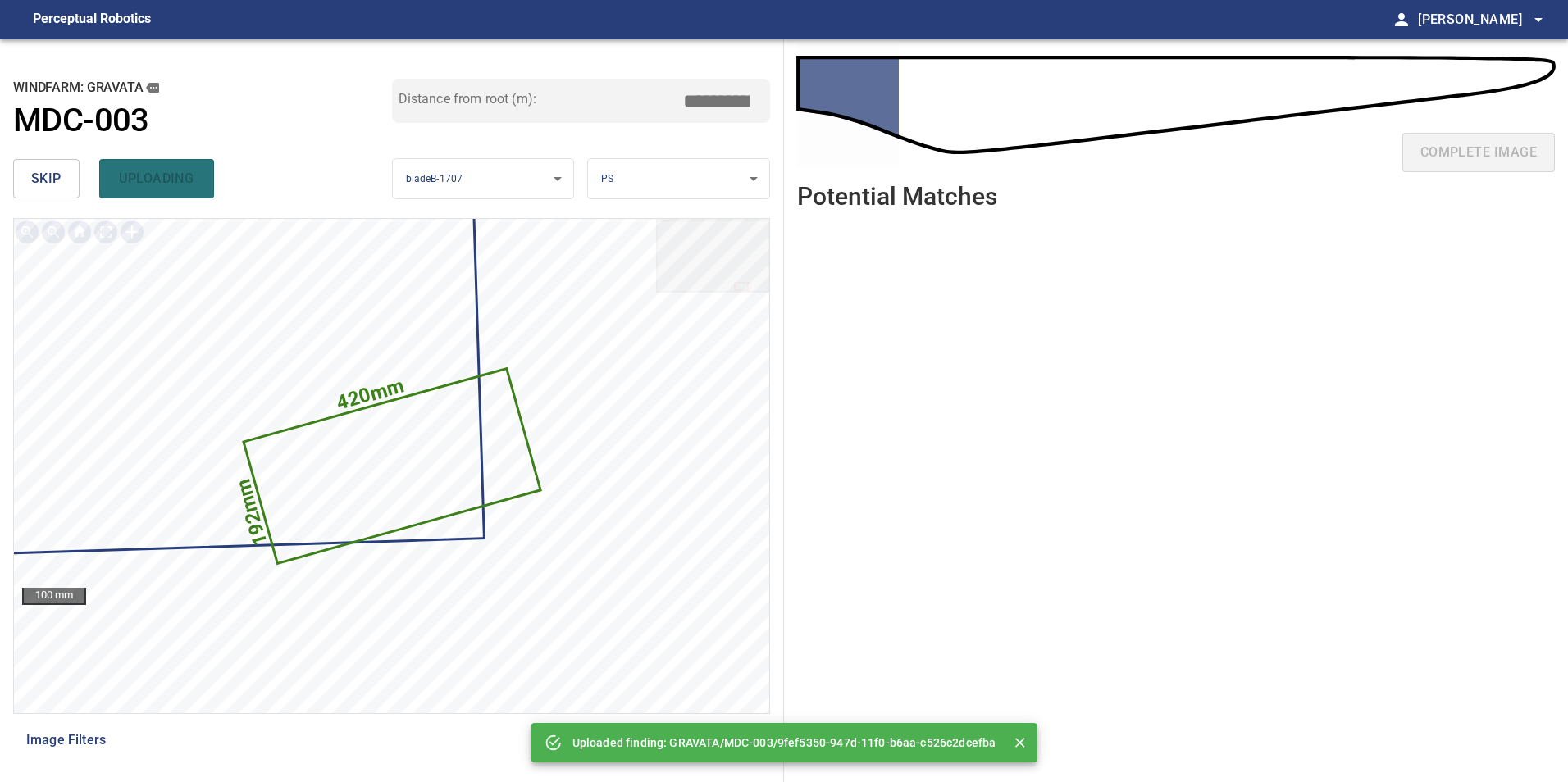
click at [61, 171] on button "skip" at bounding box center [46, 178] width 66 height 40
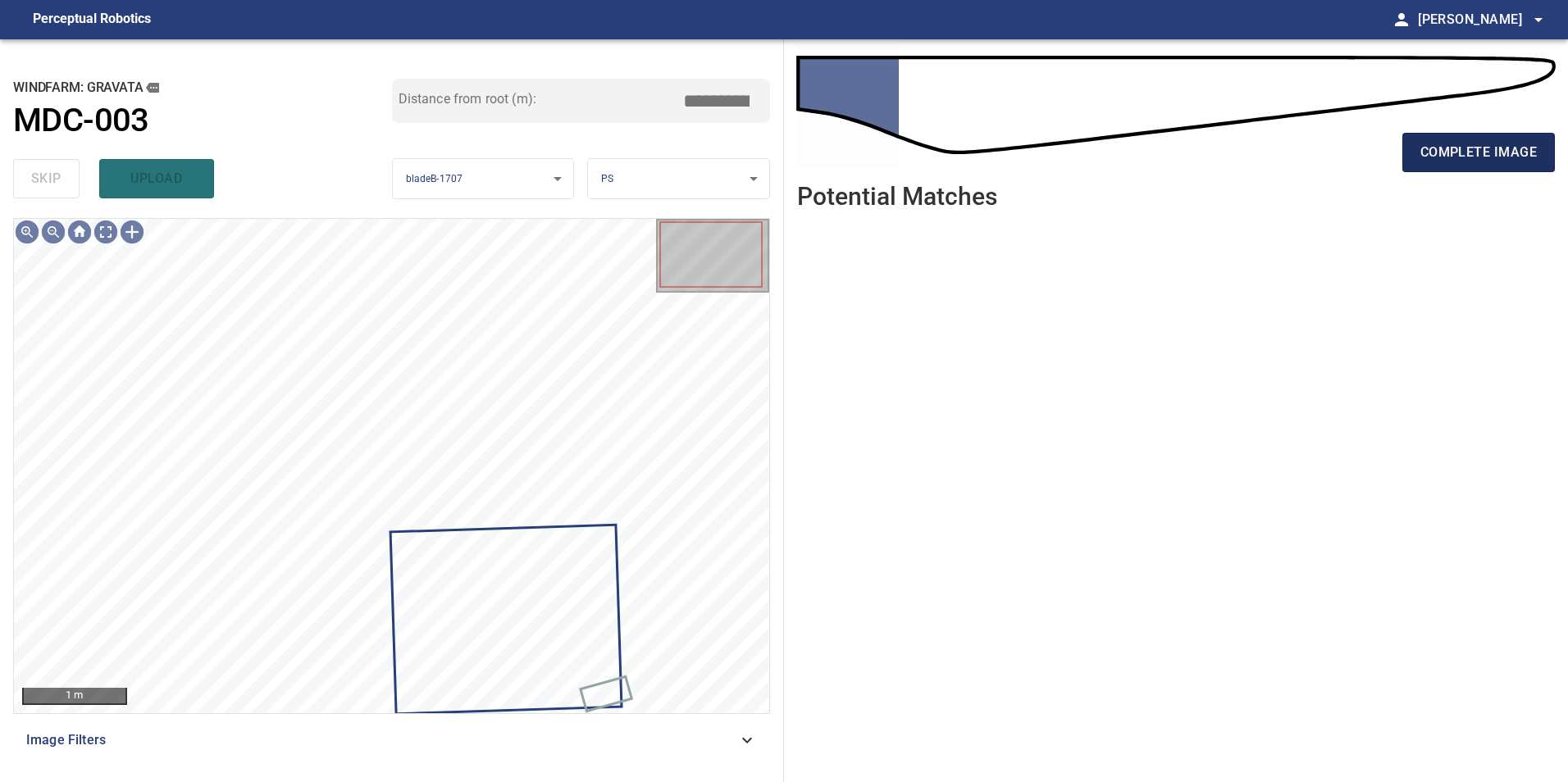
click at [1449, 150] on span "complete image" at bounding box center [1478, 152] width 116 height 23
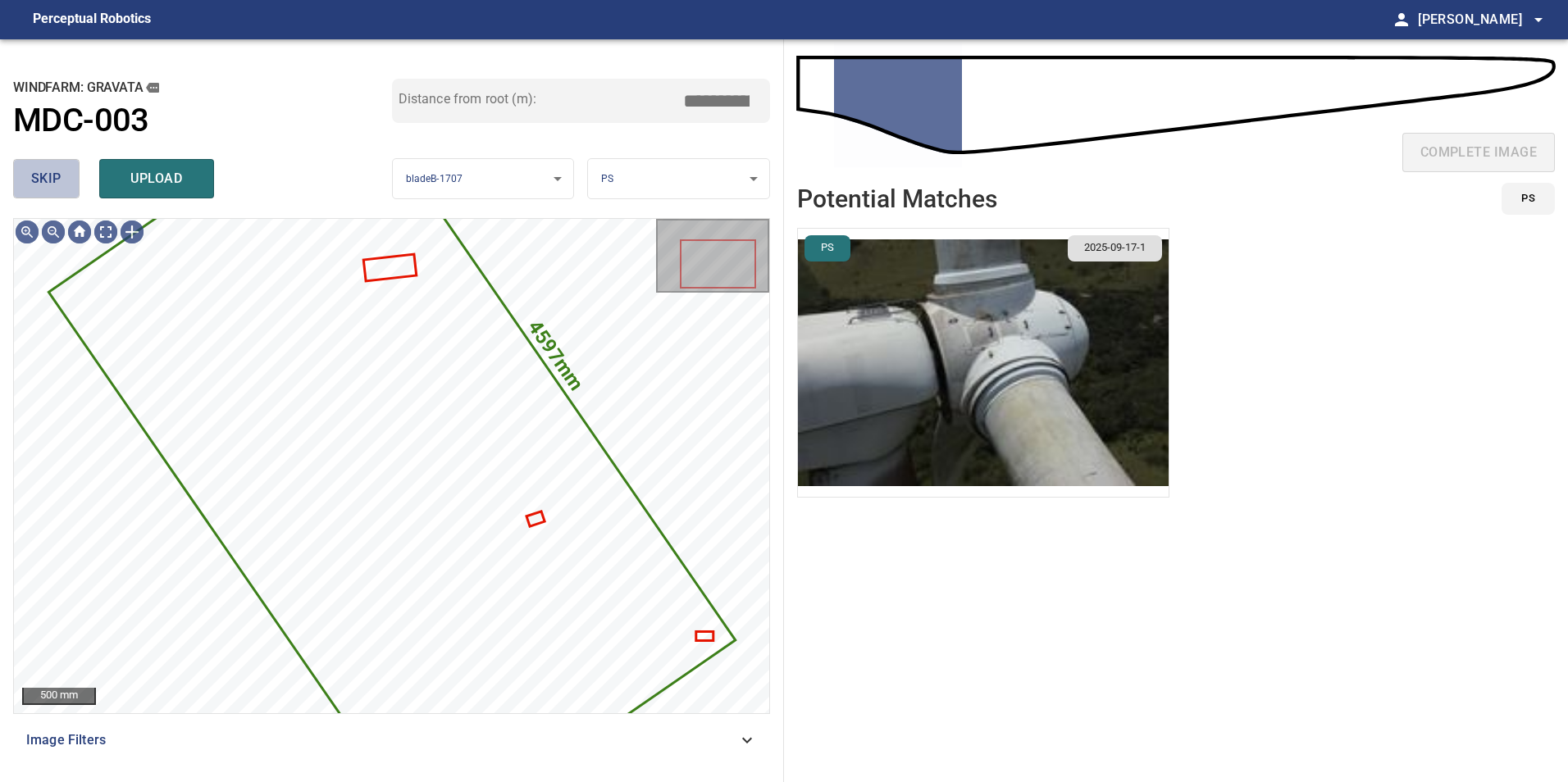
click at [36, 164] on button "skip" at bounding box center [46, 178] width 66 height 40
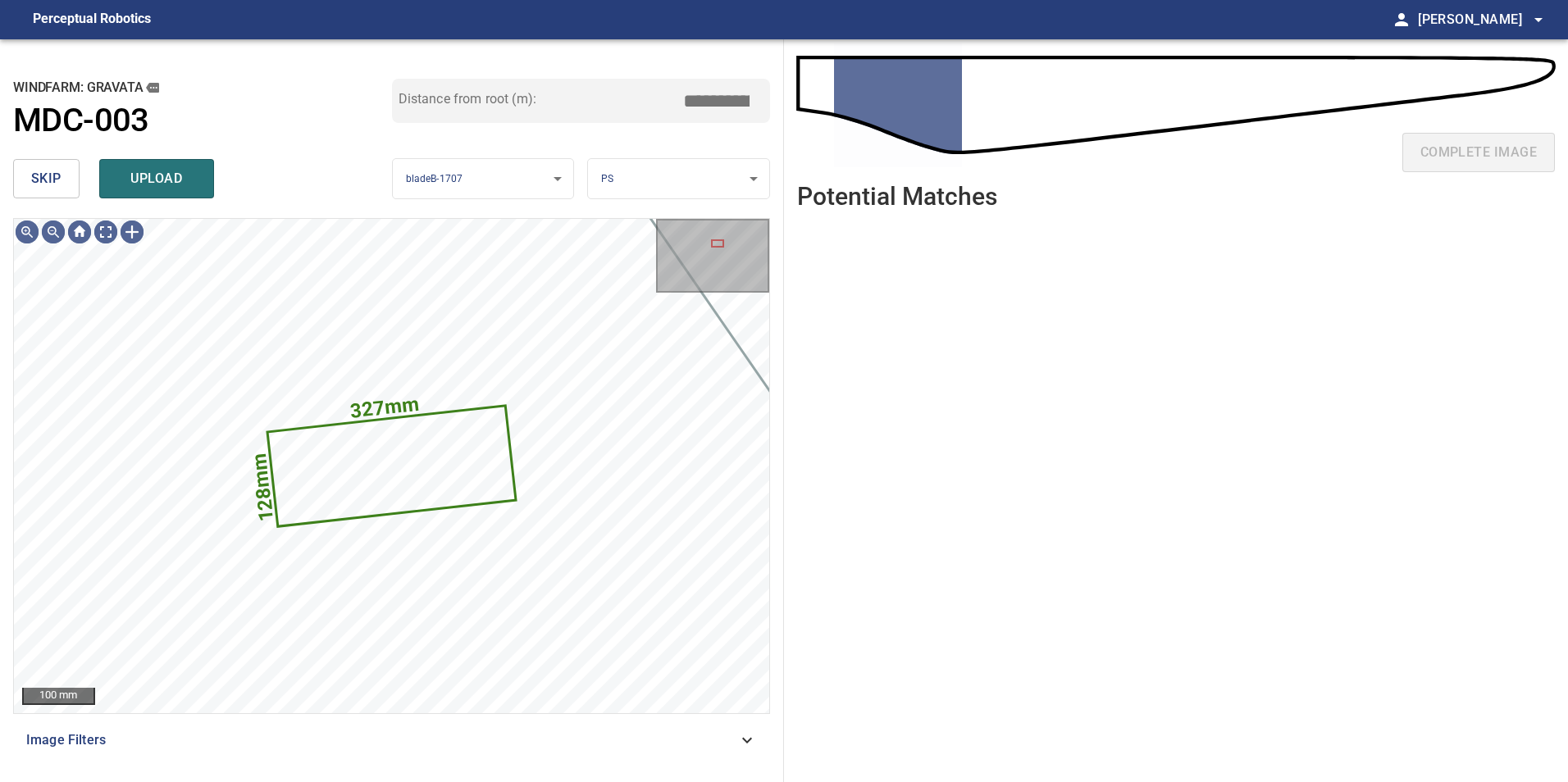
click at [36, 164] on button "skip" at bounding box center [46, 178] width 66 height 40
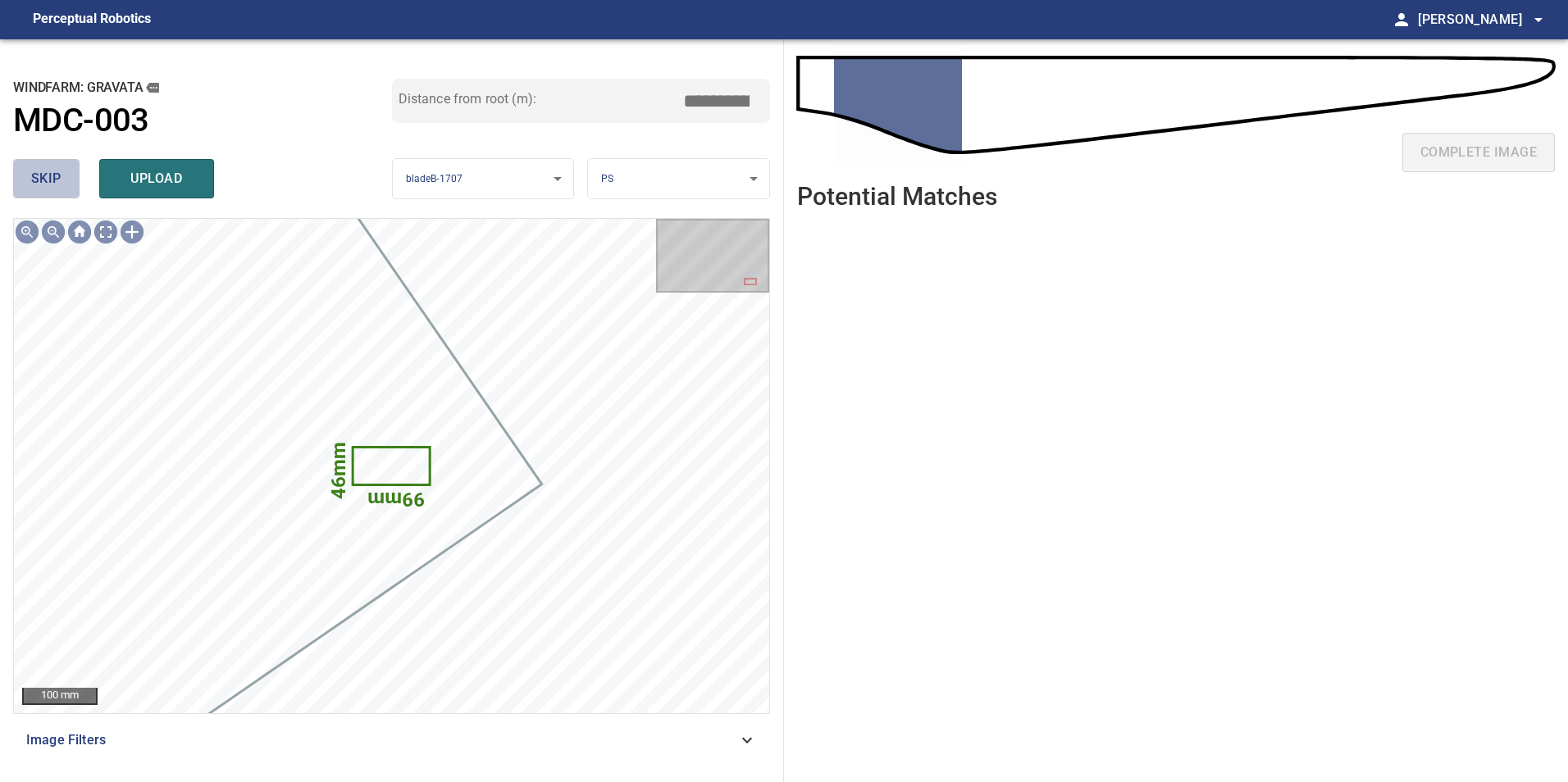
click at [36, 164] on button "skip" at bounding box center [46, 178] width 66 height 40
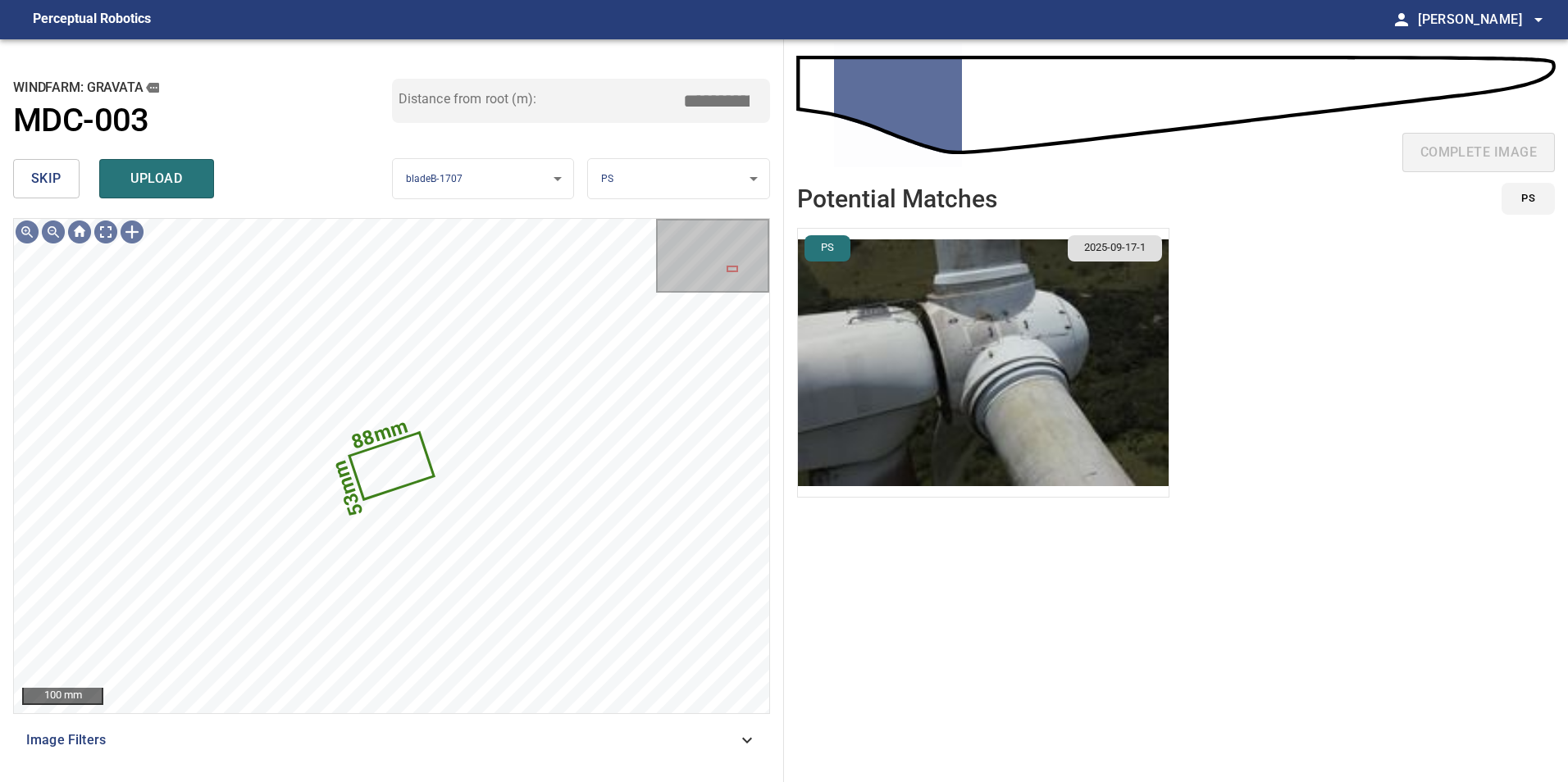
click at [55, 187] on span "skip" at bounding box center [46, 178] width 30 height 23
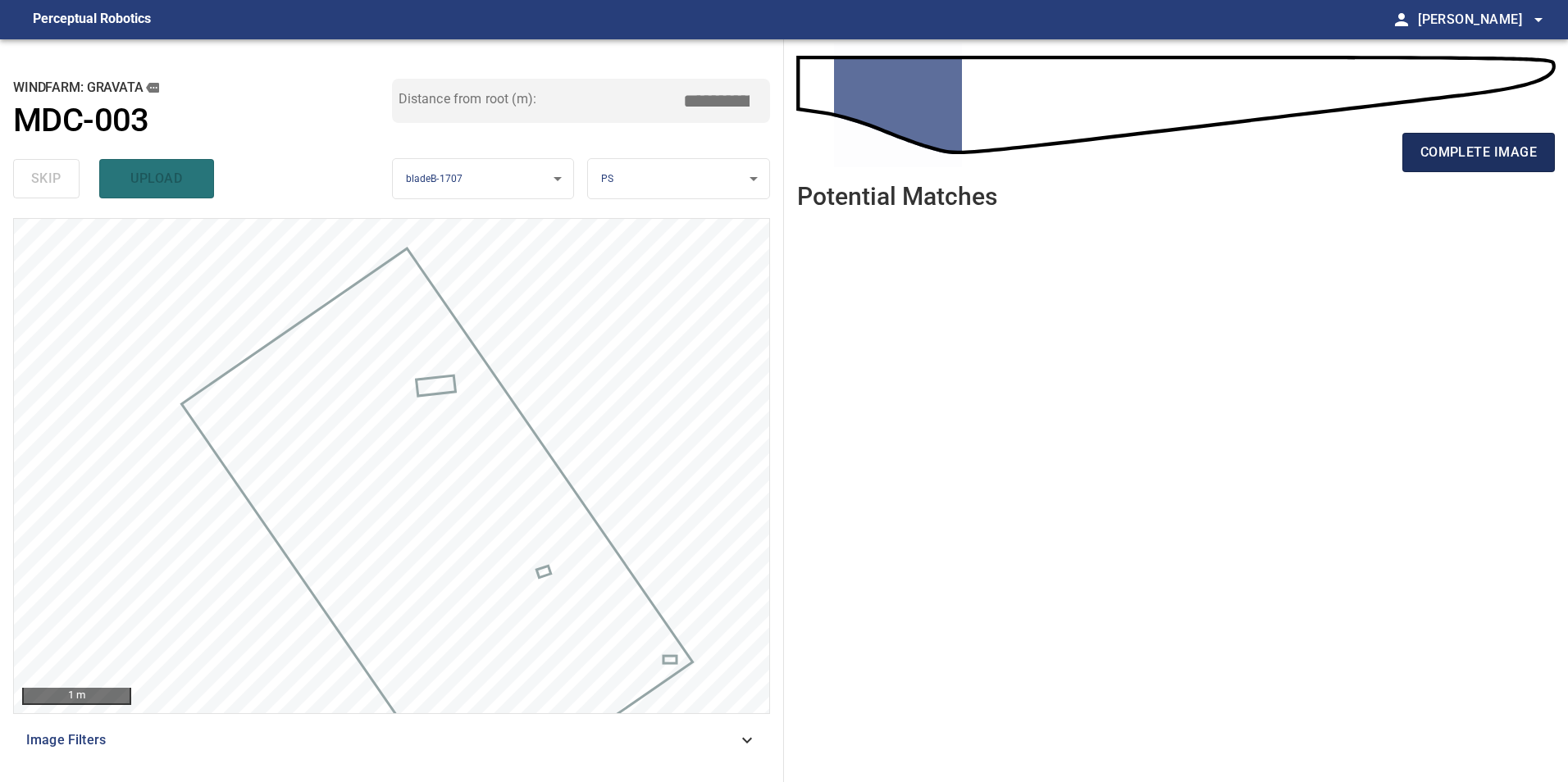
click at [1519, 166] on button "complete image" at bounding box center [1478, 152] width 152 height 40
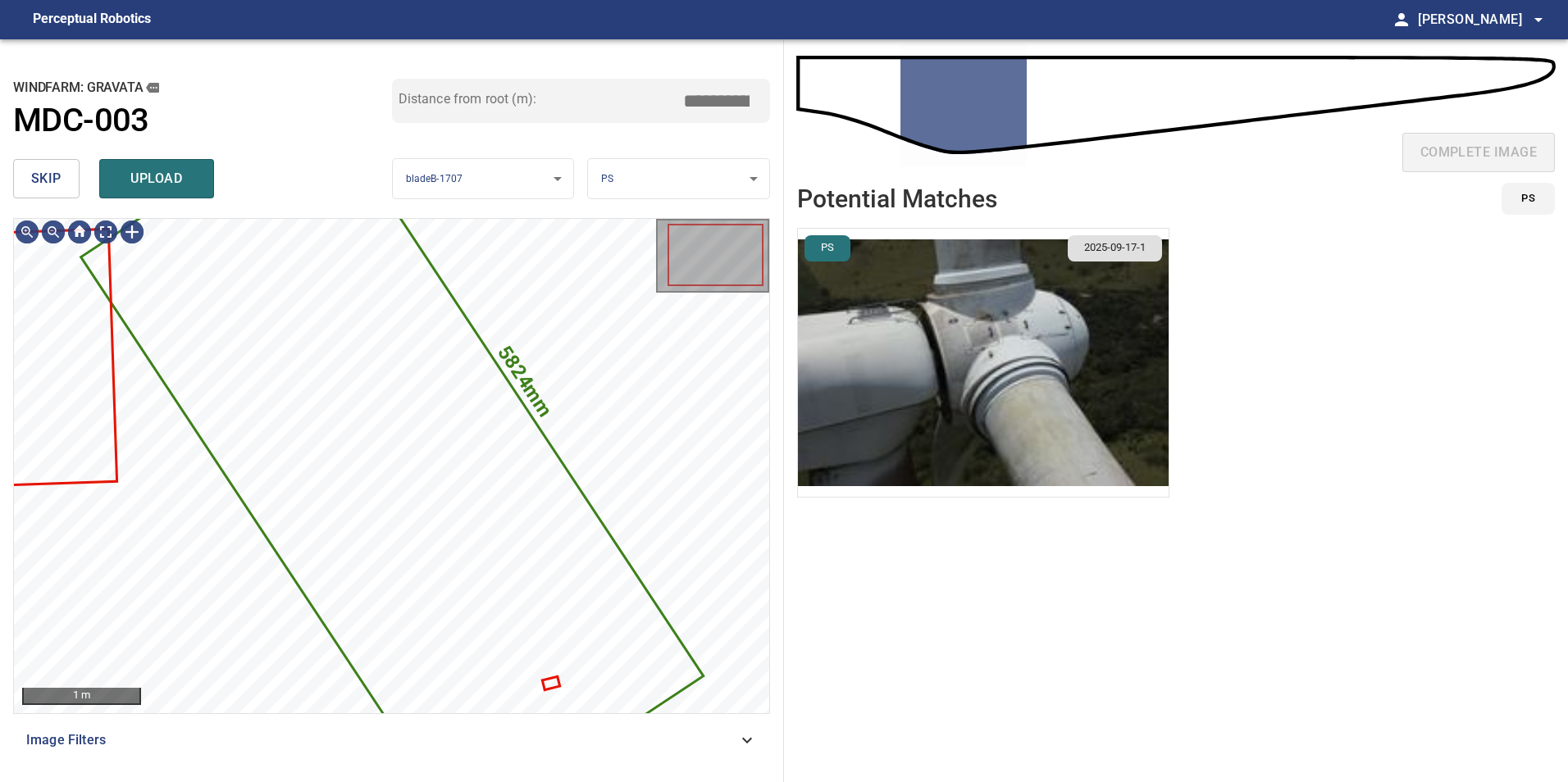
click at [40, 182] on span "skip" at bounding box center [46, 178] width 30 height 23
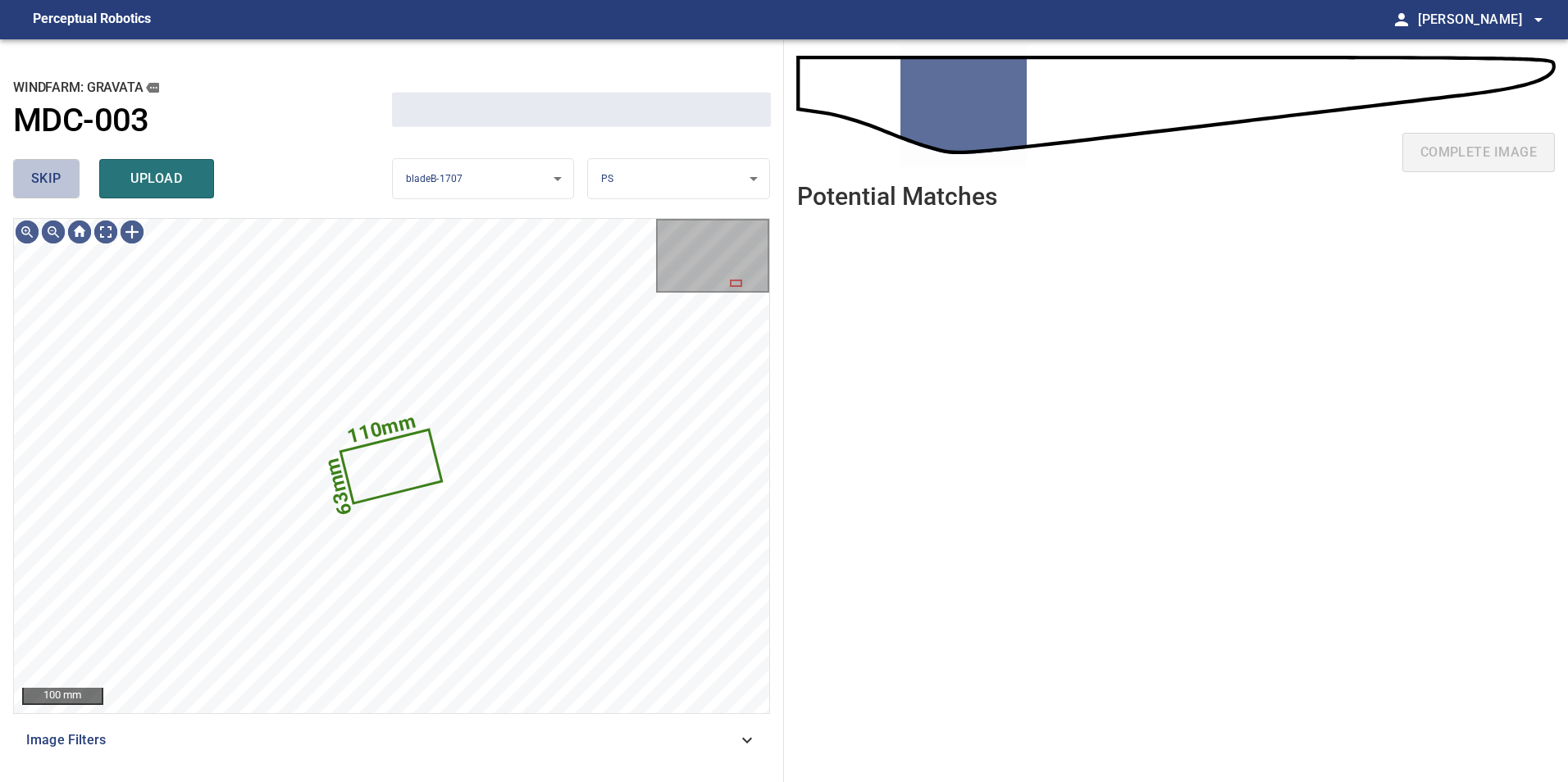
click at [40, 182] on span "skip" at bounding box center [46, 178] width 30 height 23
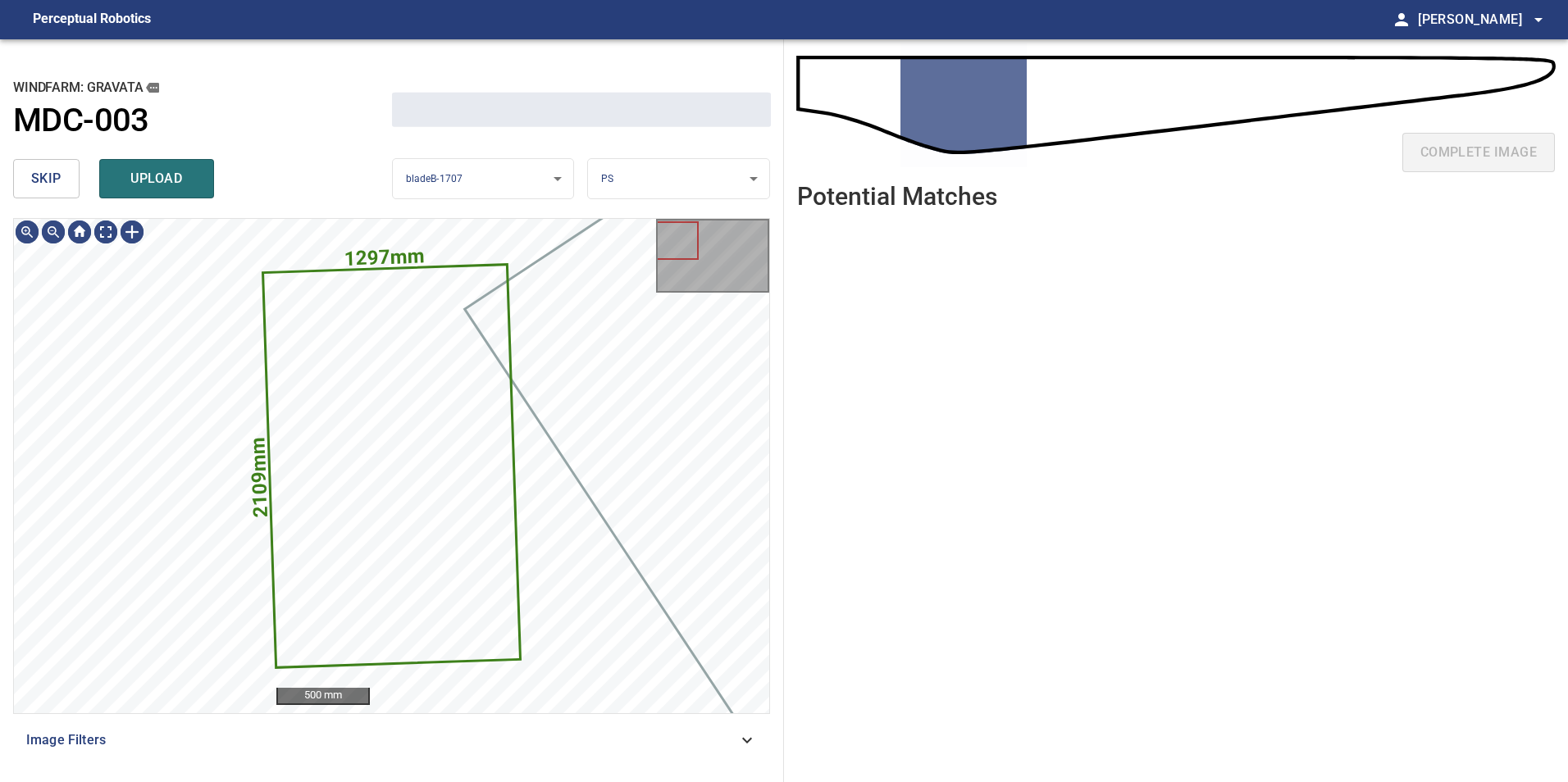
click at [40, 182] on span "skip" at bounding box center [46, 178] width 30 height 23
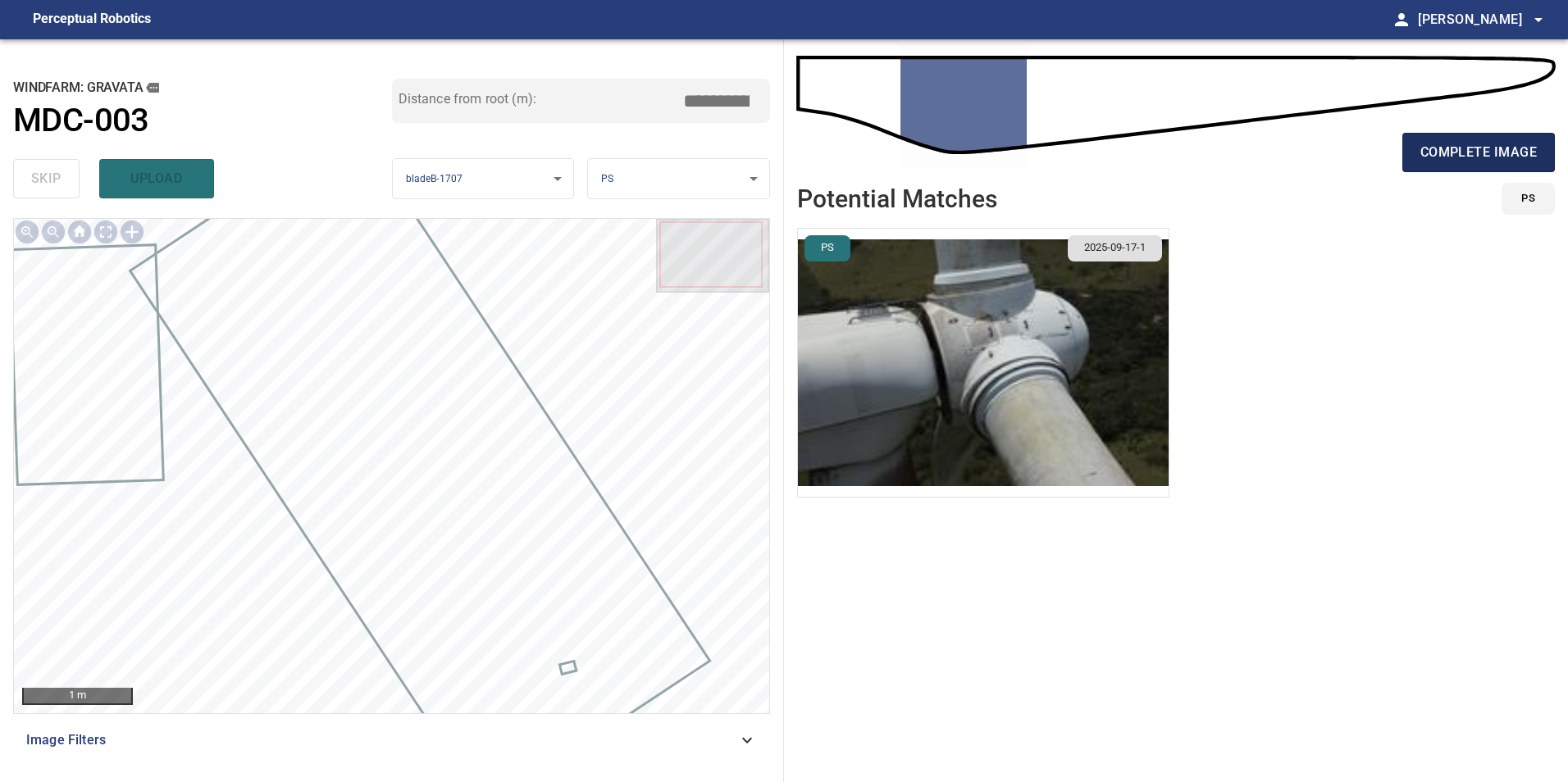
click at [1462, 137] on button "complete image" at bounding box center [1478, 152] width 152 height 40
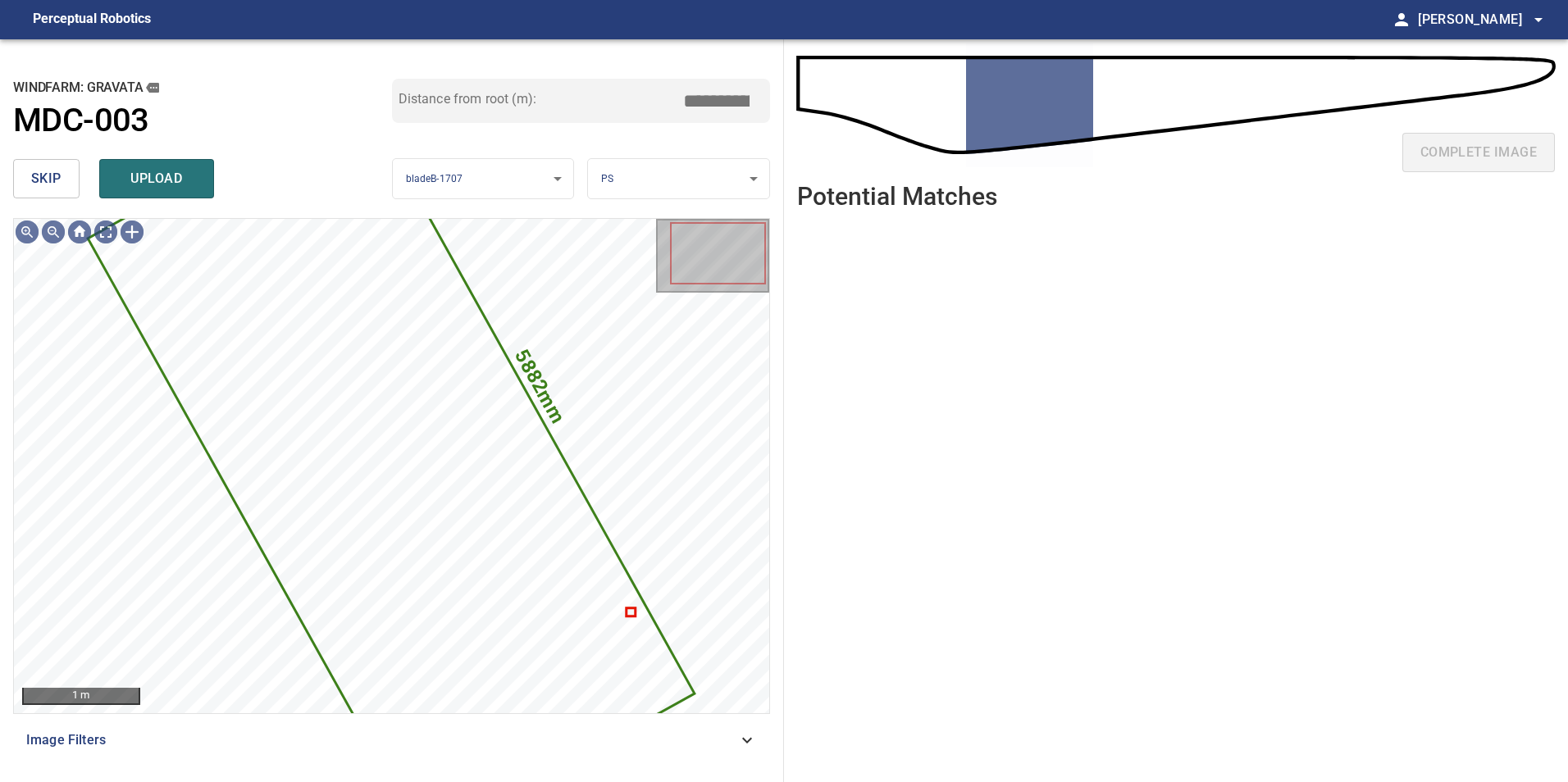
click at [65, 166] on button "skip" at bounding box center [46, 178] width 66 height 40
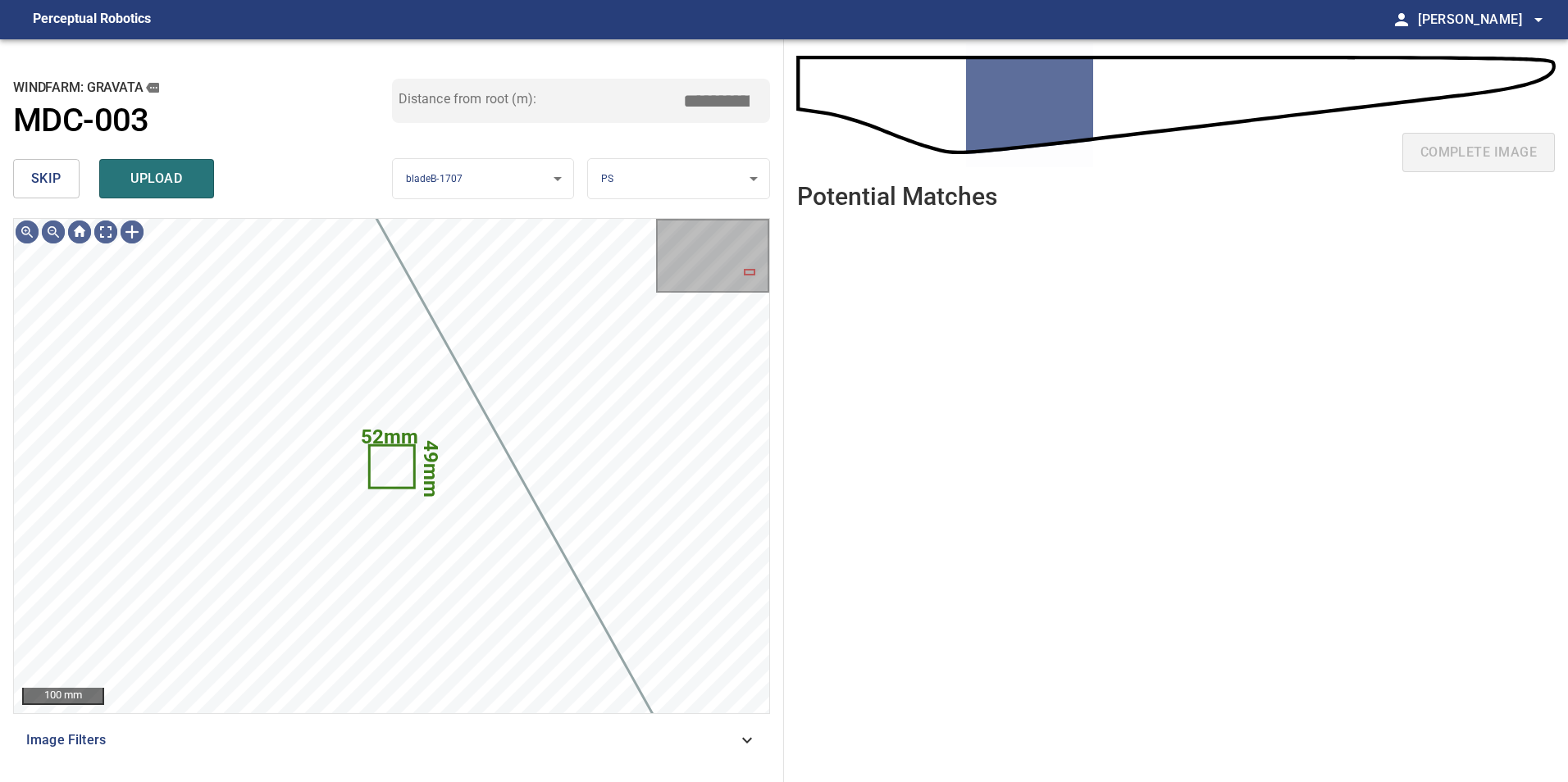
click at [64, 177] on button "skip" at bounding box center [46, 178] width 66 height 40
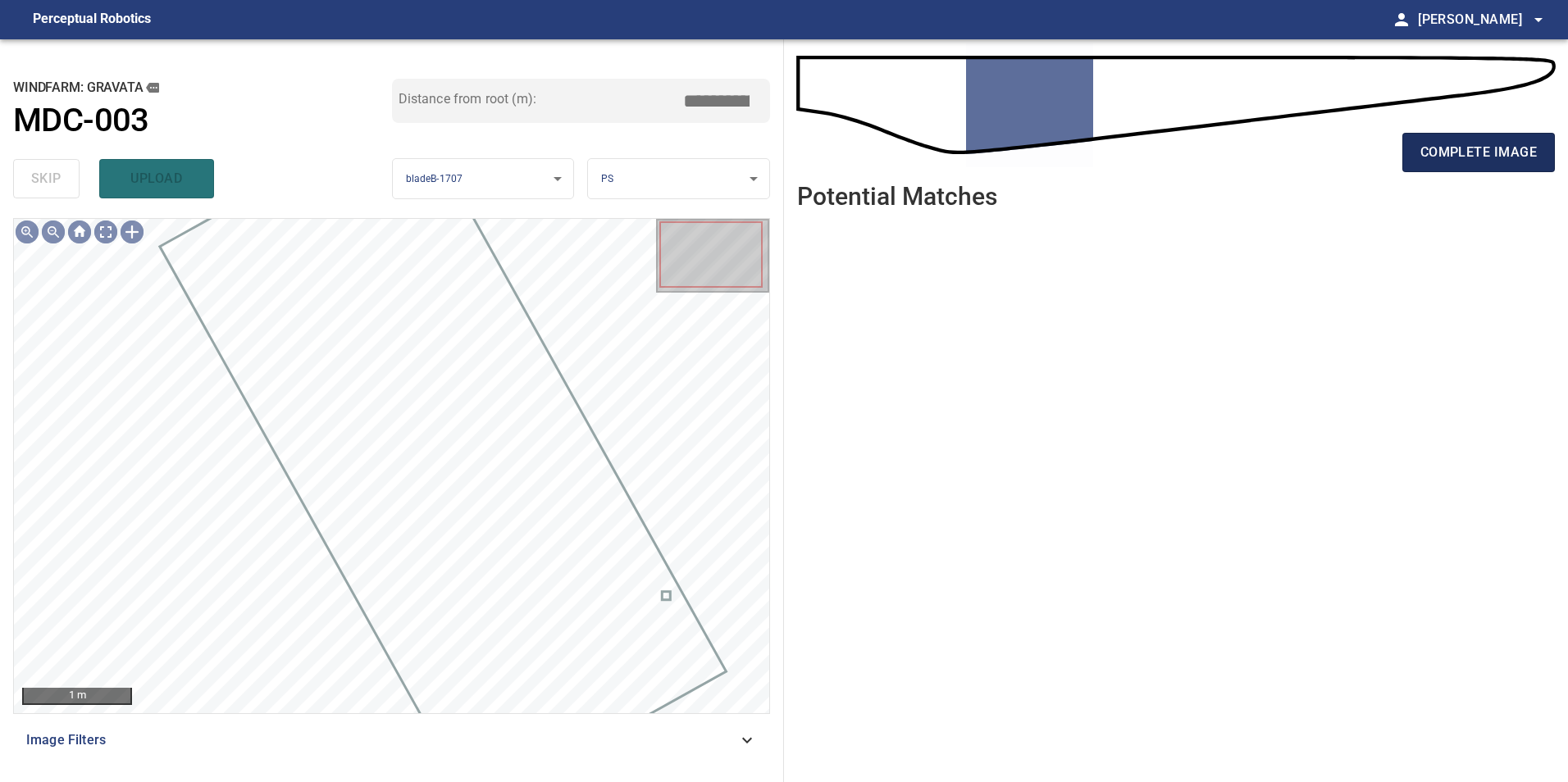
click at [1444, 151] on span "complete image" at bounding box center [1478, 152] width 116 height 23
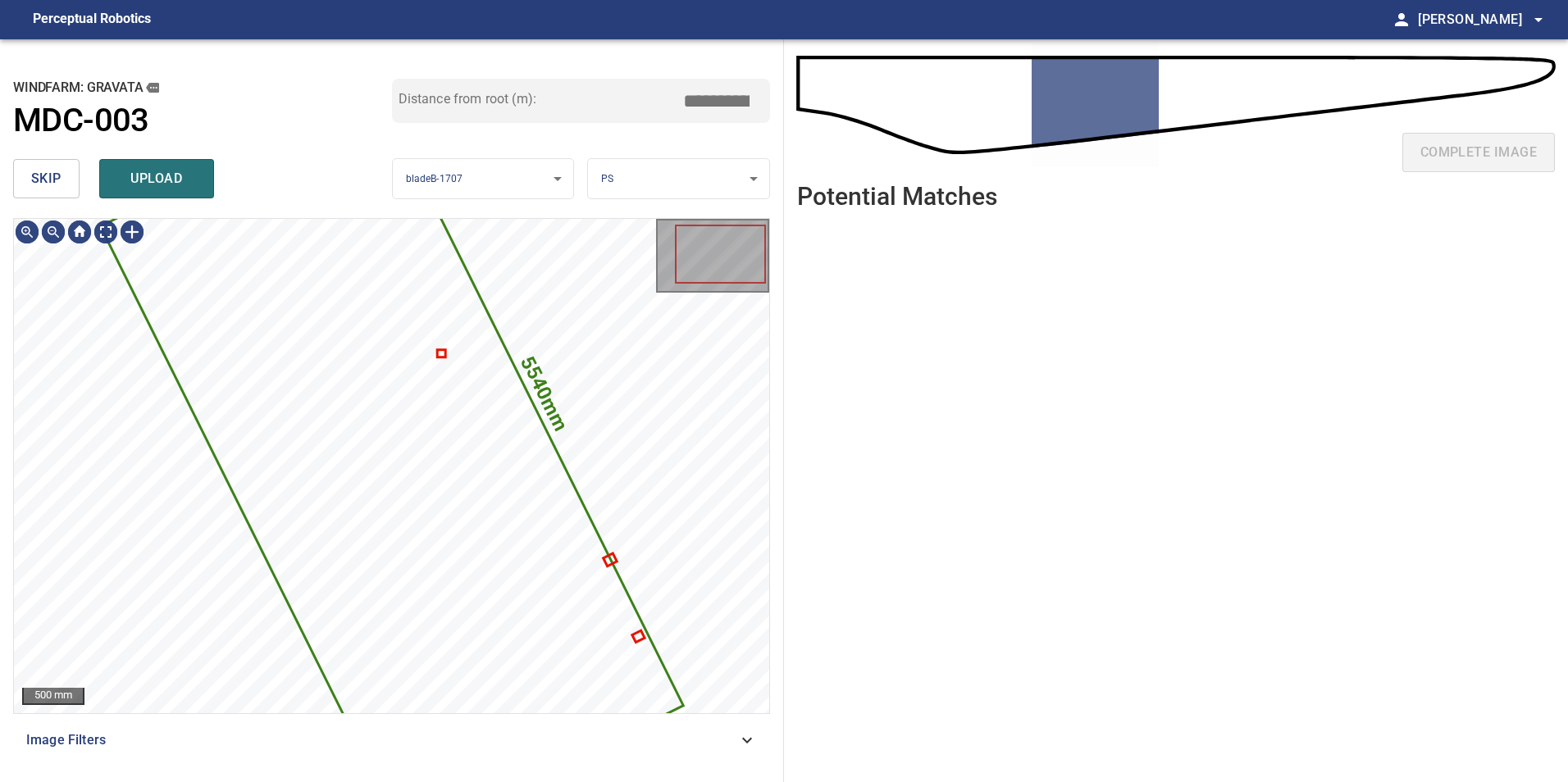
click at [51, 182] on span "skip" at bounding box center [46, 178] width 30 height 23
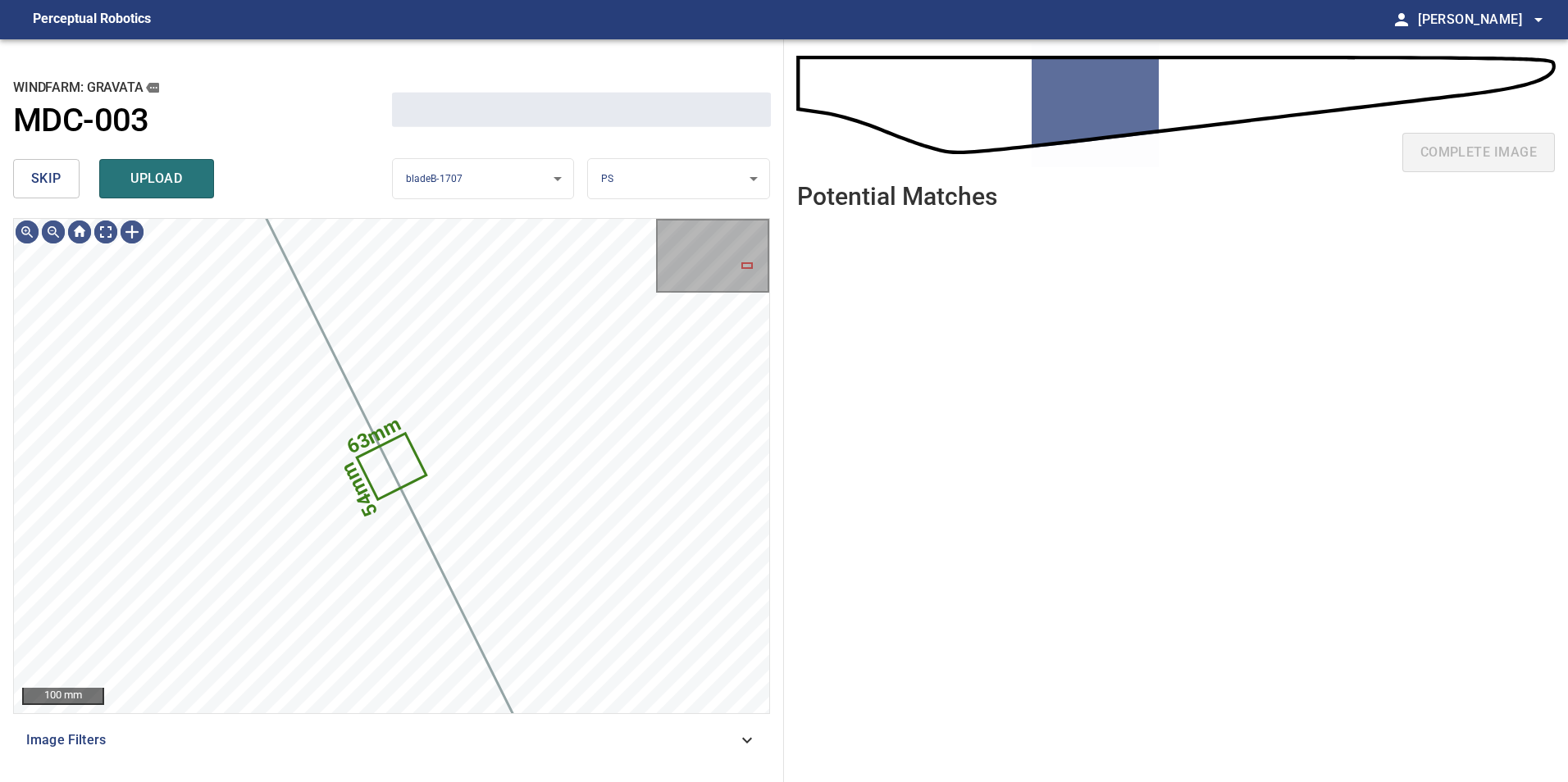
click at [51, 182] on span "skip" at bounding box center [46, 178] width 30 height 23
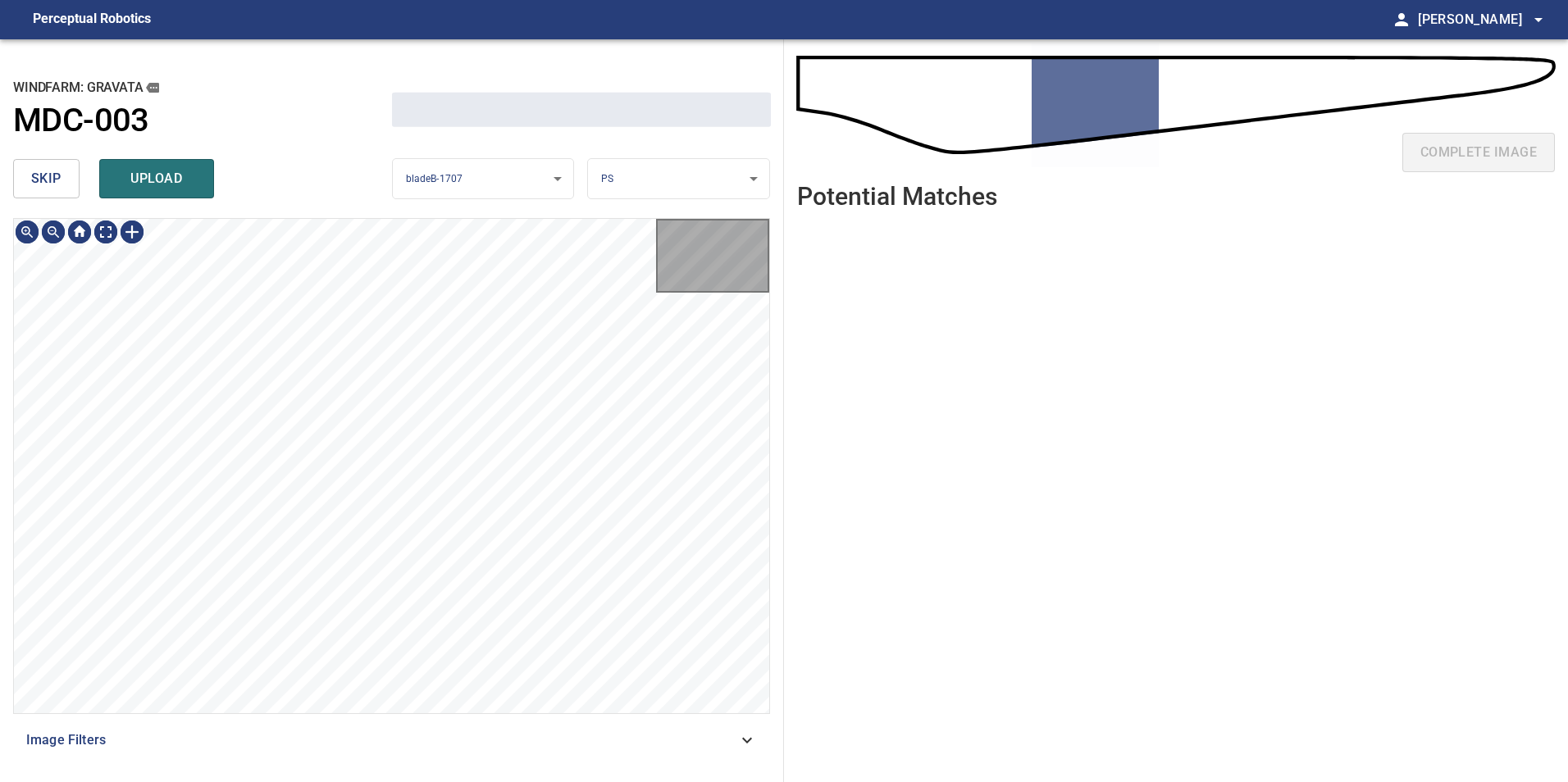
click at [51, 182] on span "skip" at bounding box center [46, 178] width 30 height 23
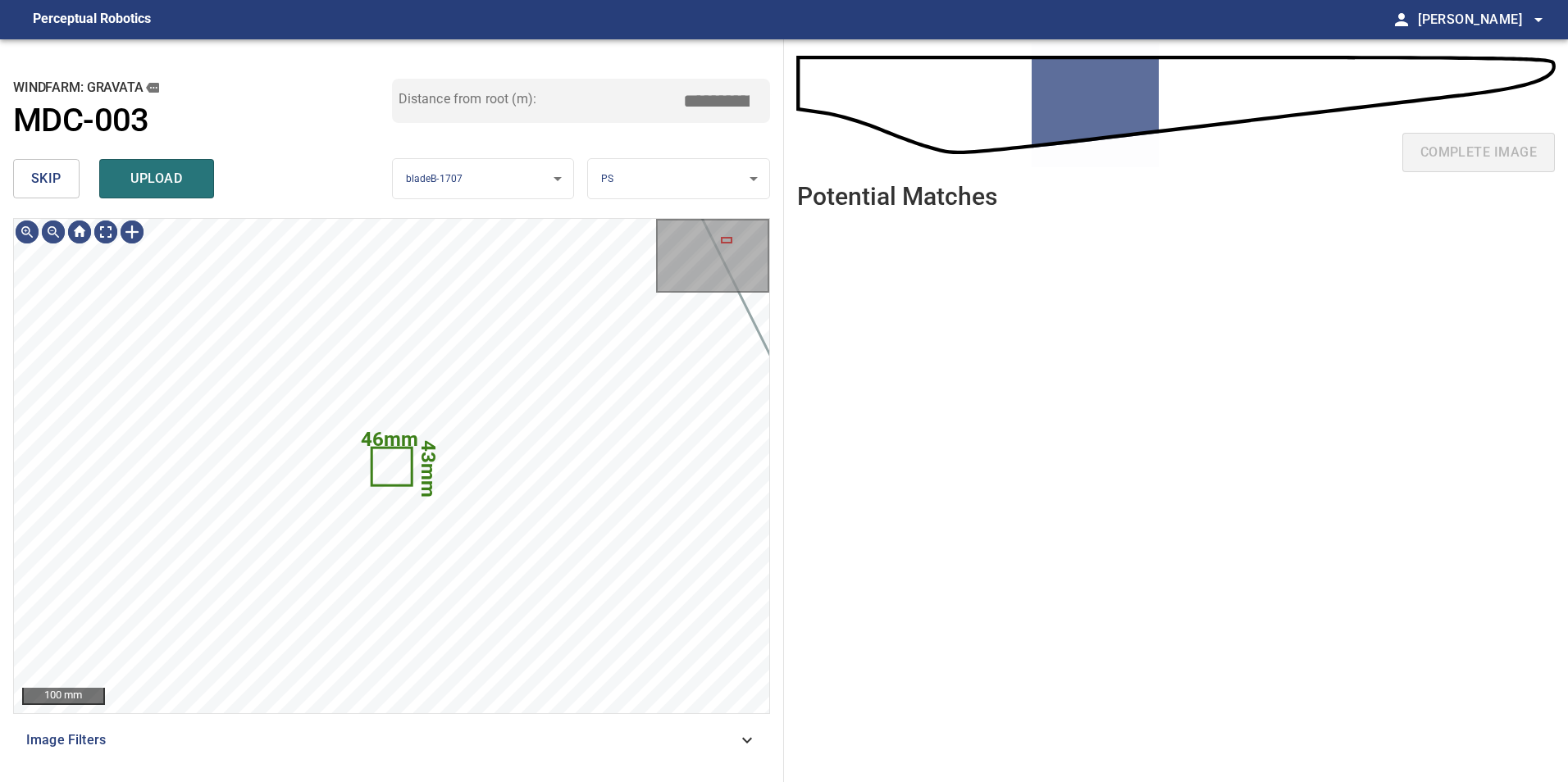
type input "*****"
click at [56, 173] on span "skip" at bounding box center [46, 178] width 30 height 23
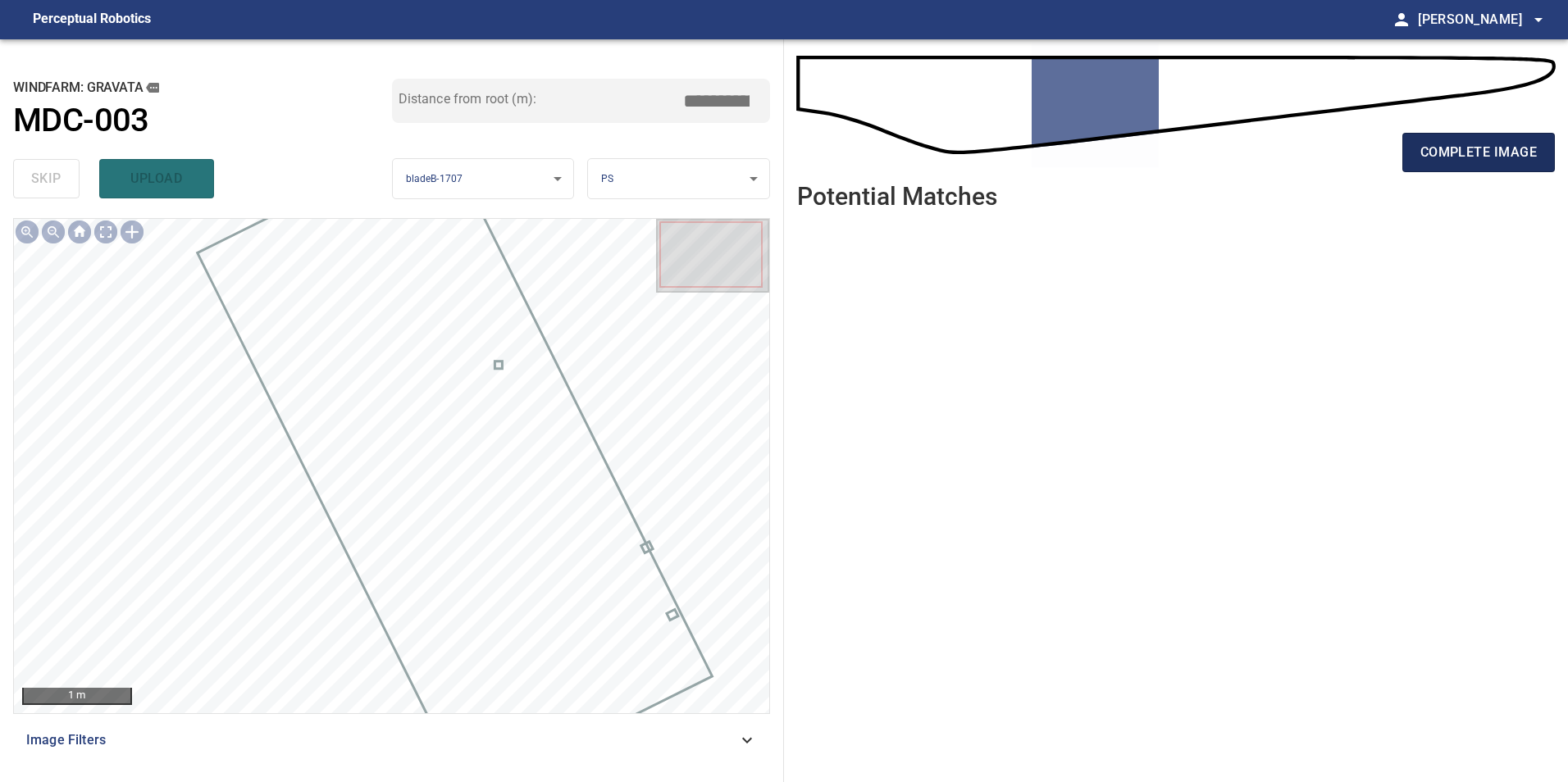
click at [1507, 150] on span "complete image" at bounding box center [1478, 152] width 116 height 23
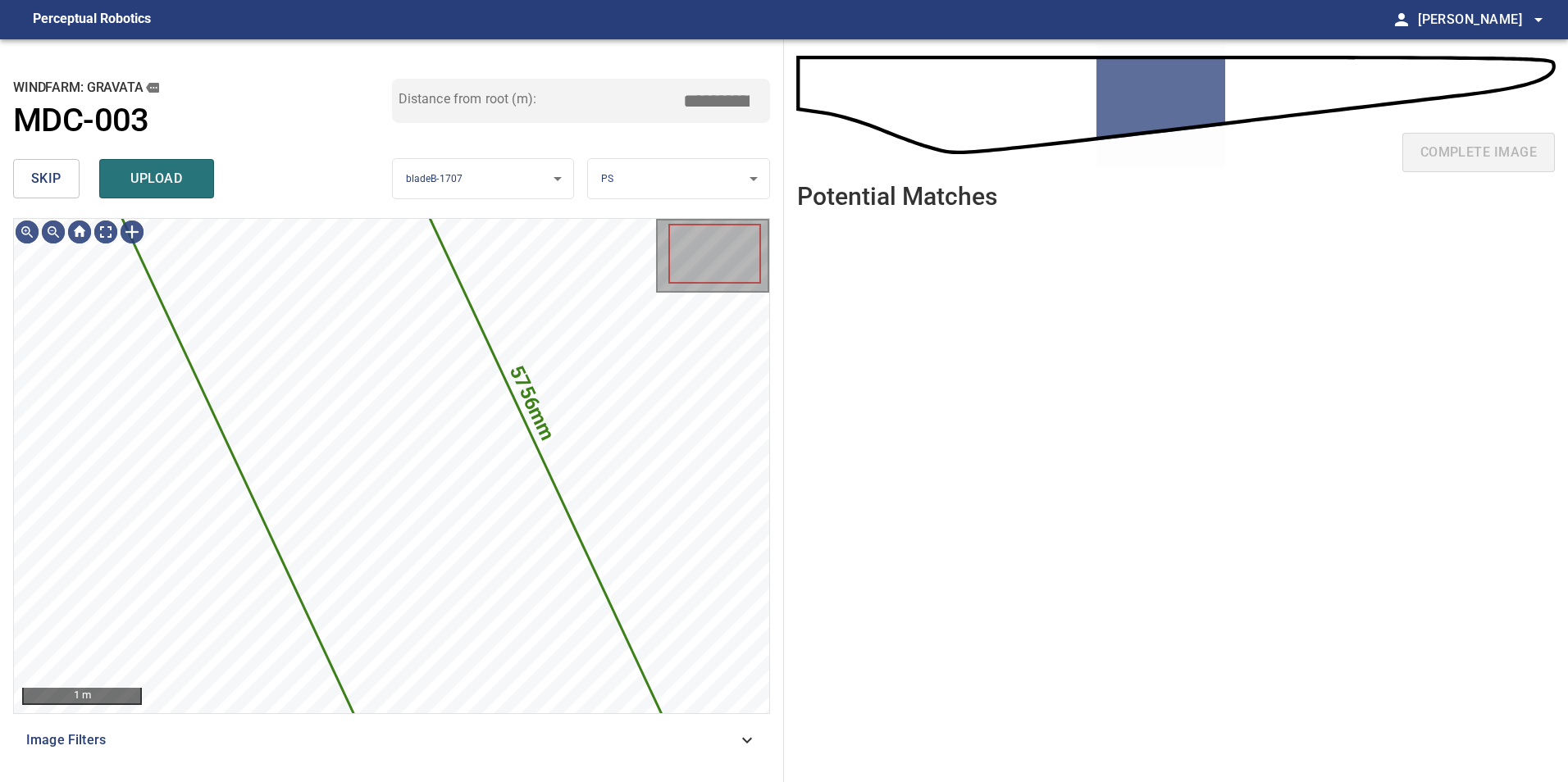
click at [41, 197] on button "skip" at bounding box center [46, 178] width 66 height 40
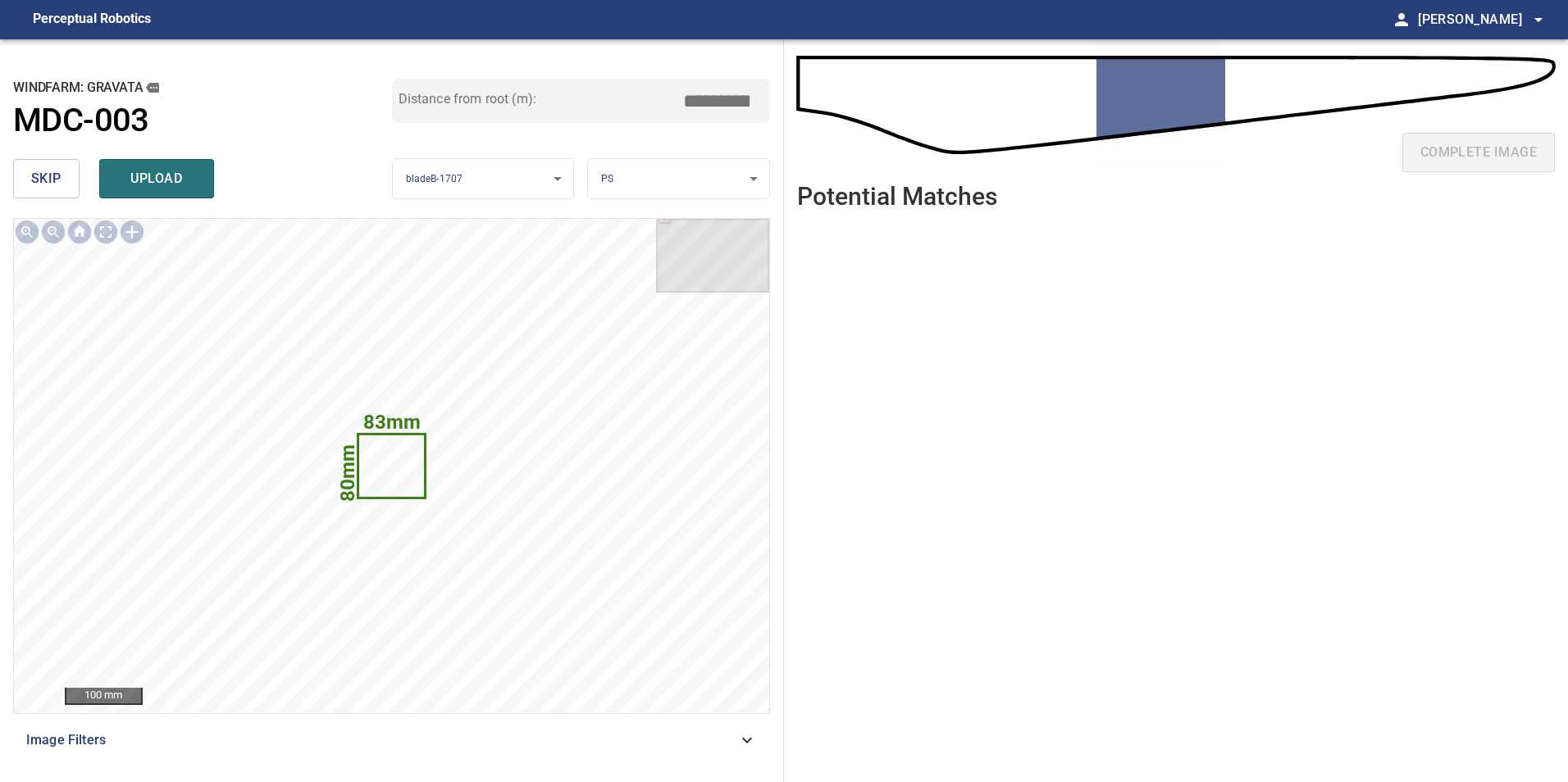
click at [41, 170] on span "skip" at bounding box center [46, 178] width 30 height 23
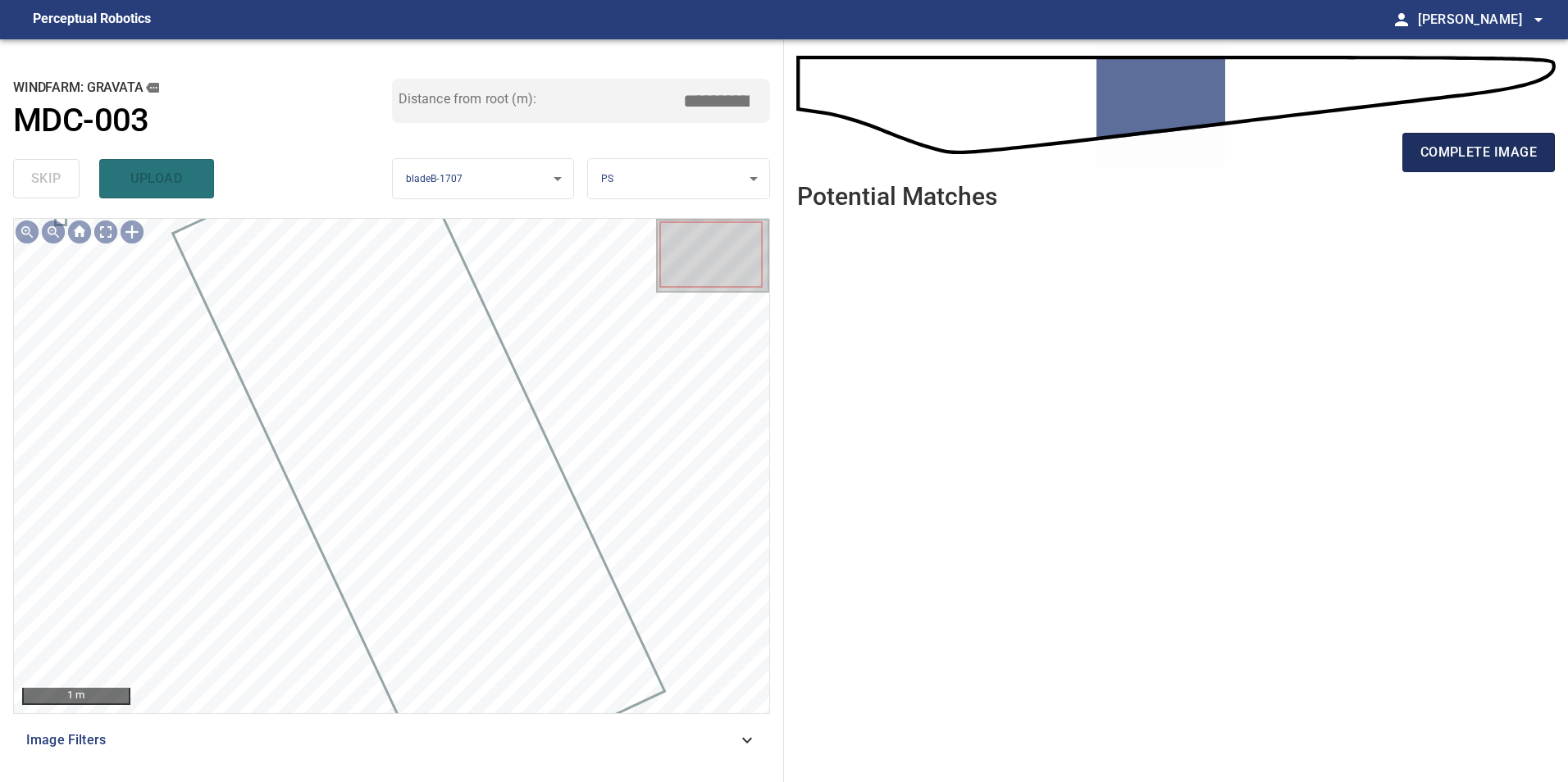
click at [1530, 153] on span "complete image" at bounding box center [1478, 152] width 116 height 23
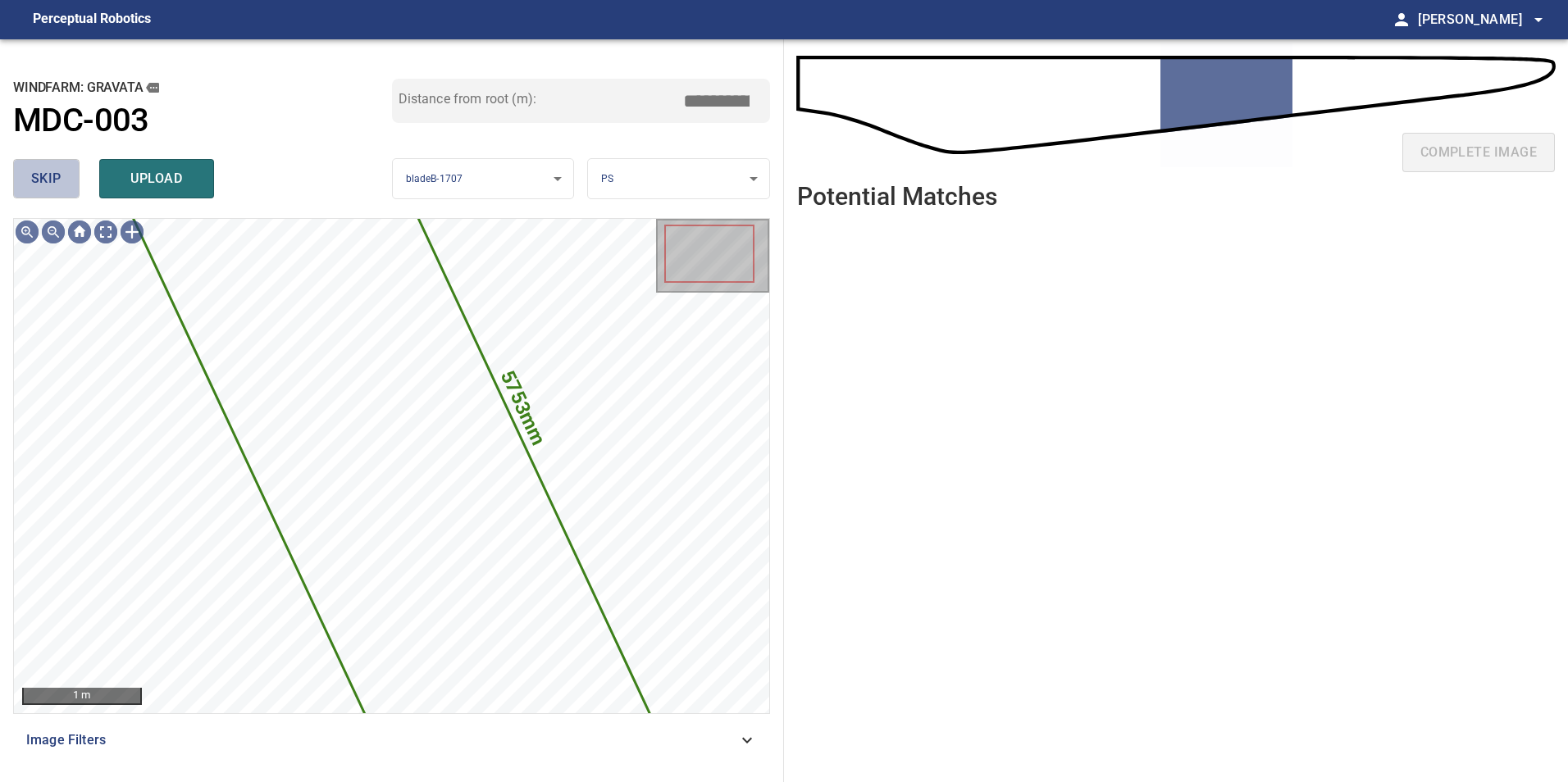
click at [76, 188] on button "skip" at bounding box center [46, 178] width 66 height 40
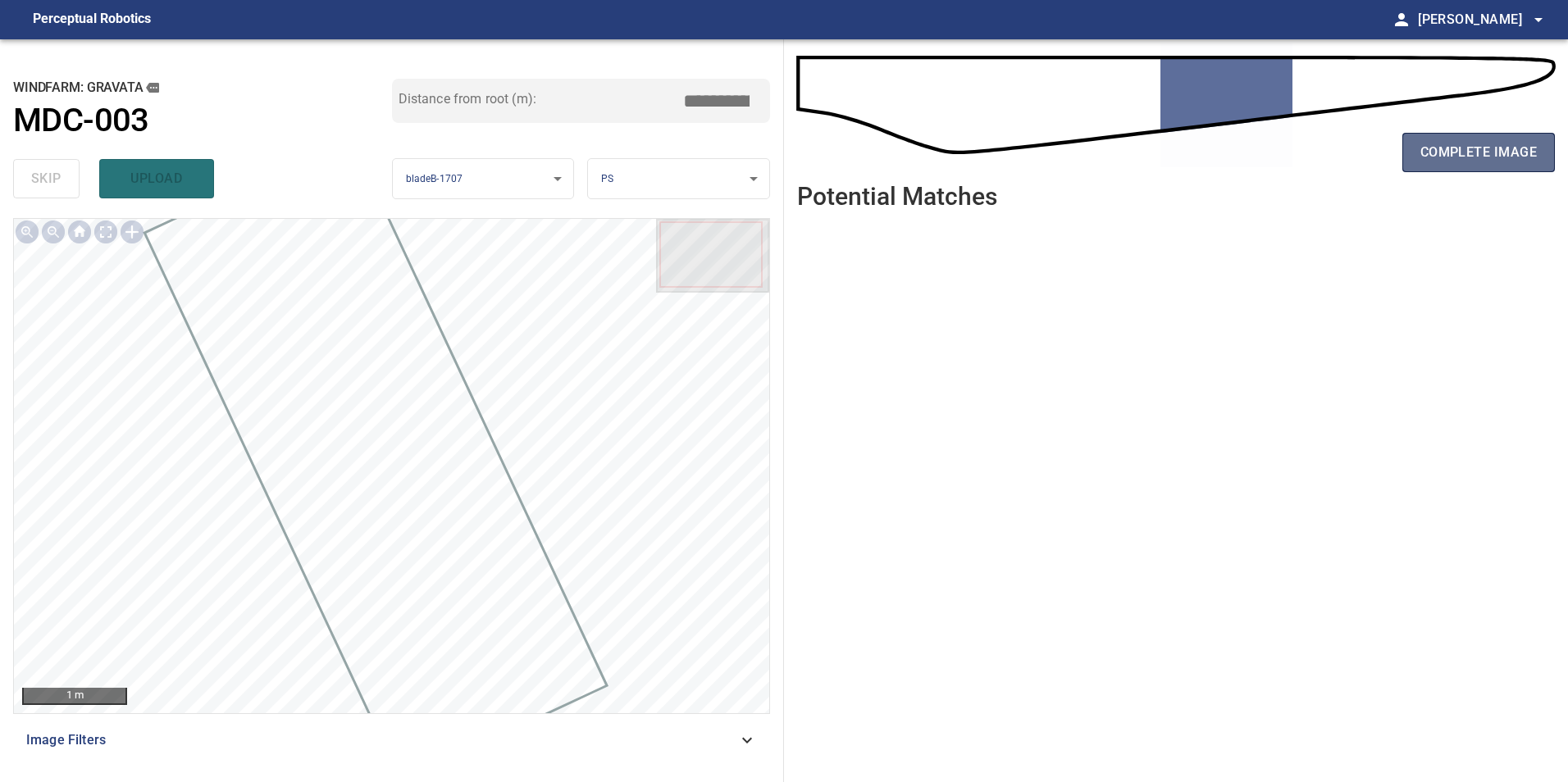
click at [1464, 154] on span "complete image" at bounding box center [1478, 152] width 116 height 23
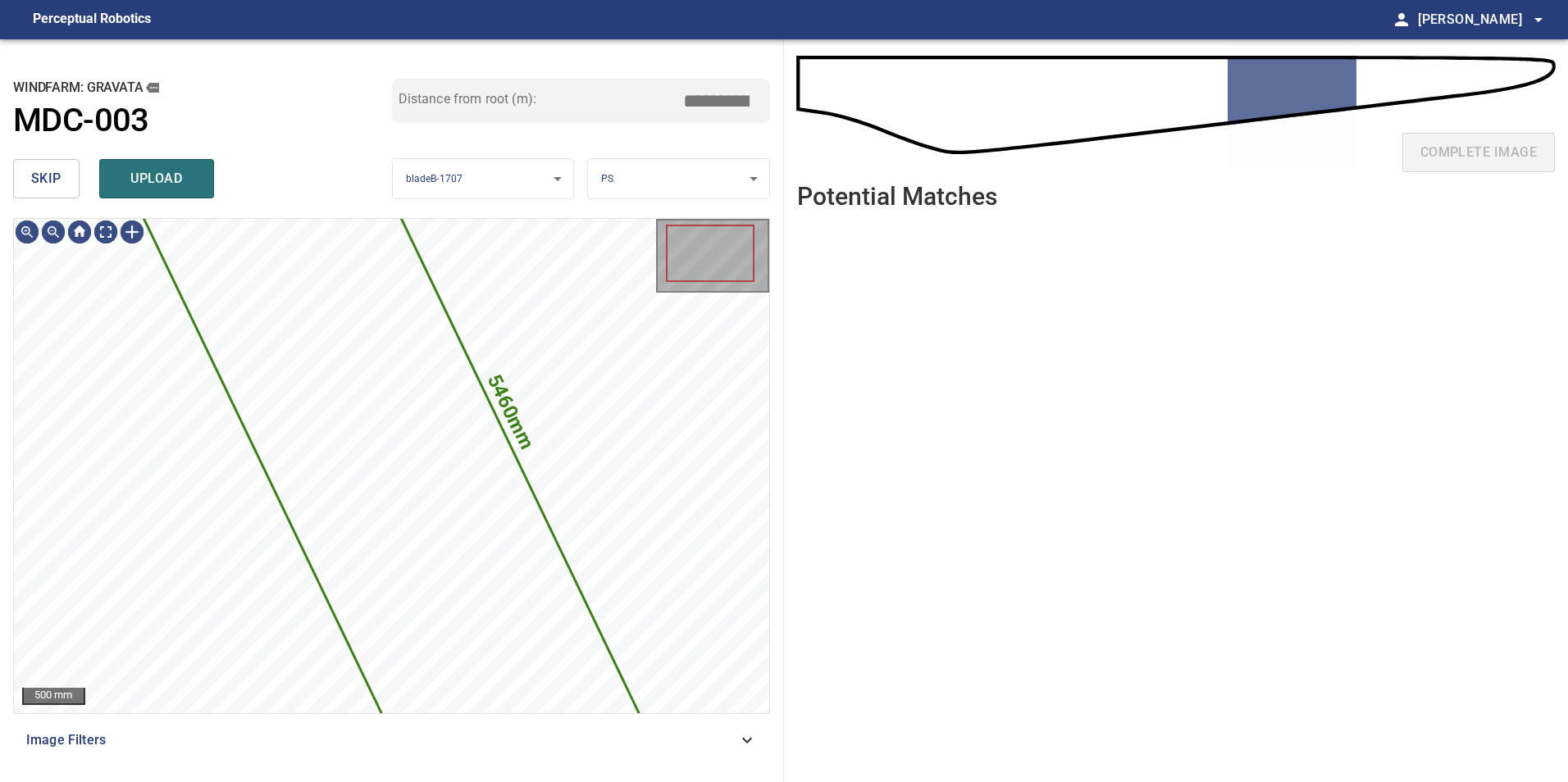
click at [66, 182] on button "skip" at bounding box center [46, 178] width 66 height 40
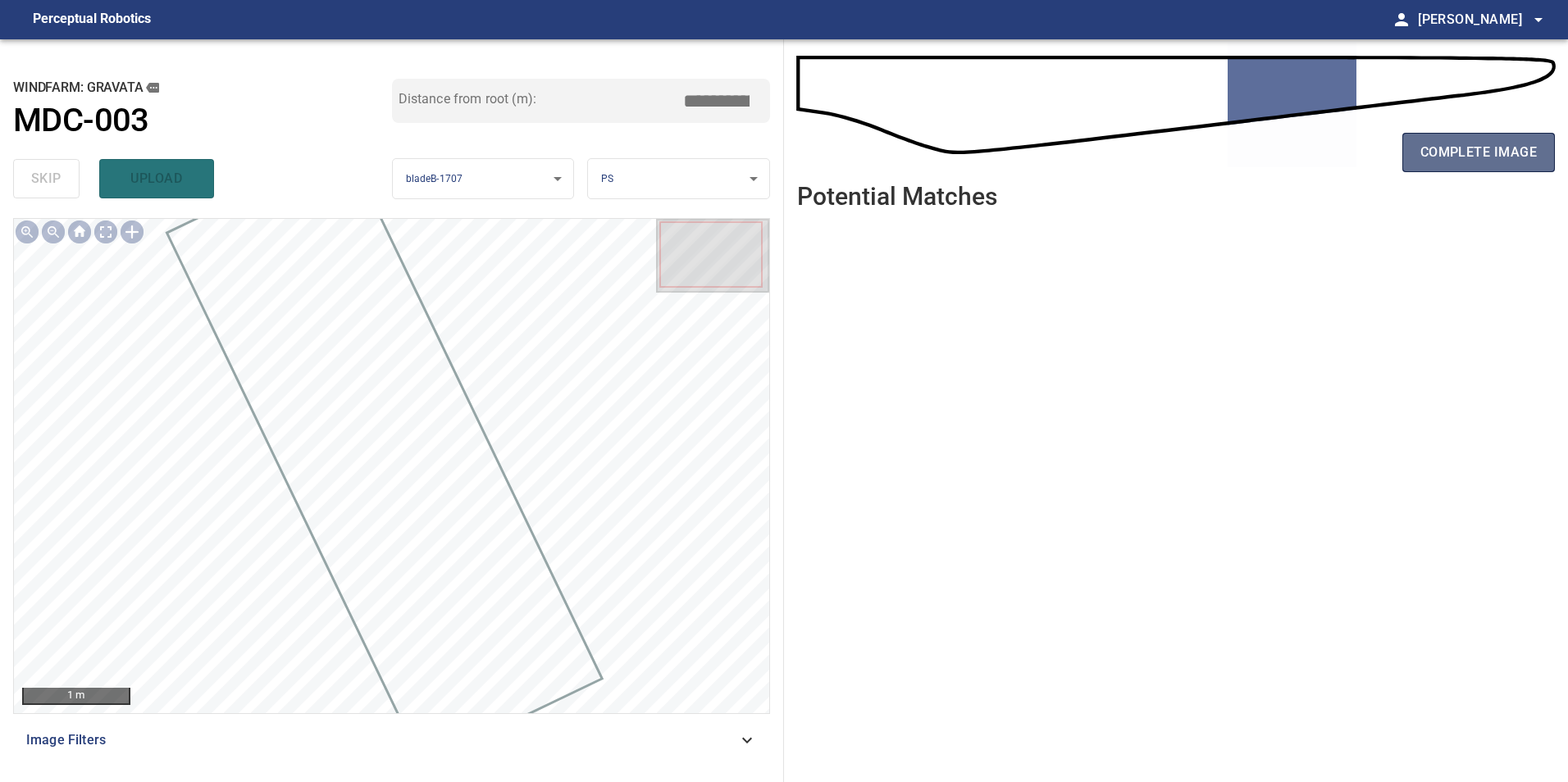
click at [1402, 147] on button "complete image" at bounding box center [1478, 152] width 152 height 40
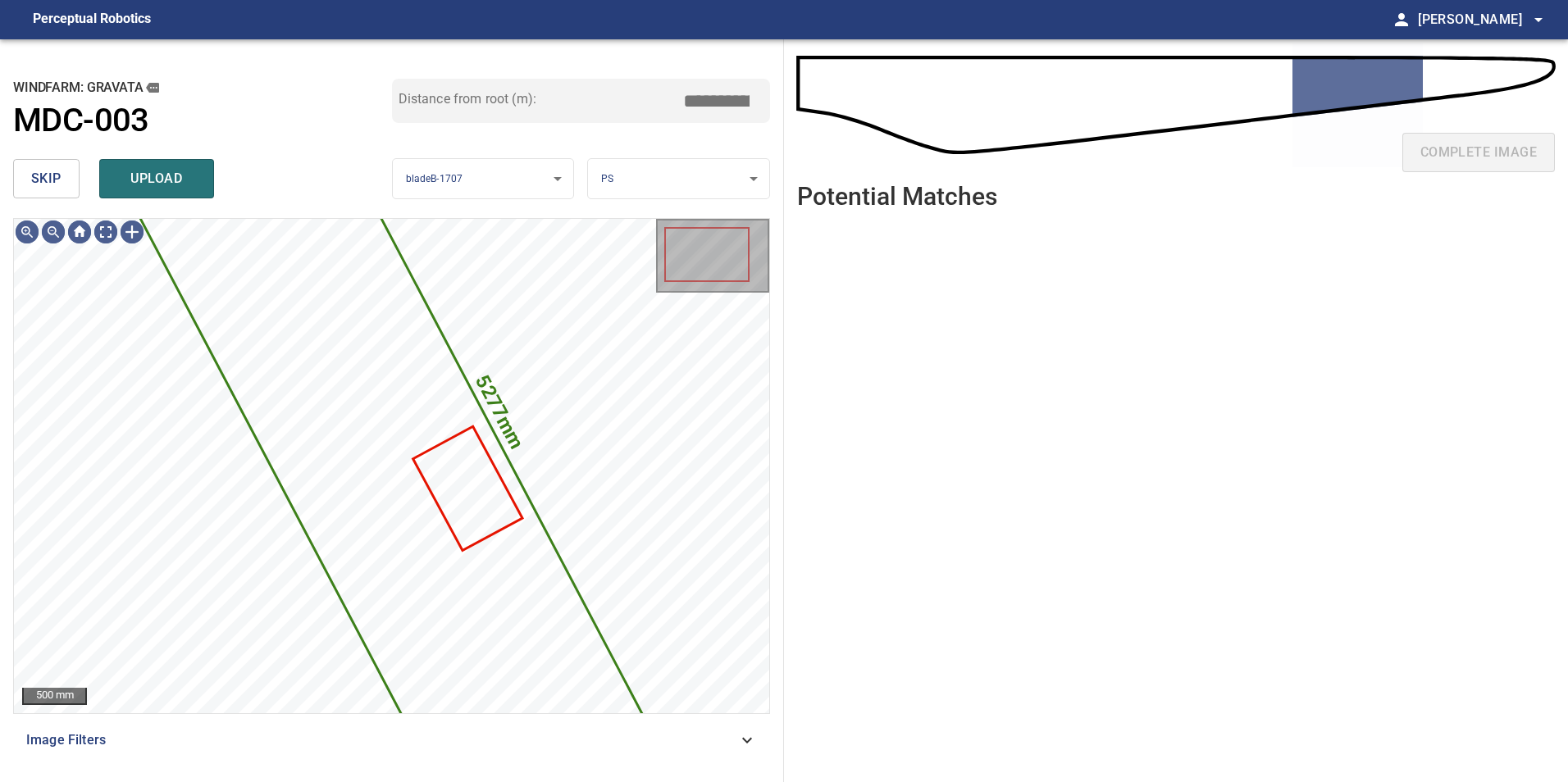
click at [50, 166] on button "skip" at bounding box center [46, 178] width 66 height 40
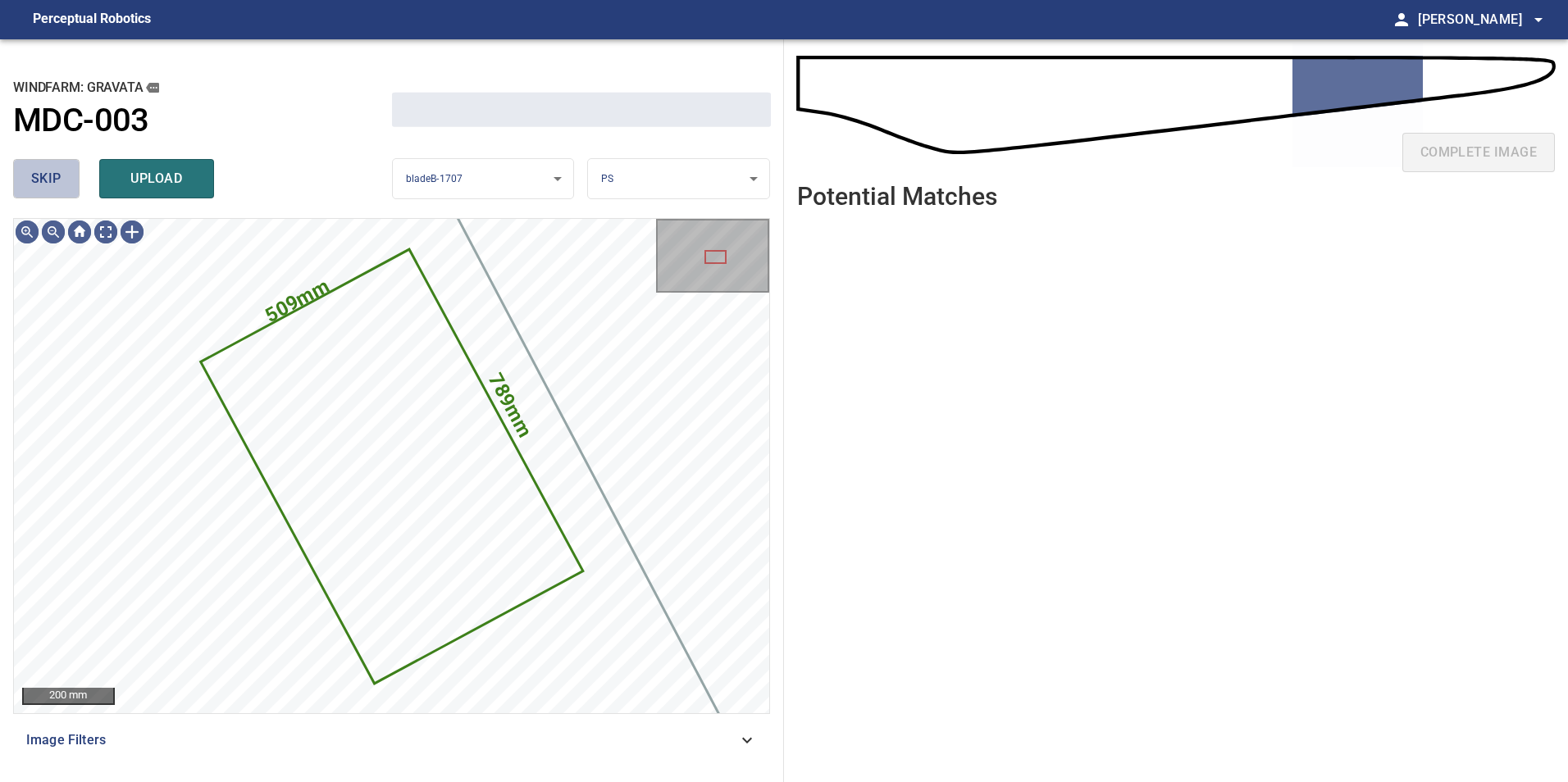
click at [50, 166] on button "skip" at bounding box center [46, 178] width 66 height 40
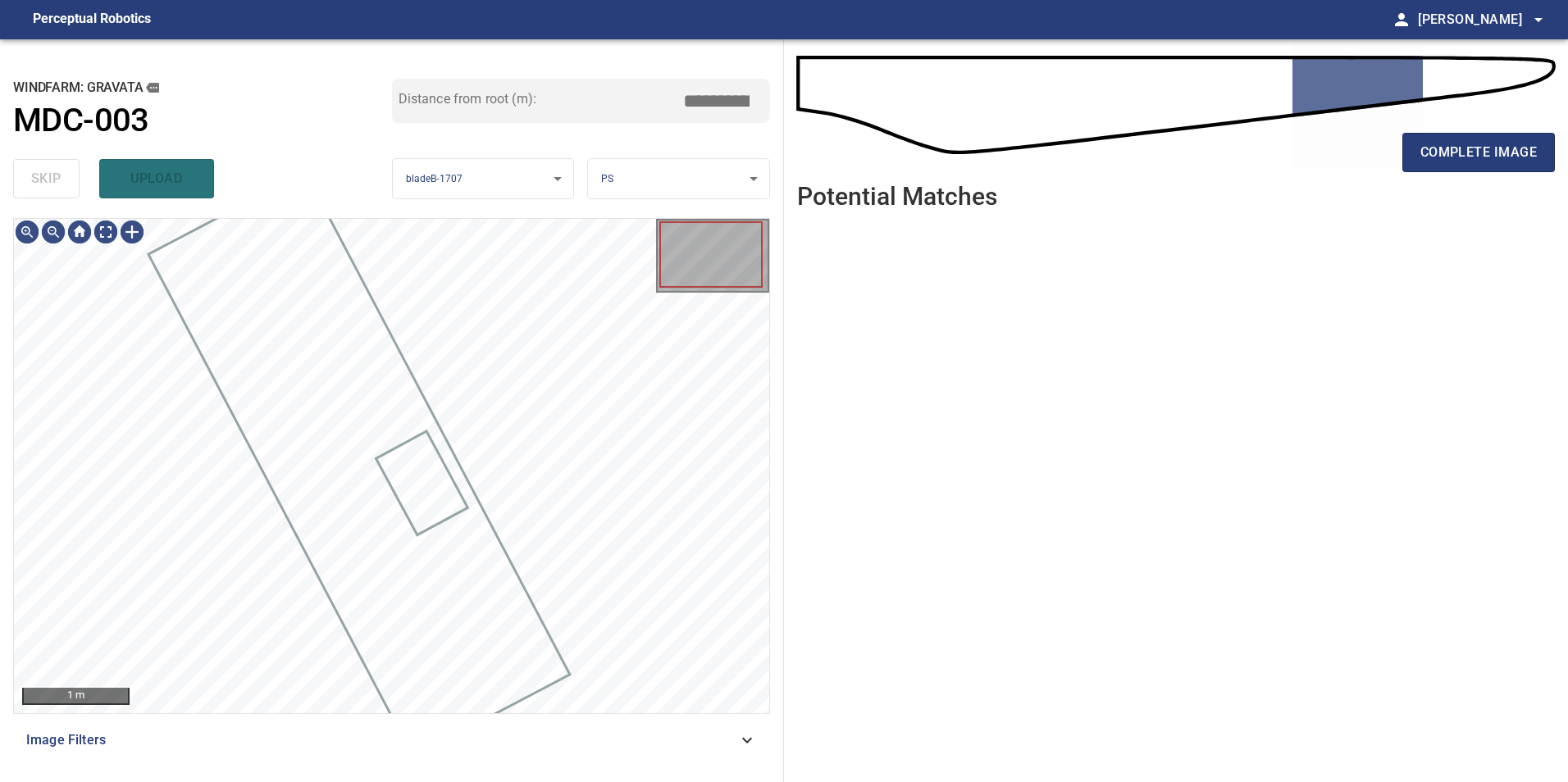
click at [50, 166] on div "skip upload" at bounding box center [203, 178] width 379 height 52
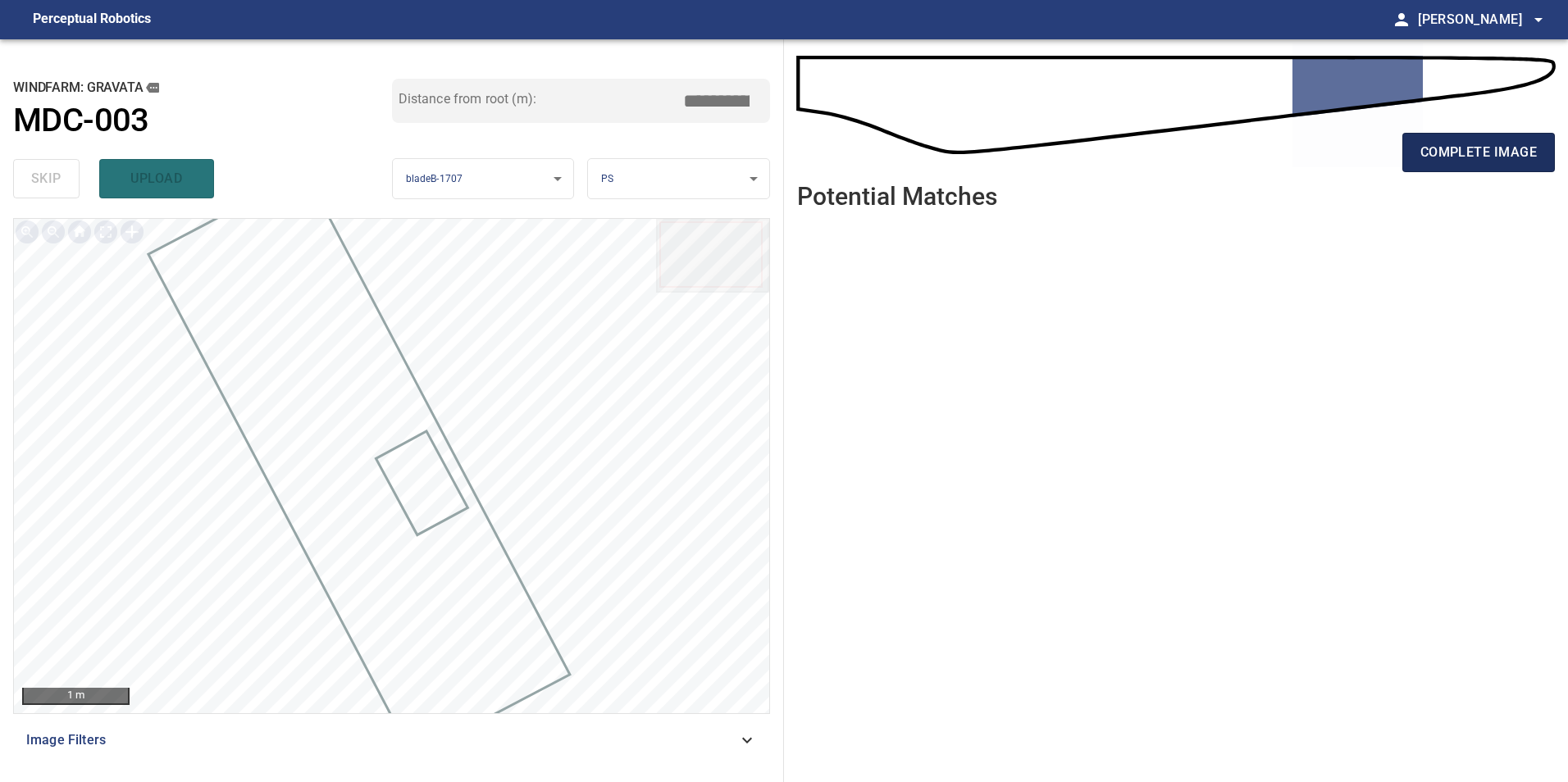
click at [1454, 148] on span "complete image" at bounding box center [1478, 152] width 116 height 23
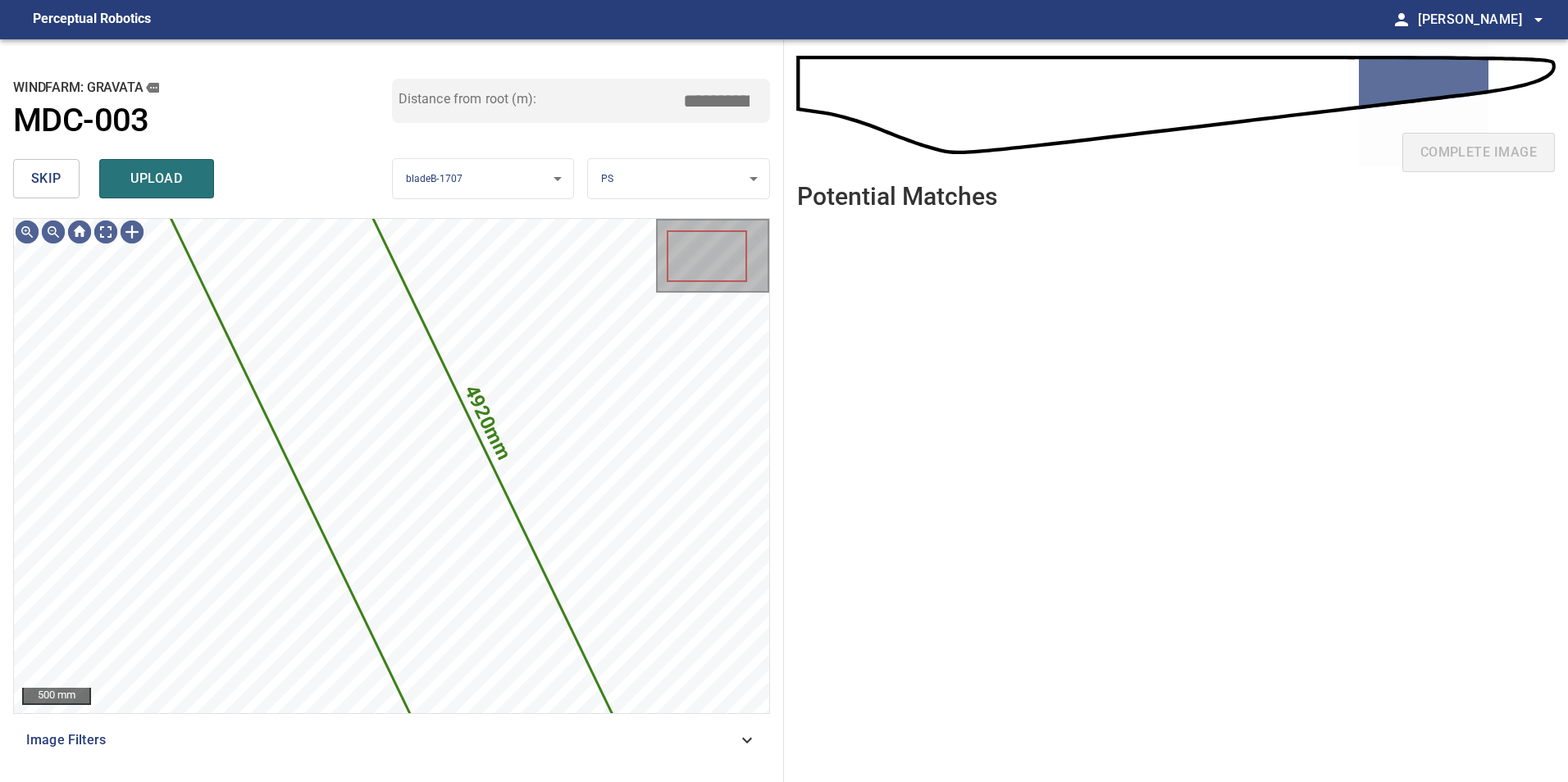
click at [34, 168] on span "skip" at bounding box center [46, 178] width 30 height 23
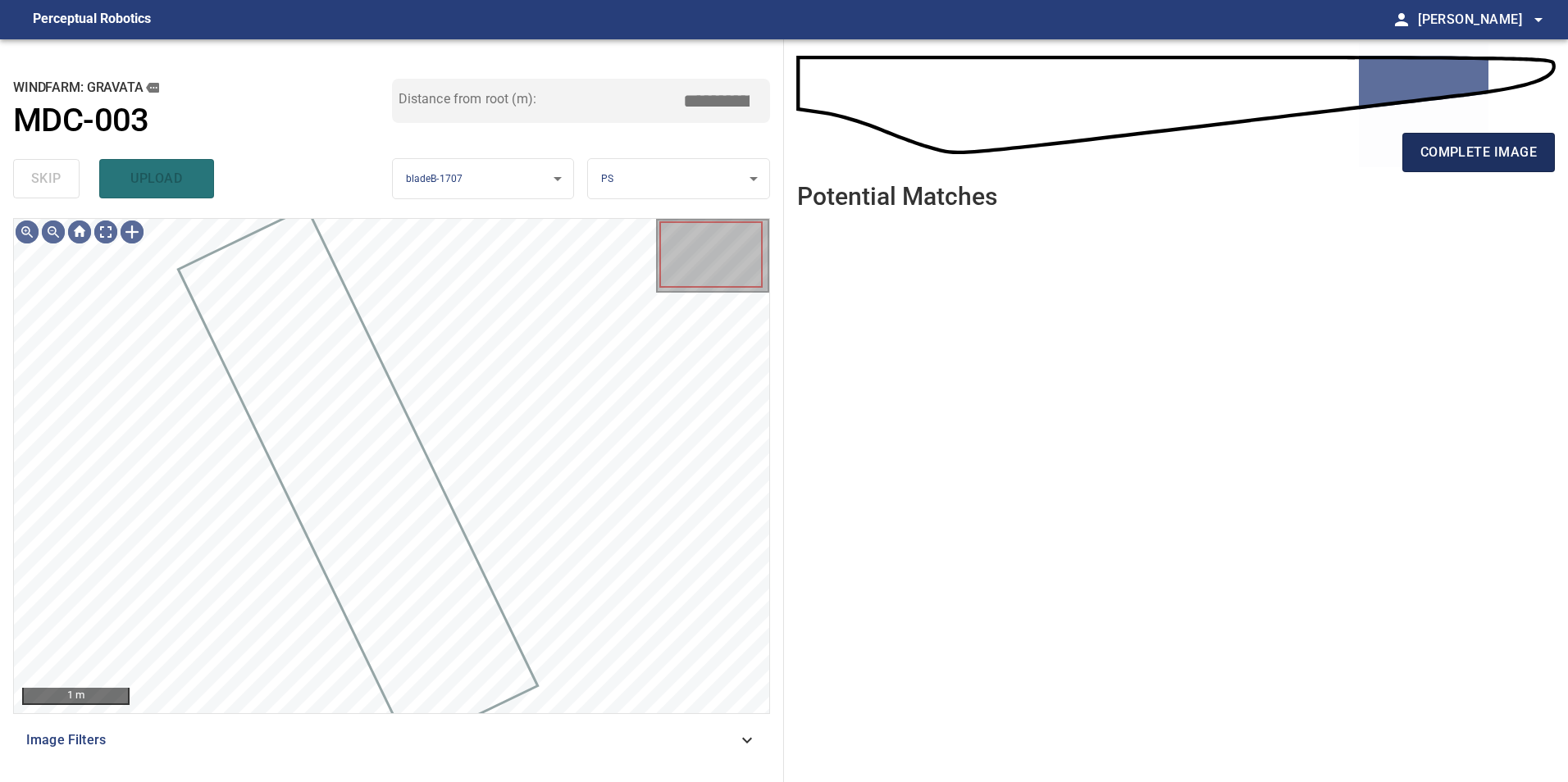
click at [1506, 152] on span "complete image" at bounding box center [1478, 152] width 116 height 23
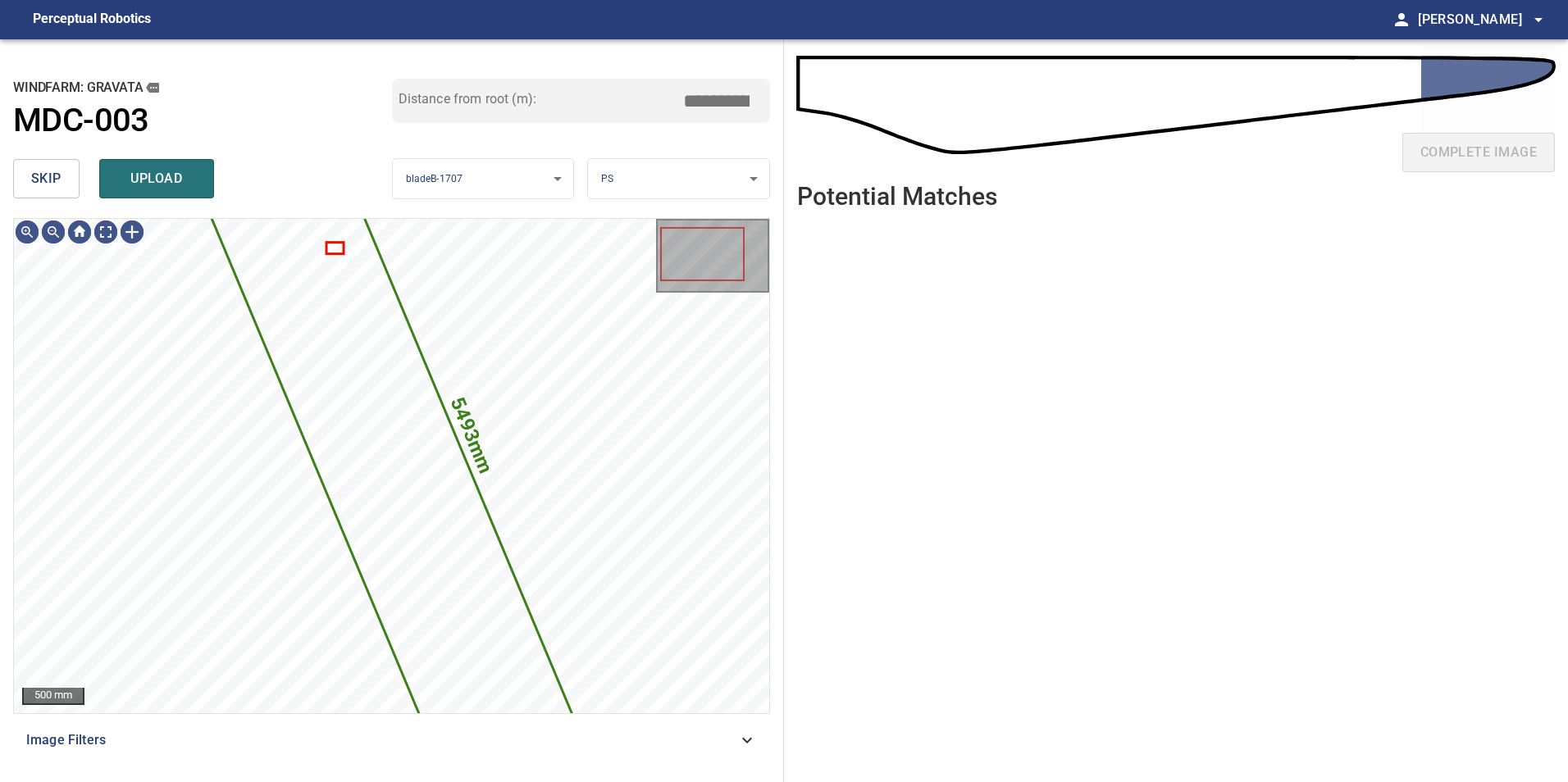
click at [75, 168] on button "skip" at bounding box center [46, 178] width 66 height 40
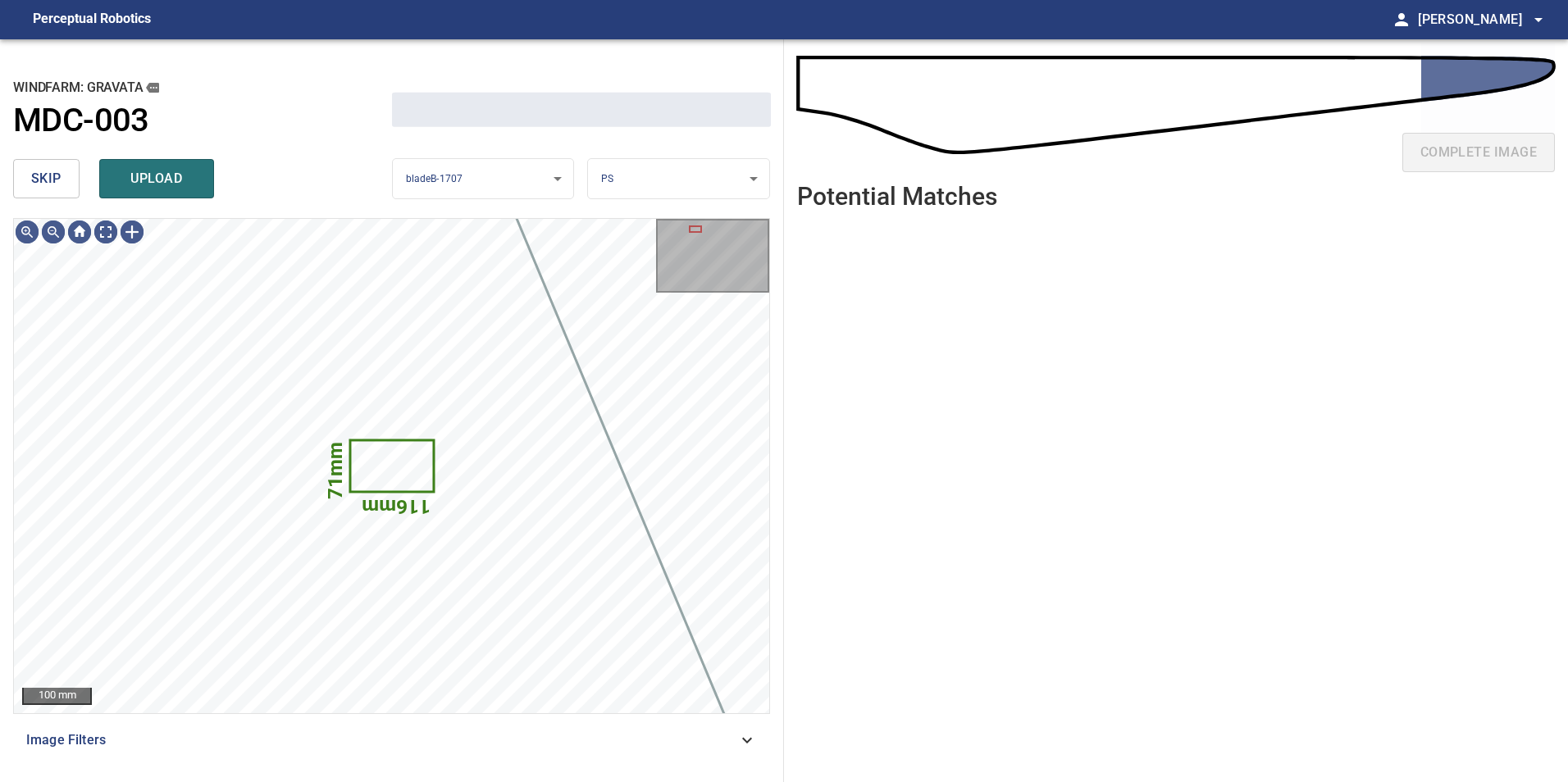
click at [75, 168] on button "skip" at bounding box center [46, 178] width 66 height 40
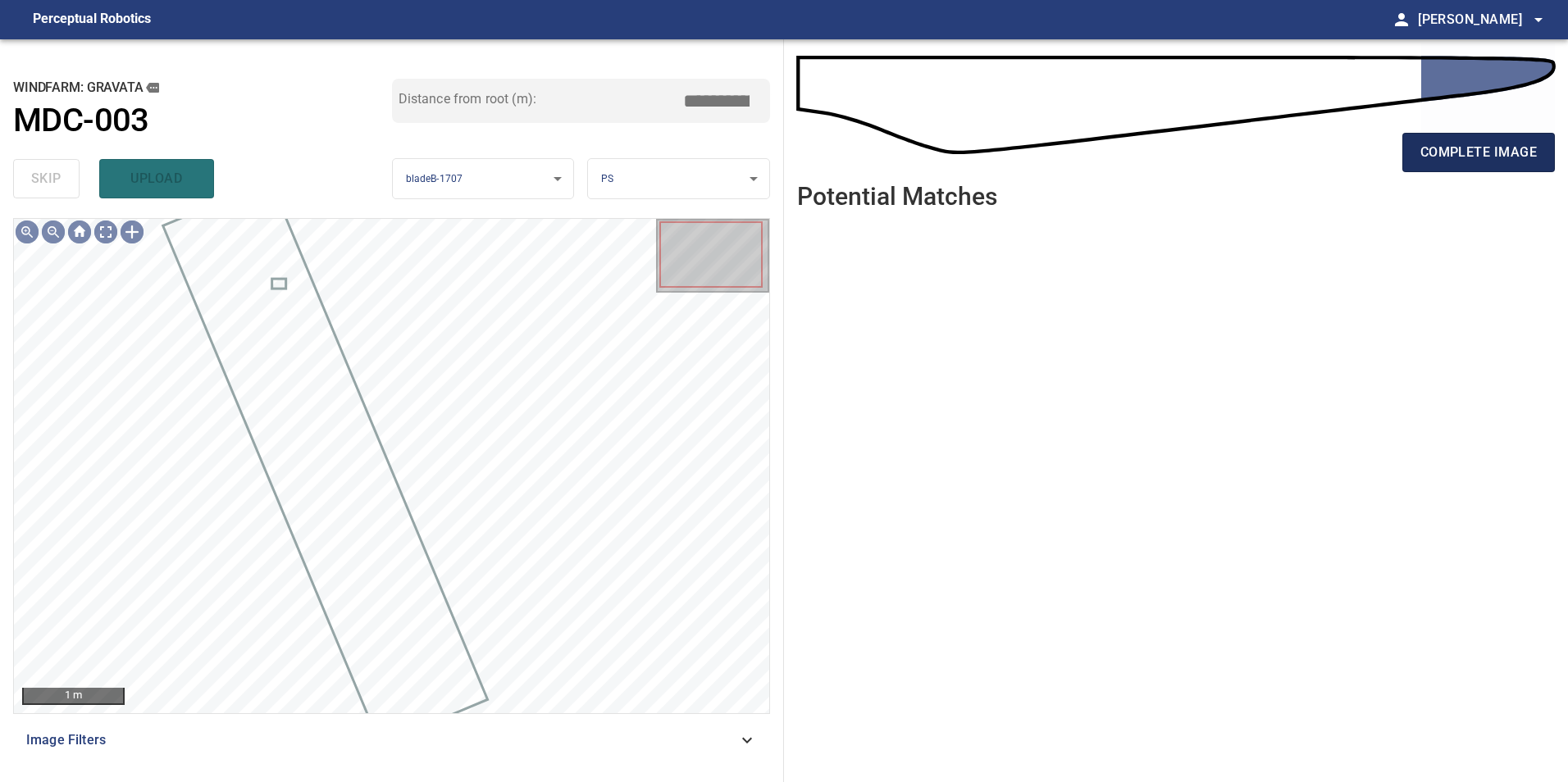
click at [1438, 151] on span "complete image" at bounding box center [1478, 152] width 116 height 23
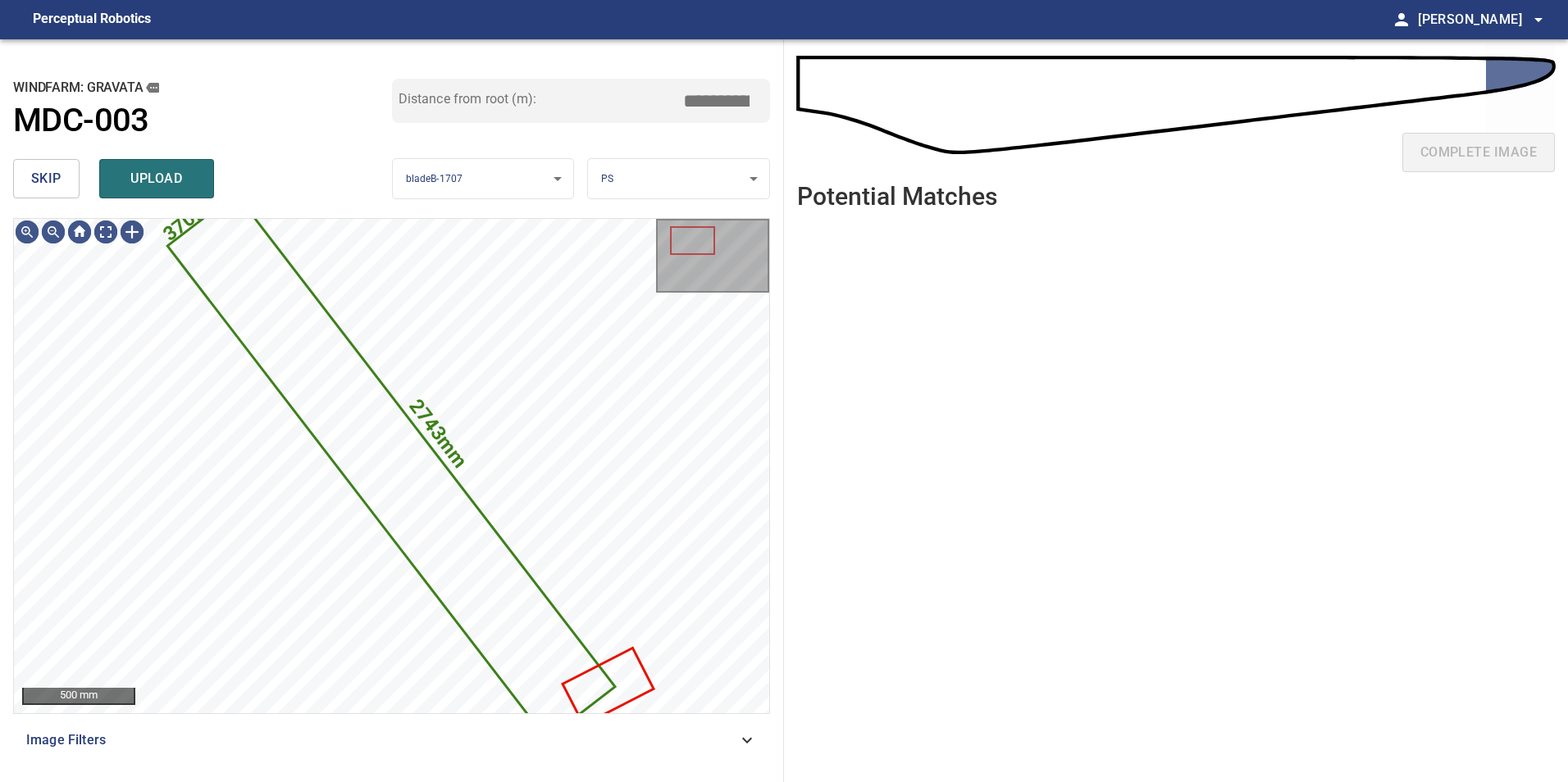
click at [61, 173] on button "skip" at bounding box center [46, 178] width 66 height 40
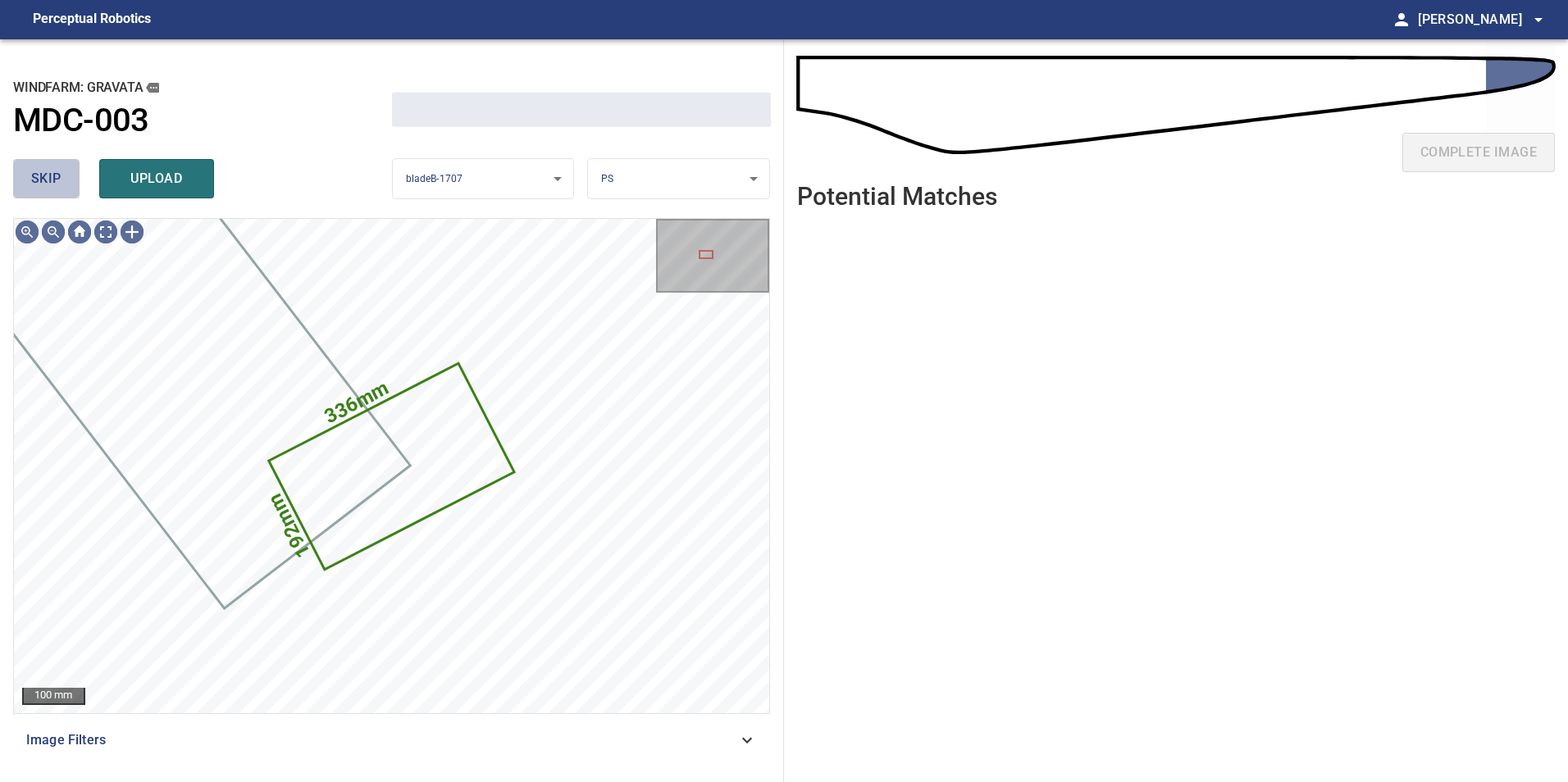
click at [61, 173] on button "skip" at bounding box center [46, 178] width 66 height 40
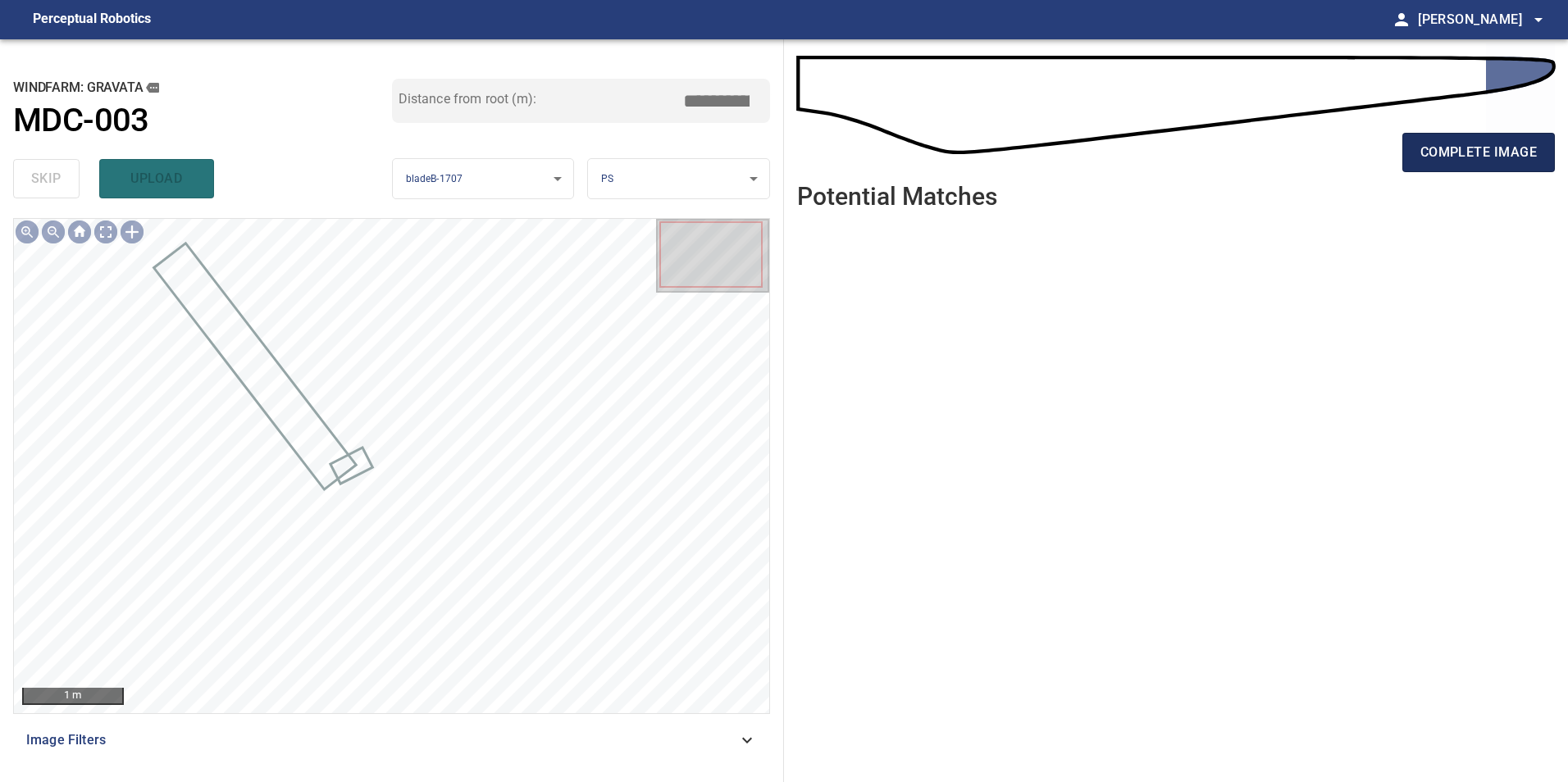
click at [1444, 161] on span "complete image" at bounding box center [1478, 152] width 116 height 23
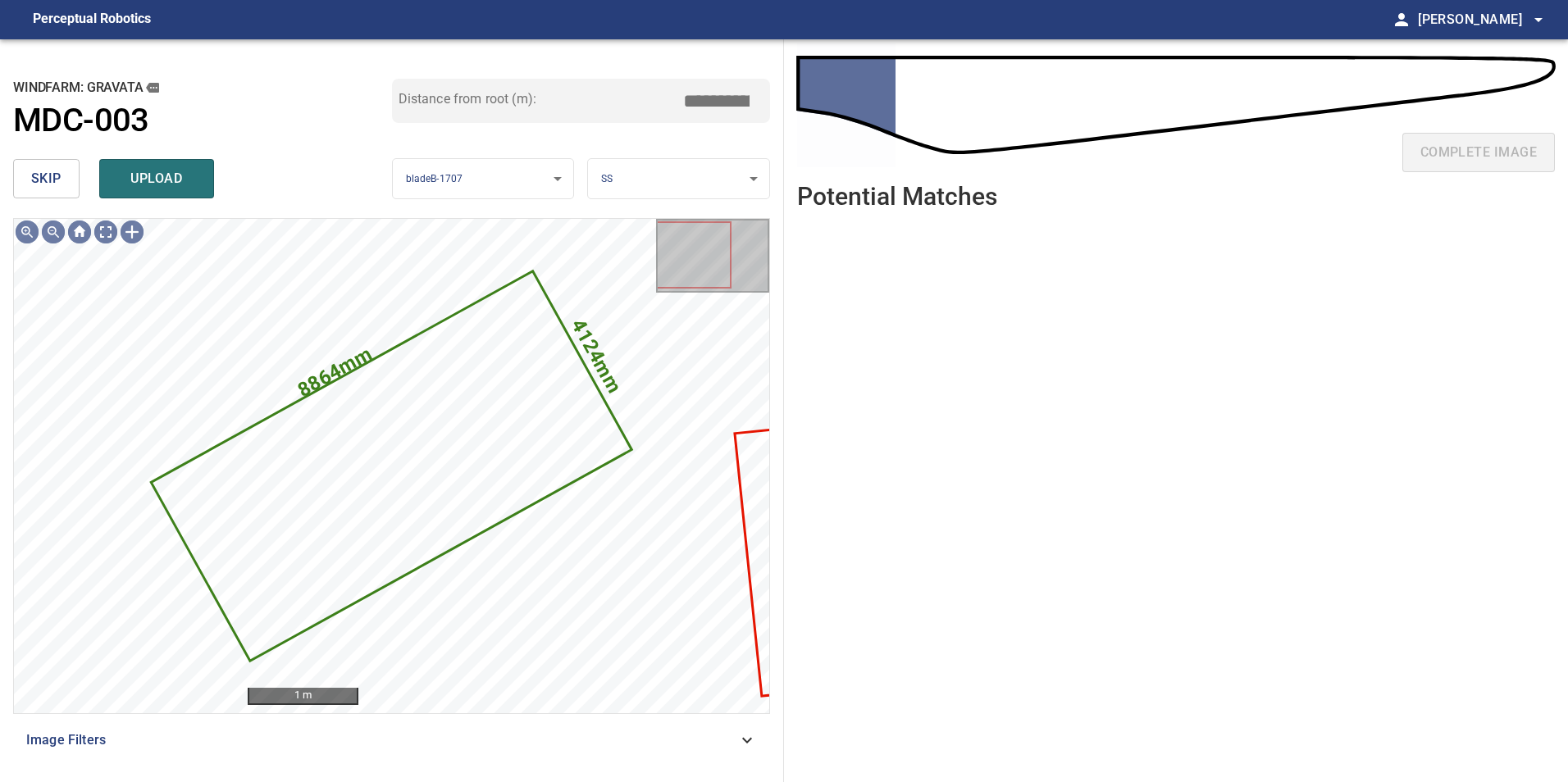
click at [45, 172] on span "skip" at bounding box center [46, 178] width 30 height 23
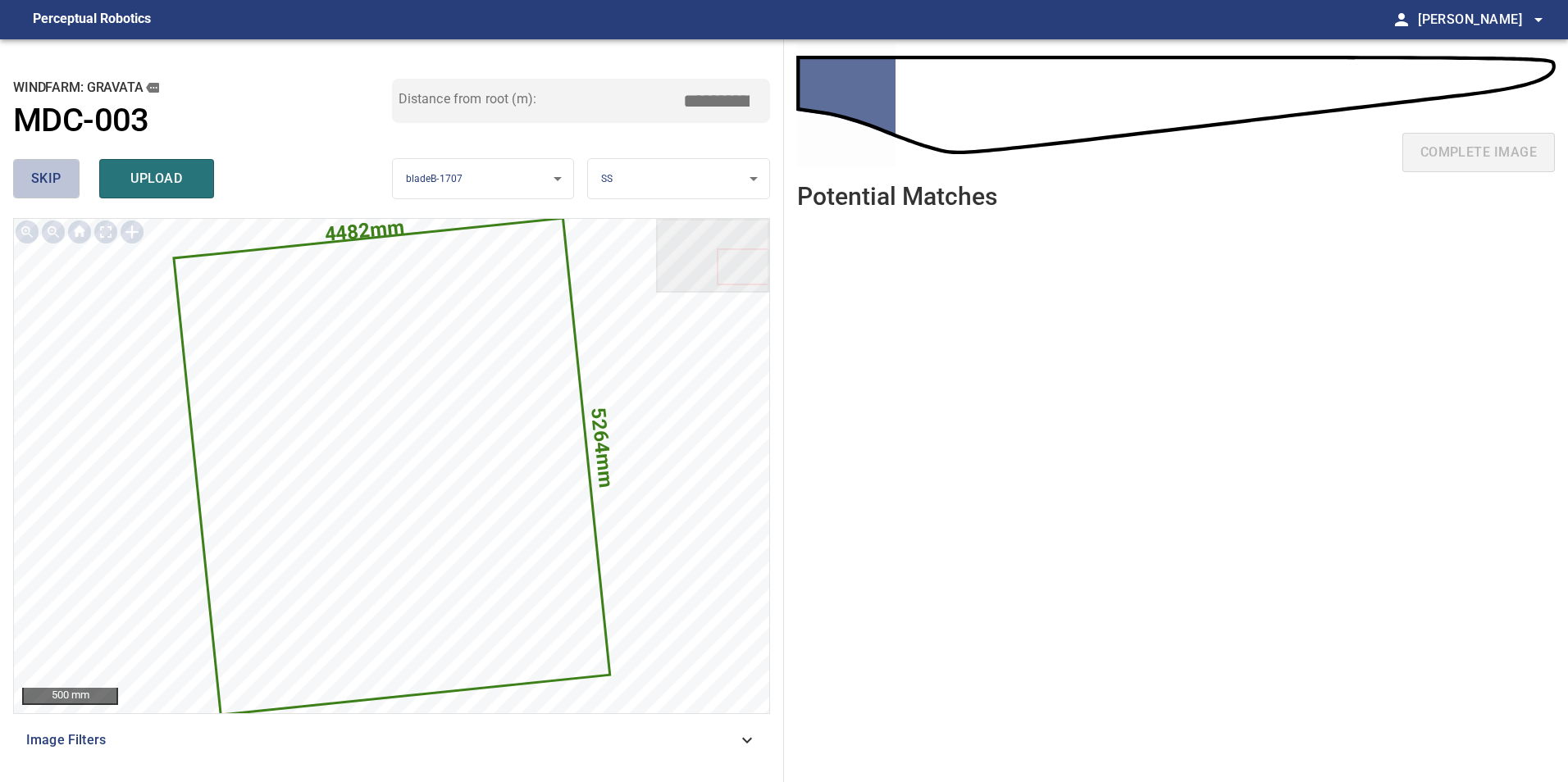
click at [45, 172] on span "skip" at bounding box center [46, 178] width 30 height 23
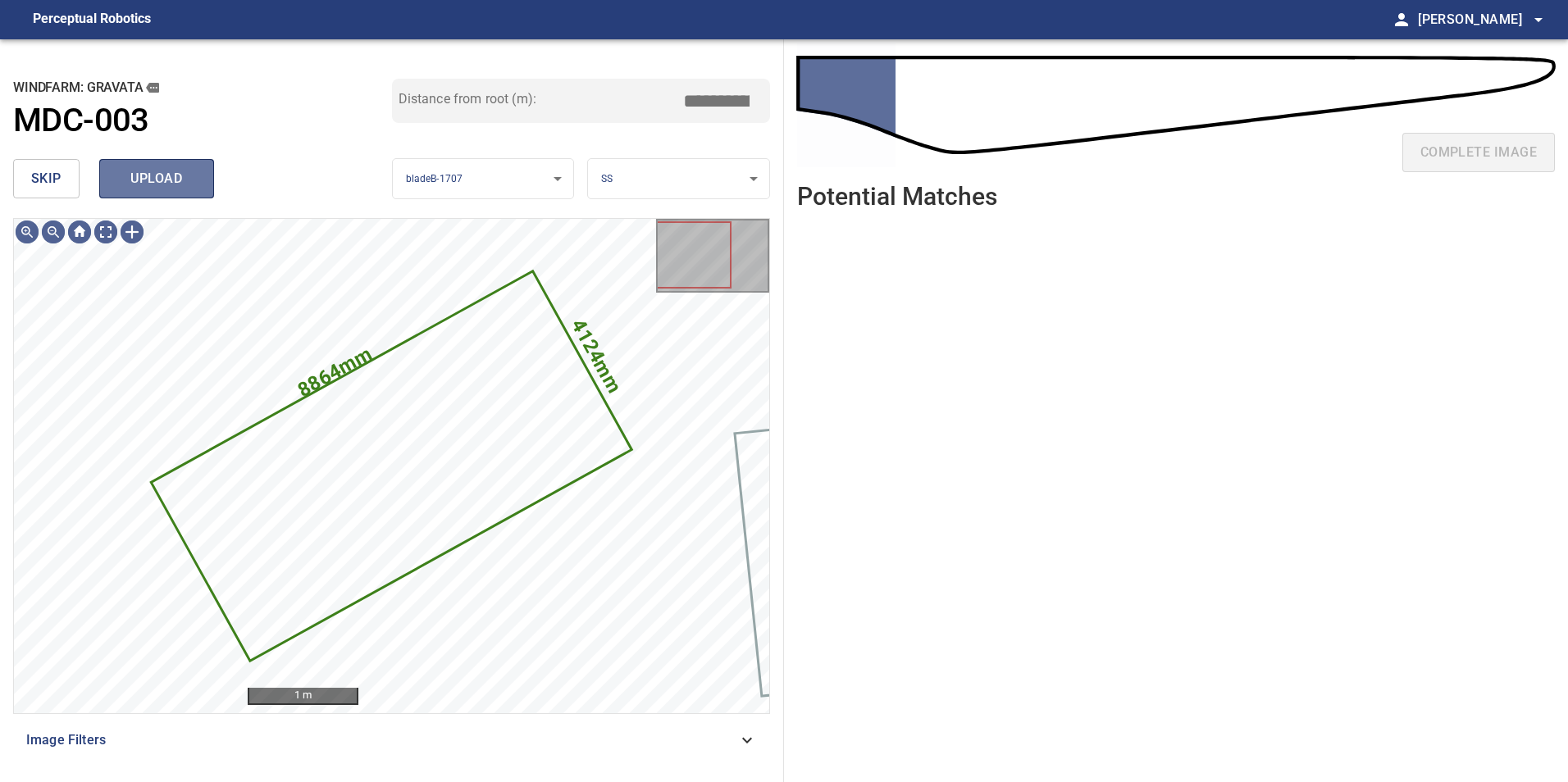
click at [204, 183] on button "upload" at bounding box center [156, 178] width 115 height 40
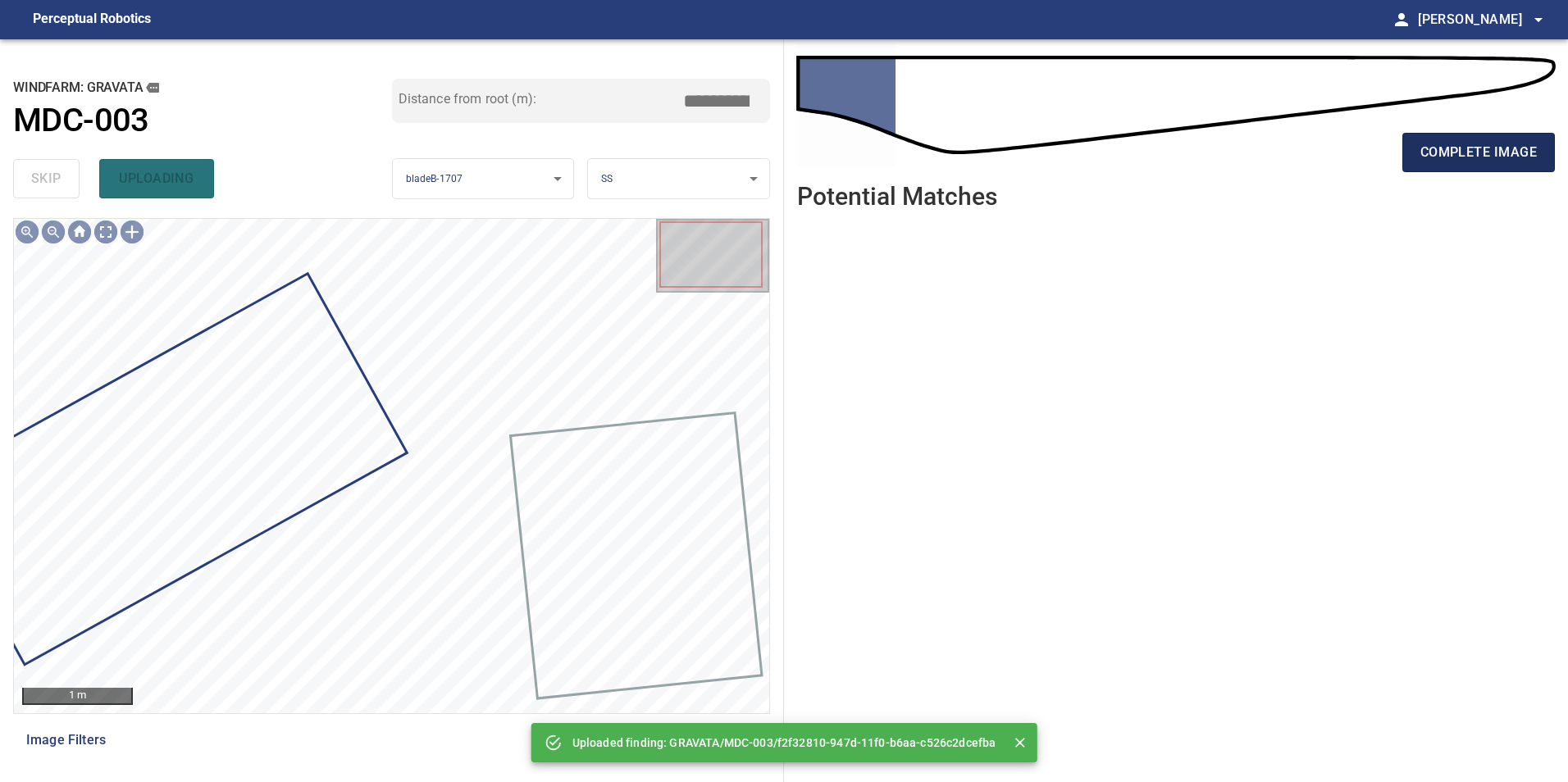
click at [1470, 158] on span "complete image" at bounding box center [1478, 152] width 116 height 23
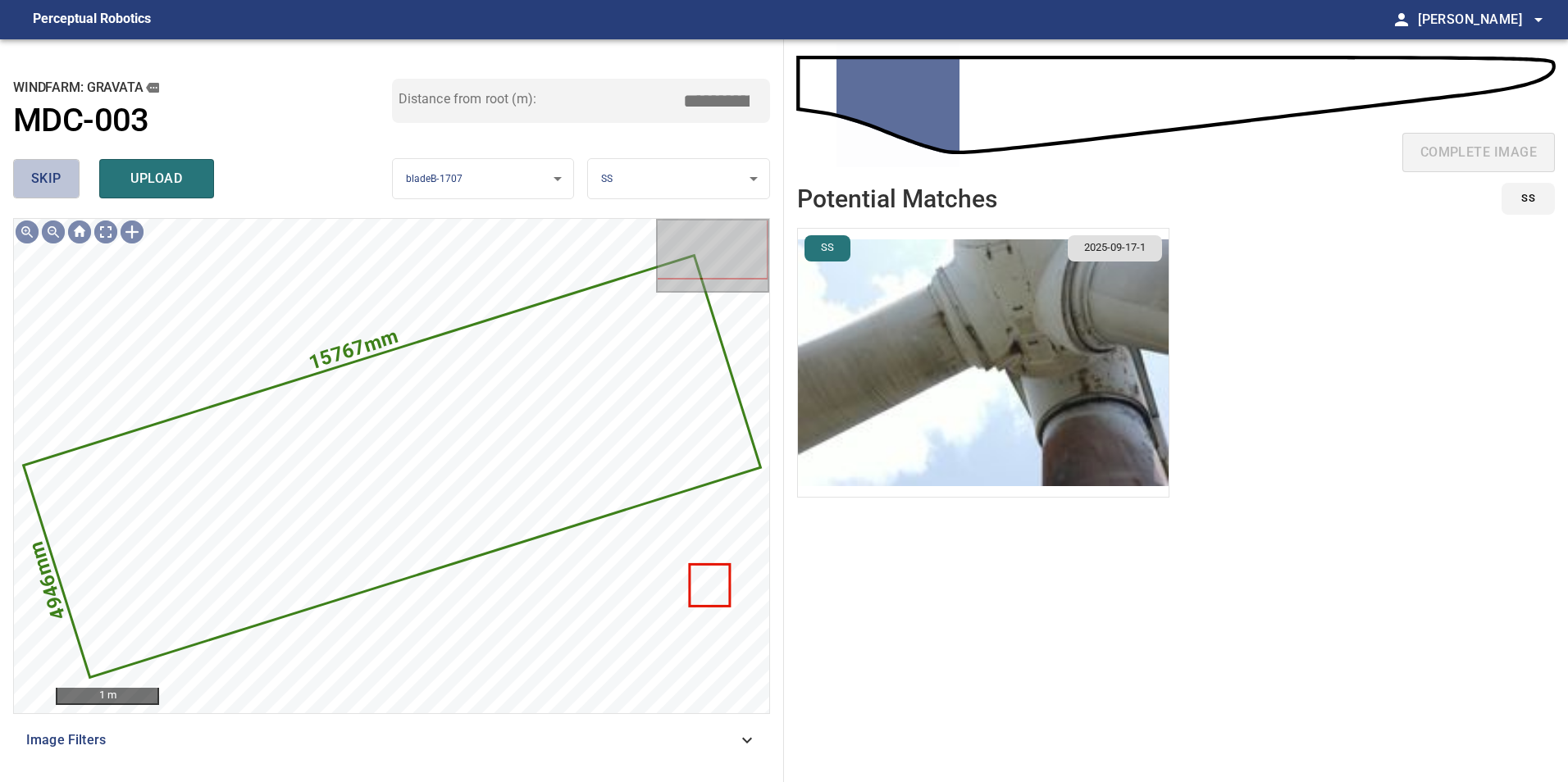
click at [53, 182] on span "skip" at bounding box center [46, 178] width 30 height 23
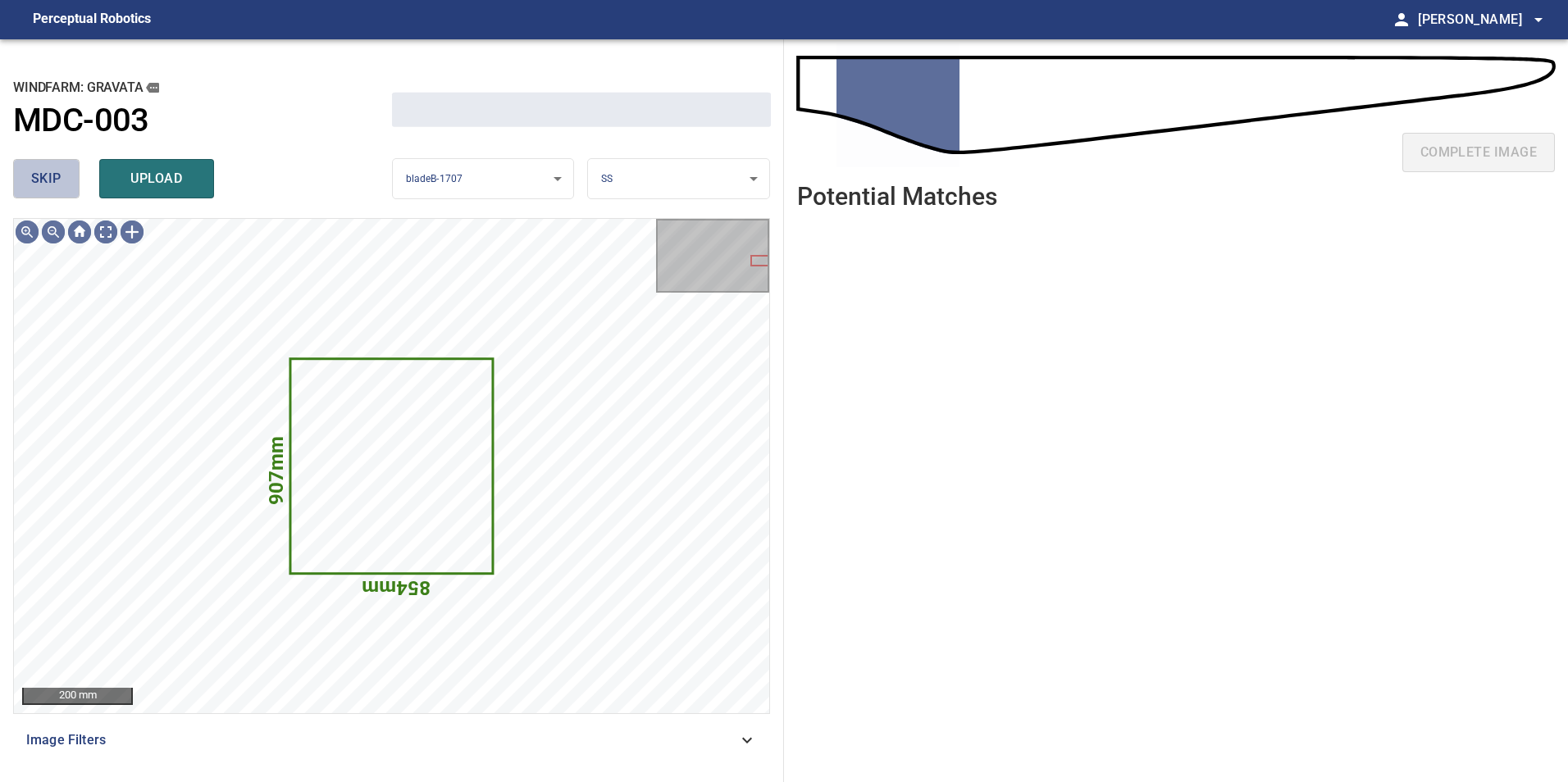
click at [53, 182] on span "skip" at bounding box center [46, 178] width 30 height 23
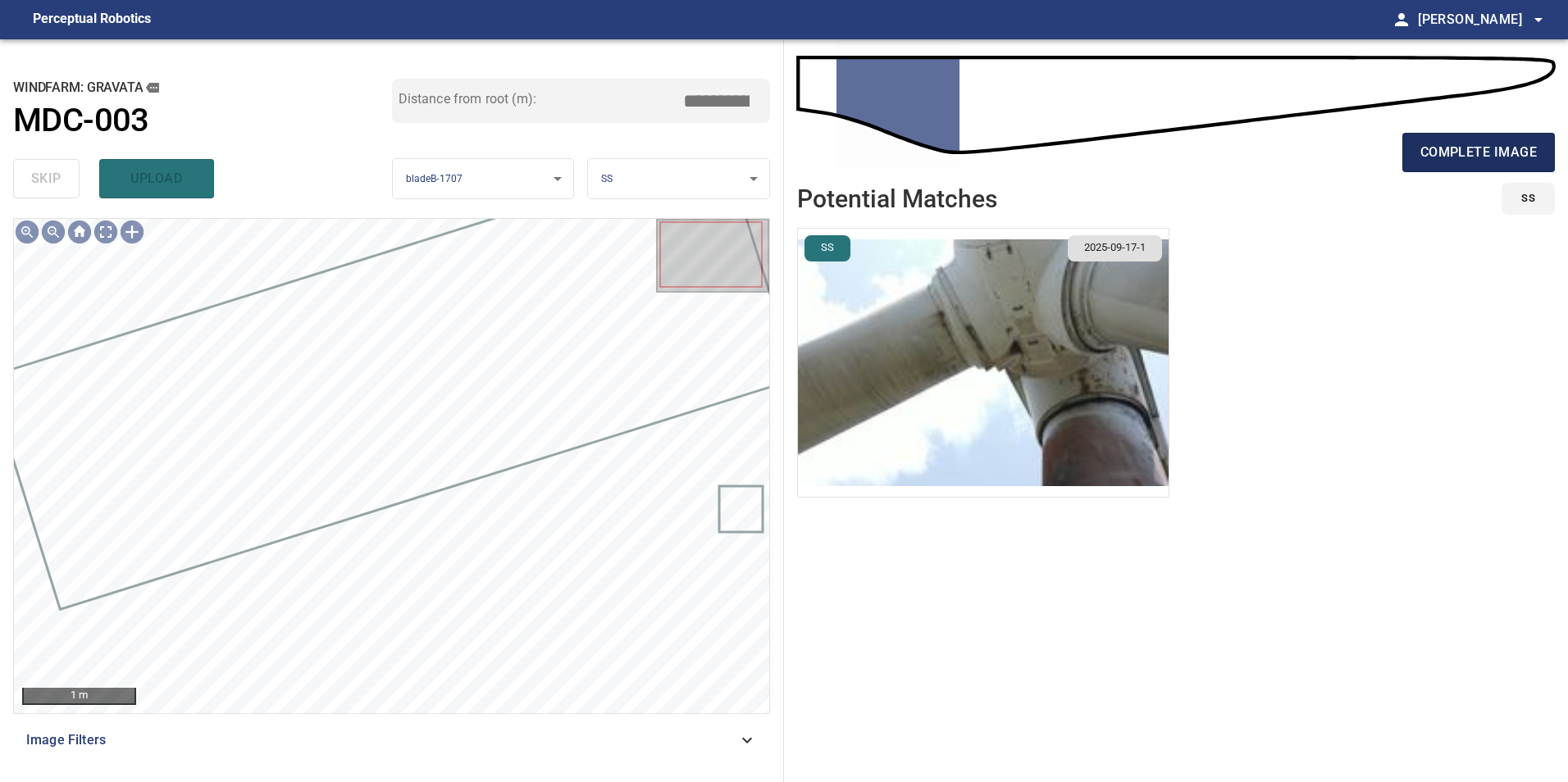
click at [1521, 145] on span "complete image" at bounding box center [1478, 152] width 116 height 23
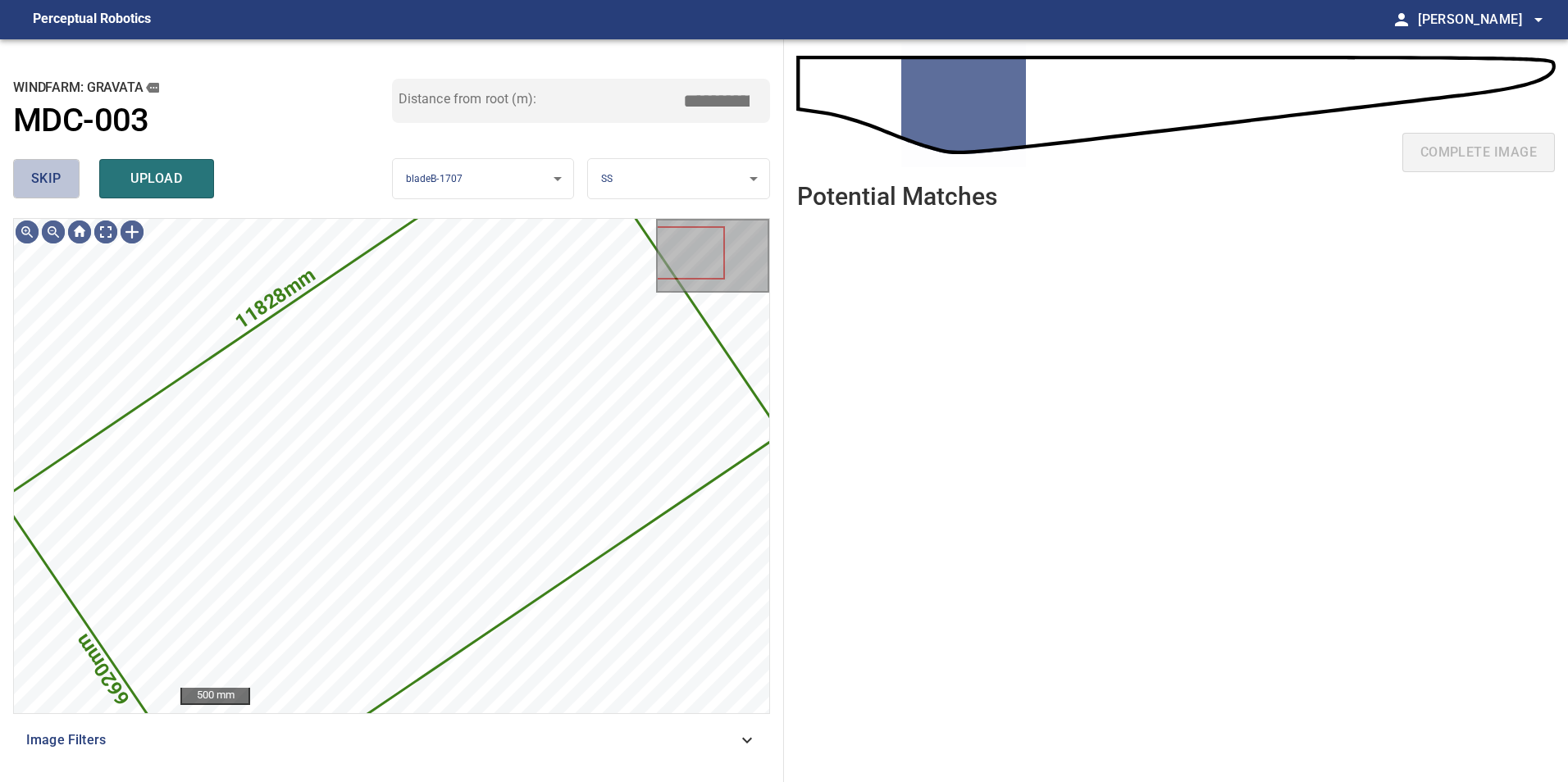
click at [47, 184] on span "skip" at bounding box center [46, 178] width 30 height 23
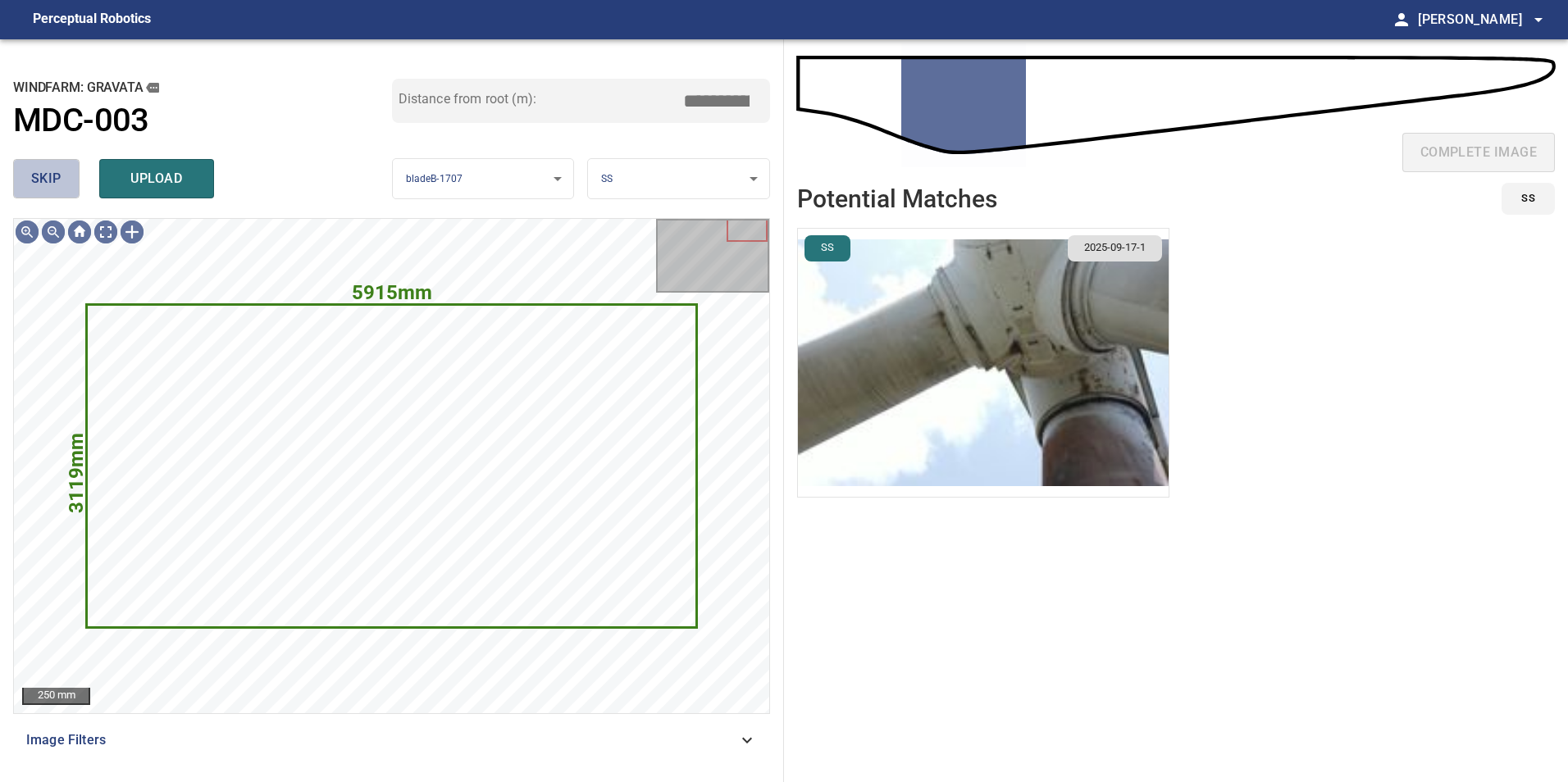
click at [47, 184] on span "skip" at bounding box center [46, 178] width 30 height 23
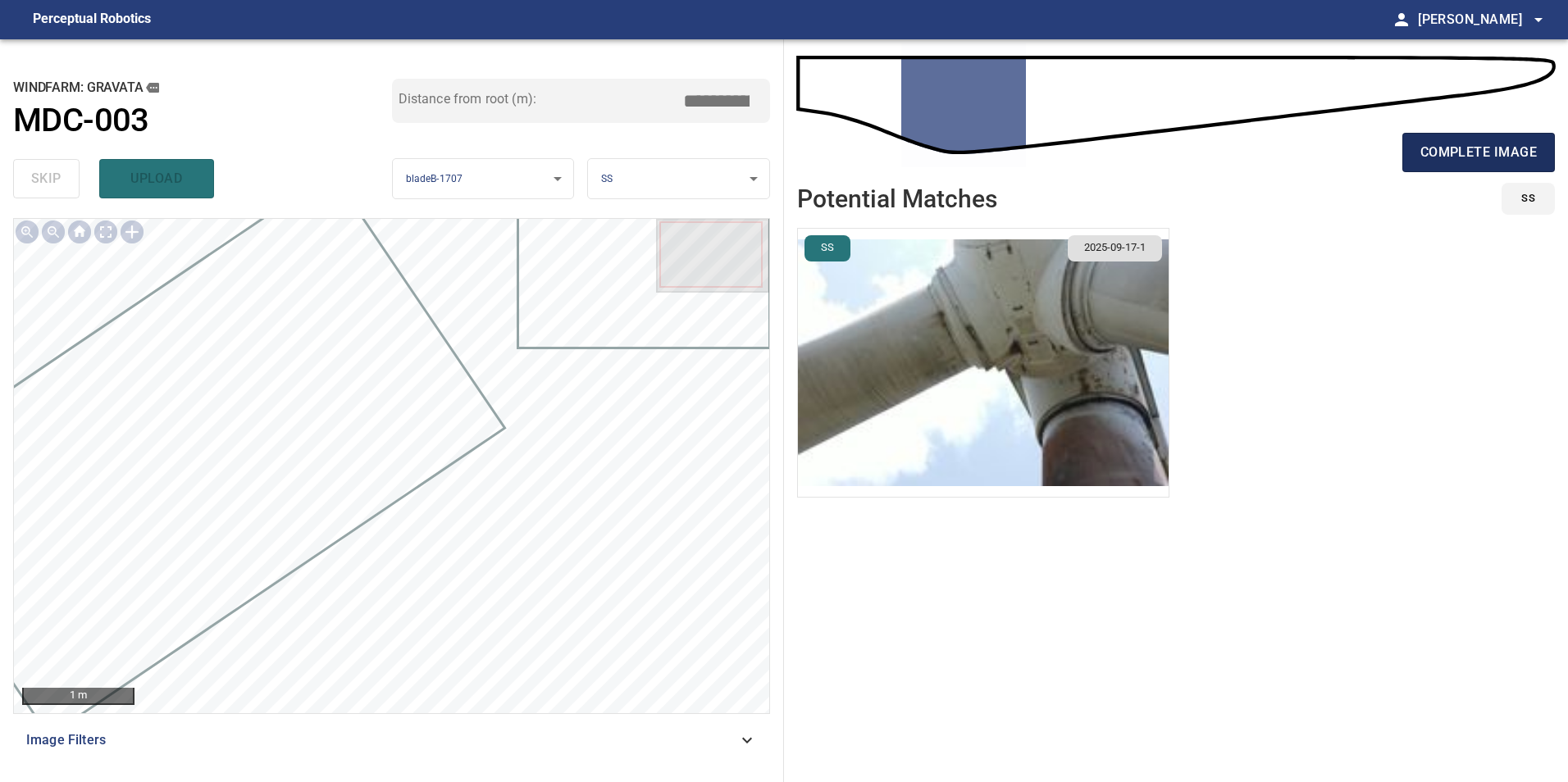
click at [1408, 156] on button "complete image" at bounding box center [1478, 152] width 152 height 40
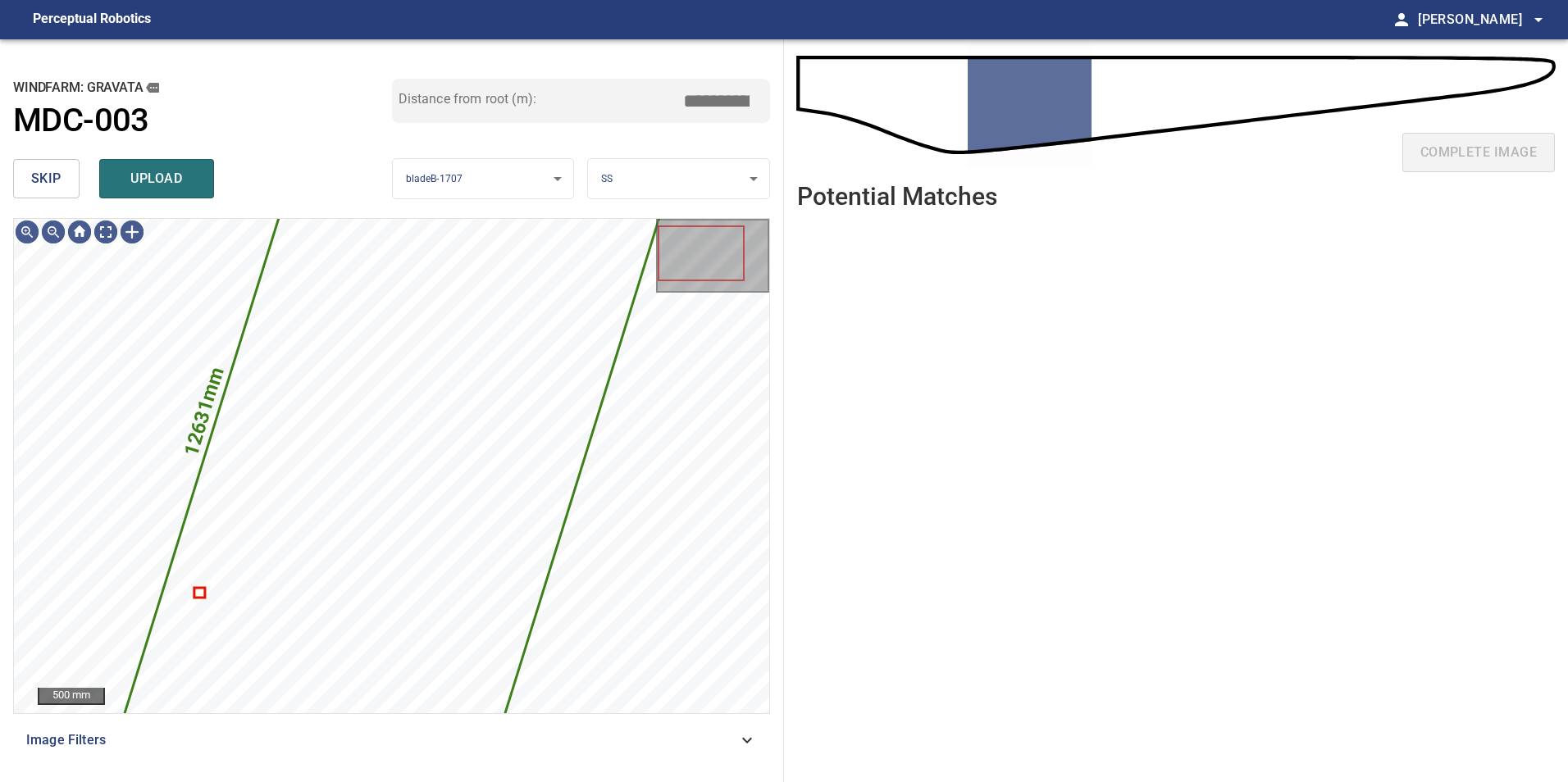
click at [24, 158] on div "skip upload" at bounding box center [203, 178] width 379 height 52
click at [37, 178] on span "skip" at bounding box center [46, 178] width 30 height 23
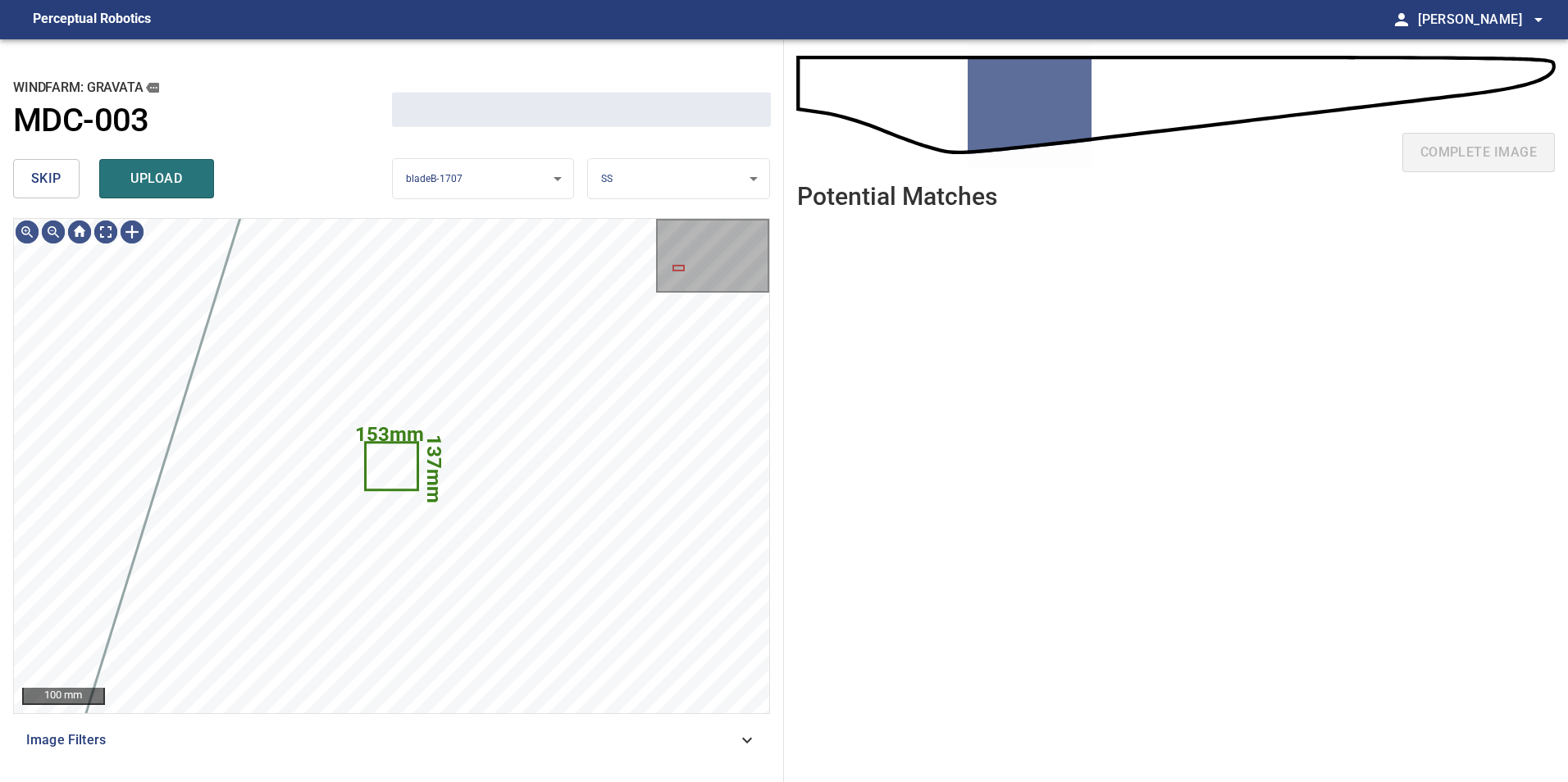
click at [37, 178] on span "skip" at bounding box center [46, 178] width 30 height 23
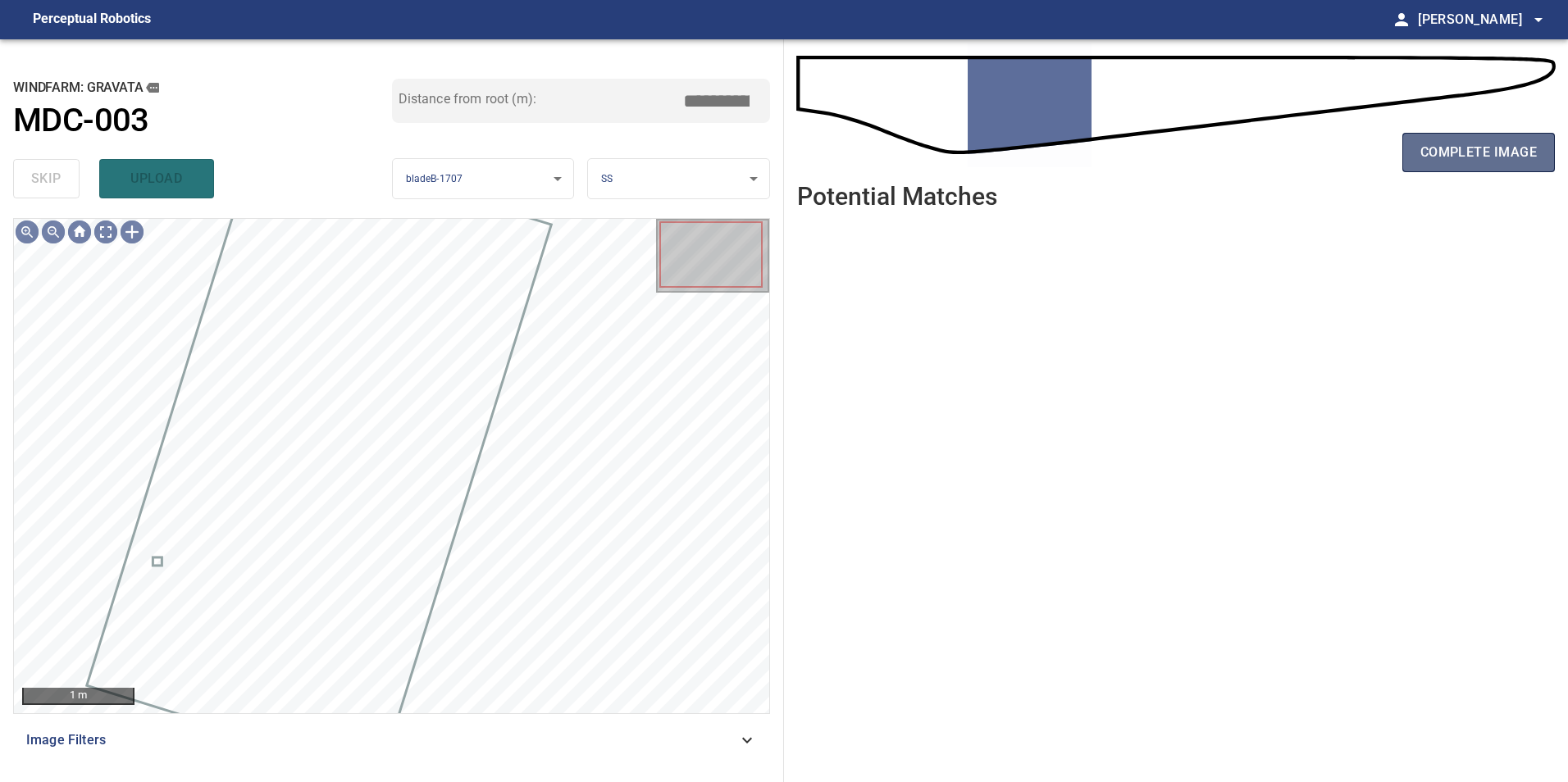
click at [1457, 157] on span "complete image" at bounding box center [1478, 152] width 116 height 23
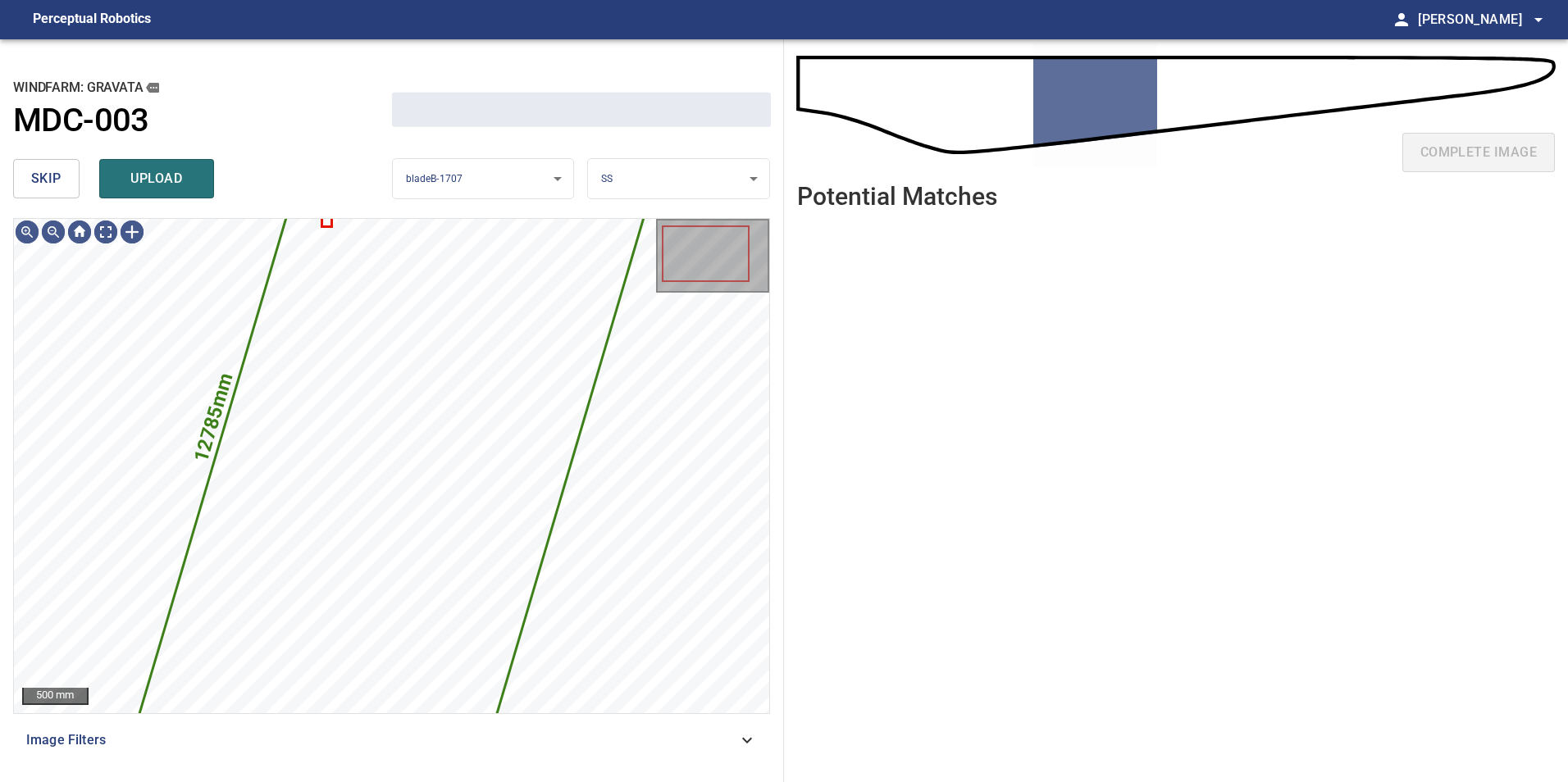
click at [75, 168] on button "skip" at bounding box center [46, 178] width 66 height 40
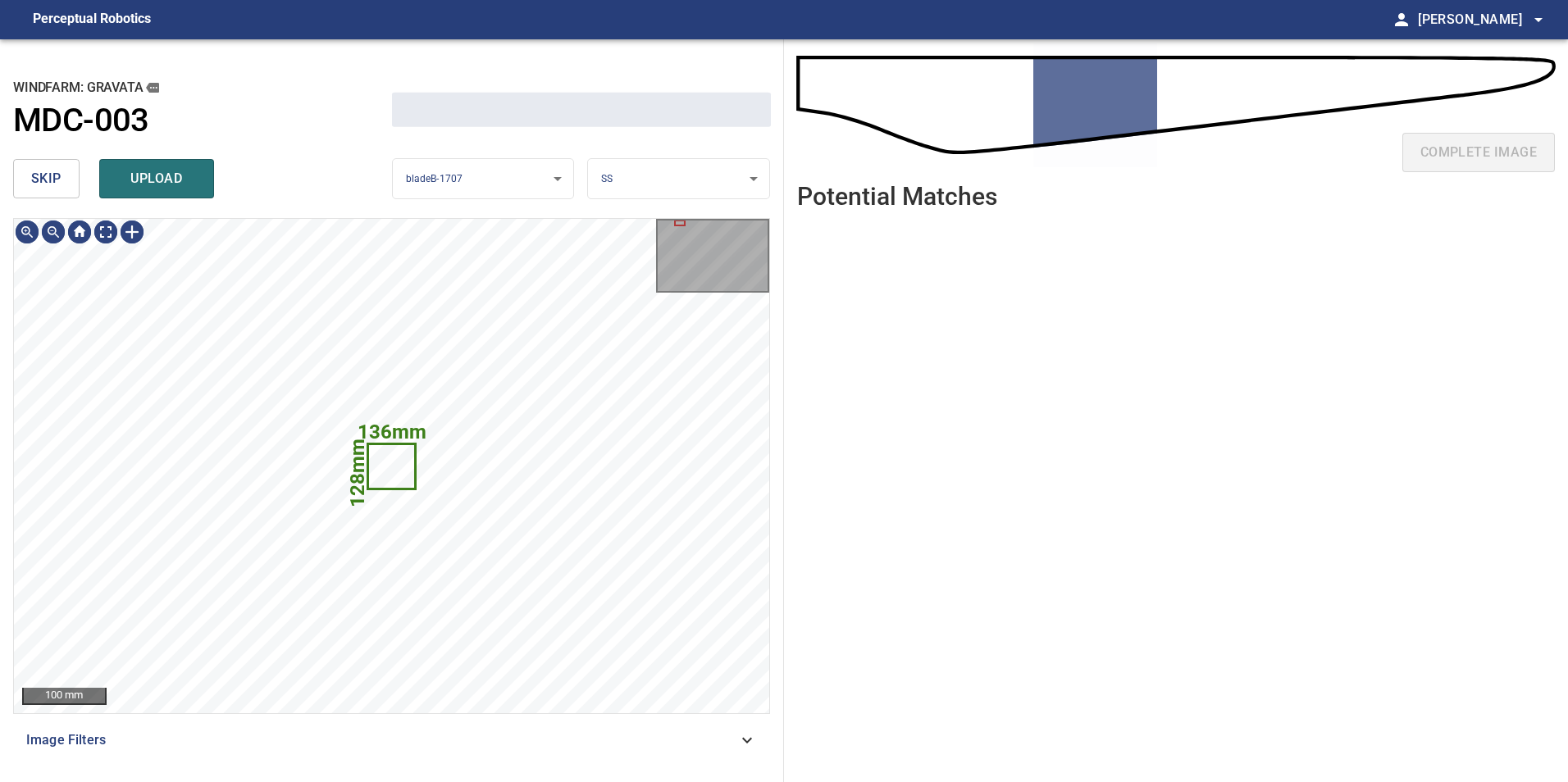
click at [75, 168] on button "skip" at bounding box center [46, 178] width 66 height 40
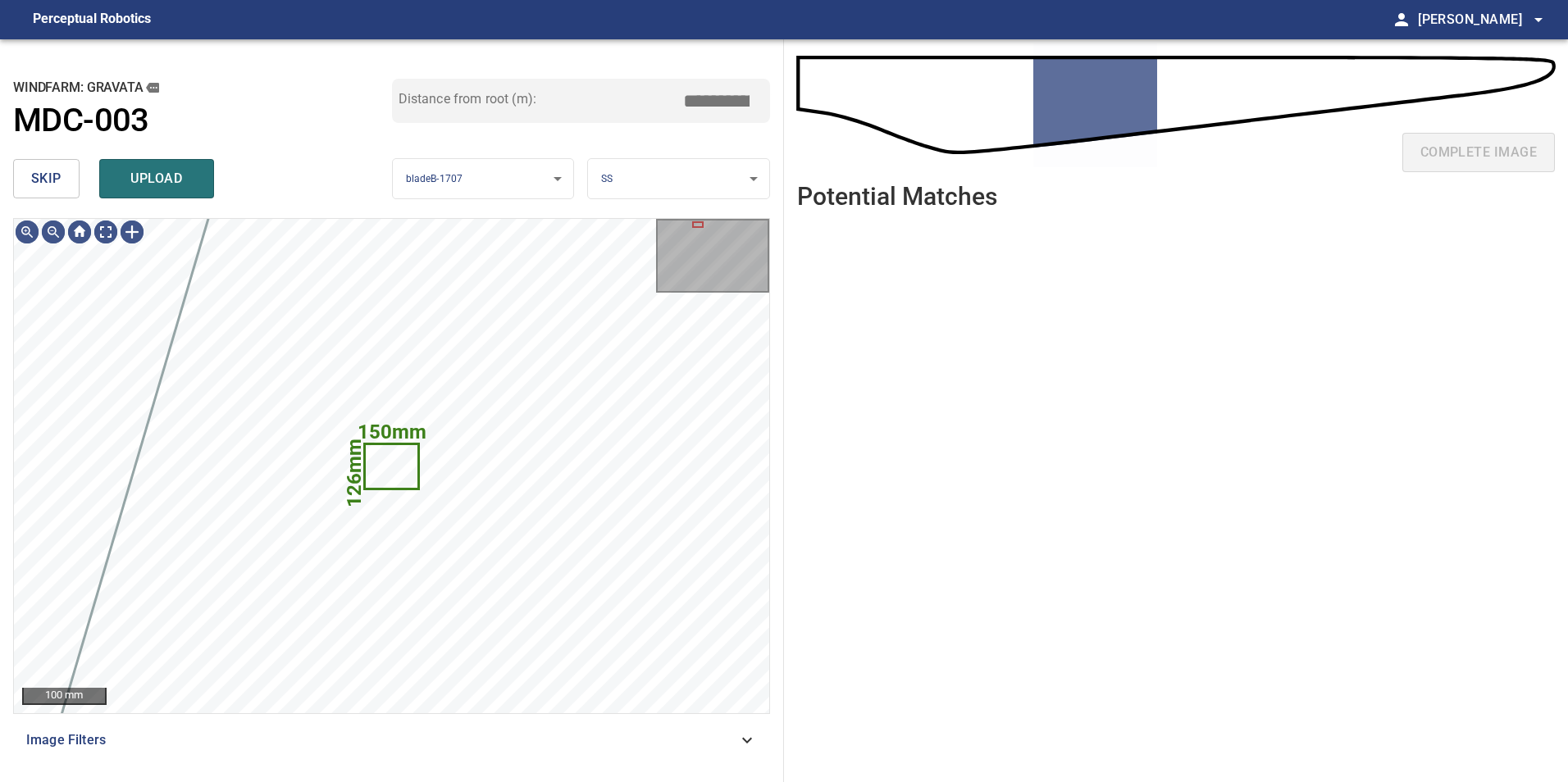
type input "*****"
click at [75, 168] on button "skip" at bounding box center [46, 178] width 66 height 40
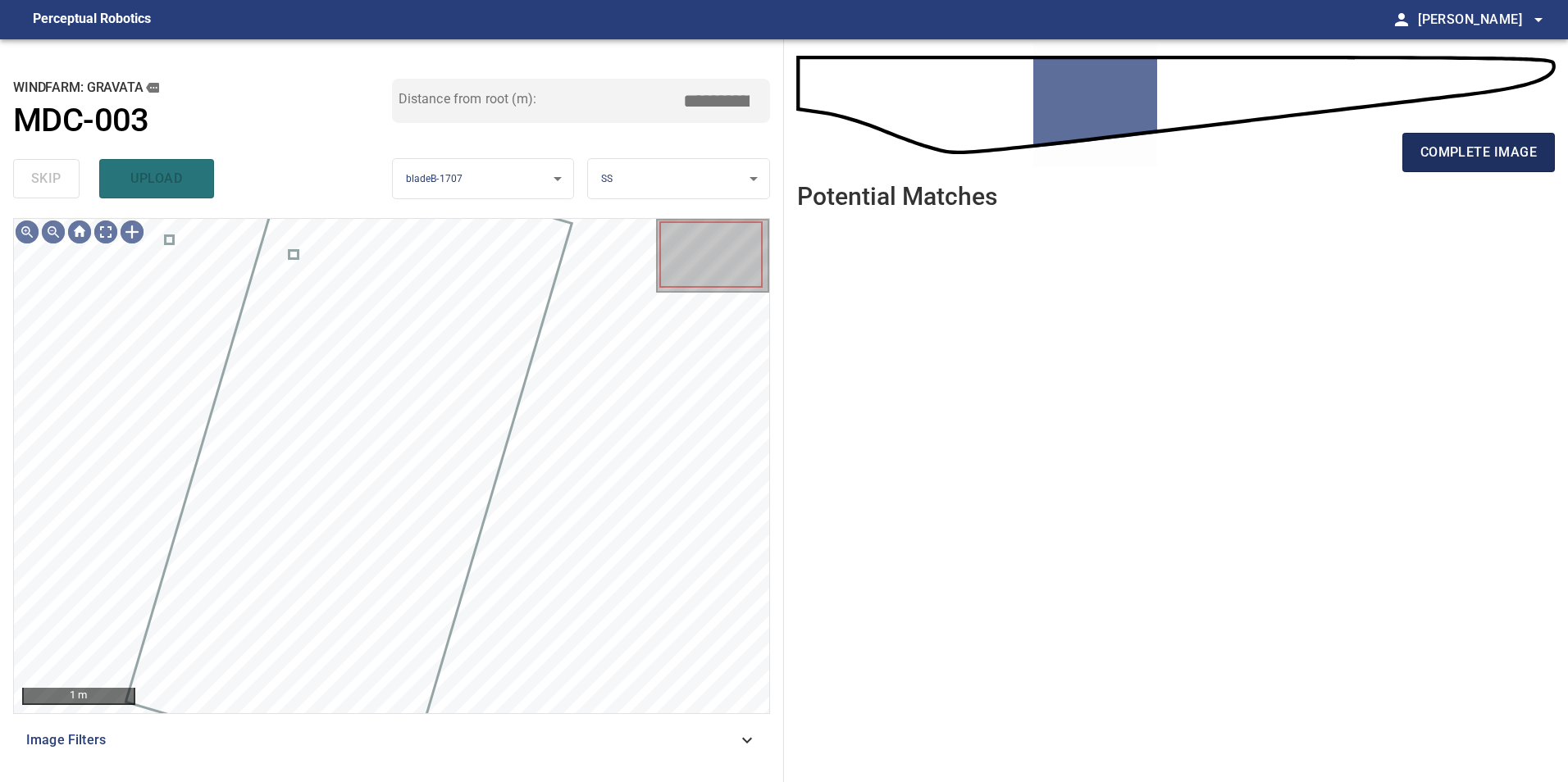
click at [1483, 171] on button "complete image" at bounding box center [1478, 152] width 152 height 40
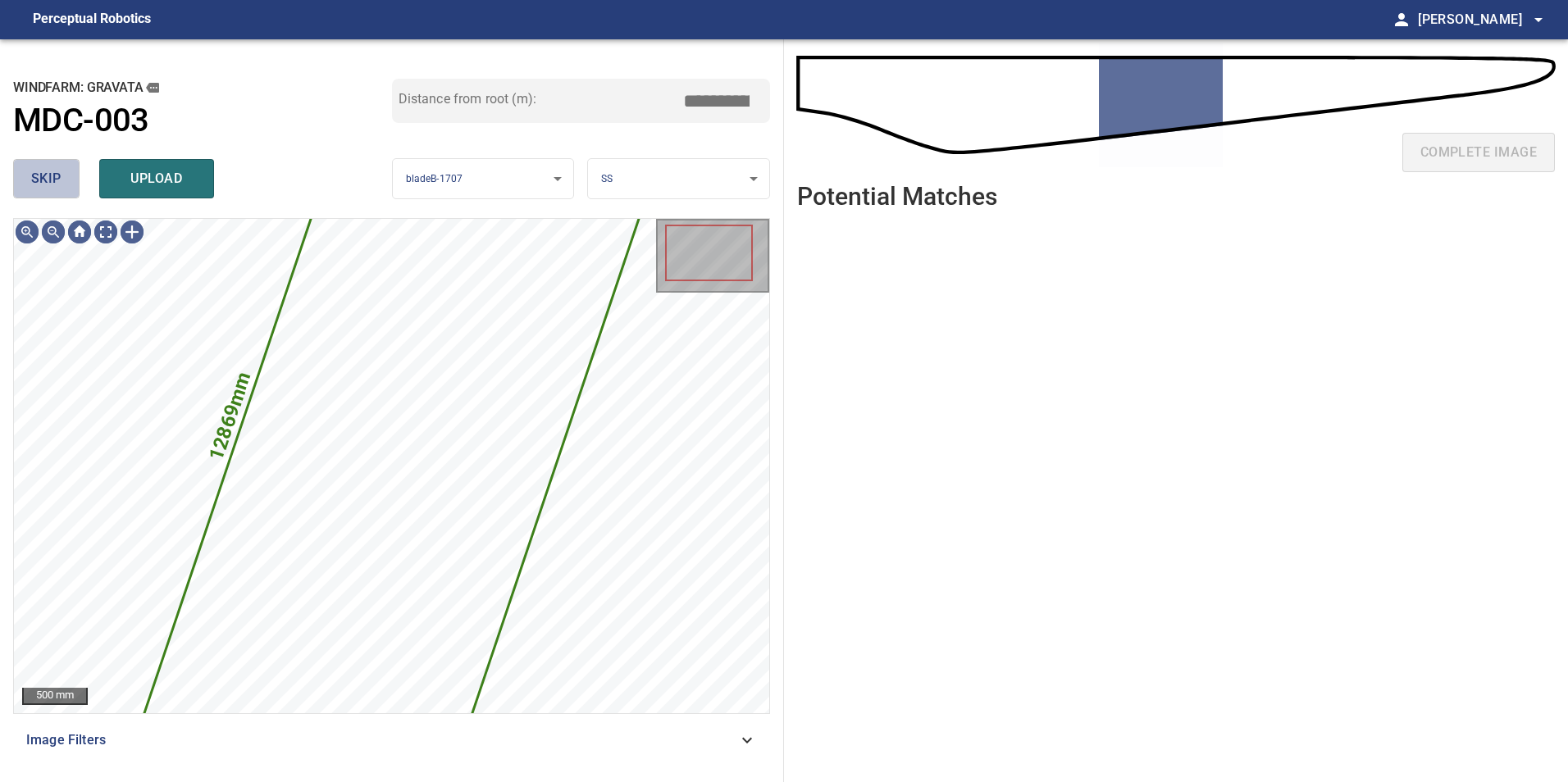
click at [73, 181] on button "skip" at bounding box center [46, 178] width 66 height 40
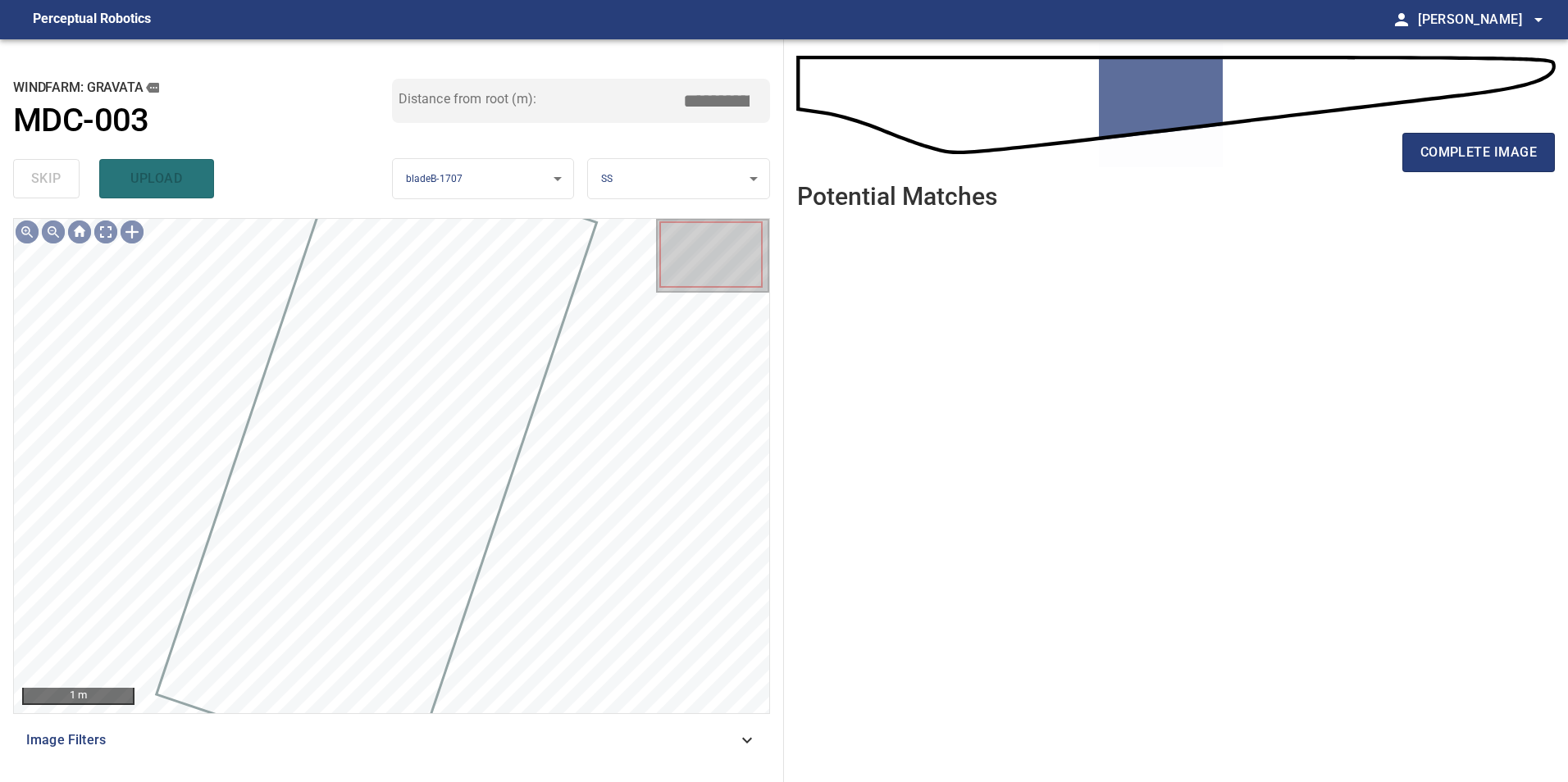
click at [1453, 130] on div "complete image" at bounding box center [1175, 159] width 758 height 66
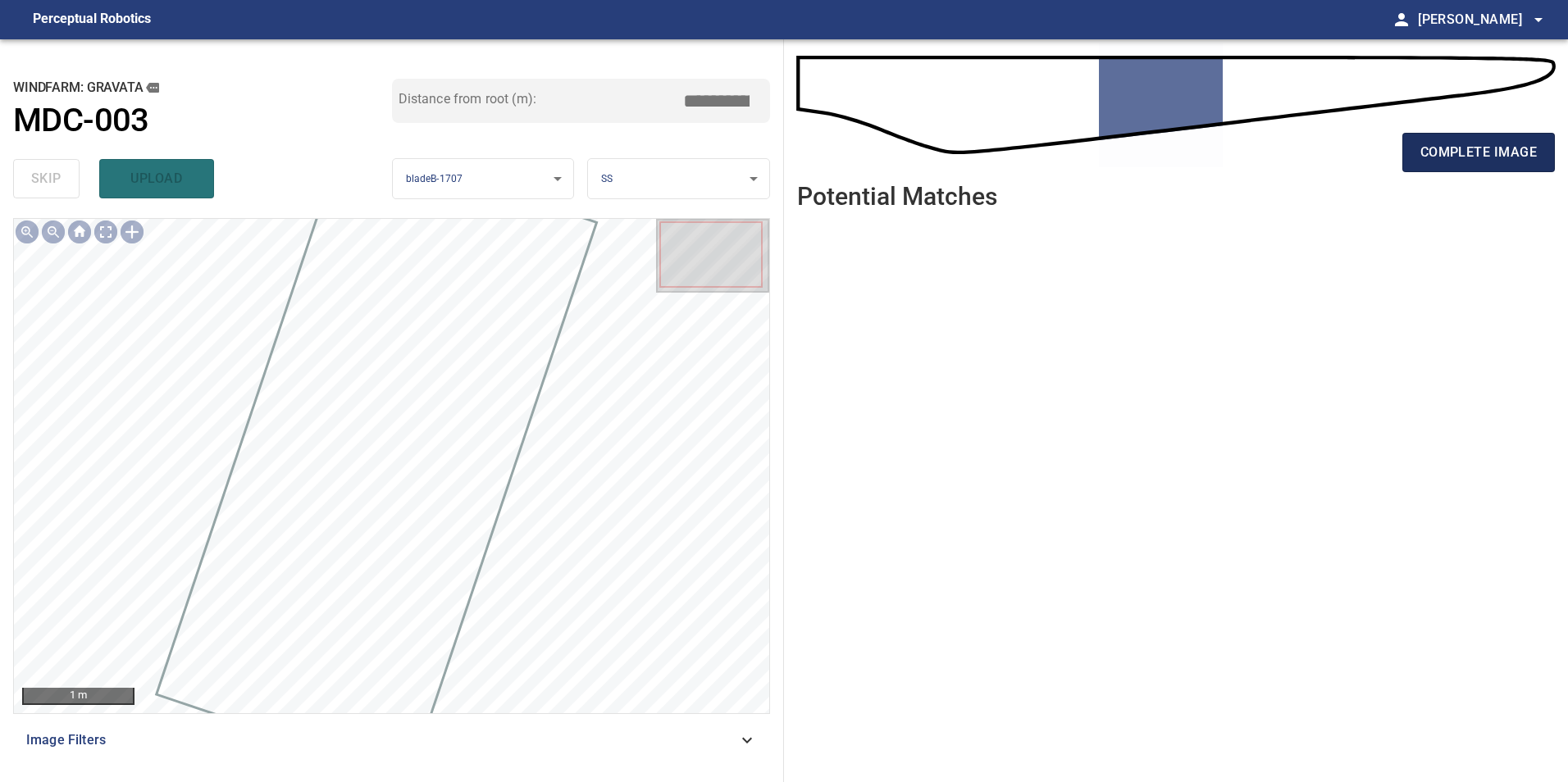
click at [1453, 141] on span "complete image" at bounding box center [1478, 152] width 116 height 23
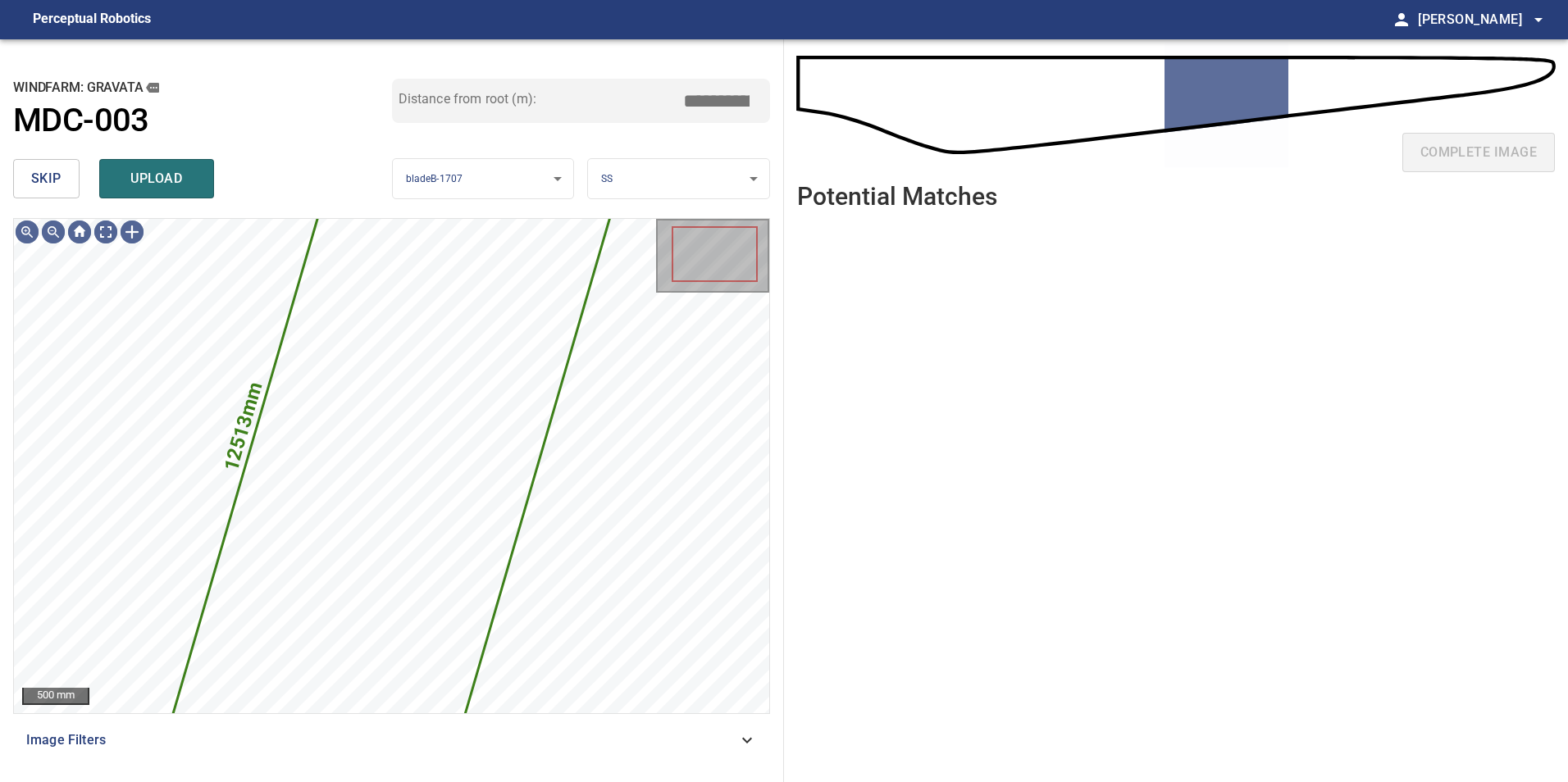
click at [61, 182] on button "skip" at bounding box center [46, 178] width 66 height 40
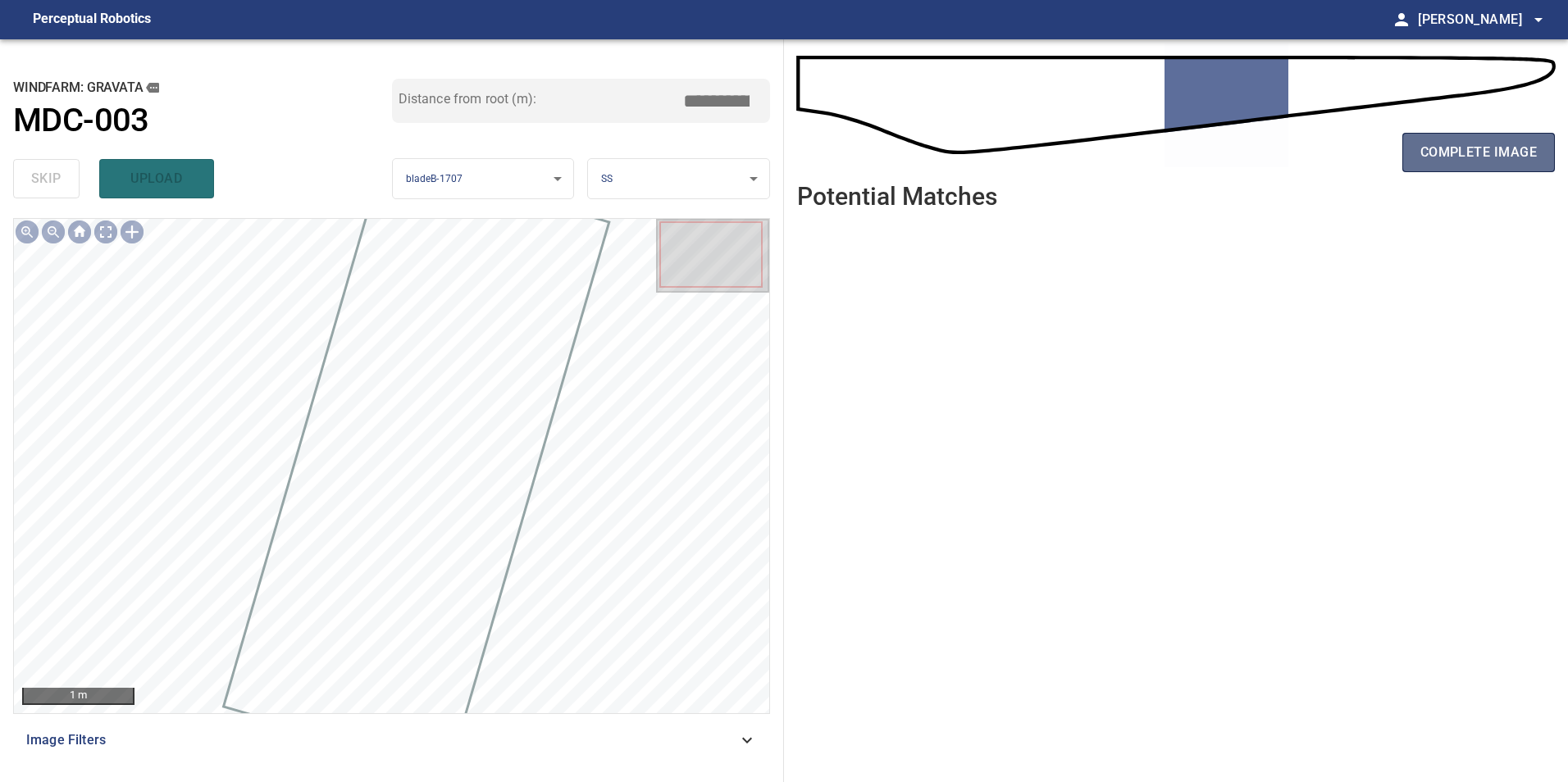
click at [1550, 151] on button "complete image" at bounding box center [1478, 152] width 152 height 40
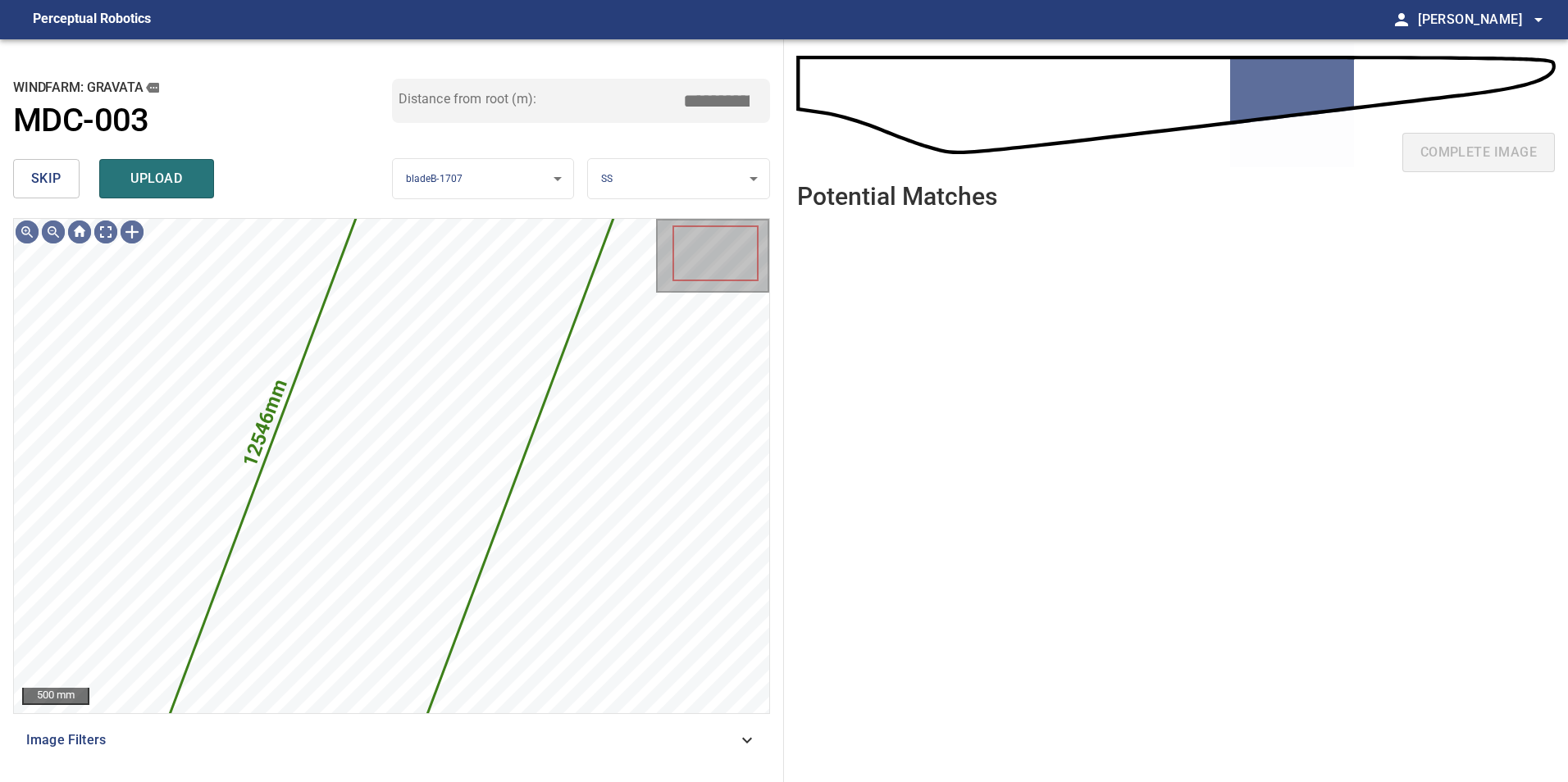
click at [59, 181] on span "skip" at bounding box center [46, 178] width 30 height 23
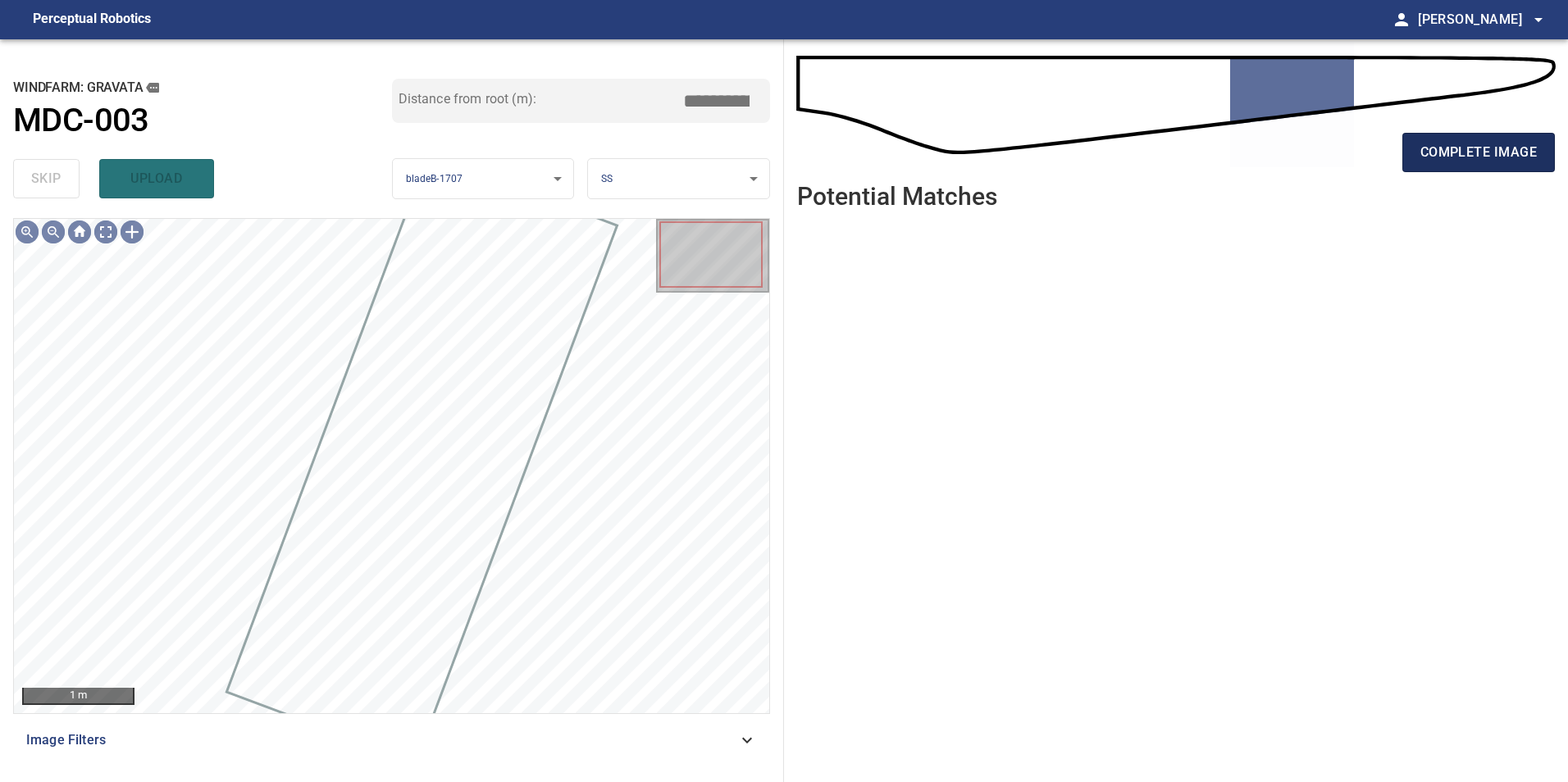
click at [1428, 153] on span "complete image" at bounding box center [1478, 152] width 116 height 23
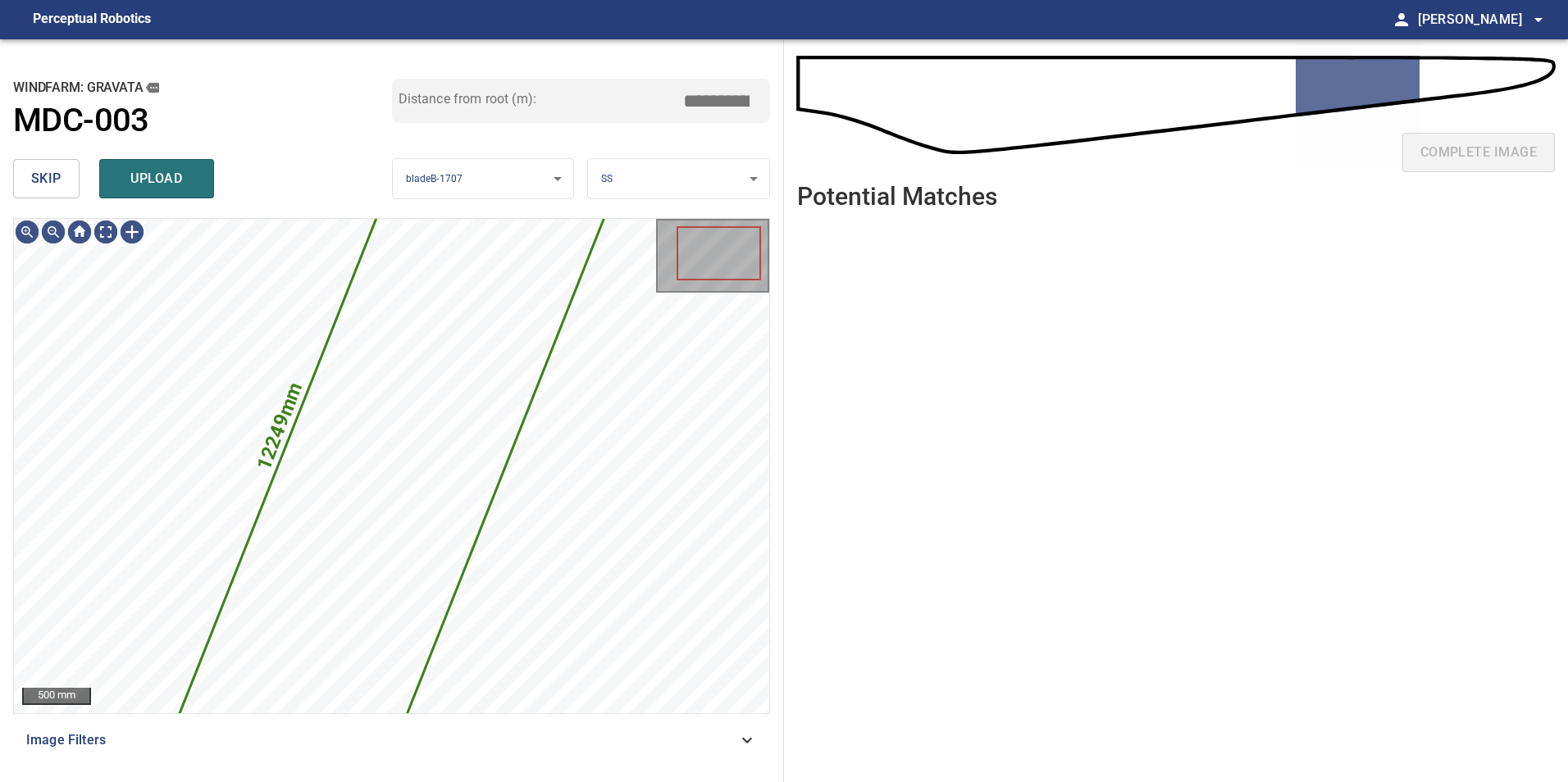
click at [40, 182] on span "skip" at bounding box center [46, 178] width 30 height 23
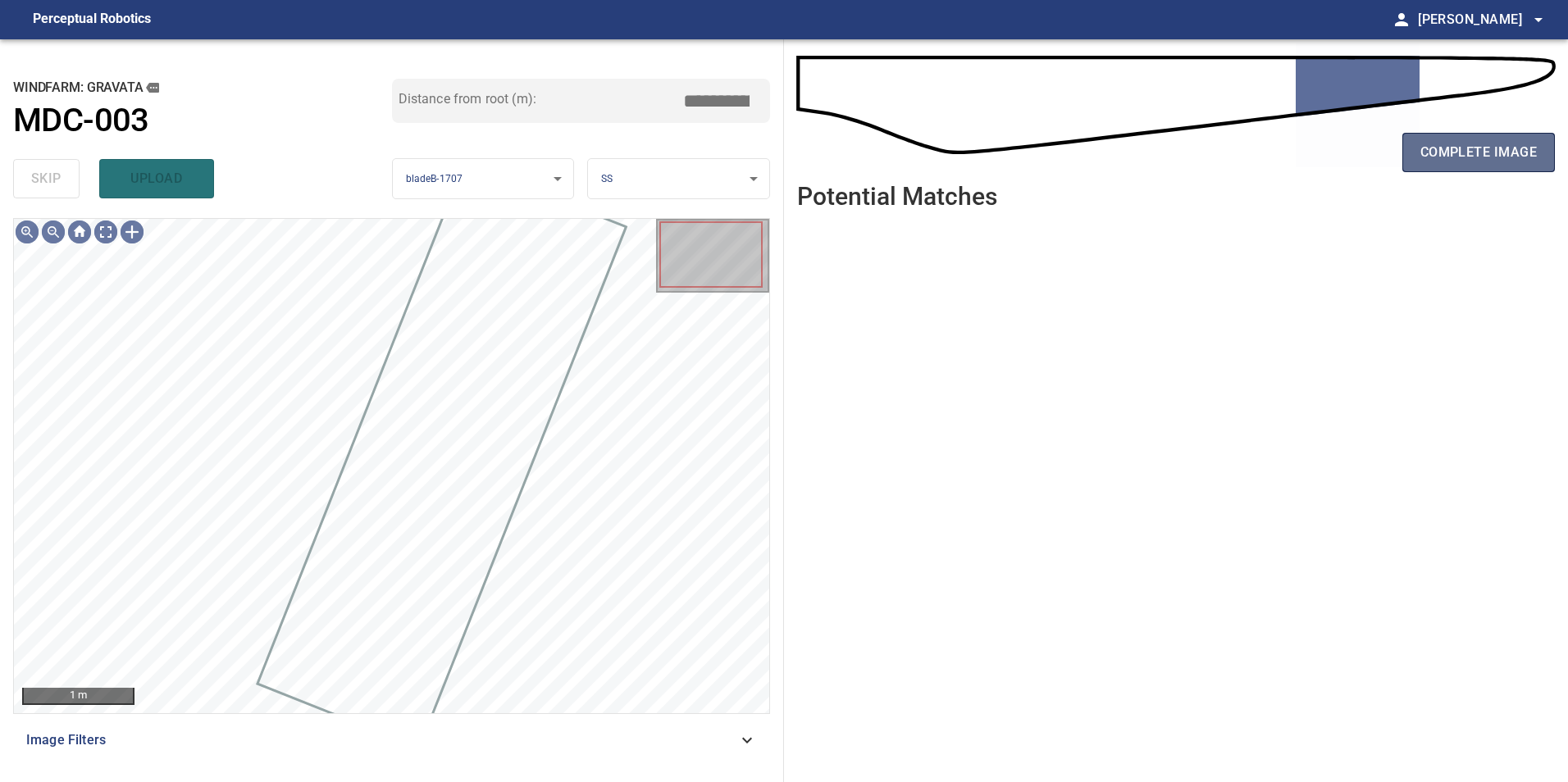
click at [1456, 170] on button "complete image" at bounding box center [1478, 152] width 152 height 40
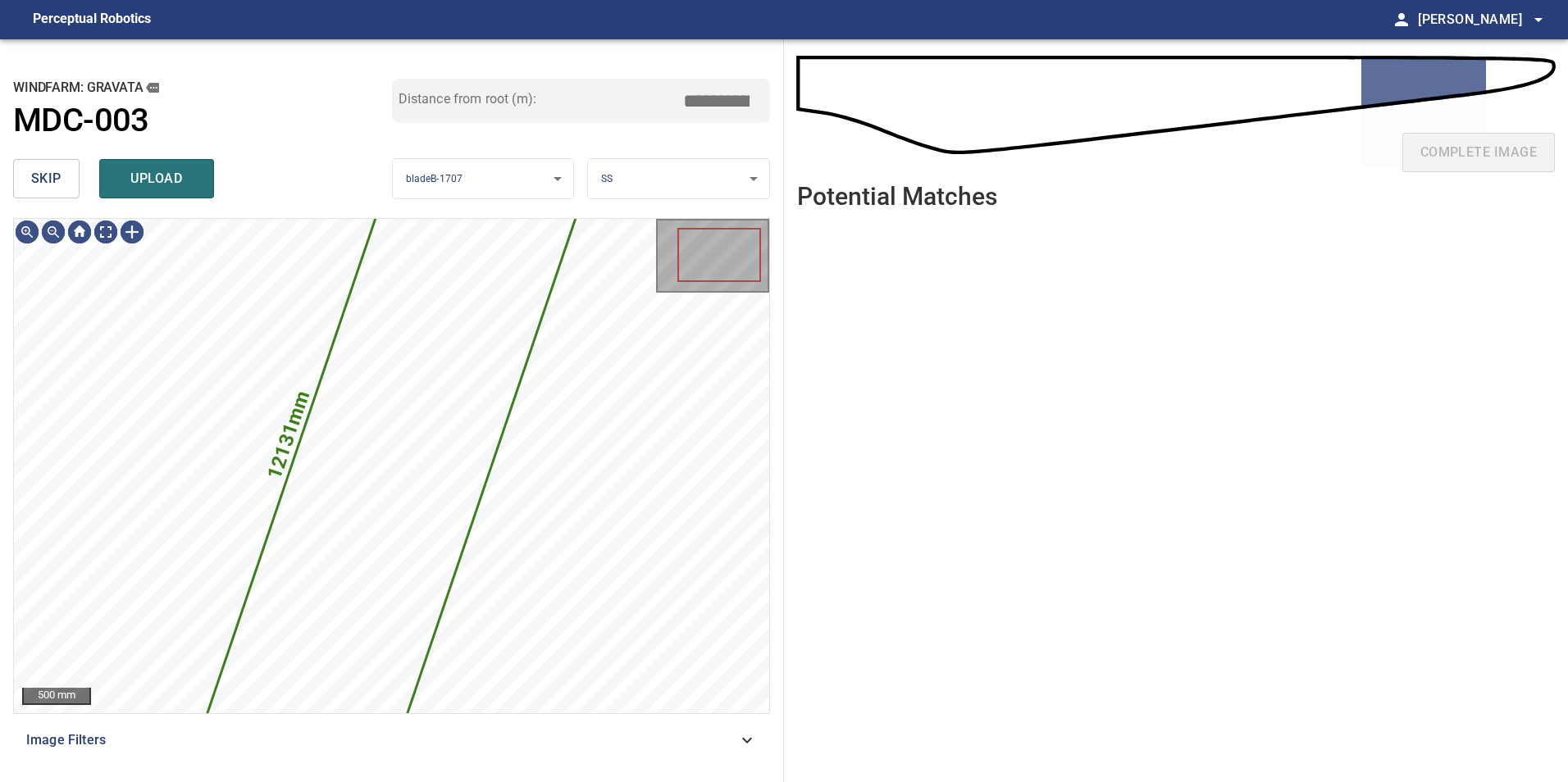
click at [49, 168] on span "skip" at bounding box center [46, 178] width 30 height 23
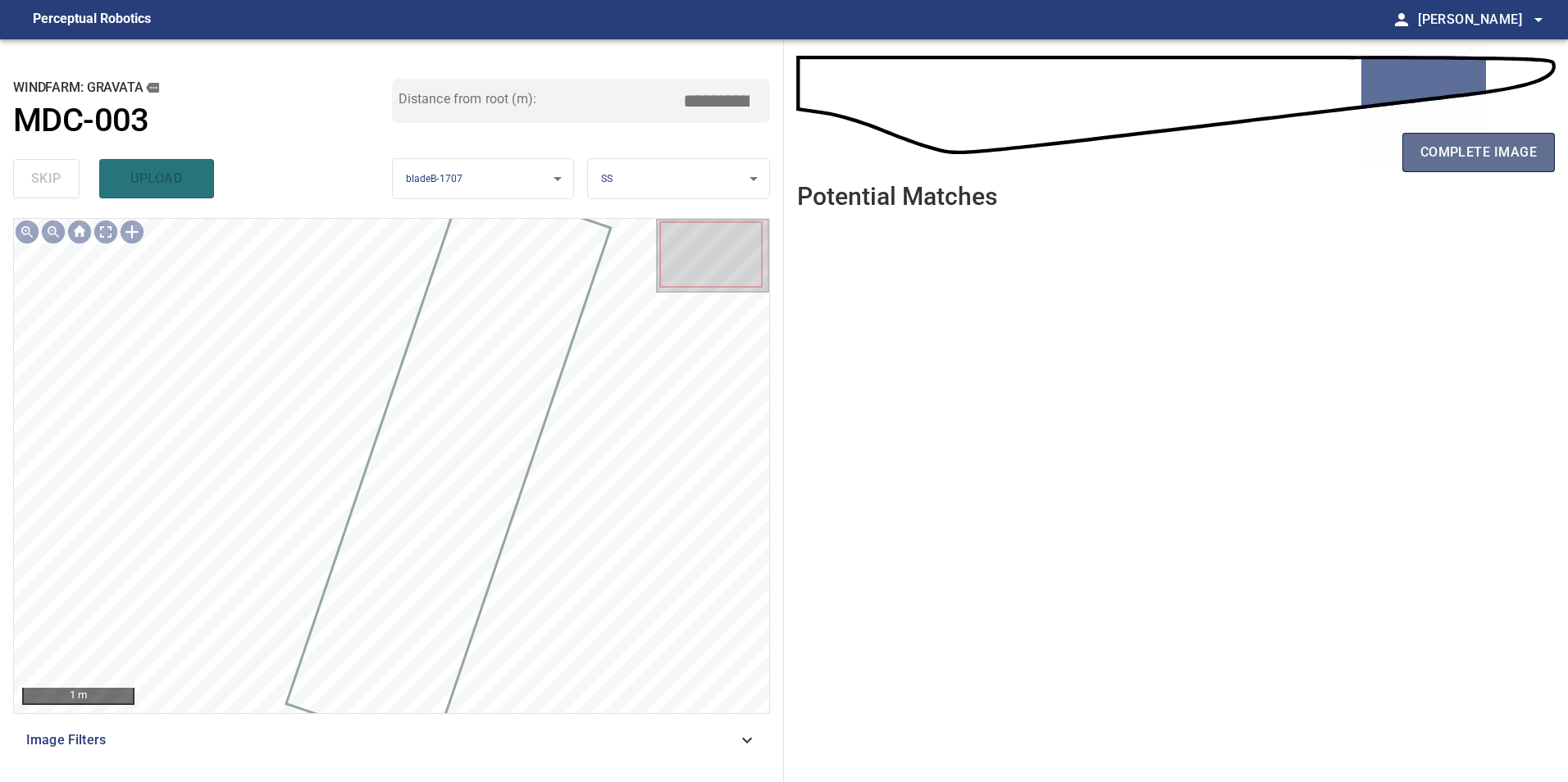
click at [1497, 166] on button "complete image" at bounding box center [1478, 152] width 152 height 40
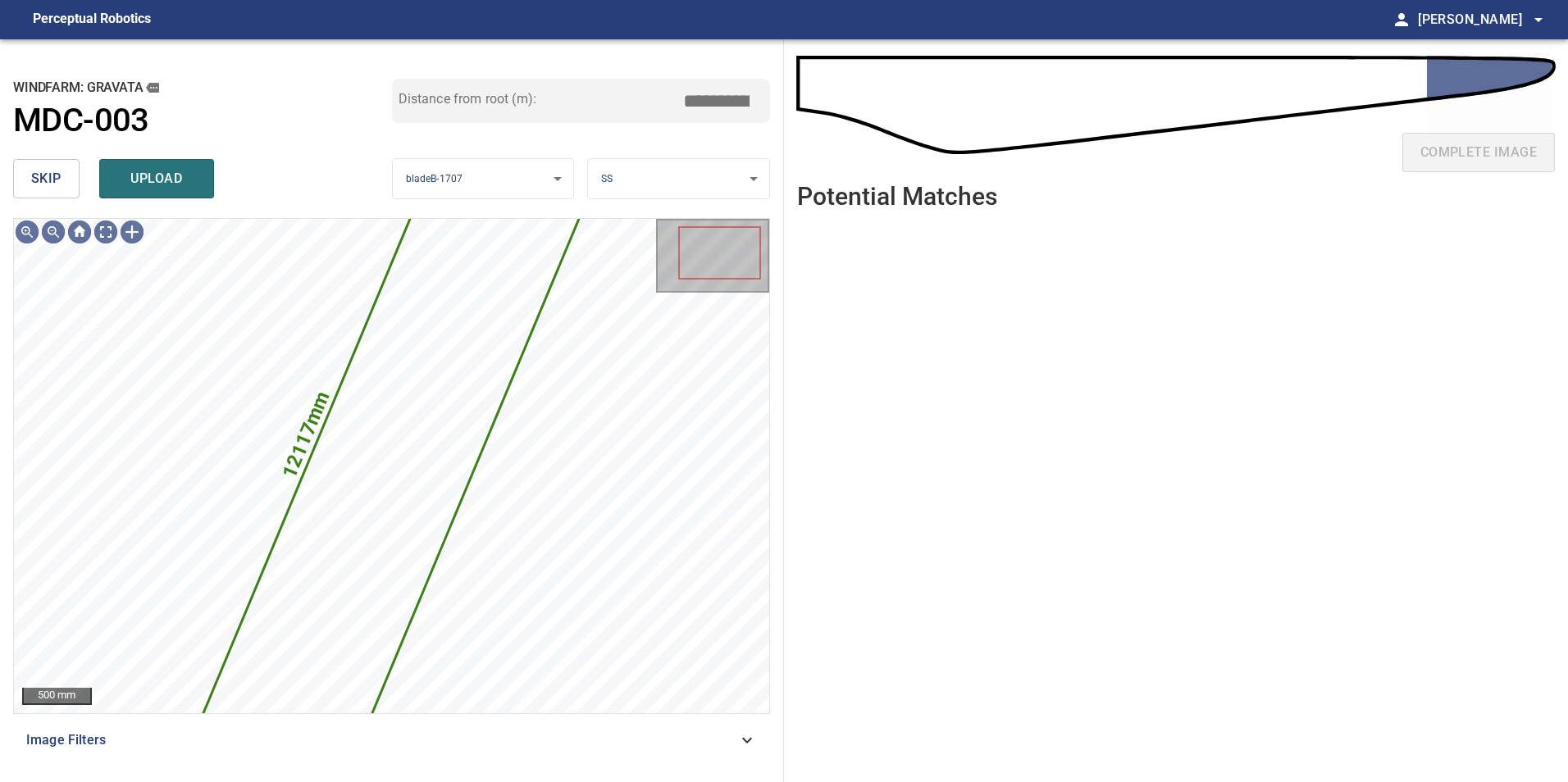
click at [24, 171] on button "skip" at bounding box center [46, 178] width 66 height 40
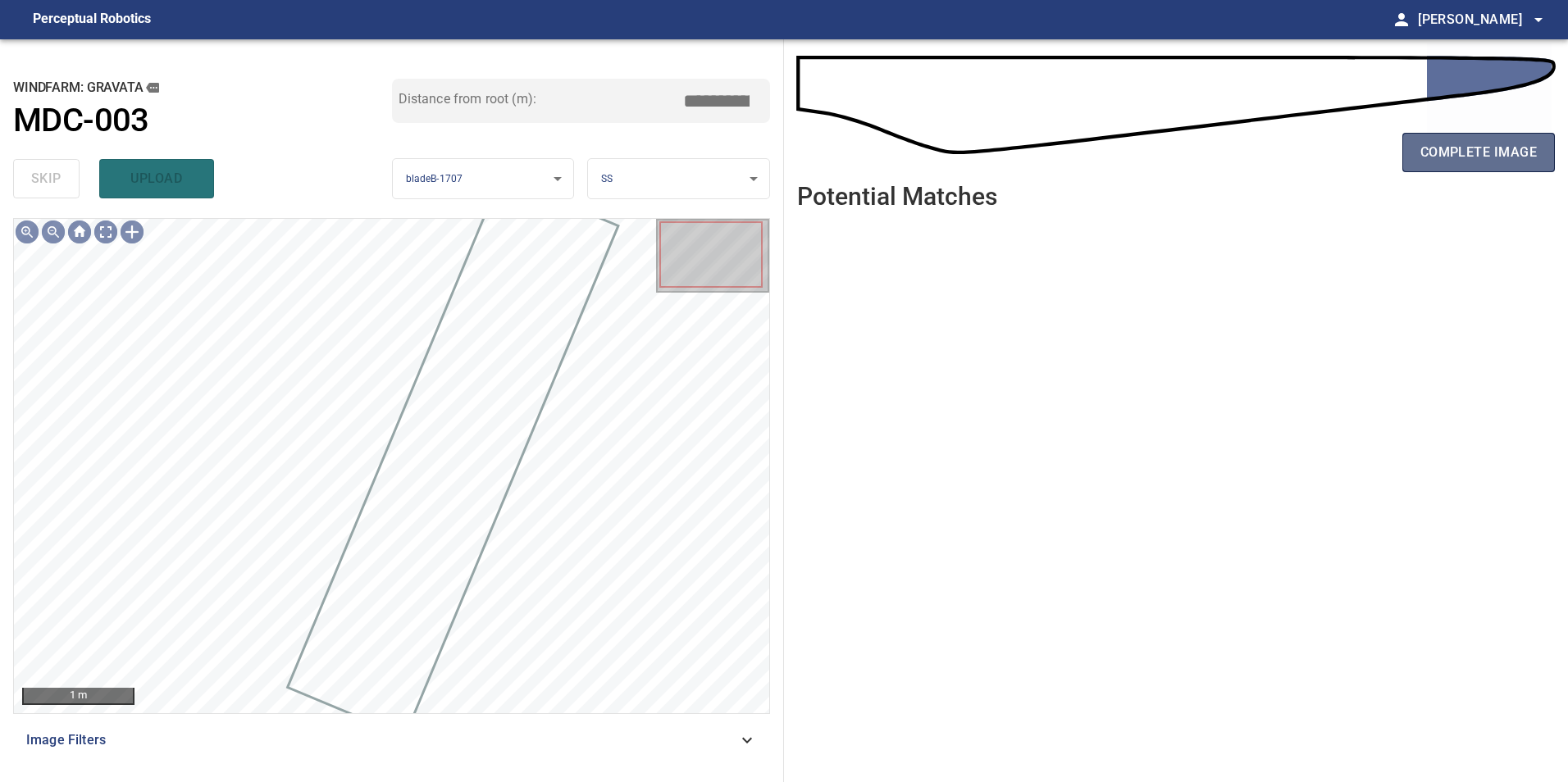
click at [1418, 156] on button "complete image" at bounding box center [1478, 152] width 152 height 40
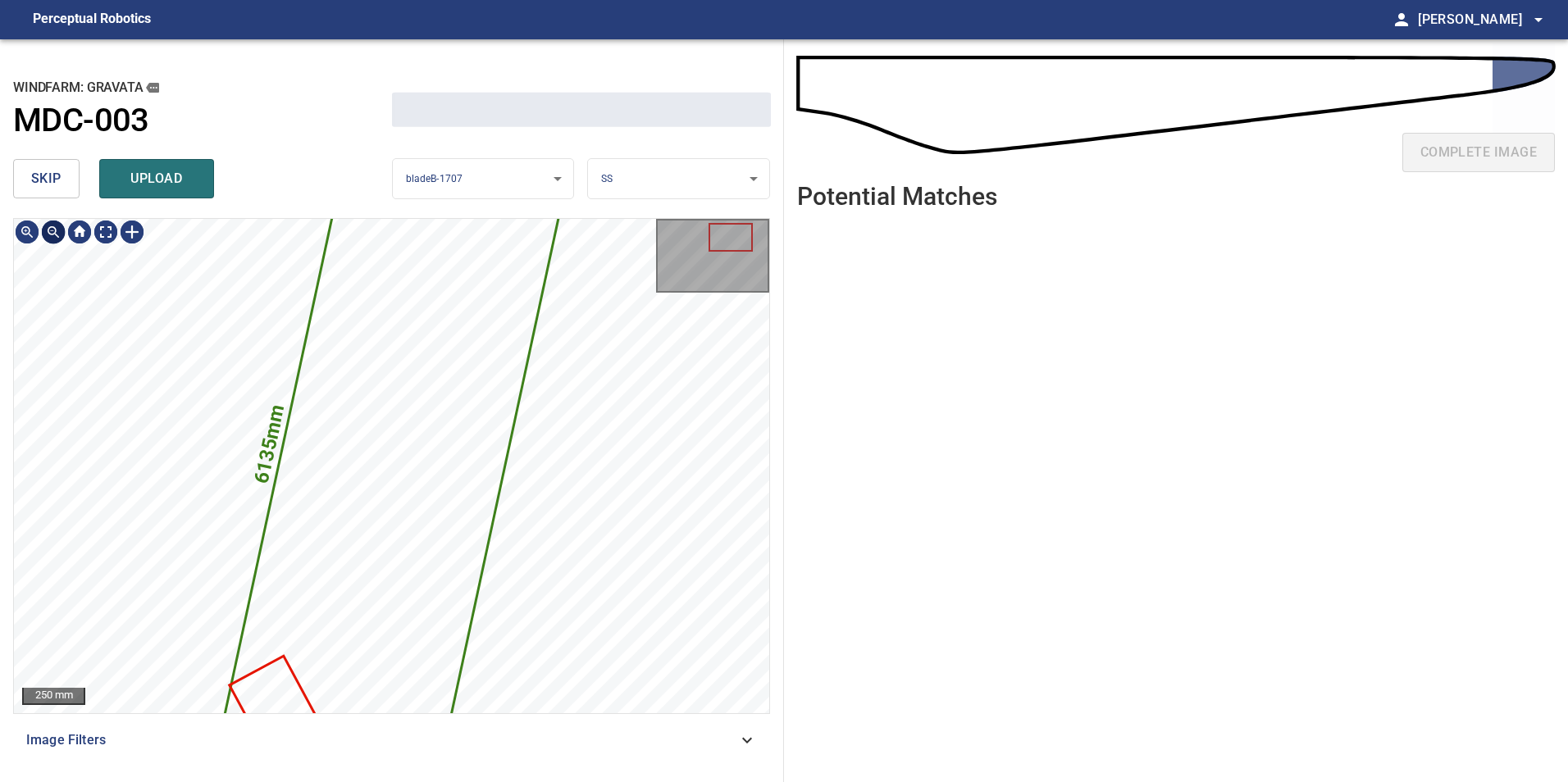
click at [55, 182] on span "skip" at bounding box center [46, 178] width 30 height 23
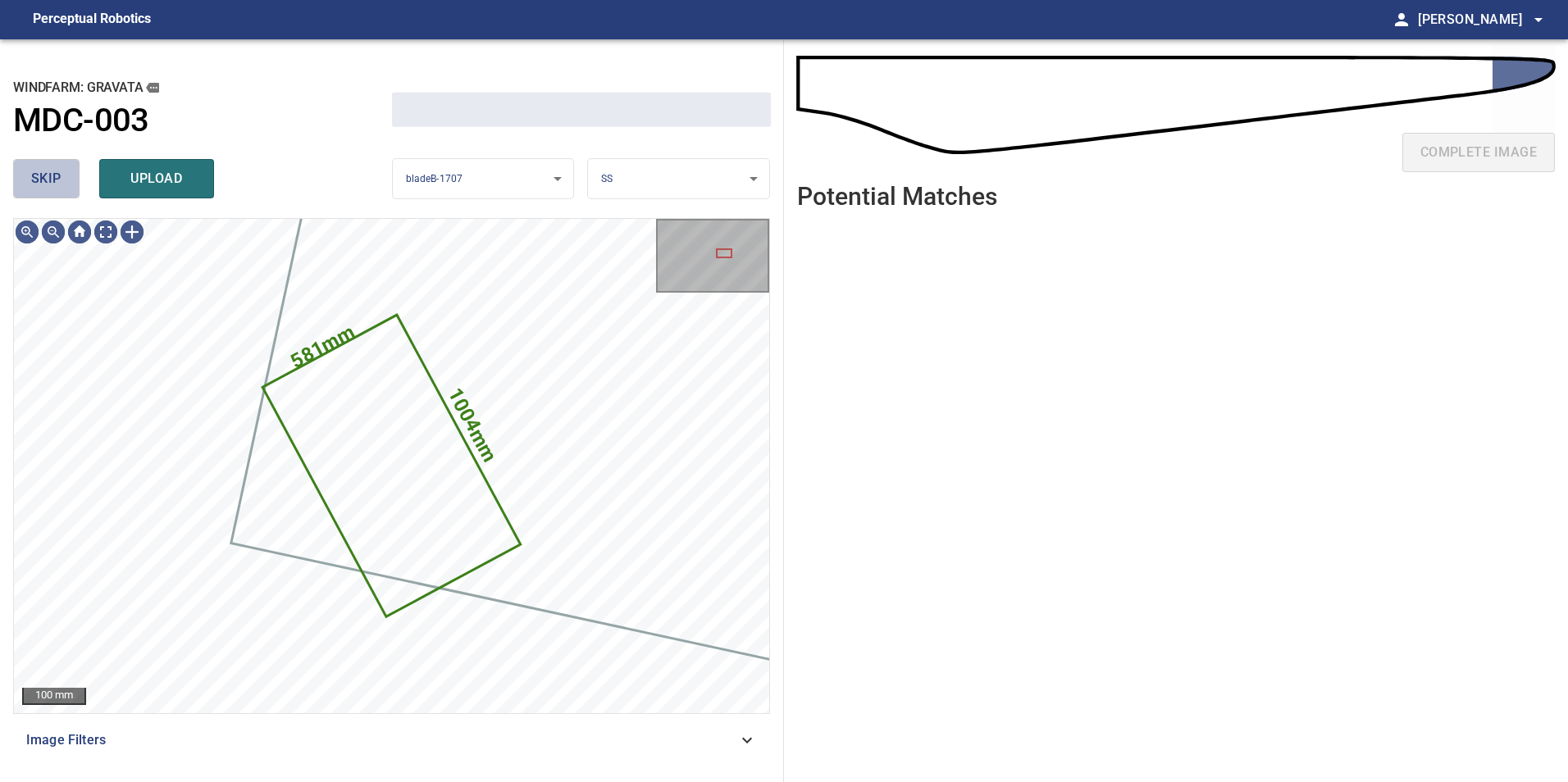
click at [57, 182] on span "skip" at bounding box center [46, 178] width 30 height 23
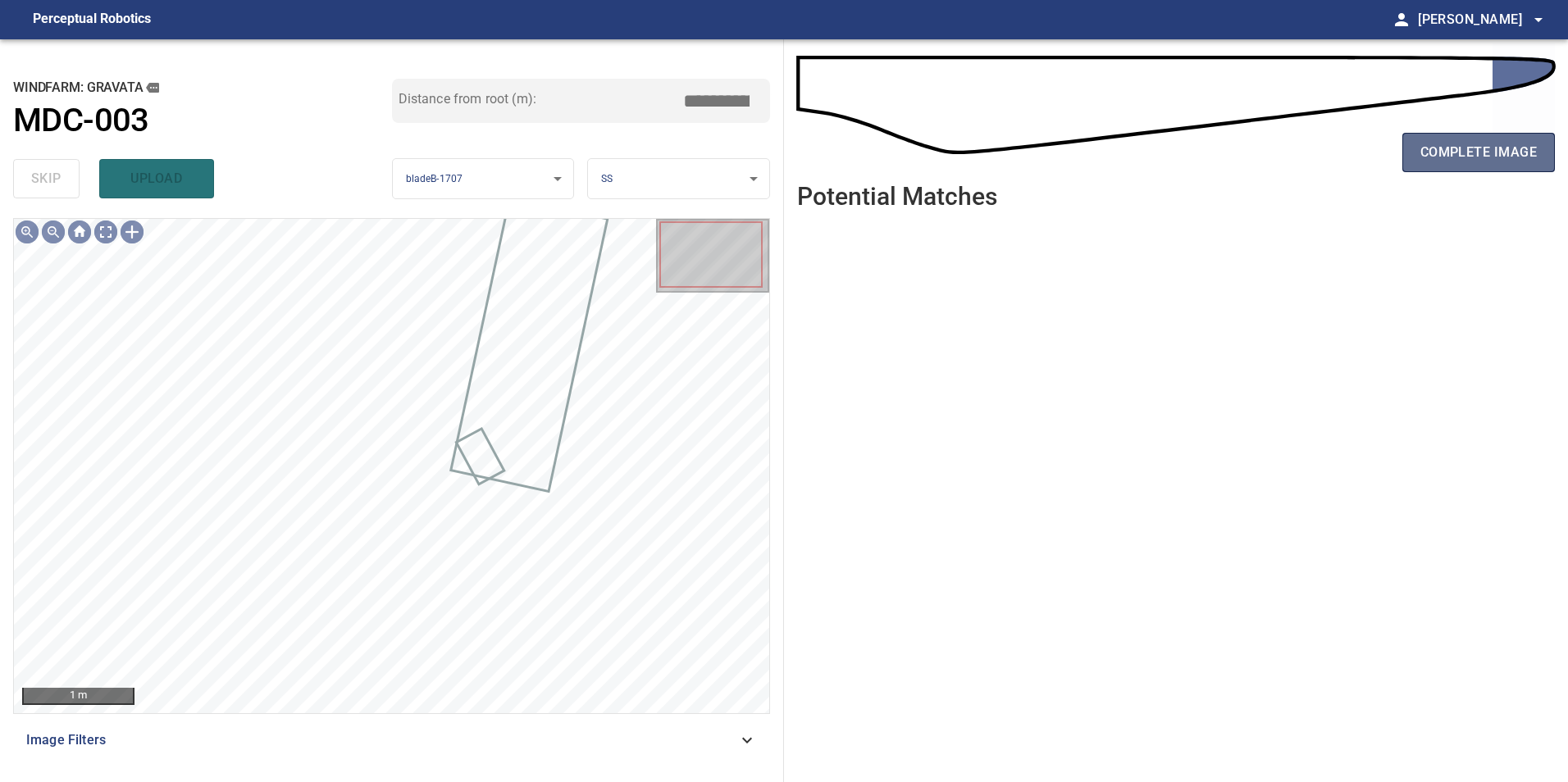
click at [1425, 156] on span "complete image" at bounding box center [1478, 152] width 116 height 23
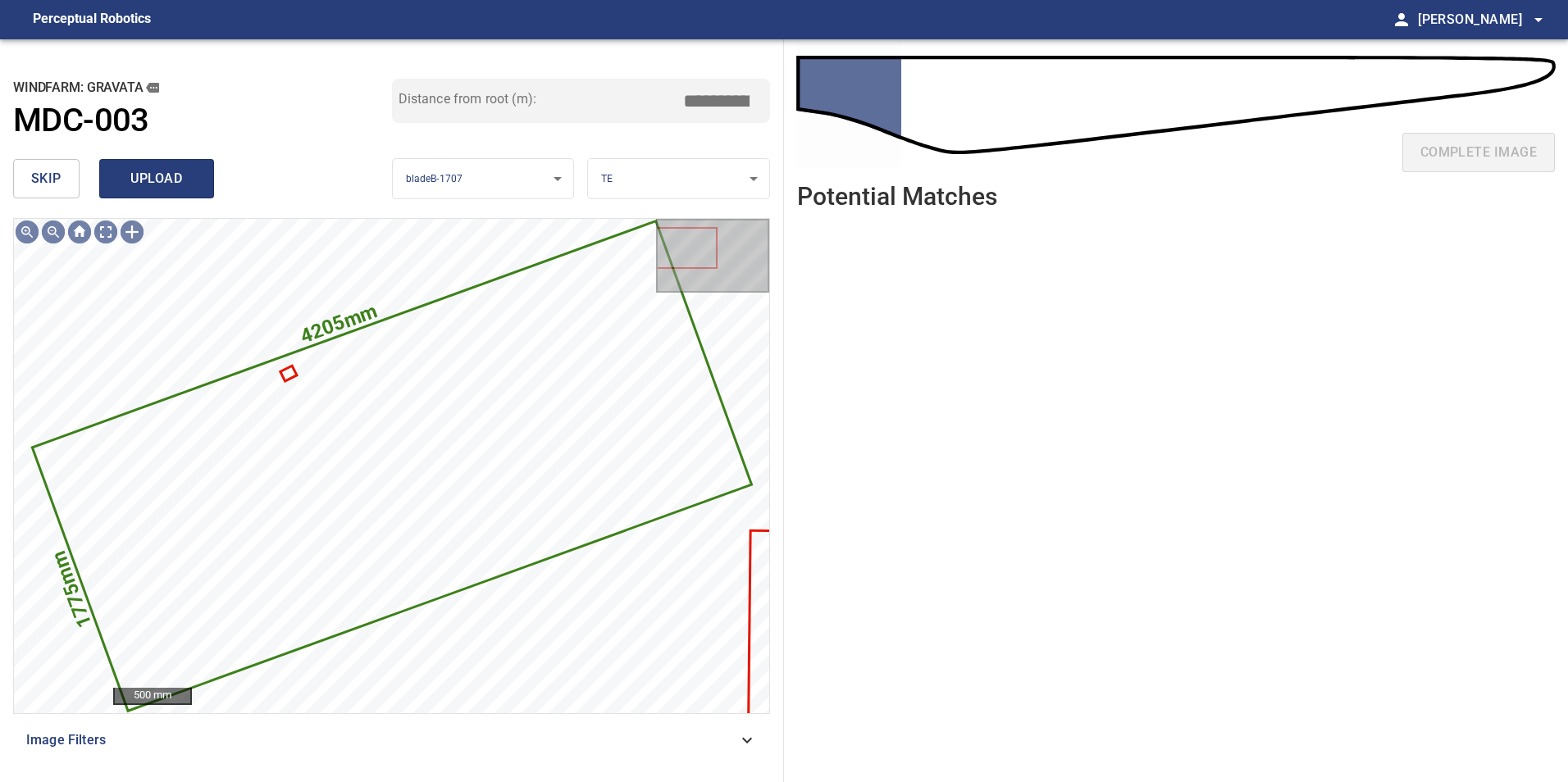
click at [117, 179] on span "upload" at bounding box center [156, 178] width 79 height 23
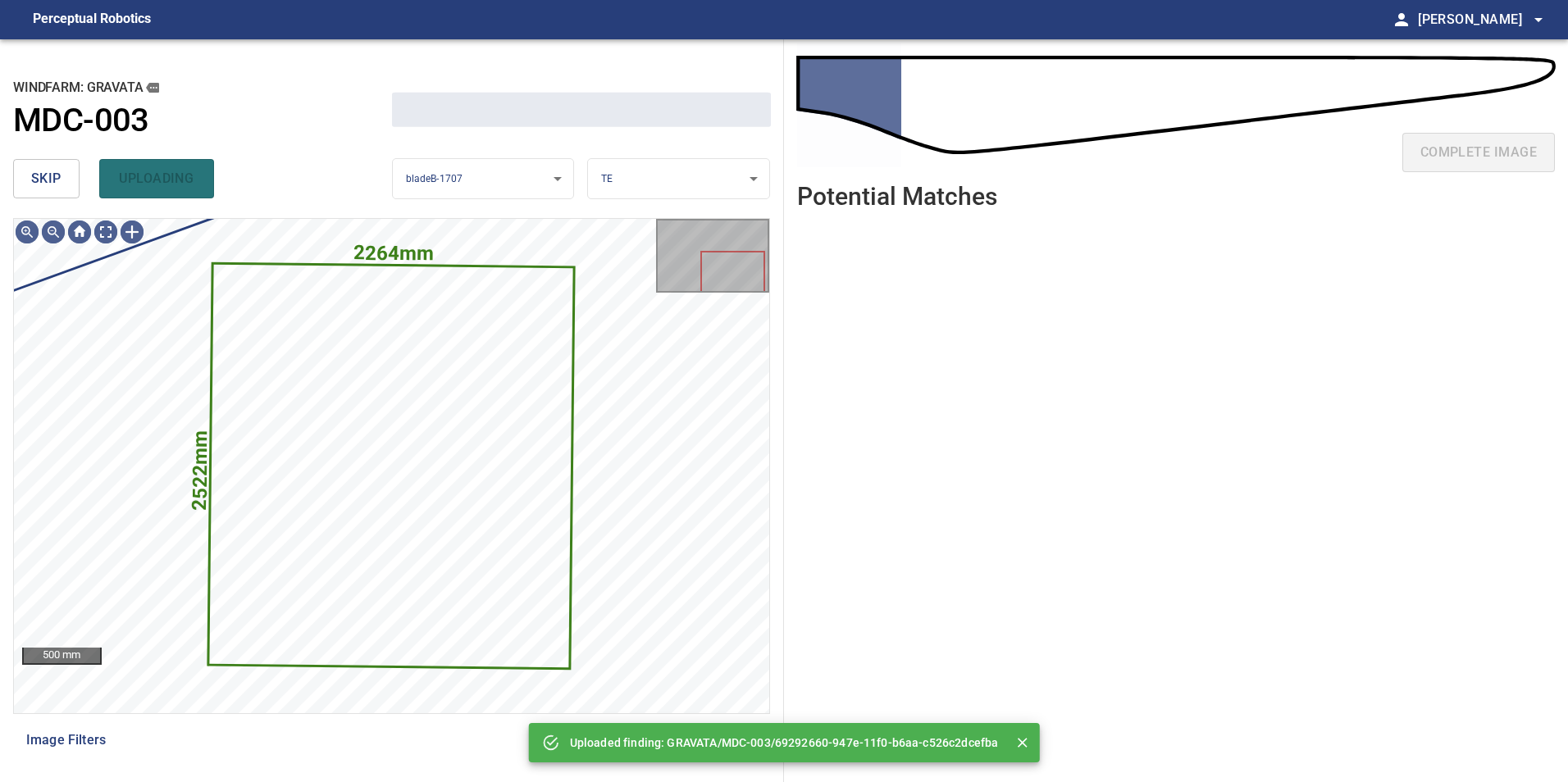
click at [59, 178] on span "skip" at bounding box center [46, 178] width 30 height 23
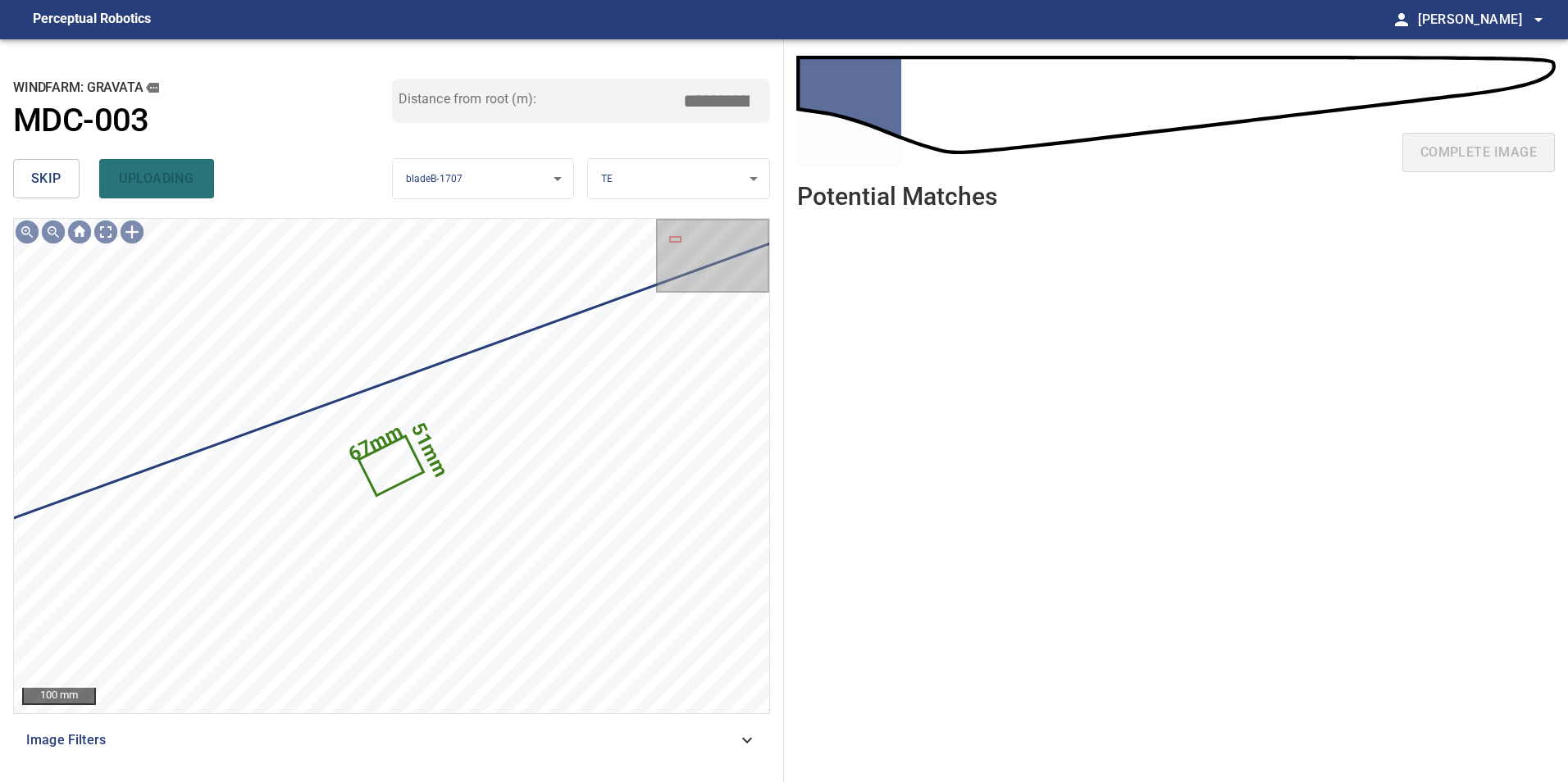
click at [59, 178] on span "skip" at bounding box center [46, 178] width 30 height 23
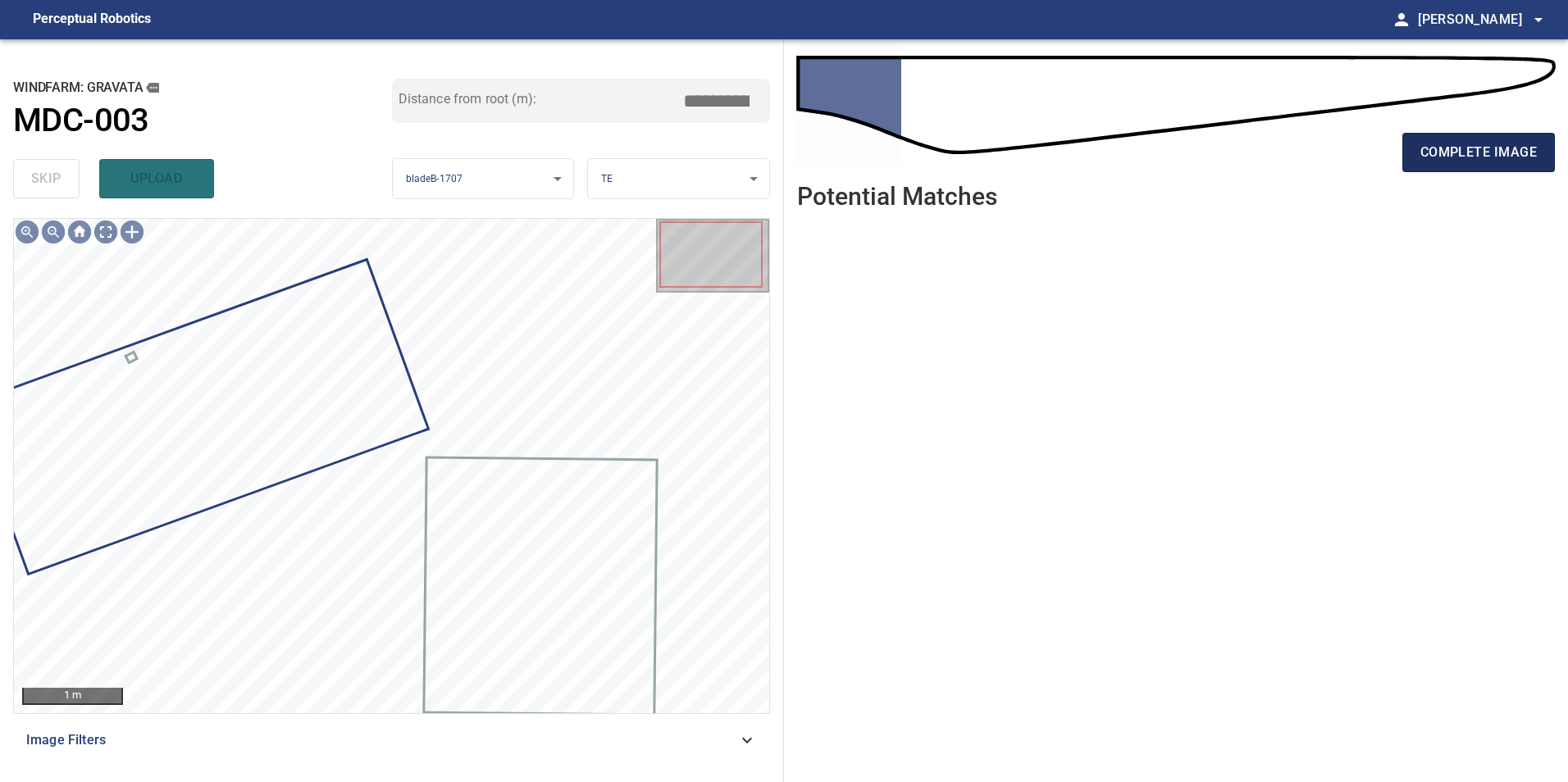
click at [1419, 161] on button "complete image" at bounding box center [1478, 152] width 152 height 40
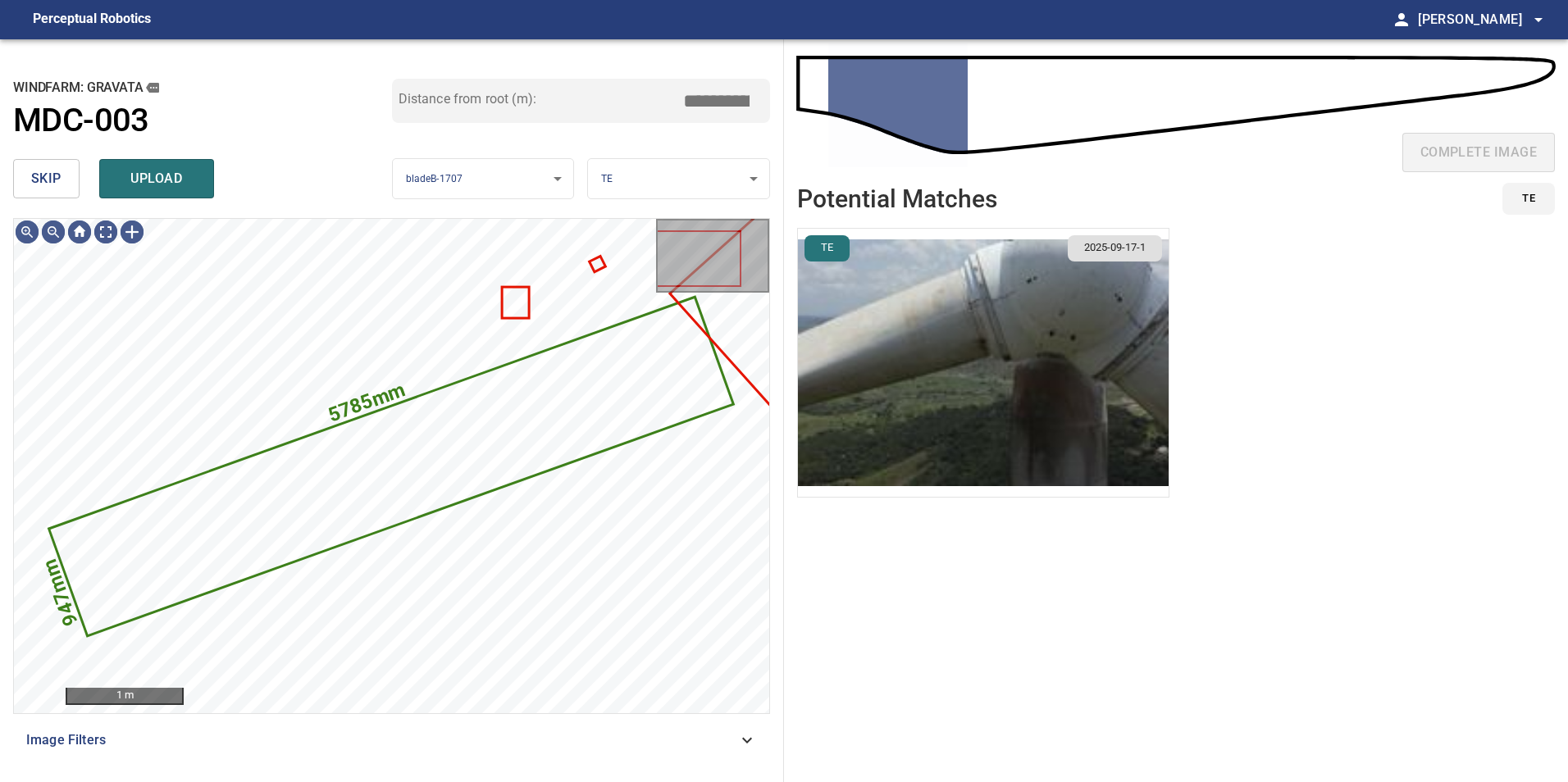
click at [61, 172] on span "skip" at bounding box center [46, 178] width 30 height 23
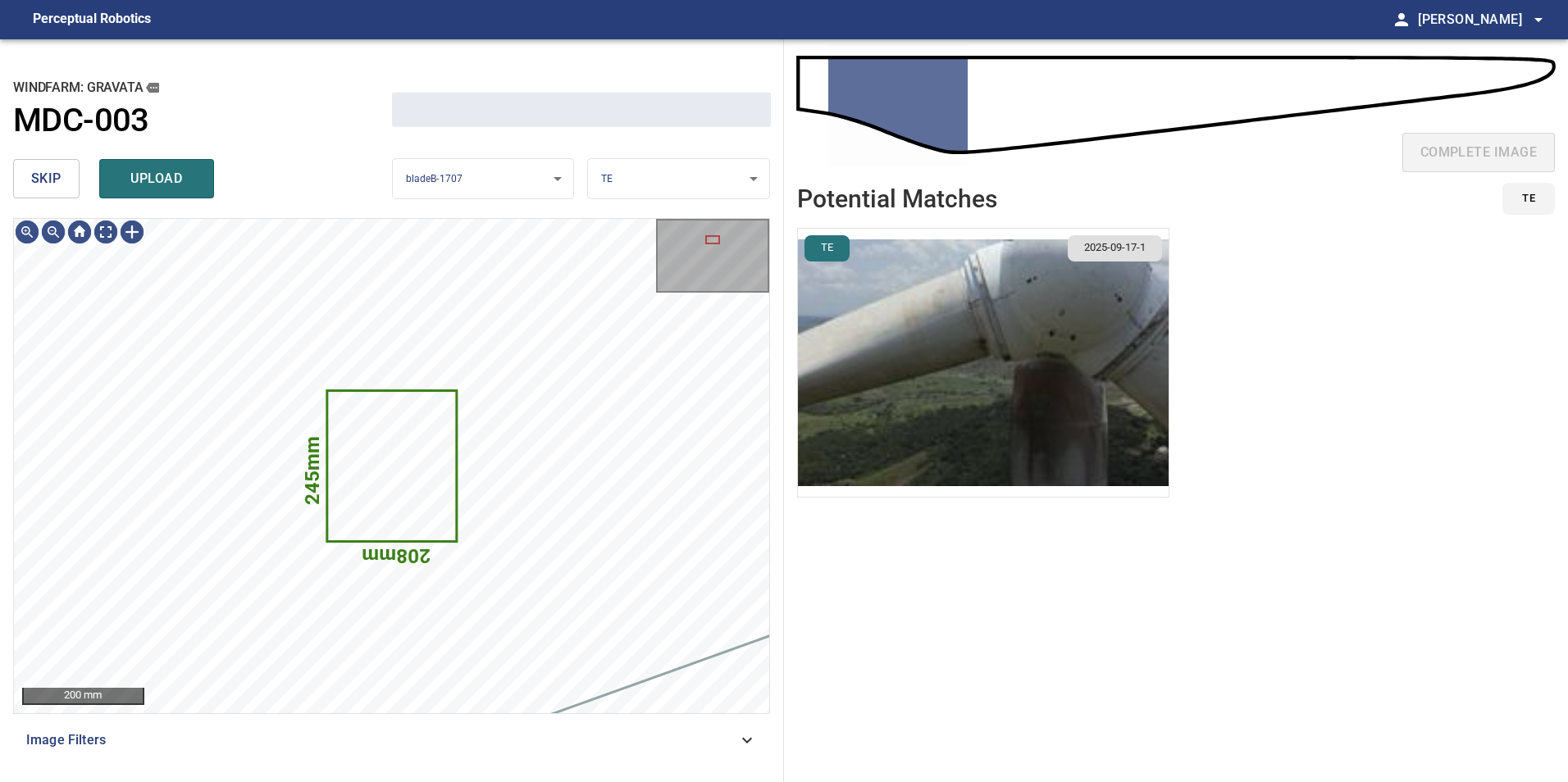
click at [61, 172] on span "skip" at bounding box center [46, 178] width 30 height 23
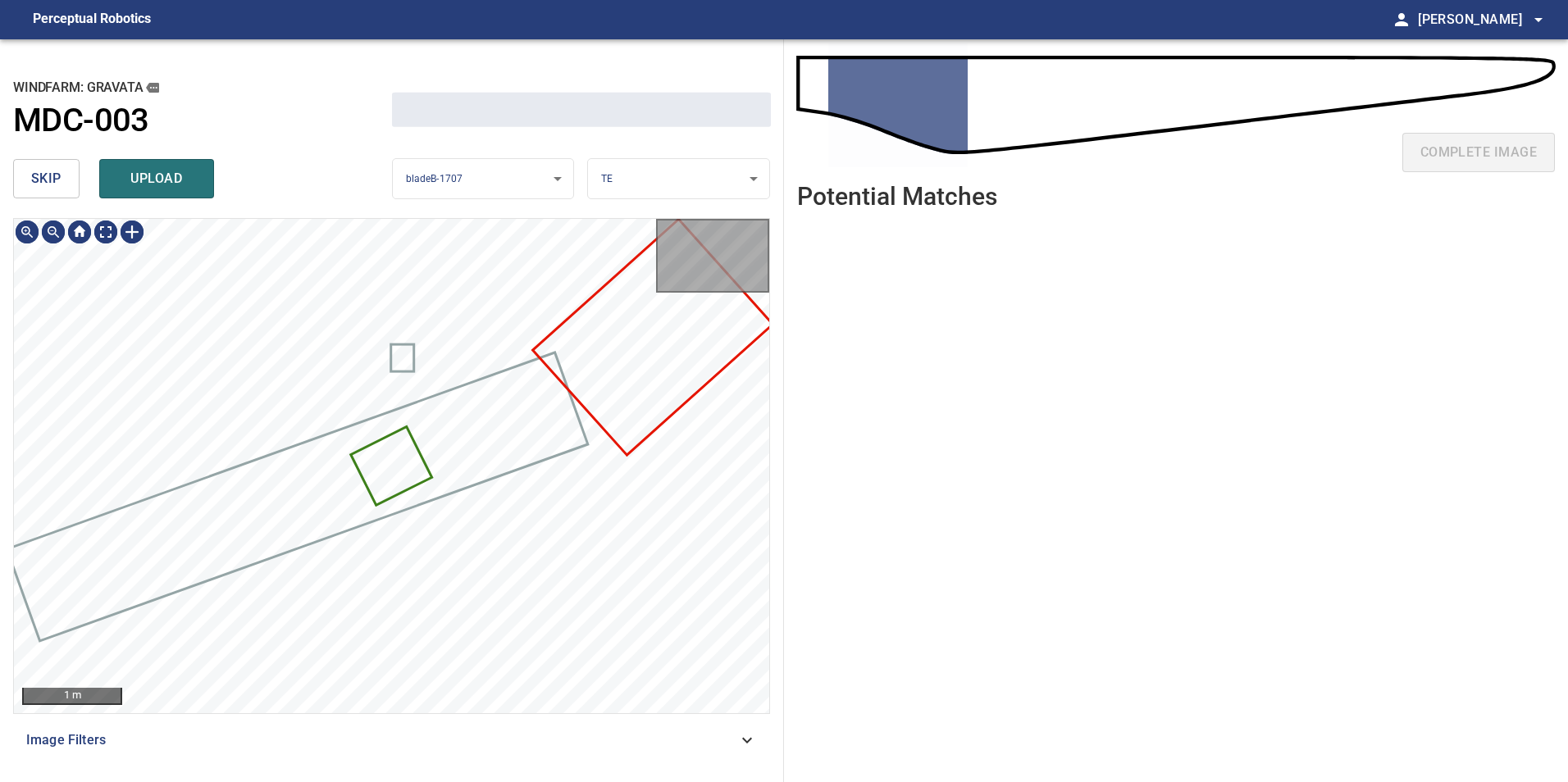
click at [61, 172] on span "skip" at bounding box center [46, 178] width 30 height 23
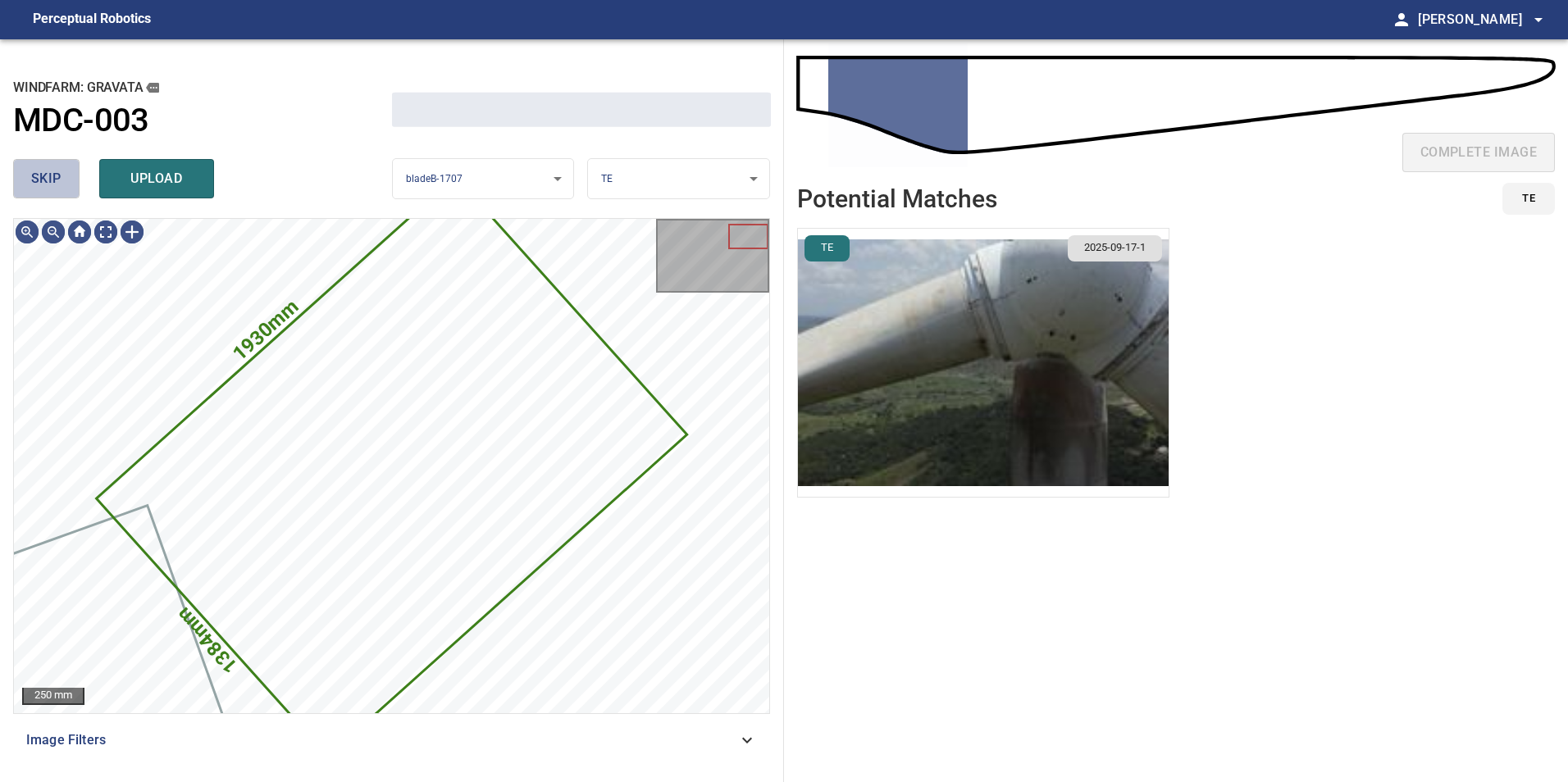
click at [61, 172] on span "skip" at bounding box center [46, 178] width 30 height 23
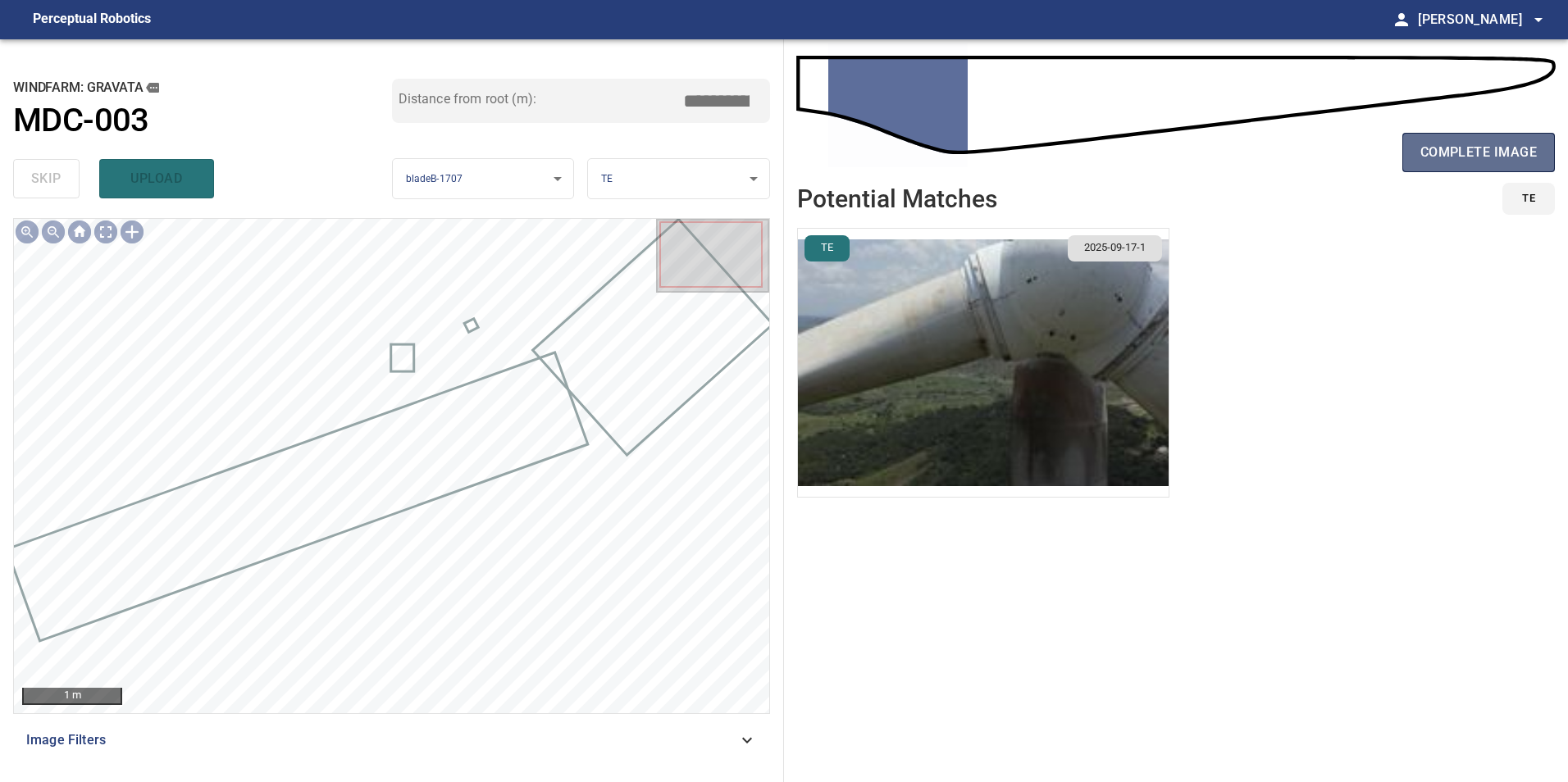
click at [1436, 166] on button "complete image" at bounding box center [1478, 152] width 152 height 40
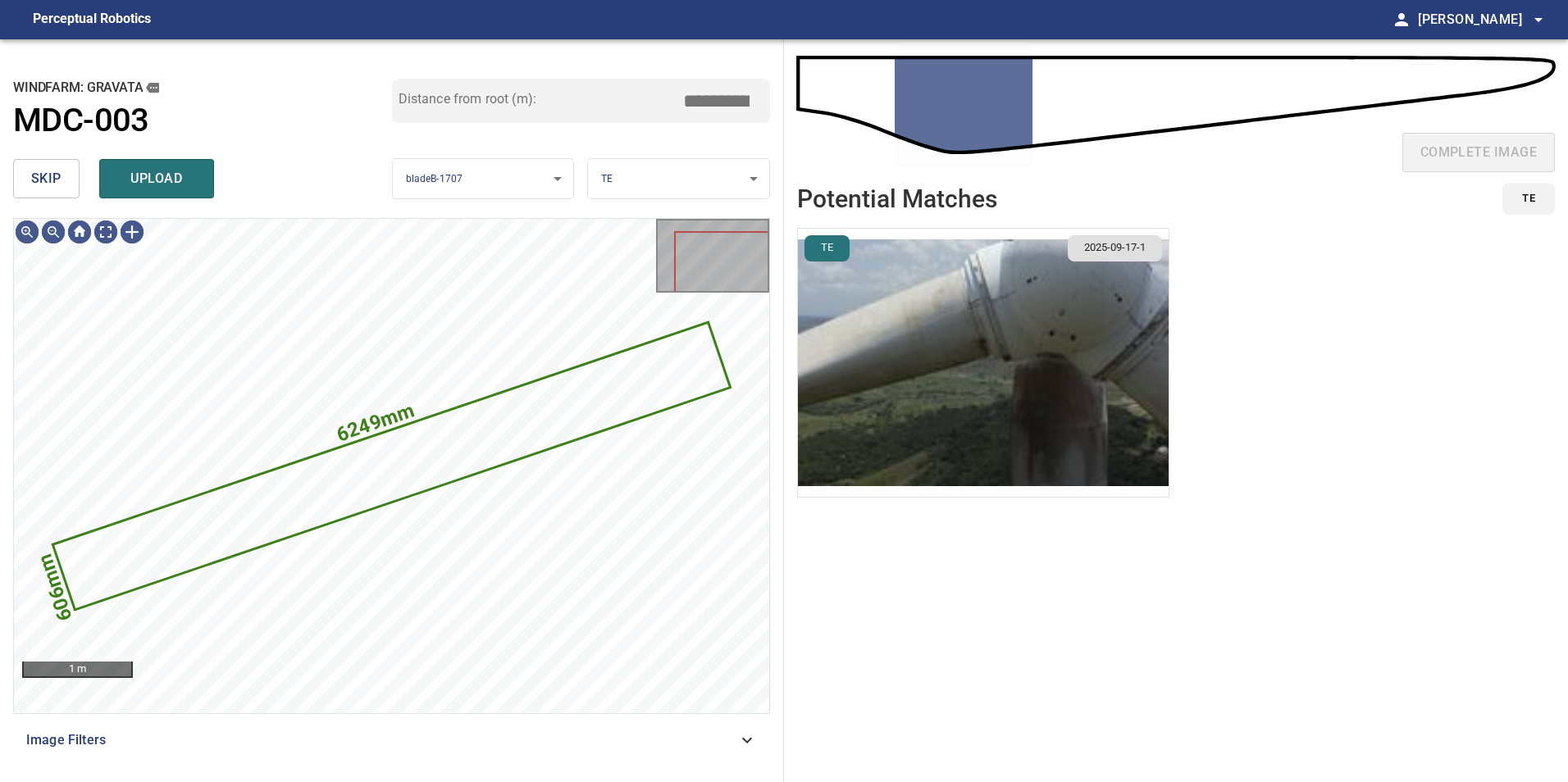
click at [51, 183] on span "skip" at bounding box center [46, 178] width 30 height 23
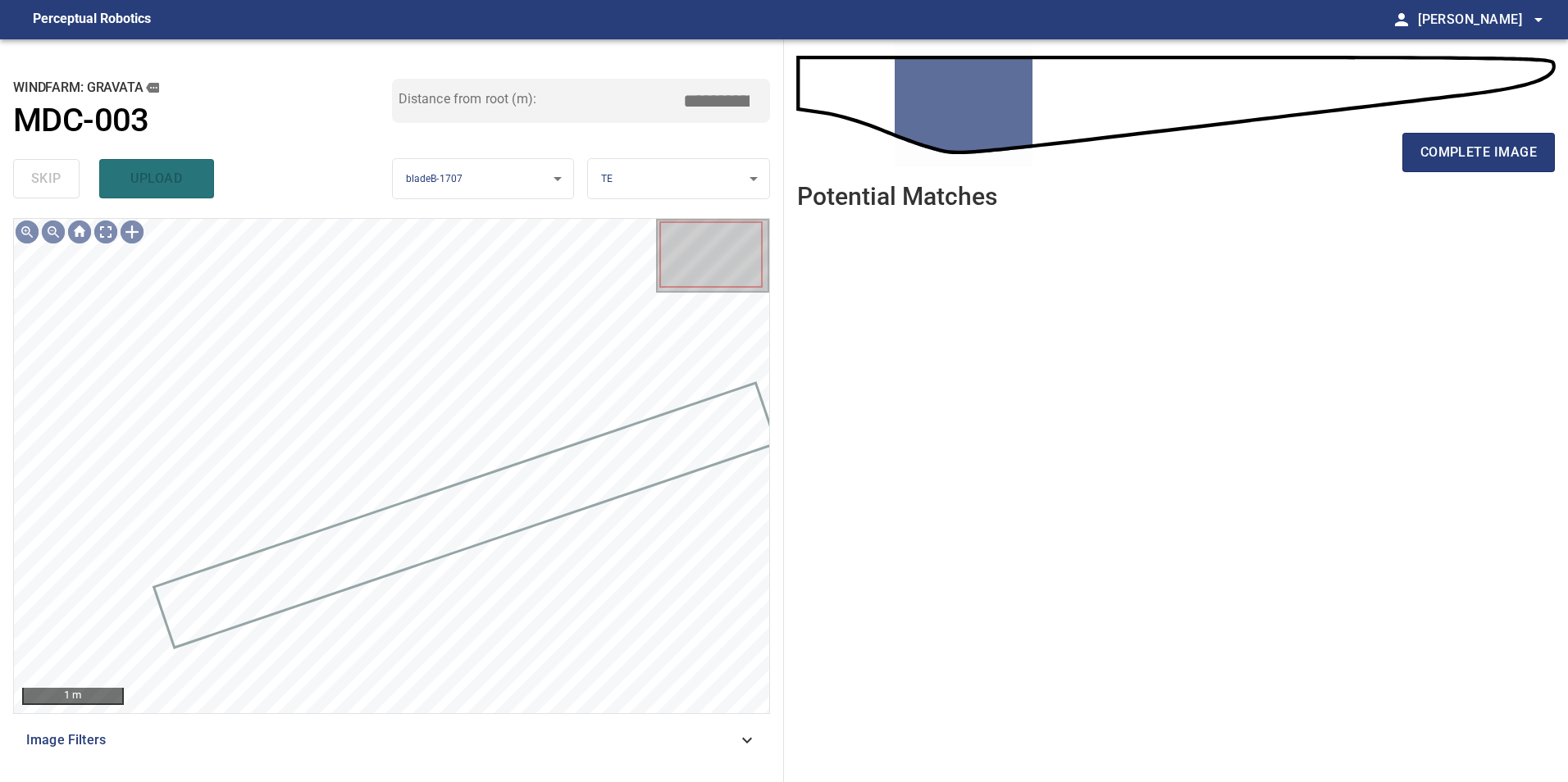
click at [51, 183] on div "skip upload" at bounding box center [203, 178] width 379 height 52
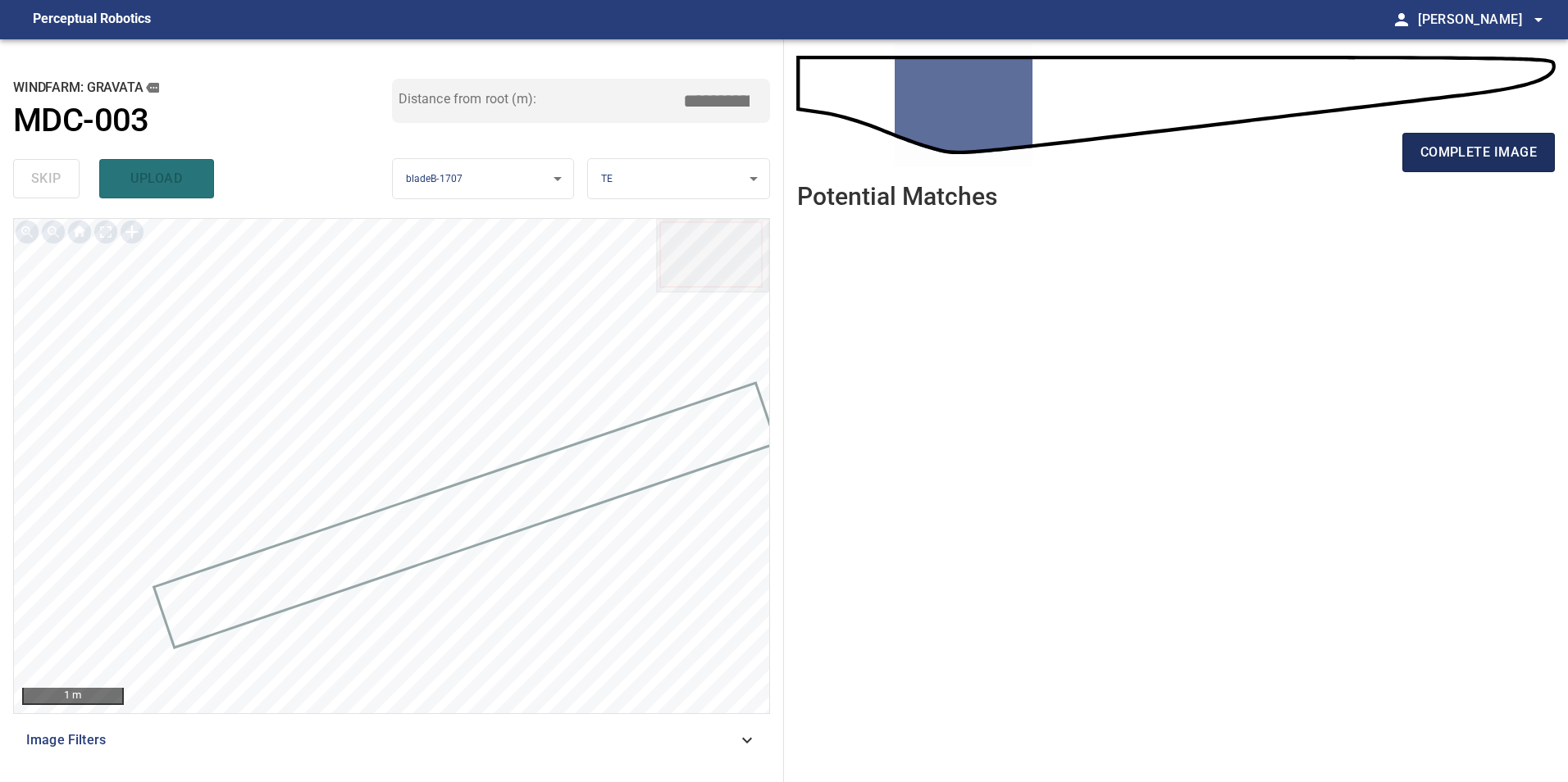
click at [1450, 146] on span "complete image" at bounding box center [1478, 152] width 116 height 23
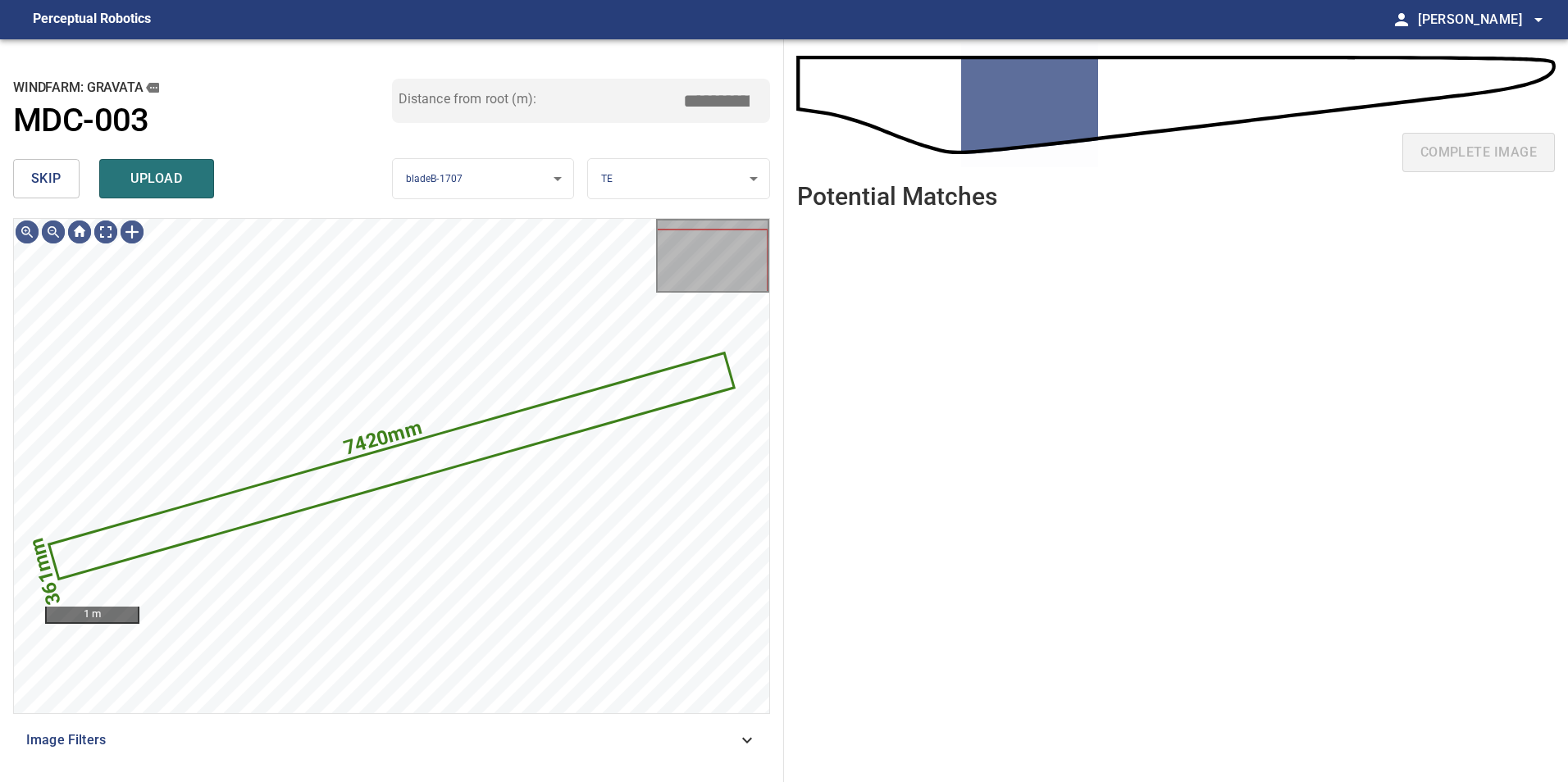
click at [72, 164] on button "skip" at bounding box center [46, 178] width 66 height 40
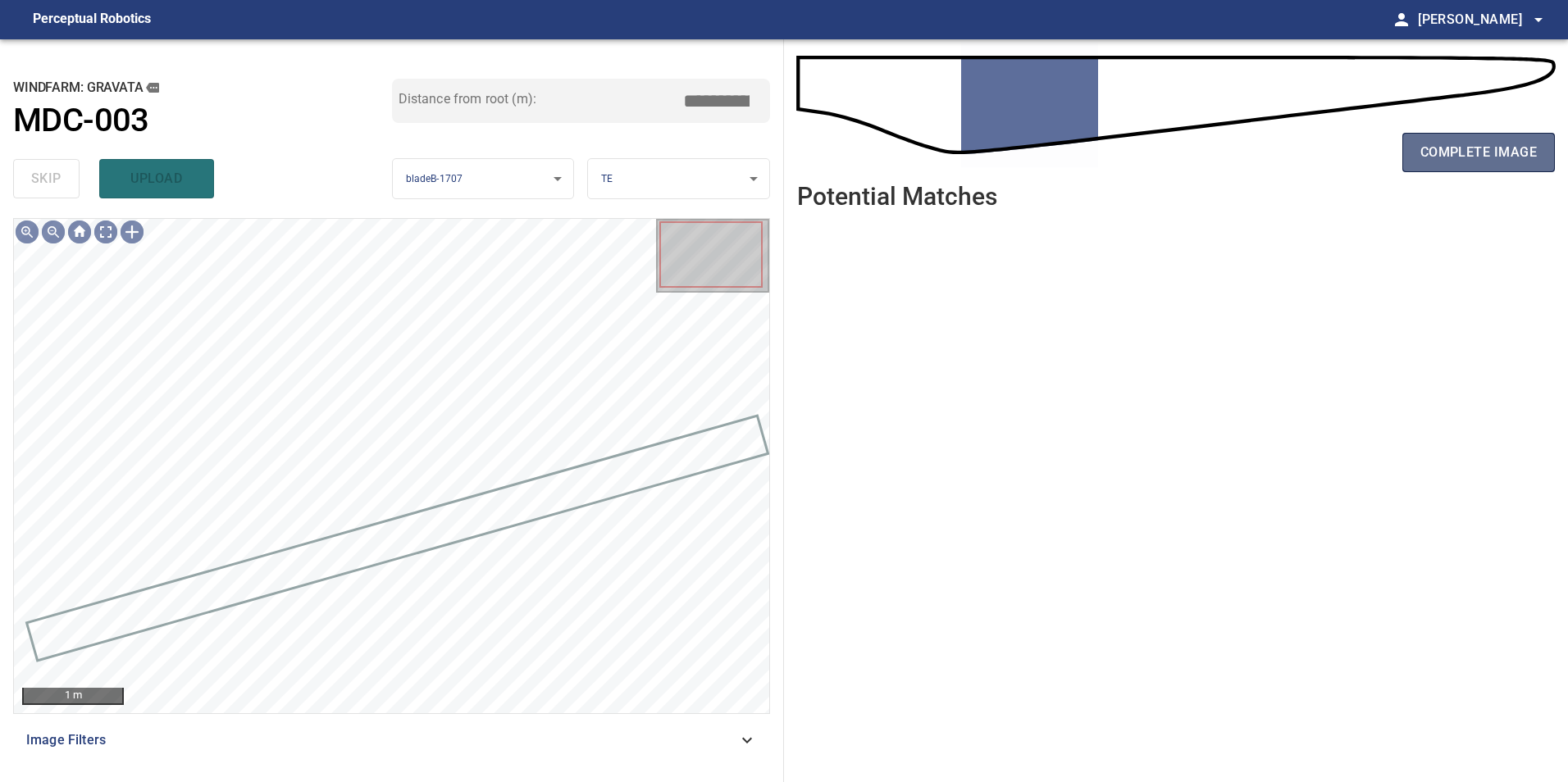
click at [1478, 141] on span "complete image" at bounding box center [1478, 152] width 116 height 23
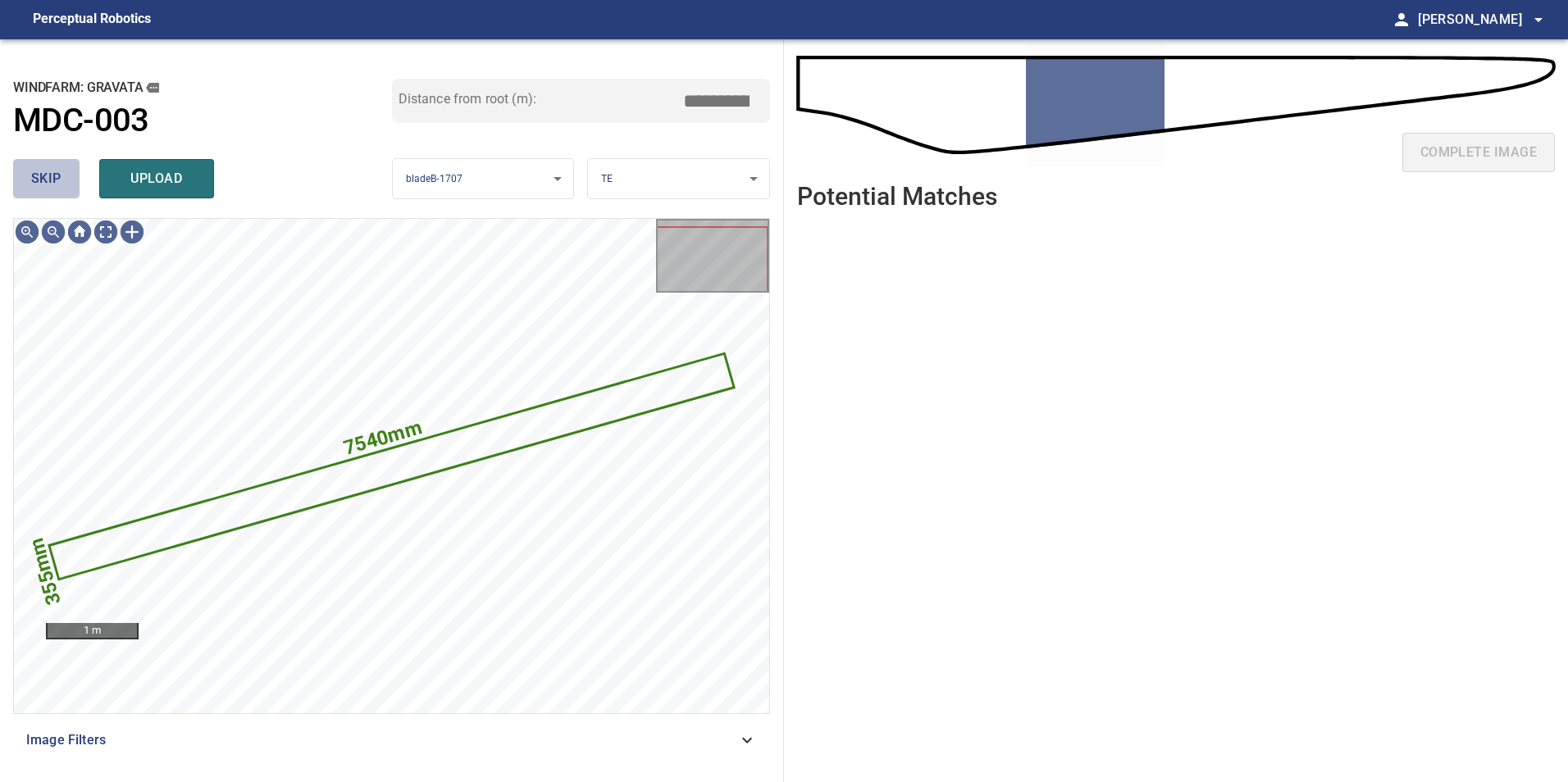
click at [50, 167] on span "skip" at bounding box center [46, 178] width 30 height 23
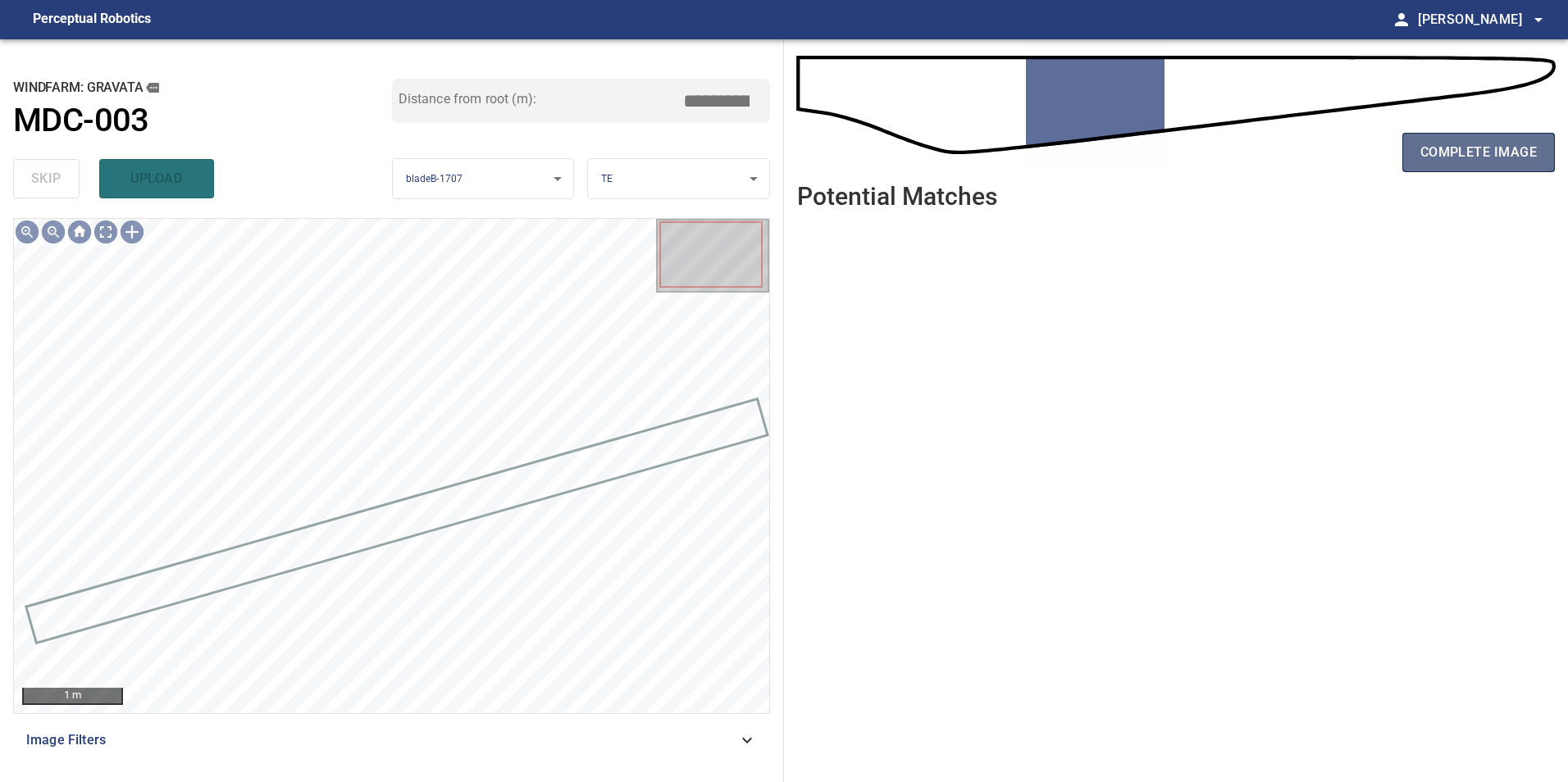
click at [1418, 146] on button "complete image" at bounding box center [1478, 152] width 152 height 40
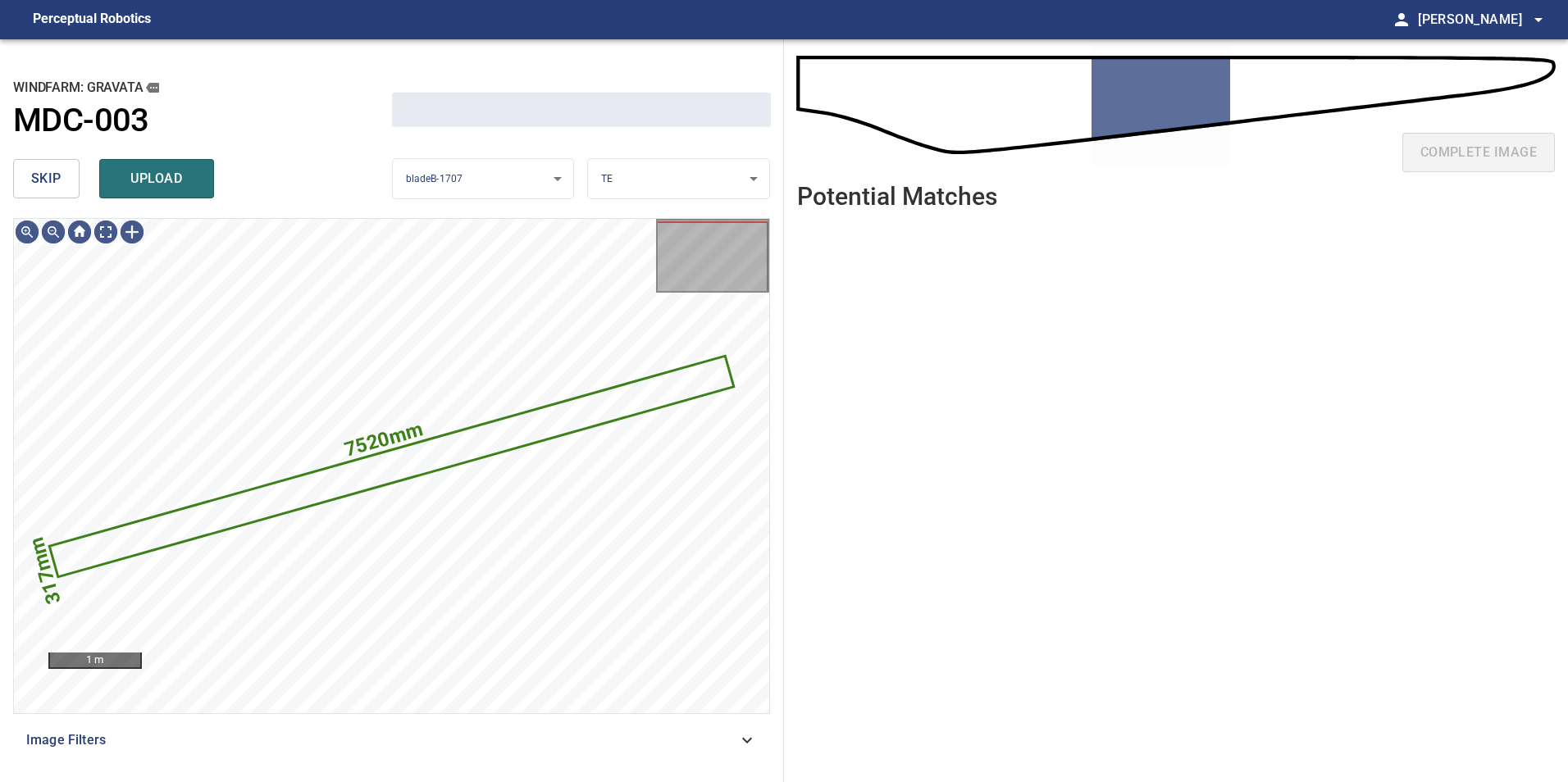
click at [72, 179] on button "skip" at bounding box center [46, 178] width 66 height 40
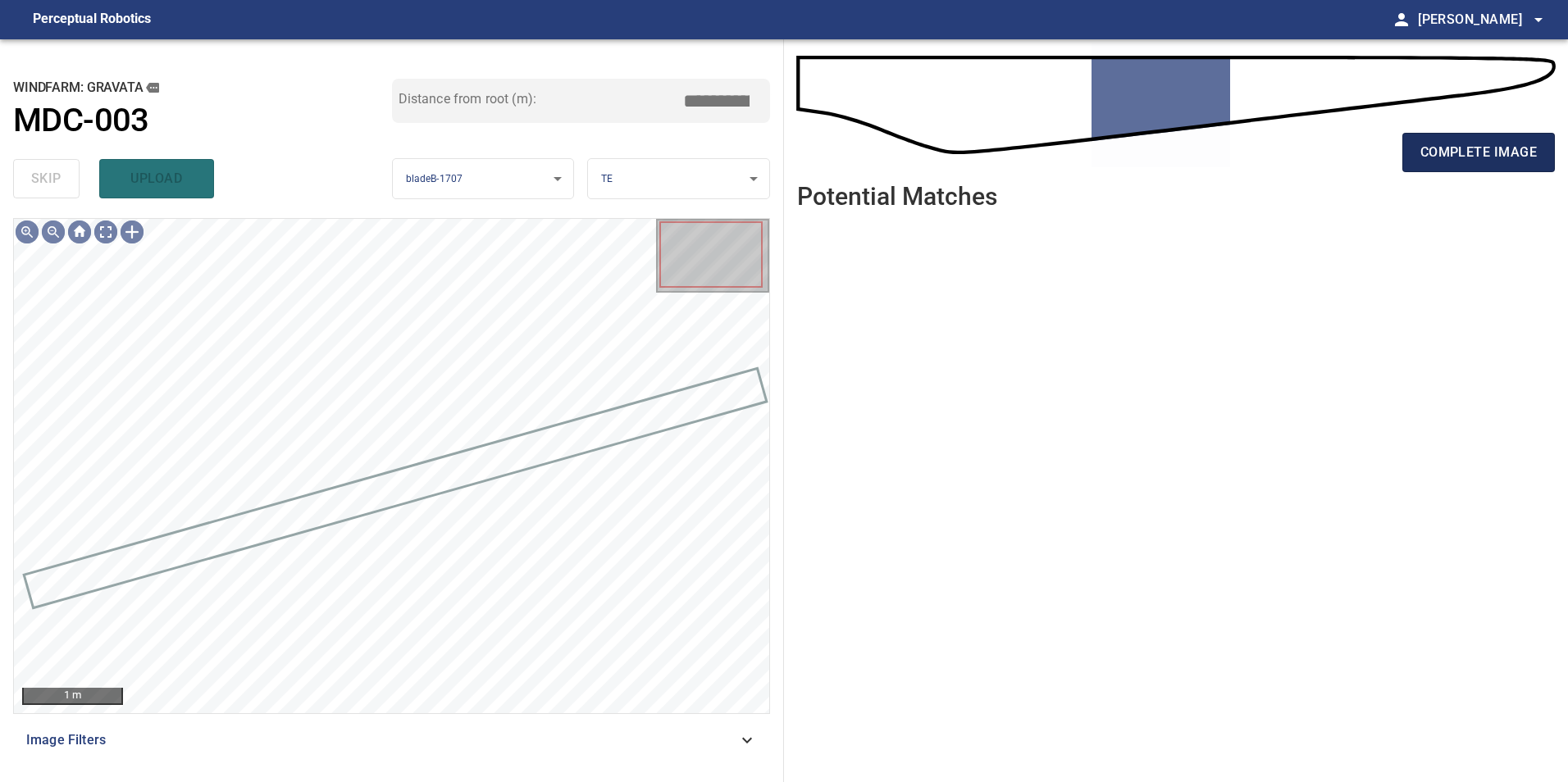
click at [1492, 156] on span "complete image" at bounding box center [1478, 152] width 116 height 23
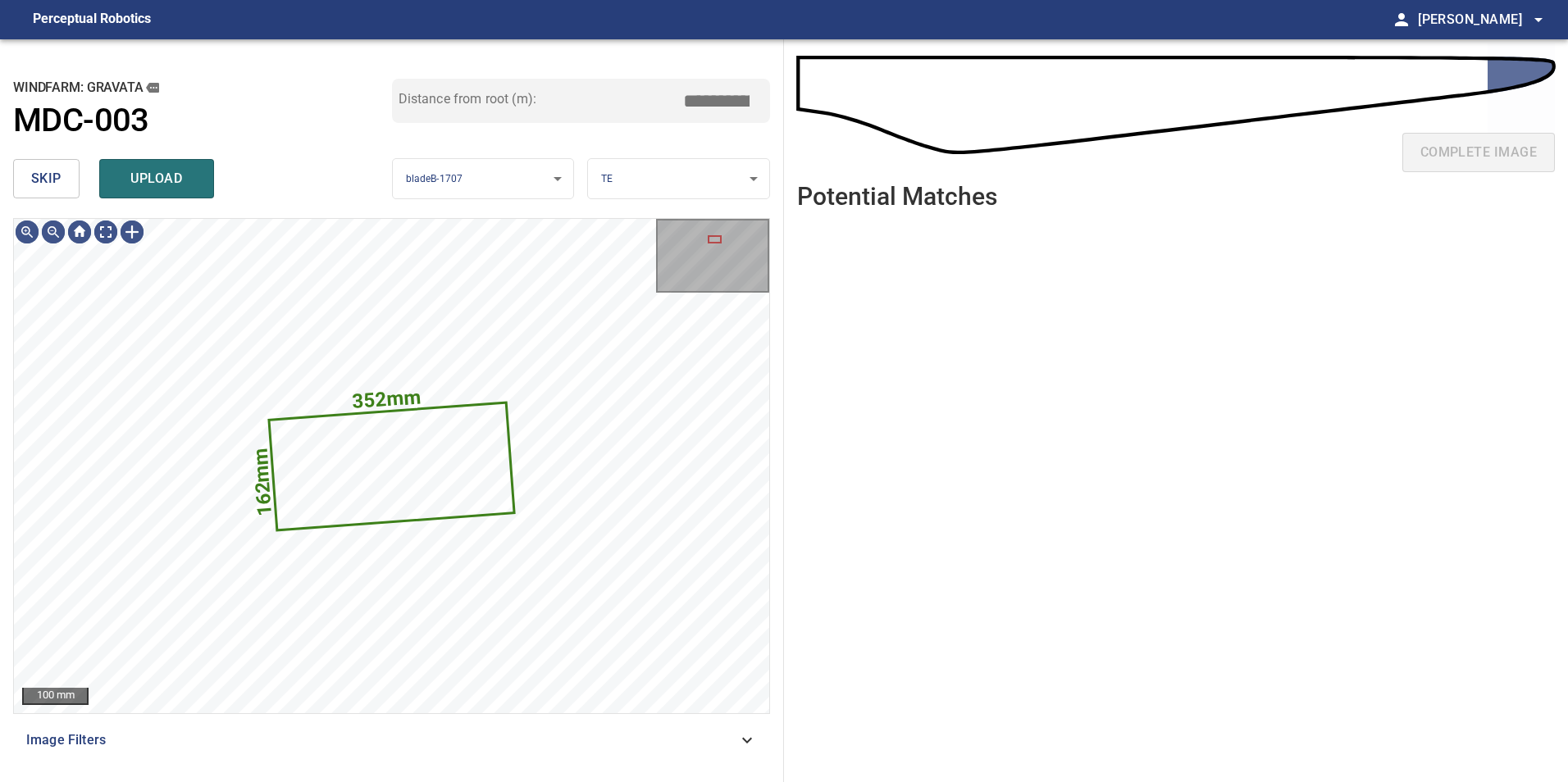
click at [56, 182] on span "skip" at bounding box center [46, 178] width 30 height 23
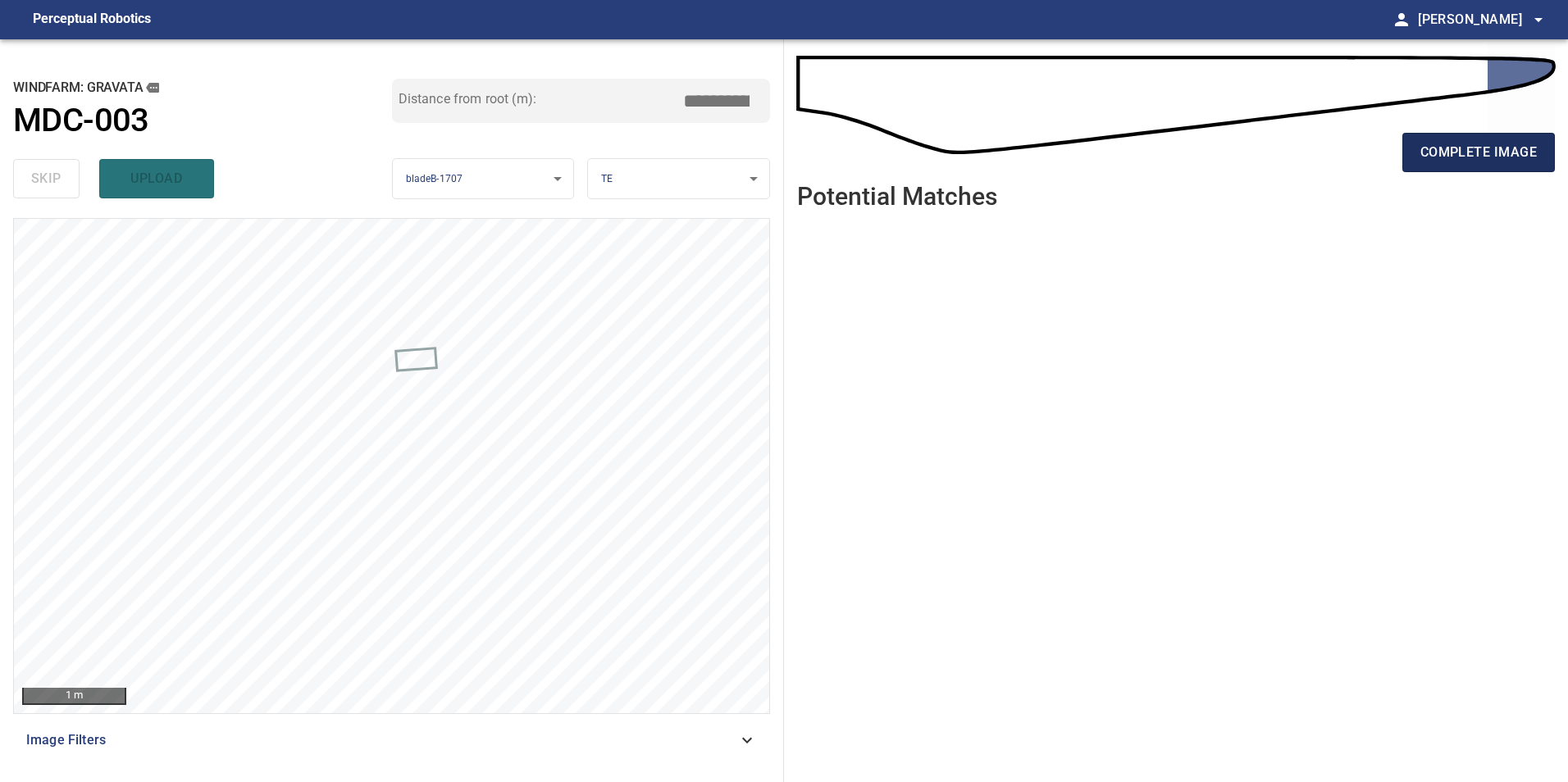
click at [1470, 152] on span "complete image" at bounding box center [1478, 152] width 116 height 23
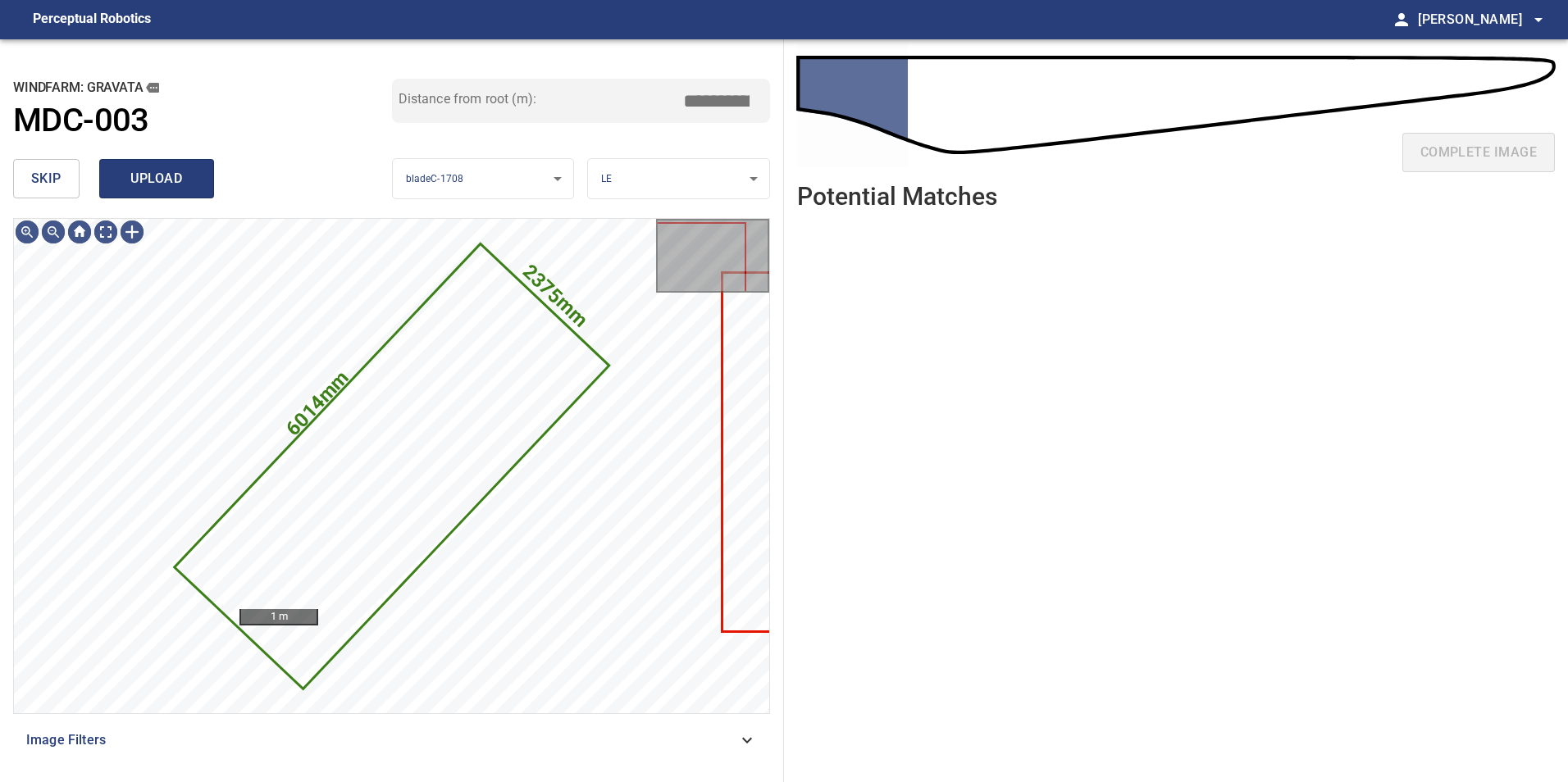
click at [181, 178] on span "upload" at bounding box center [156, 178] width 79 height 23
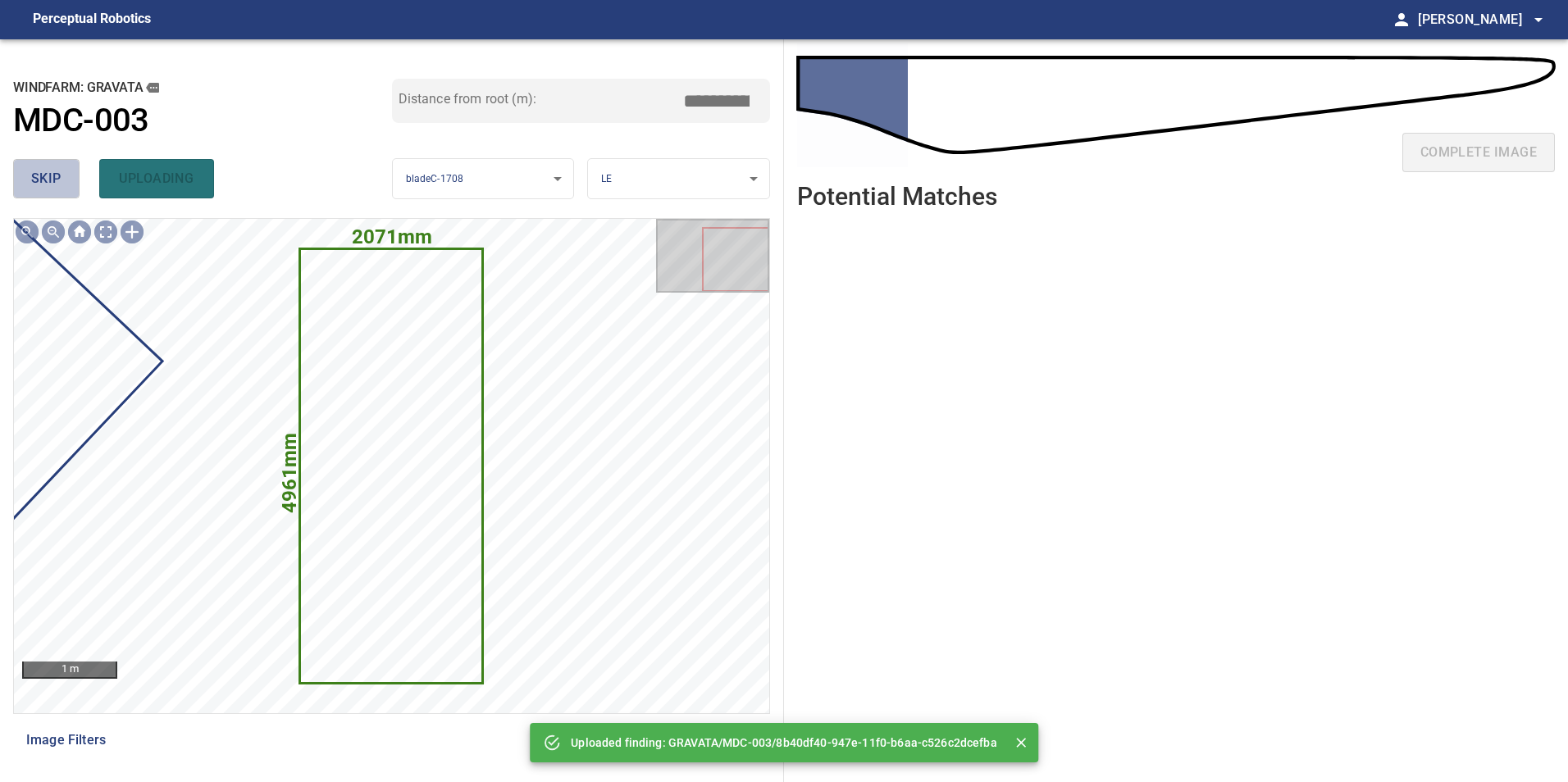
click at [16, 172] on button "skip" at bounding box center [46, 178] width 66 height 40
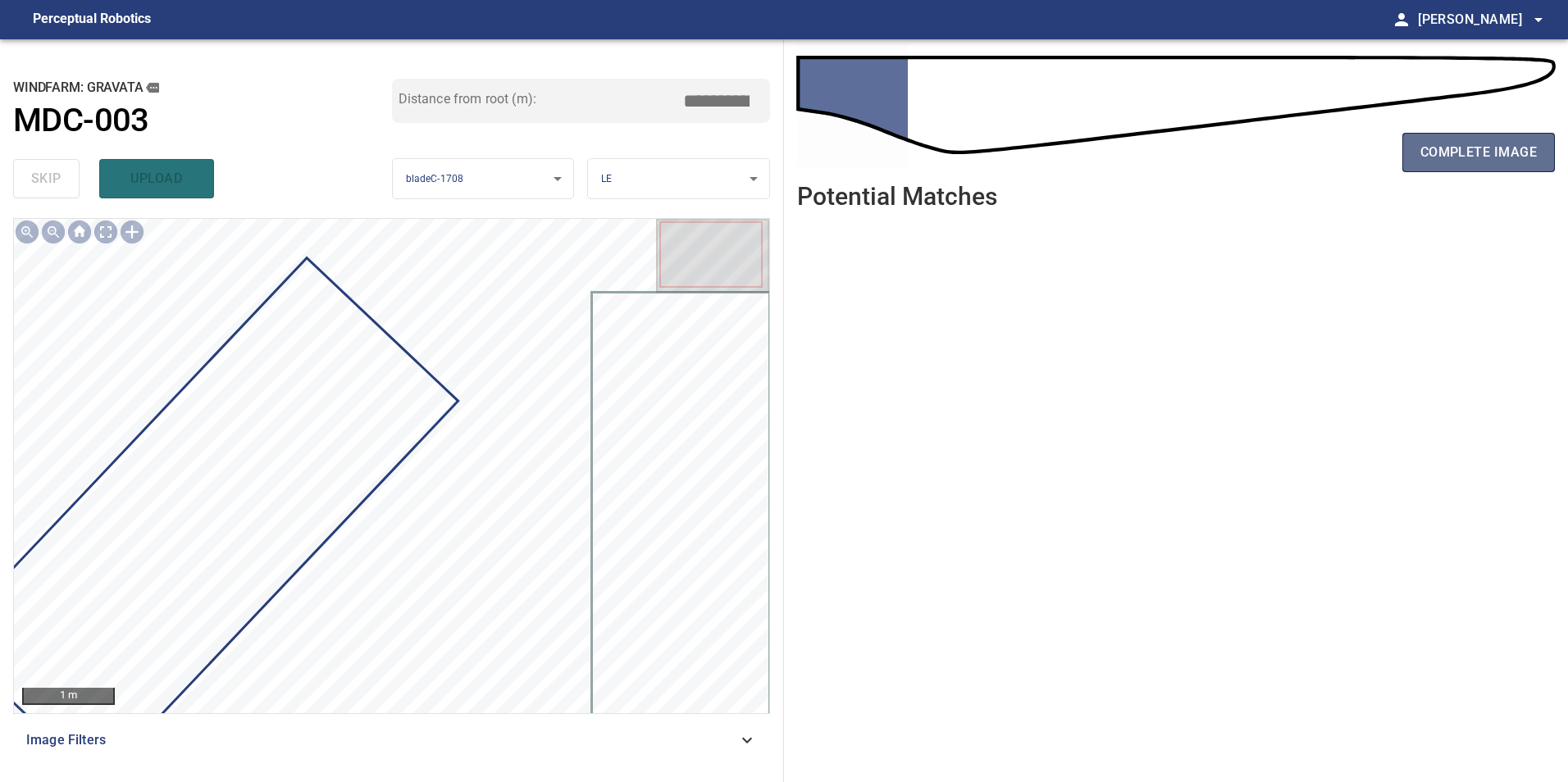
click at [1481, 157] on span "complete image" at bounding box center [1478, 152] width 116 height 23
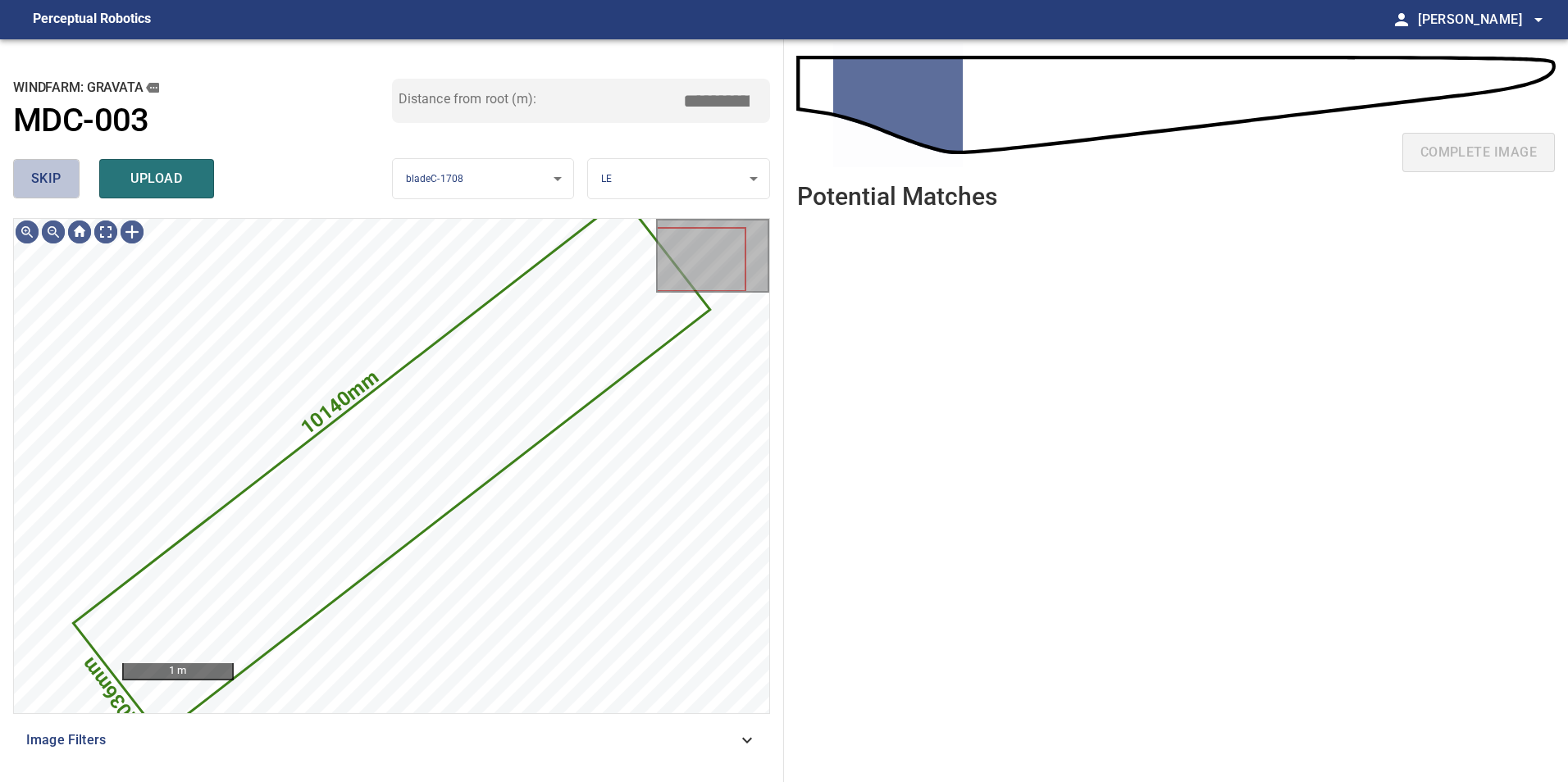
click at [67, 178] on button "skip" at bounding box center [46, 178] width 66 height 40
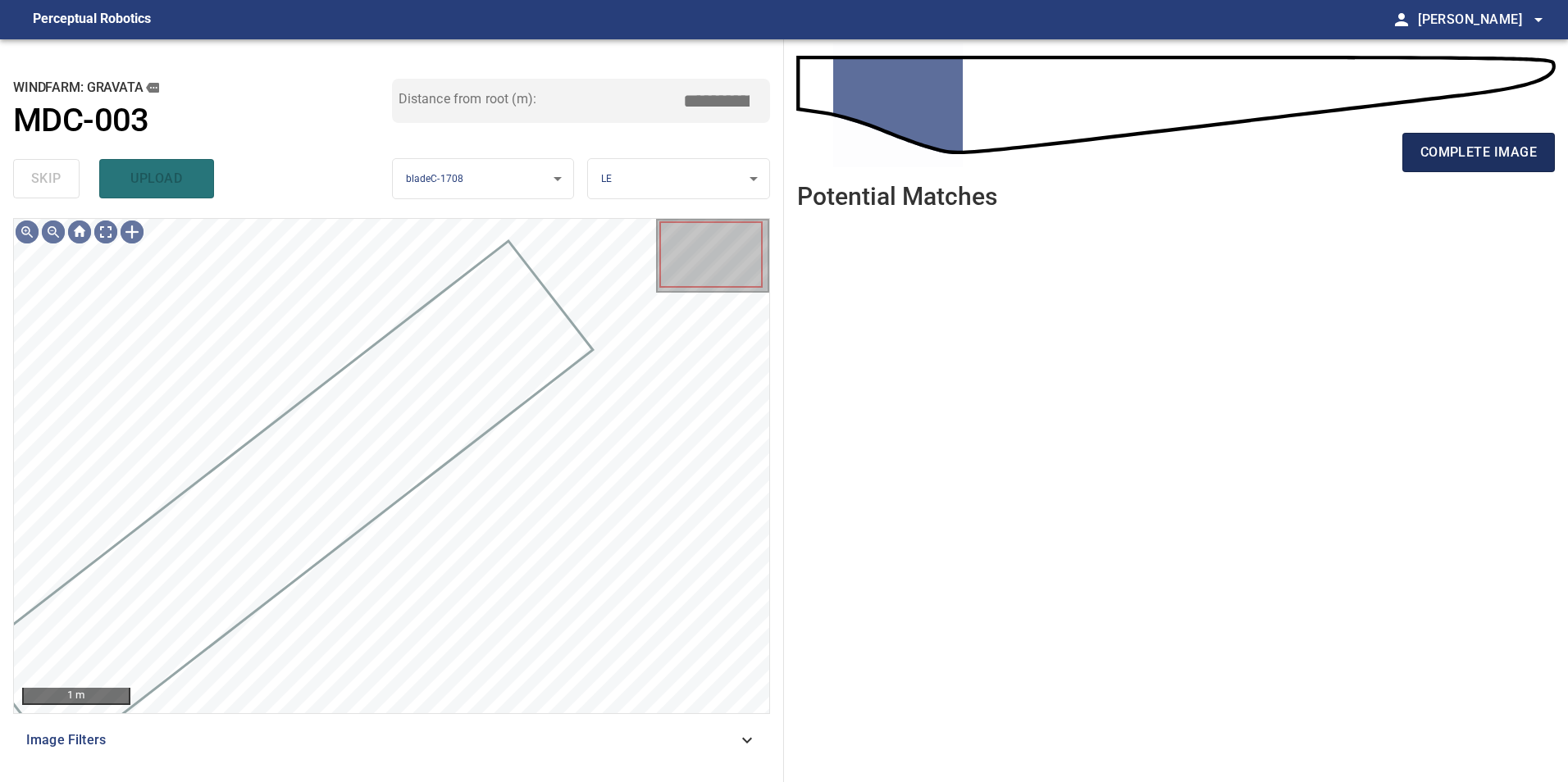
click at [1469, 159] on span "complete image" at bounding box center [1478, 152] width 116 height 23
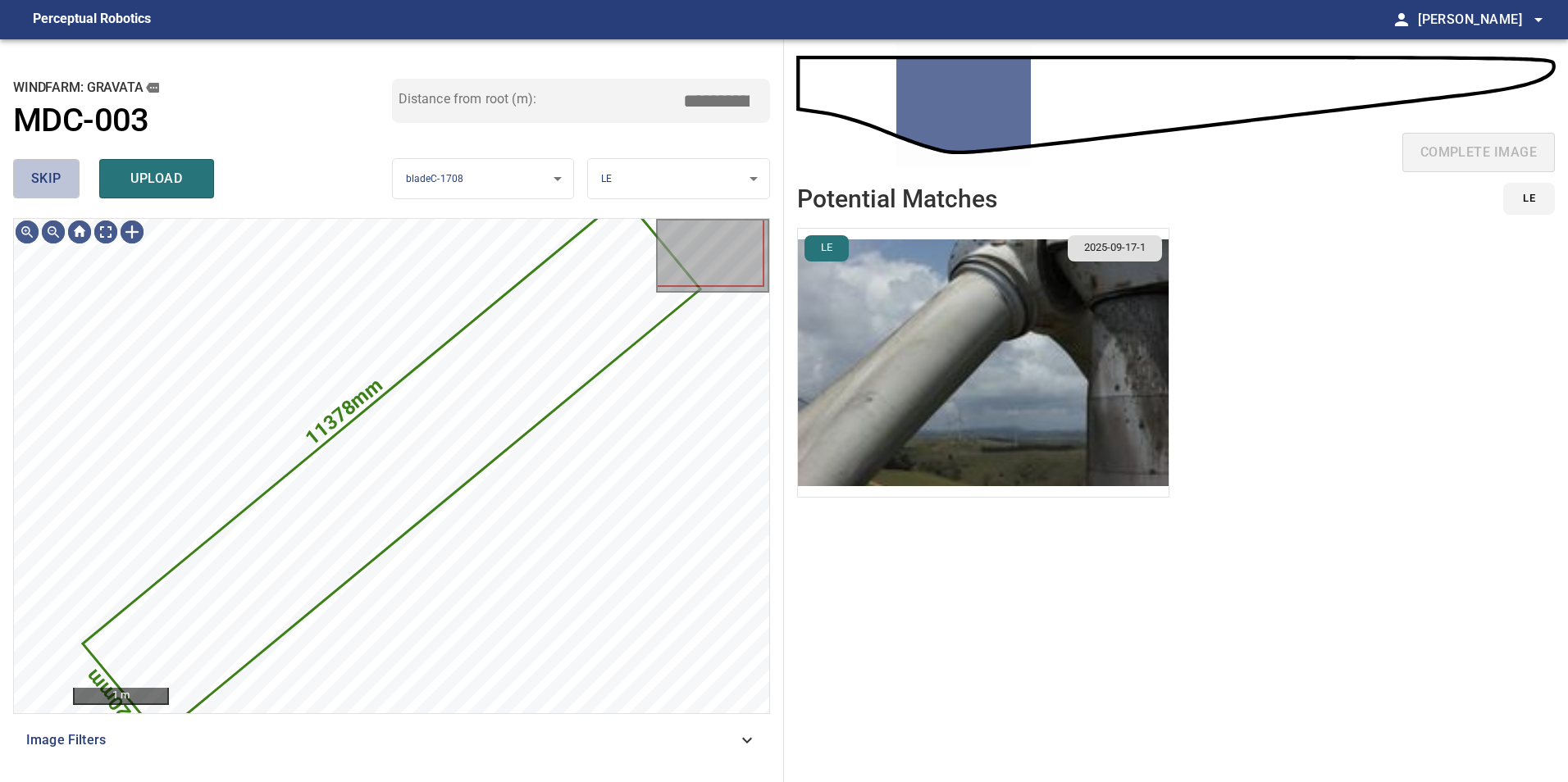
click at [34, 184] on span "skip" at bounding box center [46, 178] width 30 height 23
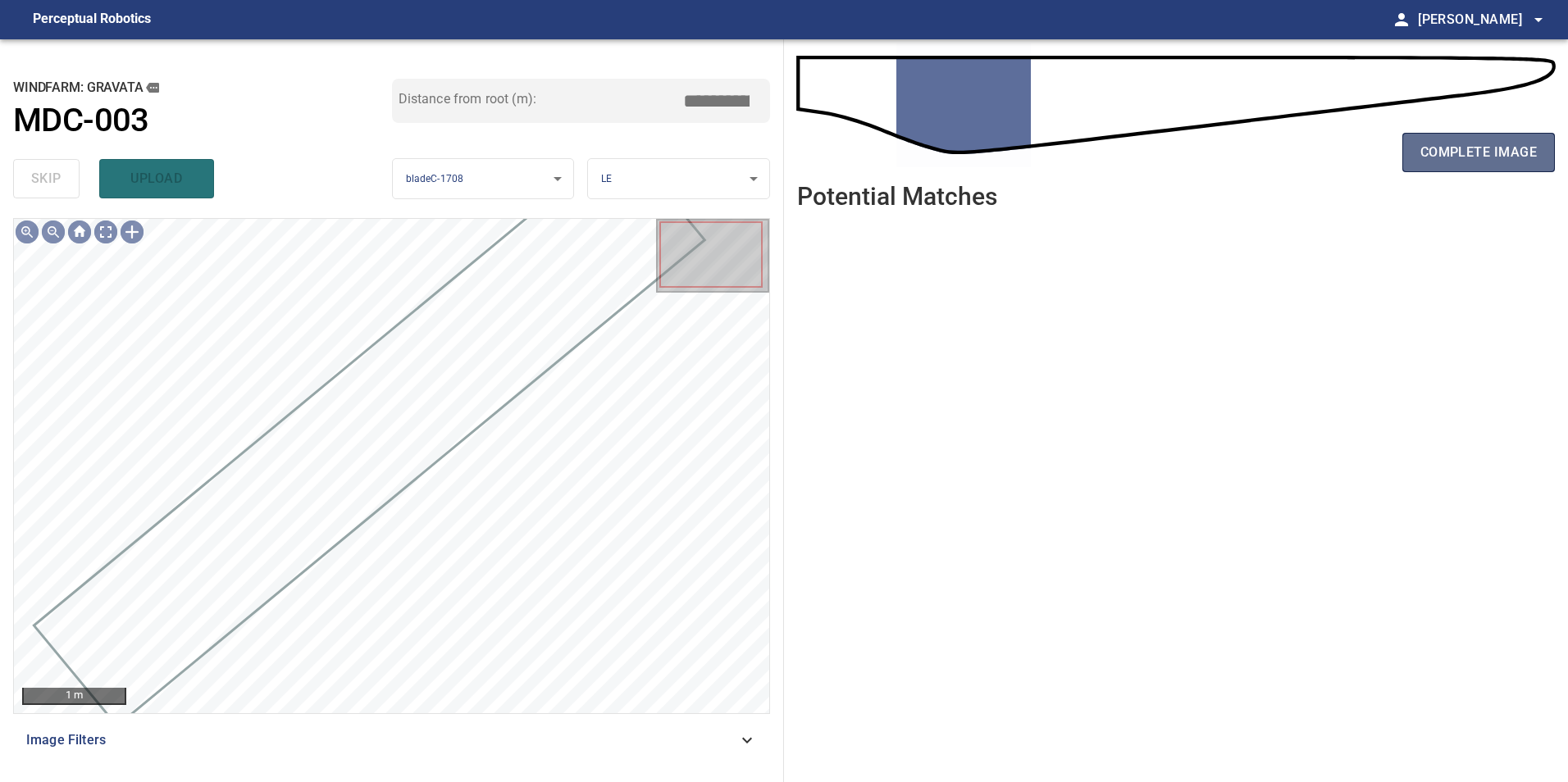
click at [1423, 138] on button "complete image" at bounding box center [1478, 152] width 152 height 40
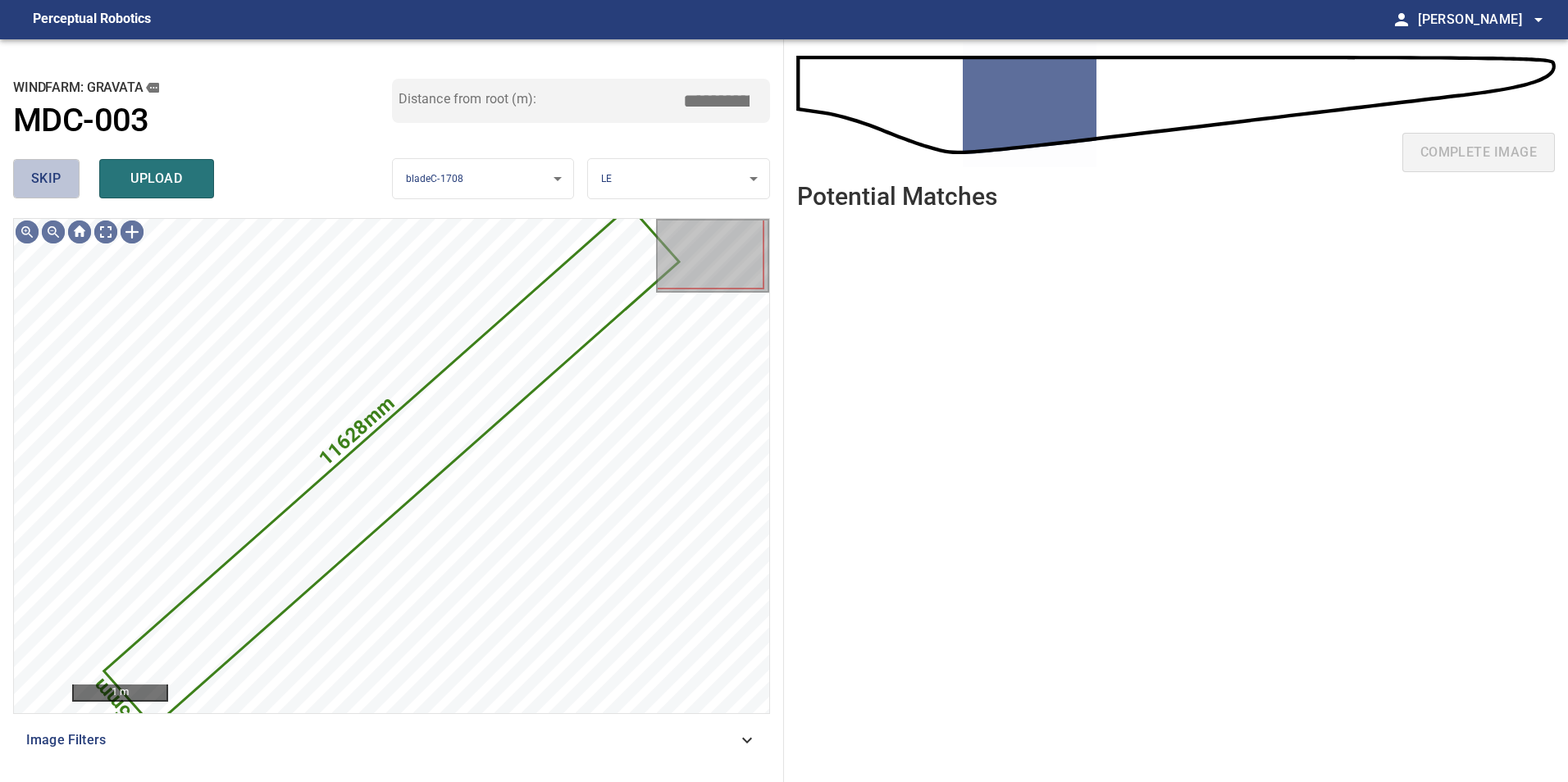
click at [72, 177] on button "skip" at bounding box center [46, 178] width 66 height 40
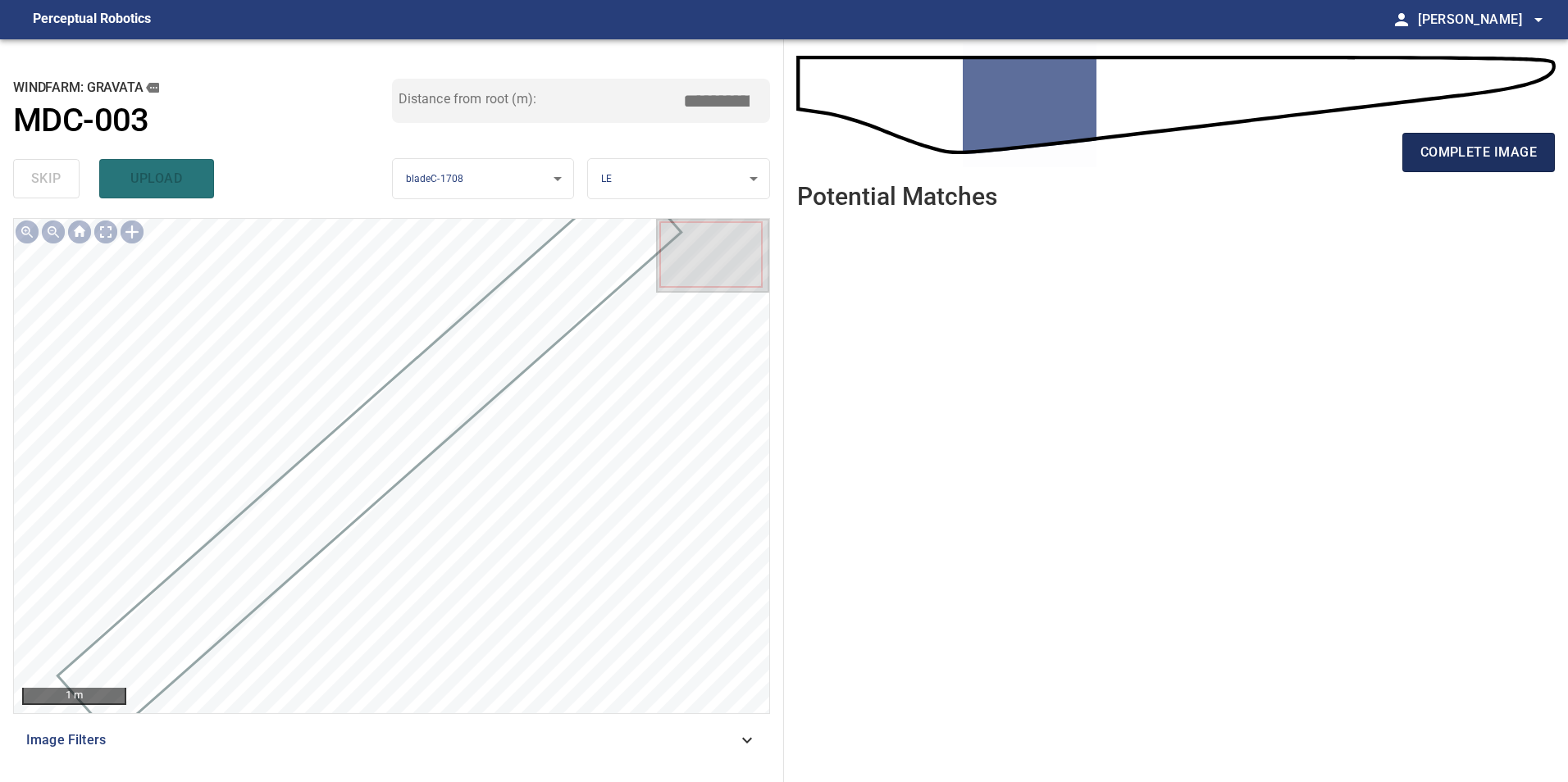
click at [1416, 161] on button "complete image" at bounding box center [1478, 152] width 152 height 40
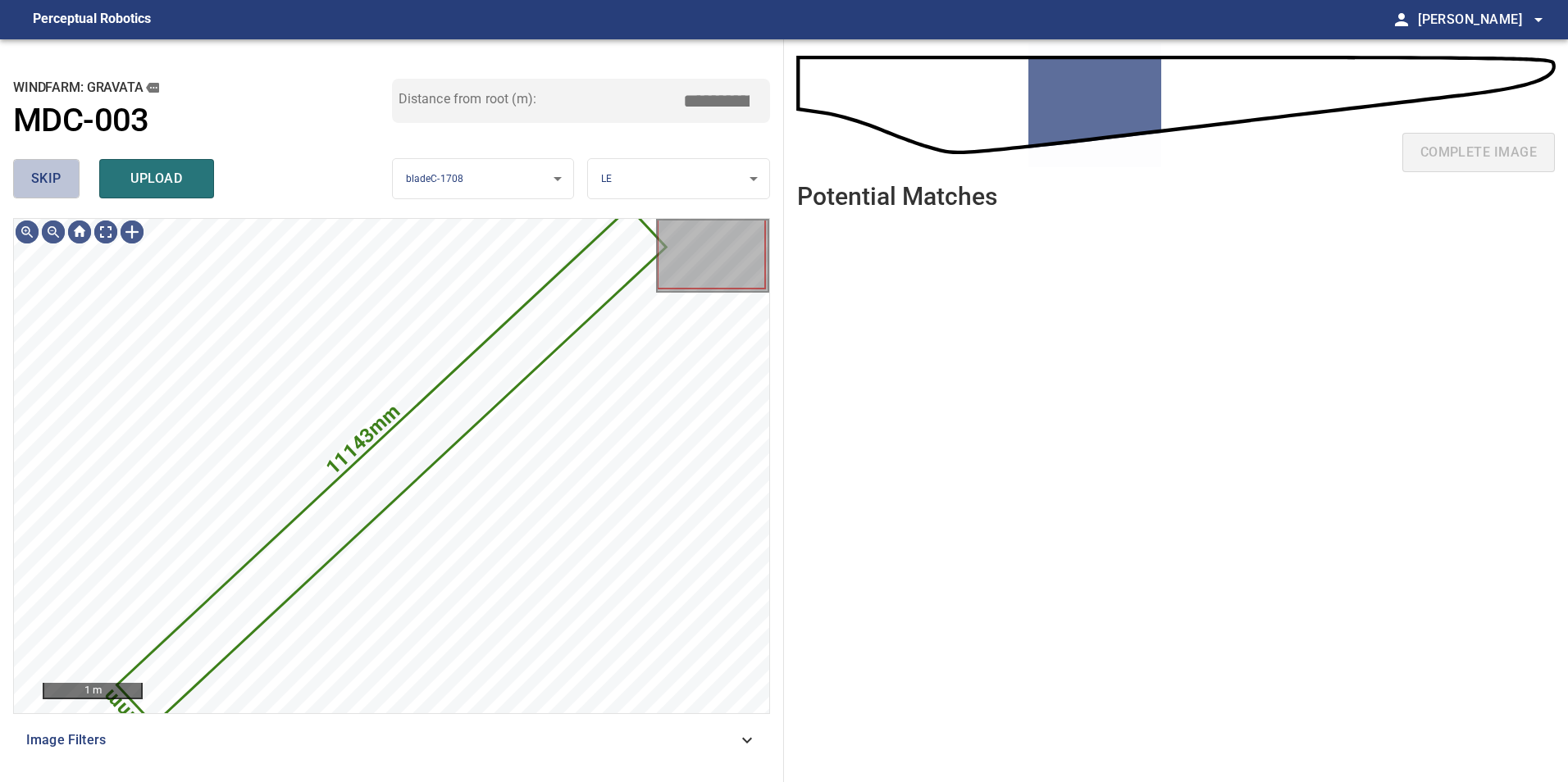
click at [50, 167] on span "skip" at bounding box center [46, 178] width 30 height 23
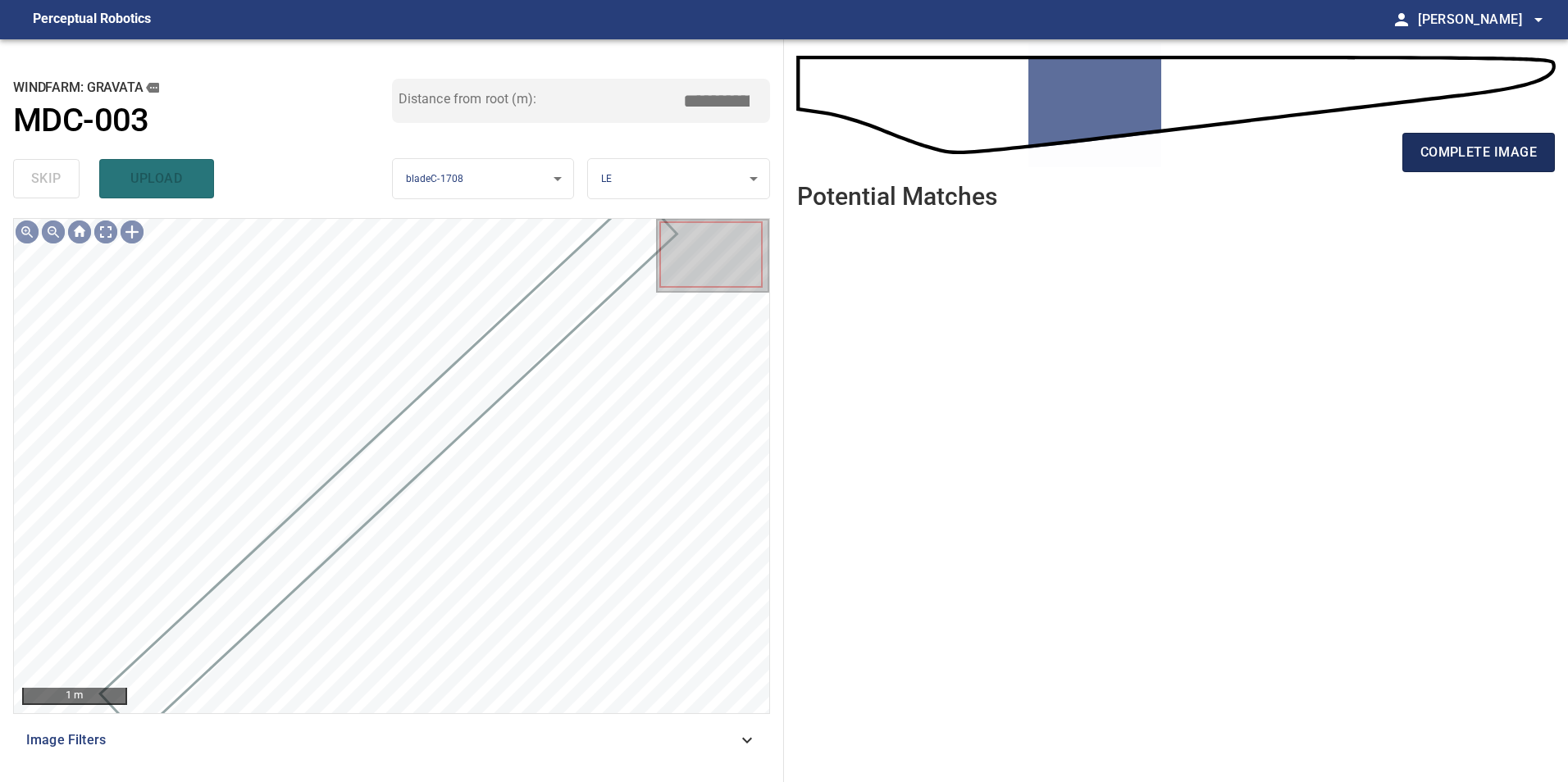
click at [1506, 159] on span "complete image" at bounding box center [1478, 152] width 116 height 23
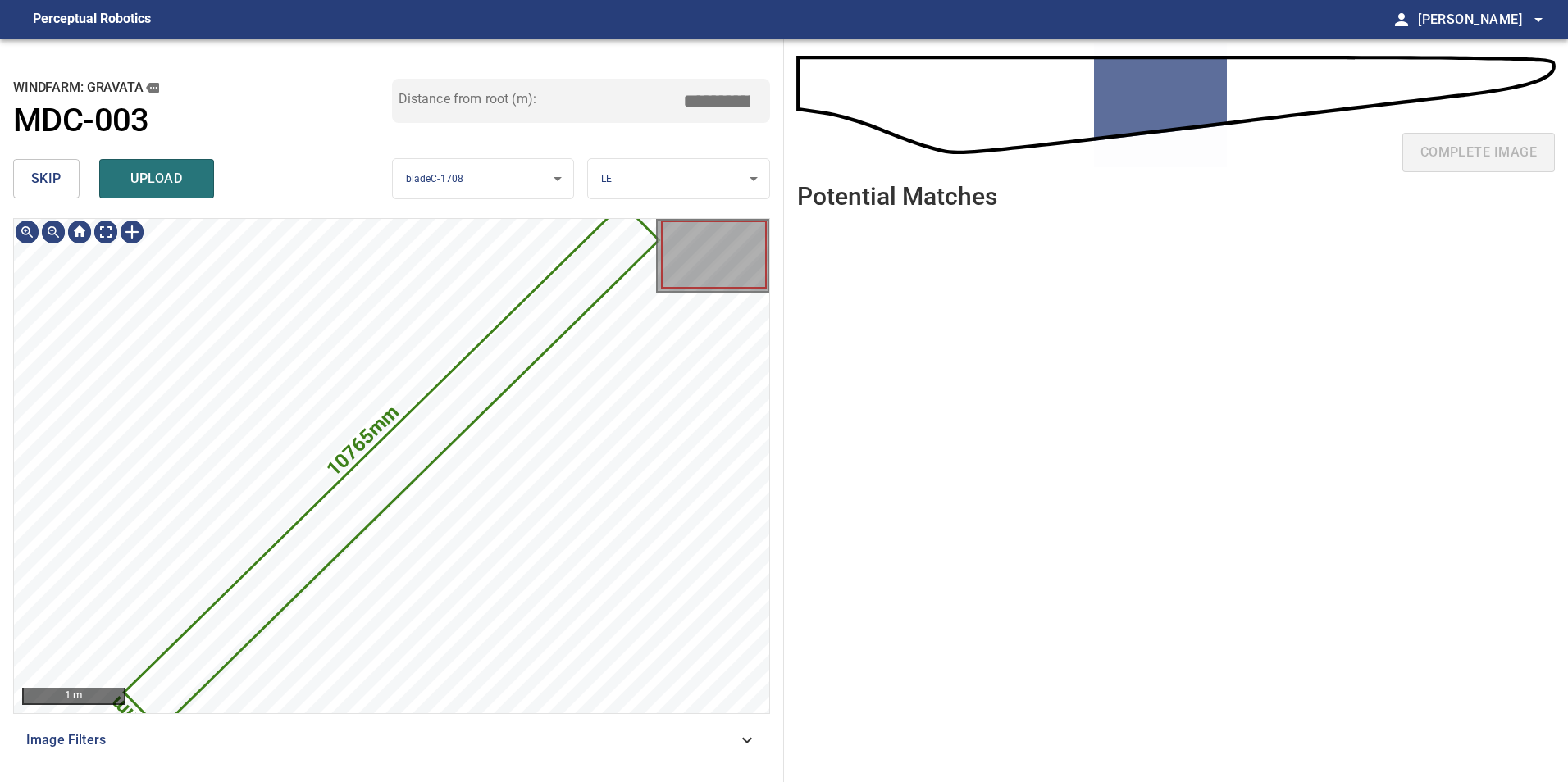
click at [56, 184] on span "skip" at bounding box center [46, 178] width 30 height 23
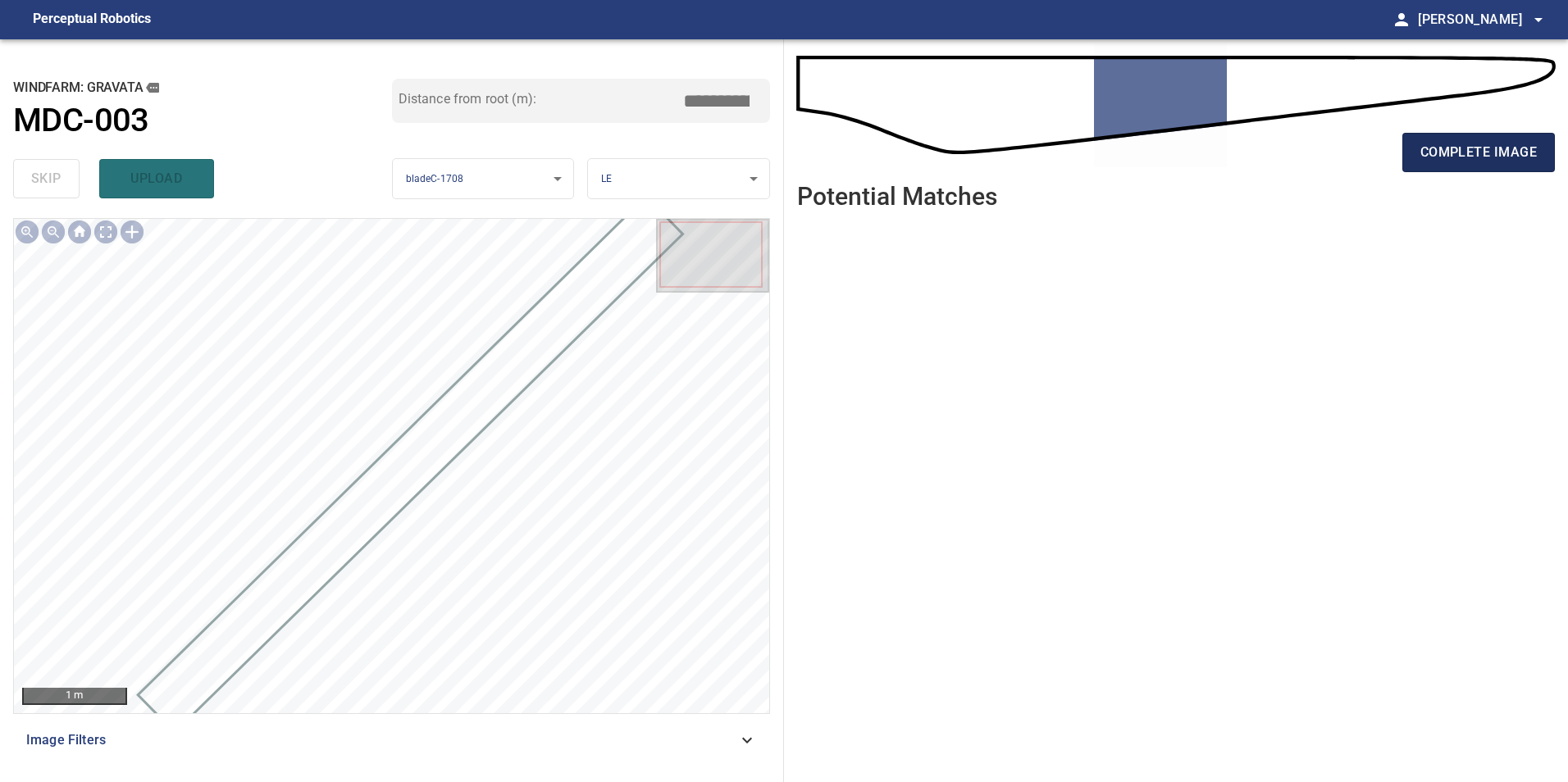
click at [1460, 142] on span "complete image" at bounding box center [1478, 152] width 116 height 23
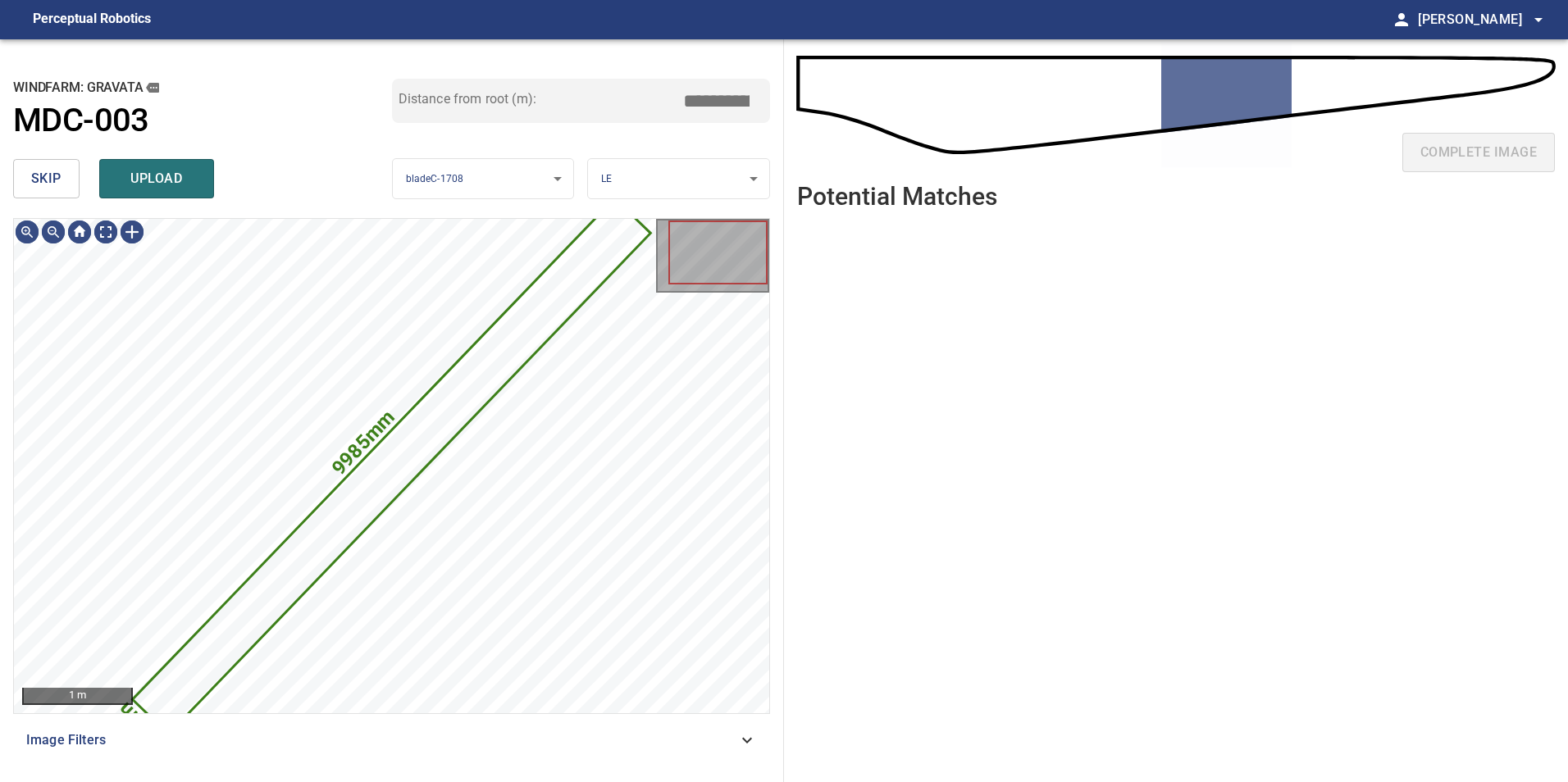
click at [57, 165] on button "skip" at bounding box center [46, 178] width 66 height 40
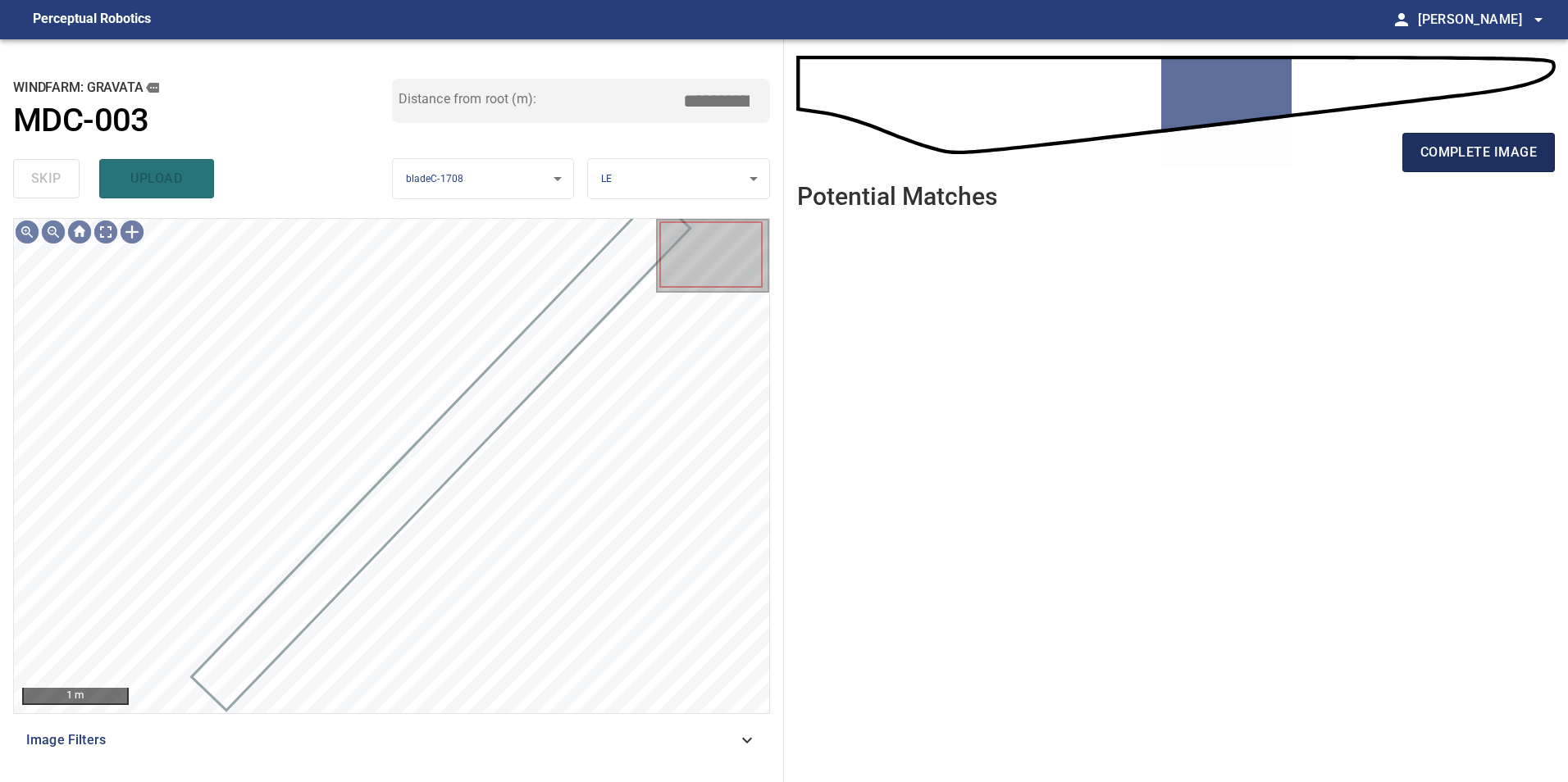
click at [1548, 134] on button "complete image" at bounding box center [1478, 152] width 152 height 40
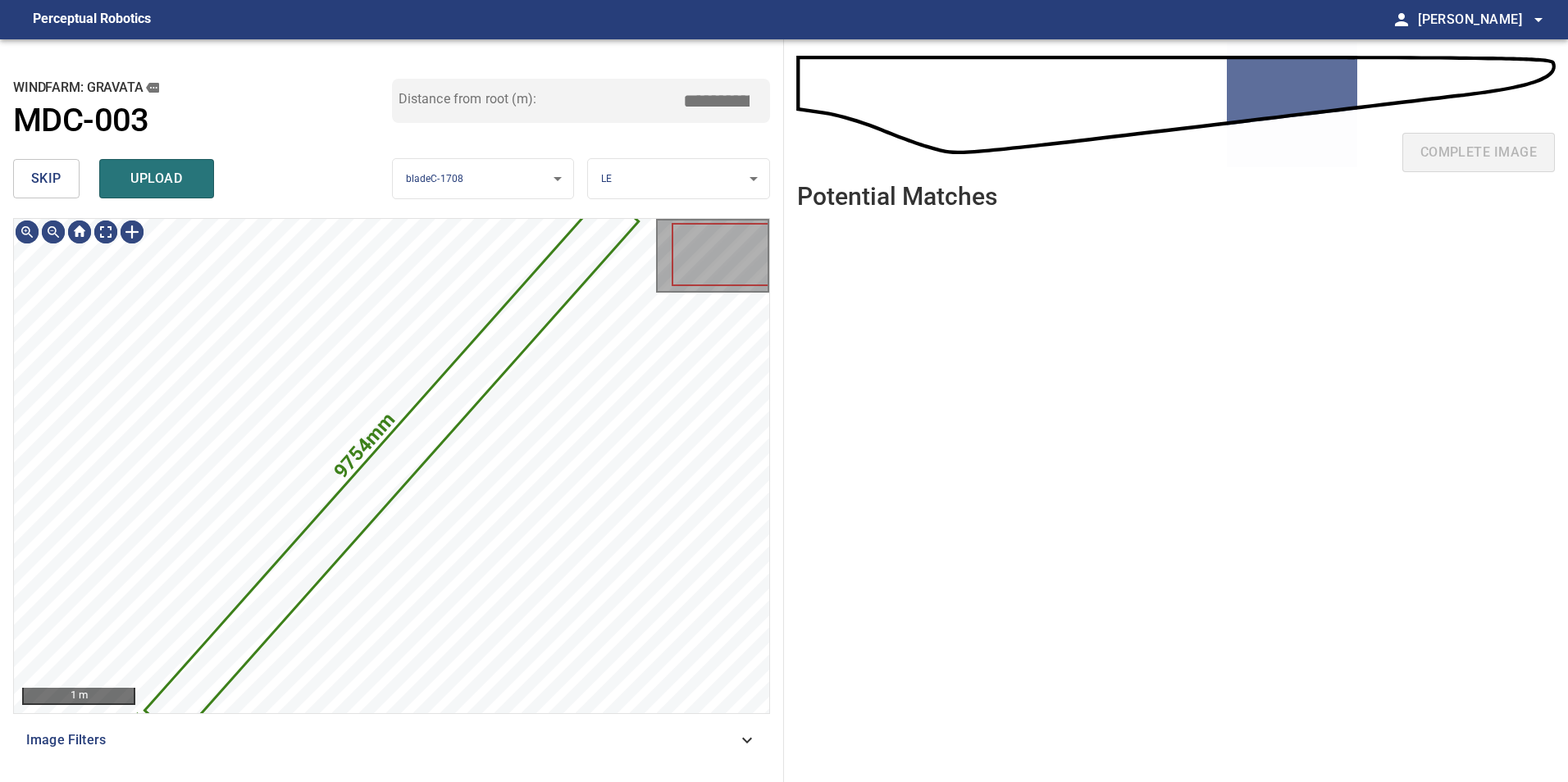
click at [48, 171] on span "skip" at bounding box center [46, 178] width 30 height 23
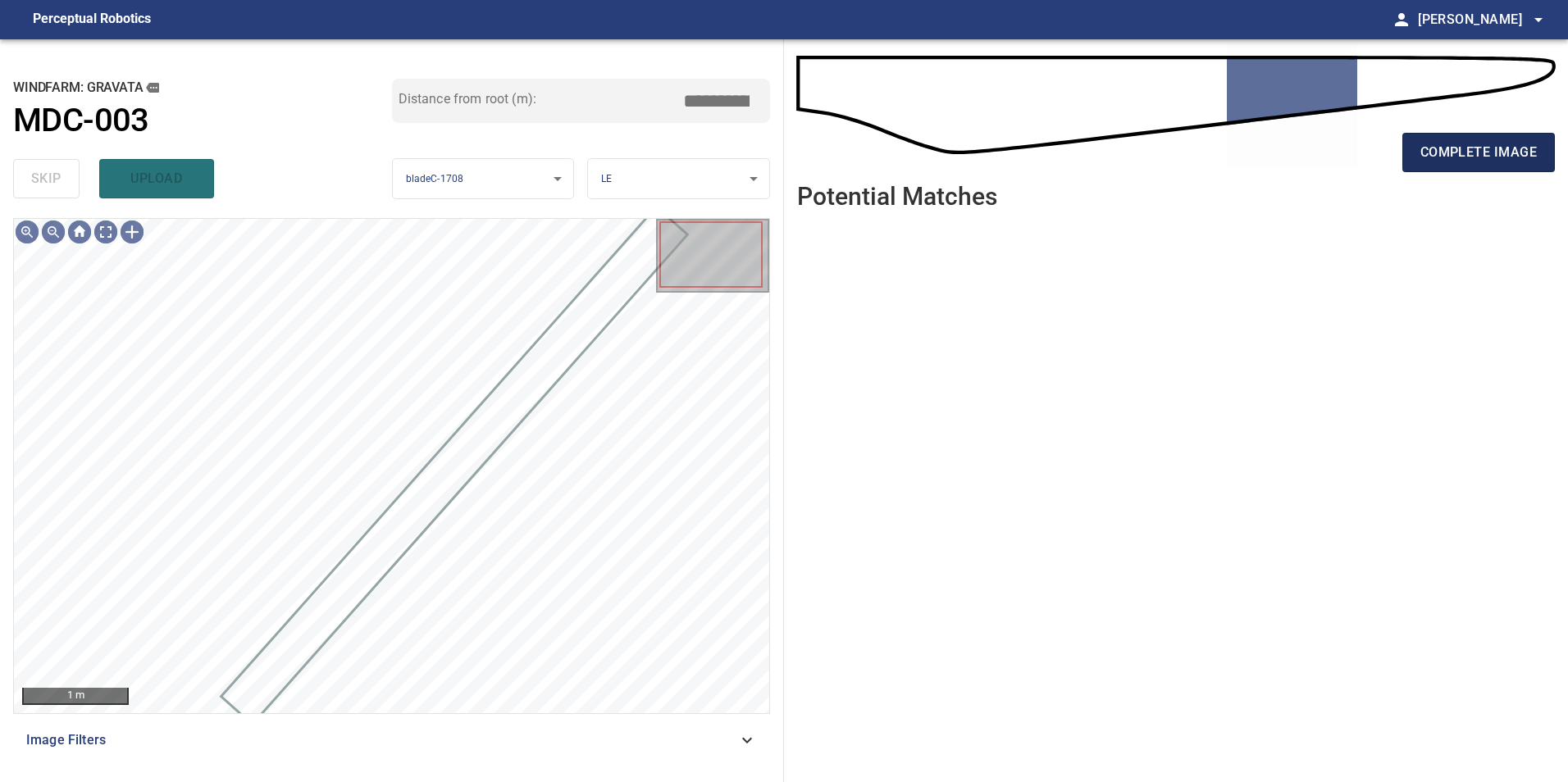
click at [1482, 158] on span "complete image" at bounding box center [1478, 152] width 116 height 23
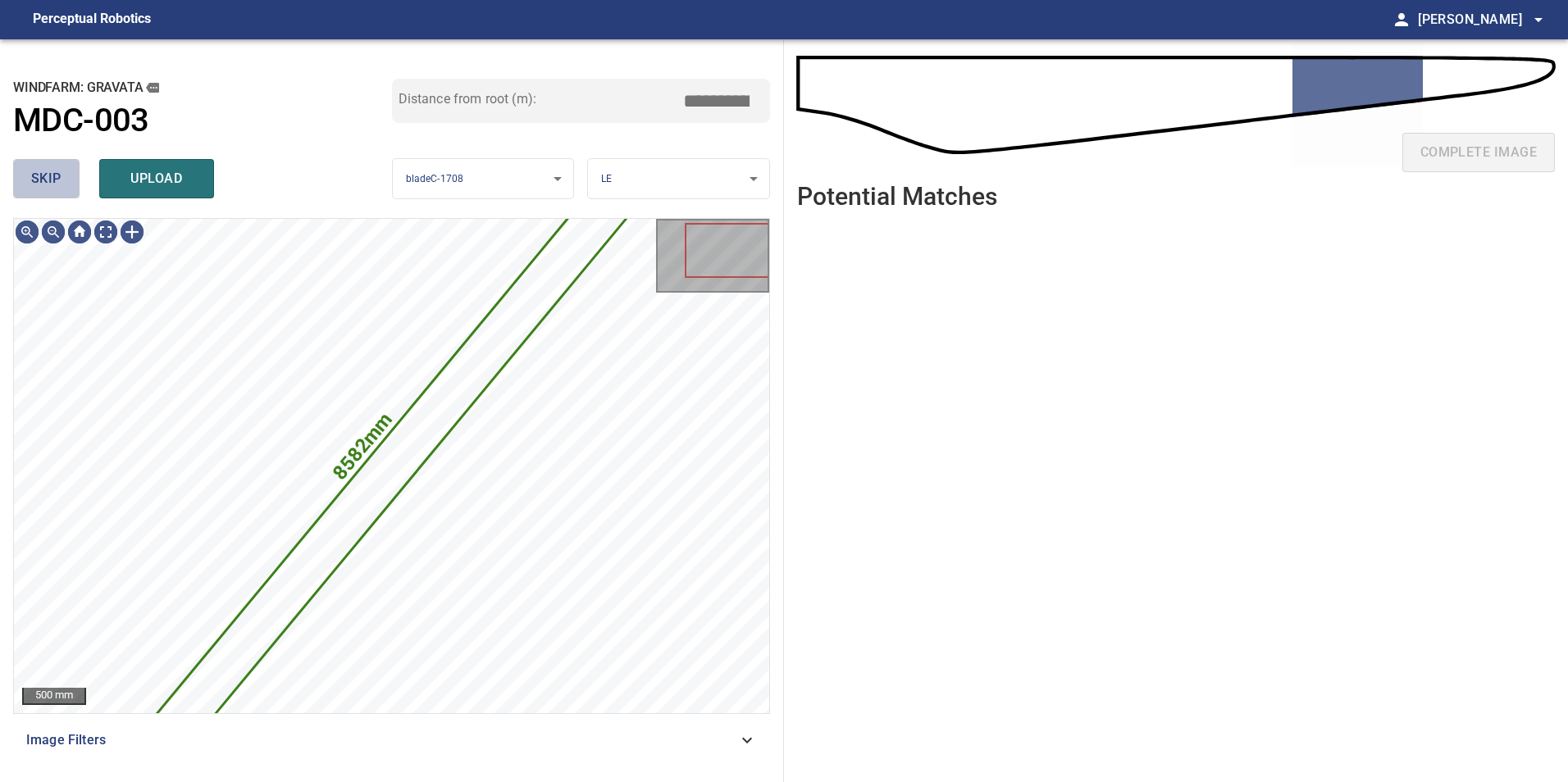
click at [45, 179] on span "skip" at bounding box center [46, 178] width 30 height 23
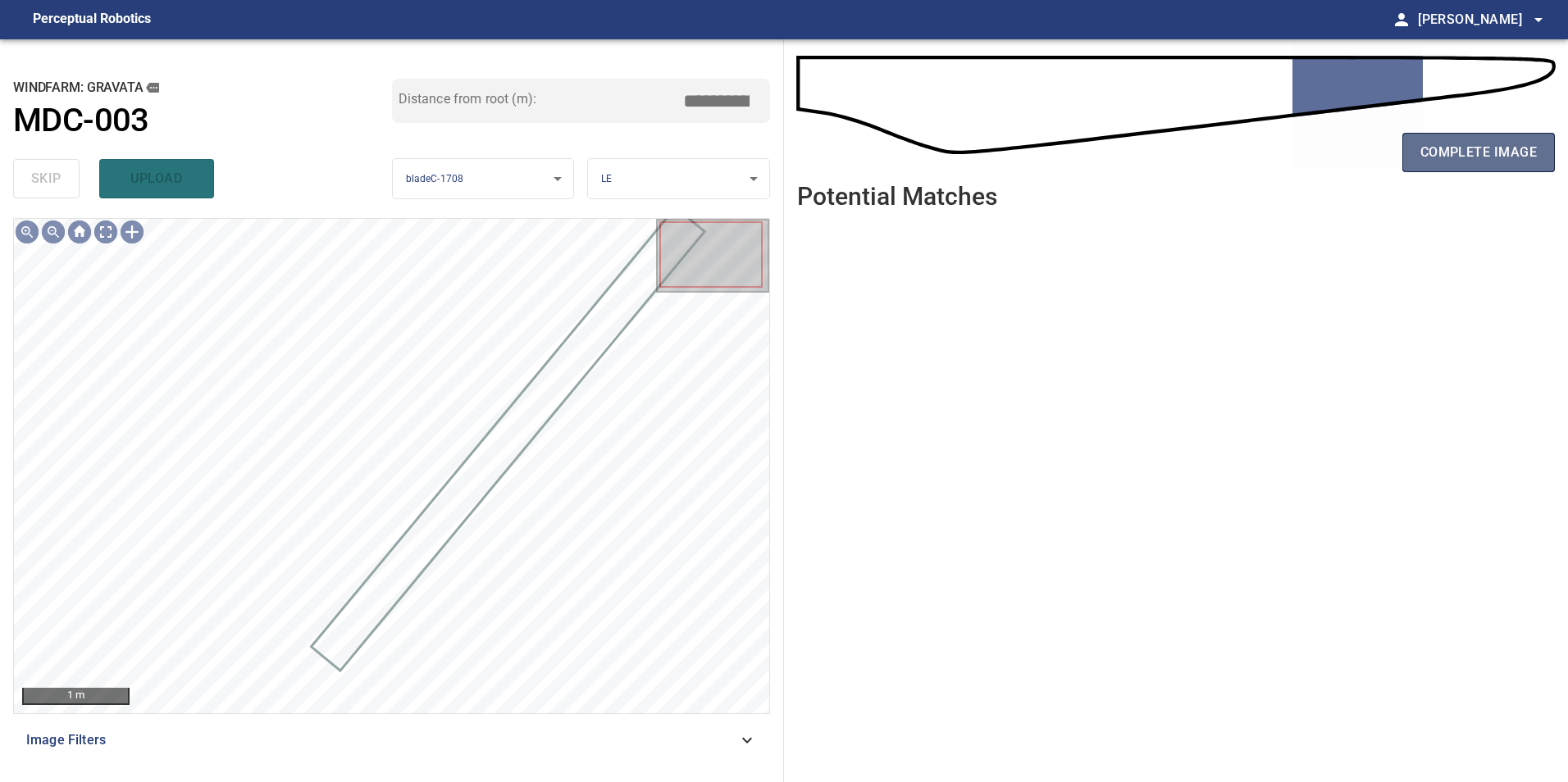
click at [1463, 170] on button "complete image" at bounding box center [1478, 152] width 152 height 40
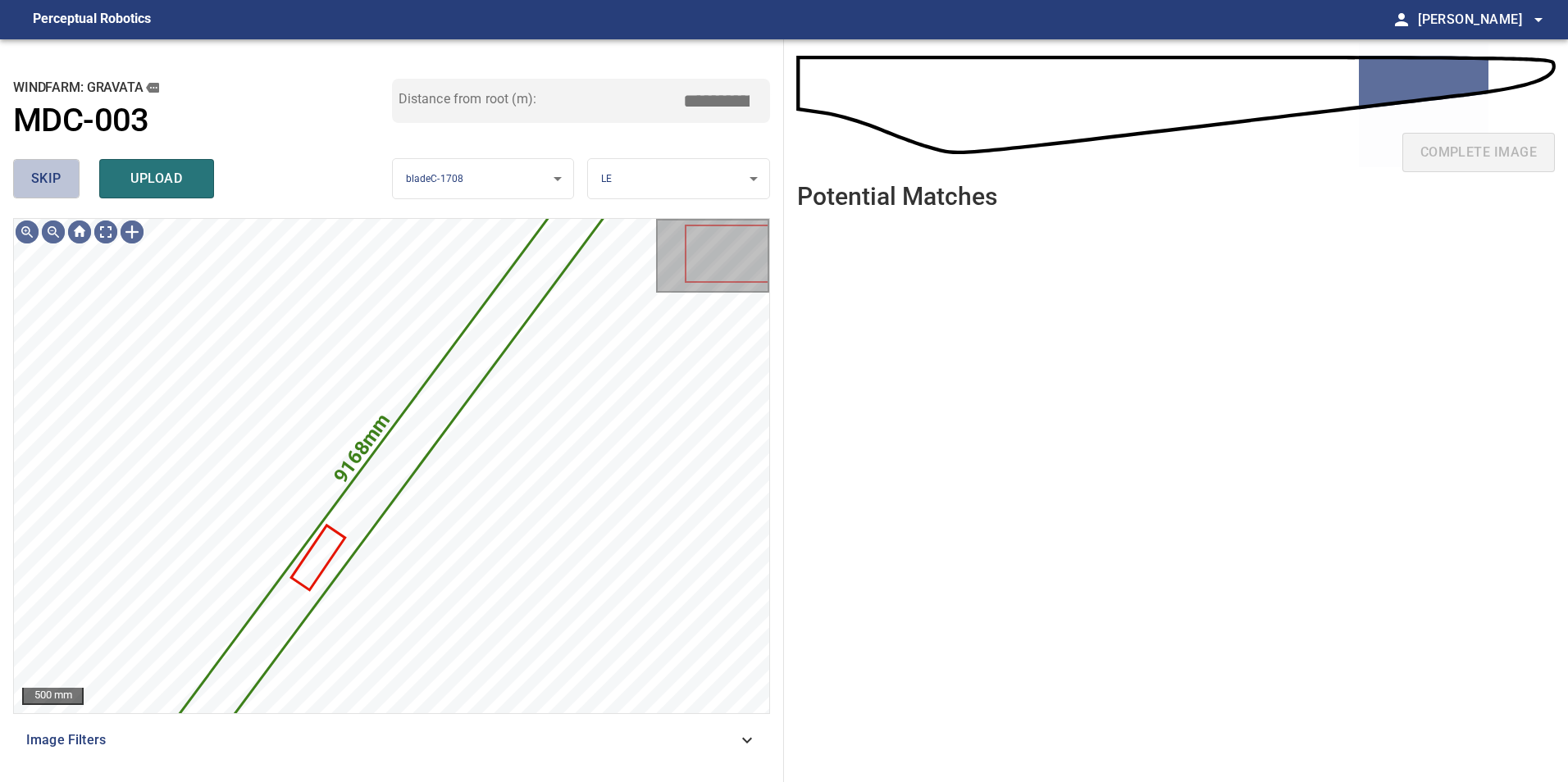
click at [54, 187] on span "skip" at bounding box center [46, 178] width 30 height 23
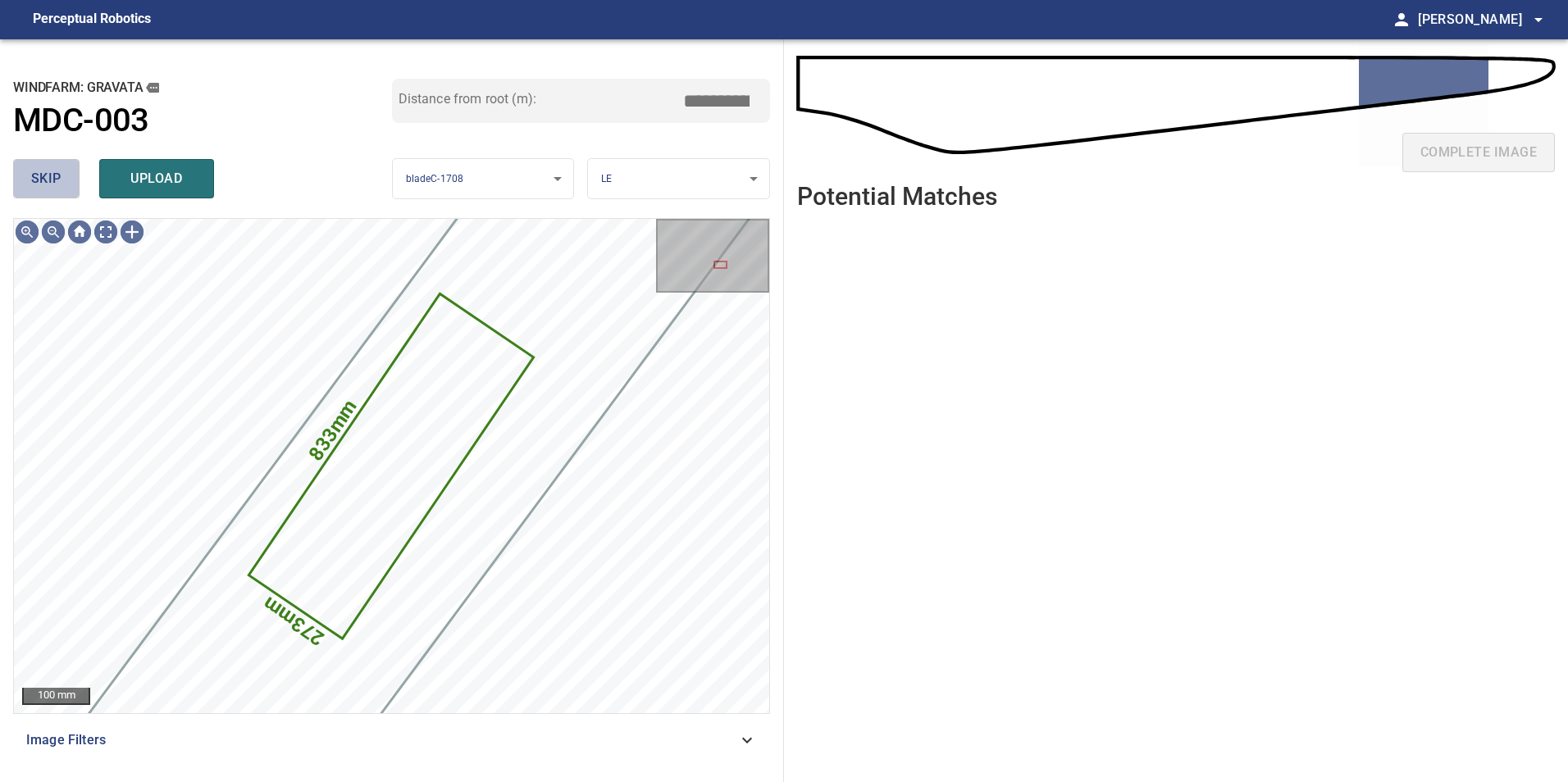
click at [54, 187] on span "skip" at bounding box center [46, 178] width 30 height 23
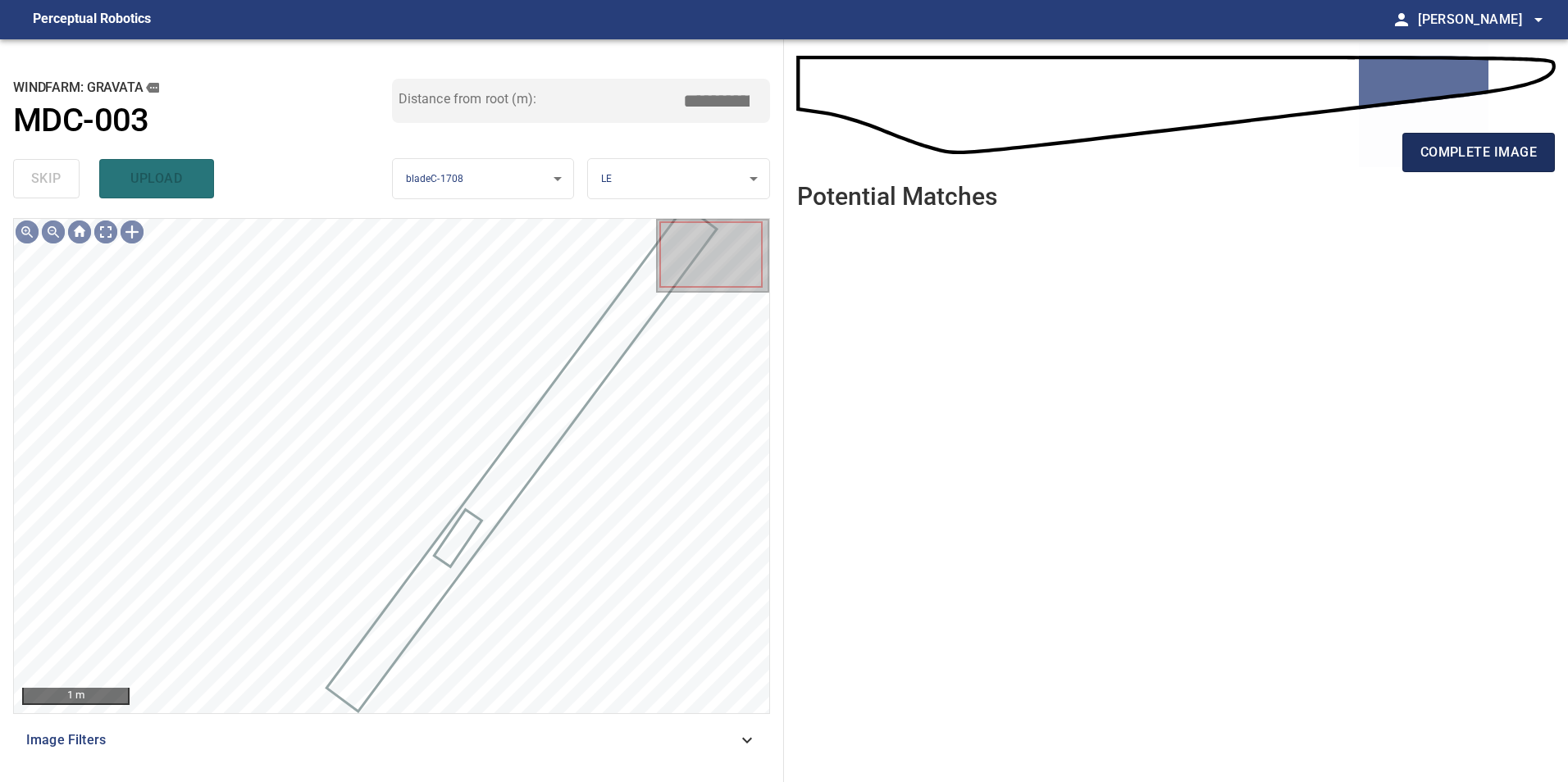
click at [1474, 156] on span "complete image" at bounding box center [1478, 152] width 116 height 23
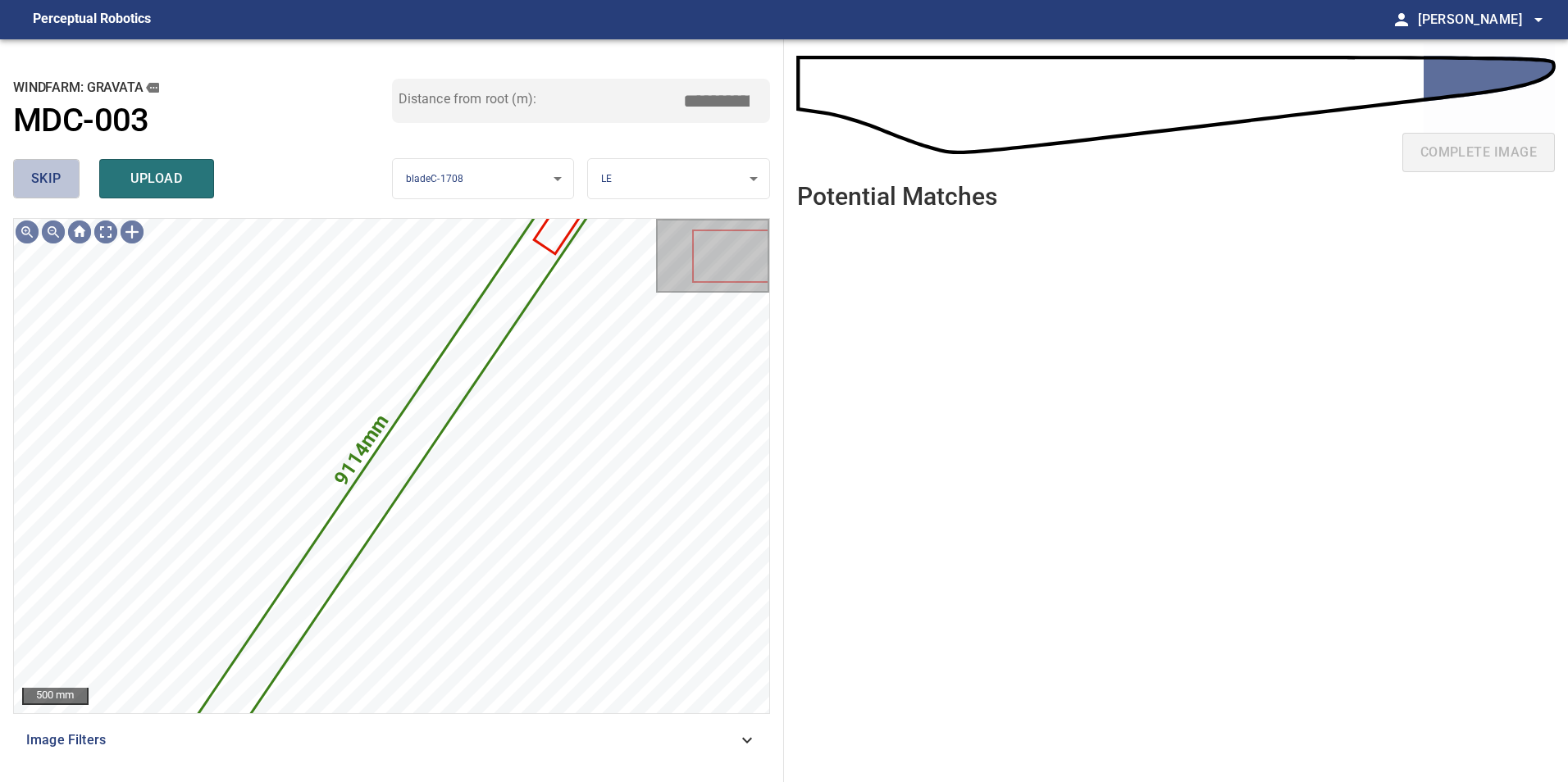
click at [54, 167] on span "skip" at bounding box center [46, 178] width 30 height 23
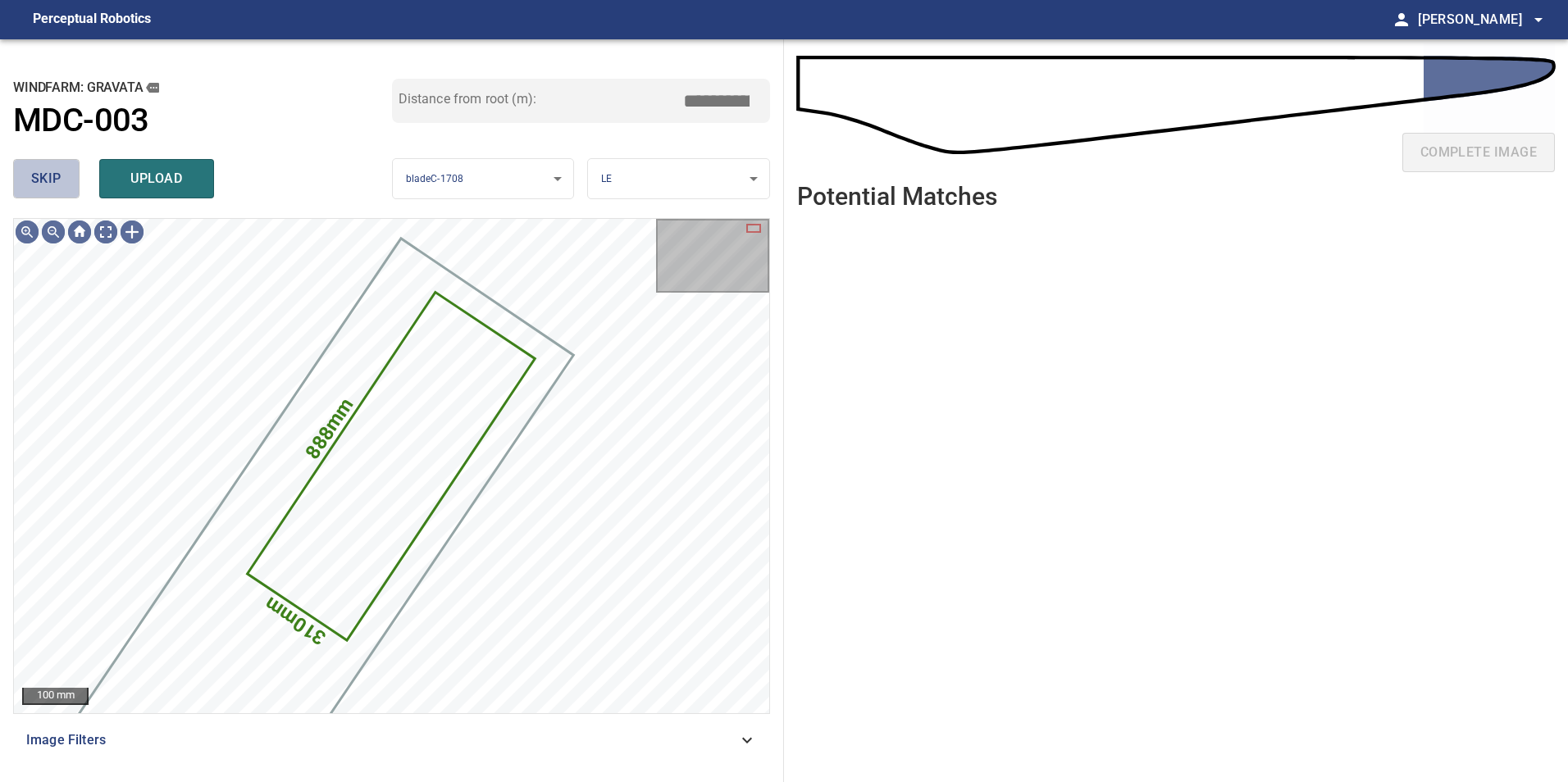
click at [54, 167] on span "skip" at bounding box center [46, 178] width 30 height 23
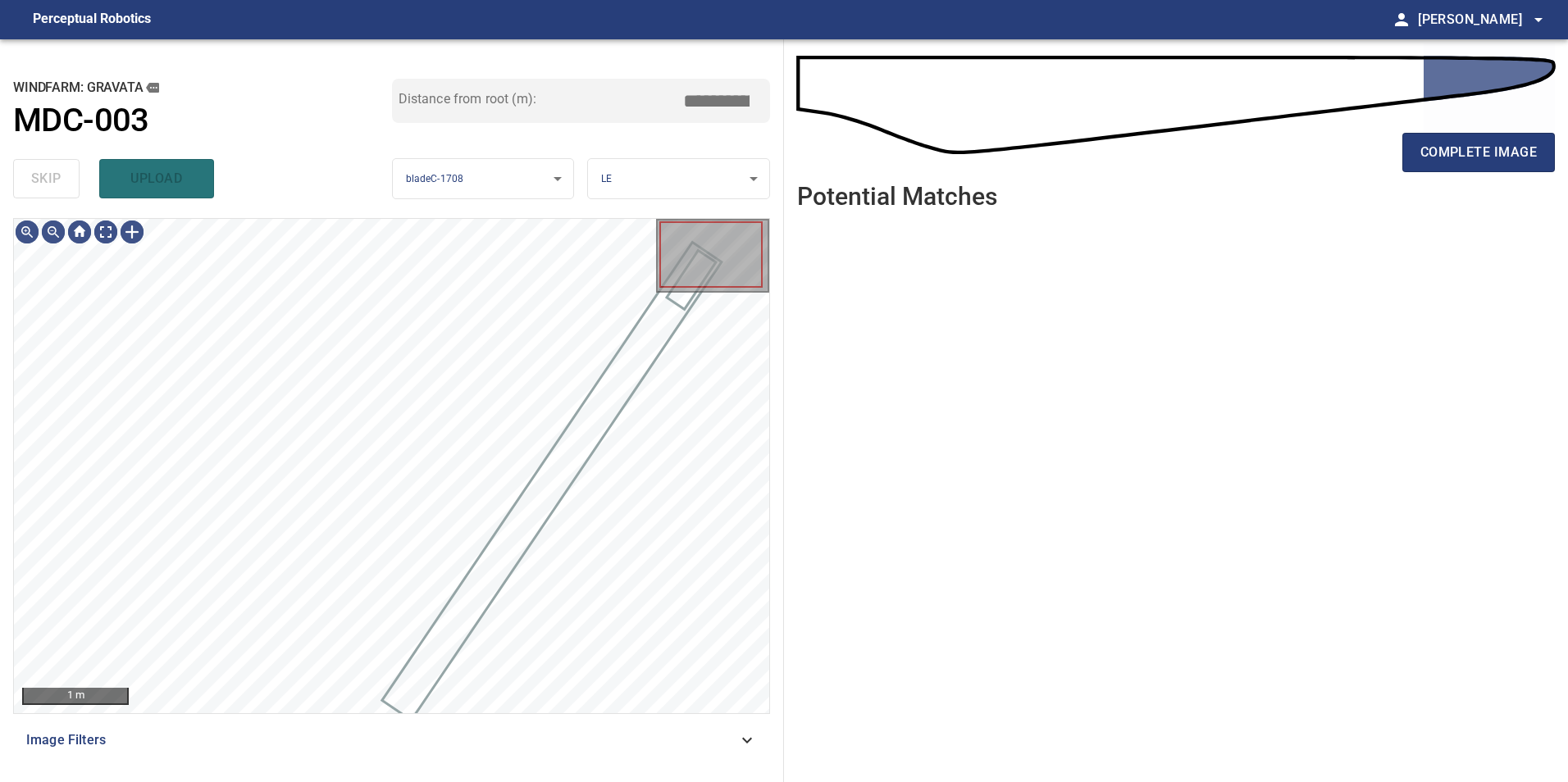
click at [55, 166] on div "skip upload" at bounding box center [203, 178] width 379 height 52
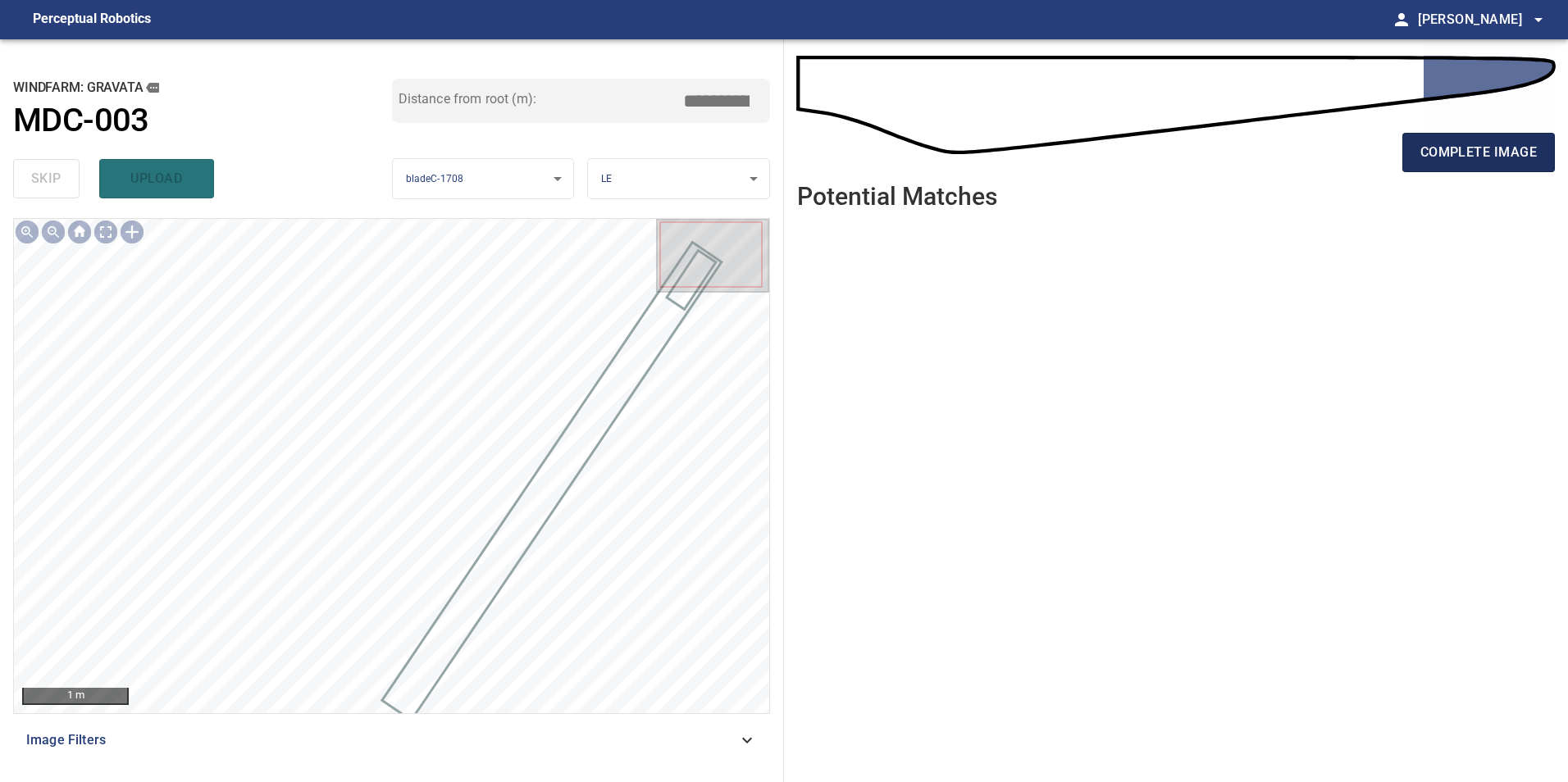
click at [1489, 163] on span "complete image" at bounding box center [1478, 152] width 116 height 23
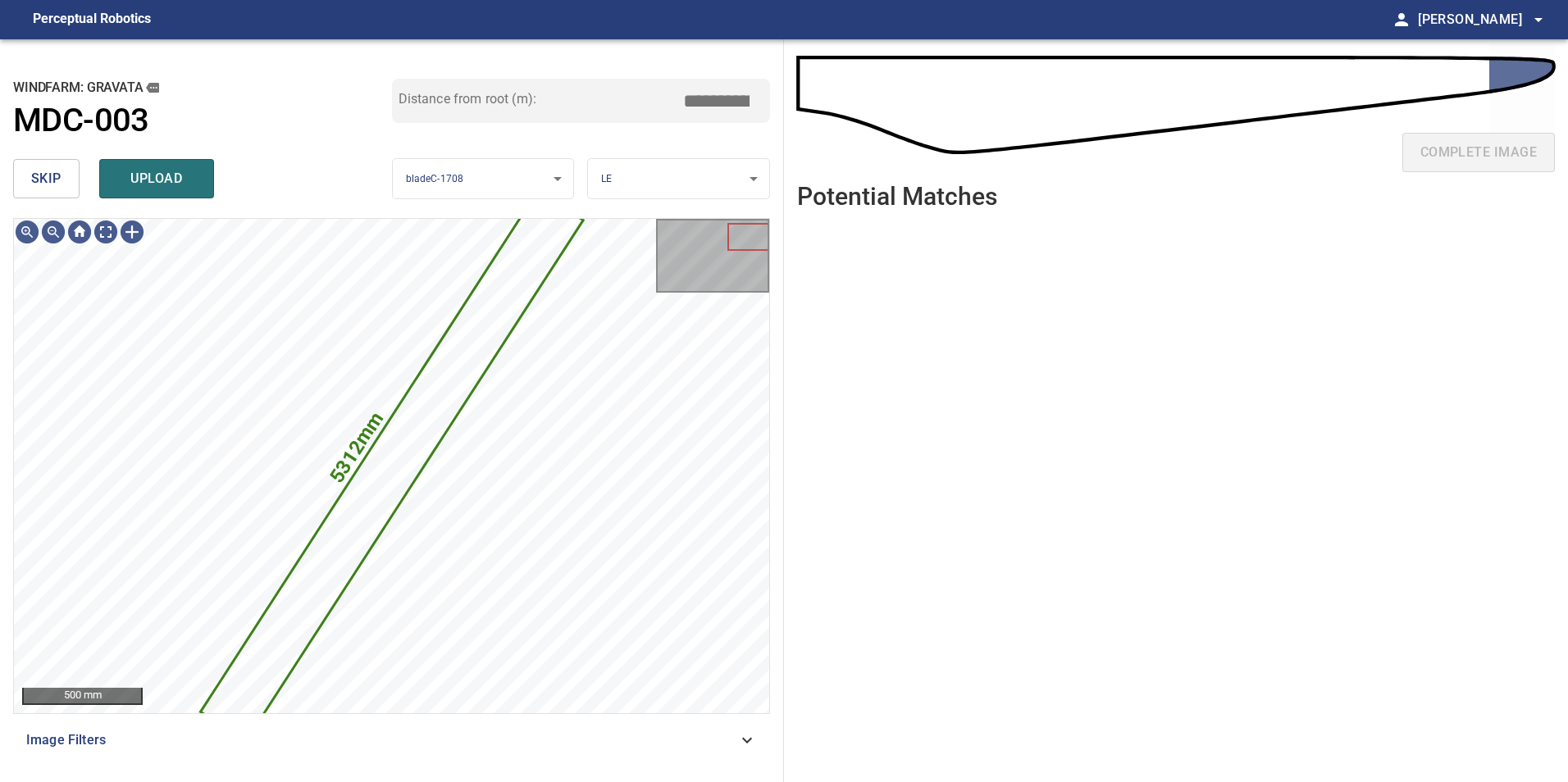
click at [52, 185] on span "skip" at bounding box center [46, 178] width 30 height 23
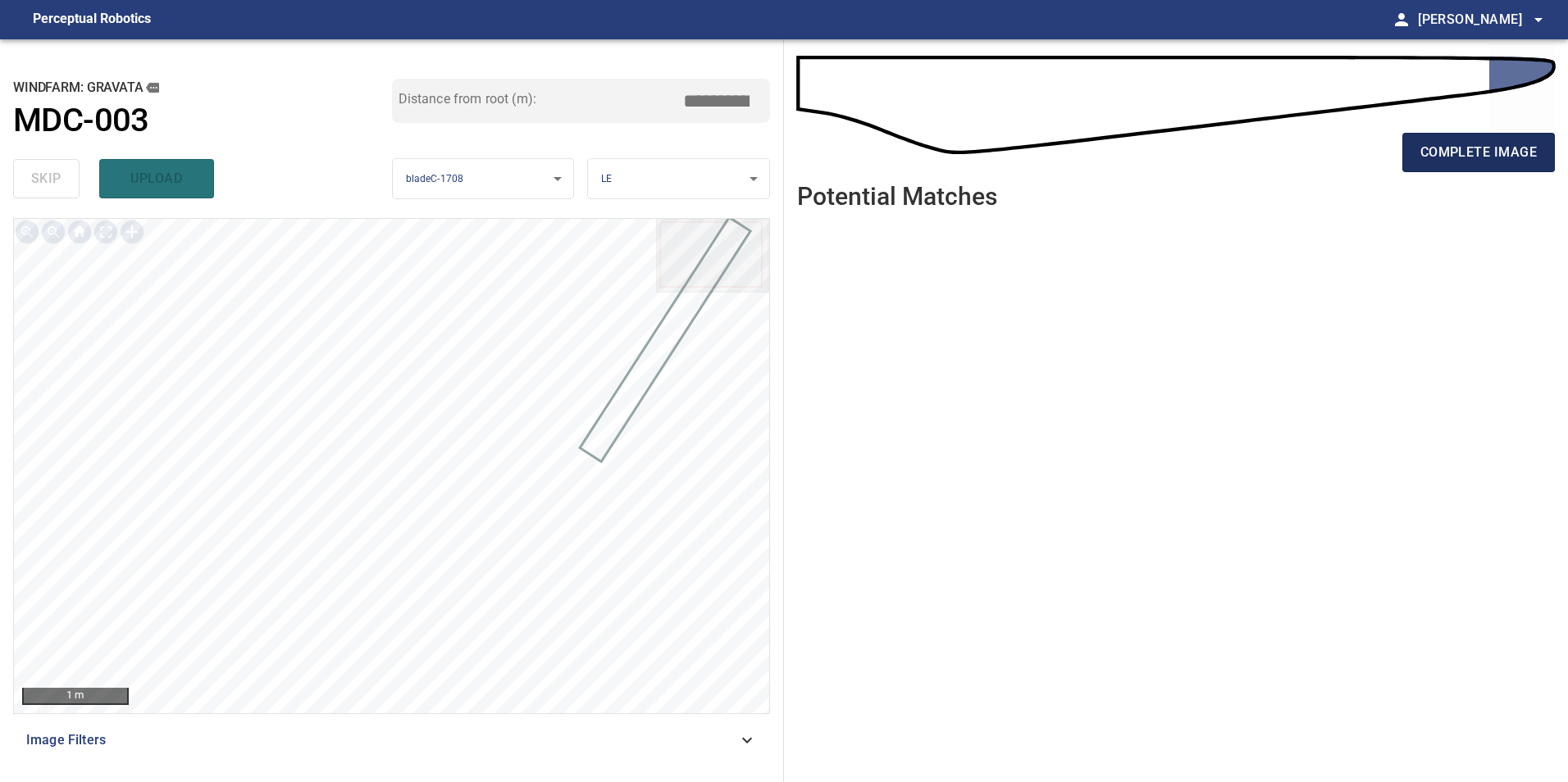
click at [1486, 156] on span "complete image" at bounding box center [1478, 152] width 116 height 23
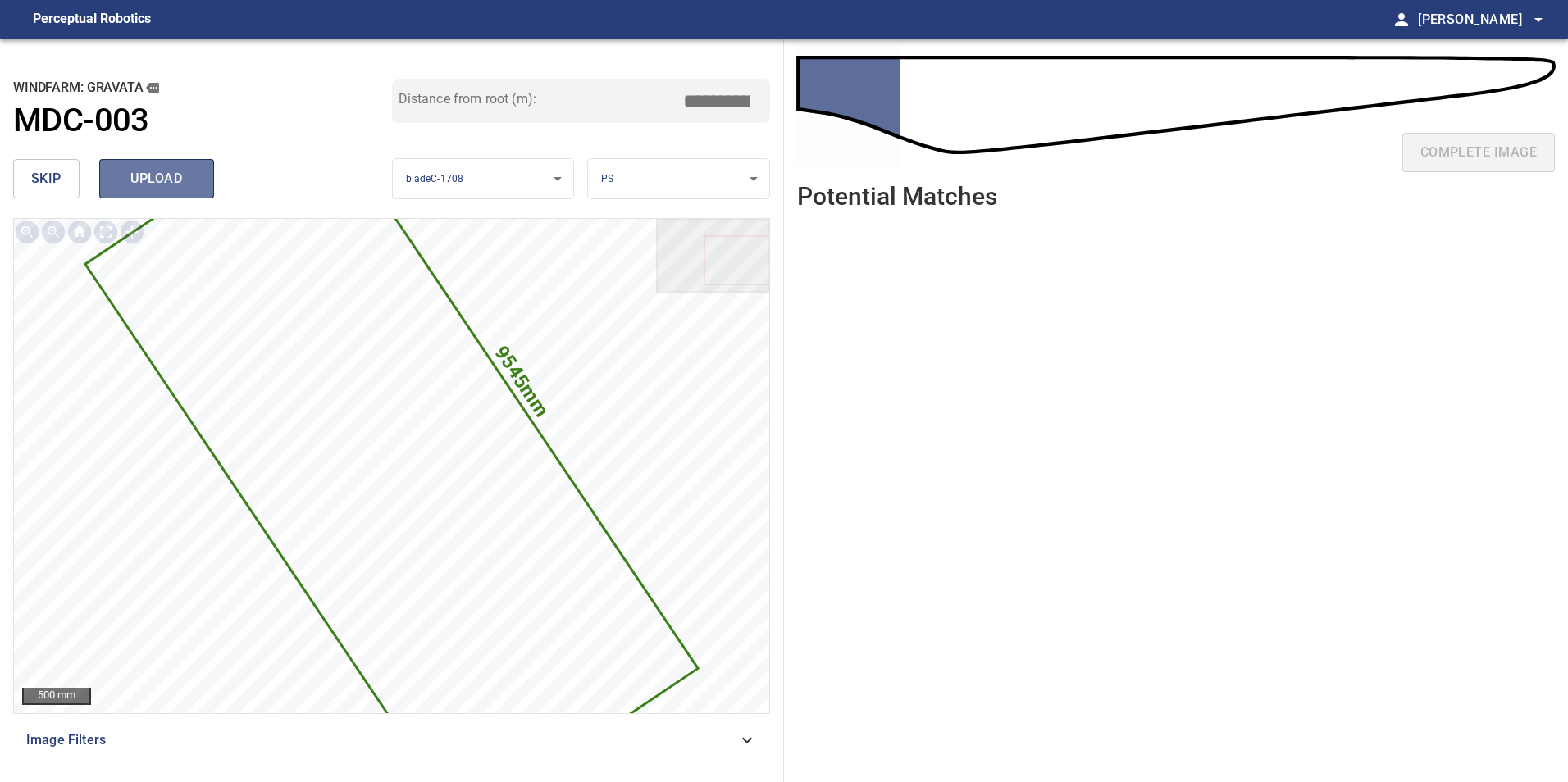
click at [130, 176] on span "upload" at bounding box center [156, 178] width 79 height 23
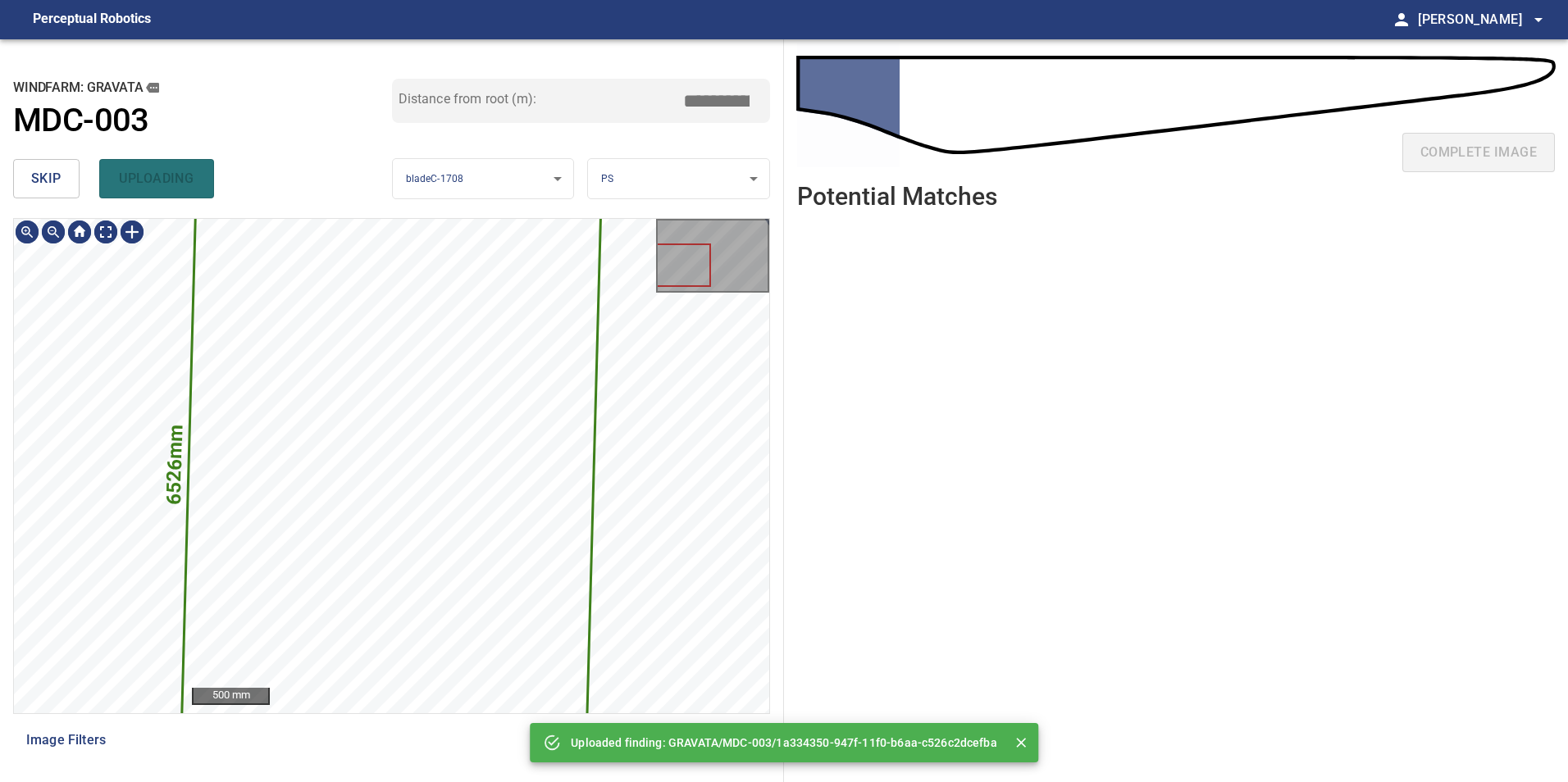
click at [407, 388] on icon at bounding box center [391, 467] width 417 height 536
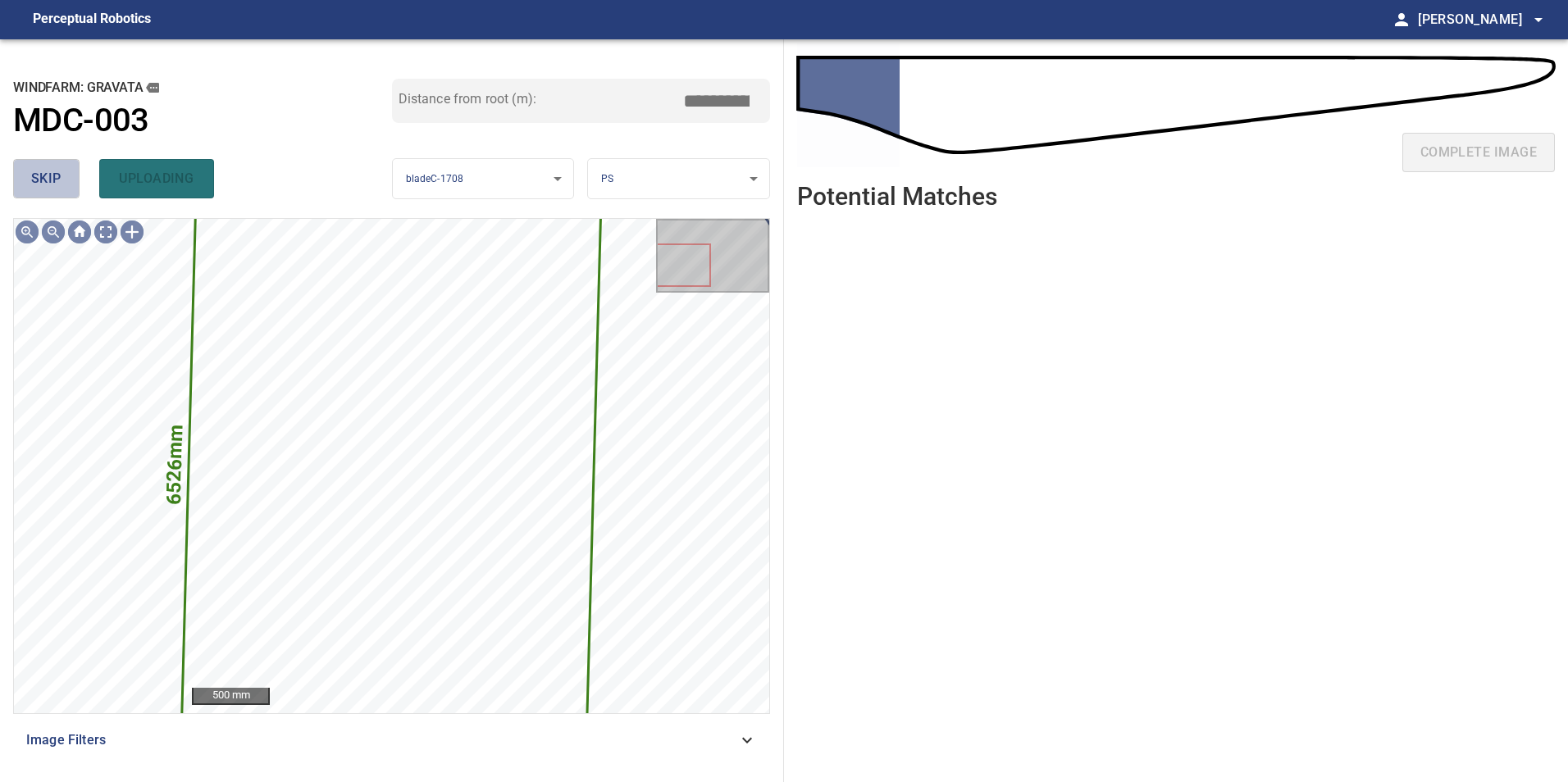
click at [38, 173] on span "skip" at bounding box center [46, 178] width 30 height 23
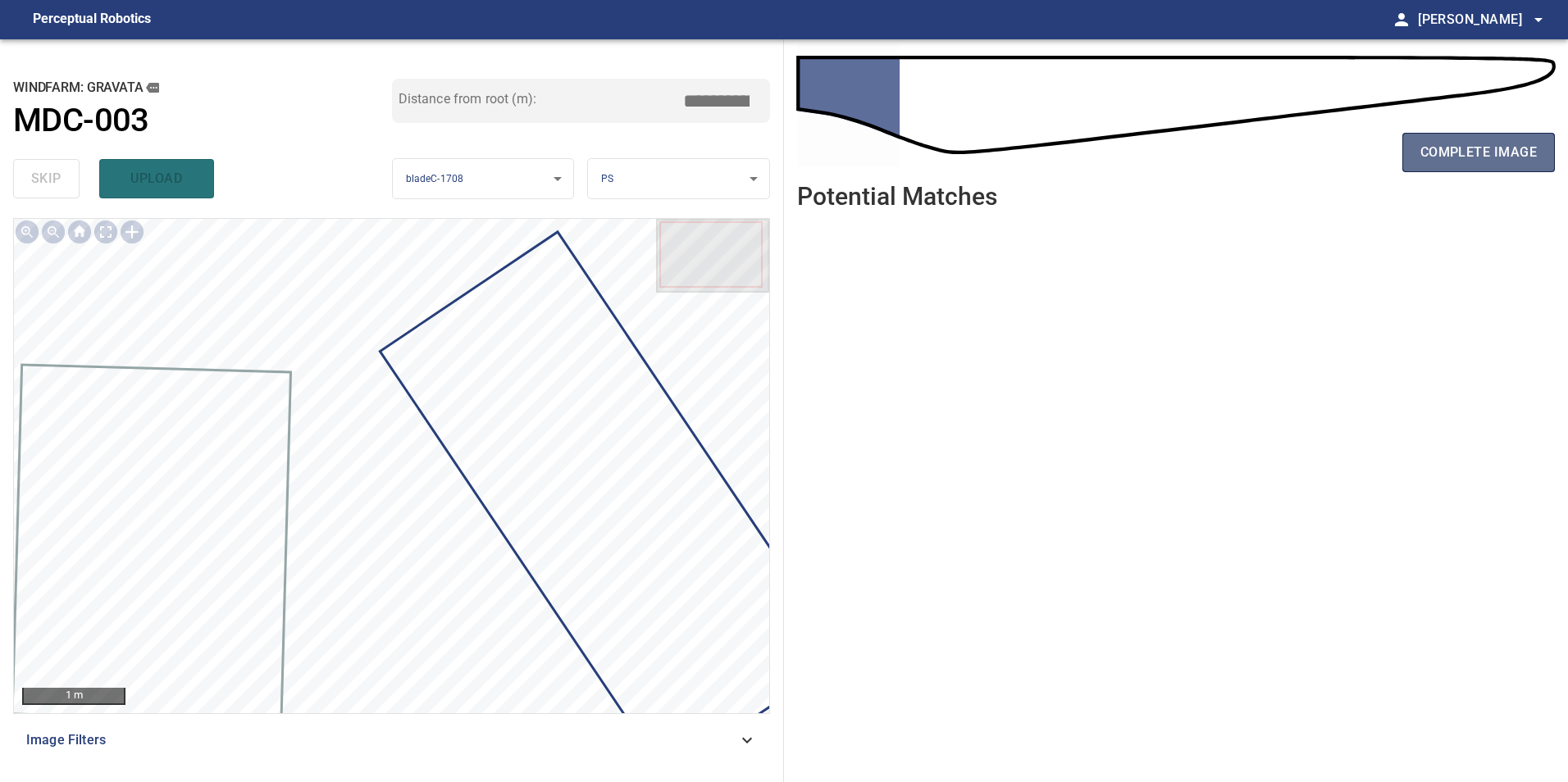
click at [1452, 151] on span "complete image" at bounding box center [1478, 152] width 116 height 23
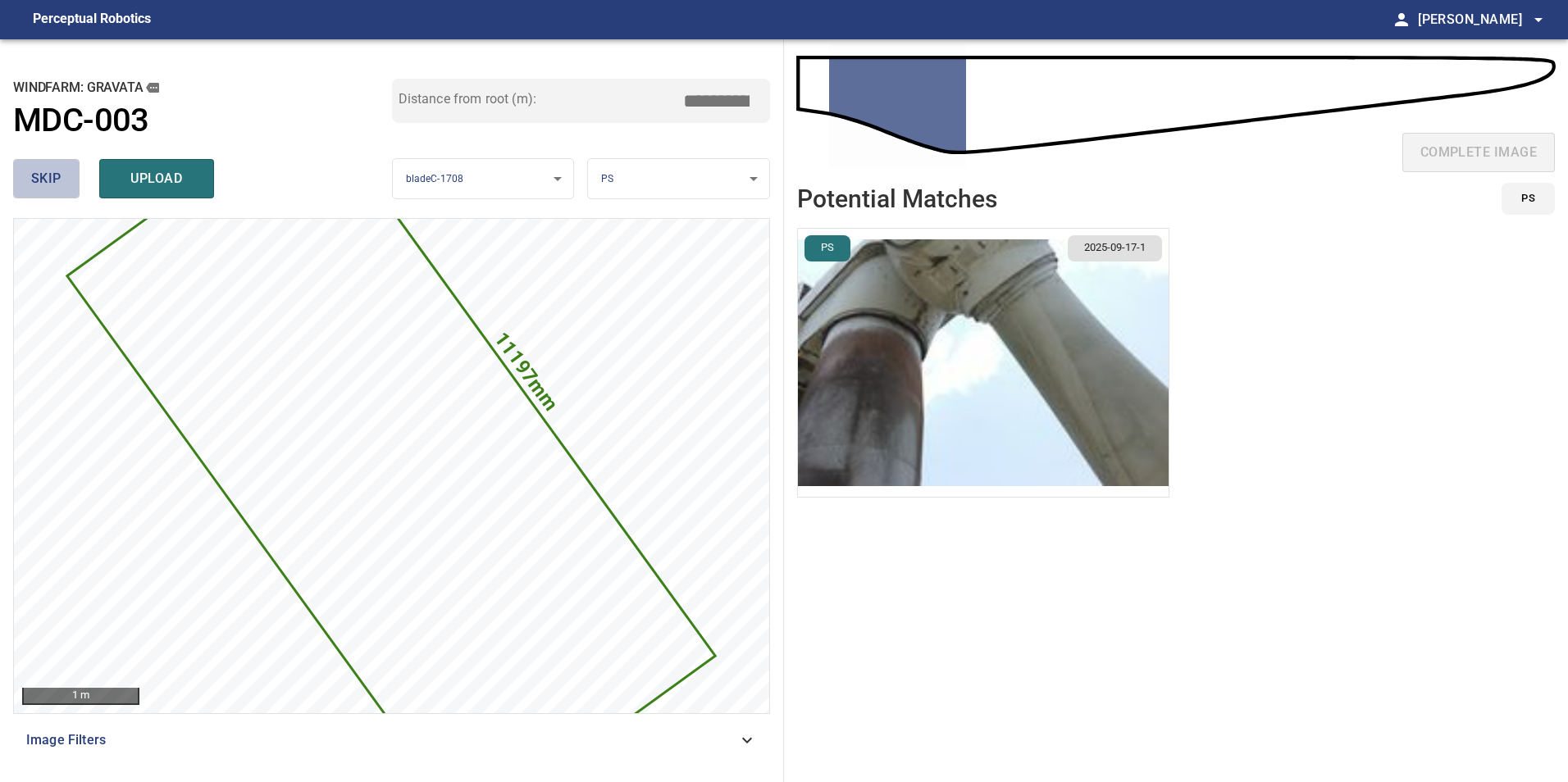
click at [72, 189] on button "skip" at bounding box center [46, 178] width 66 height 40
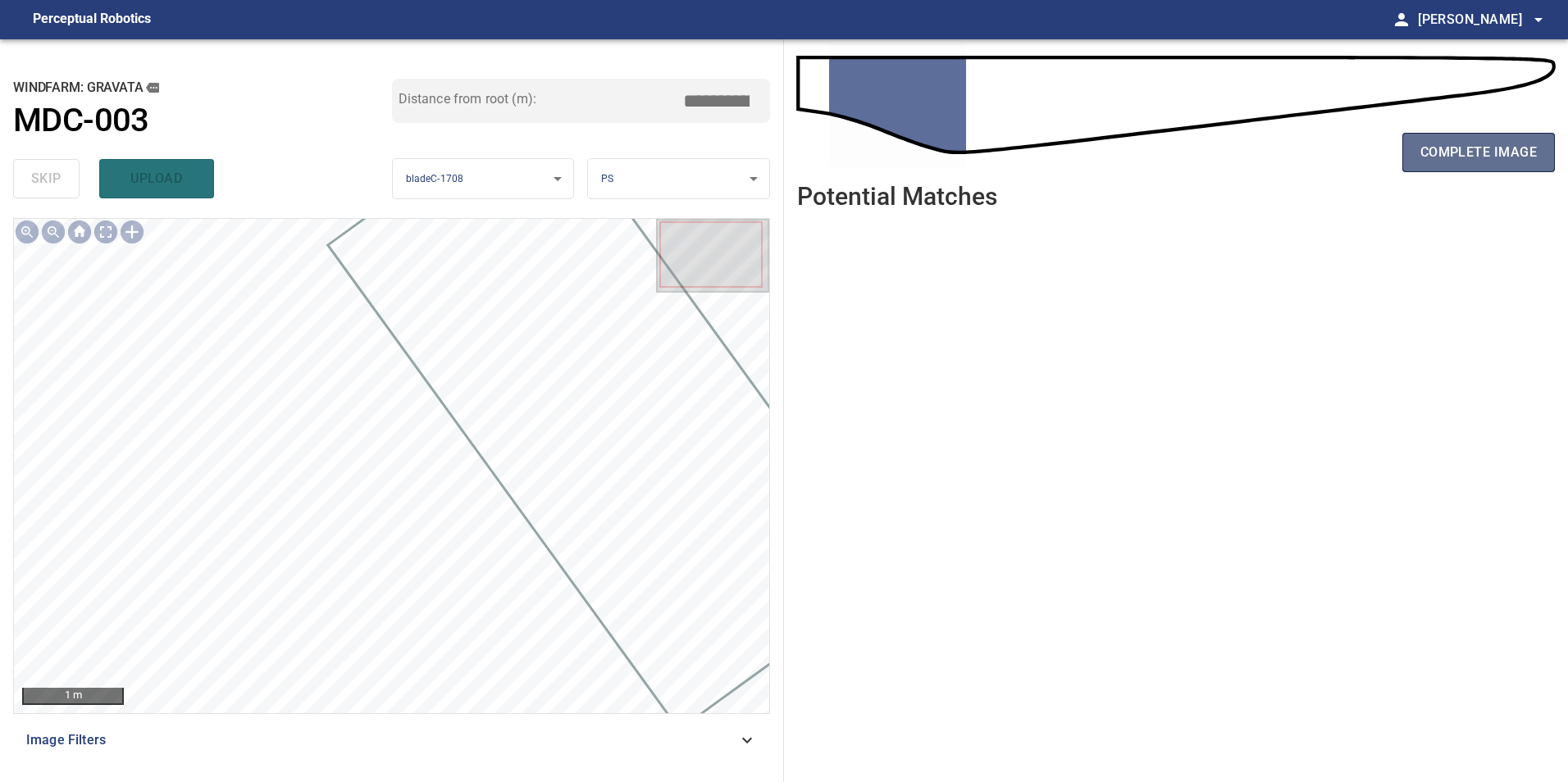
click at [1428, 142] on span "complete image" at bounding box center [1478, 152] width 116 height 23
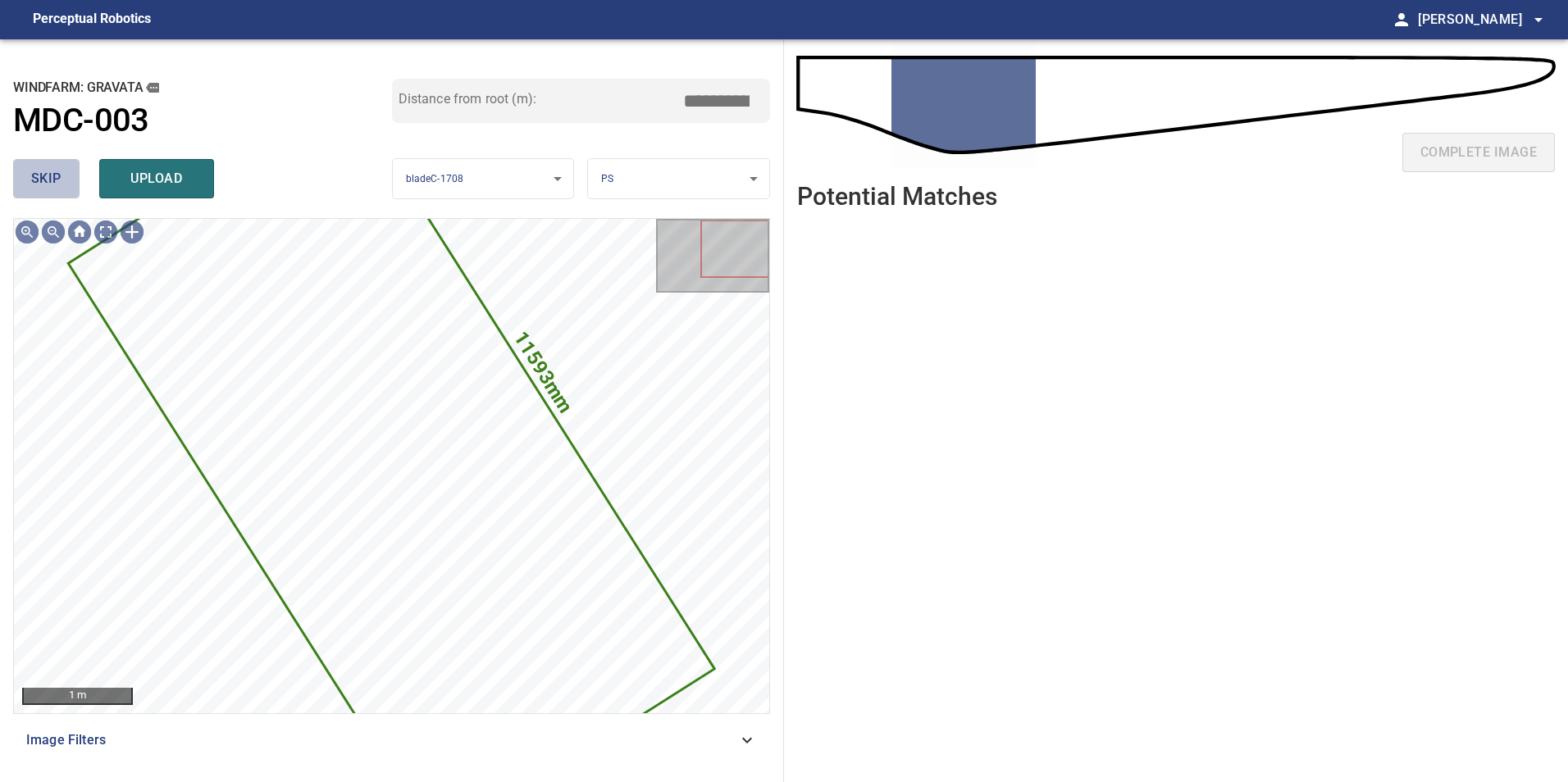
click at [31, 167] on span "skip" at bounding box center [46, 178] width 30 height 23
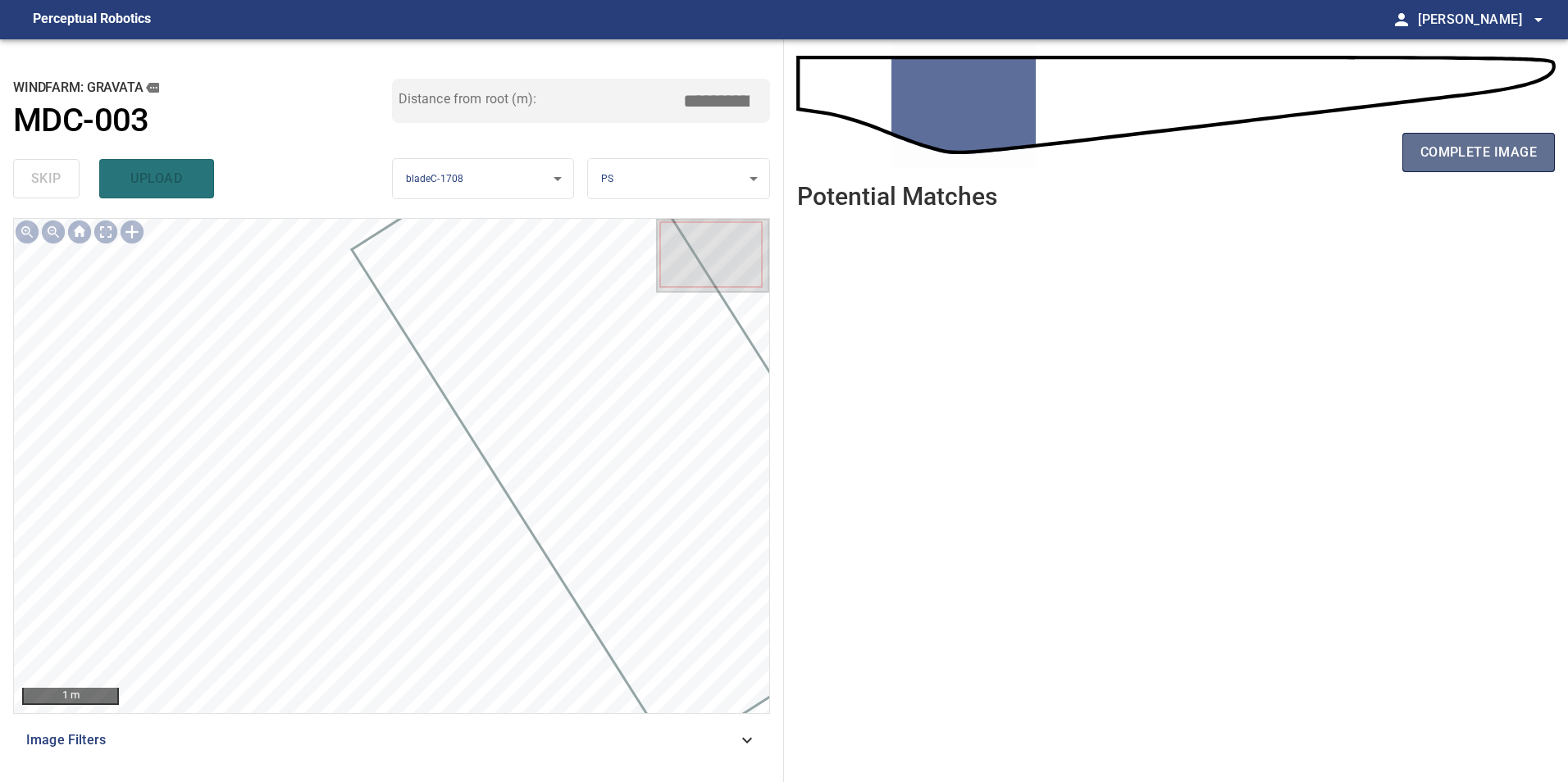
click at [1448, 164] on button "complete image" at bounding box center [1478, 152] width 152 height 40
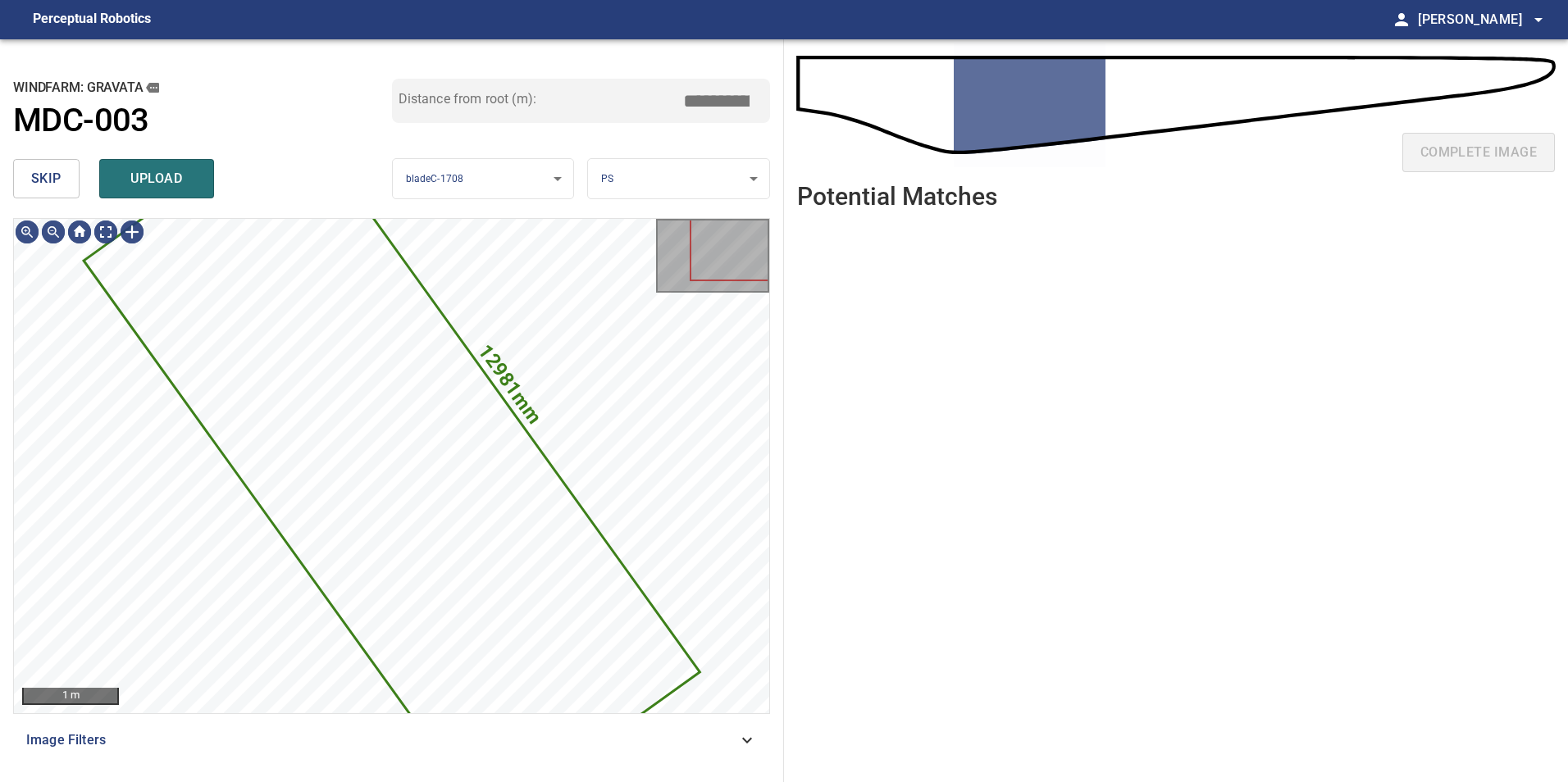
click at [28, 172] on button "skip" at bounding box center [46, 178] width 66 height 40
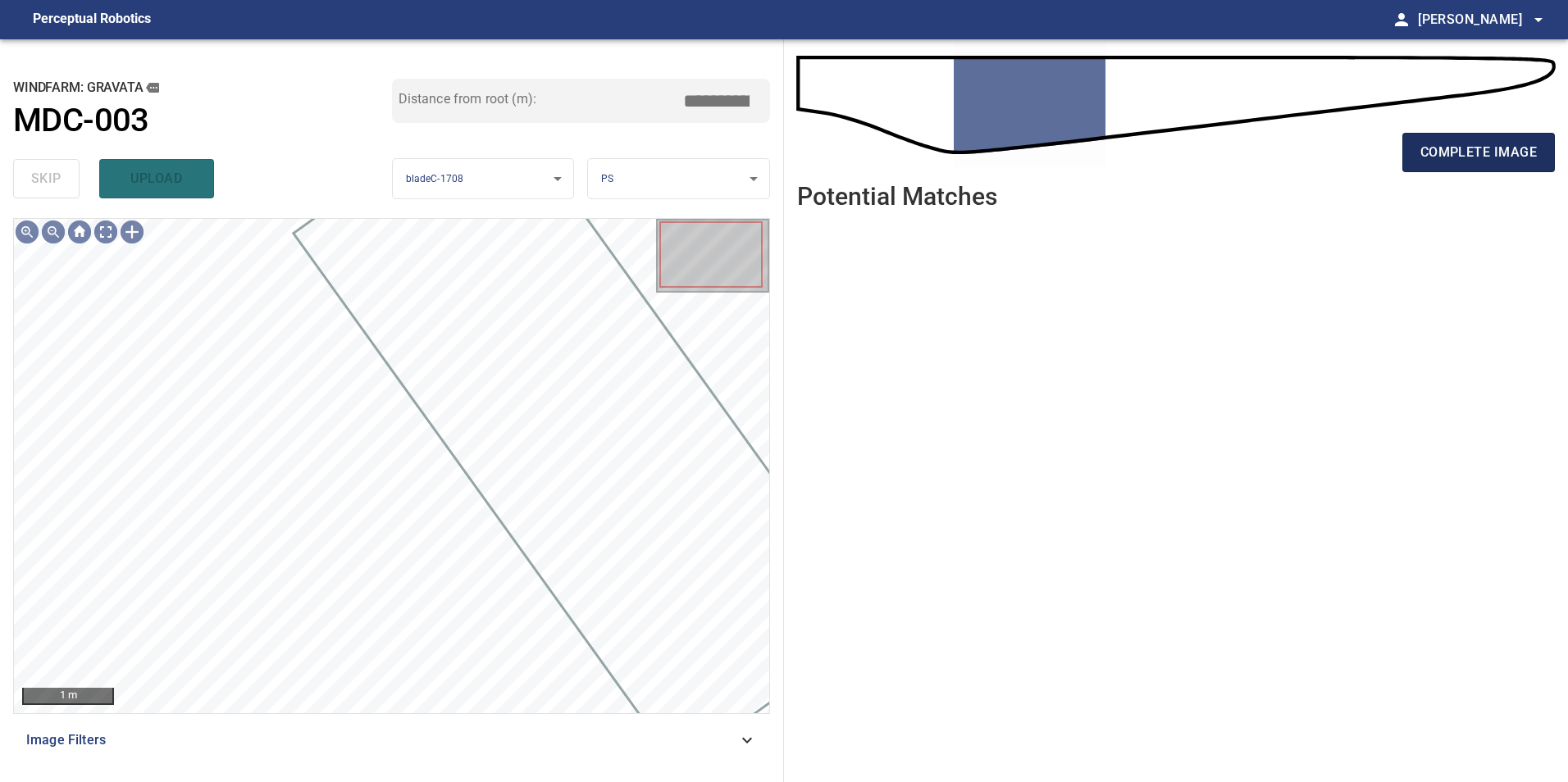
click at [1513, 150] on span "complete image" at bounding box center [1478, 152] width 116 height 23
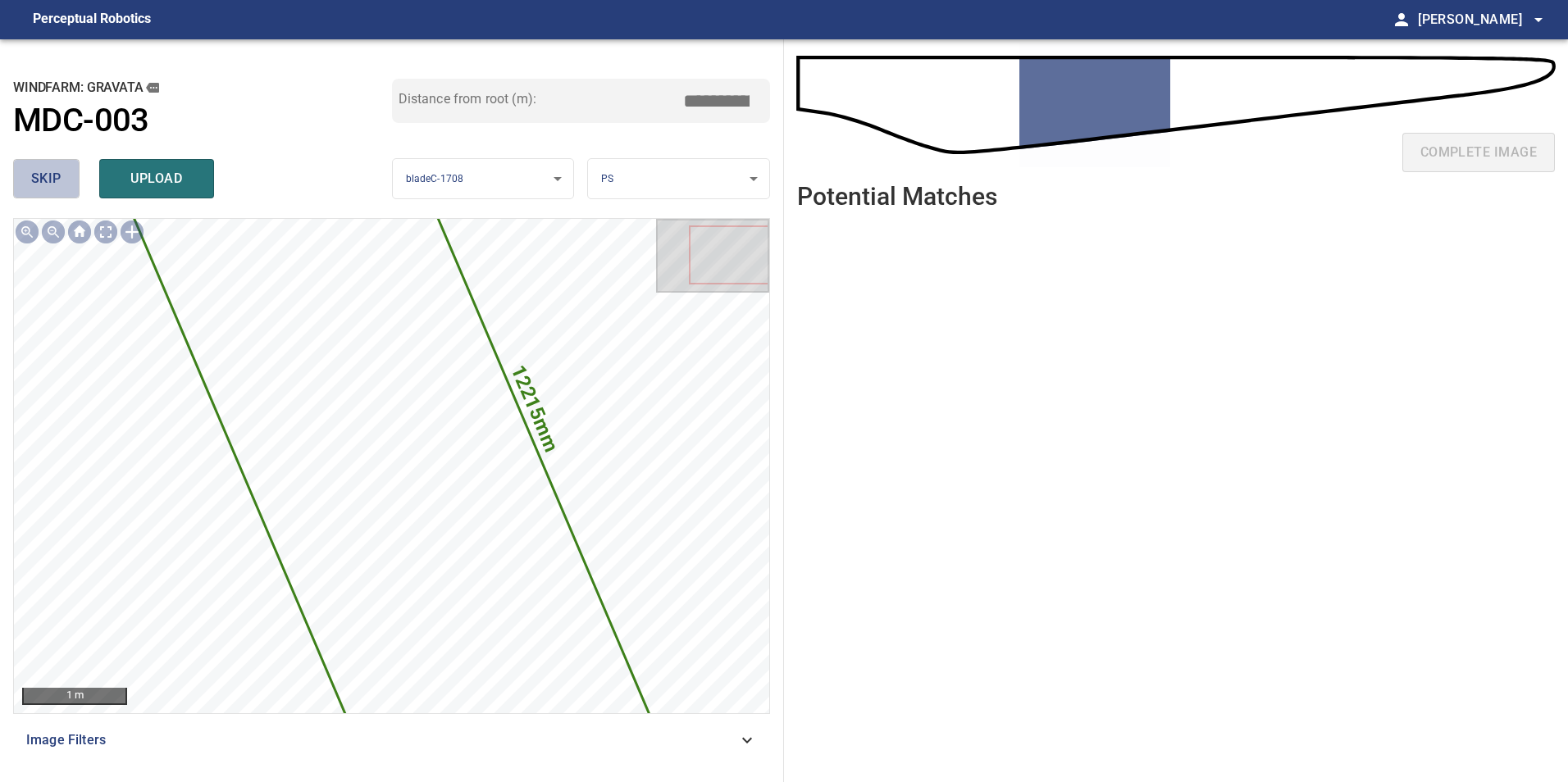
click at [72, 189] on button "skip" at bounding box center [46, 178] width 66 height 40
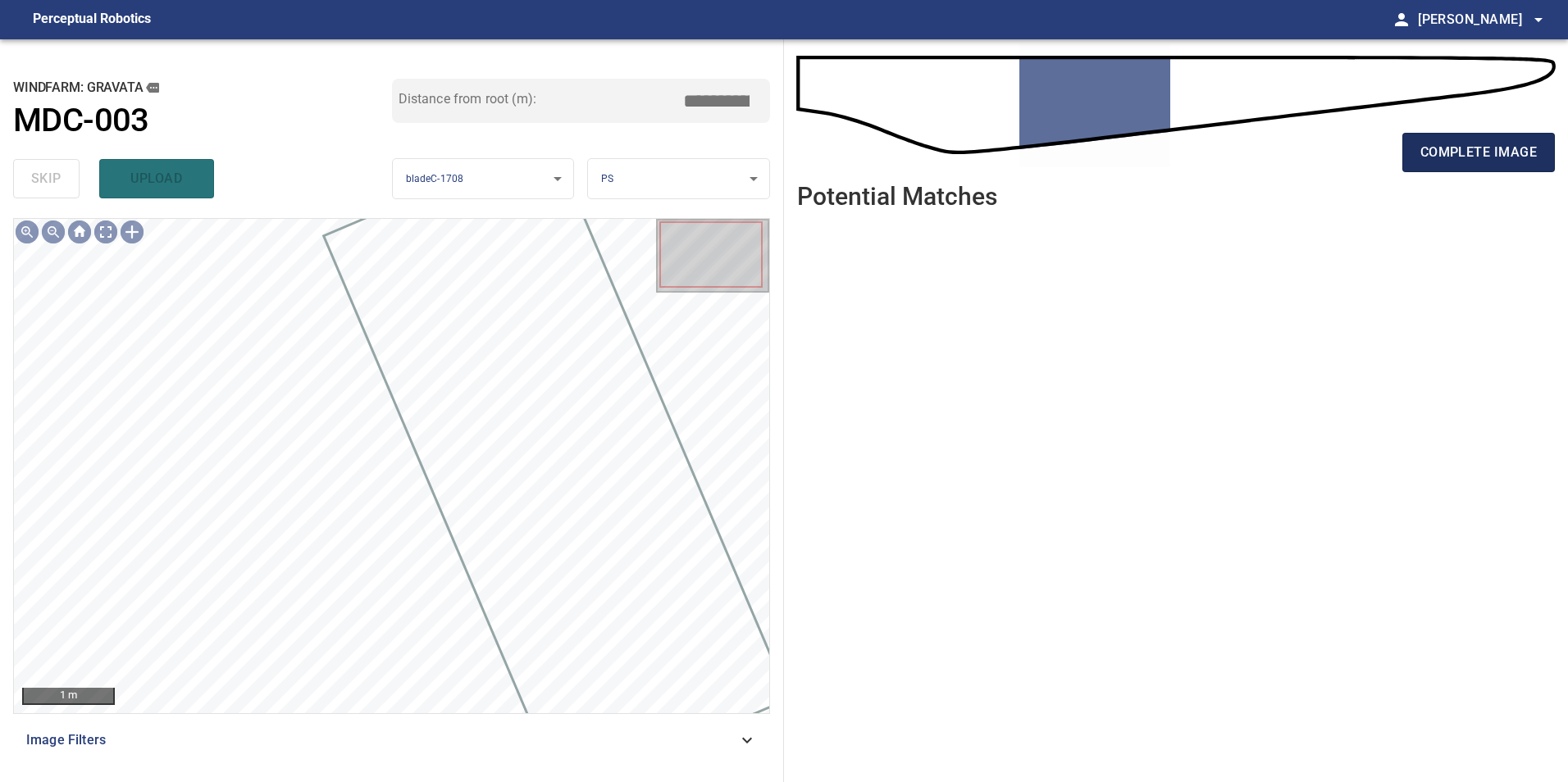
click at [1454, 154] on span "complete image" at bounding box center [1478, 152] width 116 height 23
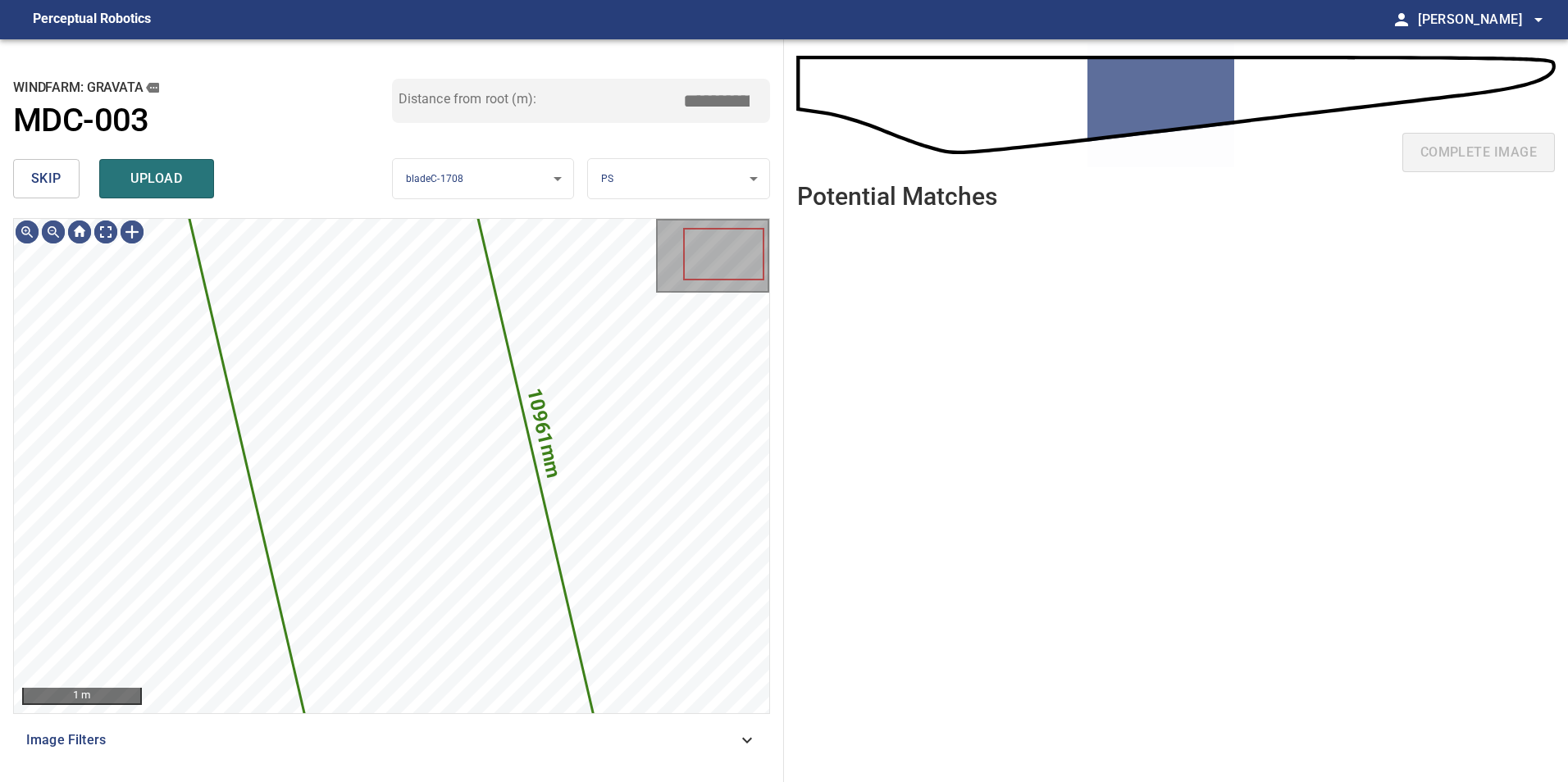
click at [73, 186] on button "skip" at bounding box center [46, 178] width 66 height 40
click at [48, 184] on span "skip" at bounding box center [46, 178] width 30 height 23
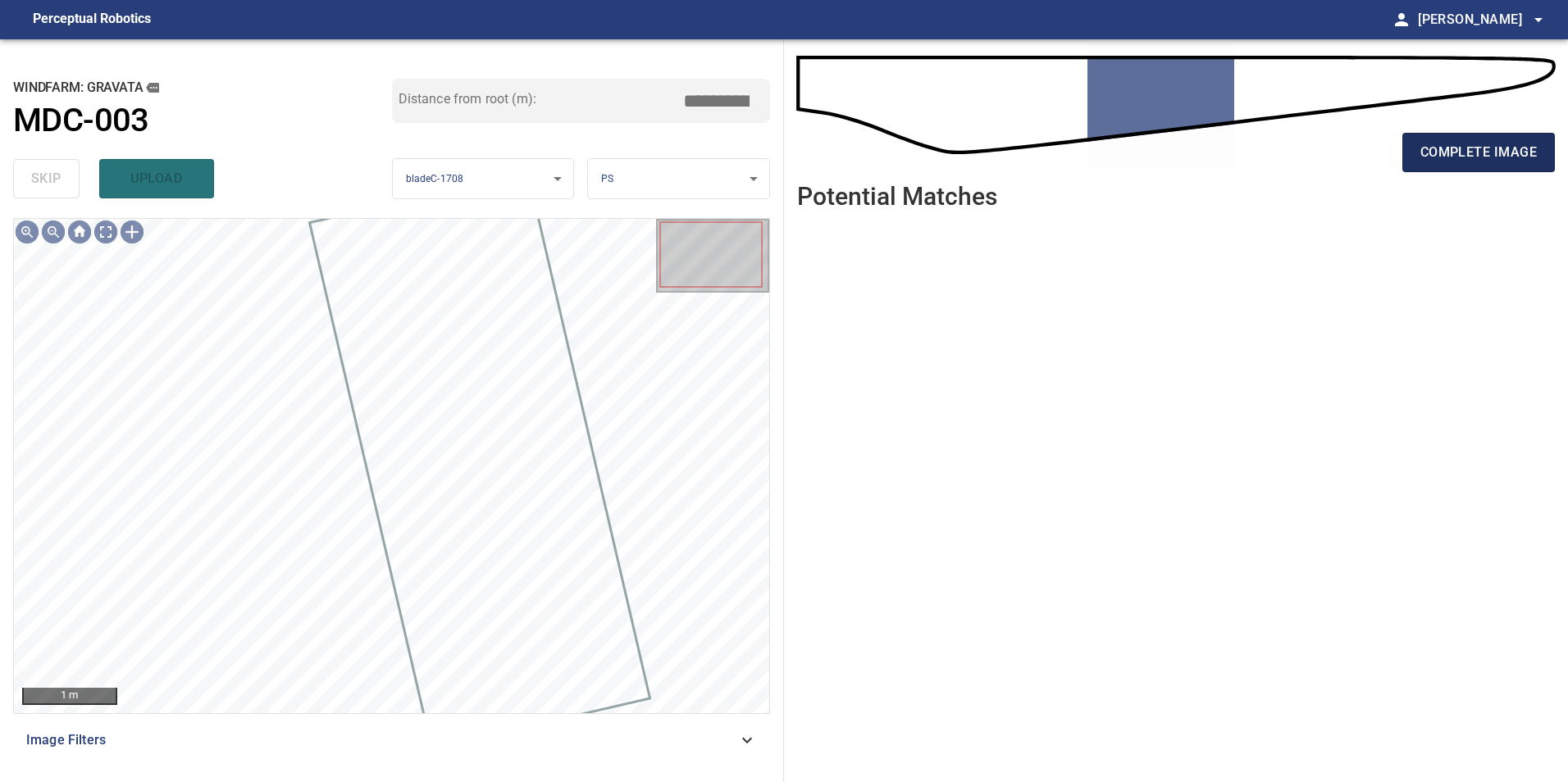
click at [1498, 162] on span "complete image" at bounding box center [1478, 152] width 116 height 23
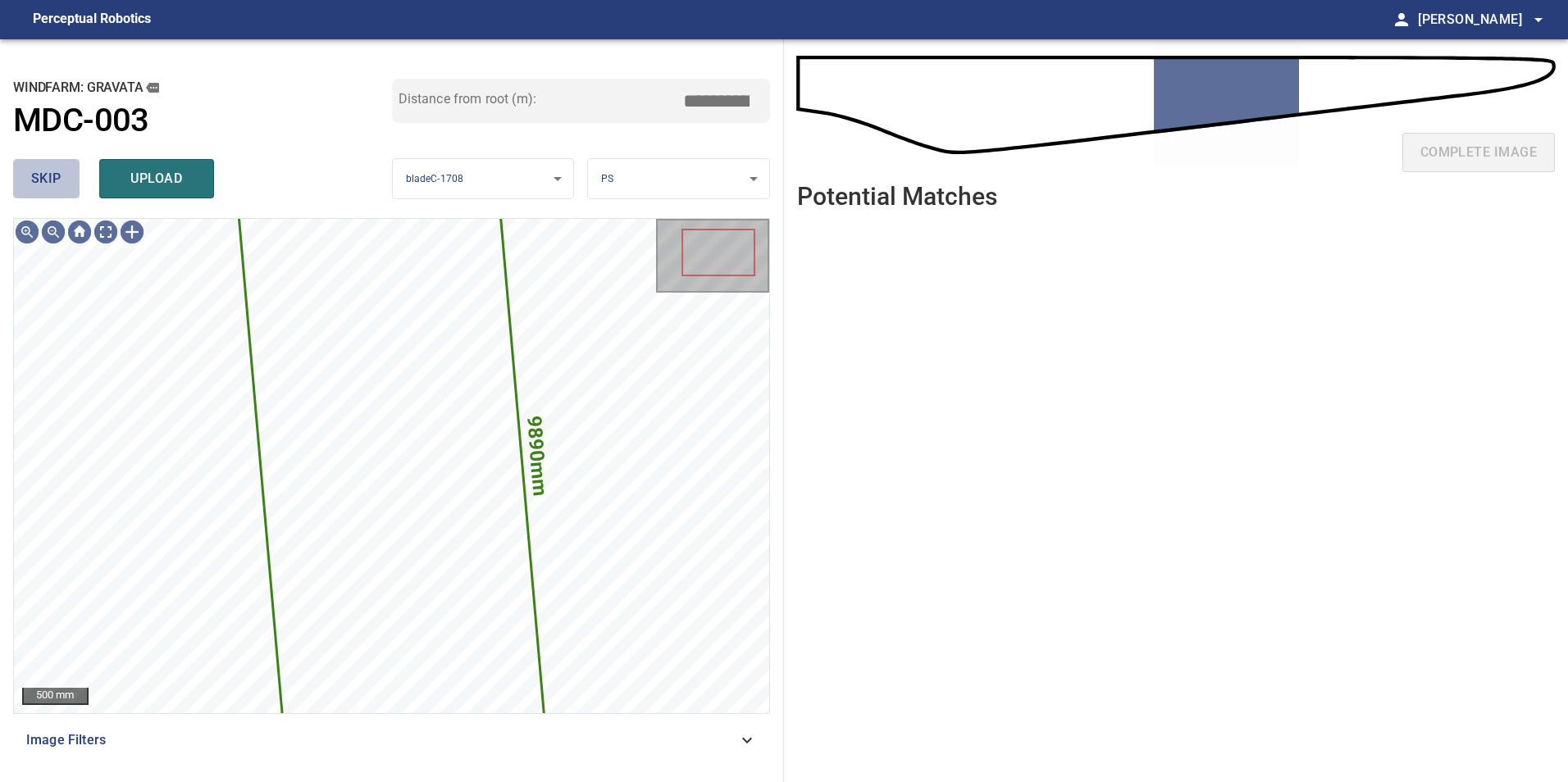
click at [43, 180] on span "skip" at bounding box center [46, 178] width 30 height 23
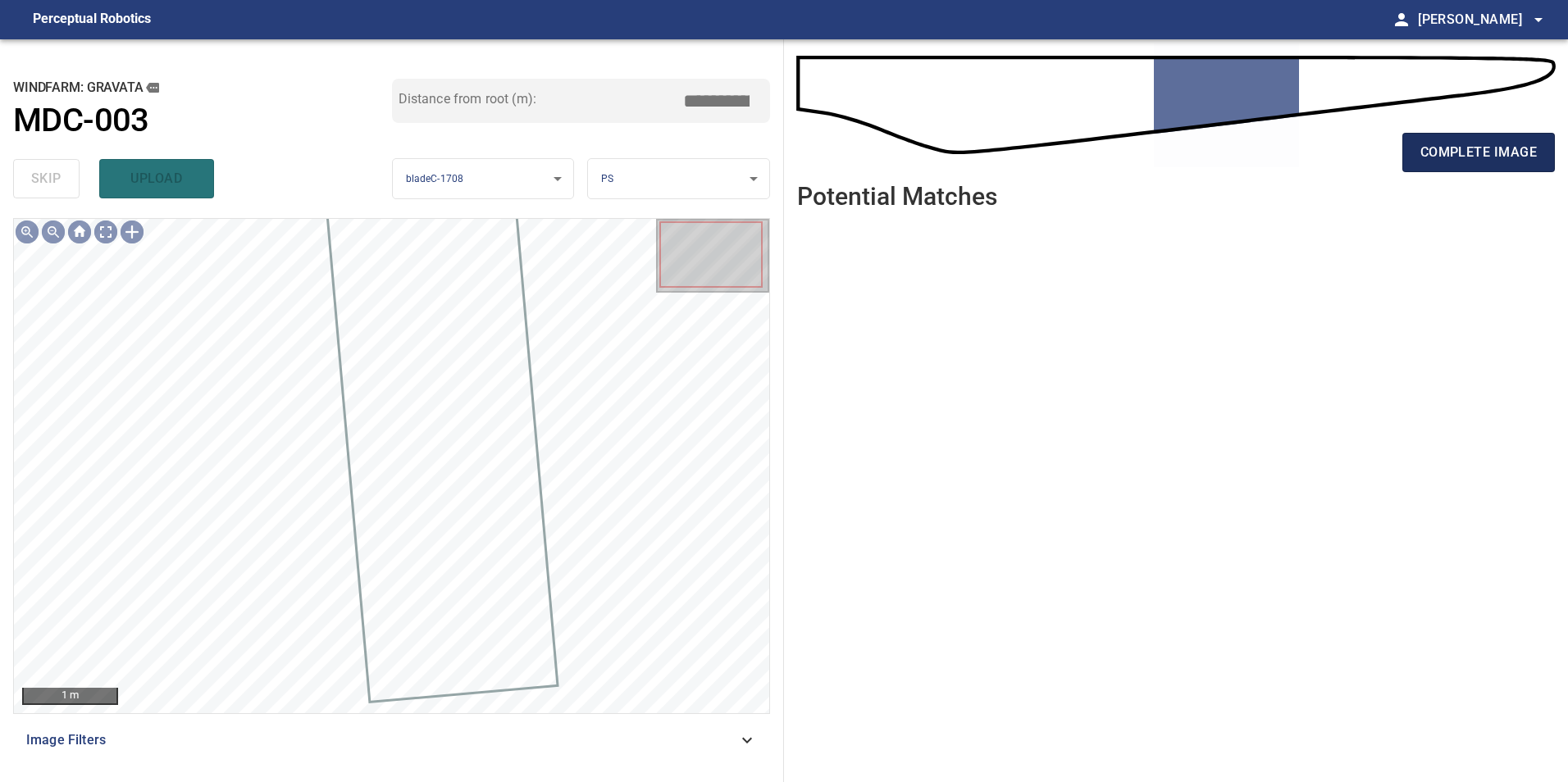
click at [1454, 166] on button "complete image" at bounding box center [1478, 152] width 152 height 40
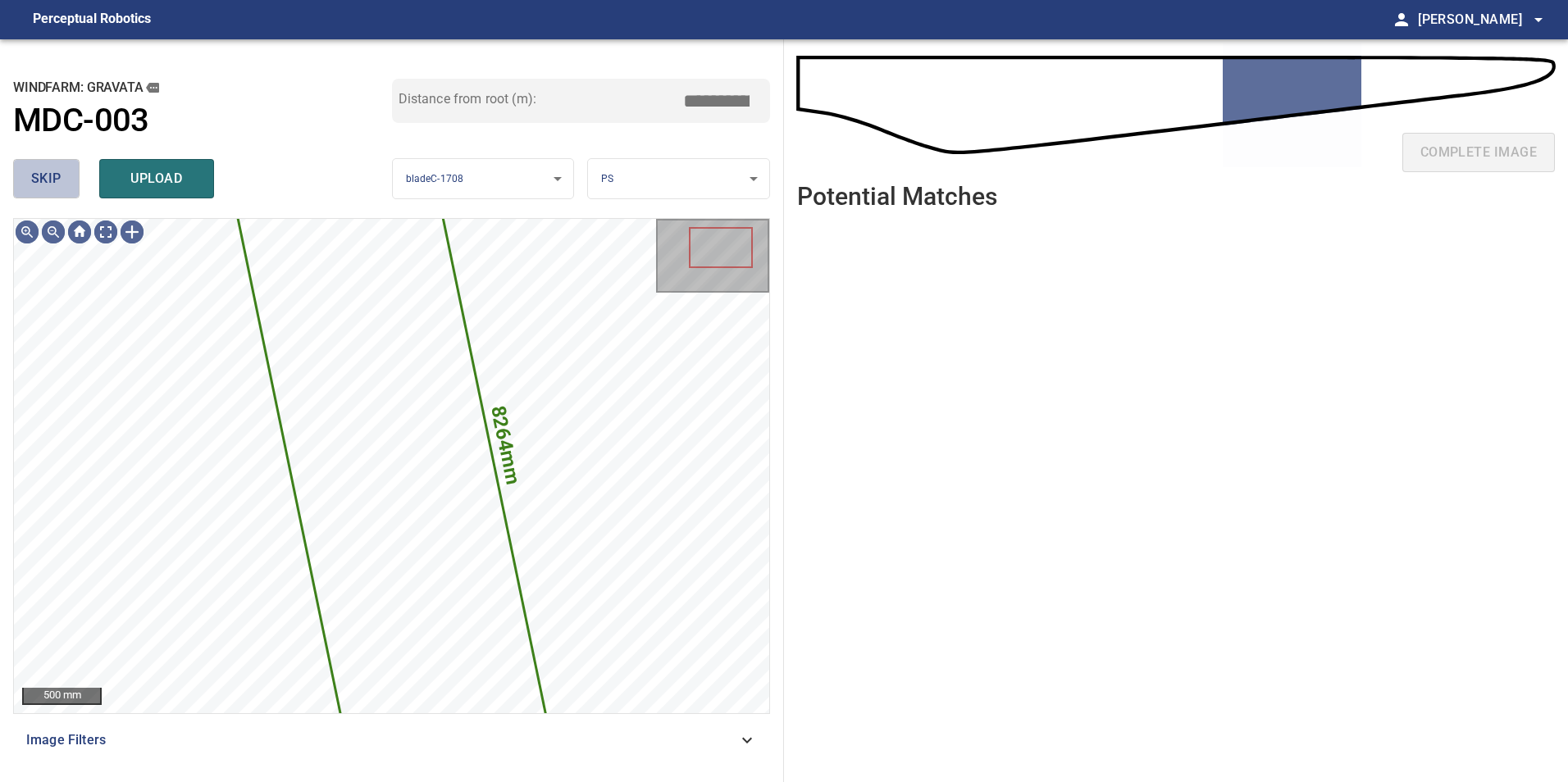
click at [53, 168] on span "skip" at bounding box center [46, 178] width 30 height 23
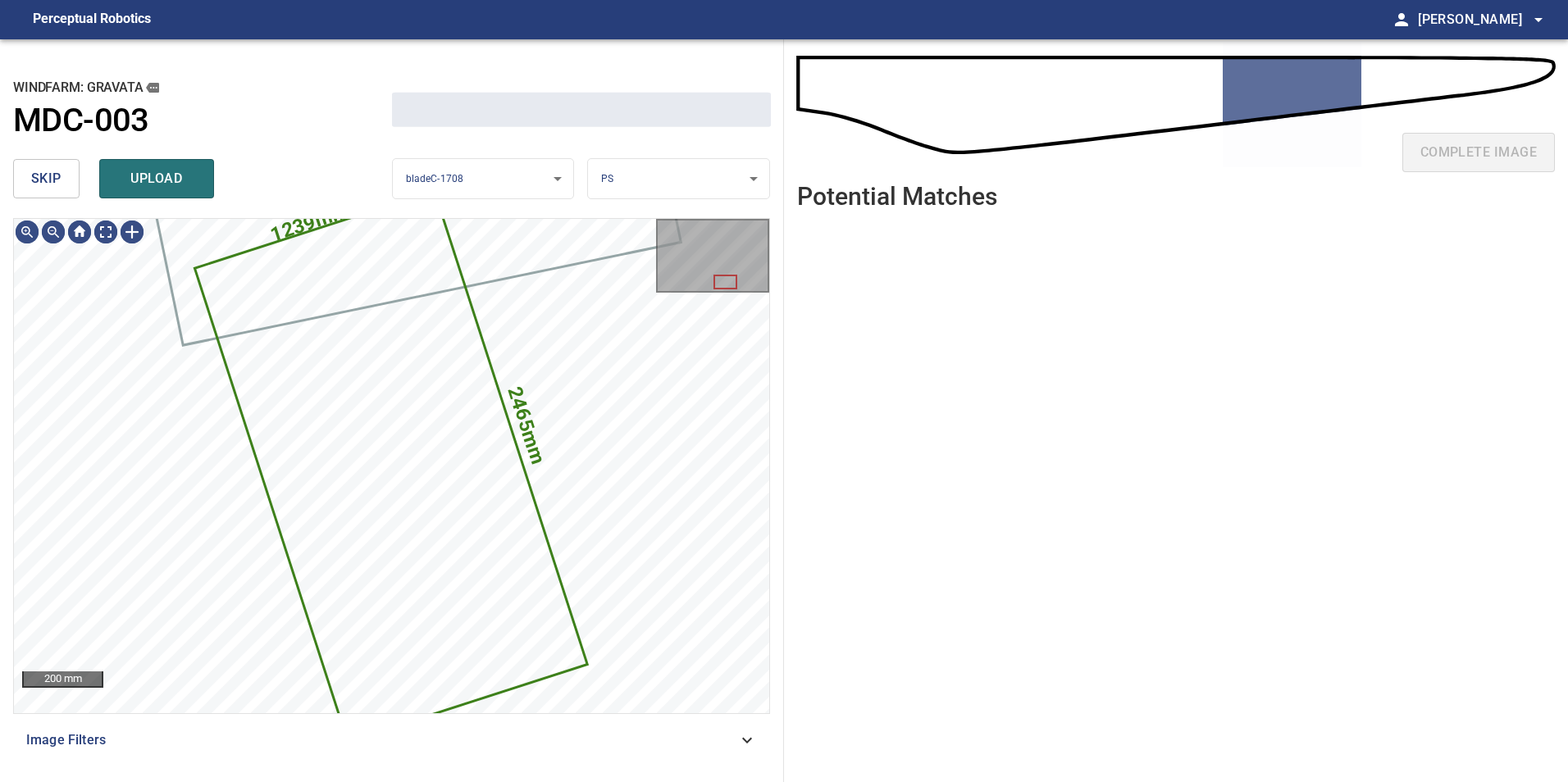
click at [53, 168] on span "skip" at bounding box center [46, 178] width 30 height 23
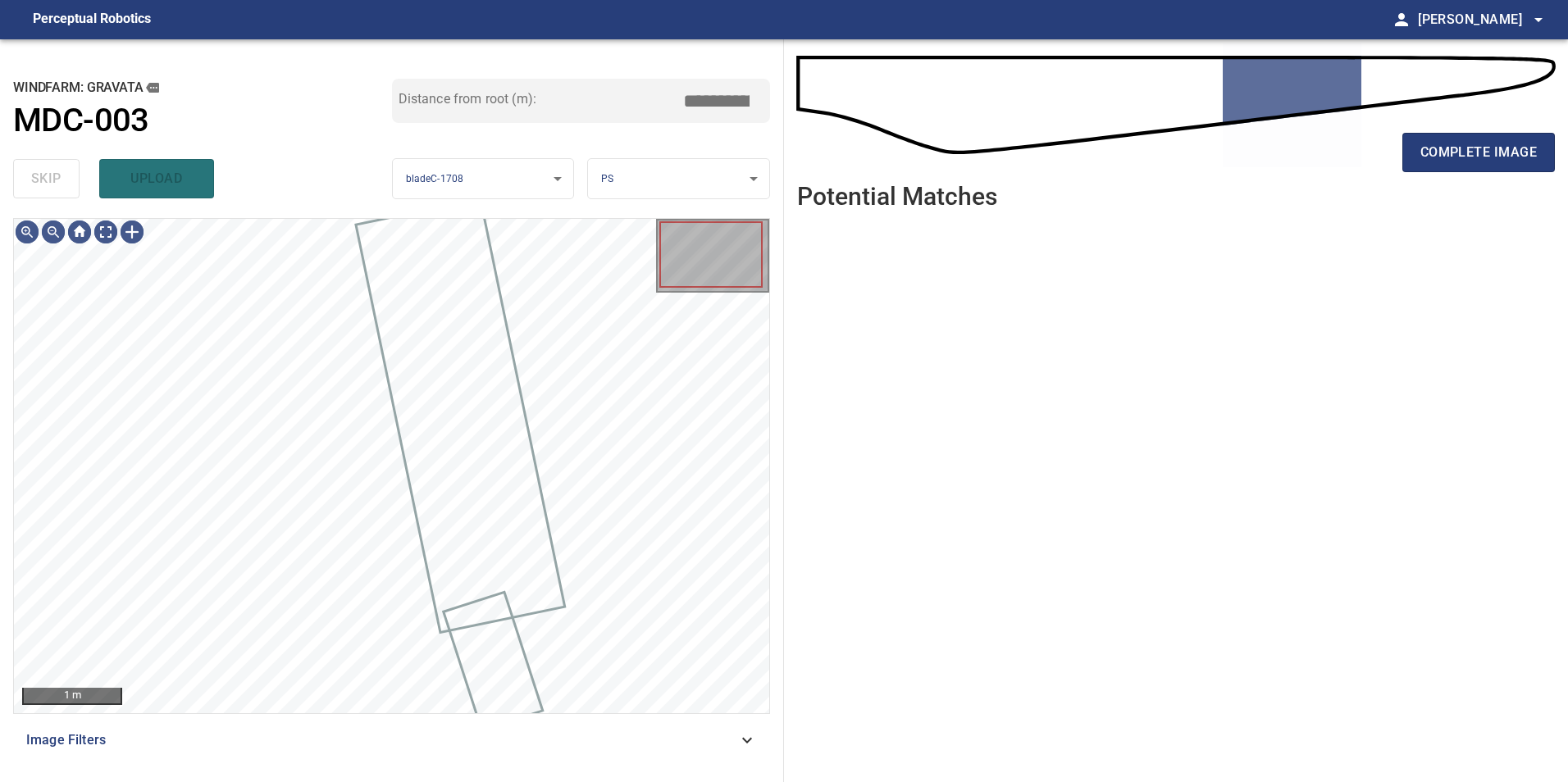
click at [53, 168] on div "skip upload" at bounding box center [203, 178] width 379 height 52
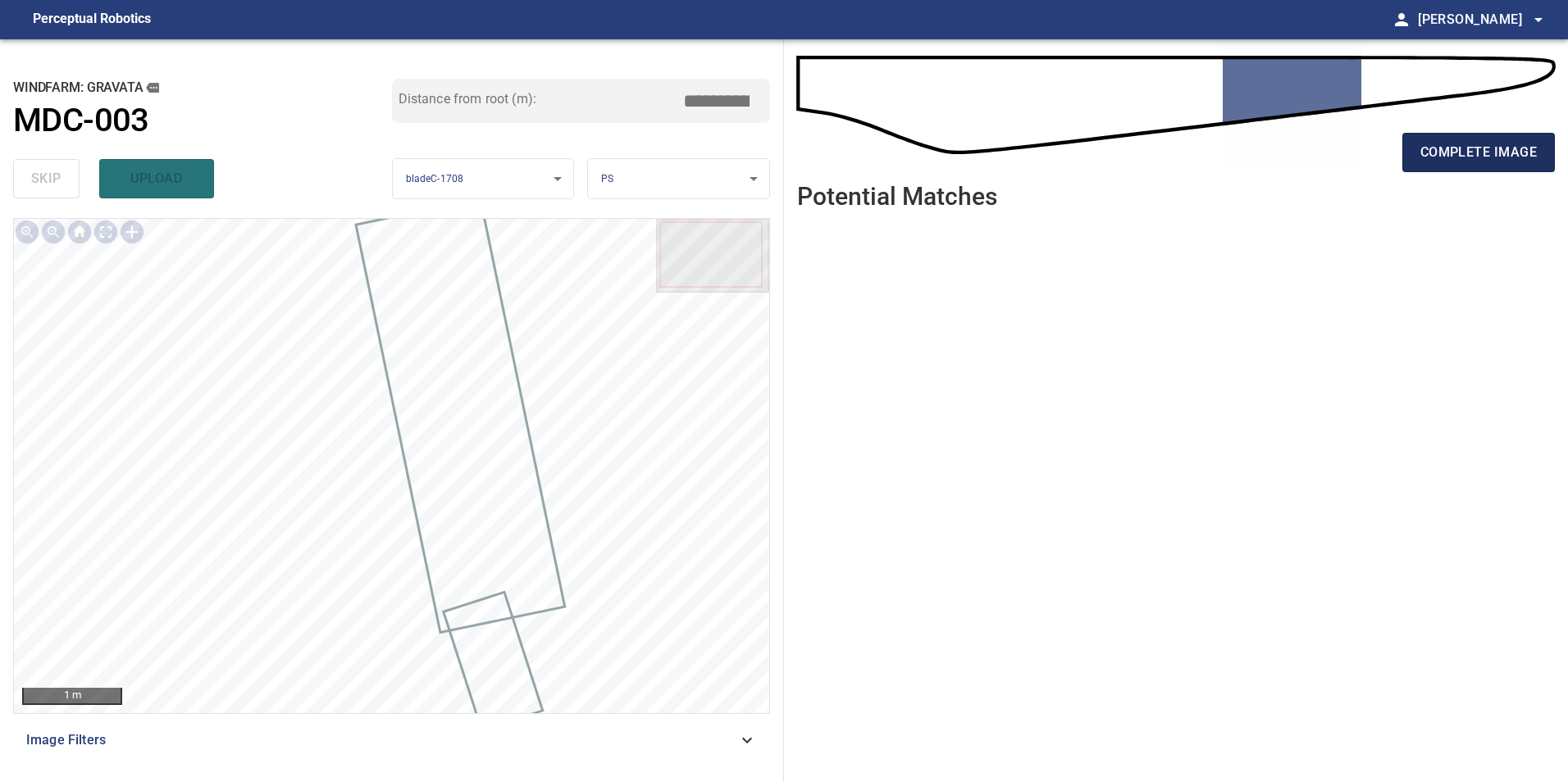
click at [1505, 161] on span "complete image" at bounding box center [1478, 152] width 116 height 23
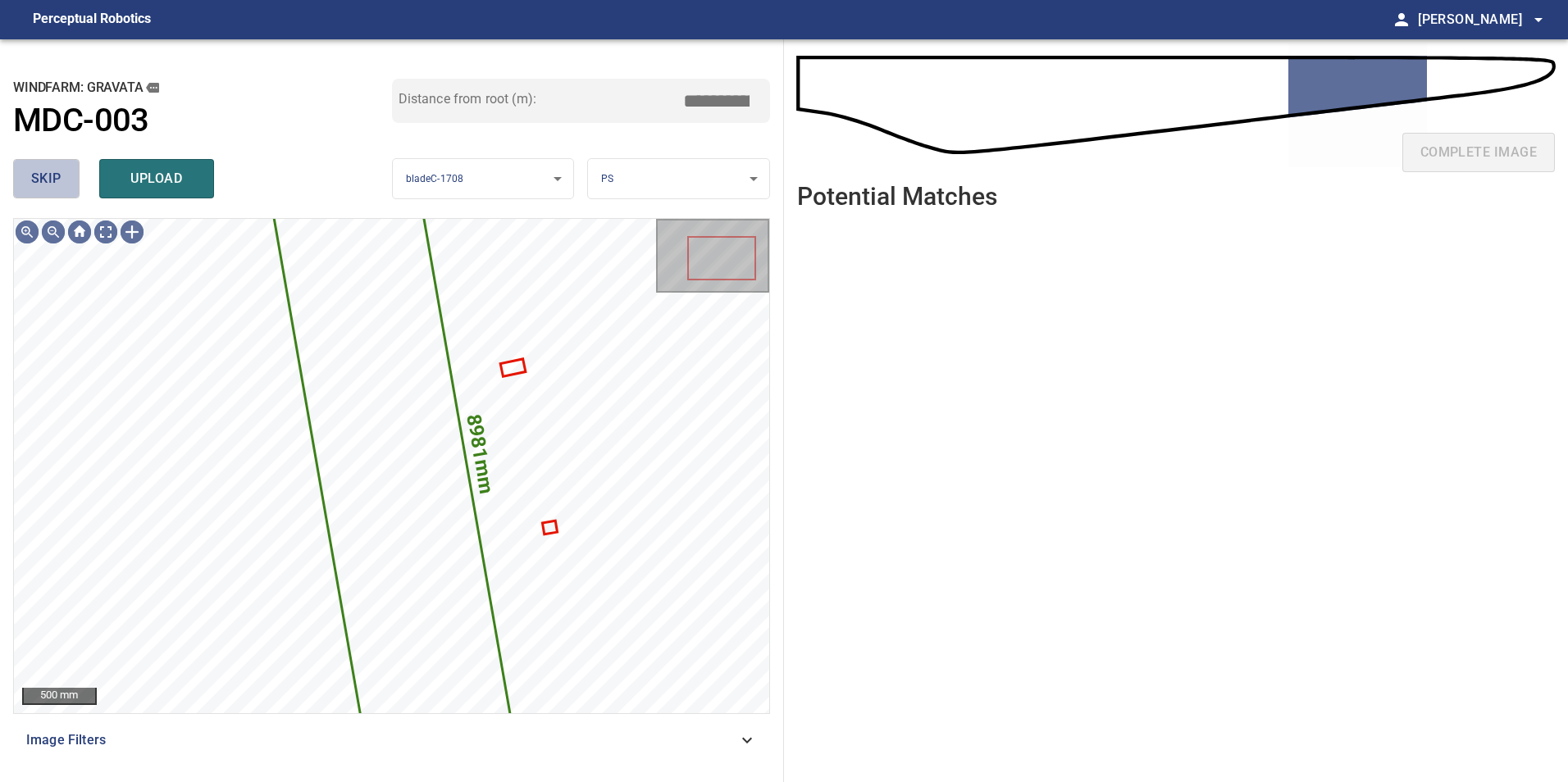
click at [45, 182] on span "skip" at bounding box center [46, 178] width 30 height 23
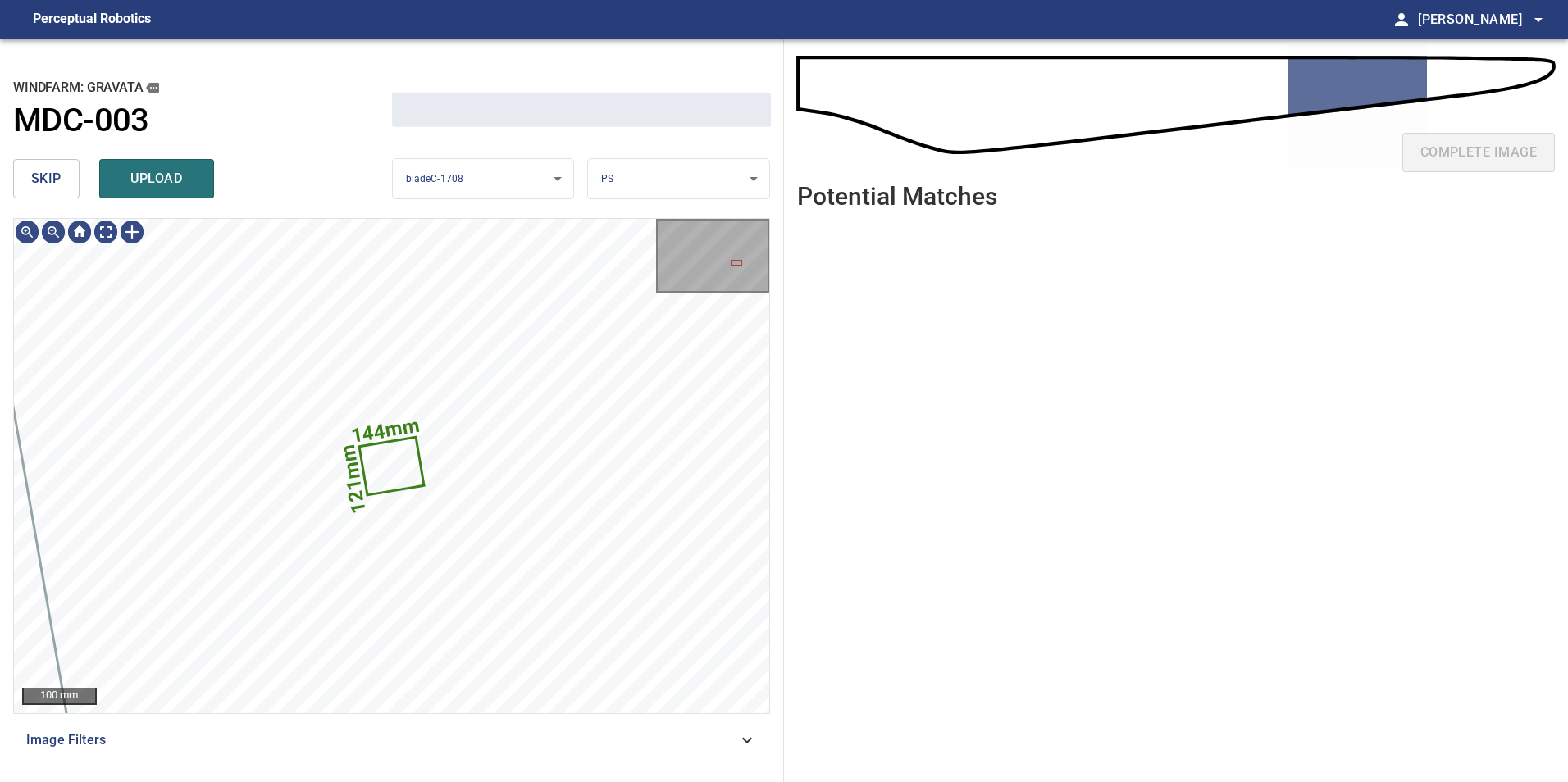
click at [45, 182] on span "skip" at bounding box center [46, 178] width 30 height 23
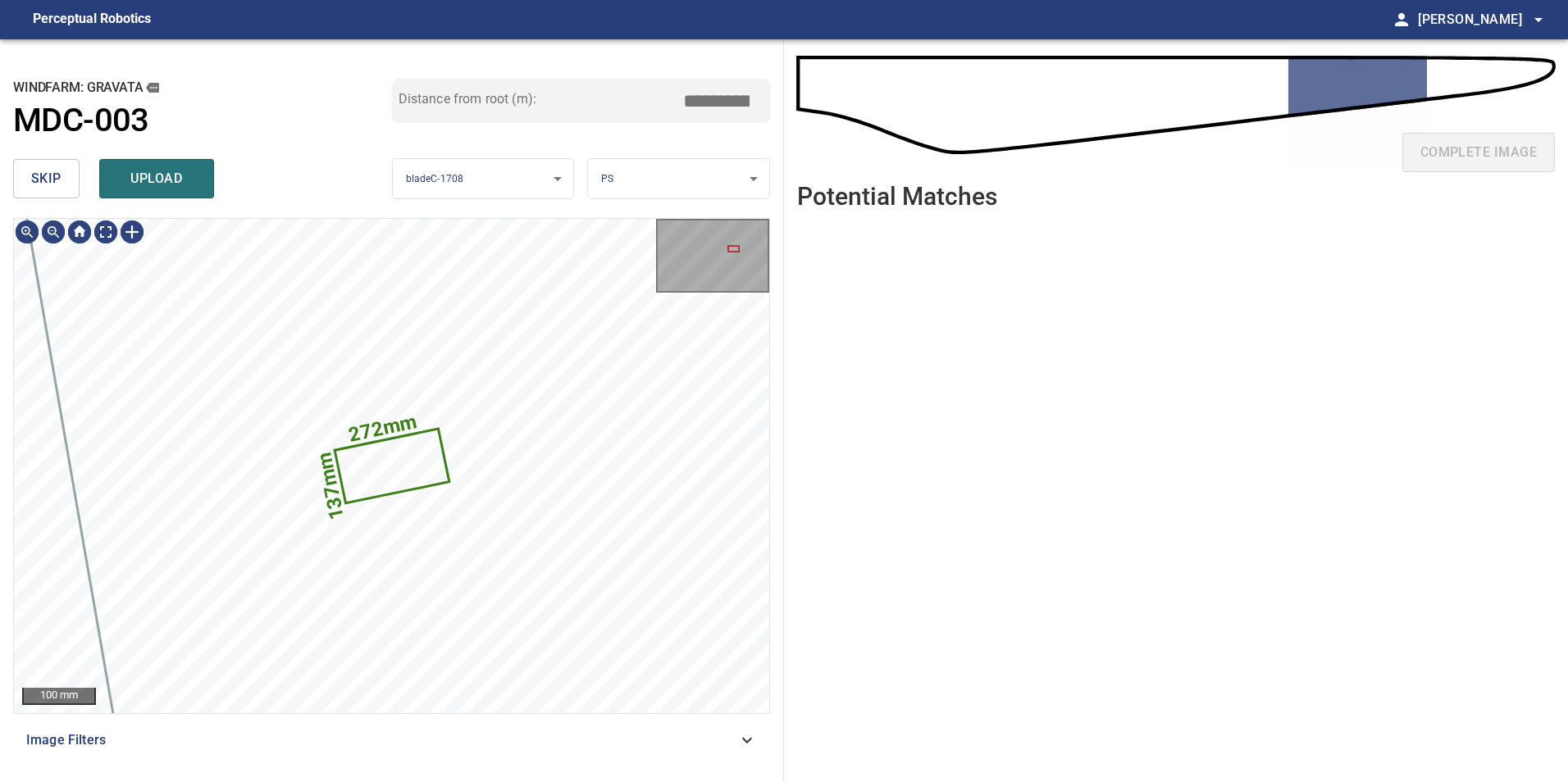
click at [45, 182] on span "skip" at bounding box center [46, 178] width 30 height 23
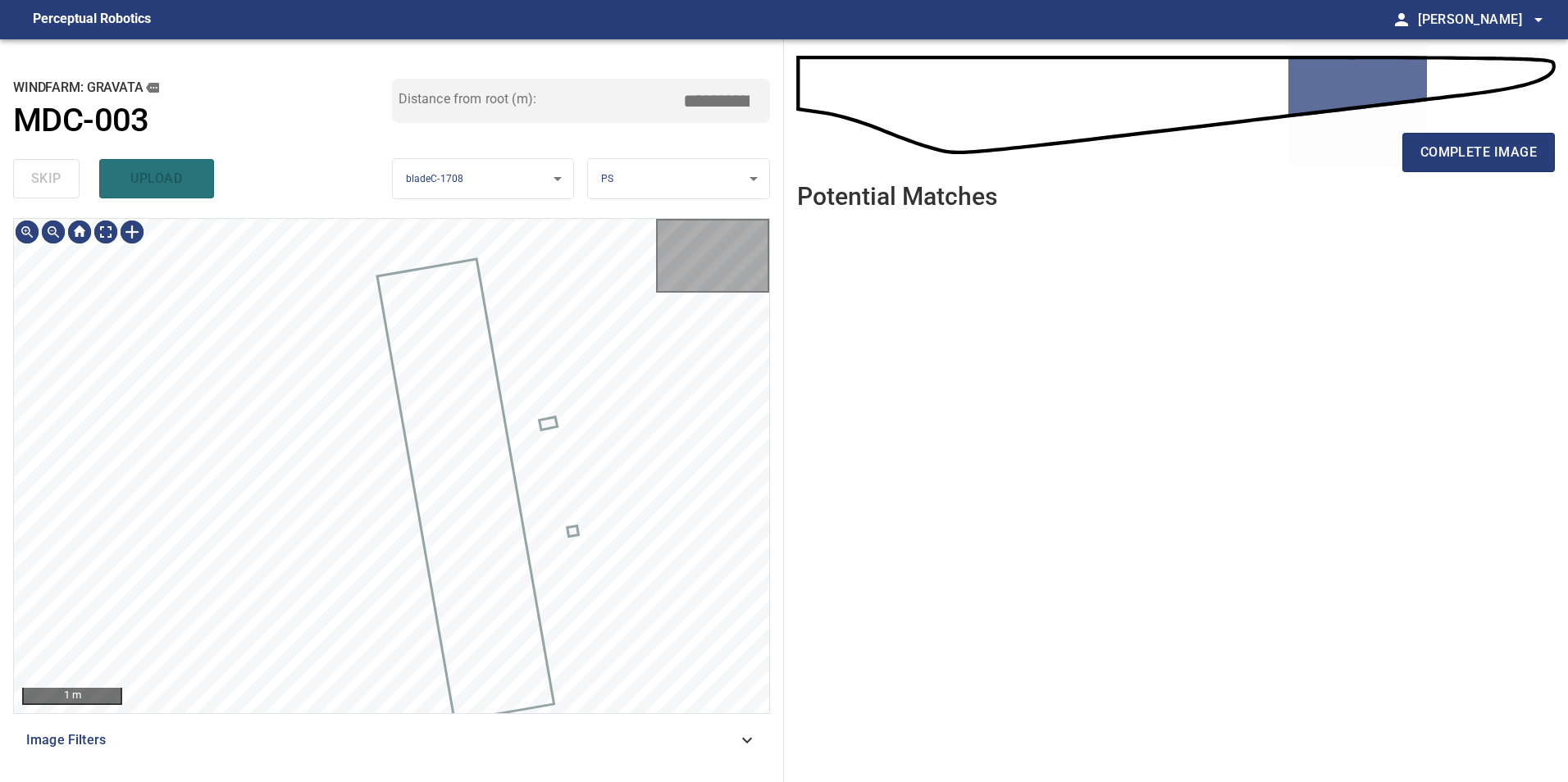
type input "*****"
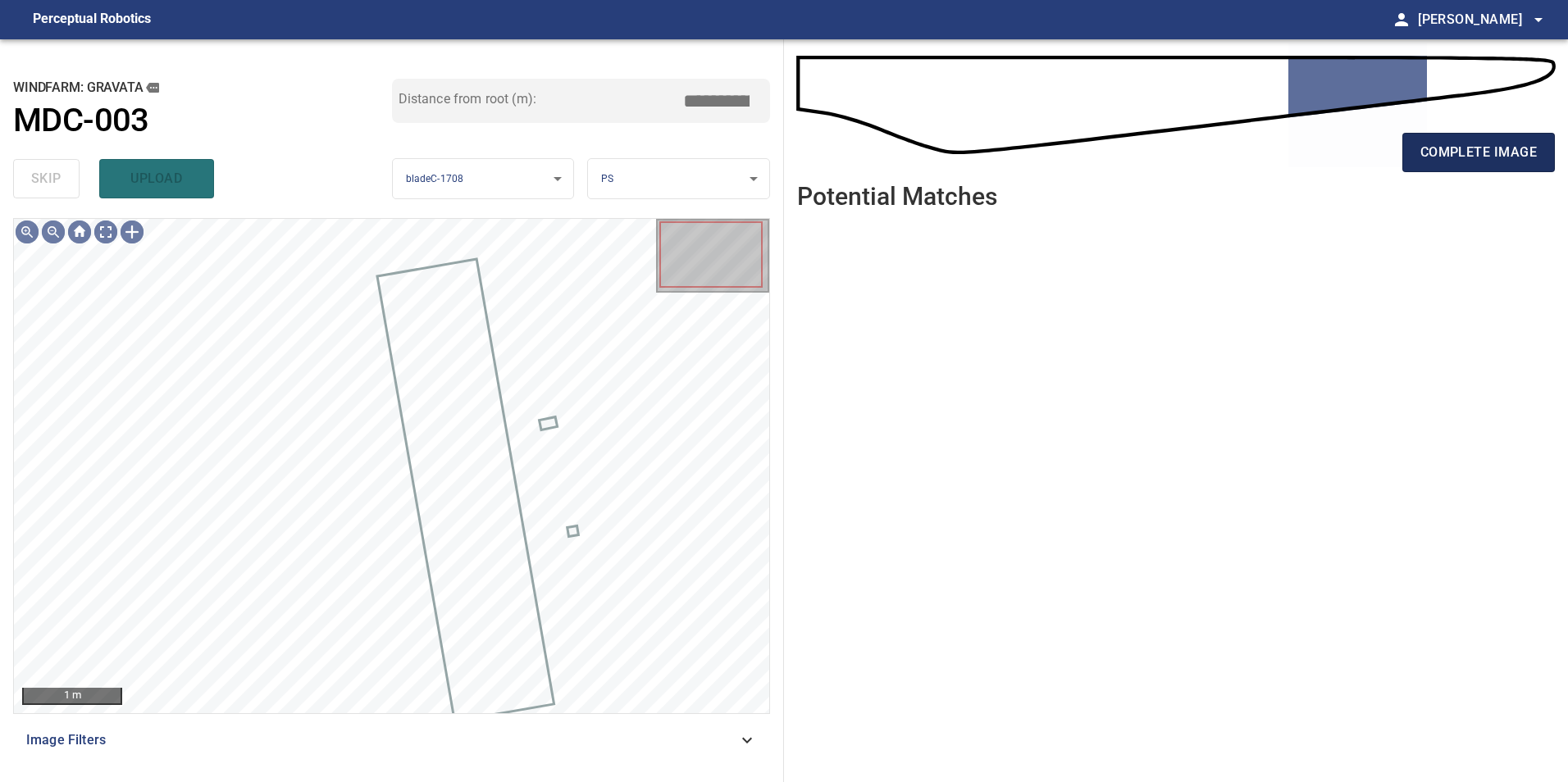
click at [1502, 146] on span "complete image" at bounding box center [1478, 152] width 116 height 23
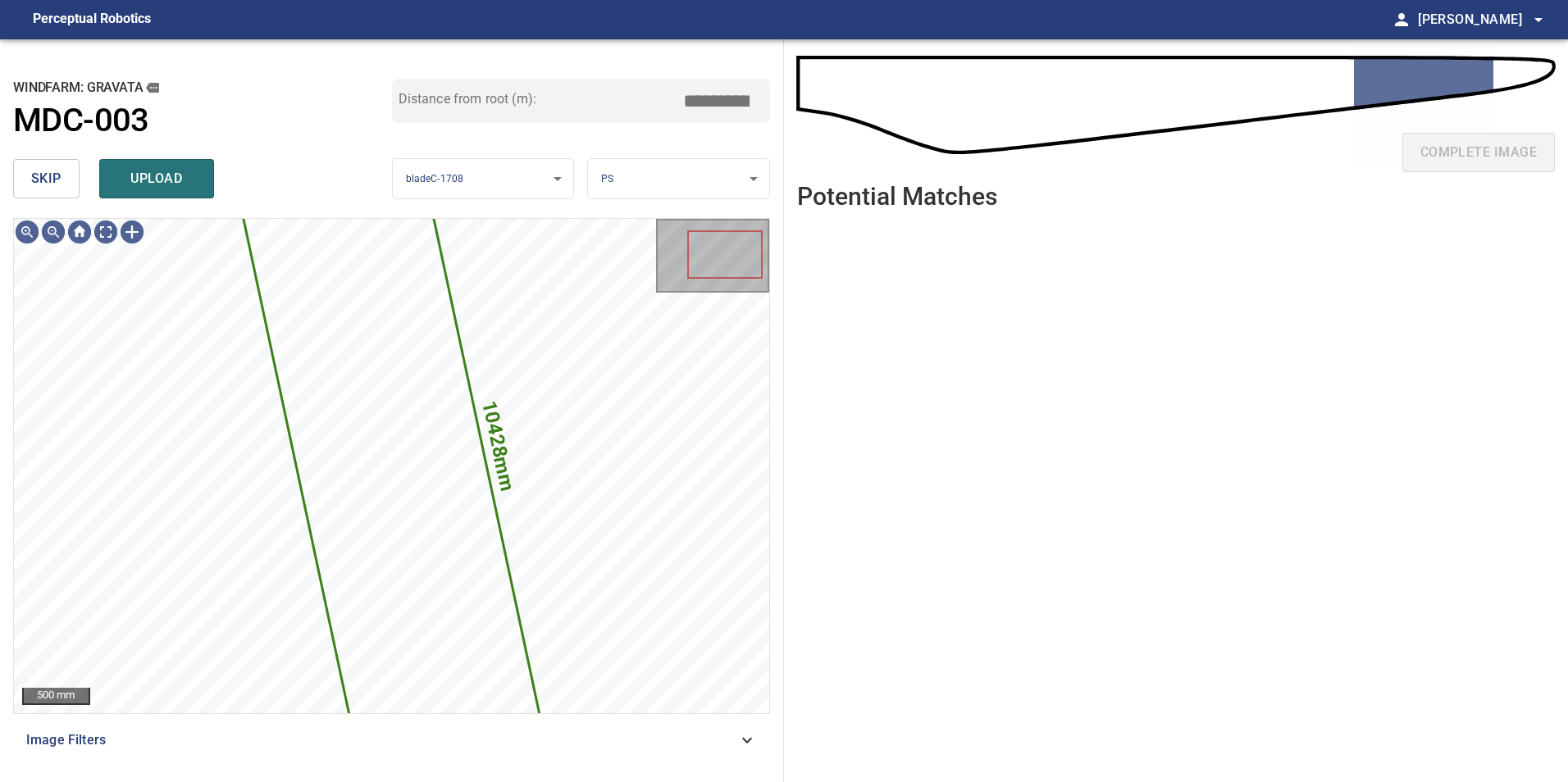
click at [67, 182] on button "skip" at bounding box center [46, 178] width 66 height 40
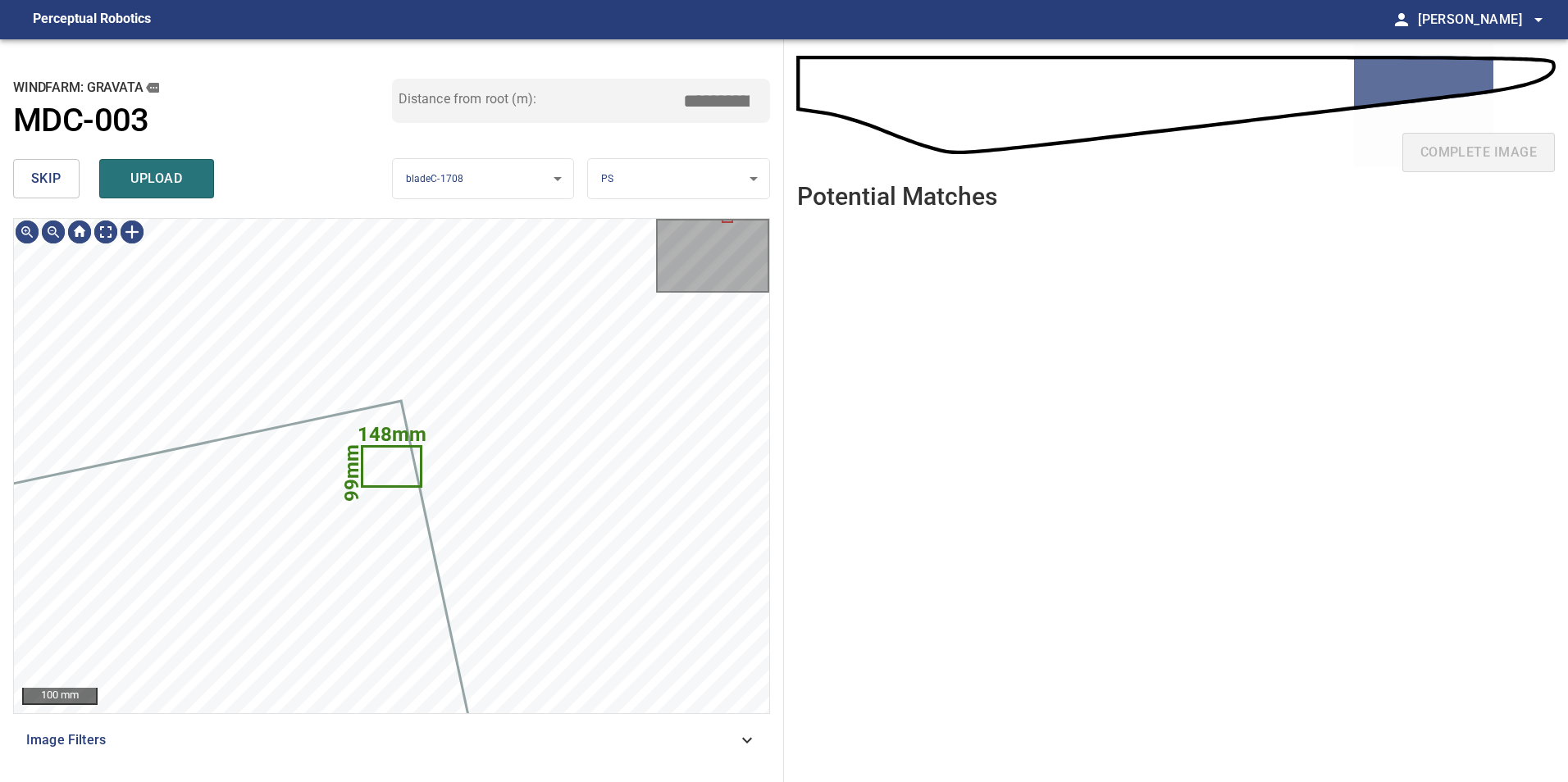
click at [56, 161] on button "skip" at bounding box center [46, 178] width 66 height 40
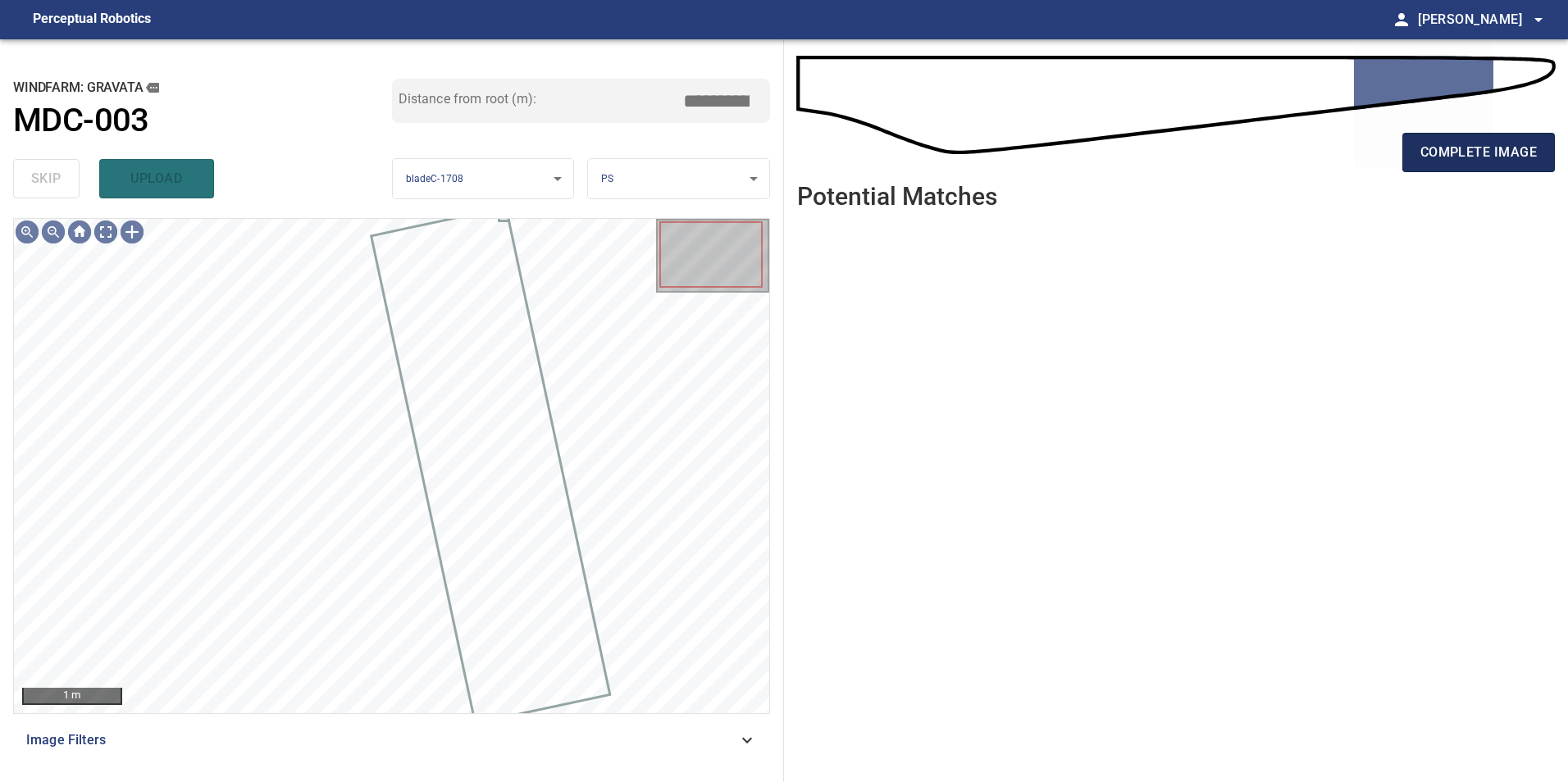
click at [1463, 149] on span "complete image" at bounding box center [1478, 152] width 116 height 23
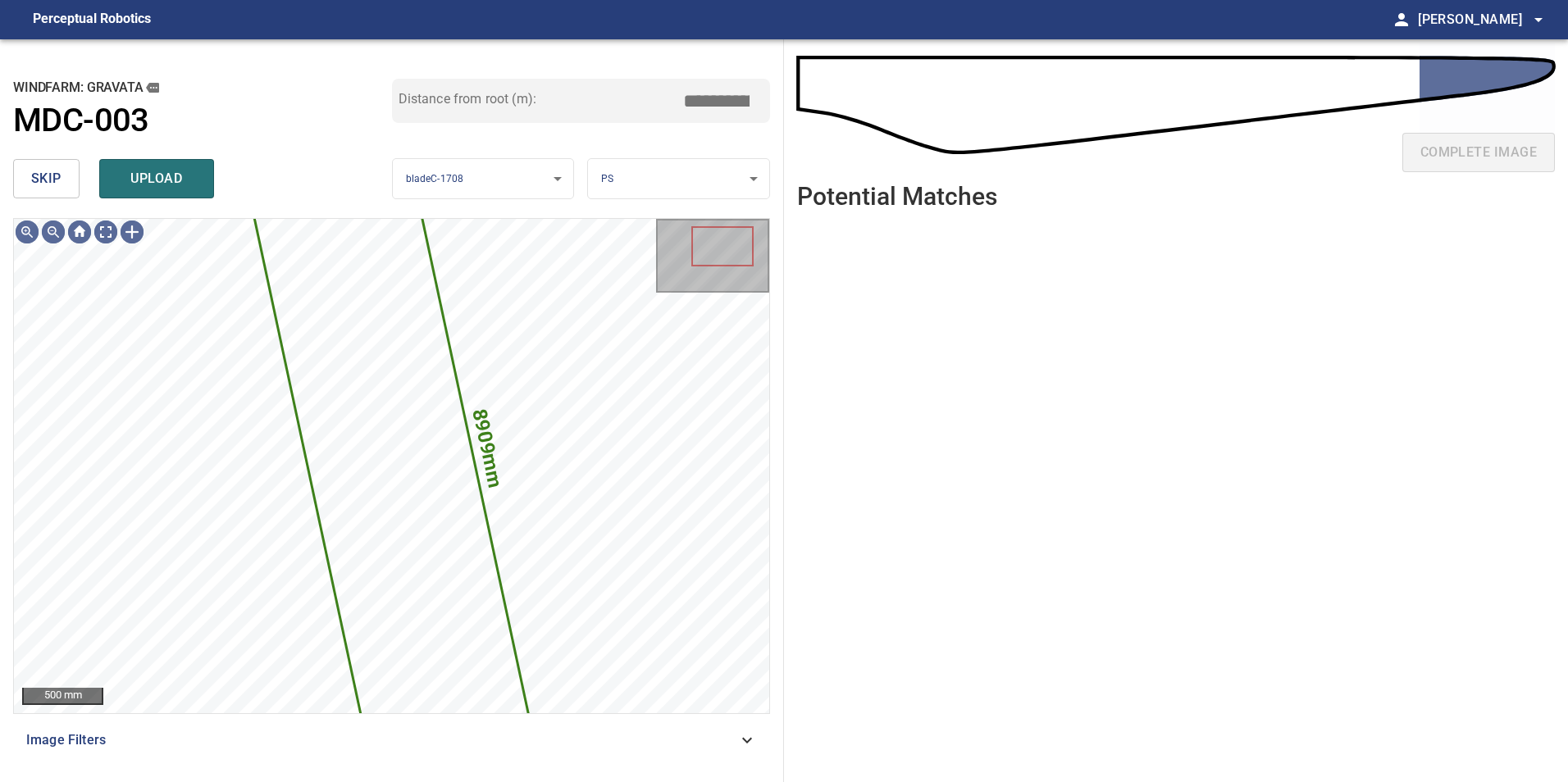
click at [49, 181] on span "skip" at bounding box center [46, 178] width 30 height 23
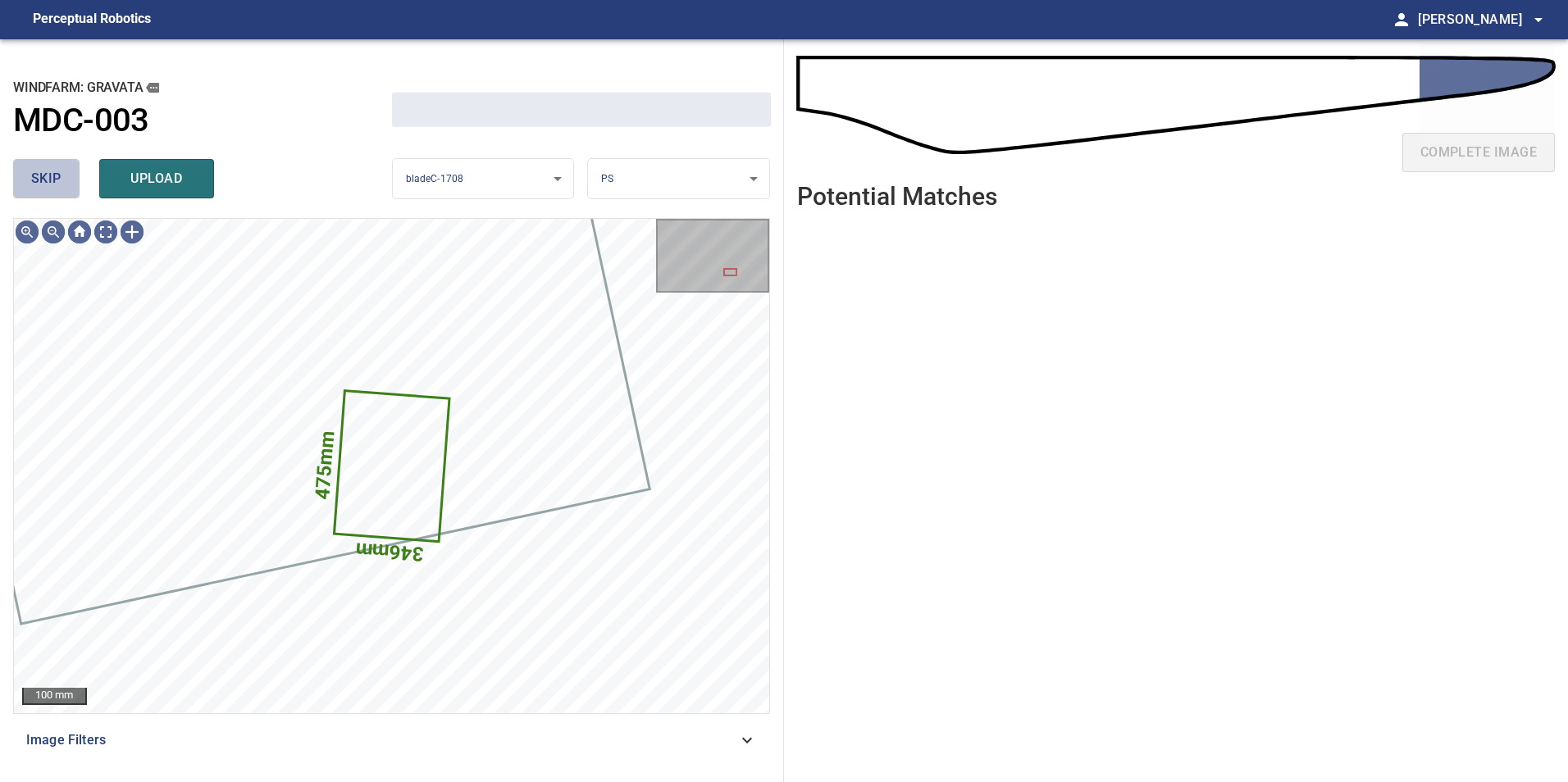
click at [49, 181] on span "skip" at bounding box center [46, 178] width 30 height 23
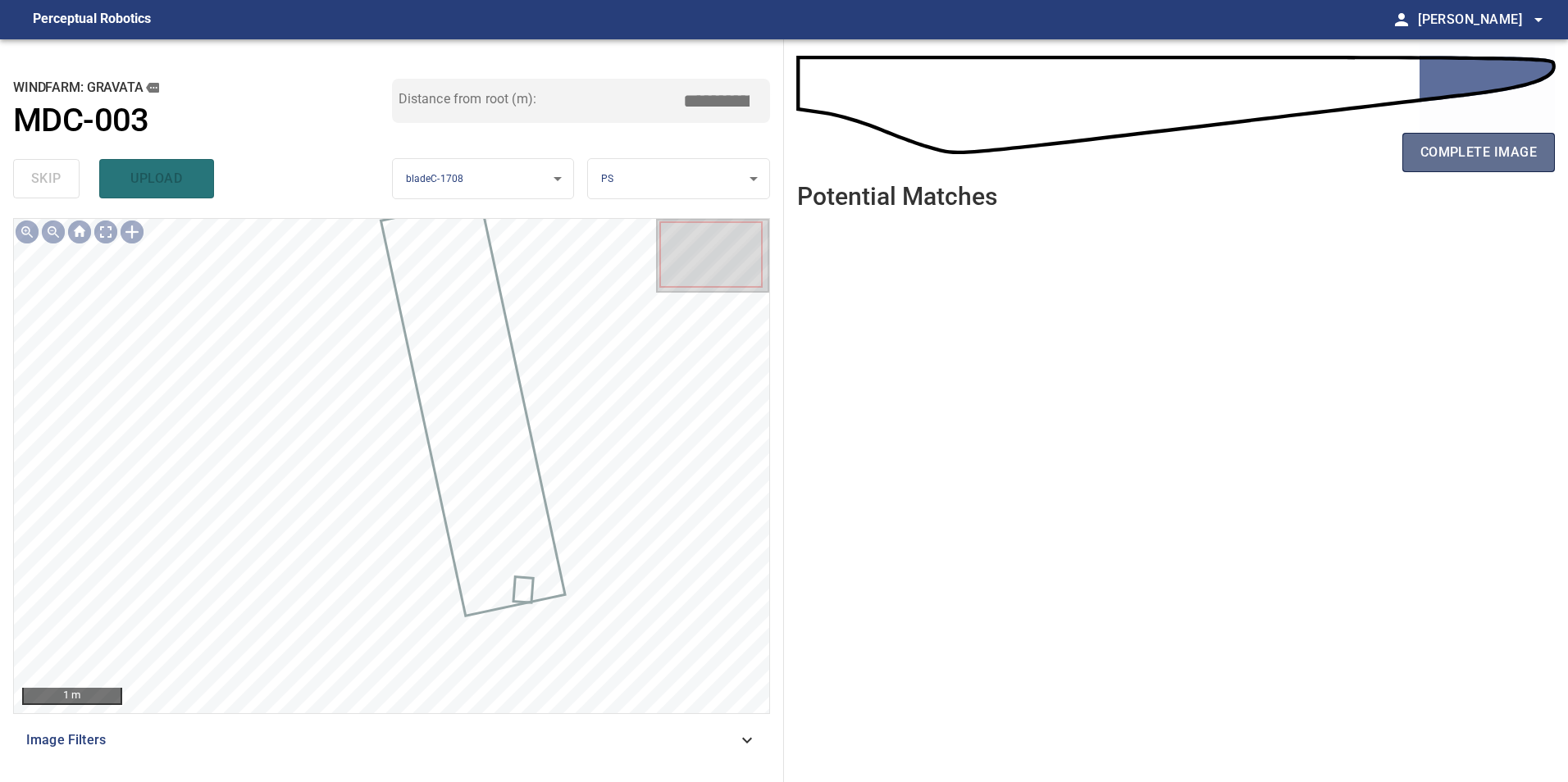
click at [1448, 146] on span "complete image" at bounding box center [1478, 152] width 116 height 23
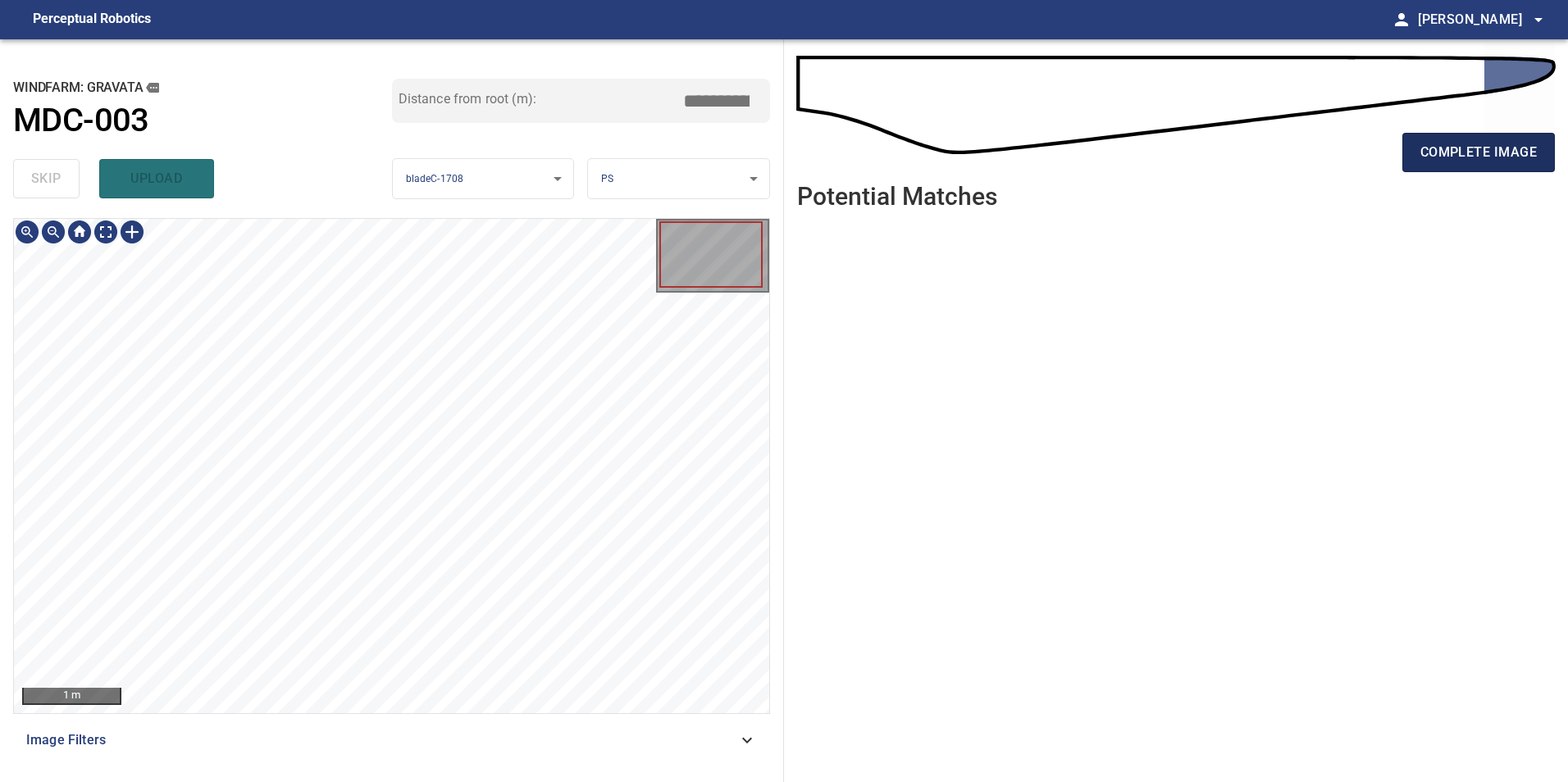
click at [1480, 165] on button "complete image" at bounding box center [1478, 152] width 152 height 40
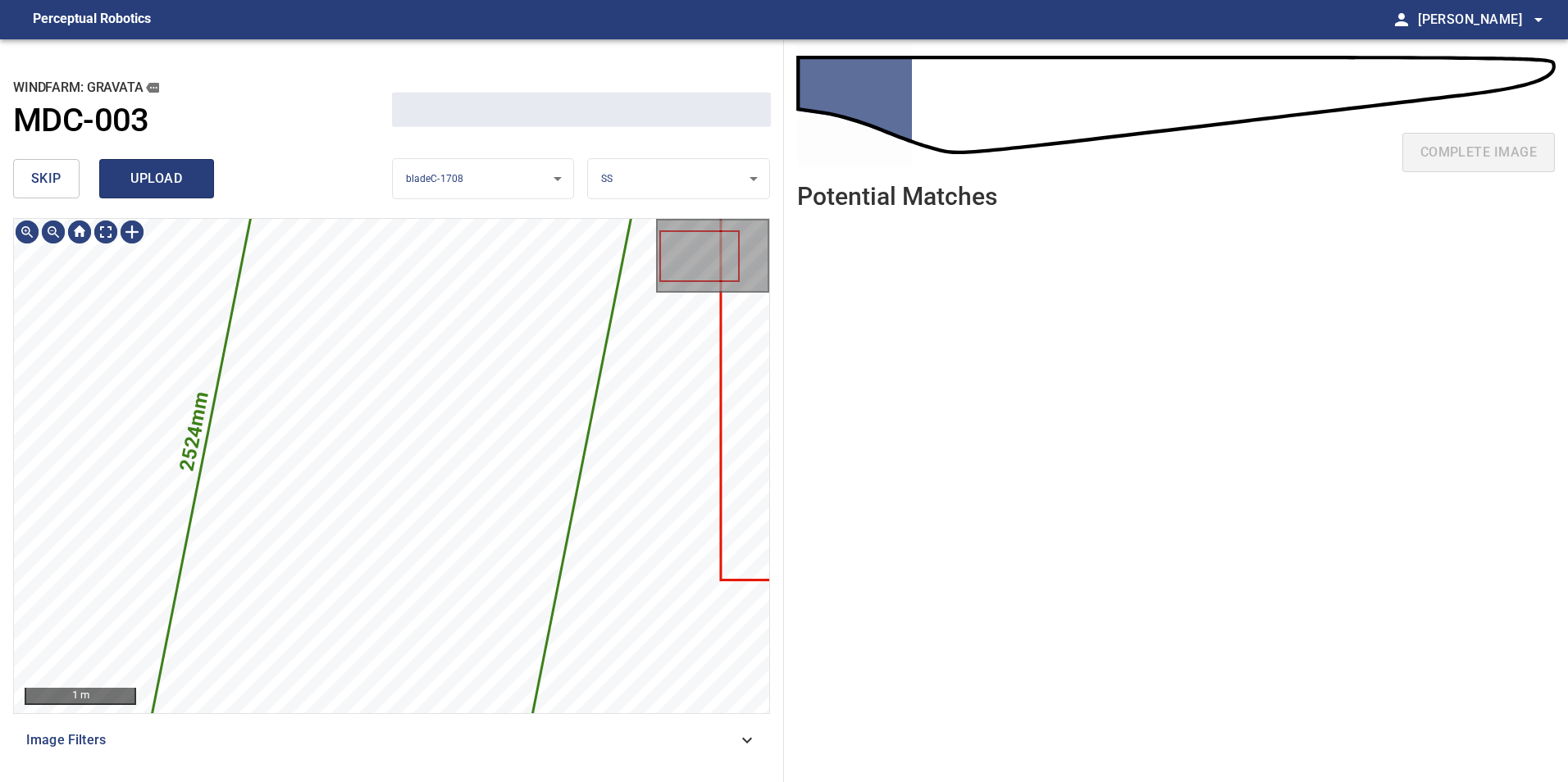
click at [150, 164] on button "upload" at bounding box center [156, 178] width 115 height 40
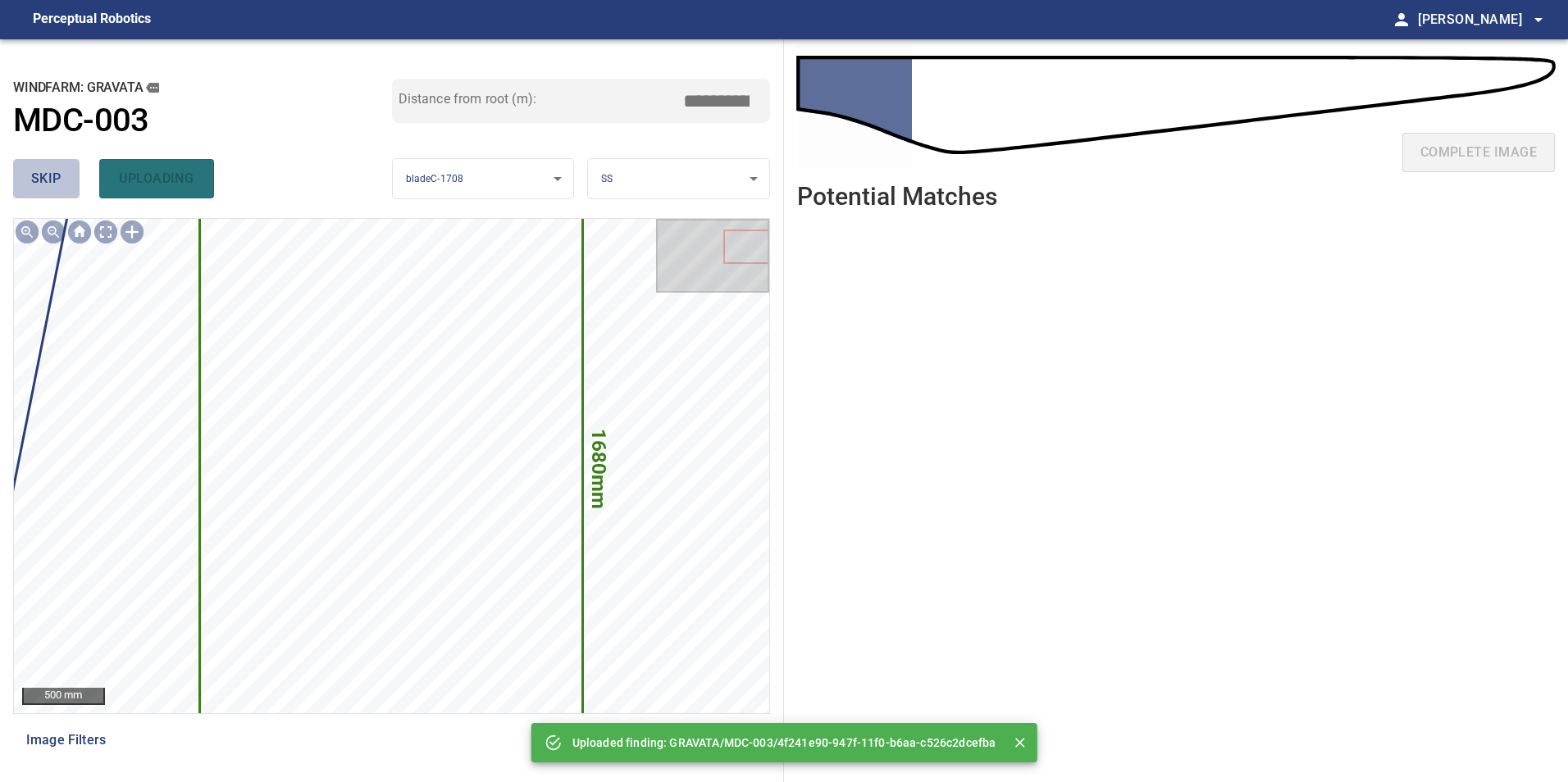
click at [35, 180] on span "skip" at bounding box center [46, 178] width 30 height 23
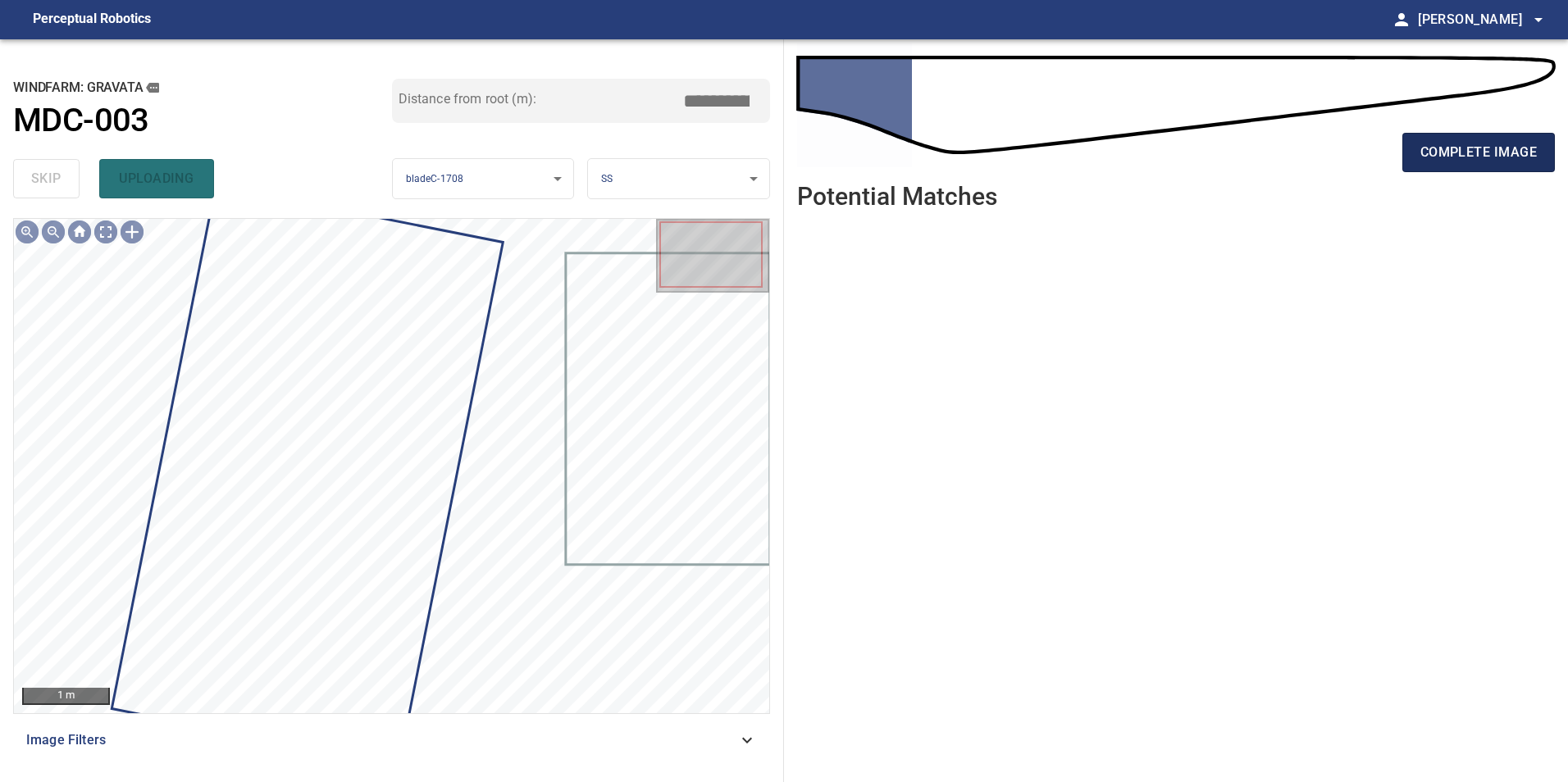
click at [1483, 152] on span "complete image" at bounding box center [1478, 152] width 116 height 23
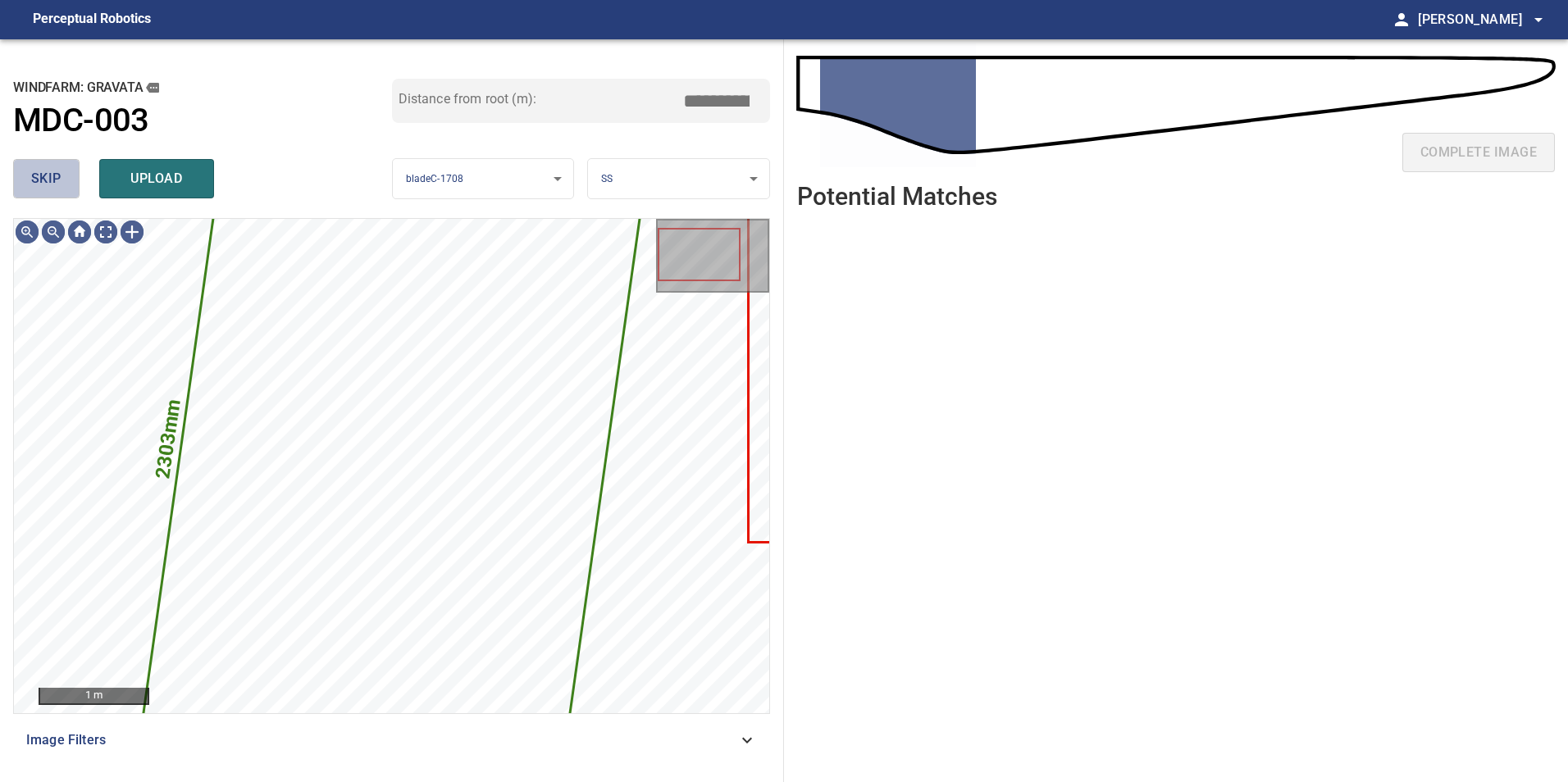
click at [73, 188] on button "skip" at bounding box center [46, 178] width 66 height 40
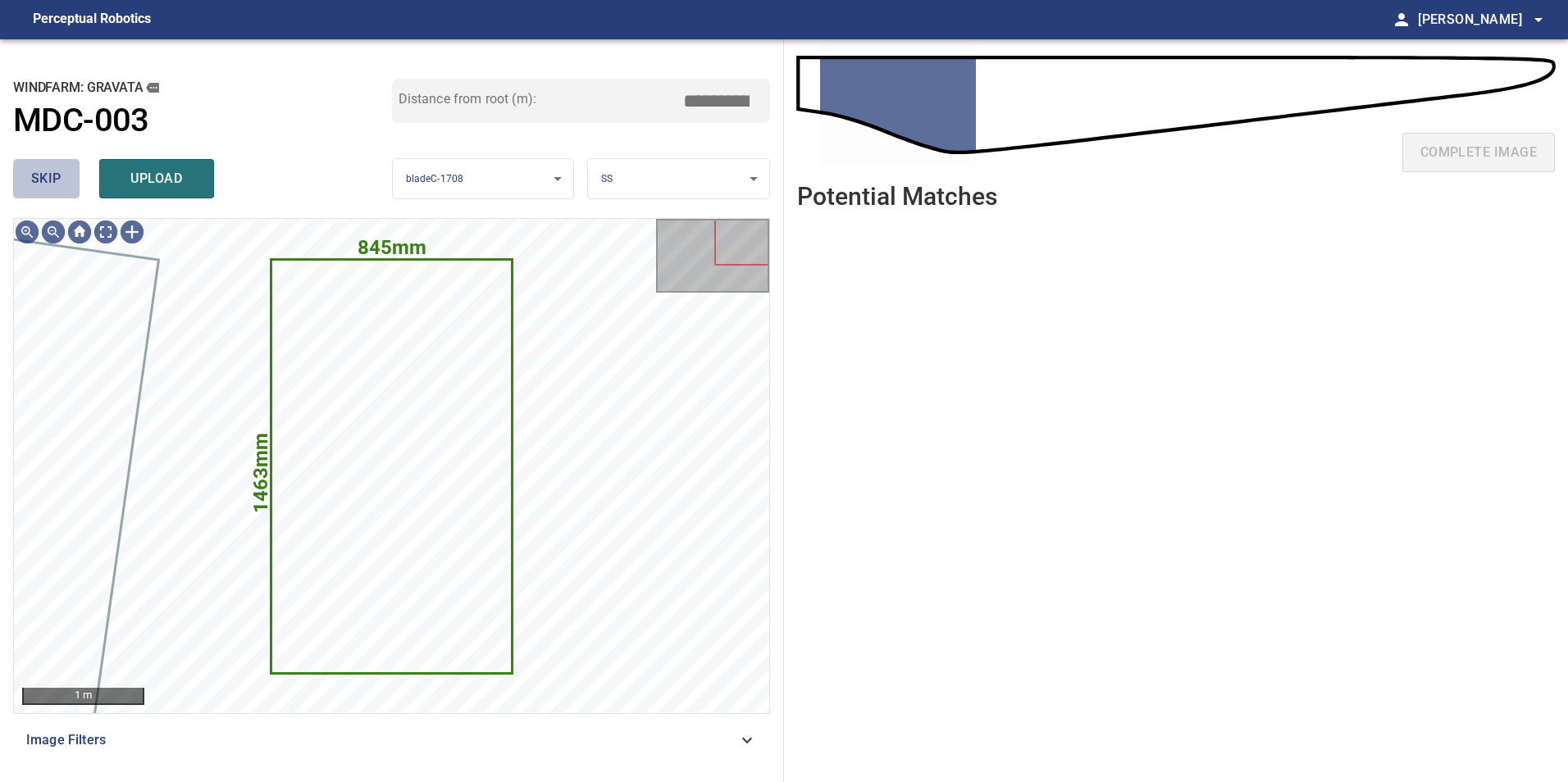
click at [73, 188] on button "skip" at bounding box center [46, 178] width 66 height 40
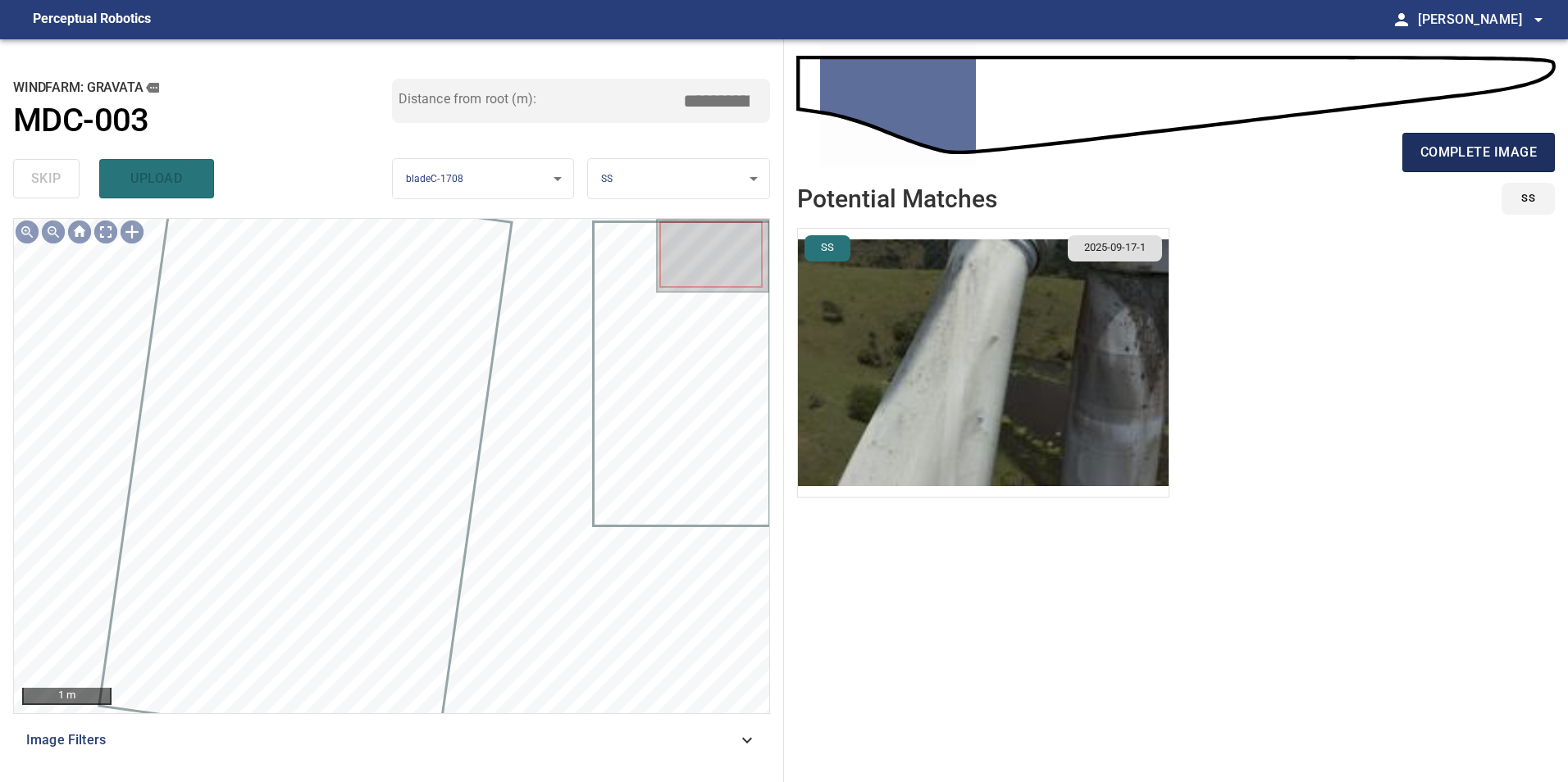
click at [1483, 145] on span "complete image" at bounding box center [1478, 152] width 116 height 23
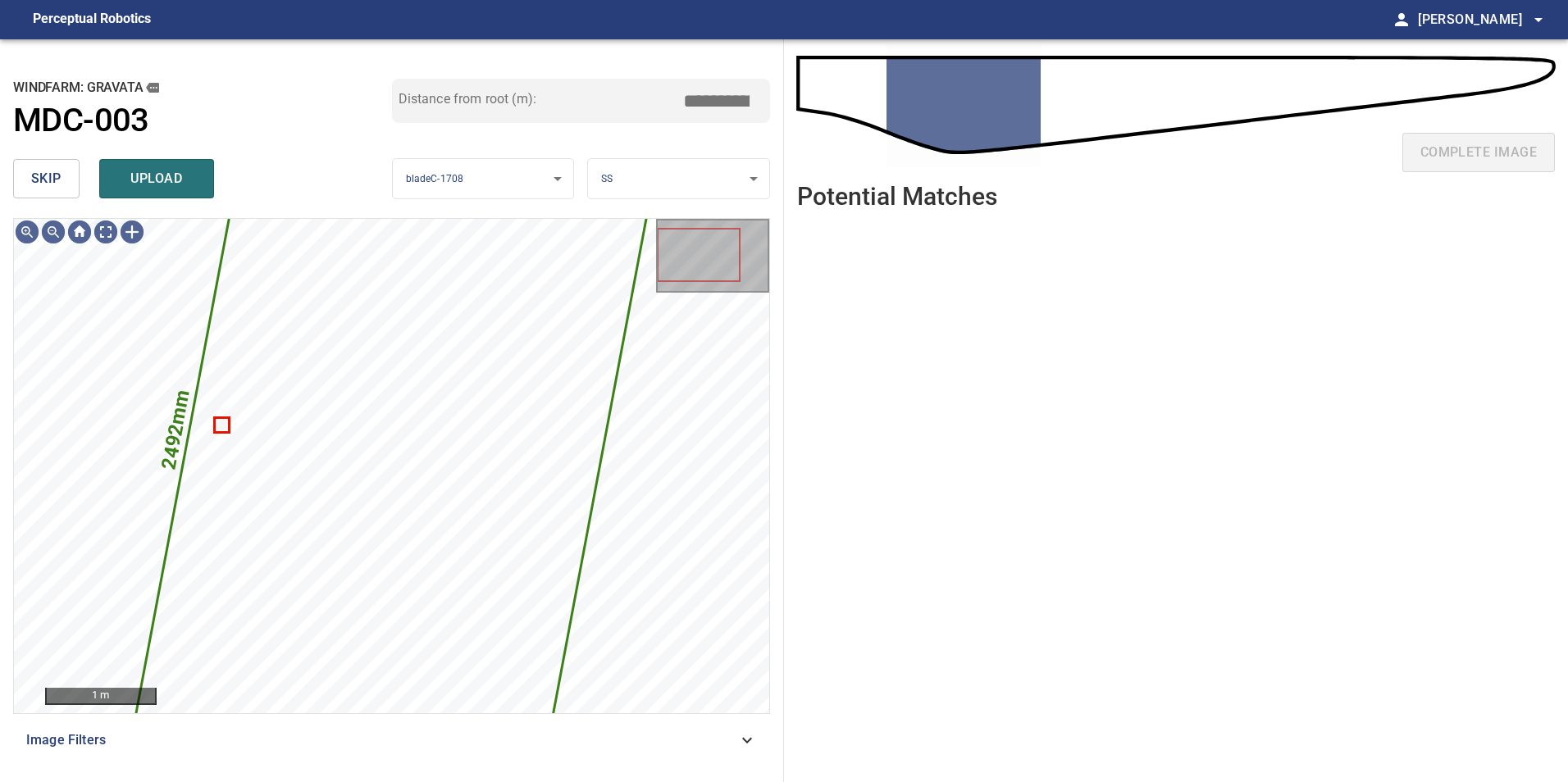
click at [5, 169] on div "**********" at bounding box center [392, 411] width 784 height 743
click at [71, 184] on button "skip" at bounding box center [46, 178] width 66 height 40
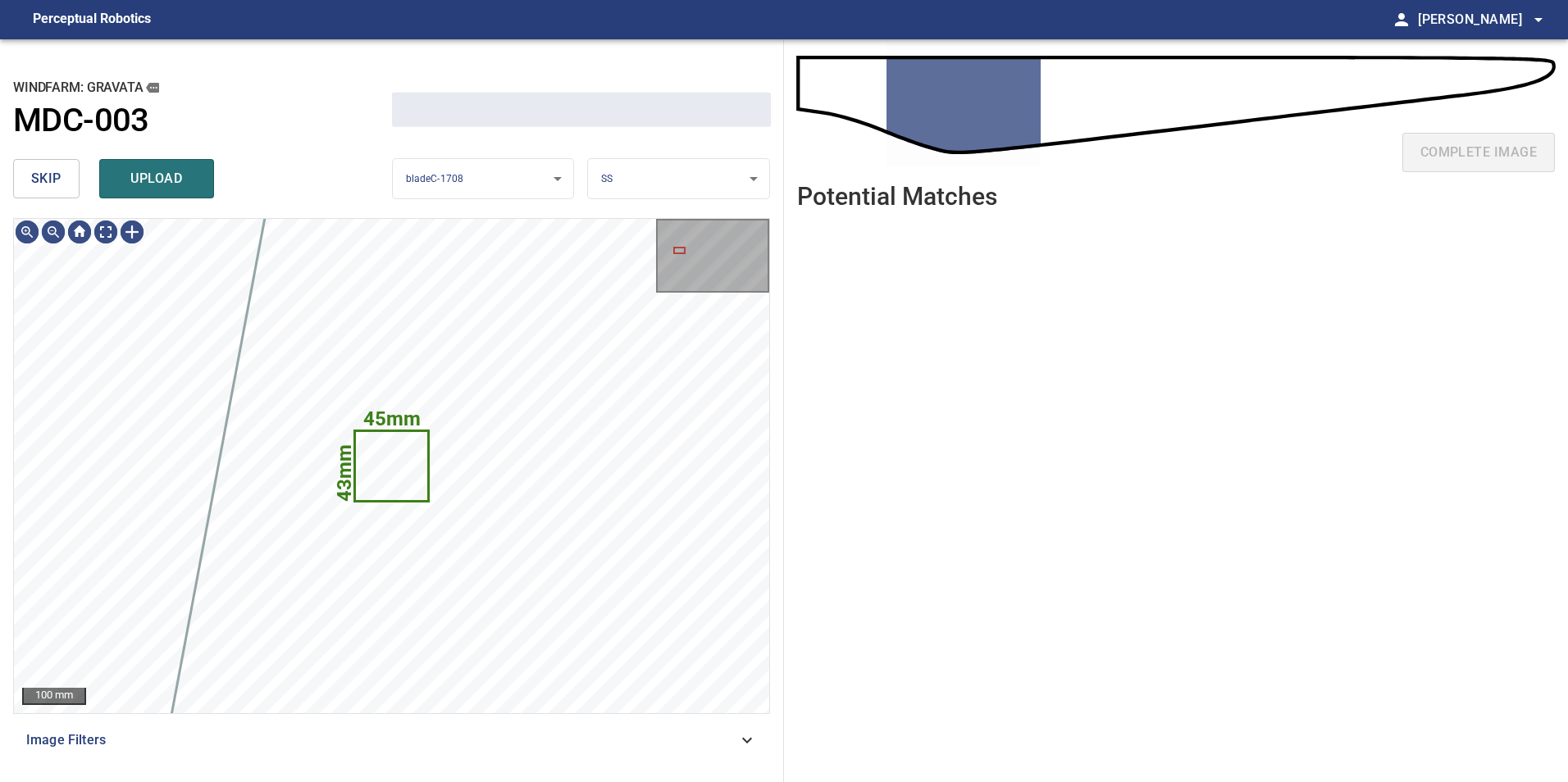
click at [71, 184] on button "skip" at bounding box center [46, 178] width 66 height 40
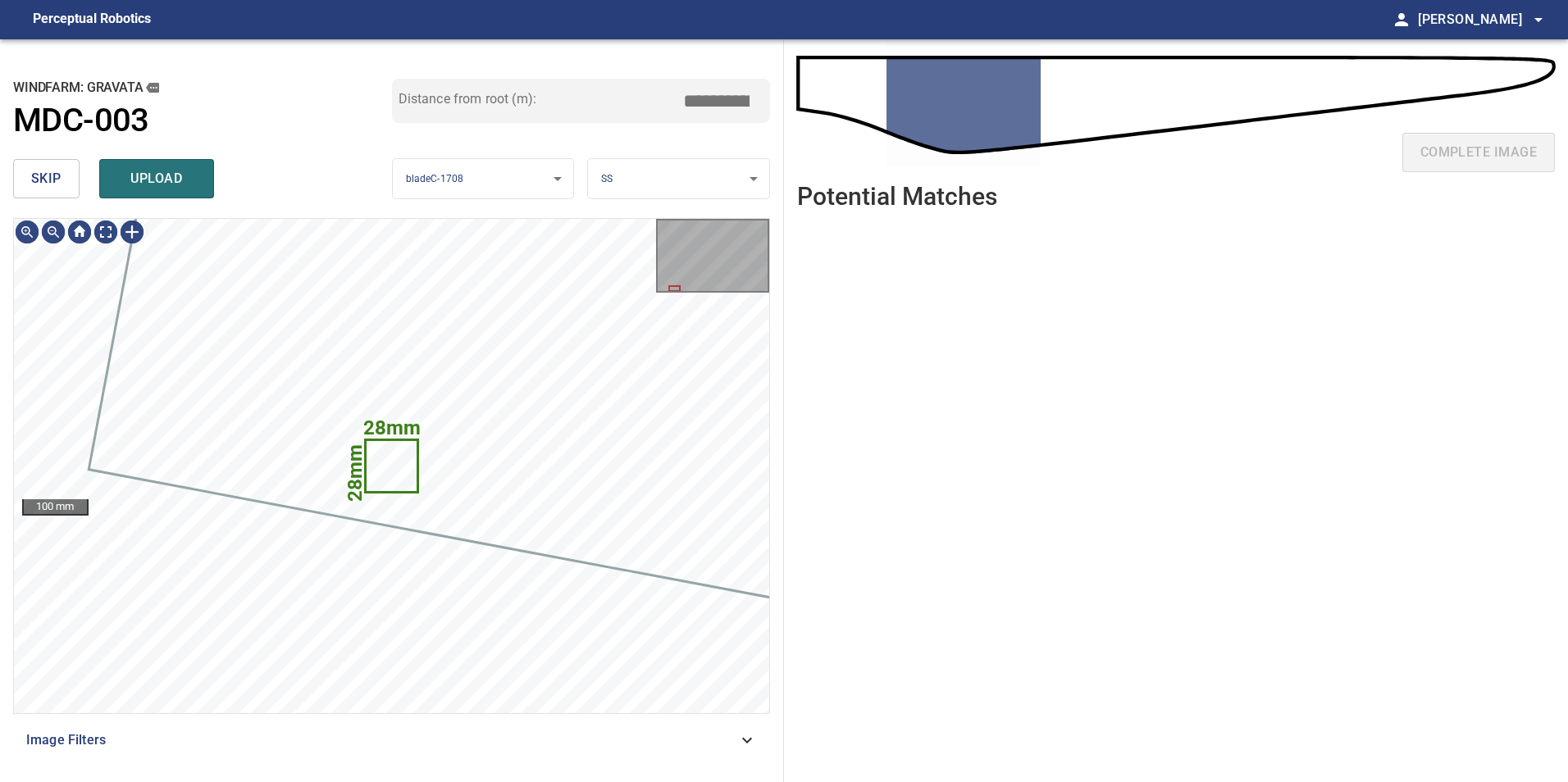
click at [38, 172] on span "skip" at bounding box center [46, 178] width 30 height 23
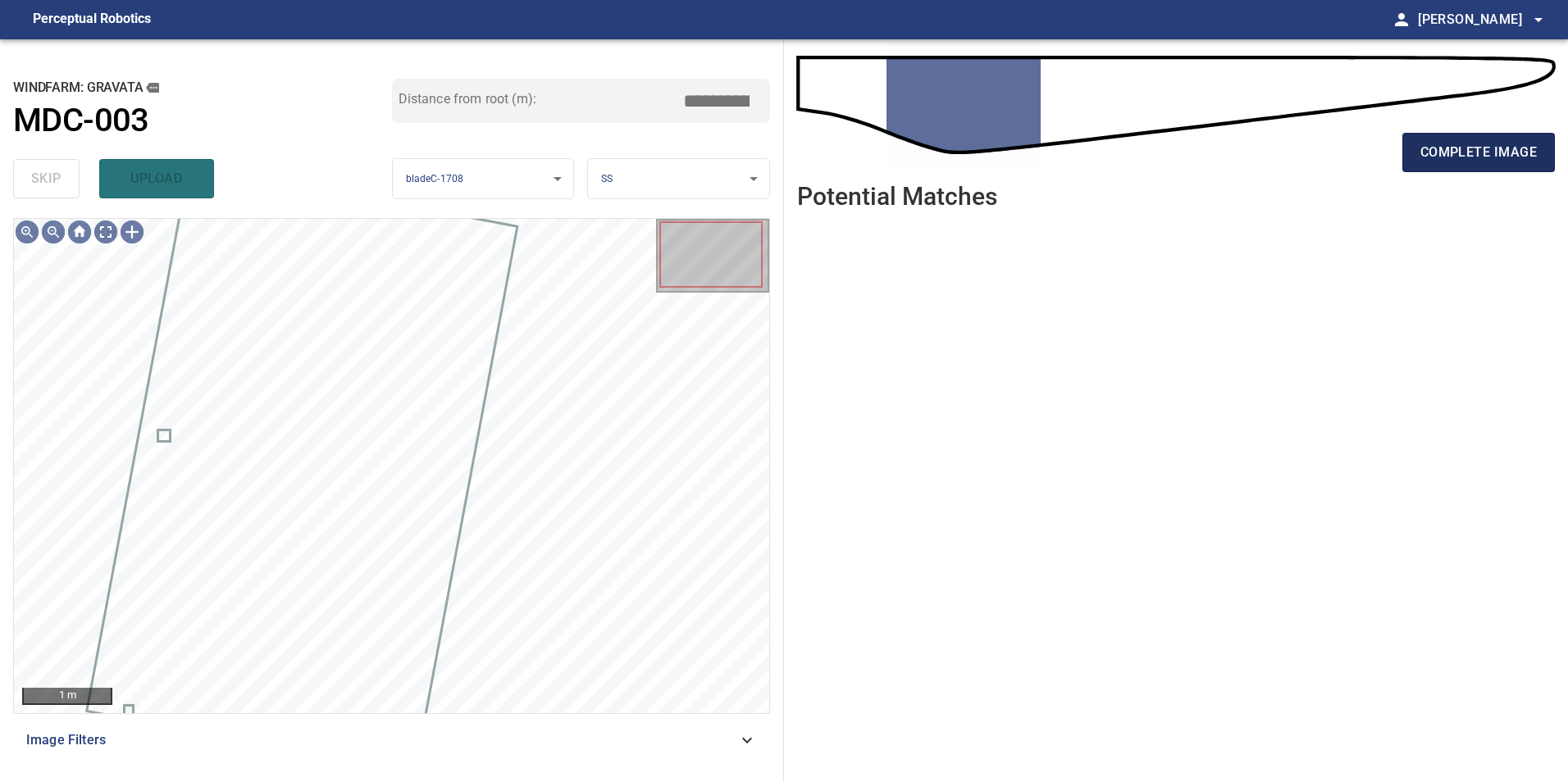
click at [1460, 150] on span "complete image" at bounding box center [1478, 152] width 116 height 23
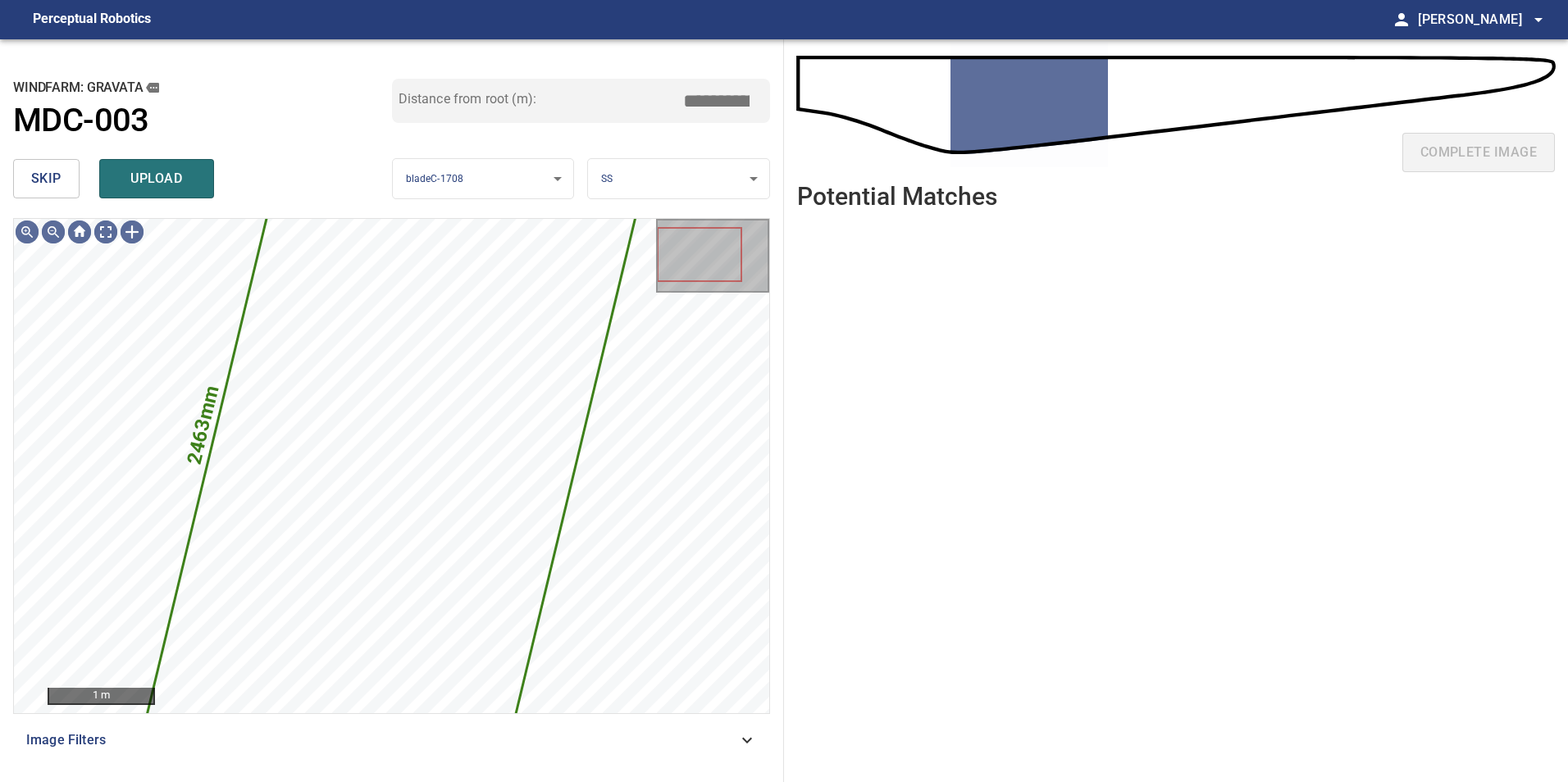
click at [49, 171] on span "skip" at bounding box center [46, 178] width 30 height 23
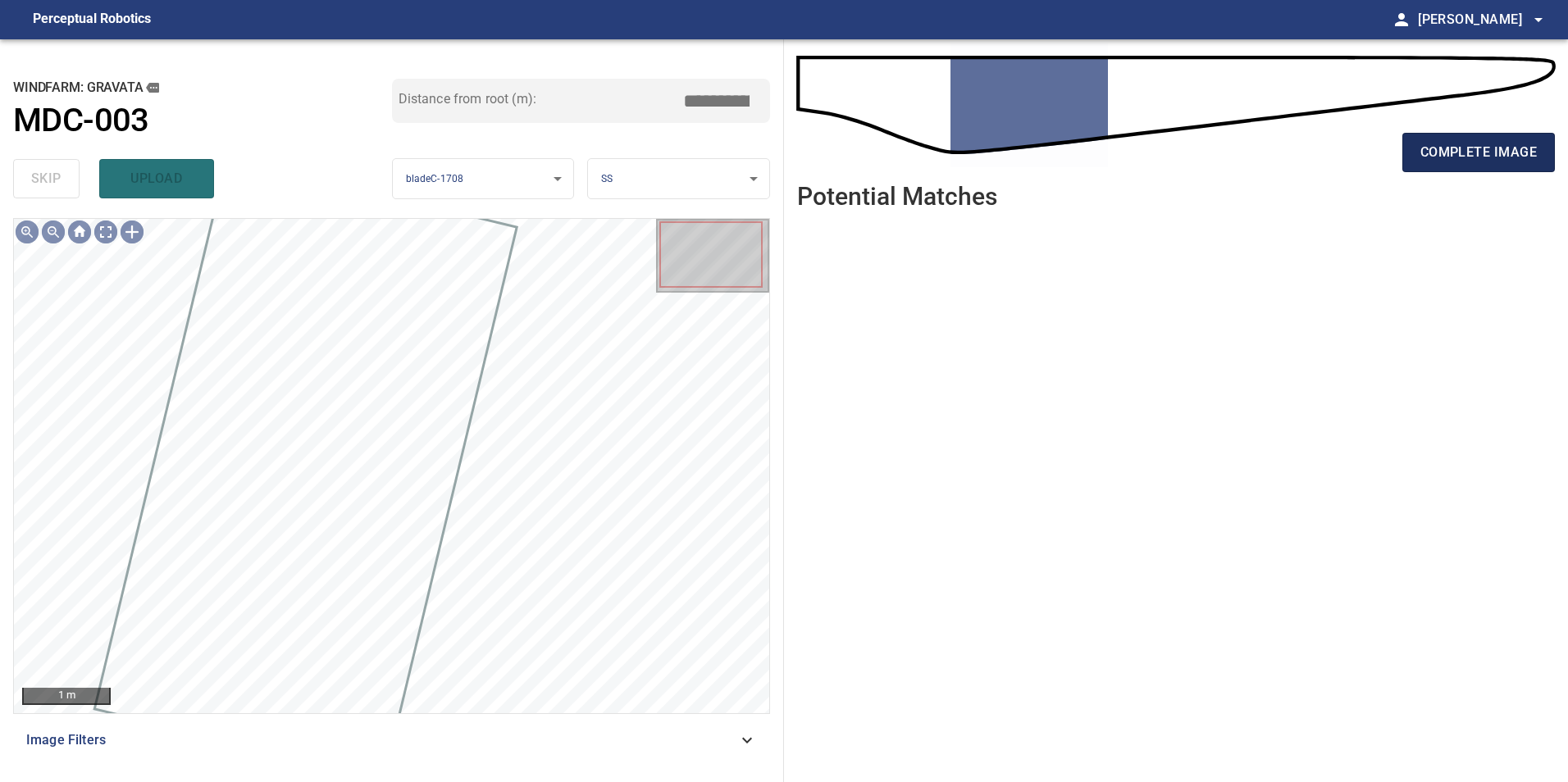
click at [1480, 143] on span "complete image" at bounding box center [1478, 152] width 116 height 23
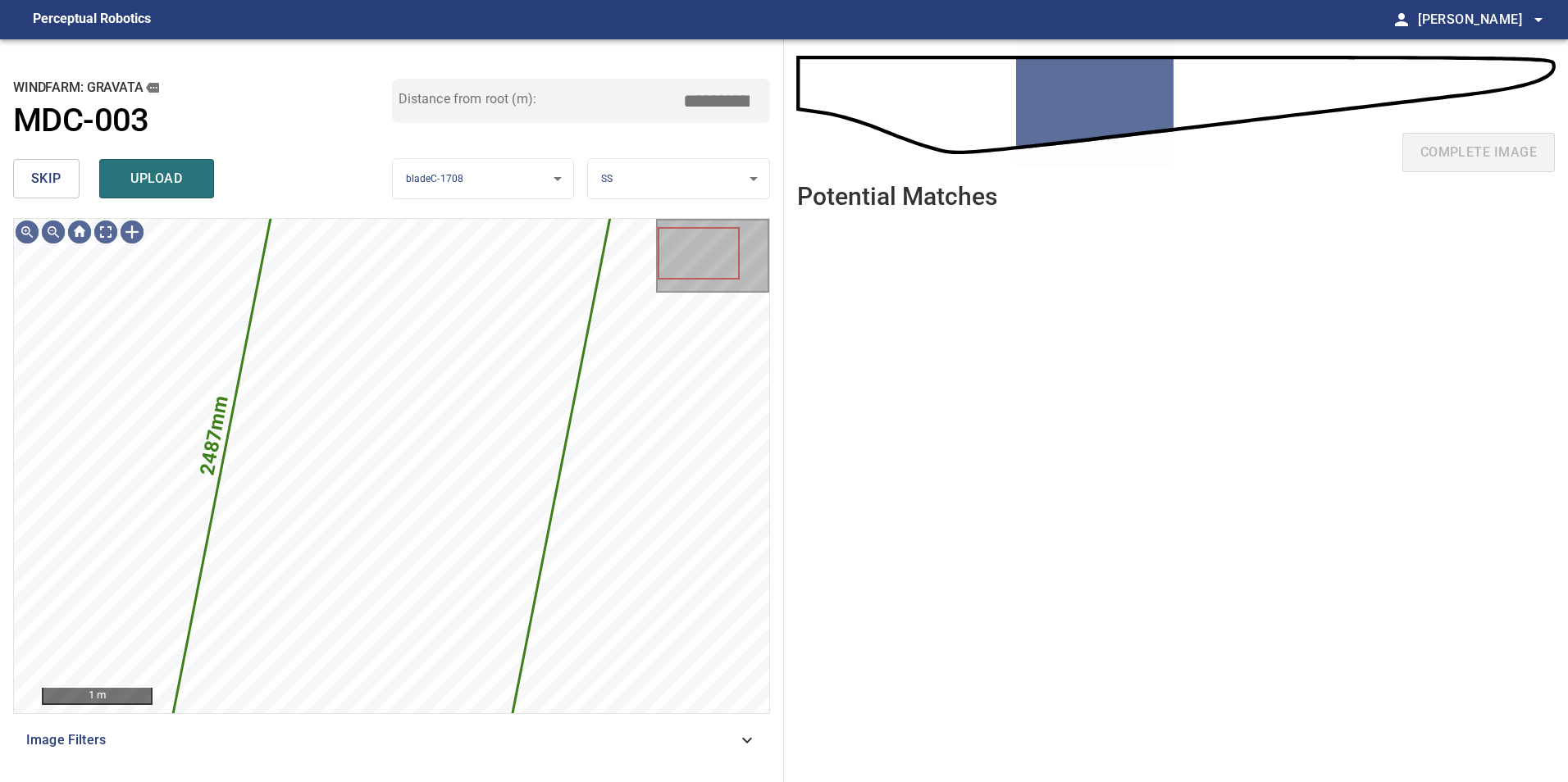
click at [46, 182] on span "skip" at bounding box center [46, 178] width 30 height 23
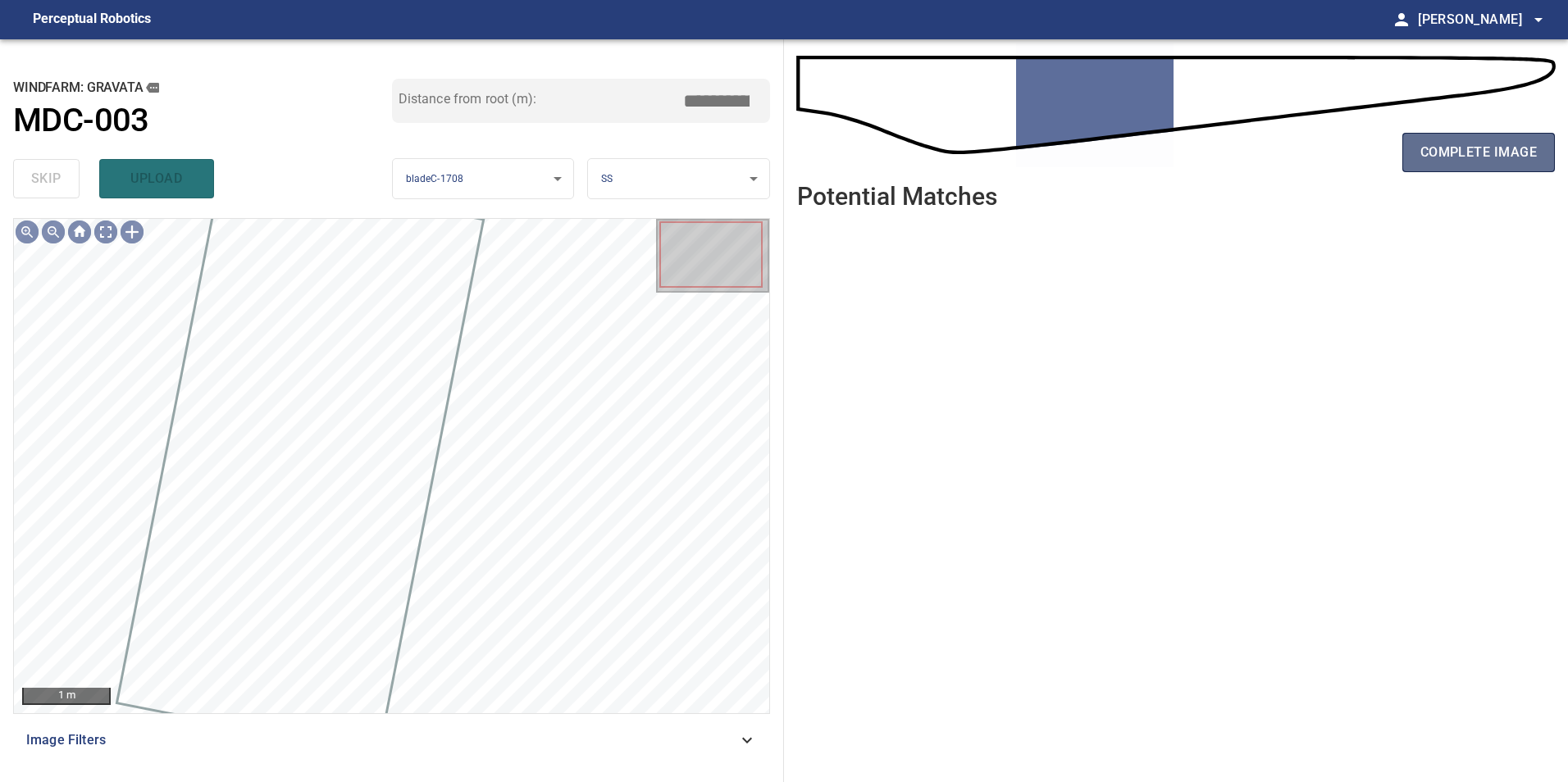
click at [1410, 155] on button "complete image" at bounding box center [1478, 152] width 152 height 40
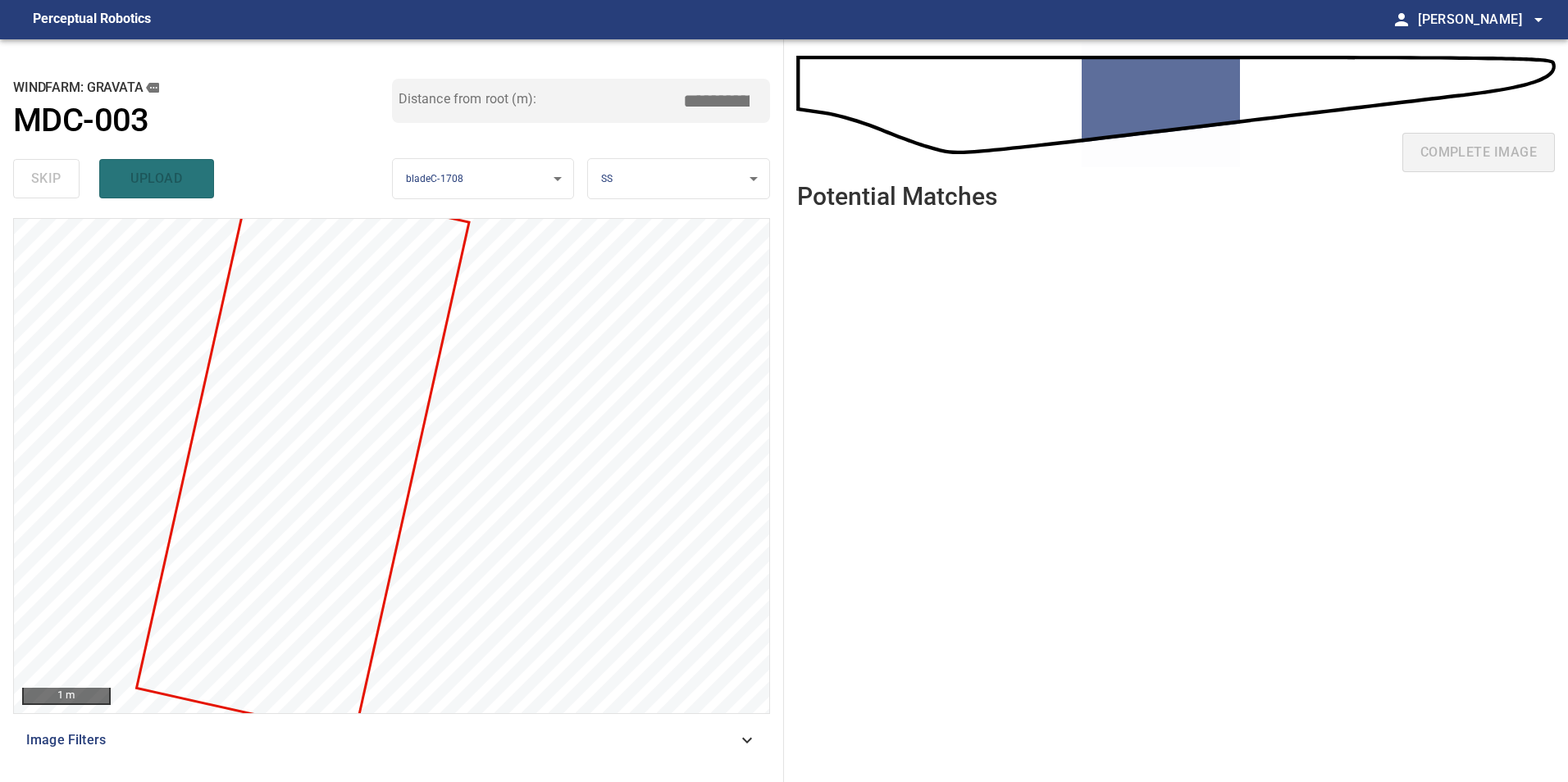
click at [1410, 155] on div "complete image" at bounding box center [1175, 159] width 758 height 66
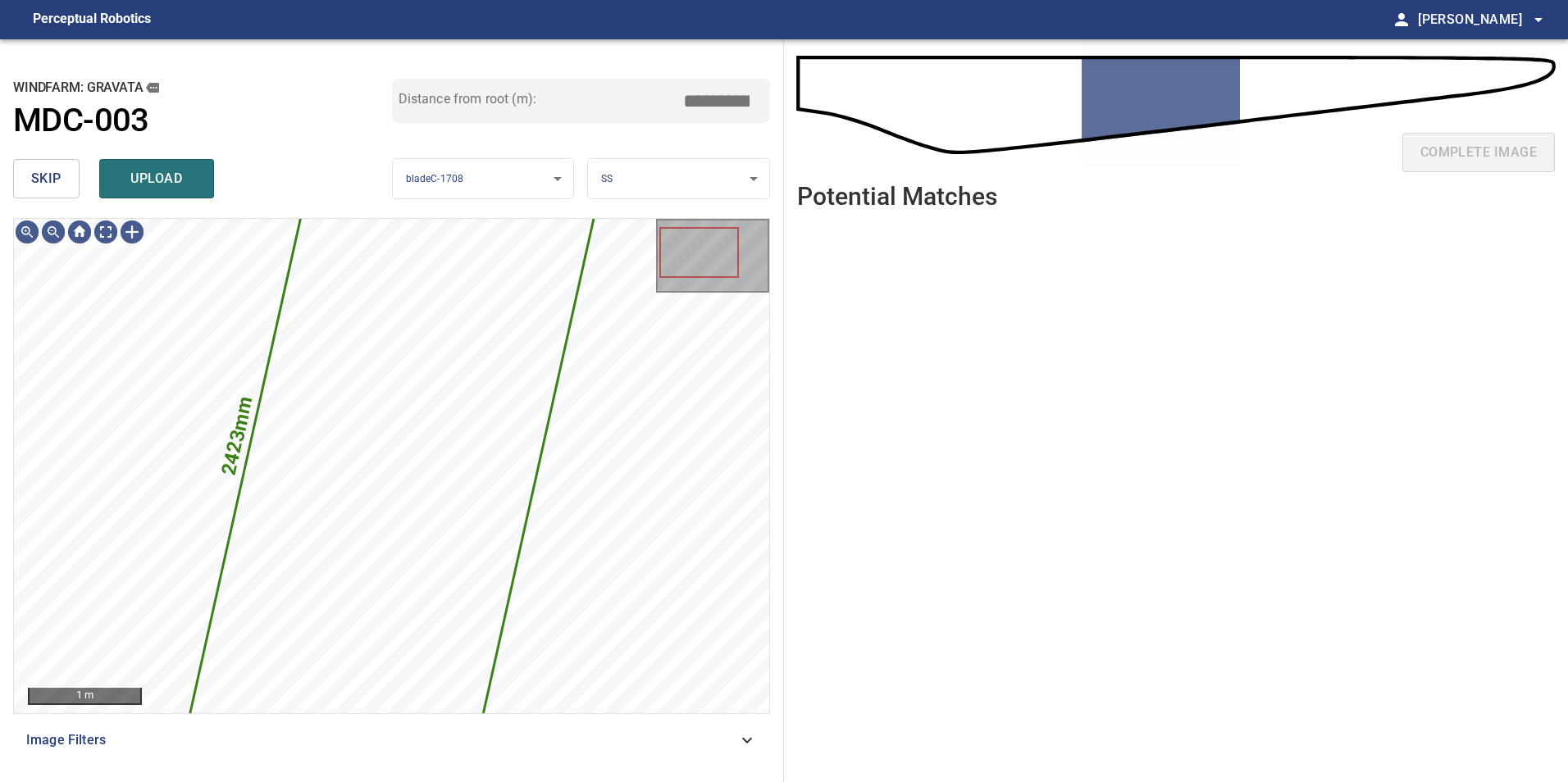
click at [45, 168] on span "skip" at bounding box center [46, 178] width 30 height 23
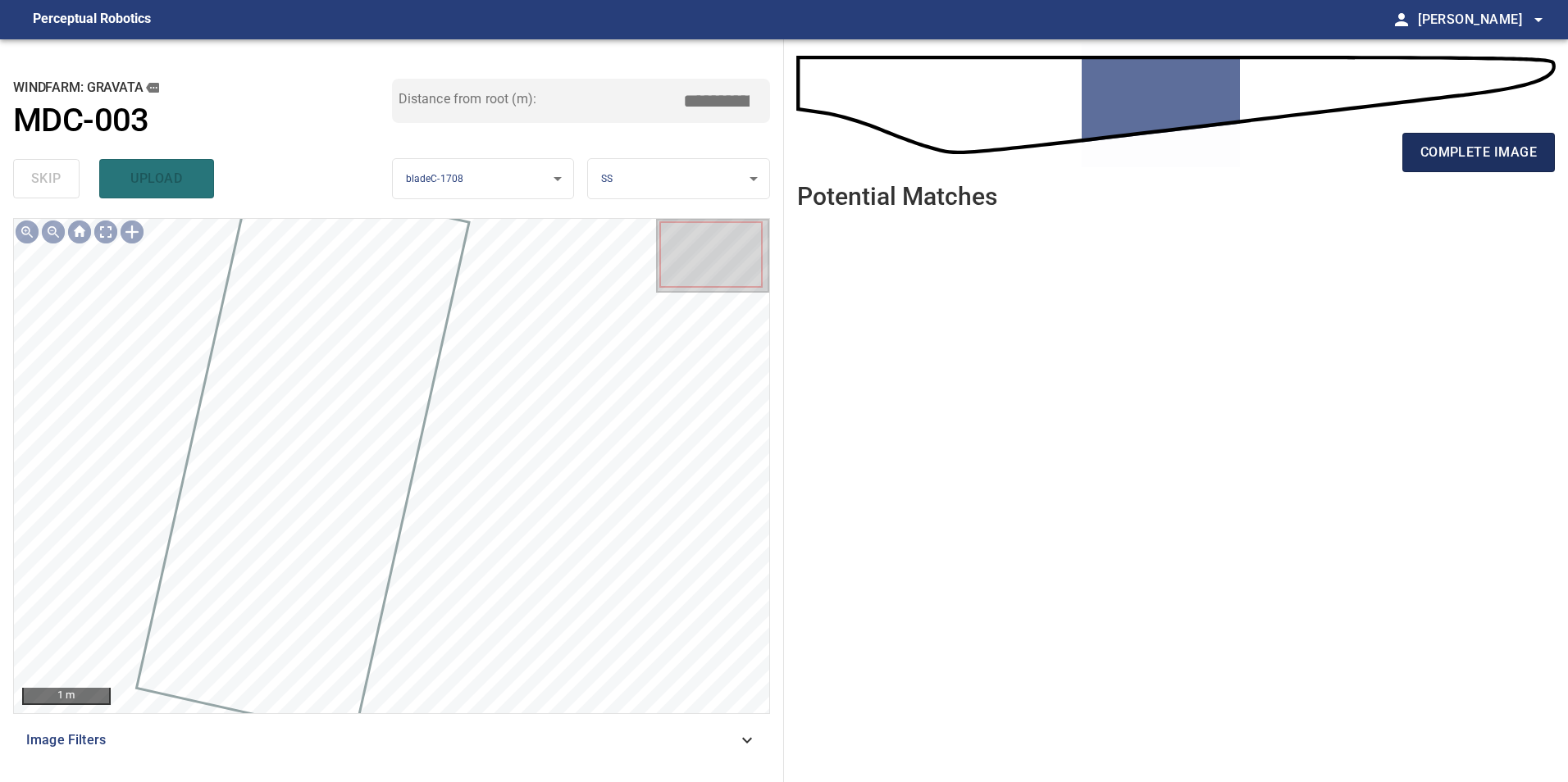
click at [1491, 153] on span "complete image" at bounding box center [1478, 152] width 116 height 23
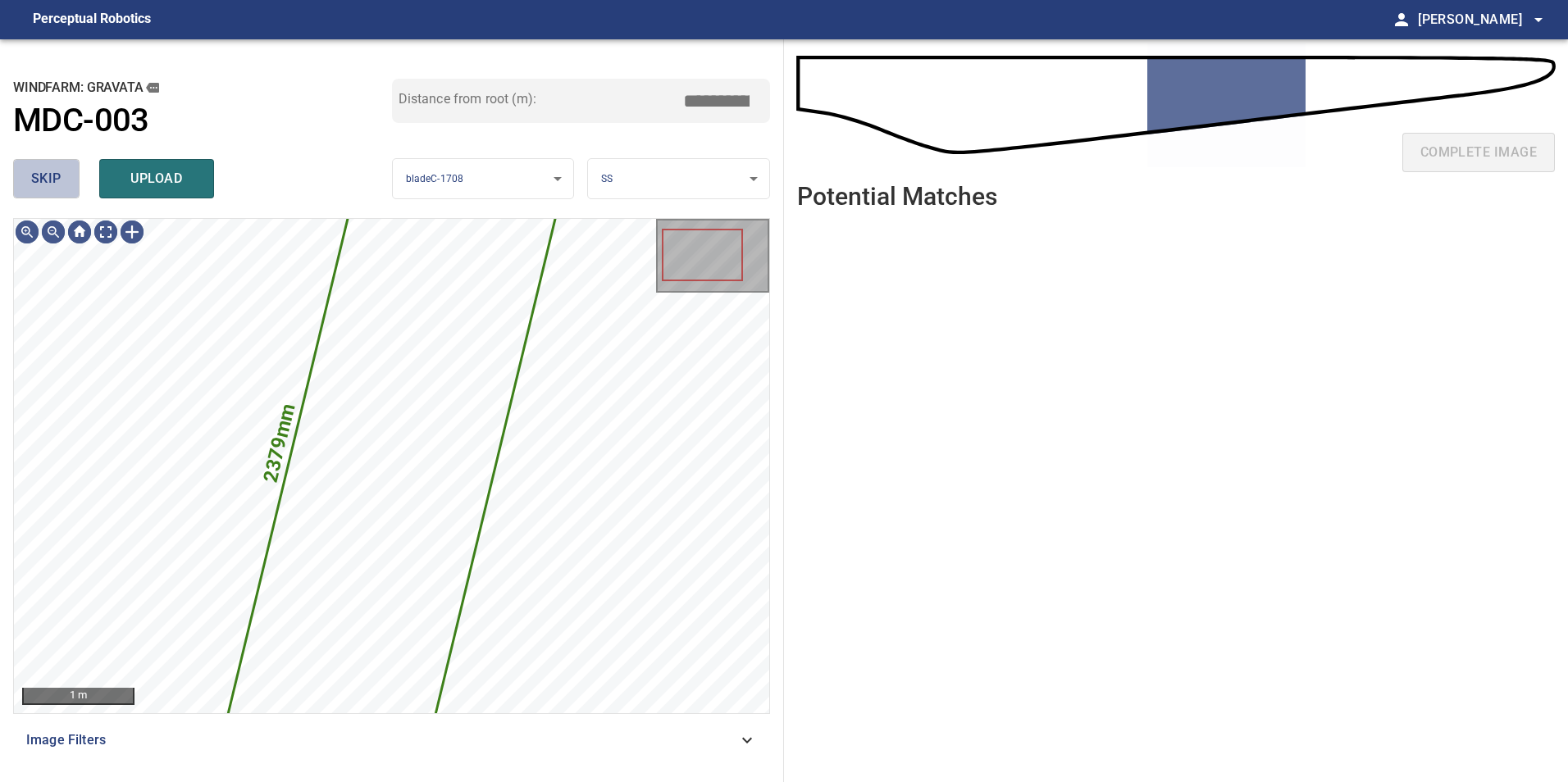
click at [23, 188] on button "skip" at bounding box center [46, 178] width 66 height 40
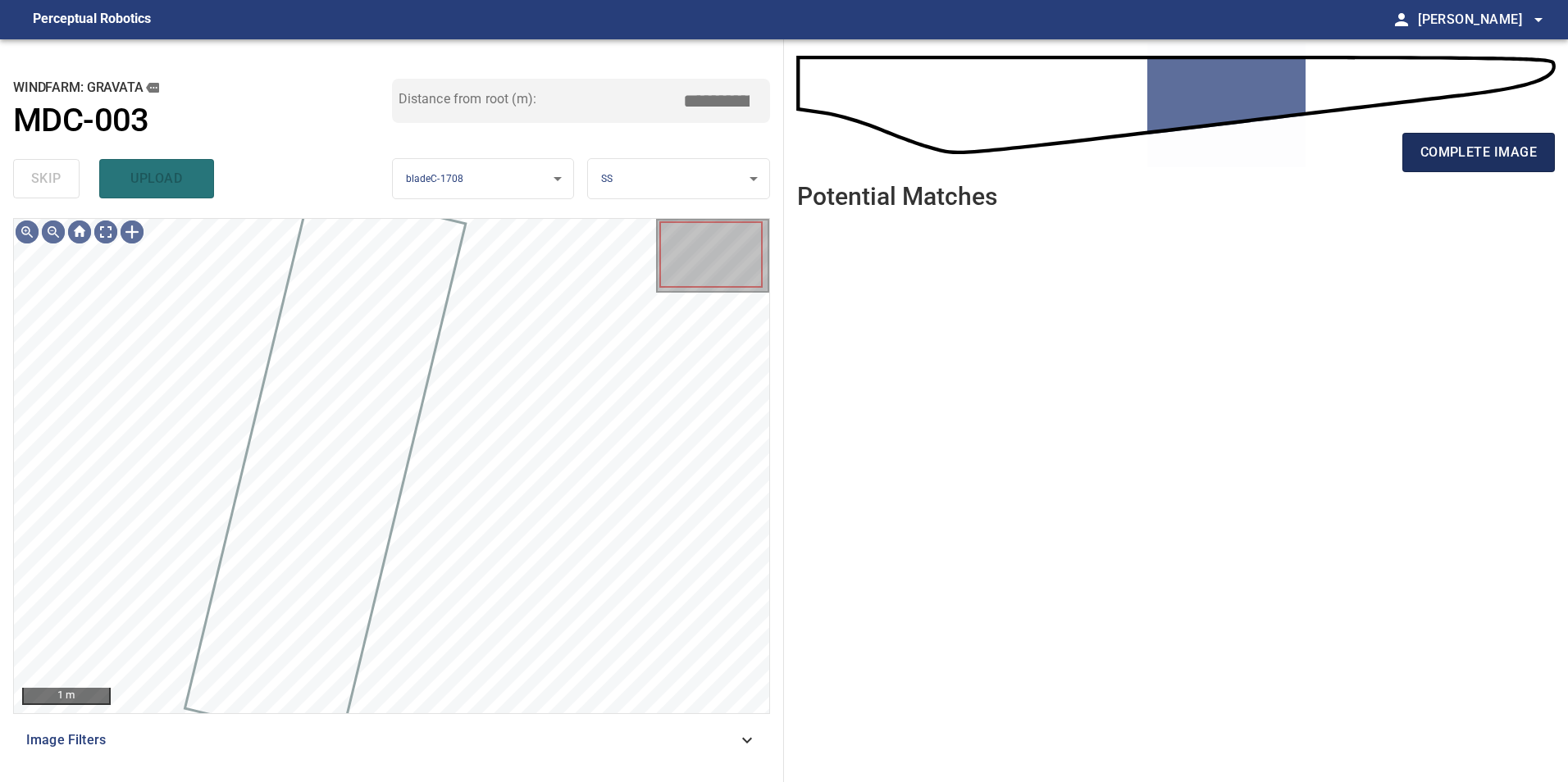
click at [1436, 149] on span "complete image" at bounding box center [1478, 152] width 116 height 23
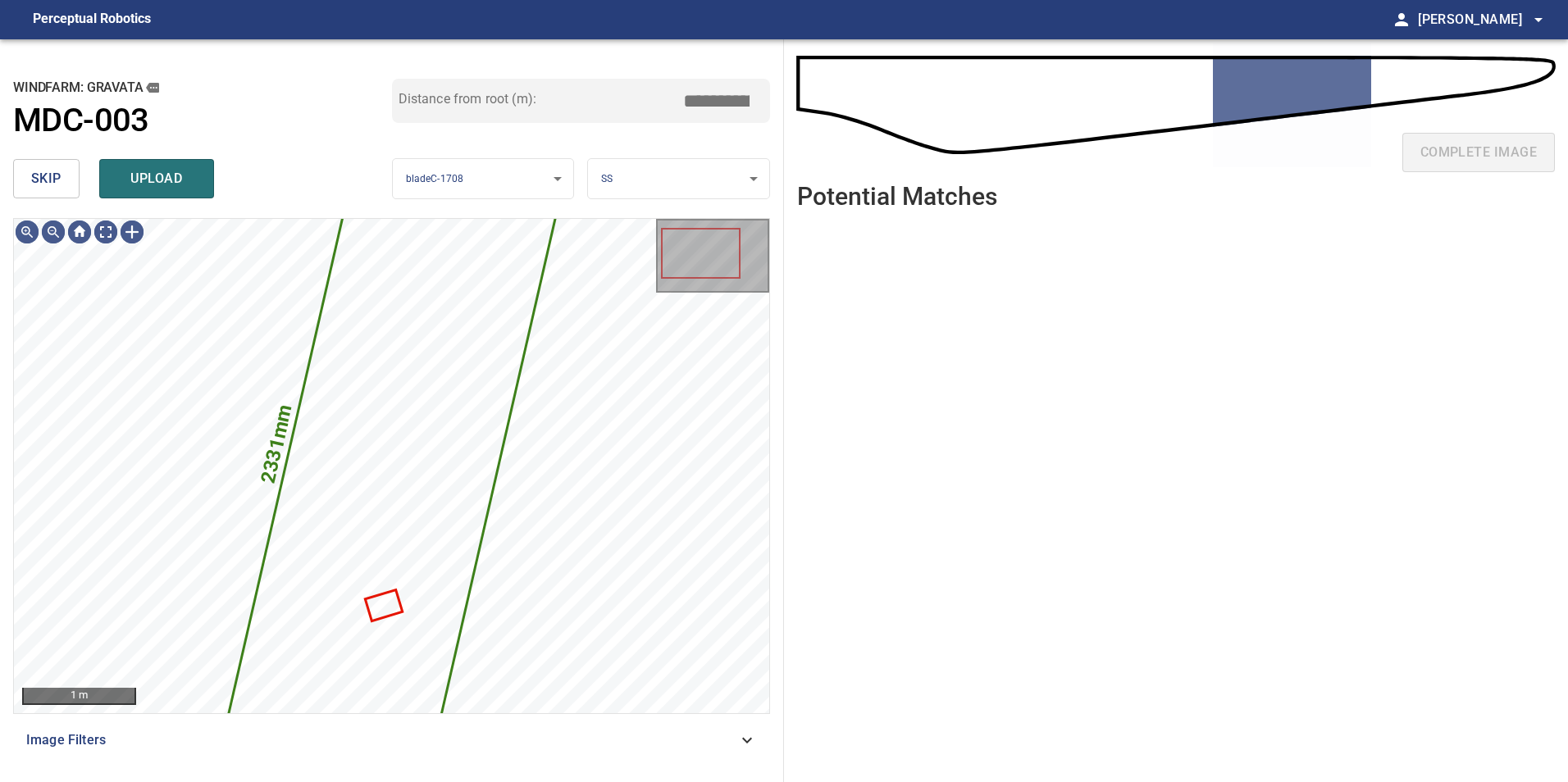
click at [40, 177] on span "skip" at bounding box center [46, 178] width 30 height 23
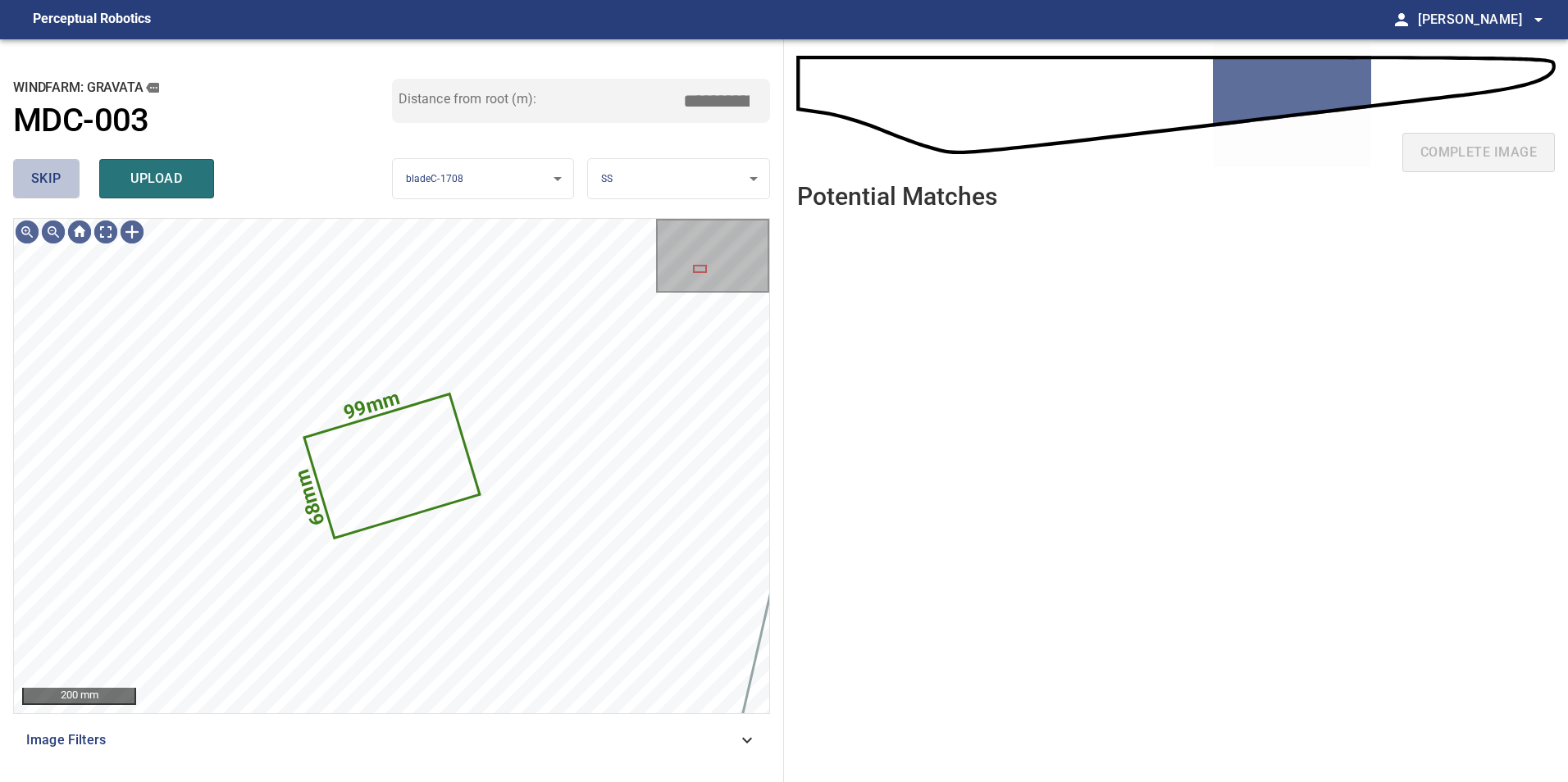
click at [45, 178] on span "skip" at bounding box center [46, 178] width 30 height 23
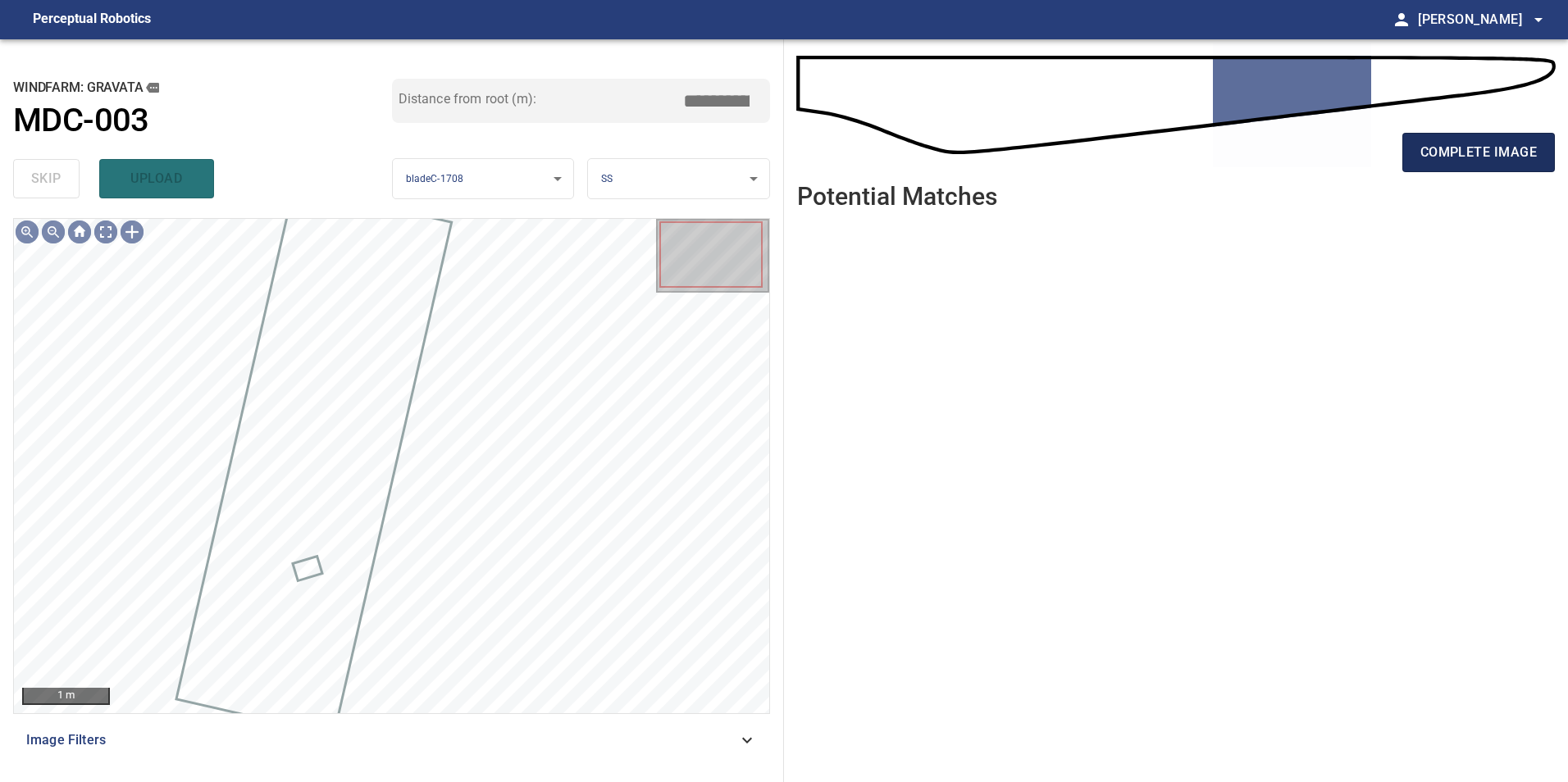
click at [1461, 148] on span "complete image" at bounding box center [1478, 152] width 116 height 23
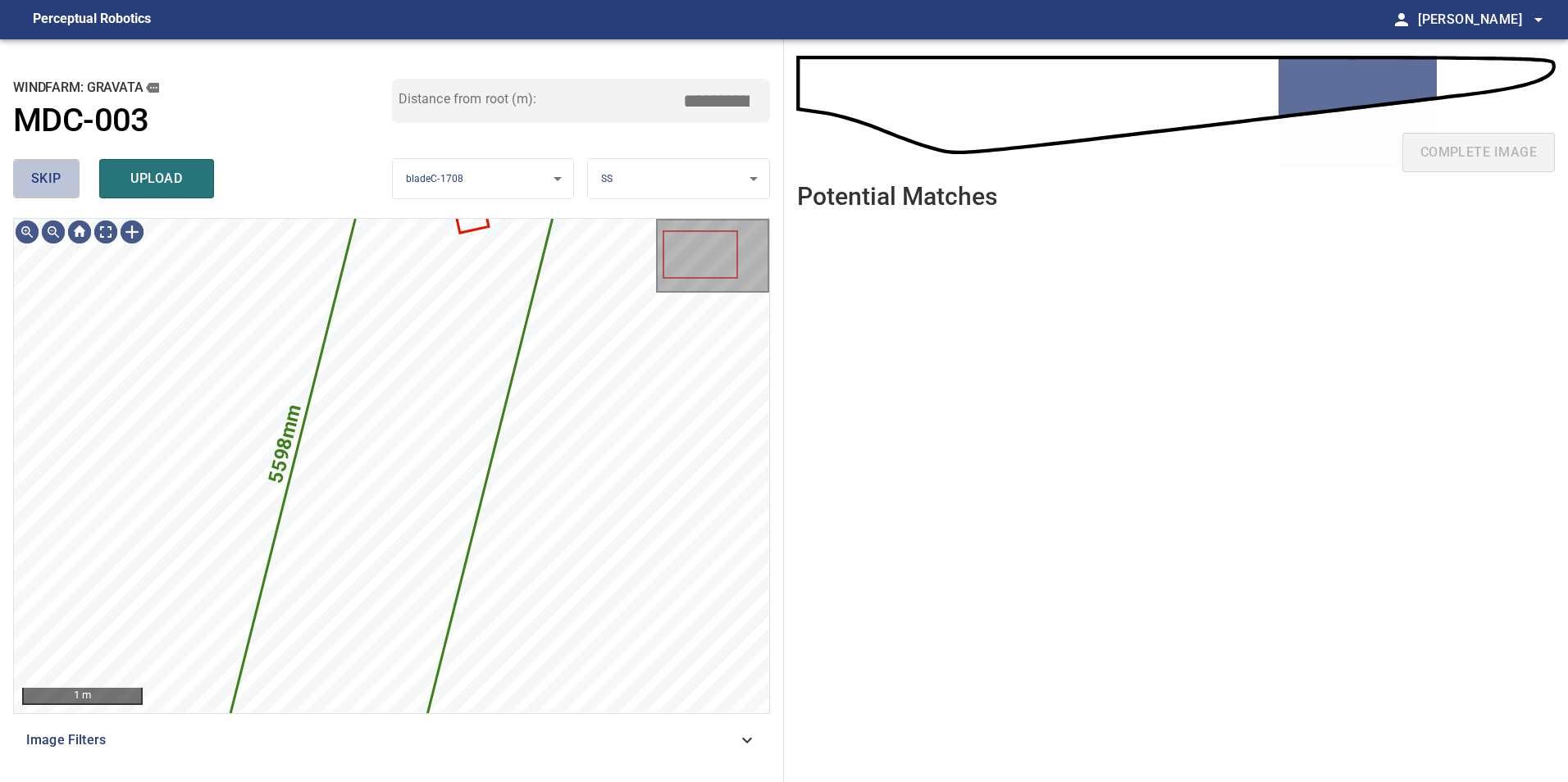
click at [29, 162] on button "skip" at bounding box center [46, 178] width 66 height 40
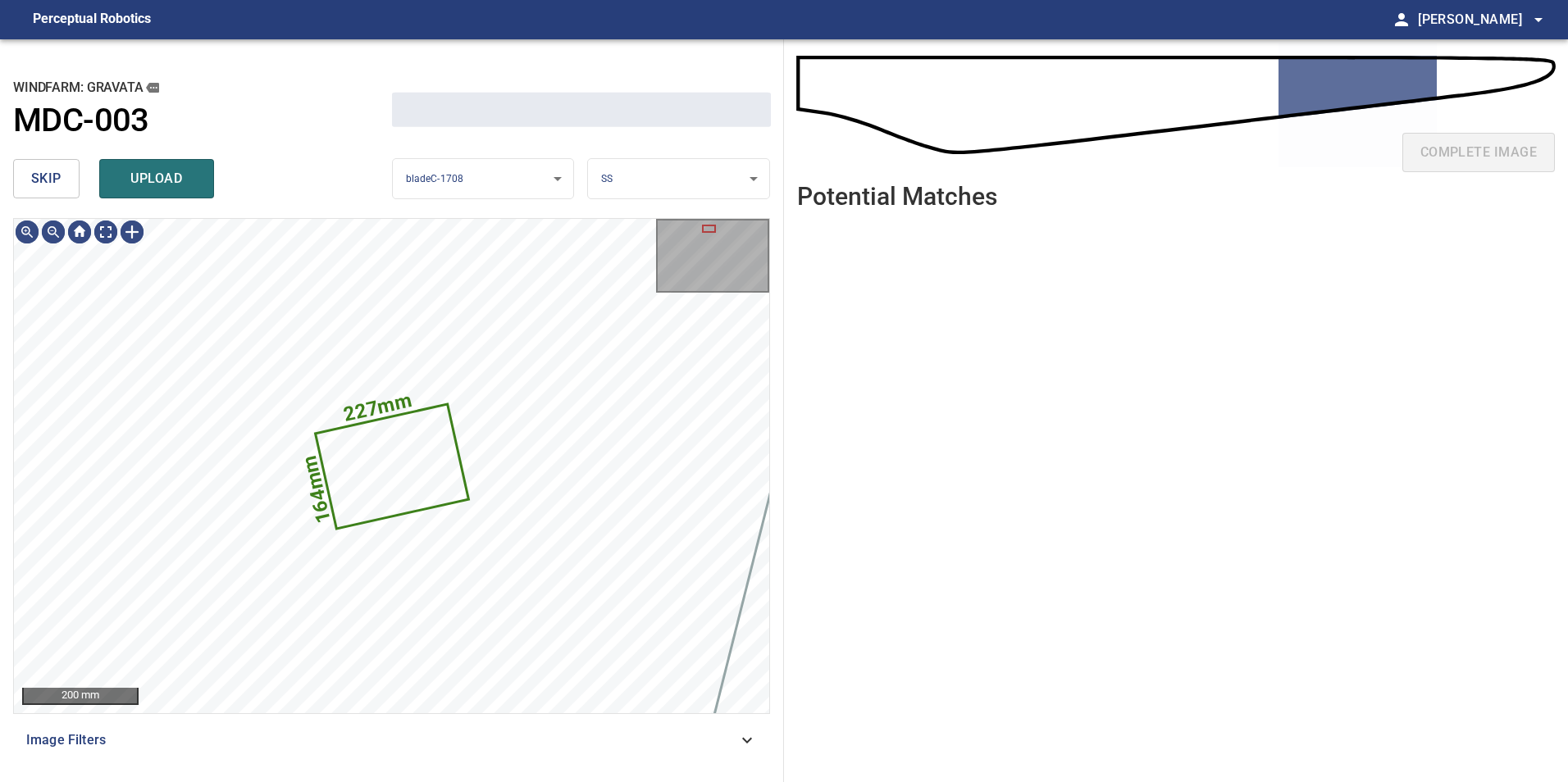
click at [33, 164] on button "skip" at bounding box center [46, 178] width 66 height 40
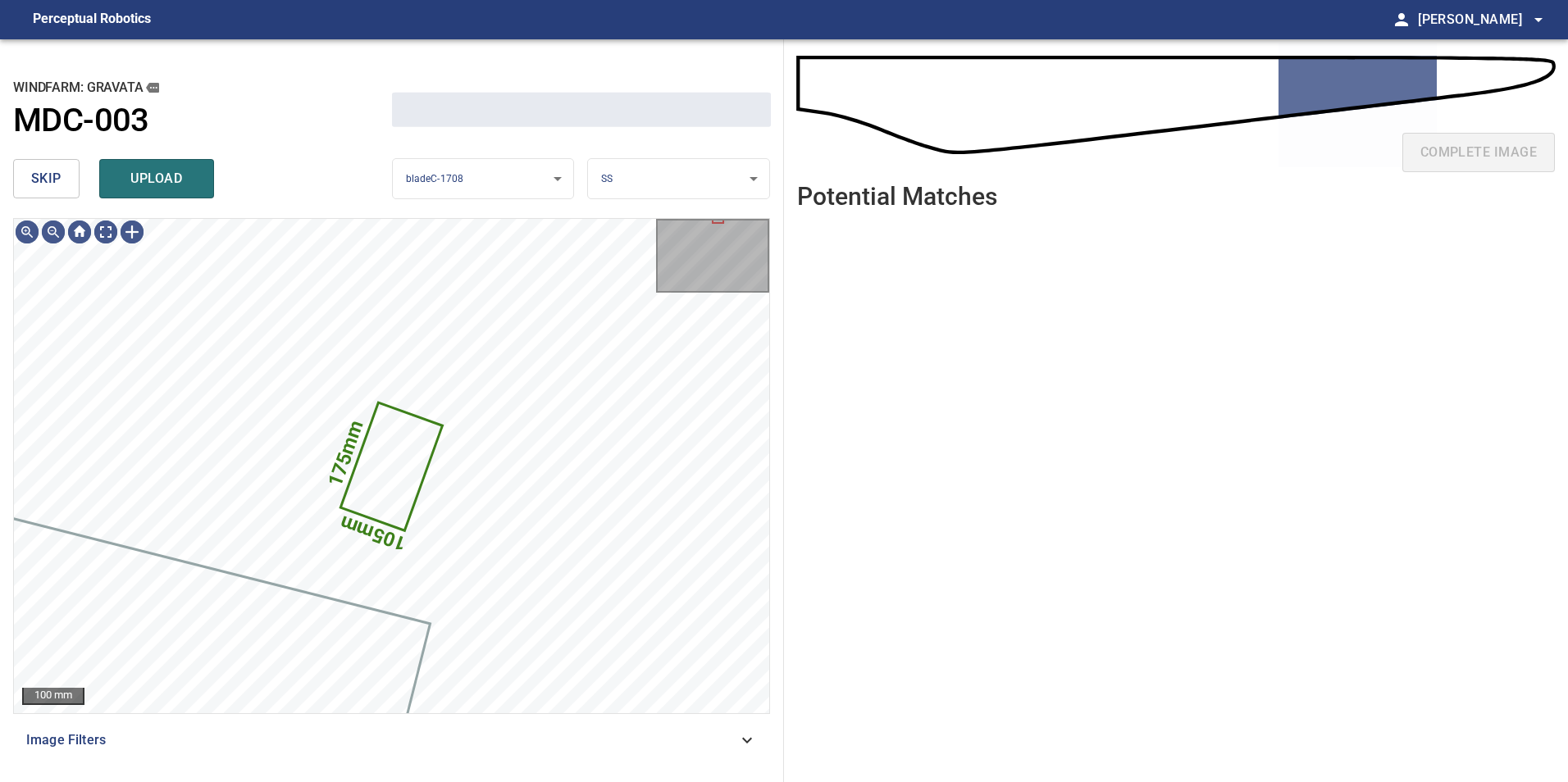
click at [33, 164] on button "skip" at bounding box center [46, 178] width 66 height 40
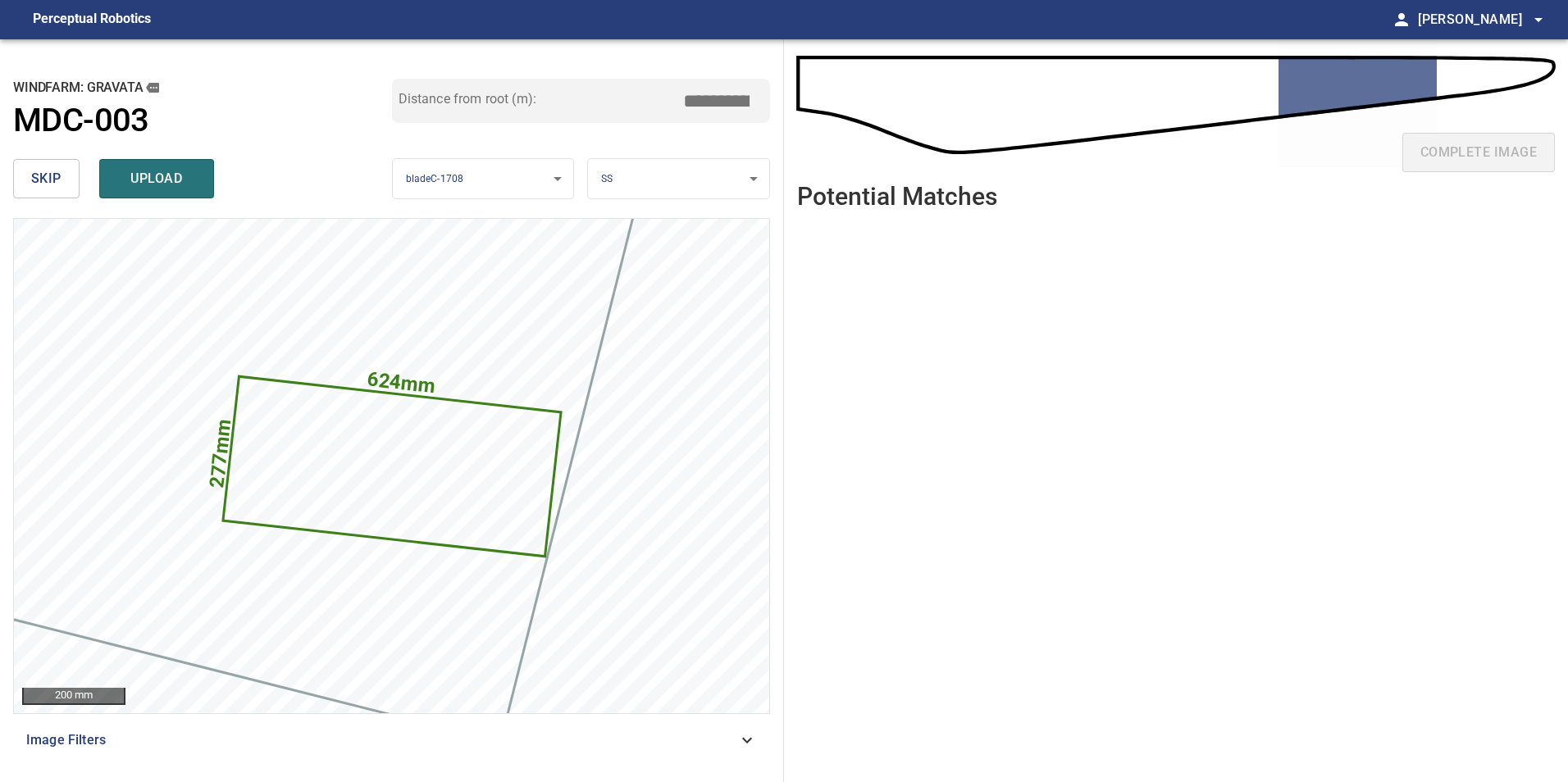
click at [71, 177] on button "skip" at bounding box center [46, 178] width 66 height 40
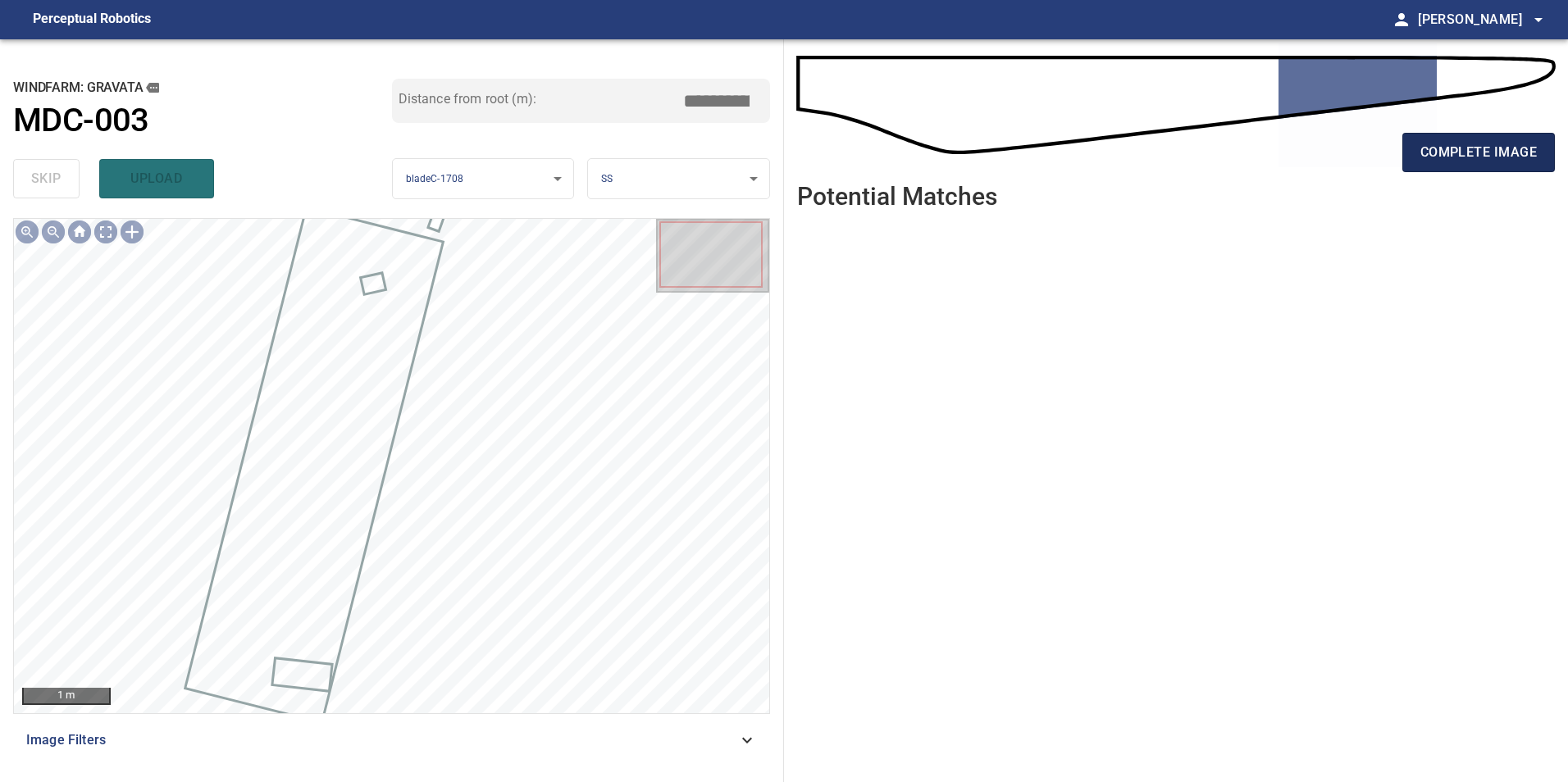
click at [1447, 156] on span "complete image" at bounding box center [1478, 152] width 116 height 23
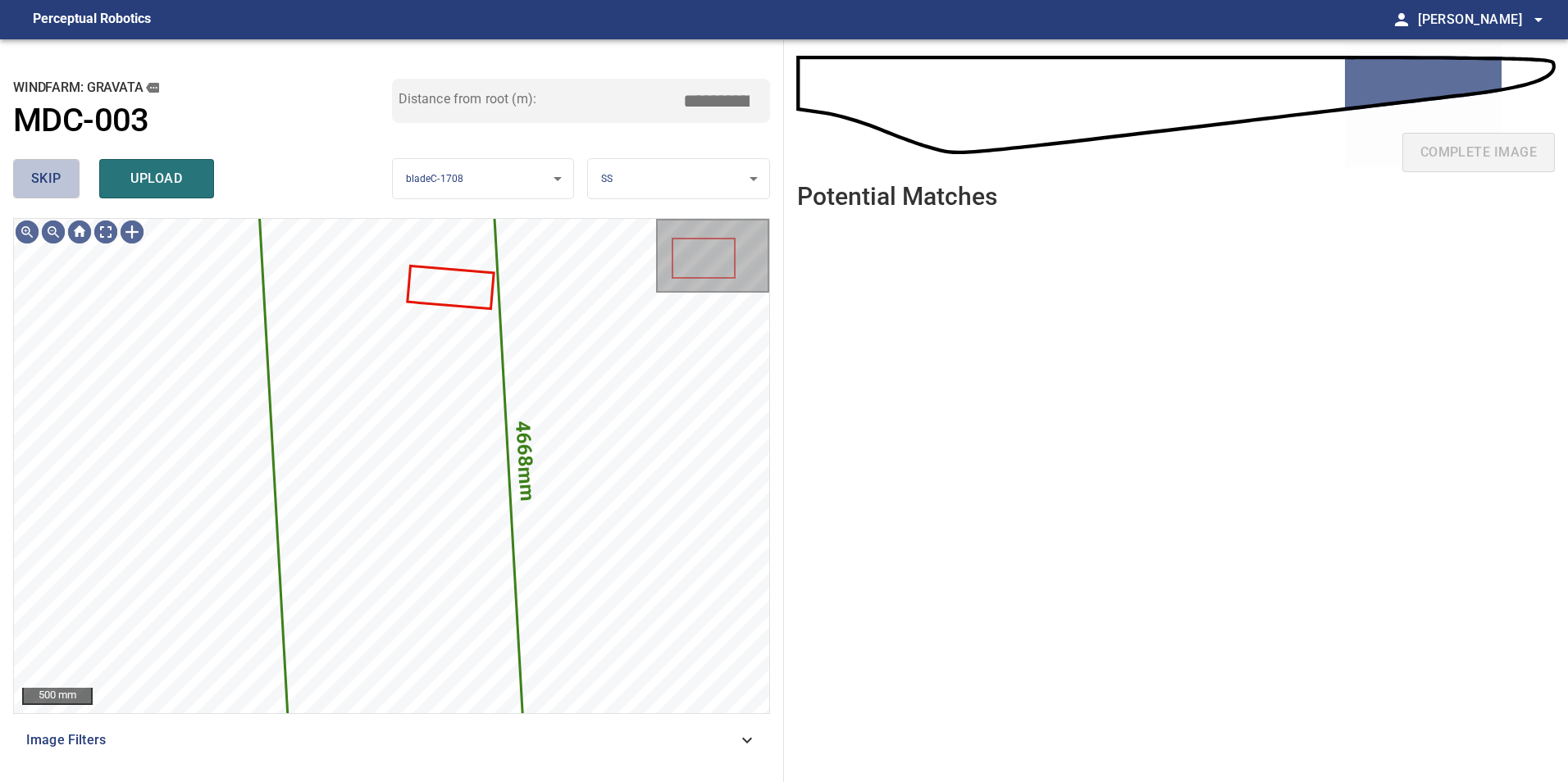
click at [68, 170] on button "skip" at bounding box center [46, 178] width 66 height 40
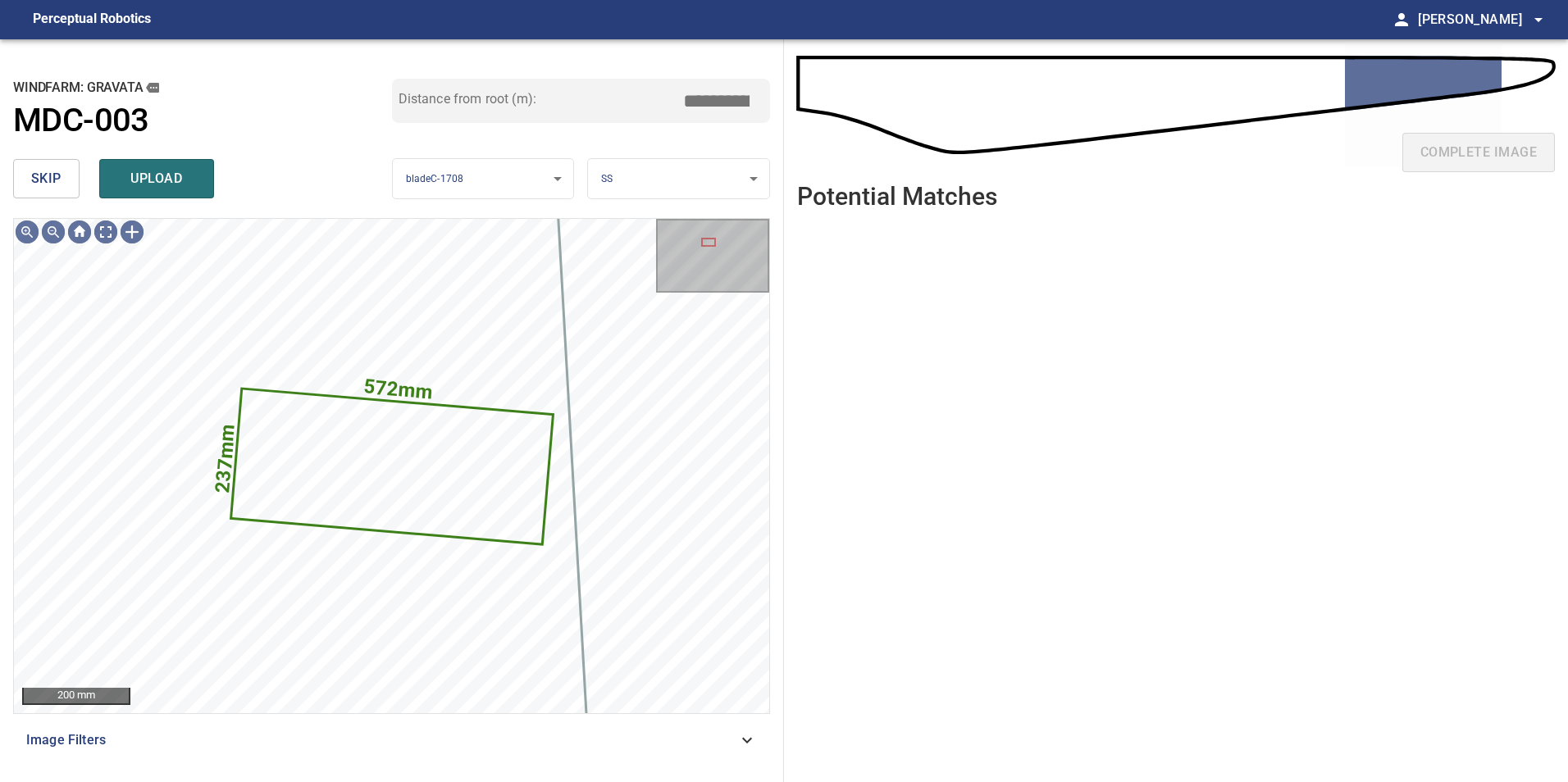
click at [68, 170] on button "skip" at bounding box center [46, 178] width 66 height 40
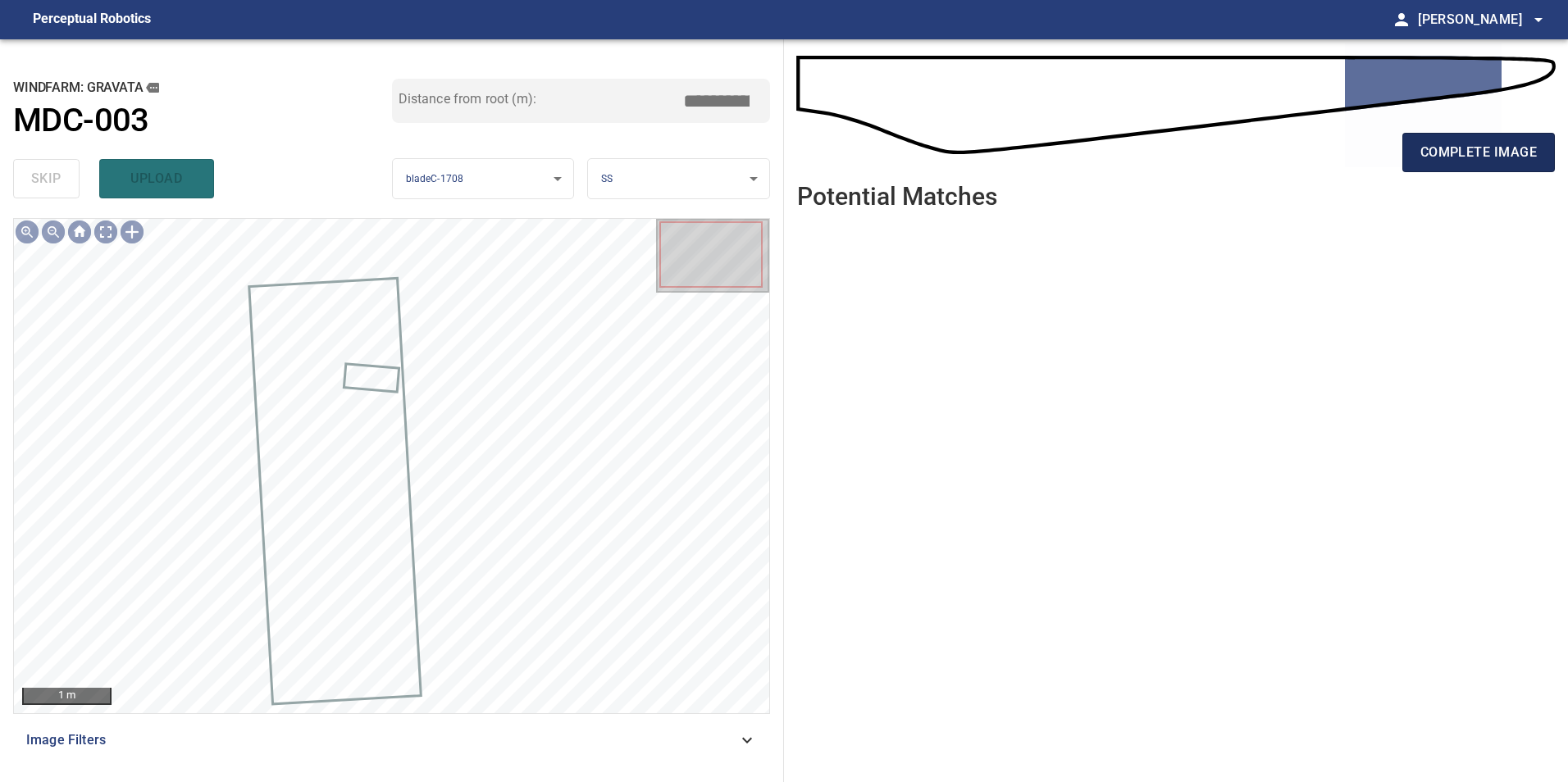
click at [1436, 158] on span "complete image" at bounding box center [1478, 152] width 116 height 23
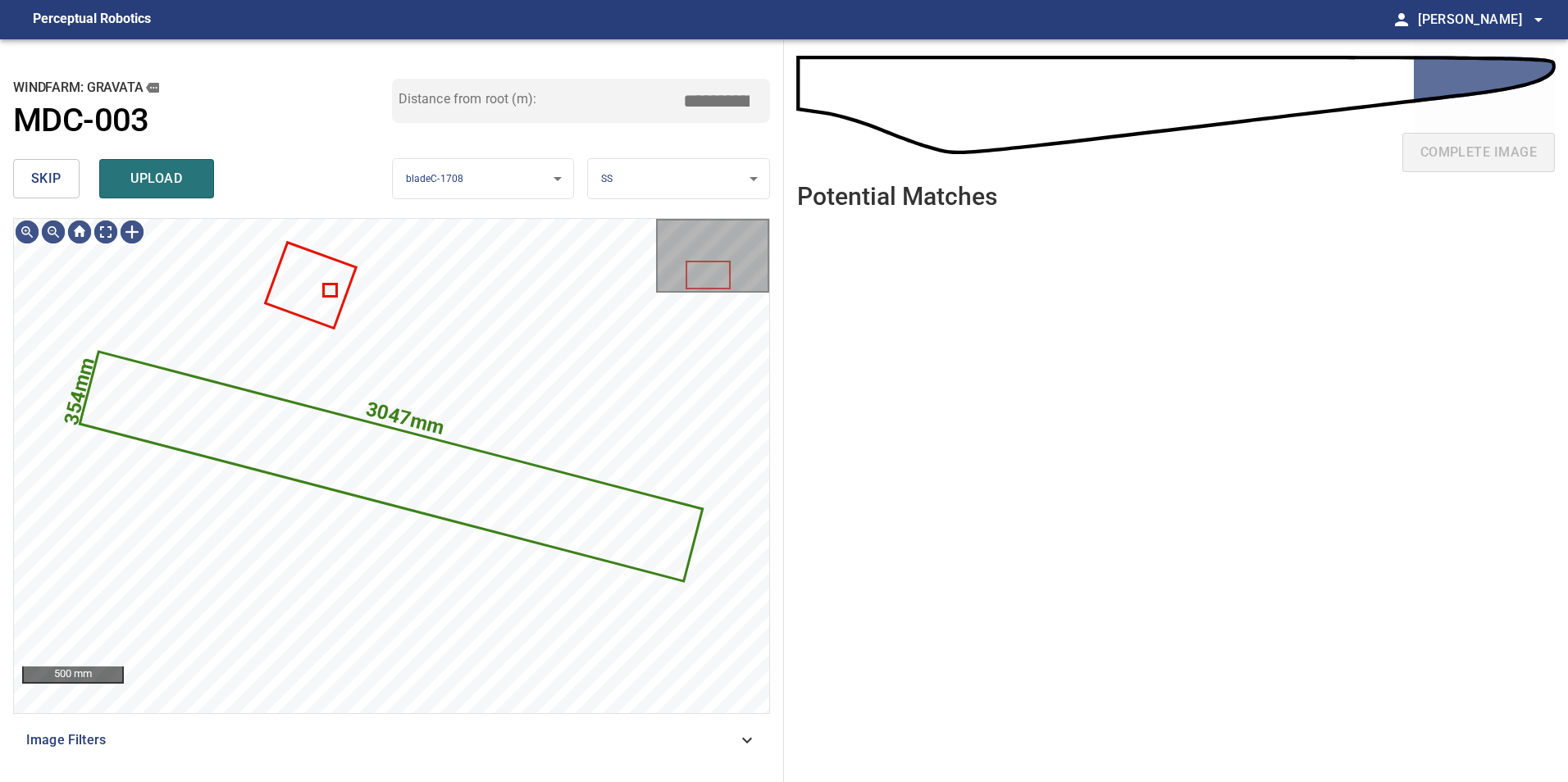
click at [65, 194] on button "skip" at bounding box center [46, 178] width 66 height 40
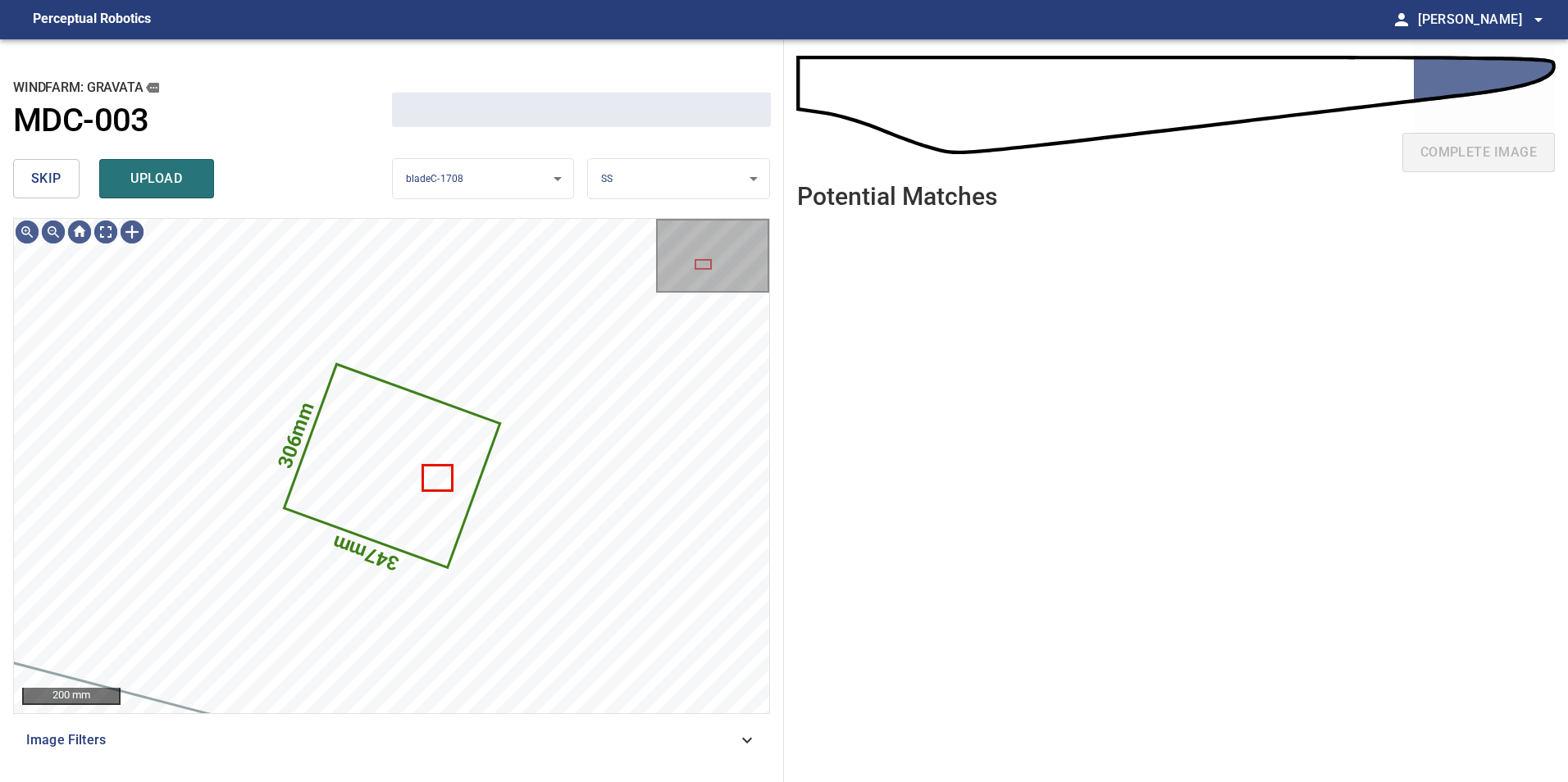
click at [65, 194] on button "skip" at bounding box center [46, 178] width 66 height 40
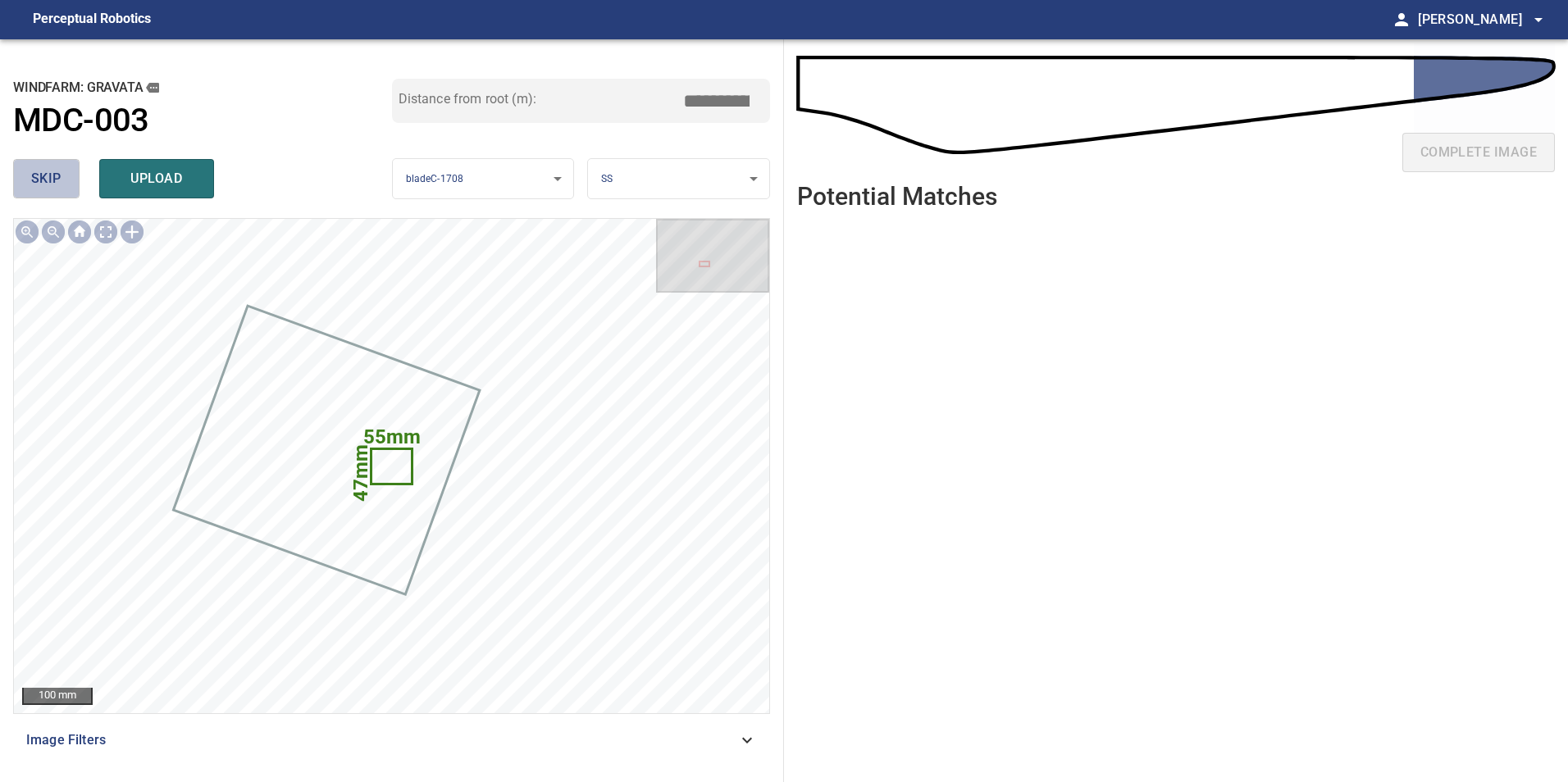
click at [65, 194] on button "skip" at bounding box center [46, 178] width 66 height 40
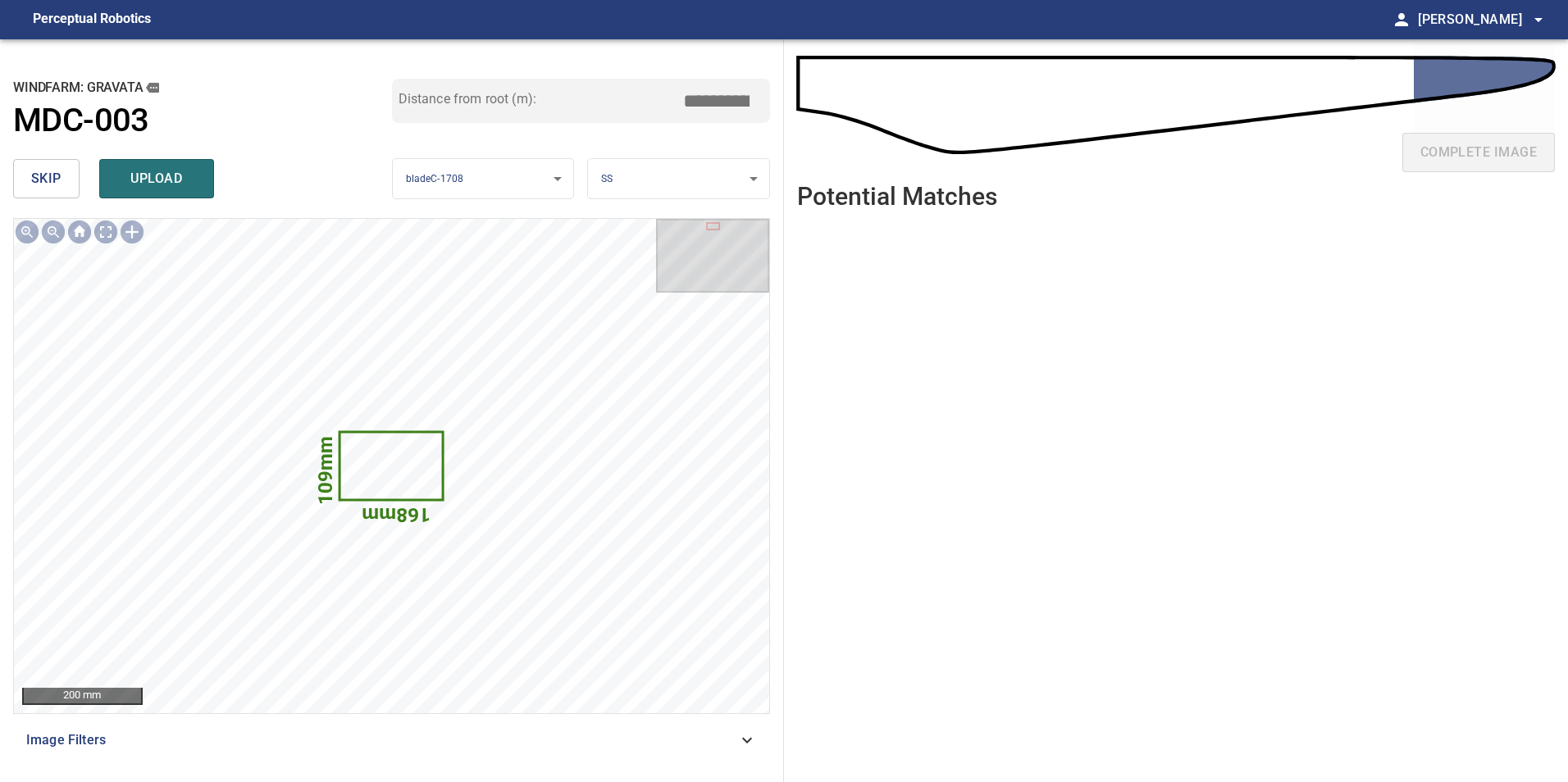
click at [65, 194] on button "skip" at bounding box center [46, 178] width 66 height 40
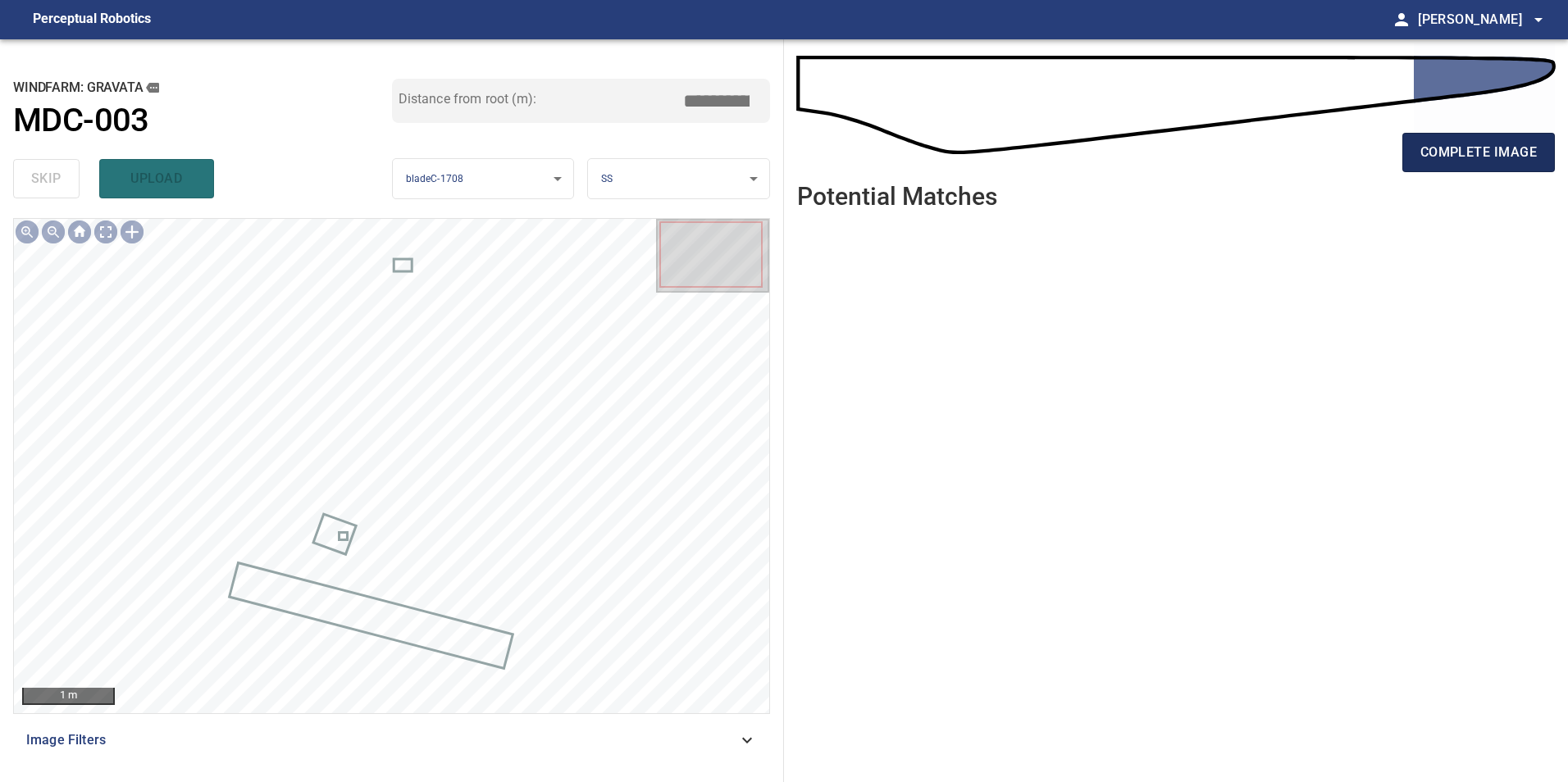
click at [1433, 139] on button "complete image" at bounding box center [1478, 152] width 152 height 40
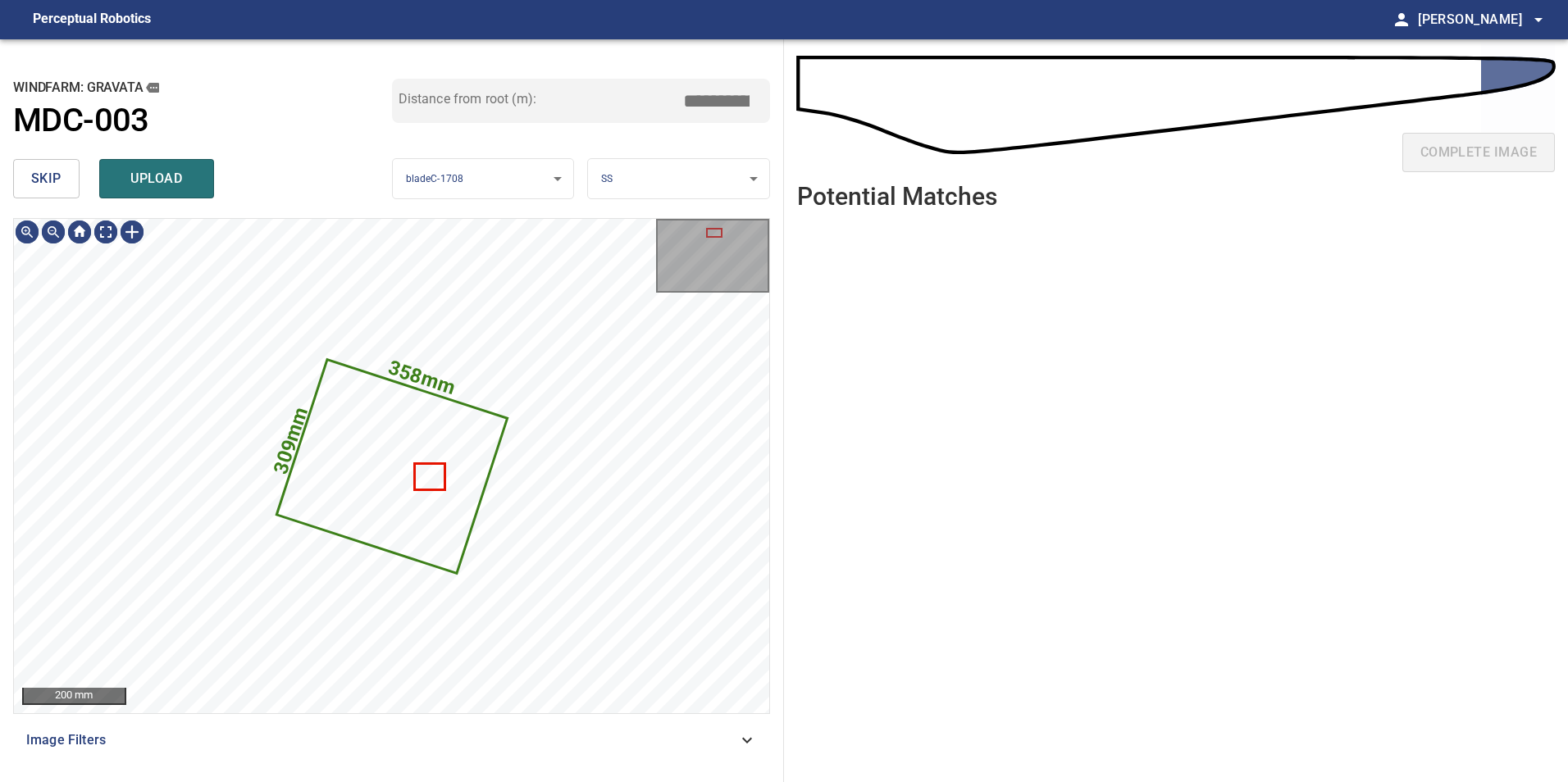
click at [50, 179] on span "skip" at bounding box center [46, 178] width 30 height 23
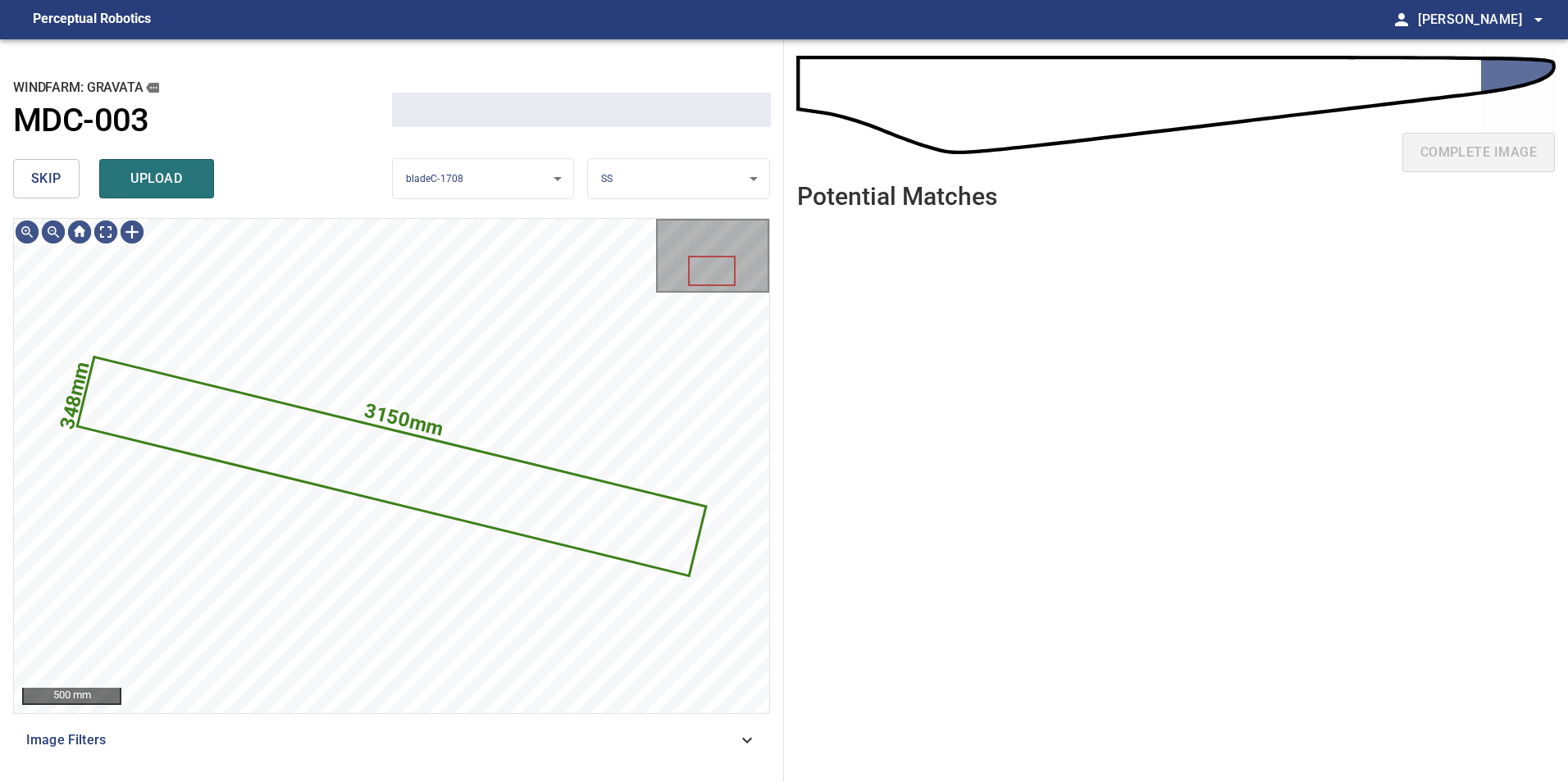
click at [50, 179] on span "skip" at bounding box center [46, 178] width 30 height 23
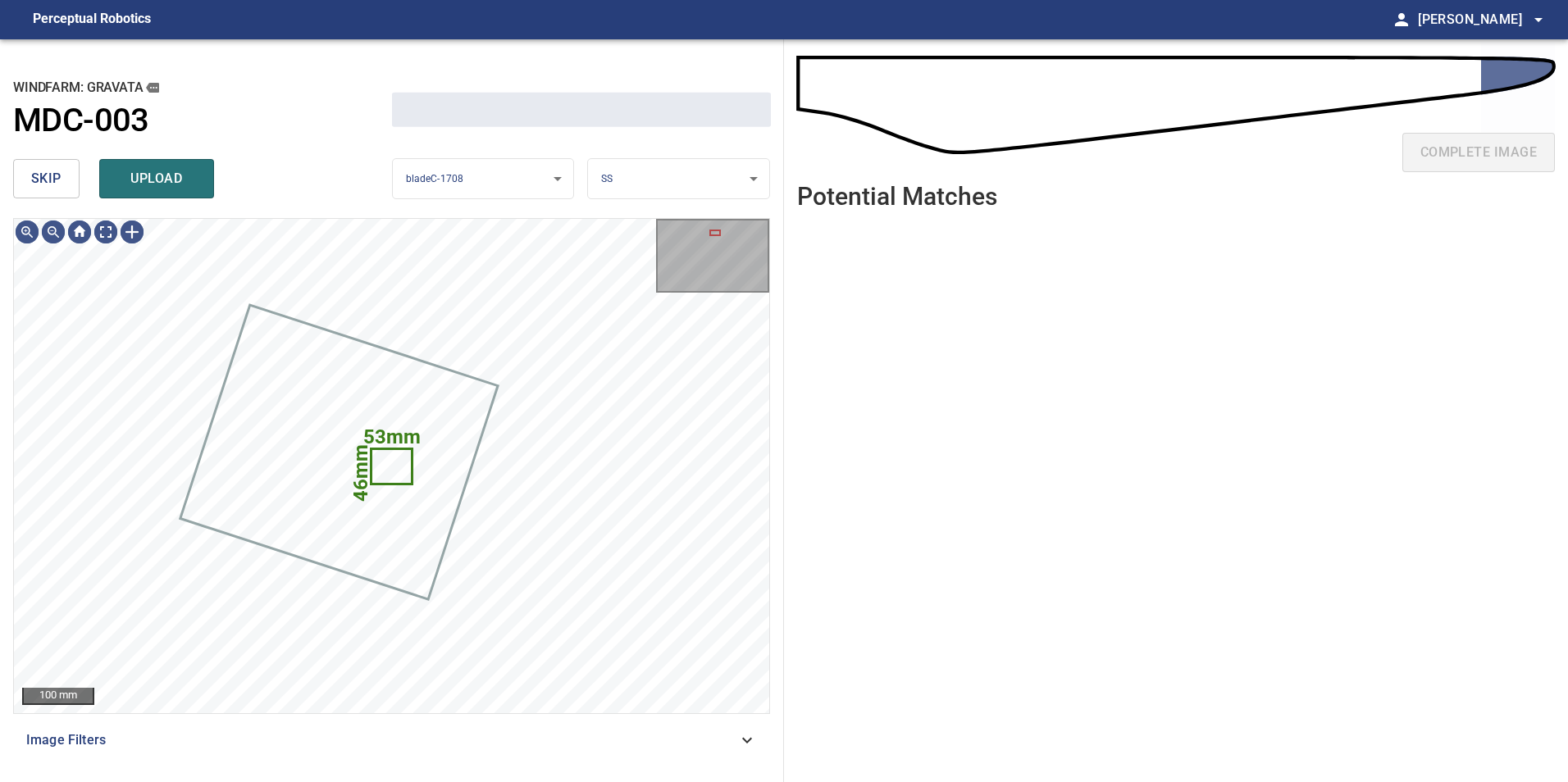
click at [50, 179] on span "skip" at bounding box center [46, 178] width 30 height 23
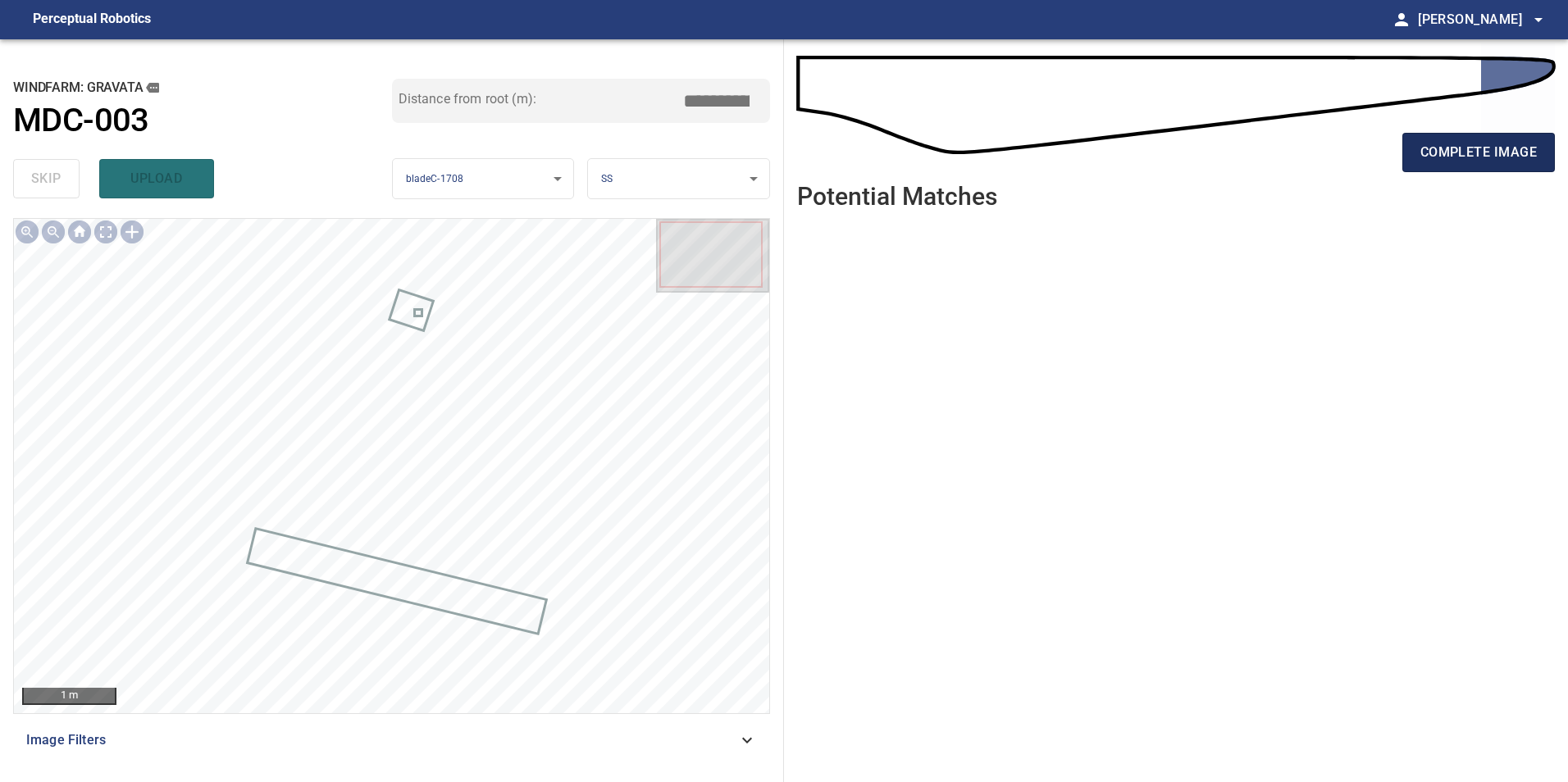
click at [1491, 160] on span "complete image" at bounding box center [1478, 152] width 116 height 23
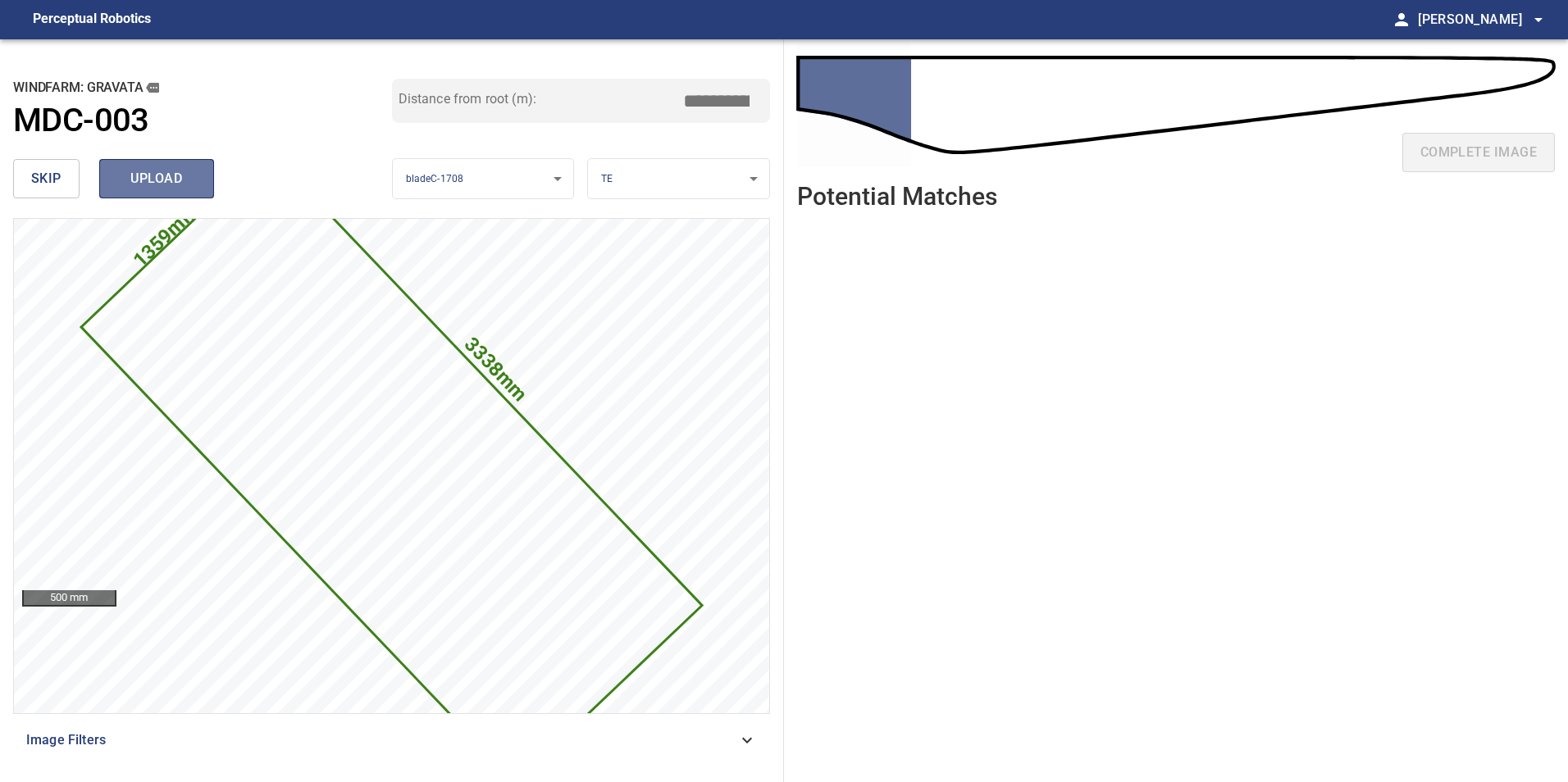
click at [140, 193] on button "upload" at bounding box center [156, 178] width 115 height 40
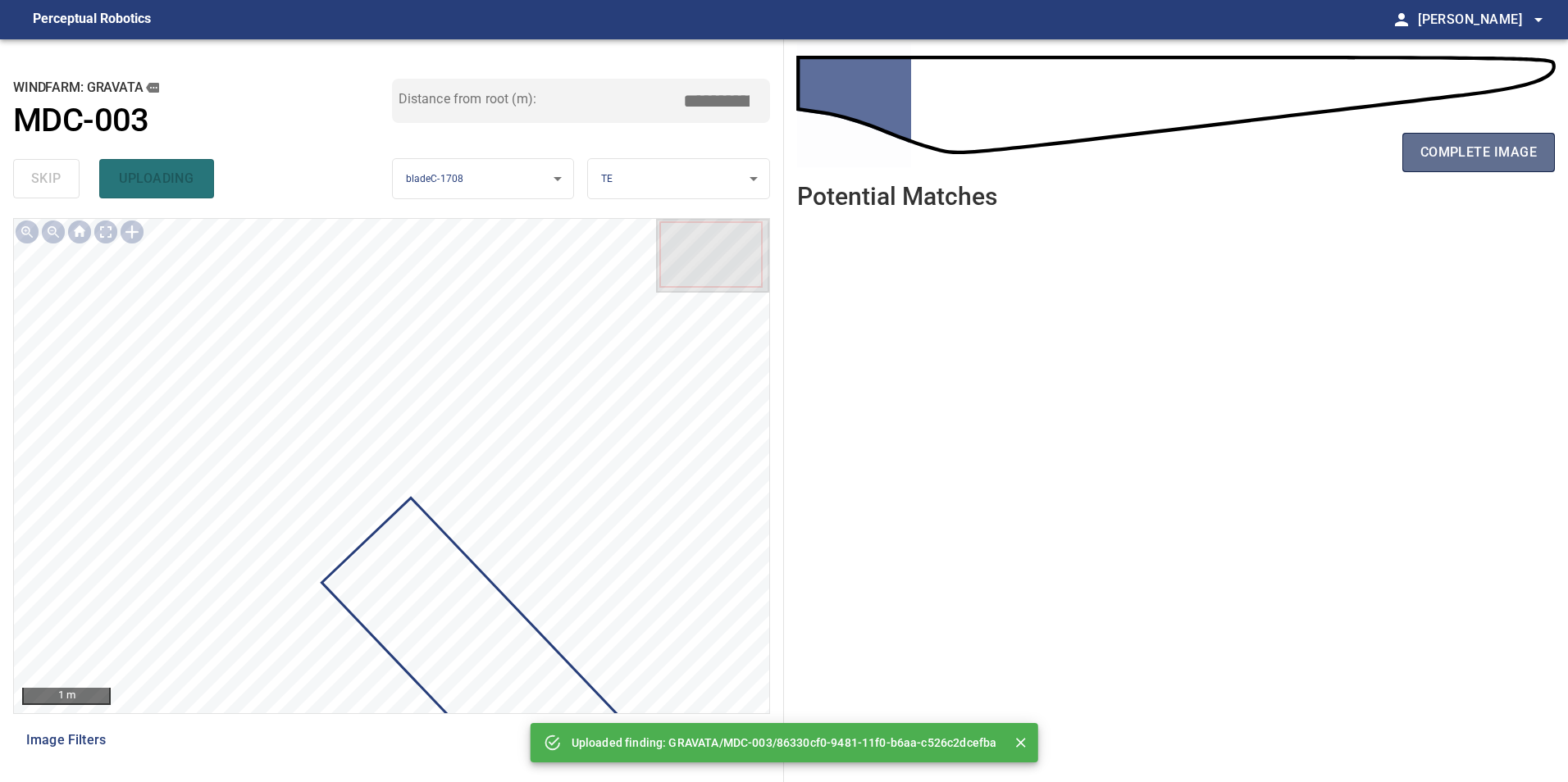
click at [1494, 151] on span "complete image" at bounding box center [1478, 152] width 116 height 23
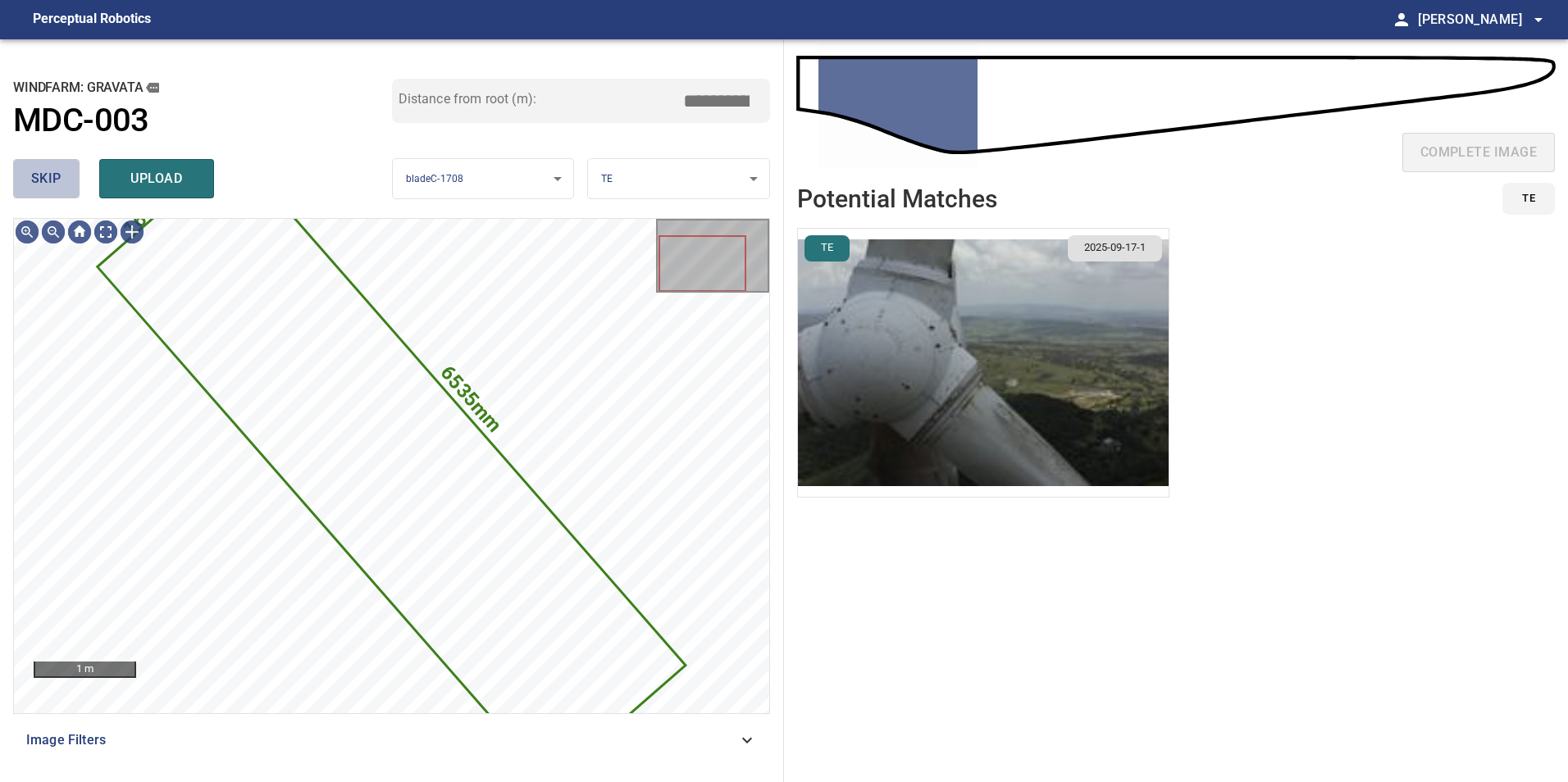
click at [39, 184] on span "skip" at bounding box center [46, 178] width 30 height 23
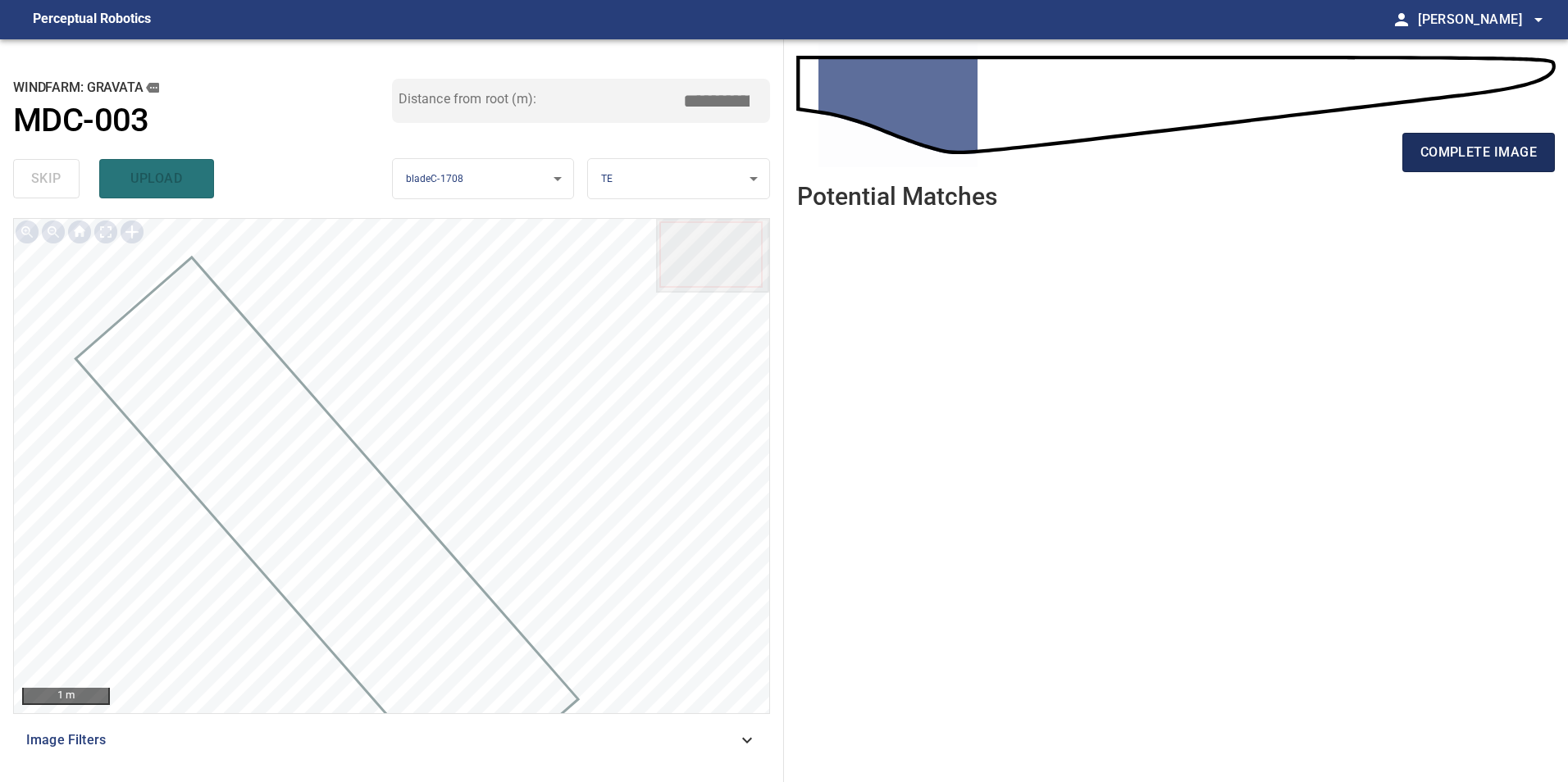
click at [1507, 141] on span "complete image" at bounding box center [1478, 152] width 116 height 23
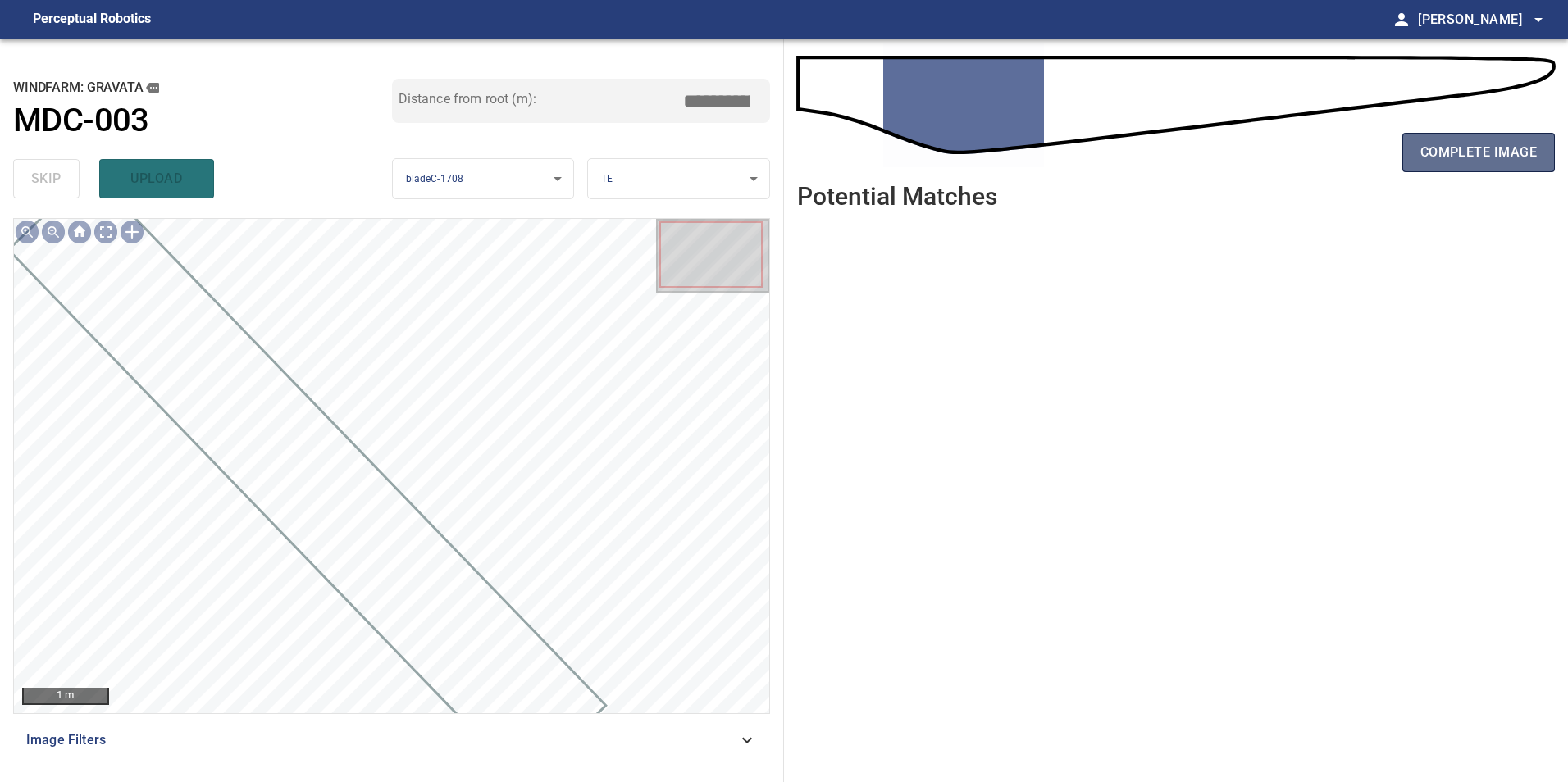
click at [1455, 140] on button "complete image" at bounding box center [1478, 152] width 152 height 40
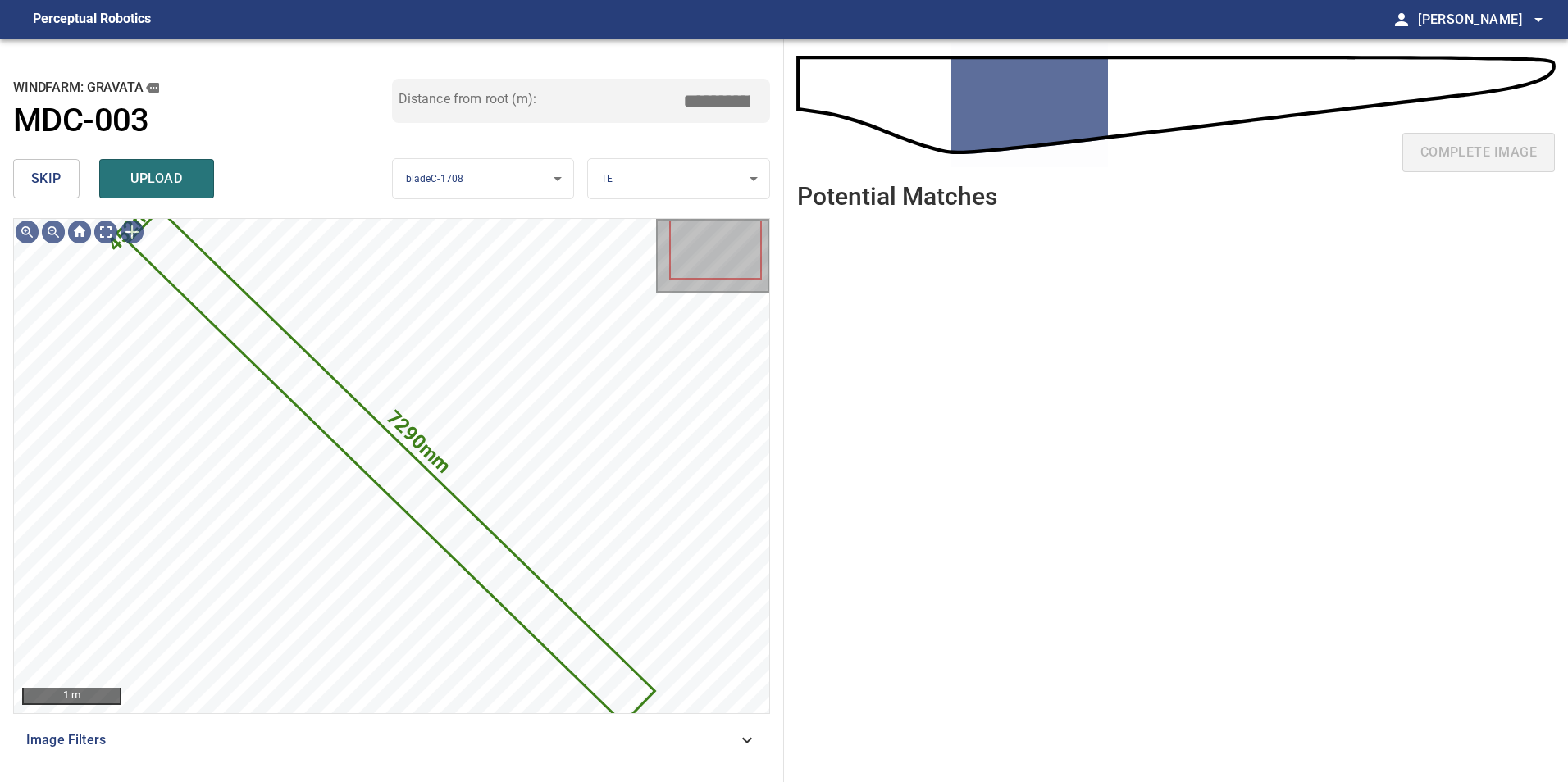
click at [36, 164] on button "skip" at bounding box center [46, 178] width 66 height 40
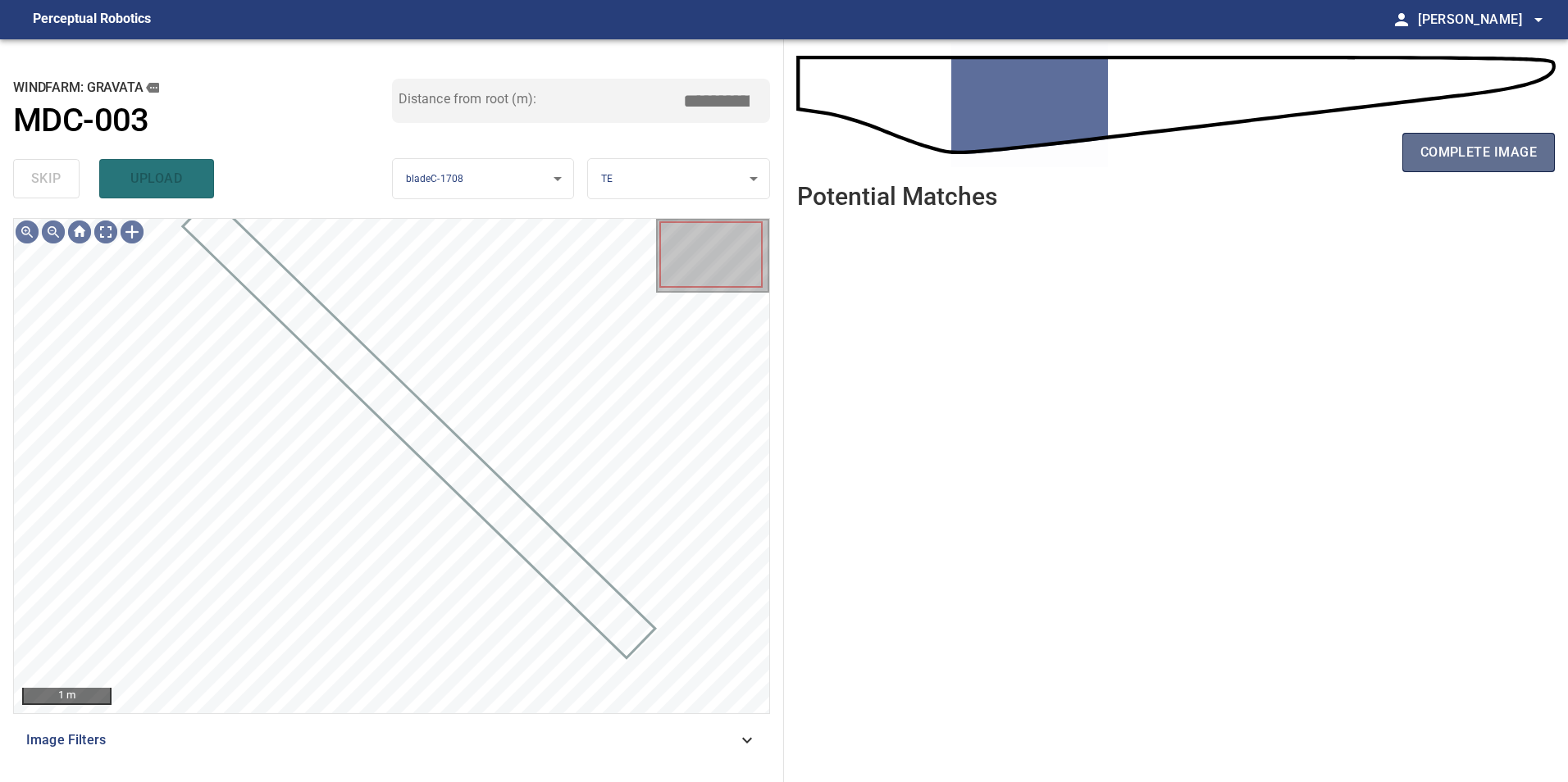
click at [1444, 144] on span "complete image" at bounding box center [1478, 152] width 116 height 23
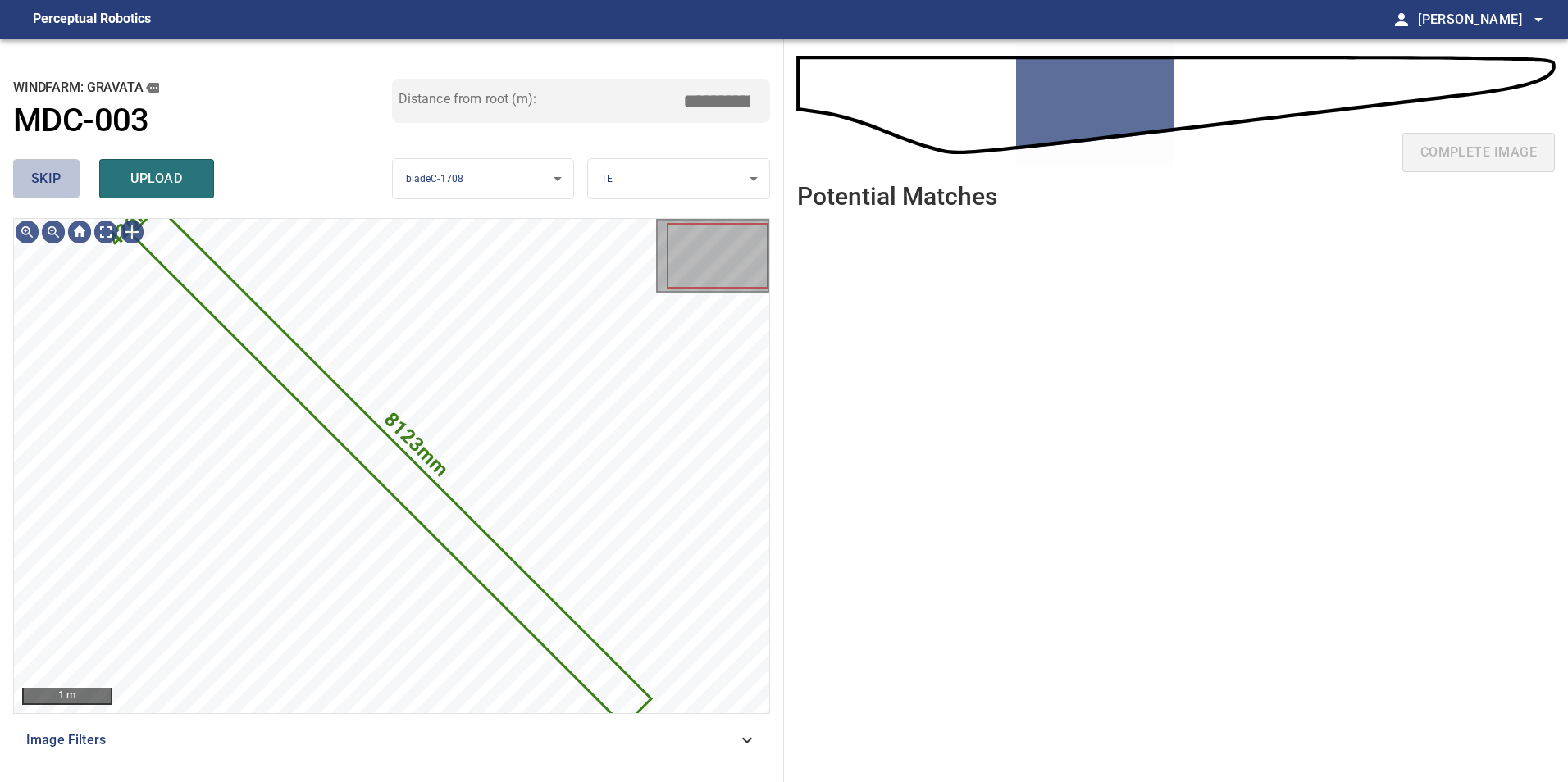
click at [29, 171] on button "skip" at bounding box center [46, 178] width 66 height 40
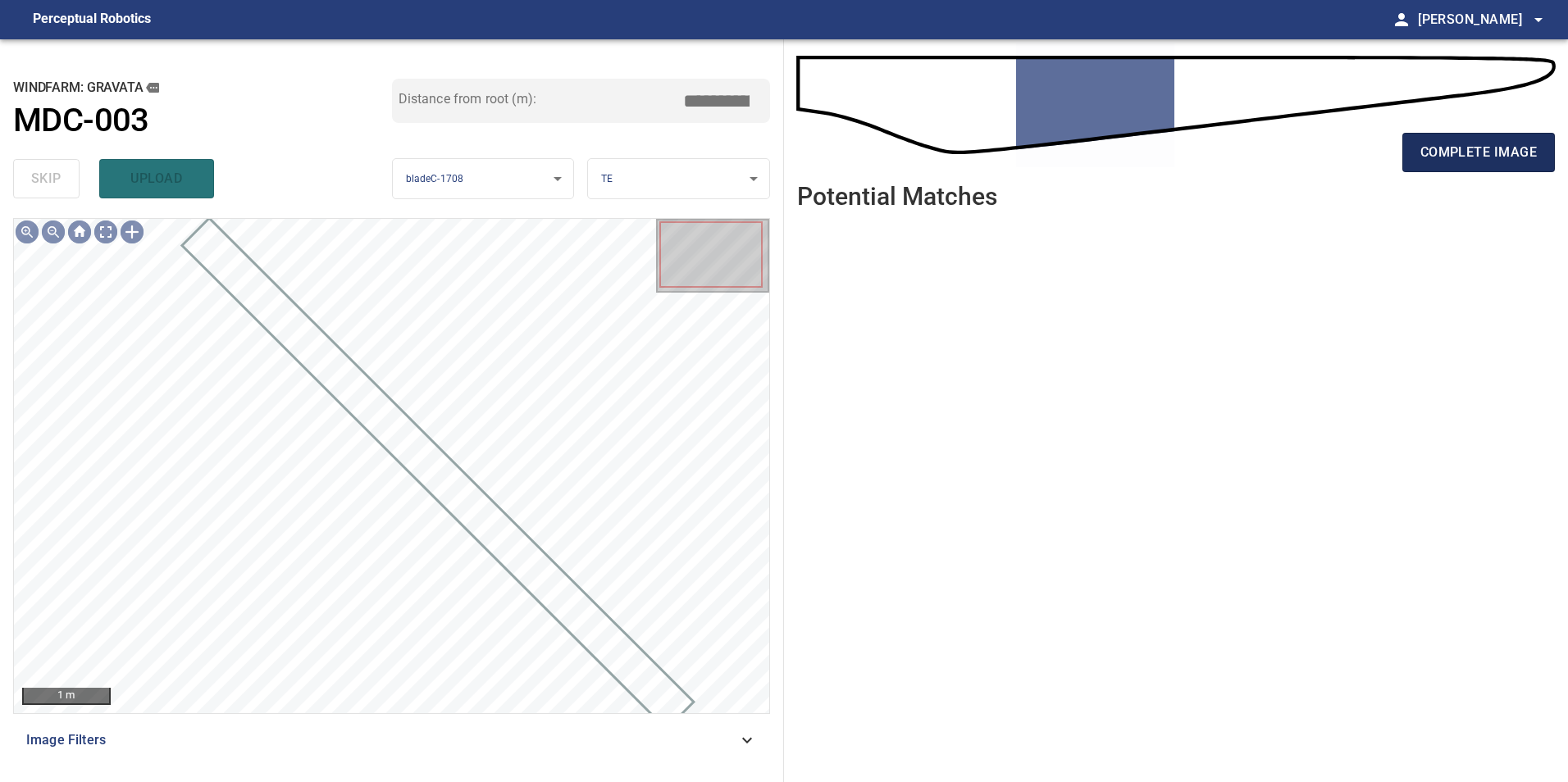
click at [1512, 157] on span "complete image" at bounding box center [1478, 152] width 116 height 23
